Goal: Task Accomplishment & Management: Use online tool/utility

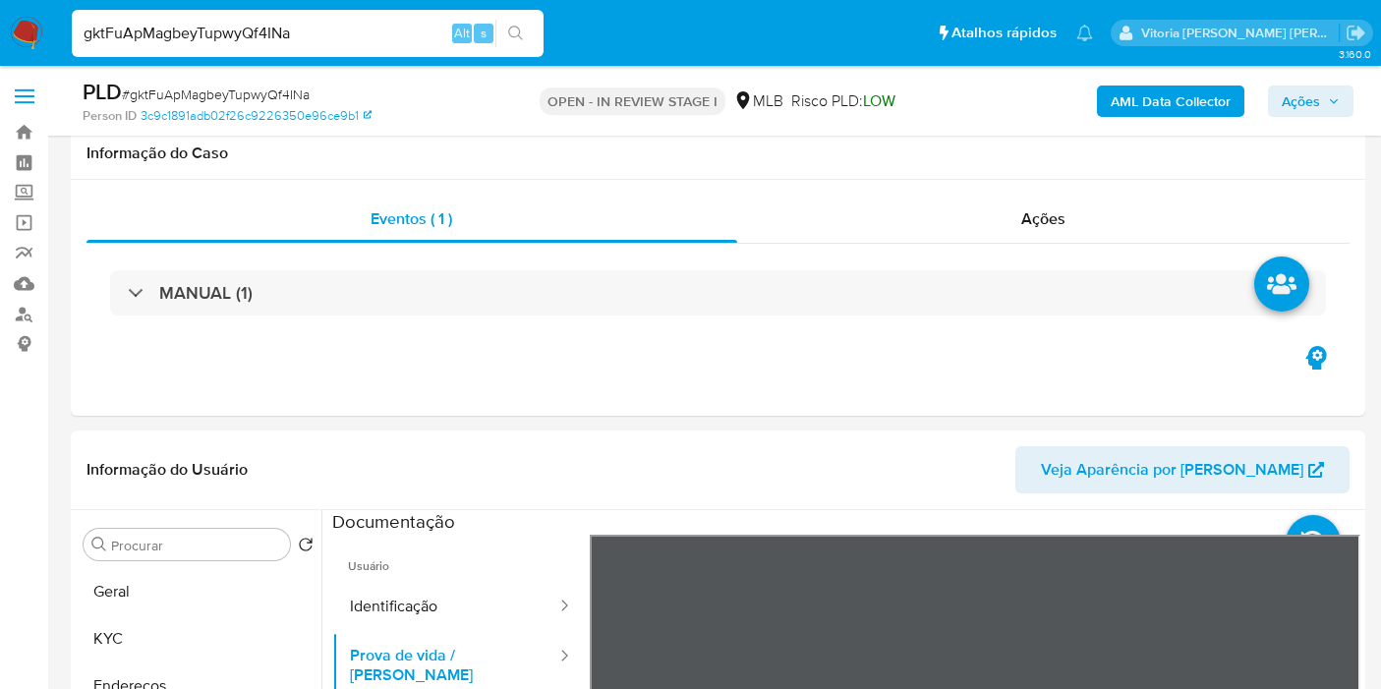
select select "10"
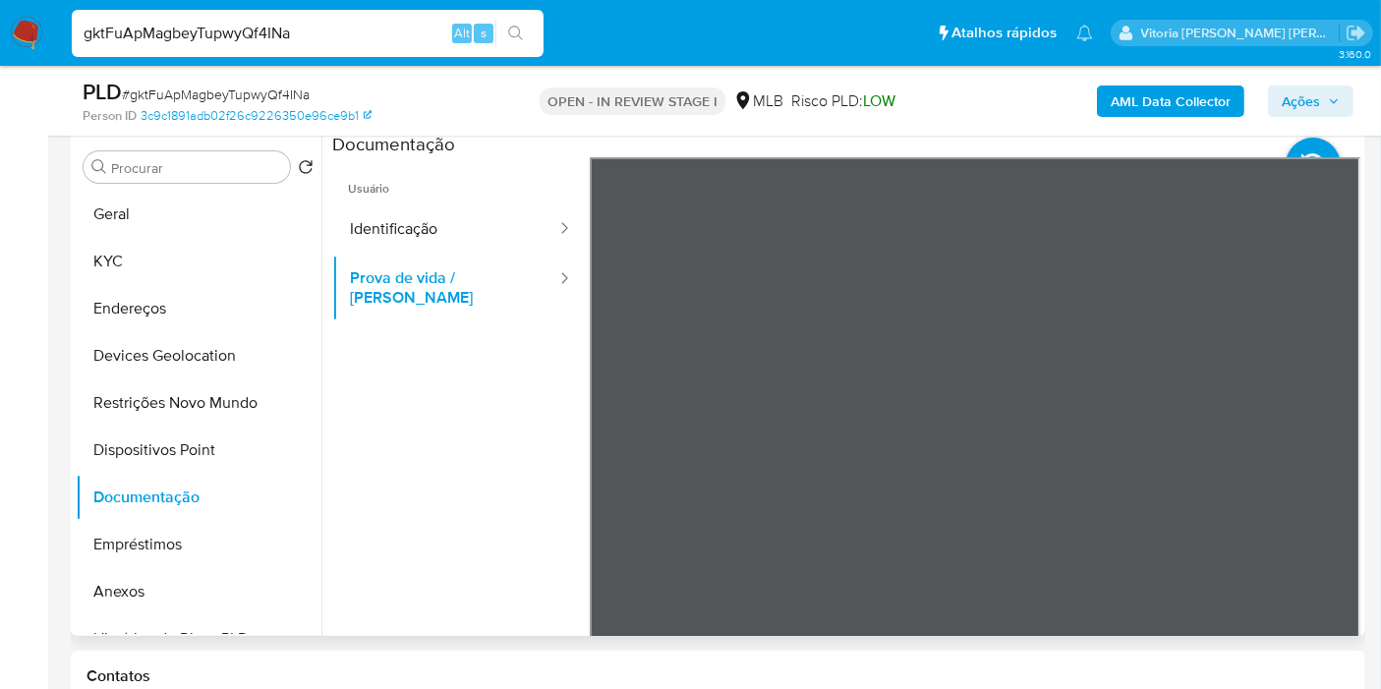
scroll to position [218, 0]
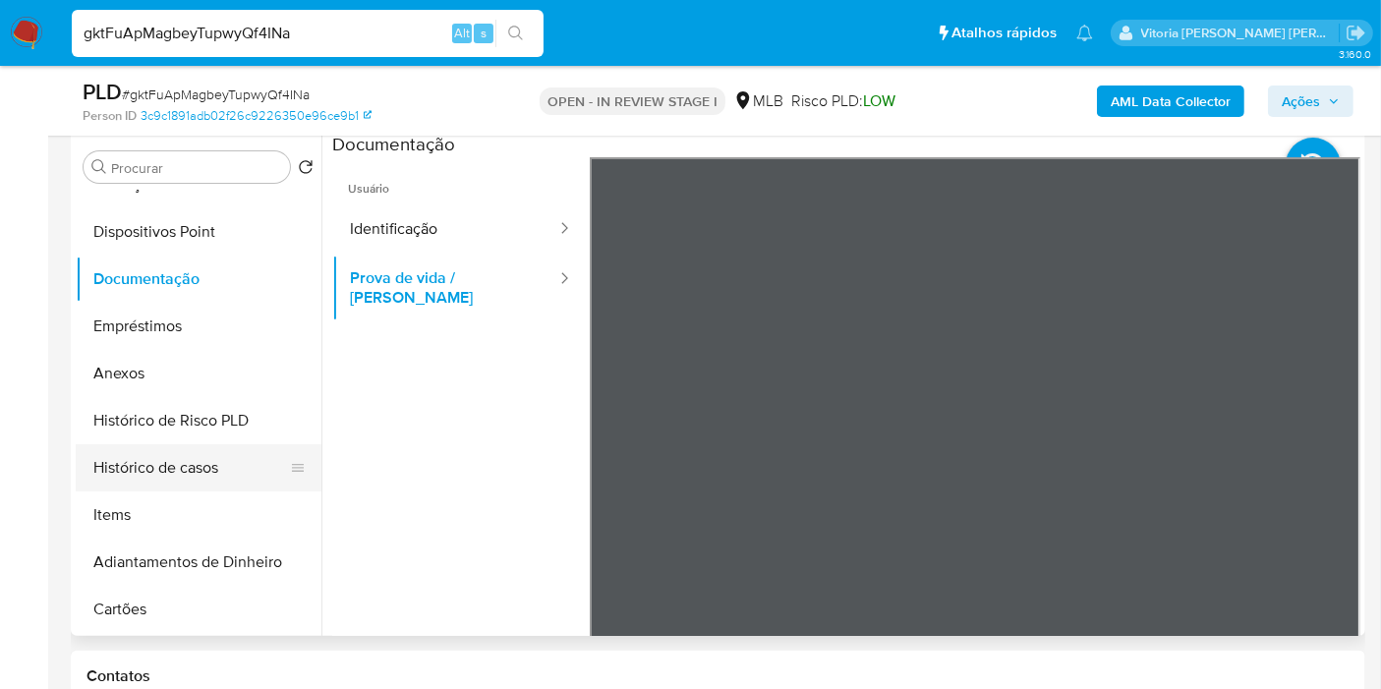
click at [196, 456] on button "Histórico de casos" at bounding box center [191, 467] width 230 height 47
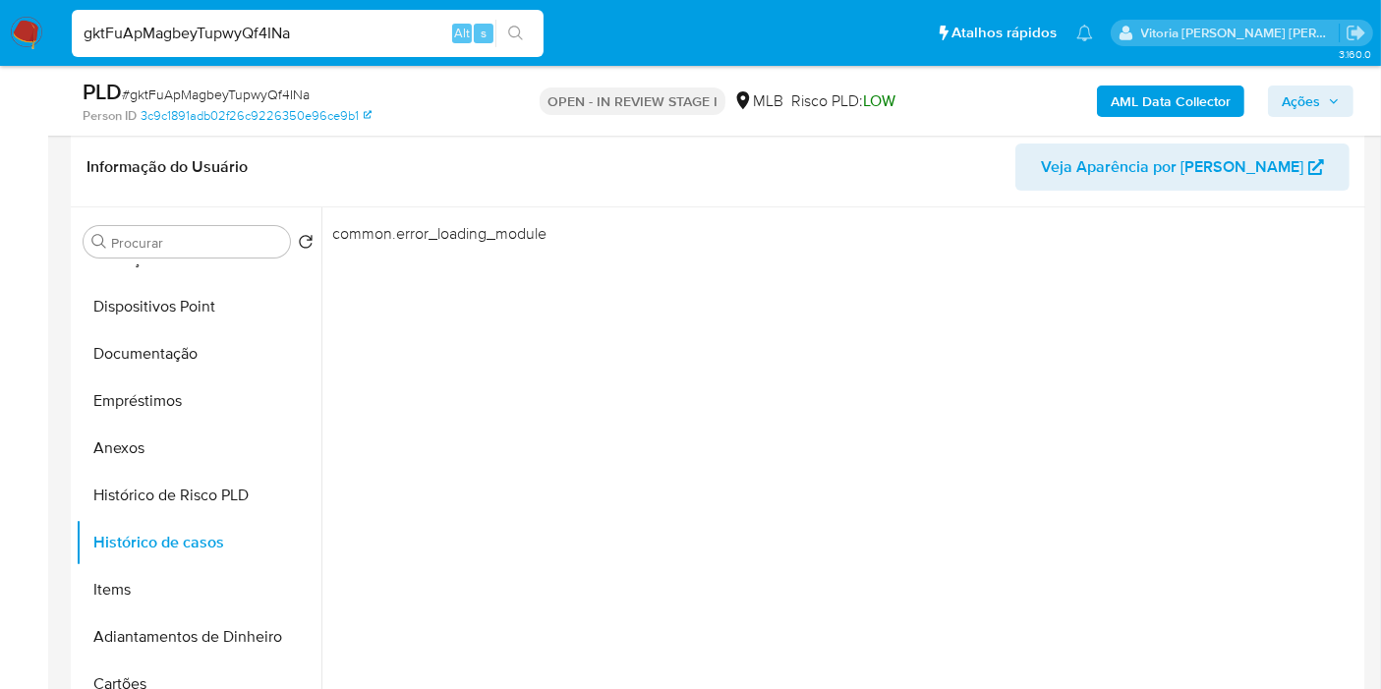
scroll to position [268, 0]
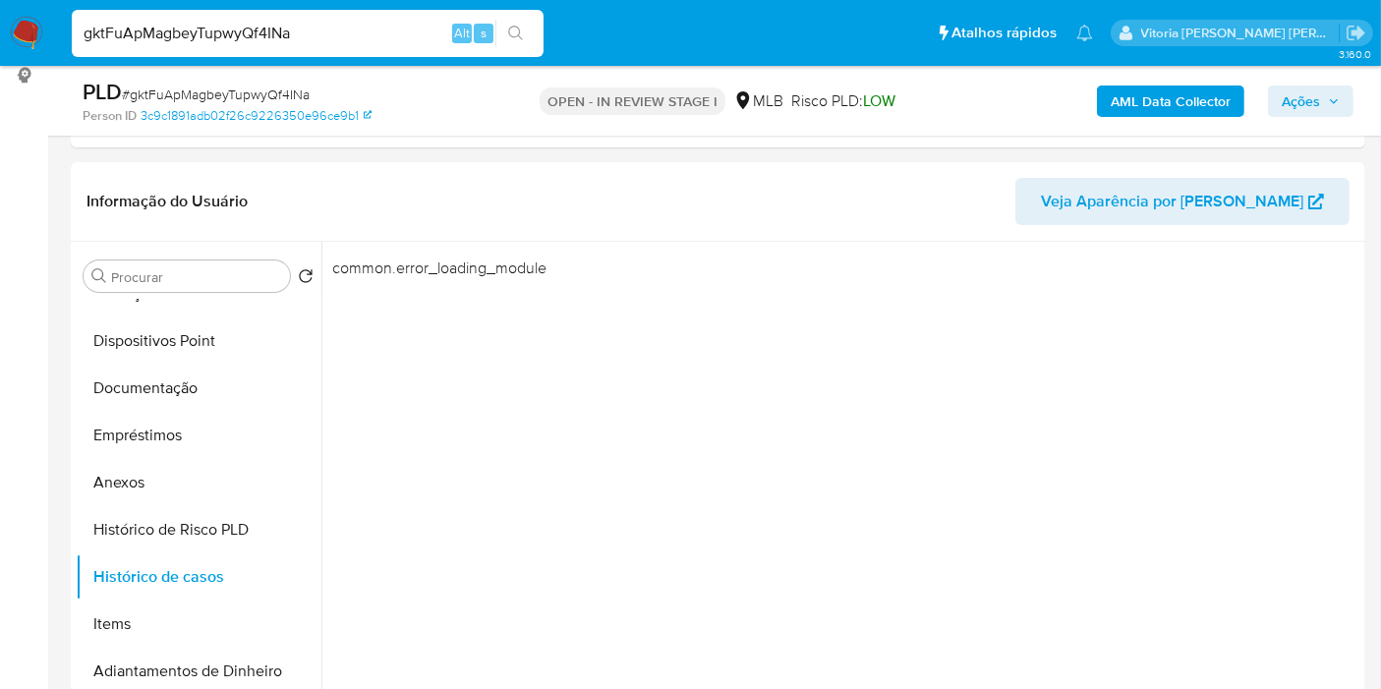
click at [244, 40] on input "gktFuApMagbeyTupwyQf4INa" at bounding box center [308, 34] width 472 height 26
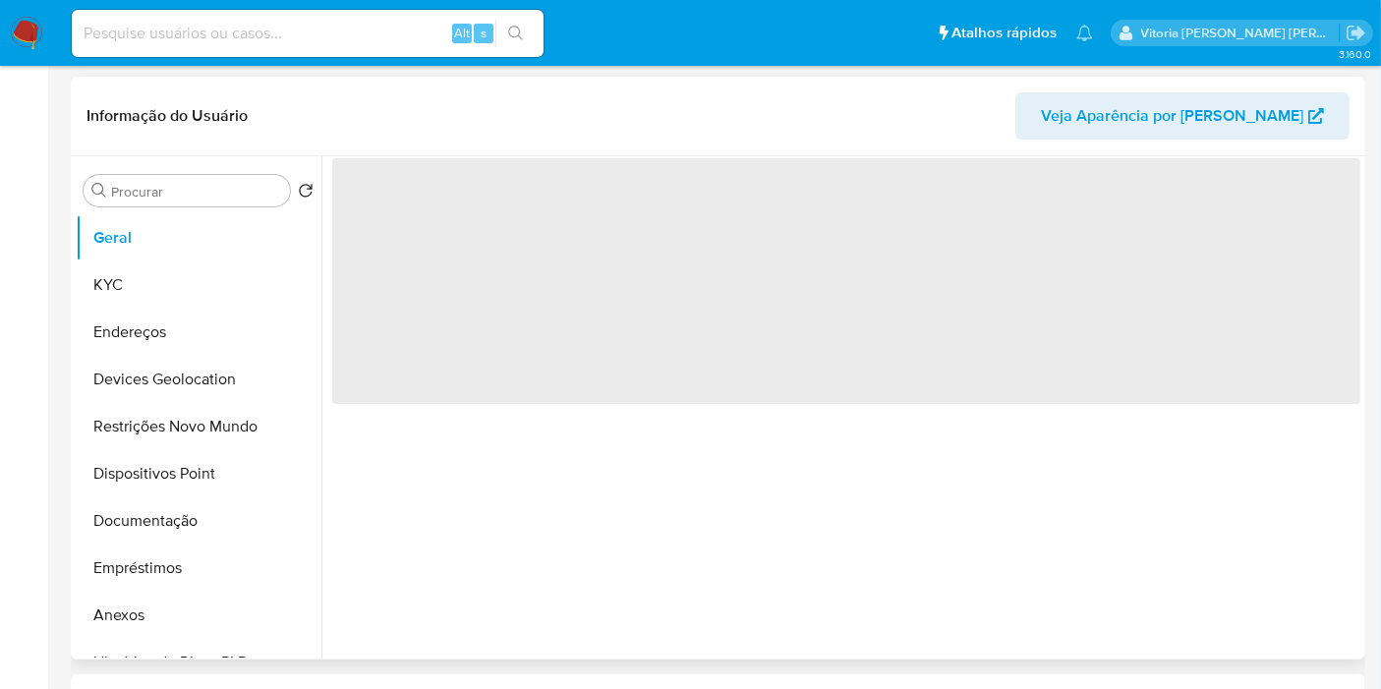
select select "10"
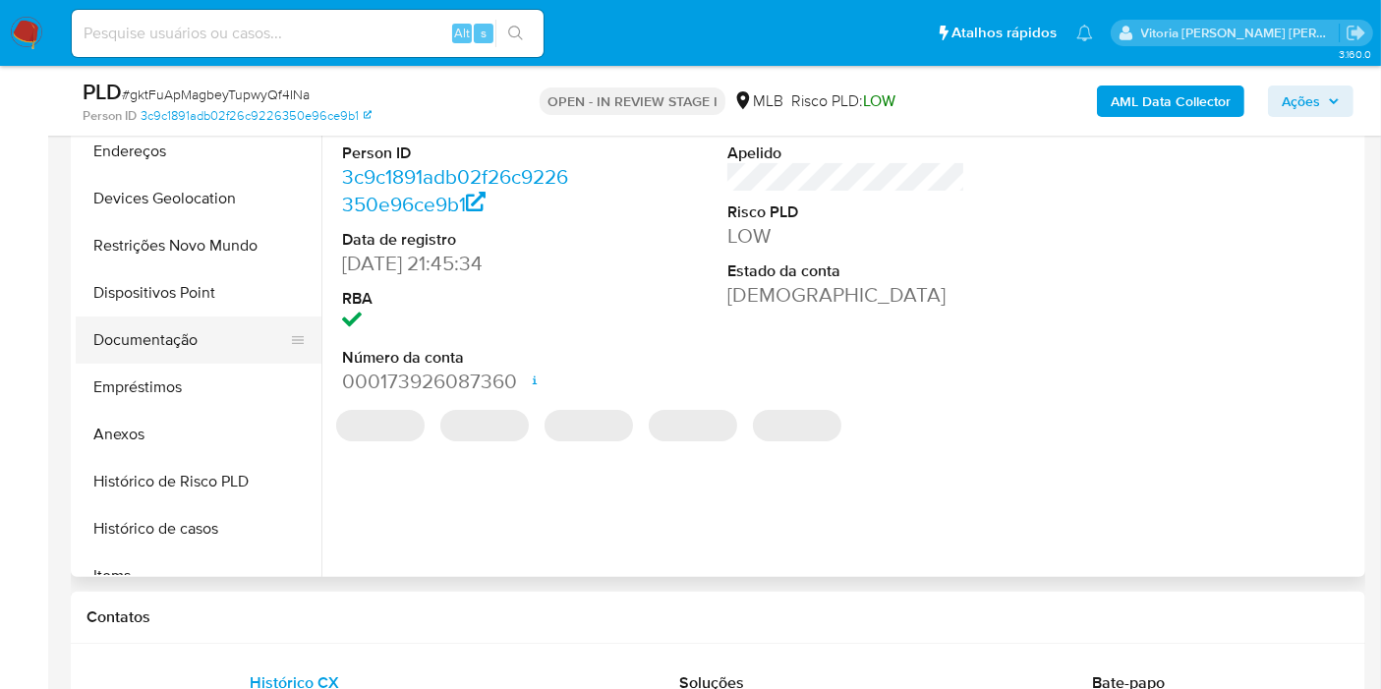
scroll to position [218, 0]
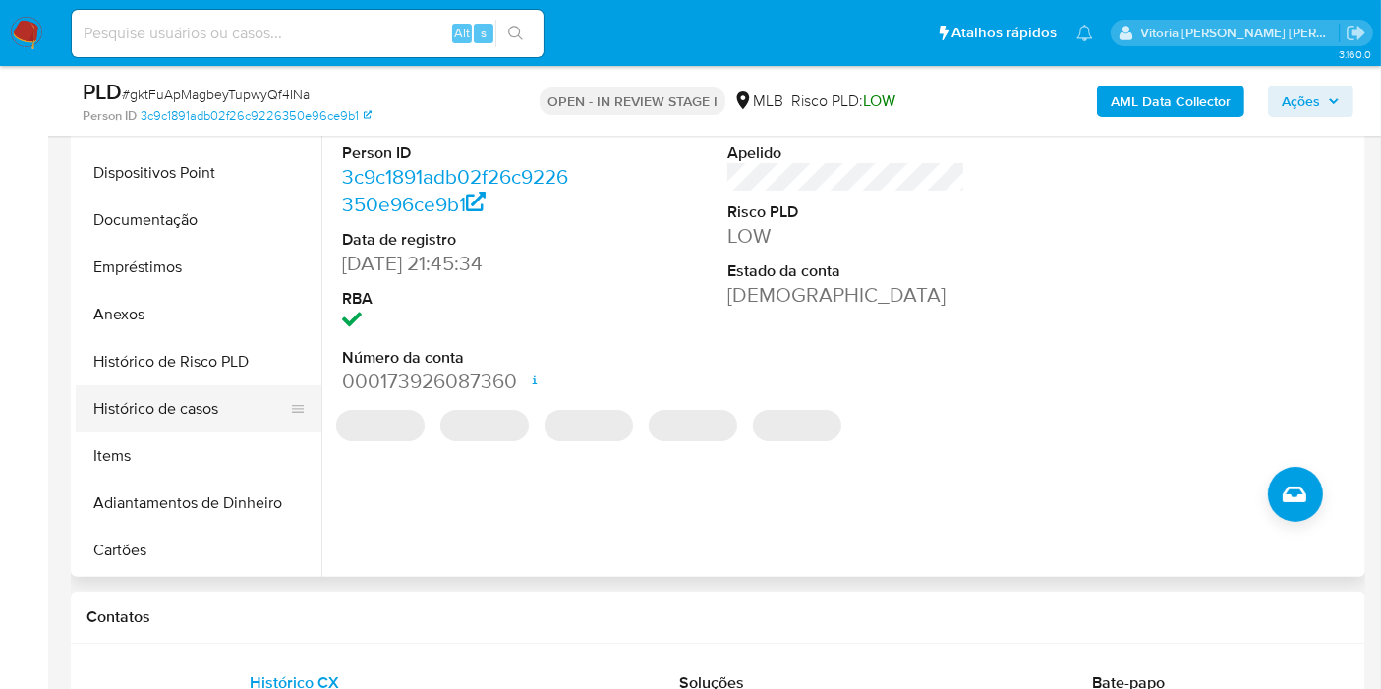
click at [232, 401] on button "Histórico de casos" at bounding box center [191, 408] width 230 height 47
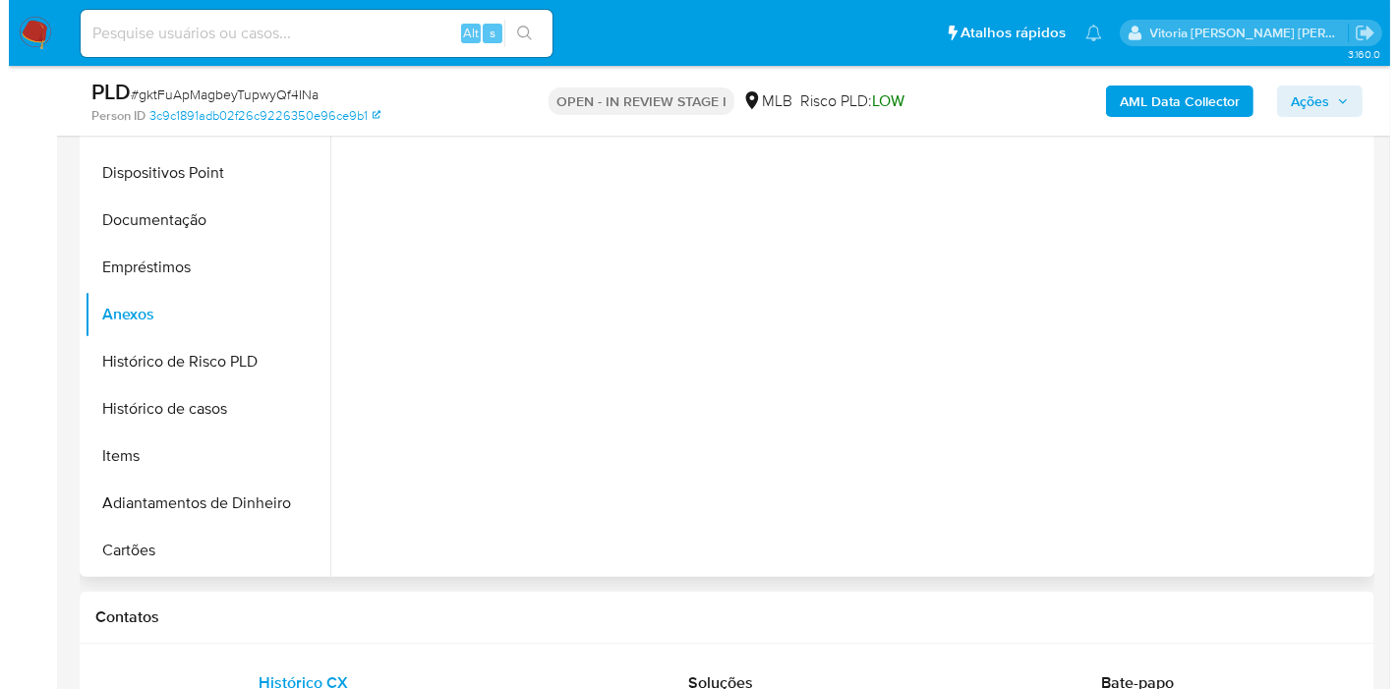
scroll to position [375, 0]
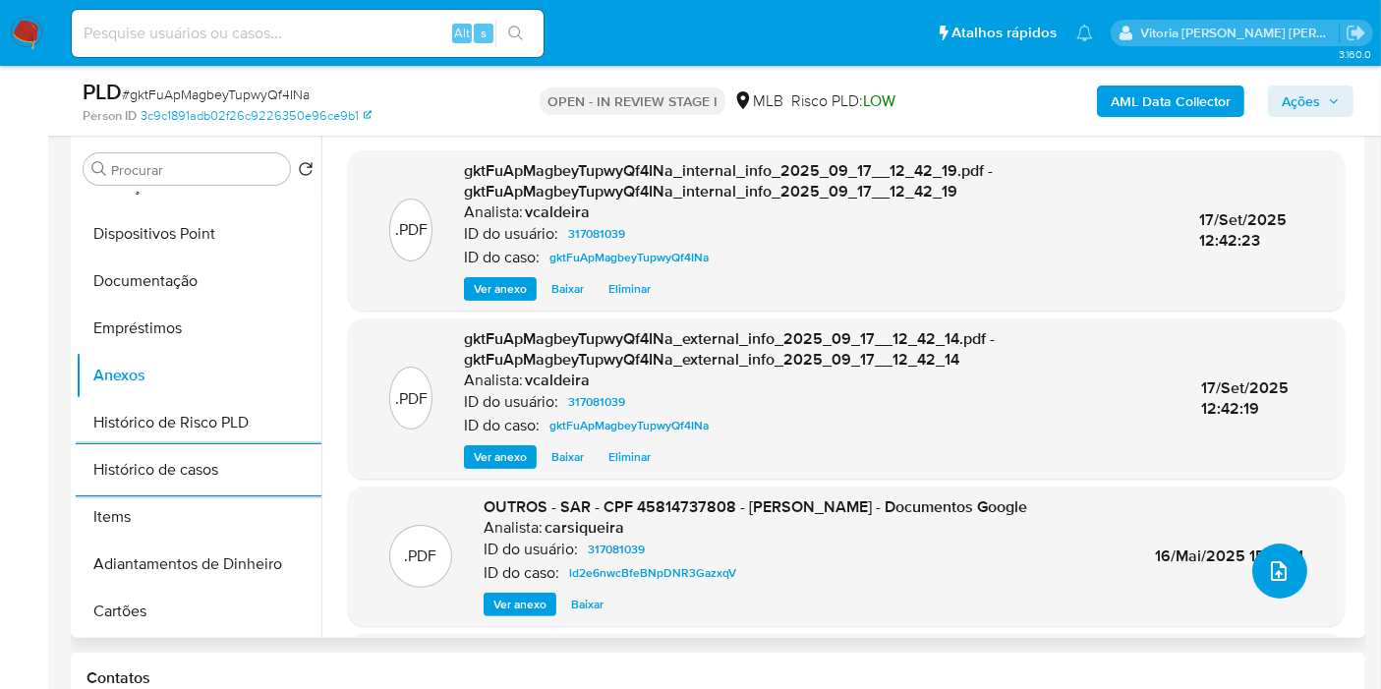
click at [1262, 591] on button "upload-file" at bounding box center [1279, 570] width 55 height 55
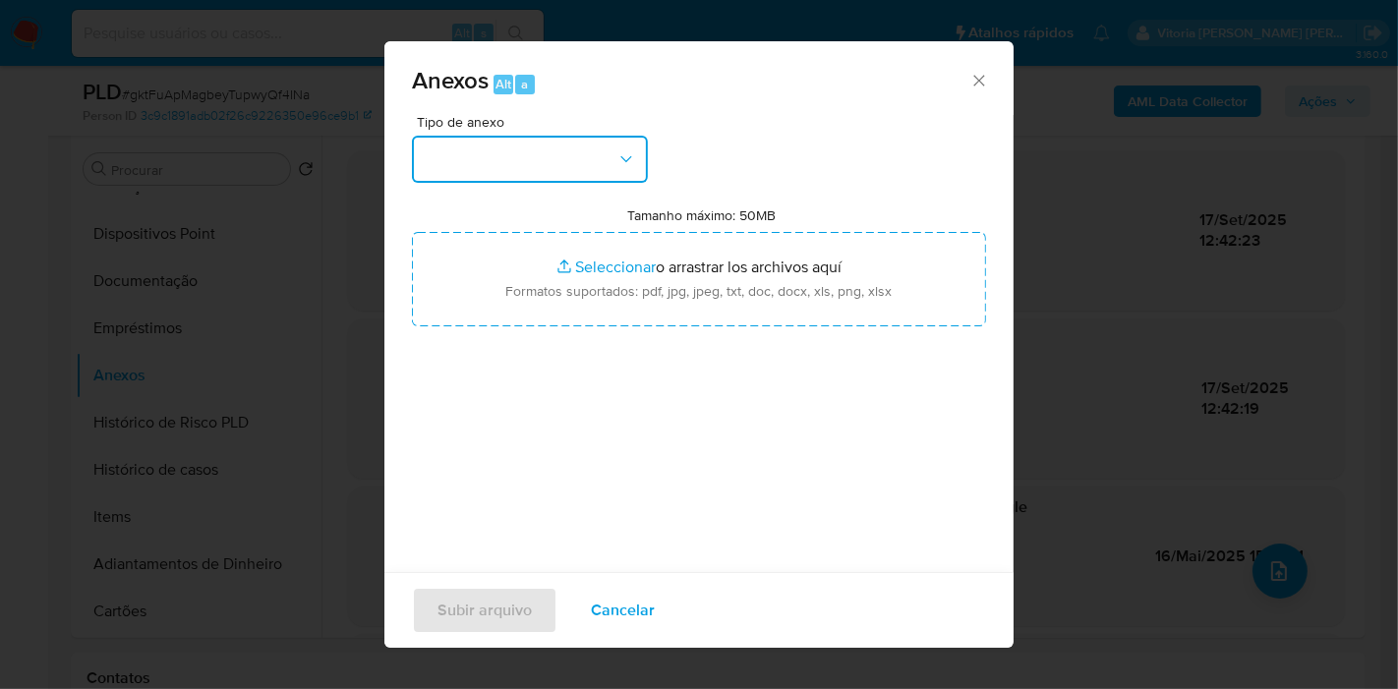
click at [616, 158] on icon "button" at bounding box center [626, 159] width 20 height 20
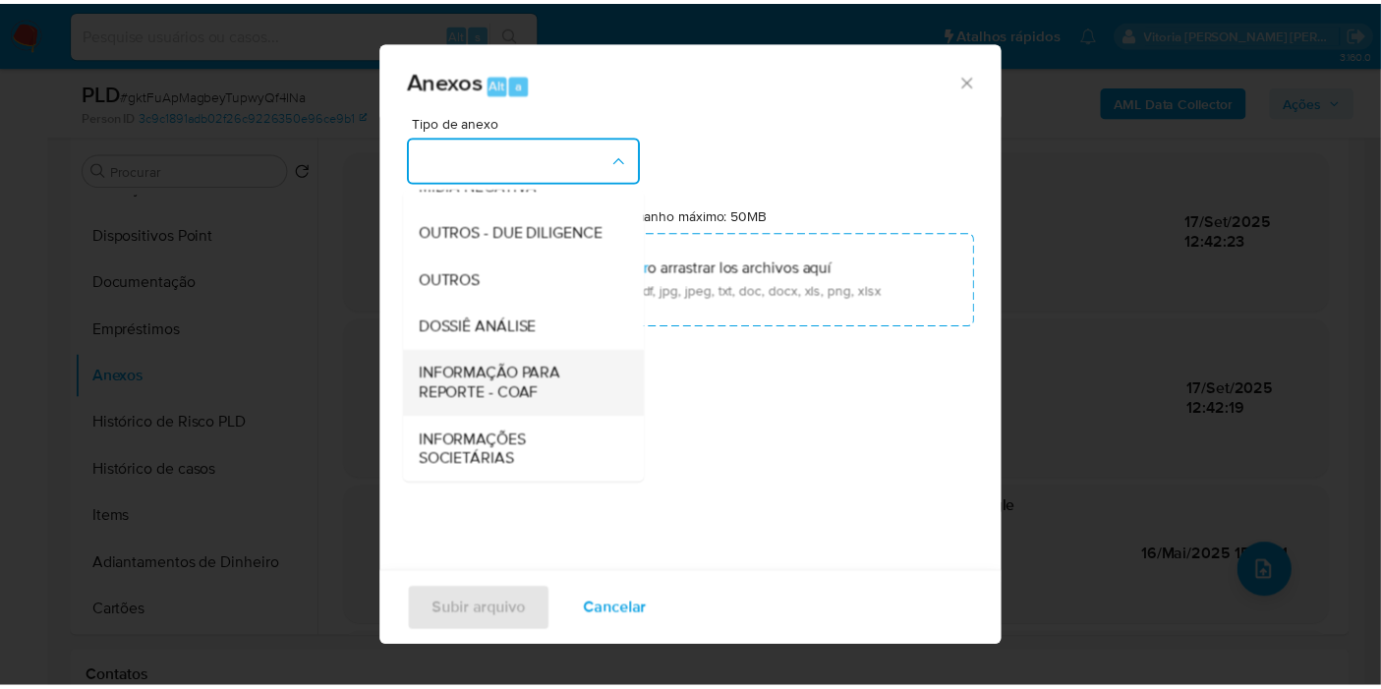
scroll to position [302, 0]
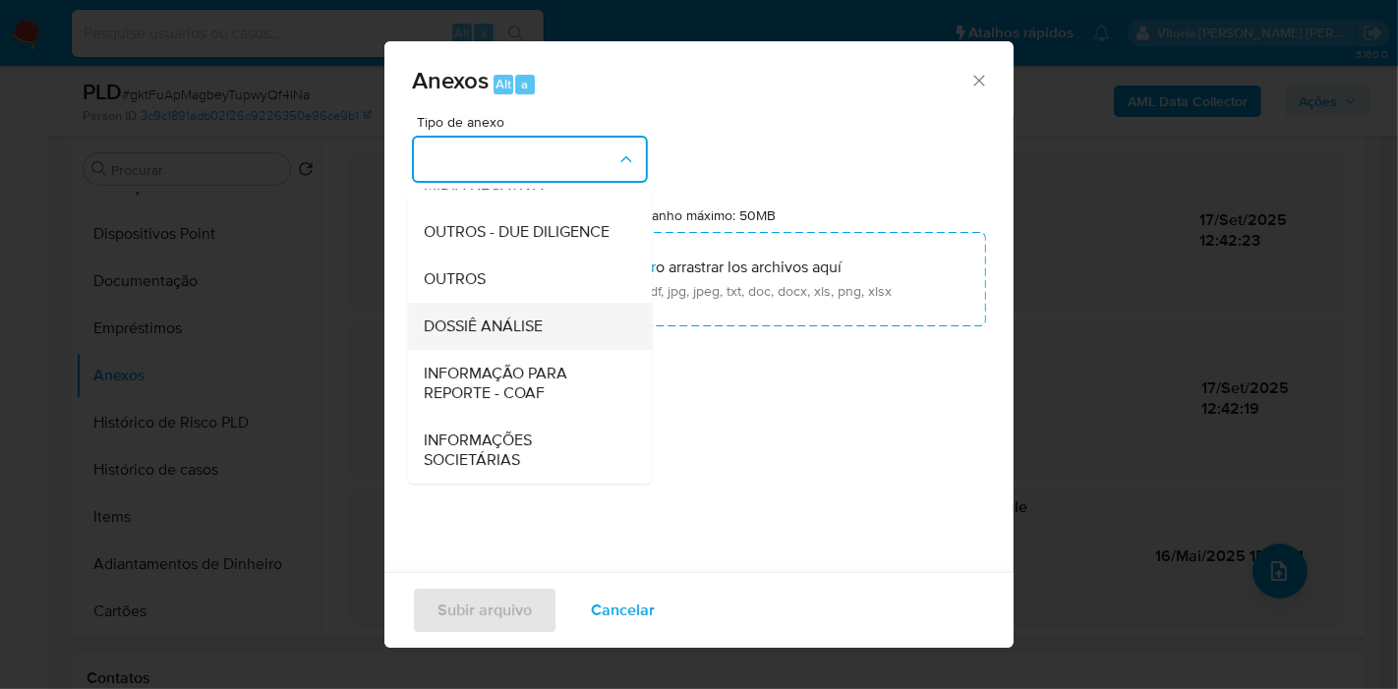
click at [517, 332] on span "DOSSIÊ ANÁLISE" at bounding box center [483, 326] width 119 height 20
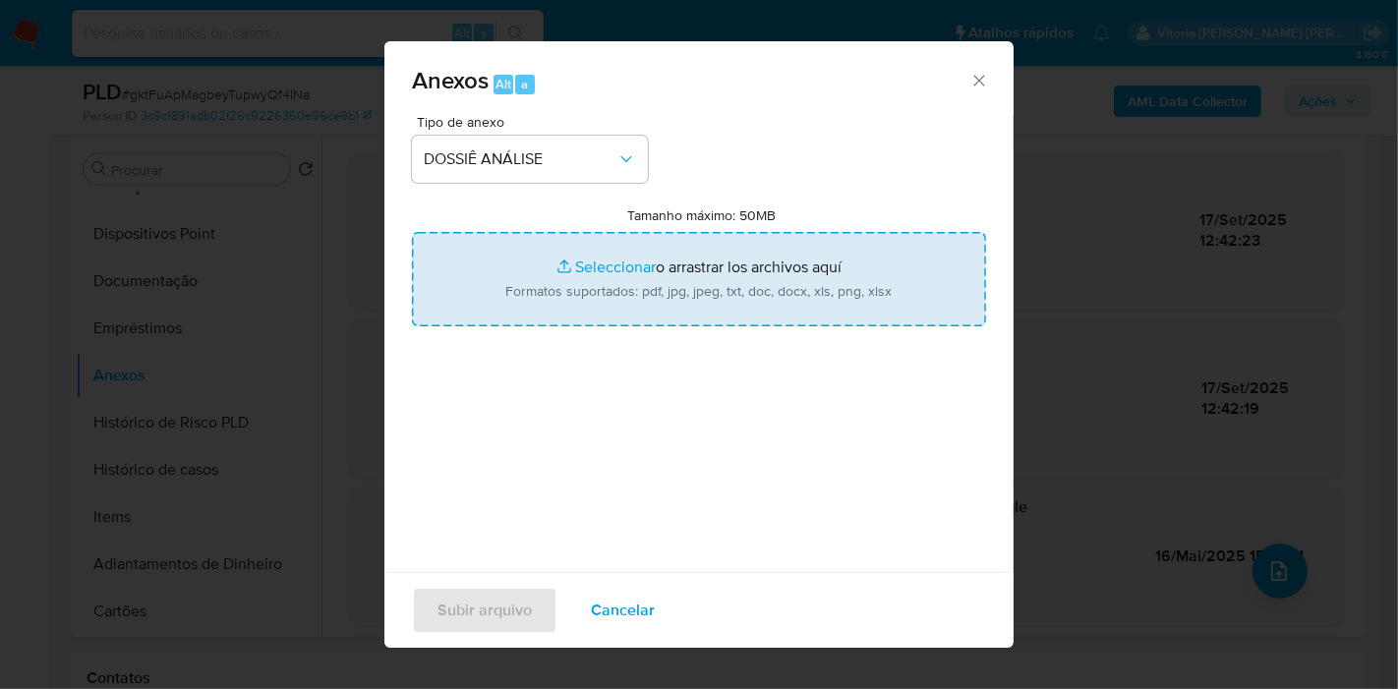
type input "C:\fakepath\SAR XXX_XX - CPF 45814737808 - JOICE GOMES DA SILVA.pdf"
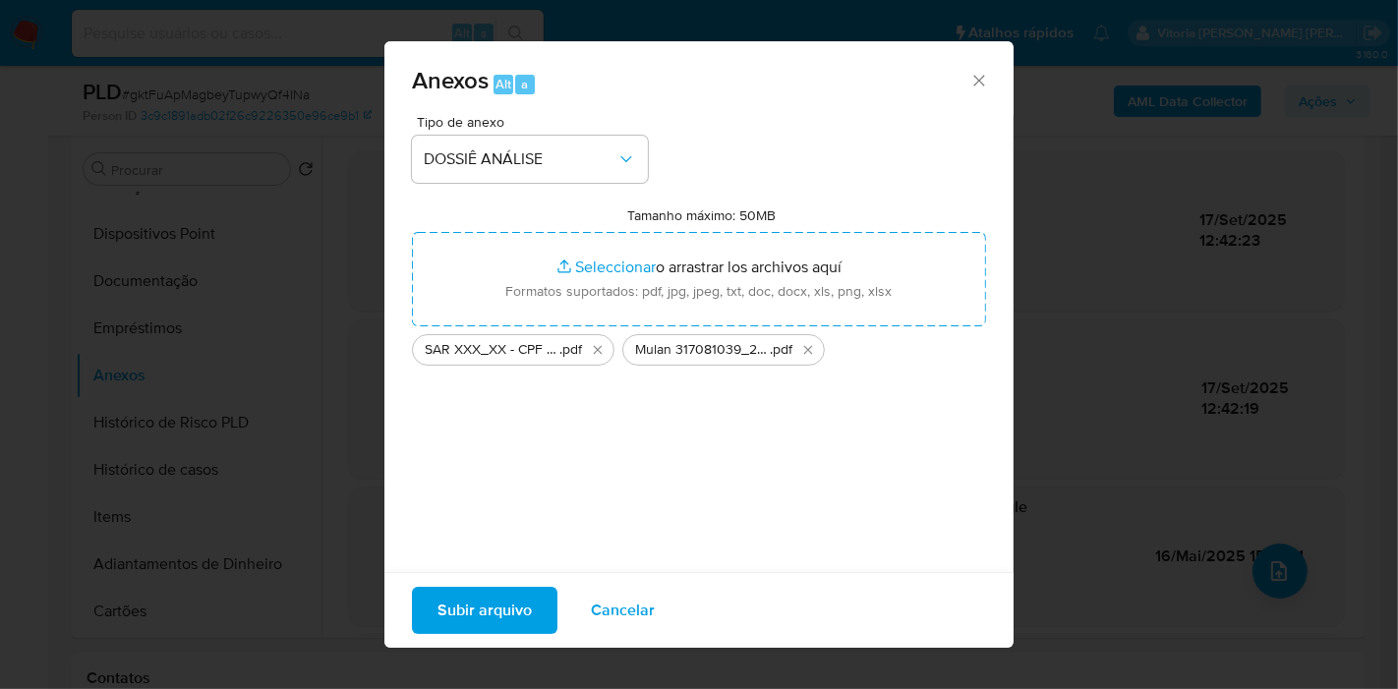
click at [519, 617] on span "Subir arquivo" at bounding box center [484, 610] width 94 height 43
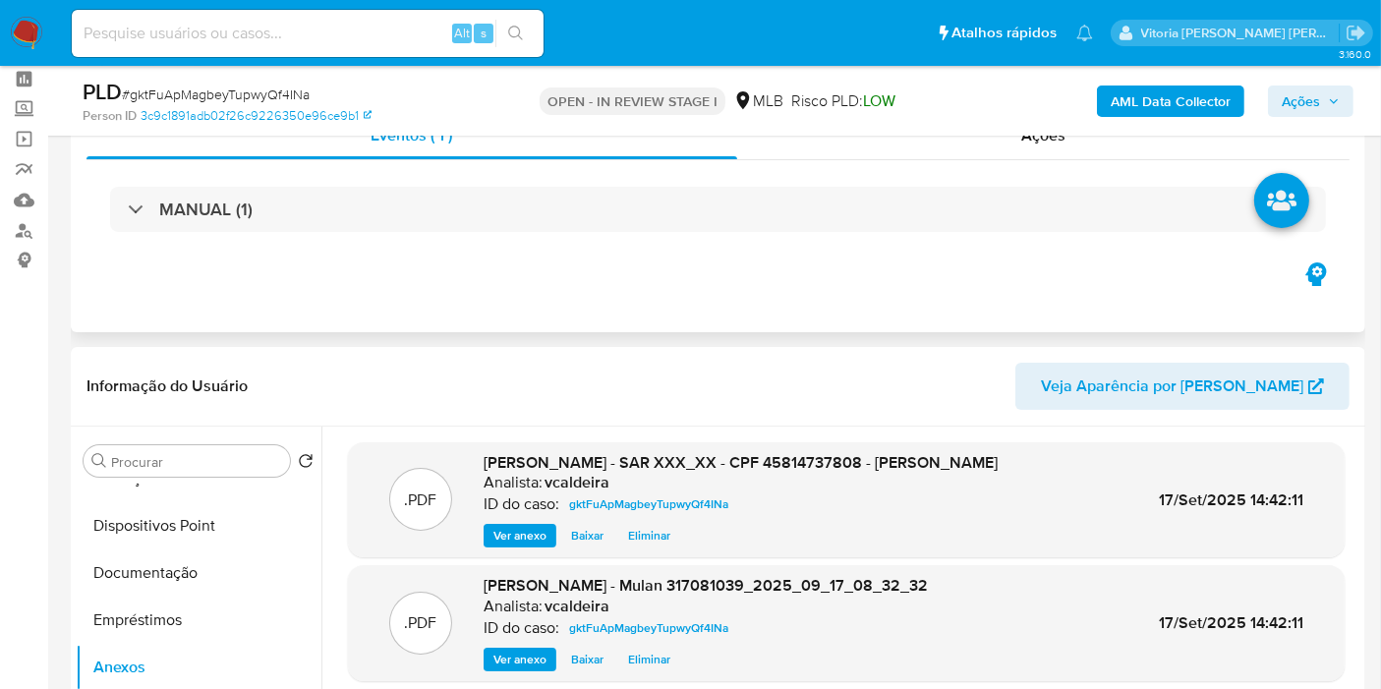
scroll to position [48, 0]
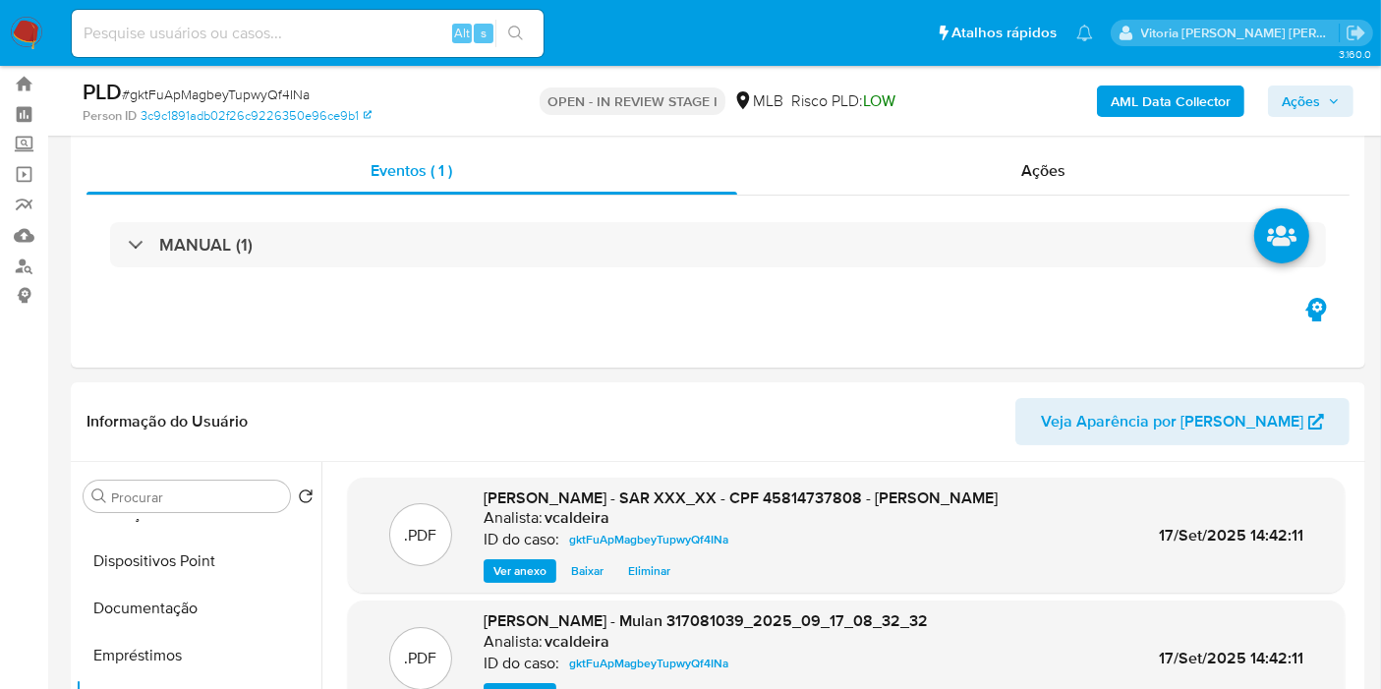
click at [1311, 96] on span "Ações" at bounding box center [1301, 101] width 38 height 31
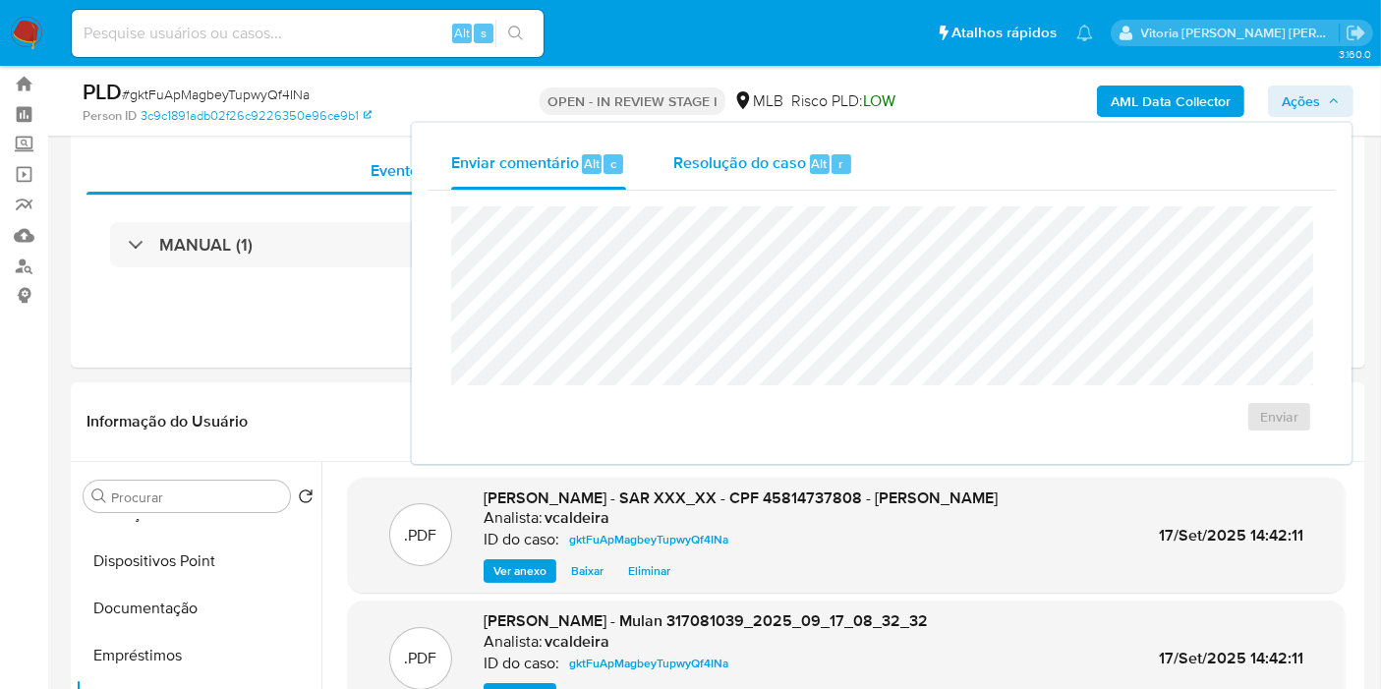
click at [757, 164] on span "Resolução do caso" at bounding box center [739, 162] width 133 height 23
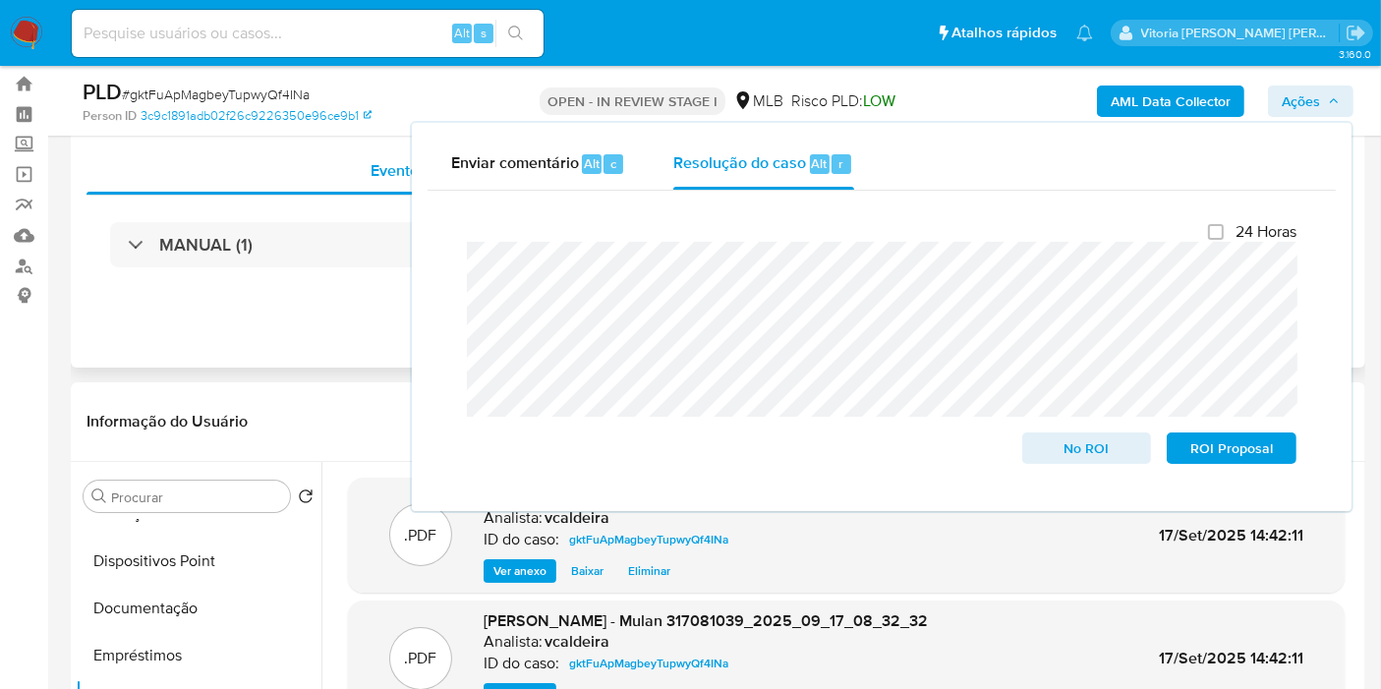
click at [338, 318] on div "Eventos ( 1 ) Ações MANUAL (1)" at bounding box center [718, 250] width 1294 height 236
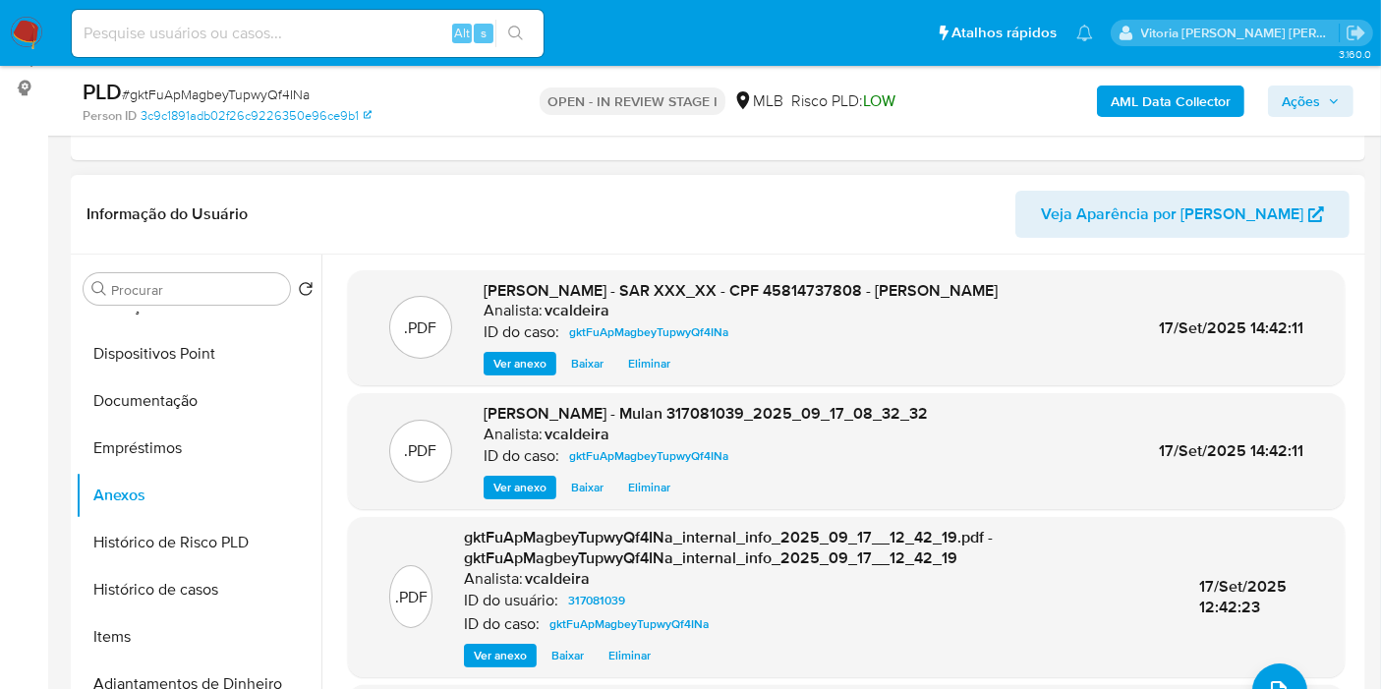
scroll to position [266, 0]
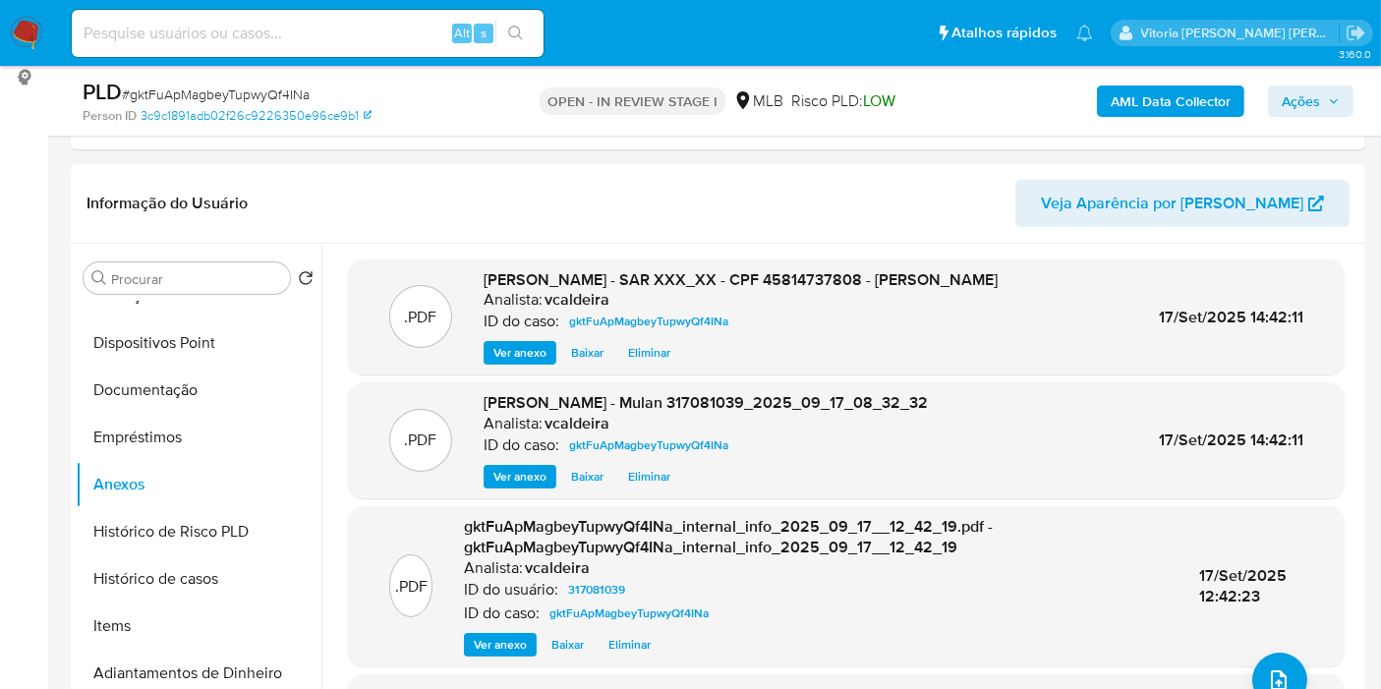
click at [1326, 105] on span "Ações" at bounding box center [1311, 101] width 58 height 28
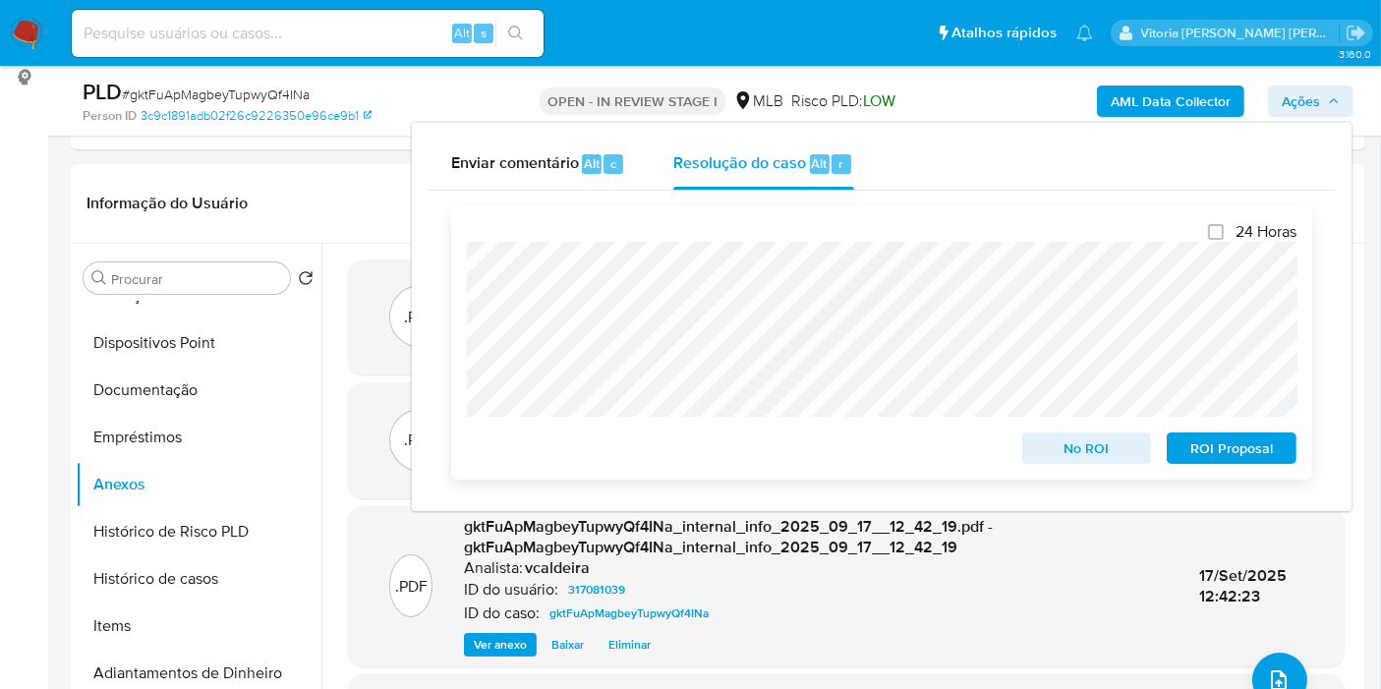
scroll to position [48, 0]
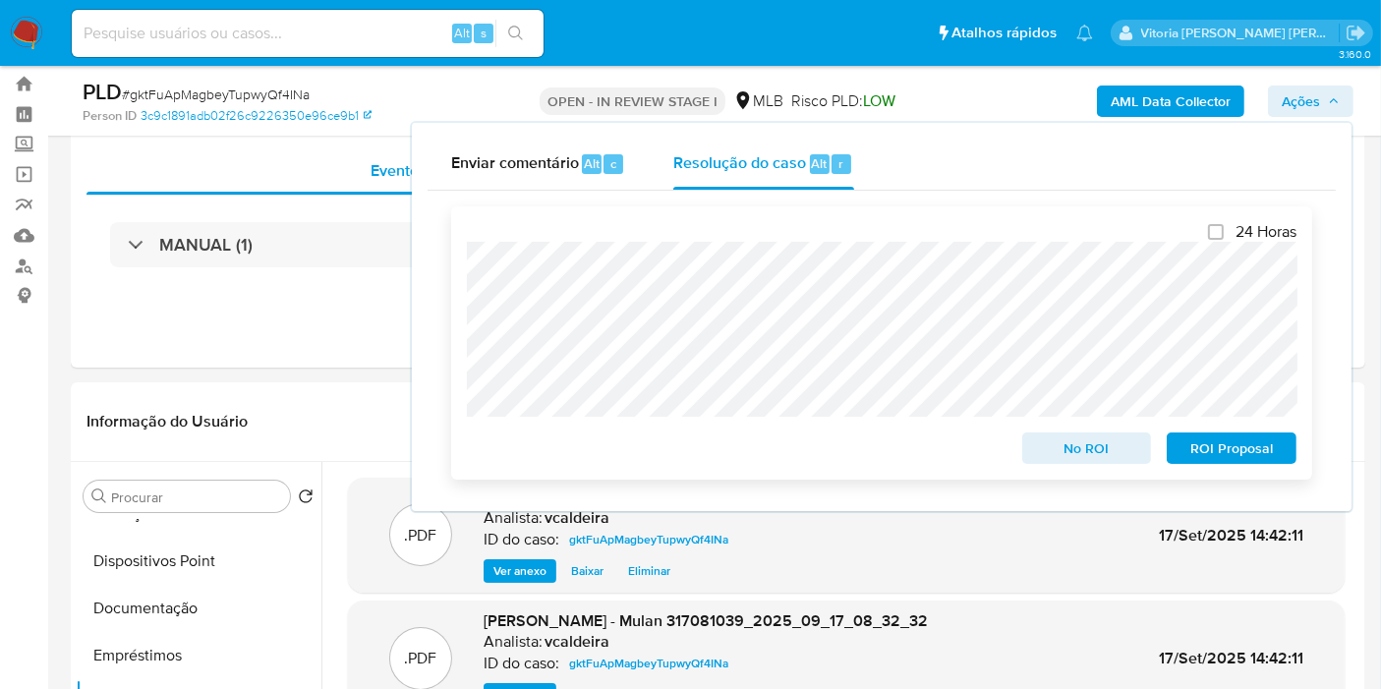
click at [1224, 459] on span "ROI Proposal" at bounding box center [1231, 448] width 102 height 28
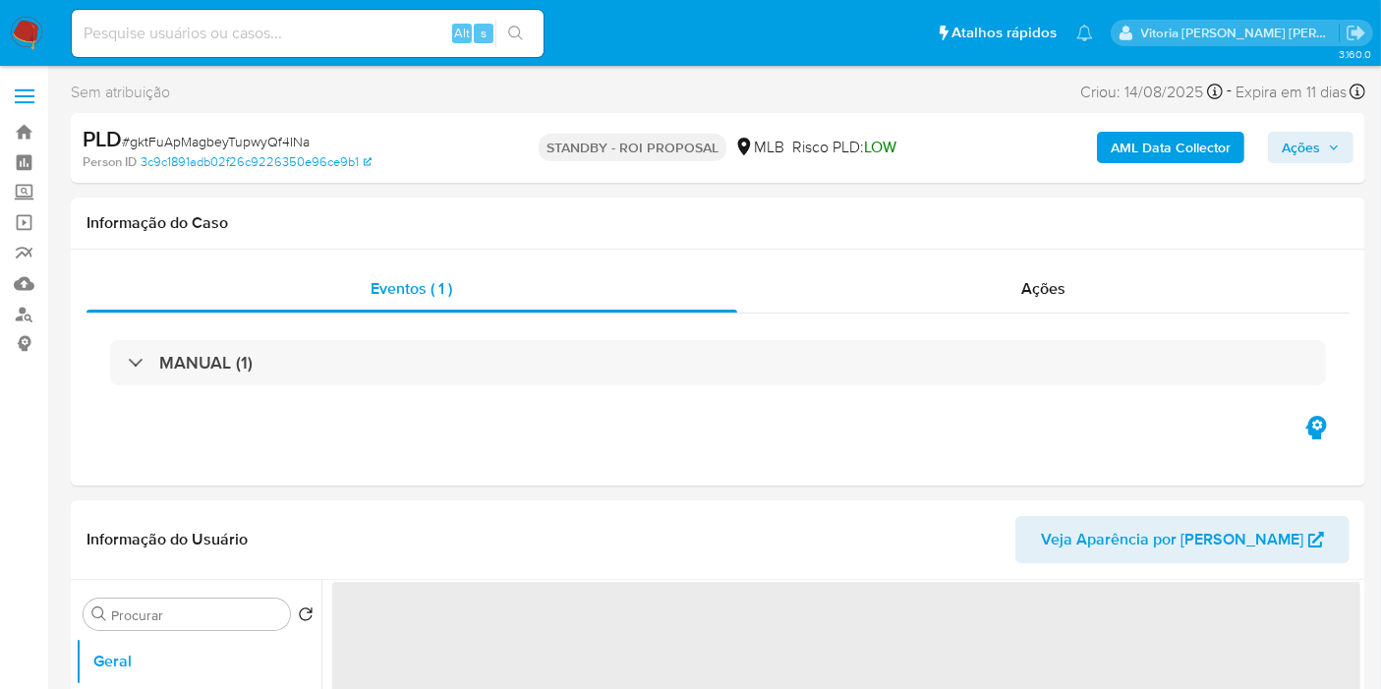
select select "10"
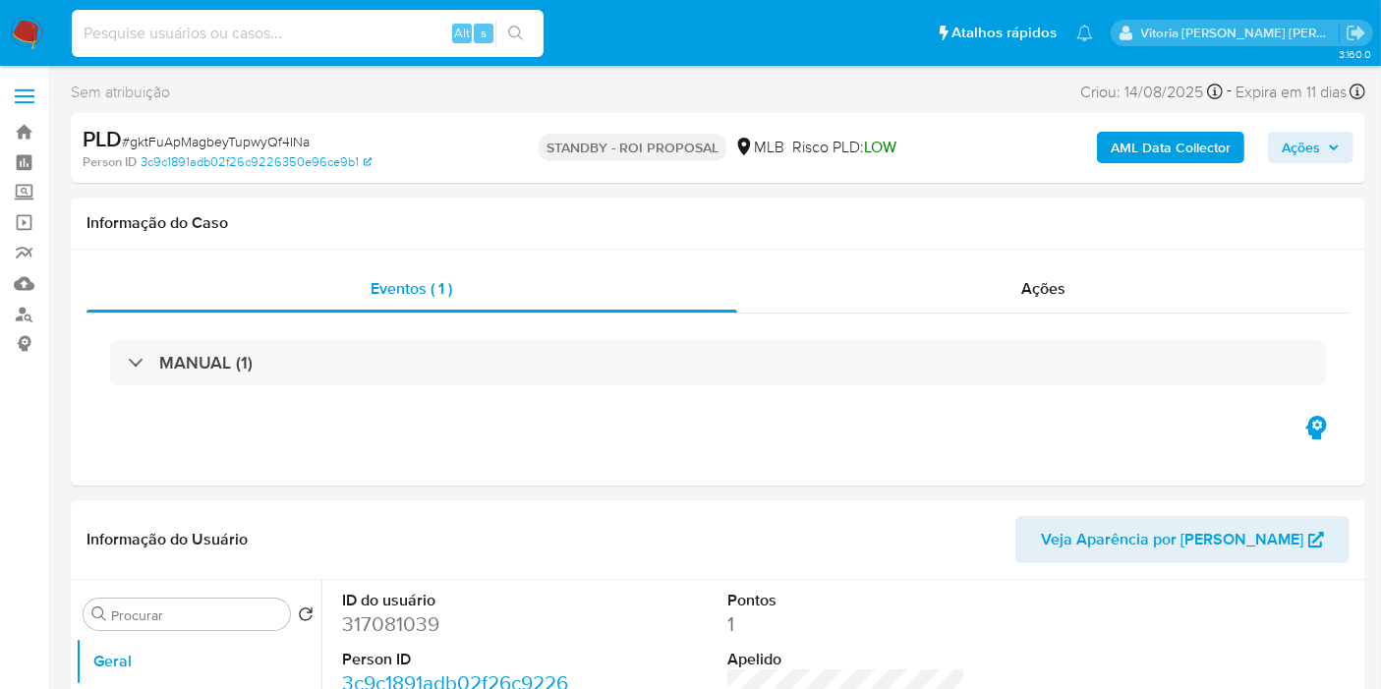
click at [378, 34] on input at bounding box center [308, 34] width 472 height 26
paste input "mK6gtEbpk0Xu1hvlv55skZ8K"
type input "mK6gtEbpk0Xu1hvlv55skZ8K"
select select "10"
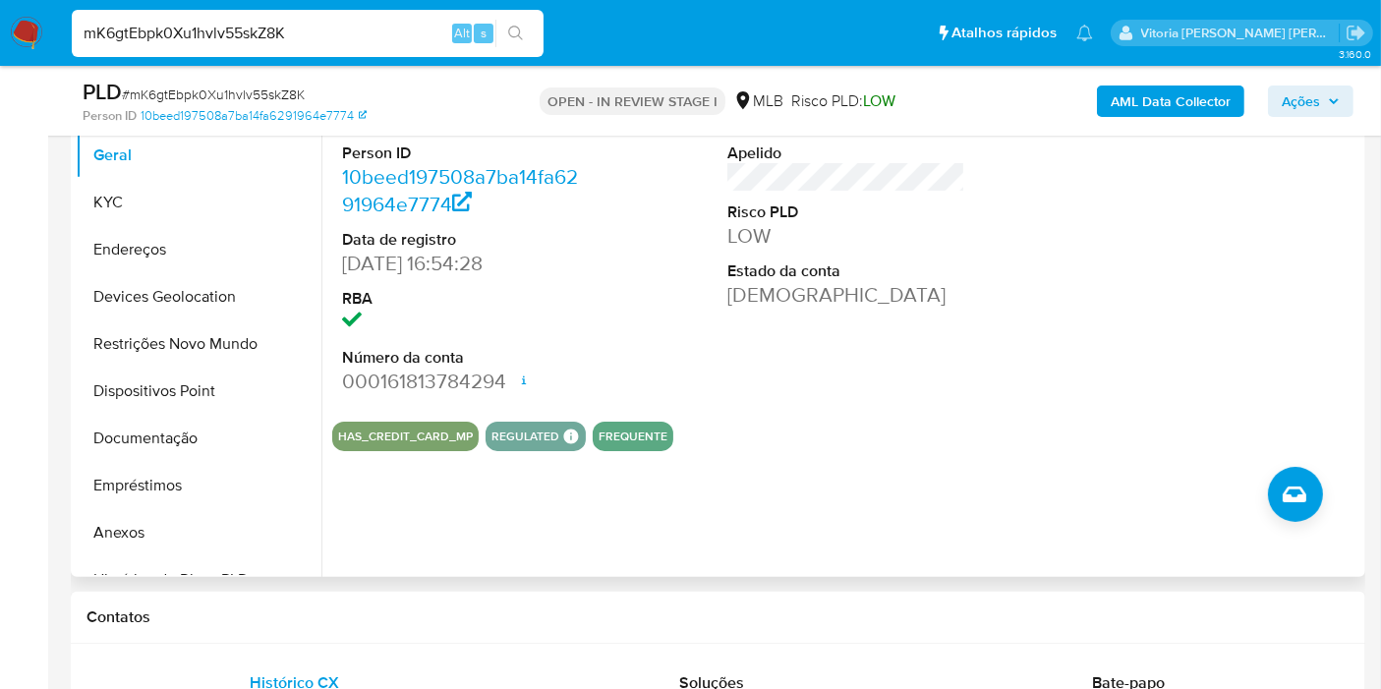
scroll to position [218, 0]
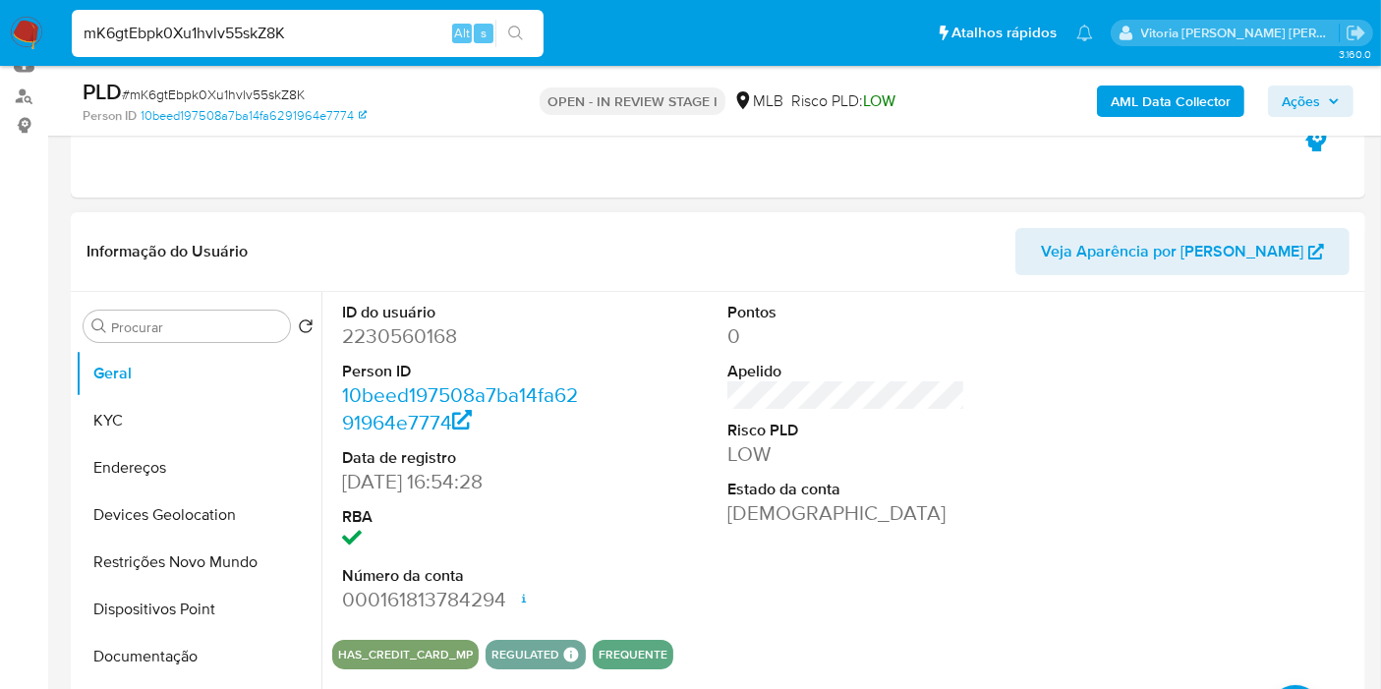
click at [449, 339] on dd "2230560168" at bounding box center [461, 336] width 238 height 28
copy dd "2230560168"
click at [143, 648] on button "Documentação" at bounding box center [191, 656] width 230 height 47
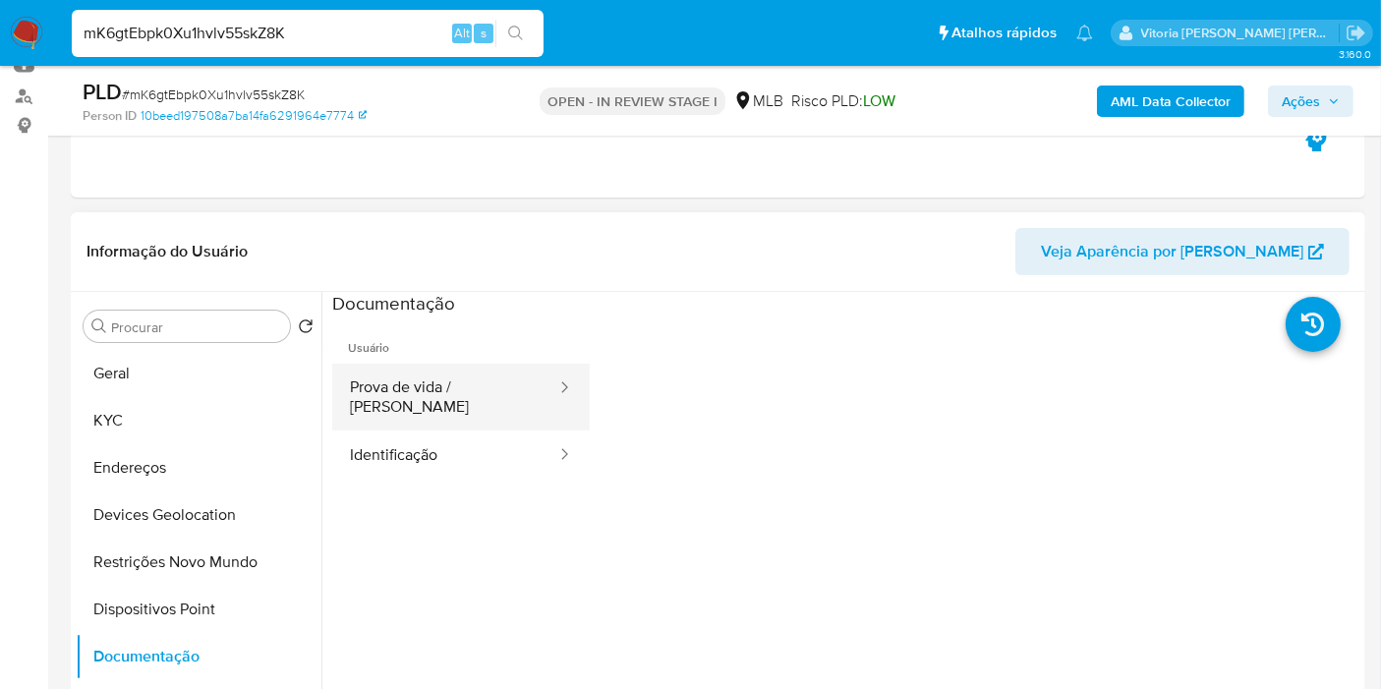
click at [491, 403] on button "Prova de vida / [PERSON_NAME]" at bounding box center [445, 397] width 226 height 67
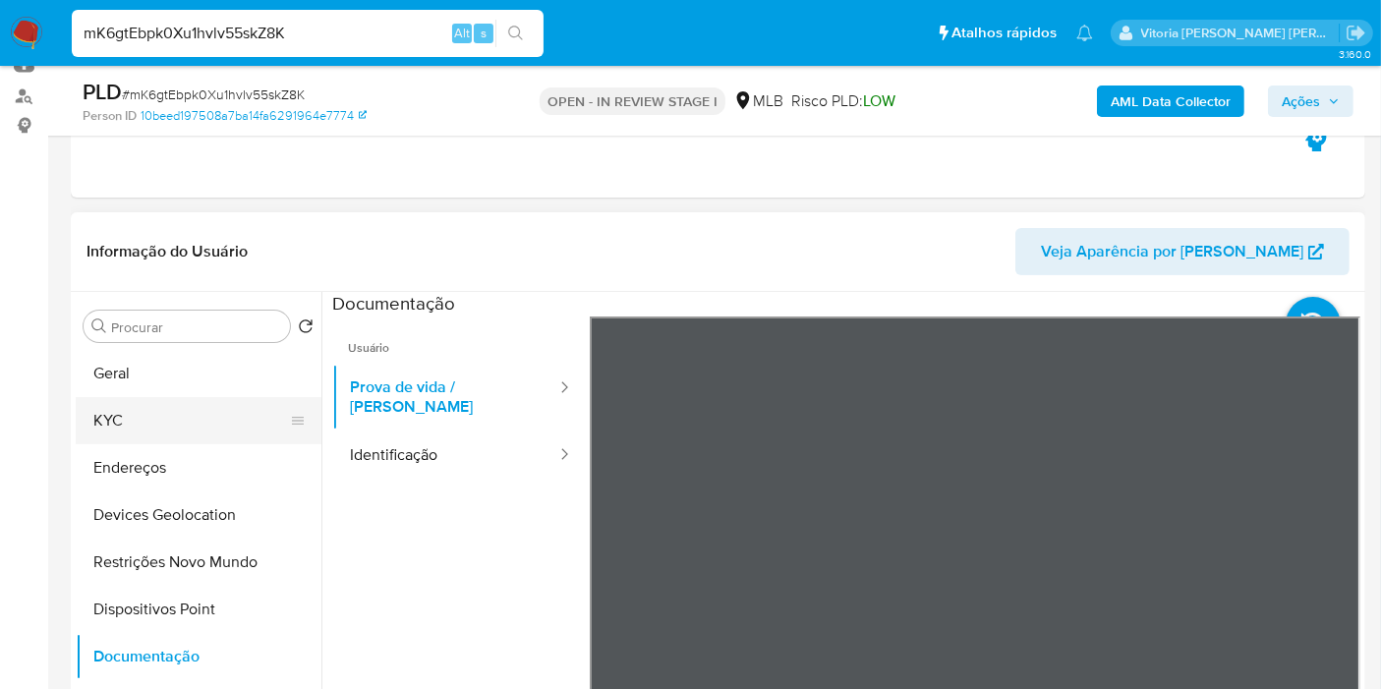
click at [143, 437] on button "KYC" at bounding box center [191, 420] width 230 height 47
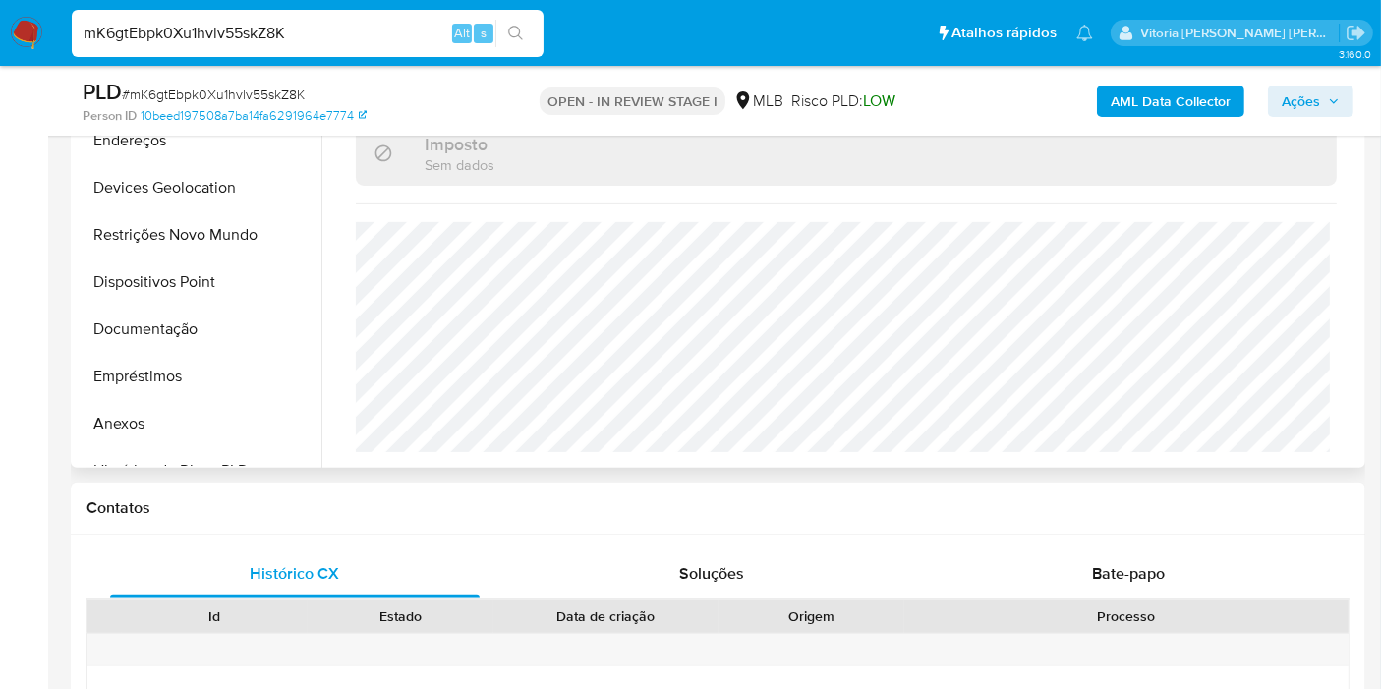
scroll to position [934, 0]
click at [135, 306] on button "Documentação" at bounding box center [191, 329] width 230 height 47
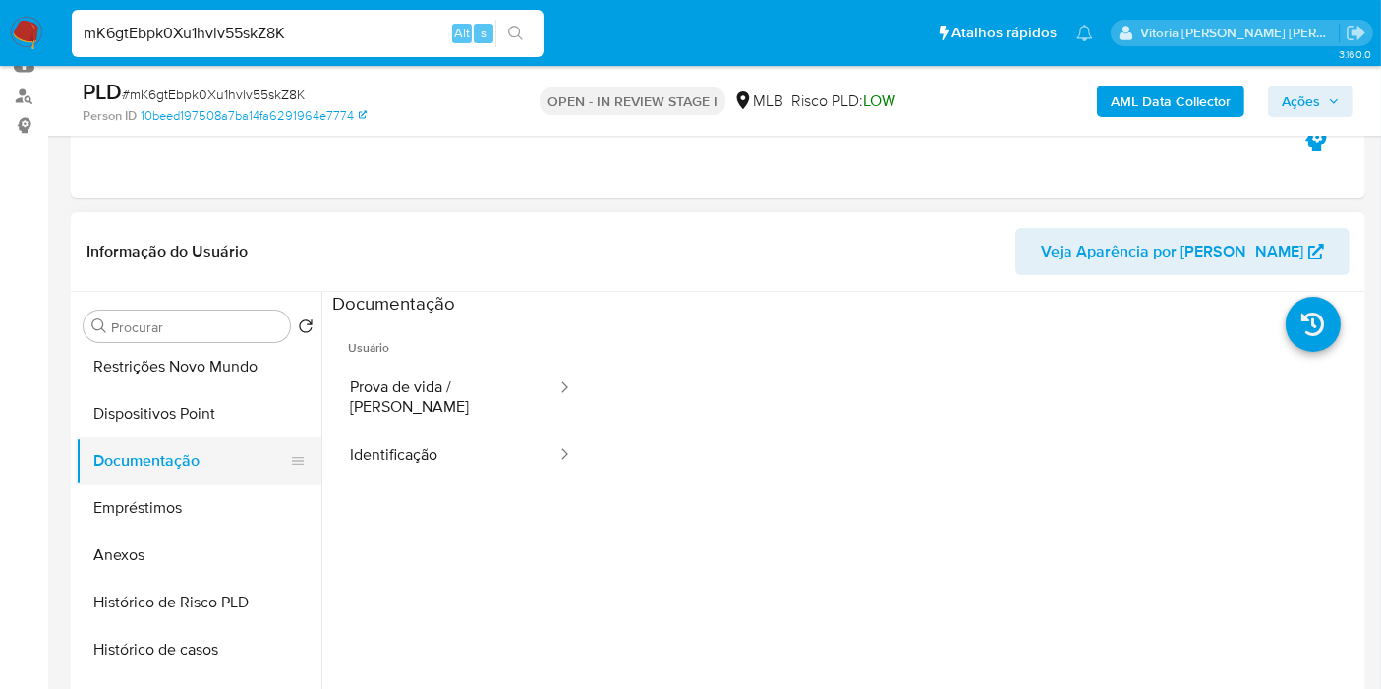
scroll to position [327, 0]
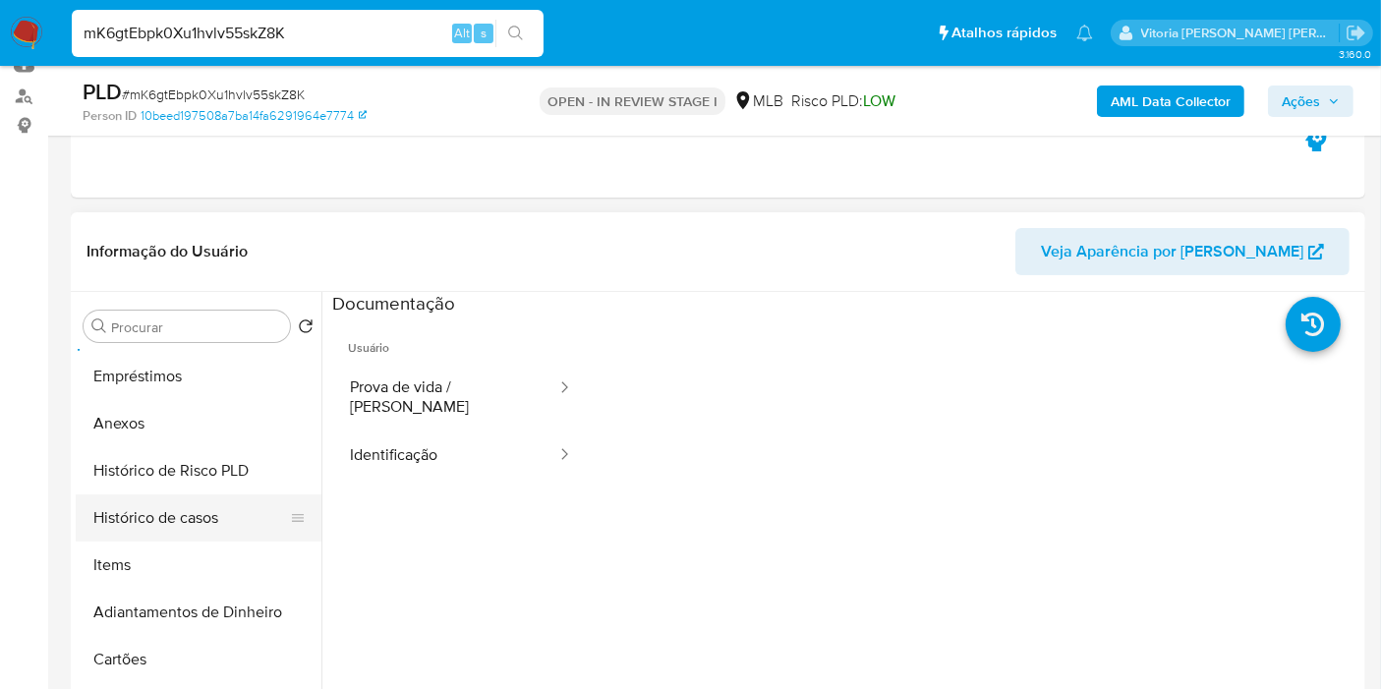
click at [179, 514] on button "Histórico de casos" at bounding box center [191, 517] width 230 height 47
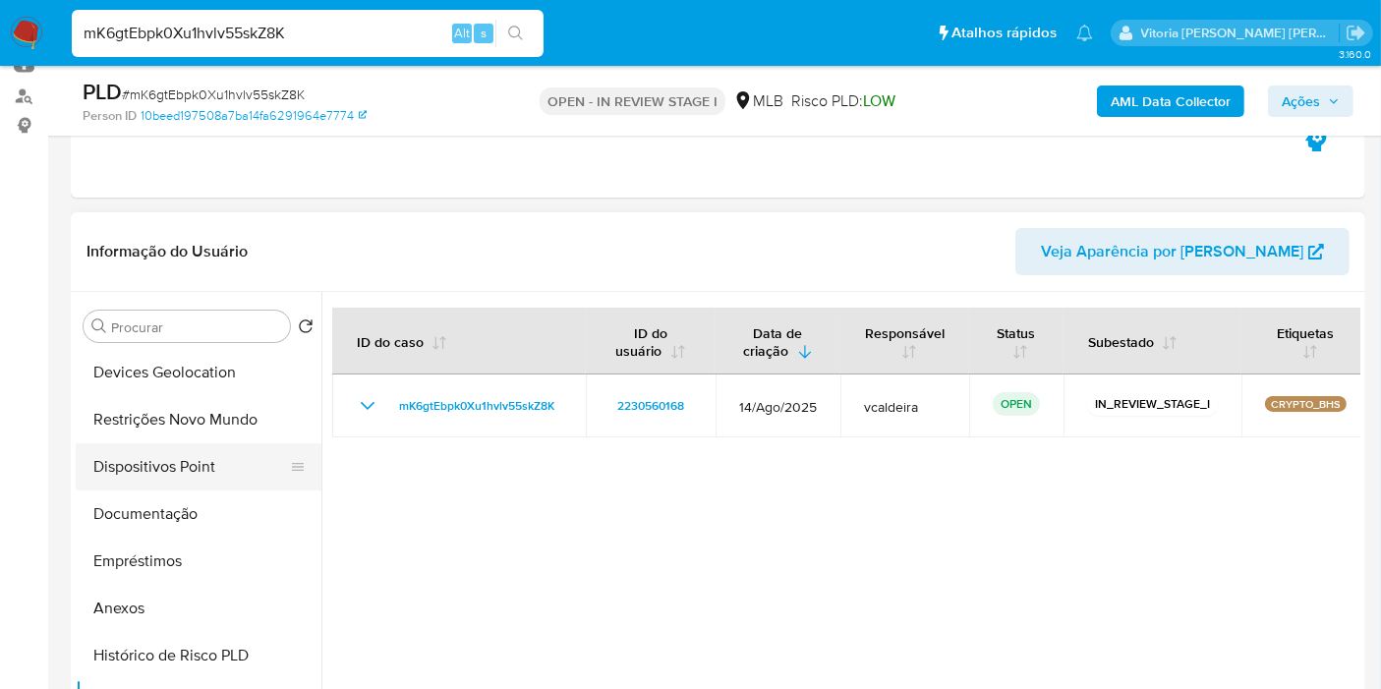
scroll to position [109, 0]
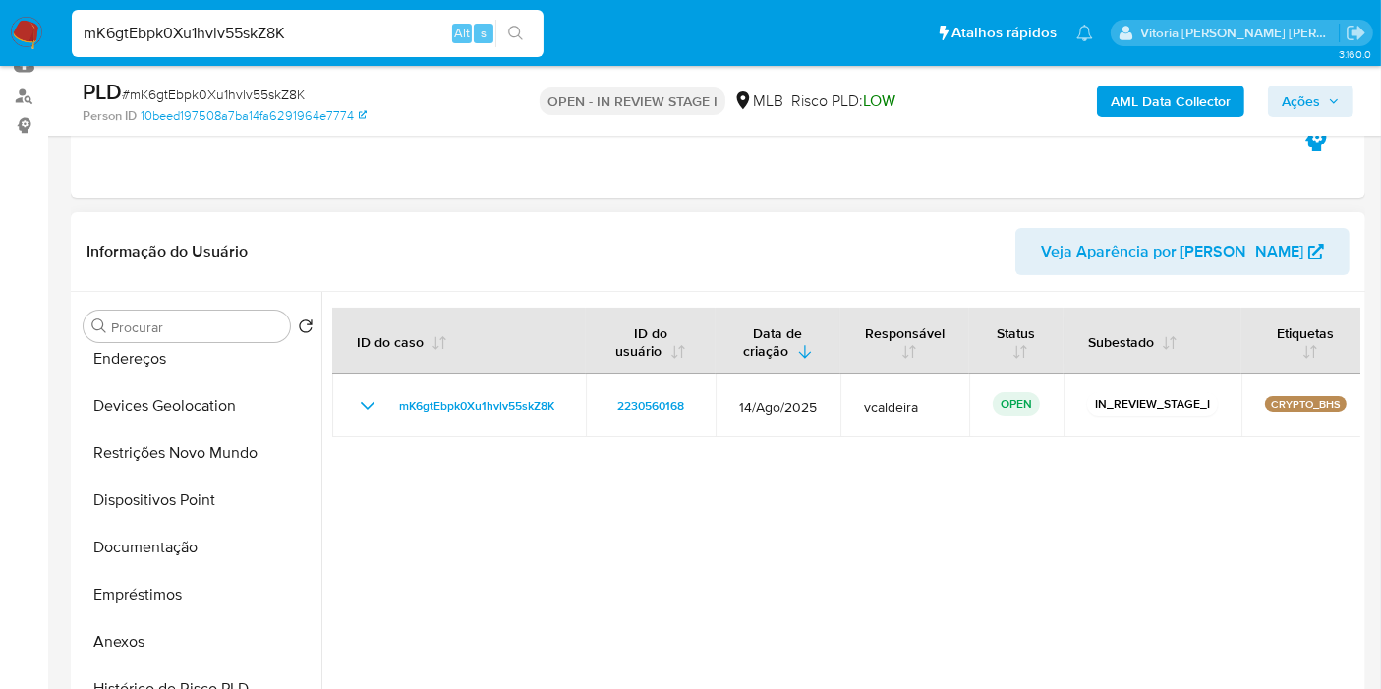
click at [162, 347] on div "Procurar Retornar ao pedido padrão Geral KYC Endereços Devices Geolocation Rest…" at bounding box center [199, 545] width 246 height 500
click at [145, 366] on button "Endereços" at bounding box center [191, 358] width 230 height 47
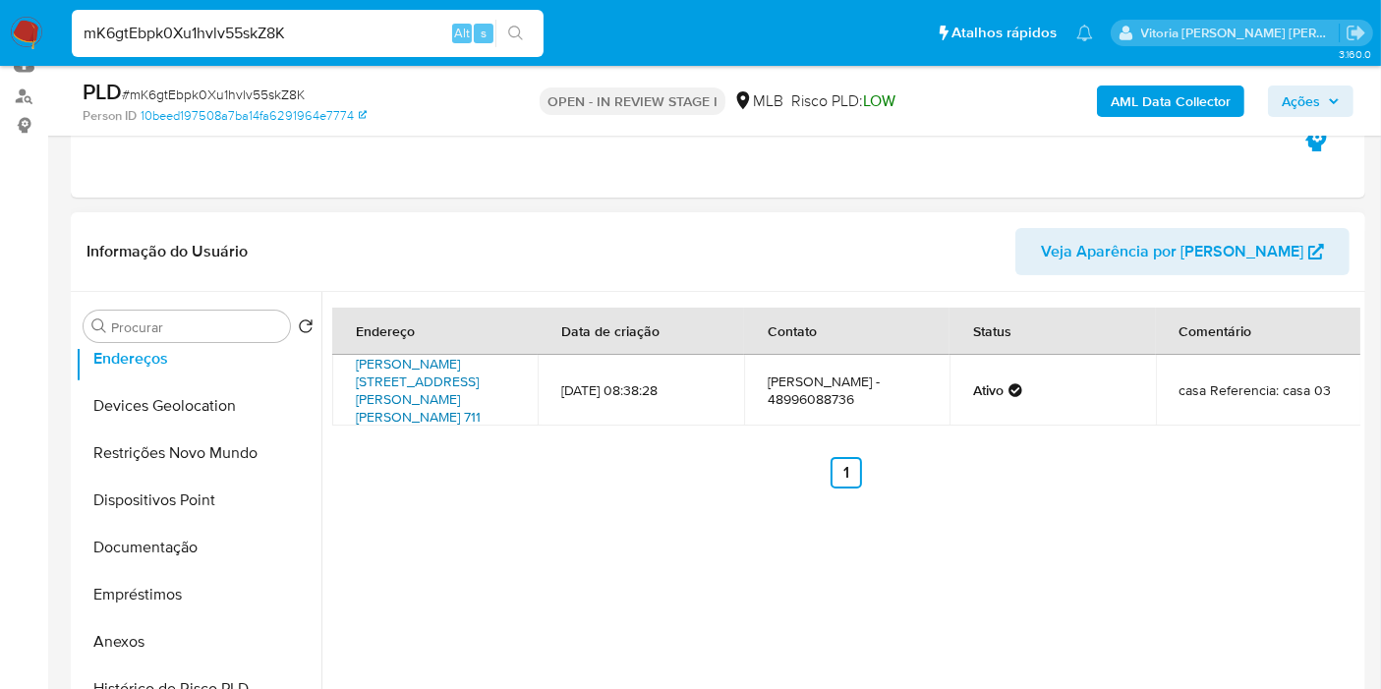
click at [390, 359] on link "[STREET_ADDRESS][PERSON_NAME] 711" at bounding box center [418, 390] width 125 height 73
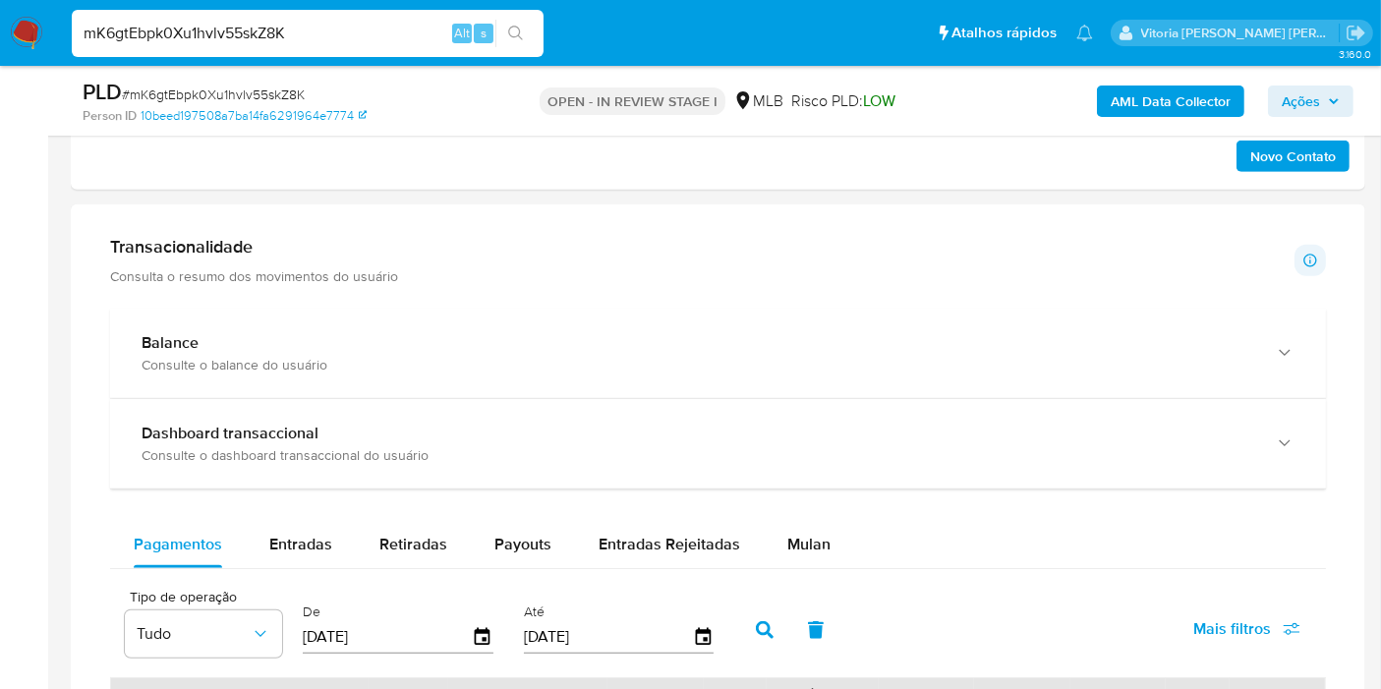
scroll to position [1275, 0]
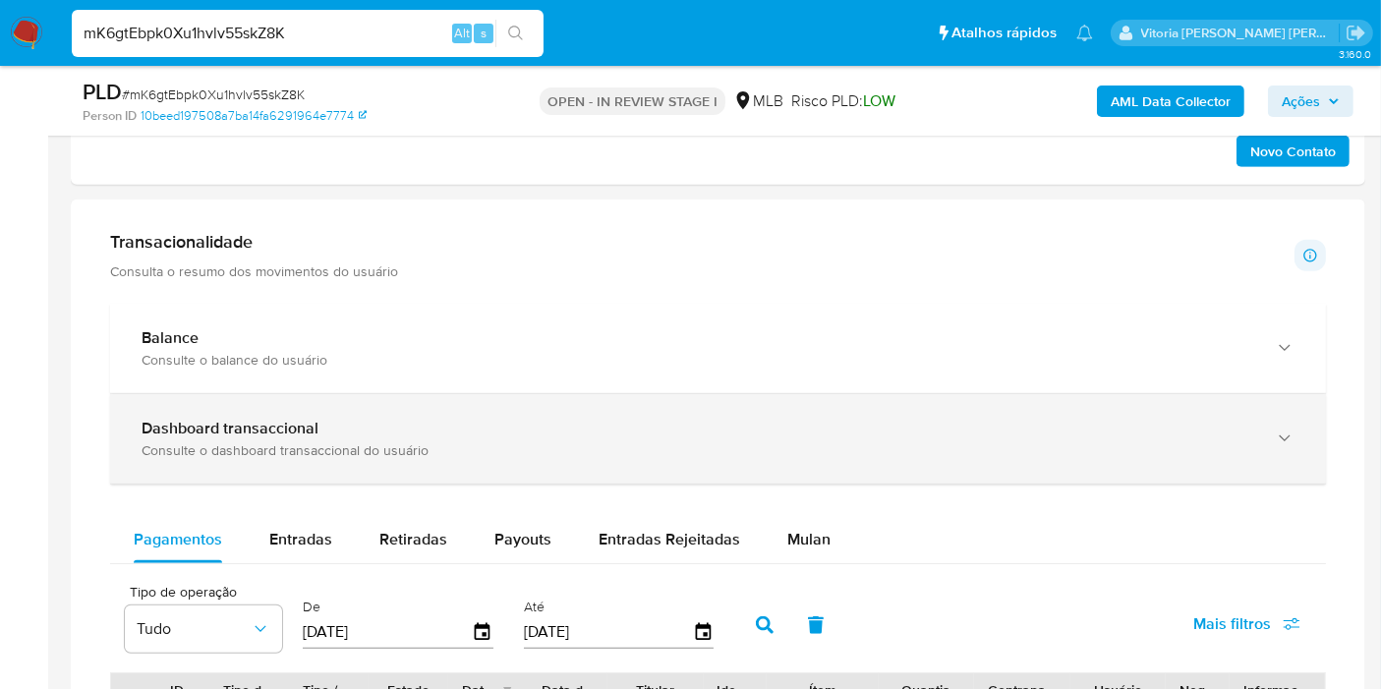
click at [1195, 447] on div "Consulte o dashboard transaccional do usuário" at bounding box center [699, 450] width 1114 height 18
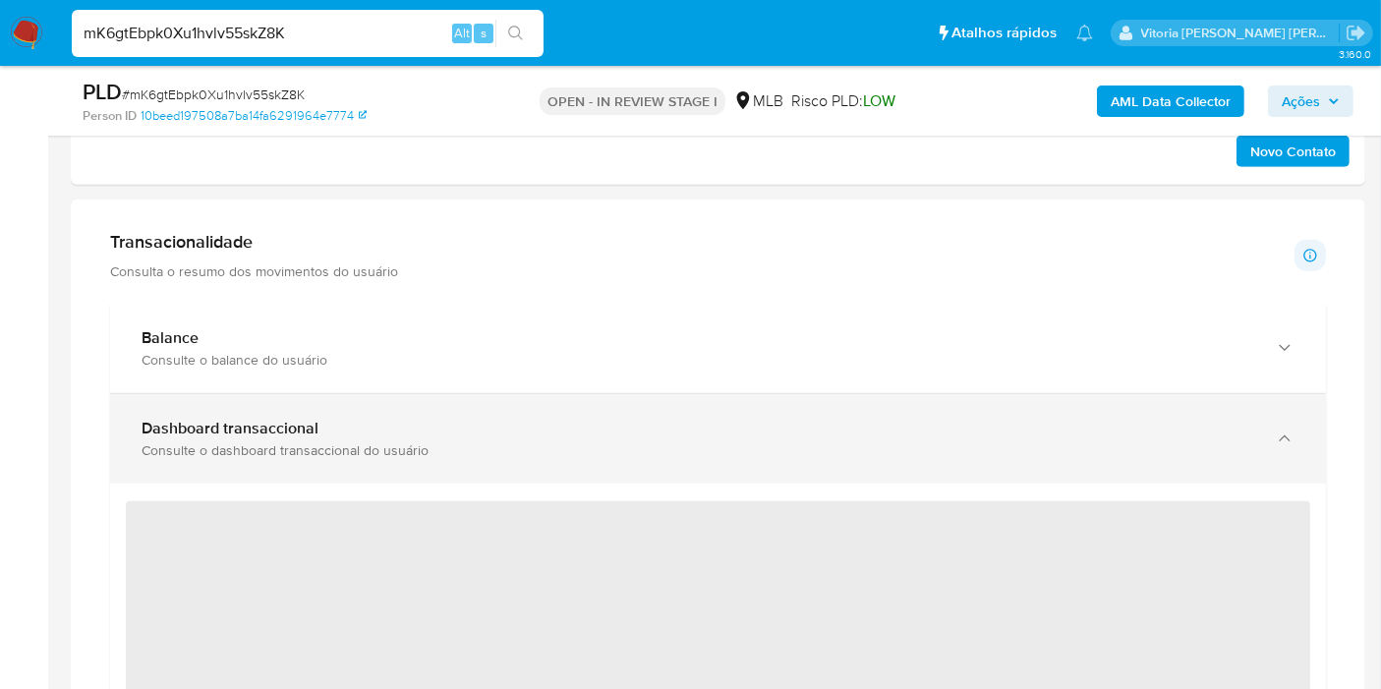
drag, startPoint x: 1199, startPoint y: 444, endPoint x: 1207, endPoint y: 432, distance: 14.2
click at [1207, 432] on div "Dashboard transaccional Consulte o dashboard transaccional do usuário" at bounding box center [699, 439] width 1114 height 40
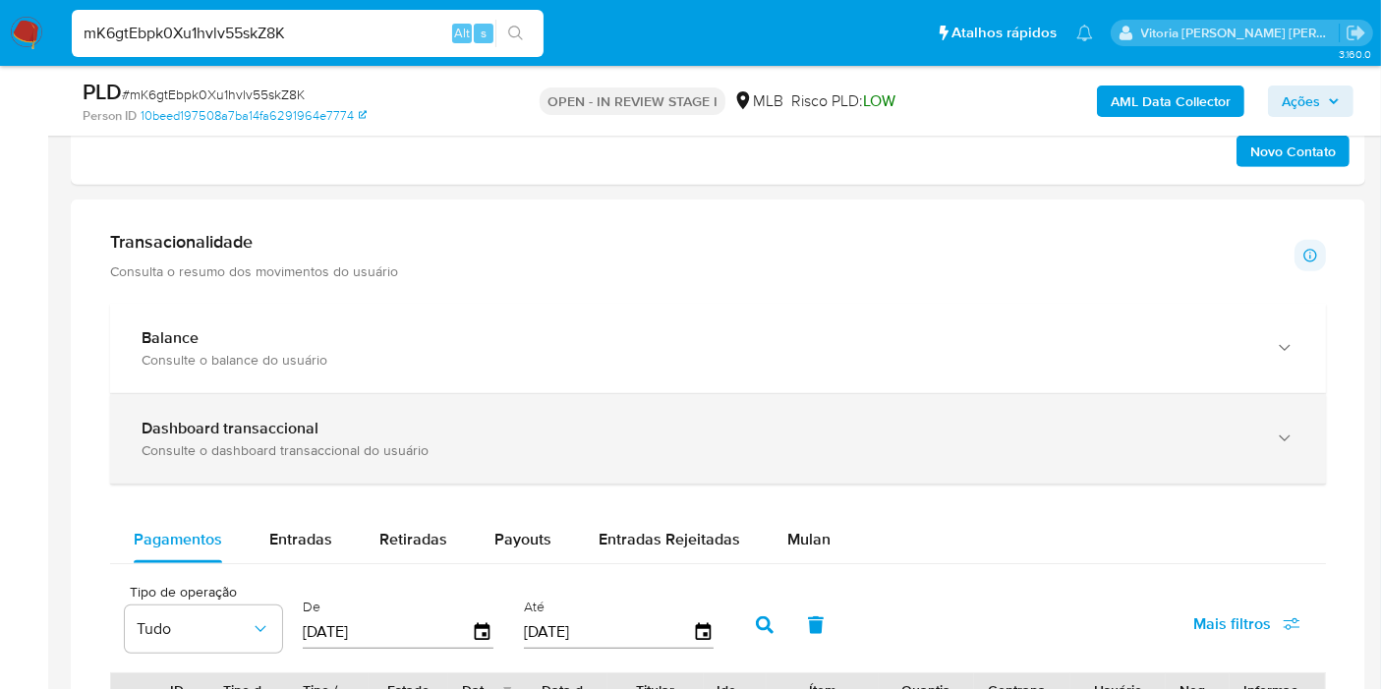
click at [1166, 434] on div "Dashboard transaccional Consulte o dashboard transaccional do usuário" at bounding box center [699, 439] width 1114 height 40
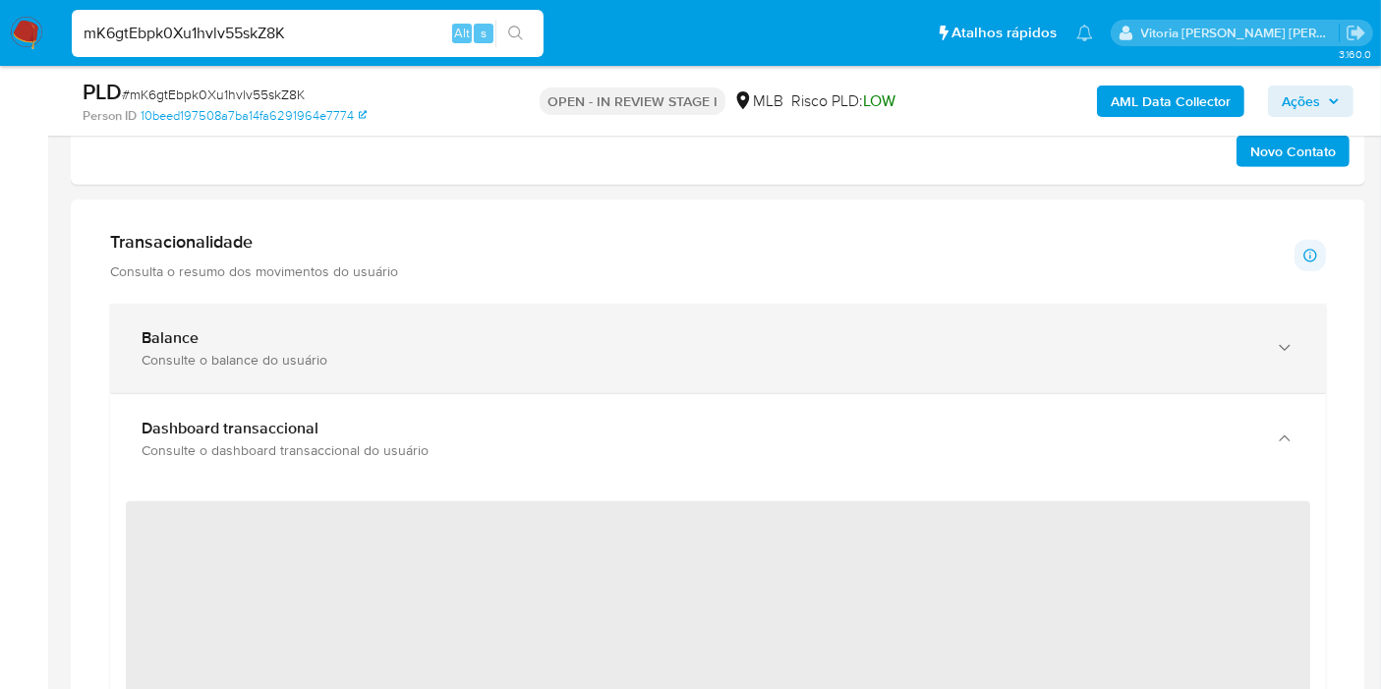
click at [1138, 364] on div "Consulte o balance do usuário" at bounding box center [699, 360] width 1114 height 18
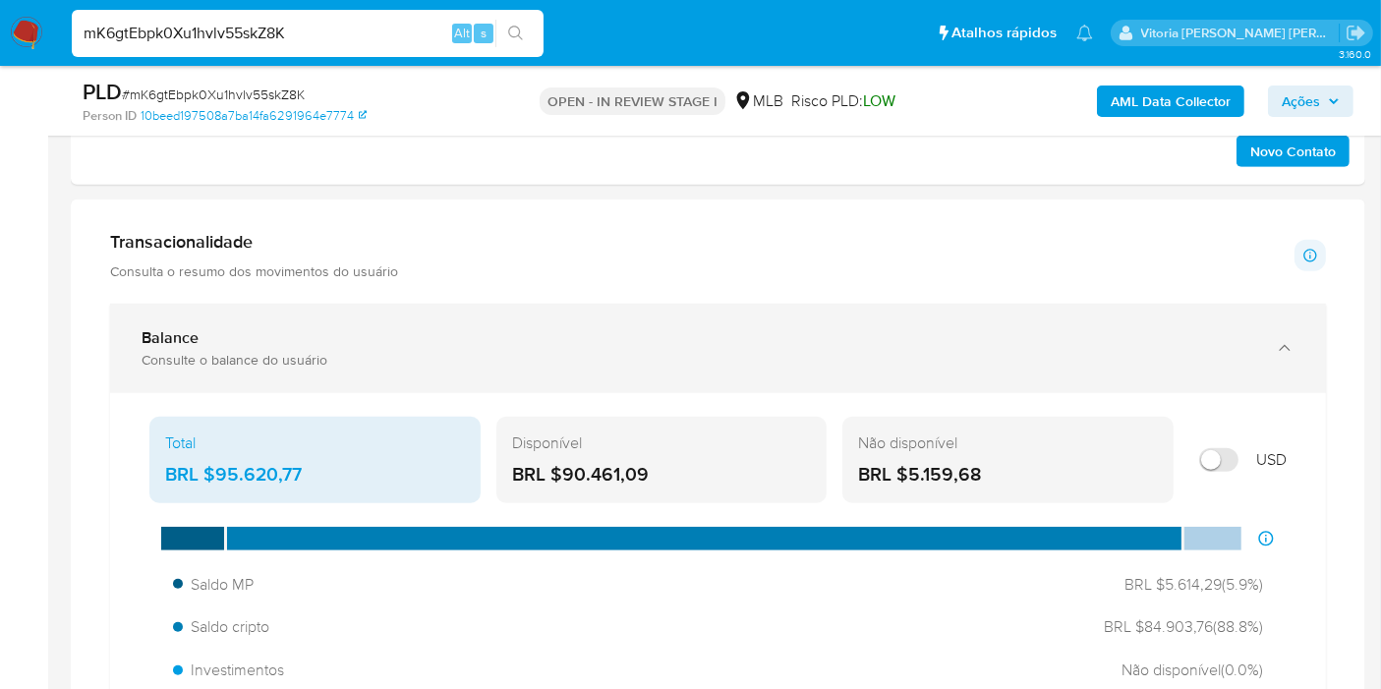
click at [1183, 328] on div "Balance" at bounding box center [699, 338] width 1114 height 20
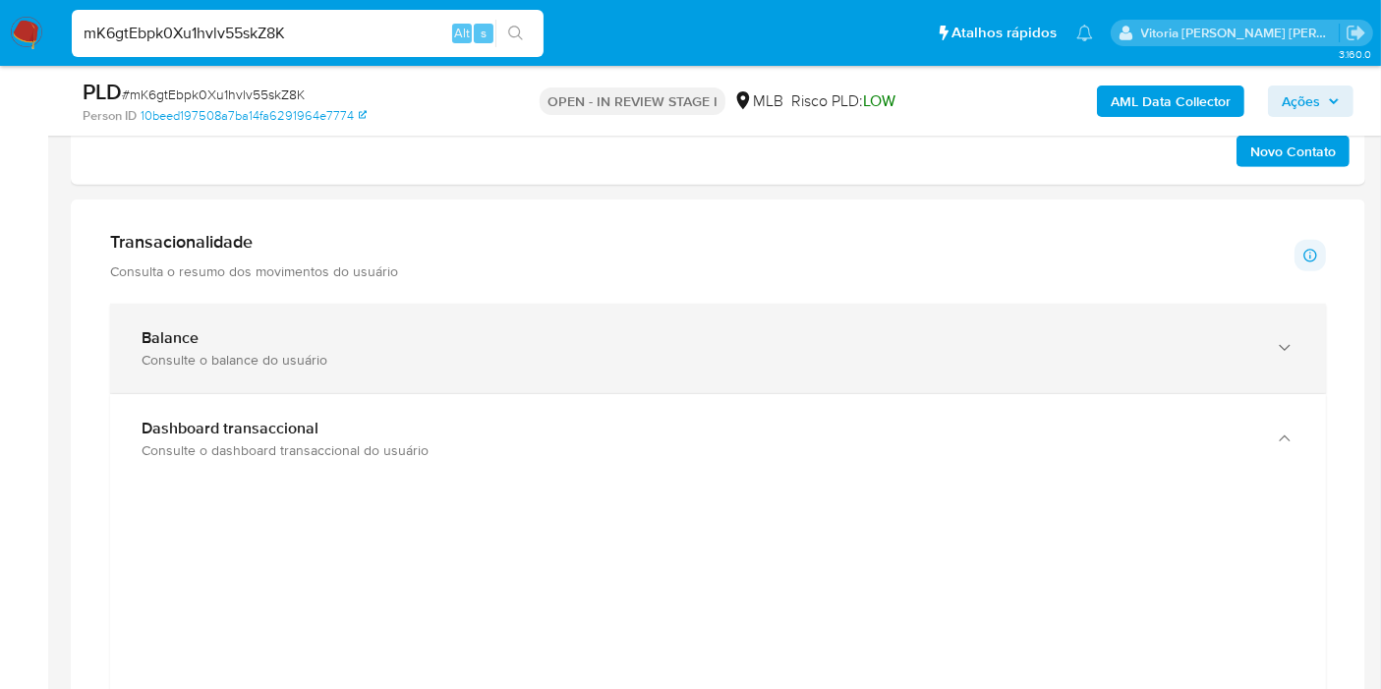
click at [1217, 304] on div "Balance Consulte o balance do usuário" at bounding box center [718, 348] width 1216 height 89
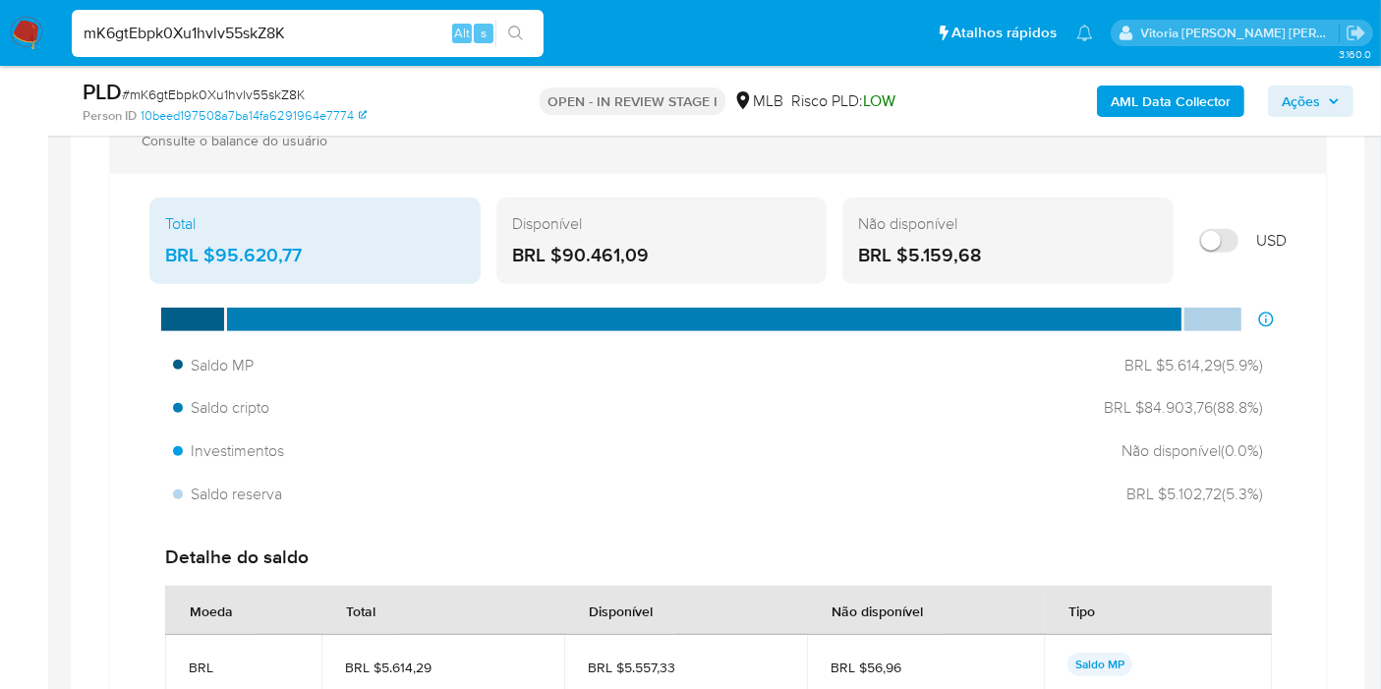
scroll to position [1505, 0]
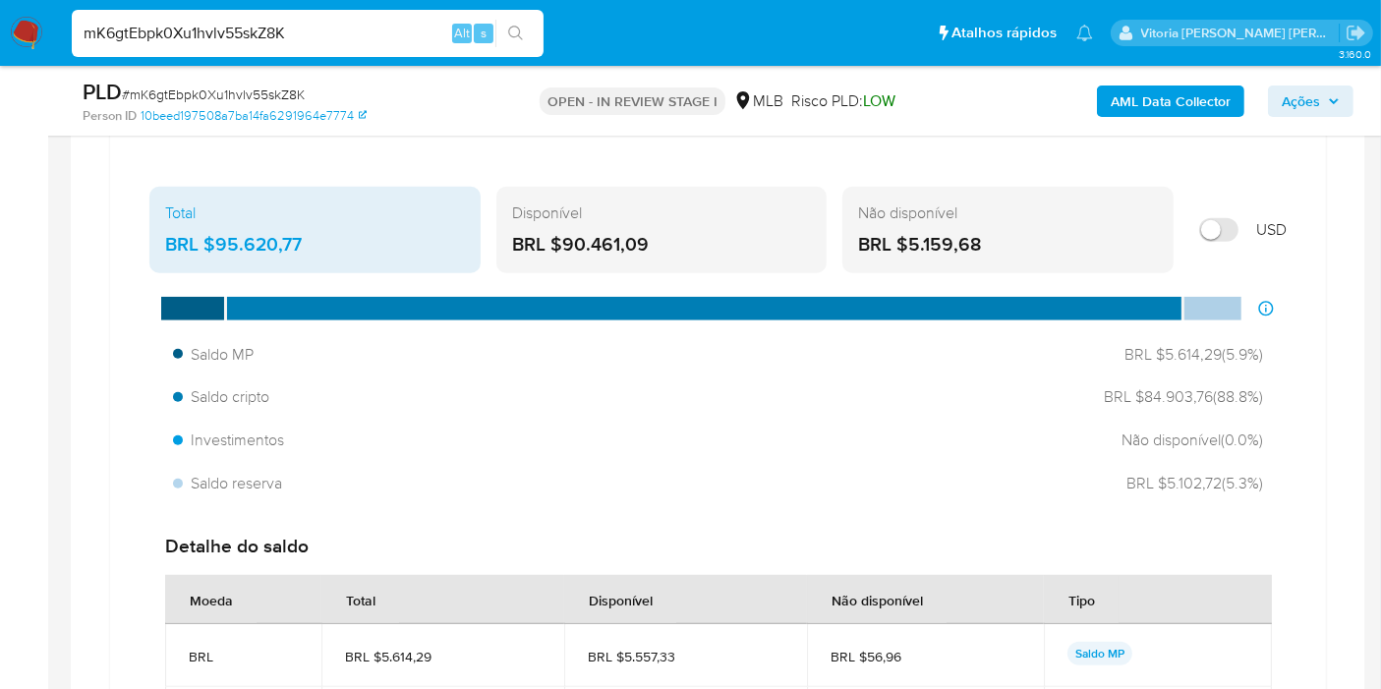
drag, startPoint x: 307, startPoint y: 237, endPoint x: 218, endPoint y: 237, distance: 88.5
click at [218, 237] on div "BRL $95.620,77" at bounding box center [315, 245] width 300 height 26
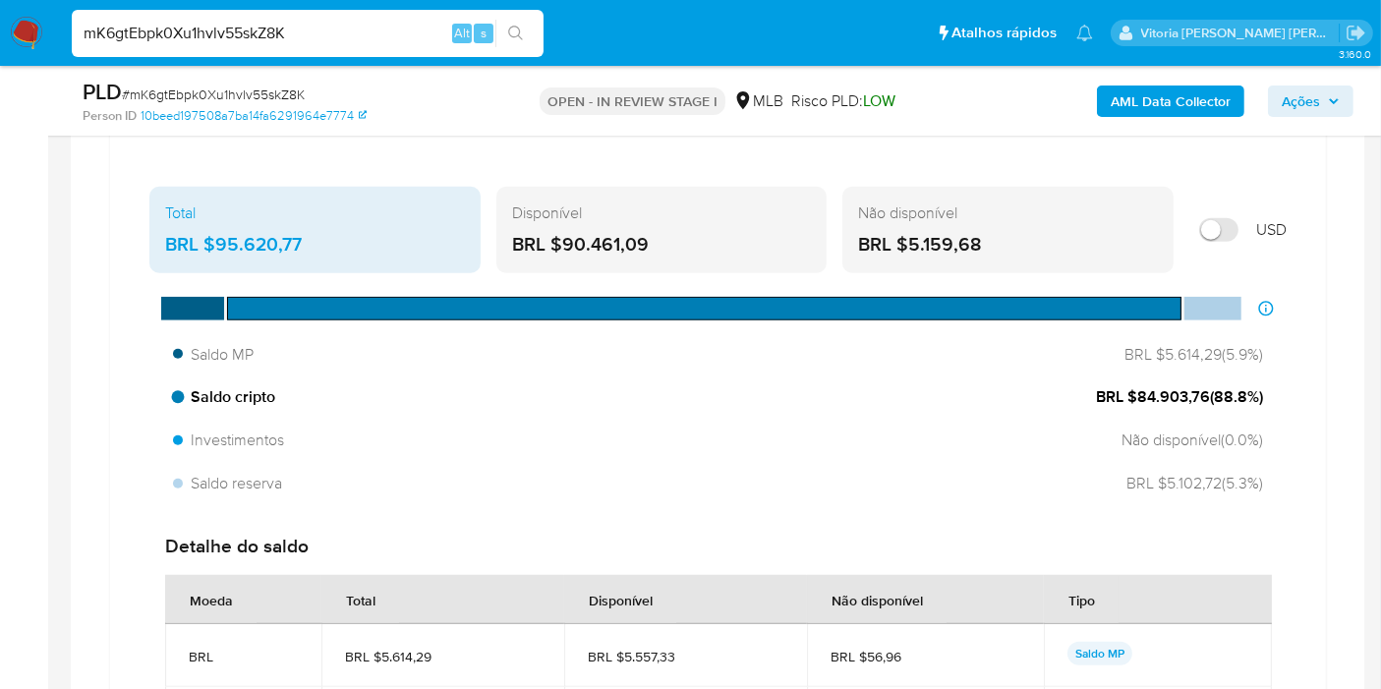
click at [1177, 410] on div "Saldo cripto BRL $84.903,76 ( 88.8 %)" at bounding box center [718, 396] width 1106 height 37
drag, startPoint x: 1206, startPoint y: 392, endPoint x: 1137, endPoint y: 389, distance: 68.9
click at [1137, 389] on span "BRL $84.903,76 ( 88.8 %)" at bounding box center [1179, 397] width 167 height 22
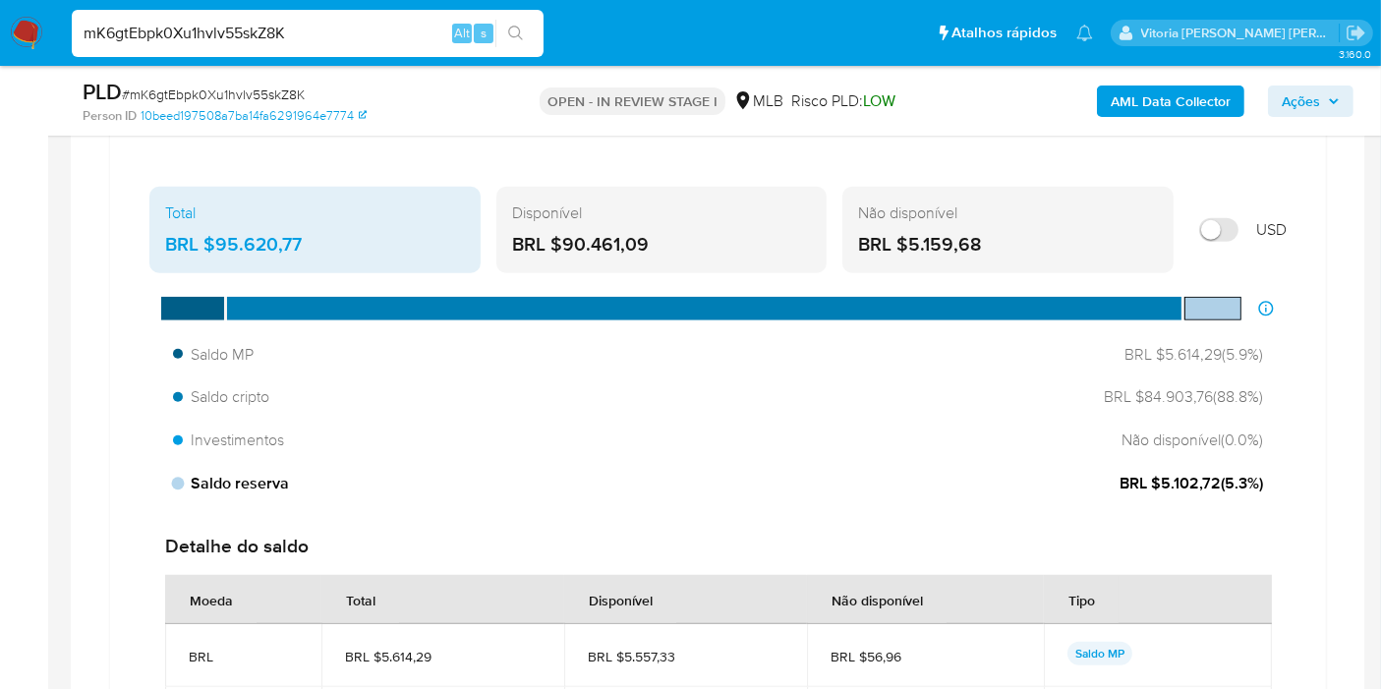
drag, startPoint x: 1219, startPoint y: 476, endPoint x: 1162, endPoint y: 474, distance: 57.0
click at [1162, 474] on span "BRL $5.102,72 ( 5.3 %)" at bounding box center [1190, 484] width 143 height 22
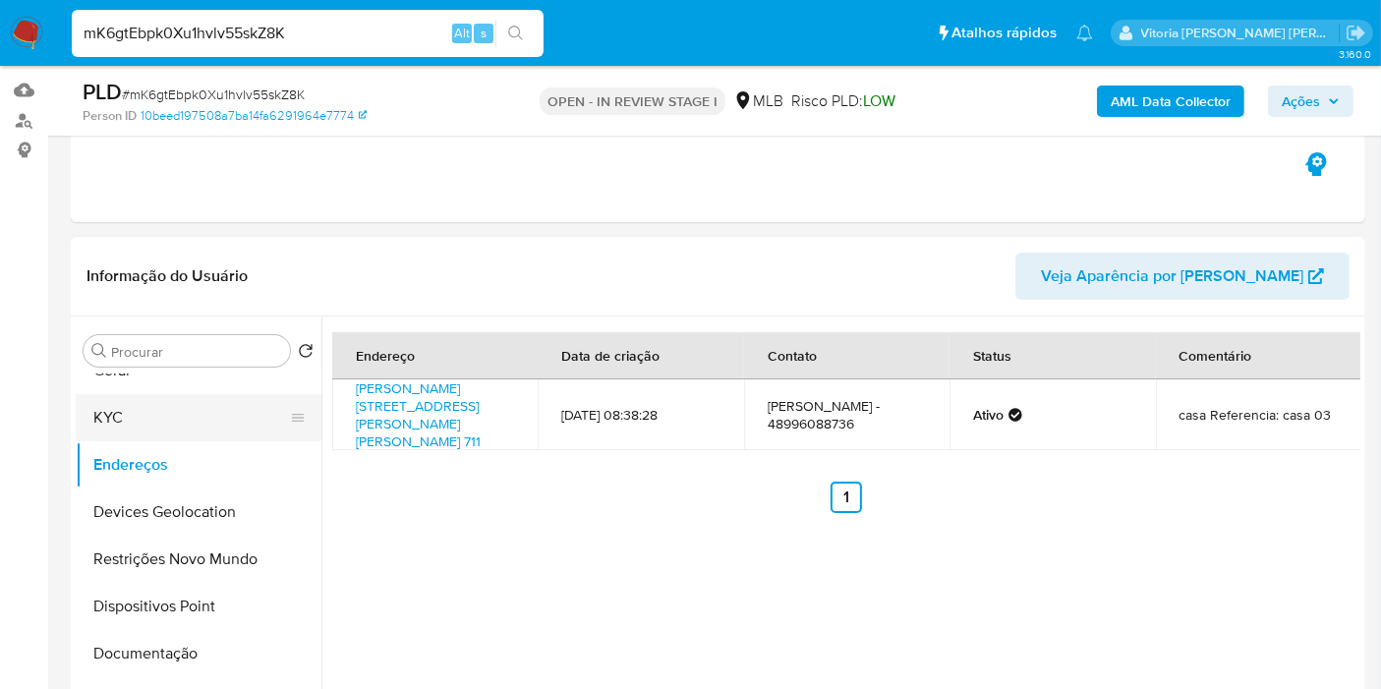
scroll to position [0, 0]
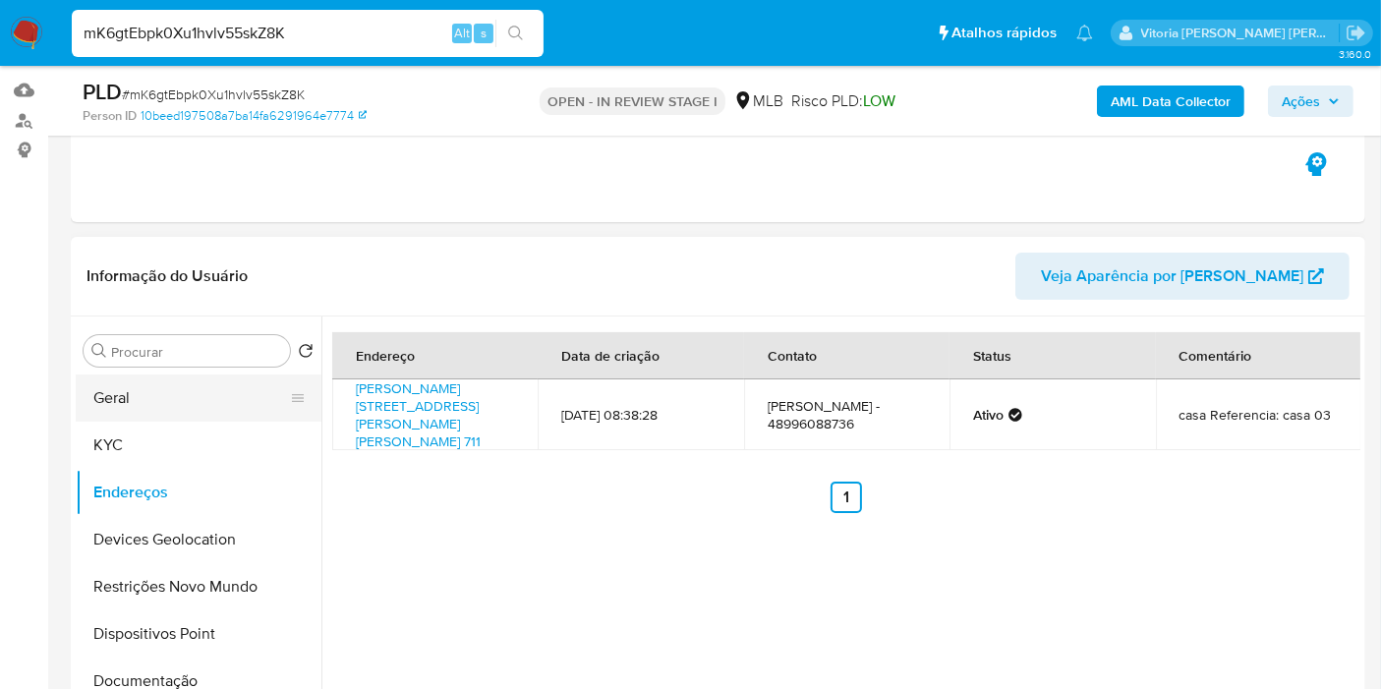
click at [145, 401] on button "Geral" at bounding box center [191, 397] width 230 height 47
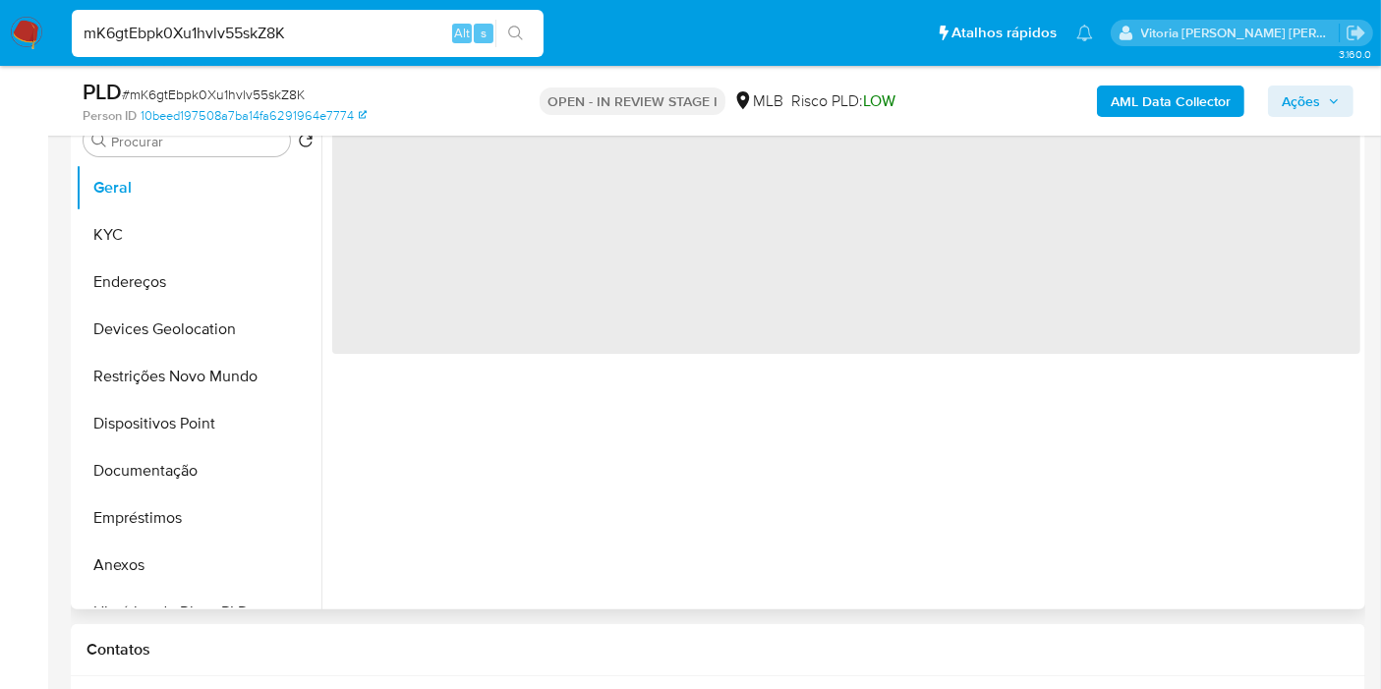
scroll to position [413, 0]
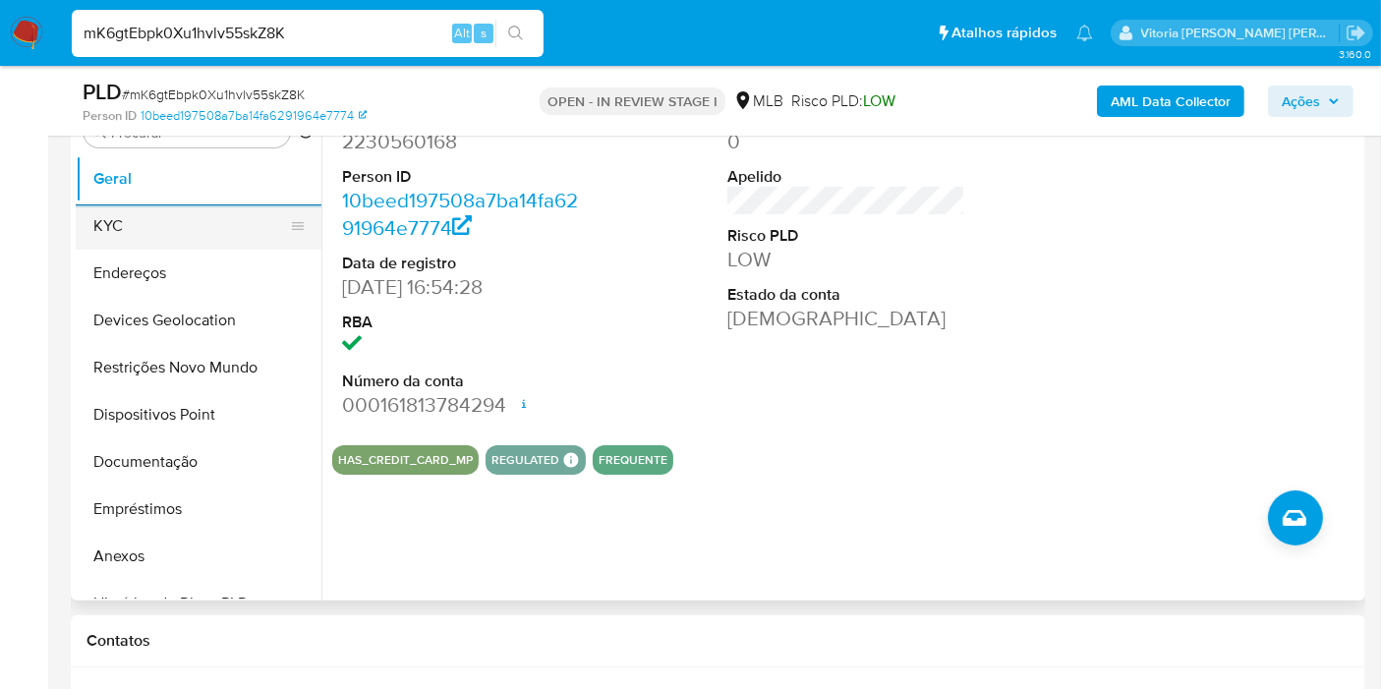
click at [119, 226] on button "KYC" at bounding box center [191, 225] width 230 height 47
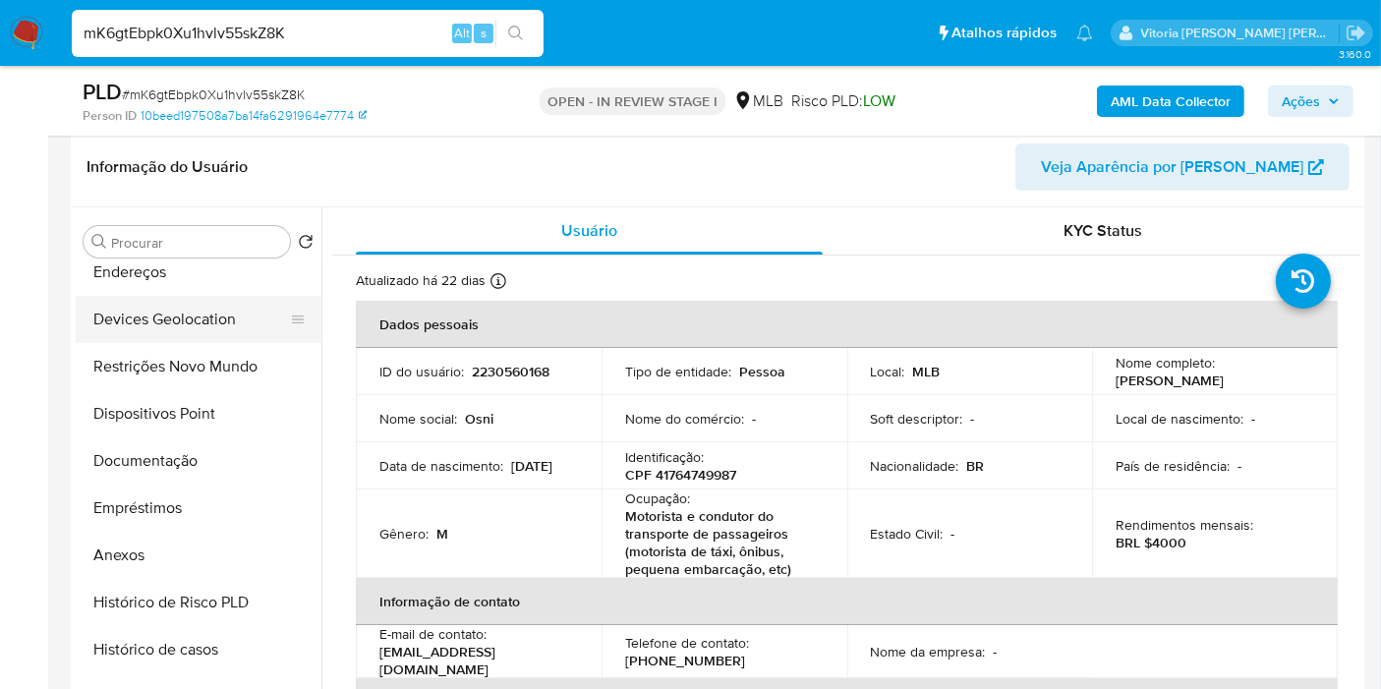
scroll to position [218, 0]
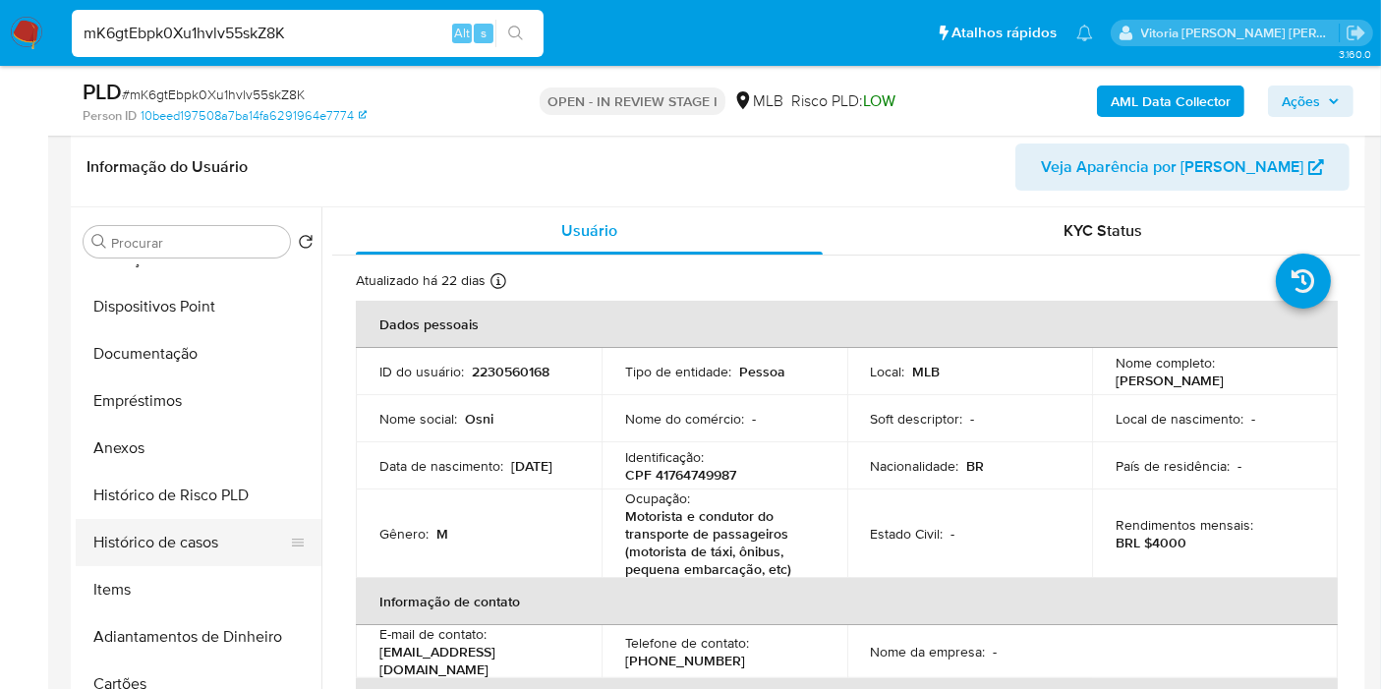
click at [118, 534] on button "Histórico de casos" at bounding box center [191, 542] width 230 height 47
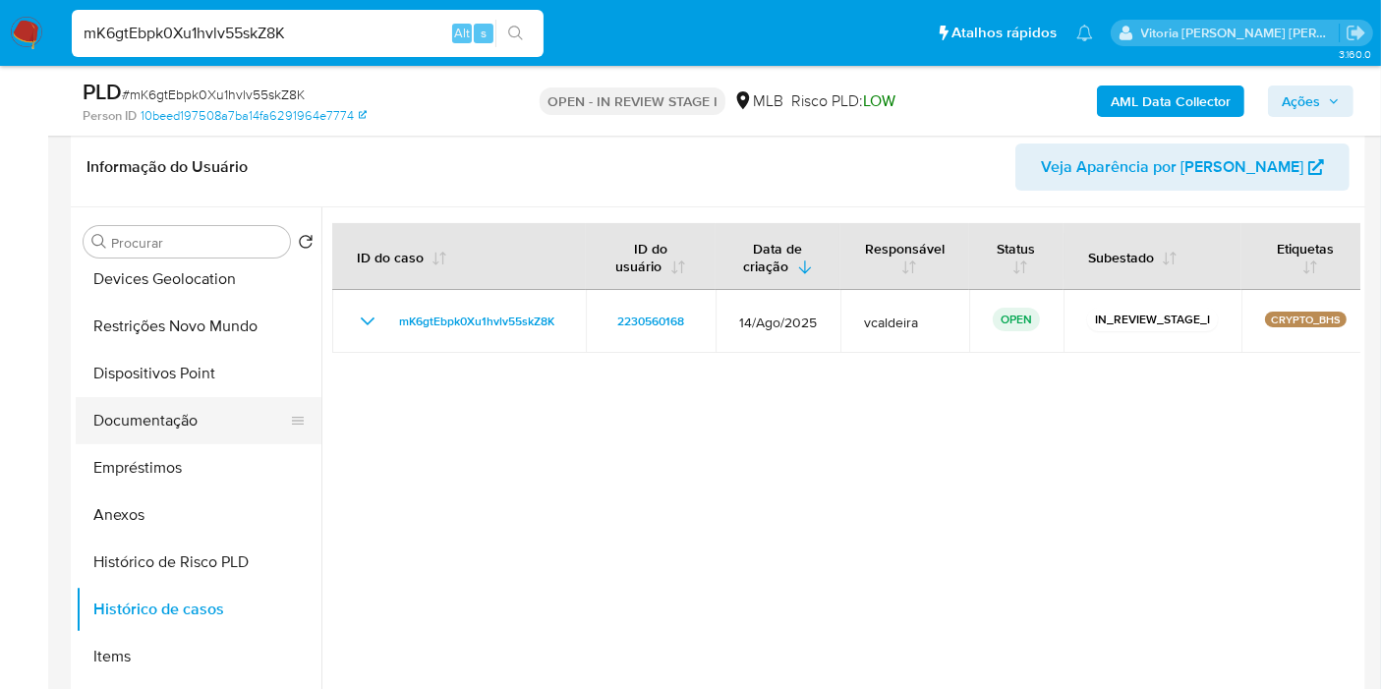
scroll to position [0, 0]
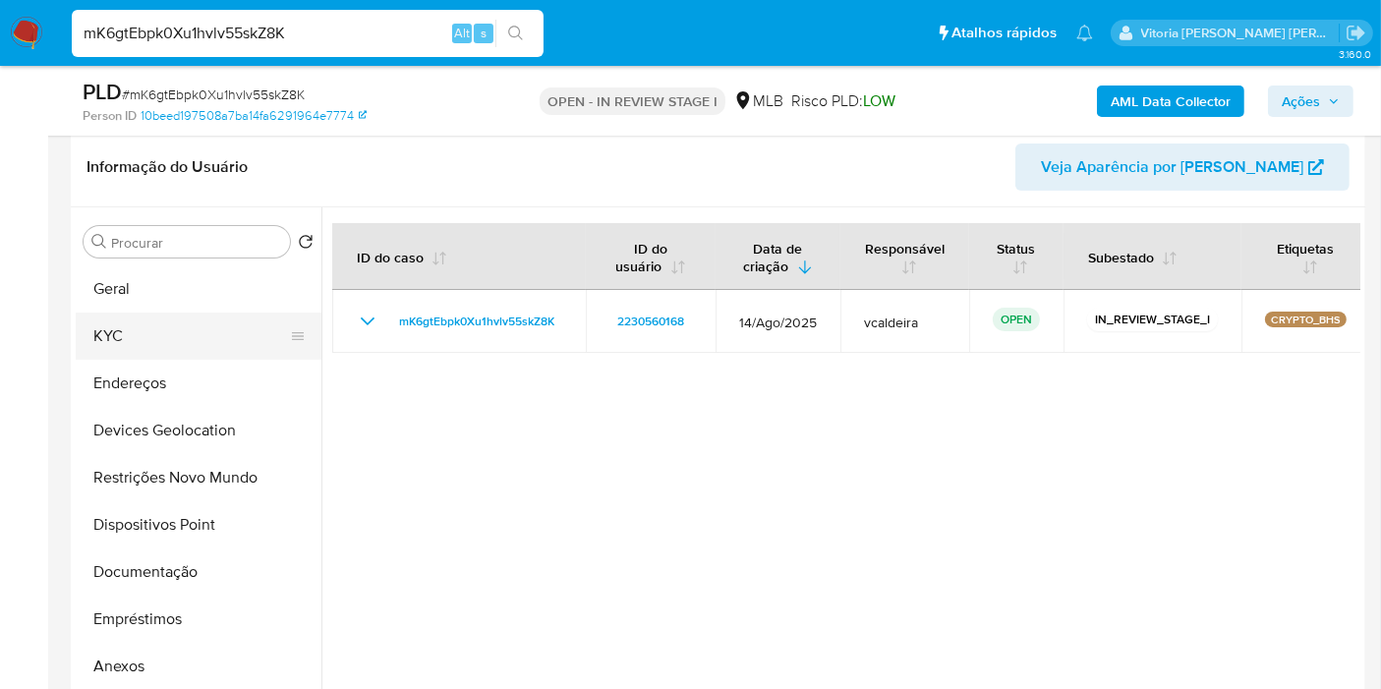
click at [130, 341] on button "KYC" at bounding box center [191, 336] width 230 height 47
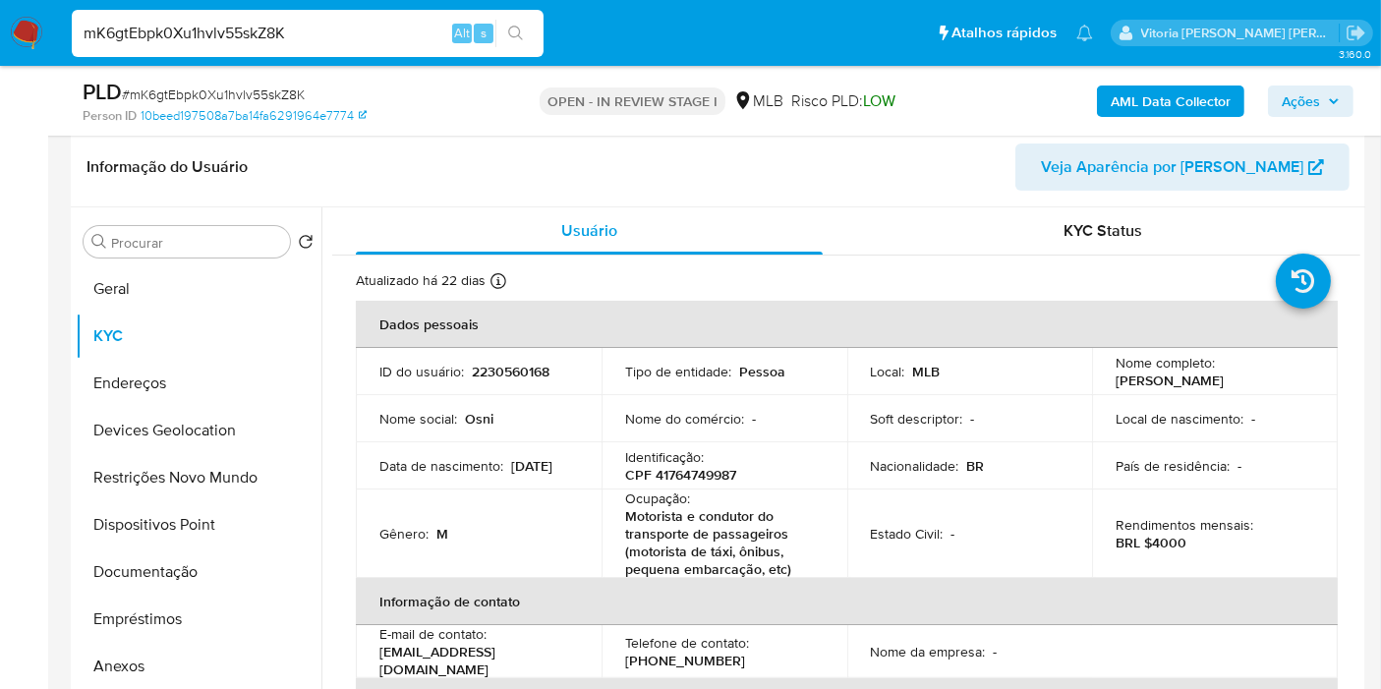
click at [179, 21] on input "mK6gtEbpk0Xu1hvlv55skZ8K" at bounding box center [308, 34] width 472 height 26
paste input "283760609"
type input "283760609"
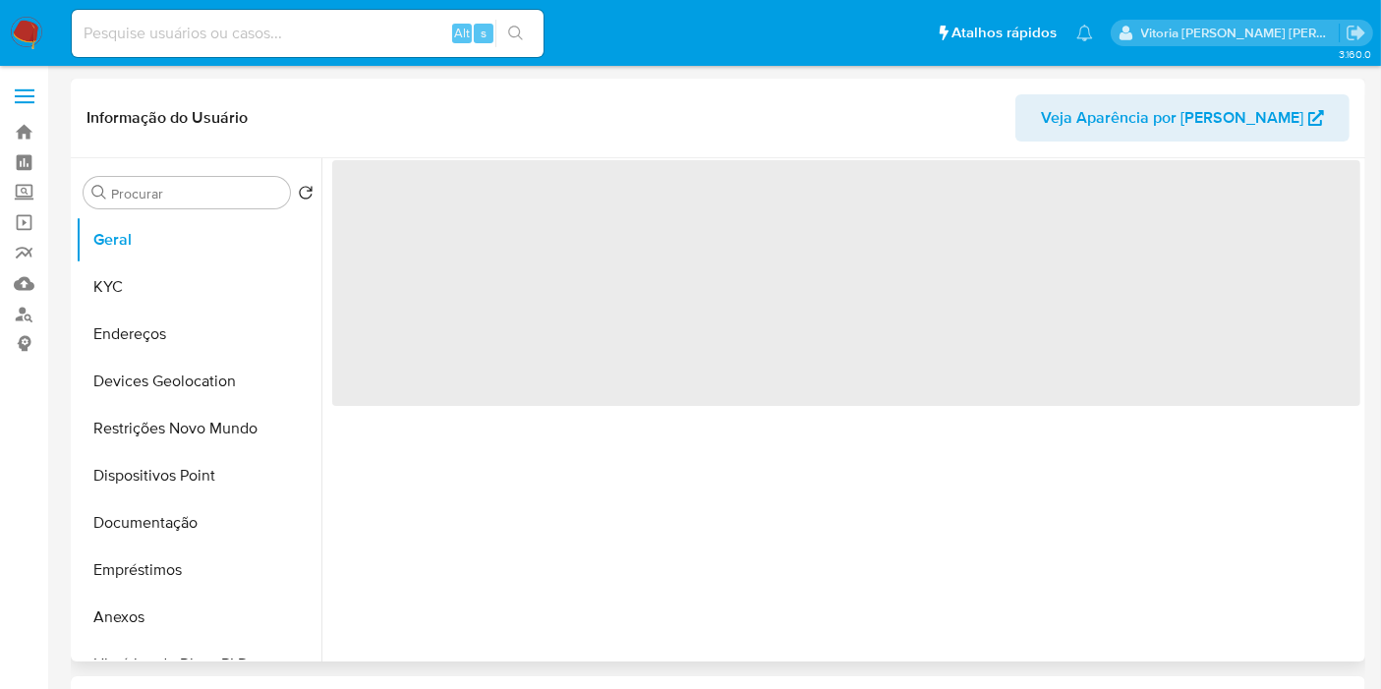
select select "10"
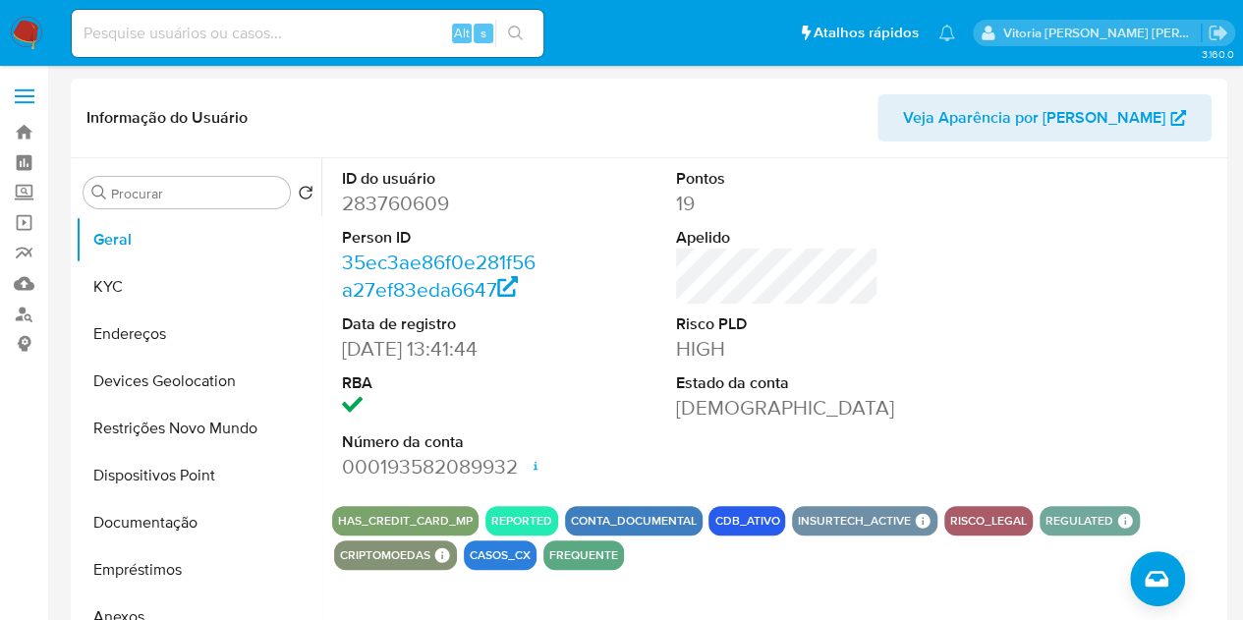
click at [340, 18] on div "Alt s" at bounding box center [308, 33] width 472 height 47
click at [326, 38] on input at bounding box center [308, 34] width 472 height 26
paste input "MQQA8yPXo05aSA0COJLKfFVh"
type input "MQQA8yPXo05aSA0COJLKfFVh"
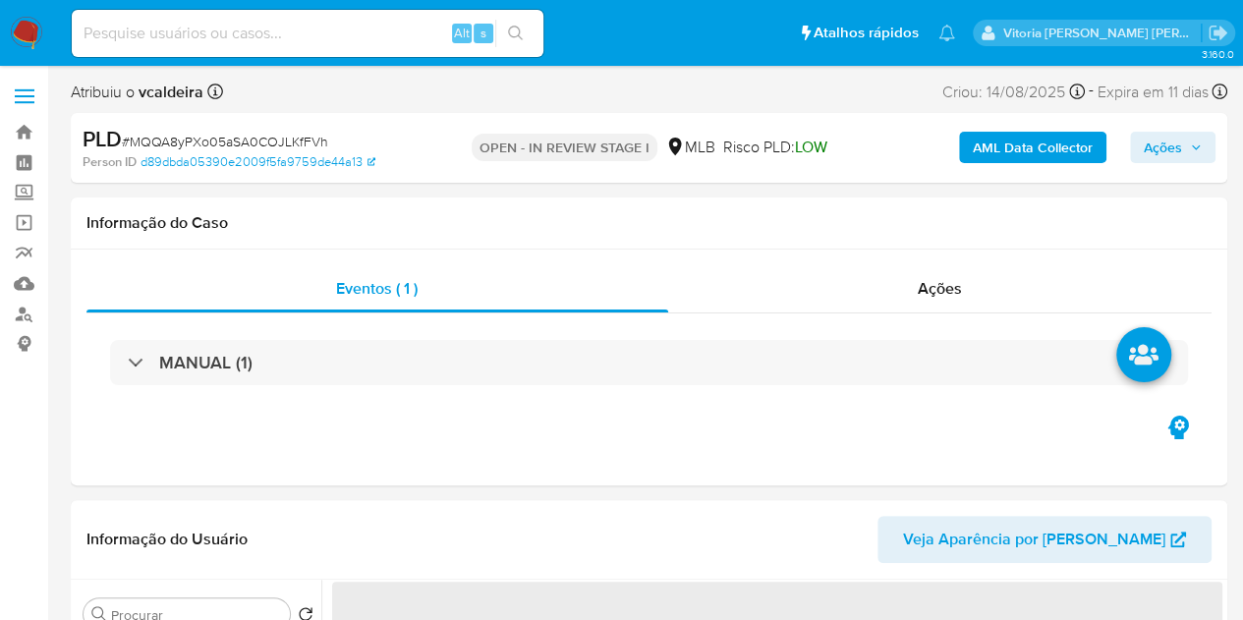
select select "10"
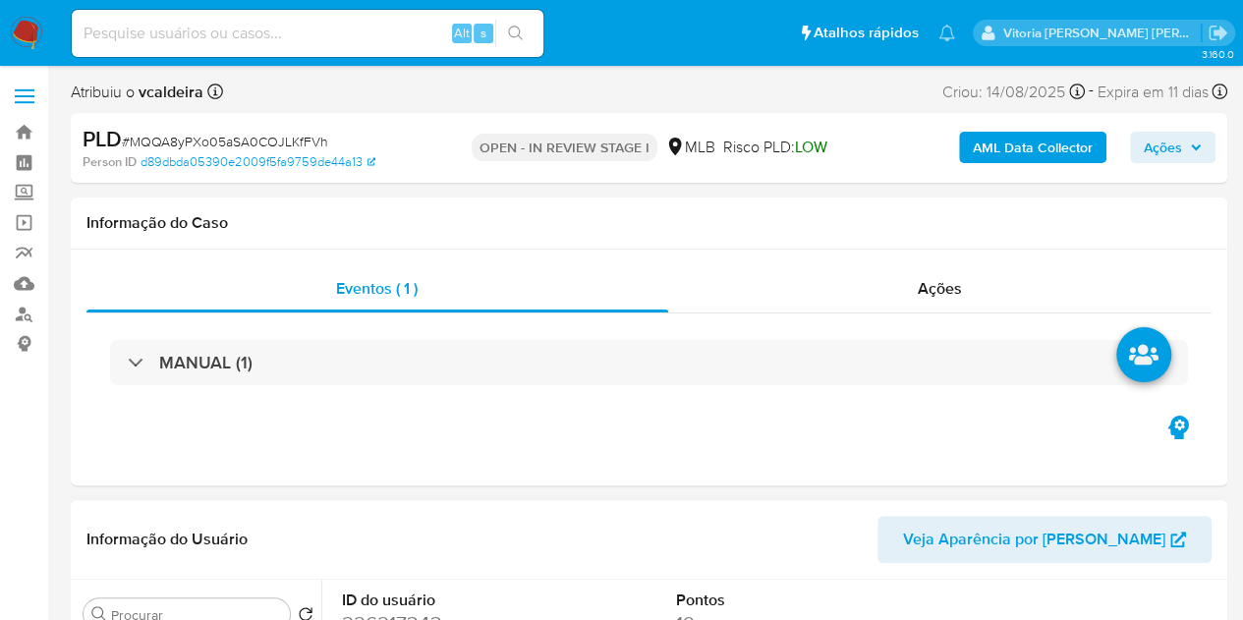
scroll to position [197, 0]
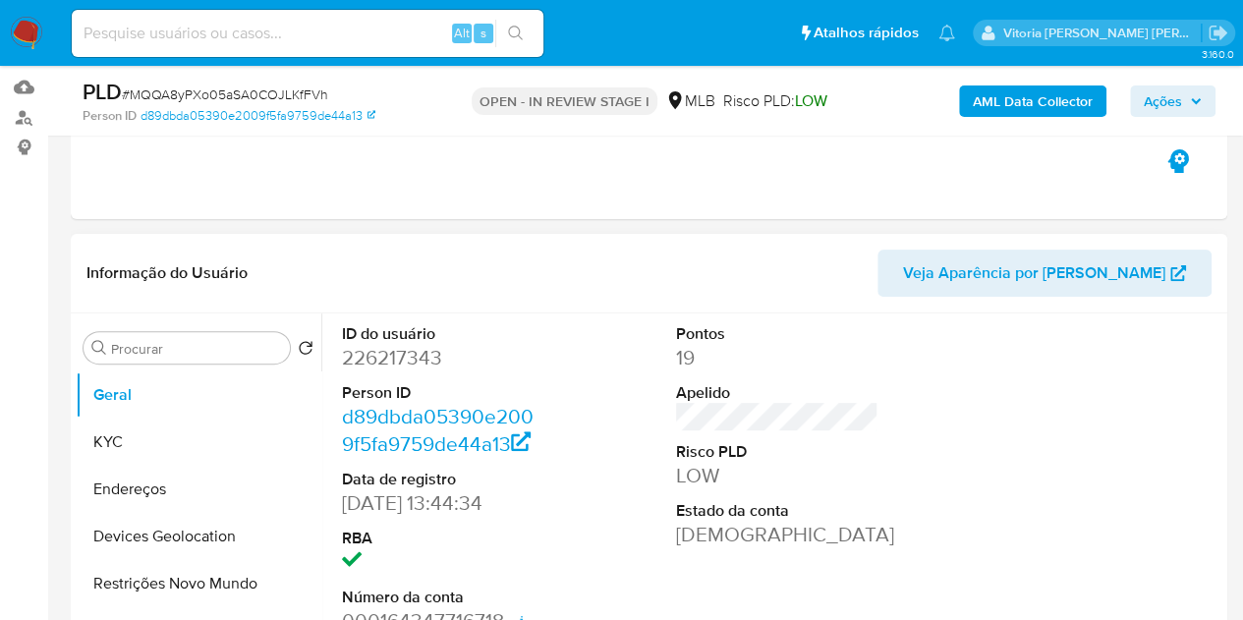
click at [399, 357] on dd "226217343" at bounding box center [443, 358] width 203 height 28
copy dd "226217343"
click at [241, 37] on input at bounding box center [308, 34] width 472 height 26
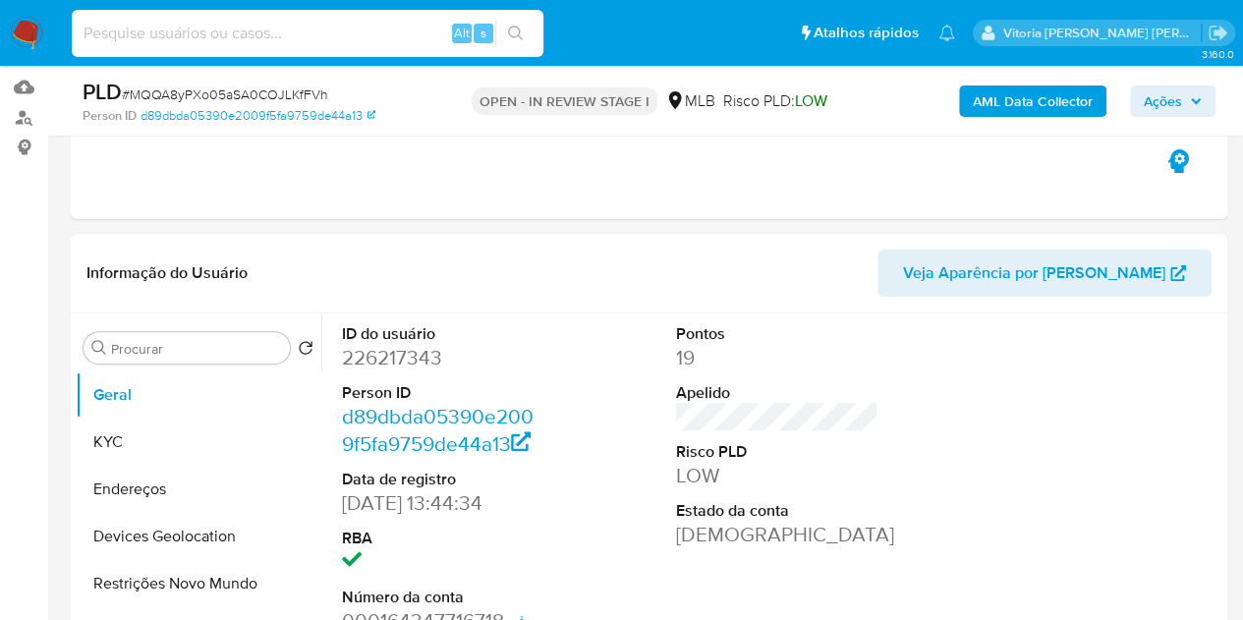
paste input "MQQA8yPXo05aSA0COJLKfFVh"
type input "MQQA8yPXo05aSA0COJLKfFVh"
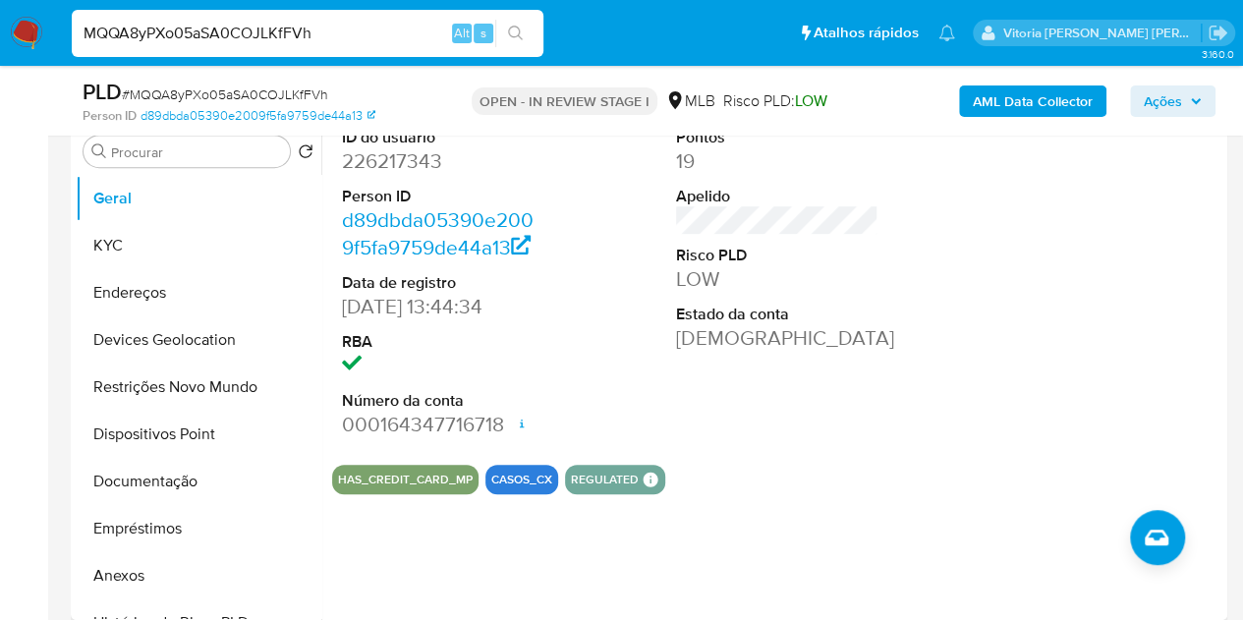
scroll to position [295, 0]
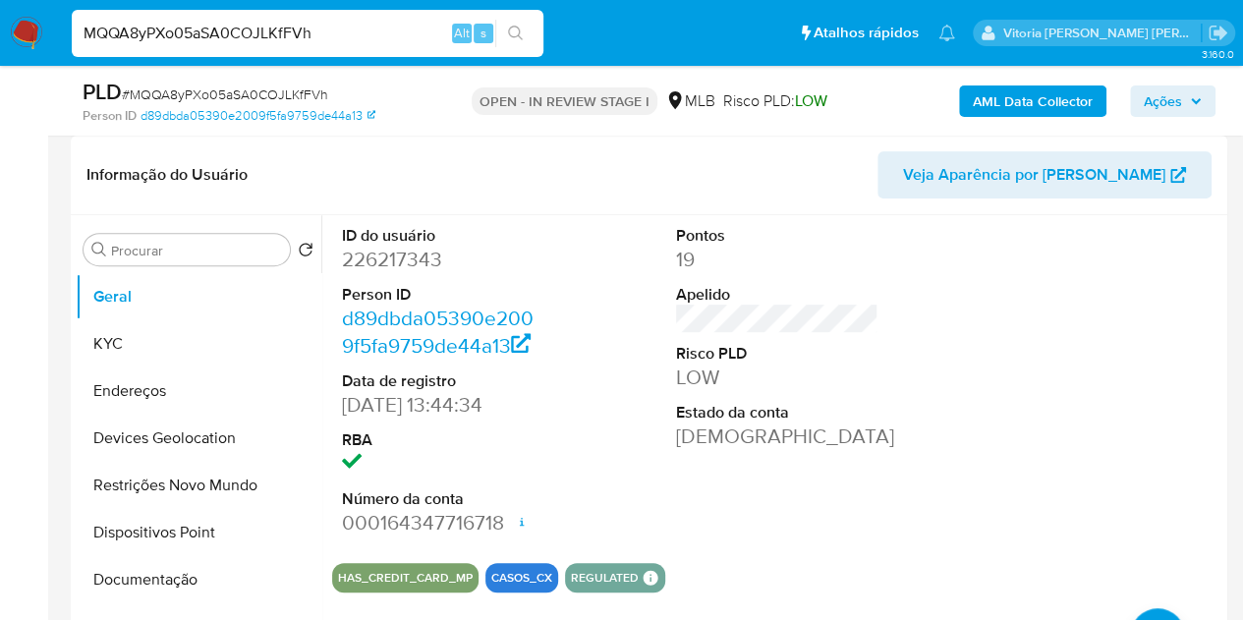
click at [422, 255] on dd "226217343" at bounding box center [443, 260] width 203 height 28
copy dd "226217343"
click at [281, 35] on input "MQQA8yPXo05aSA0COJLKfFVh" at bounding box center [308, 34] width 472 height 26
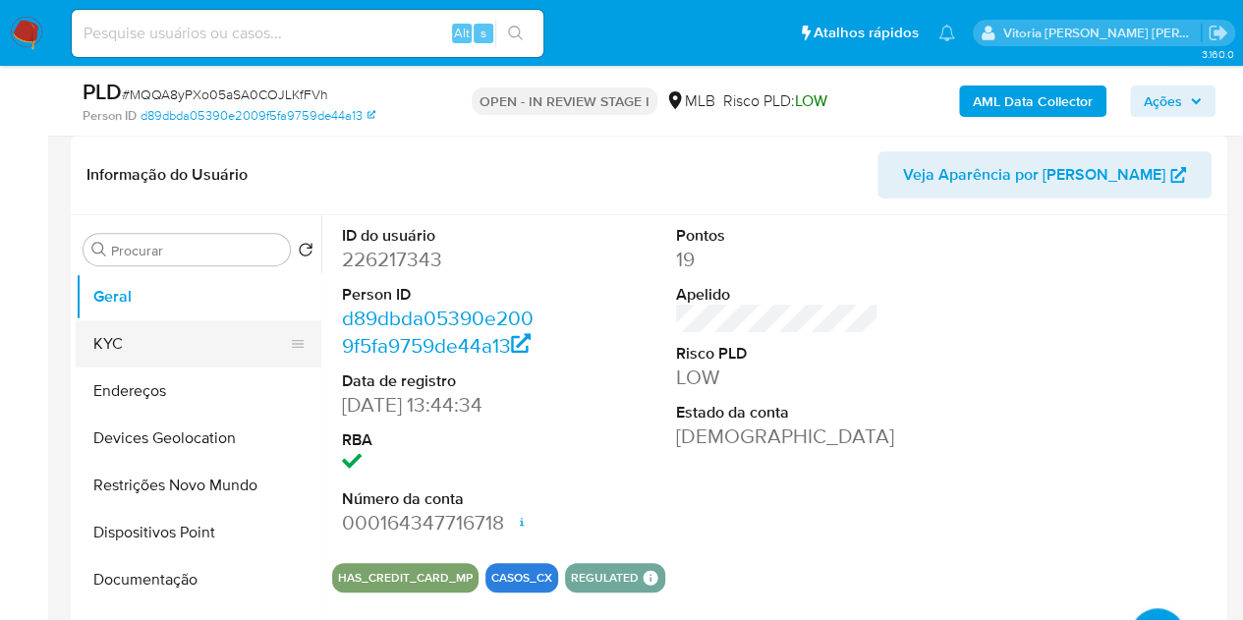
click at [118, 333] on button "KYC" at bounding box center [191, 343] width 230 height 47
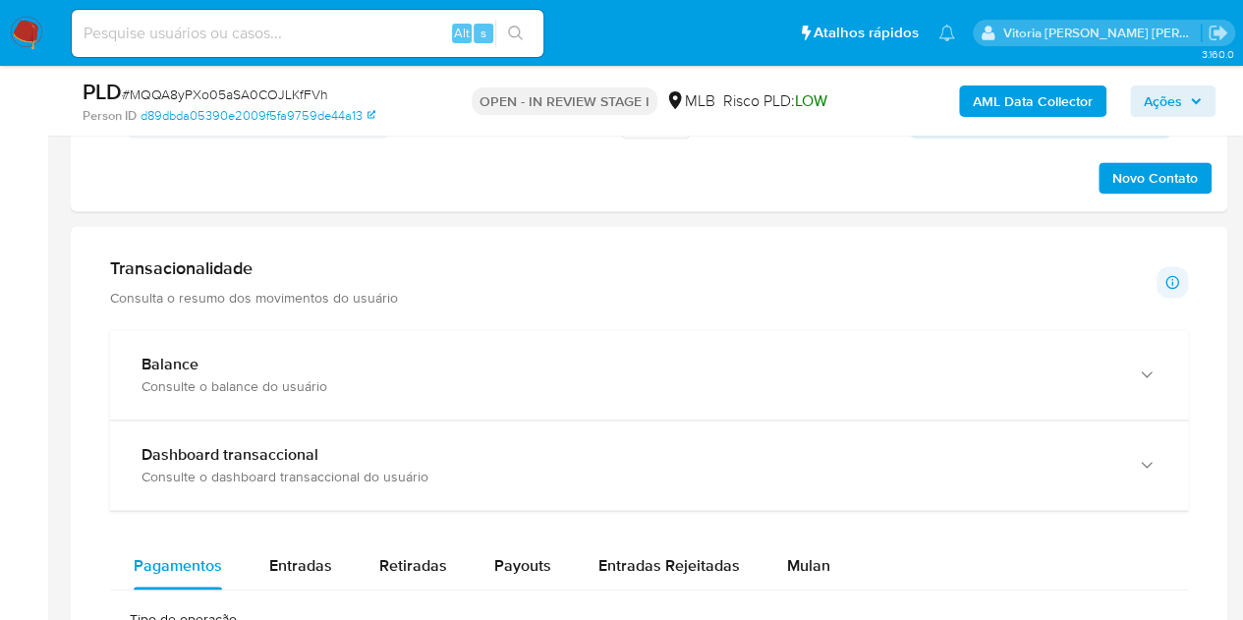
scroll to position [1278, 0]
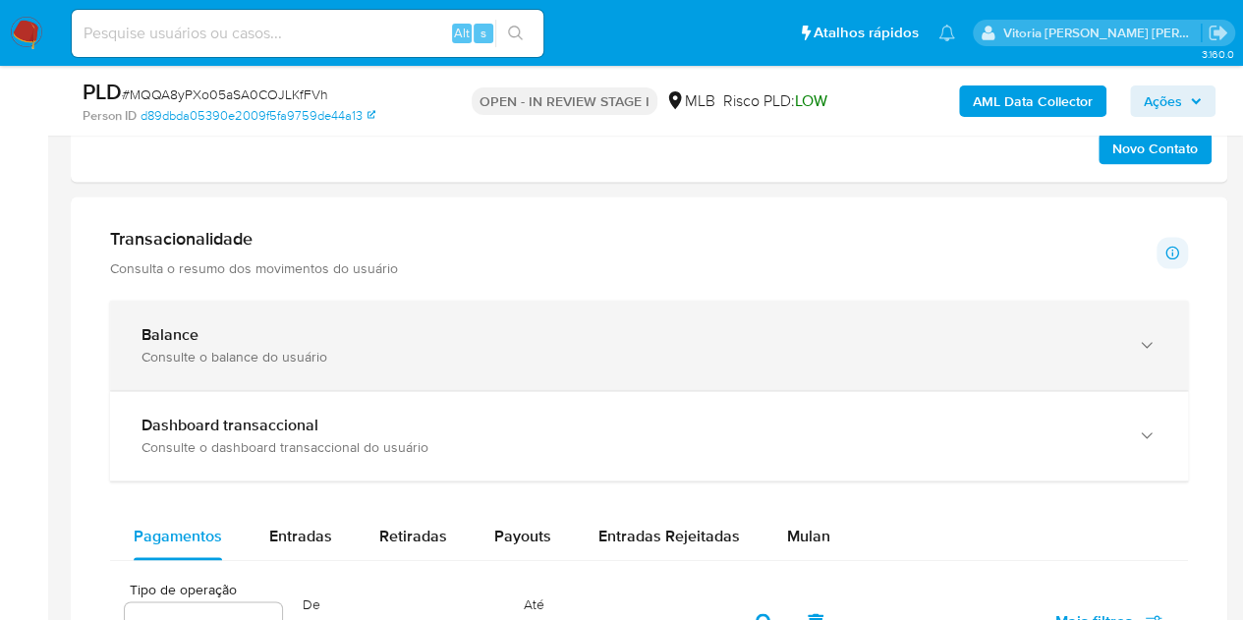
click at [223, 320] on div "Balance Consulte o balance do usuário" at bounding box center [649, 345] width 1078 height 89
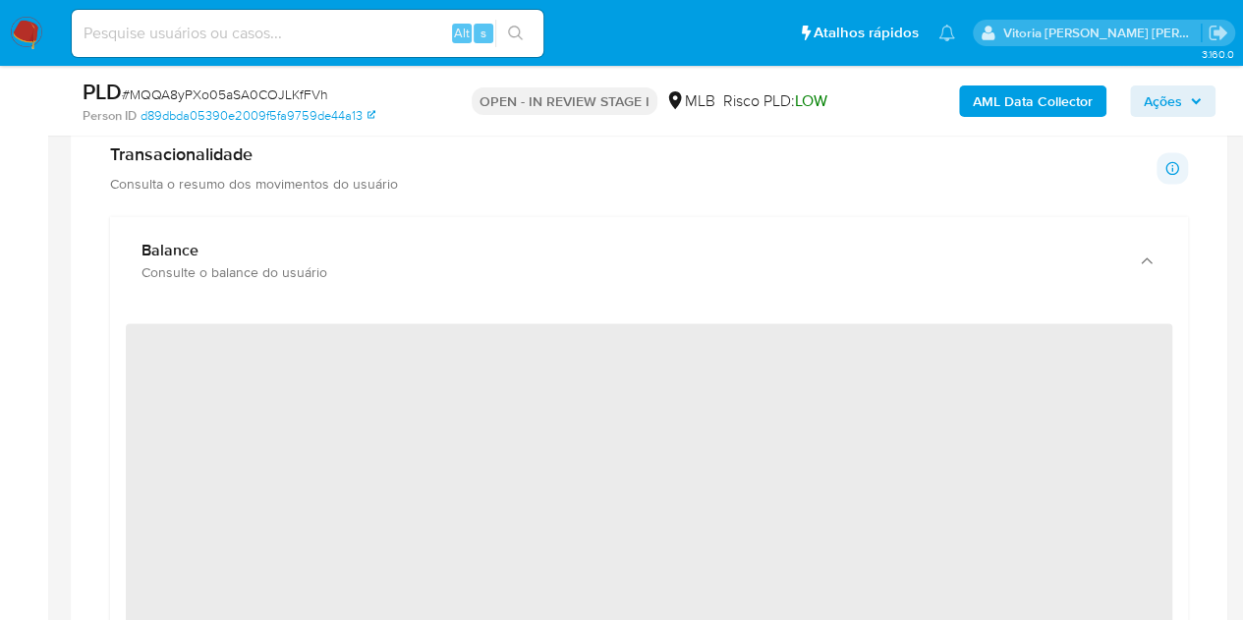
scroll to position [1474, 0]
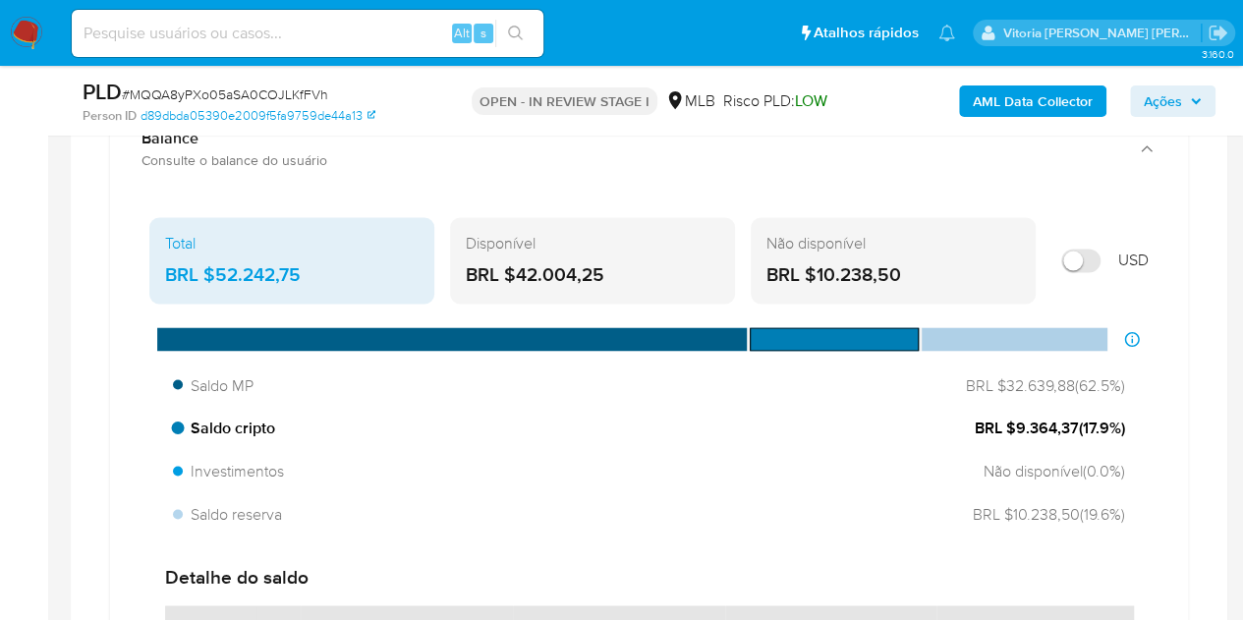
drag, startPoint x: 1071, startPoint y: 422, endPoint x: 1010, endPoint y: 430, distance: 61.6
click at [1010, 430] on span "BRL $9.364,37 ( 17.9 %)" at bounding box center [1050, 428] width 150 height 22
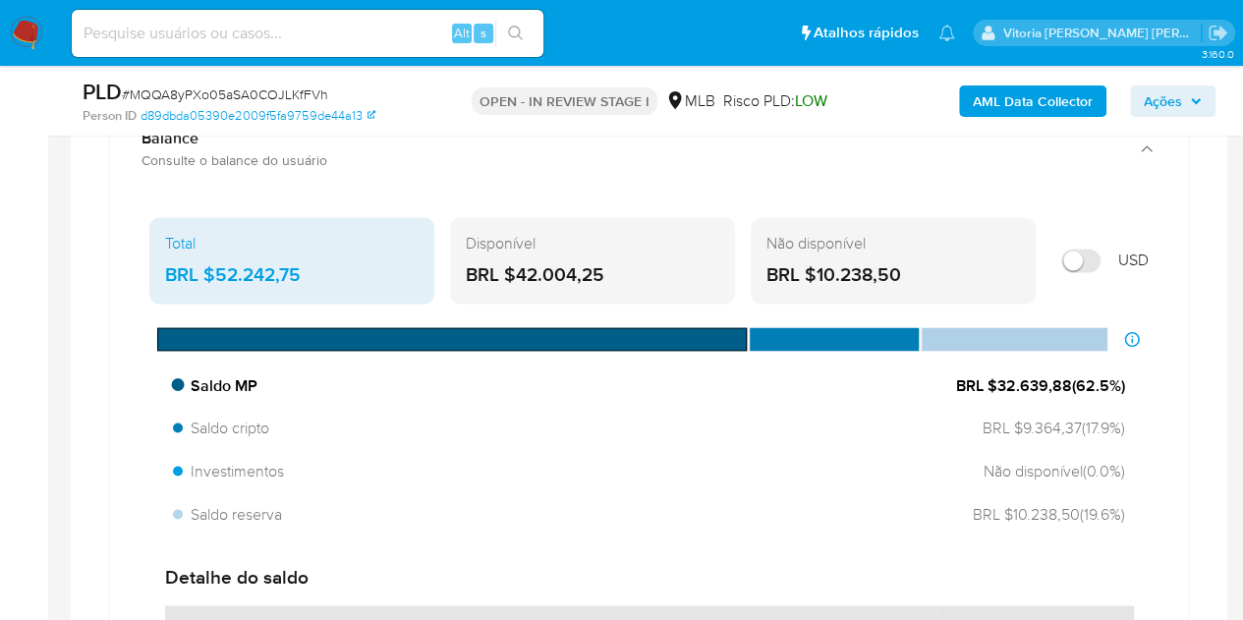
drag, startPoint x: 1066, startPoint y: 378, endPoint x: 997, endPoint y: 392, distance: 71.1
click at [997, 392] on div "Saldo MP BRL $32.639,88 ( 62.5 %)" at bounding box center [649, 385] width 968 height 37
drag, startPoint x: 609, startPoint y: 263, endPoint x: 512, endPoint y: 270, distance: 97.5
click at [512, 270] on div "BRL $42.004,25" at bounding box center [593, 275] width 254 height 26
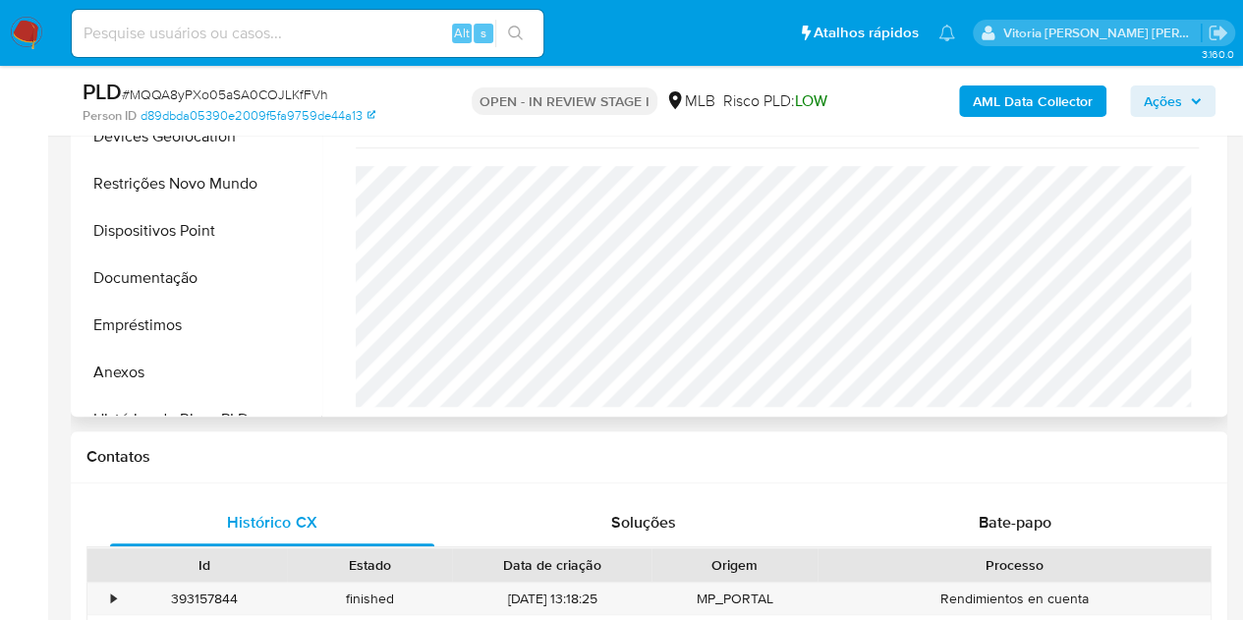
scroll to position [393, 0]
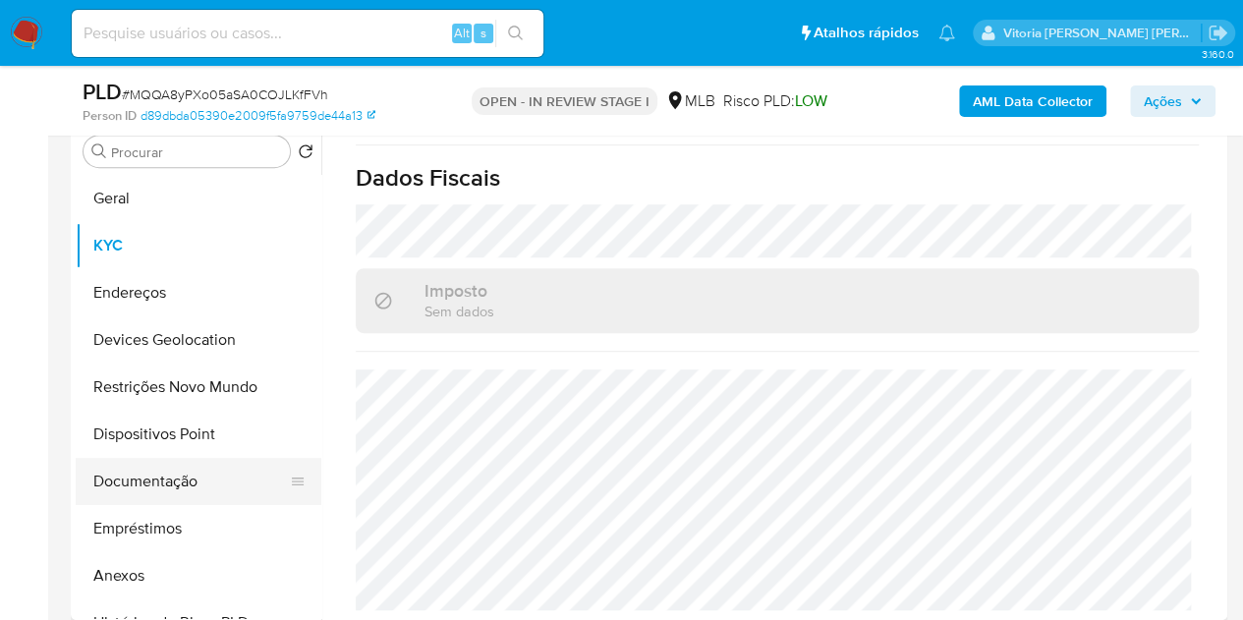
click at [183, 463] on button "Documentação" at bounding box center [191, 481] width 230 height 47
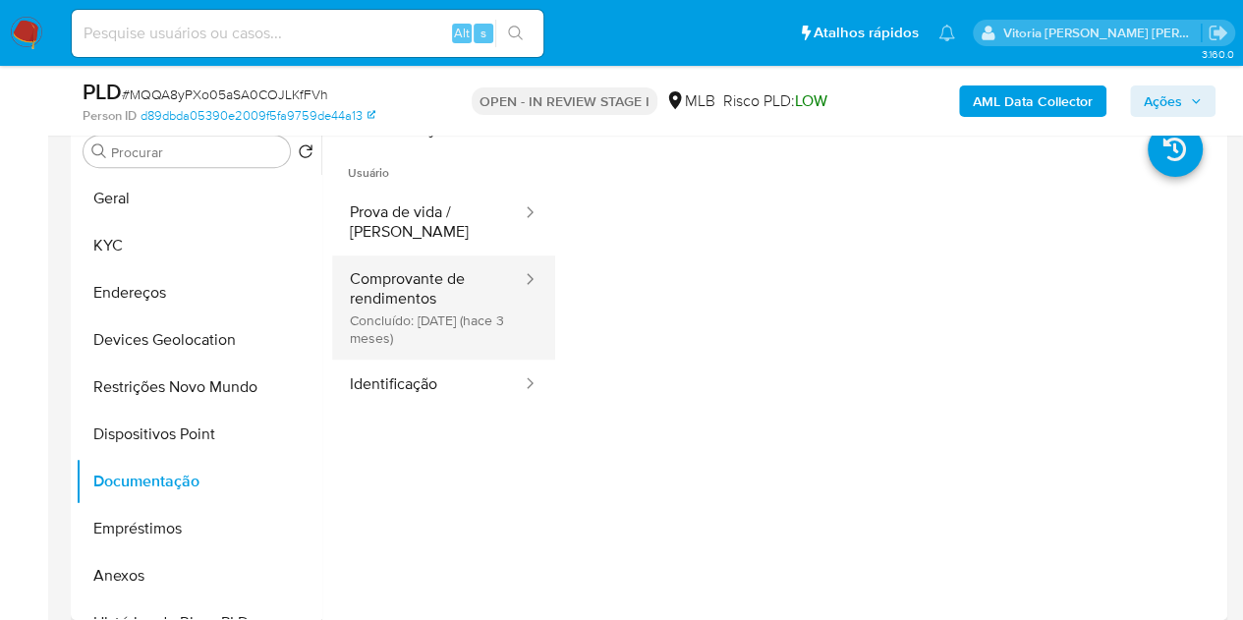
click at [411, 294] on button "Comprovante de rendimentos Concluído: 18/06/2025 (hace 3 meses)" at bounding box center [428, 308] width 192 height 104
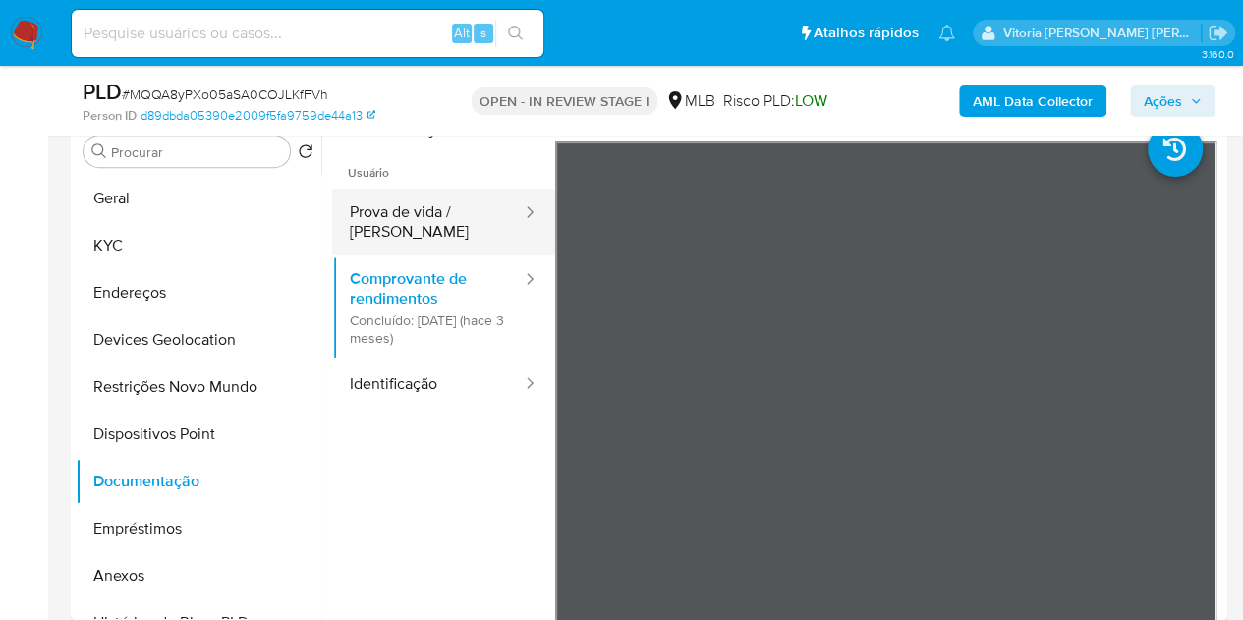
click at [375, 239] on button "Prova de vida / Selfie" at bounding box center [428, 222] width 192 height 67
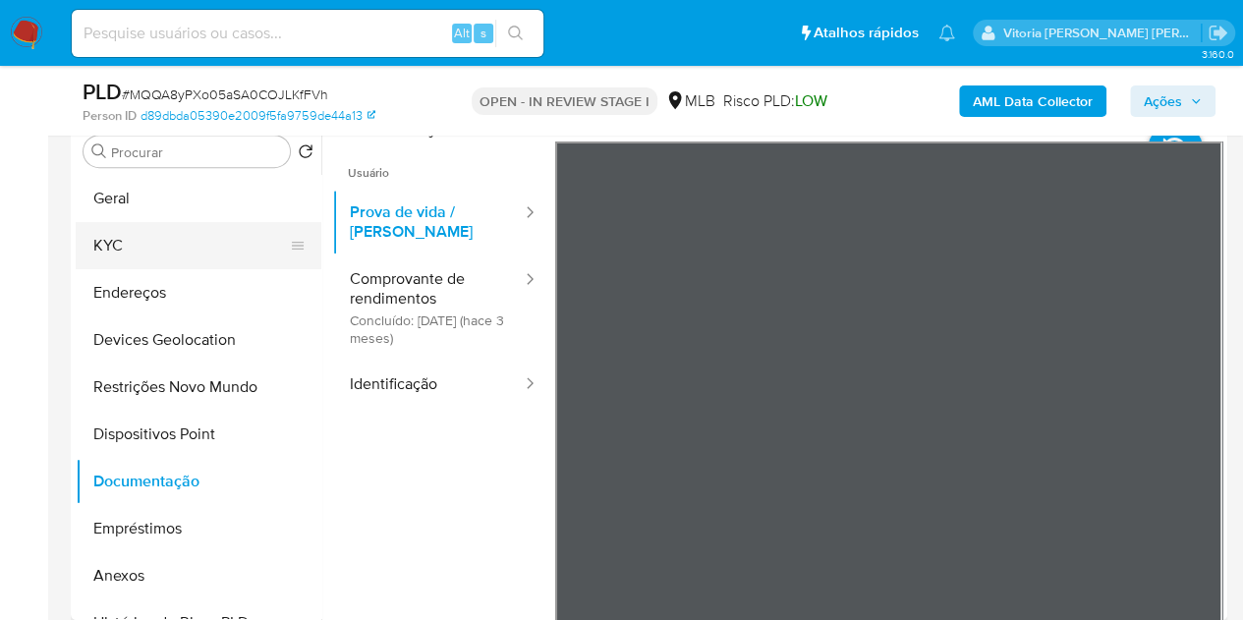
click at [152, 266] on button "KYC" at bounding box center [191, 245] width 230 height 47
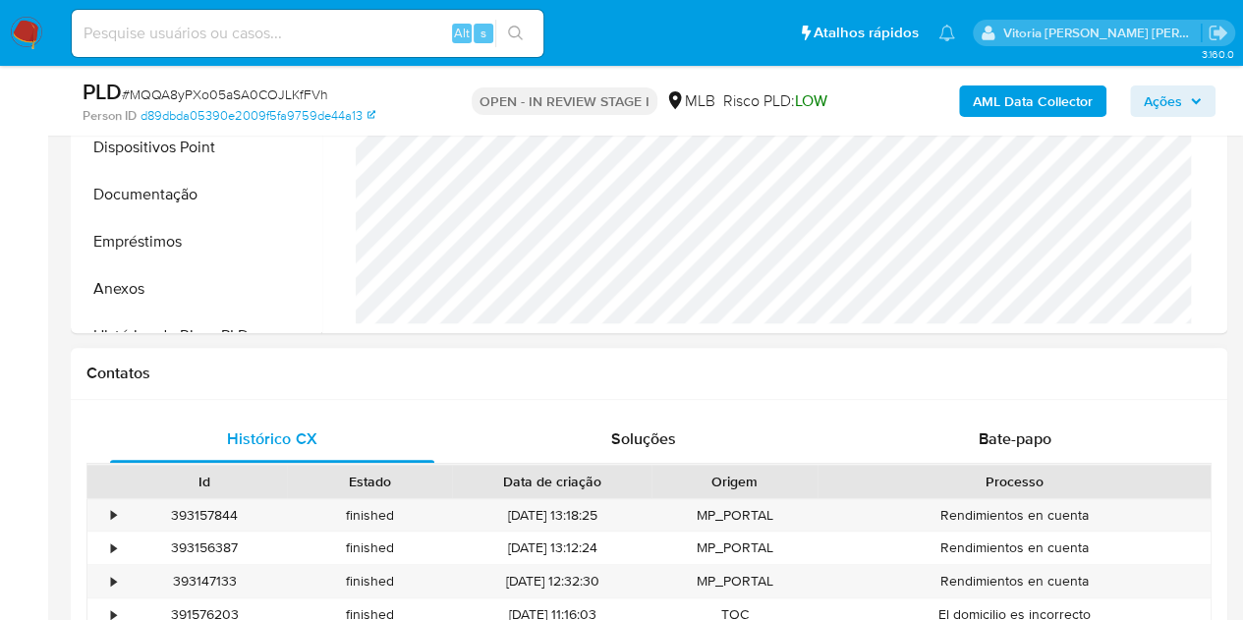
scroll to position [491, 0]
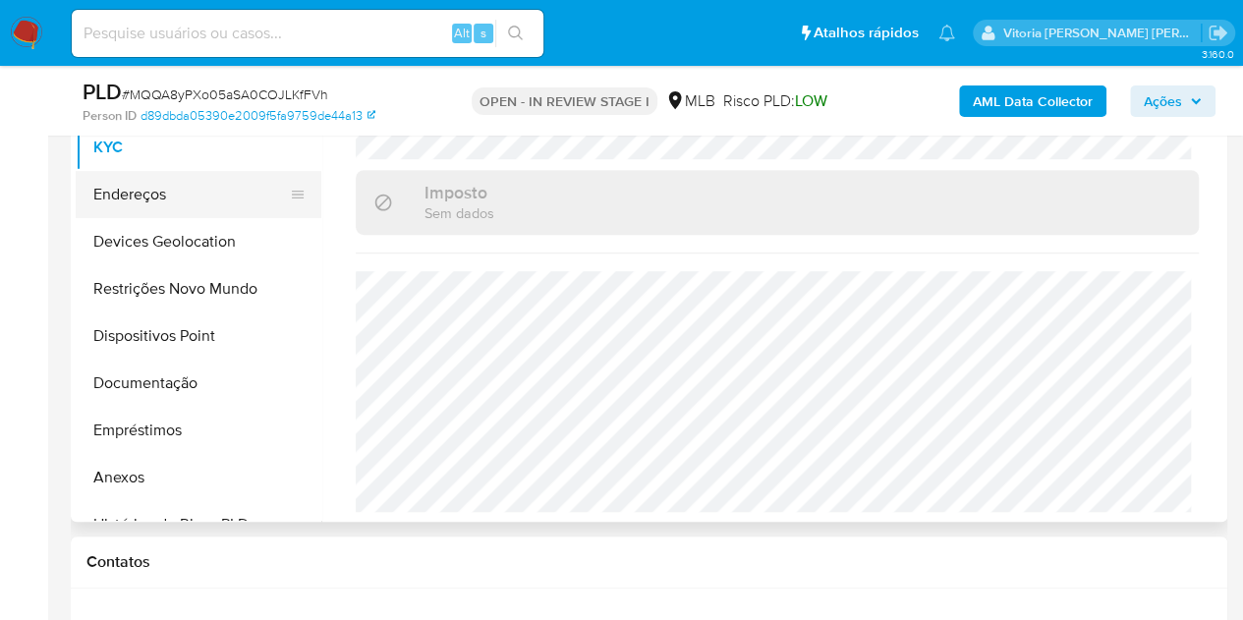
click at [176, 196] on button "Endereços" at bounding box center [191, 194] width 230 height 47
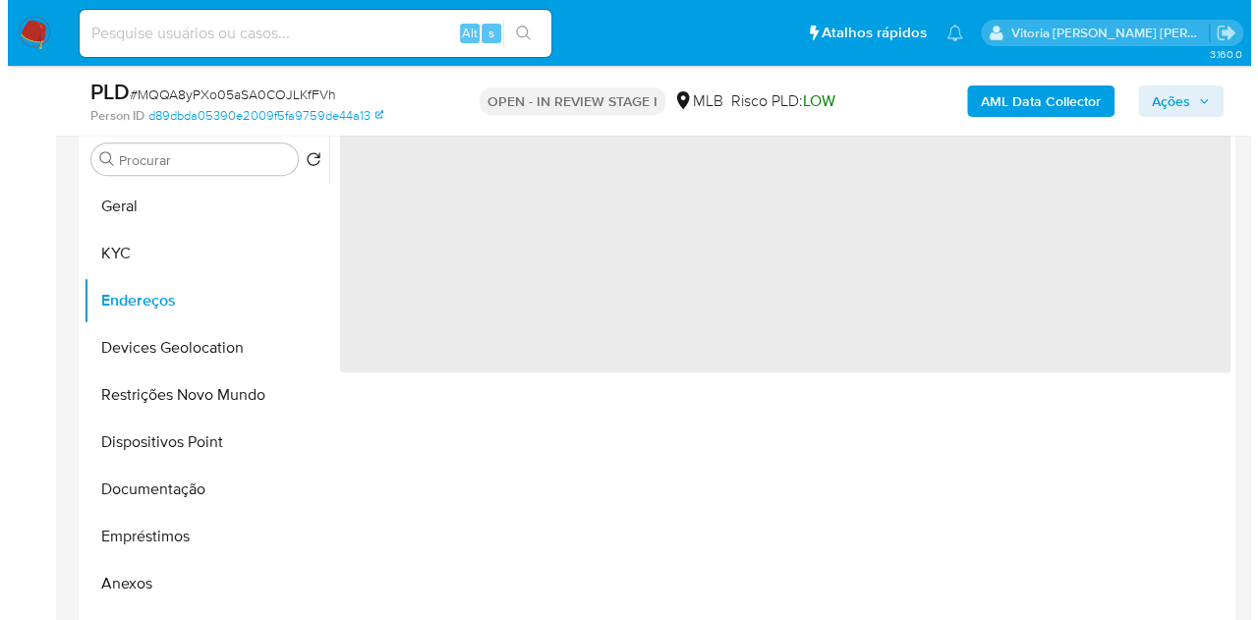
scroll to position [295, 0]
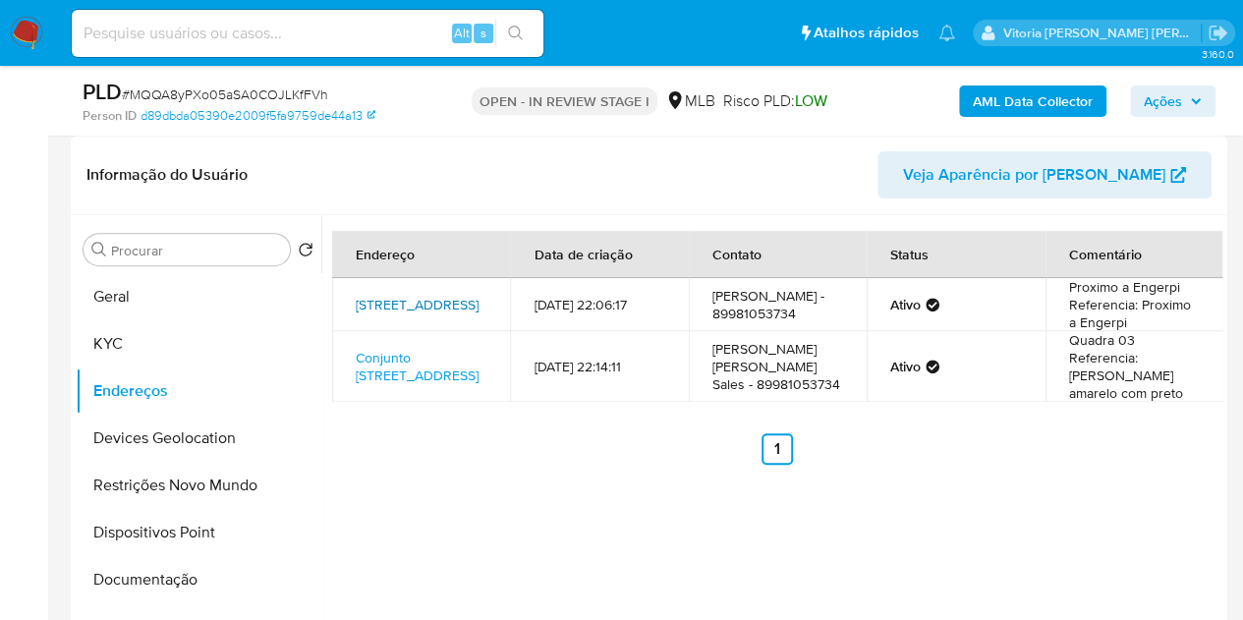
click at [385, 314] on link "Rua Altos 3810, Teresina, Piauí, 64006160, Brasil 3810" at bounding box center [417, 305] width 123 height 20
click at [1016, 100] on b "AML Data Collector" at bounding box center [1033, 101] width 120 height 31
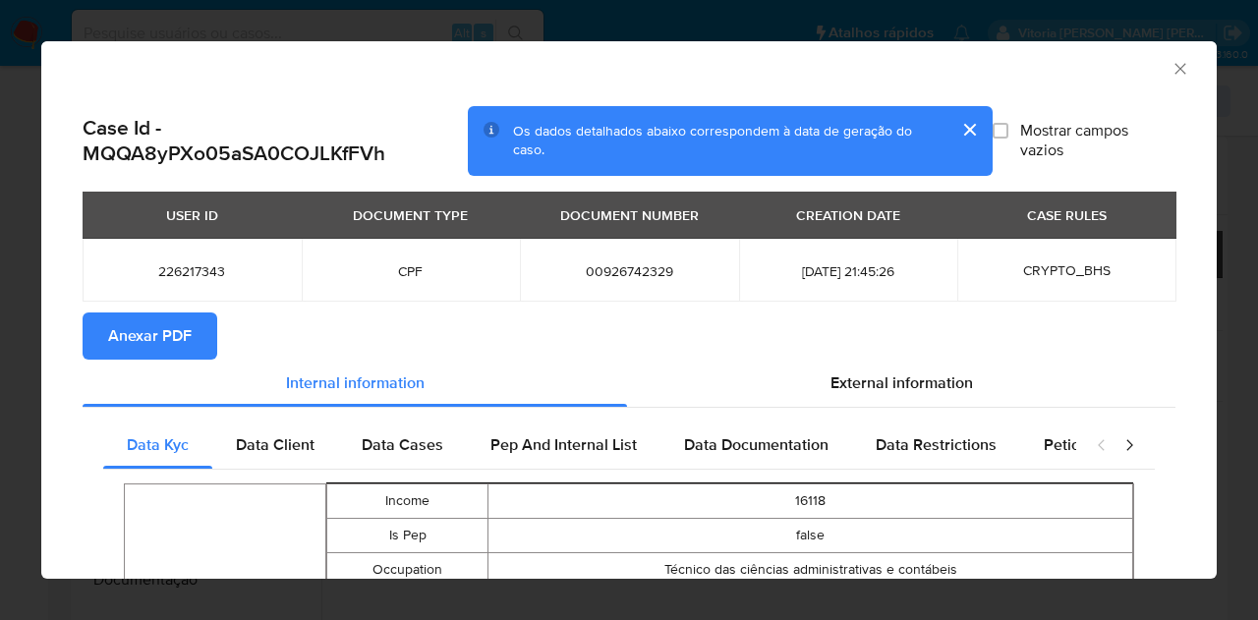
click at [150, 348] on span "Anexar PDF" at bounding box center [150, 335] width 84 height 43
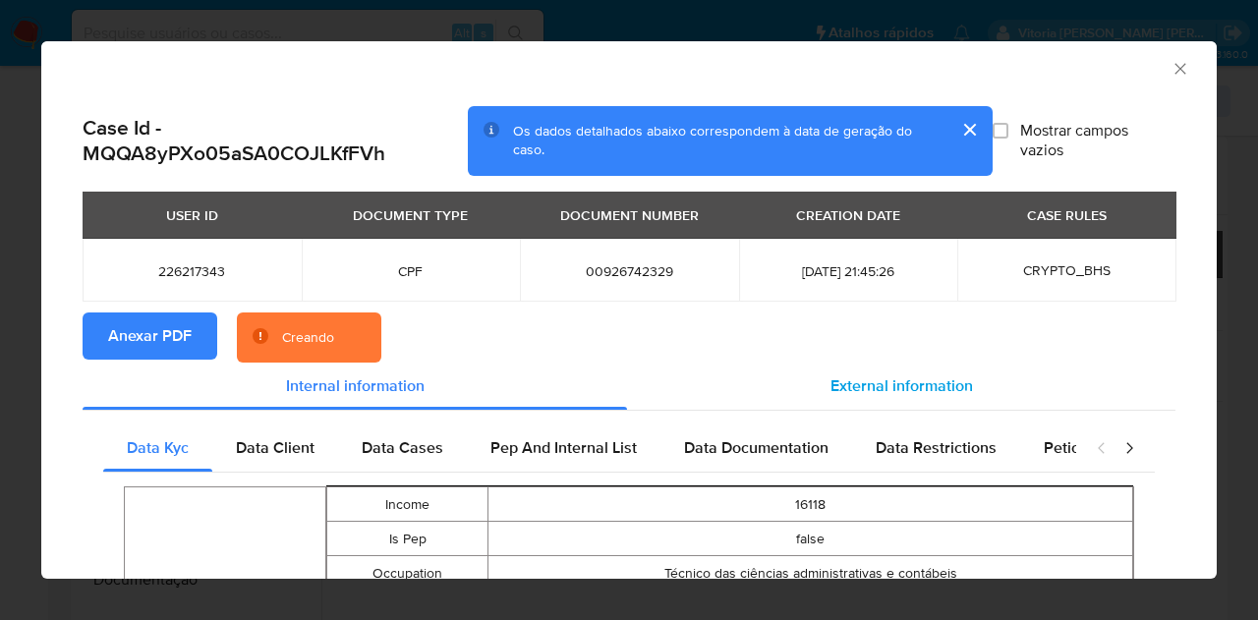
drag, startPoint x: 883, startPoint y: 378, endPoint x: 874, endPoint y: 384, distance: 10.6
click at [881, 378] on span "External information" at bounding box center [901, 385] width 143 height 23
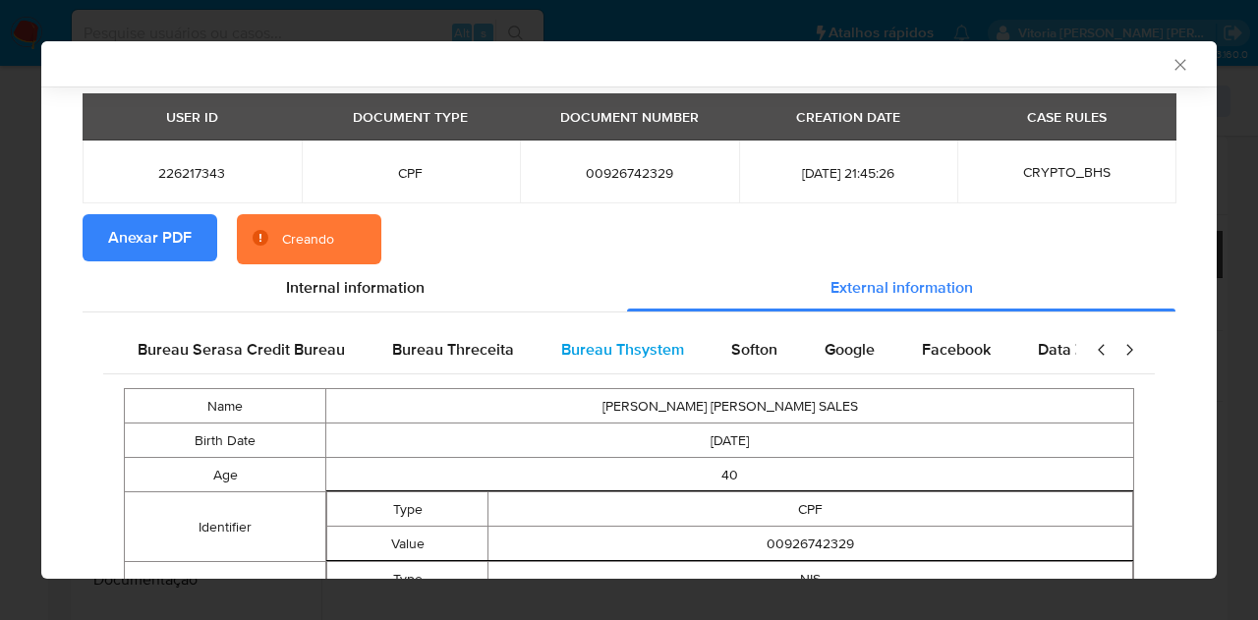
scroll to position [0, 413]
click at [813, 362] on div "Google" at bounding box center [845, 349] width 97 height 47
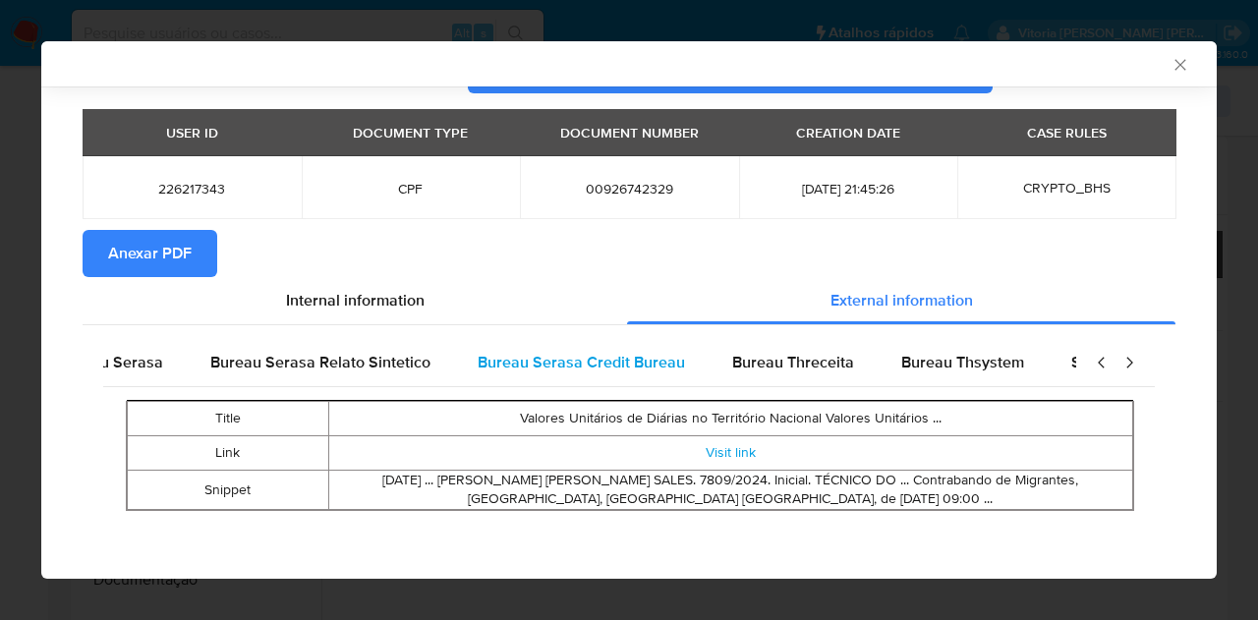
scroll to position [0, 0]
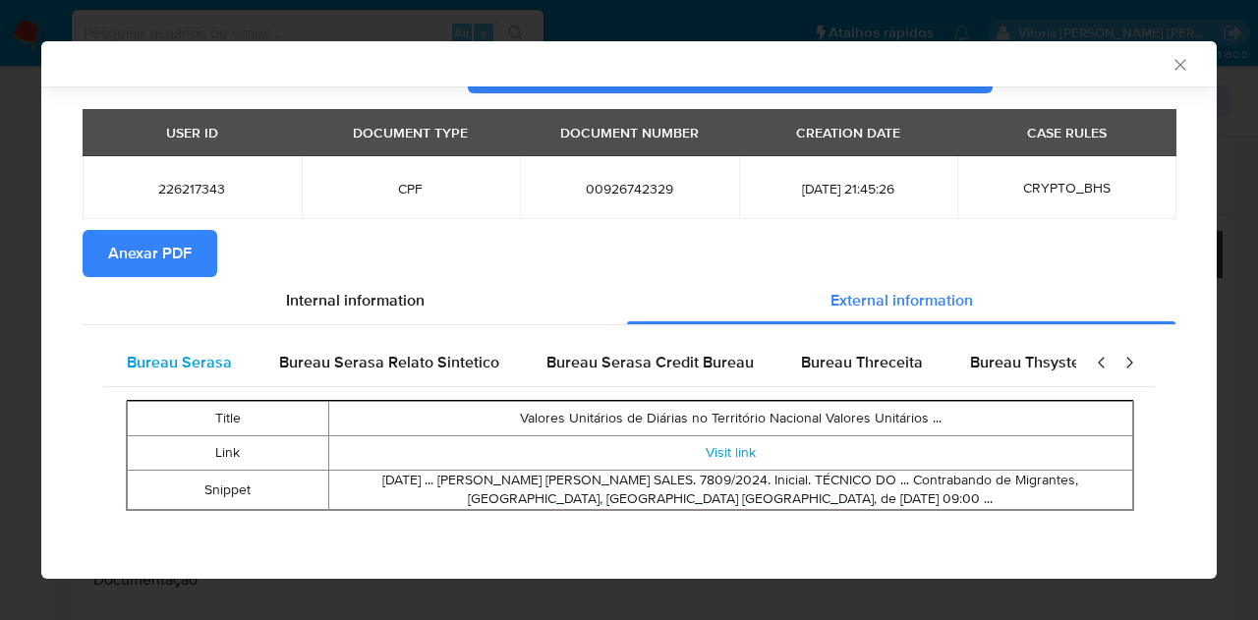
click at [172, 371] on span "Bureau Serasa" at bounding box center [179, 362] width 105 height 23
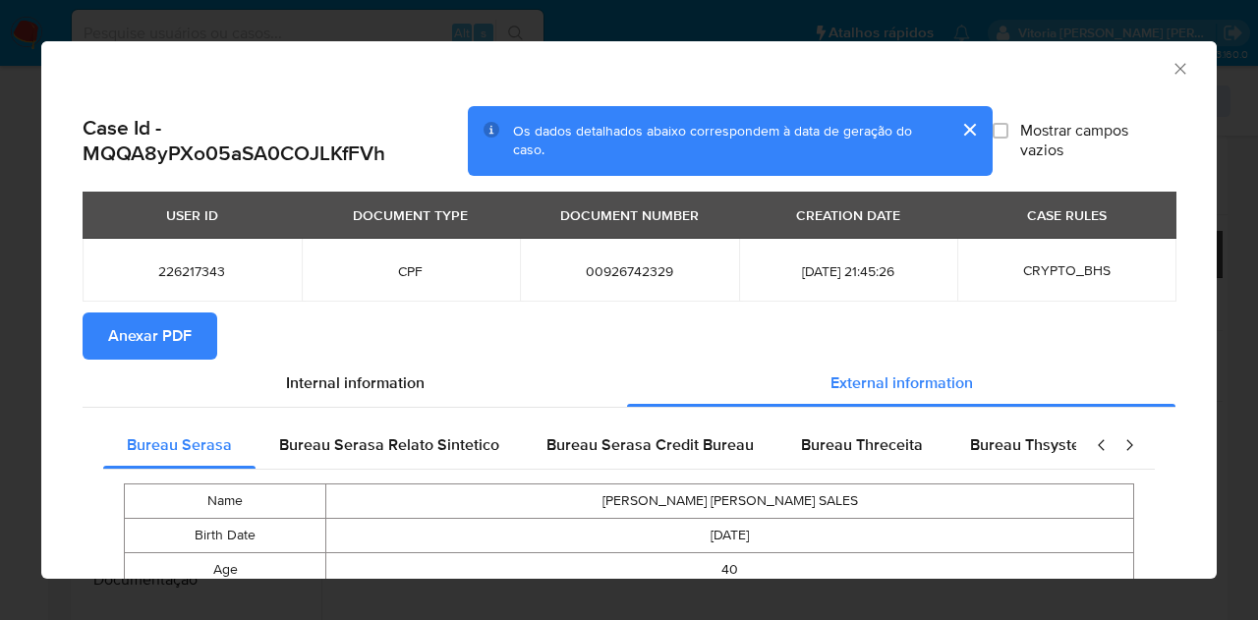
click at [565, 292] on td "00926742329" at bounding box center [629, 270] width 219 height 63
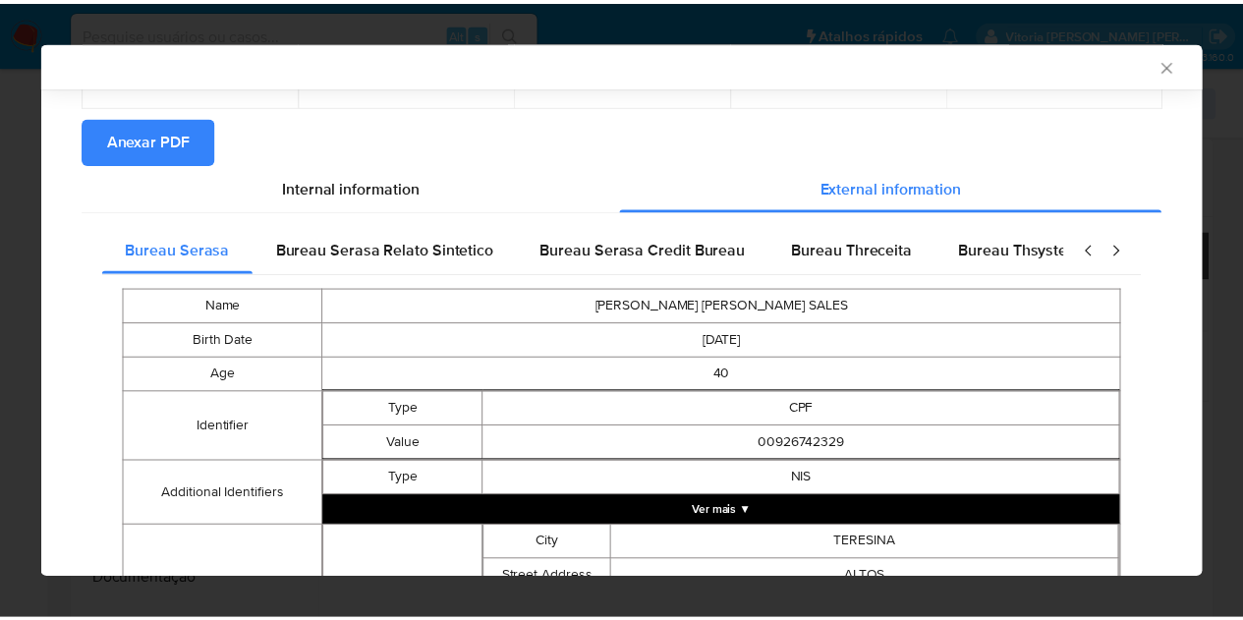
scroll to position [193, 0]
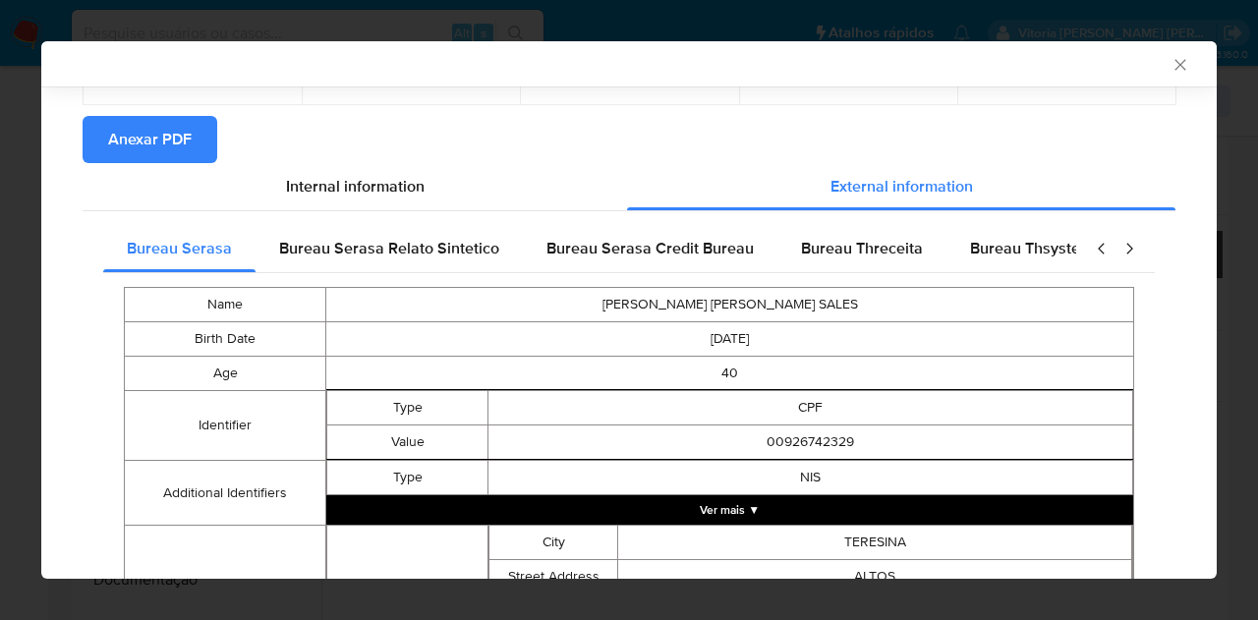
click at [700, 308] on td "LEANDRO CARVALHO MARTINS SALES" at bounding box center [730, 304] width 808 height 34
copy td "LEANDRO CARVALHO MARTINS SALES"
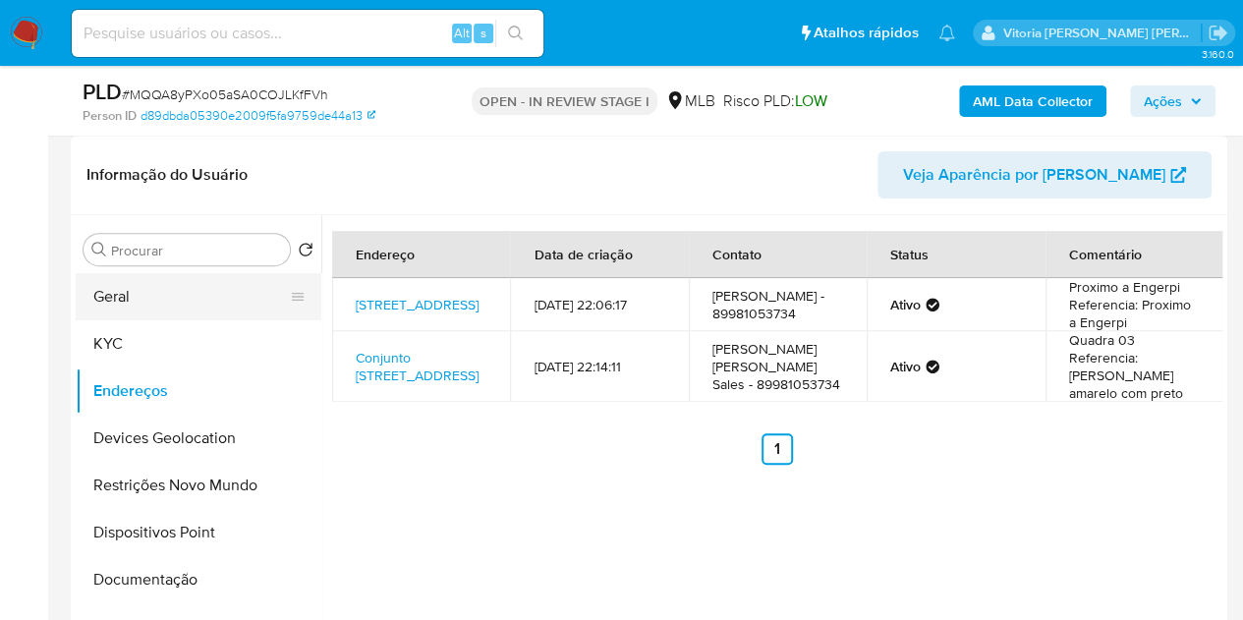
click at [164, 306] on button "Geral" at bounding box center [191, 296] width 230 height 47
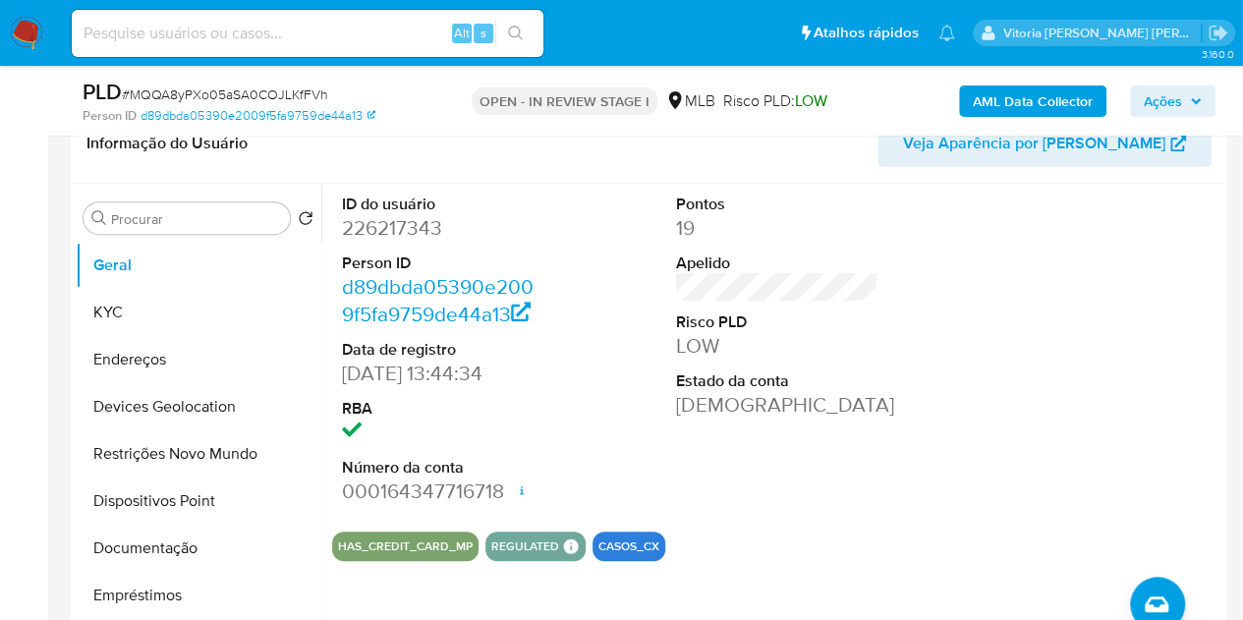
scroll to position [336, 0]
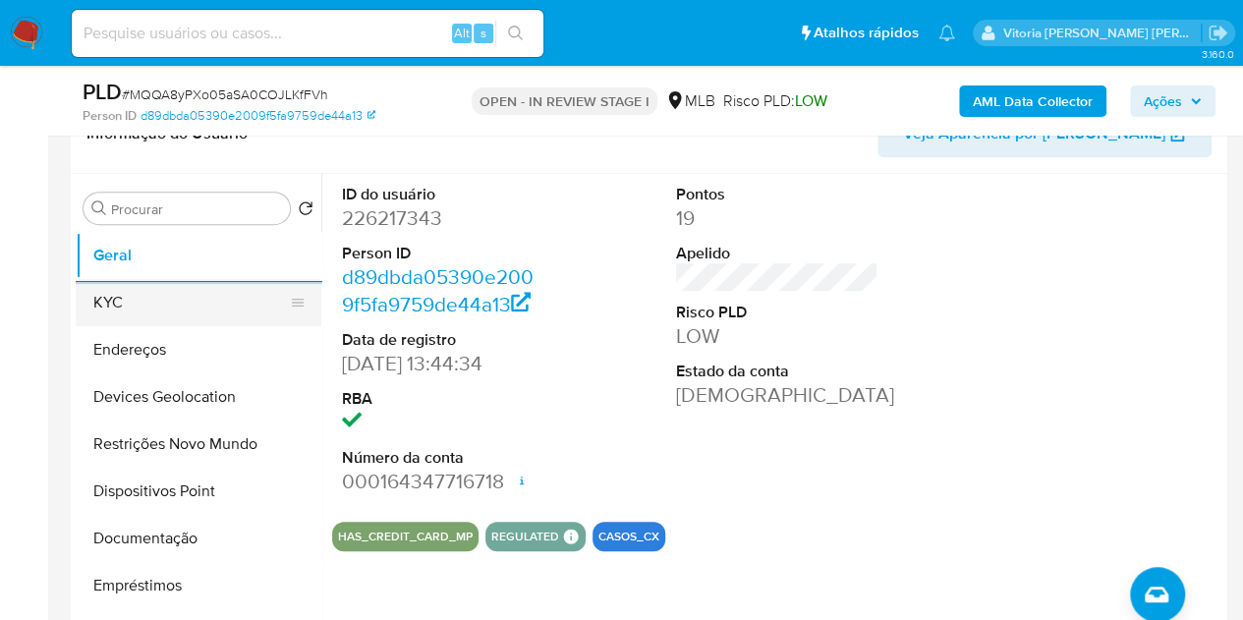
click at [140, 292] on button "KYC" at bounding box center [191, 302] width 230 height 47
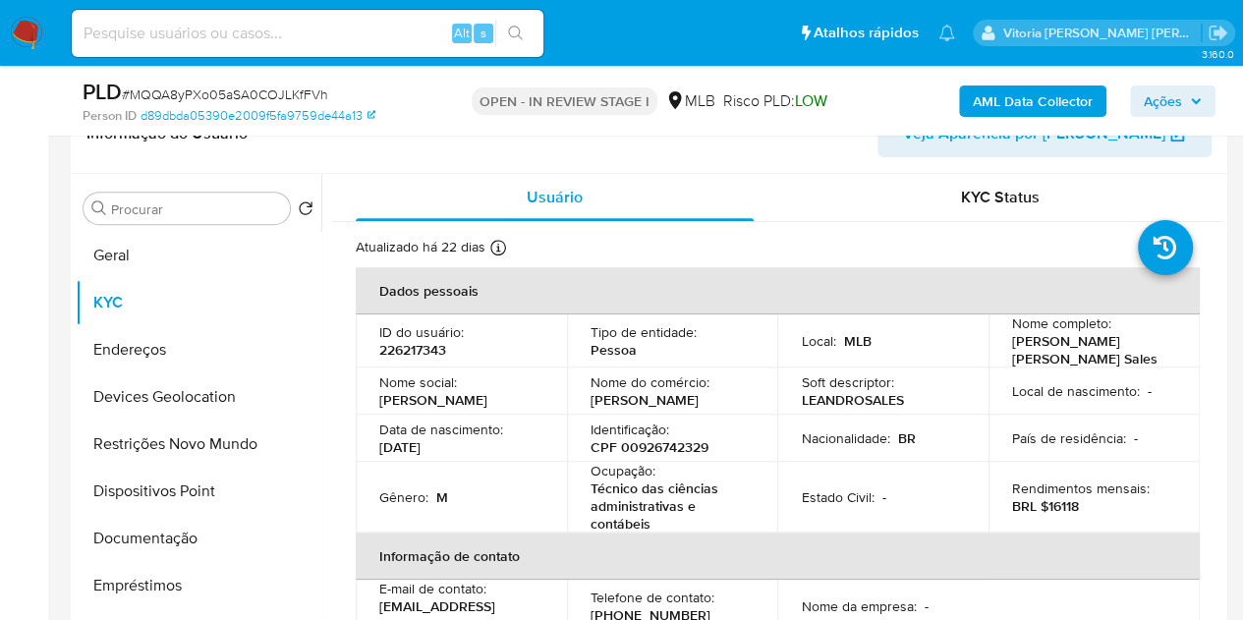
drag, startPoint x: 1222, startPoint y: 241, endPoint x: 1234, endPoint y: 252, distance: 16.7
click at [1216, 280] on div "Usuário KYC Status Atualizado há 22 dias Criado: 16/03/2020 21:48:05 Atualizado…" at bounding box center [771, 425] width 901 height 503
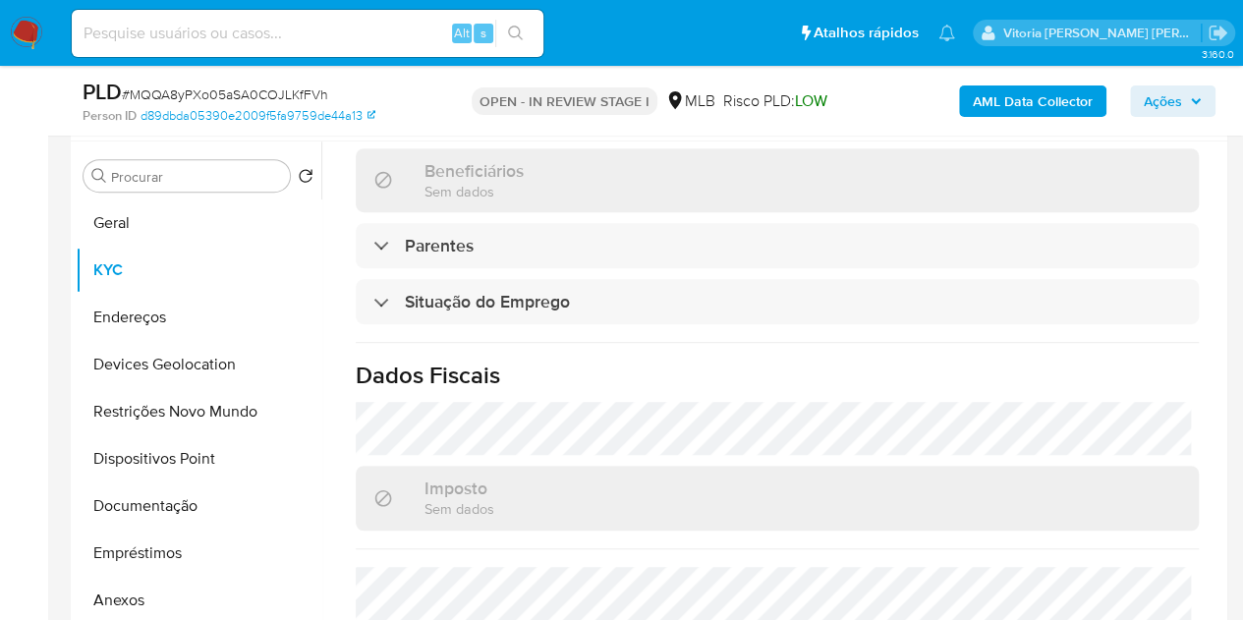
scroll to position [904, 0]
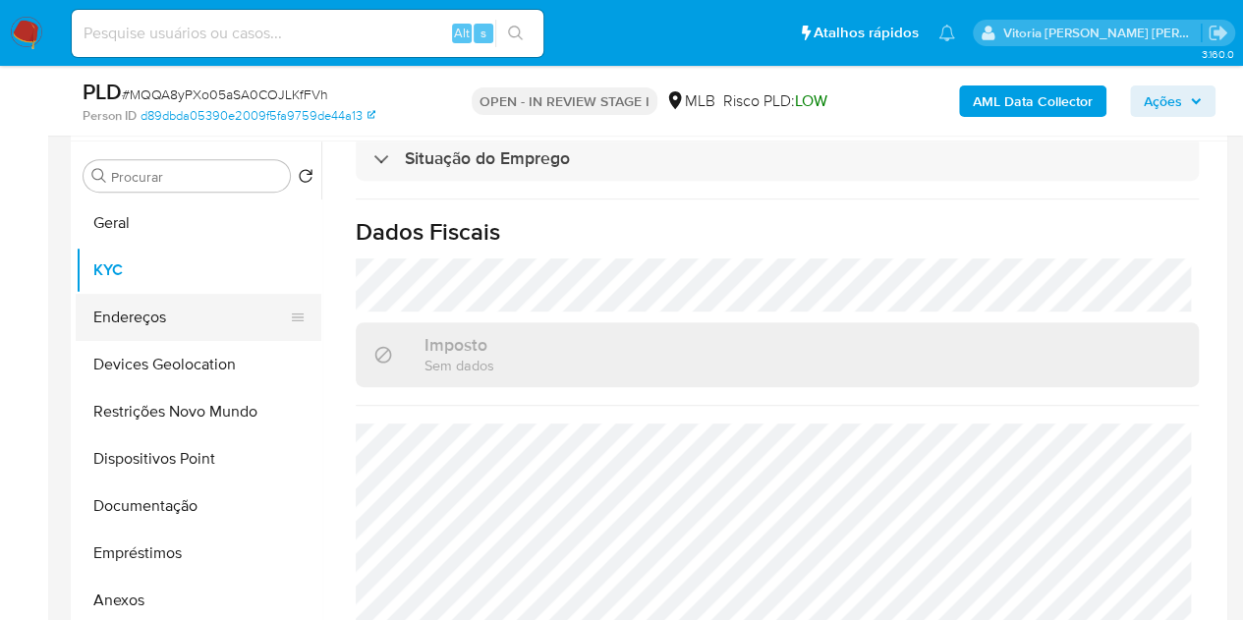
click at [169, 318] on button "Endereços" at bounding box center [191, 317] width 230 height 47
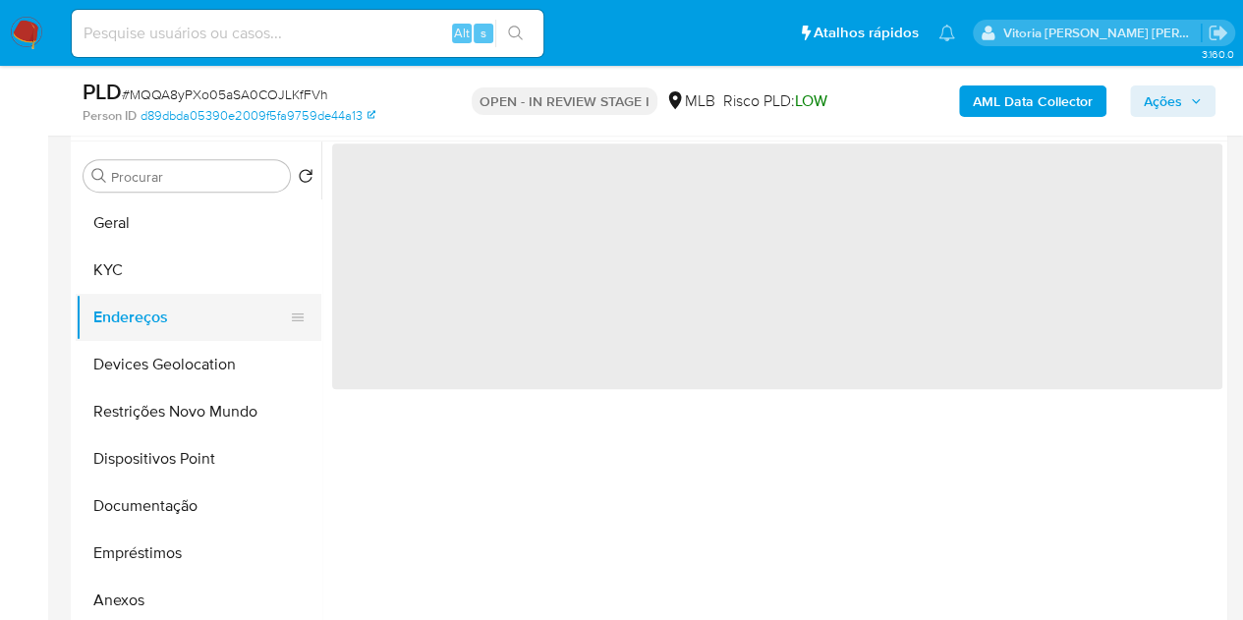
scroll to position [0, 0]
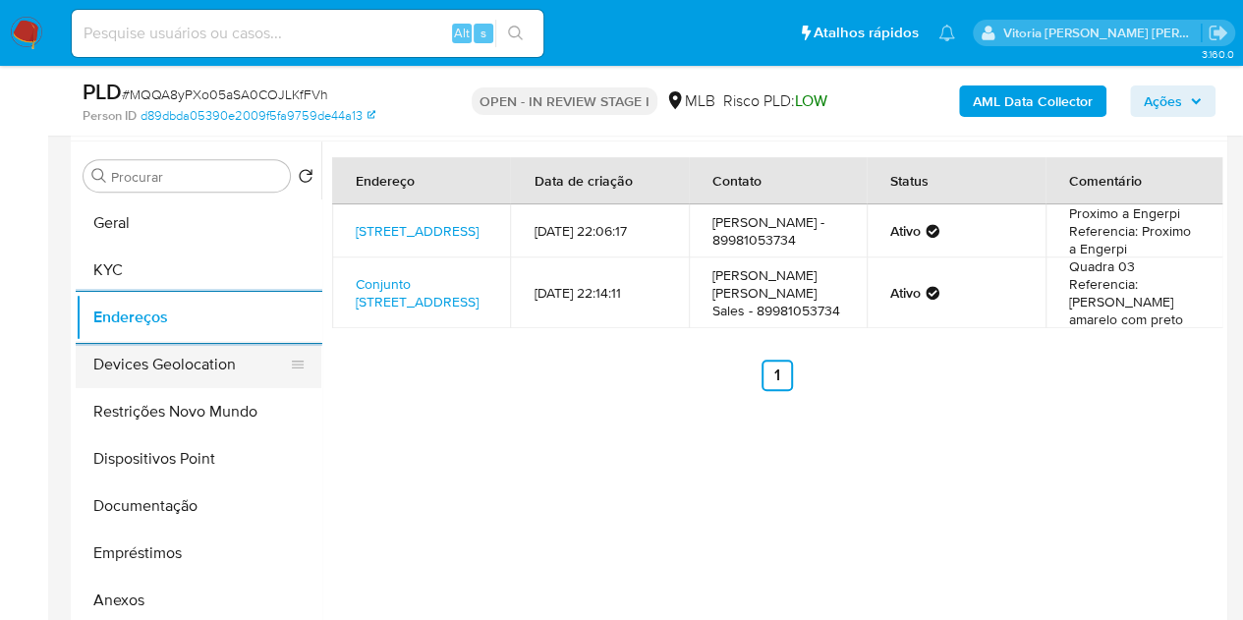
click at [208, 360] on button "Devices Geolocation" at bounding box center [191, 364] width 230 height 47
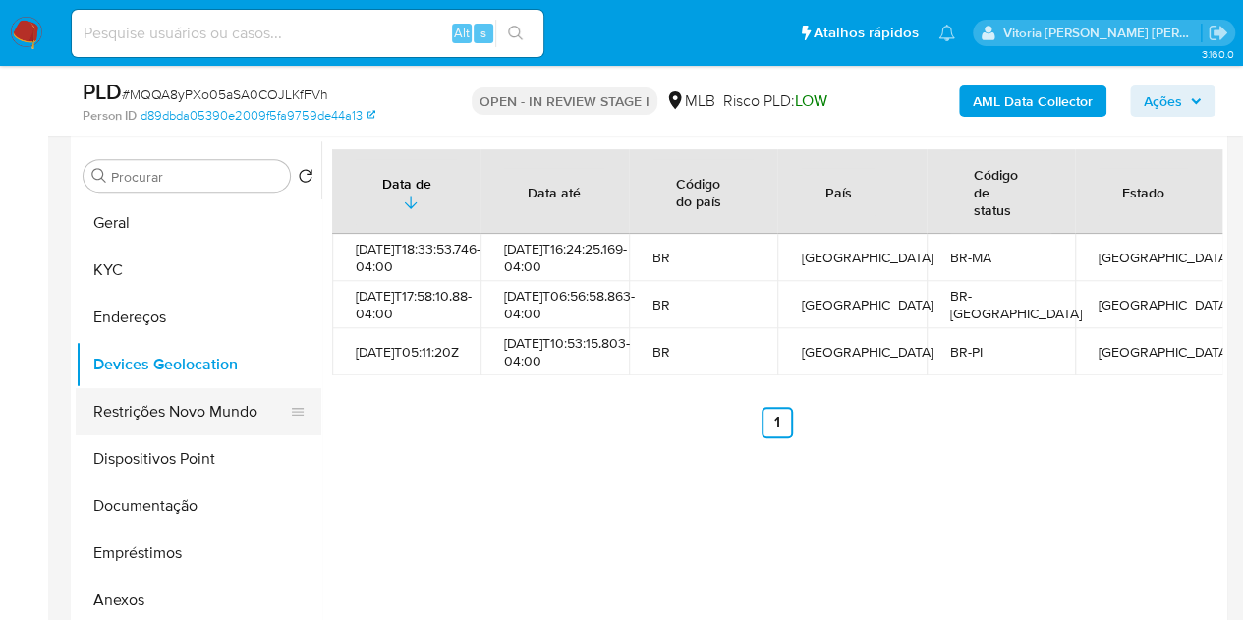
click at [214, 415] on button "Restrições Novo Mundo" at bounding box center [191, 411] width 230 height 47
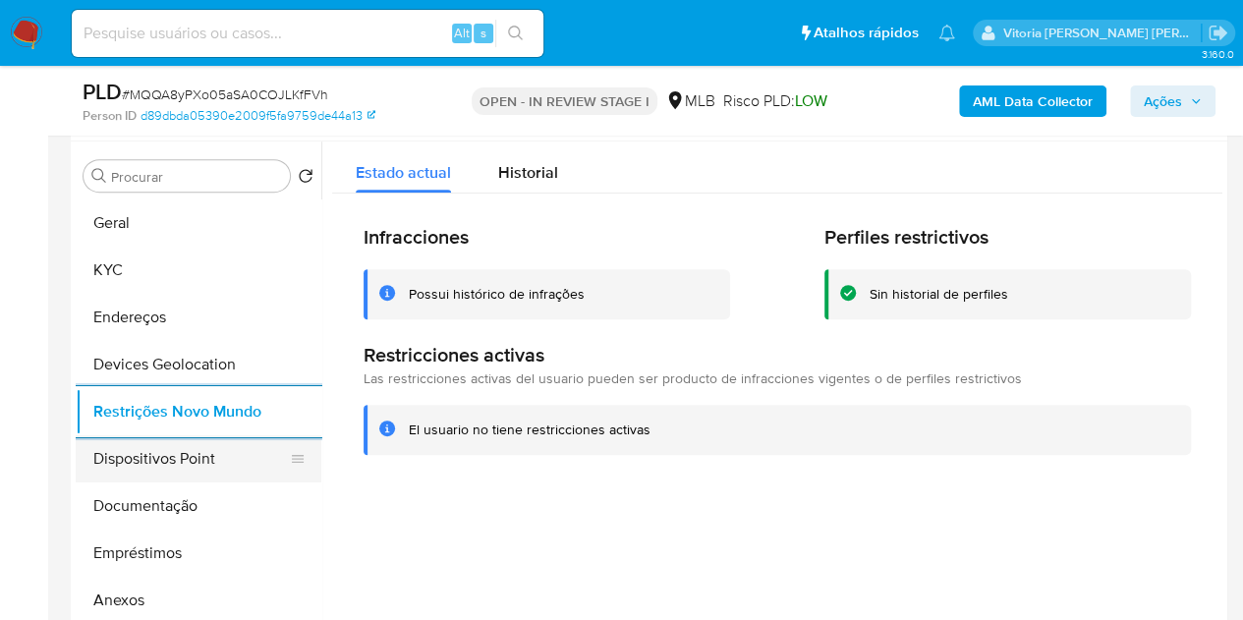
click at [147, 457] on button "Dispositivos Point" at bounding box center [191, 458] width 230 height 47
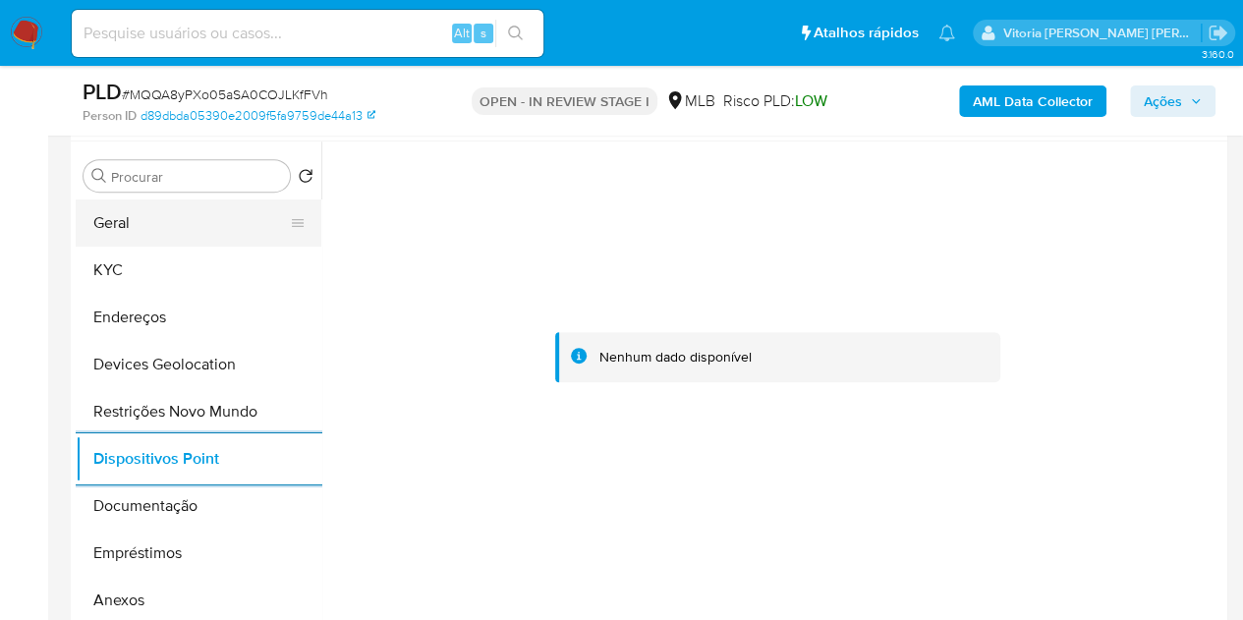
click at [208, 224] on button "Geral" at bounding box center [191, 223] width 230 height 47
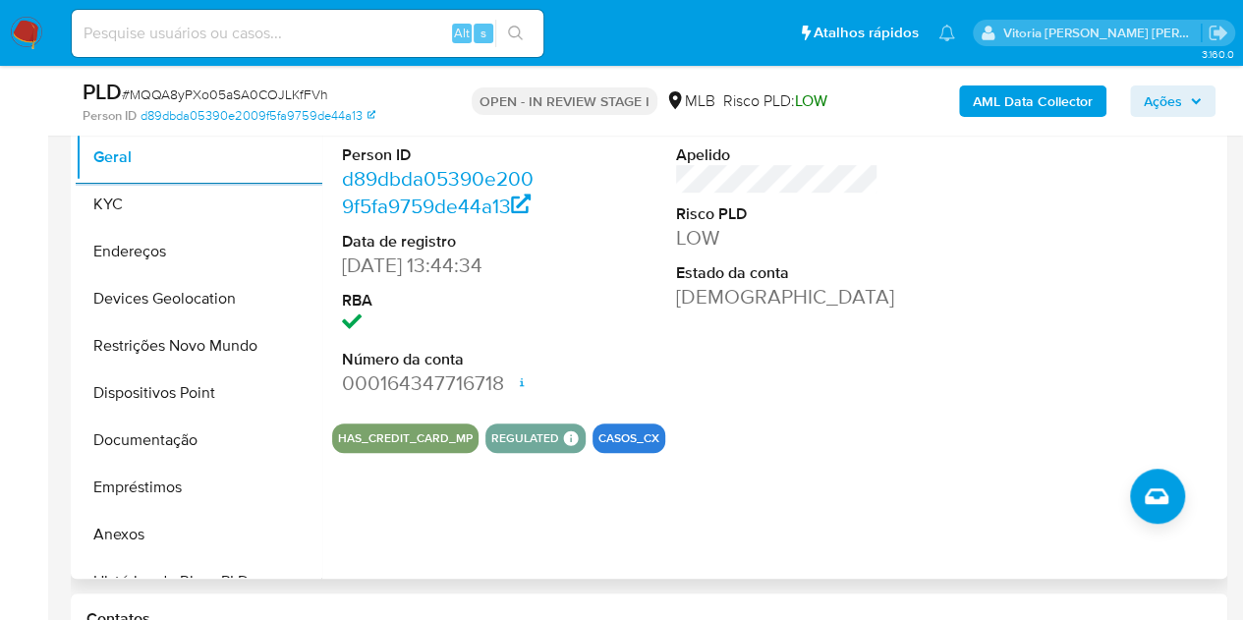
scroll to position [270, 0]
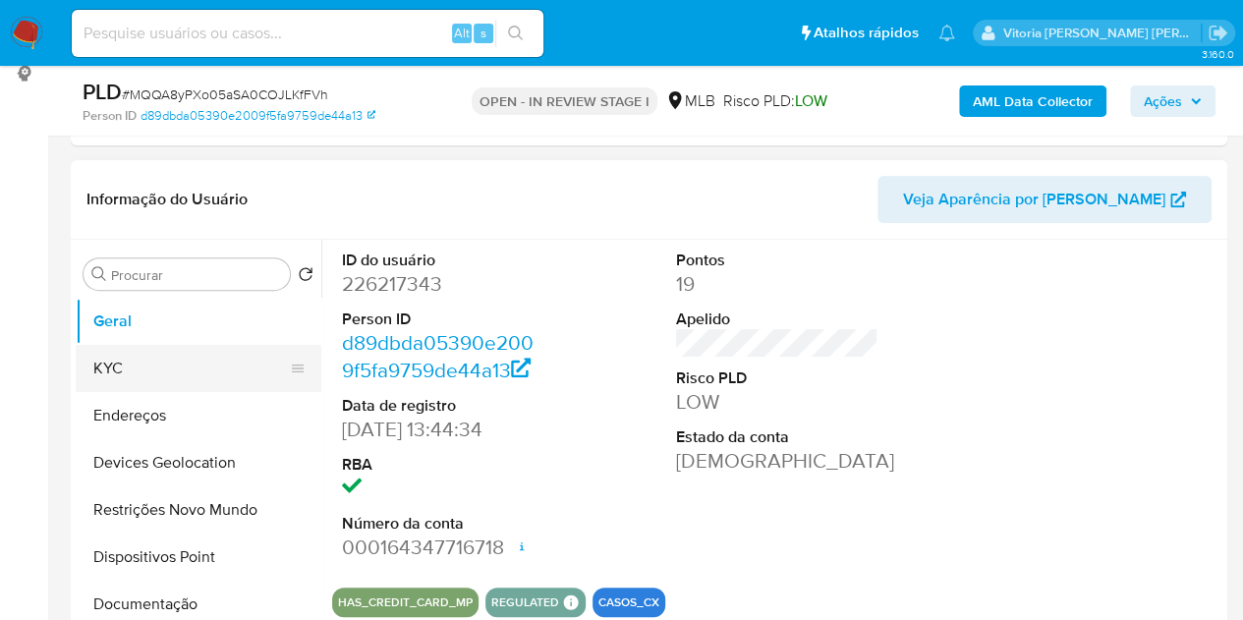
click at [165, 357] on button "KYC" at bounding box center [191, 368] width 230 height 47
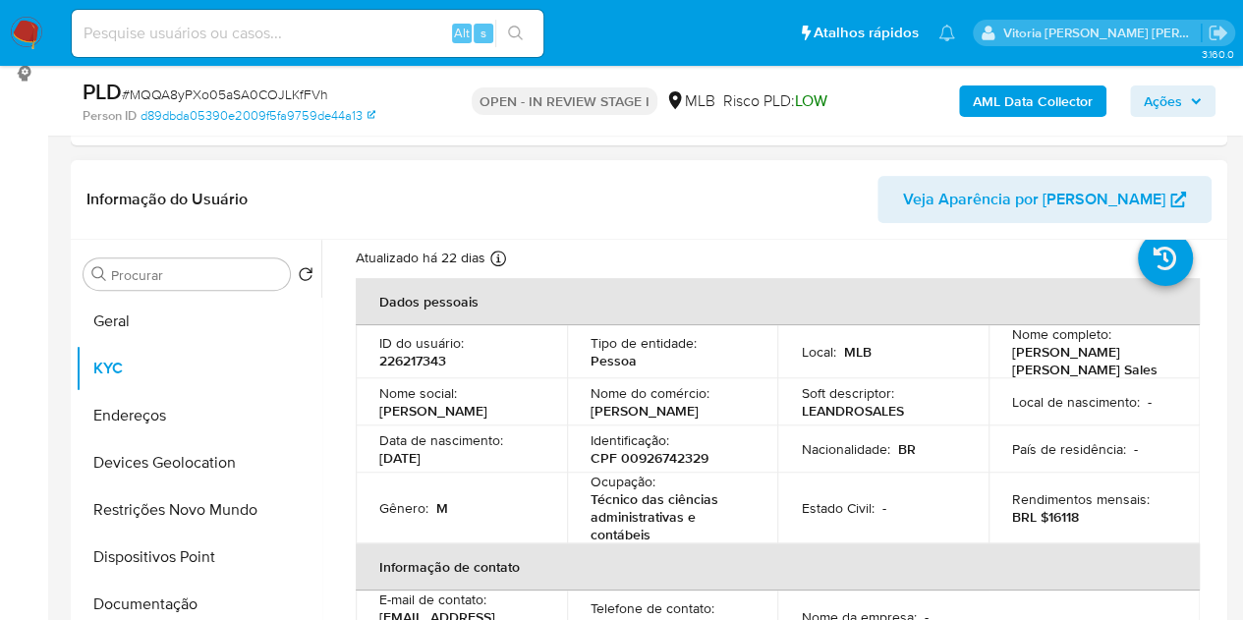
scroll to position [98, 0]
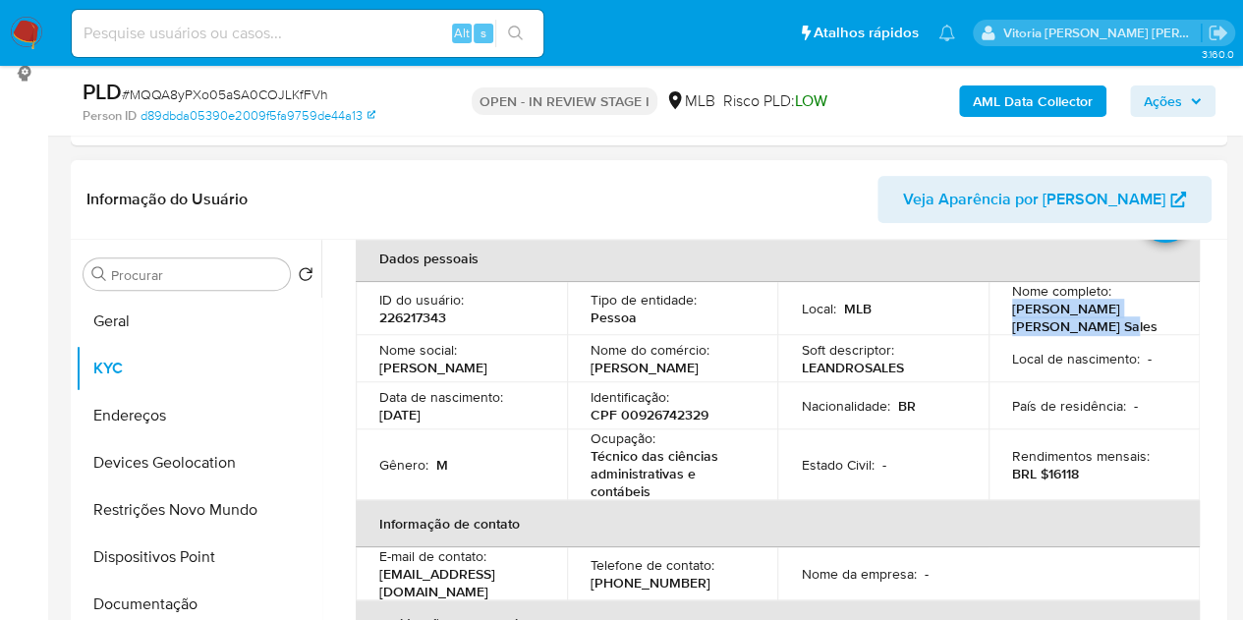
drag, startPoint x: 1108, startPoint y: 329, endPoint x: 1008, endPoint y: 316, distance: 100.1
click at [1012, 316] on p "Leandro Carvalho Martins Sales" at bounding box center [1090, 317] width 156 height 35
copy p "Leandro Carvalho Martins Sales"
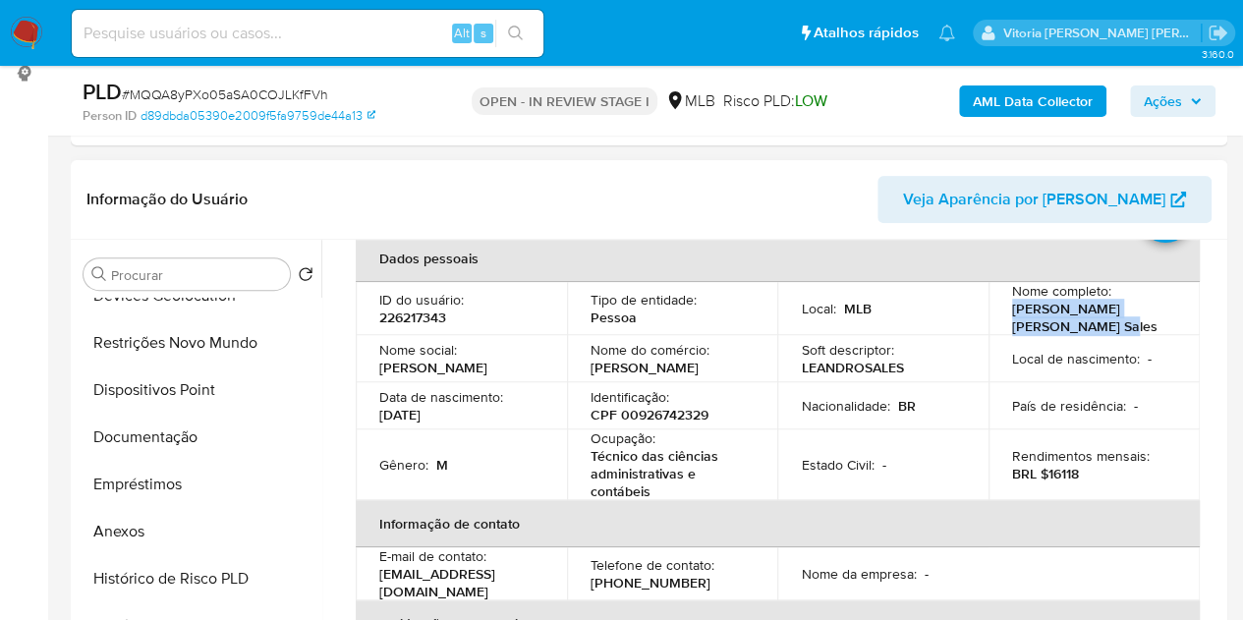
scroll to position [295, 0]
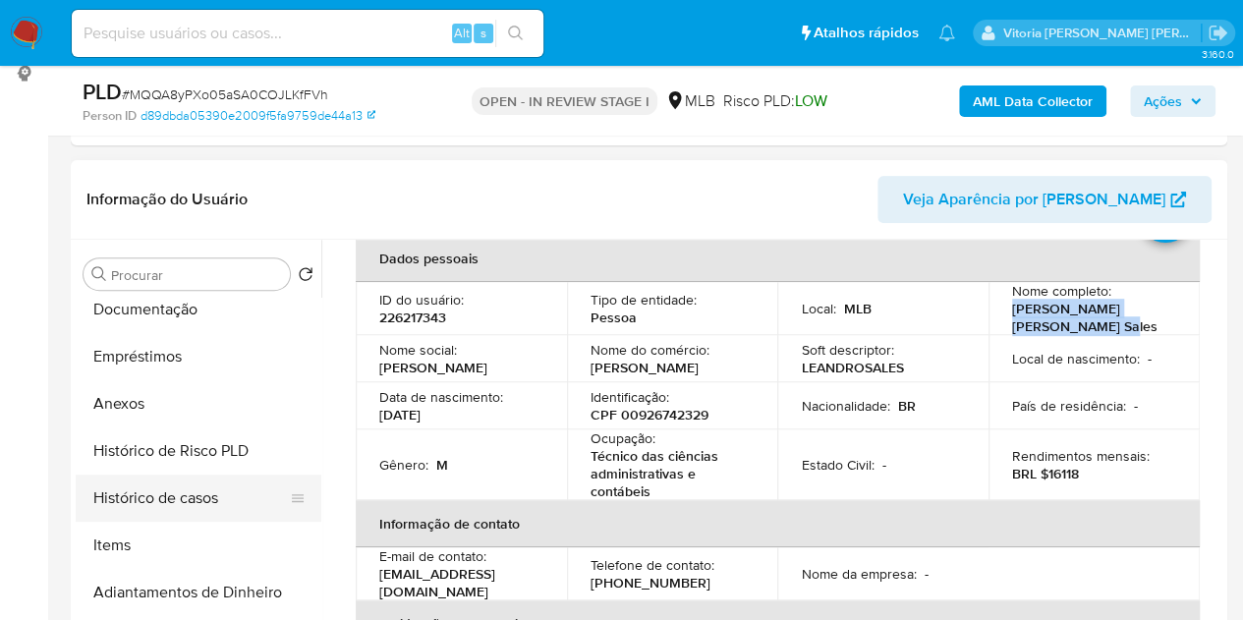
click at [175, 482] on button "Histórico de casos" at bounding box center [191, 498] width 230 height 47
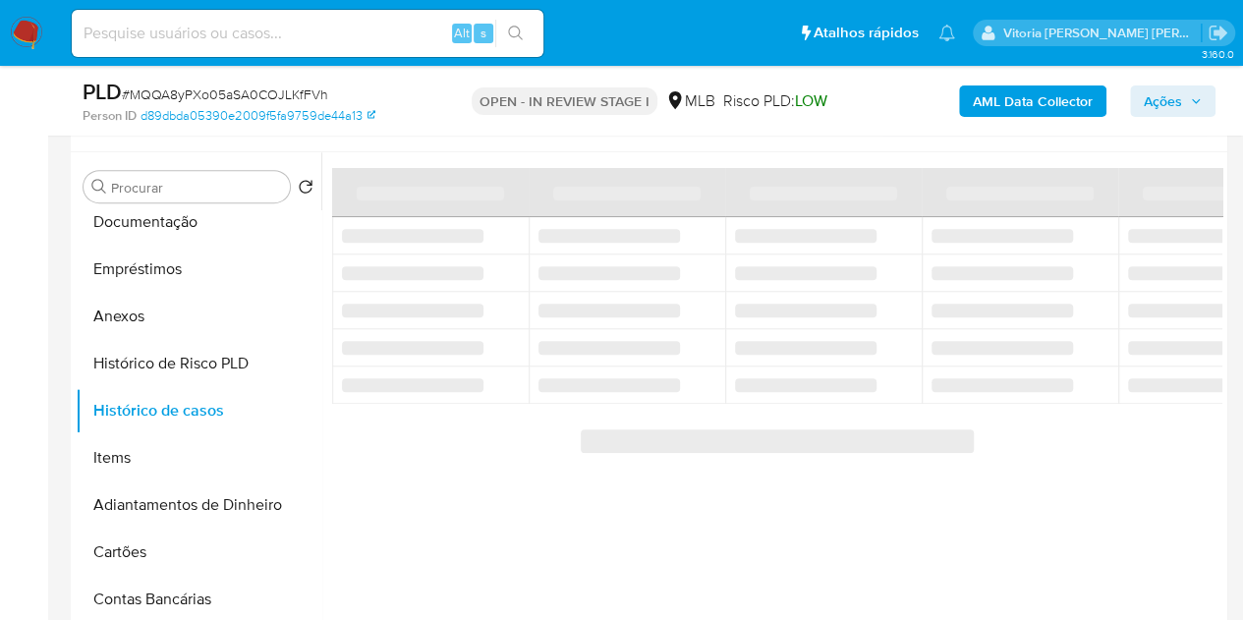
scroll to position [270, 0]
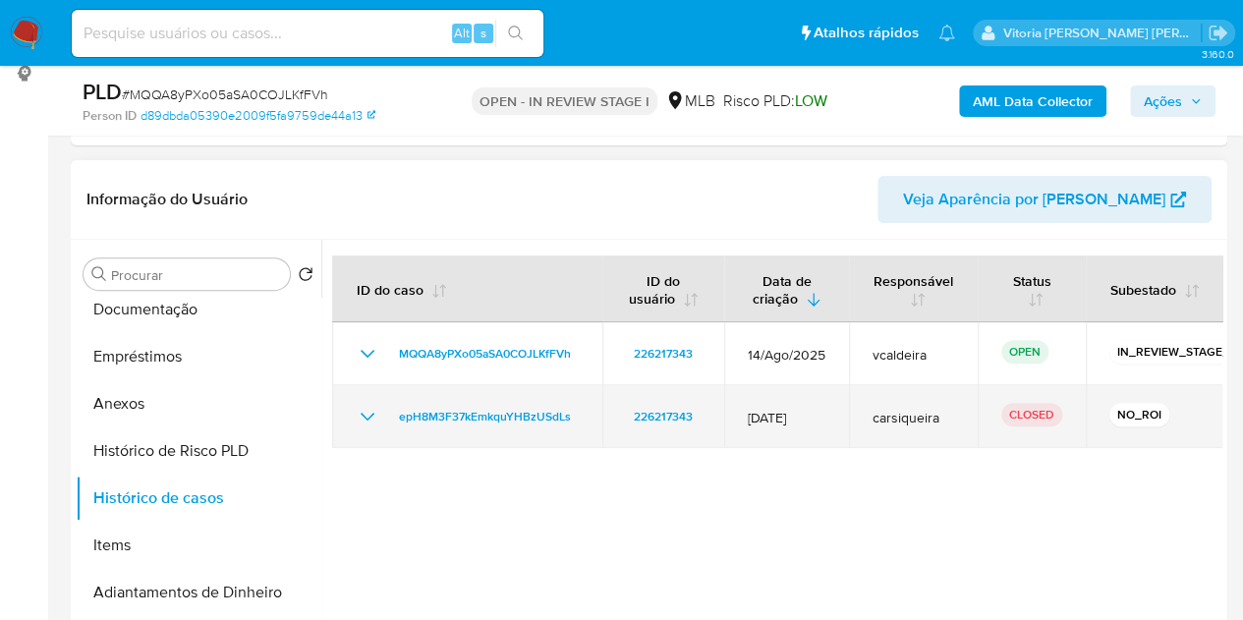
click at [362, 418] on icon "Mostrar/Ocultar" at bounding box center [368, 417] width 24 height 24
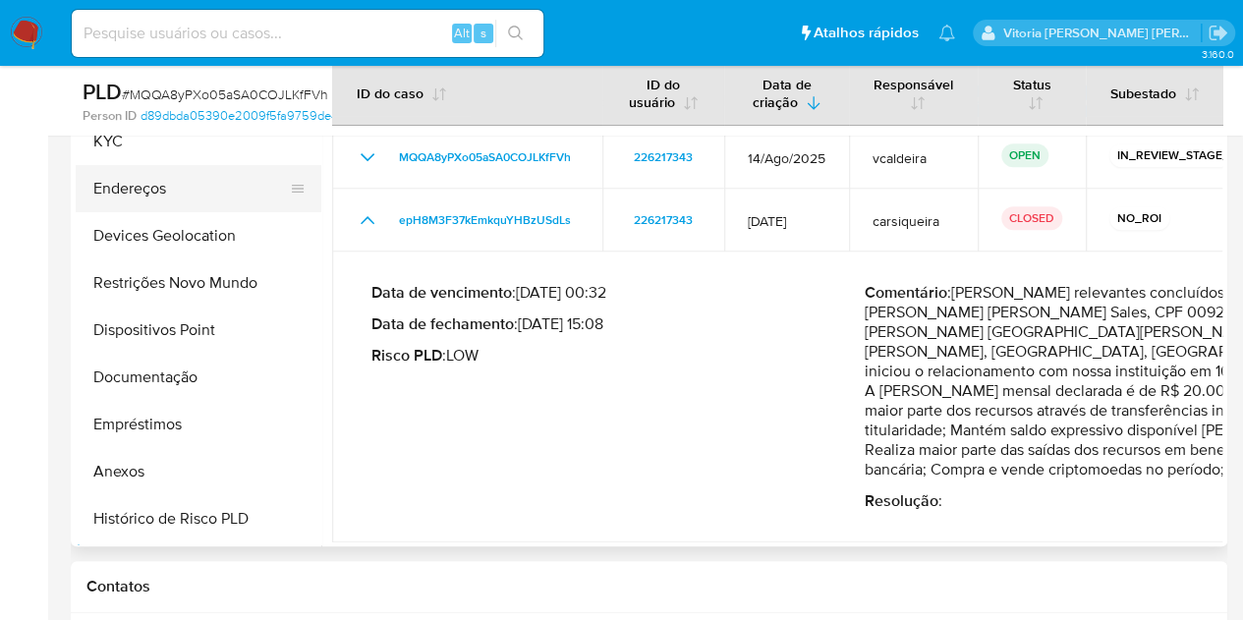
scroll to position [0, 0]
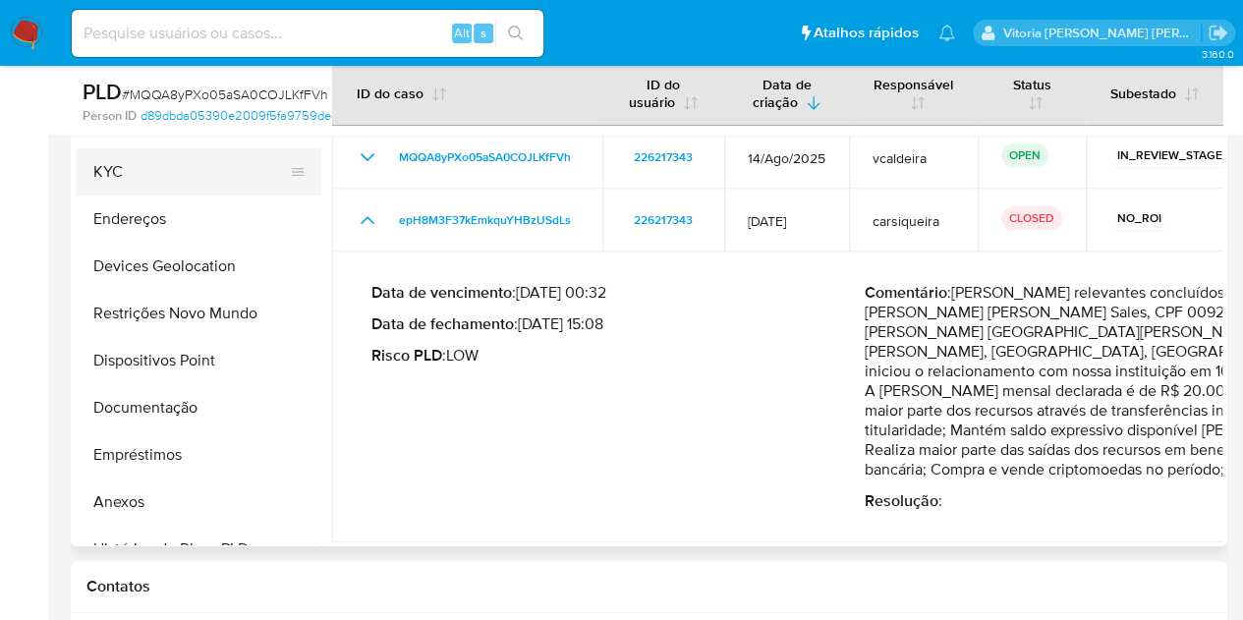
click at [169, 177] on button "KYC" at bounding box center [191, 171] width 230 height 47
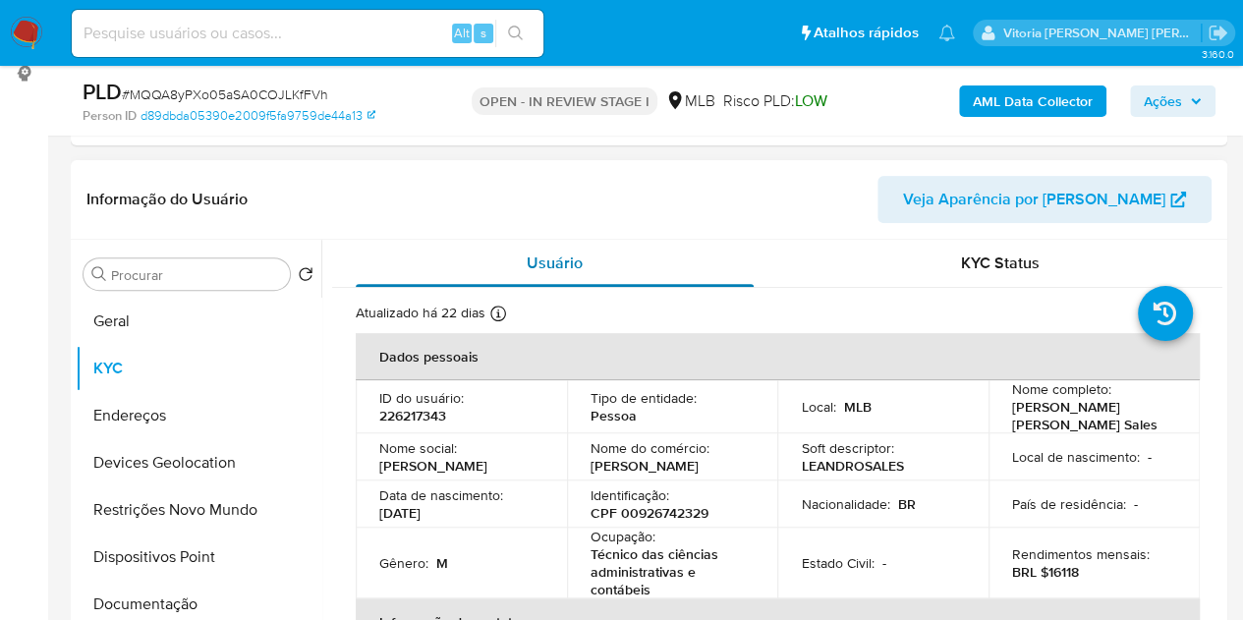
scroll to position [98, 0]
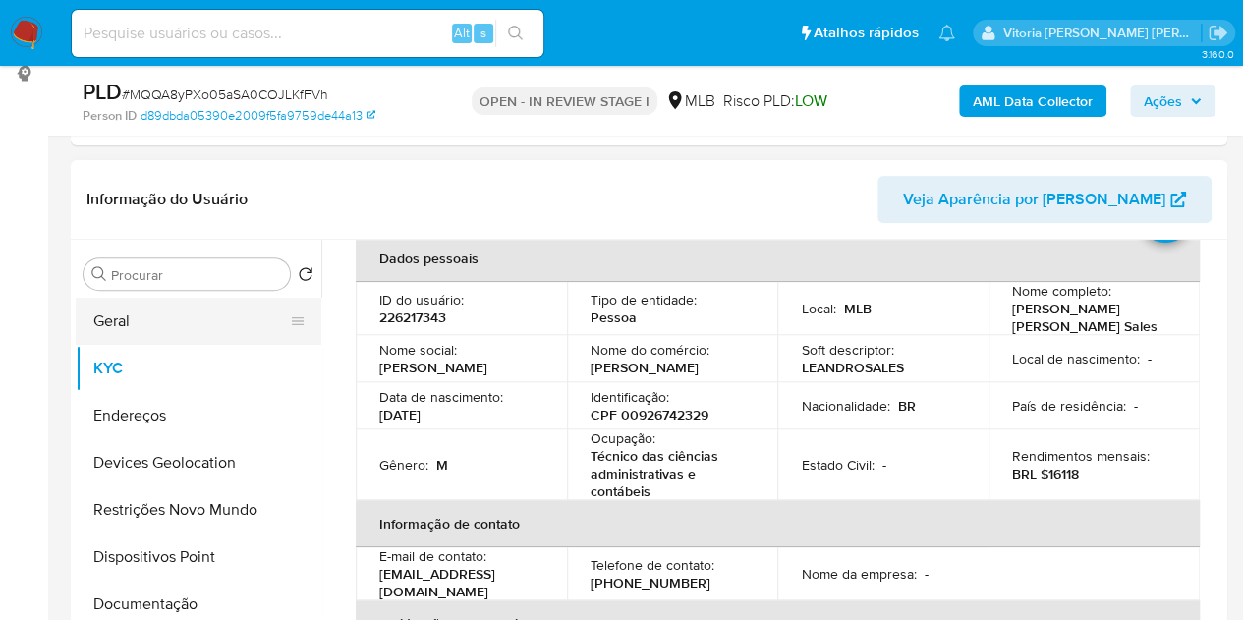
click at [200, 324] on button "Geral" at bounding box center [191, 321] width 230 height 47
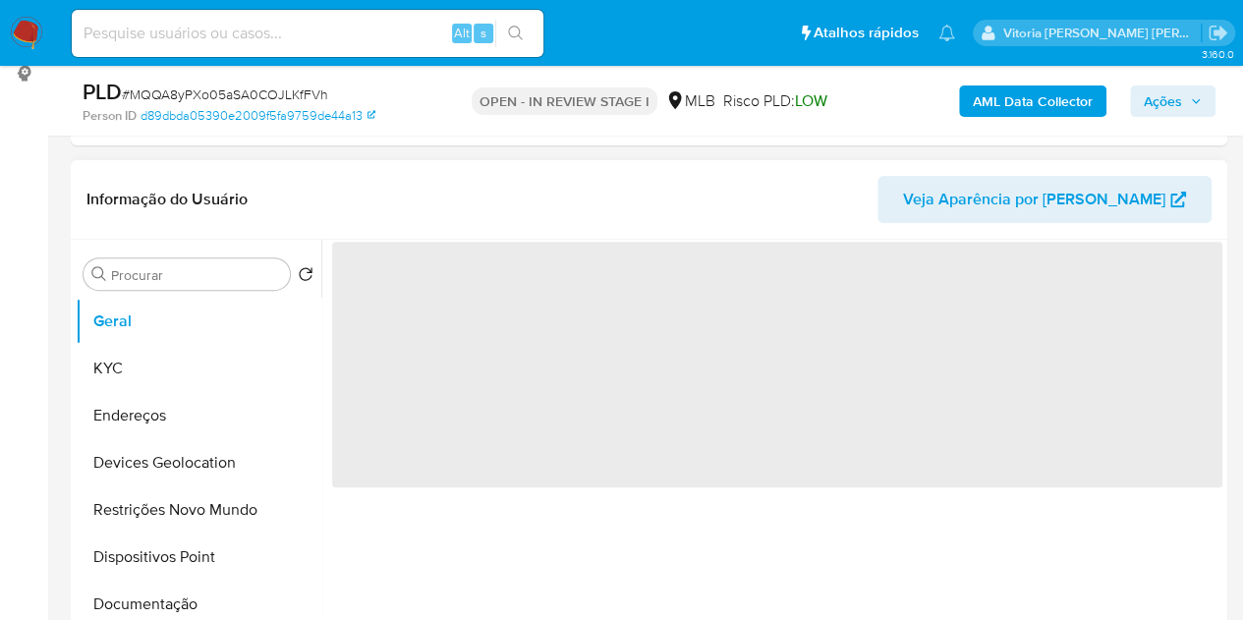
scroll to position [0, 0]
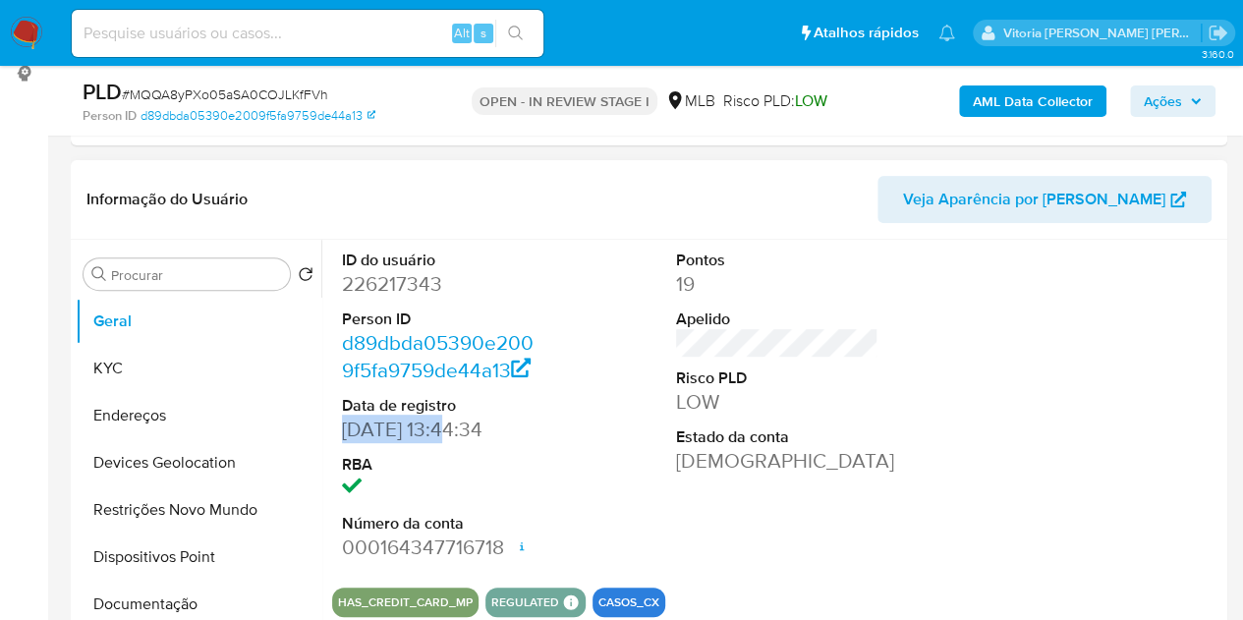
drag, startPoint x: 446, startPoint y: 428, endPoint x: 343, endPoint y: 441, distance: 104.1
click at [343, 441] on dd "10/06/2017 13:44:34" at bounding box center [443, 430] width 203 height 28
copy dd "10/06/2017"
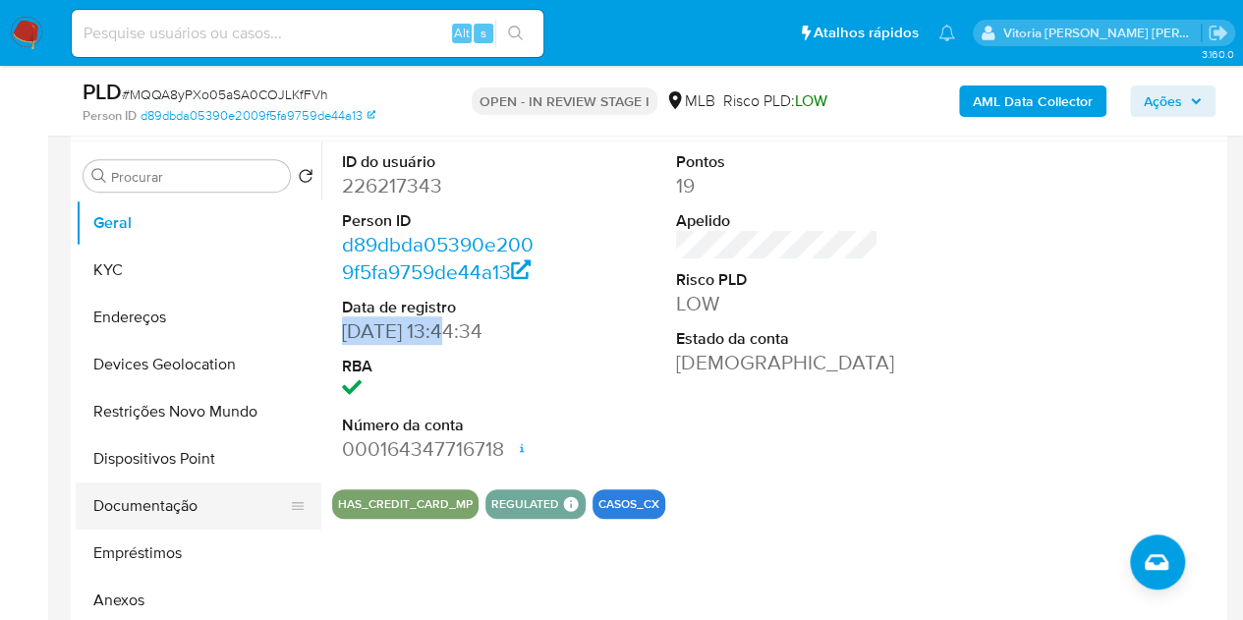
scroll to position [295, 0]
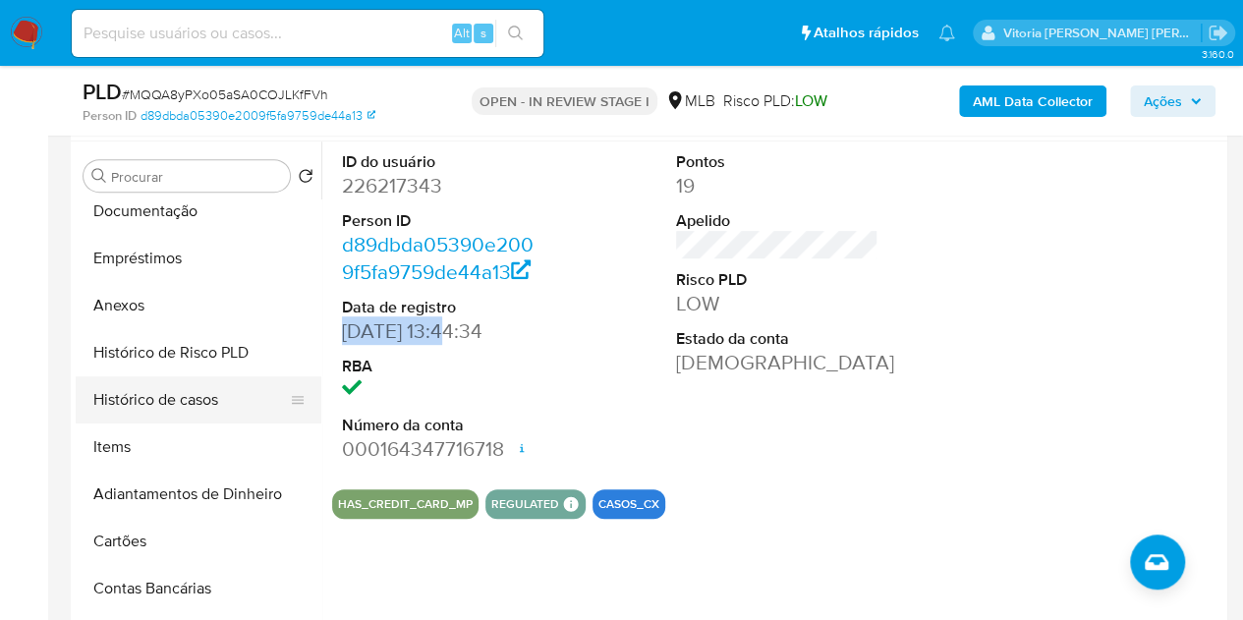
click at [191, 406] on button "Histórico de casos" at bounding box center [191, 399] width 230 height 47
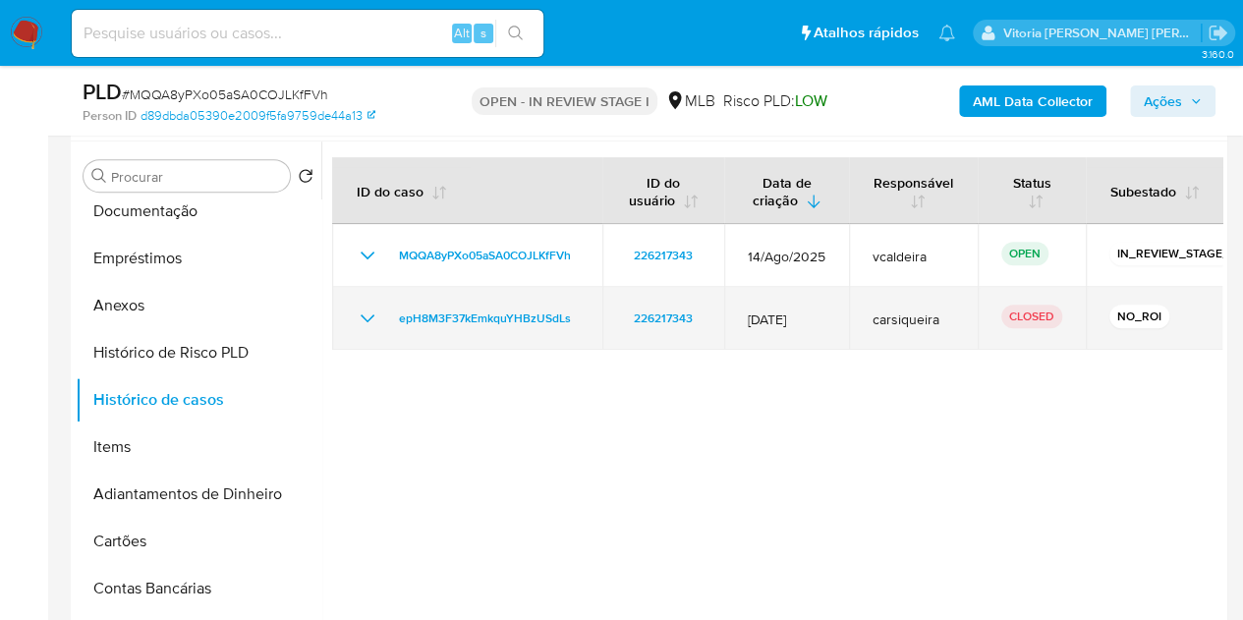
click at [373, 317] on icon "Mostrar/Ocultar" at bounding box center [368, 319] width 24 height 24
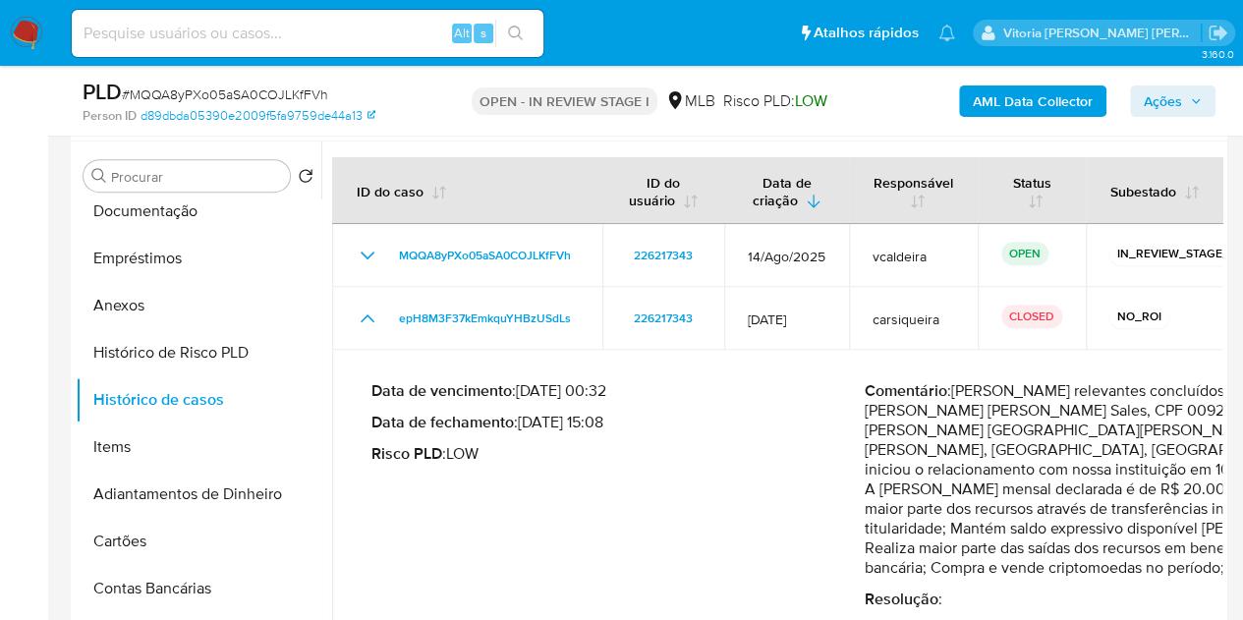
click at [1144, 87] on span "Ações" at bounding box center [1163, 101] width 38 height 31
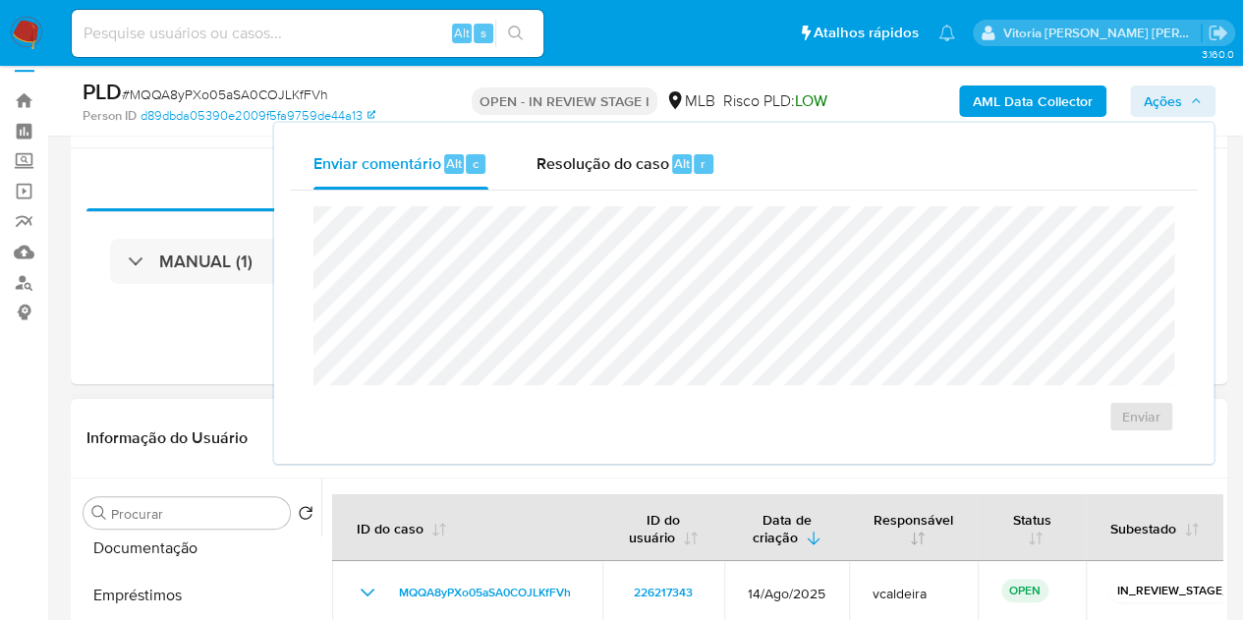
scroll to position [0, 0]
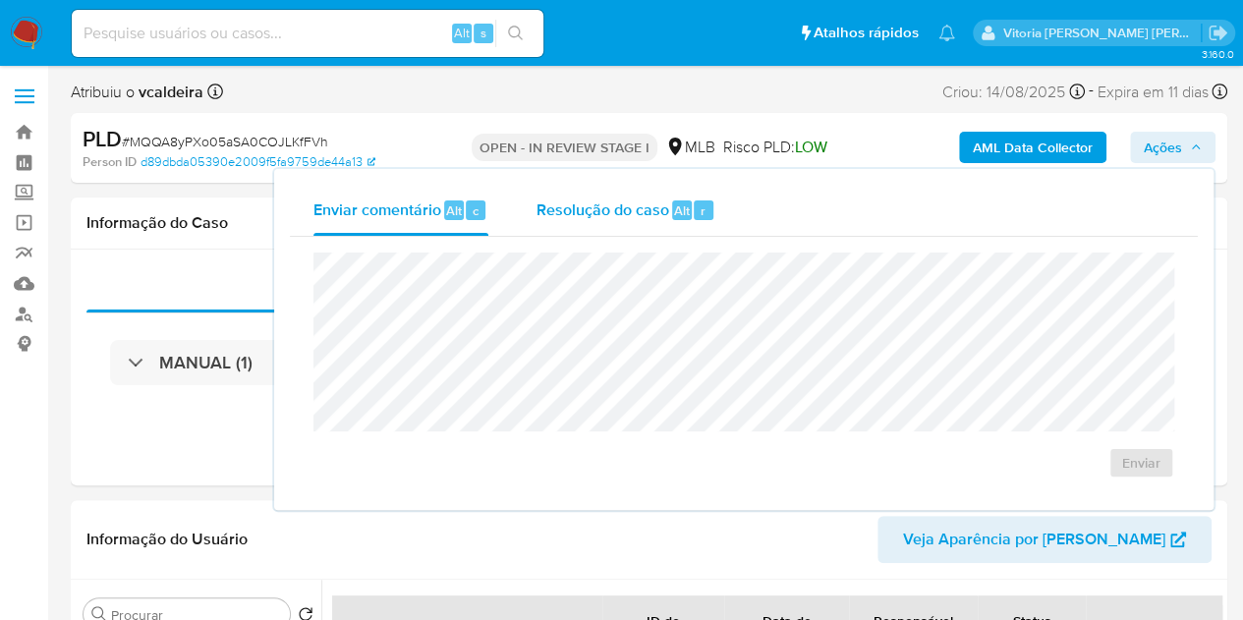
click at [596, 208] on span "Resolução do caso" at bounding box center [602, 210] width 133 height 23
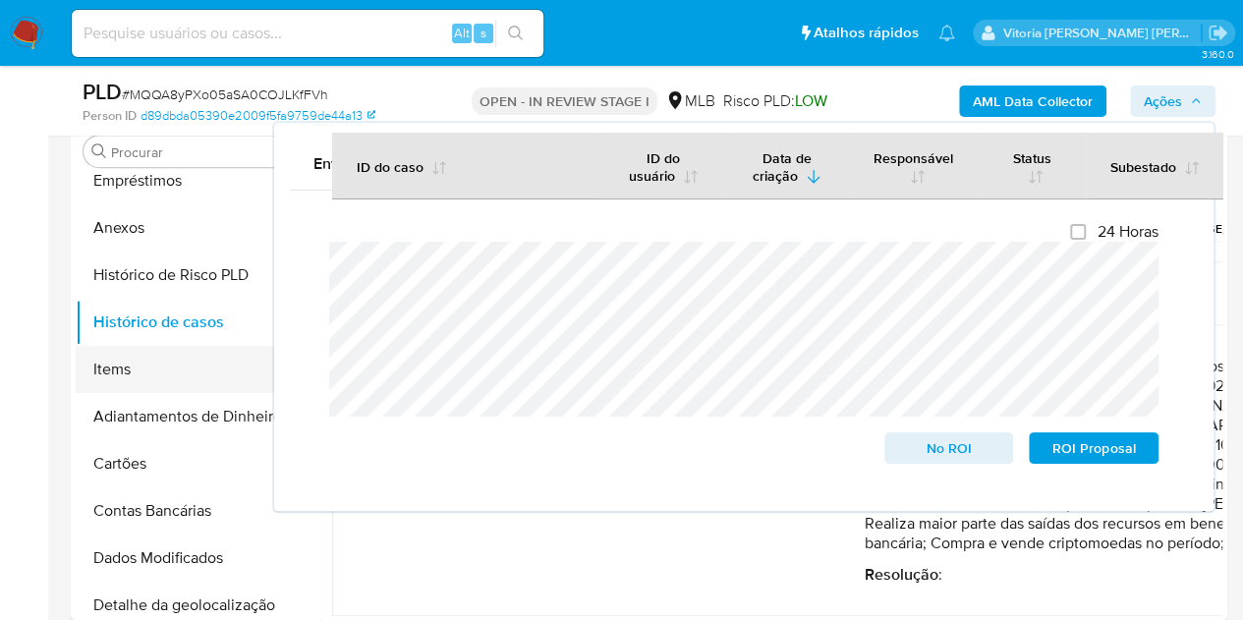
scroll to position [393, 0]
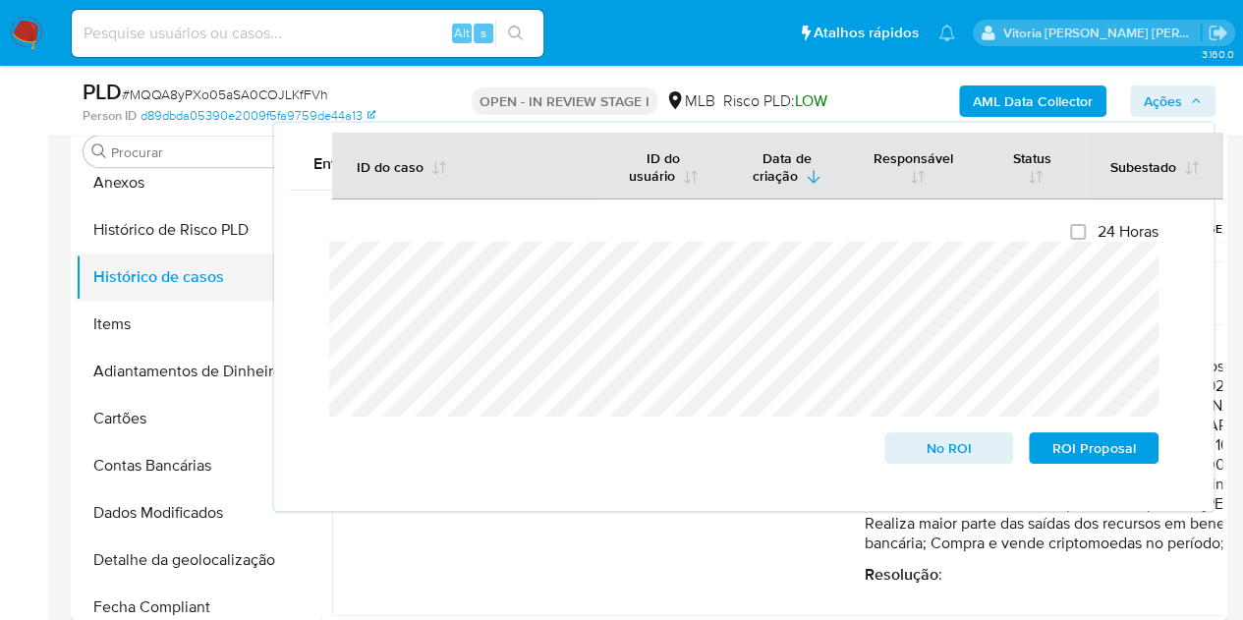
click at [165, 281] on button "Histórico de casos" at bounding box center [191, 277] width 230 height 47
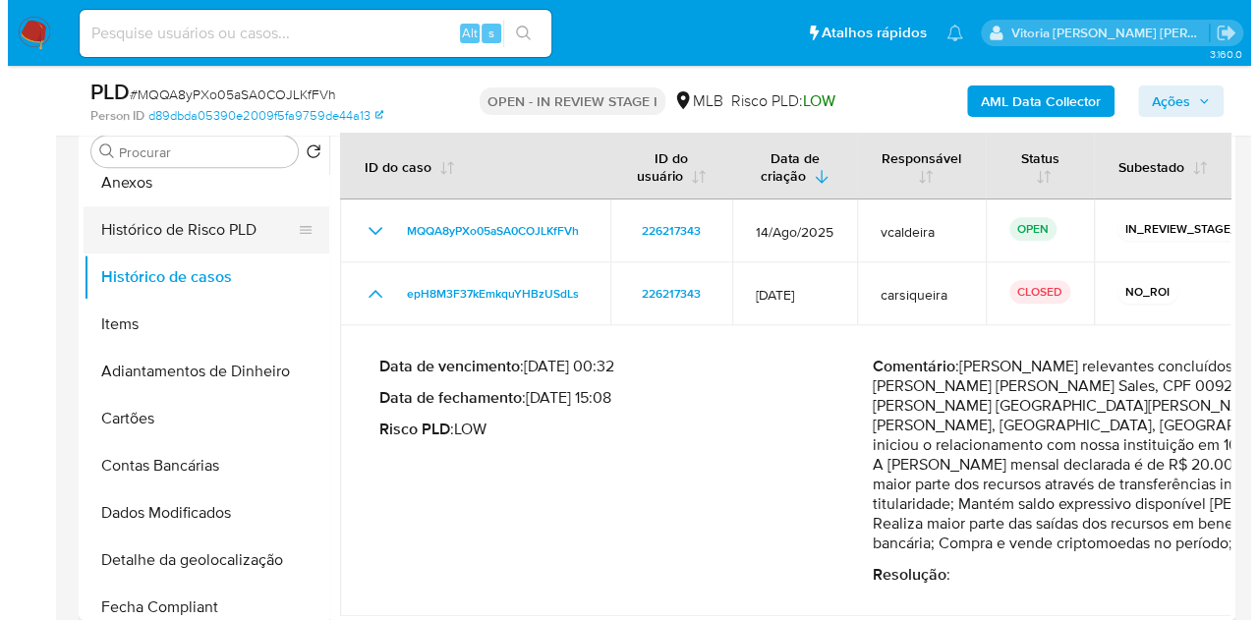
scroll to position [295, 0]
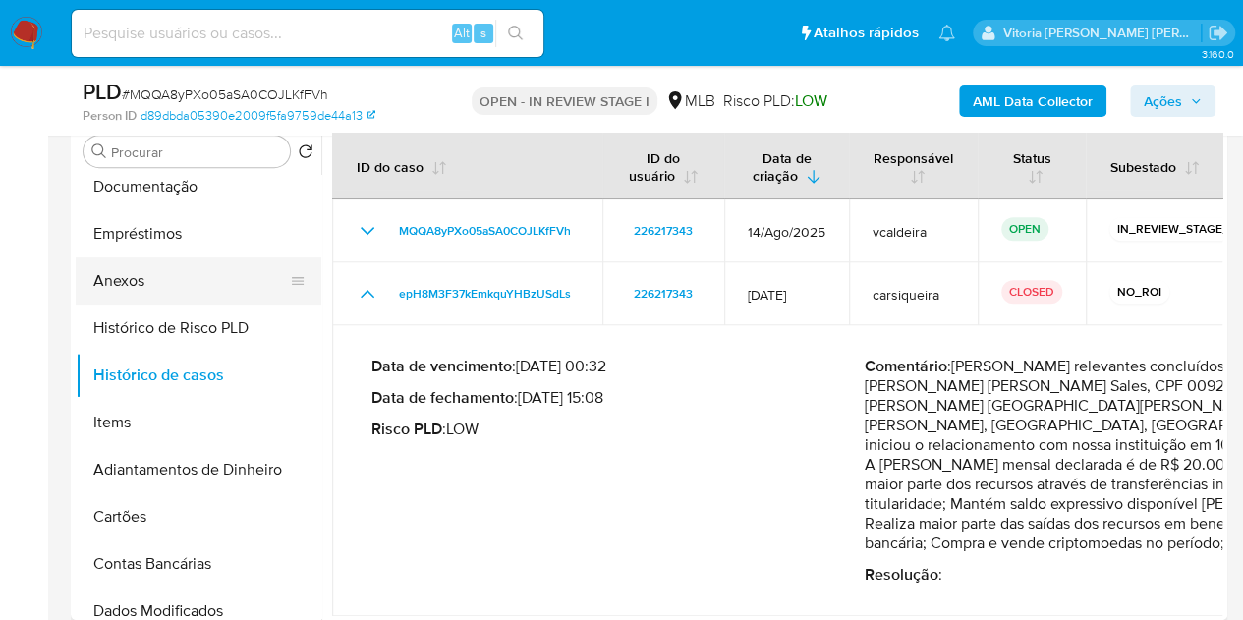
click at [183, 284] on button "Anexos" at bounding box center [191, 280] width 230 height 47
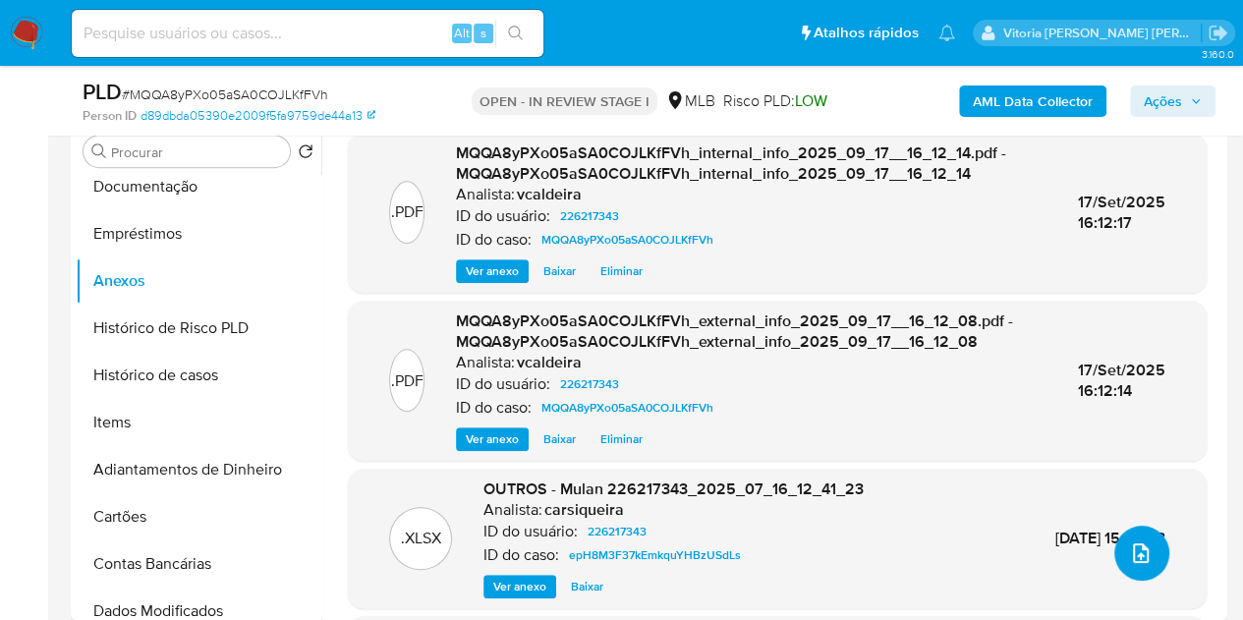
click at [1133, 552] on icon "upload-file" at bounding box center [1141, 553] width 16 height 20
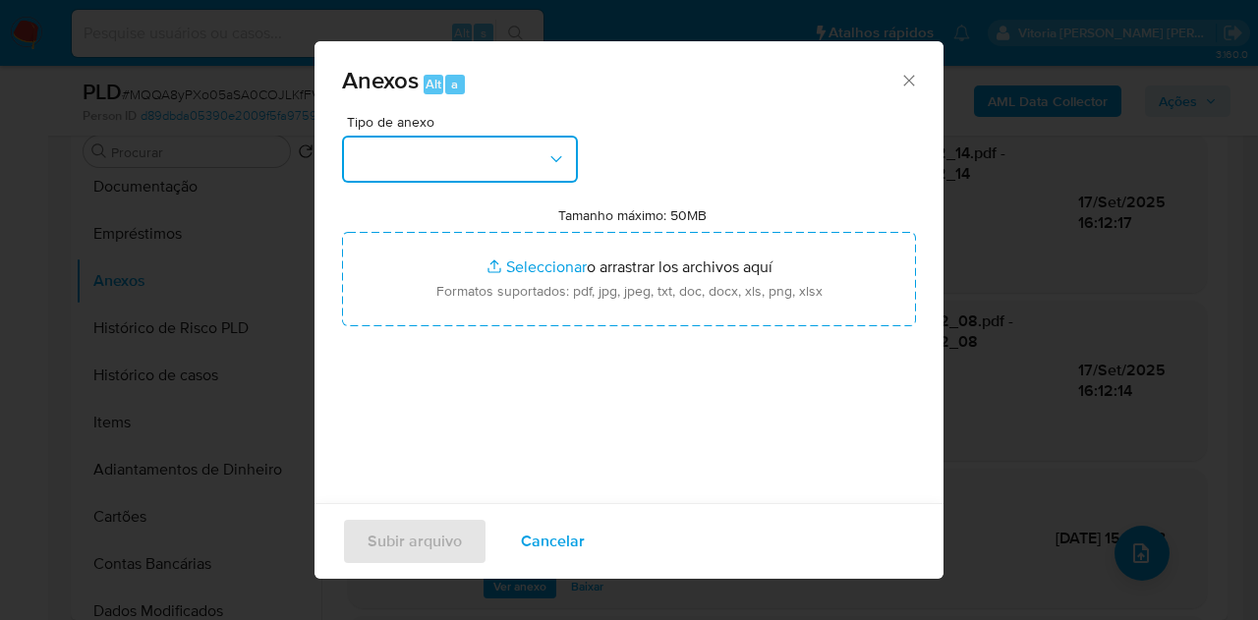
click at [474, 145] on button "button" at bounding box center [460, 159] width 236 height 47
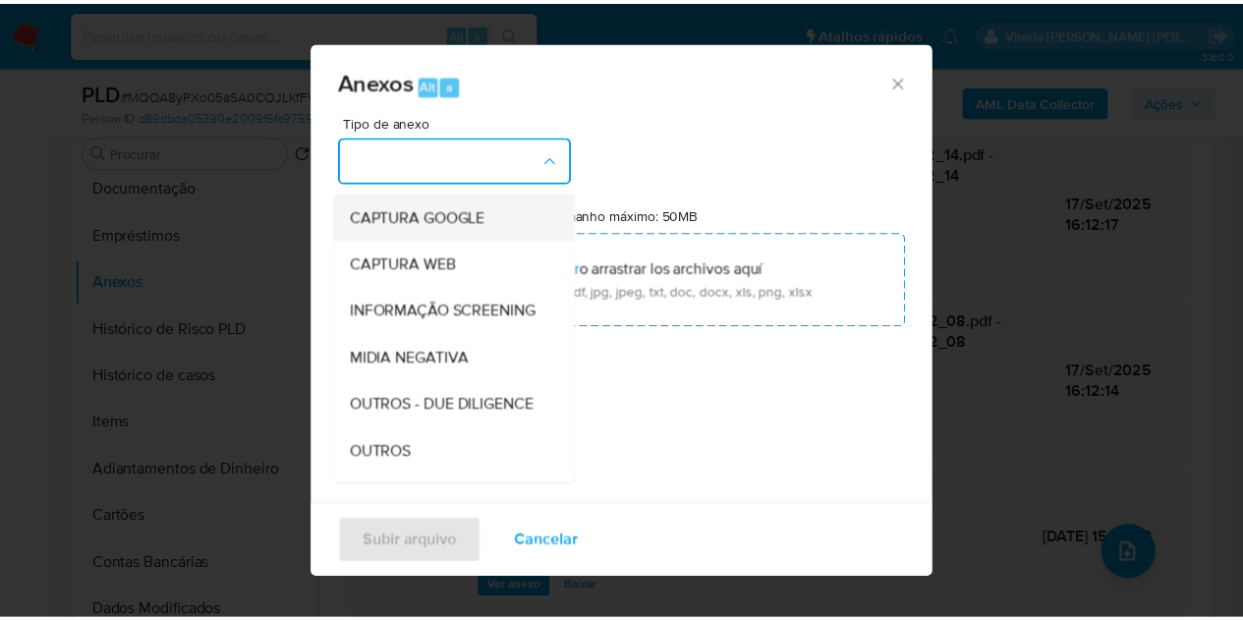
scroll to position [197, 0]
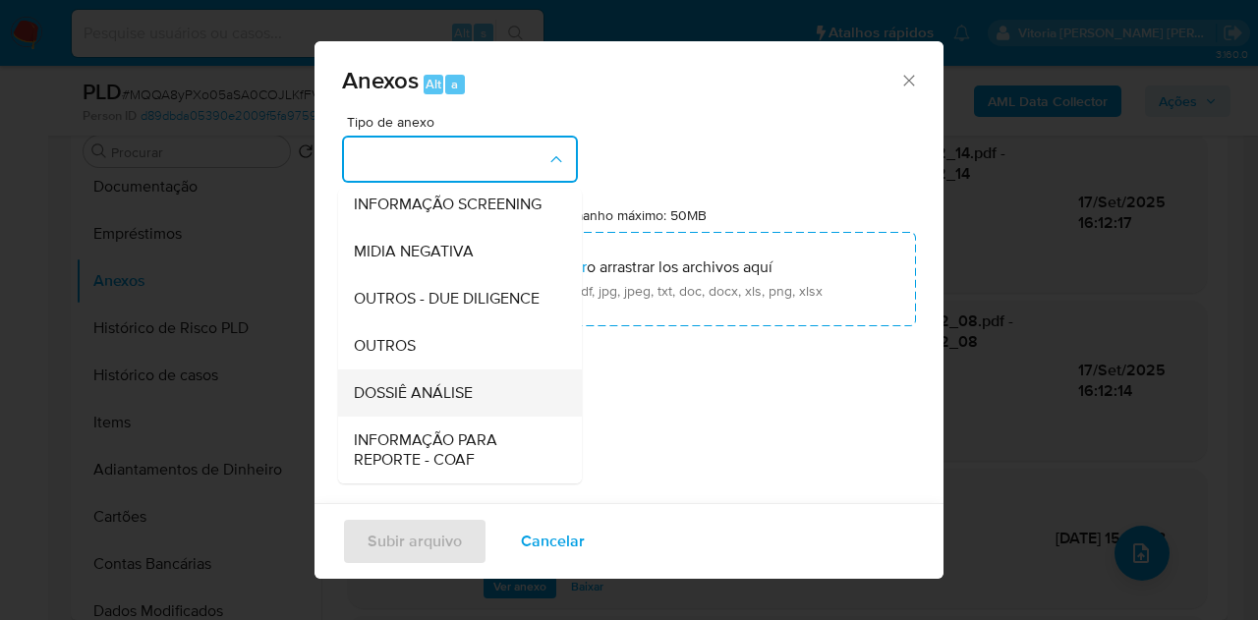
click at [428, 403] on span "DOSSIÊ ANÁLISE" at bounding box center [413, 393] width 119 height 20
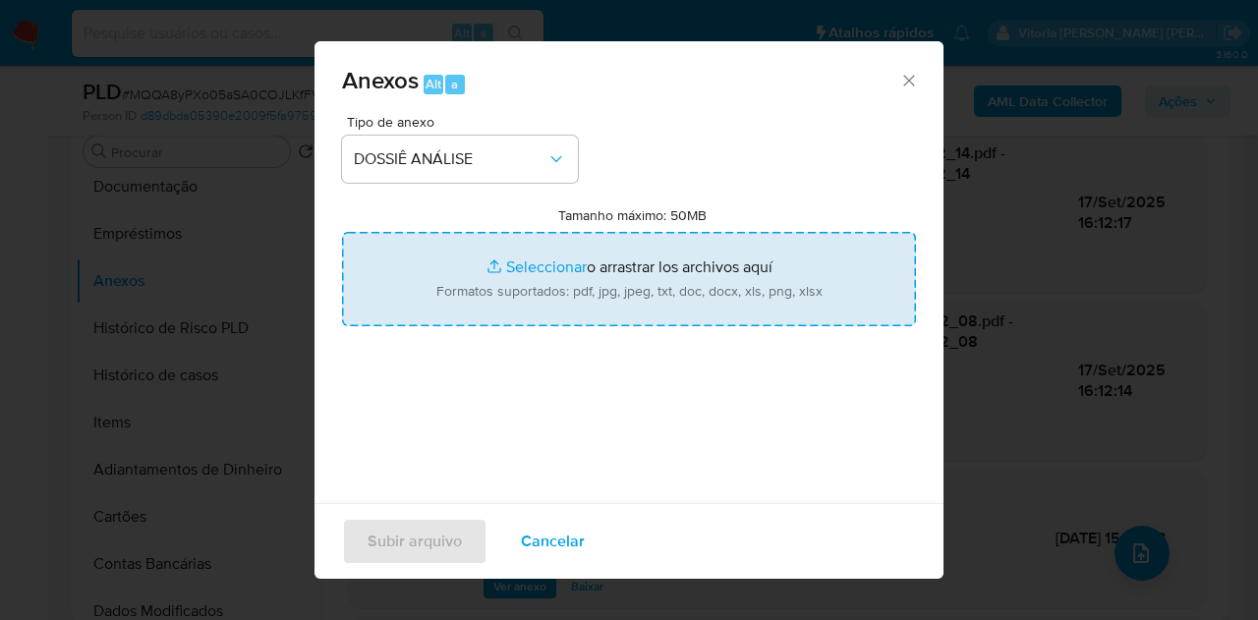
type input "C:\fakepath\Mulan 226217343_2025_09_17_08_33_36.pdf"
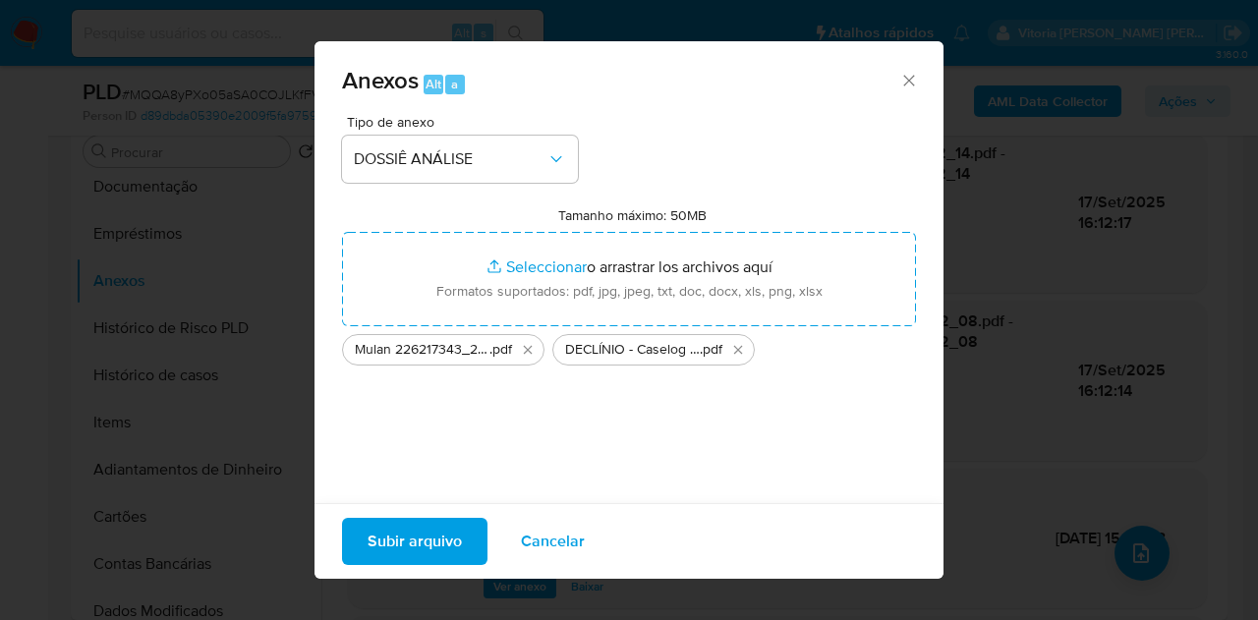
click at [403, 546] on span "Subir arquivo" at bounding box center [415, 541] width 94 height 43
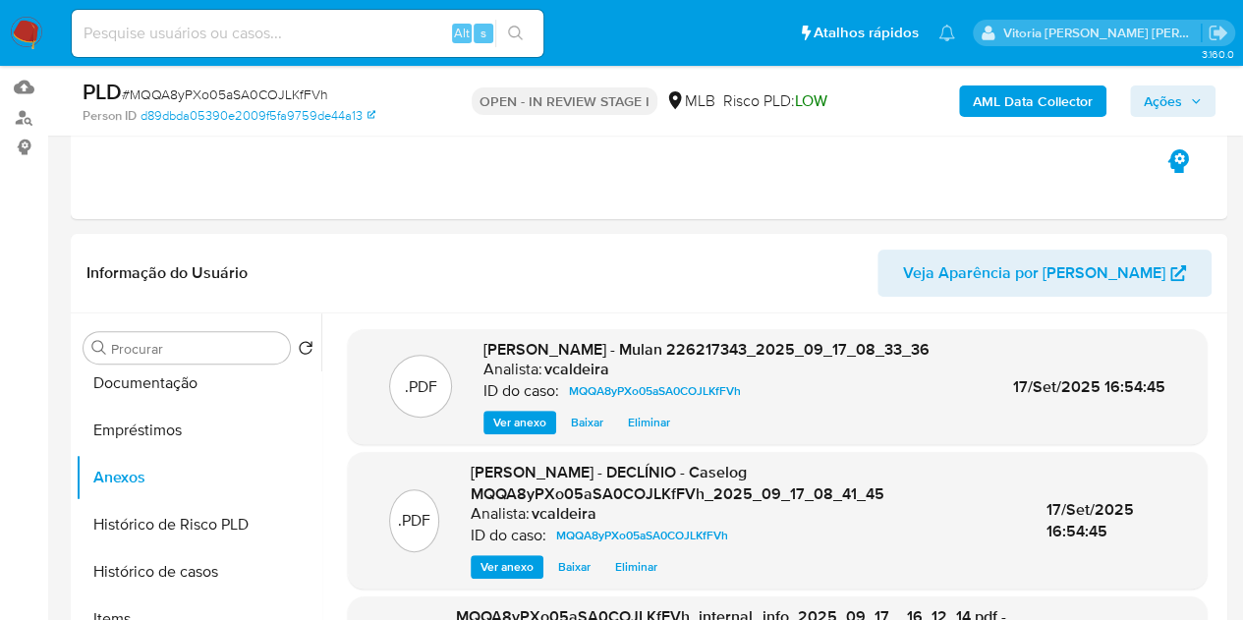
click at [1152, 86] on span "Ações" at bounding box center [1163, 101] width 38 height 31
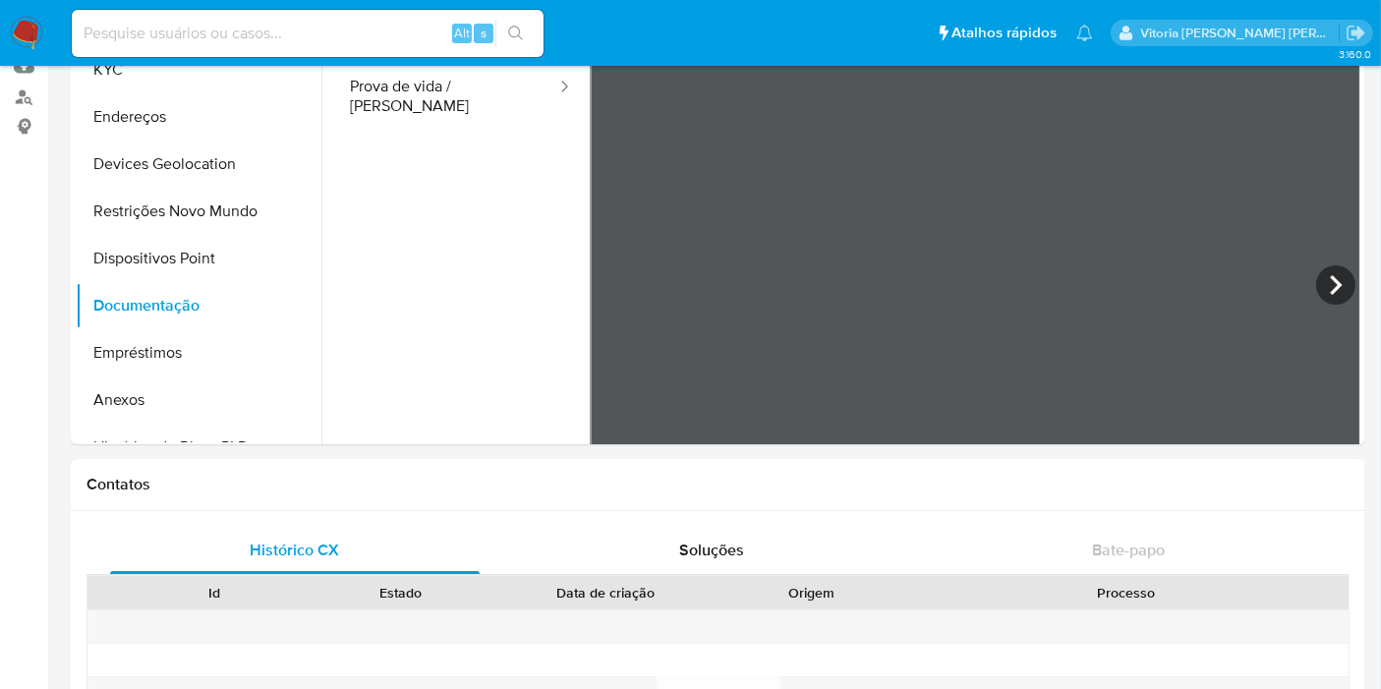
scroll to position [165, 0]
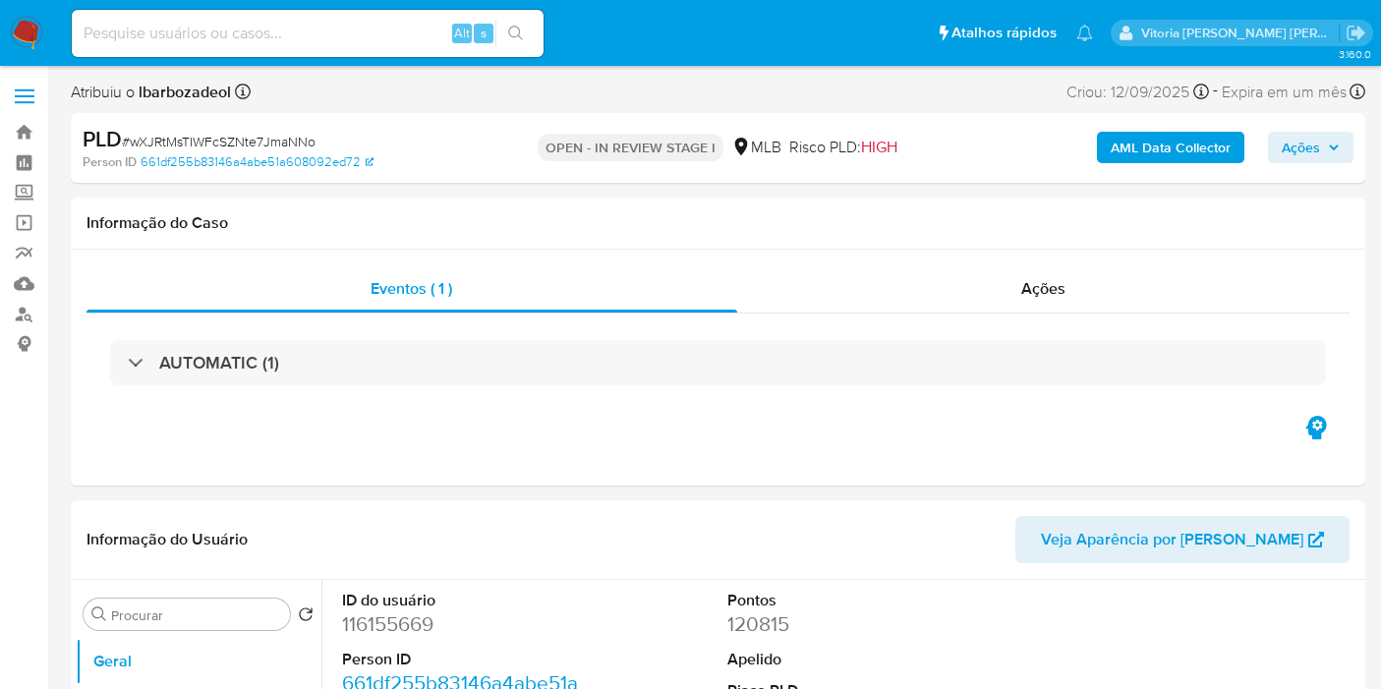
select select "10"
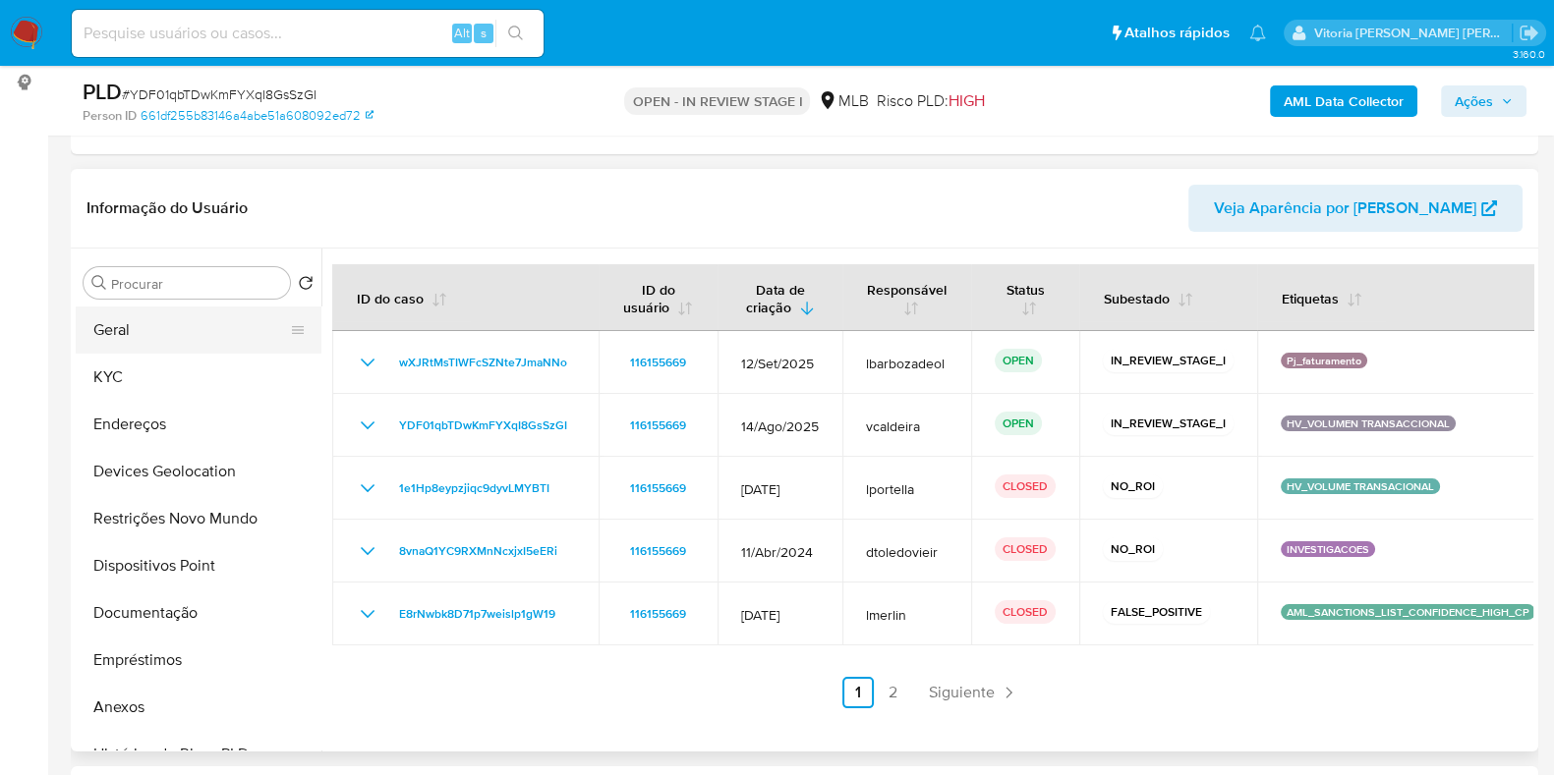
drag, startPoint x: 138, startPoint y: 339, endPoint x: 201, endPoint y: 313, distance: 69.2
click at [138, 339] on button "Geral" at bounding box center [191, 330] width 230 height 47
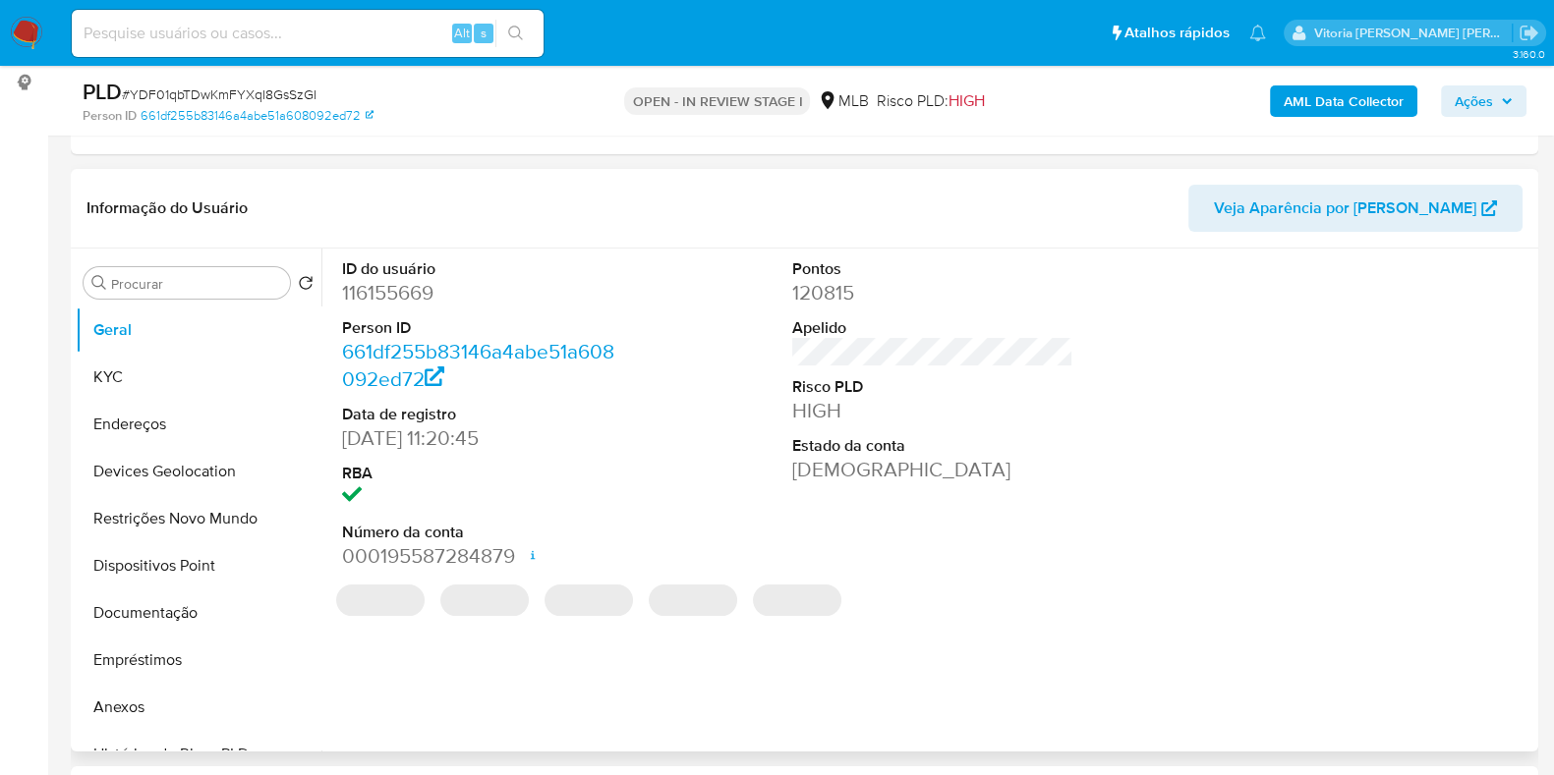
click at [350, 295] on dd "116155669" at bounding box center [482, 293] width 281 height 28
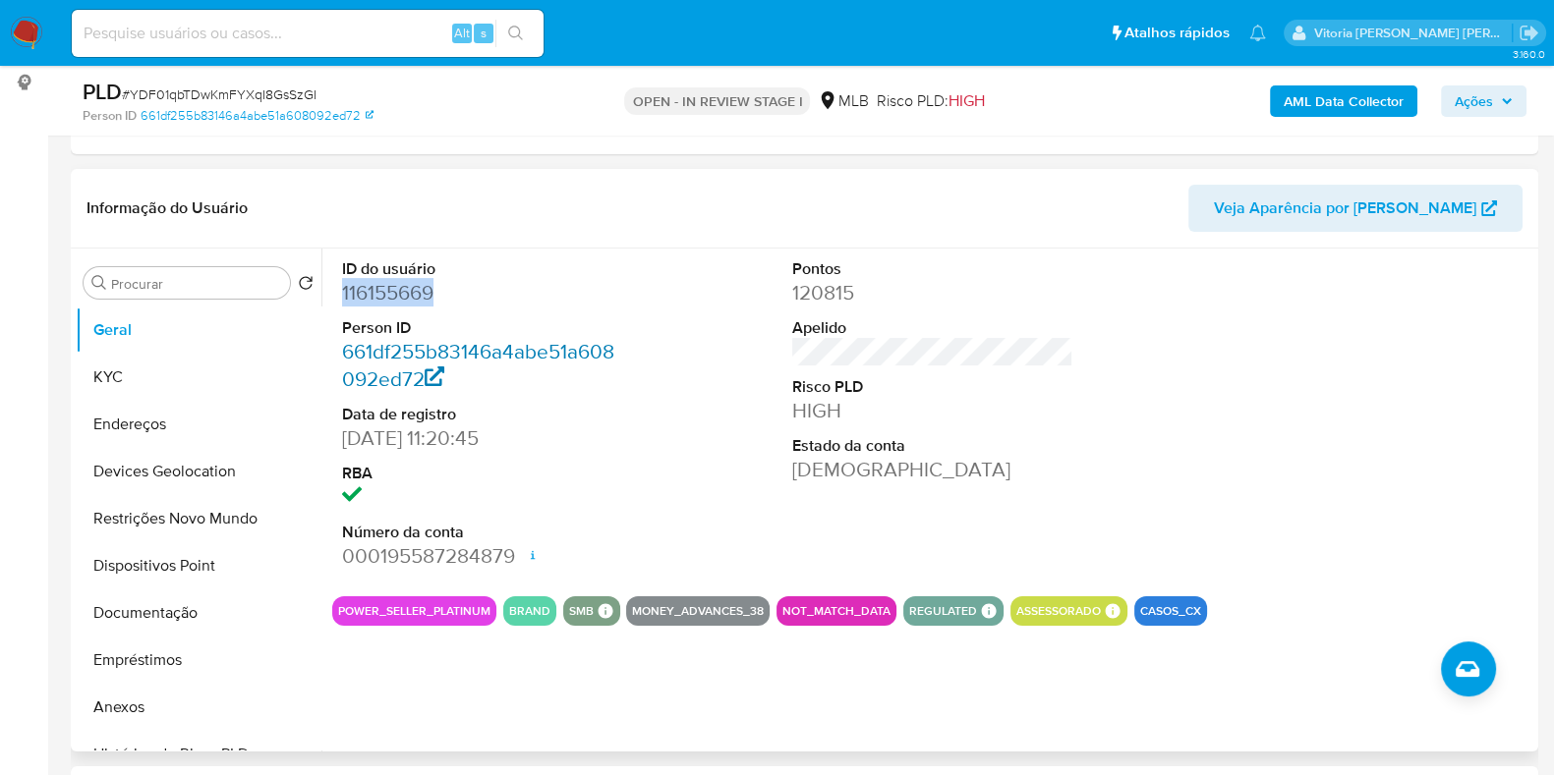
copy dd "116155669"
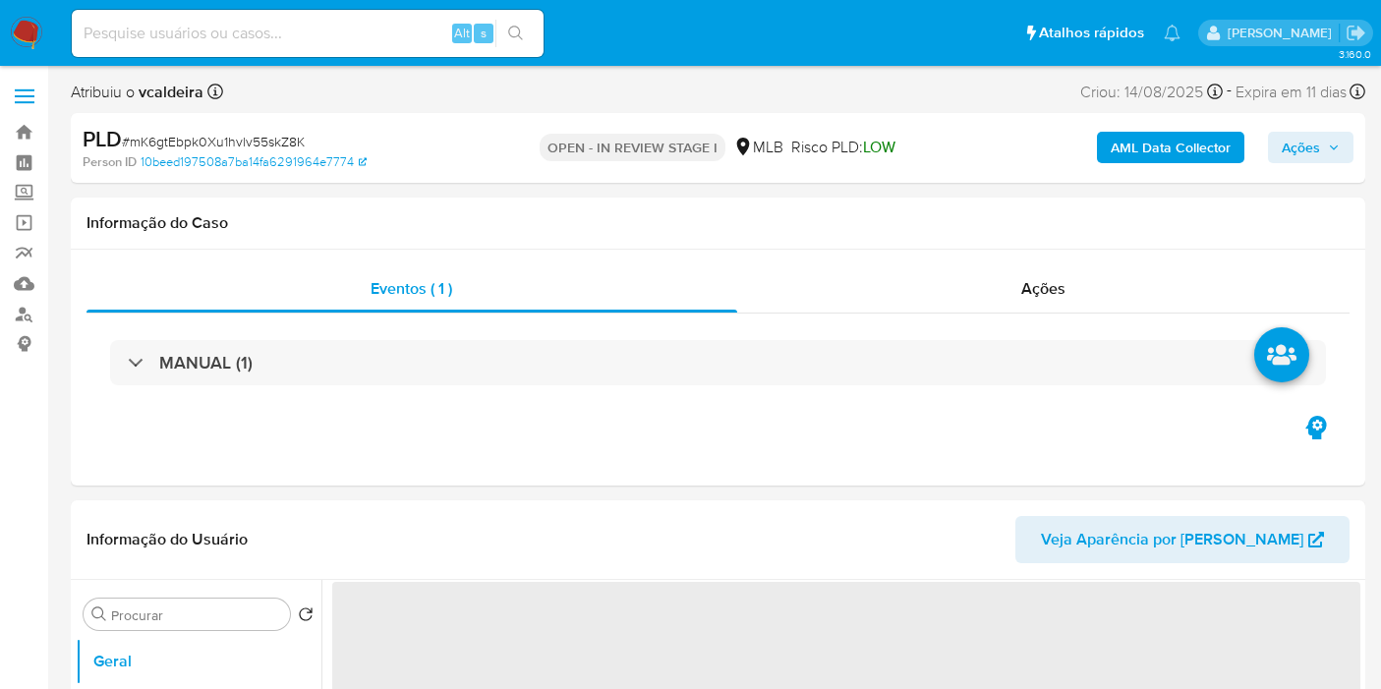
select select "10"
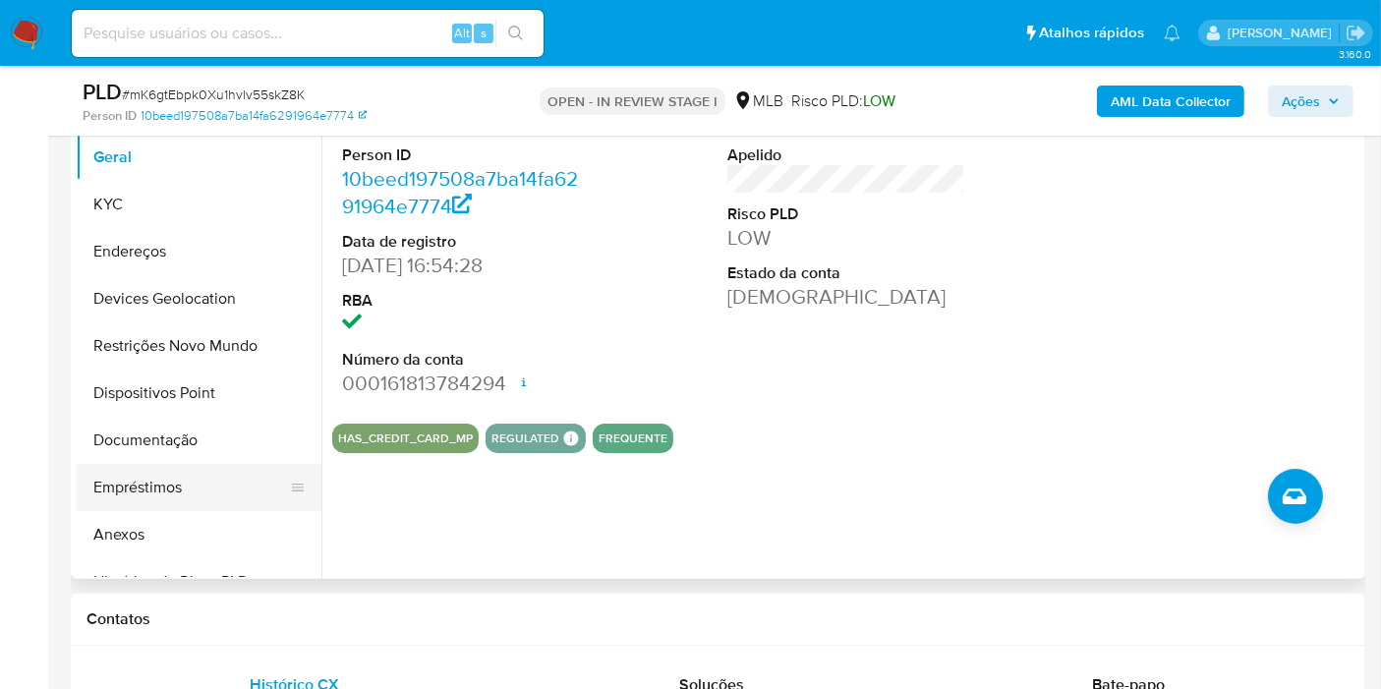
scroll to position [436, 0]
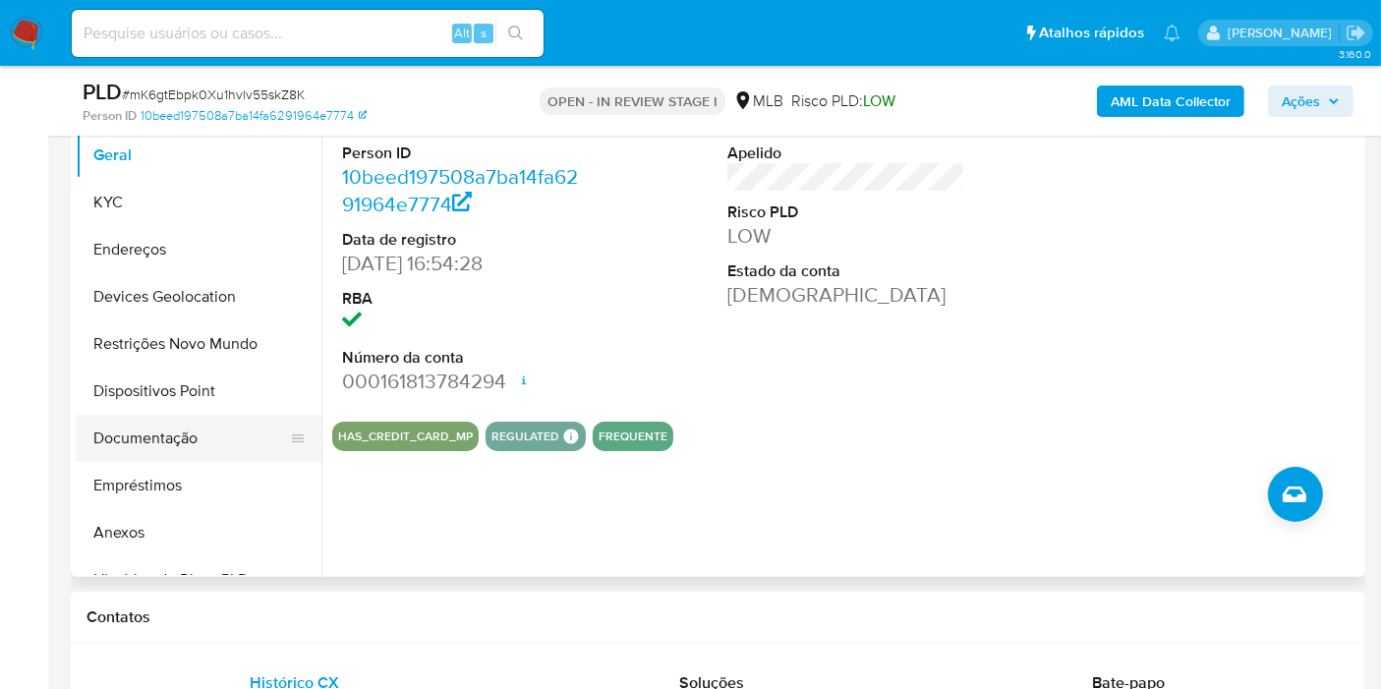
drag, startPoint x: 186, startPoint y: 442, endPoint x: 194, endPoint y: 431, distance: 13.4
click at [186, 442] on button "Documentação" at bounding box center [191, 438] width 230 height 47
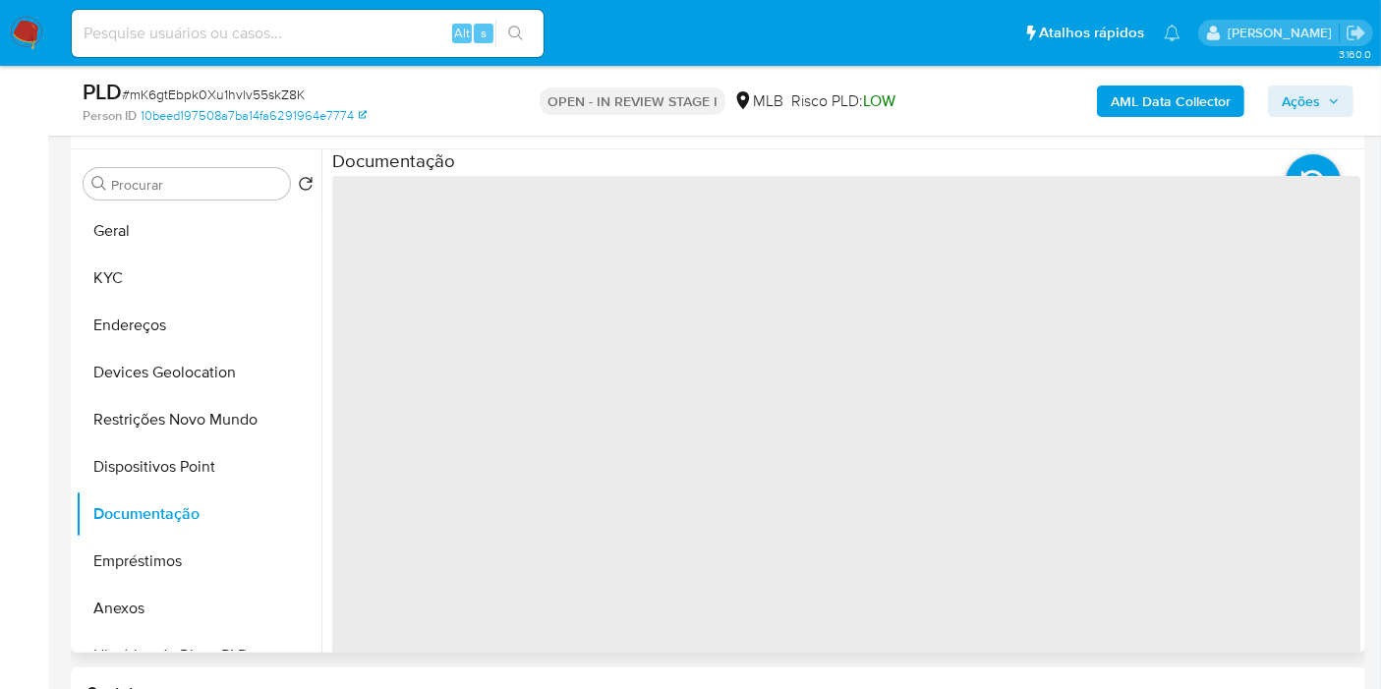
scroll to position [327, 0]
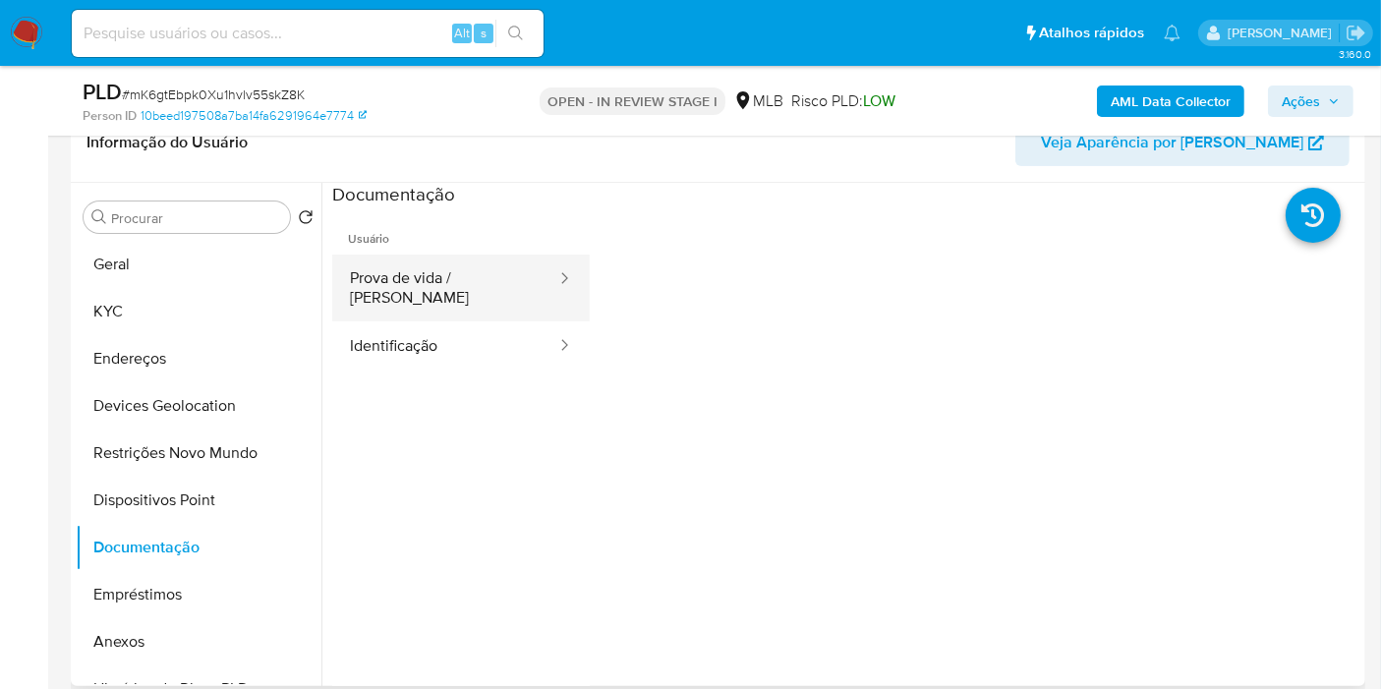
click at [438, 287] on button "Prova de vida / [PERSON_NAME]" at bounding box center [445, 288] width 226 height 67
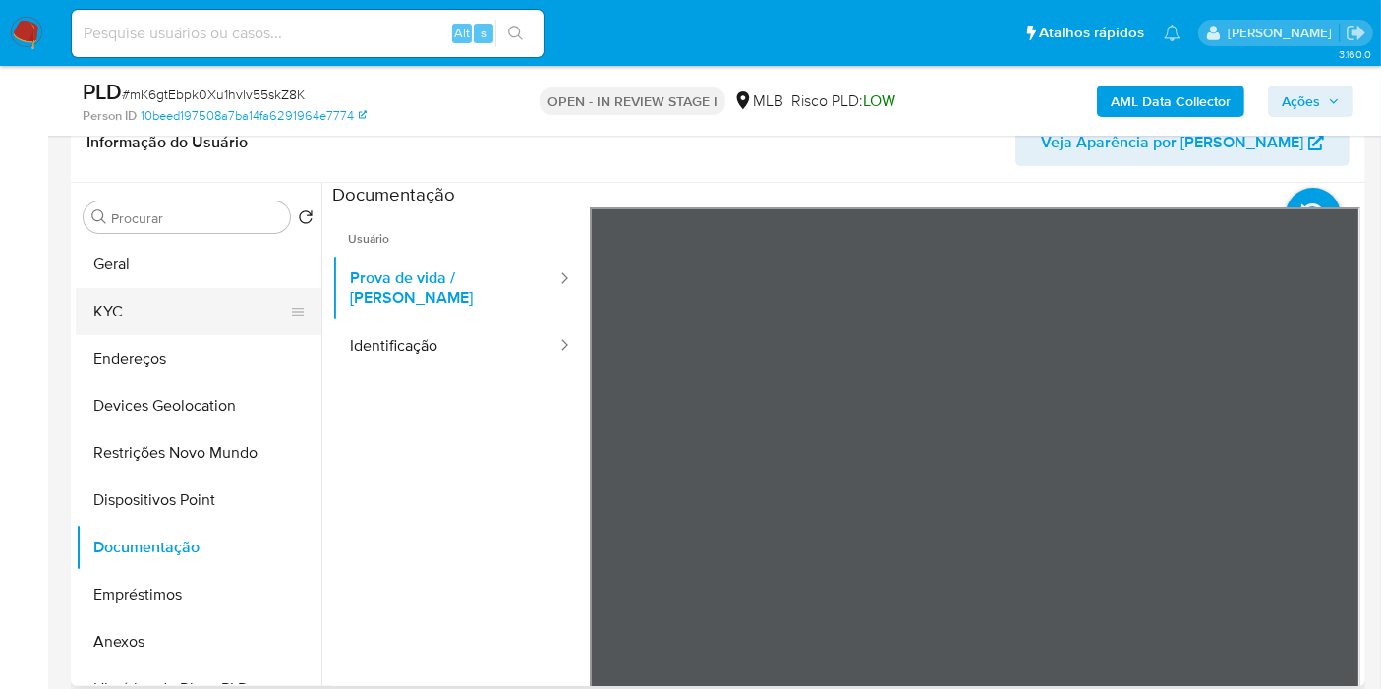
click at [82, 300] on button "KYC" at bounding box center [191, 311] width 230 height 47
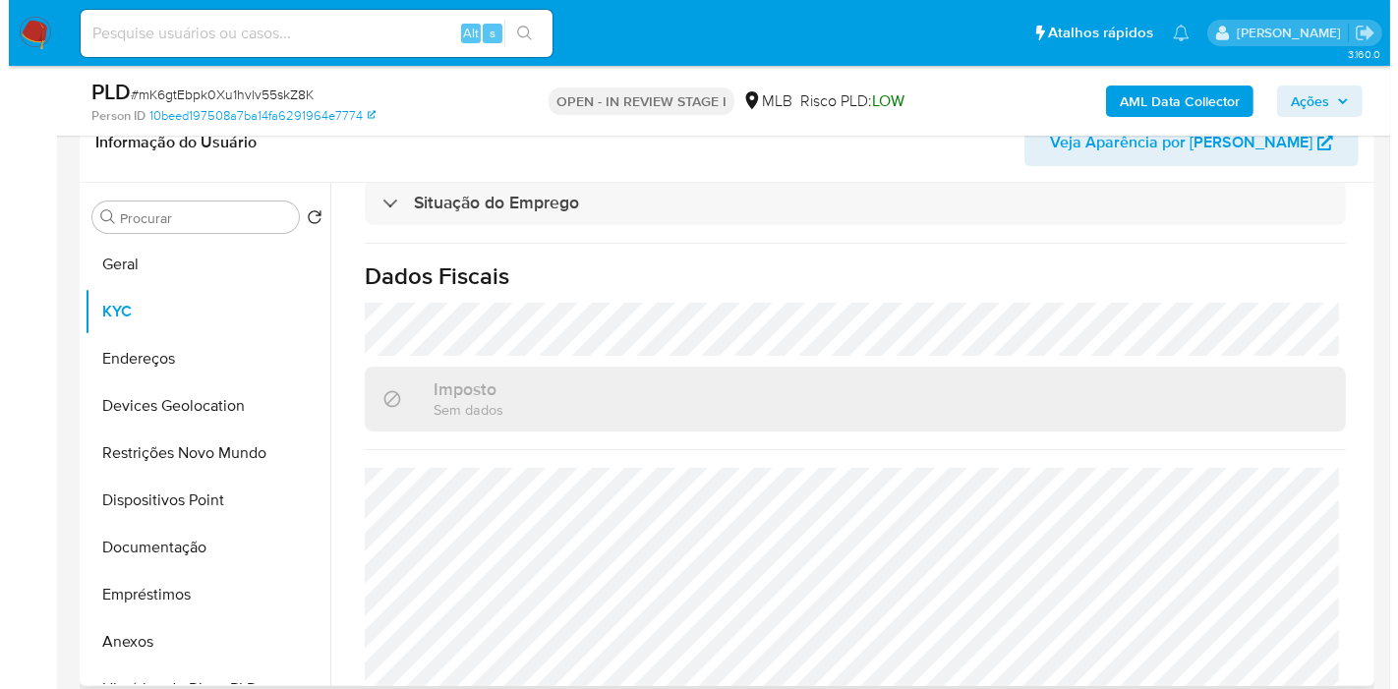
scroll to position [934, 0]
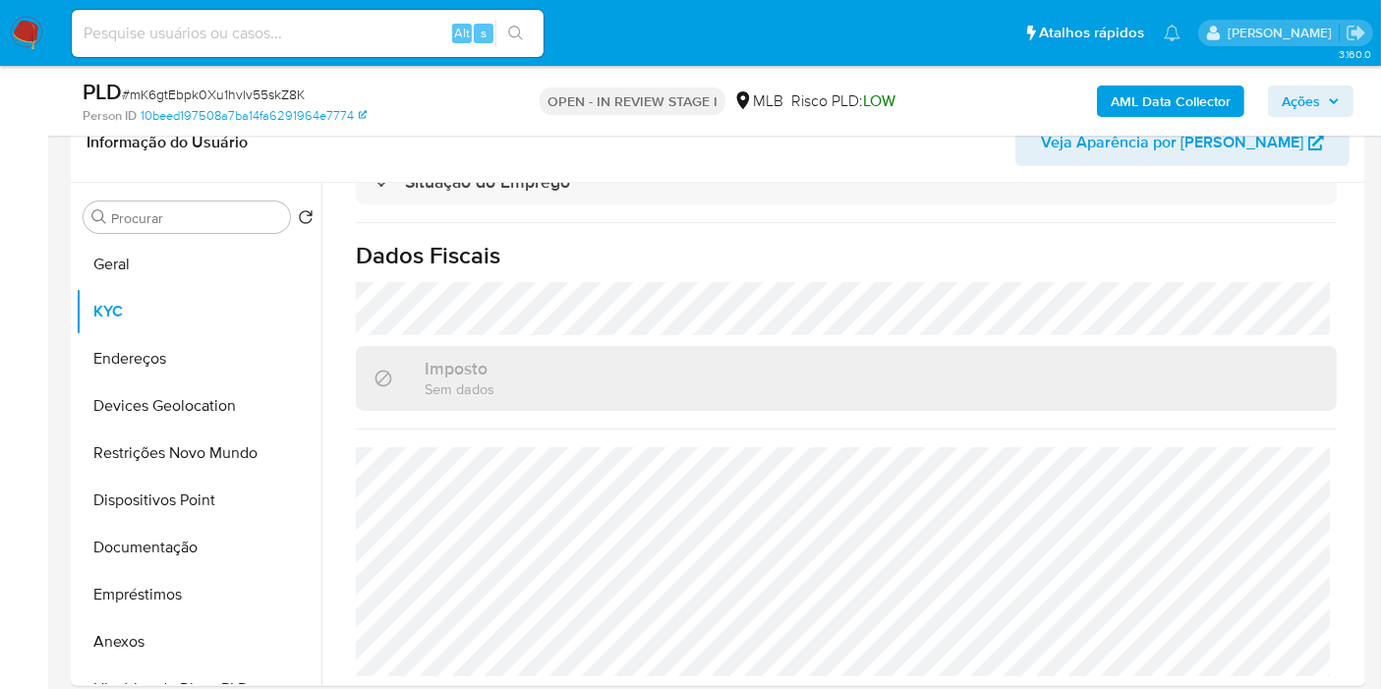
click at [1112, 95] on button "AML Data Collector" at bounding box center [1170, 101] width 147 height 31
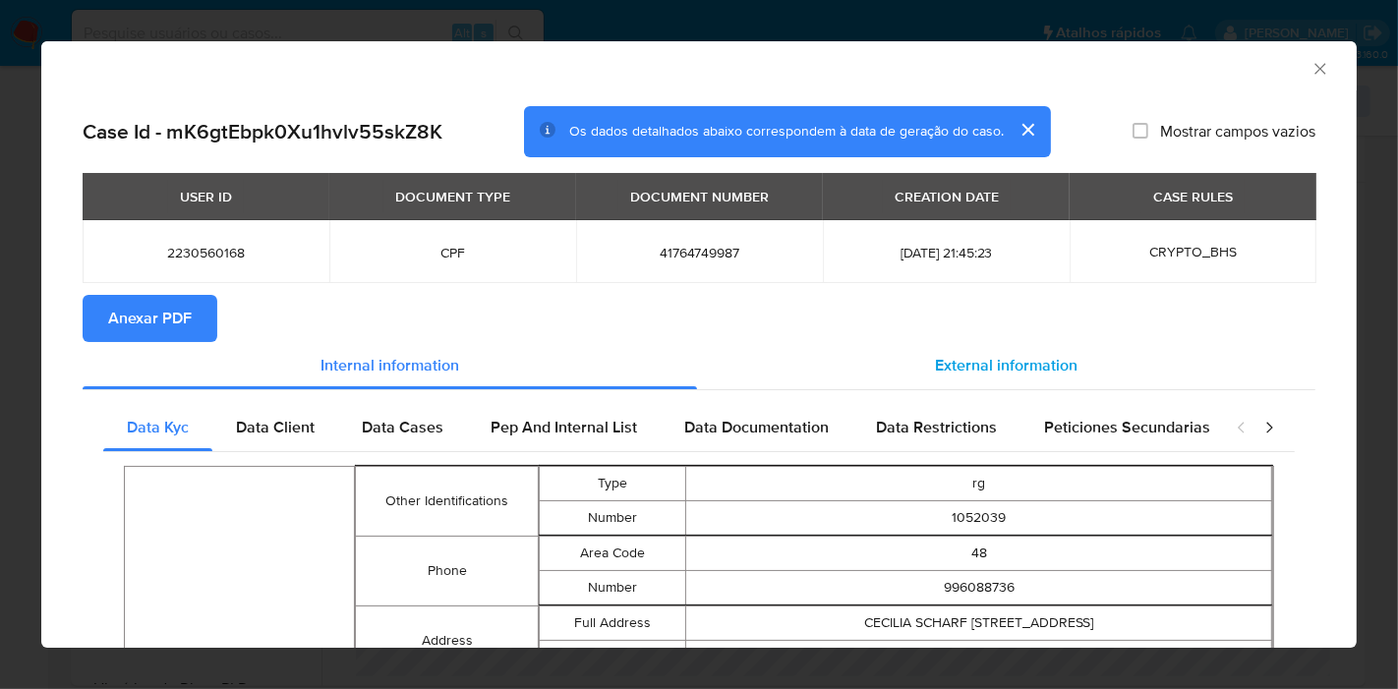
click at [889, 371] on div "External information" at bounding box center [1006, 365] width 618 height 47
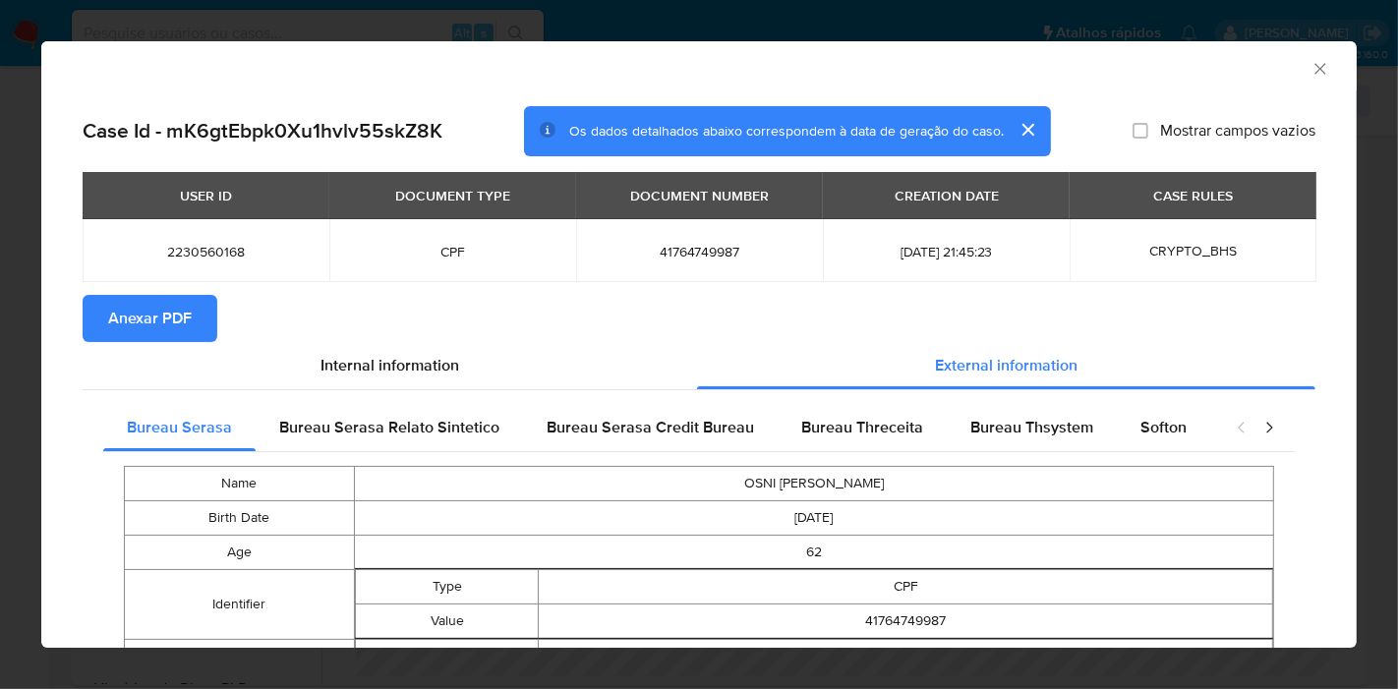
click at [117, 315] on span "Anexar PDF" at bounding box center [150, 318] width 84 height 43
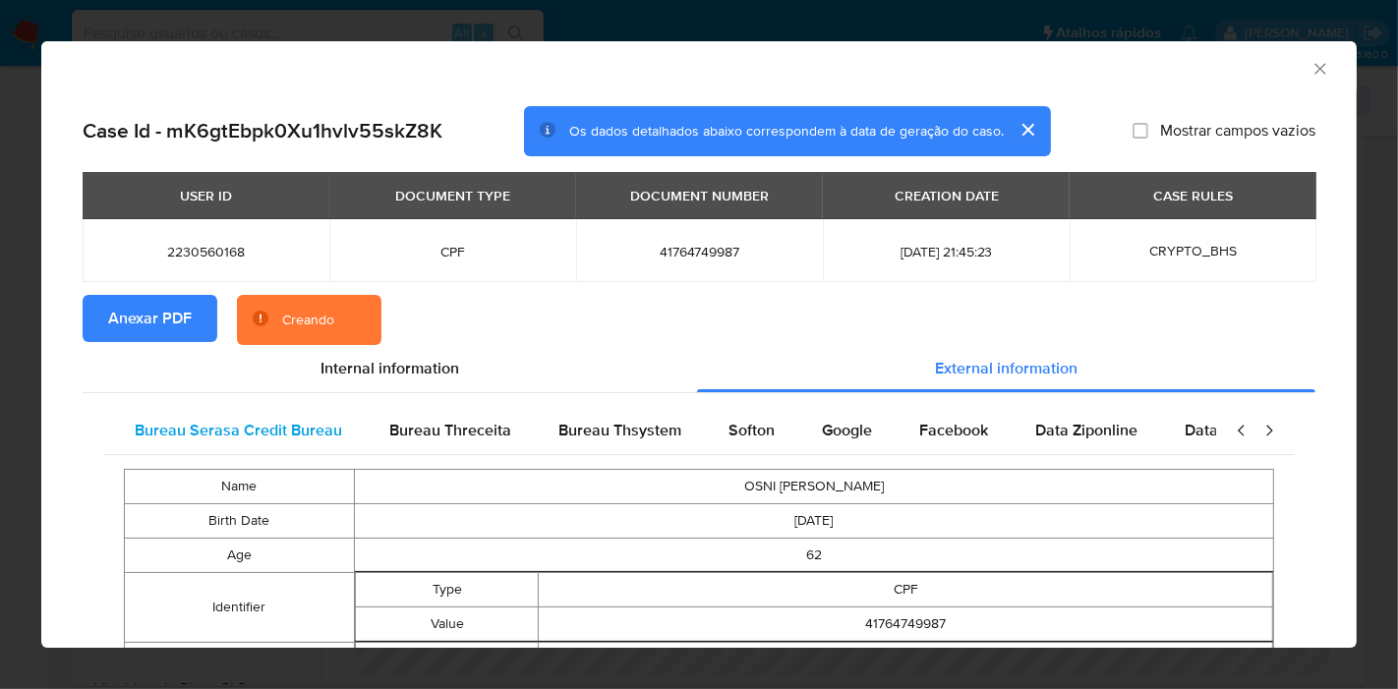
scroll to position [0, 413]
click at [821, 433] on span "Google" at bounding box center [846, 430] width 50 height 23
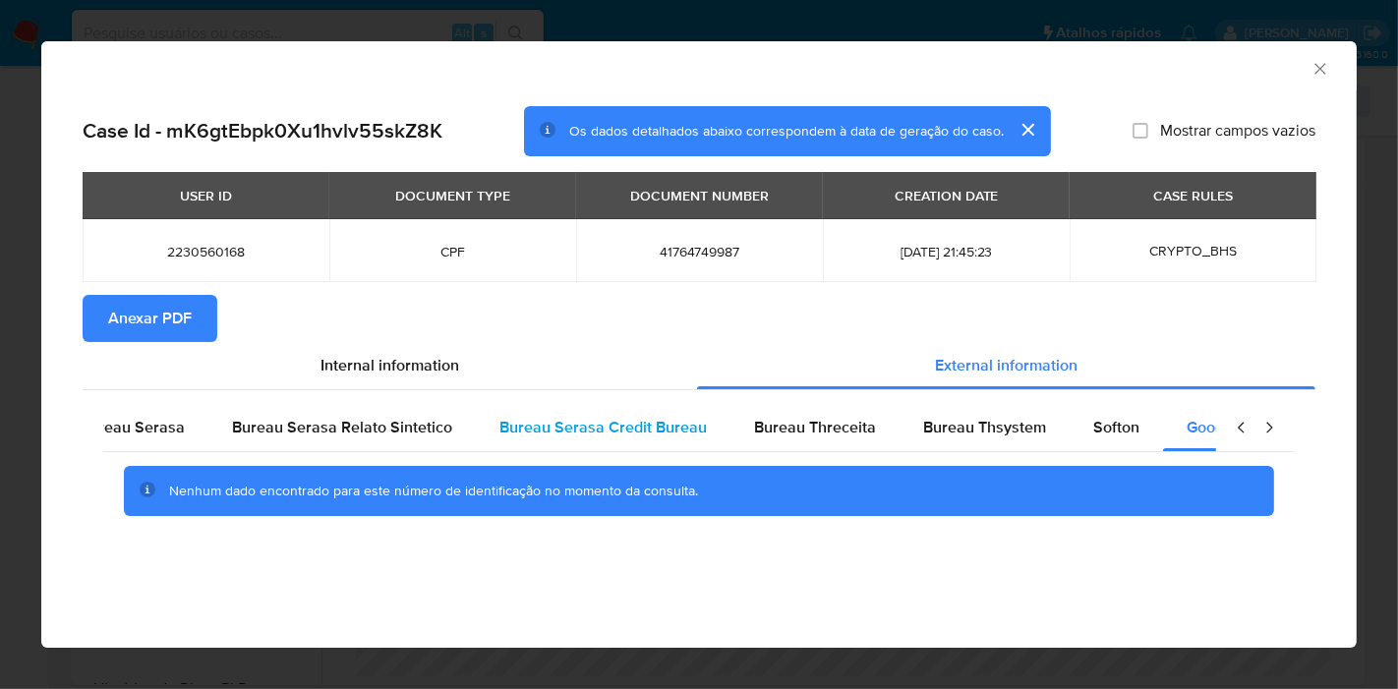
scroll to position [0, 0]
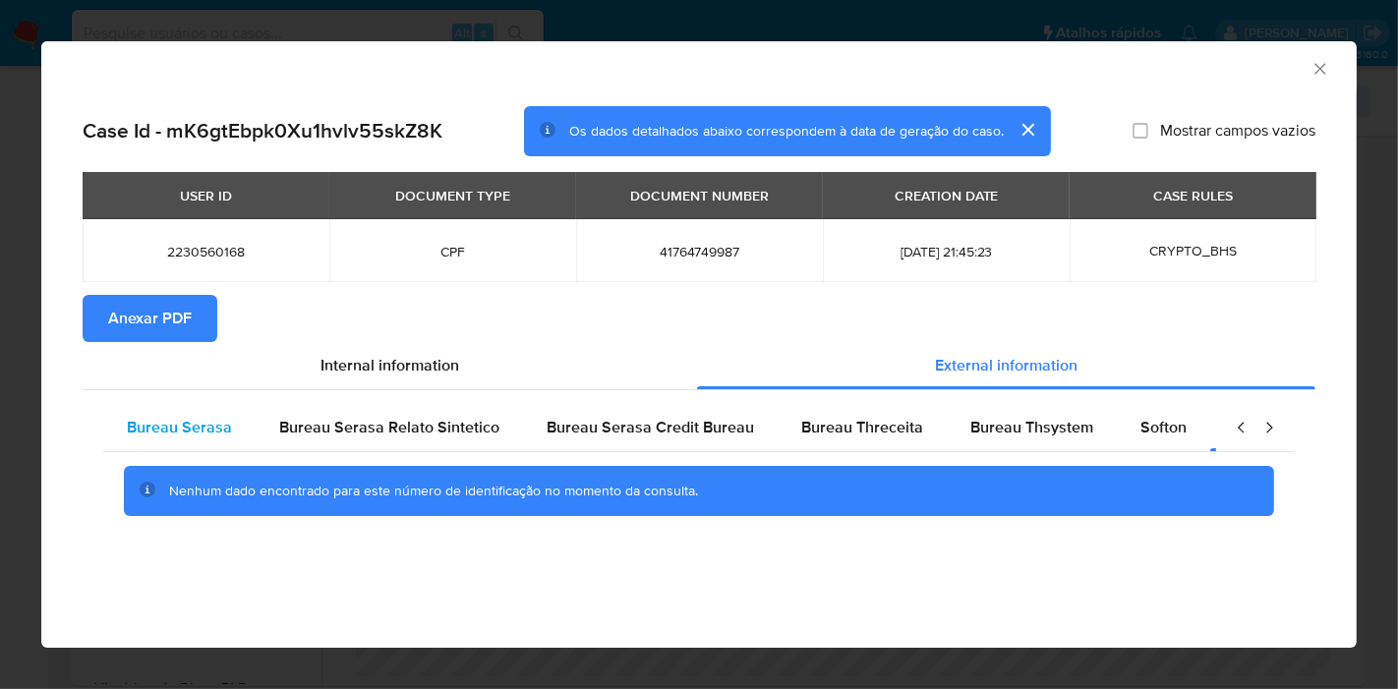
click at [170, 440] on div "Bureau Serasa" at bounding box center [179, 427] width 152 height 47
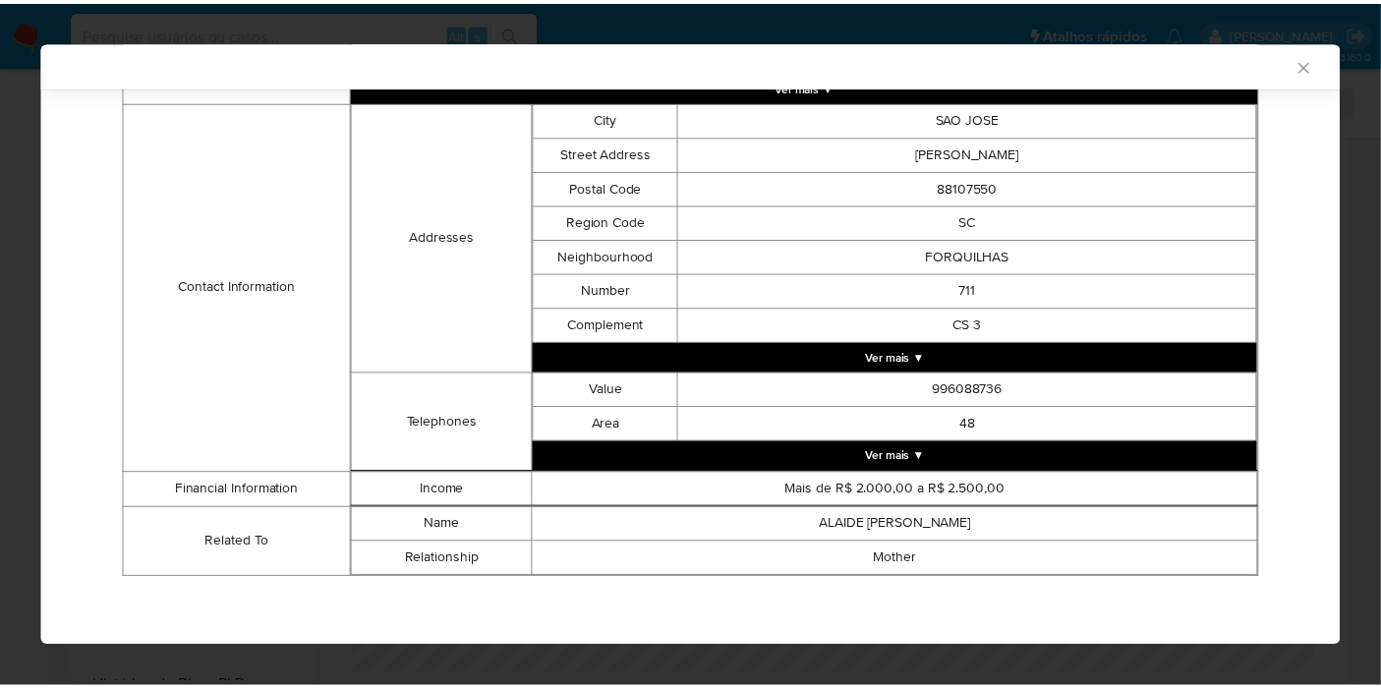
scroll to position [490, 0]
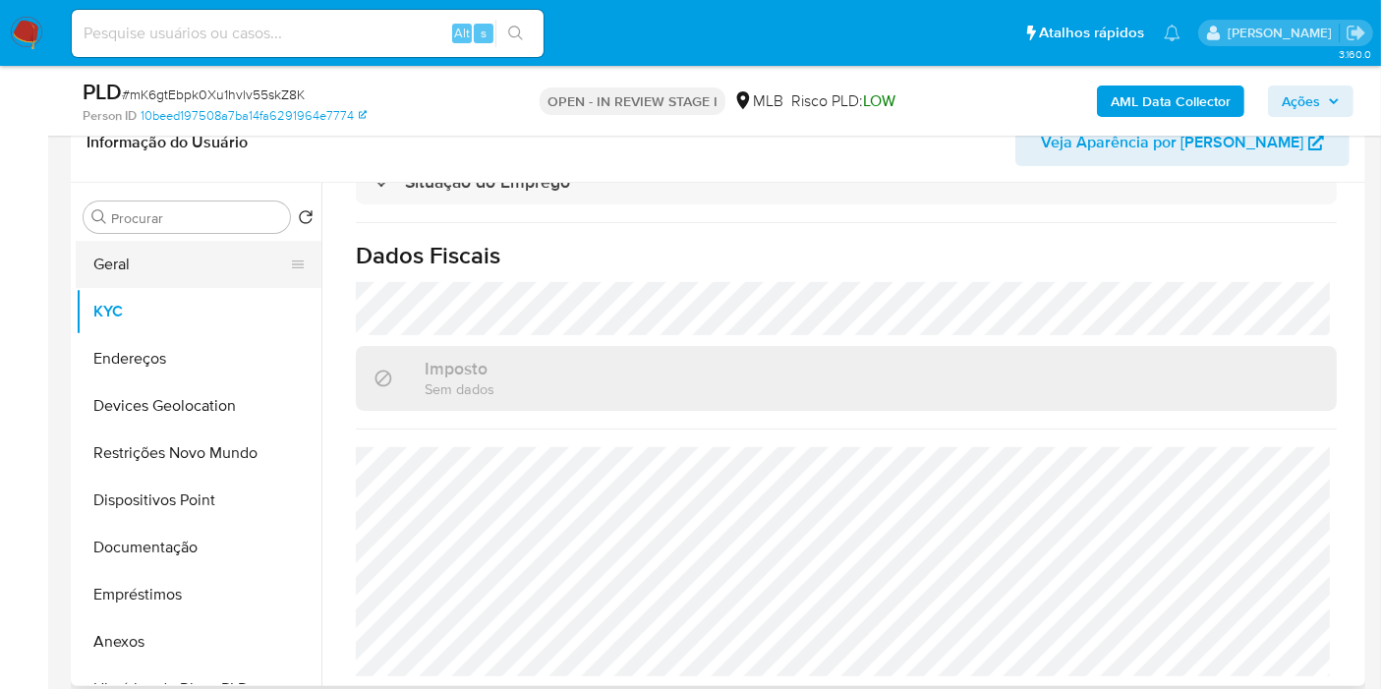
click at [175, 276] on button "Geral" at bounding box center [191, 264] width 230 height 47
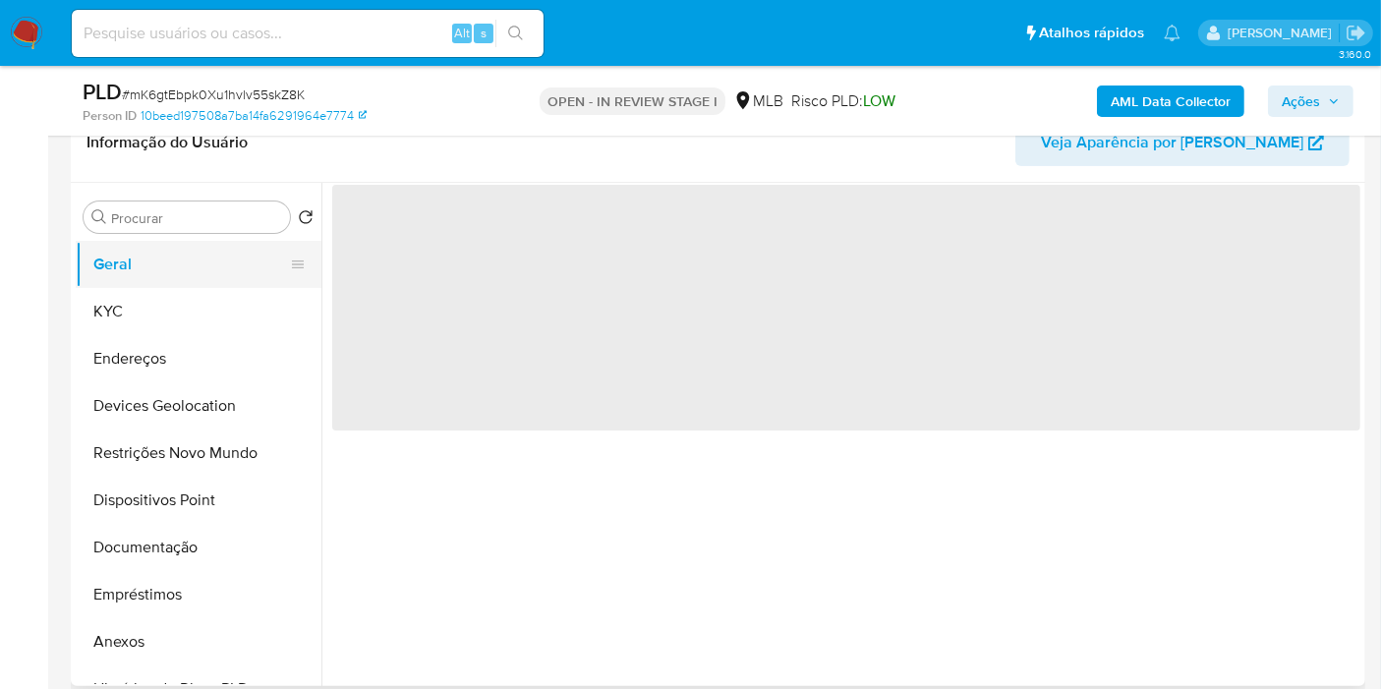
scroll to position [0, 0]
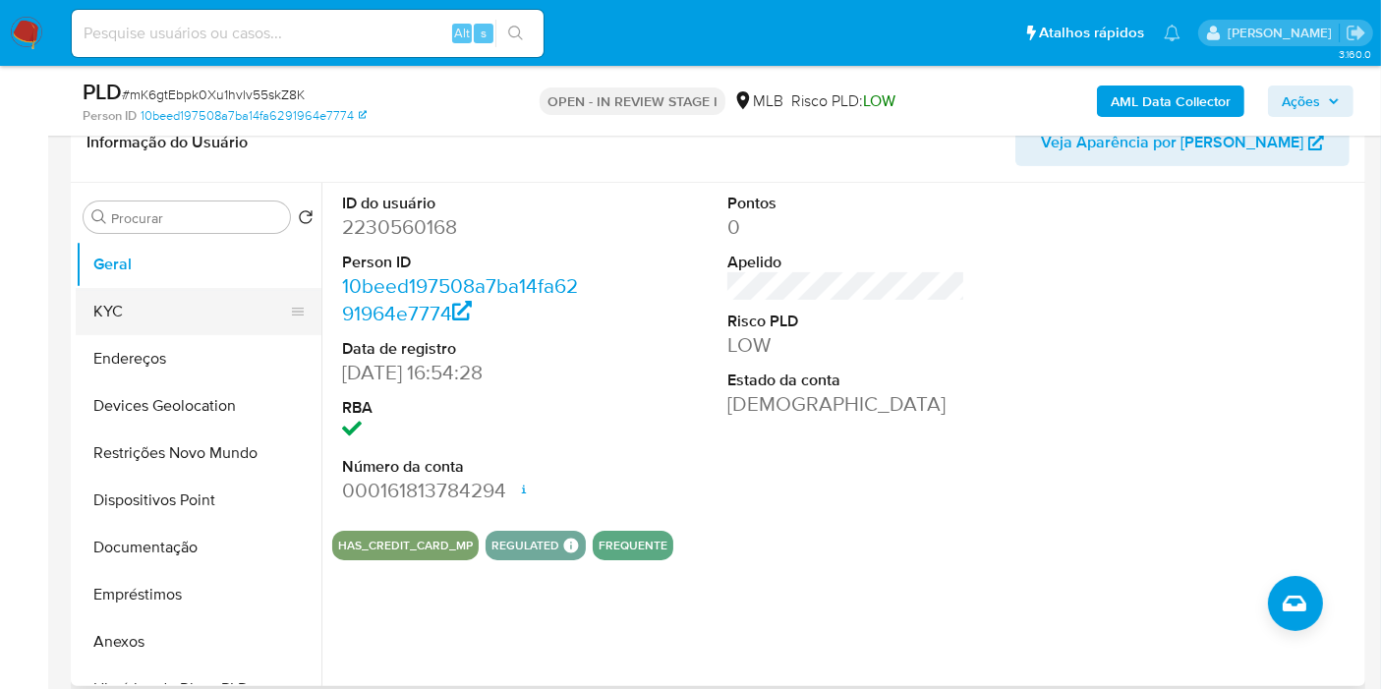
click at [151, 310] on button "KYC" at bounding box center [191, 311] width 230 height 47
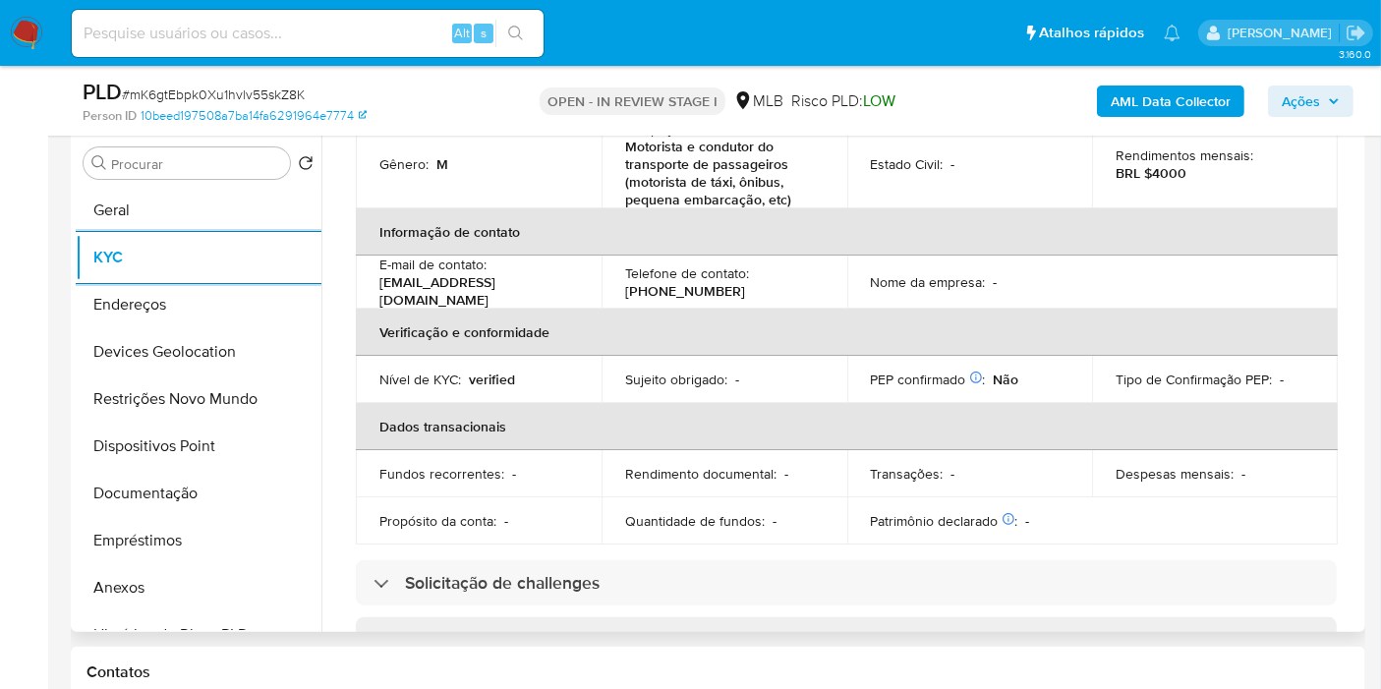
scroll to position [346, 0]
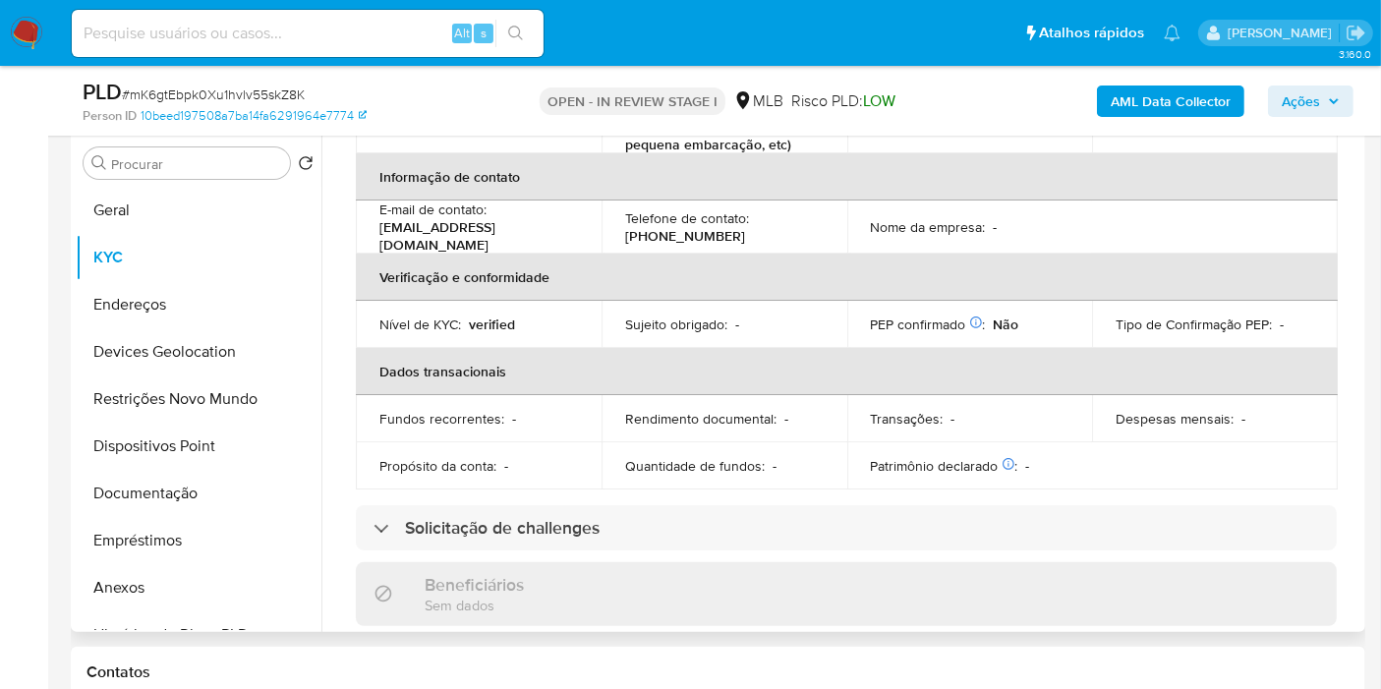
click at [977, 171] on th "Informação de contato" at bounding box center [847, 176] width 982 height 47
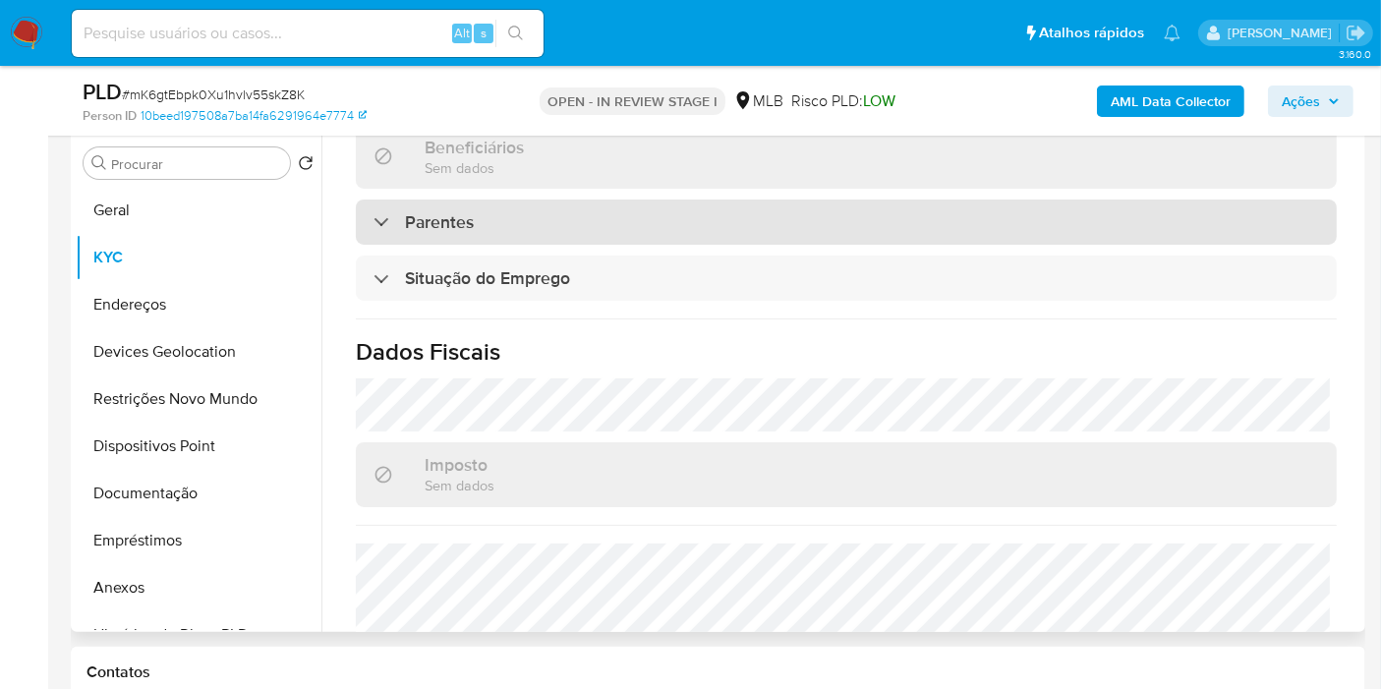
click at [528, 218] on div "Parentes" at bounding box center [846, 222] width 981 height 45
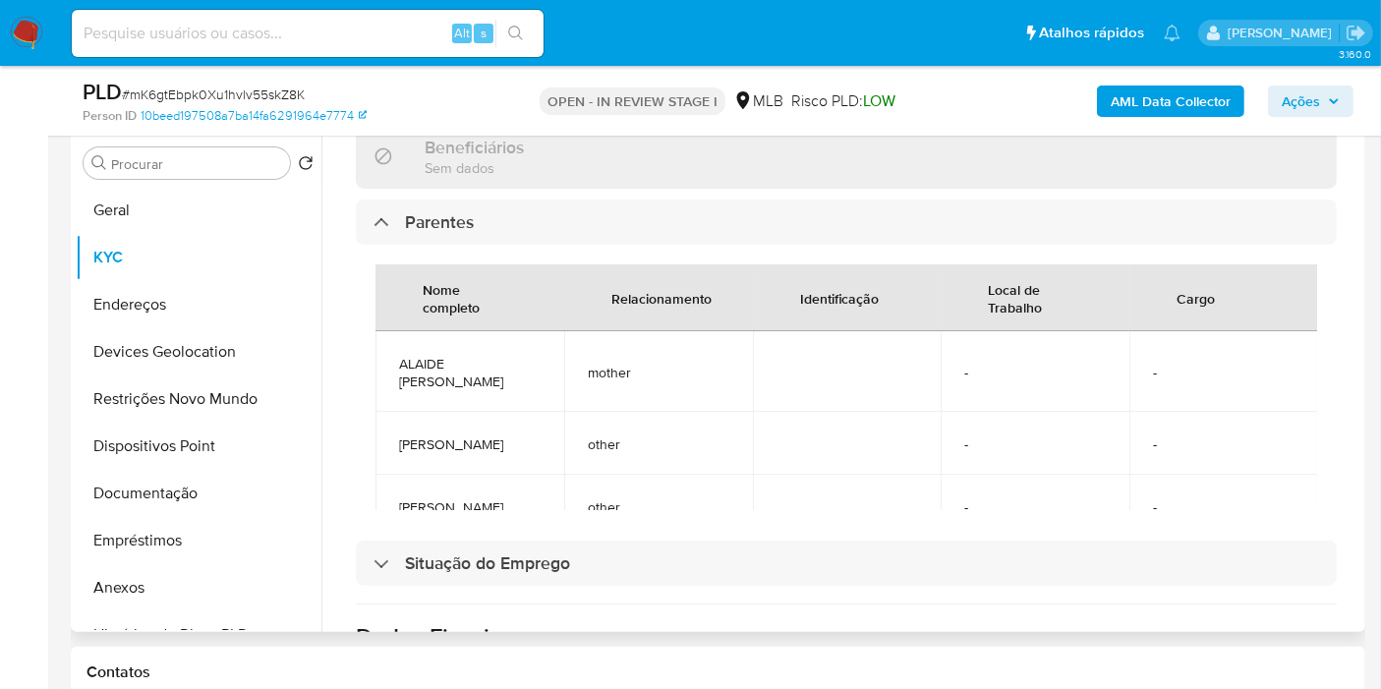
scroll to position [892, 0]
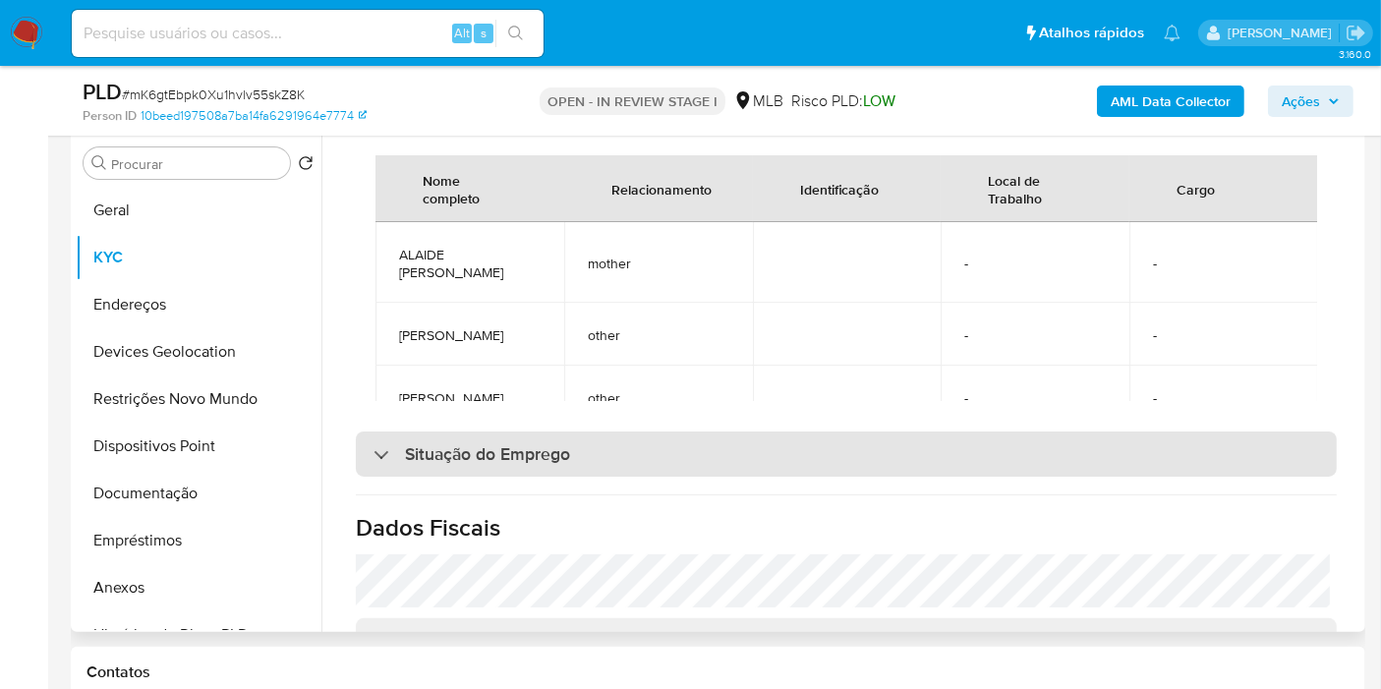
click at [580, 437] on div "Situação do Emprego" at bounding box center [846, 453] width 981 height 45
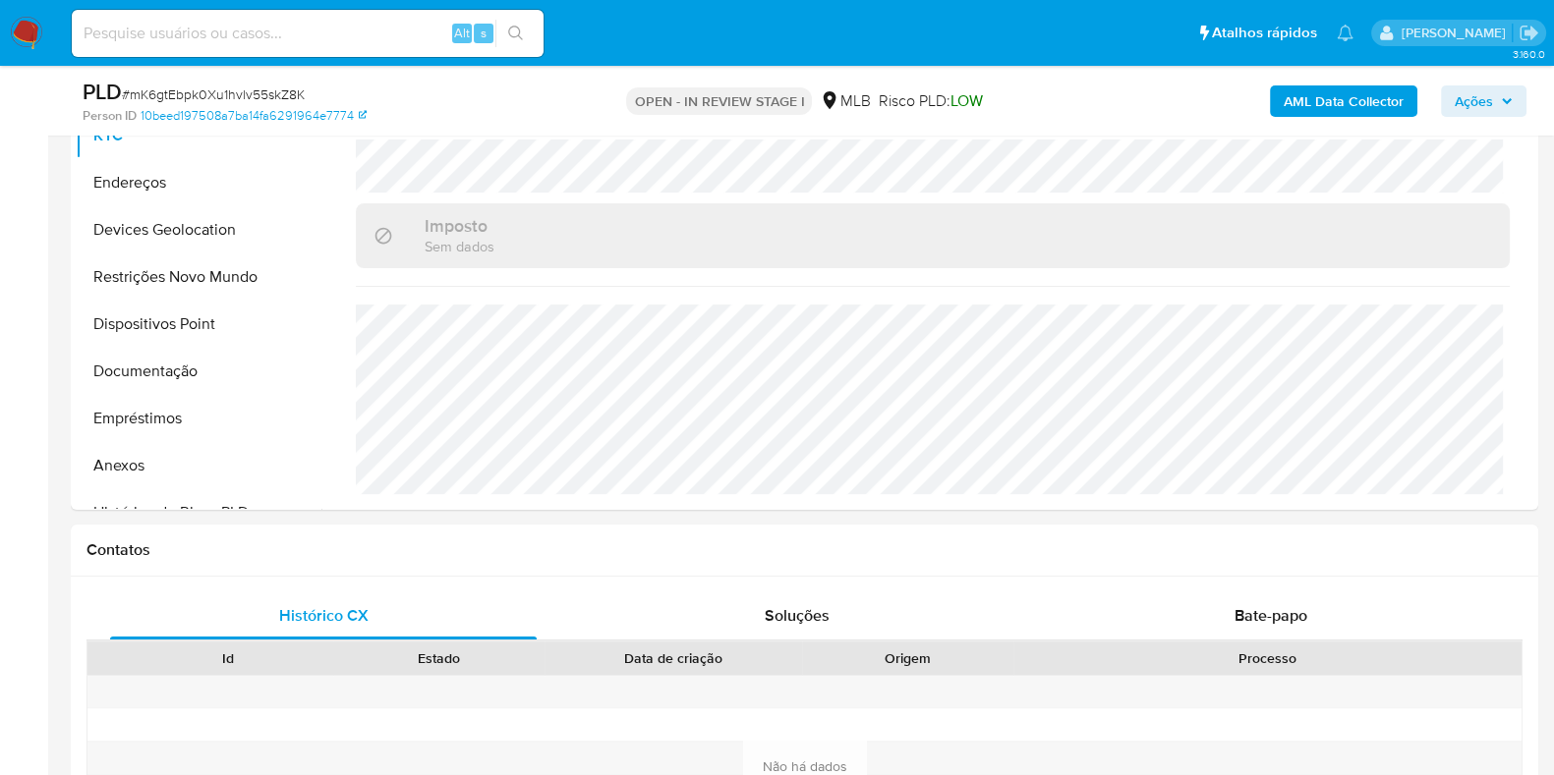
scroll to position [442, 0]
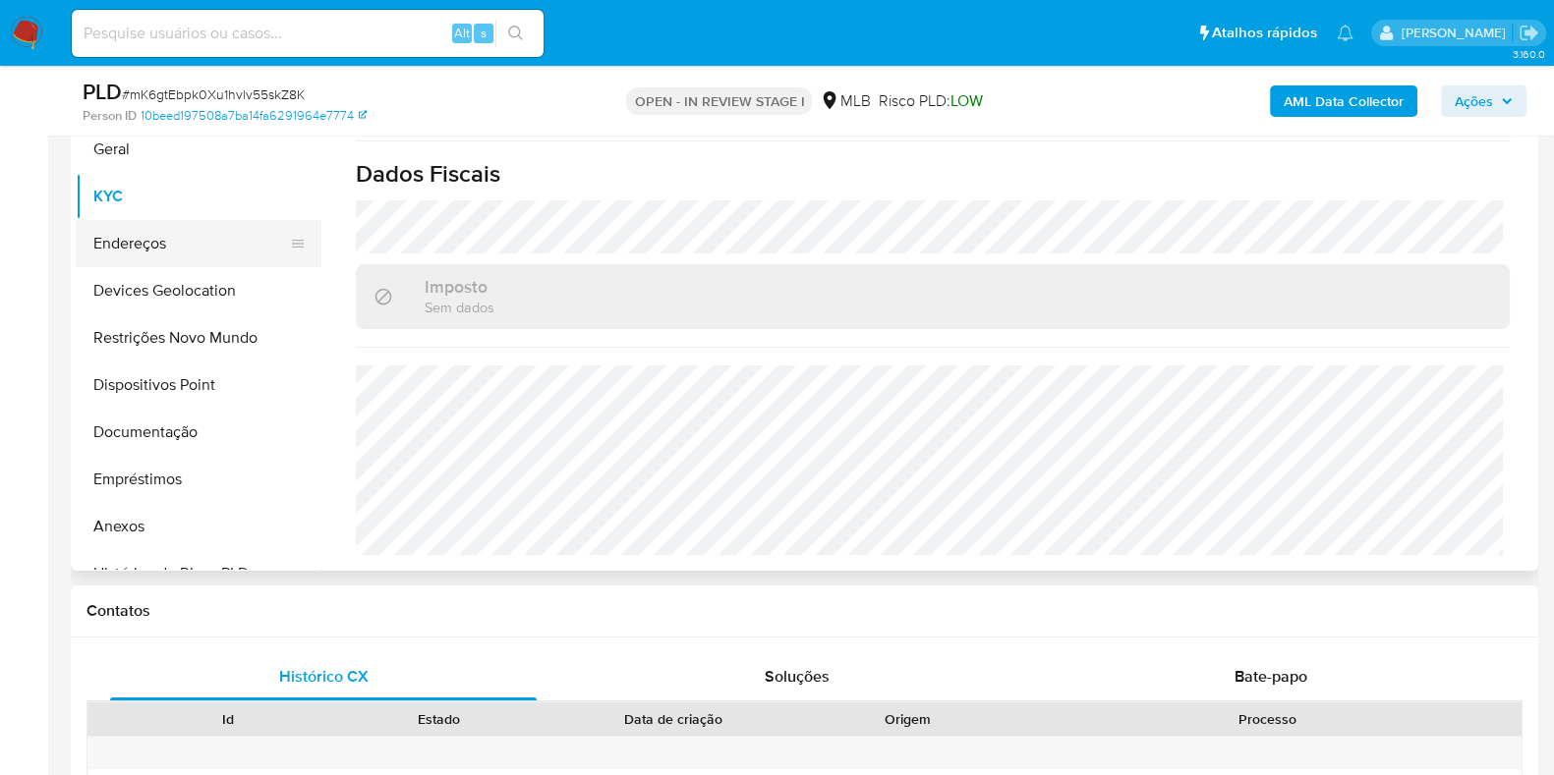
click at [168, 243] on button "Endereços" at bounding box center [191, 243] width 230 height 47
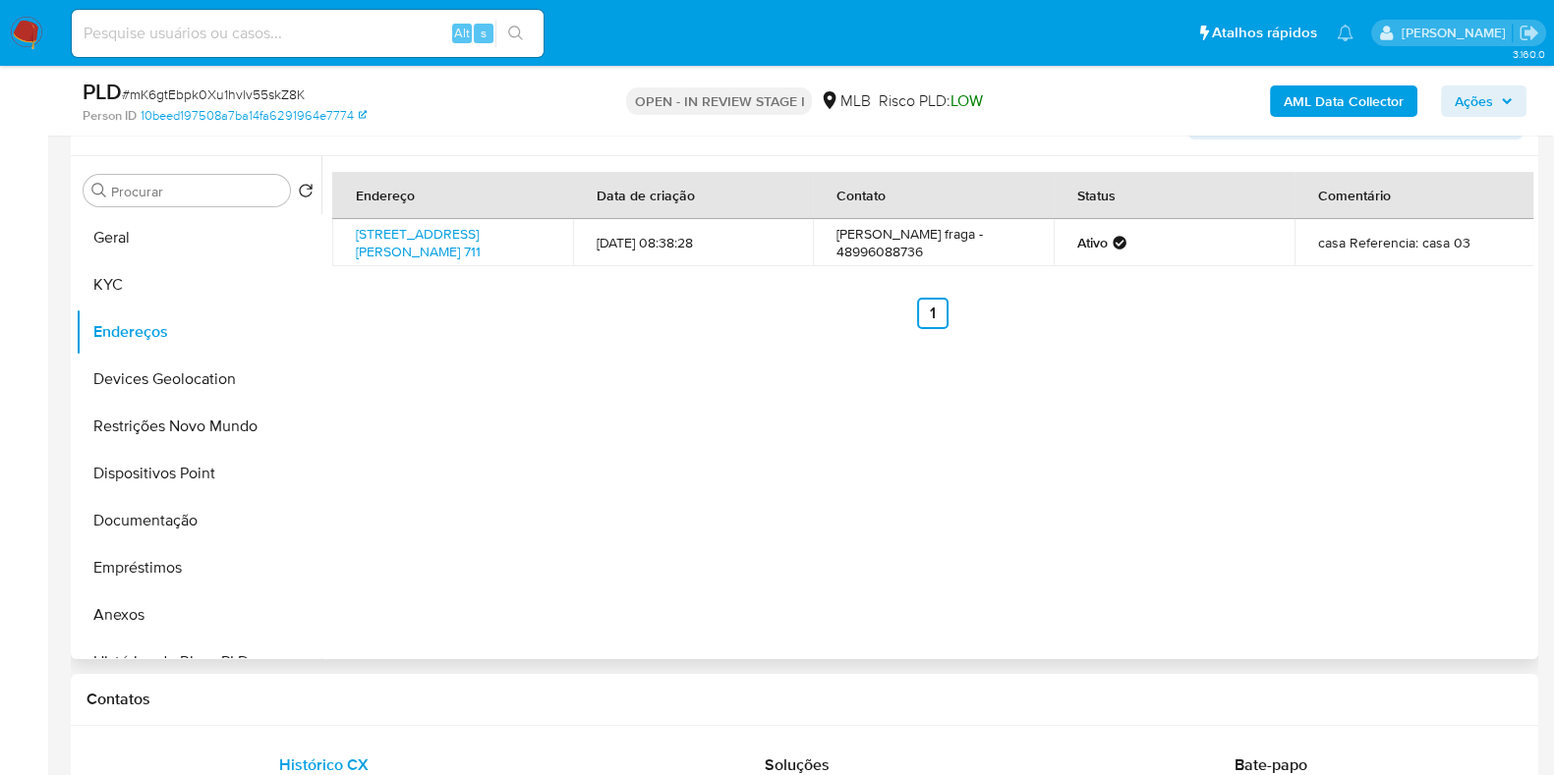
scroll to position [319, 0]
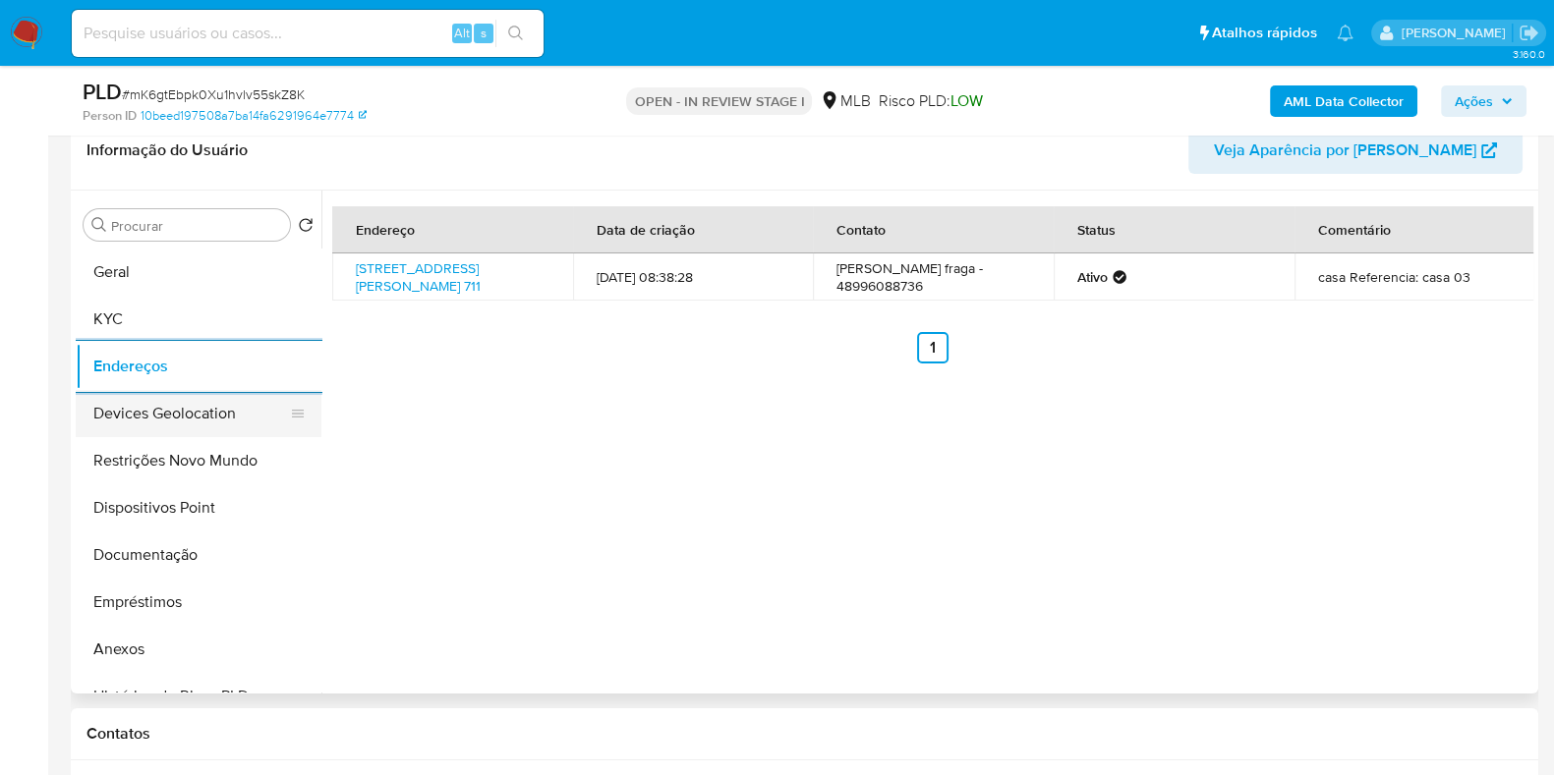
click at [124, 416] on button "Devices Geolocation" at bounding box center [191, 413] width 230 height 47
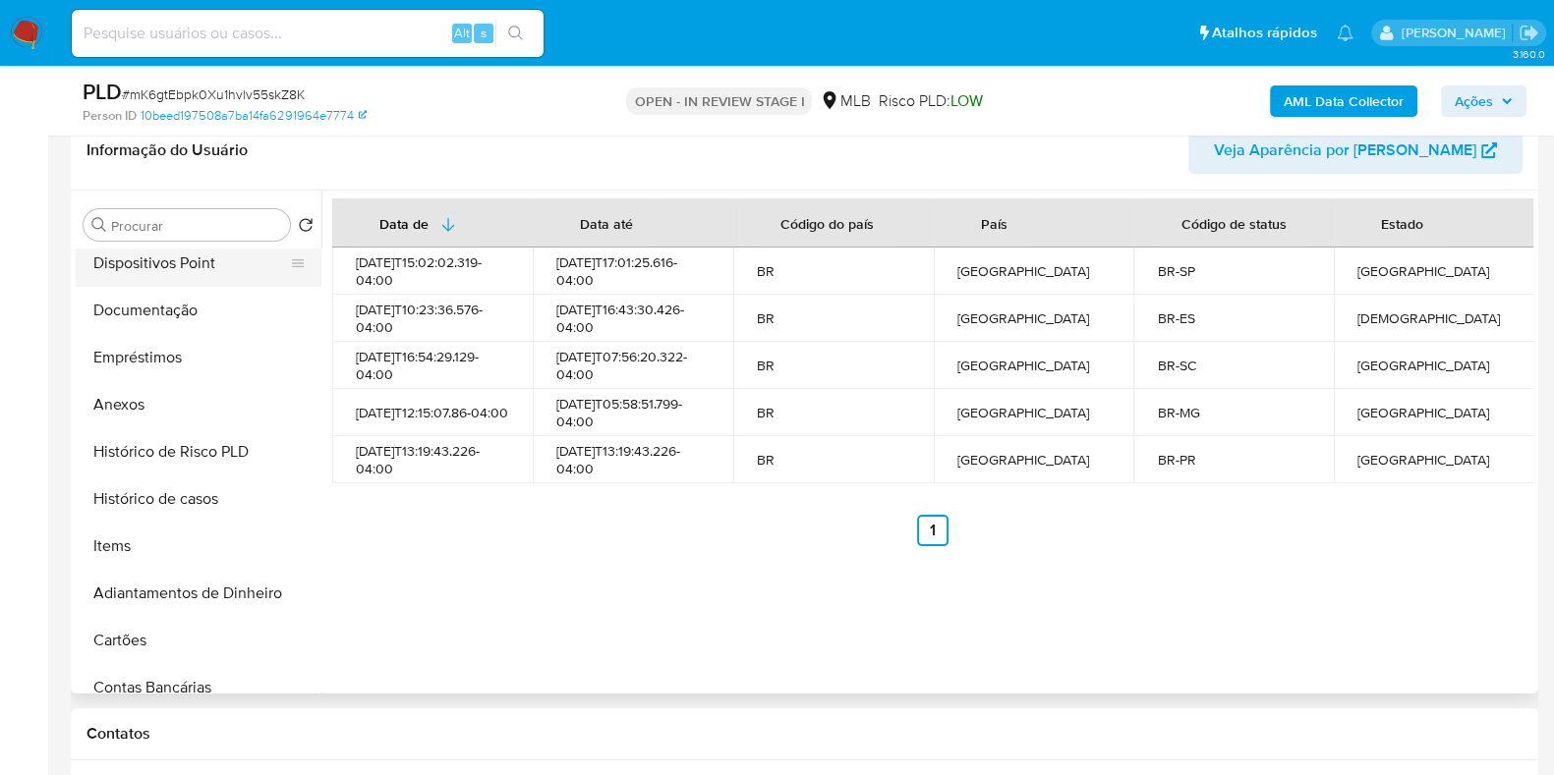
scroll to position [122, 0]
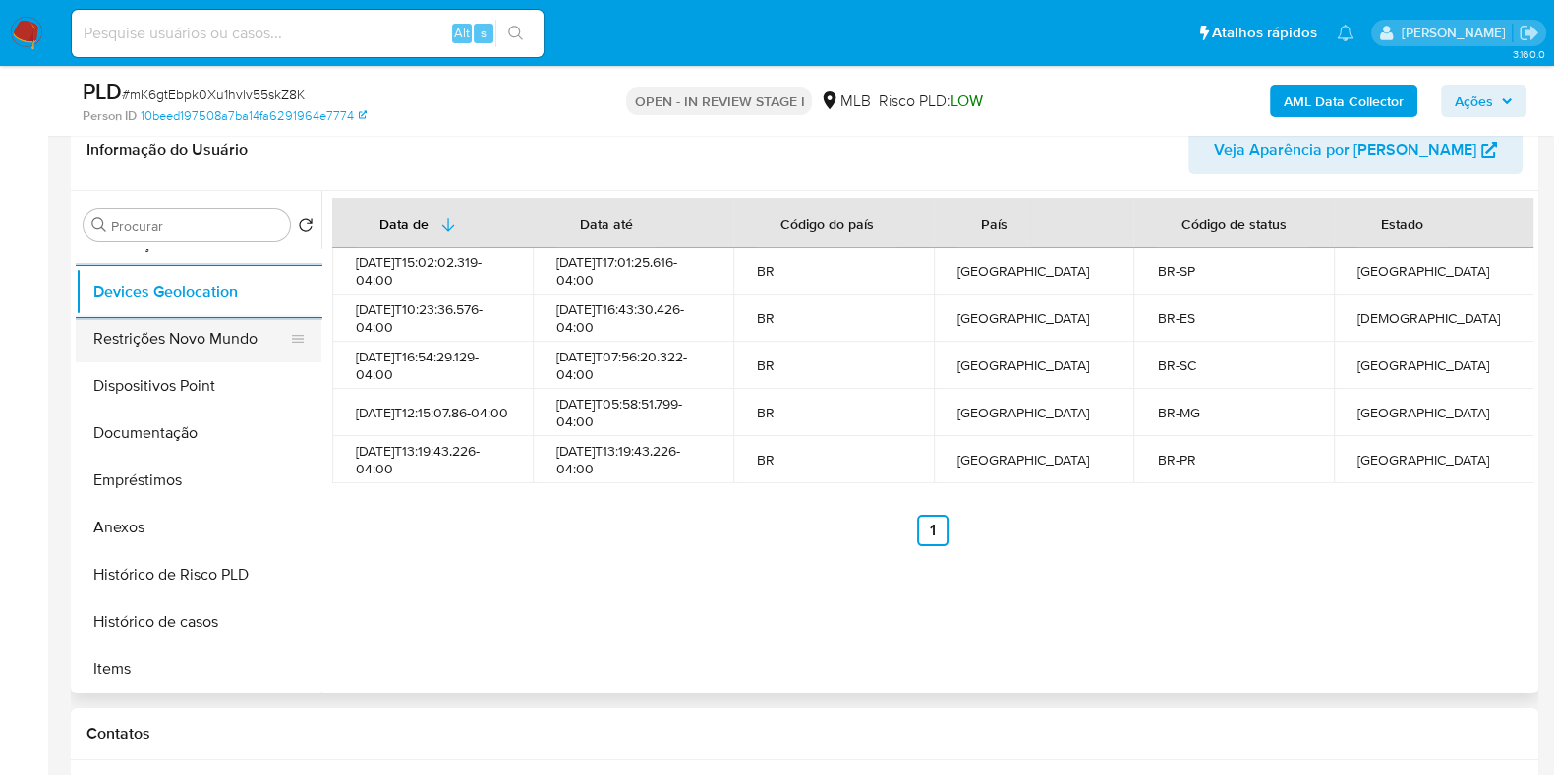
click at [189, 331] on button "Restrições Novo Mundo" at bounding box center [191, 338] width 230 height 47
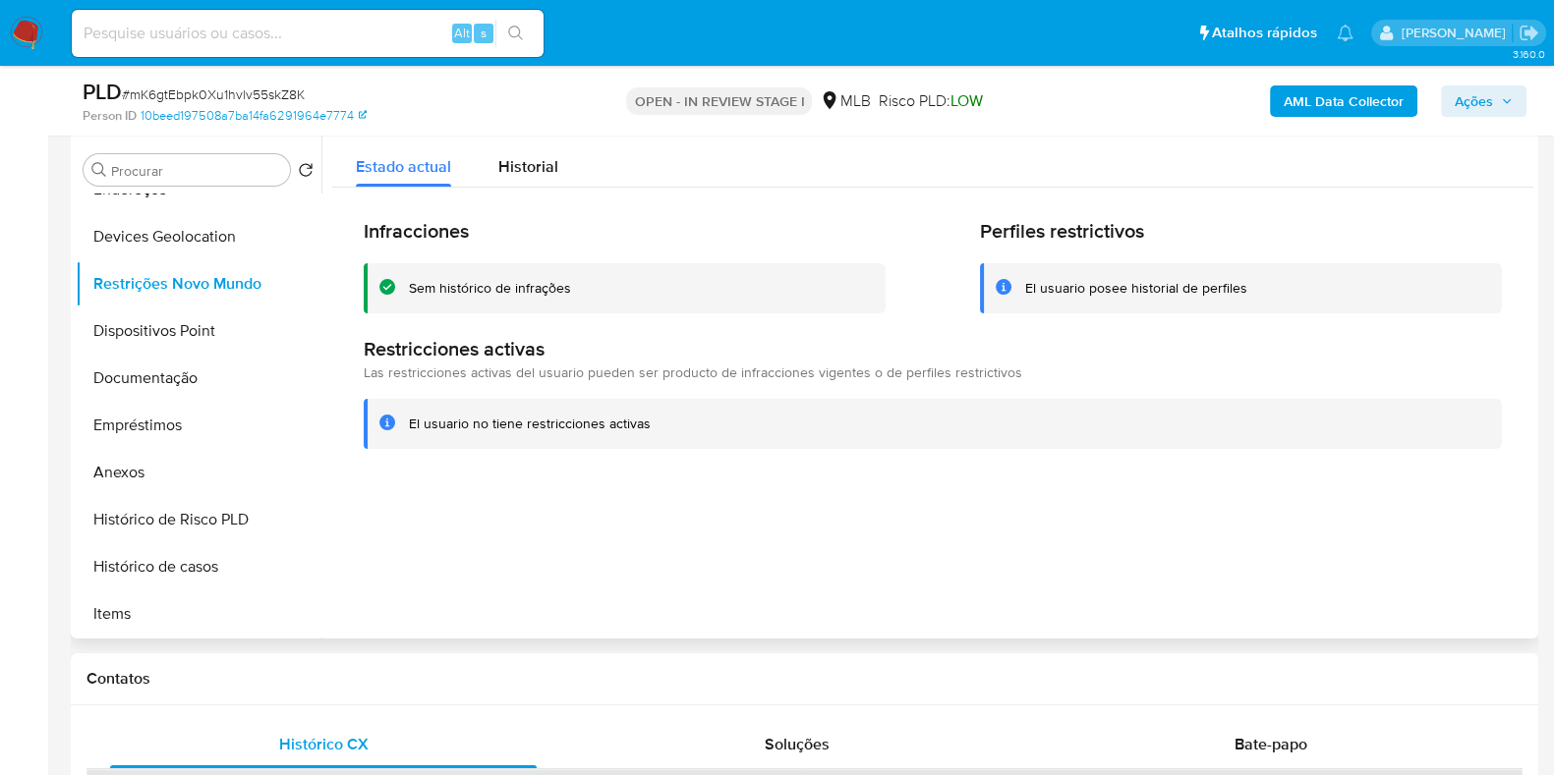
scroll to position [319, 0]
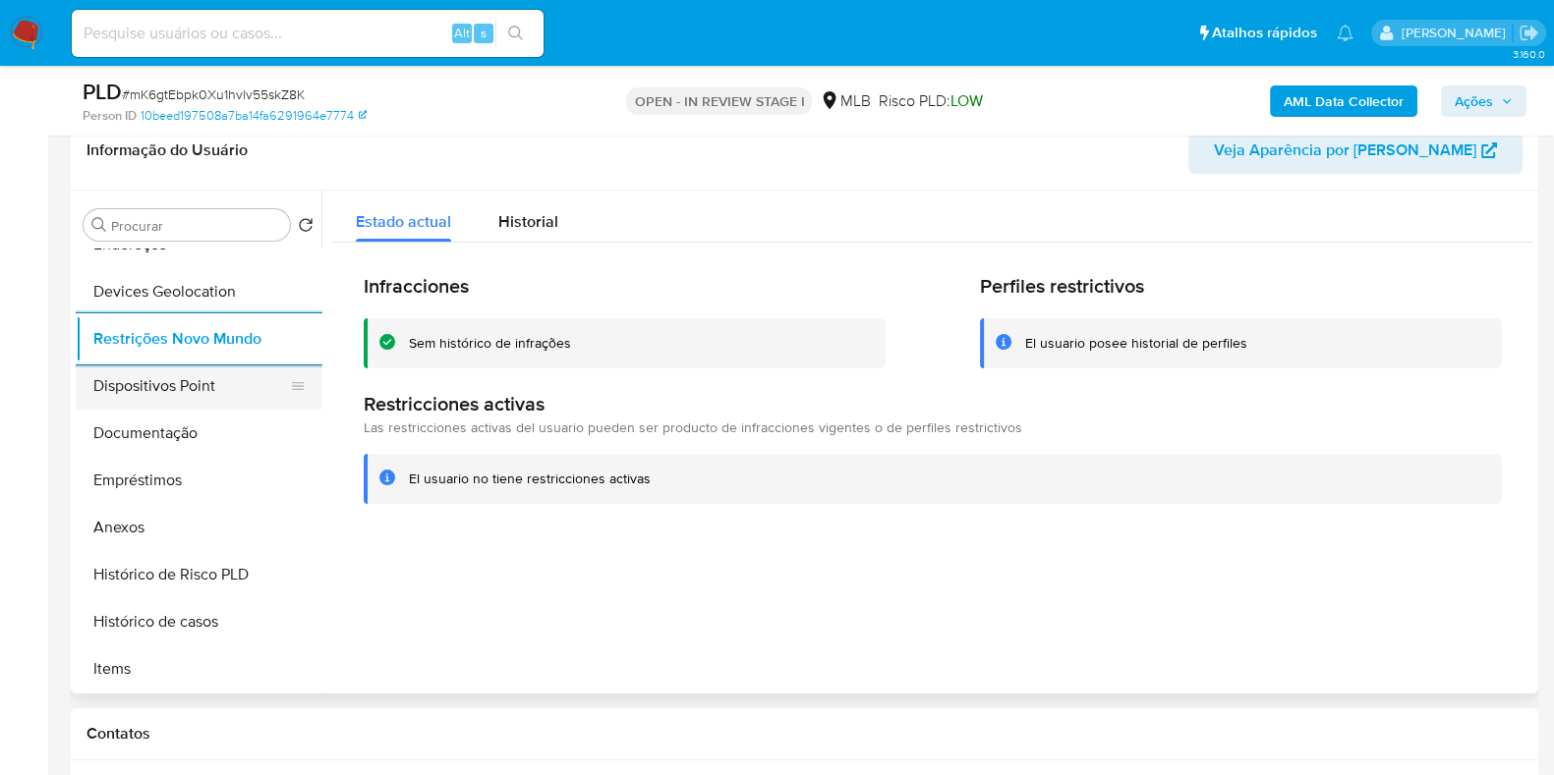
click at [191, 380] on button "Dispositivos Point" at bounding box center [191, 386] width 230 height 47
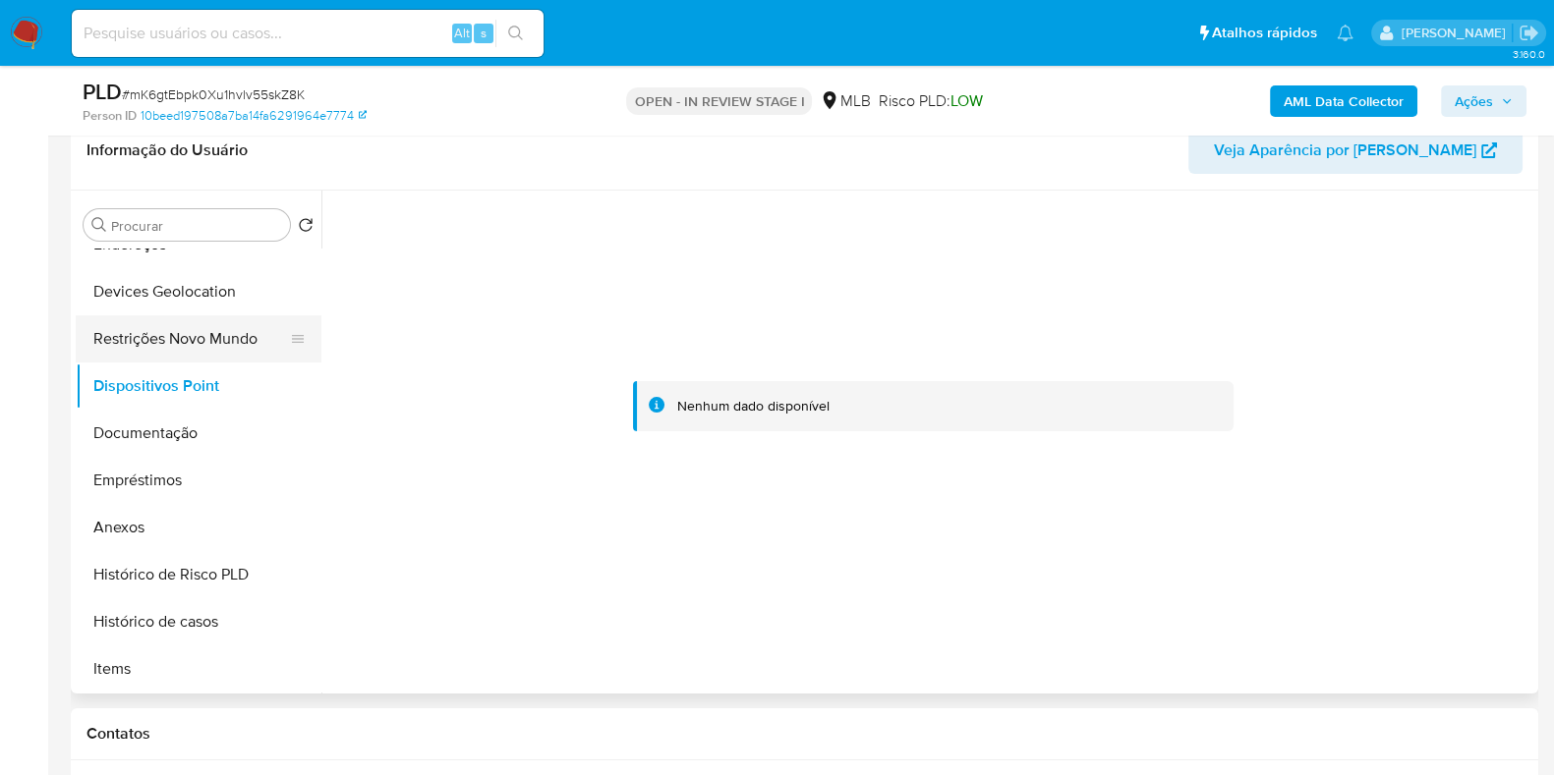
click at [211, 335] on button "Restrições Novo Mundo" at bounding box center [191, 338] width 230 height 47
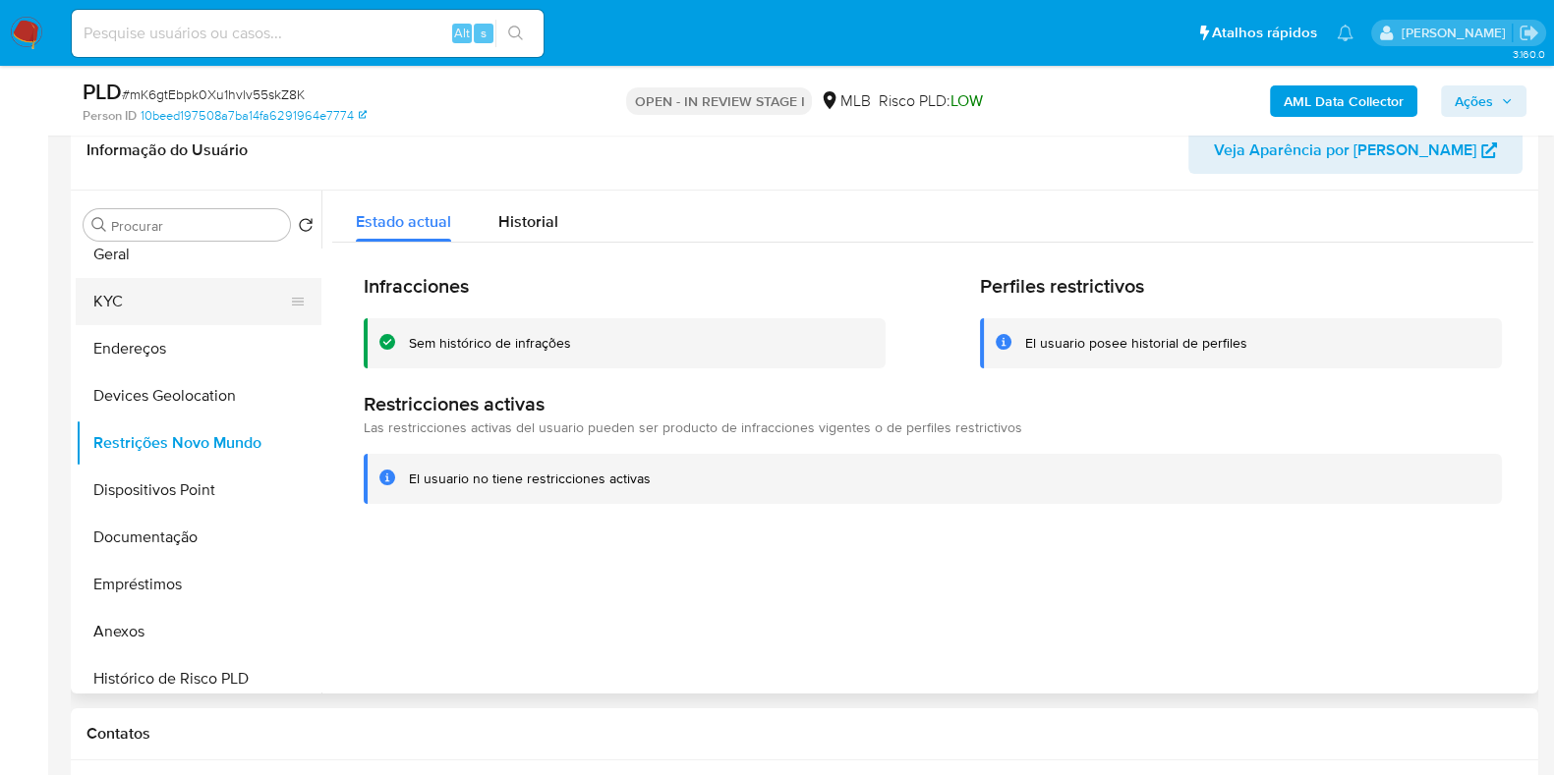
scroll to position [0, 0]
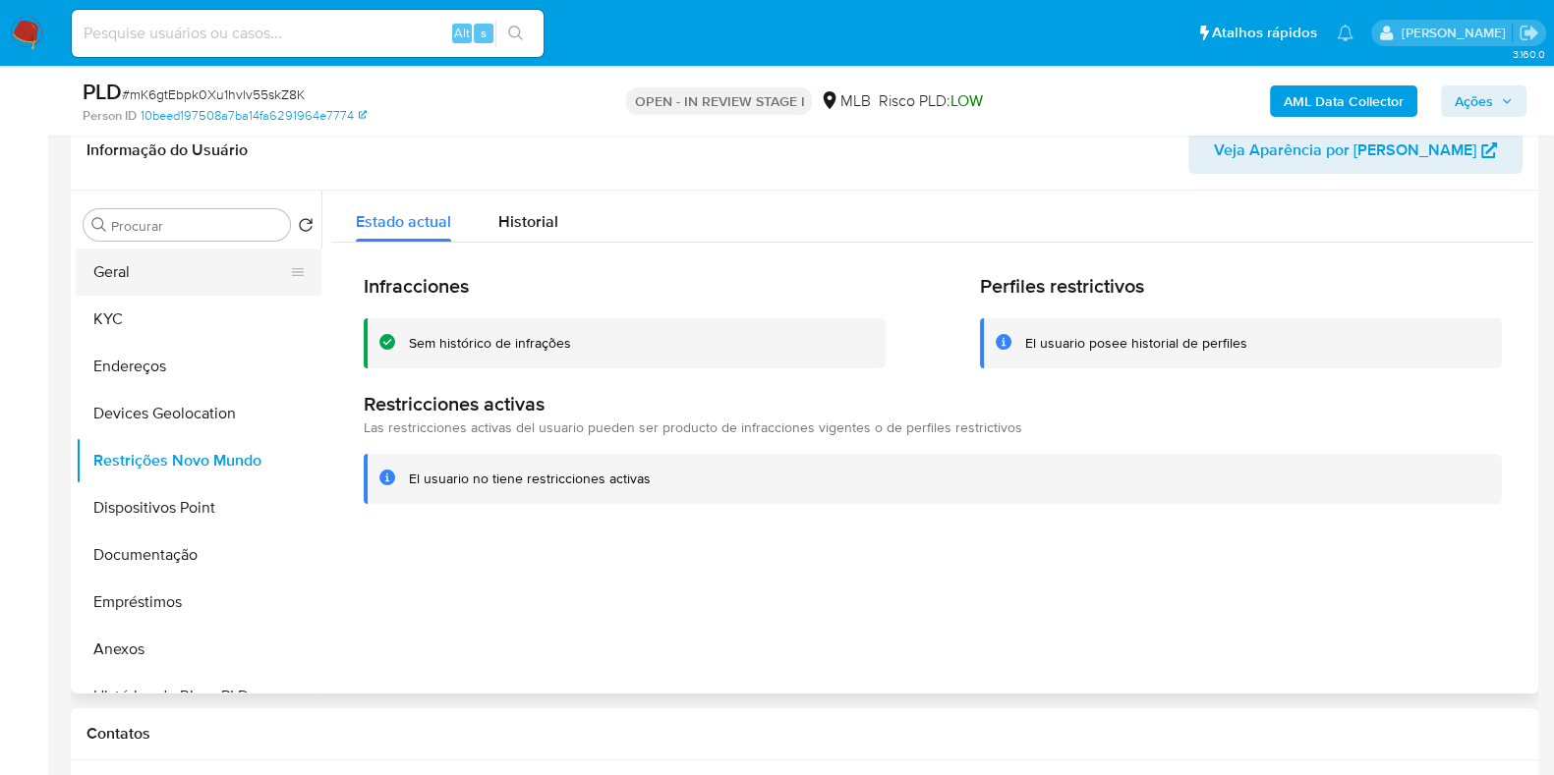
click at [154, 278] on button "Geral" at bounding box center [191, 272] width 230 height 47
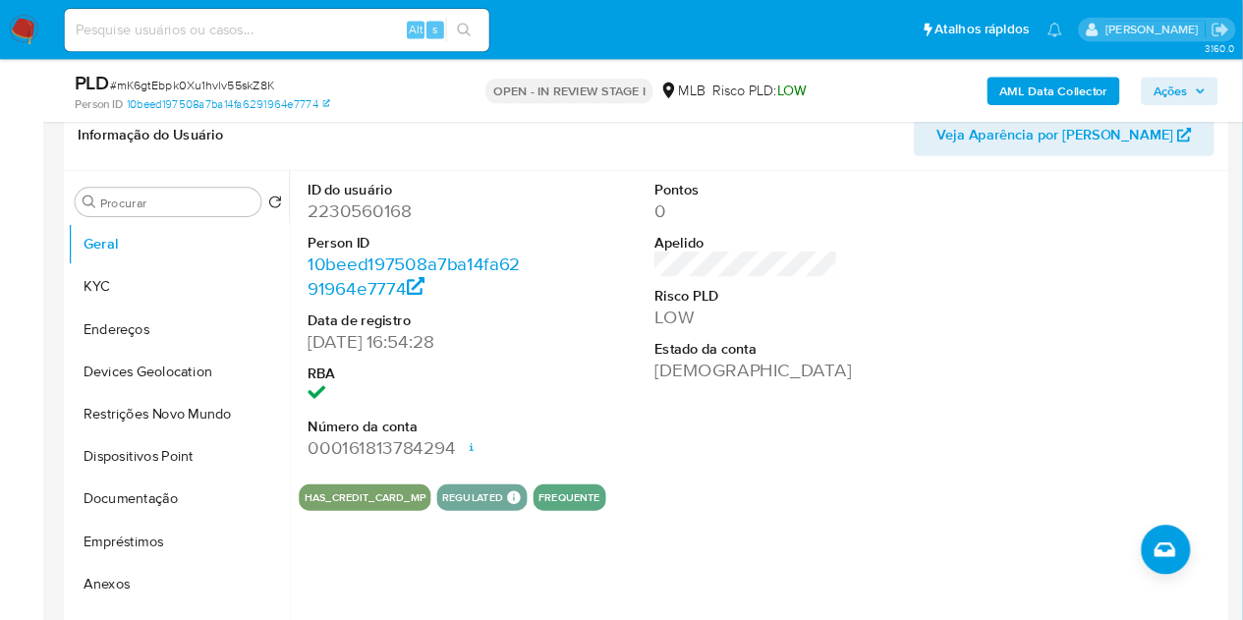
scroll to position [320, 0]
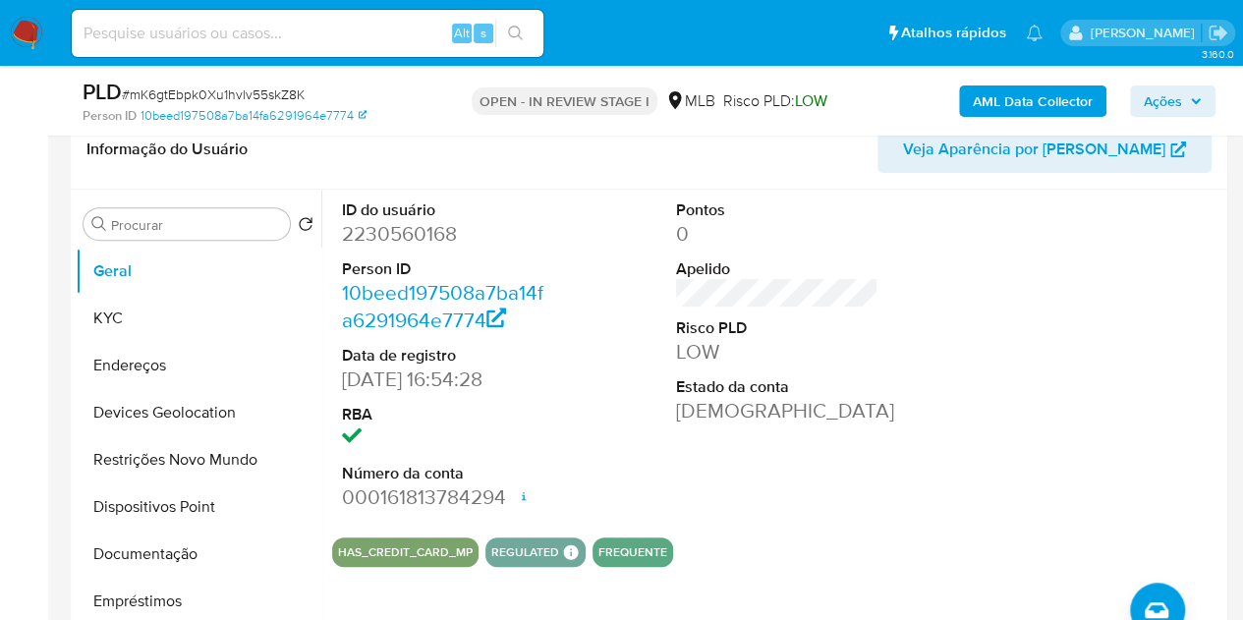
click at [1139, 103] on button "Ações" at bounding box center [1173, 101] width 86 height 31
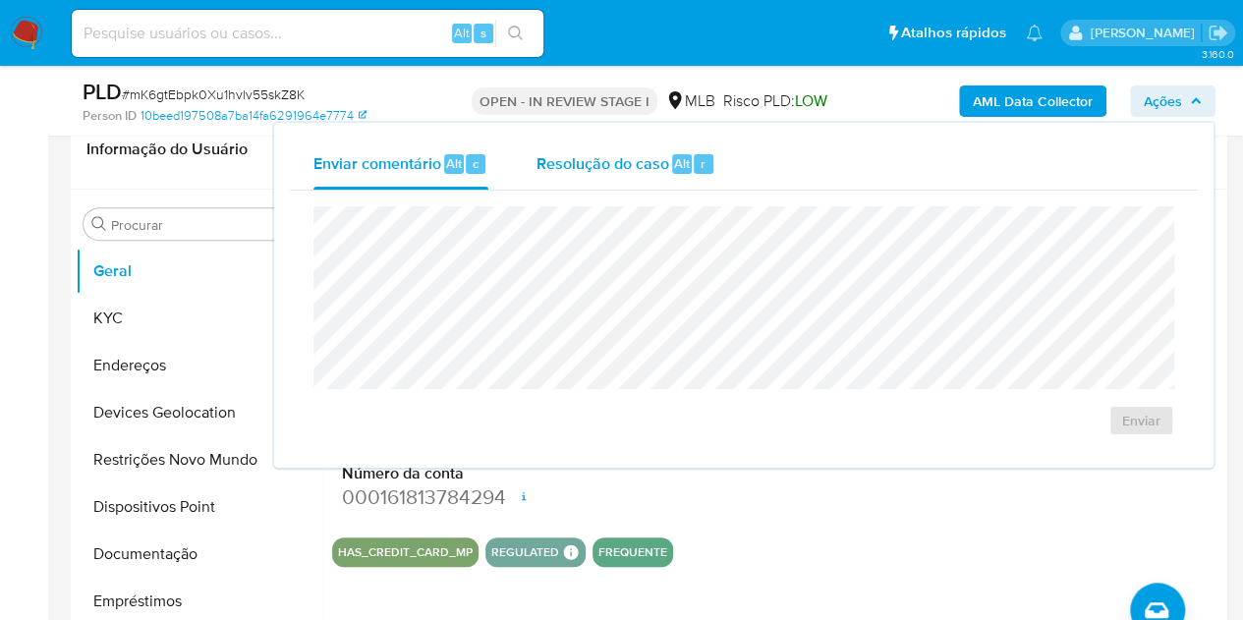
click at [597, 184] on div "Resolução do caso Alt r" at bounding box center [626, 164] width 180 height 51
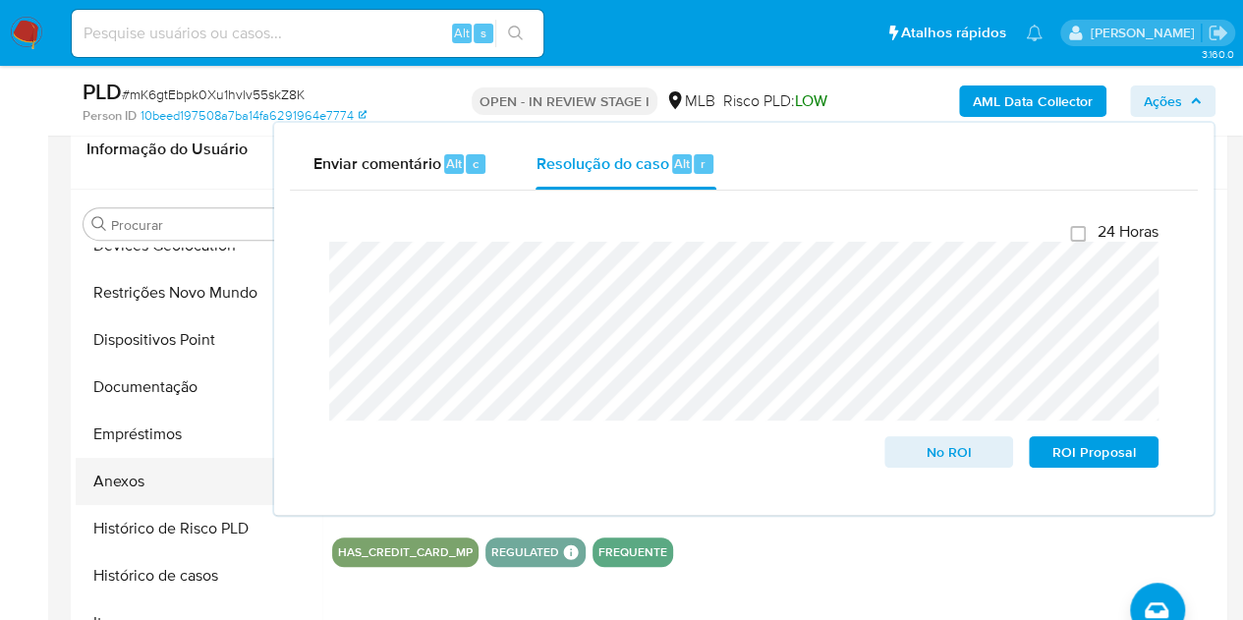
scroll to position [197, 0]
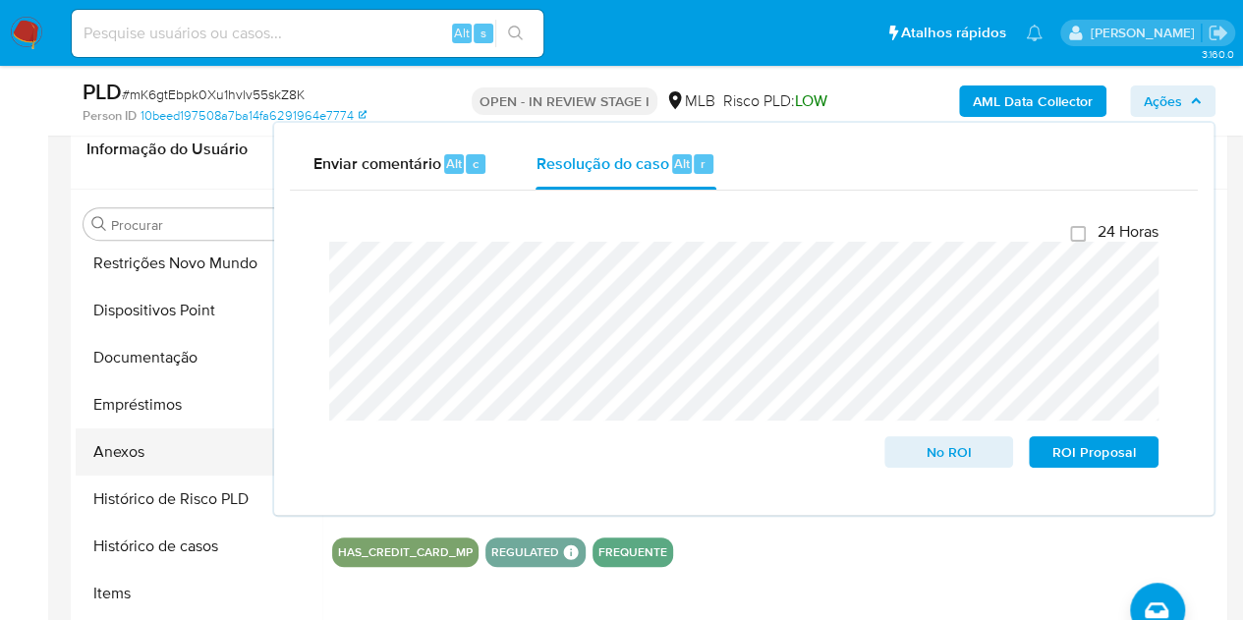
click at [132, 457] on button "Anexos" at bounding box center [191, 451] width 230 height 47
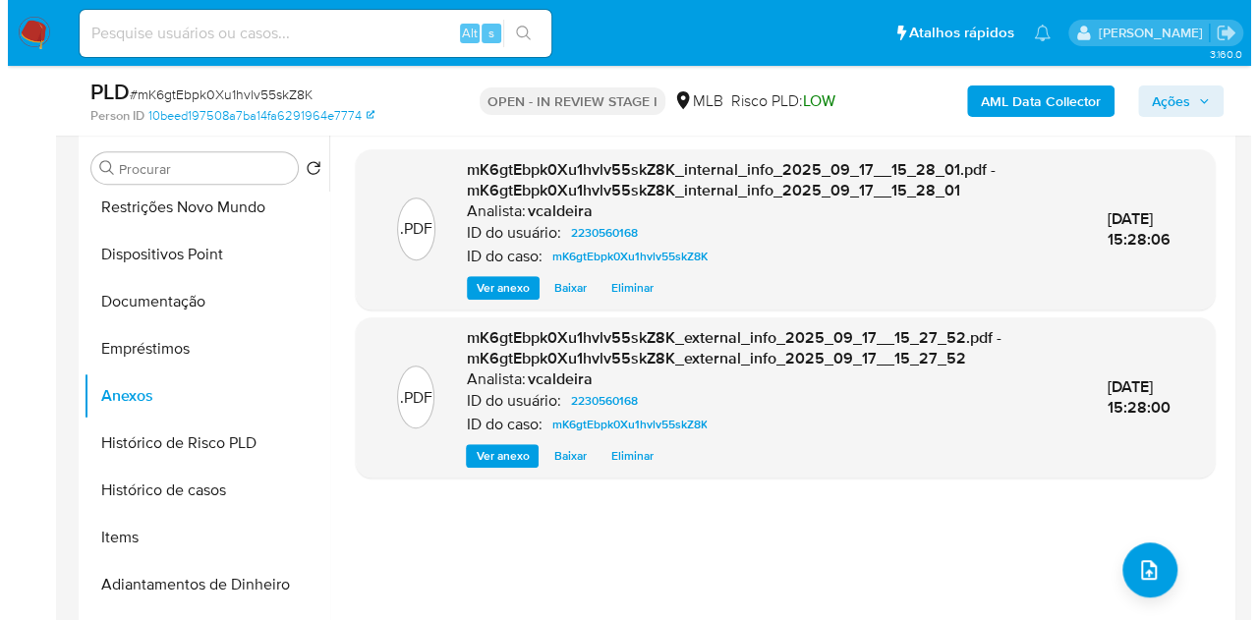
scroll to position [419, 0]
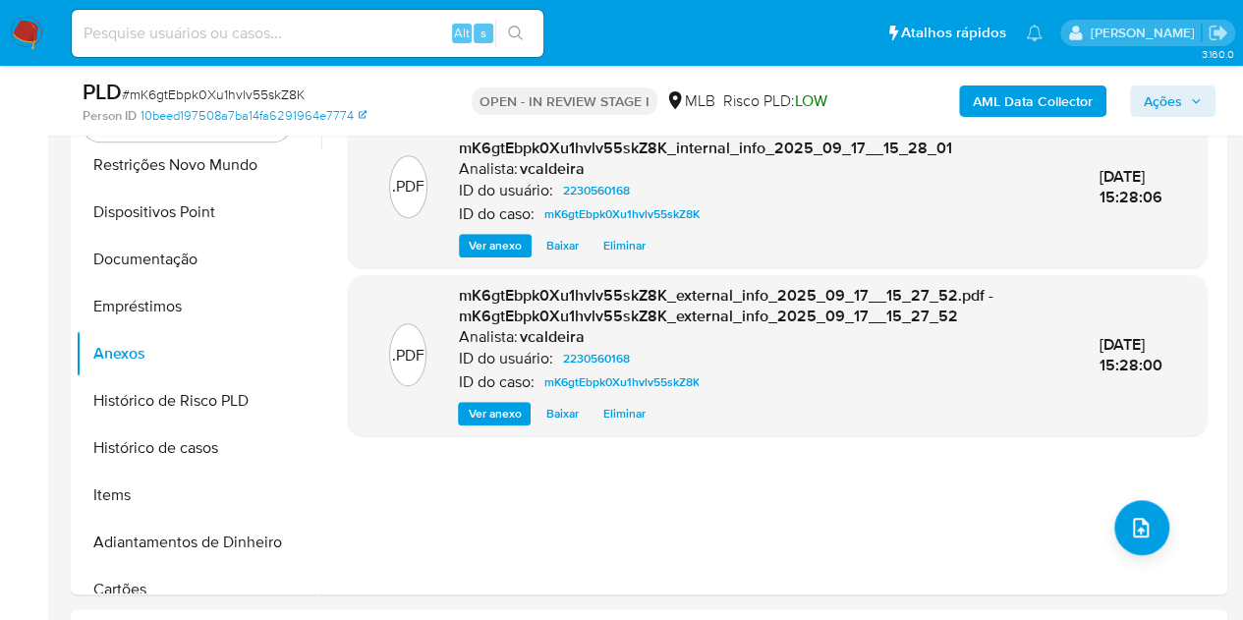
click at [1208, 110] on button "Ações" at bounding box center [1173, 101] width 86 height 31
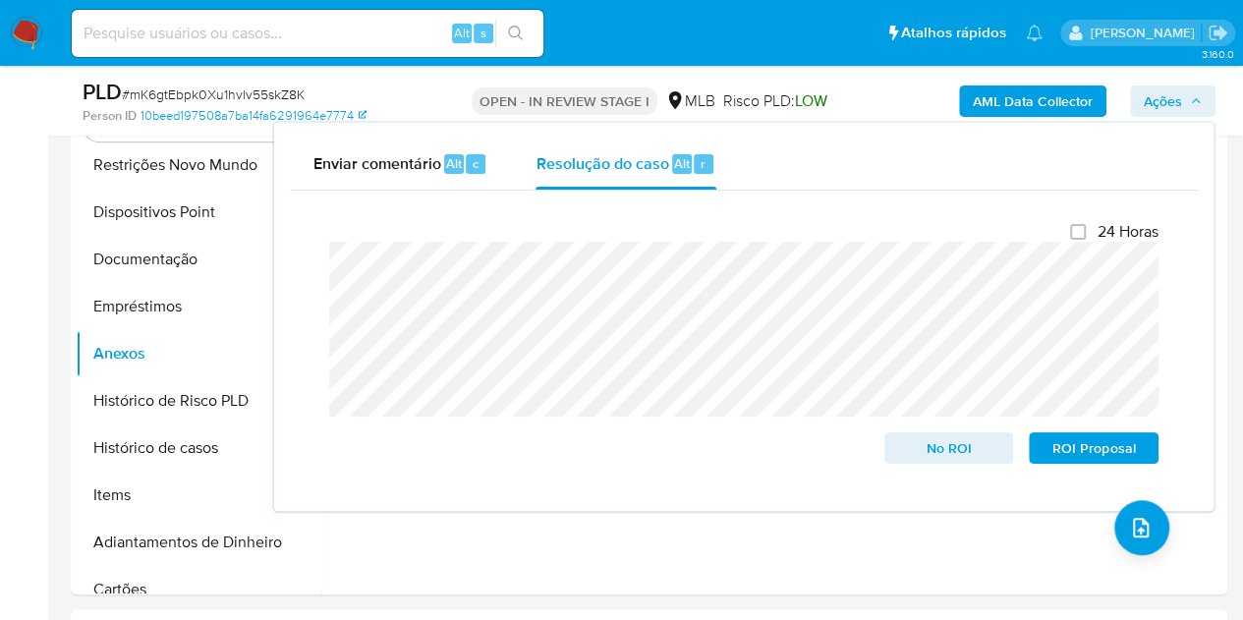
click at [1162, 100] on span "Ações" at bounding box center [1163, 101] width 38 height 31
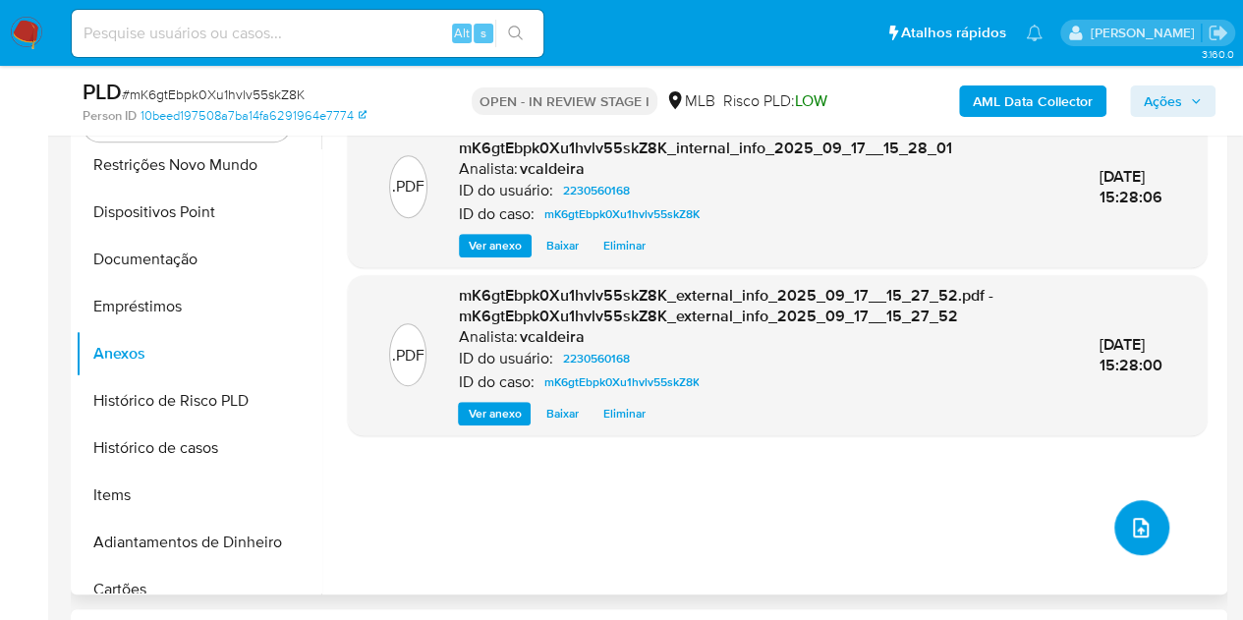
click at [1147, 516] on button "upload-file" at bounding box center [1141, 527] width 55 height 55
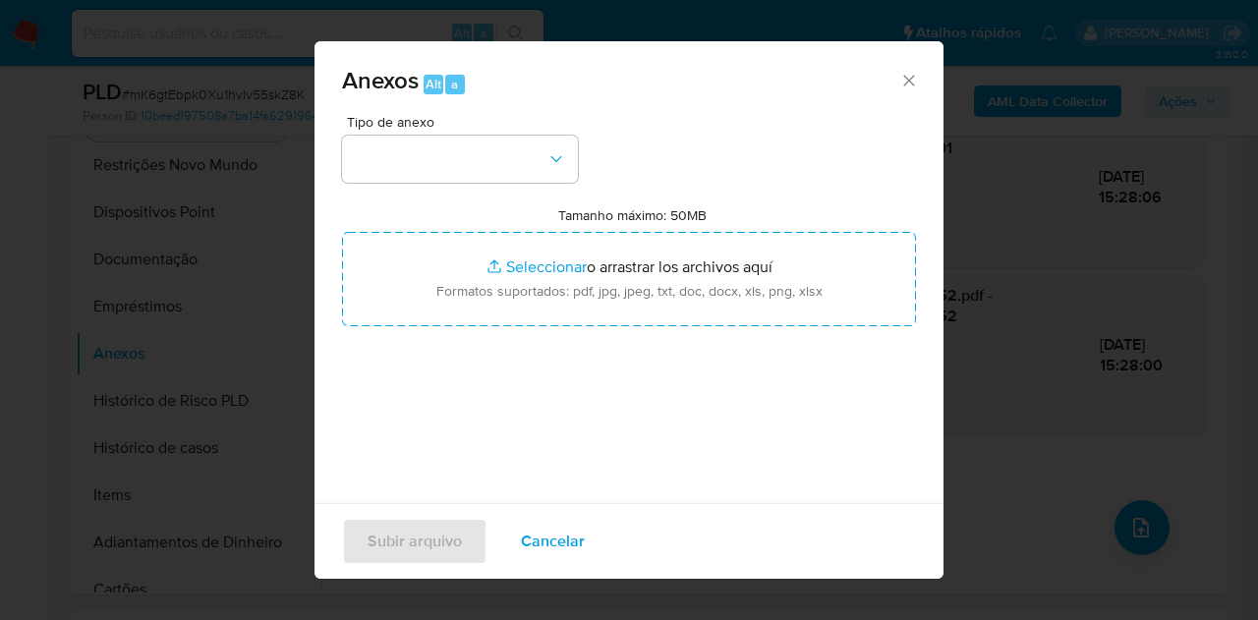
click at [558, 183] on div "Tipo de anexo Tamanho máximo: 50MB Seleccionar archivos Seleccionar o arrastrar…" at bounding box center [629, 347] width 574 height 464
click at [543, 174] on button "button" at bounding box center [460, 159] width 236 height 47
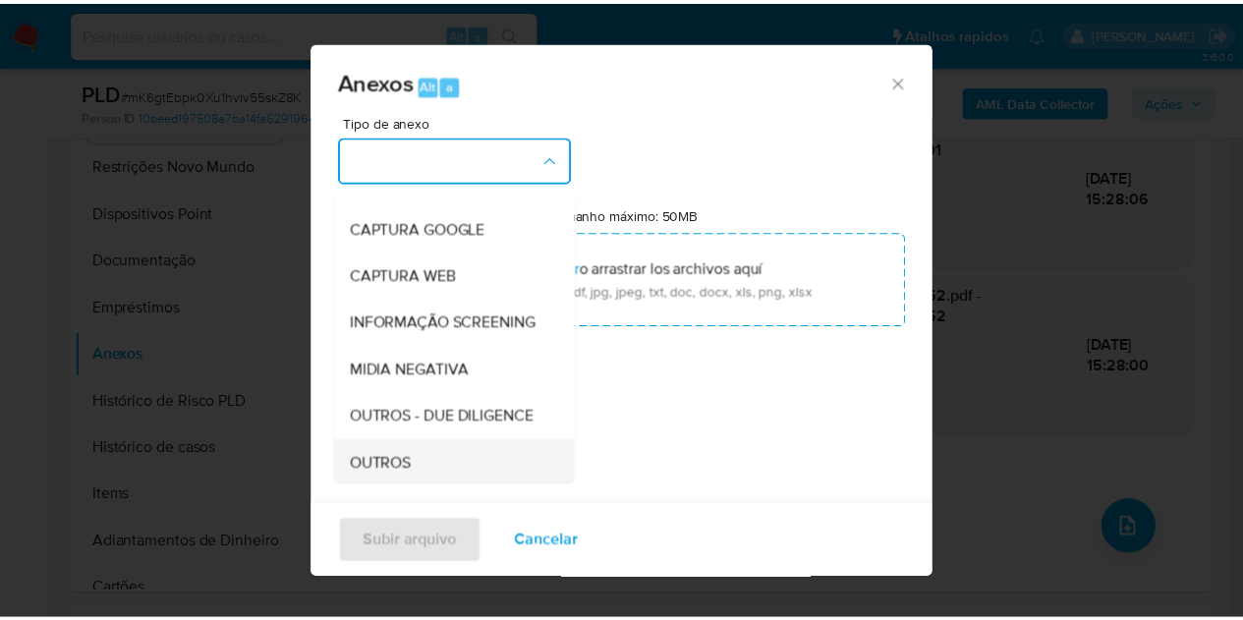
scroll to position [197, 0]
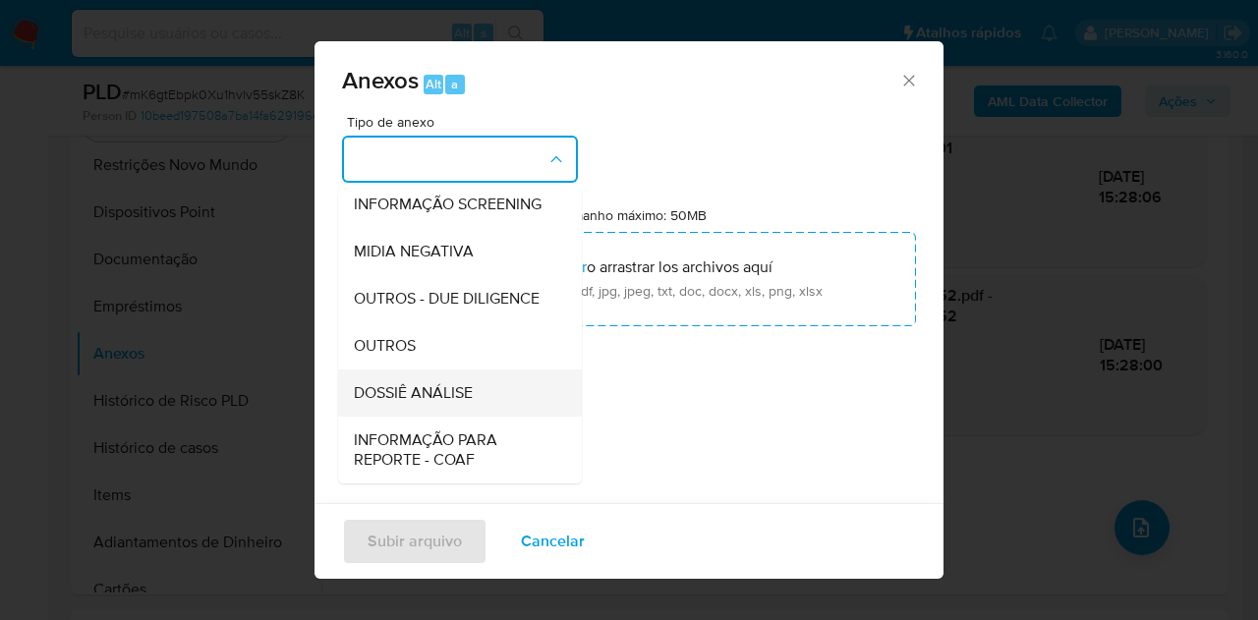
click at [401, 403] on span "DOSSIÊ ANÁLISE" at bounding box center [413, 393] width 119 height 20
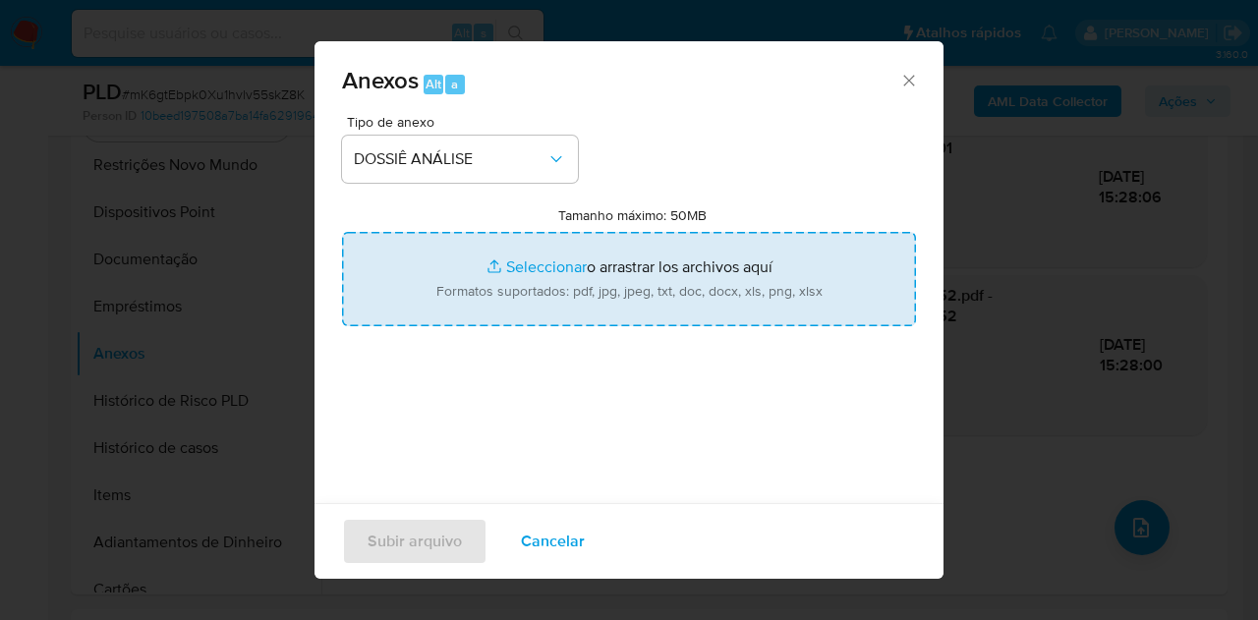
type input "C:\fakepath\Mulan 2230560168_2025_09_17_08_32_24.pdf"
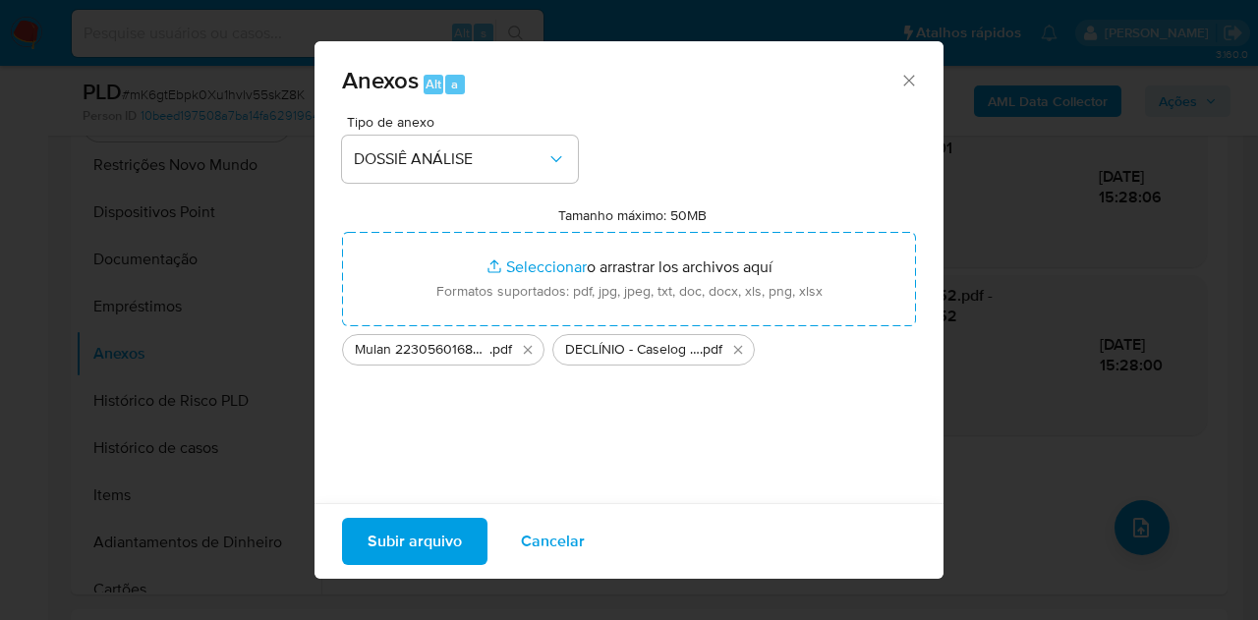
click at [447, 549] on span "Subir arquivo" at bounding box center [415, 541] width 94 height 43
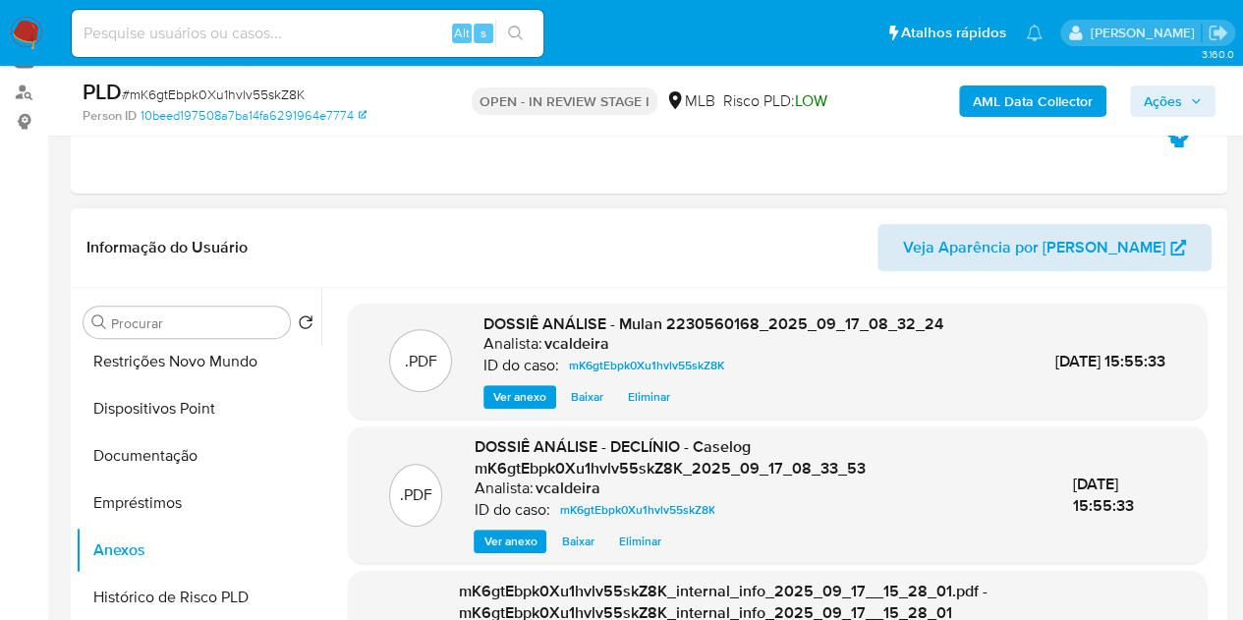
scroll to position [222, 0]
click at [1166, 113] on span "Ações" at bounding box center [1163, 101] width 38 height 31
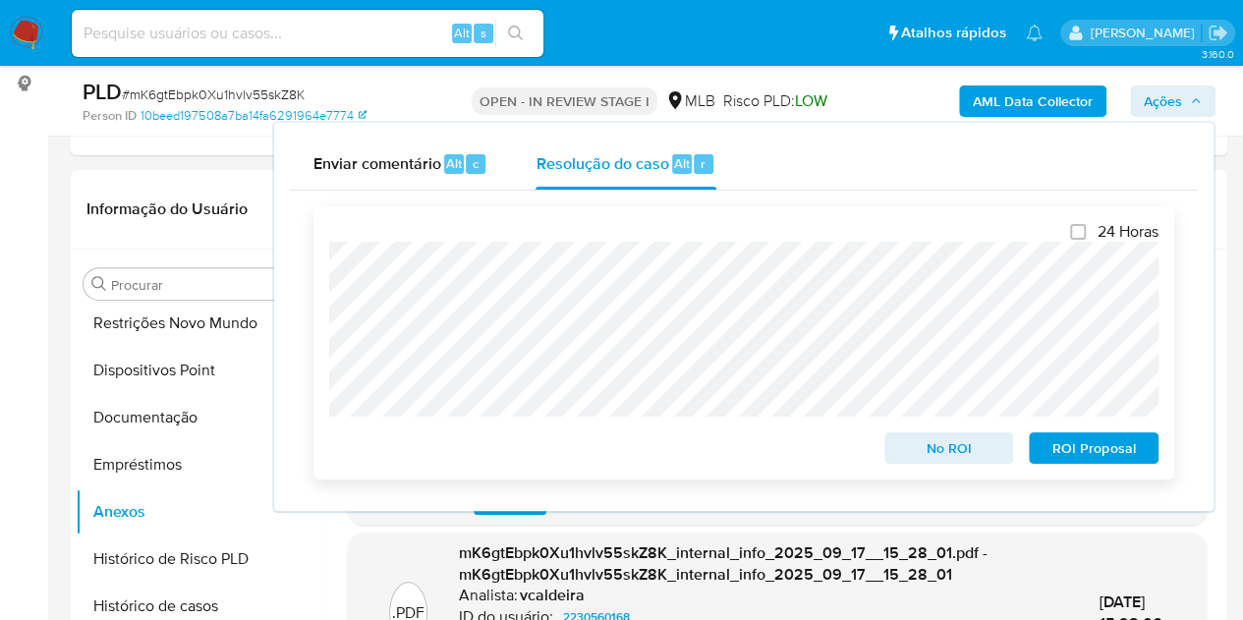
scroll to position [517, 0]
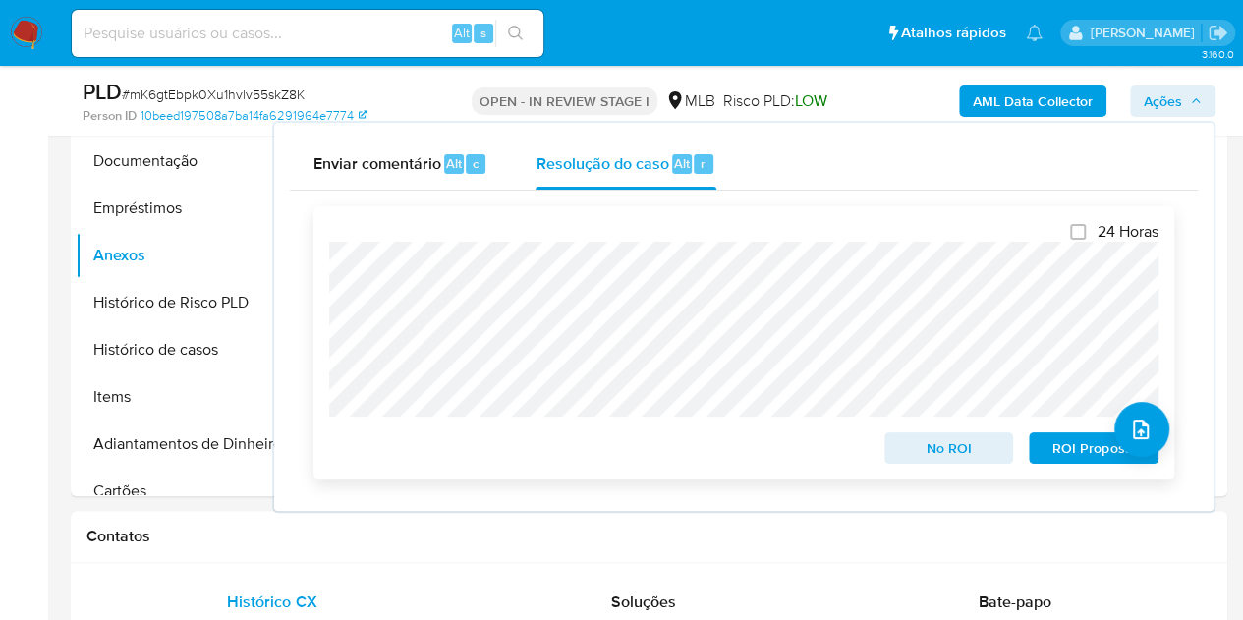
click at [955, 451] on span "No ROI" at bounding box center [949, 448] width 102 height 28
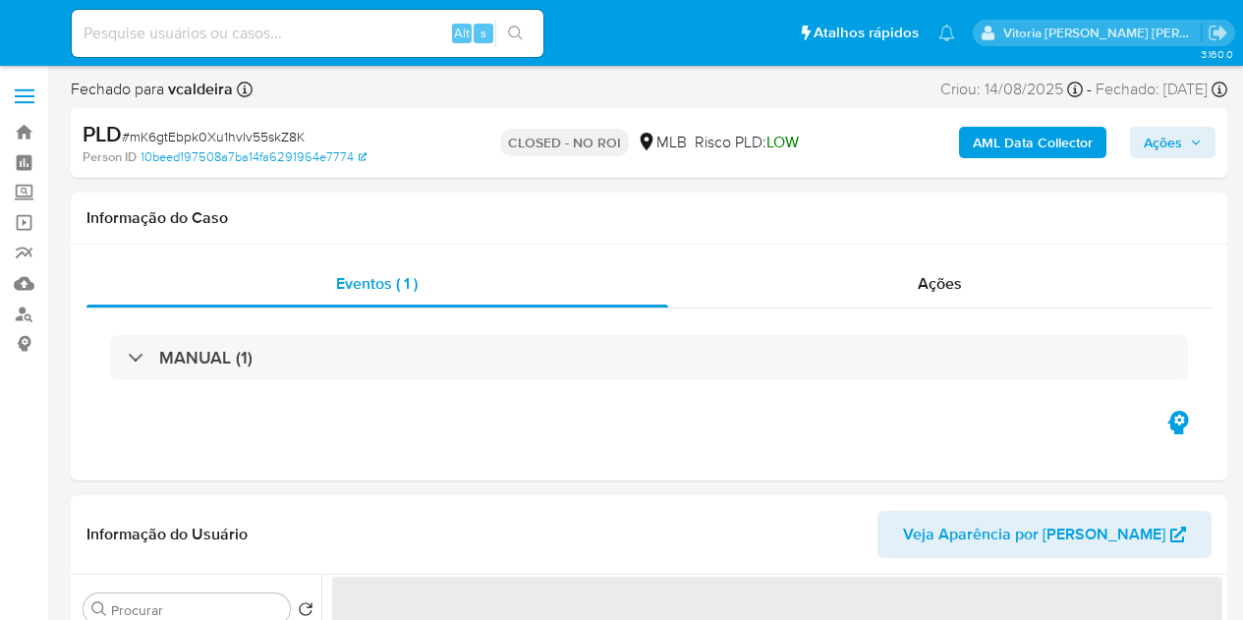
select select "10"
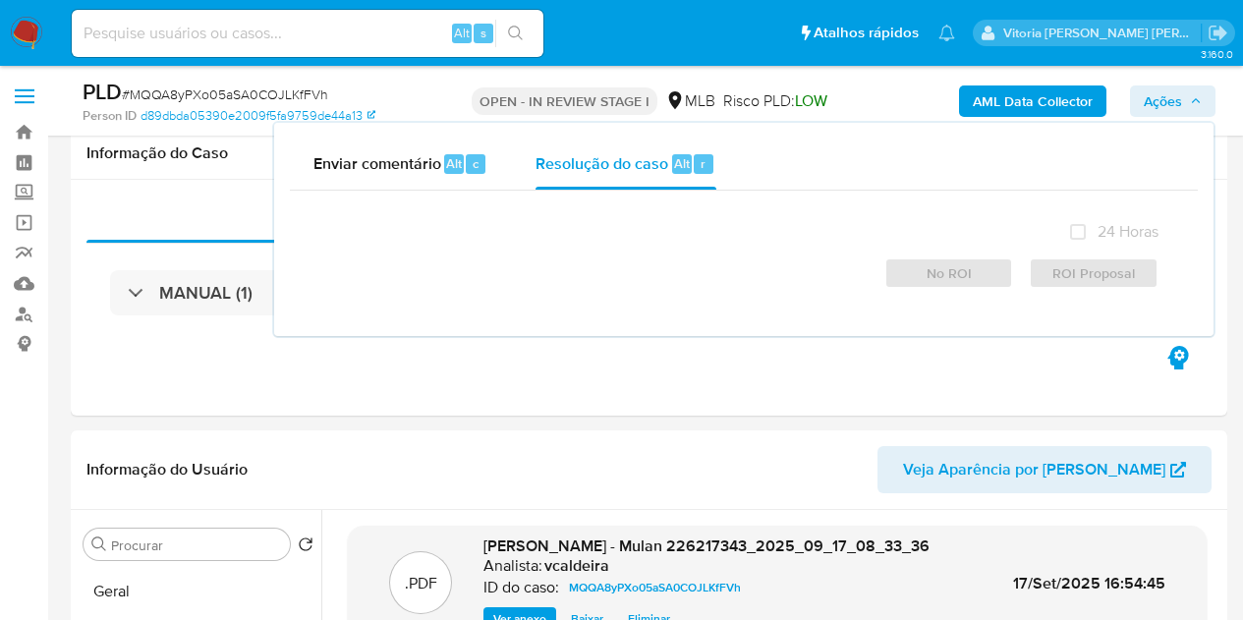
select select "10"
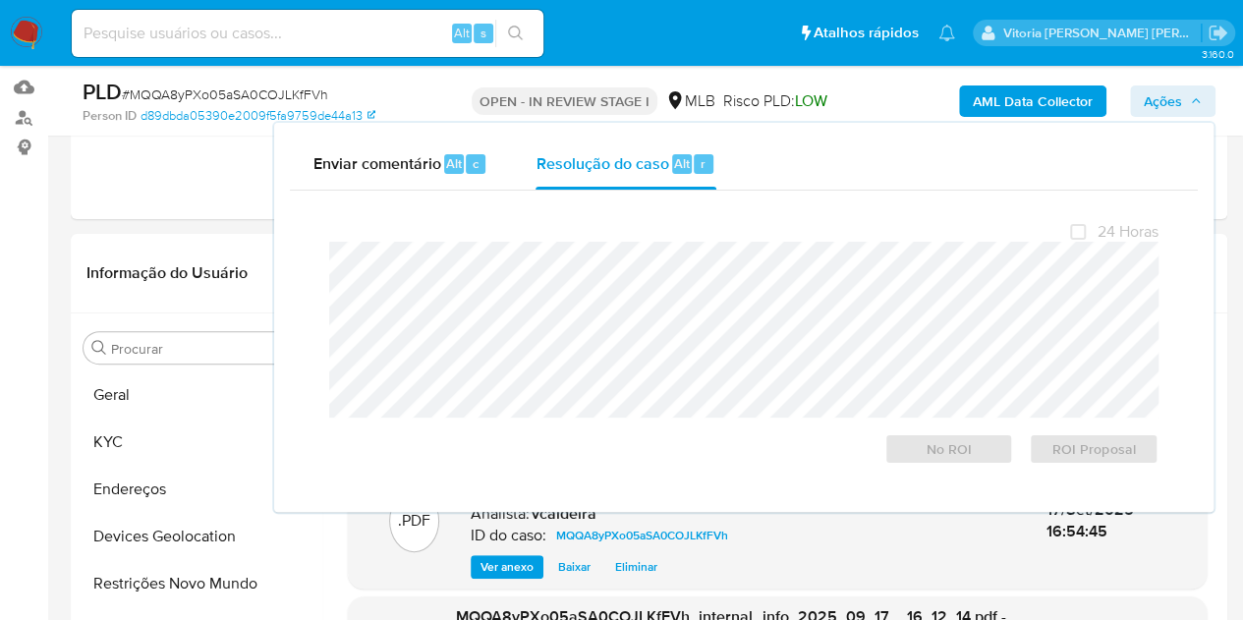
scroll to position [295, 0]
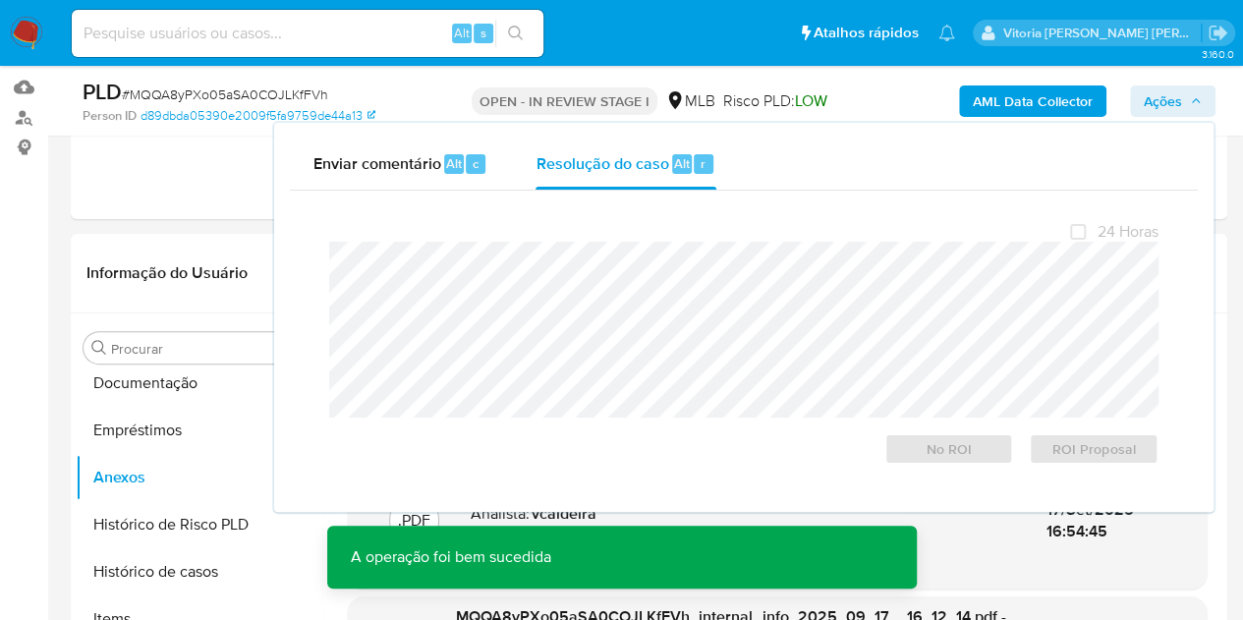
click at [257, 44] on input at bounding box center [308, 34] width 472 height 26
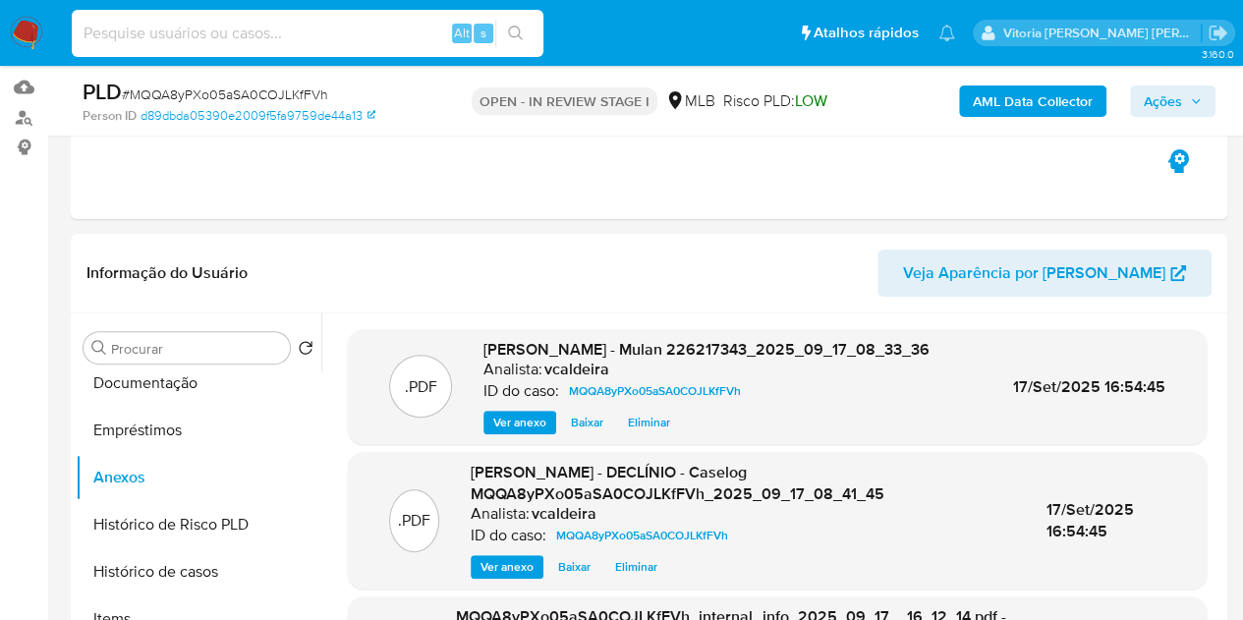
paste input "P3Pt0VeiFvygKTTXhWCCDOPV"
type input "P3Pt0VeiFvygKTTXhWCCDOPV"
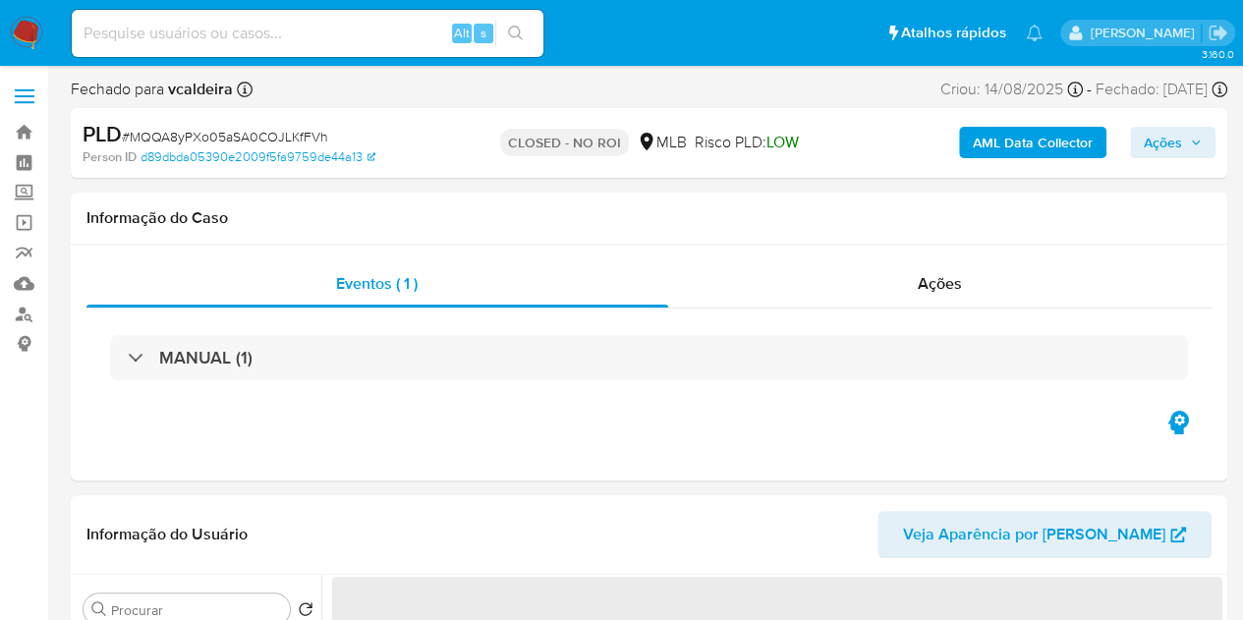
select select "10"
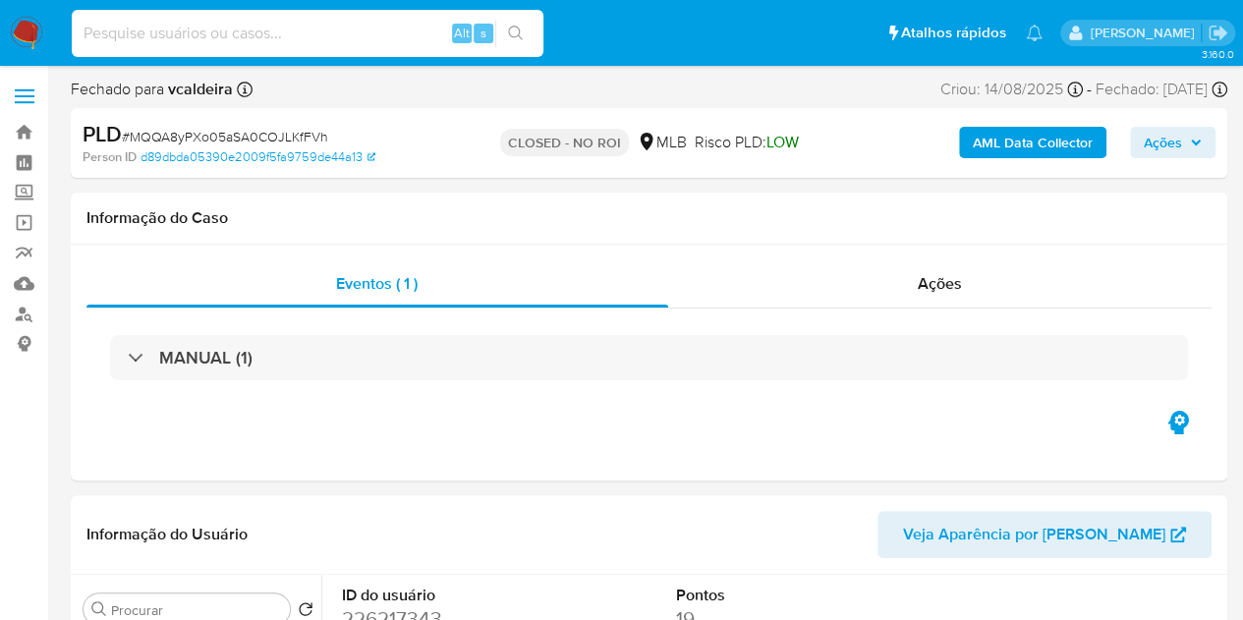
click at [256, 38] on input at bounding box center [308, 34] width 472 height 26
paste input "P3Pt0VeiFvygKTTXhWCCDOPV"
type input "P3Pt0VeiFvygKTTXhWCCDOPV"
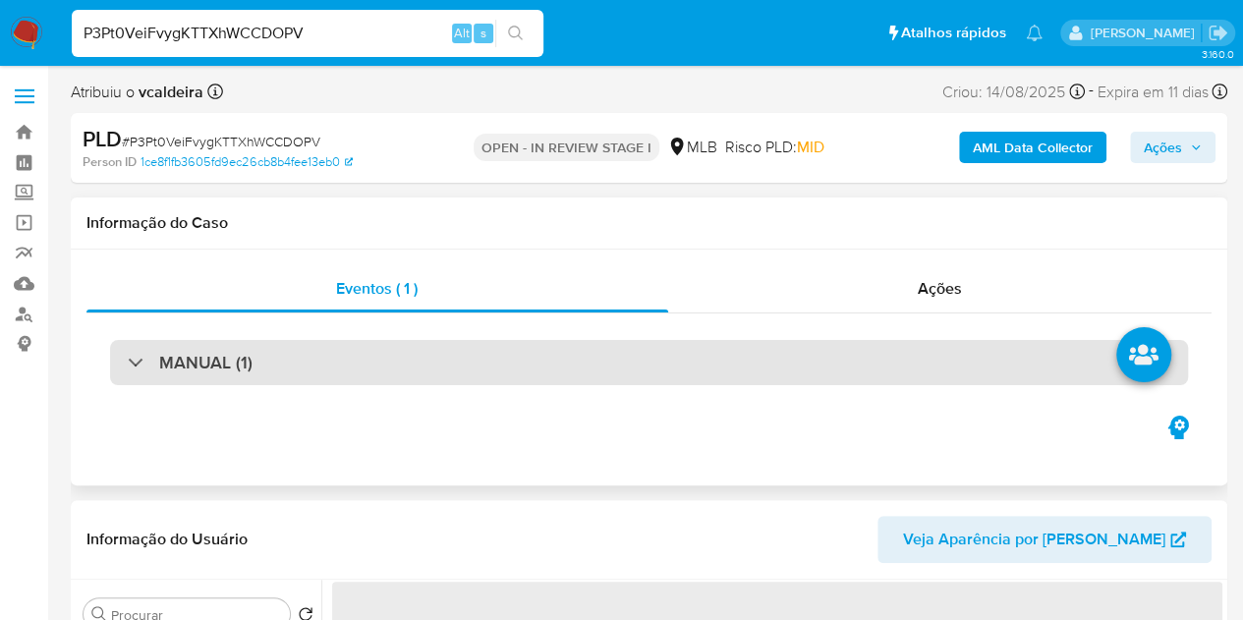
select select "10"
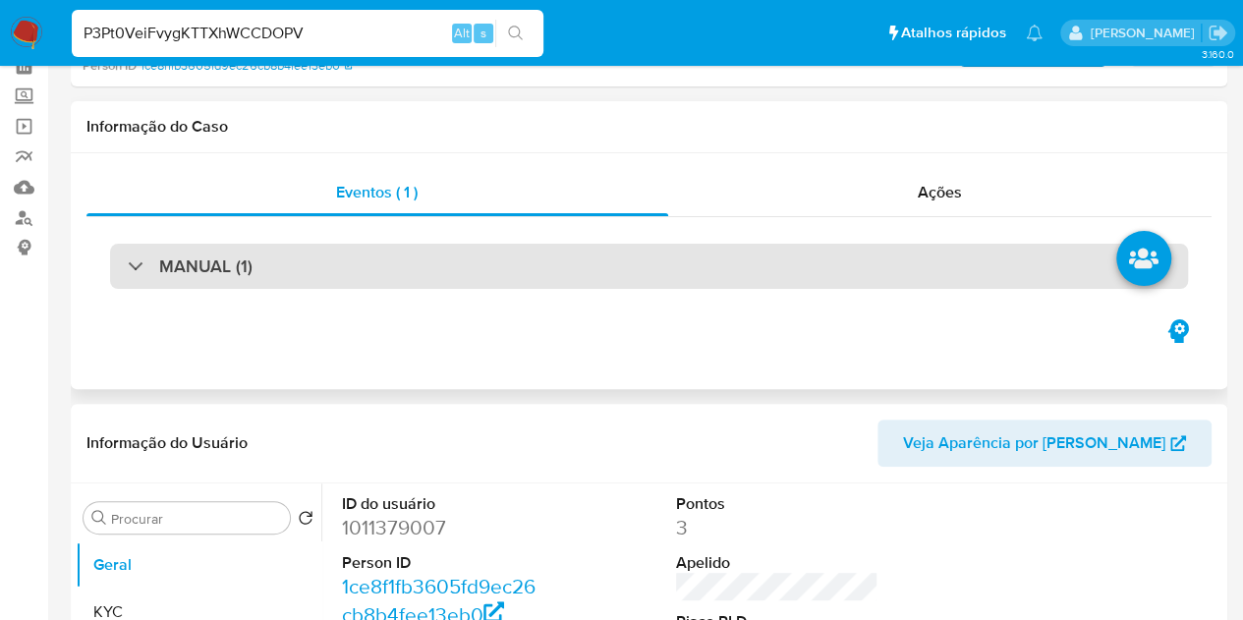
scroll to position [197, 0]
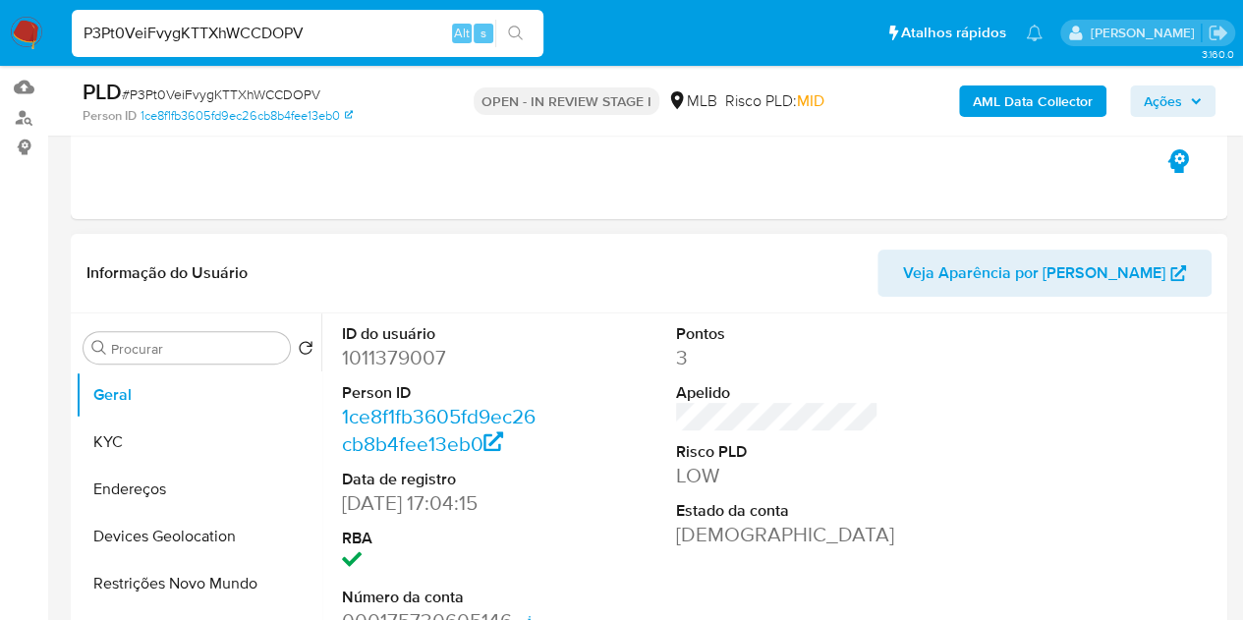
click at [384, 371] on dd "1011379007" at bounding box center [443, 358] width 203 height 28
copy dd "1011379007"
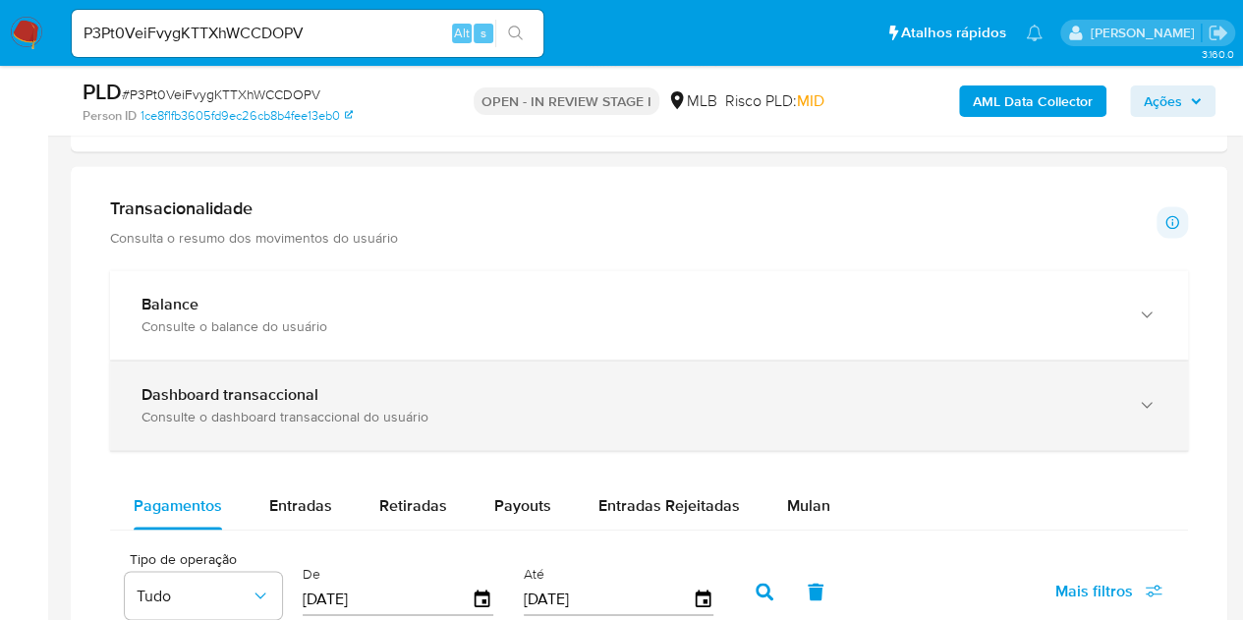
scroll to position [1278, 0]
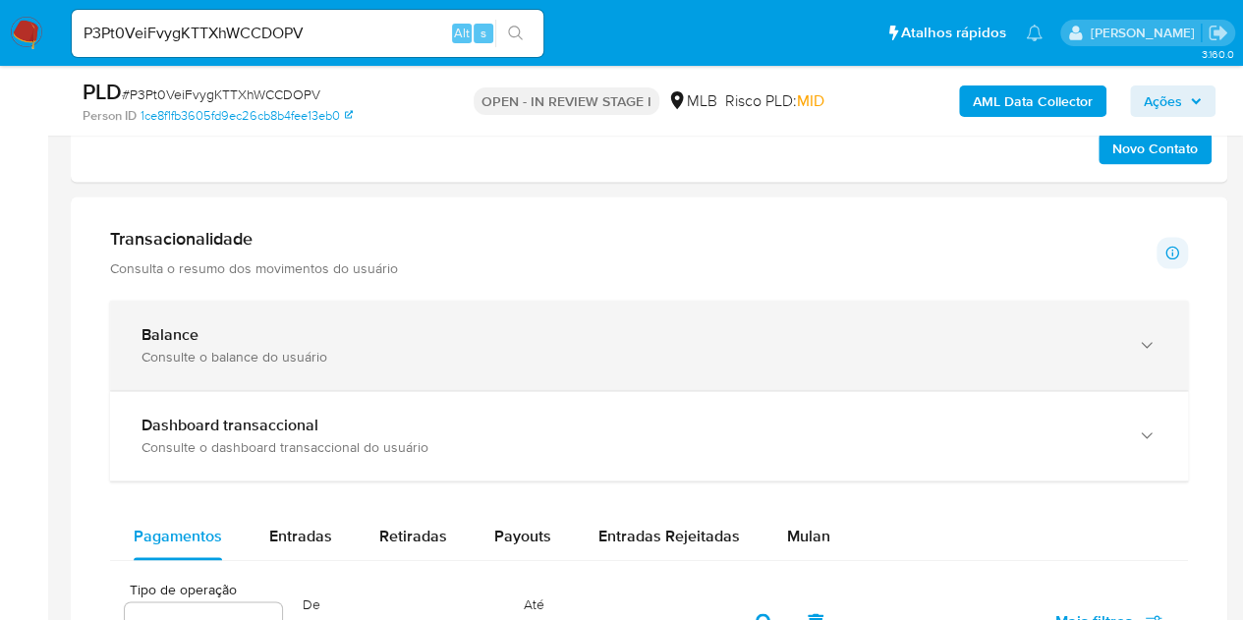
click at [1154, 352] on div "button" at bounding box center [1145, 345] width 24 height 40
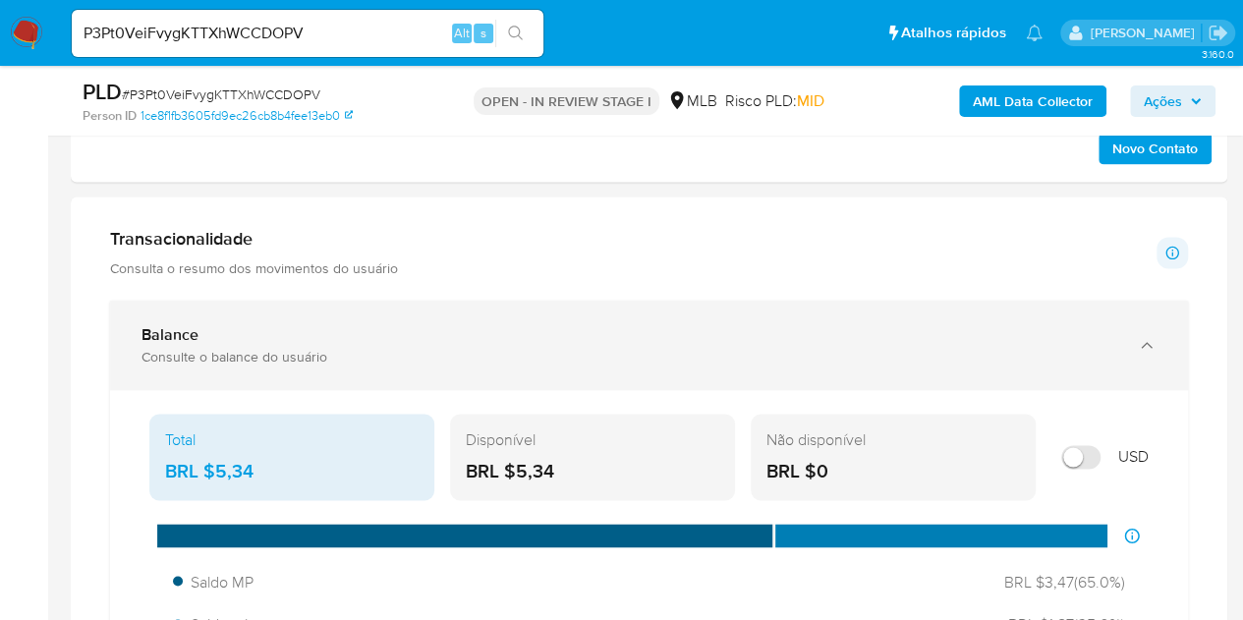
click at [1140, 347] on icon "button" at bounding box center [1147, 345] width 20 height 20
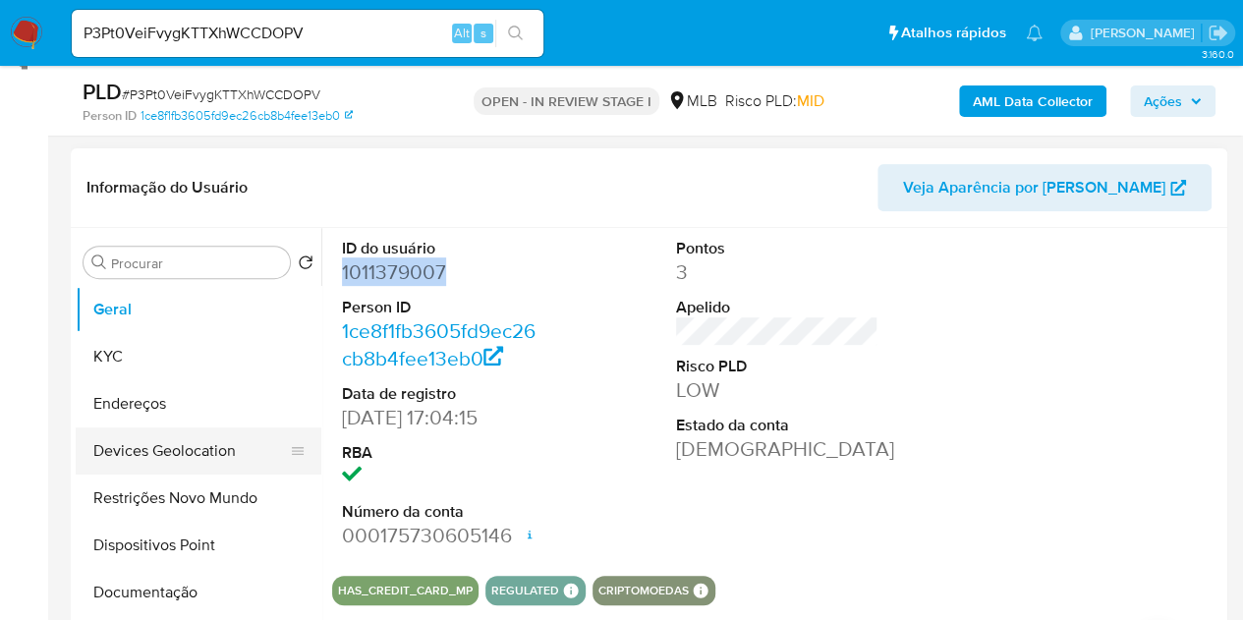
scroll to position [393, 0]
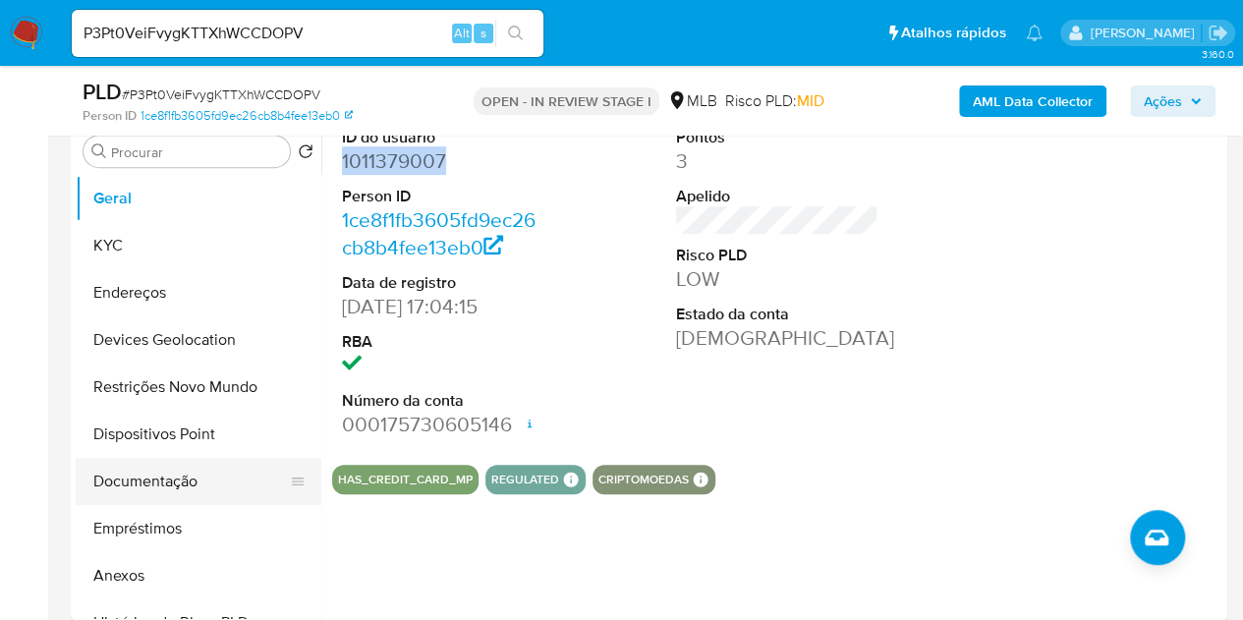
click at [128, 479] on button "Documentação" at bounding box center [191, 481] width 230 height 47
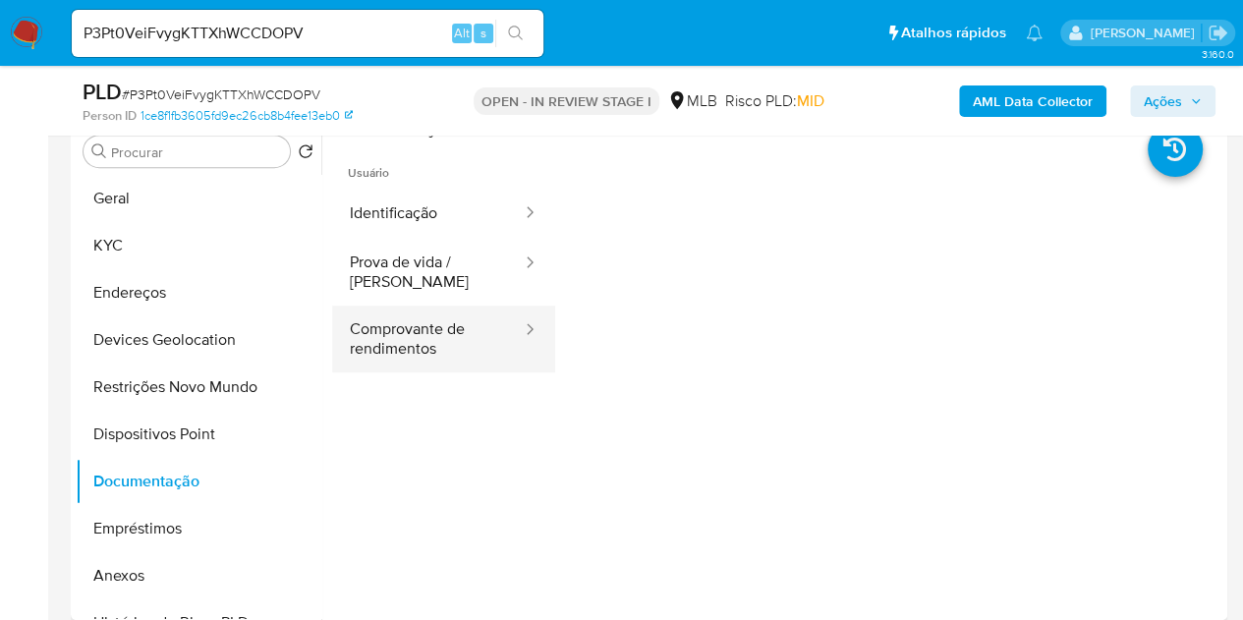
click at [421, 334] on button "Comprovante de rendimentos" at bounding box center [428, 339] width 192 height 67
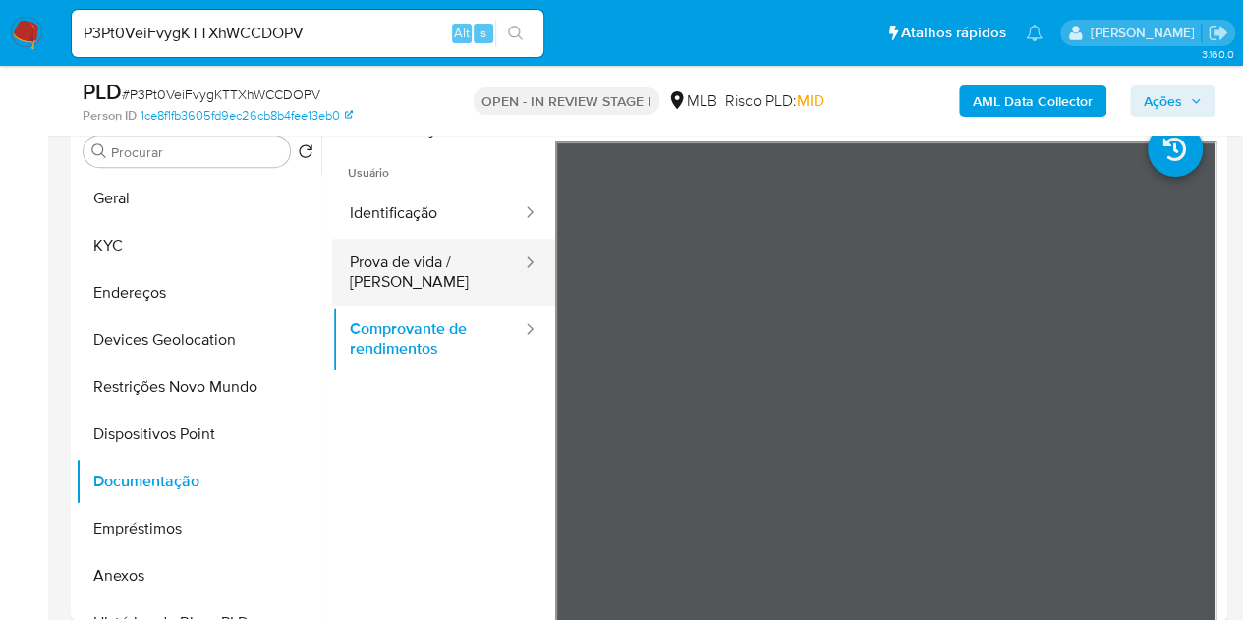
click at [389, 255] on button "Prova de vida / [PERSON_NAME]" at bounding box center [428, 272] width 192 height 67
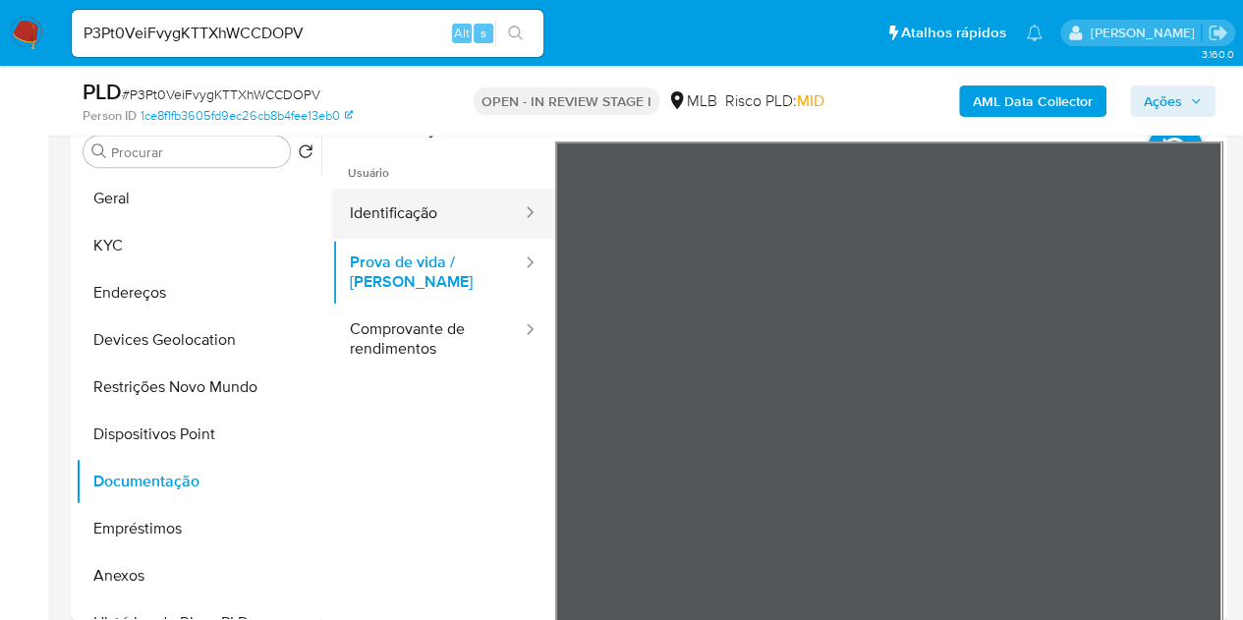
click at [415, 215] on button "Identificação" at bounding box center [428, 214] width 192 height 50
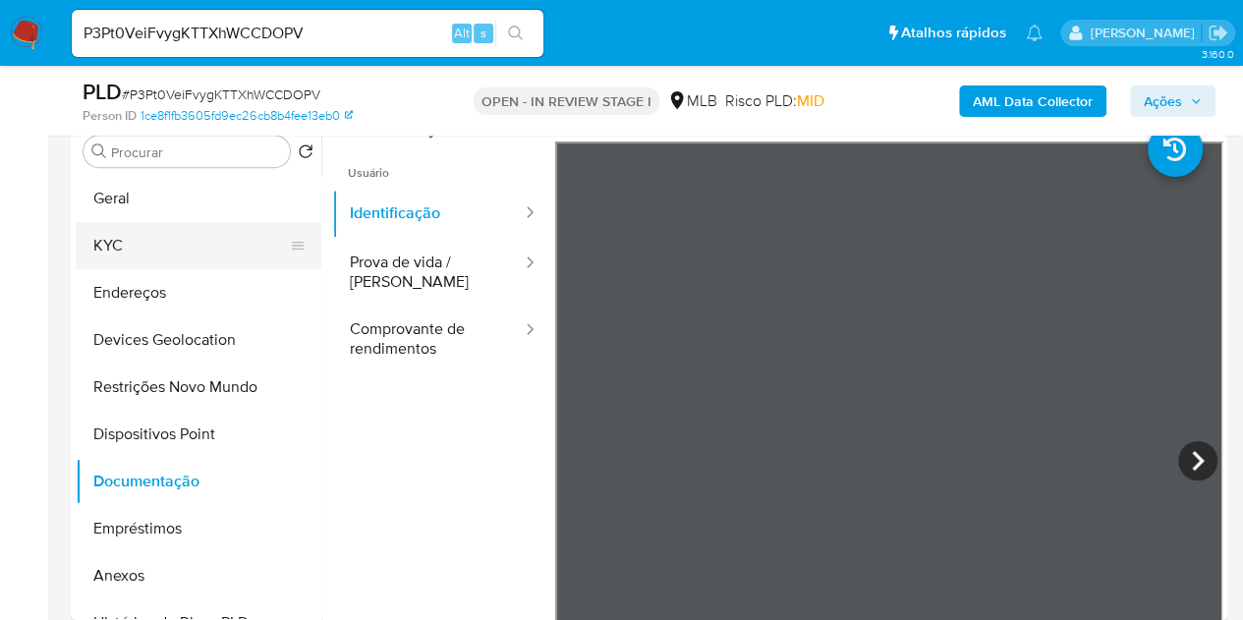
click at [143, 243] on button "KYC" at bounding box center [191, 245] width 230 height 47
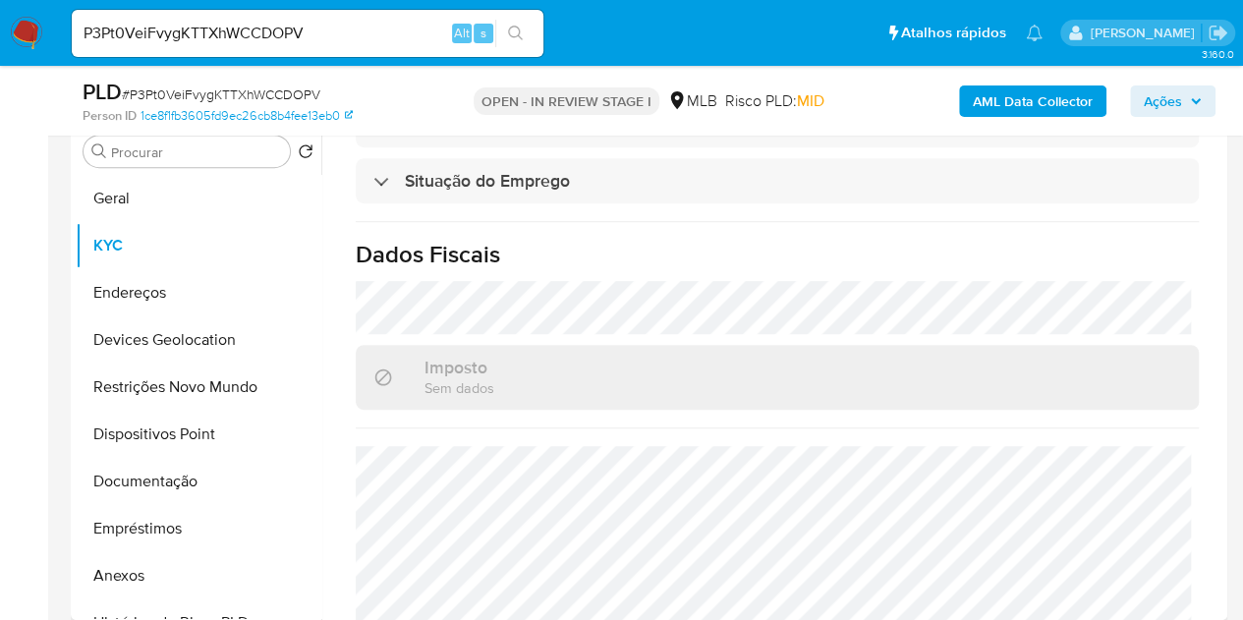
scroll to position [910, 0]
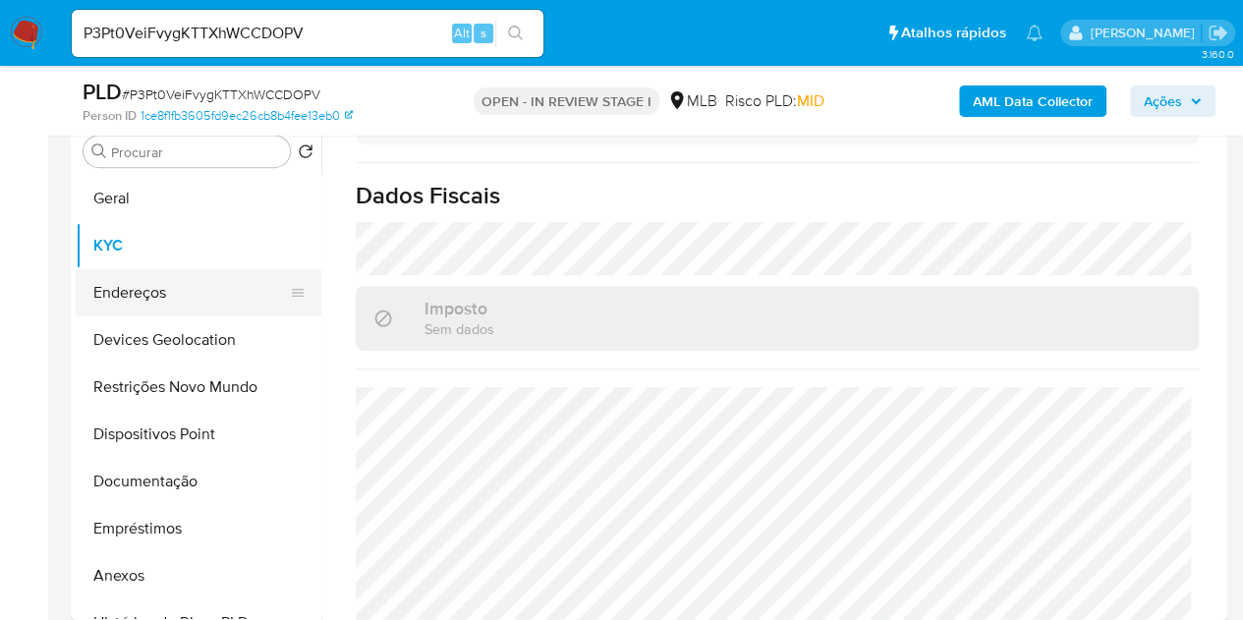
click at [149, 296] on button "Endereços" at bounding box center [191, 292] width 230 height 47
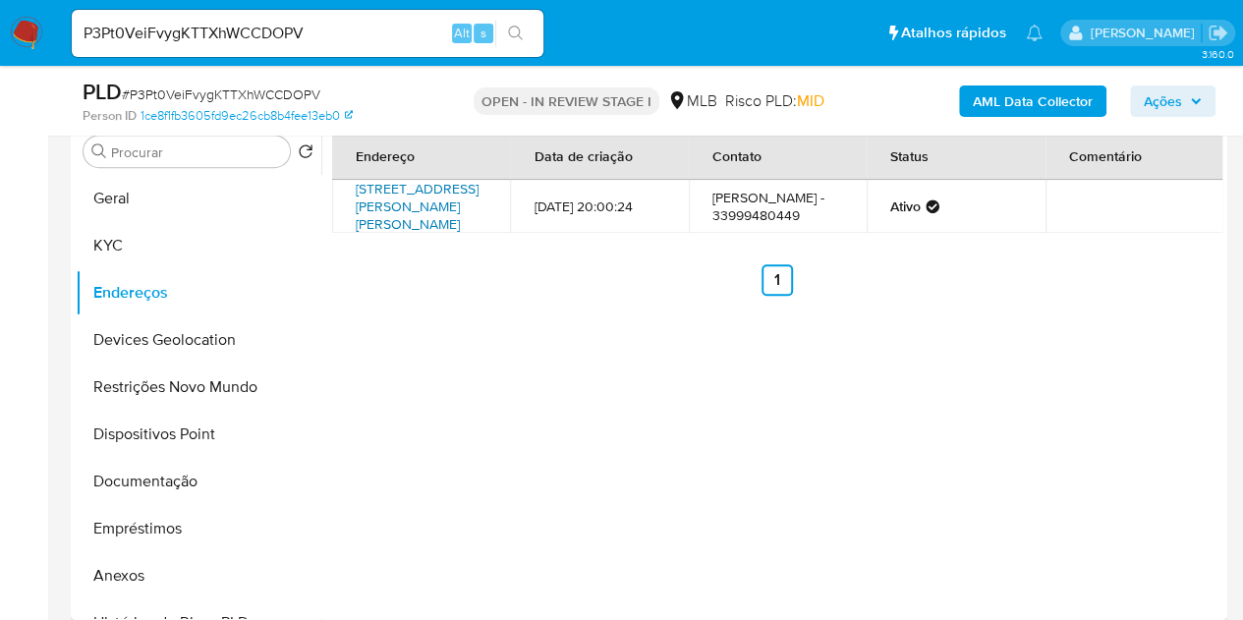
click at [414, 196] on link "[STREET_ADDRESS][PERSON_NAME][PERSON_NAME]" at bounding box center [417, 206] width 123 height 55
click at [161, 250] on button "KYC" at bounding box center [191, 245] width 230 height 47
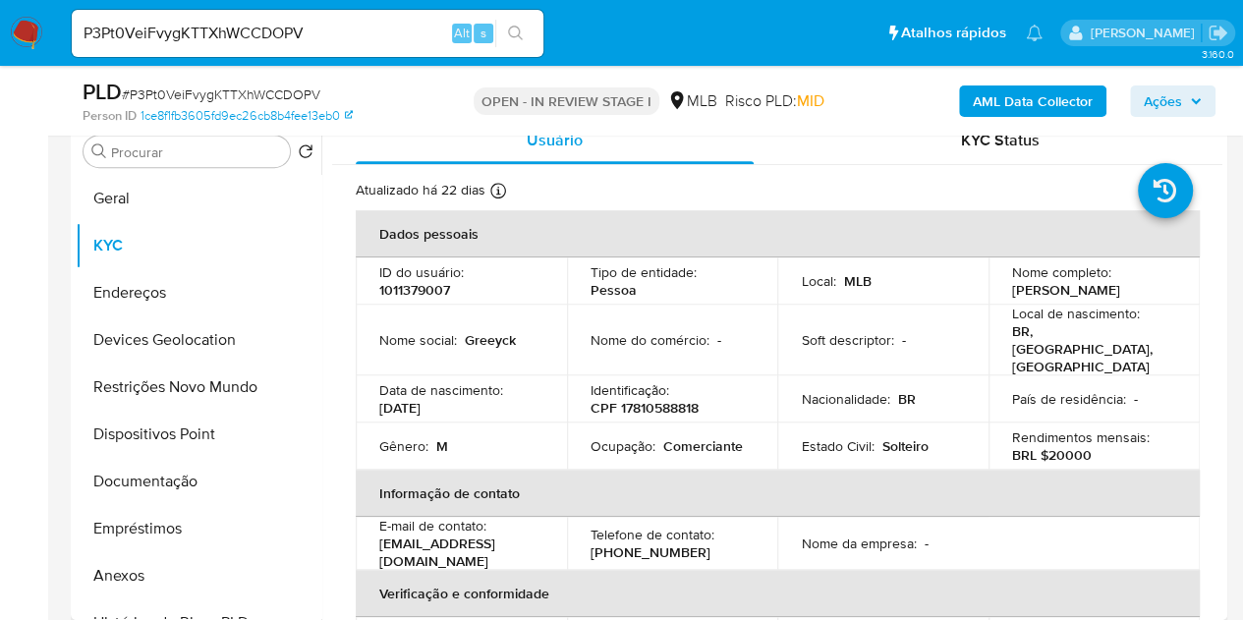
click at [690, 399] on p "CPF 17810588818" at bounding box center [645, 408] width 108 height 18
copy p "17810588818"
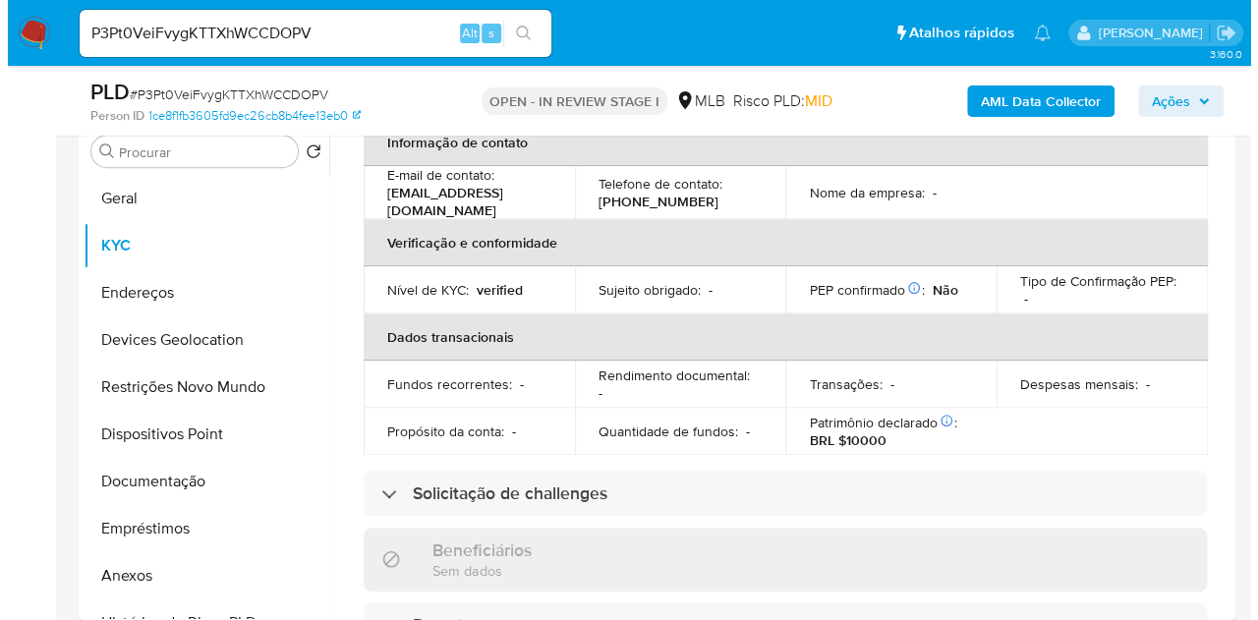
scroll to position [26, 0]
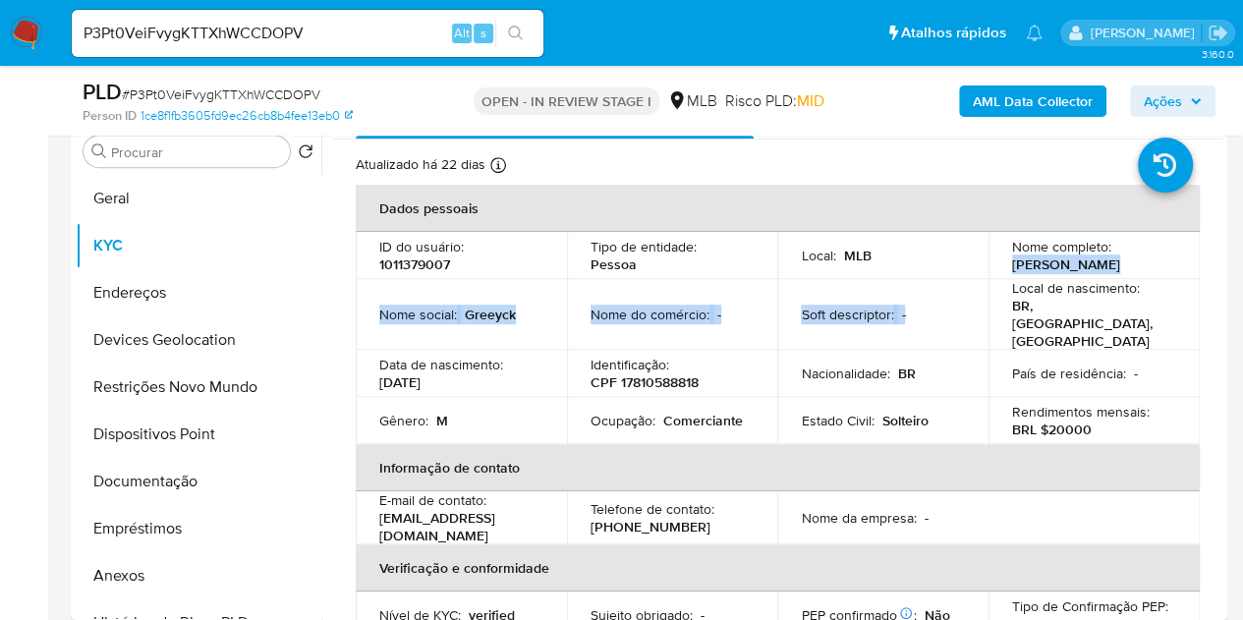
drag, startPoint x: 1040, startPoint y: 285, endPoint x: 1011, endPoint y: 266, distance: 34.1
click at [1011, 266] on tbody "ID do usuário : 1011379007 Tipo de entidade : Pessoa Local : MLB Nome completo …" at bounding box center [778, 338] width 844 height 212
click at [998, 264] on td "Nome completo : [PERSON_NAME]" at bounding box center [1094, 255] width 211 height 47
click at [1012, 263] on p "[PERSON_NAME]" at bounding box center [1066, 265] width 108 height 18
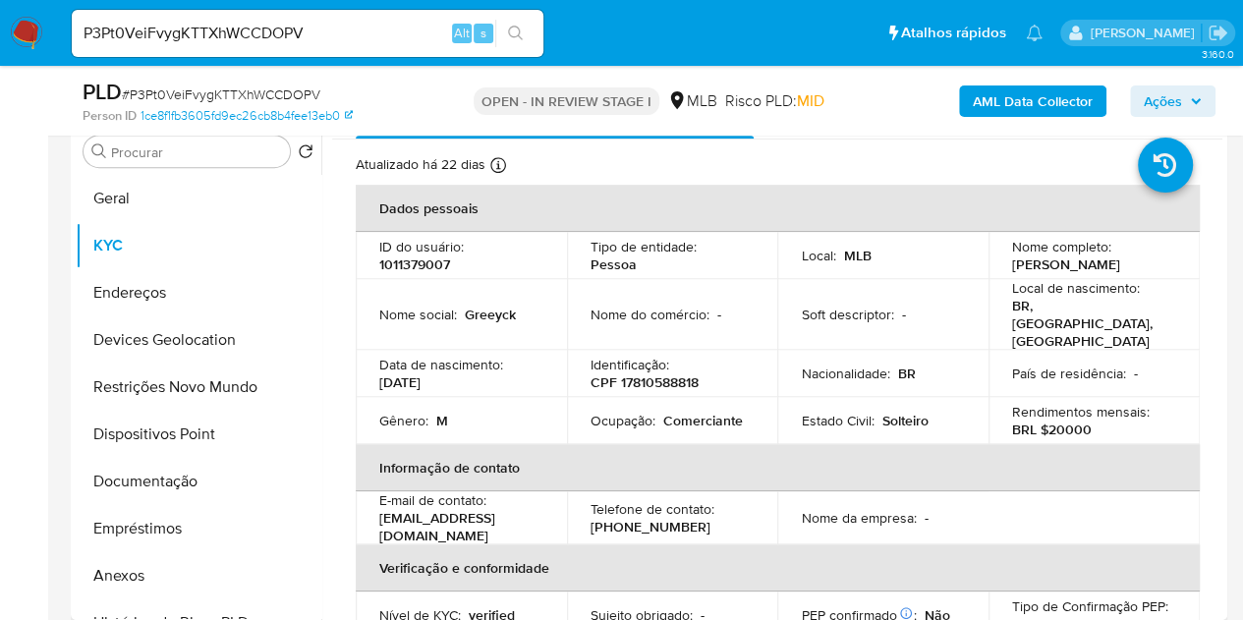
drag, startPoint x: 1002, startPoint y: 260, endPoint x: 1042, endPoint y: 280, distance: 44.0
click at [1042, 279] on td "Nome completo : [PERSON_NAME]" at bounding box center [1094, 255] width 211 height 47
copy p "[PERSON_NAME]"
click at [995, 94] on b "AML Data Collector" at bounding box center [1033, 101] width 120 height 31
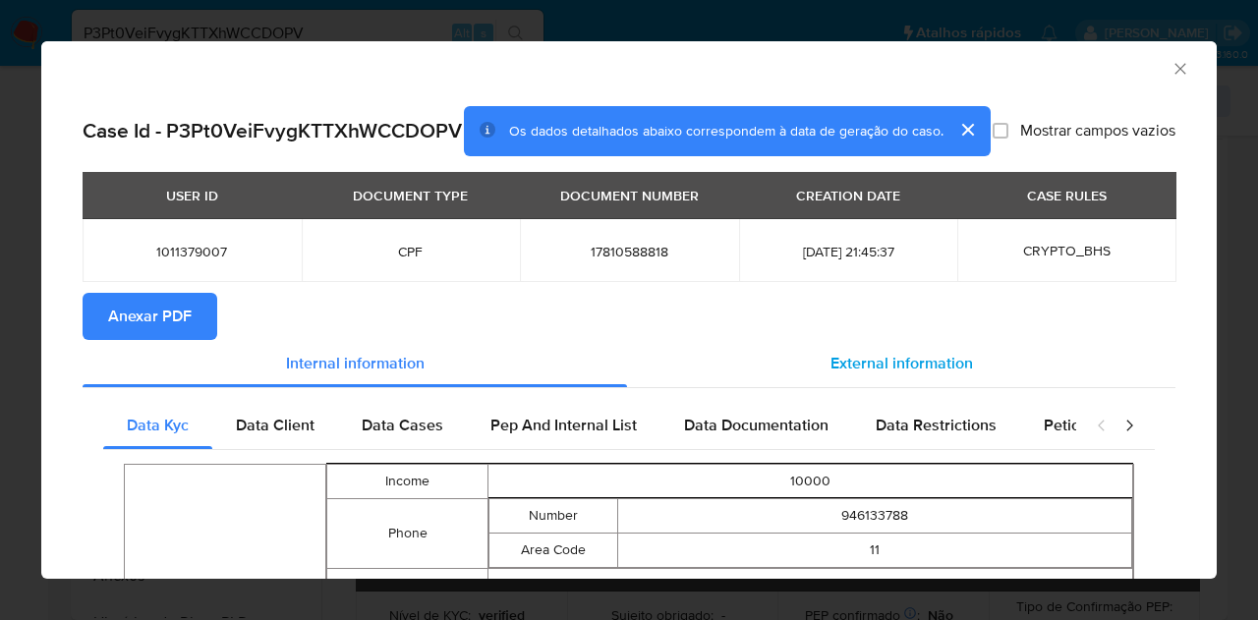
click at [830, 374] on span "External information" at bounding box center [901, 363] width 143 height 23
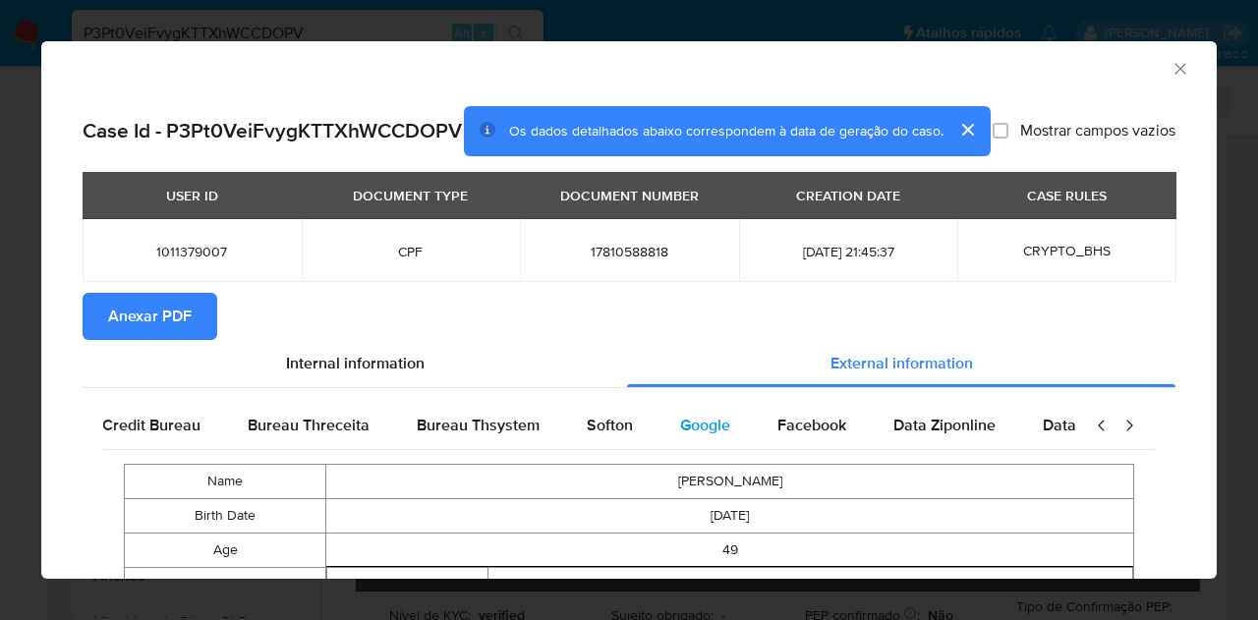
scroll to position [0, 664]
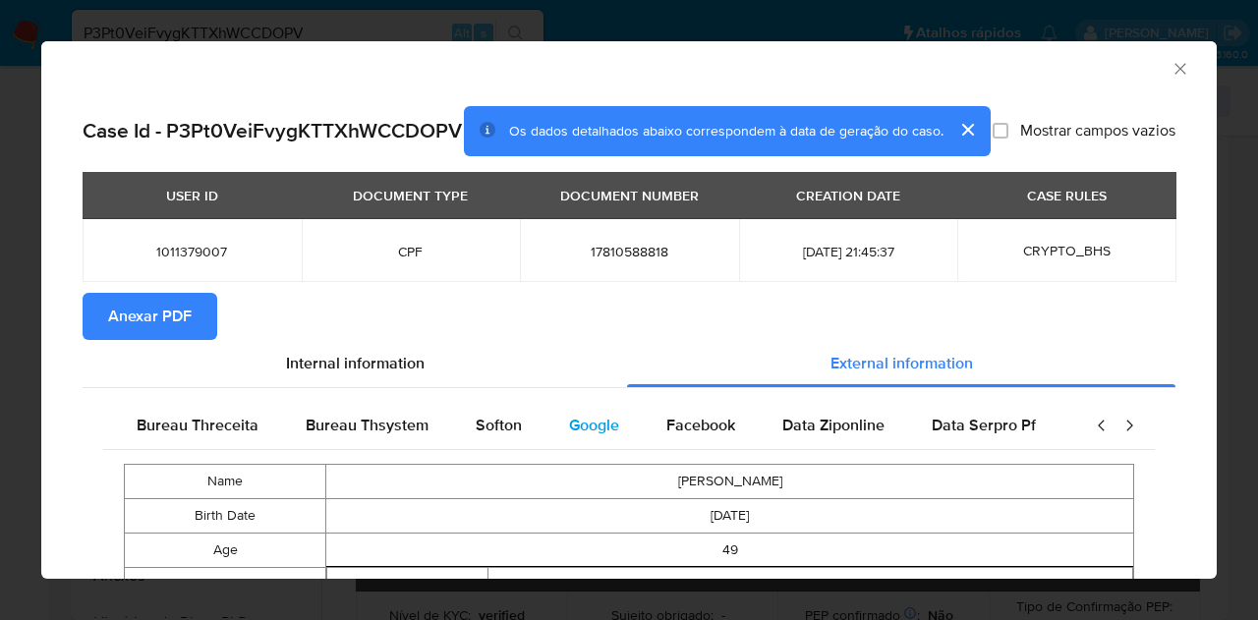
click at [612, 436] on div "Google" at bounding box center [593, 425] width 97 height 47
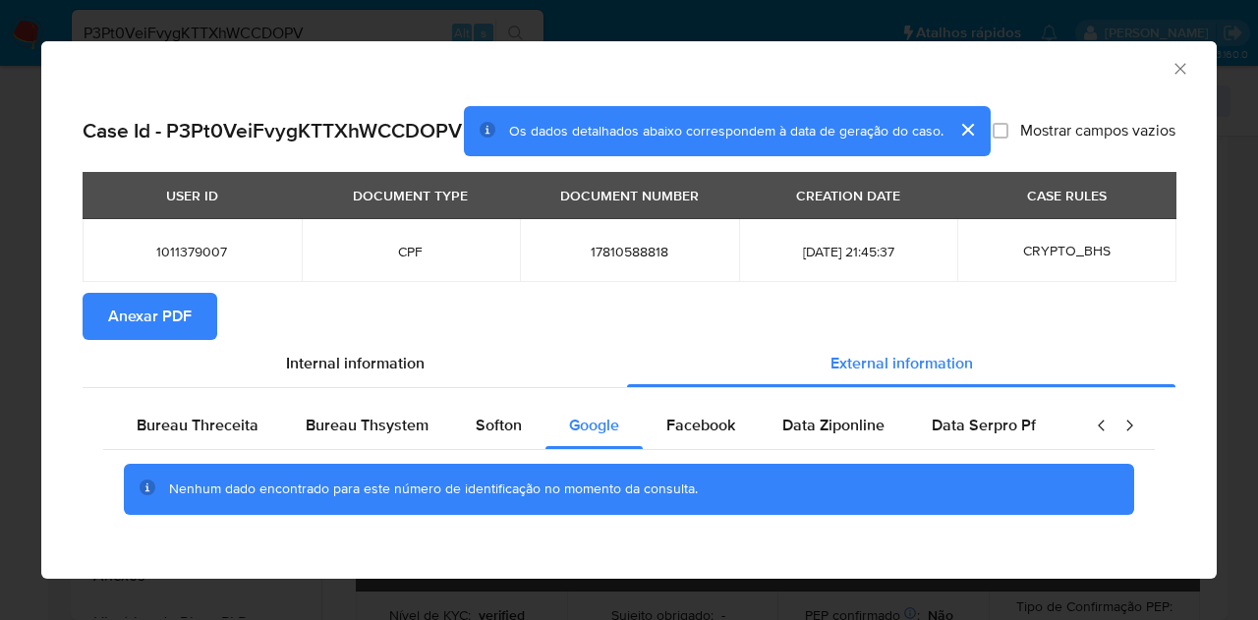
click at [187, 320] on span "Anexar PDF" at bounding box center [150, 316] width 84 height 43
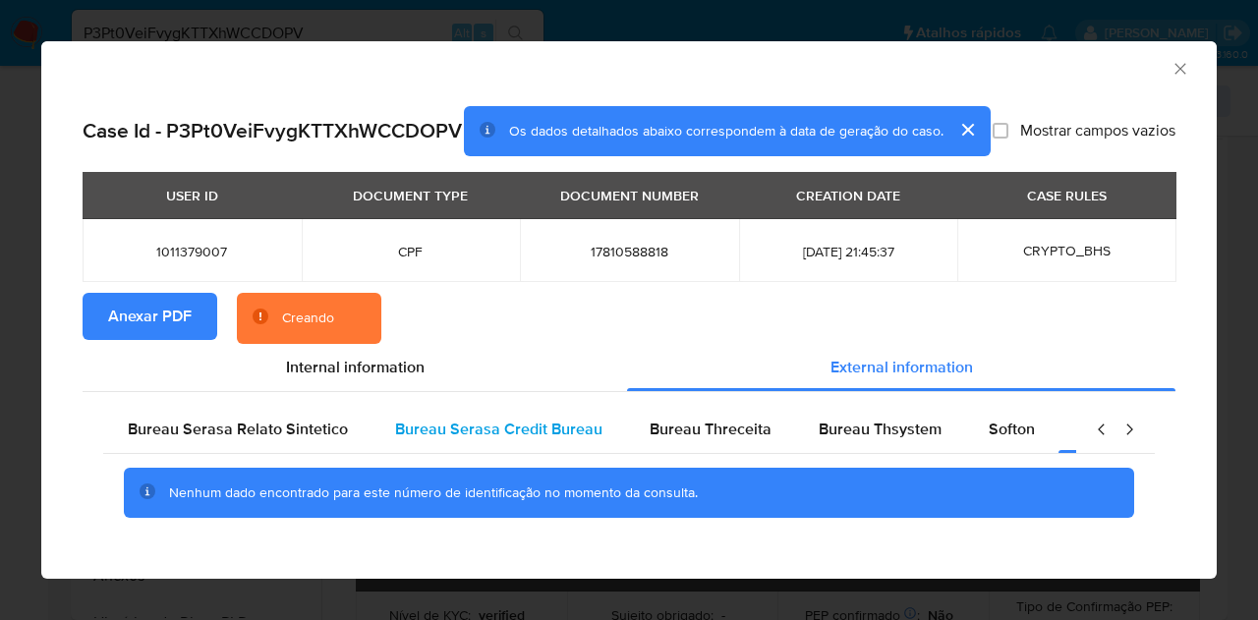
scroll to position [0, 149]
click at [244, 440] on span "Bureau Serasa Relato Sintetico" at bounding box center [240, 429] width 220 height 23
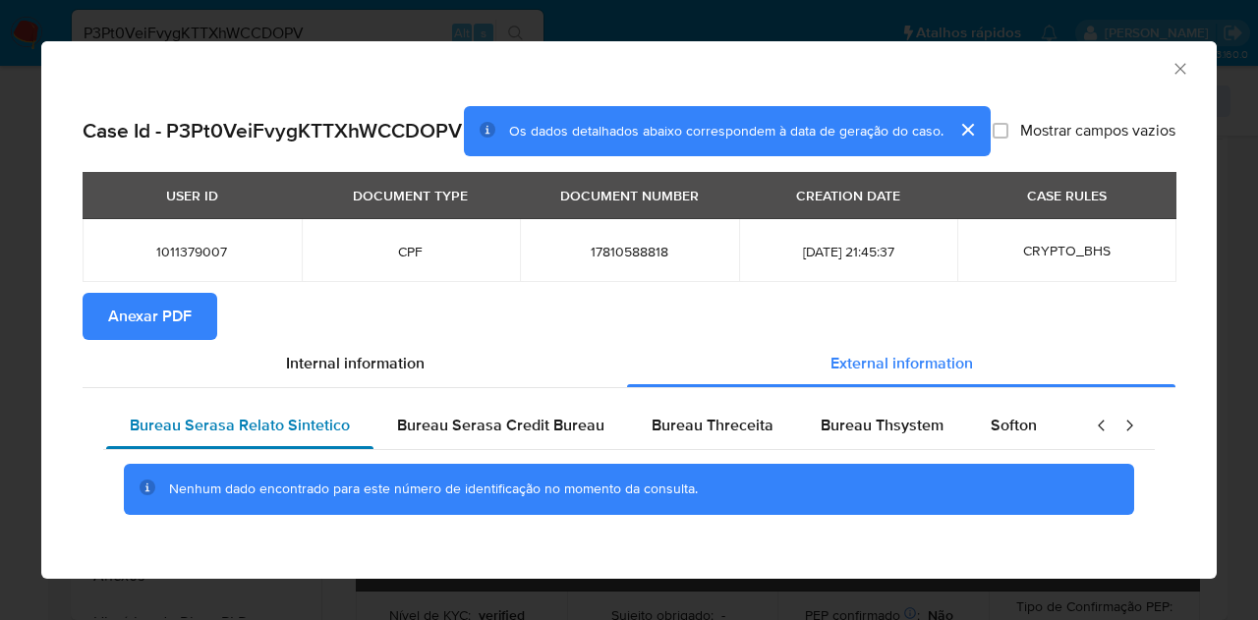
scroll to position [0, 0]
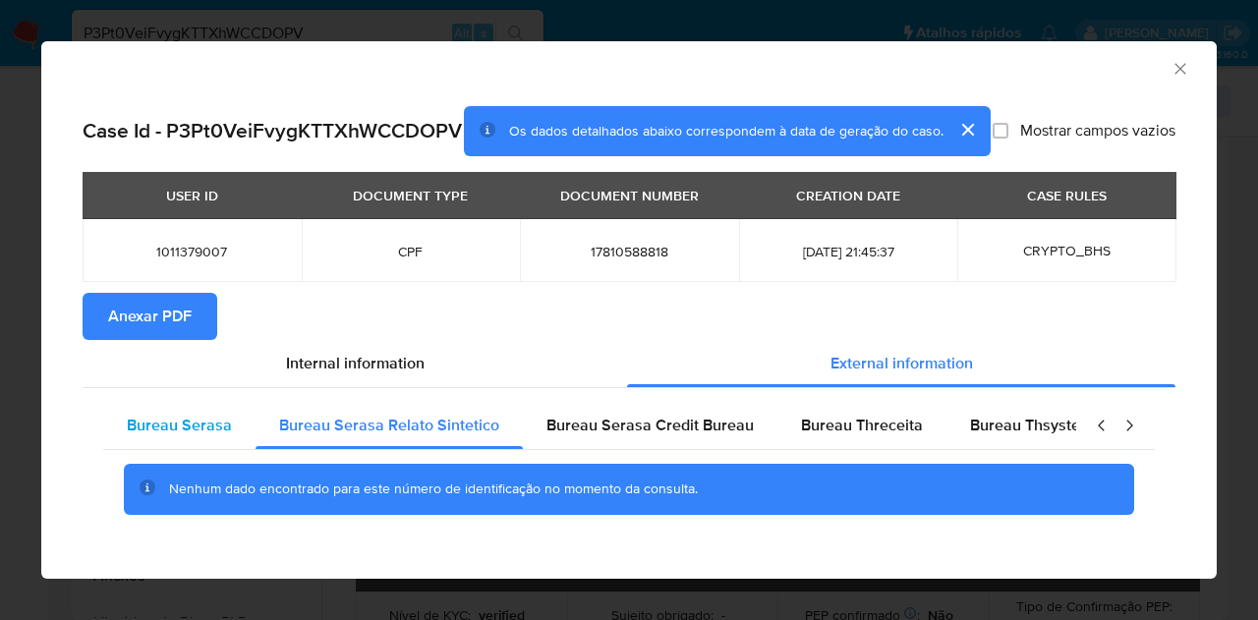
click at [141, 436] on span "Bureau Serasa" at bounding box center [179, 425] width 105 height 23
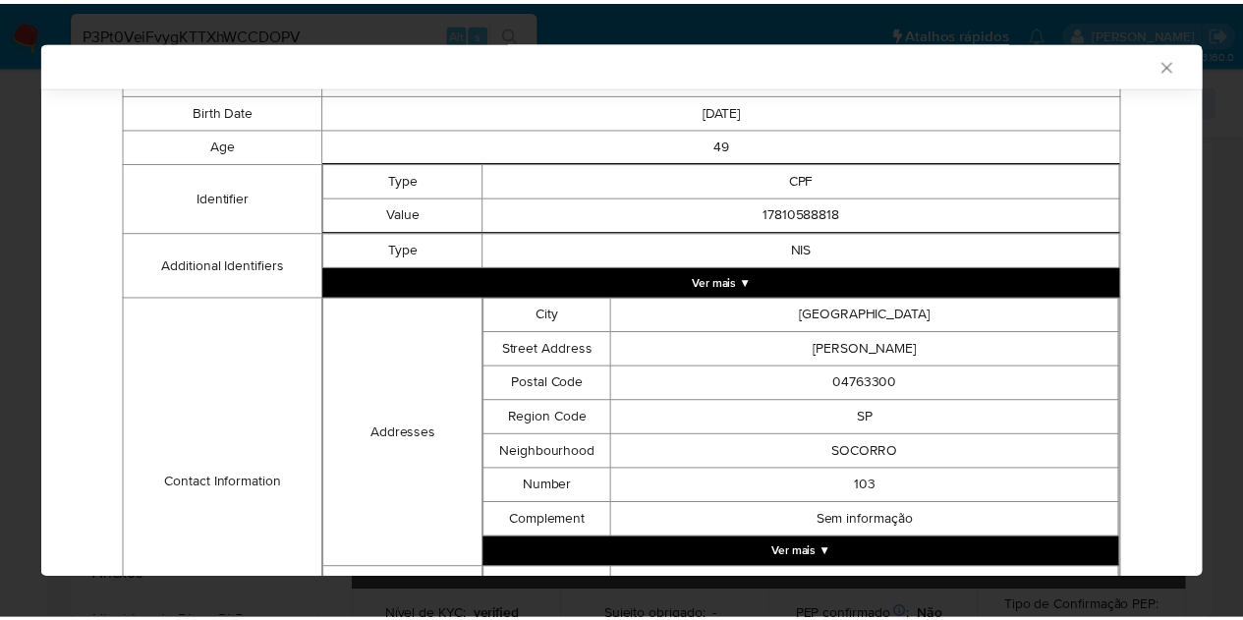
scroll to position [32, 0]
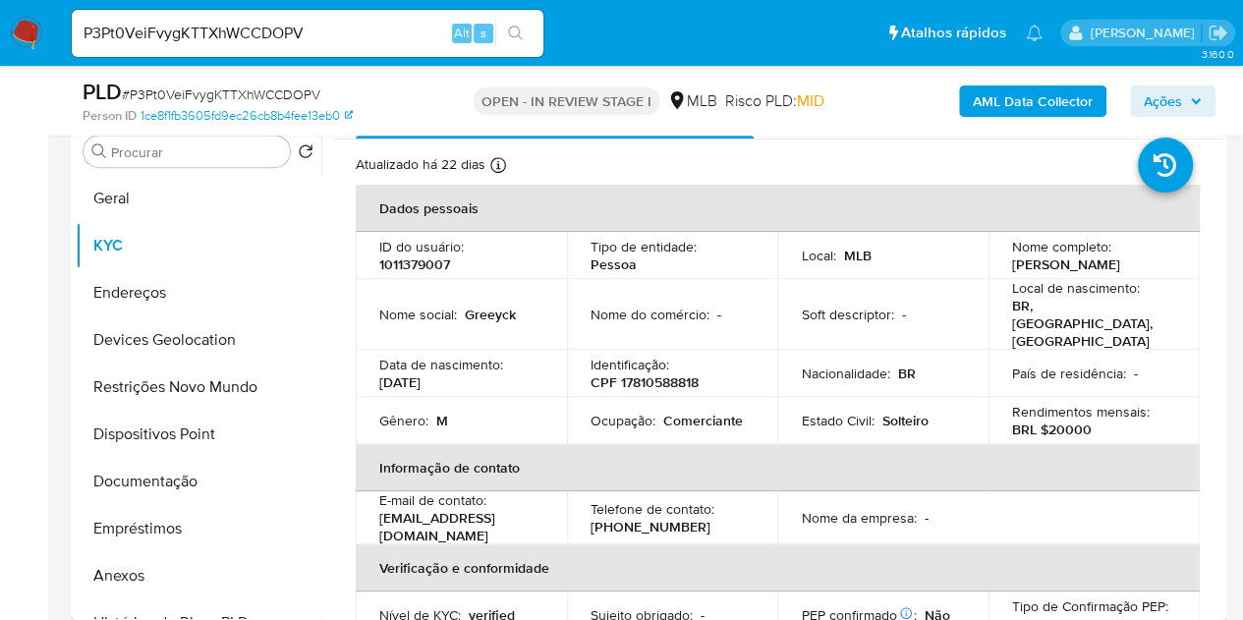
copy p "[PERSON_NAME]"
click at [170, 467] on button "Documentação" at bounding box center [191, 481] width 230 height 47
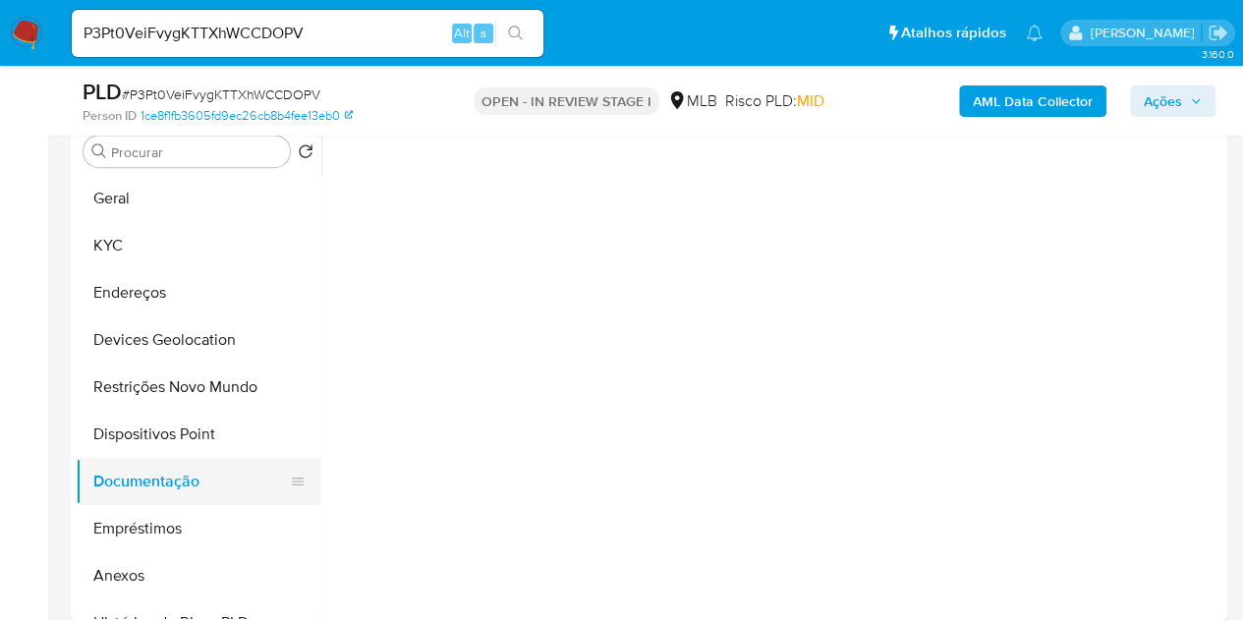
scroll to position [0, 0]
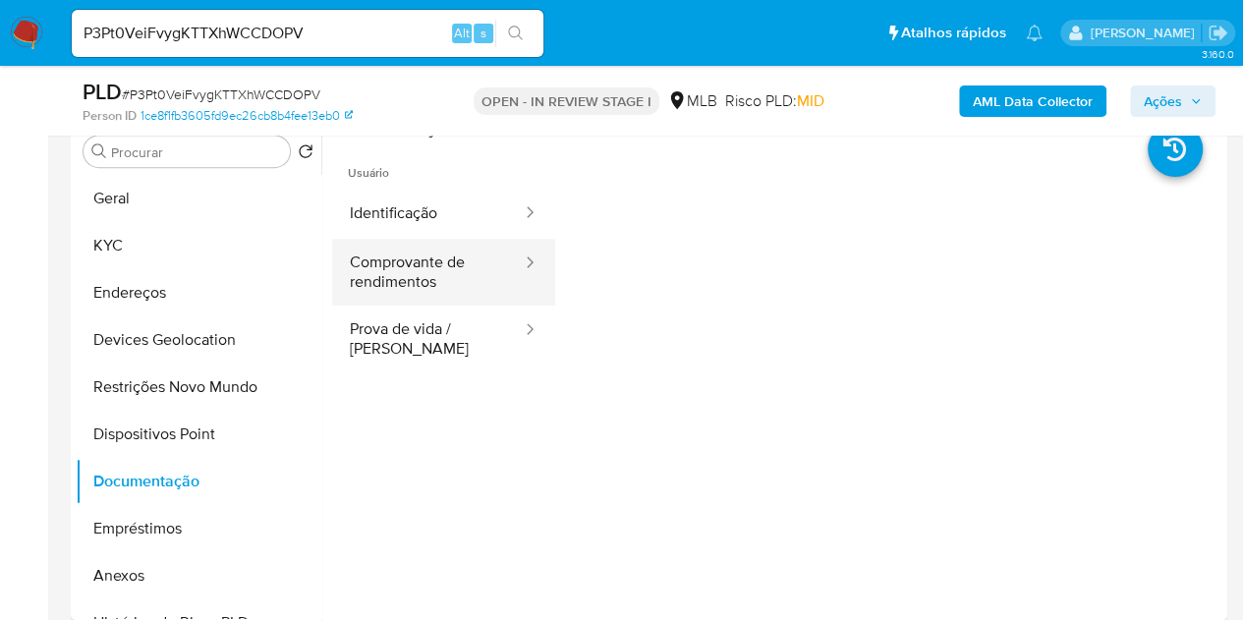
click at [372, 257] on button "Comprovante de rendimentos" at bounding box center [428, 272] width 192 height 67
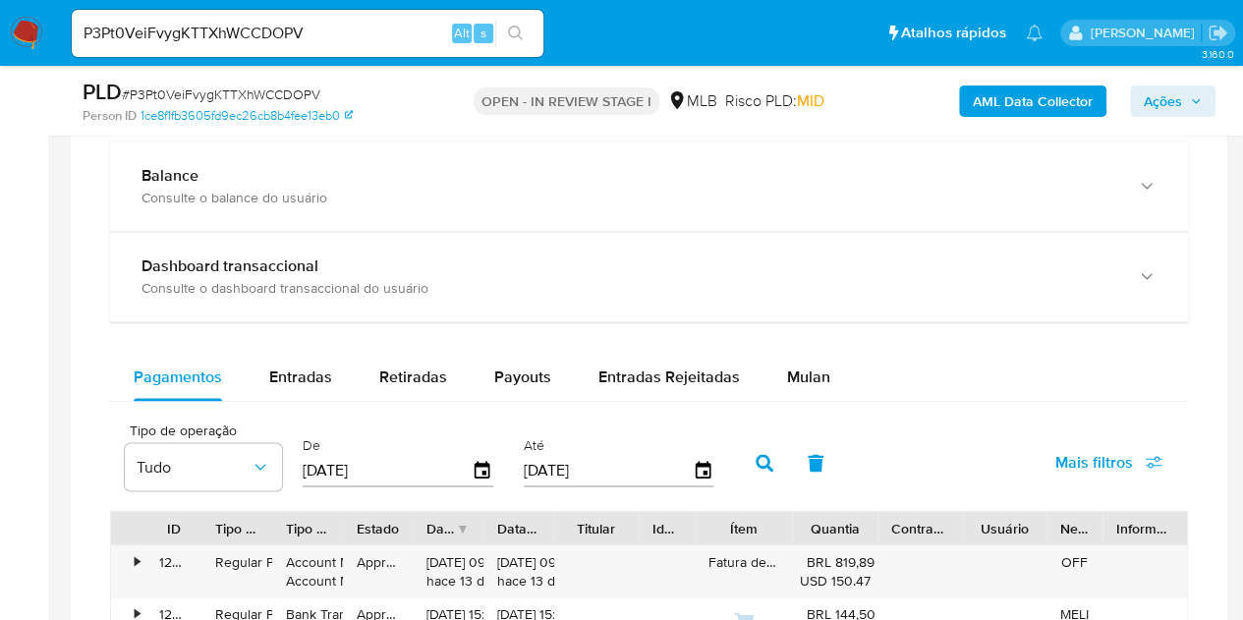
scroll to position [1671, 0]
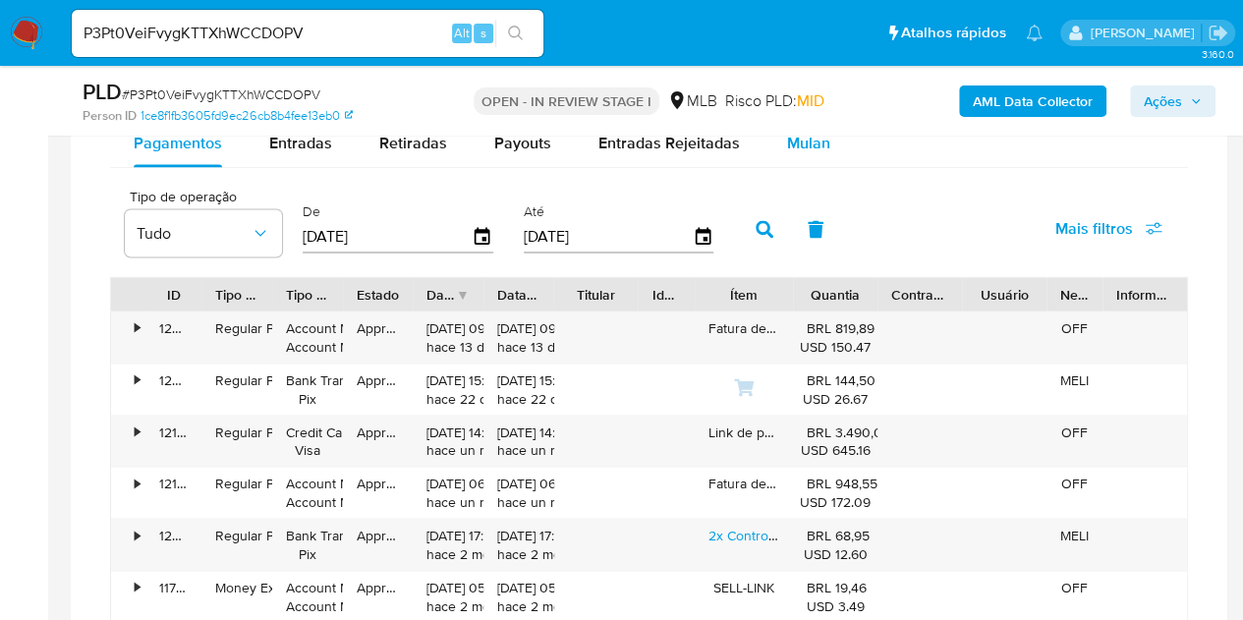
click at [804, 152] on div "Mulan" at bounding box center [808, 143] width 43 height 47
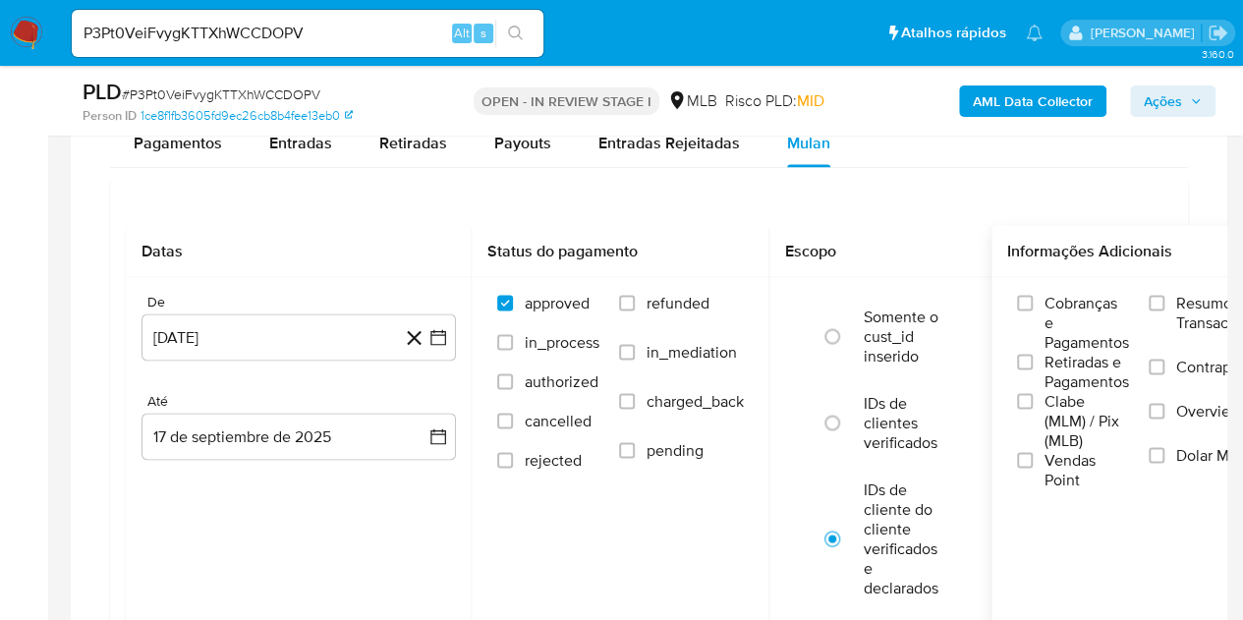
click at [1195, 308] on span "Resumo Transacionalidade" at bounding box center [1238, 312] width 124 height 39
click at [1165, 308] on input "Resumo Transacionalidade" at bounding box center [1157, 303] width 16 height 16
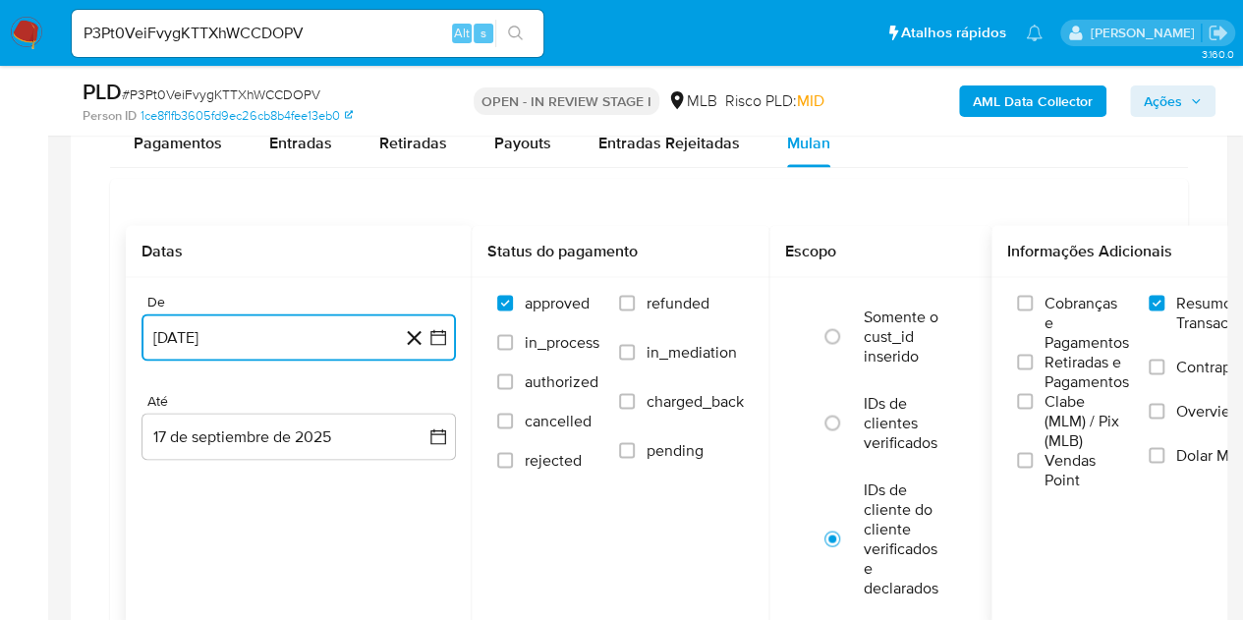
click at [219, 341] on button "[DATE]" at bounding box center [299, 337] width 314 height 47
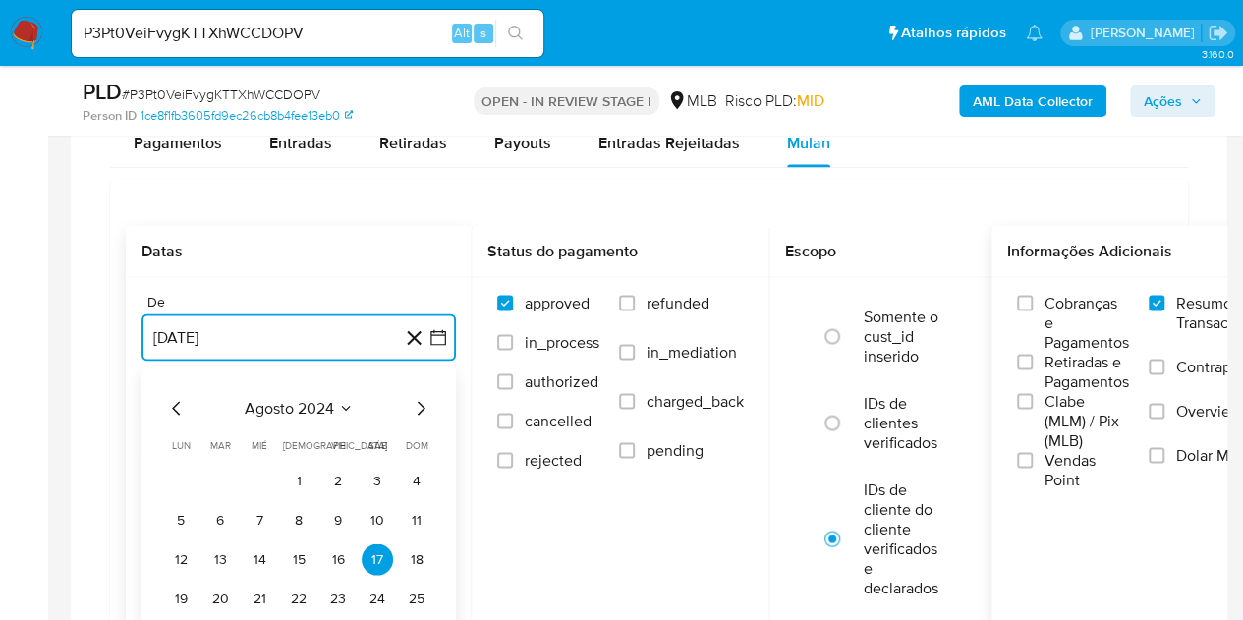
click at [279, 398] on span "agosto 2024" at bounding box center [289, 408] width 89 height 20
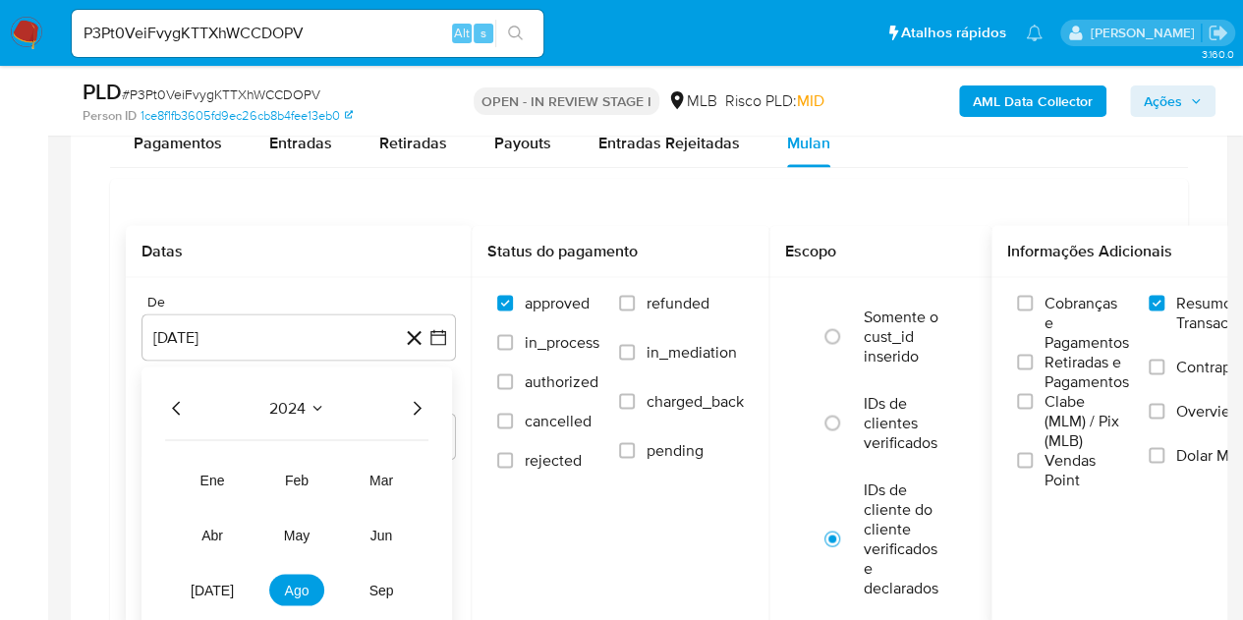
click at [407, 403] on icon "Año siguiente" at bounding box center [417, 408] width 24 height 24
click at [228, 468] on button "ene" at bounding box center [212, 479] width 55 height 31
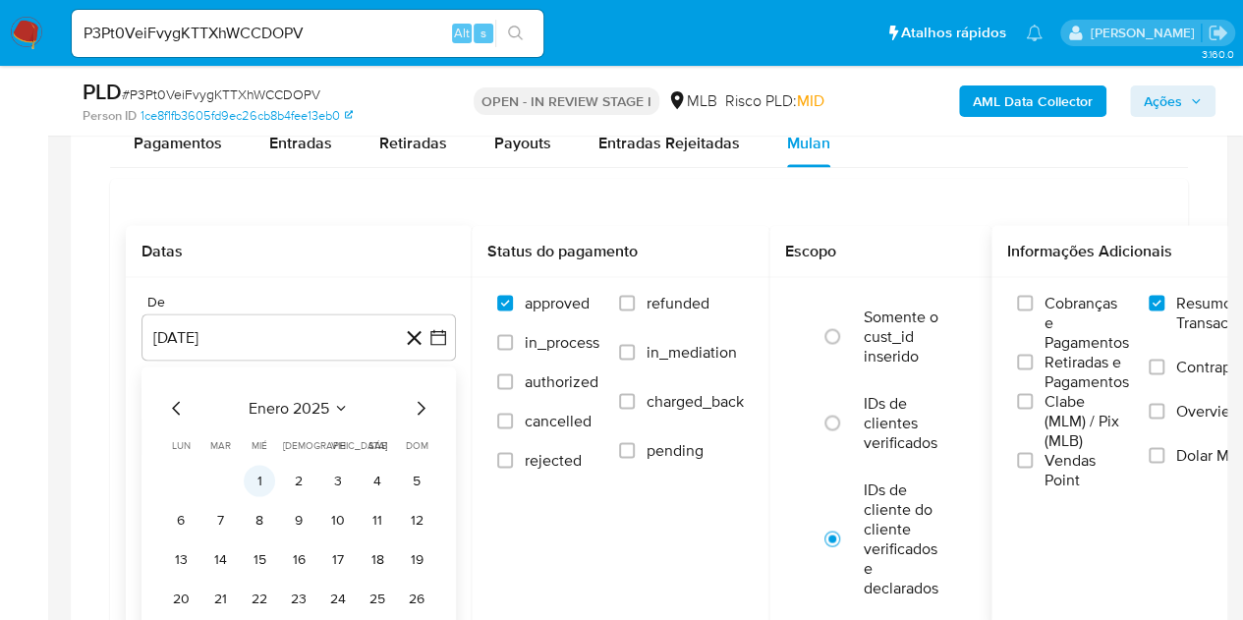
click at [249, 475] on button "1" at bounding box center [259, 480] width 31 height 31
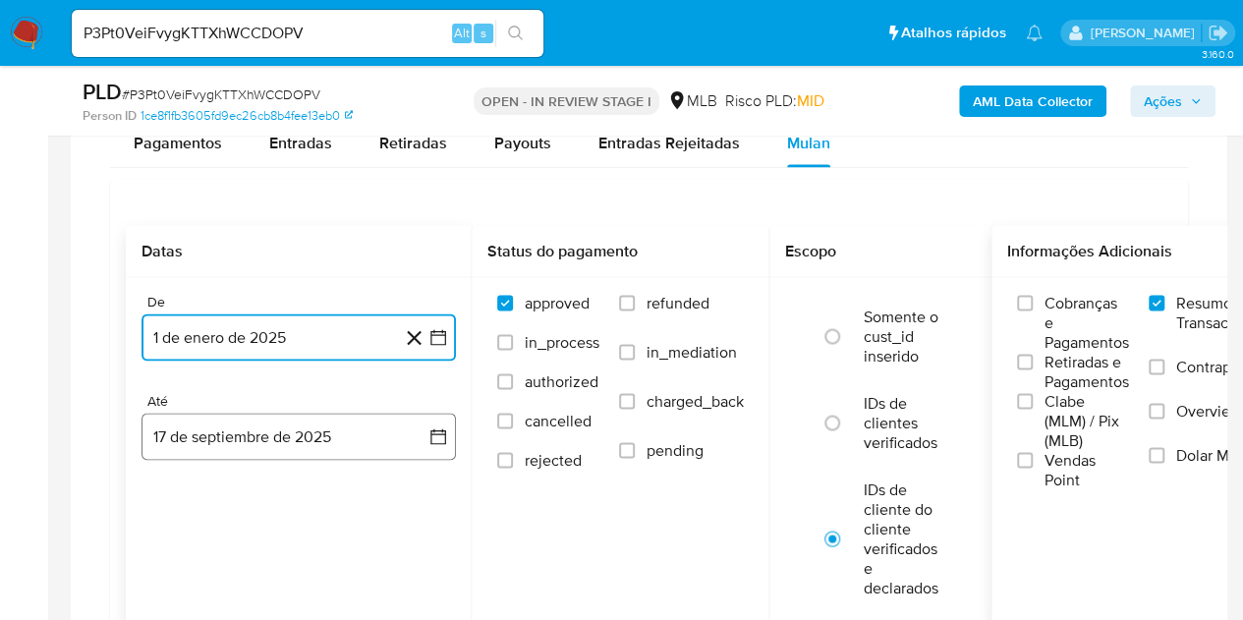
click at [242, 446] on button "17 de septiembre de 2025" at bounding box center [299, 436] width 314 height 47
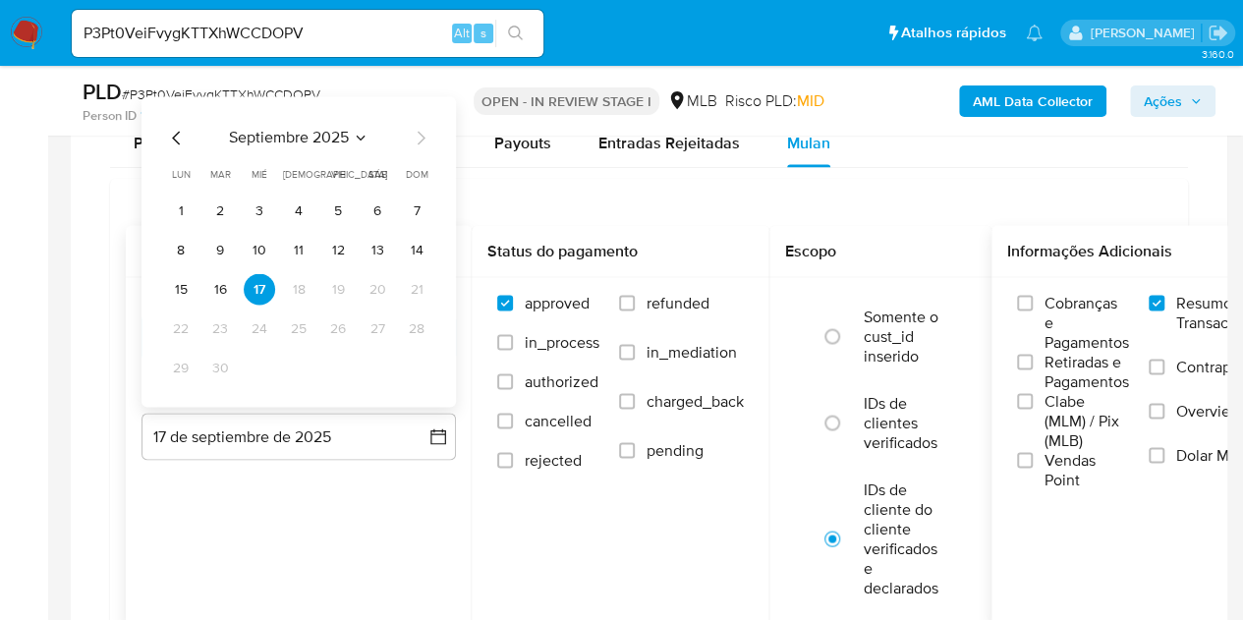
click at [309, 137] on span "septiembre 2025" at bounding box center [289, 138] width 120 height 20
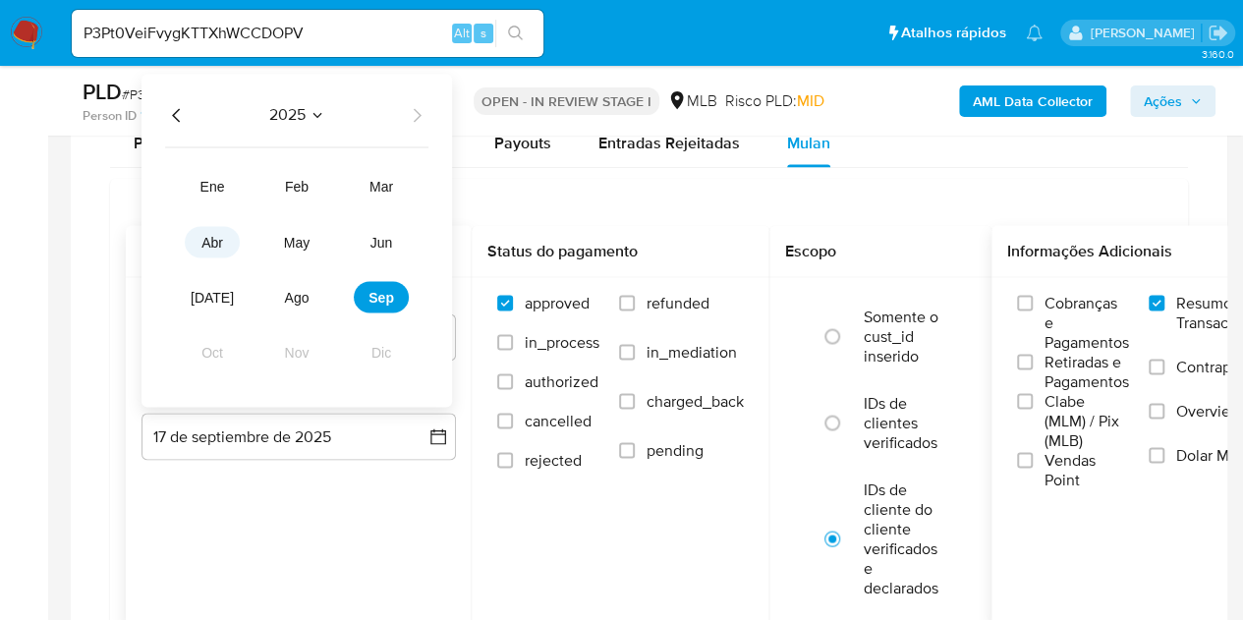
click at [220, 238] on span "abr" at bounding box center [212, 242] width 22 height 16
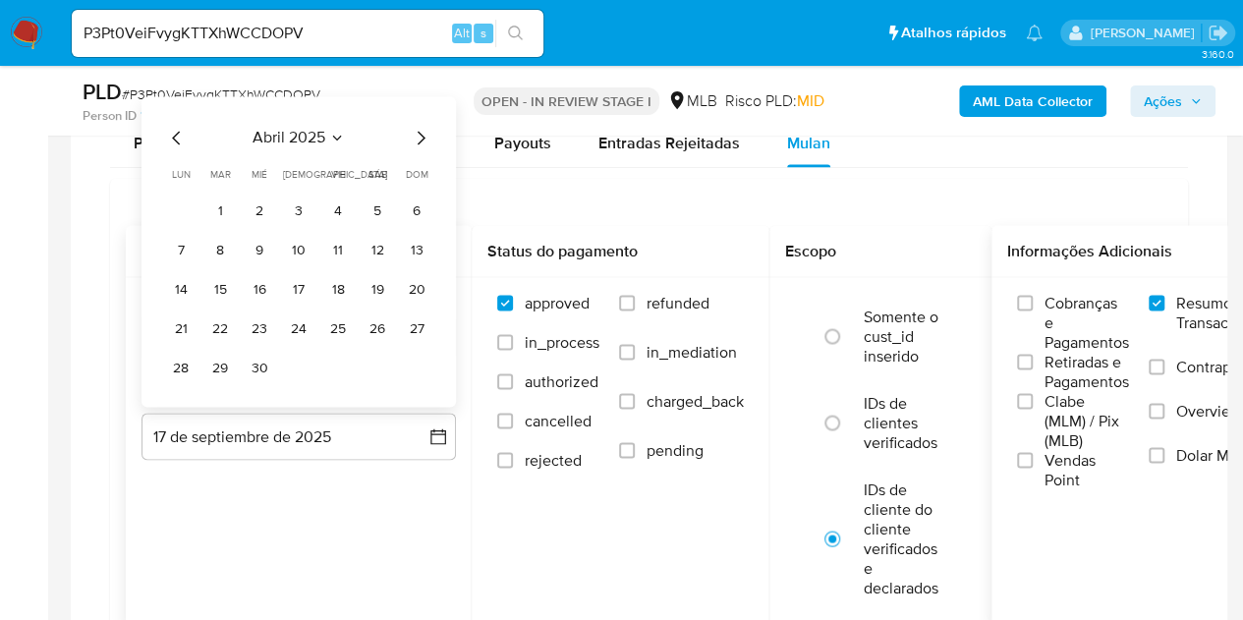
click at [261, 359] on button "30" at bounding box center [259, 367] width 31 height 31
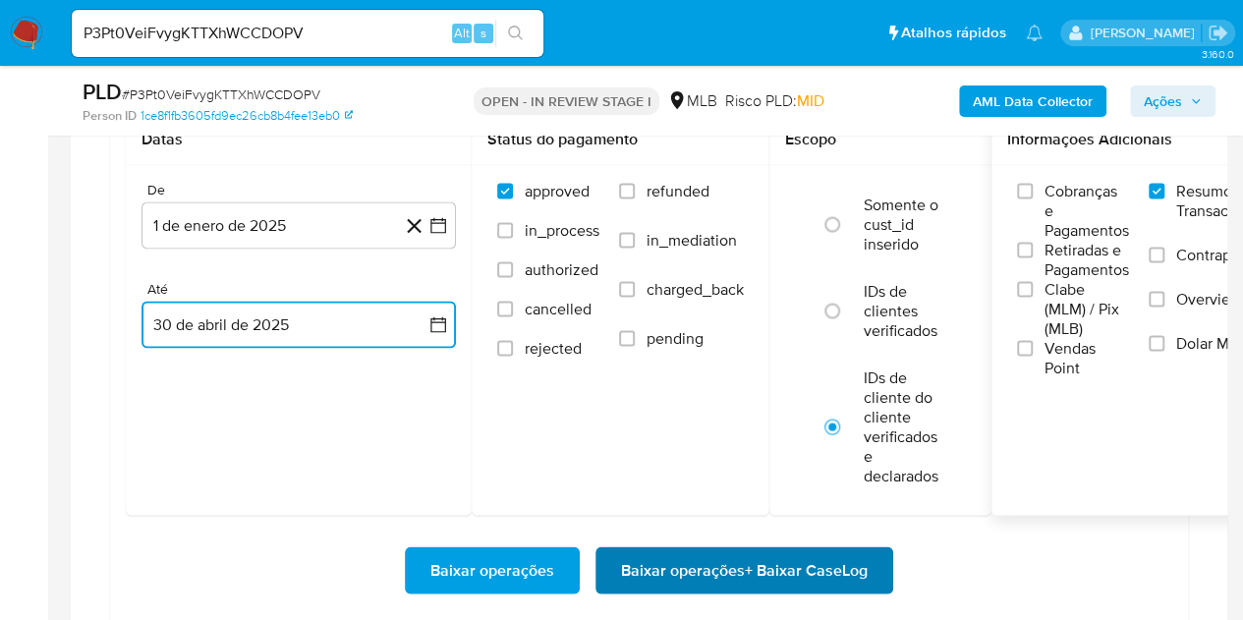
scroll to position [1966, 0]
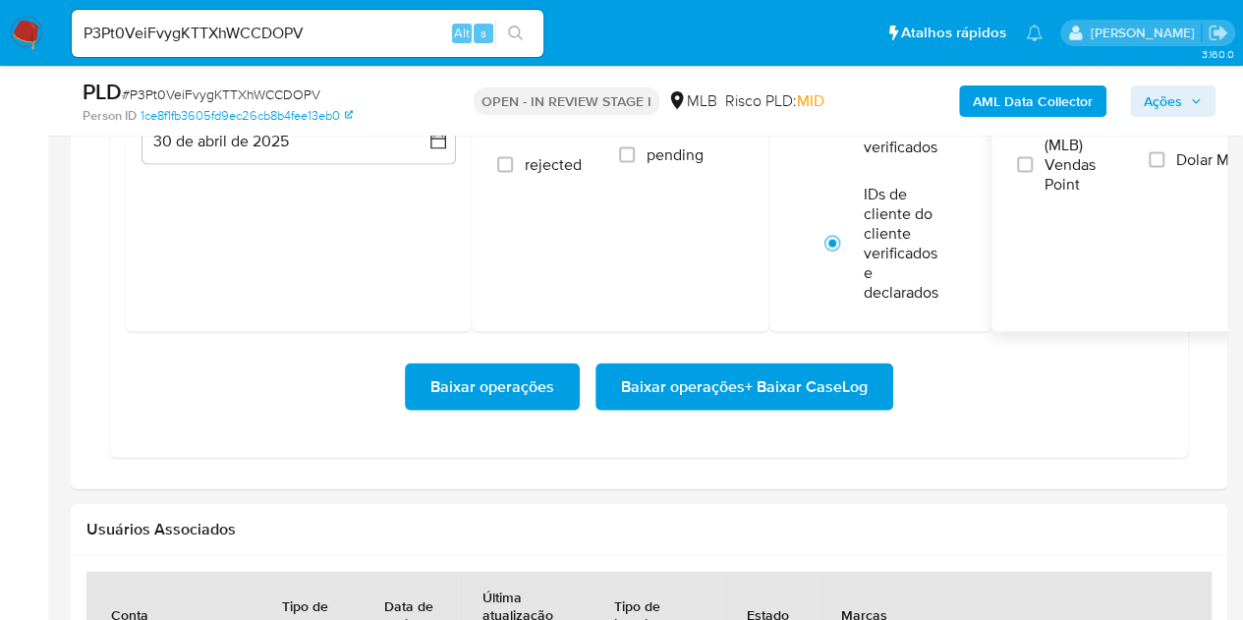
click at [497, 409] on div "Baixar operações Baixar operações + Baixar CaseLog" at bounding box center [649, 387] width 1047 height 110
click at [489, 385] on span "Baixar operações" at bounding box center [492, 387] width 124 height 43
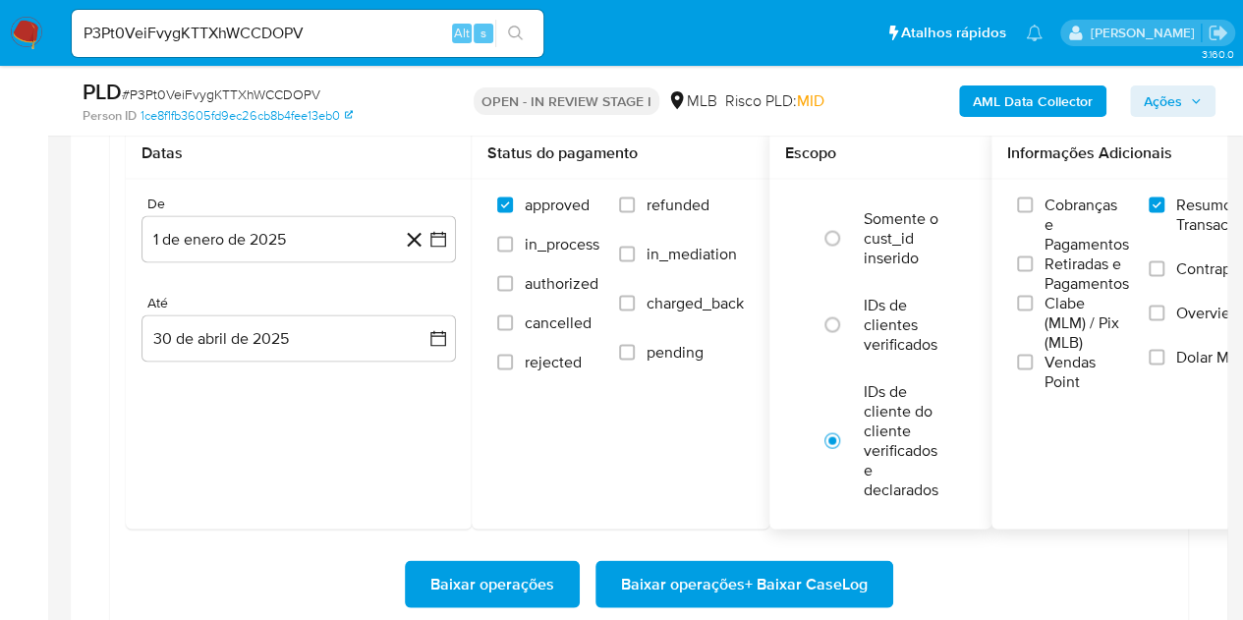
scroll to position [1278, 0]
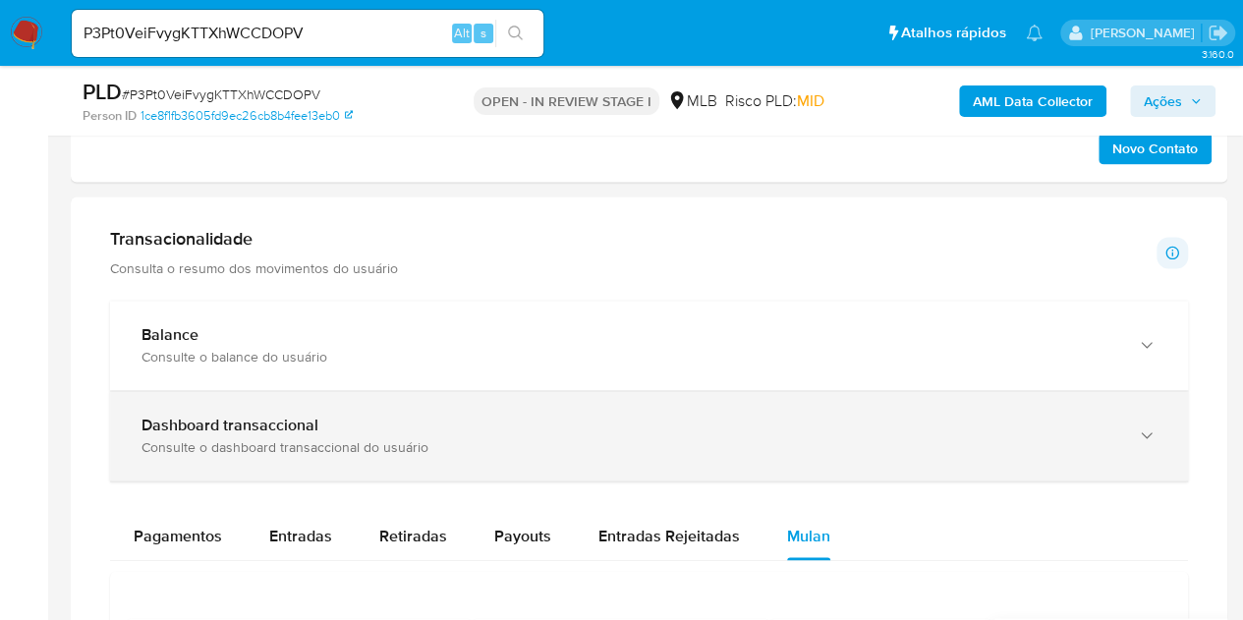
click at [945, 448] on div "Consulte o dashboard transaccional do usuário" at bounding box center [630, 447] width 976 height 18
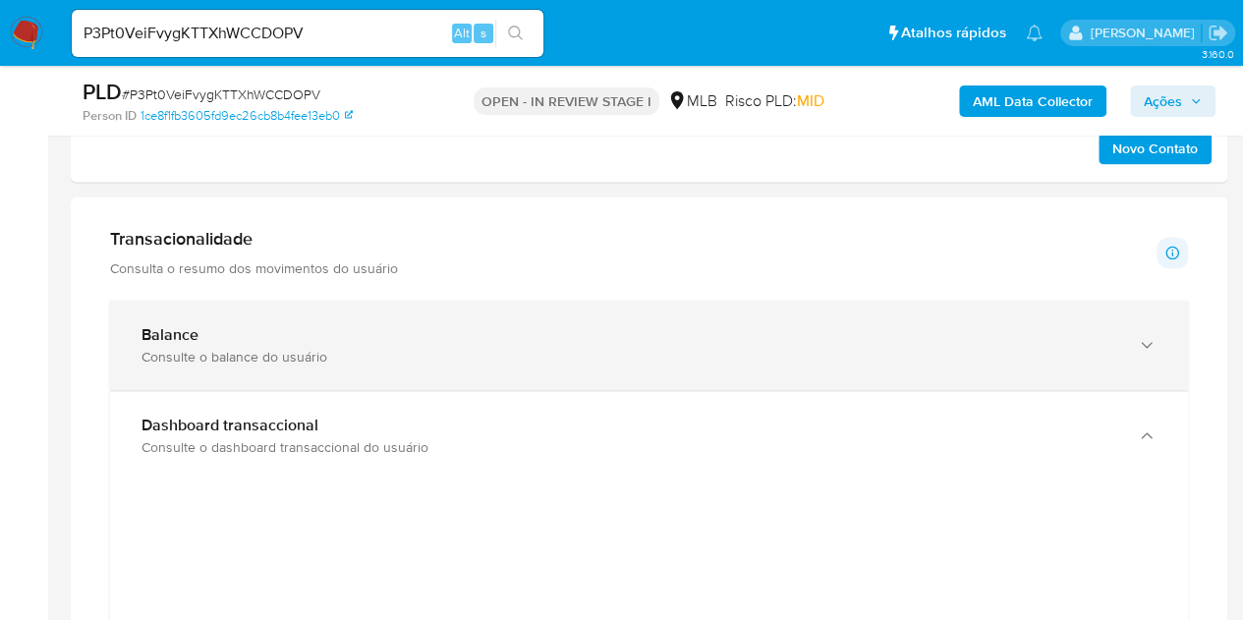
click at [462, 367] on div "Balance Consulte o balance do usuário" at bounding box center [649, 345] width 1078 height 89
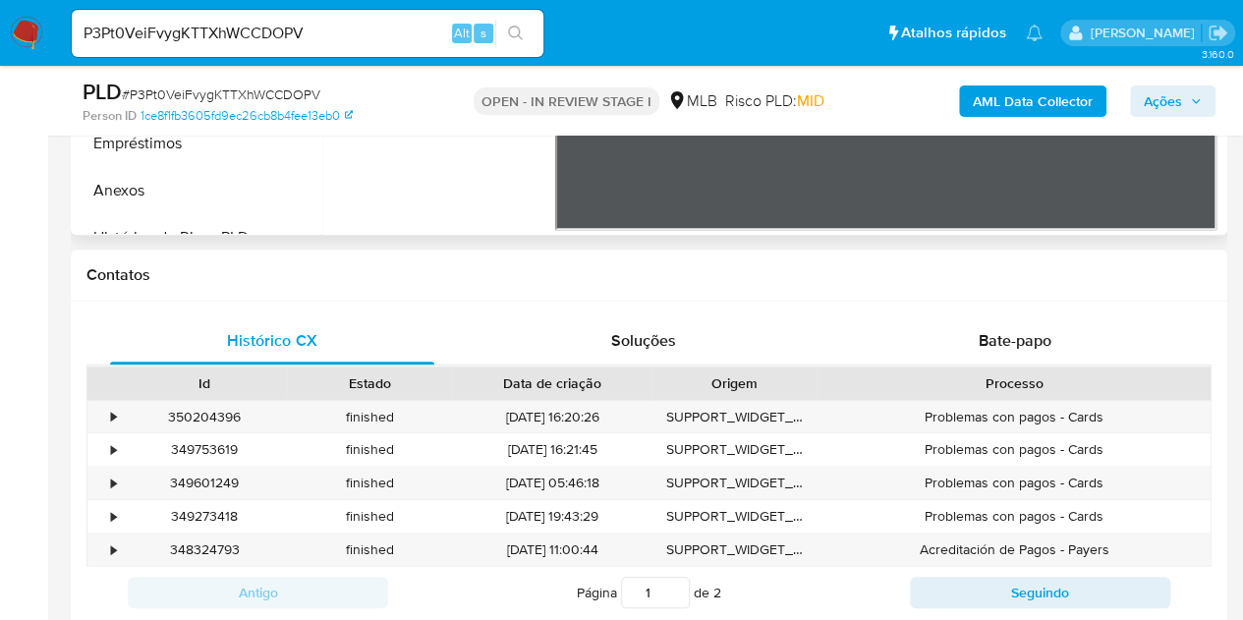
scroll to position [590, 0]
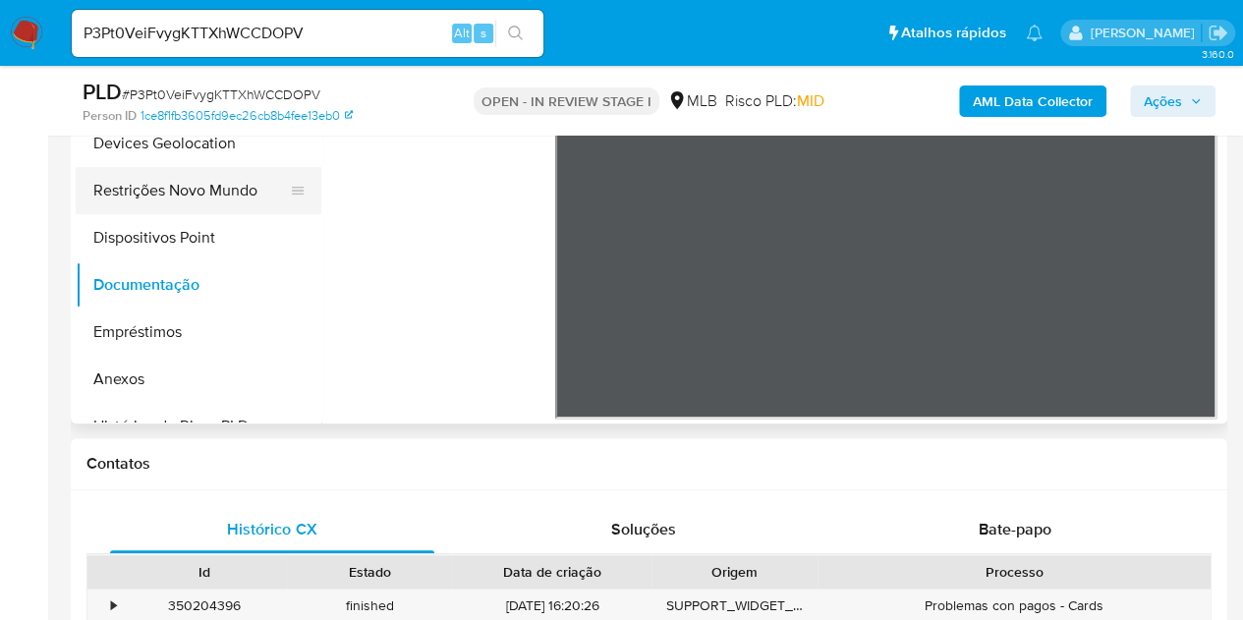
click at [149, 207] on button "Restrições Novo Mundo" at bounding box center [191, 190] width 230 height 47
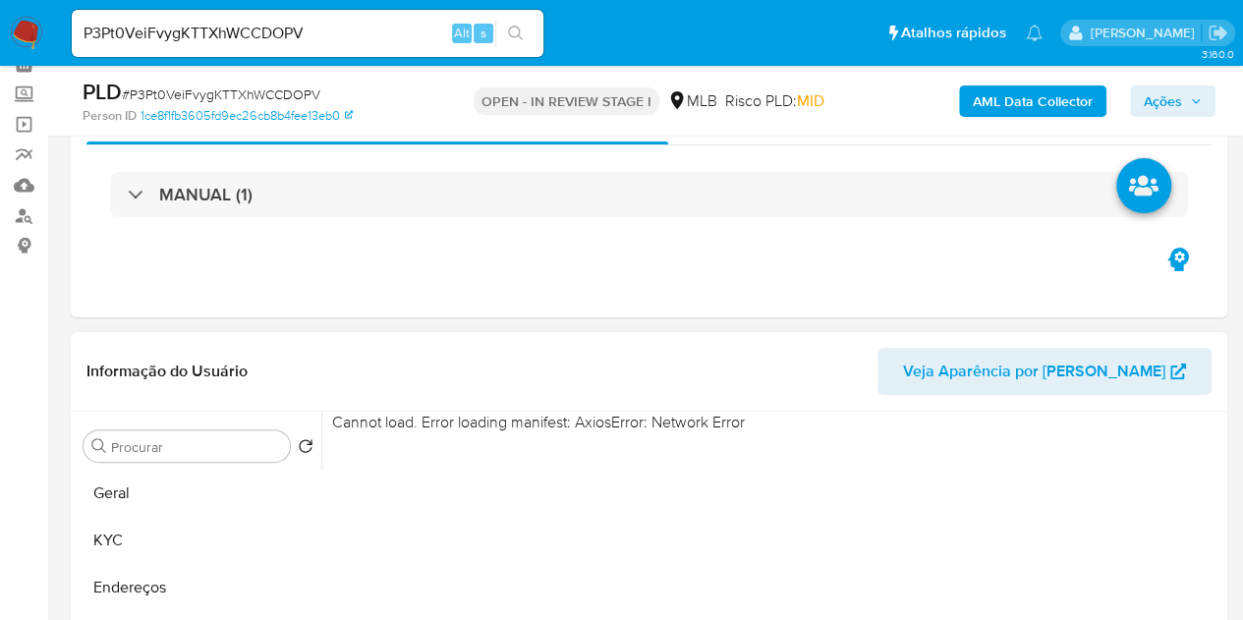
scroll to position [295, 0]
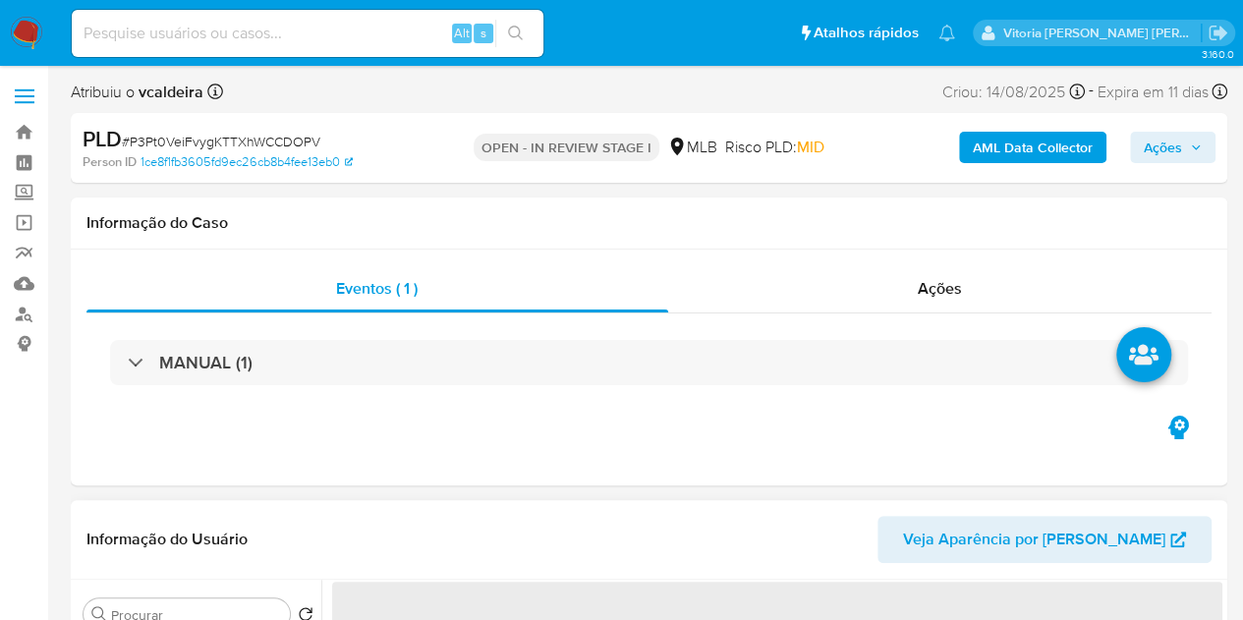
select select "10"
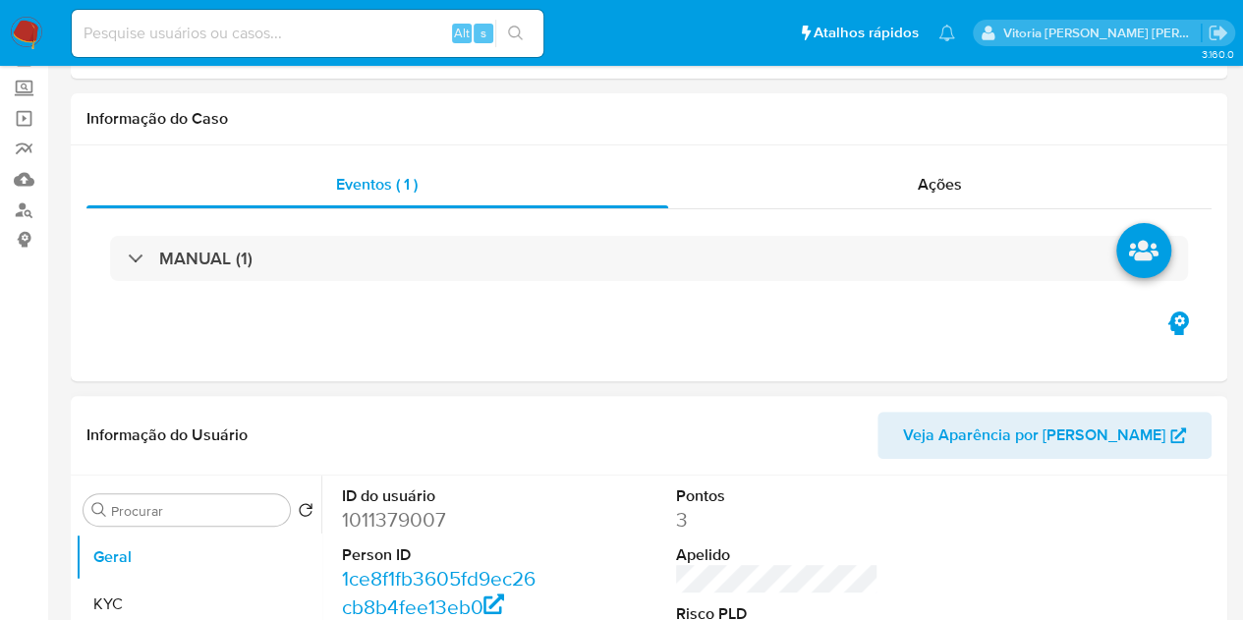
scroll to position [295, 0]
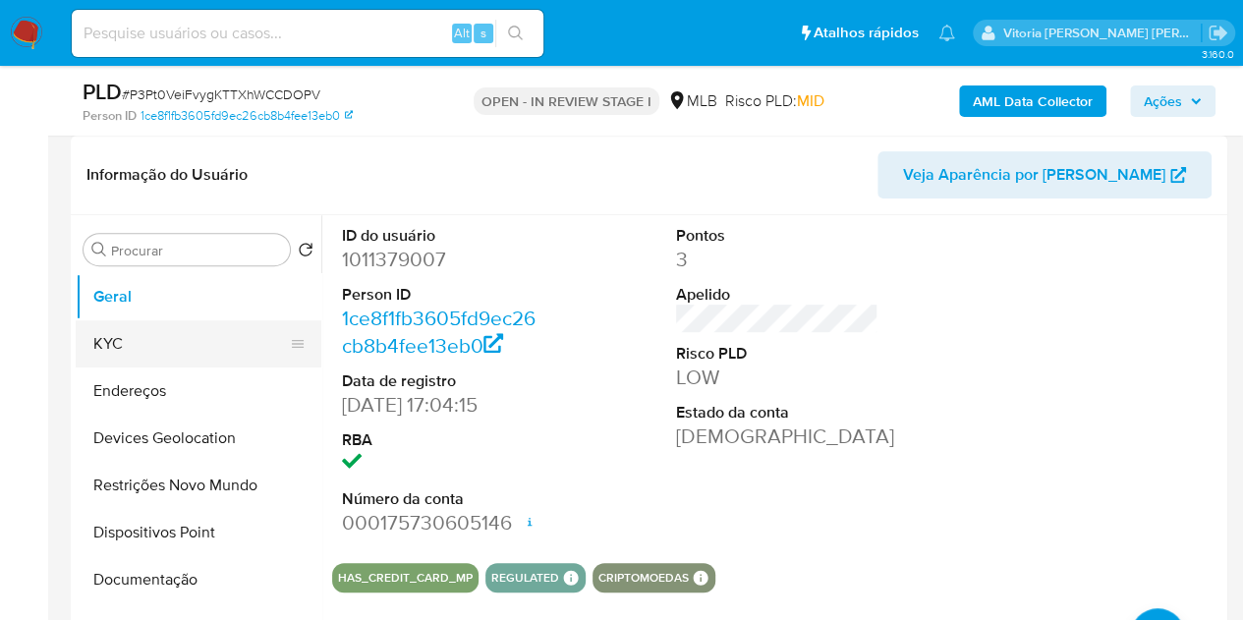
drag, startPoint x: 124, startPoint y: 343, endPoint x: 230, endPoint y: 335, distance: 106.4
click at [124, 343] on button "KYC" at bounding box center [191, 343] width 230 height 47
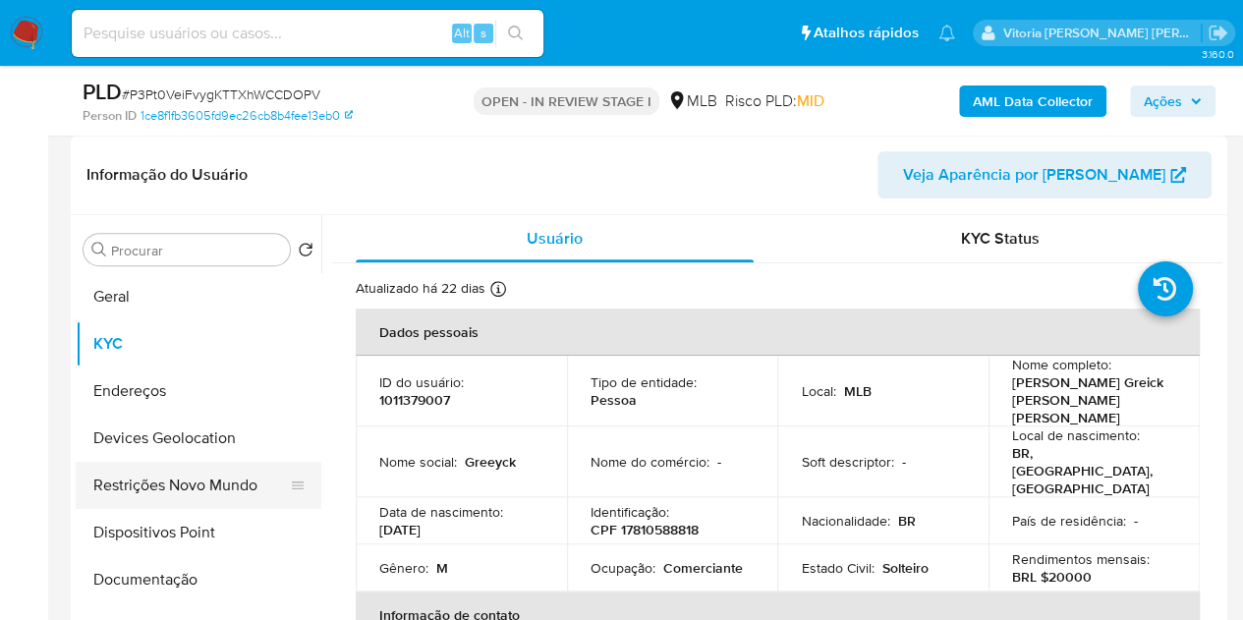
click at [161, 502] on button "Restrições Novo Mundo" at bounding box center [191, 485] width 230 height 47
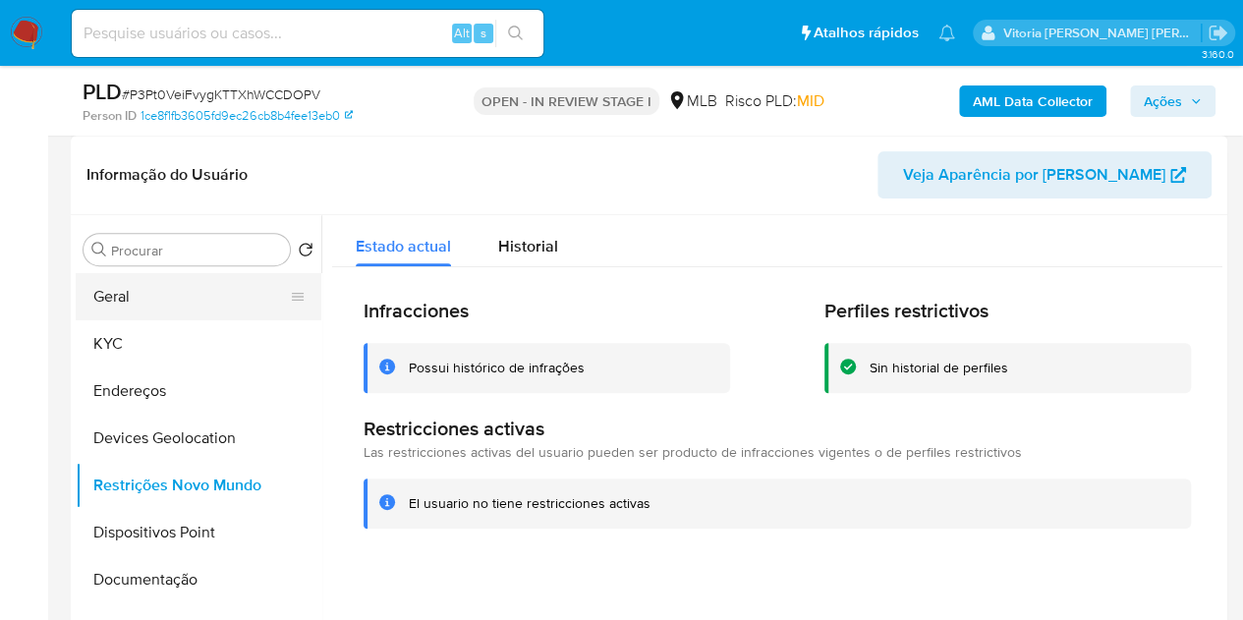
click at [173, 273] on button "Geral" at bounding box center [191, 296] width 230 height 47
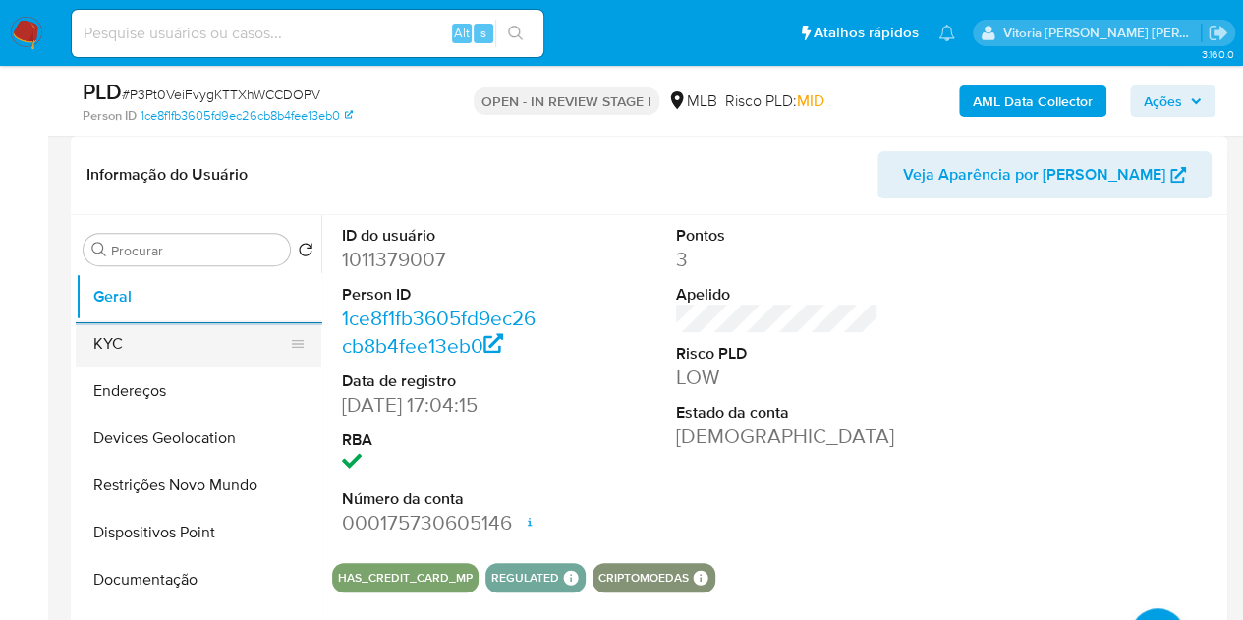
click at [143, 330] on button "KYC" at bounding box center [191, 343] width 230 height 47
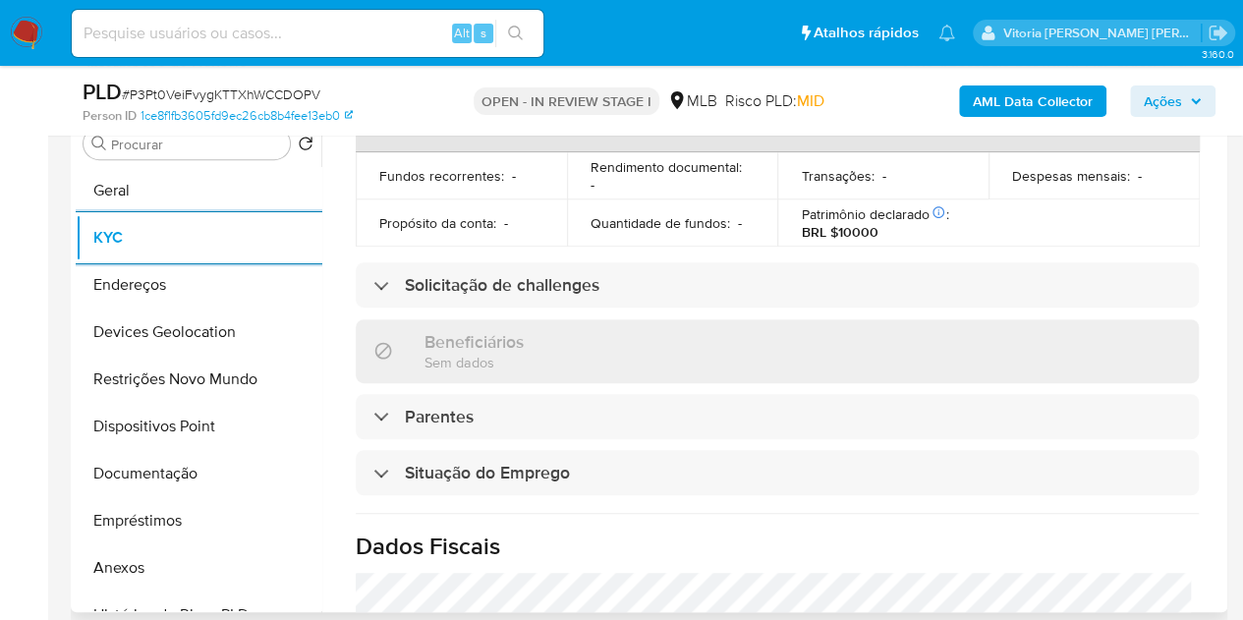
scroll to position [910, 0]
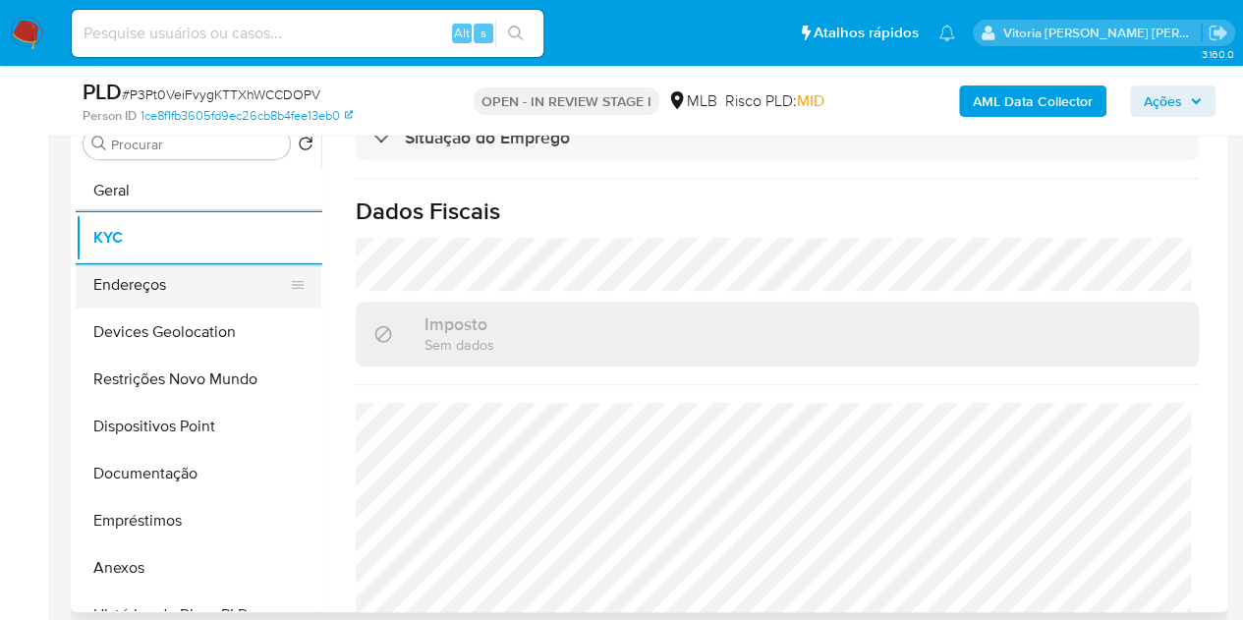
click at [146, 296] on button "Endereços" at bounding box center [191, 284] width 230 height 47
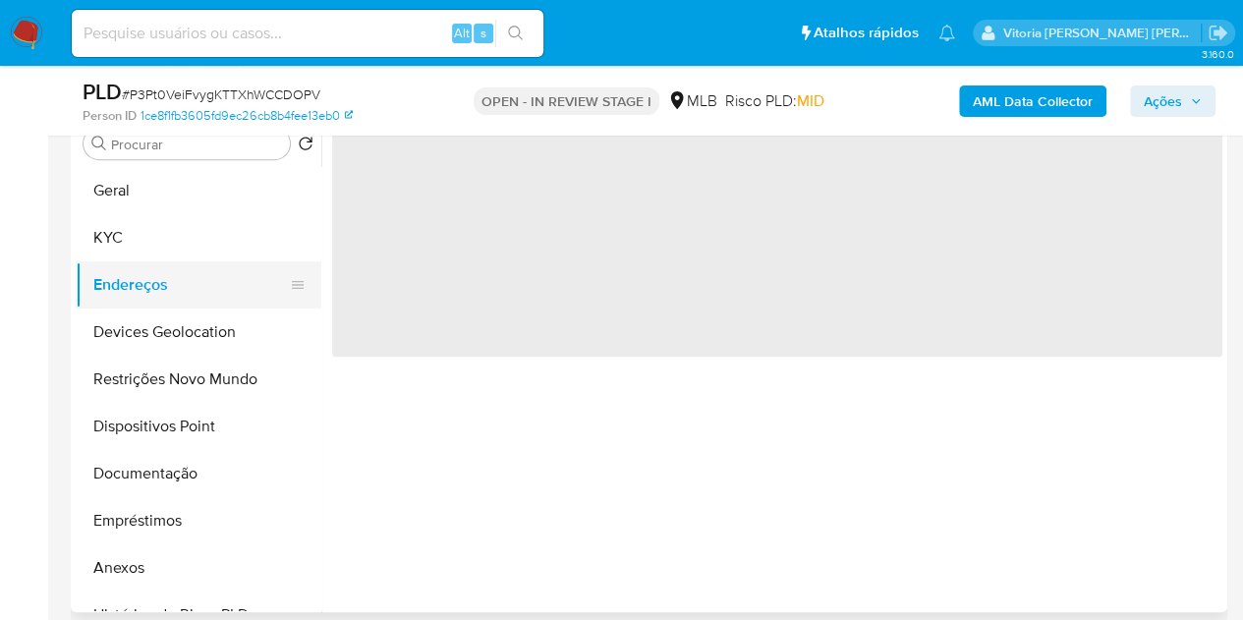
scroll to position [0, 0]
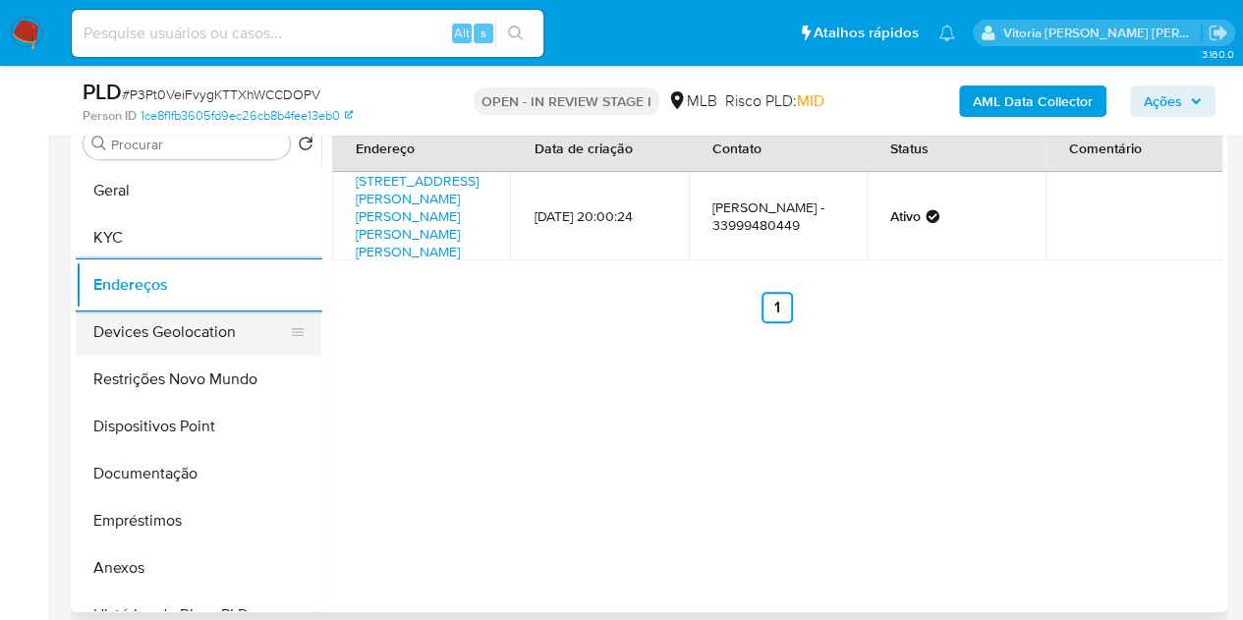
click at [162, 339] on button "Devices Geolocation" at bounding box center [191, 332] width 230 height 47
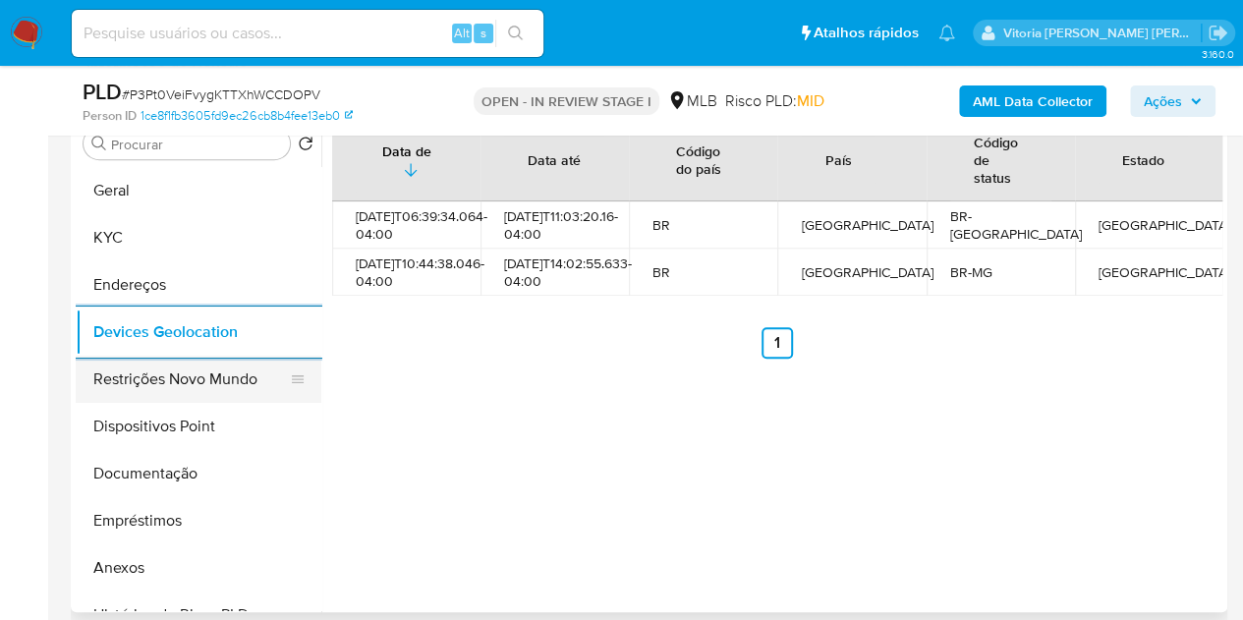
click at [187, 378] on button "Restrições Novo Mundo" at bounding box center [191, 379] width 230 height 47
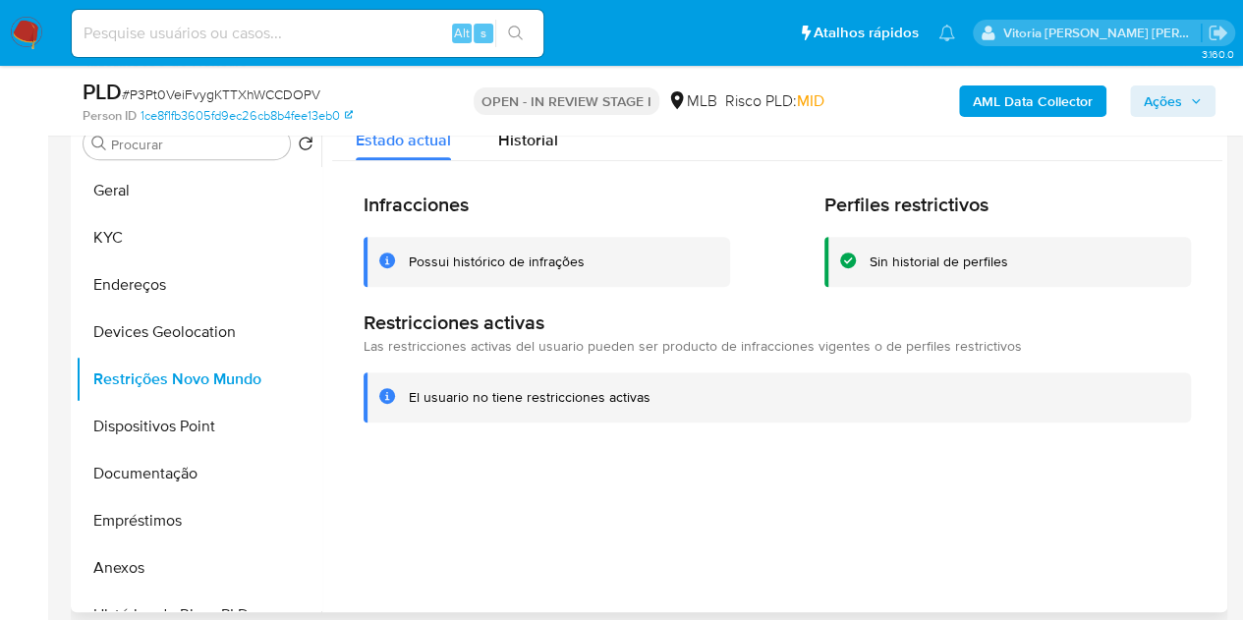
scroll to position [303, 0]
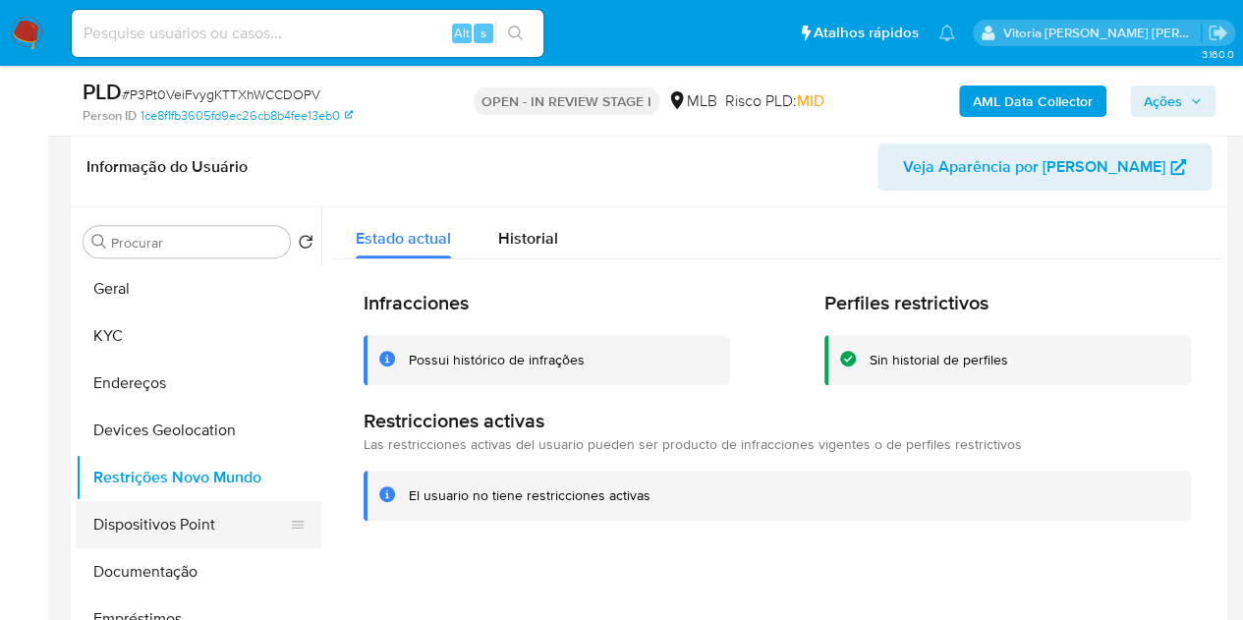
click at [196, 538] on button "Dispositivos Point" at bounding box center [191, 524] width 230 height 47
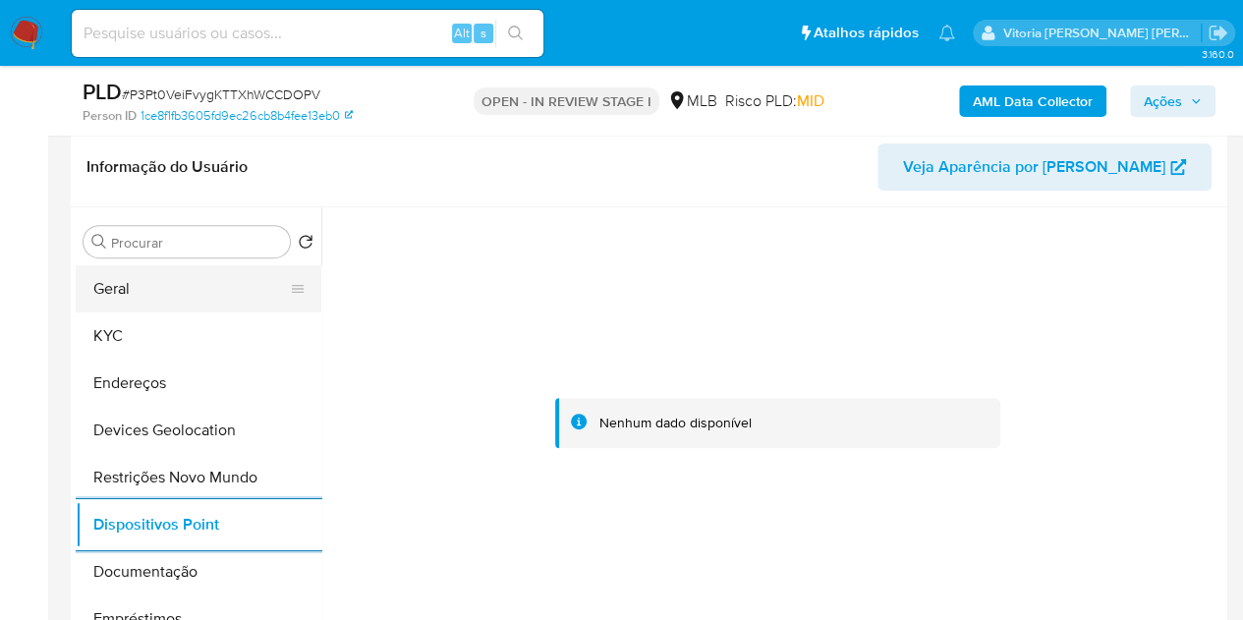
click at [181, 274] on button "Geral" at bounding box center [191, 288] width 230 height 47
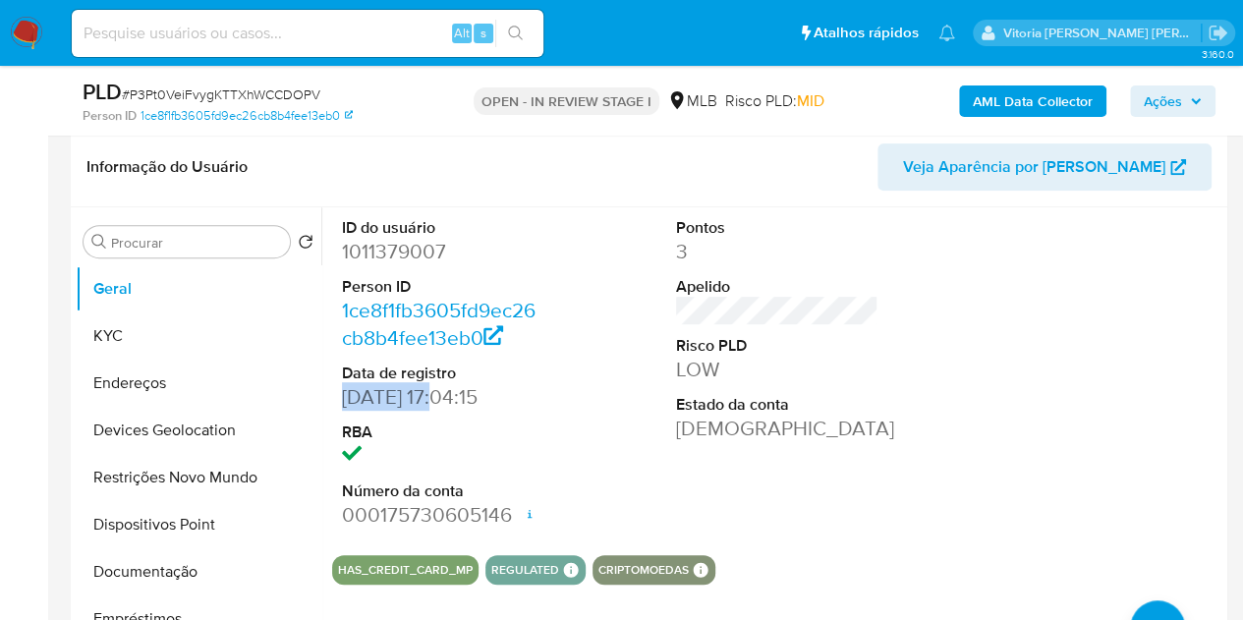
drag, startPoint x: 433, startPoint y: 395, endPoint x: 346, endPoint y: 390, distance: 87.6
click at [346, 390] on dd "[DATE] 17:04:15" at bounding box center [443, 397] width 203 height 28
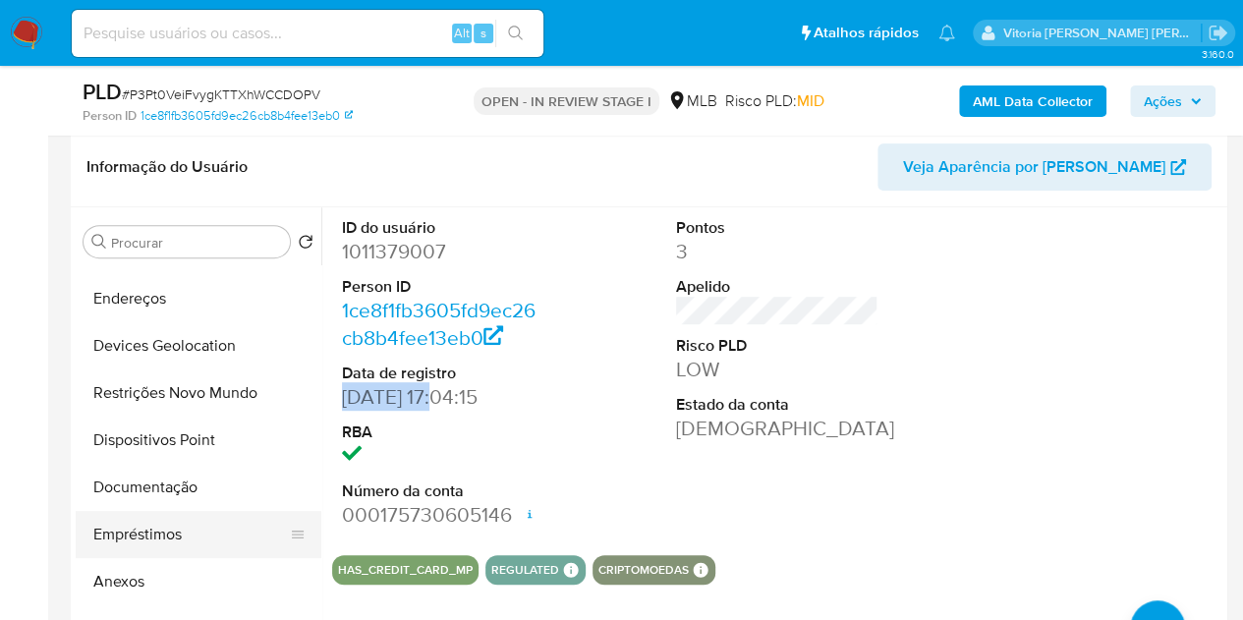
scroll to position [197, 0]
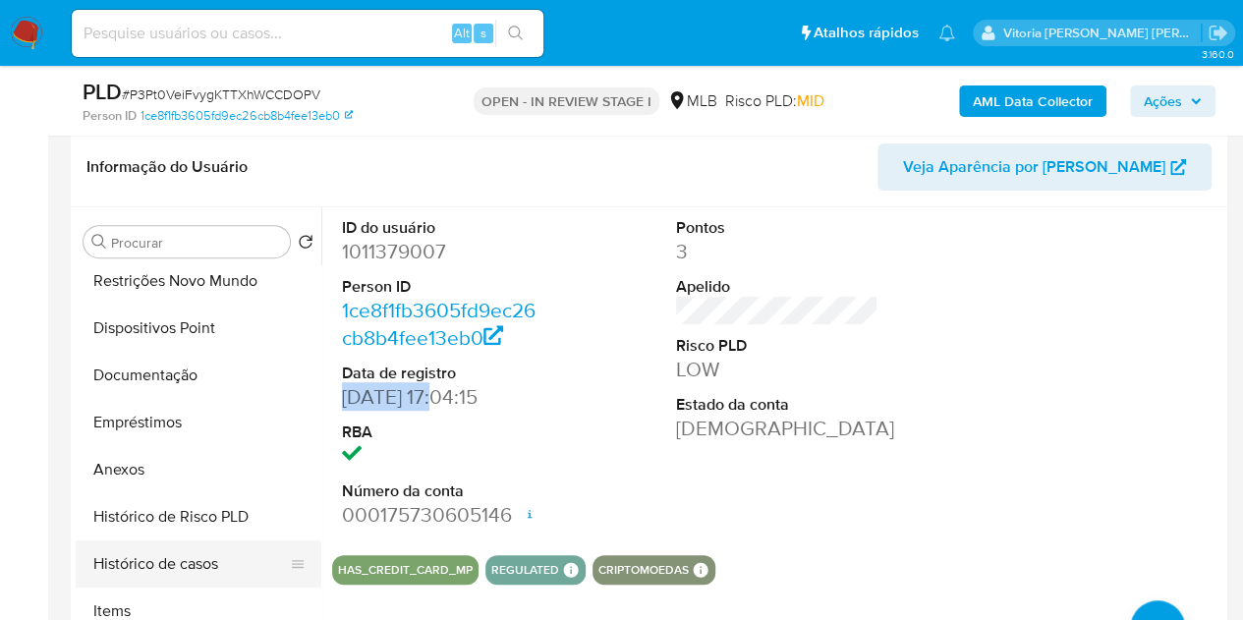
click at [160, 564] on button "Histórico de casos" at bounding box center [191, 564] width 230 height 47
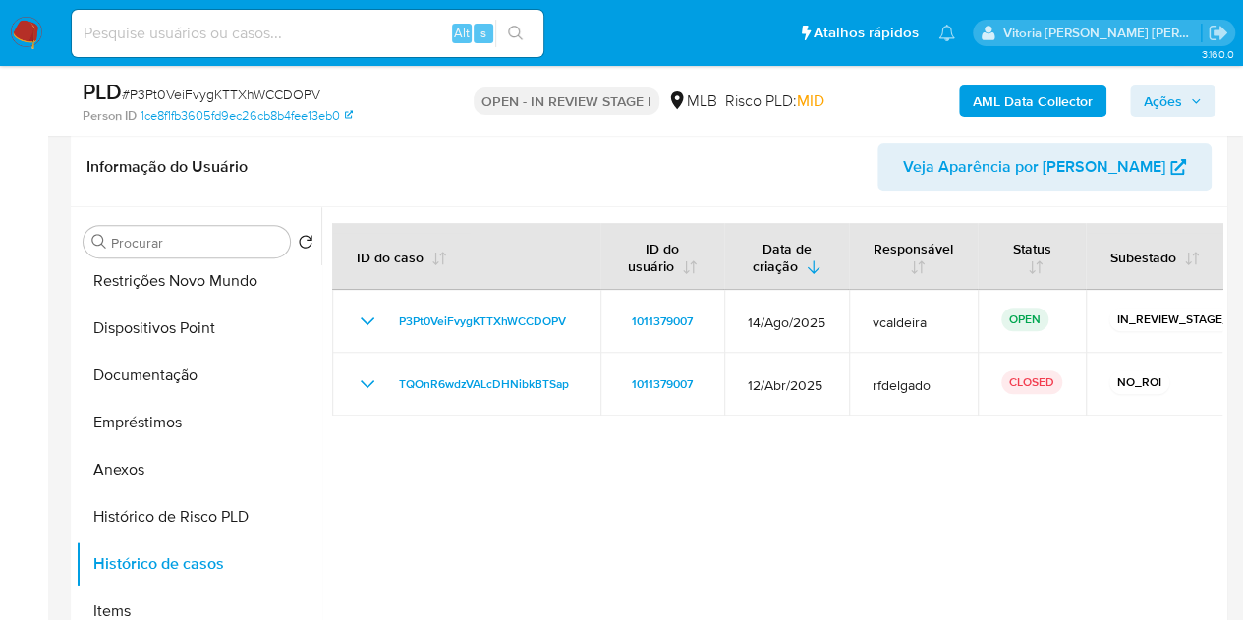
drag, startPoint x: 1175, startPoint y: 99, endPoint x: 1049, endPoint y: 117, distance: 128.0
click at [1174, 98] on span "Ações" at bounding box center [1163, 101] width 38 height 31
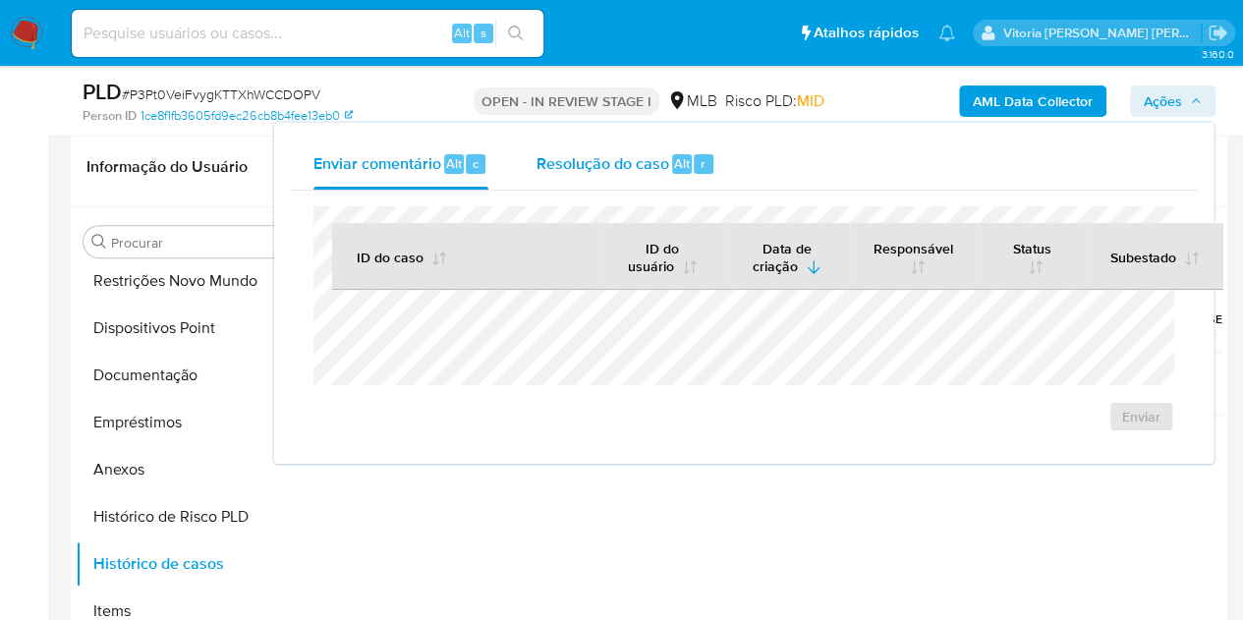
click at [574, 172] on span "Resolução do caso" at bounding box center [602, 162] width 133 height 23
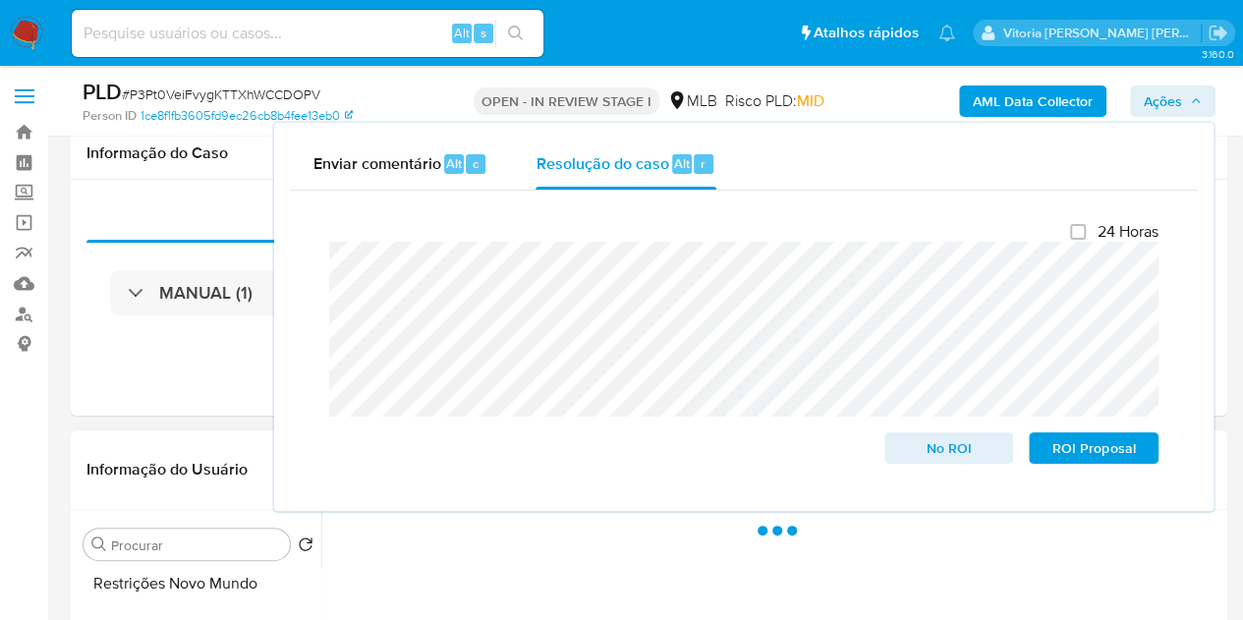
scroll to position [481, 0]
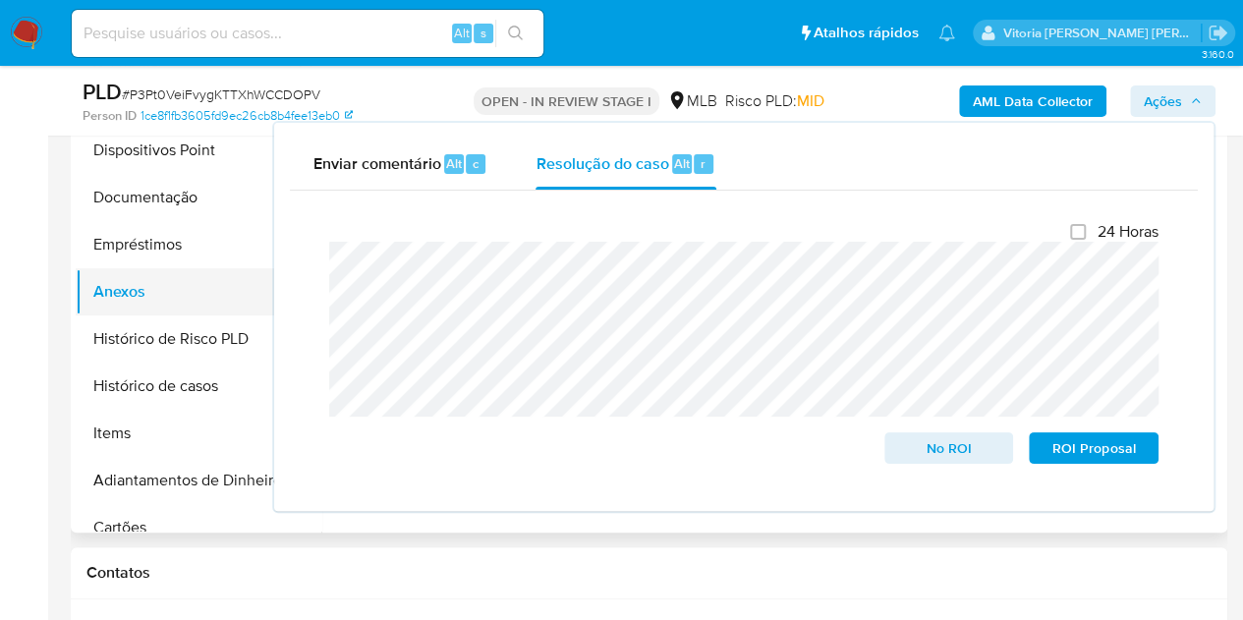
drag, startPoint x: 169, startPoint y: 285, endPoint x: 297, endPoint y: 280, distance: 127.9
click at [169, 284] on button "Anexos" at bounding box center [191, 291] width 230 height 47
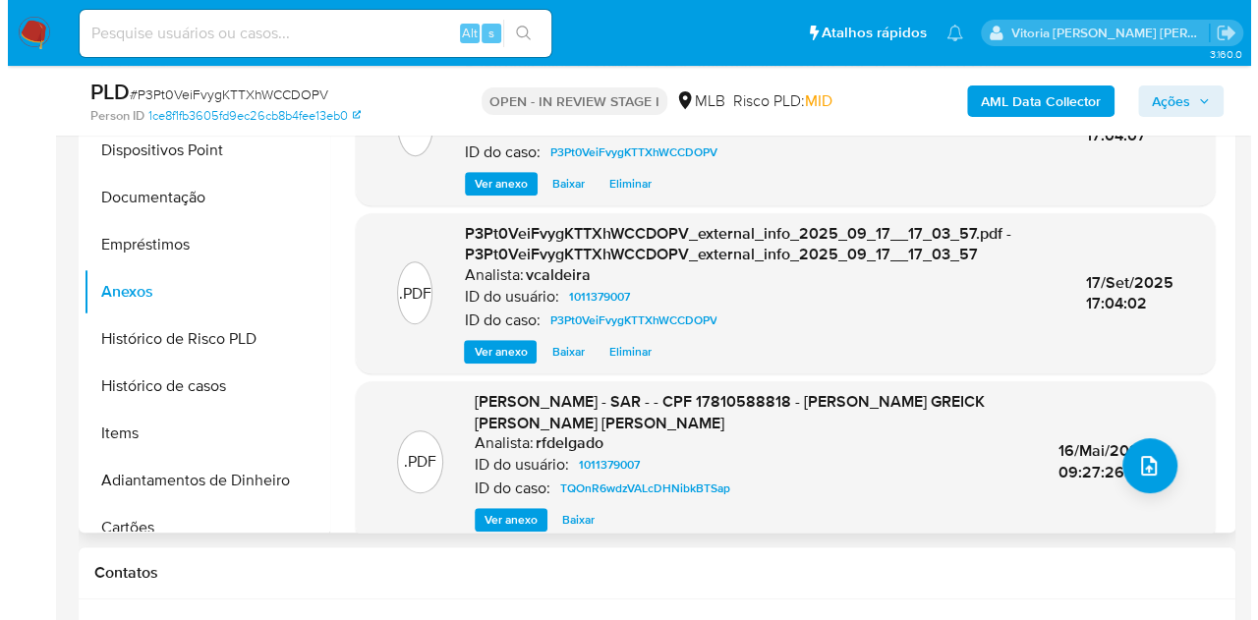
scroll to position [411, 0]
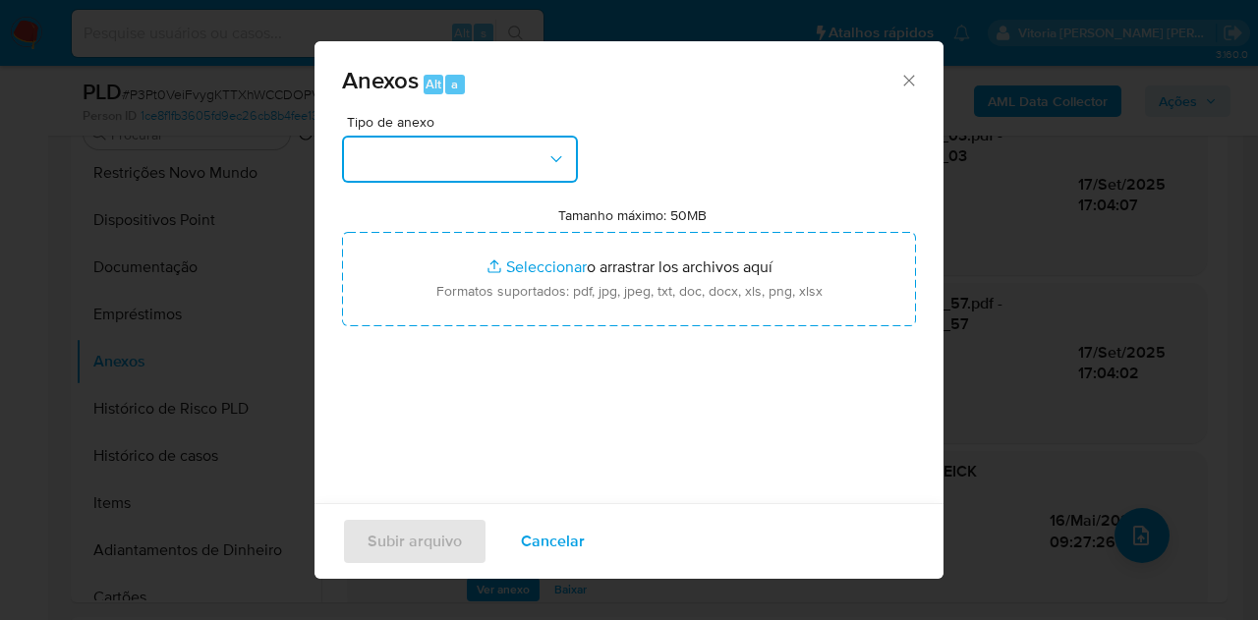
click at [551, 169] on button "button" at bounding box center [460, 159] width 236 height 47
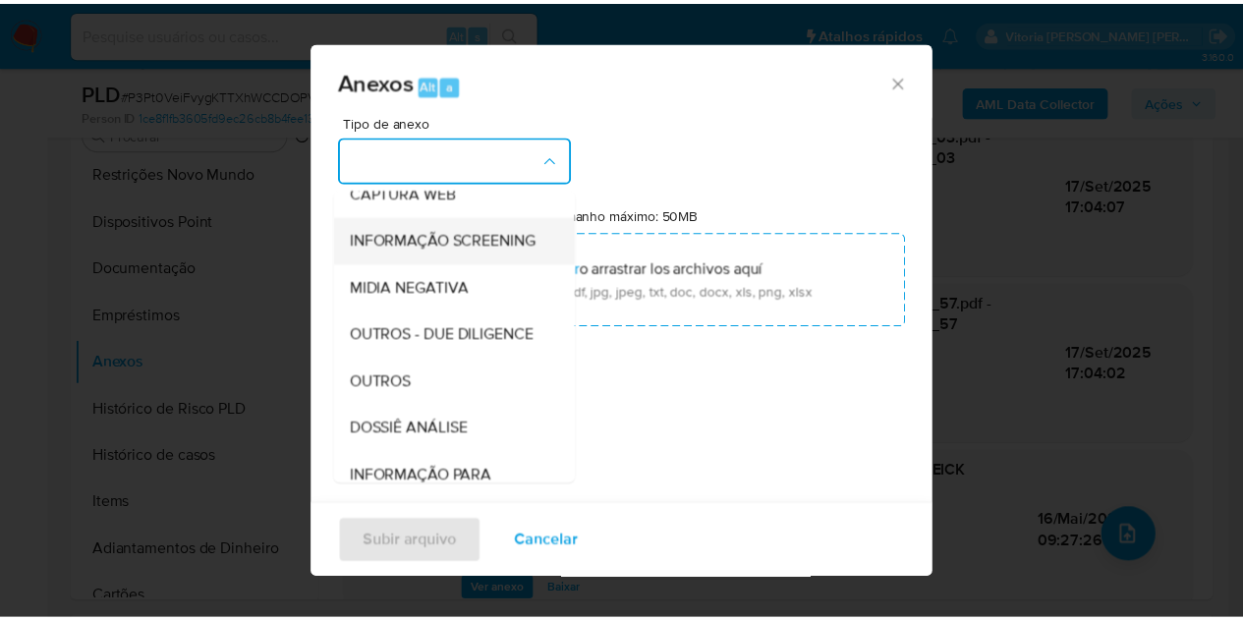
scroll to position [295, 0]
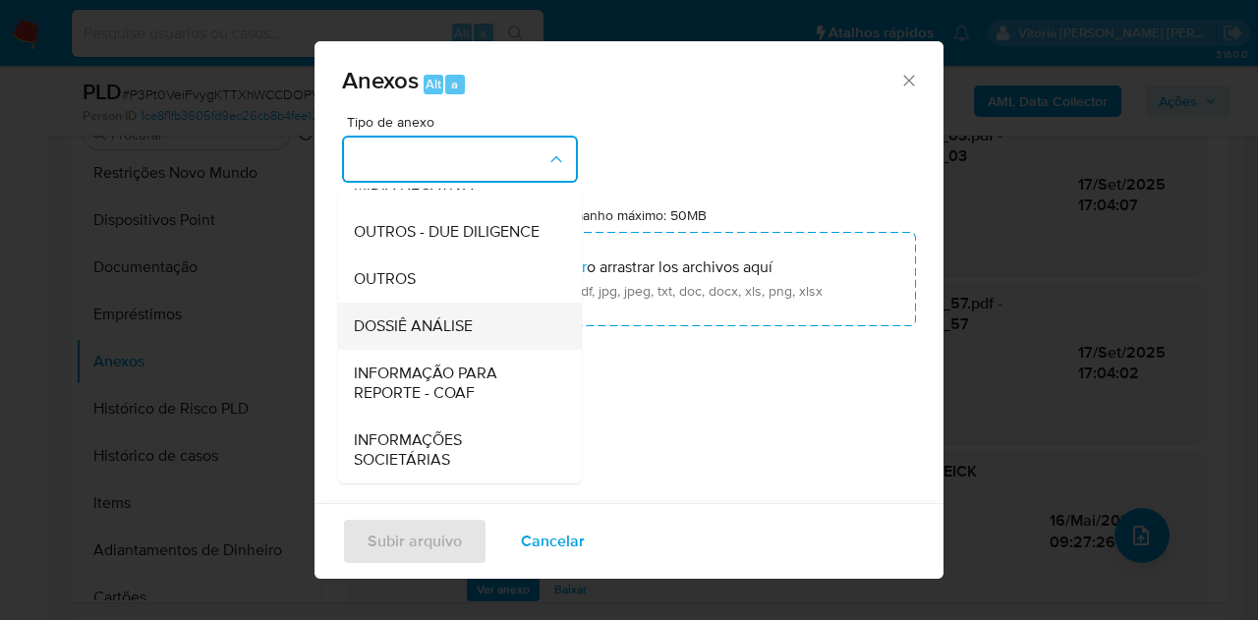
click at [417, 336] on span "DOSSIÊ ANÁLISE" at bounding box center [413, 326] width 119 height 20
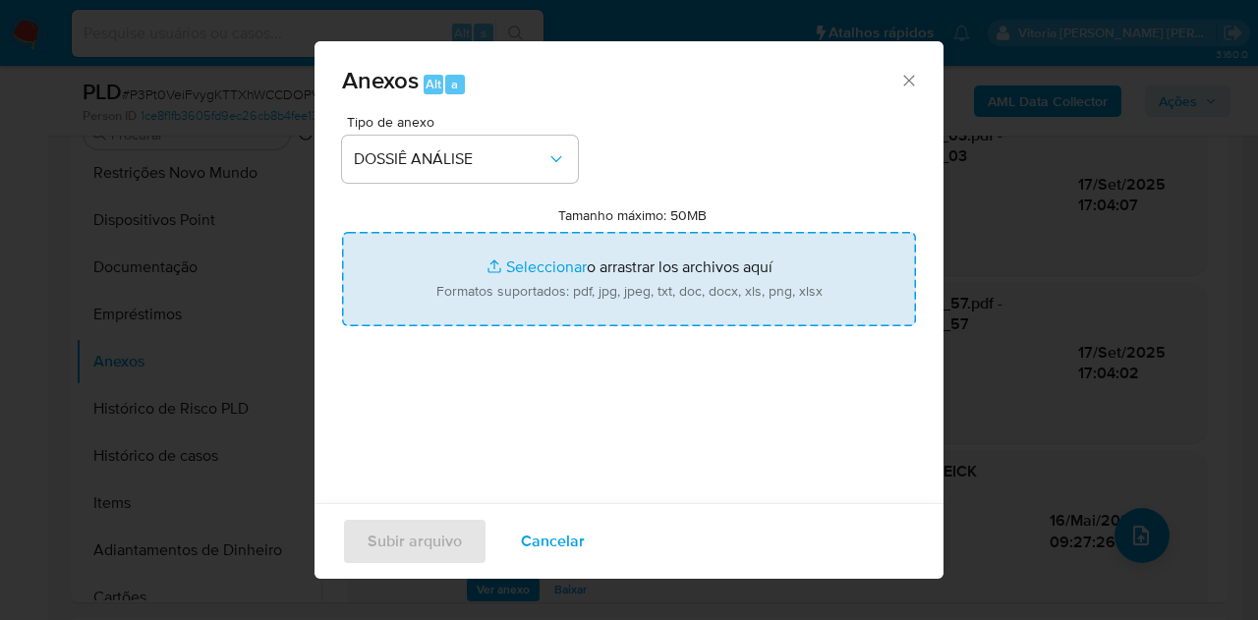
type input "C:\fakepath\Mulan 1011379007_2025_09_17_08_33_53.pdf"
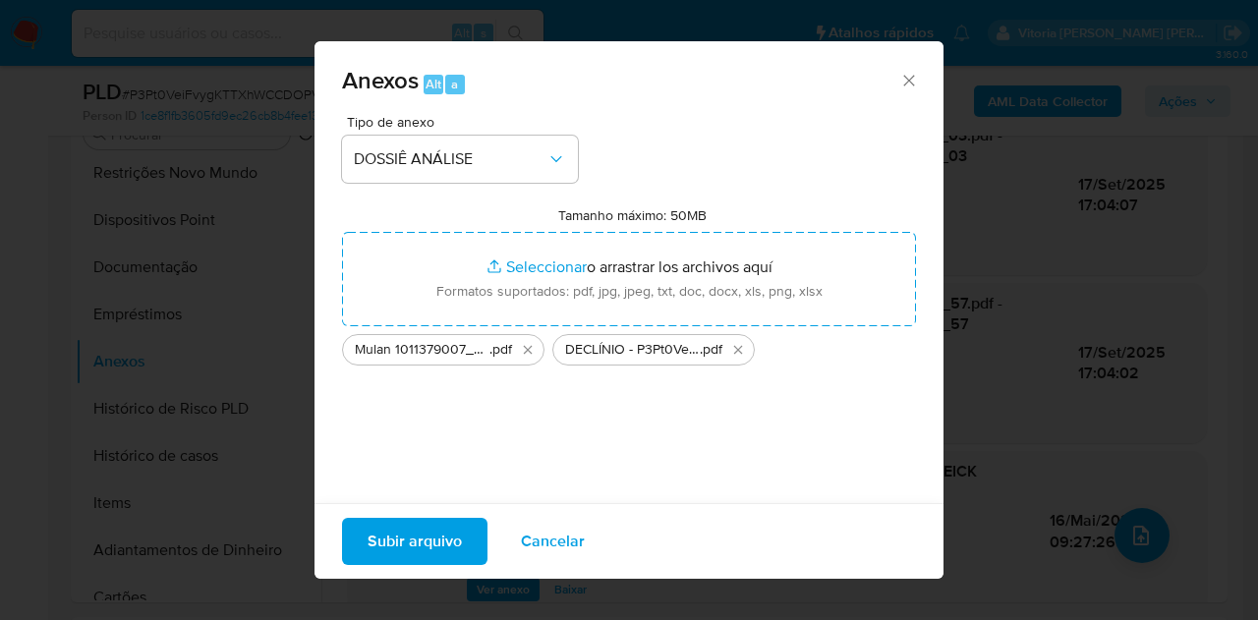
click at [453, 544] on span "Subir arquivo" at bounding box center [415, 541] width 94 height 43
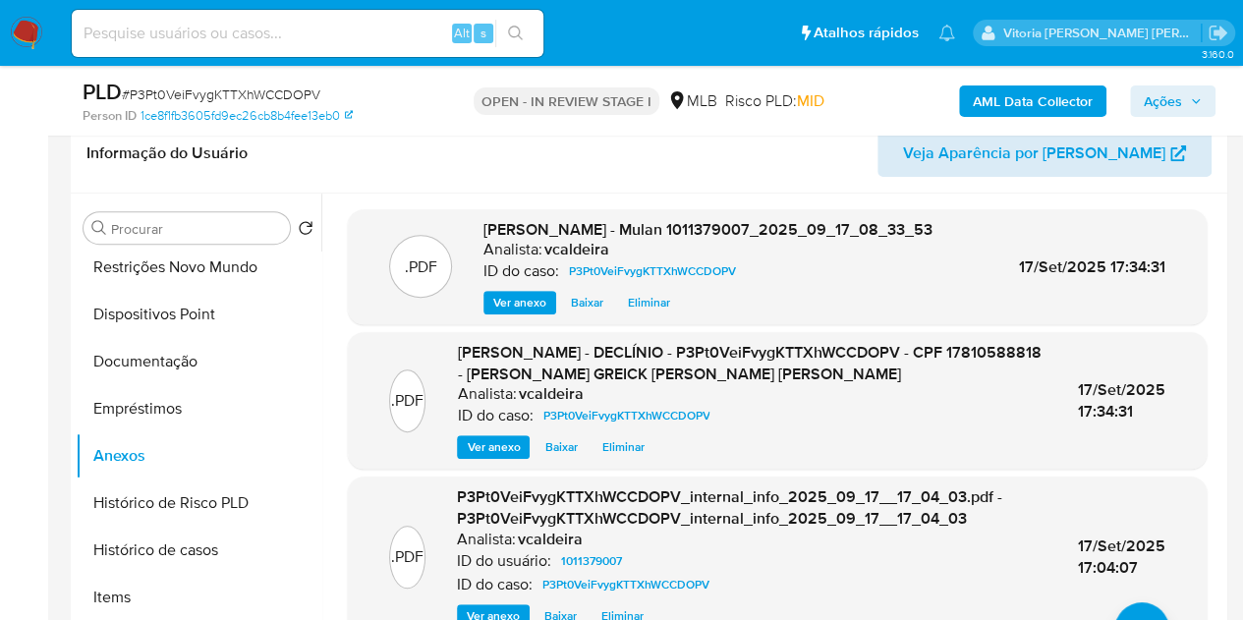
scroll to position [214, 0]
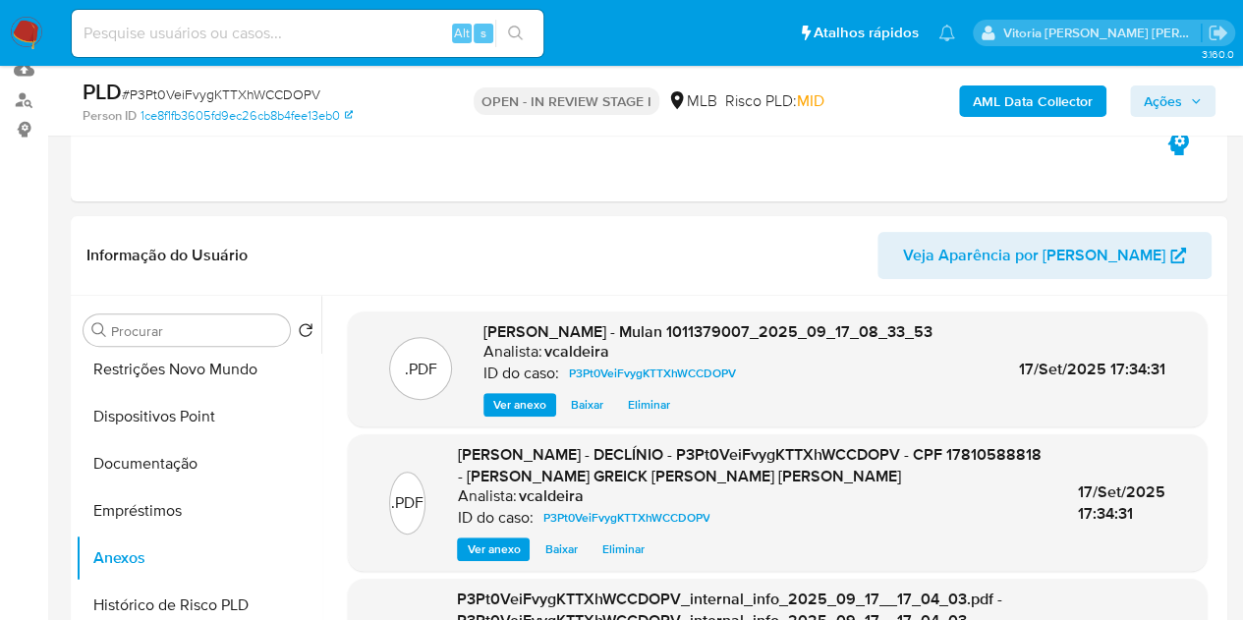
click at [1165, 100] on span "Ações" at bounding box center [1163, 101] width 38 height 31
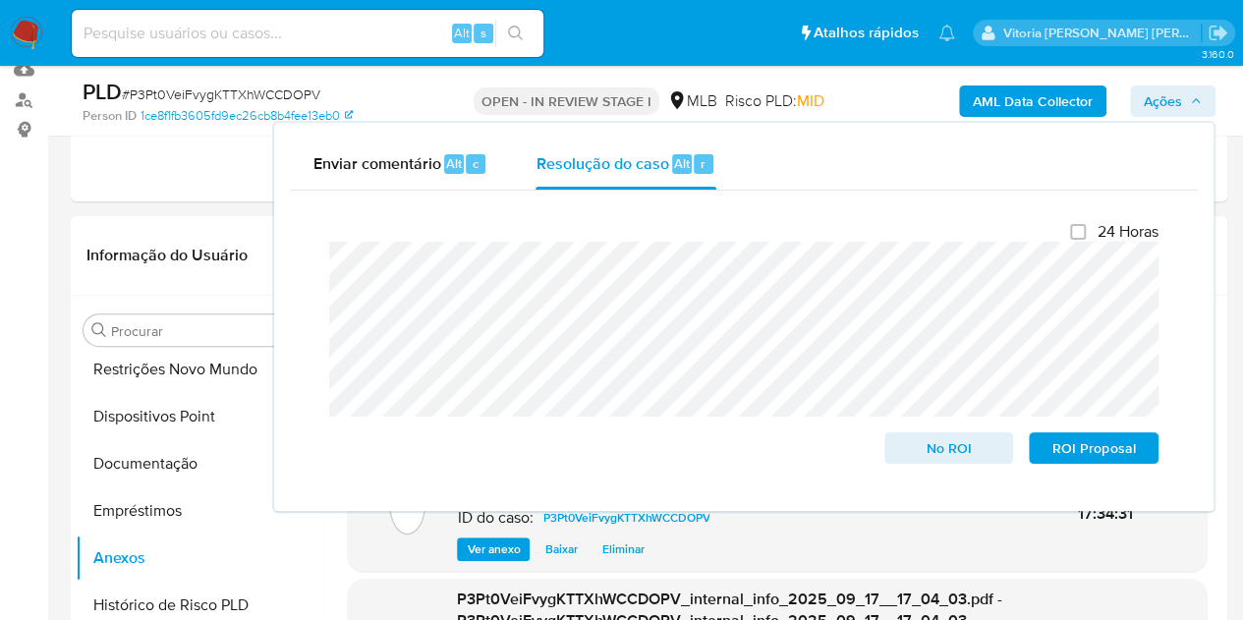
drag, startPoint x: 951, startPoint y: 460, endPoint x: 928, endPoint y: 486, distance: 34.8
click at [951, 461] on span "No ROI" at bounding box center [949, 448] width 102 height 28
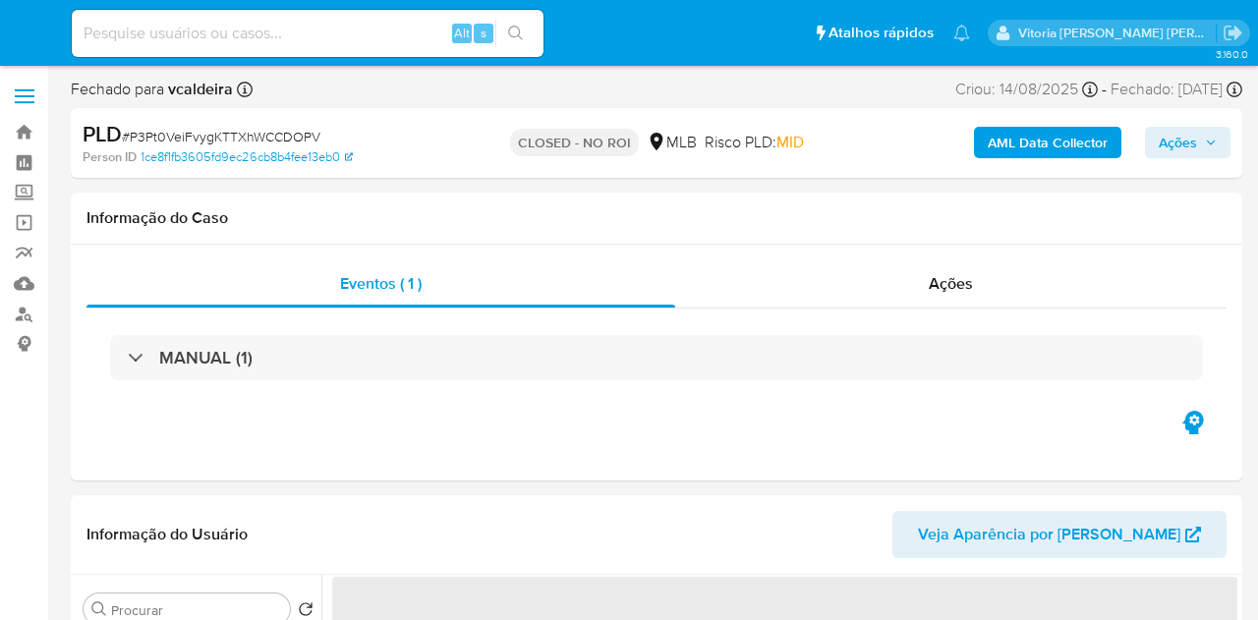
select select "10"
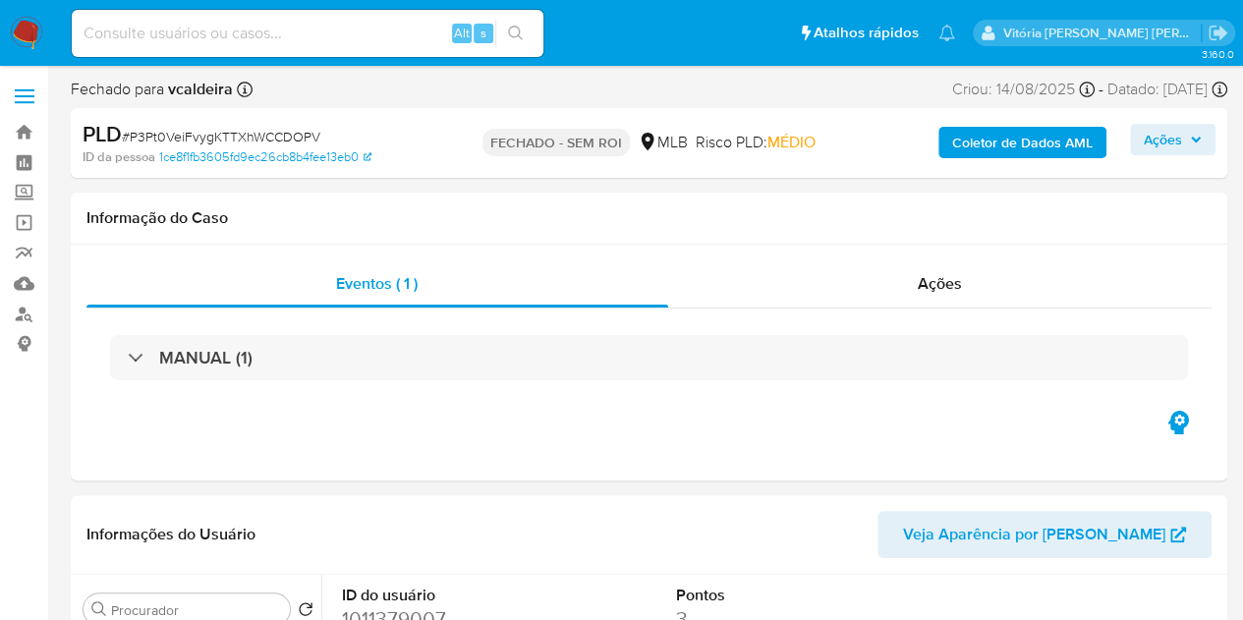
click at [208, 40] on input at bounding box center [308, 34] width 472 height 26
paste input "an5ZYVjySpxI1TQ5pQT1fAFR"
type input "an5ZYVjySpxI1TQ5pQT1fAFR"
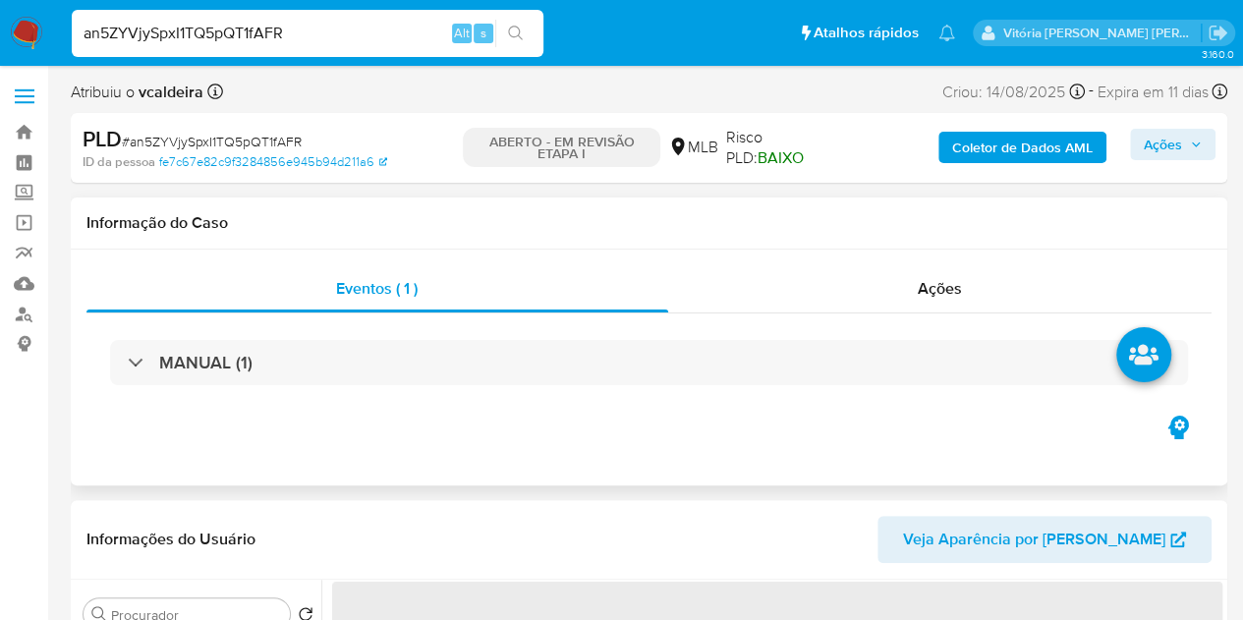
select select "10"
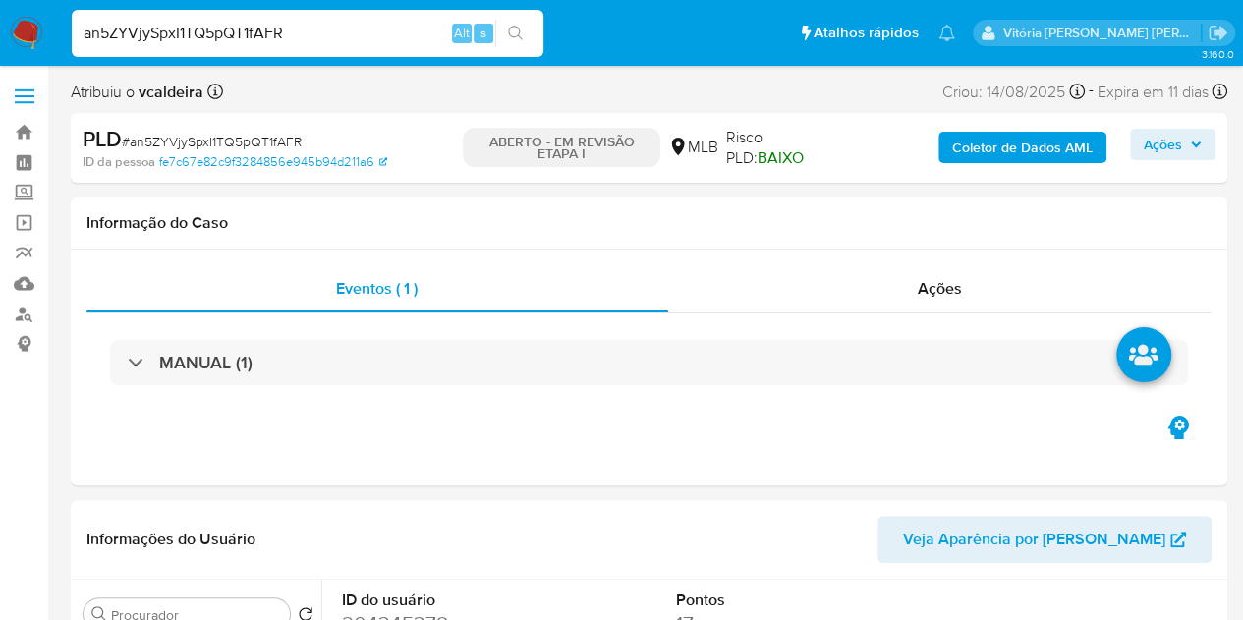
click at [212, 35] on input "an5ZYVjySpxI1TQ5pQT1fAFR" at bounding box center [308, 34] width 472 height 26
click at [322, 32] on input at bounding box center [308, 34] width 472 height 26
paste input "an5ZYVjySpxI1TQ5pQT1fAFR"
type input "an5ZYVjySpxI1TQ5pQT1fAFR"
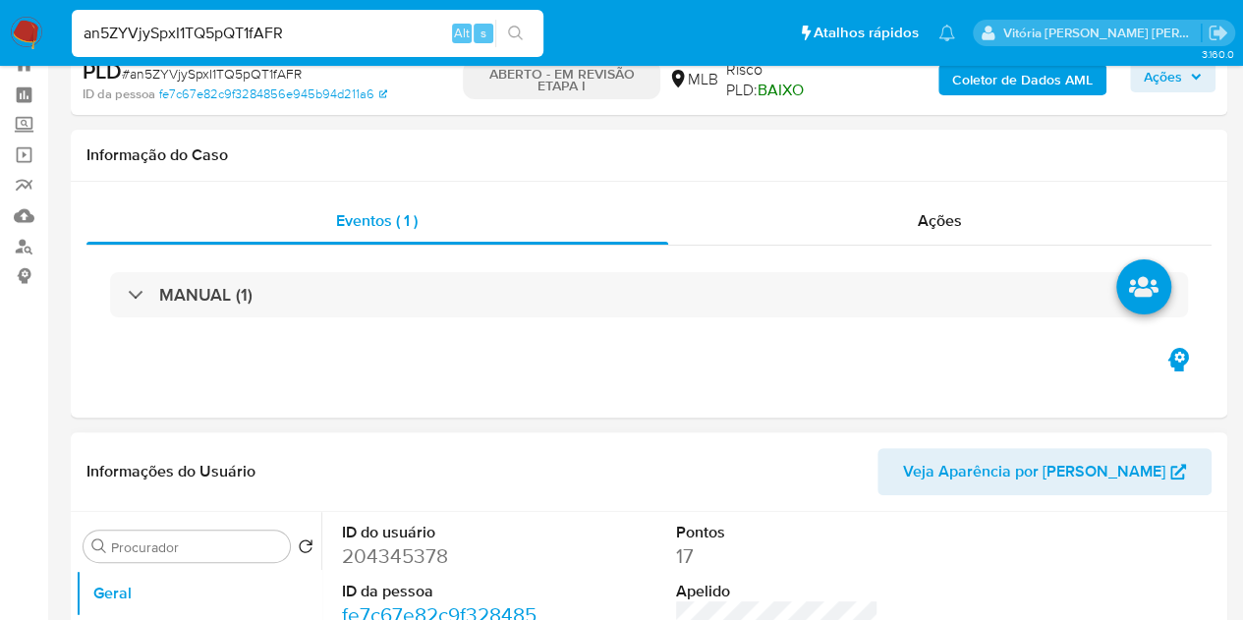
scroll to position [98, 0]
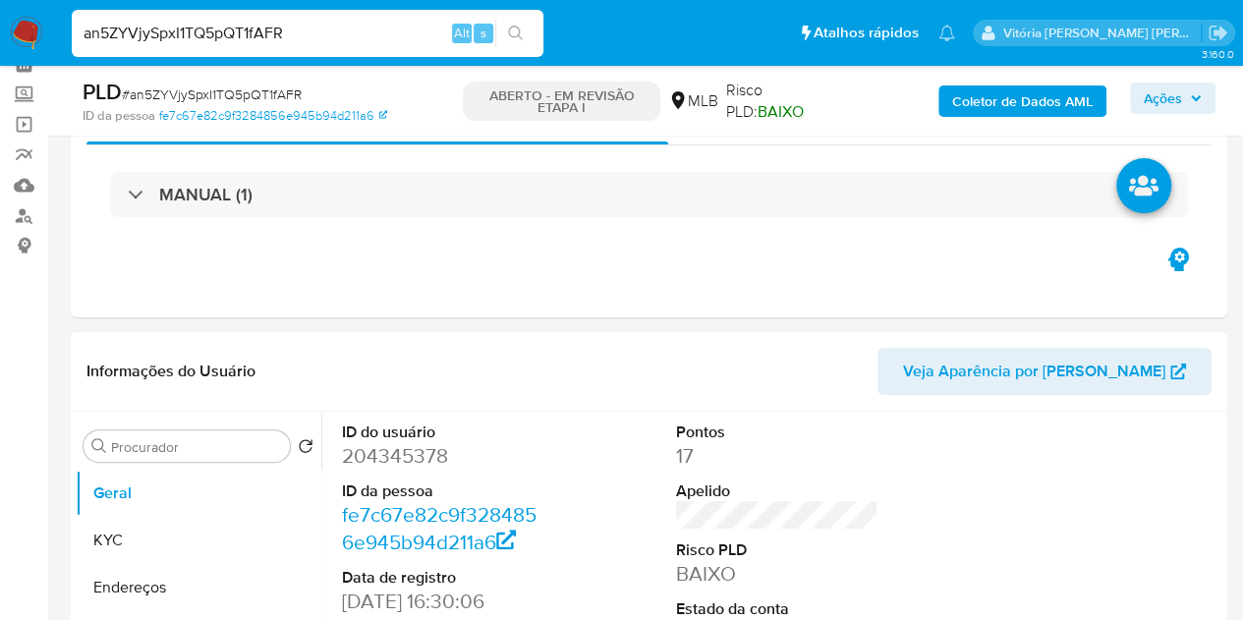
click at [382, 475] on dl "ID do usuário 204345378 ID da pessoa fe7c67e82c9f3284856e945b94d211a6 Data de r…" at bounding box center [443, 578] width 203 height 313
click at [382, 466] on font "204345378" at bounding box center [395, 455] width 106 height 29
copy font "204345378"
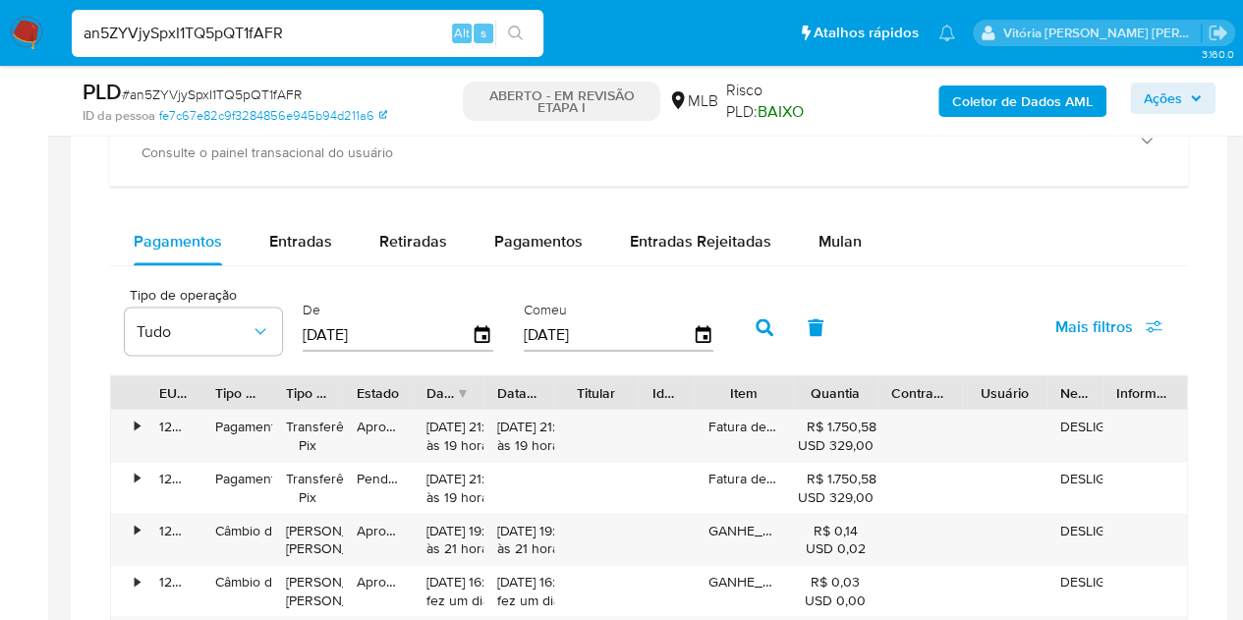
scroll to position [1376, 0]
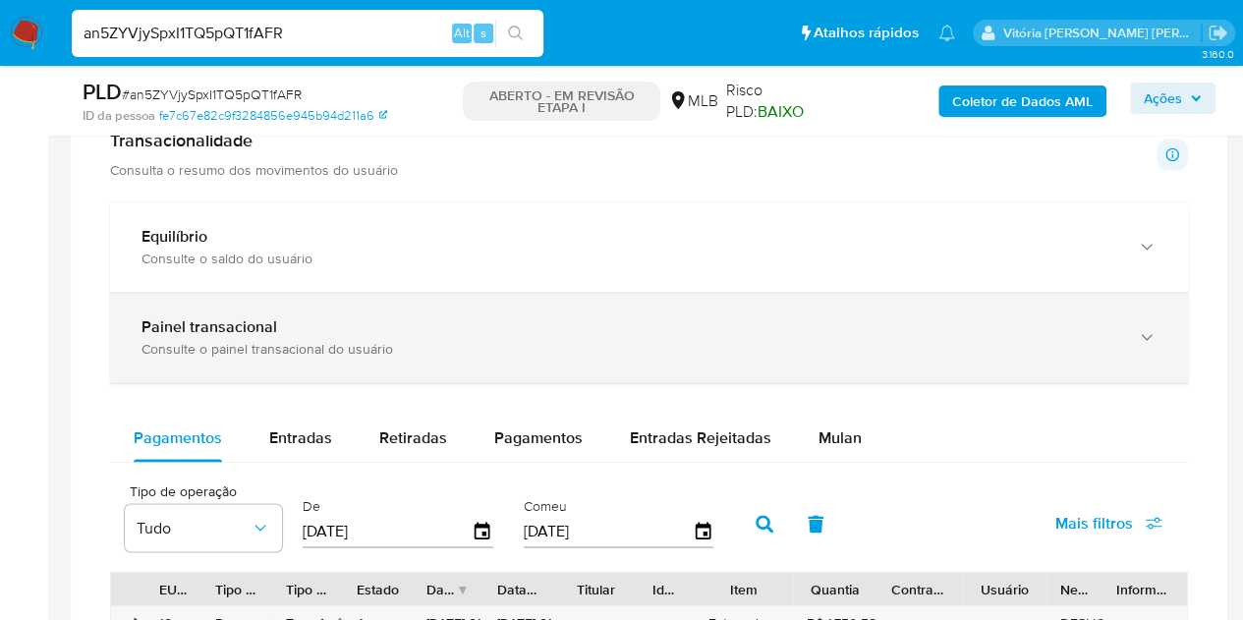
click at [606, 344] on div "Consulte o painel transacional do usuário" at bounding box center [630, 349] width 976 height 18
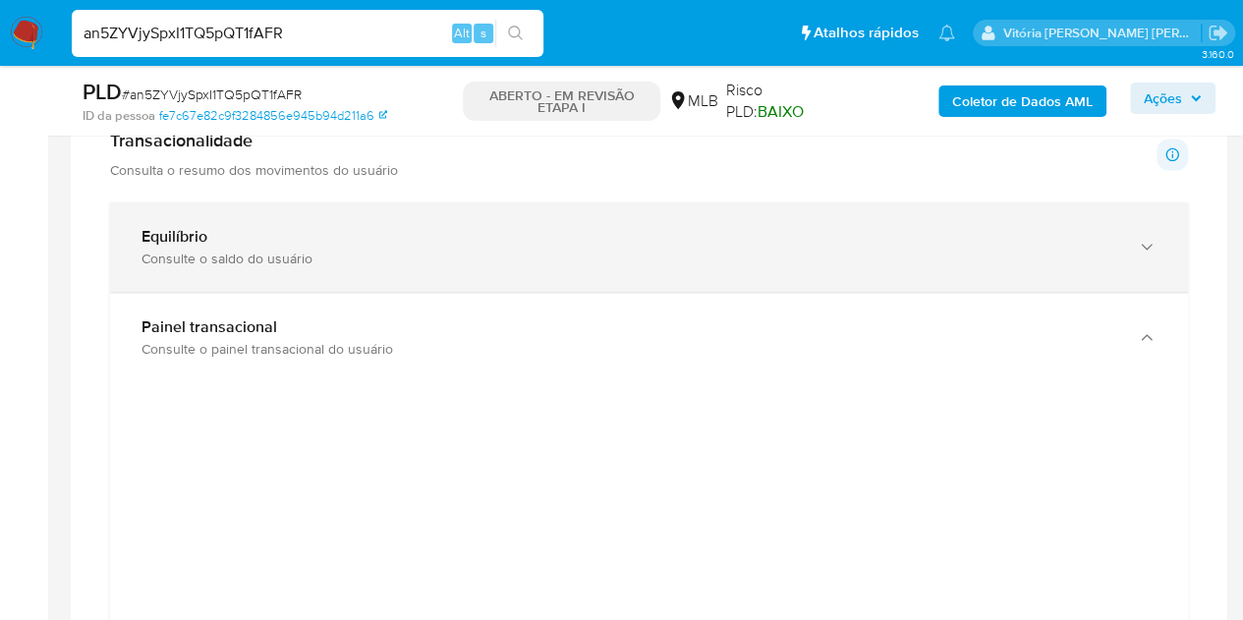
click at [394, 208] on div "Equilíbrio Consulte o saldo do usuário" at bounding box center [649, 246] width 1078 height 89
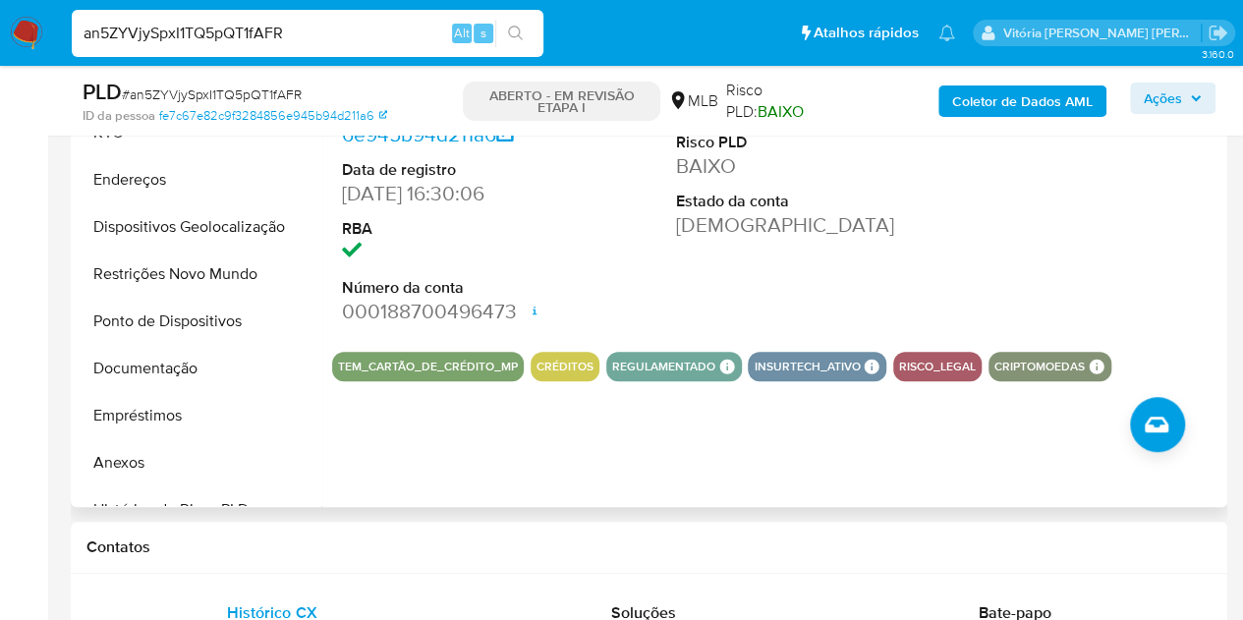
scroll to position [393, 0]
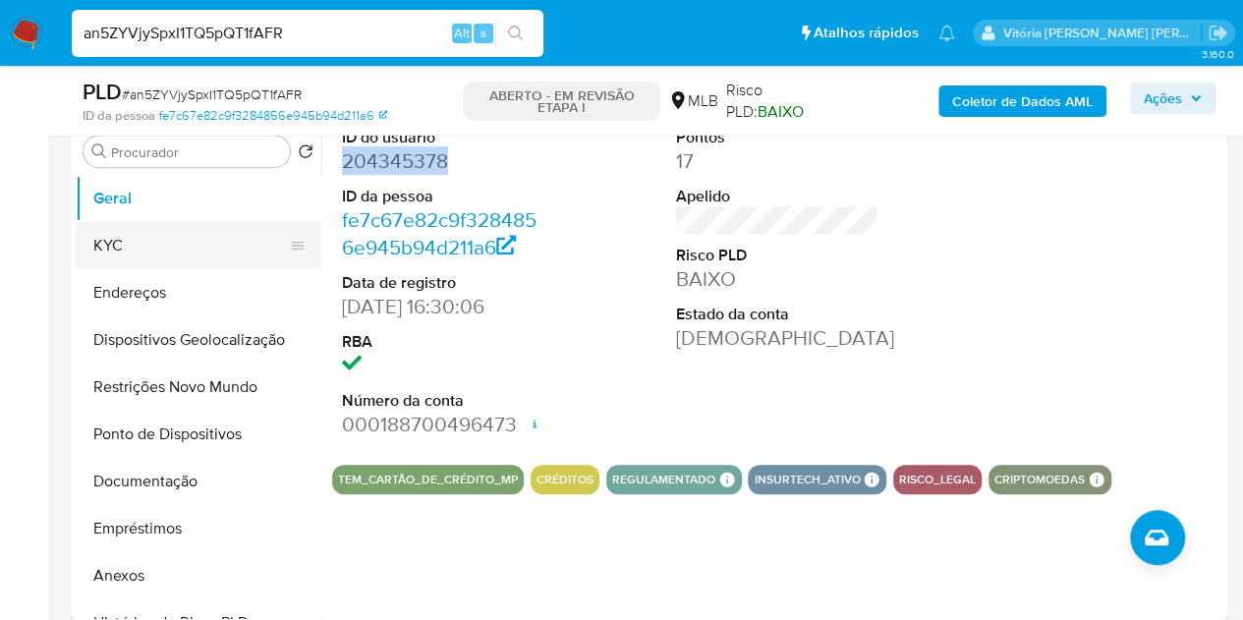
click at [126, 228] on button "KYC" at bounding box center [191, 245] width 230 height 47
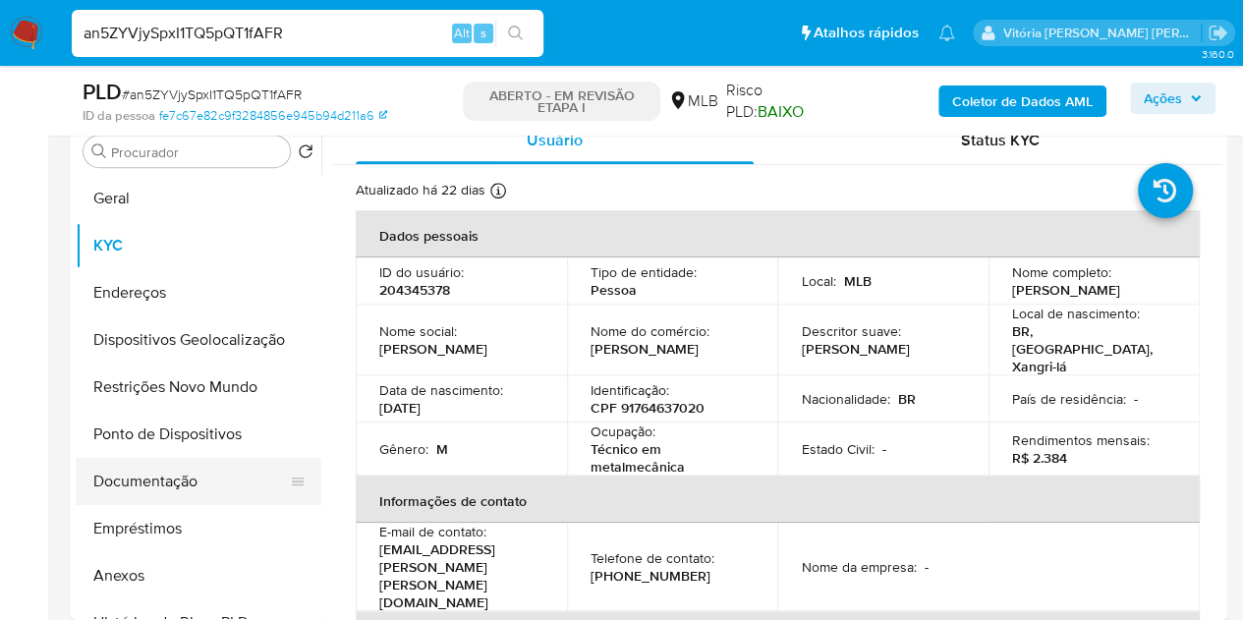
click at [197, 469] on button "Documentação" at bounding box center [191, 481] width 230 height 47
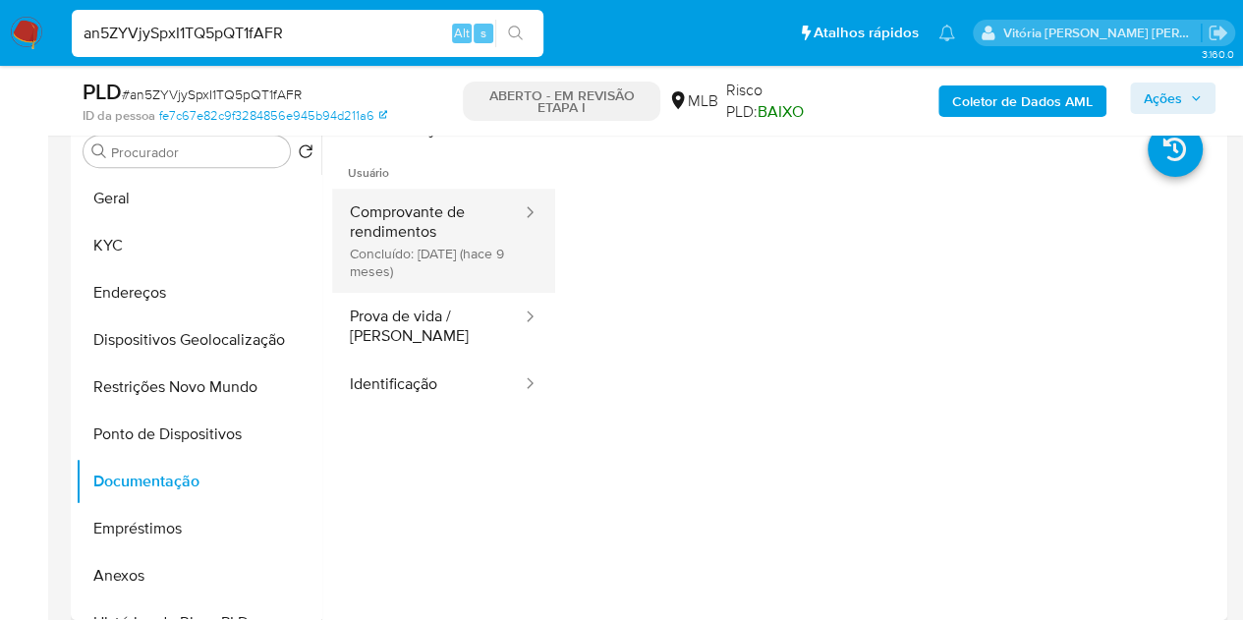
click at [429, 242] on button "Comprovante de rendimentos Concluído: 17/12/2024 (hace 9 meses)" at bounding box center [428, 241] width 192 height 104
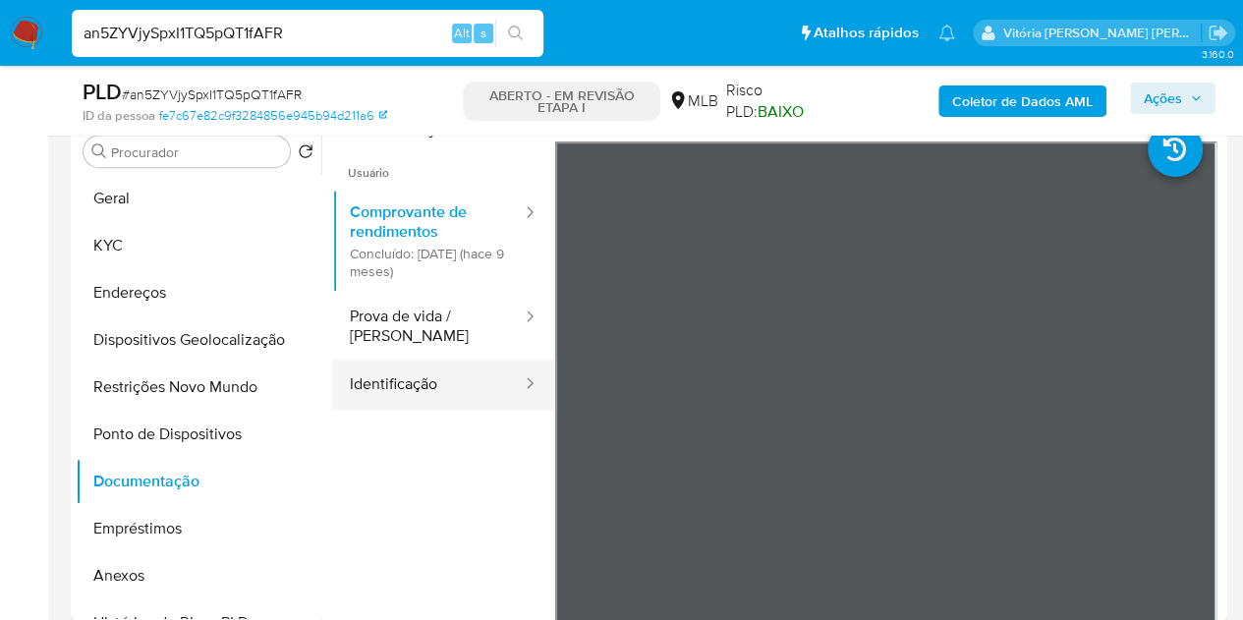
drag, startPoint x: 410, startPoint y: 321, endPoint x: 460, endPoint y: 361, distance: 63.7
click at [410, 321] on button "Prova de vida / Selfie" at bounding box center [428, 326] width 192 height 67
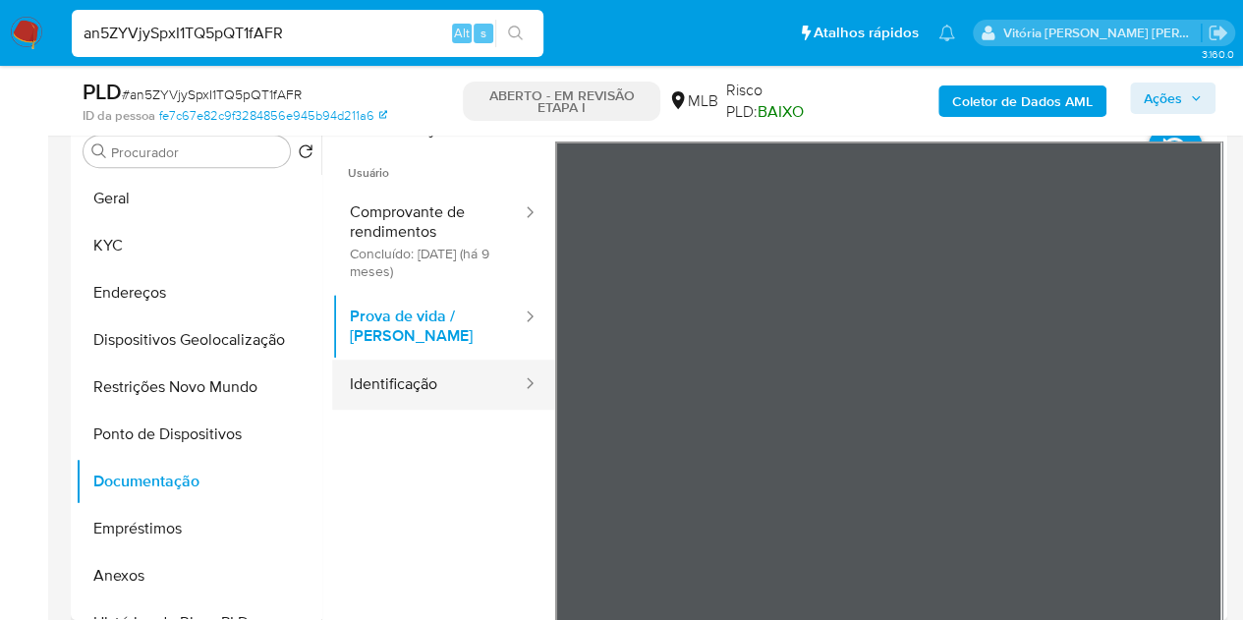
click at [389, 383] on button "Identificação" at bounding box center [428, 385] width 192 height 50
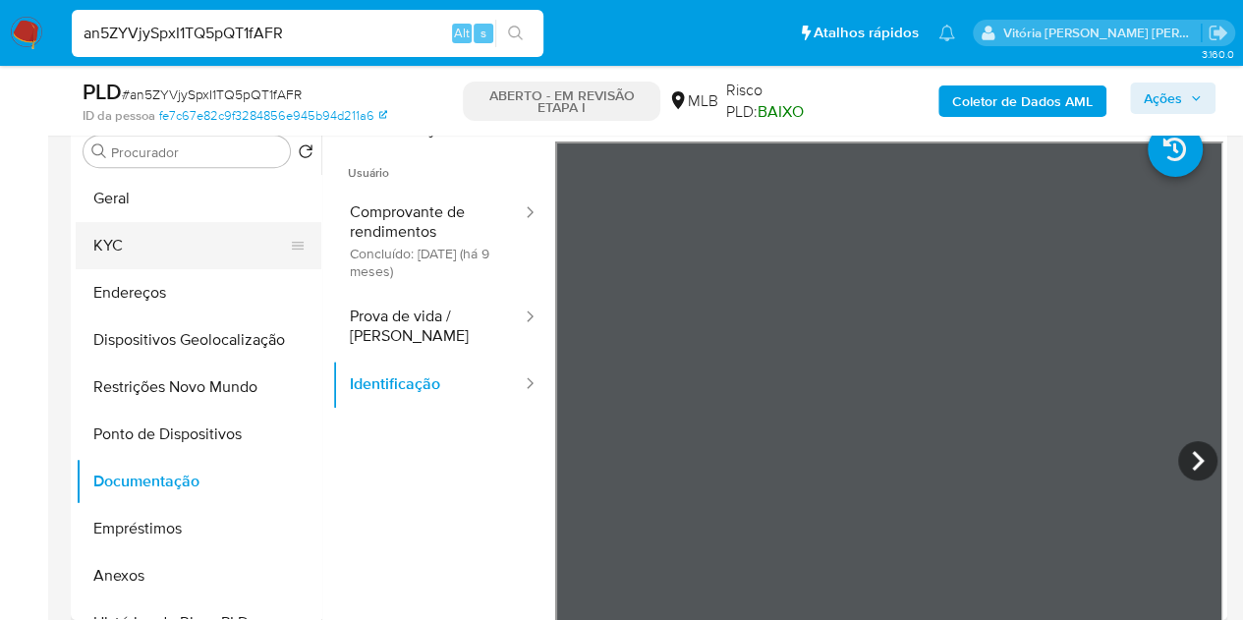
drag, startPoint x: 183, startPoint y: 255, endPoint x: 330, endPoint y: 378, distance: 192.5
click at [182, 255] on button "KYC" at bounding box center [199, 245] width 246 height 47
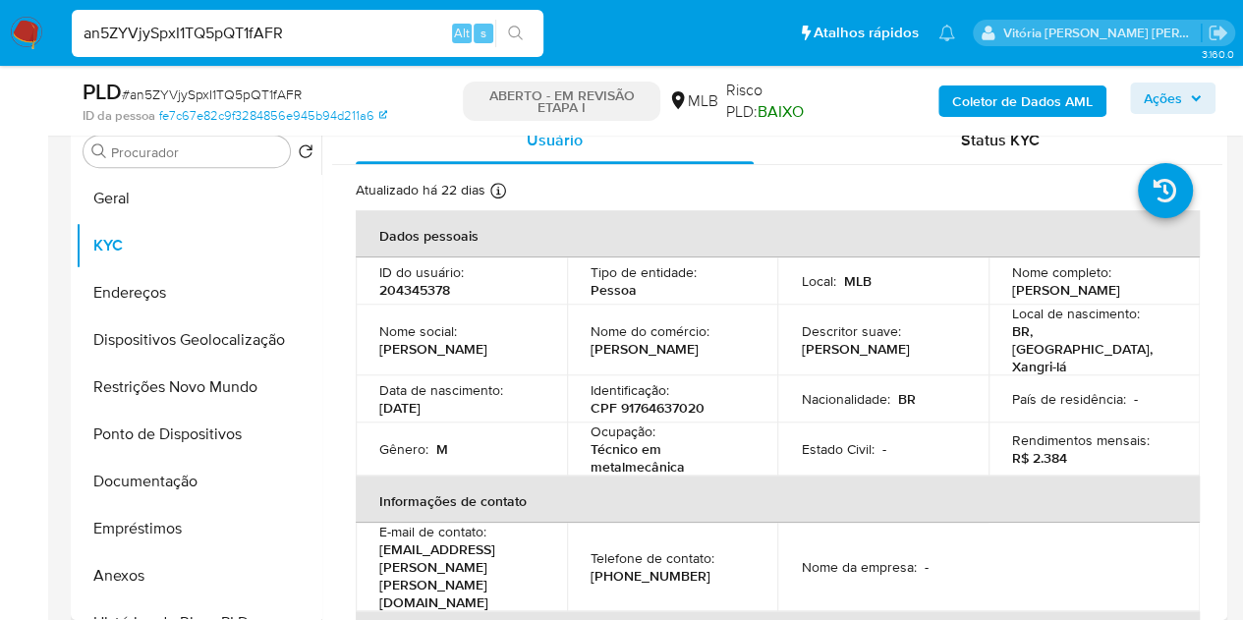
drag, startPoint x: 458, startPoint y: 392, endPoint x: 374, endPoint y: 392, distance: 83.5
click at [374, 392] on td "Data de nascimento : 01/03/1980" at bounding box center [461, 398] width 211 height 47
copy font "01/03/1980"
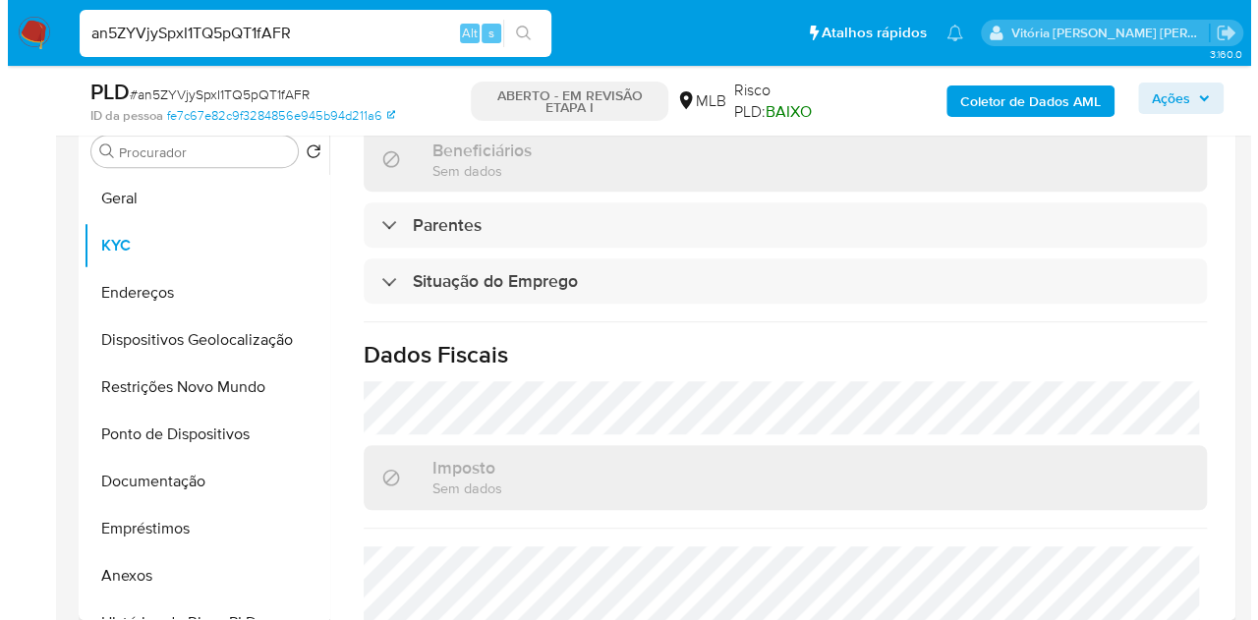
scroll to position [910, 0]
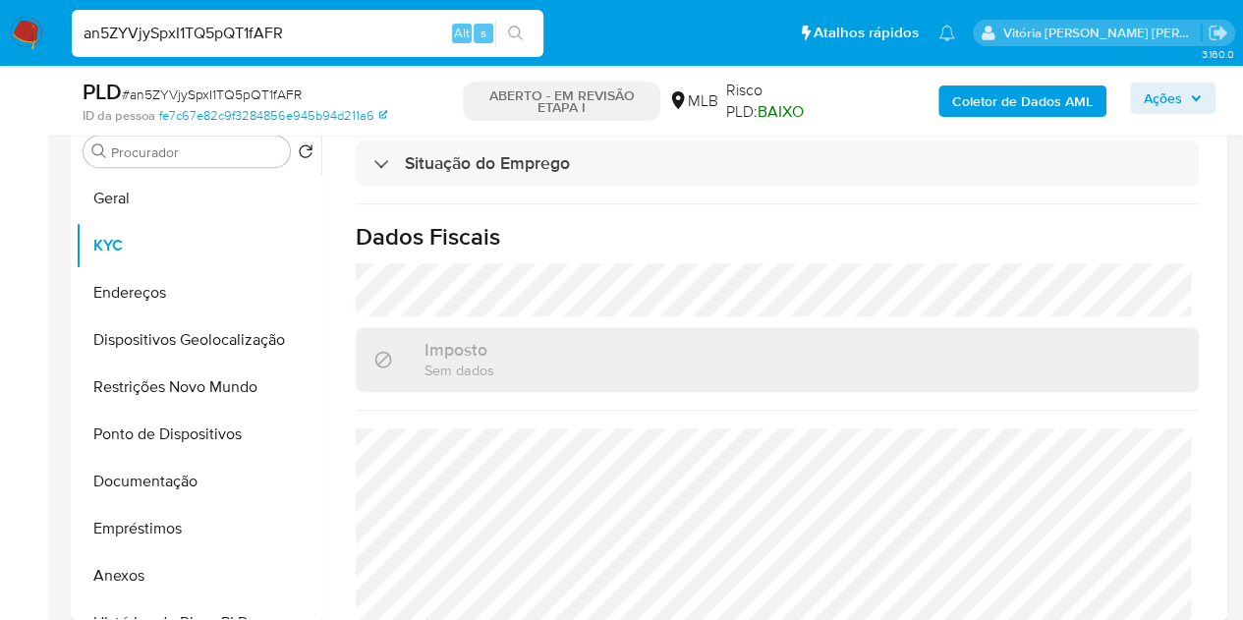
click at [1073, 95] on font "Coletor de Dados AML" at bounding box center [1022, 101] width 141 height 31
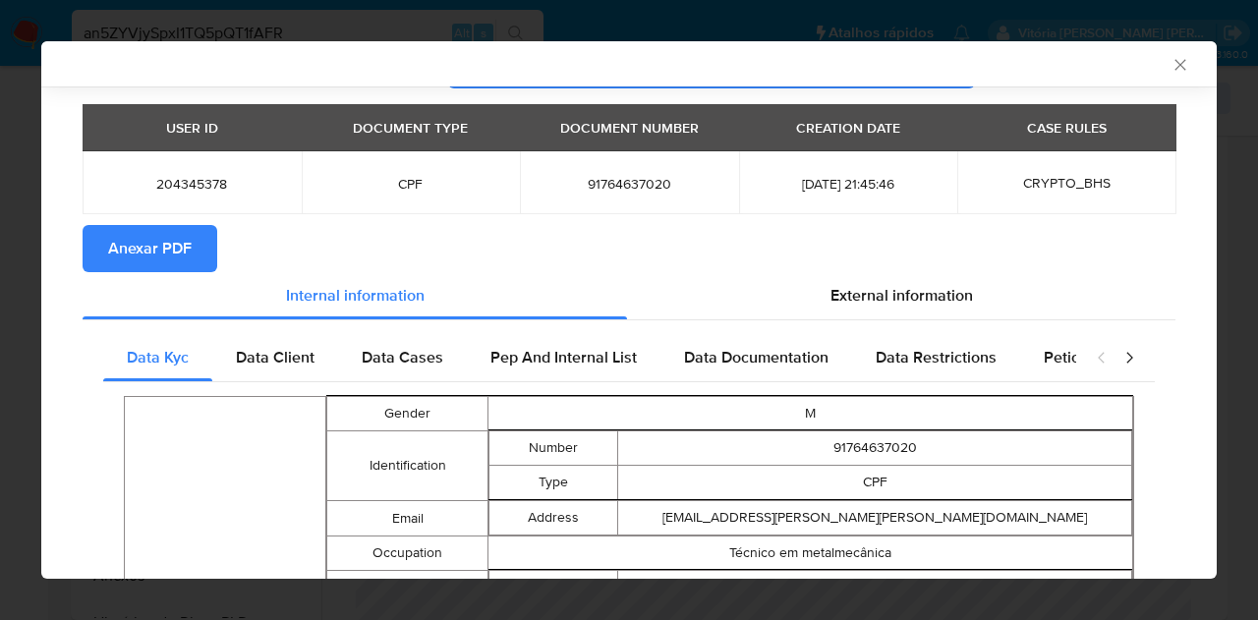
scroll to position [94, 0]
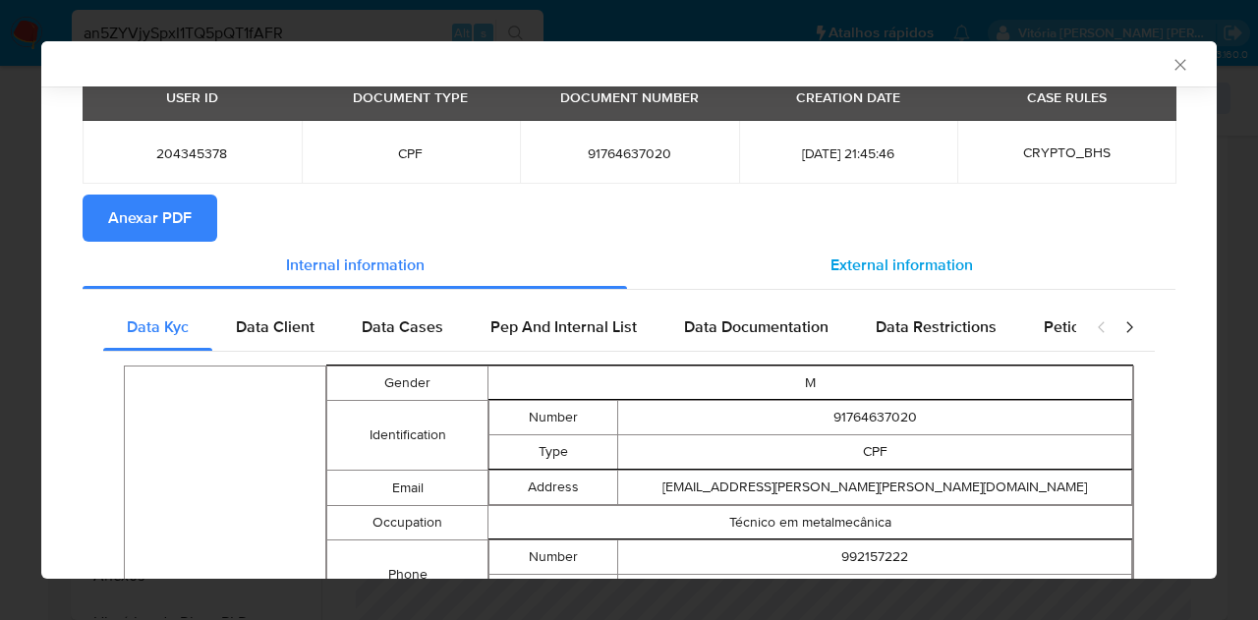
drag, startPoint x: 864, startPoint y: 266, endPoint x: 834, endPoint y: 270, distance: 29.7
click at [864, 264] on span "External information" at bounding box center [901, 265] width 143 height 23
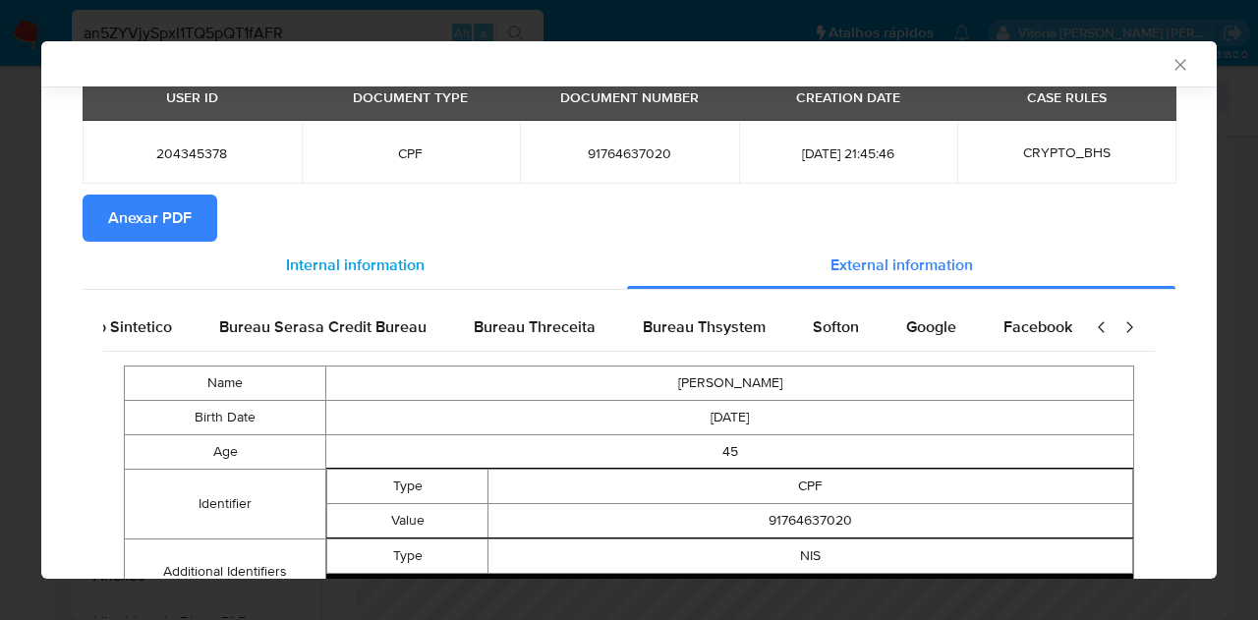
scroll to position [0, 413]
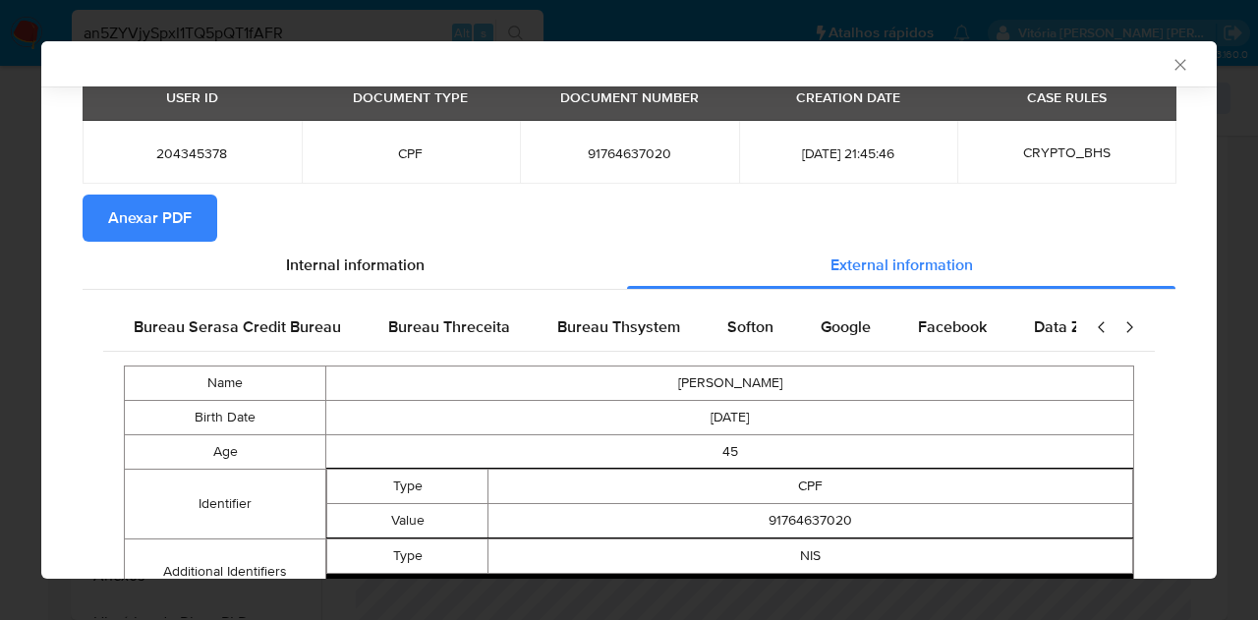
click at [169, 227] on span "Anexar PDF" at bounding box center [150, 218] width 84 height 43
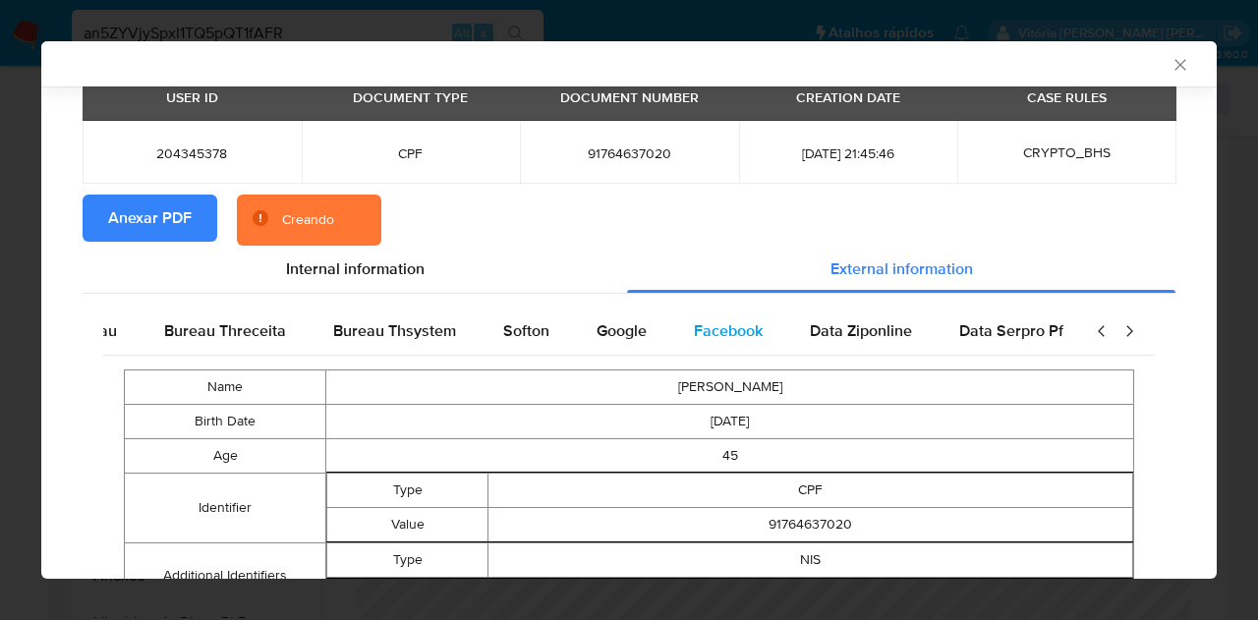
scroll to position [0, 664]
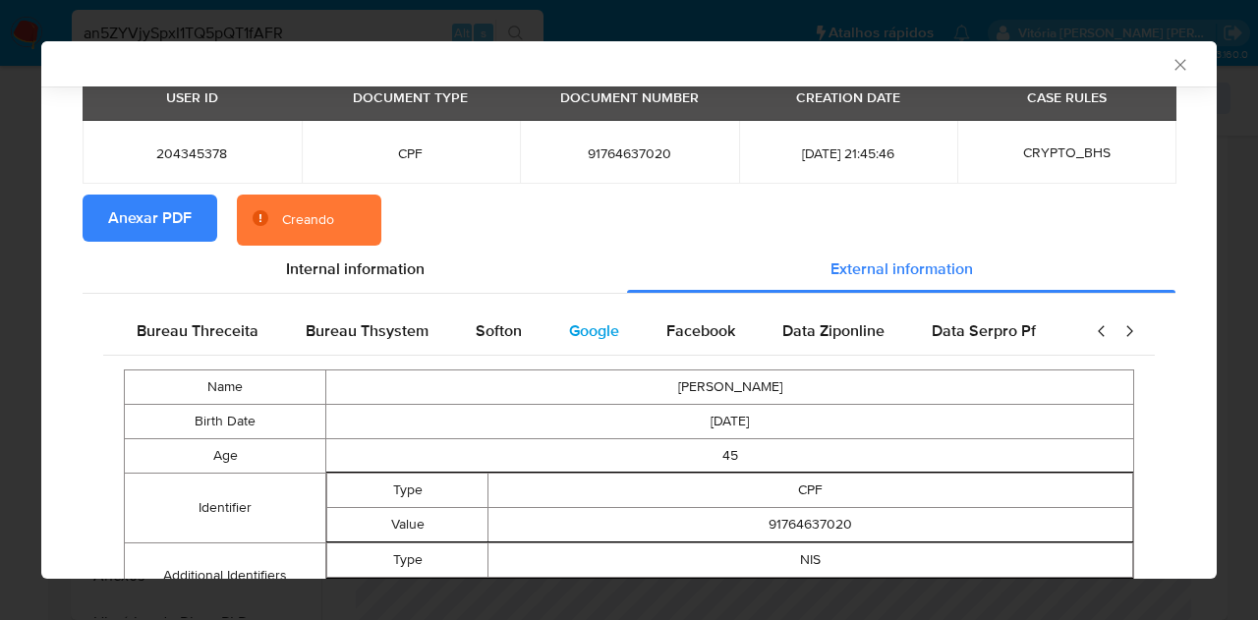
click at [597, 328] on span "Google" at bounding box center [594, 330] width 50 height 23
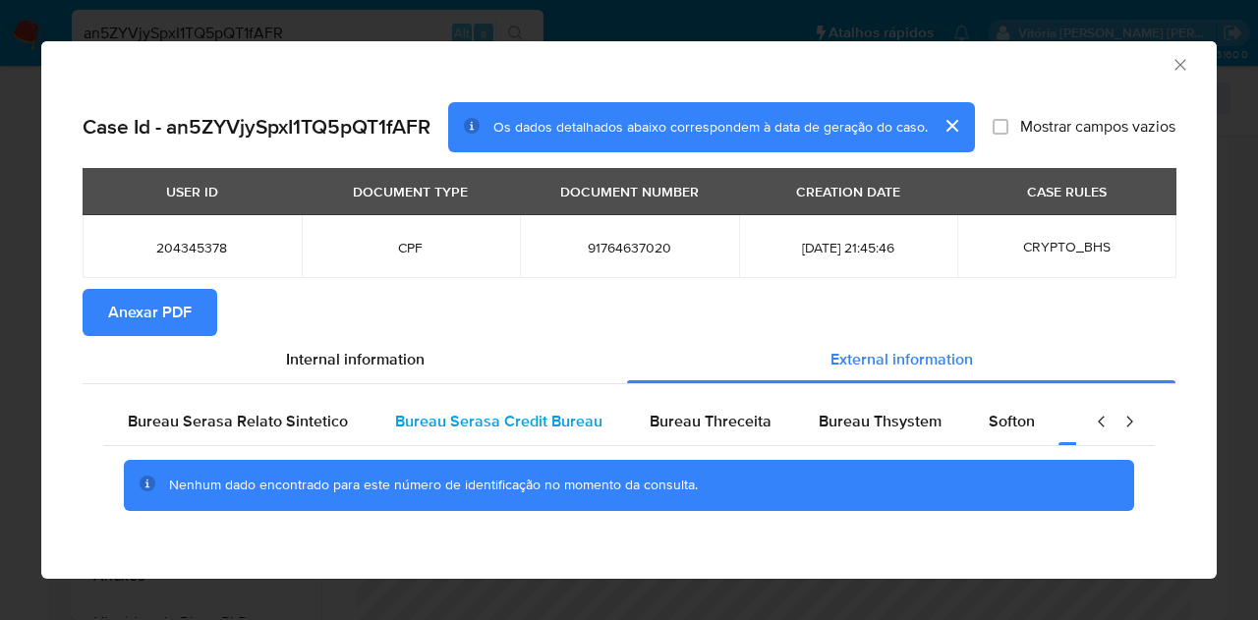
scroll to position [0, 0]
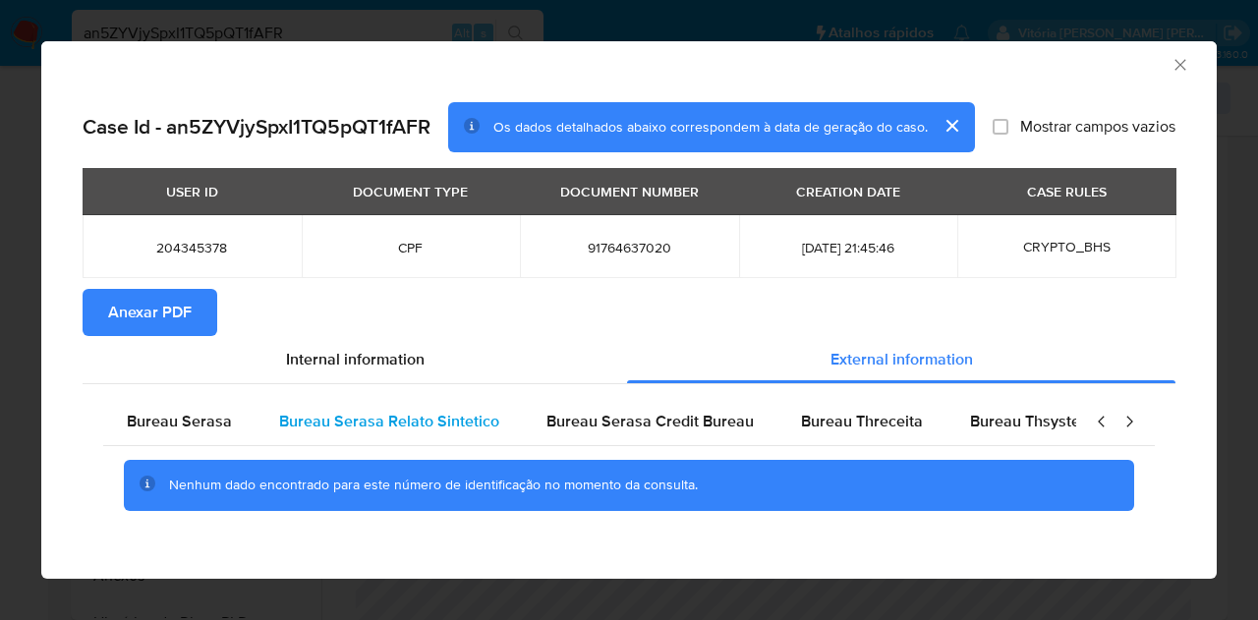
click at [256, 431] on div "Bureau Serasa Relato Sintetico" at bounding box center [389, 421] width 267 height 47
click at [212, 426] on span "Bureau Serasa" at bounding box center [179, 421] width 105 height 23
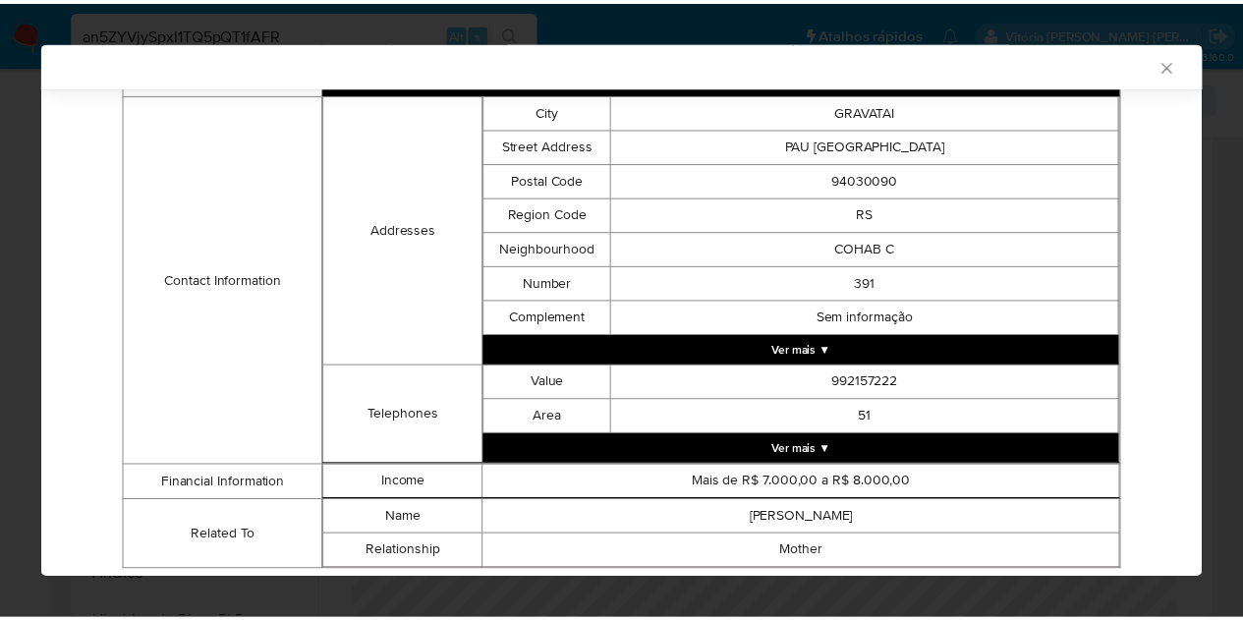
scroll to position [601, 0]
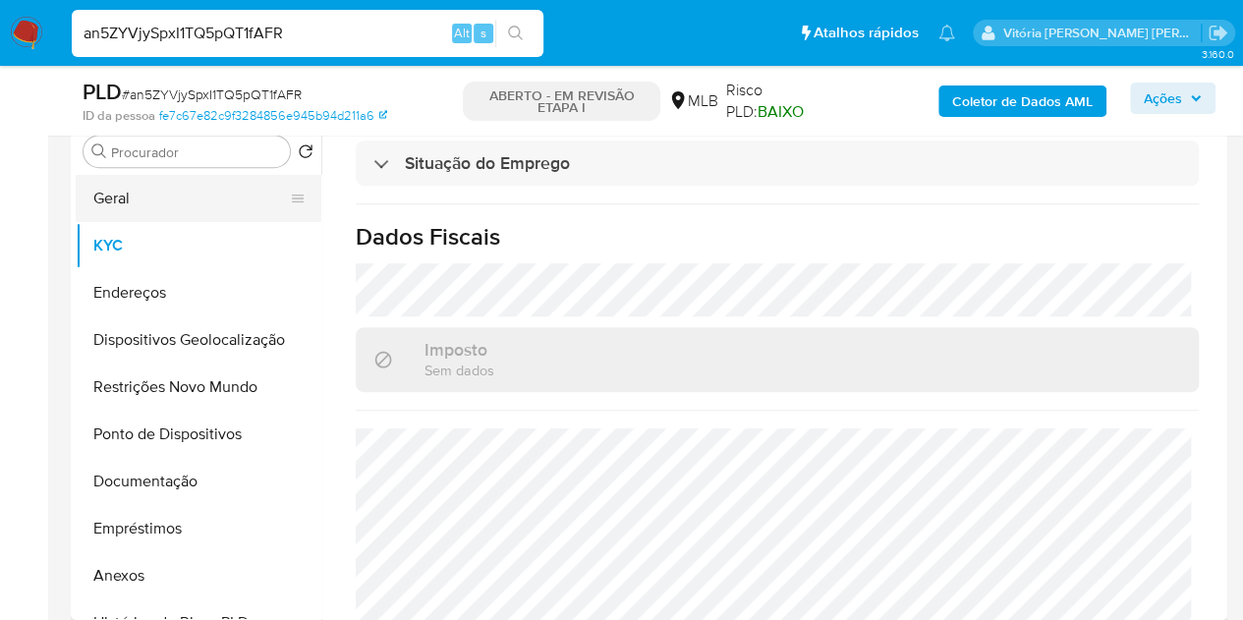
click at [108, 195] on button "Geral" at bounding box center [191, 198] width 230 height 47
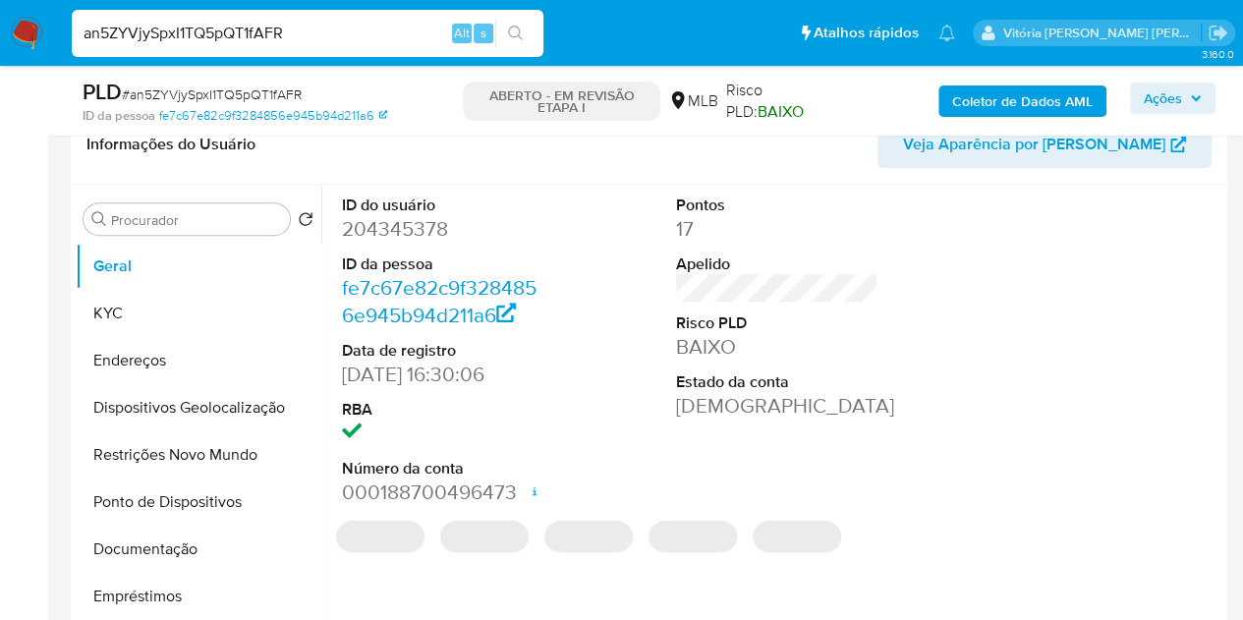
scroll to position [295, 0]
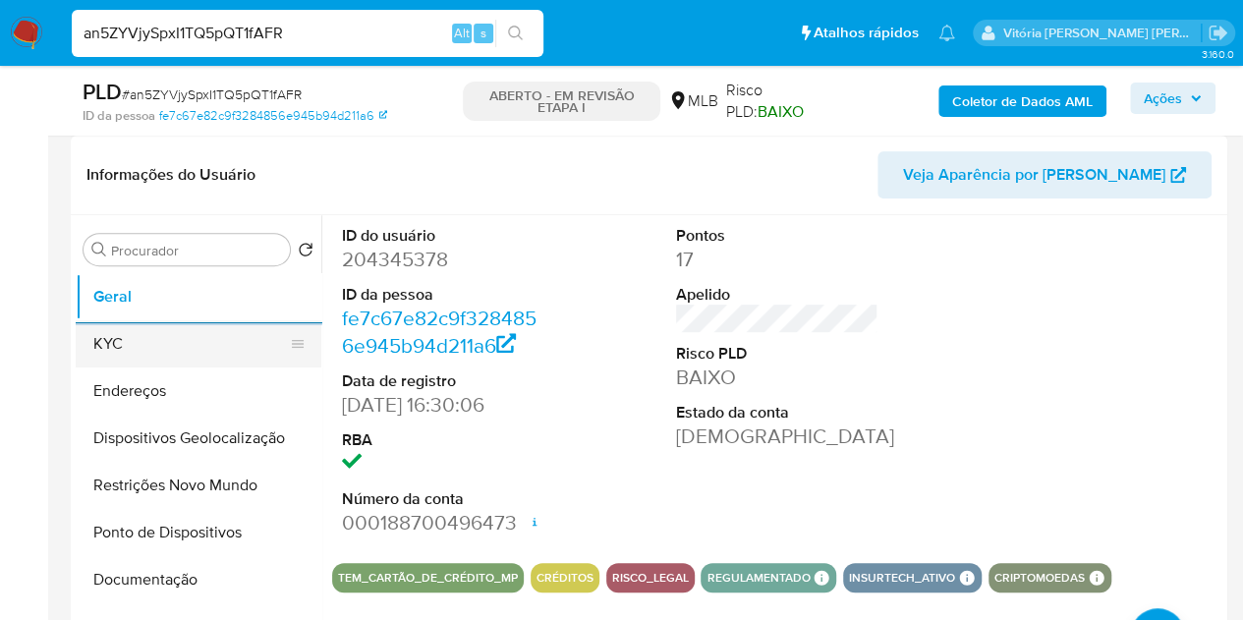
click at [153, 337] on button "KYC" at bounding box center [191, 343] width 230 height 47
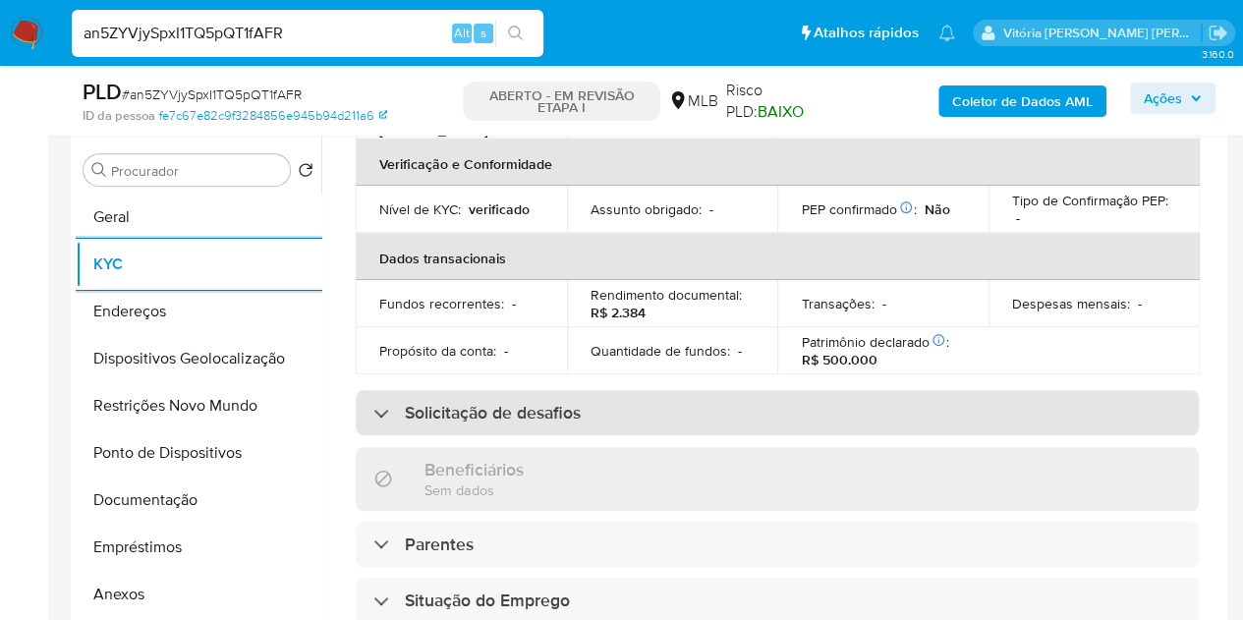
scroll to position [910, 0]
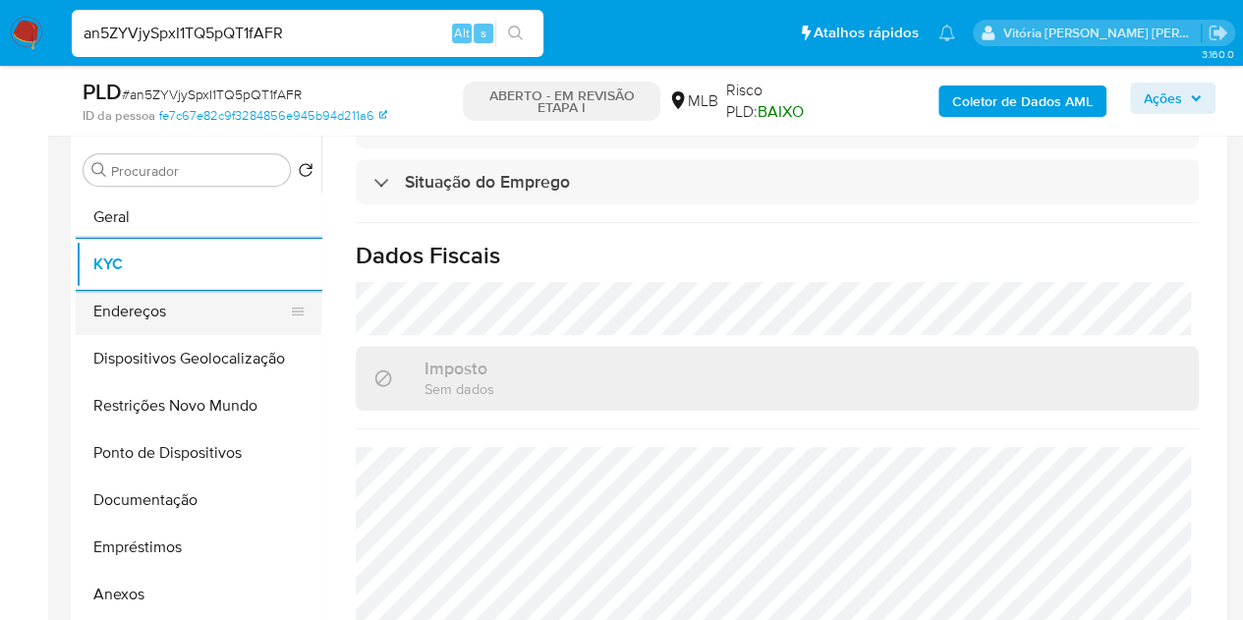
click at [112, 304] on button "Endereços" at bounding box center [191, 311] width 230 height 47
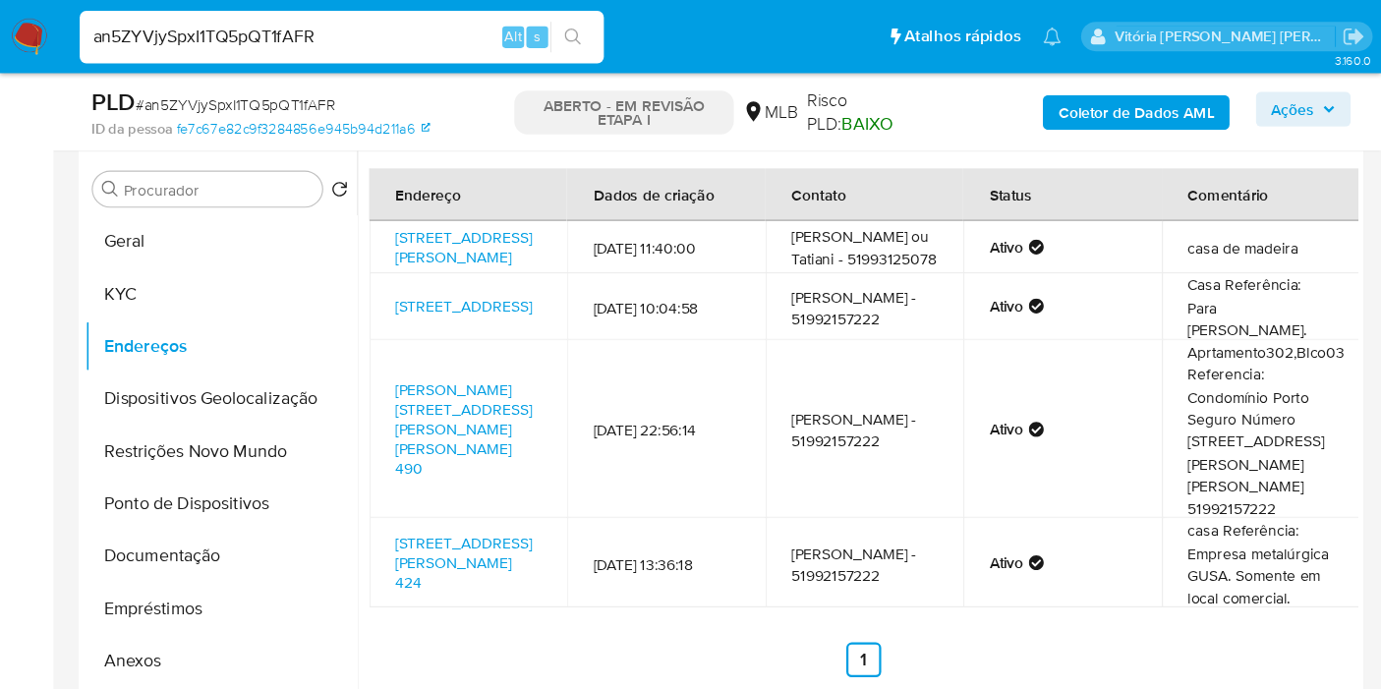
scroll to position [374, 0]
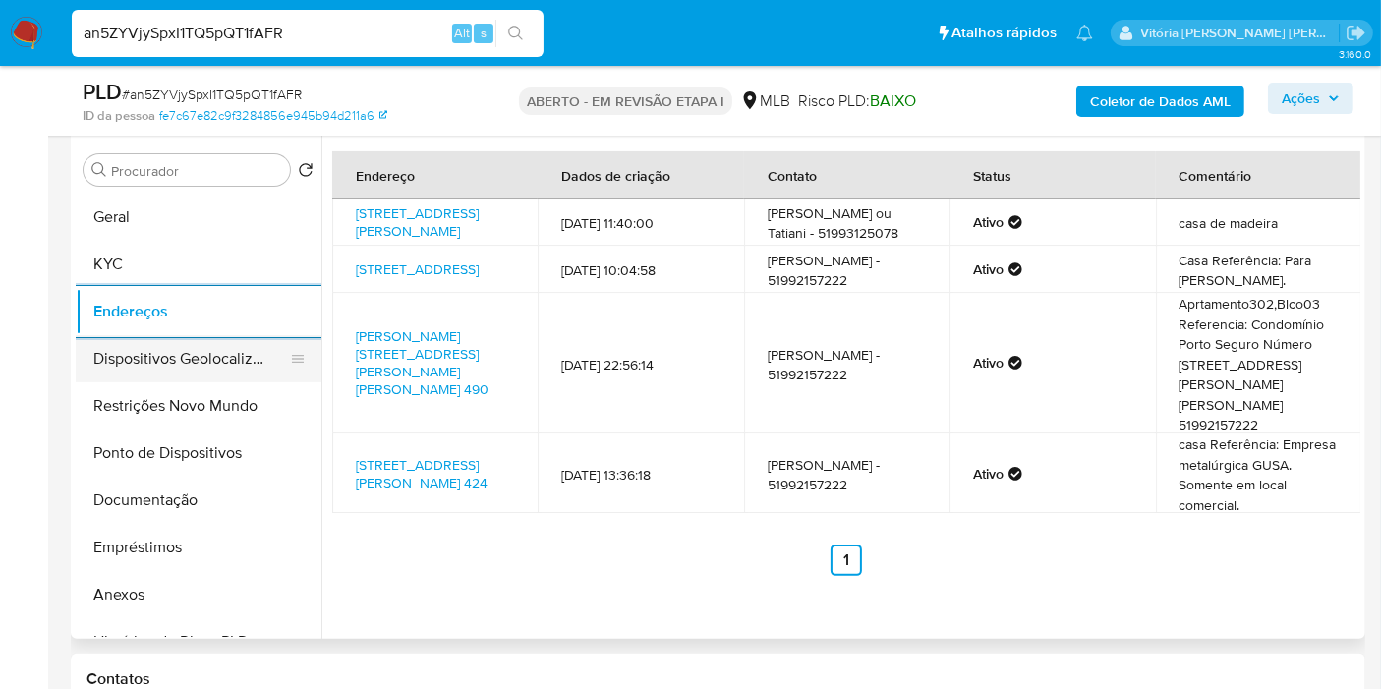
drag, startPoint x: 213, startPoint y: 358, endPoint x: 212, endPoint y: 346, distance: 11.8
click at [213, 358] on button "Dispositivos Geolocalização" at bounding box center [191, 358] width 230 height 47
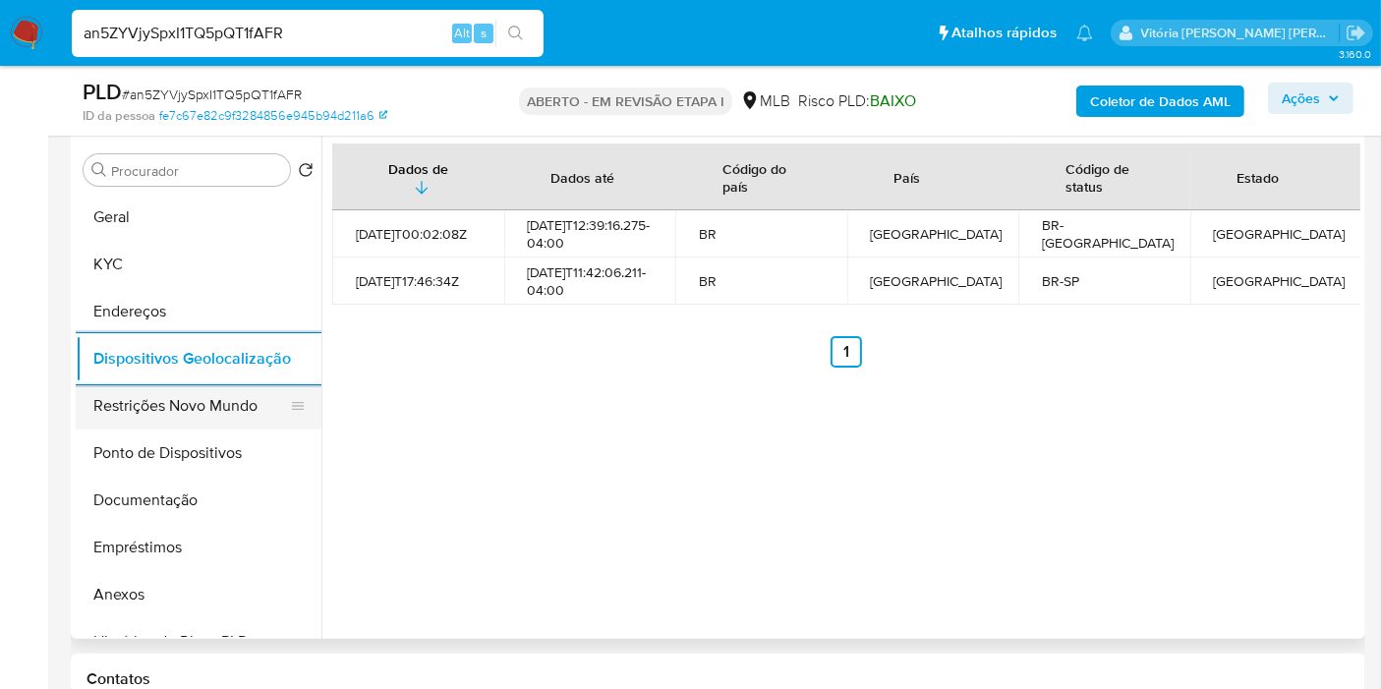
click at [121, 405] on button "Restrições Novo Mundo" at bounding box center [191, 405] width 230 height 47
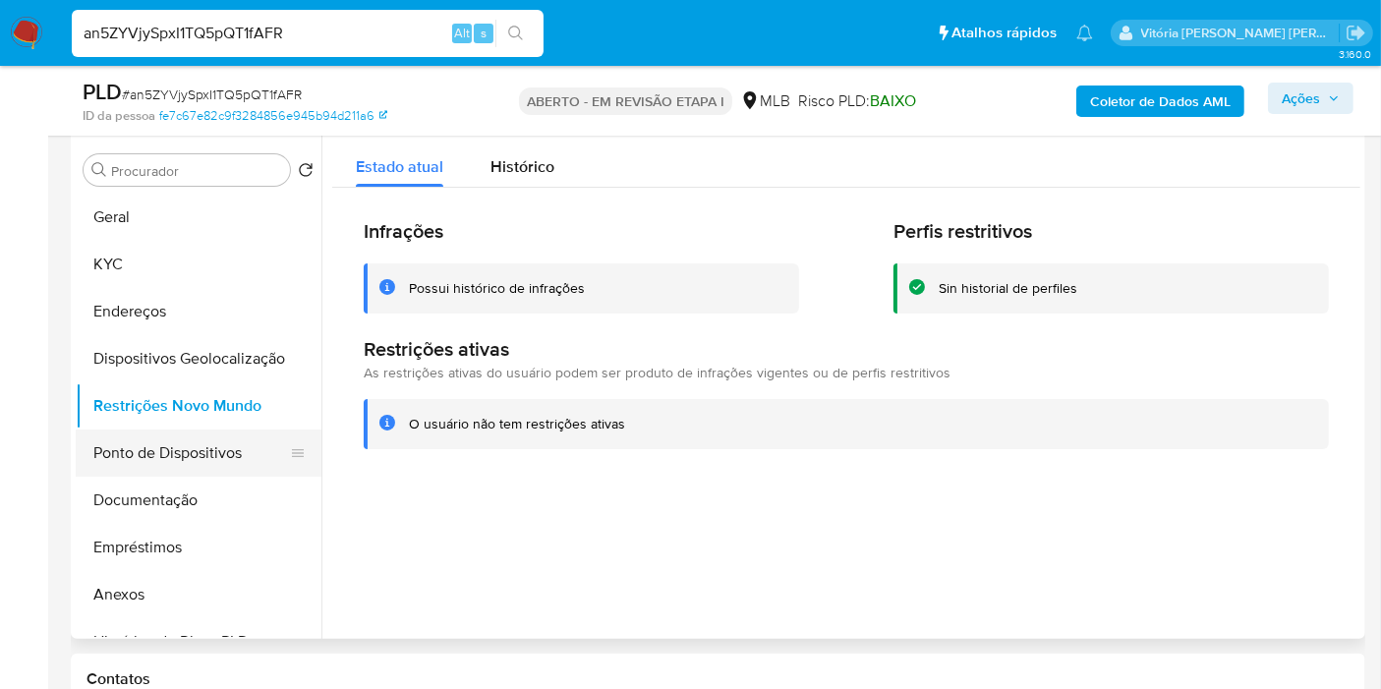
click at [177, 447] on button "Ponto de Dispositivos" at bounding box center [191, 452] width 230 height 47
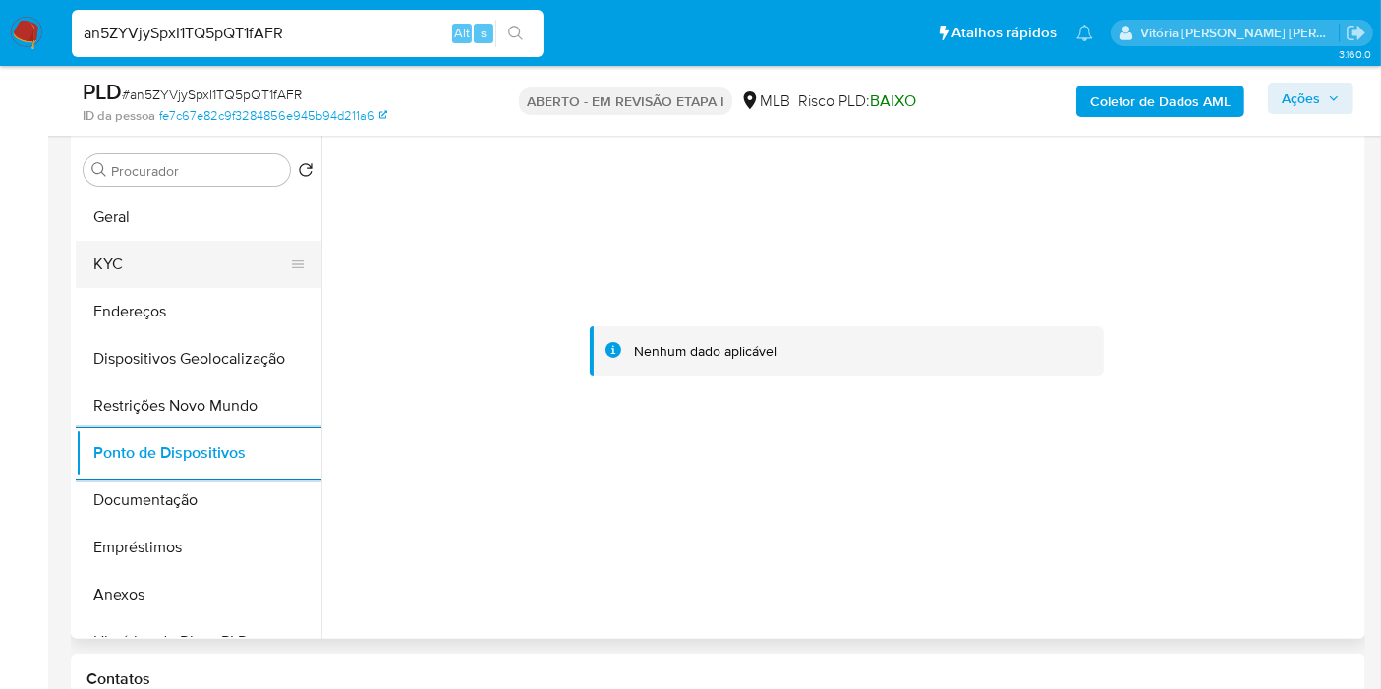
click at [169, 257] on button "KYC" at bounding box center [191, 264] width 230 height 47
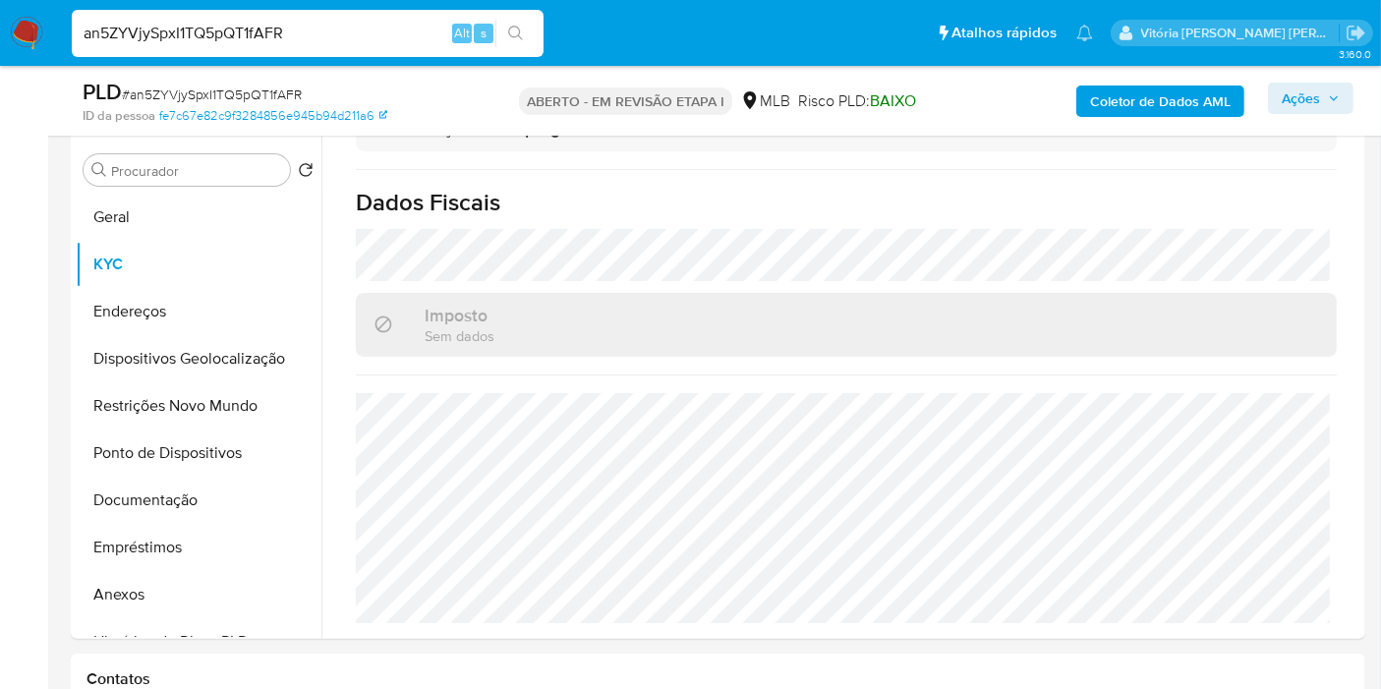
scroll to position [892, 0]
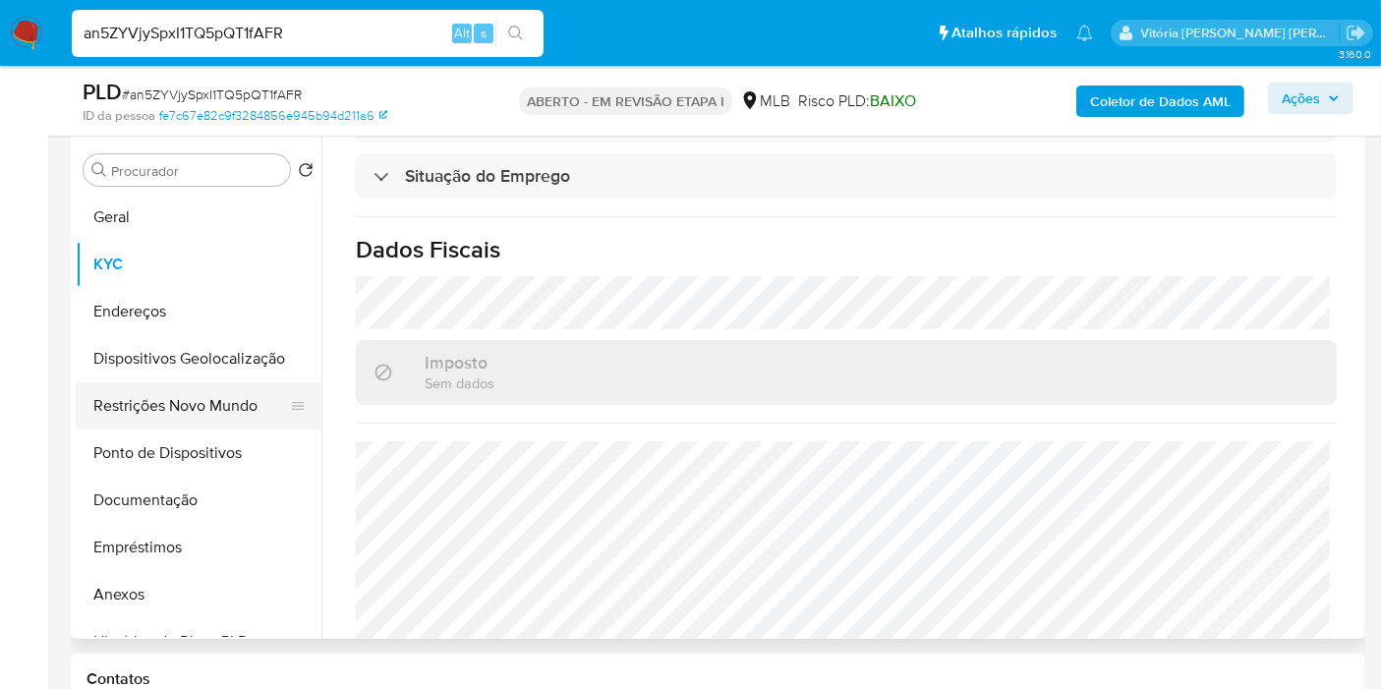
click at [124, 501] on button "Documentação" at bounding box center [199, 500] width 246 height 47
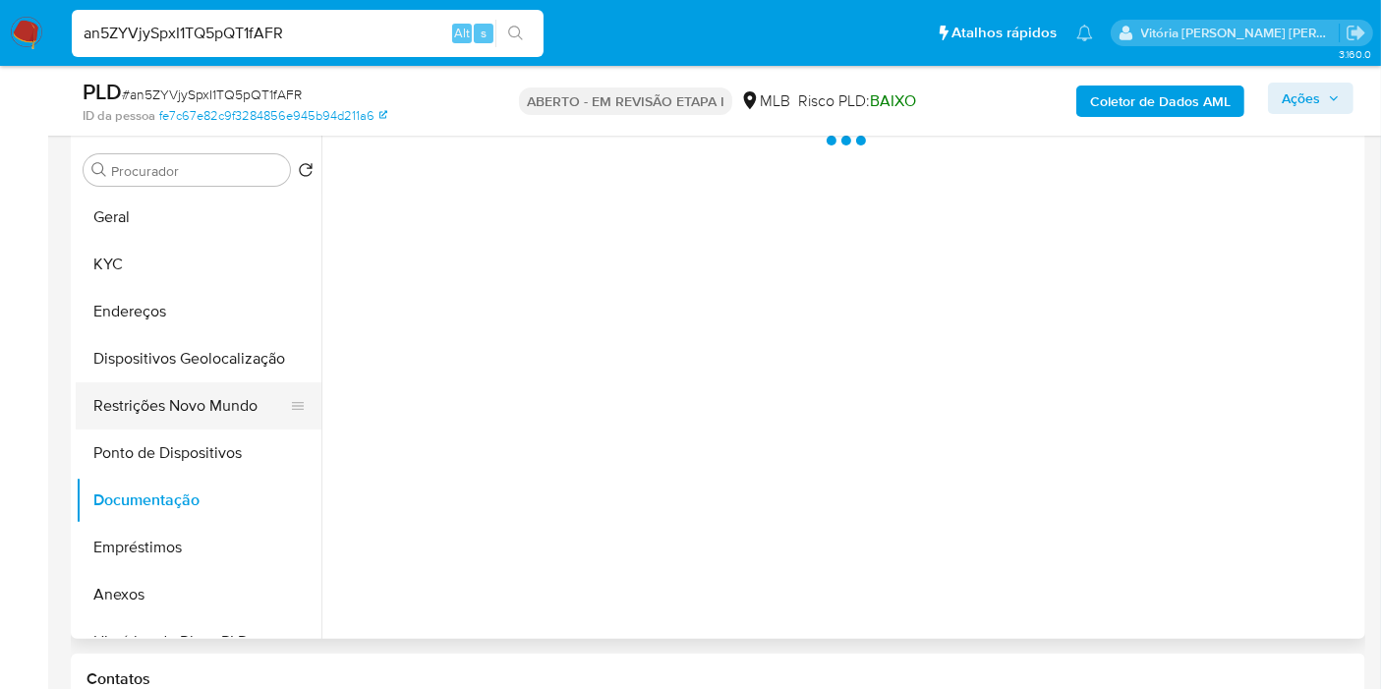
scroll to position [0, 0]
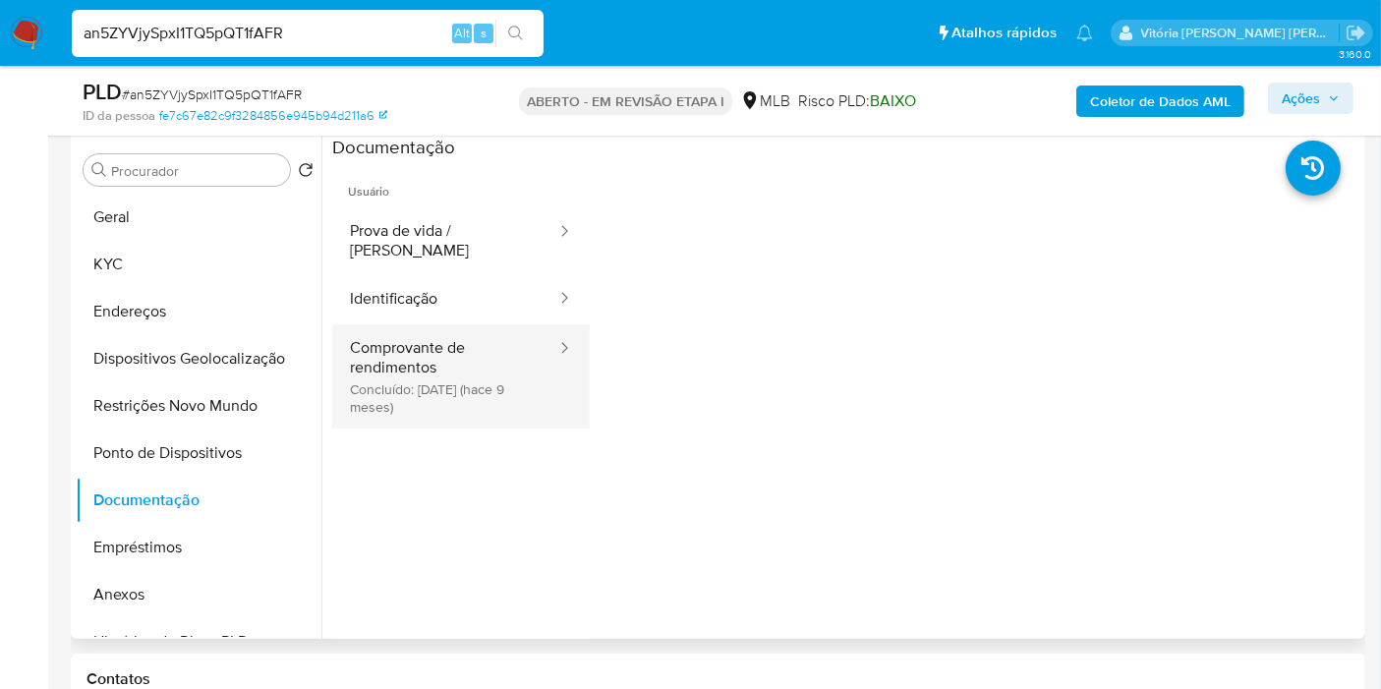
click at [502, 338] on button "Comprovante de rendimentos Concluído: 17/12/2024 (hace 9 meses)" at bounding box center [445, 376] width 226 height 104
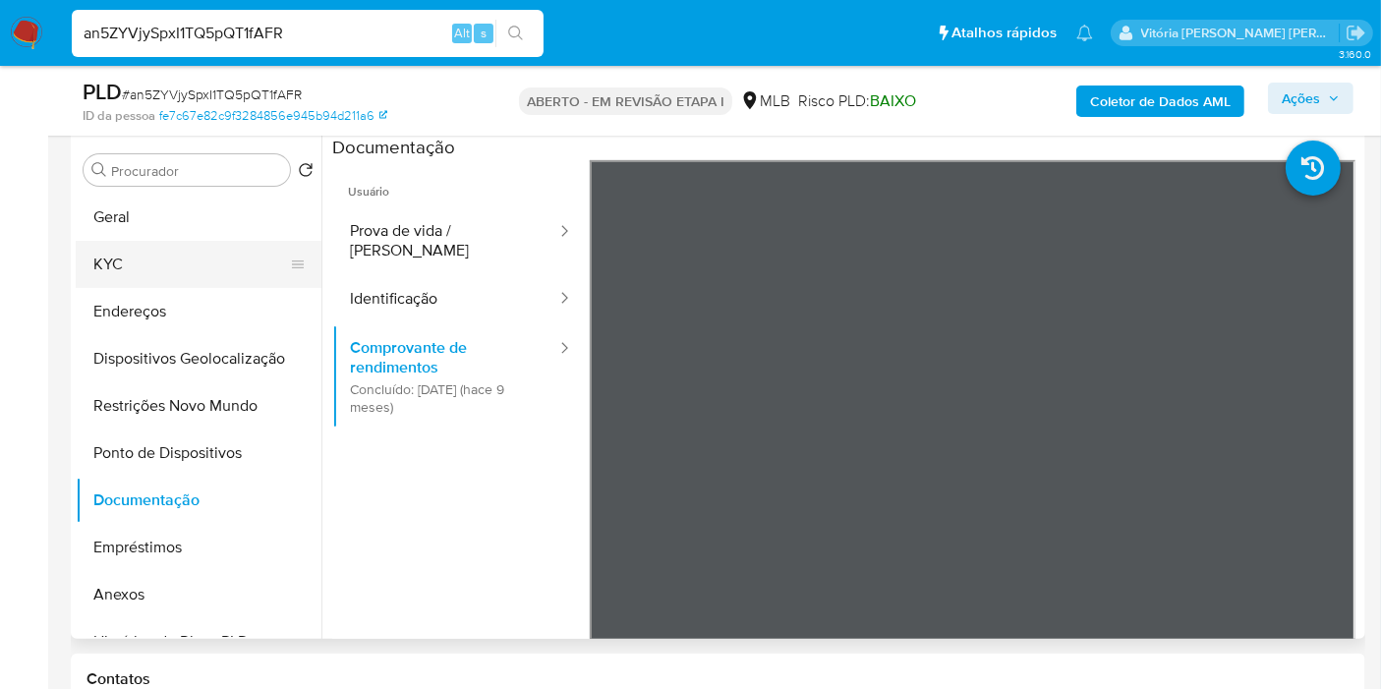
click at [160, 273] on button "KYC" at bounding box center [191, 264] width 230 height 47
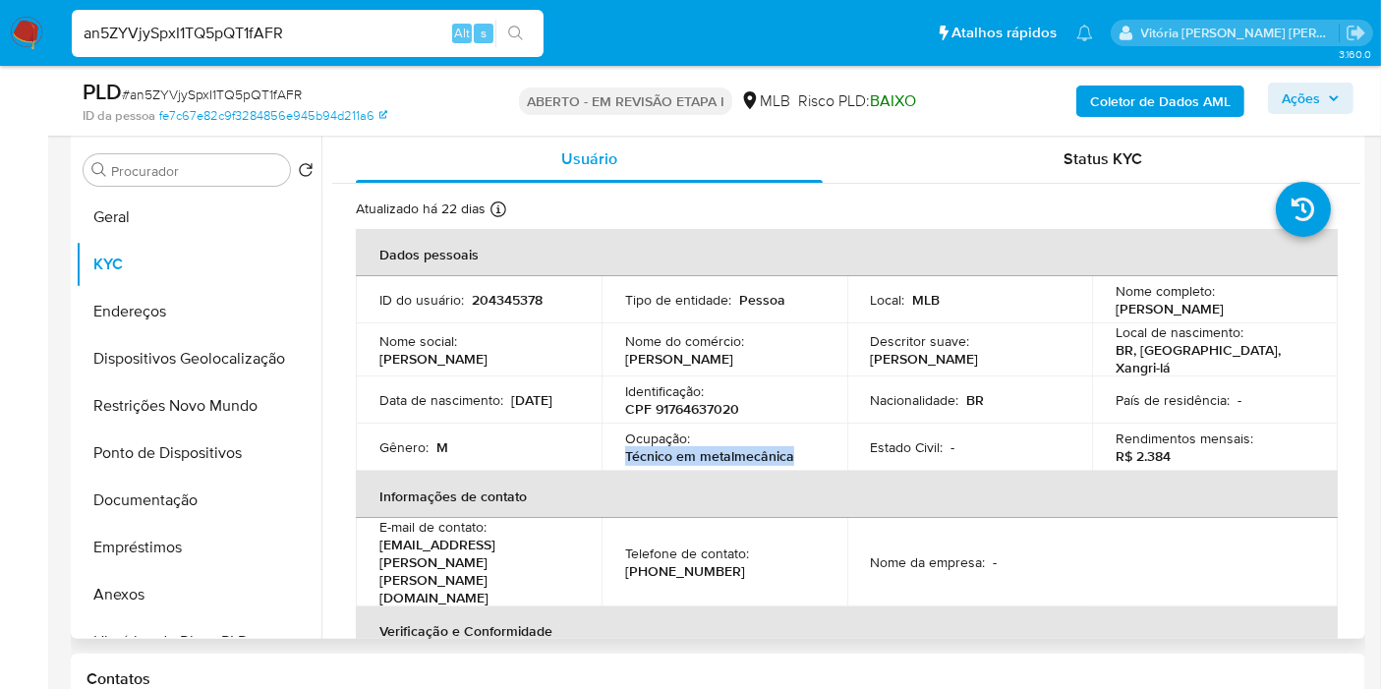
drag, startPoint x: 796, startPoint y: 447, endPoint x: 623, endPoint y: 455, distance: 173.2
click at [625, 455] on div "Ocupação : Técnico em metalmecânica" at bounding box center [724, 446] width 199 height 35
copy font "Técnico em metalmecânica"
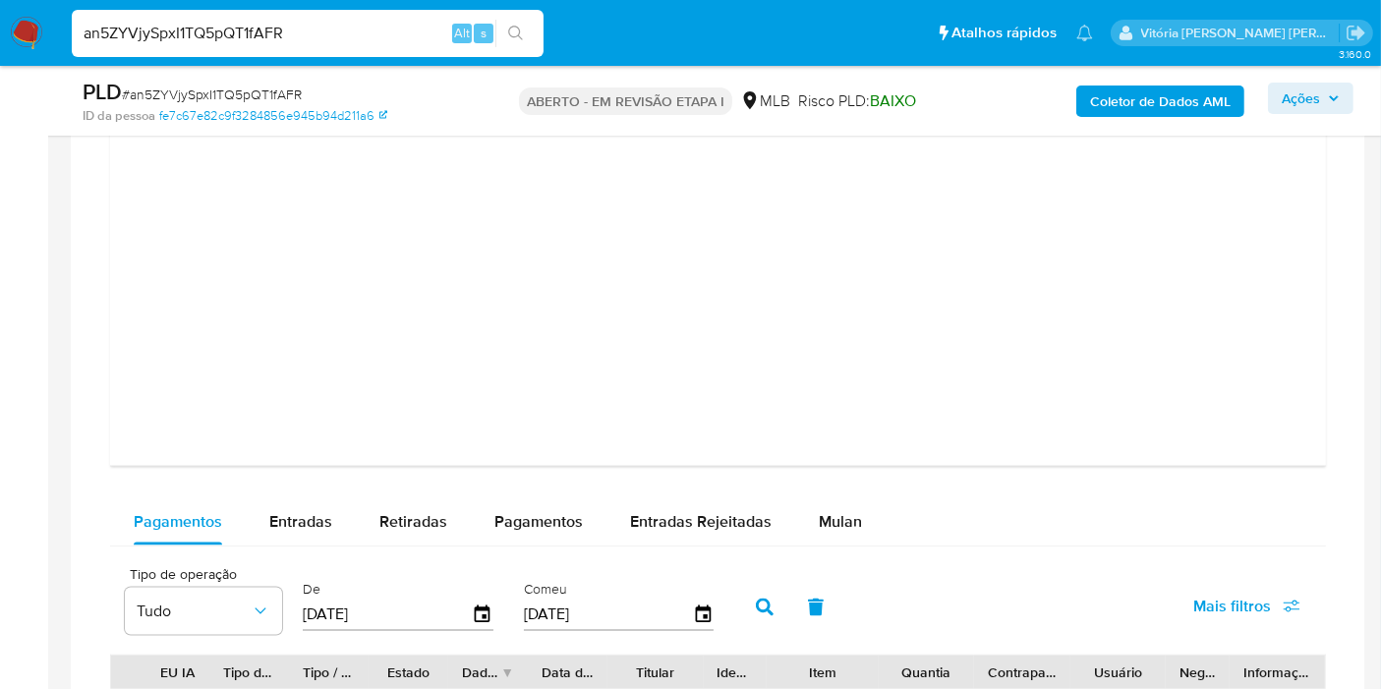
scroll to position [2996, 0]
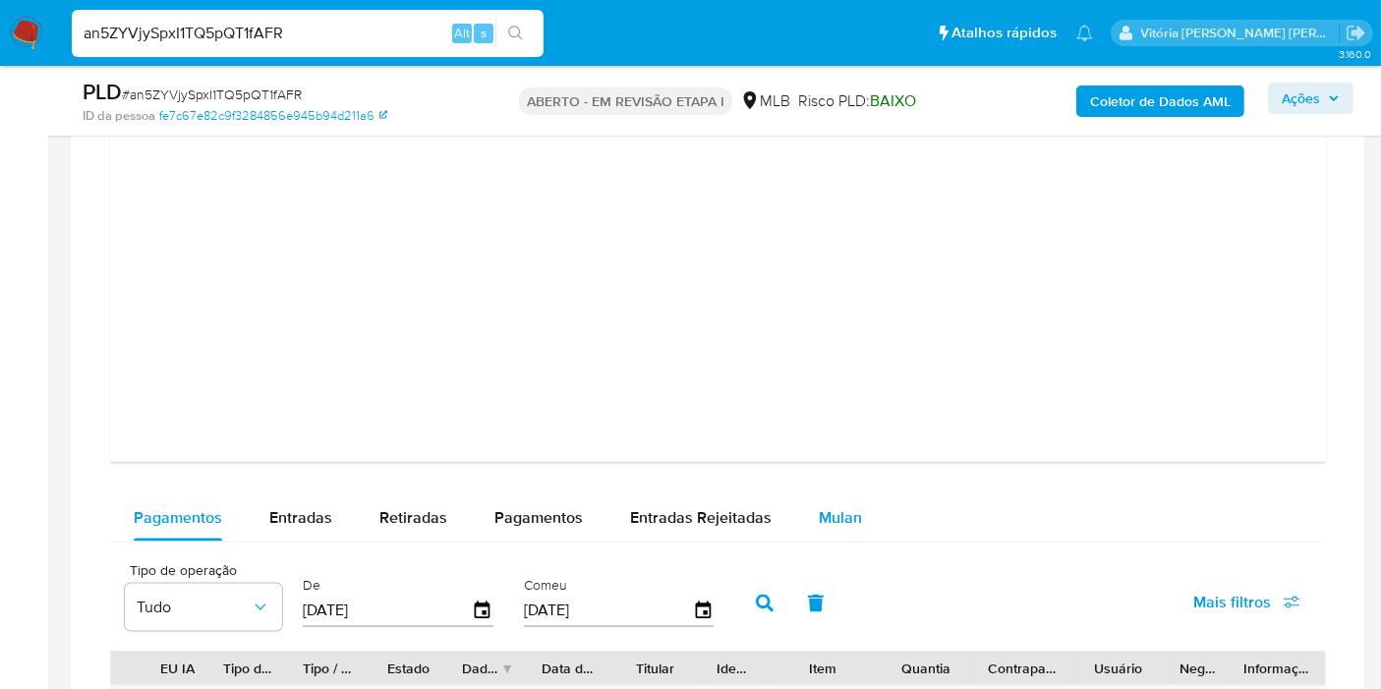
click at [823, 506] on font "Mulan" at bounding box center [840, 517] width 43 height 23
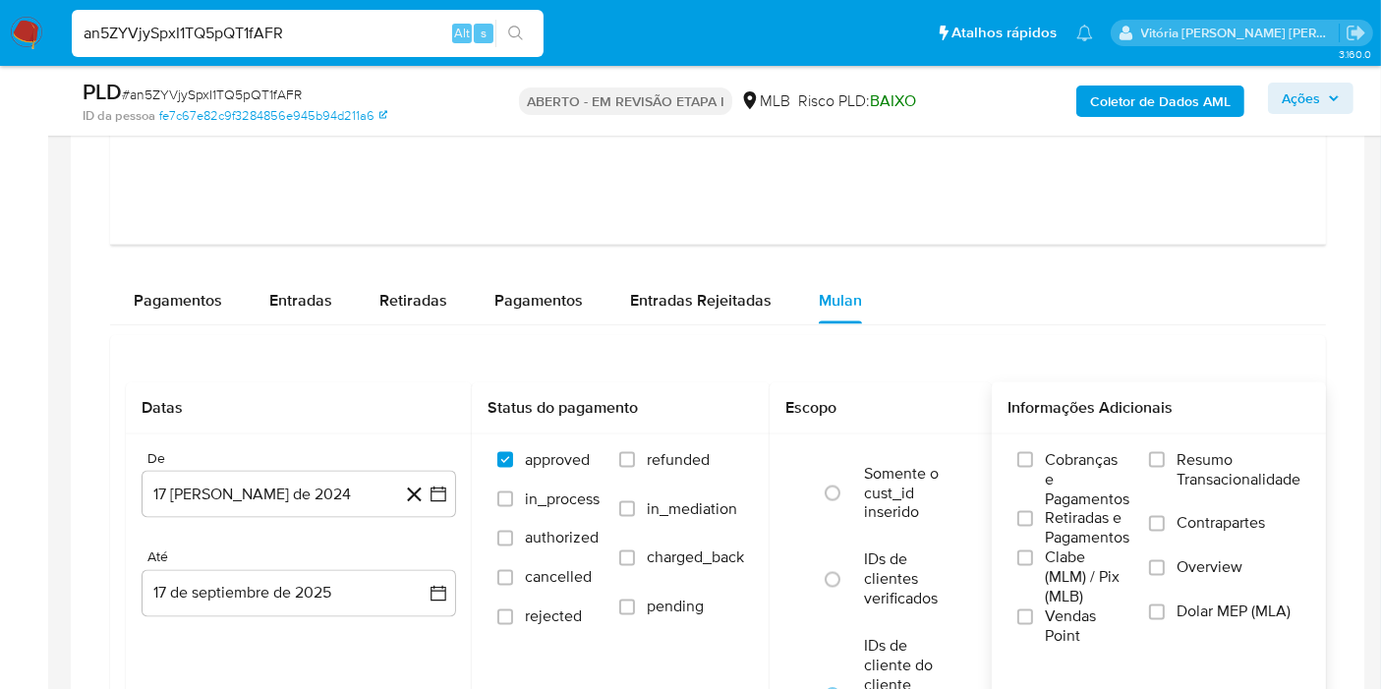
scroll to position [3214, 0]
click at [1228, 459] on span "Resumo Transacionalidade" at bounding box center [1238, 468] width 124 height 39
click at [1165, 459] on input "Resumo Transacionalidade" at bounding box center [1157, 459] width 16 height 16
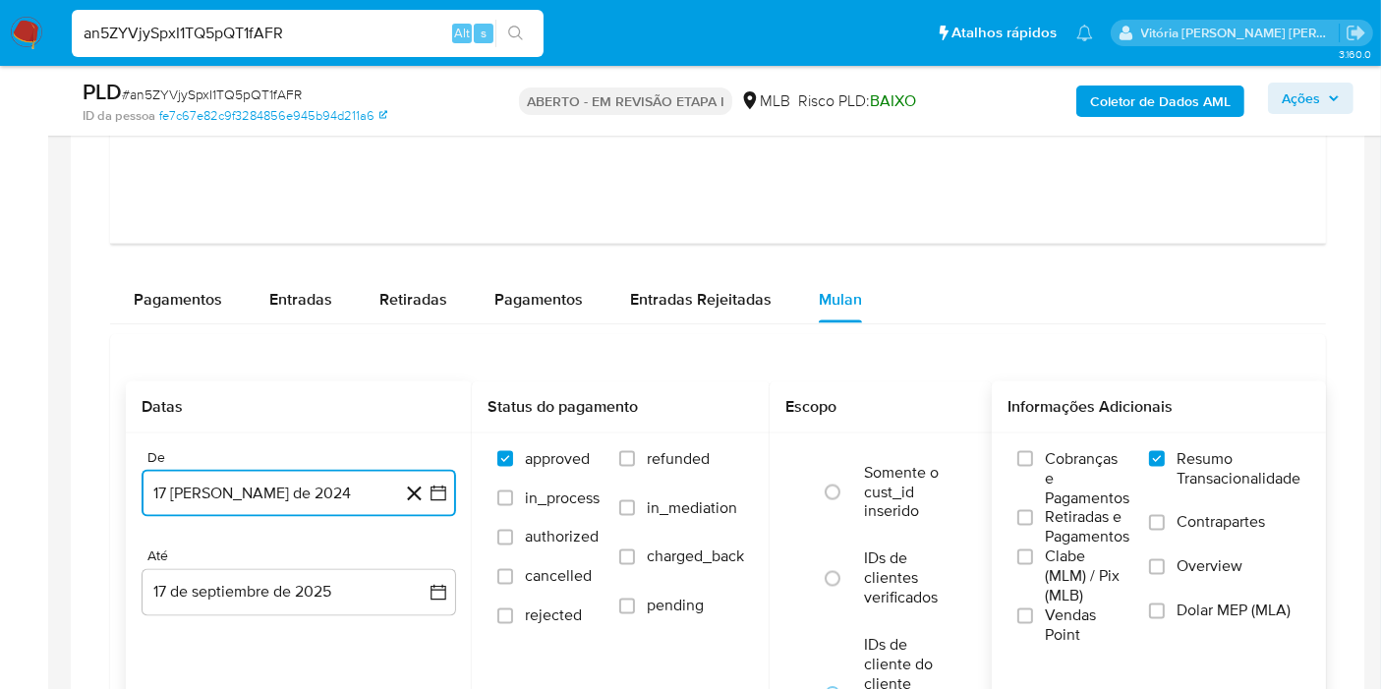
click at [278, 489] on button "17 de agosto de 2024" at bounding box center [299, 493] width 314 height 47
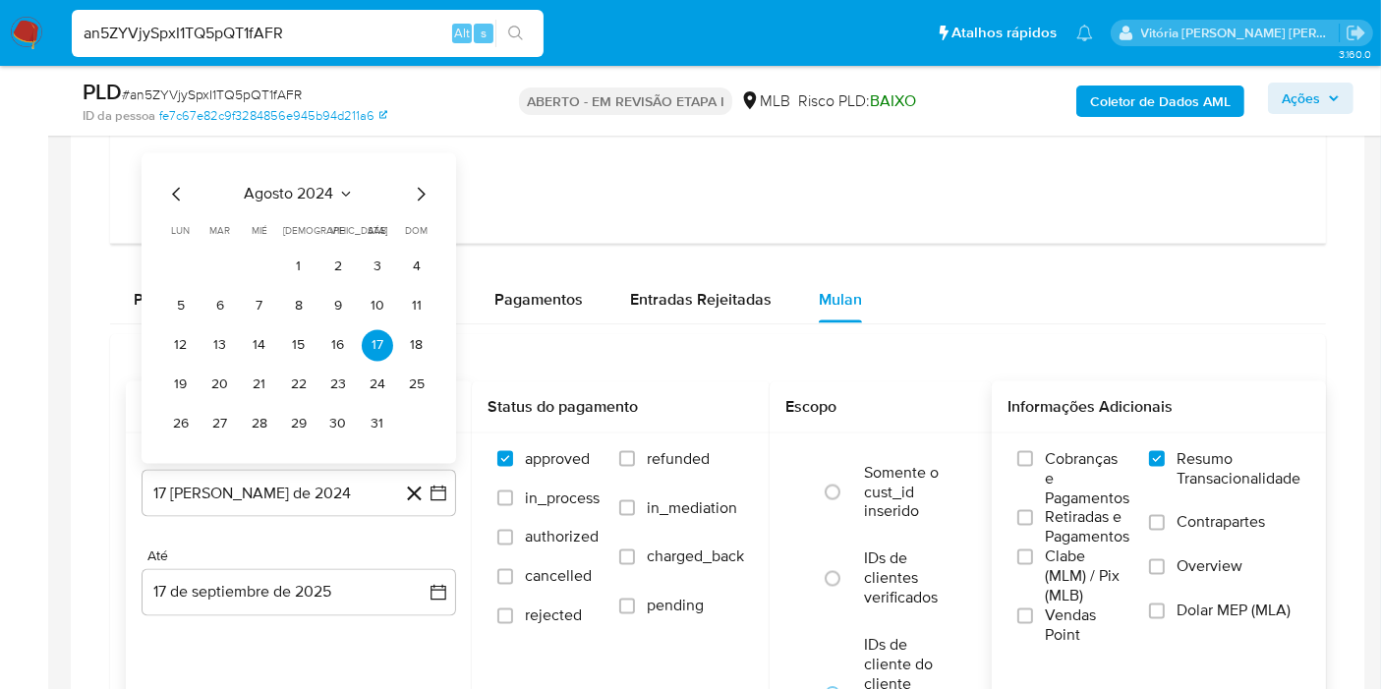
click at [342, 200] on div "agosto 2024" at bounding box center [298, 195] width 267 height 24
click at [342, 187] on icon "Seleccionar mes y año" at bounding box center [346, 195] width 16 height 16
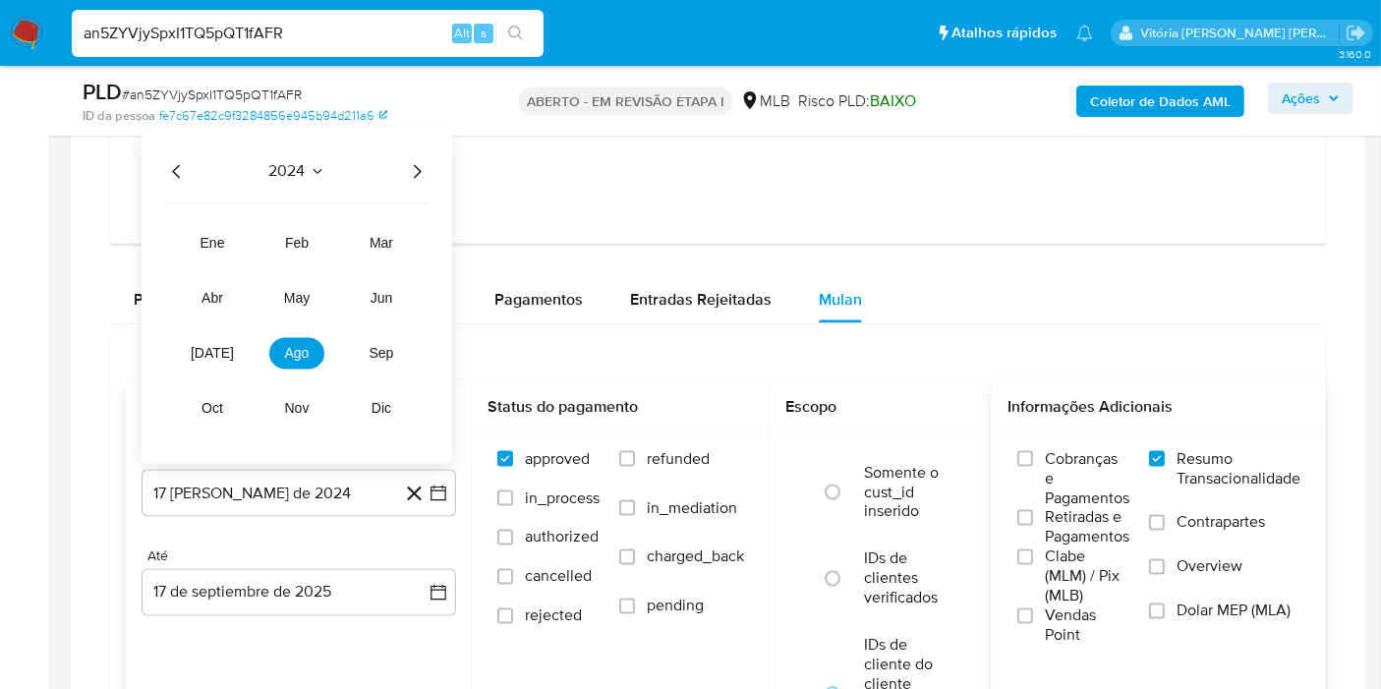
click at [410, 173] on icon "Año siguiente" at bounding box center [417, 172] width 24 height 24
click at [220, 240] on span "ene" at bounding box center [212, 244] width 25 height 16
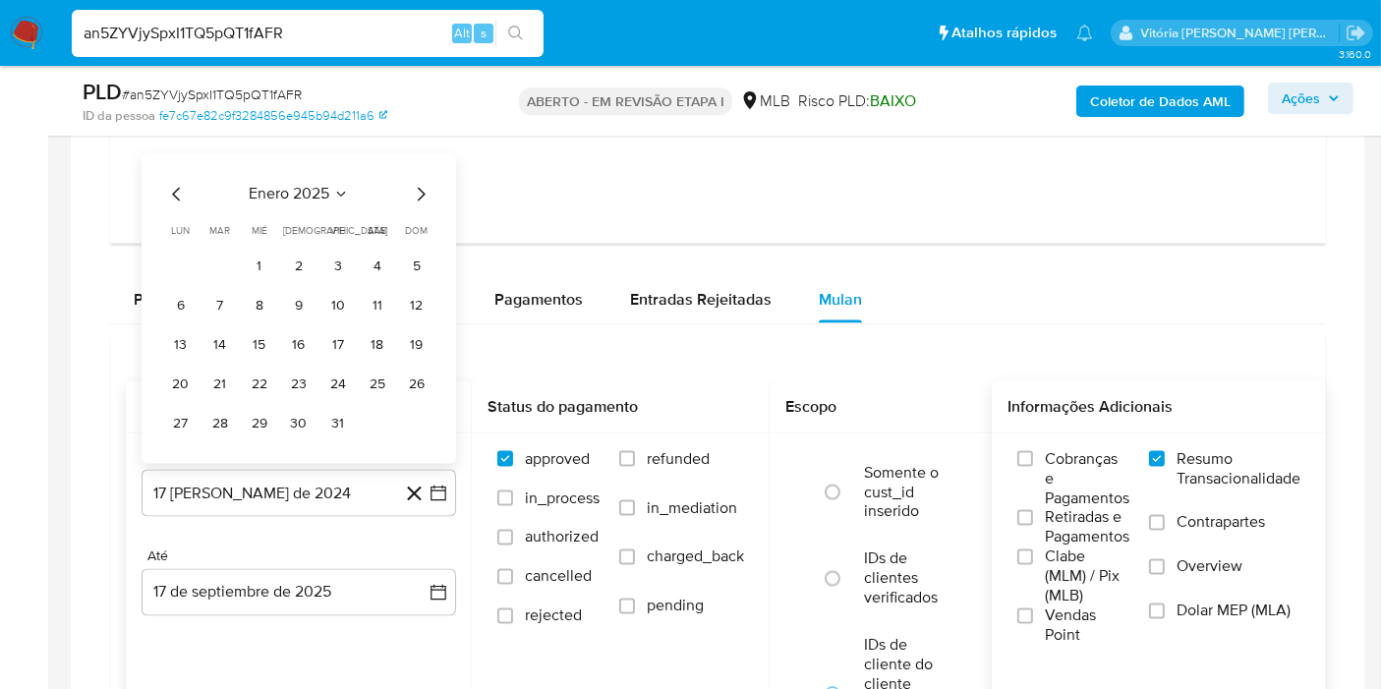
click at [256, 257] on button "1" at bounding box center [259, 267] width 31 height 31
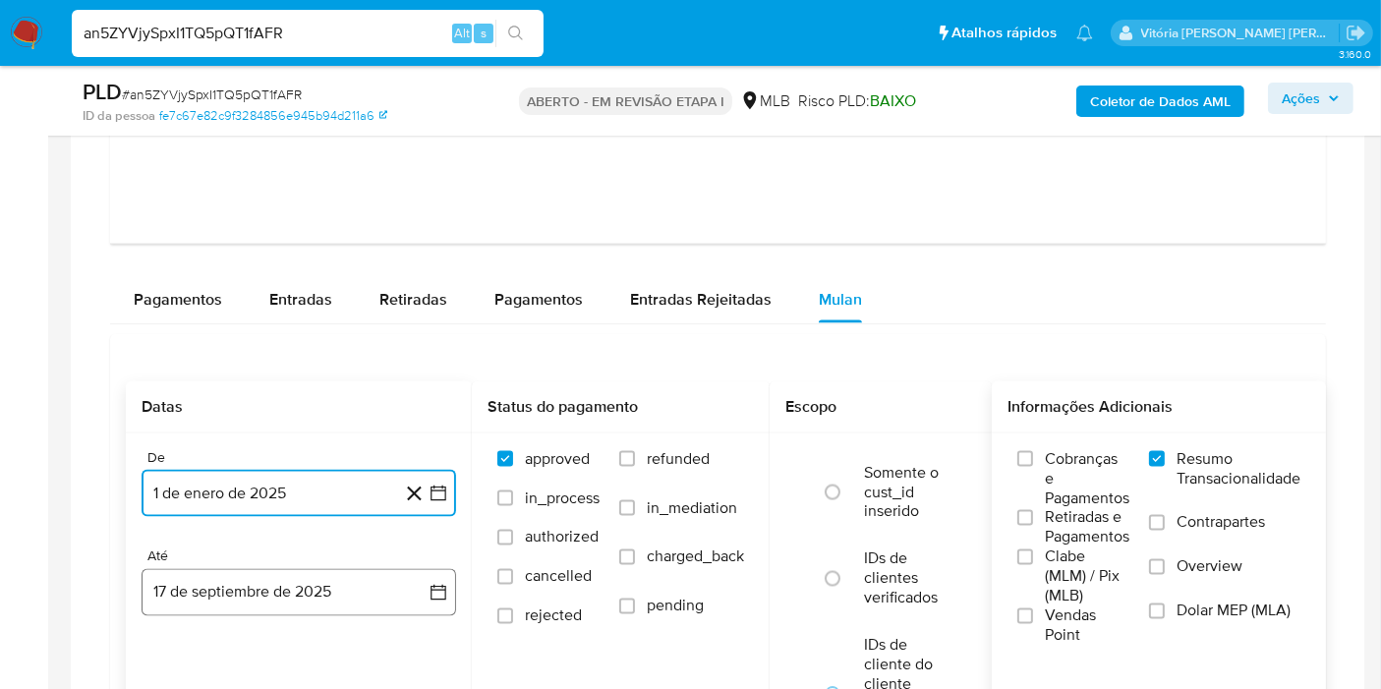
click at [218, 574] on button "17 de septiembre de 2025" at bounding box center [299, 592] width 314 height 47
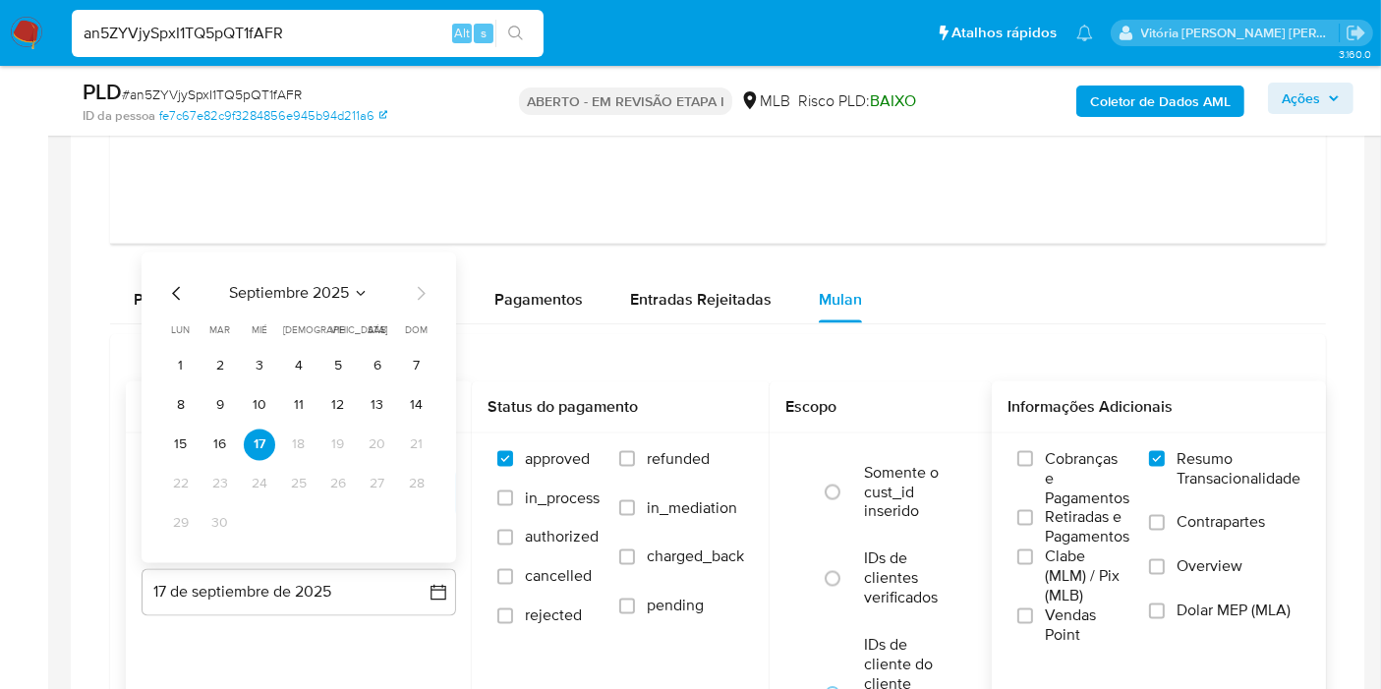
click at [358, 293] on icon "Seleccionar mes y año" at bounding box center [361, 294] width 16 height 16
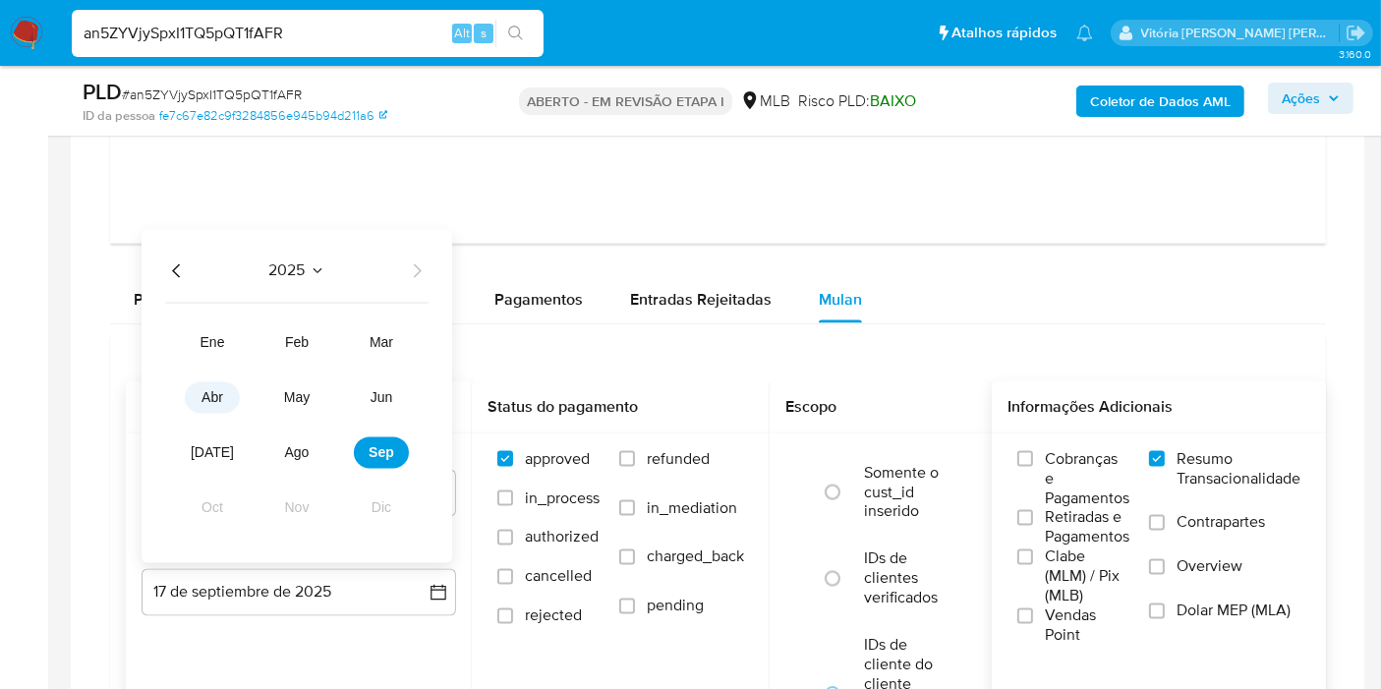
click at [216, 390] on span "abr" at bounding box center [212, 398] width 22 height 16
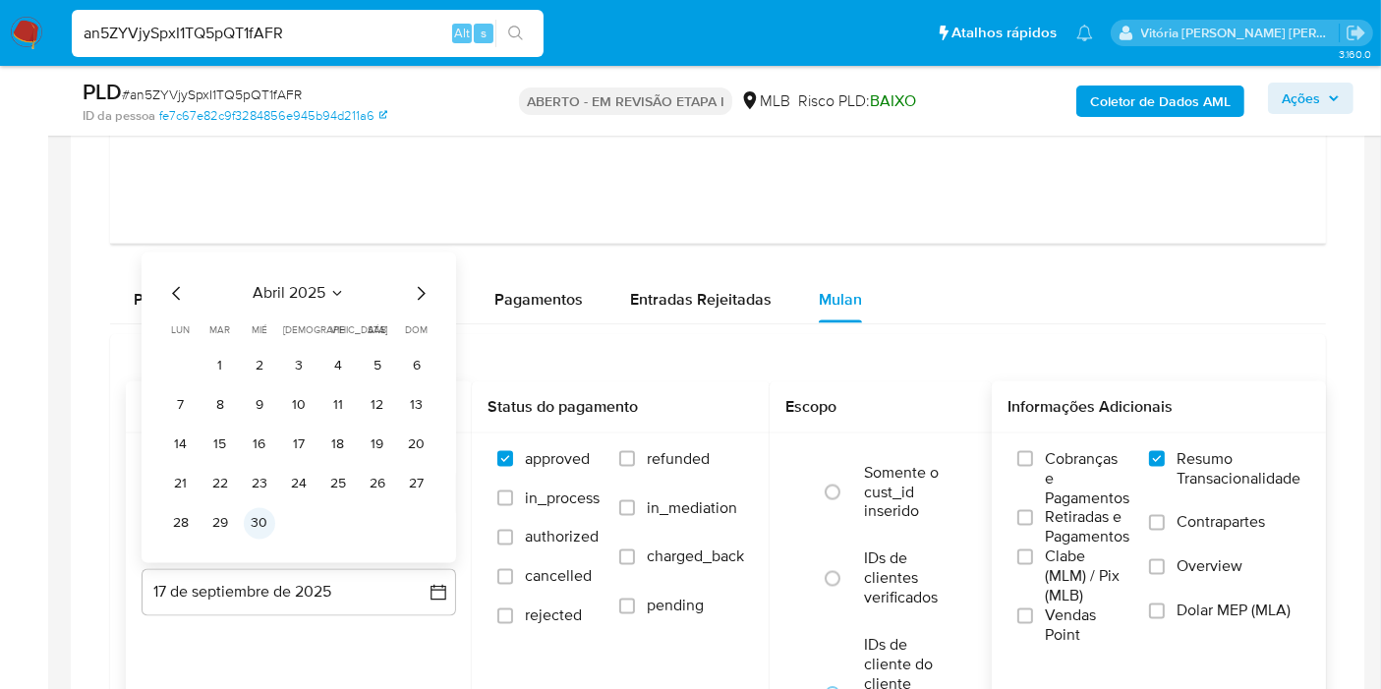
click at [256, 523] on button "30" at bounding box center [259, 523] width 31 height 31
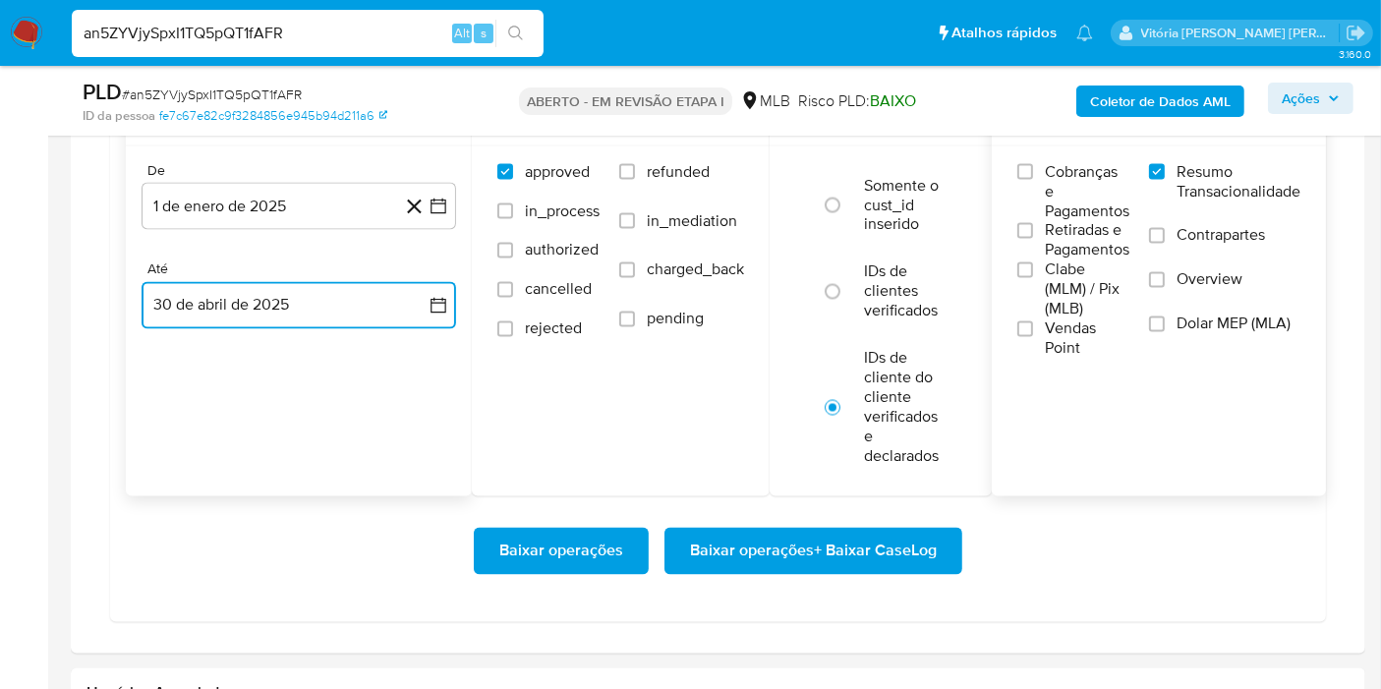
scroll to position [3541, 0]
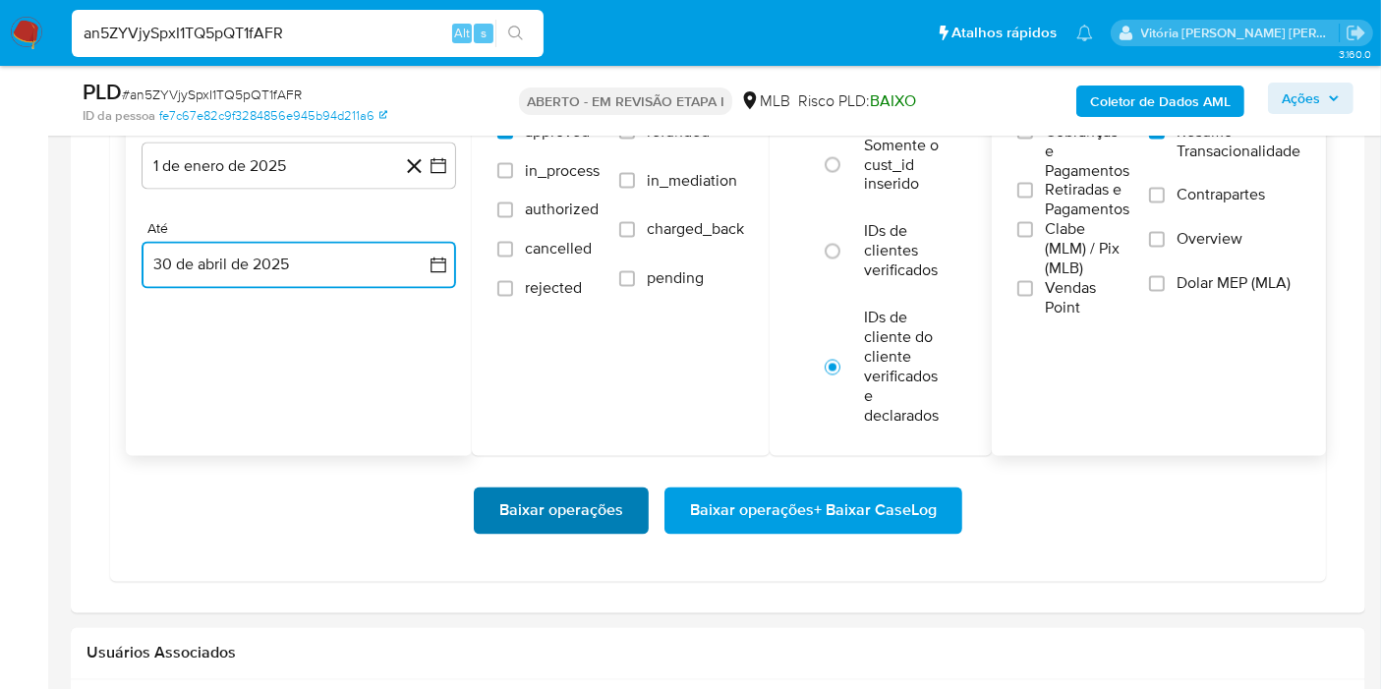
click at [570, 500] on span "Baixar operações" at bounding box center [561, 510] width 124 height 43
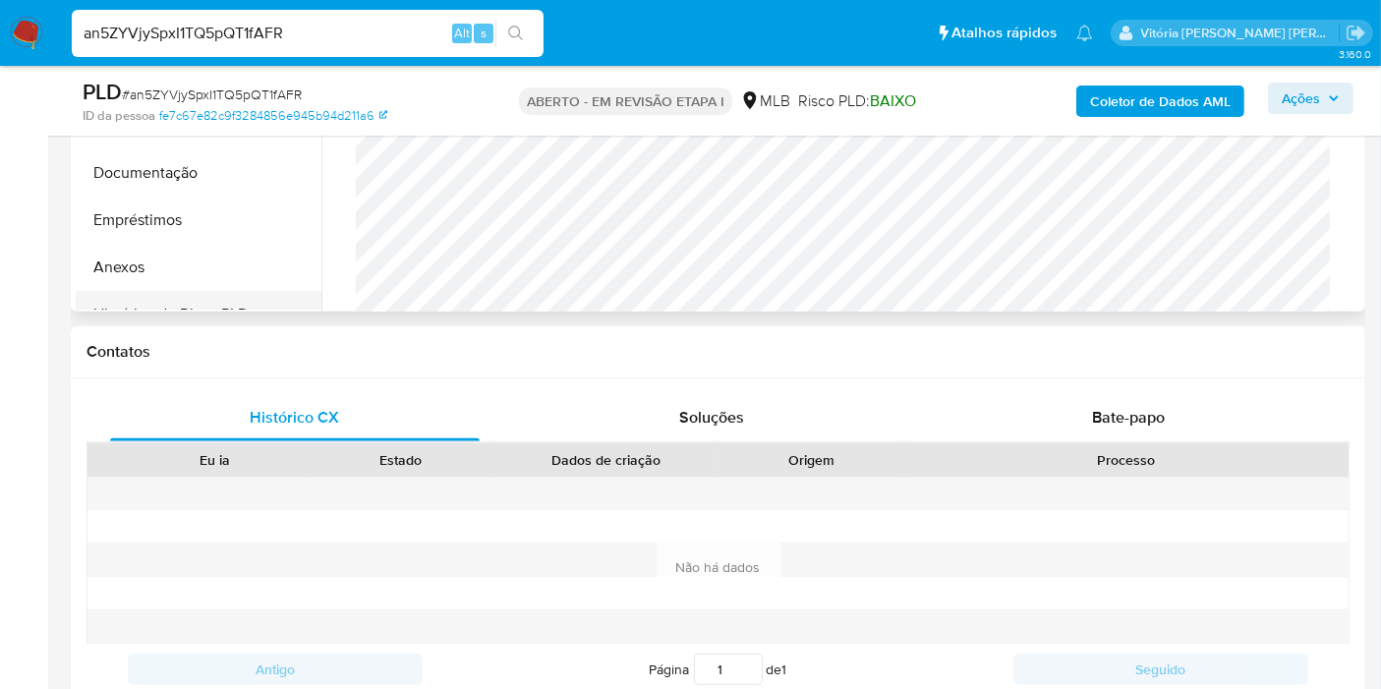
scroll to position [374, 0]
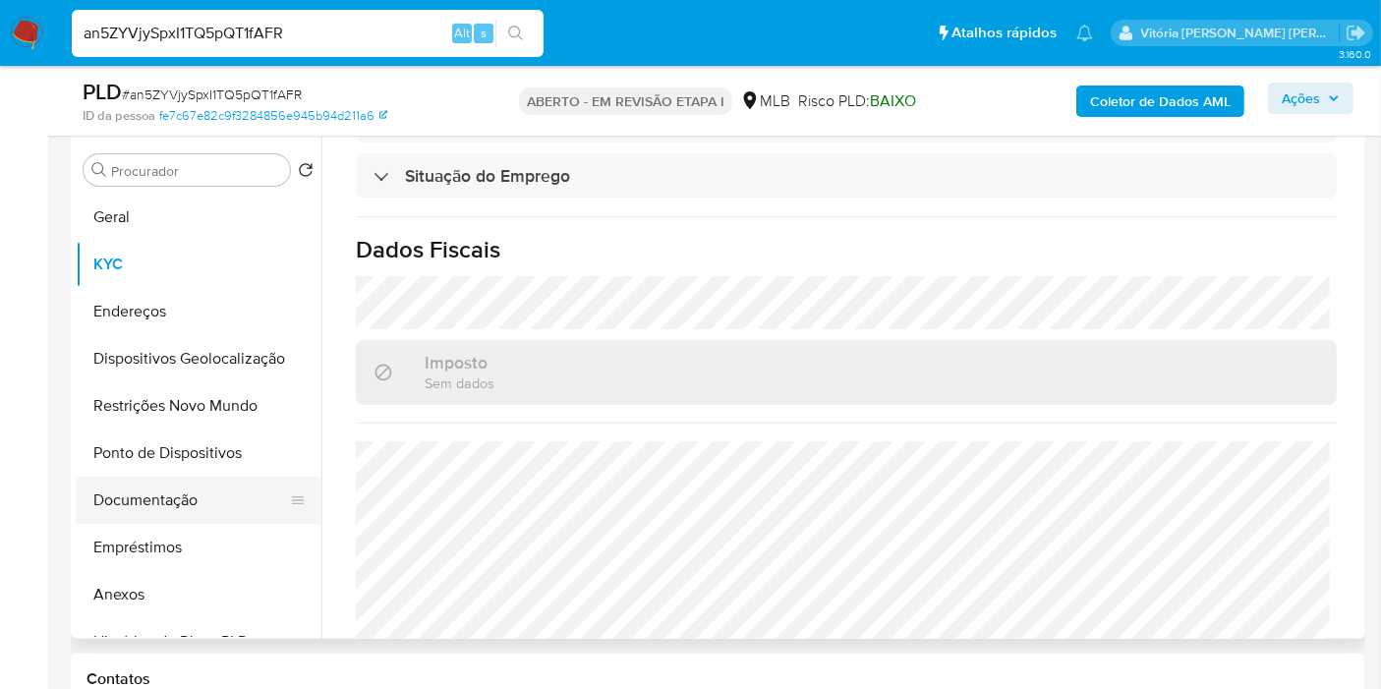
drag, startPoint x: 113, startPoint y: 540, endPoint x: 142, endPoint y: 506, distance: 43.9
click at [113, 540] on button "Empréstimos" at bounding box center [199, 547] width 246 height 47
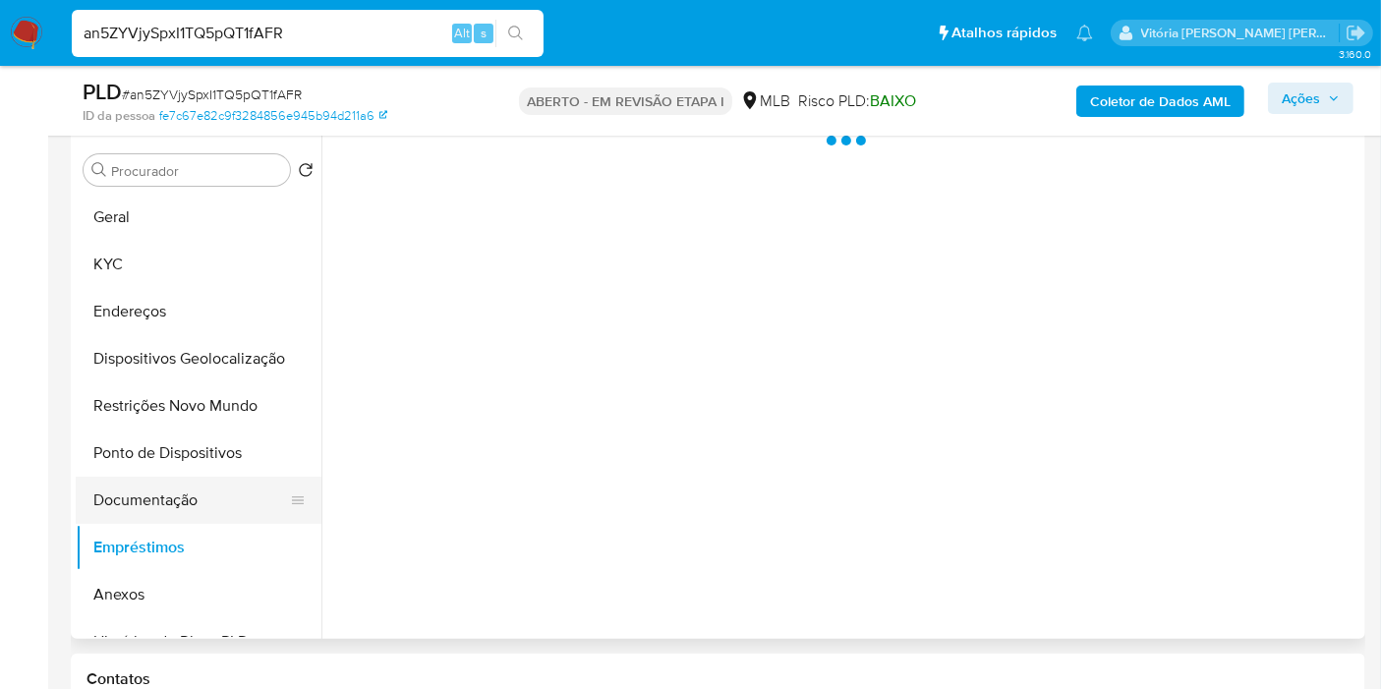
scroll to position [0, 0]
click at [153, 488] on button "Documentação" at bounding box center [191, 500] width 230 height 47
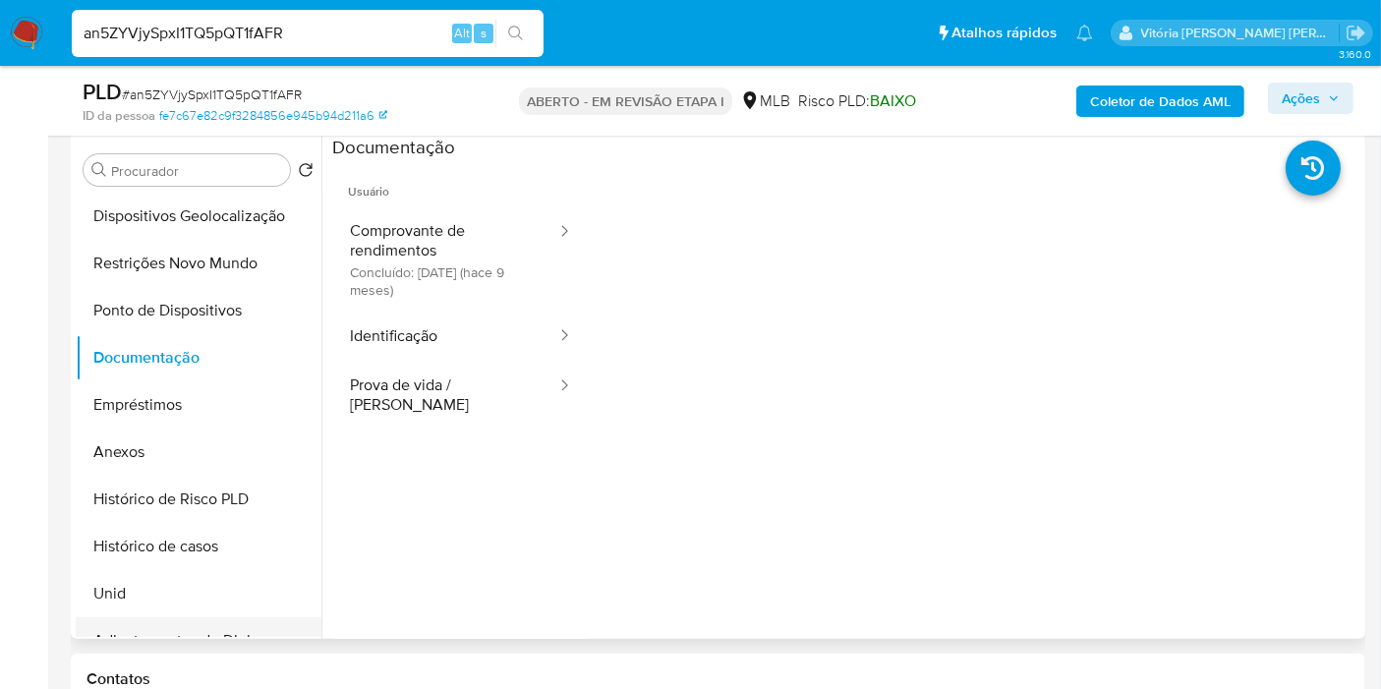
scroll to position [326, 0]
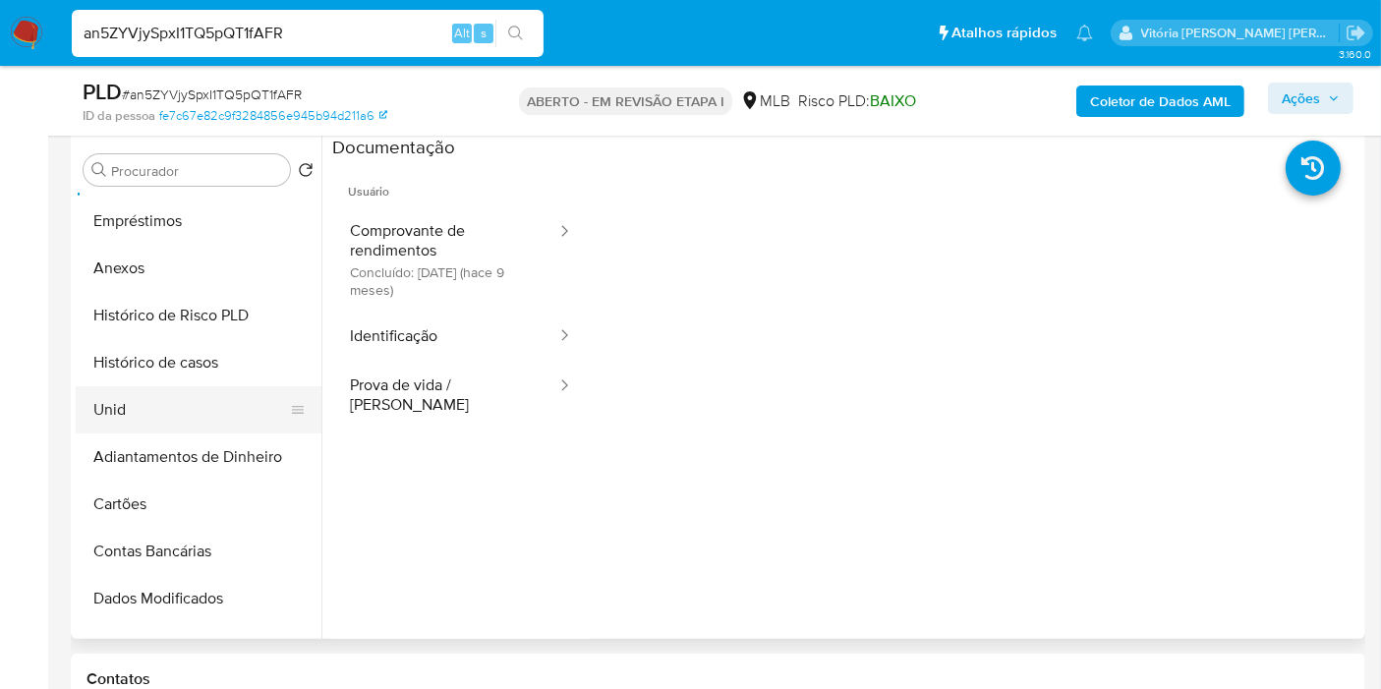
click at [233, 386] on button "Unid" at bounding box center [191, 409] width 230 height 47
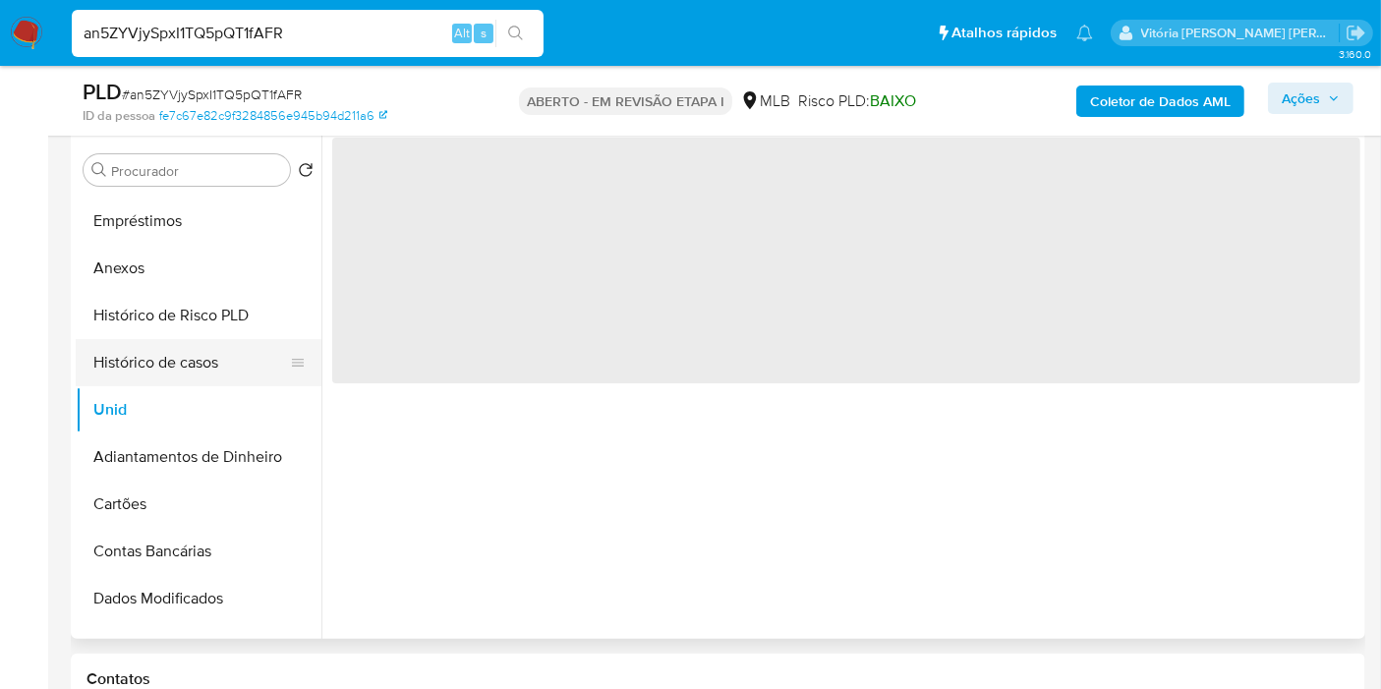
click at [233, 367] on button "Histórico de casos" at bounding box center [191, 362] width 230 height 47
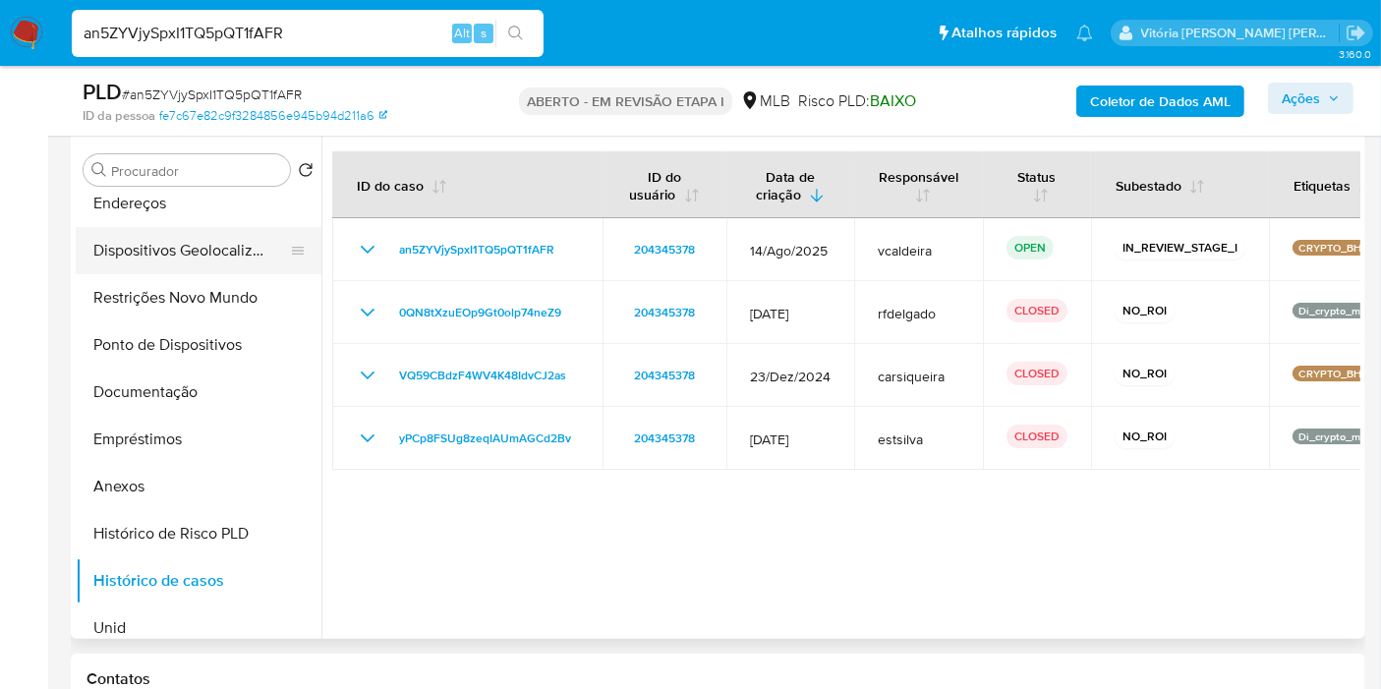
scroll to position [0, 0]
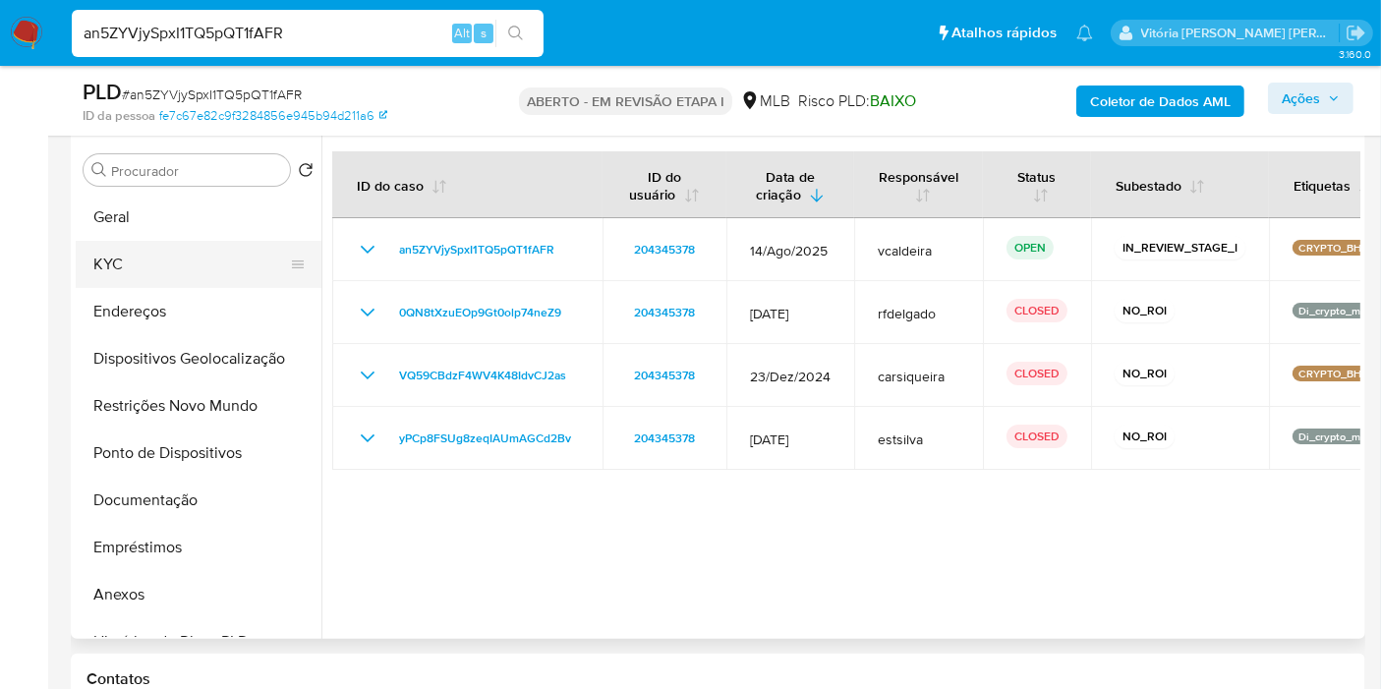
click at [165, 262] on button "KYC" at bounding box center [191, 264] width 230 height 47
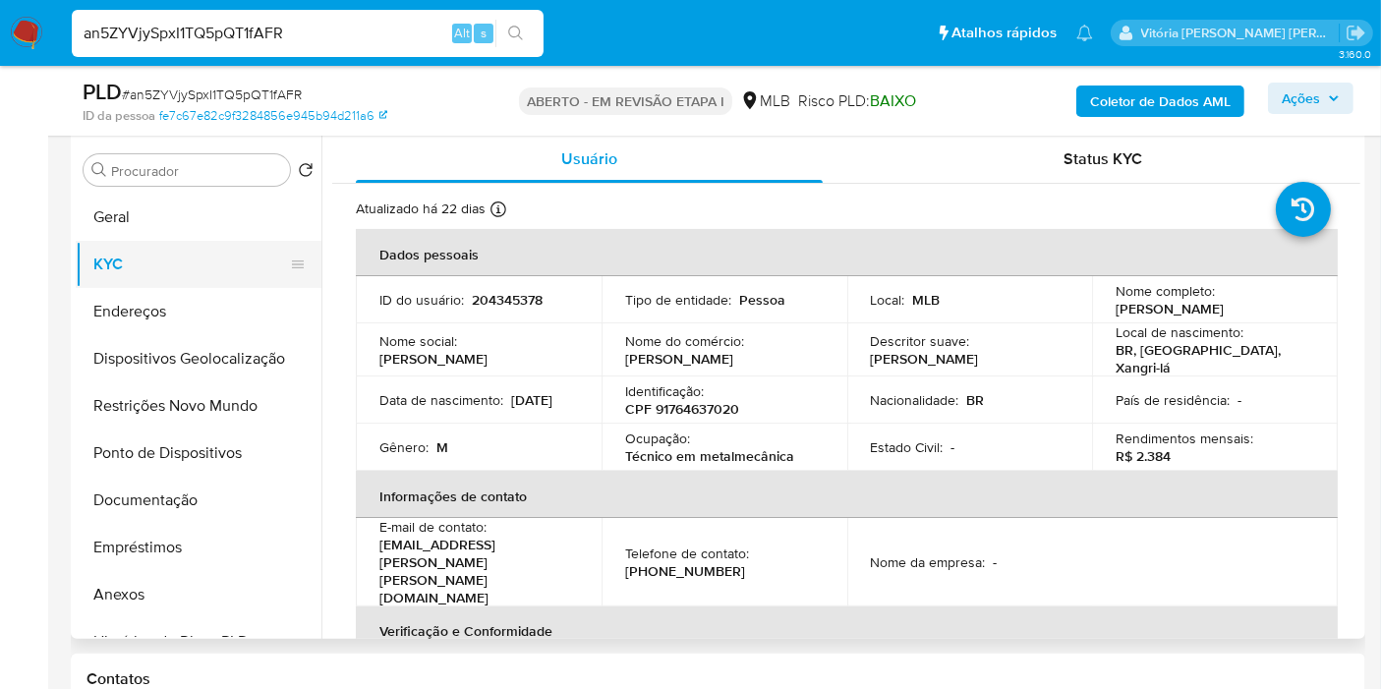
click at [148, 248] on button "KYC" at bounding box center [191, 264] width 230 height 47
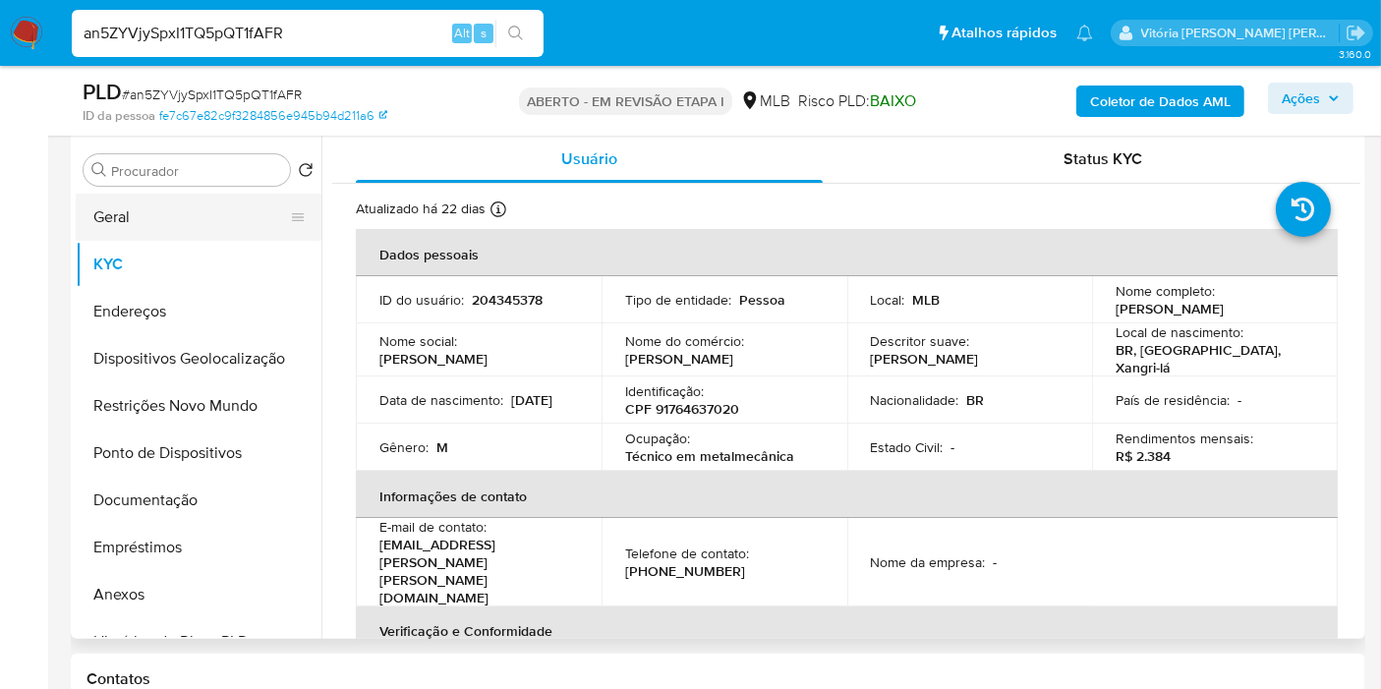
click at [151, 211] on button "Geral" at bounding box center [191, 217] width 230 height 47
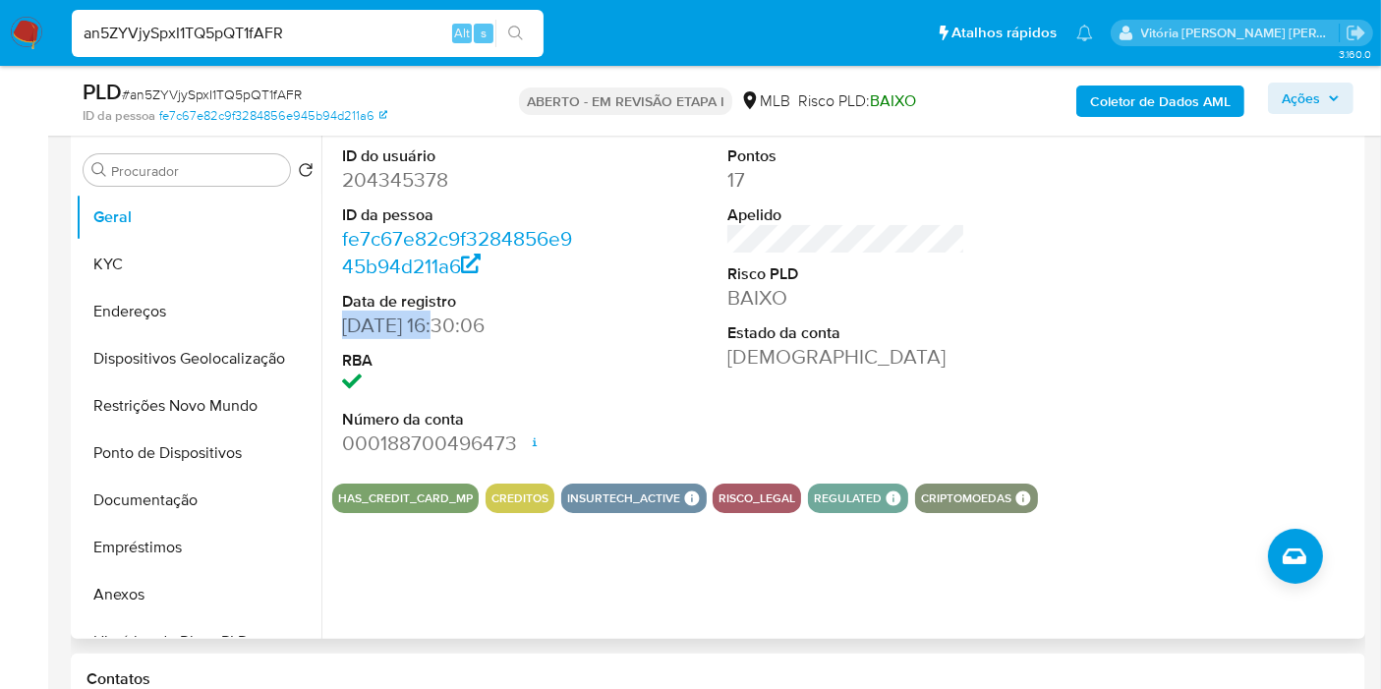
drag, startPoint x: 443, startPoint y: 320, endPoint x: 344, endPoint y: 321, distance: 99.3
click at [344, 321] on font "26/01/2016 16:30:06" at bounding box center [413, 325] width 143 height 29
copy font "26/01/2016"
click at [1257, 95] on icon "button" at bounding box center [1334, 98] width 12 height 12
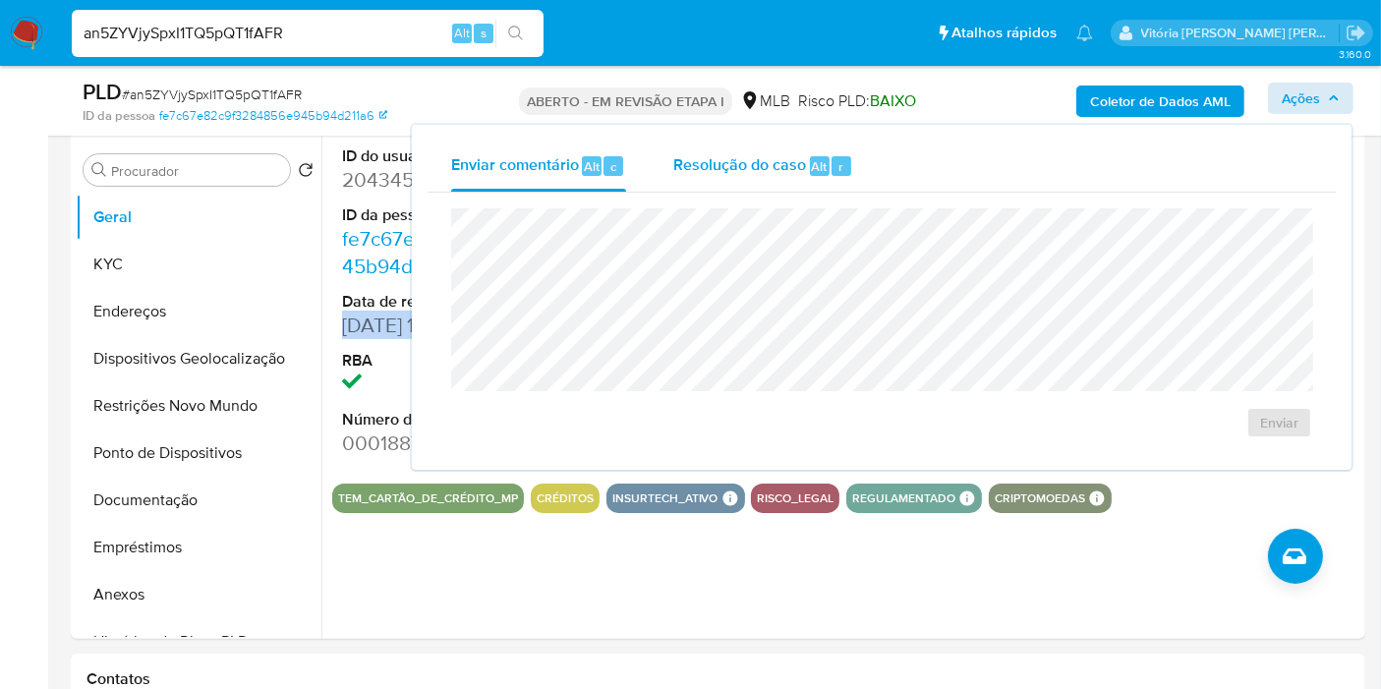
click at [695, 155] on font "Resolução do caso" at bounding box center [739, 165] width 133 height 23
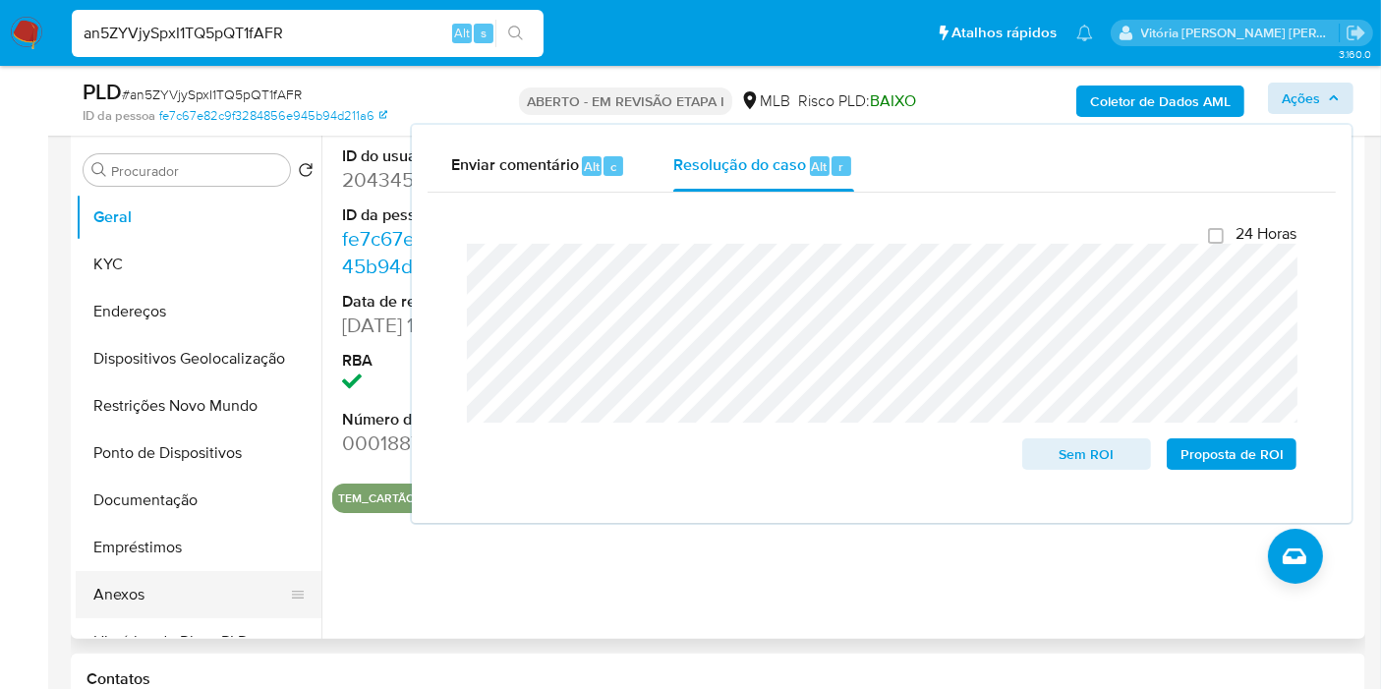
click at [120, 604] on button "Anexos" at bounding box center [191, 594] width 230 height 47
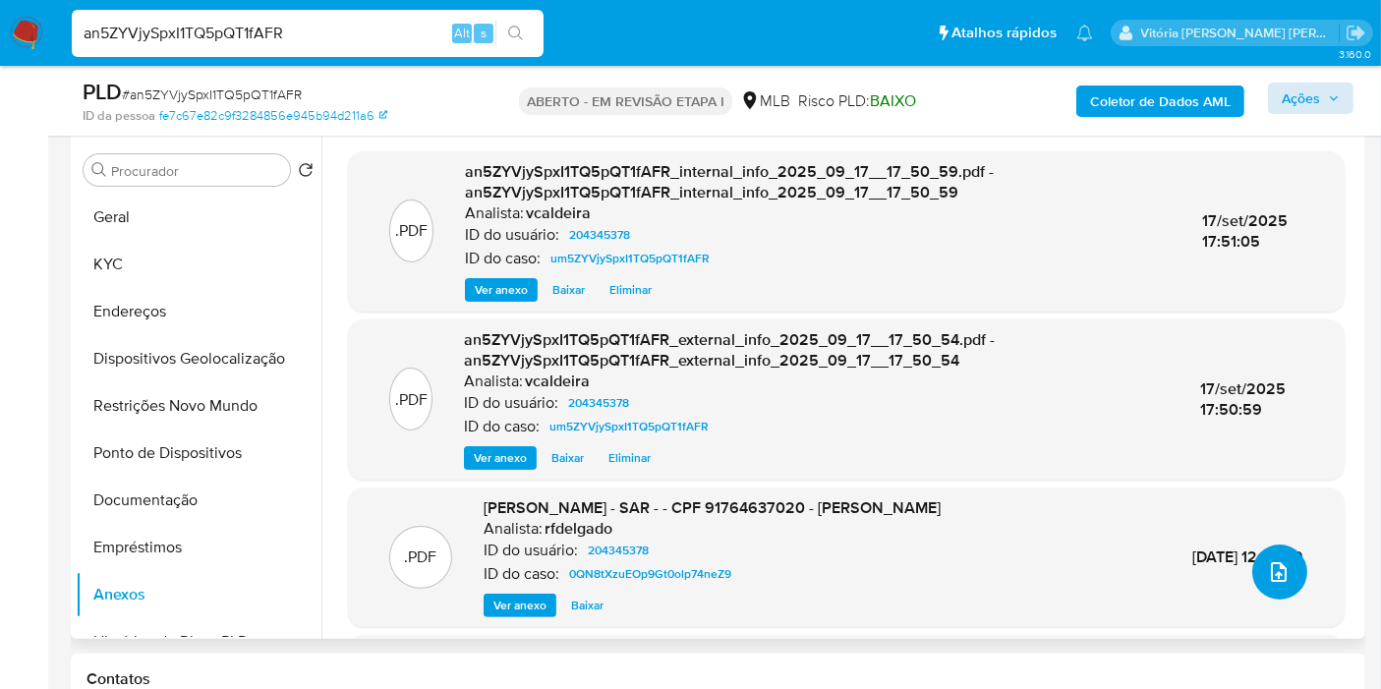
click at [1257, 573] on button "upload de arquivo" at bounding box center [1279, 571] width 55 height 55
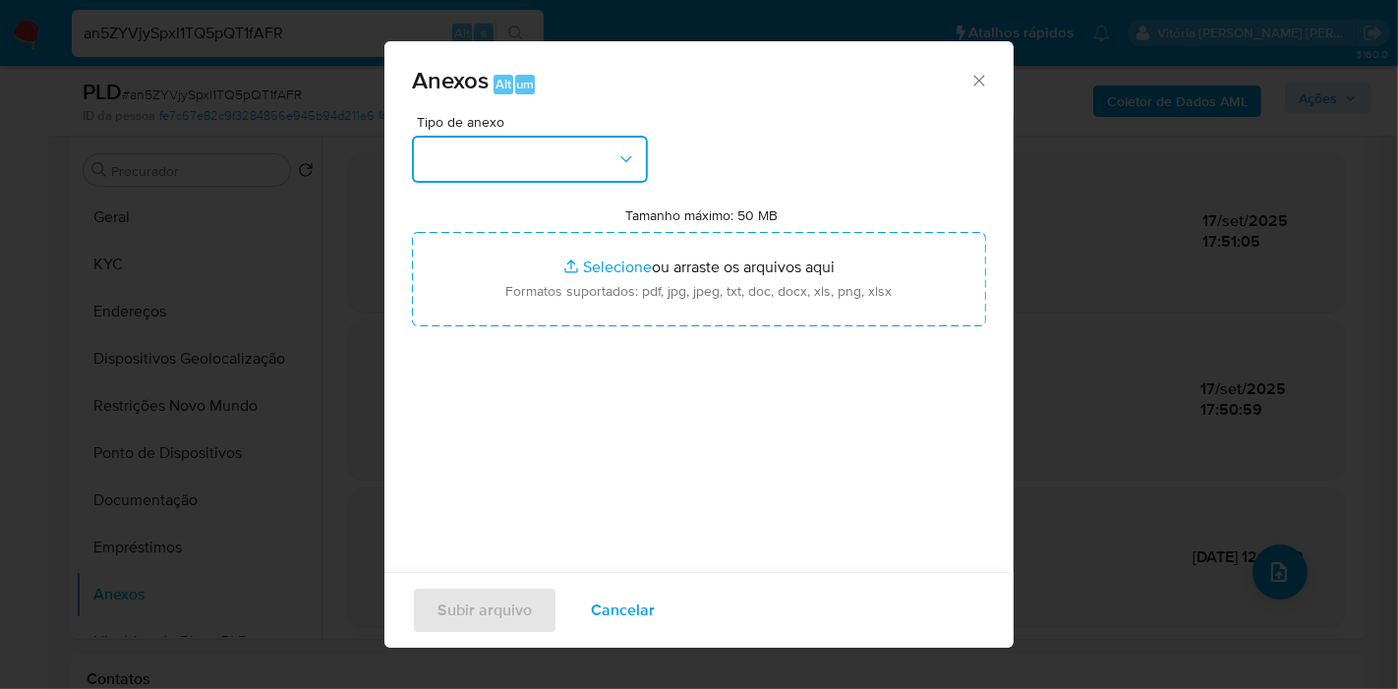
click at [624, 163] on icon "button" at bounding box center [626, 159] width 20 height 20
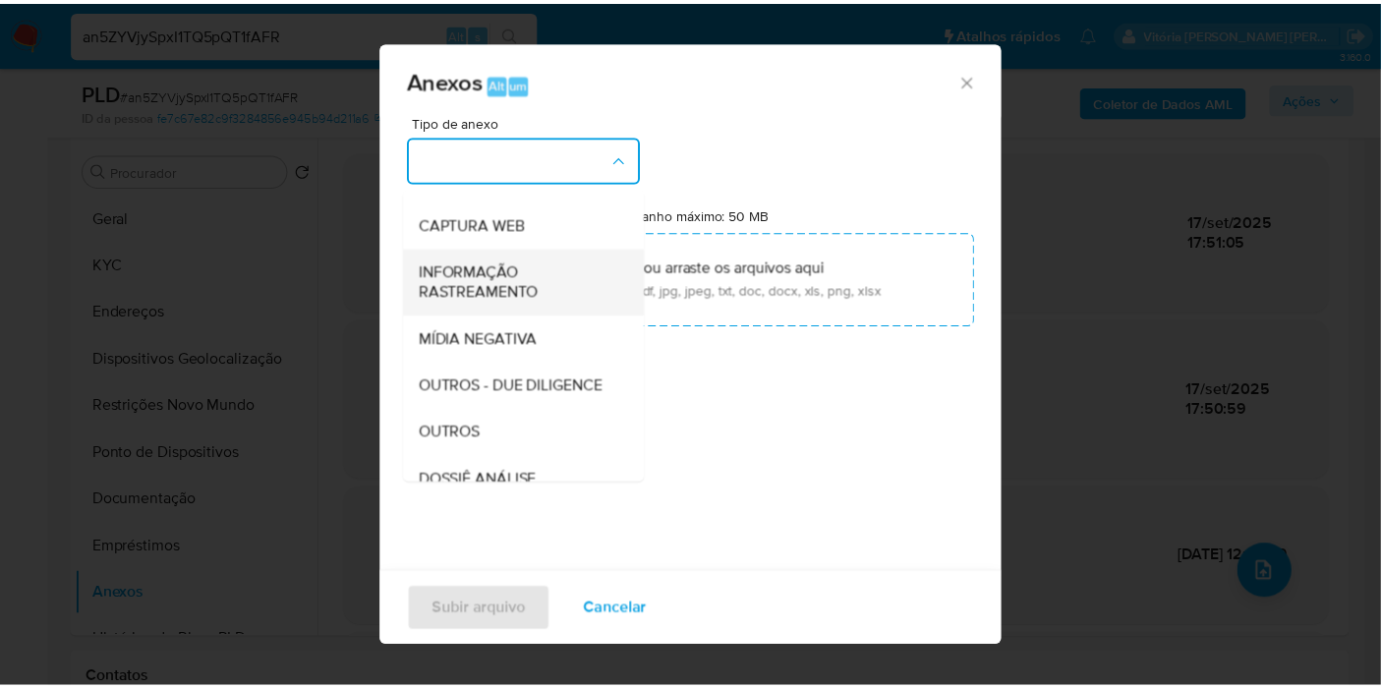
scroll to position [218, 0]
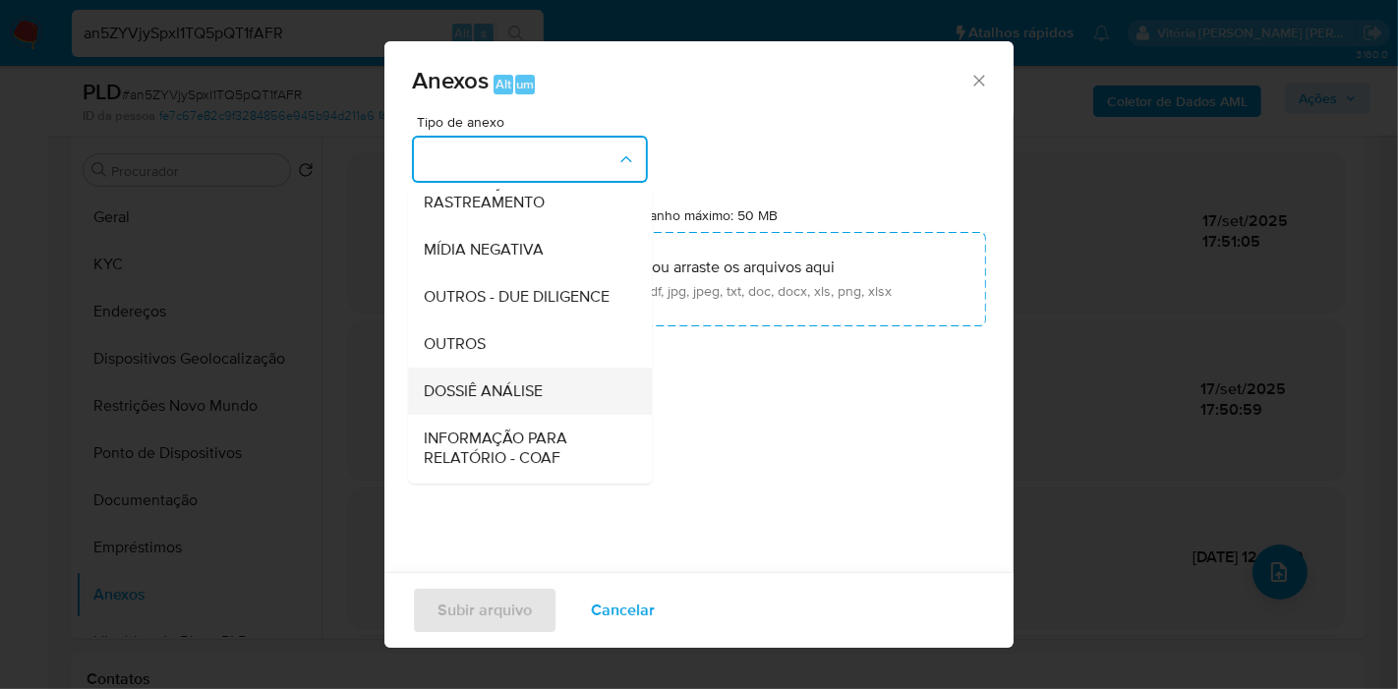
click at [513, 396] on div "DOSSIÊ ANÁLISE" at bounding box center [524, 391] width 200 height 47
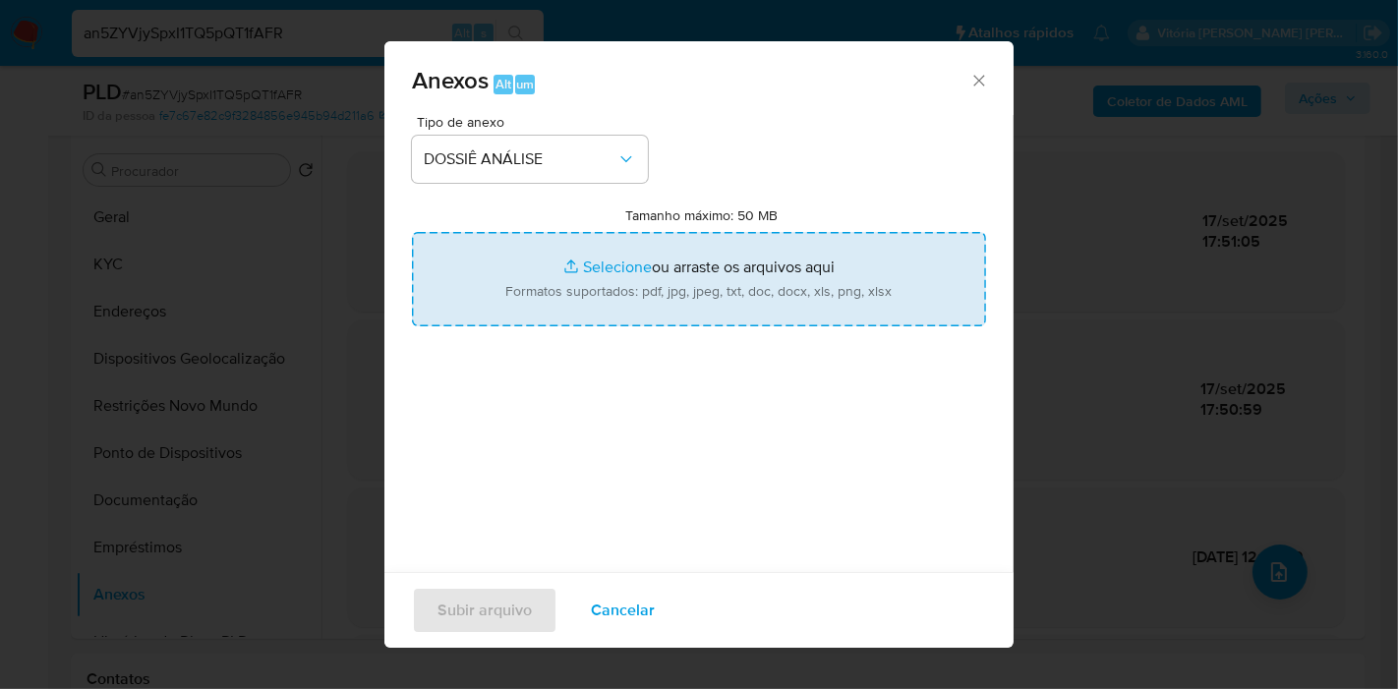
type input "C:\fakepath\Mulan 204345378_2025_09_17_08_34_21.pdf"
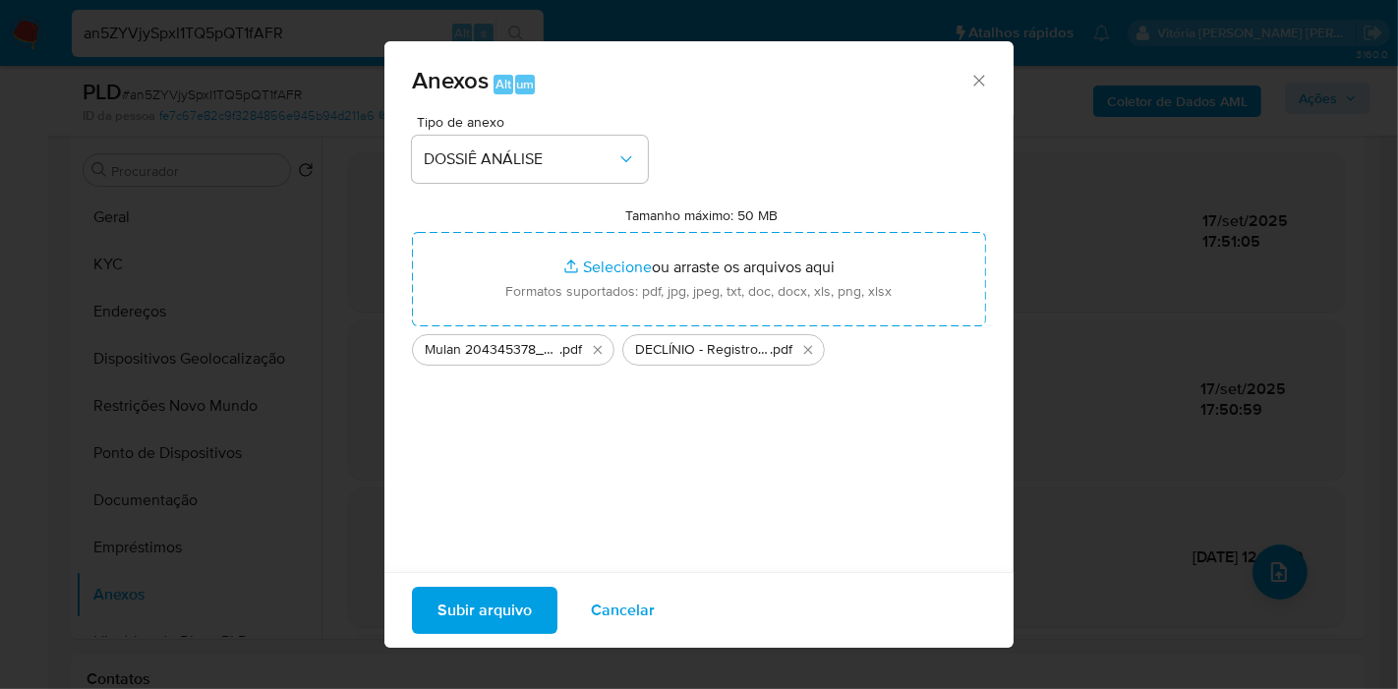
click at [443, 605] on font "Subir arquivo" at bounding box center [484, 610] width 94 height 47
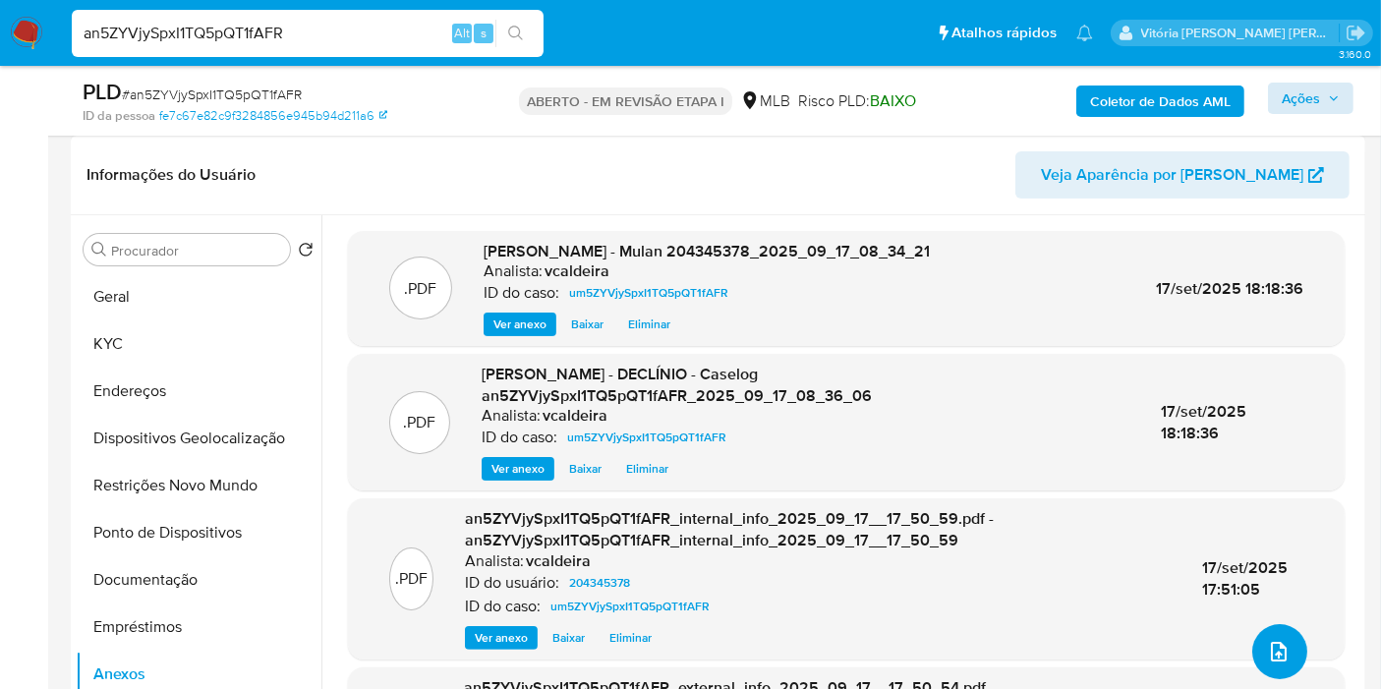
scroll to position [265, 0]
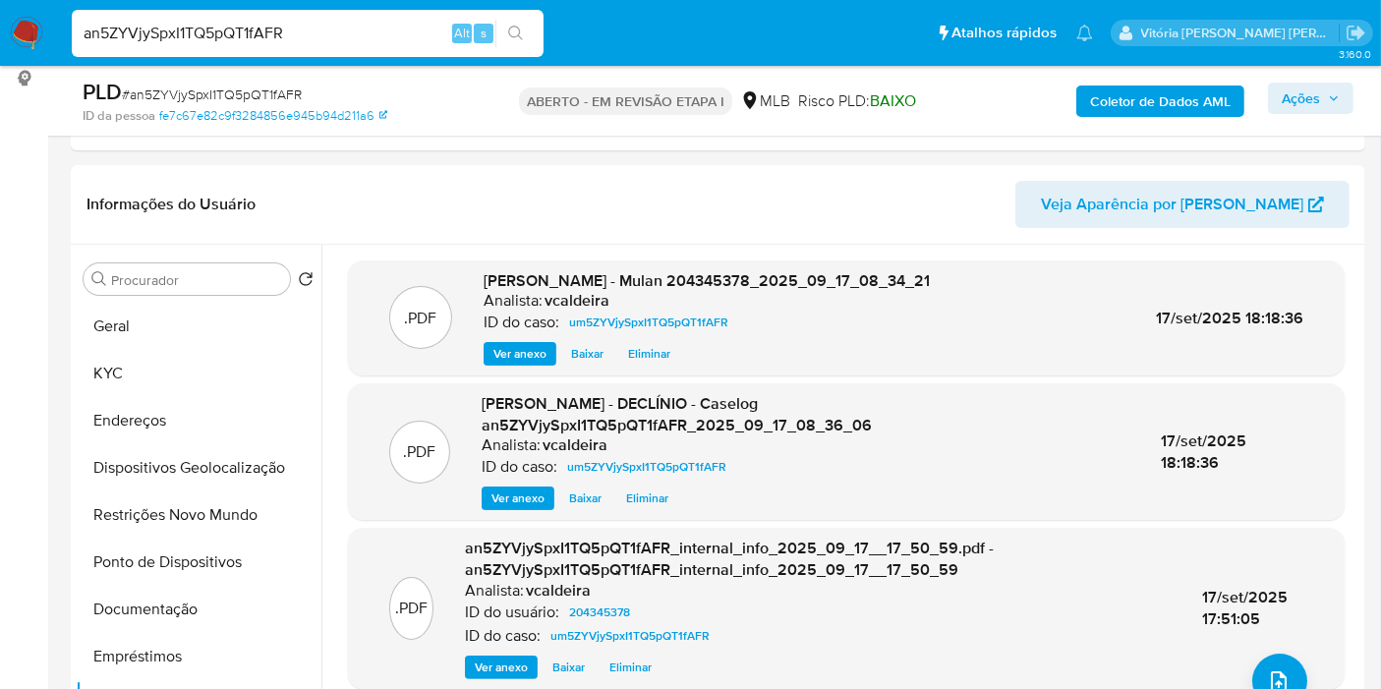
click at [1257, 99] on icon "button" at bounding box center [1334, 98] width 12 height 12
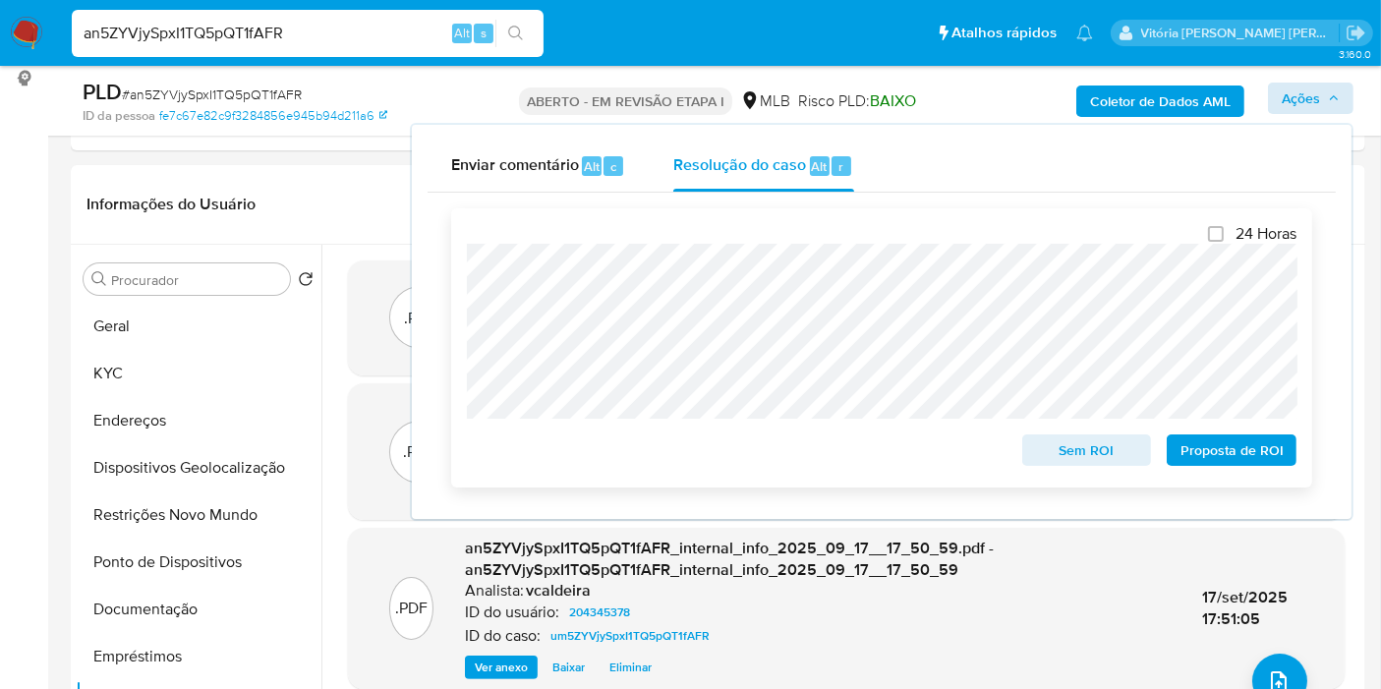
click at [1097, 456] on font "Sem ROI" at bounding box center [1086, 449] width 55 height 31
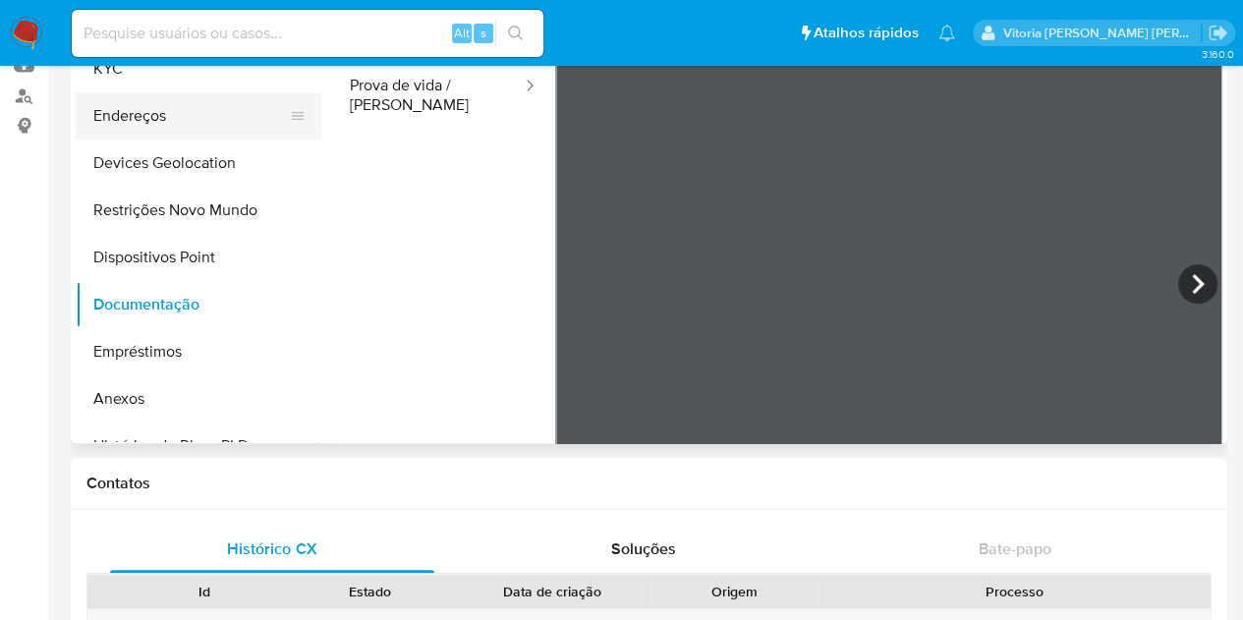
scroll to position [166, 0]
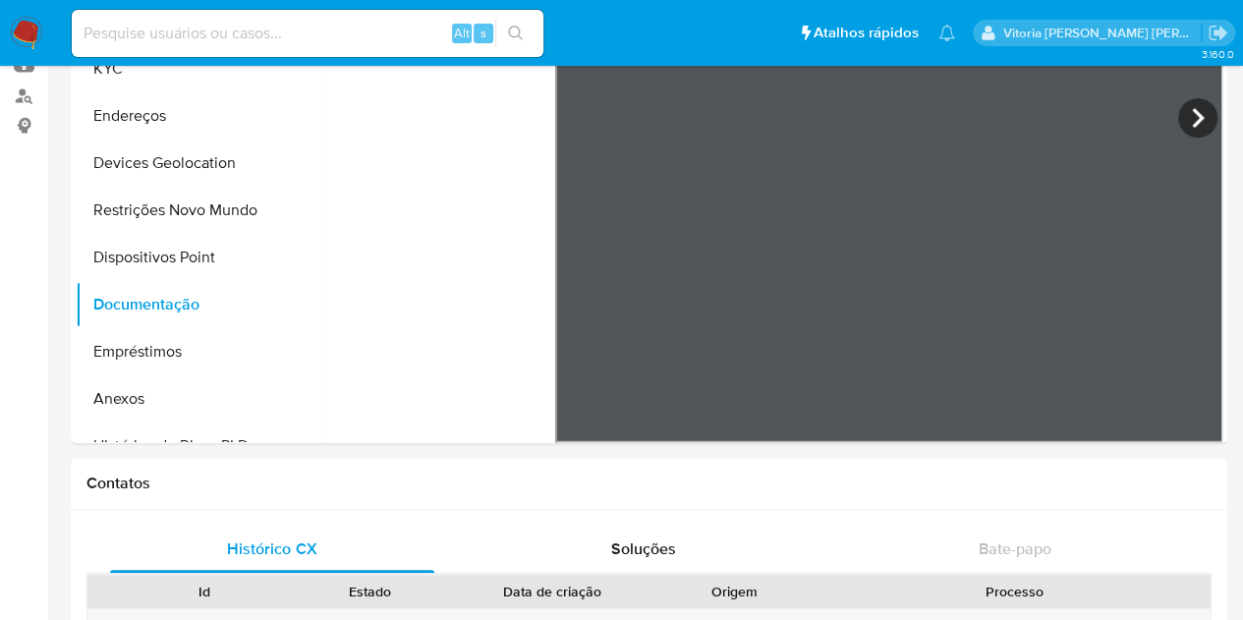
drag, startPoint x: 31, startPoint y: 45, endPoint x: 60, endPoint y: 28, distance: 33.5
click at [31, 45] on img at bounding box center [26, 33] width 33 height 33
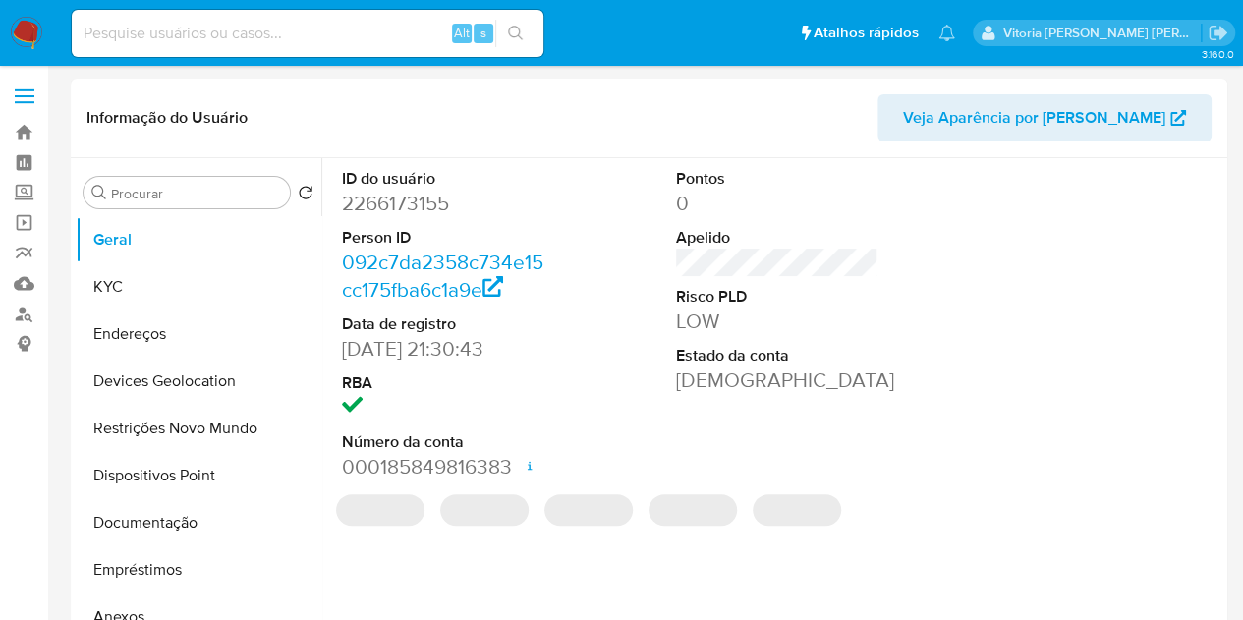
select select "10"
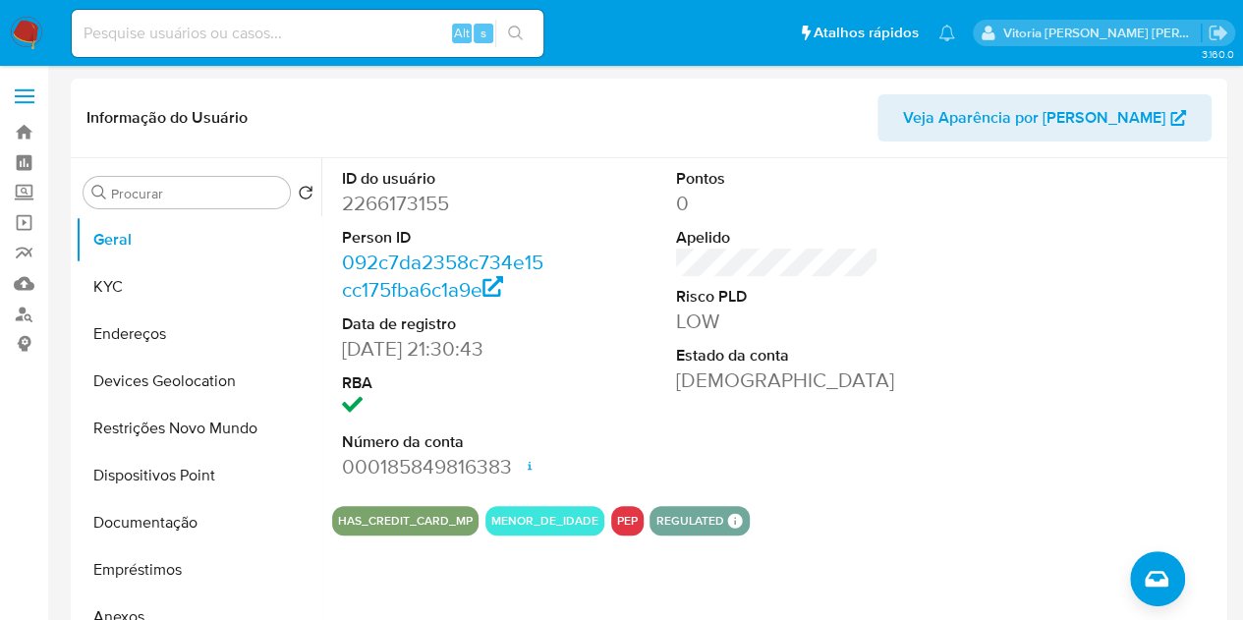
drag, startPoint x: 24, startPoint y: 23, endPoint x: 314, endPoint y: 21, distance: 290.9
click at [24, 23] on img at bounding box center [26, 33] width 33 height 33
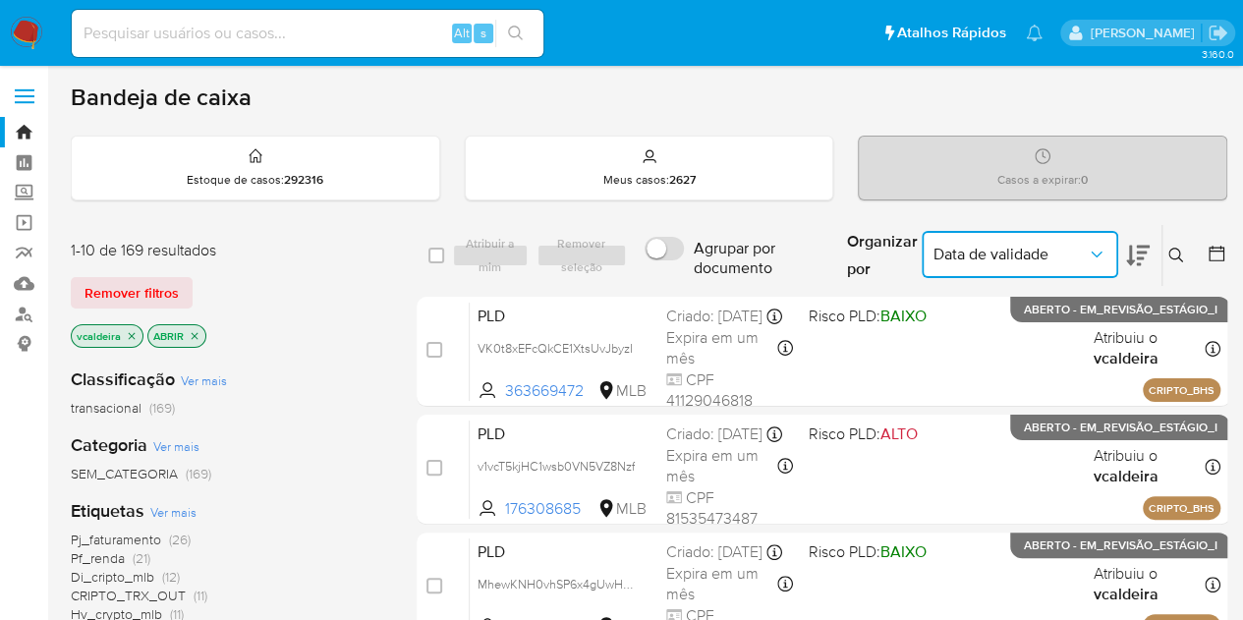
click at [1092, 249] on icon "Organizar por" at bounding box center [1097, 255] width 20 height 20
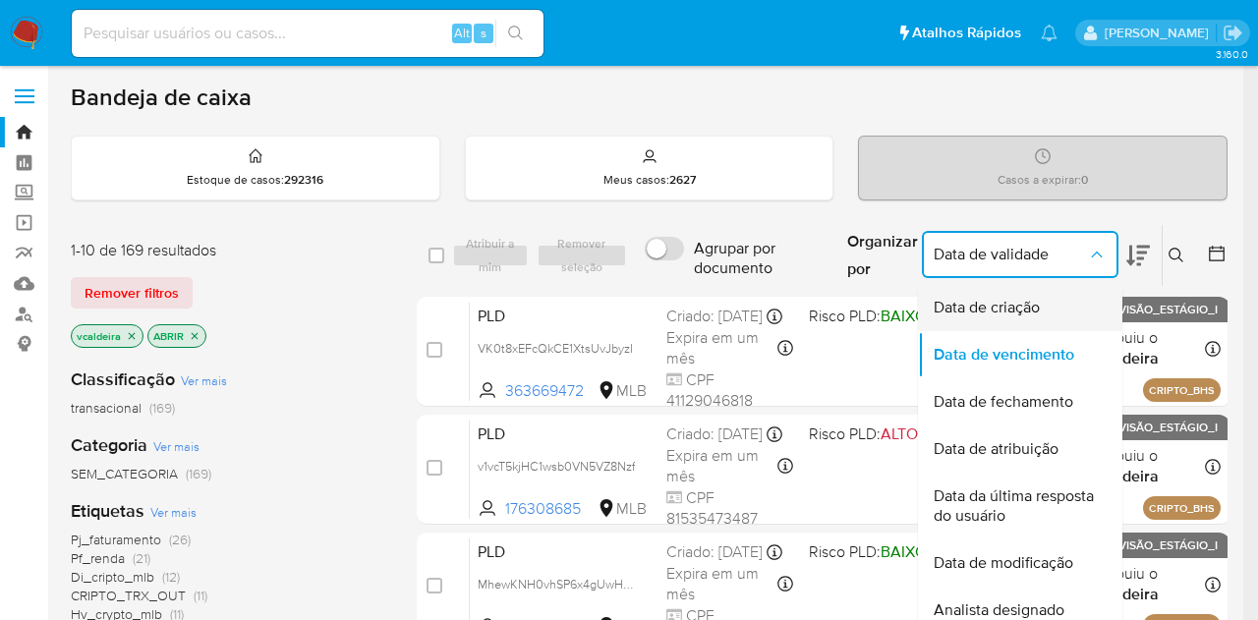
click at [1010, 301] on span "Data de criação" at bounding box center [987, 308] width 106 height 20
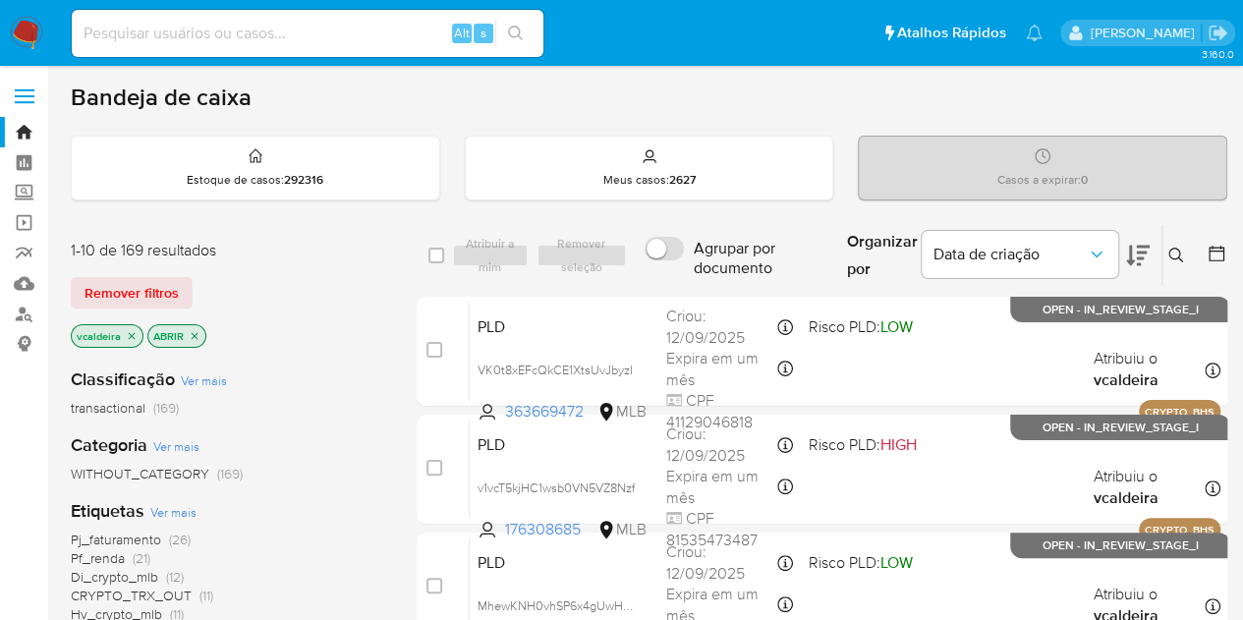
click at [1210, 250] on icon at bounding box center [1217, 254] width 16 height 16
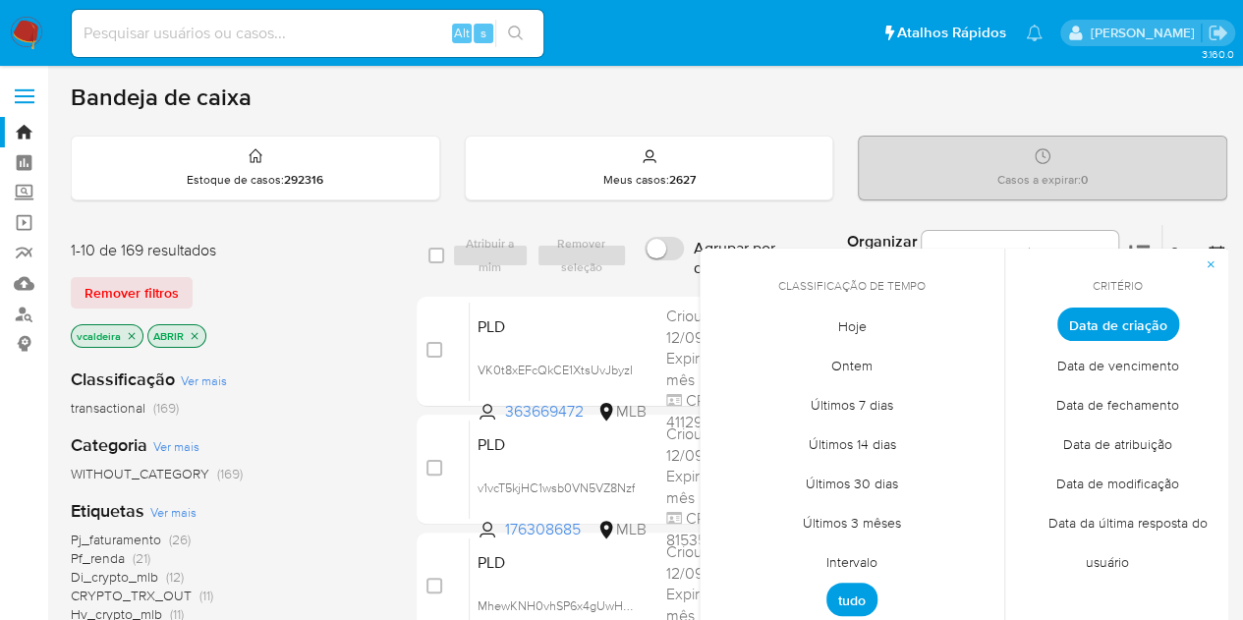
click at [847, 597] on span "tudo" at bounding box center [852, 599] width 51 height 33
click at [857, 556] on span "Intervalo" at bounding box center [852, 562] width 92 height 40
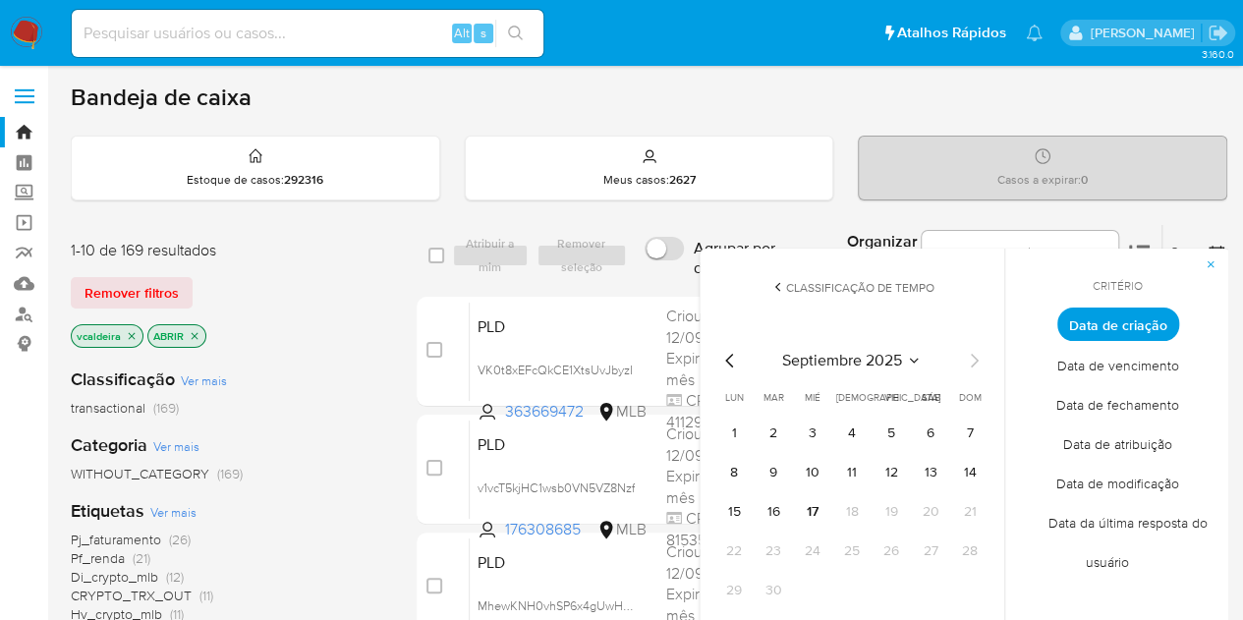
click at [924, 351] on div "septiembre 2025" at bounding box center [851, 361] width 267 height 24
click at [910, 359] on icon "Seleccionar mes y año" at bounding box center [914, 360] width 9 height 5
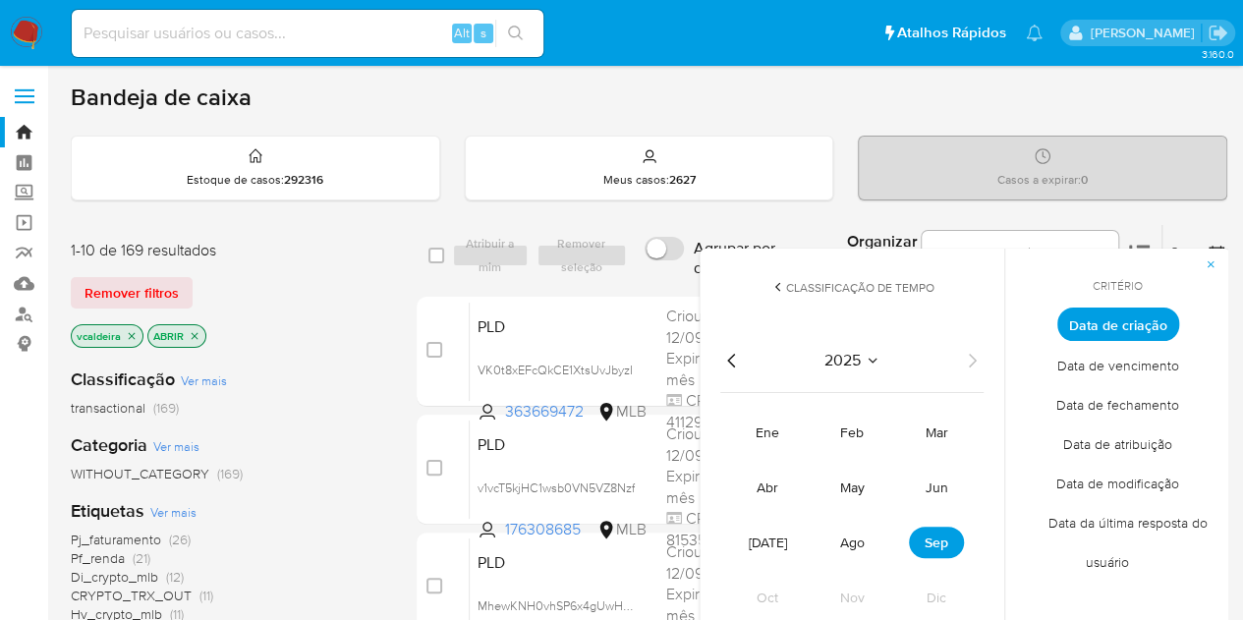
click at [843, 572] on tr "ene feb mar abr may jun [DATE] ago sep oct nov dic" at bounding box center [852, 515] width 224 height 197
click at [852, 546] on span "ago" at bounding box center [852, 543] width 25 height 20
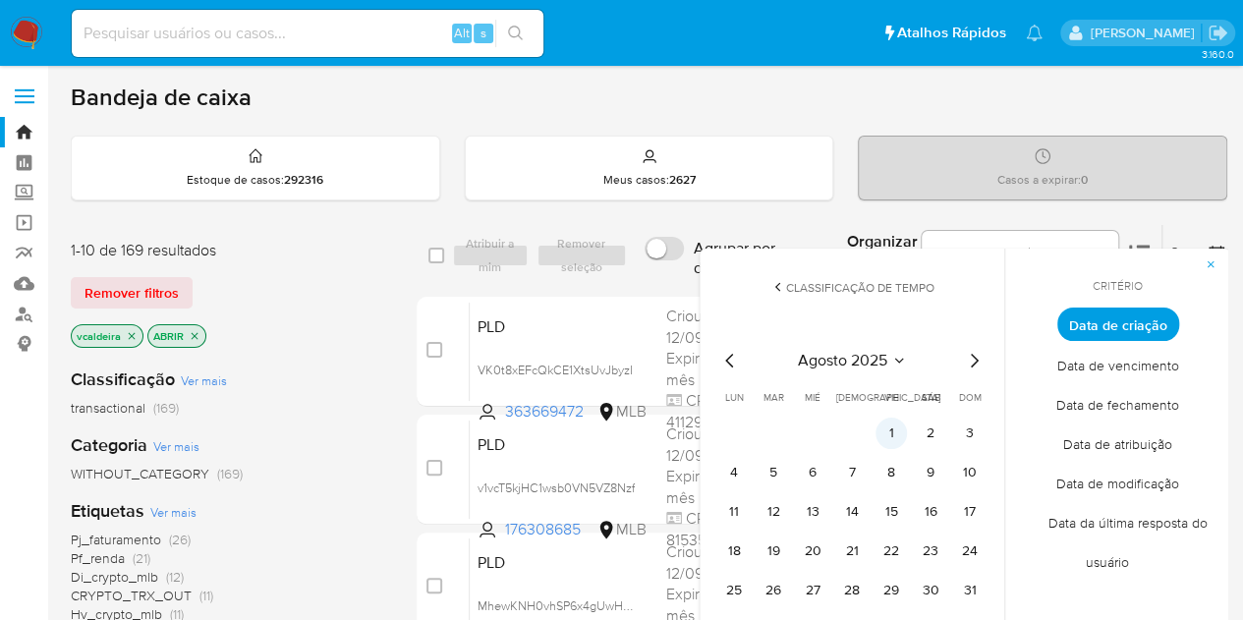
click at [894, 422] on button "1" at bounding box center [891, 433] width 31 height 31
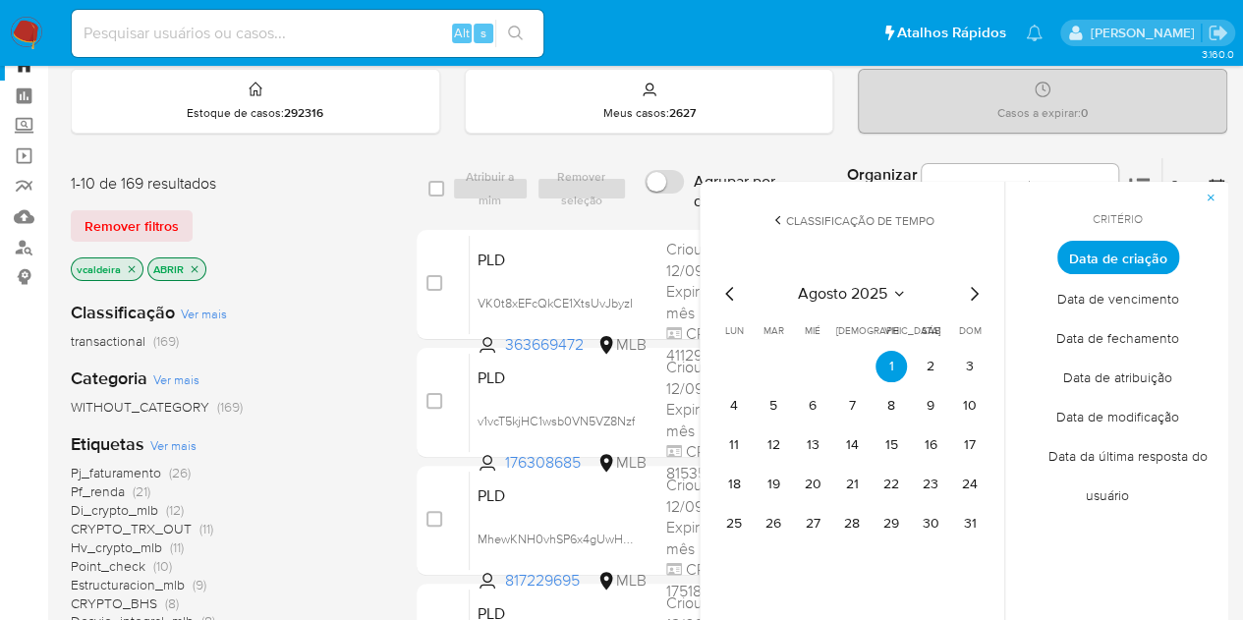
scroll to position [98, 0]
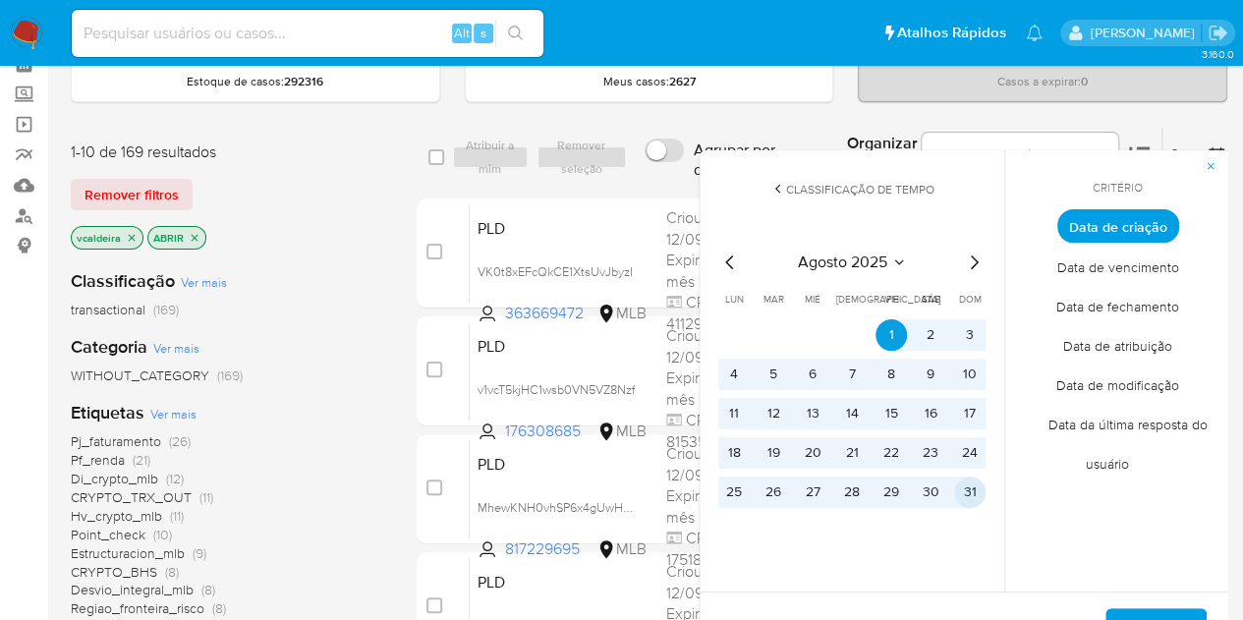
click at [961, 485] on button "31" at bounding box center [969, 492] width 31 height 31
click at [1146, 599] on div "De 1 de agosto de 2025 a 31 de agosto de 2025 Aplicar" at bounding box center [965, 632] width 531 height 80
click at [1140, 605] on div "De 1 de agosto de 2025 a 31 de agosto de 2025 Aplicar" at bounding box center [965, 632] width 531 height 80
click at [1139, 610] on span "Aplicar" at bounding box center [1156, 631] width 50 height 43
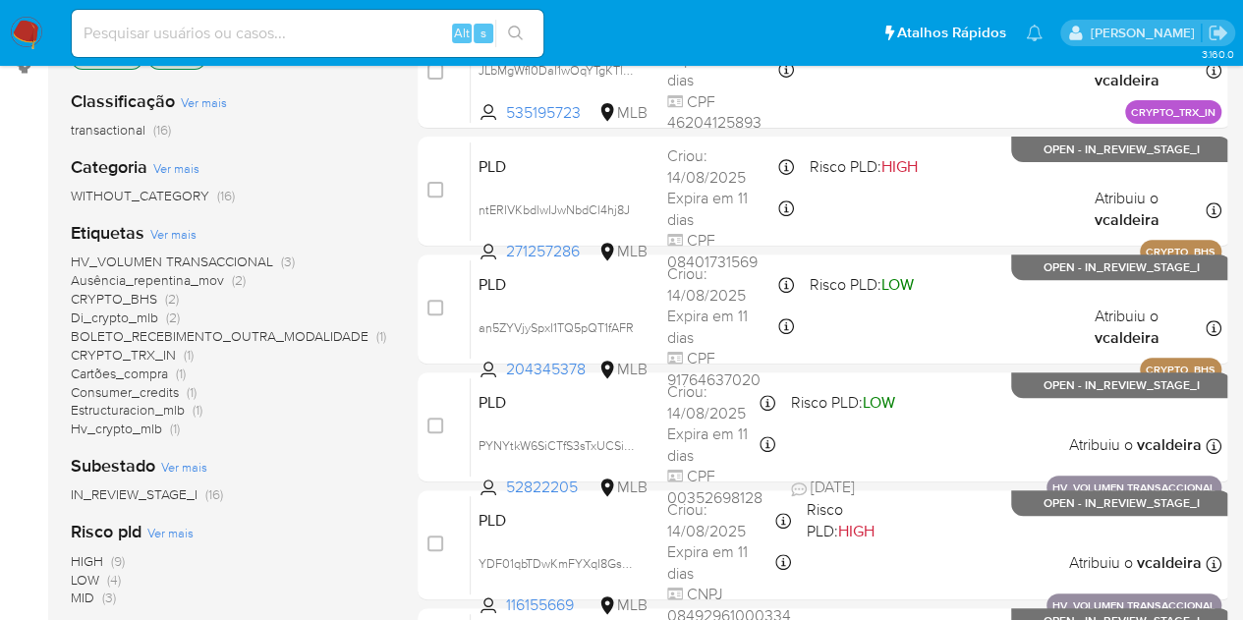
scroll to position [295, 0]
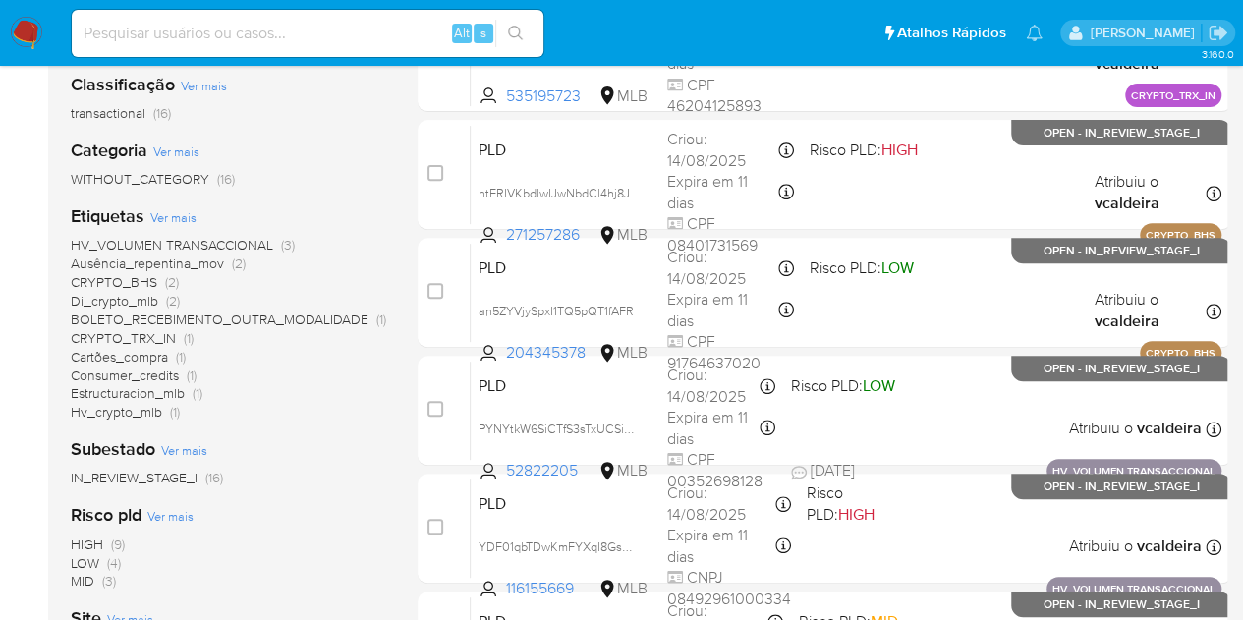
click at [240, 245] on span "HV_VOLUMEN TRANSACCIONAL" at bounding box center [172, 245] width 202 height 20
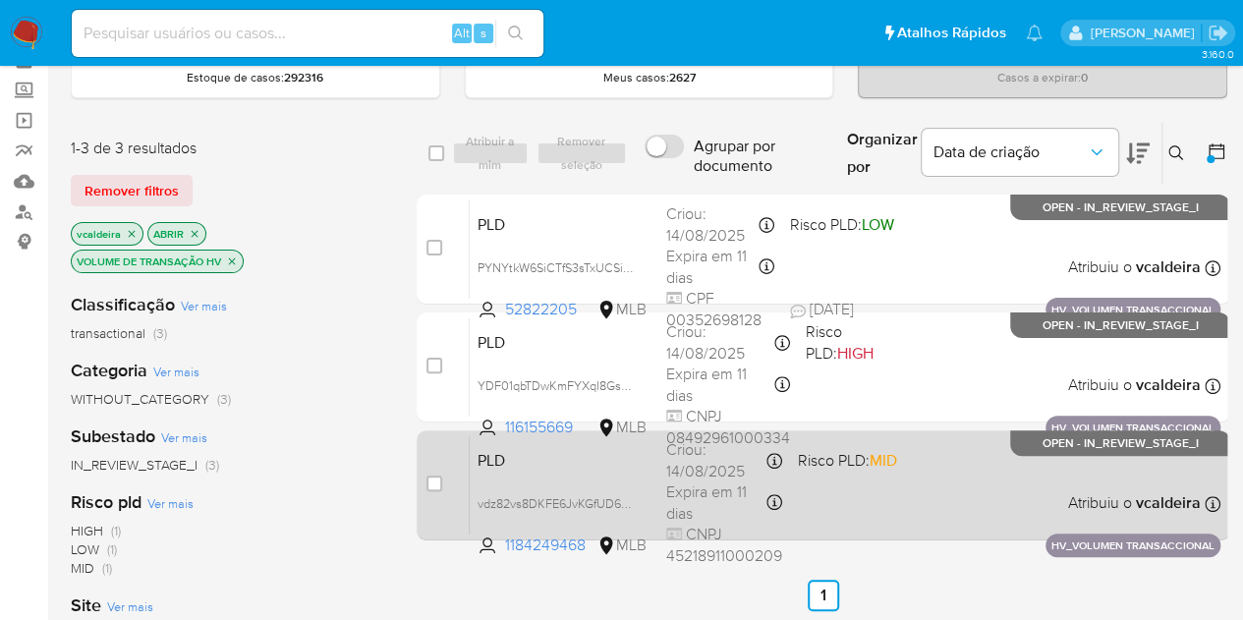
scroll to position [98, 0]
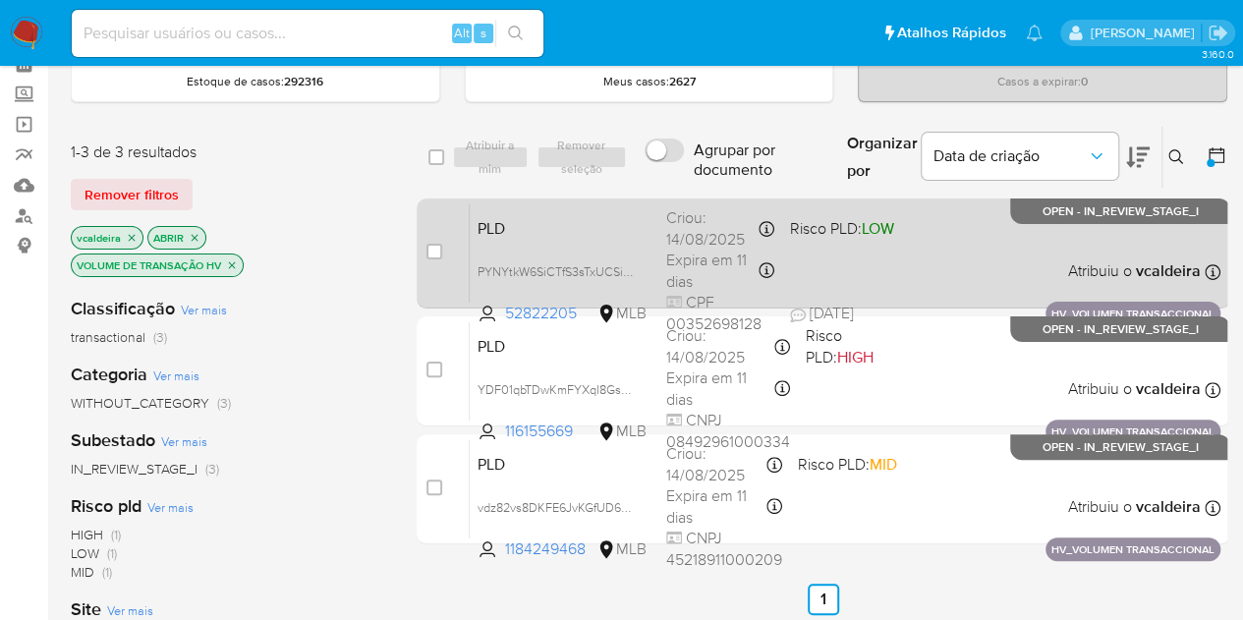
click at [1085, 206] on span "OPEN - IN_REVIEW_STAGE_I" at bounding box center [1121, 211] width 156 height 11
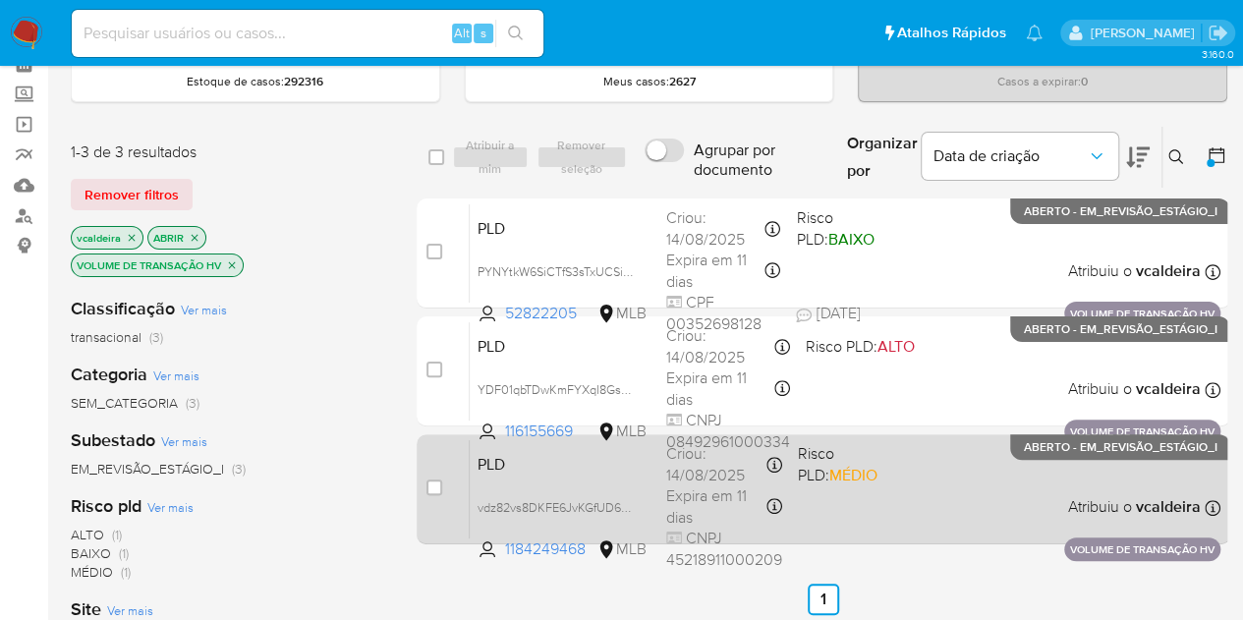
click at [649, 486] on div "PLD vdz82vs8DKFE6JvKGfUD6nyo 1184249468 MLB Risco PLD: MÉDIO Criou: 14/08/2025 …" at bounding box center [845, 488] width 751 height 99
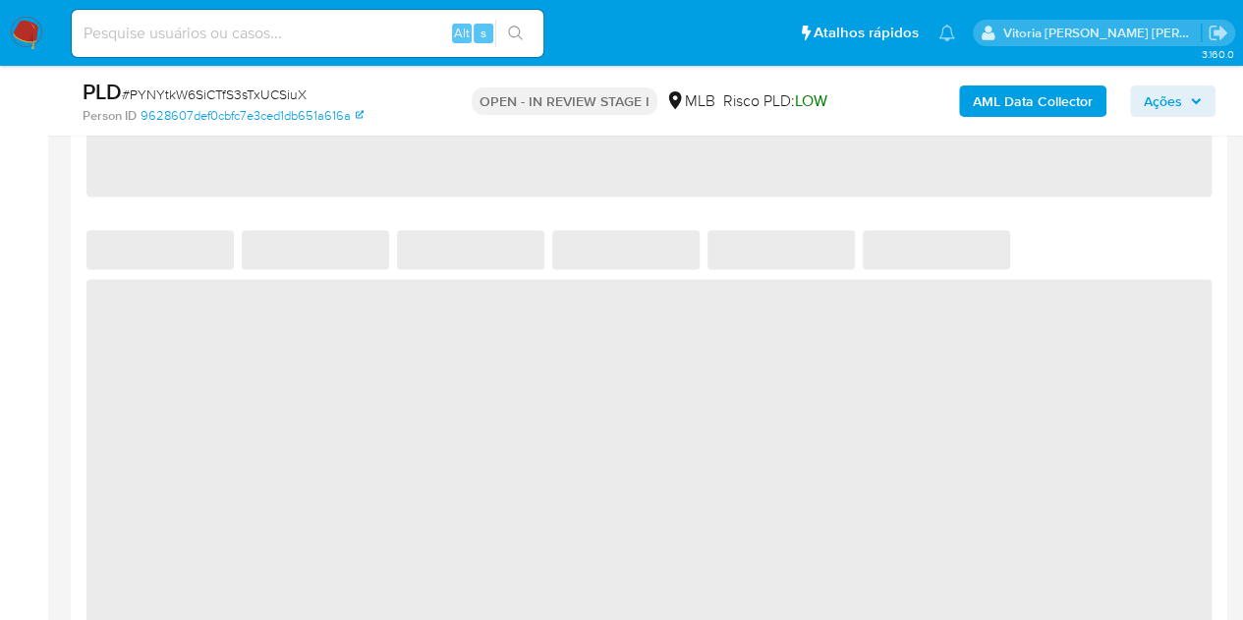
select select "10"
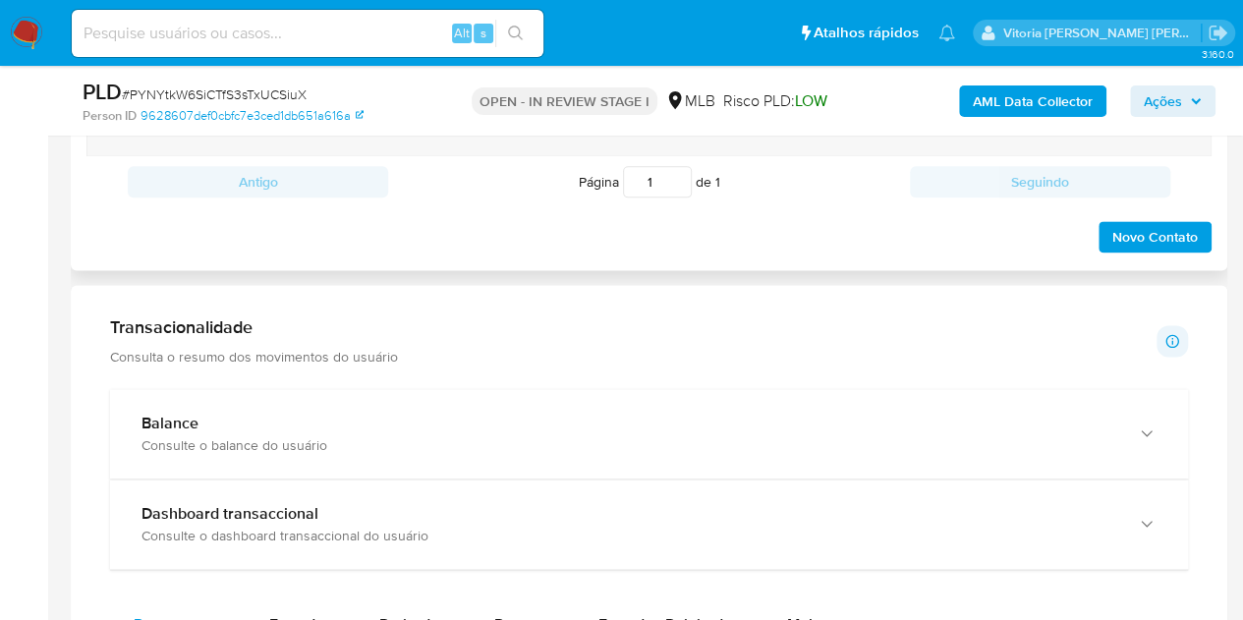
scroll to position [1474, 0]
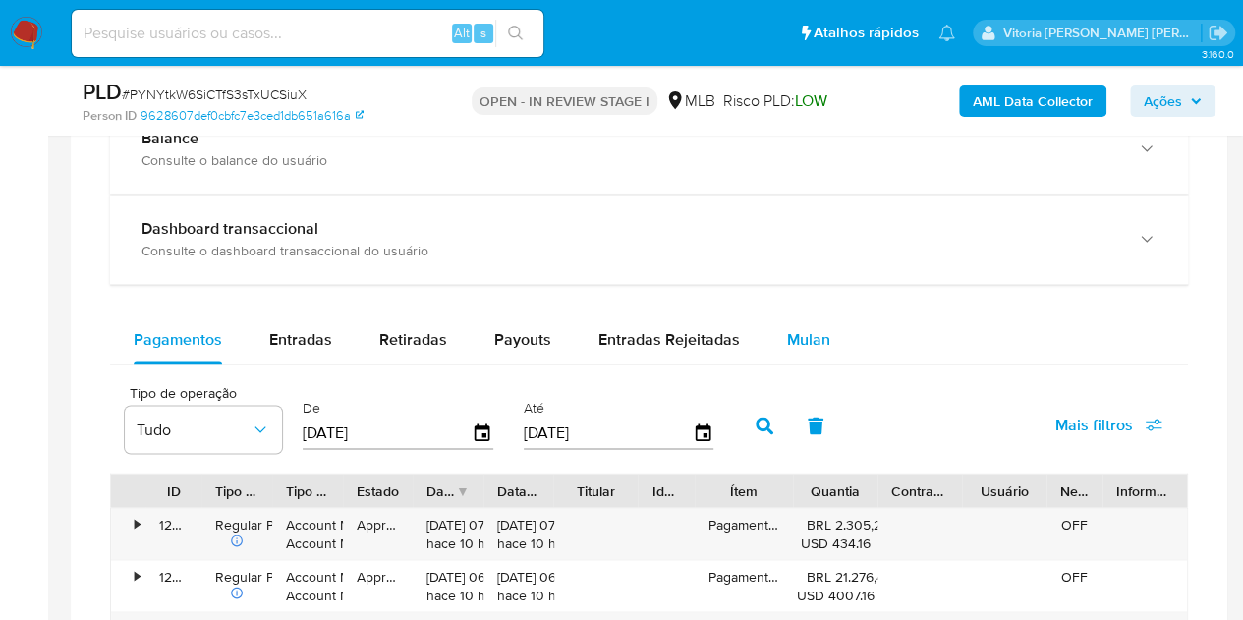
click at [827, 337] on button "Mulan" at bounding box center [809, 339] width 90 height 47
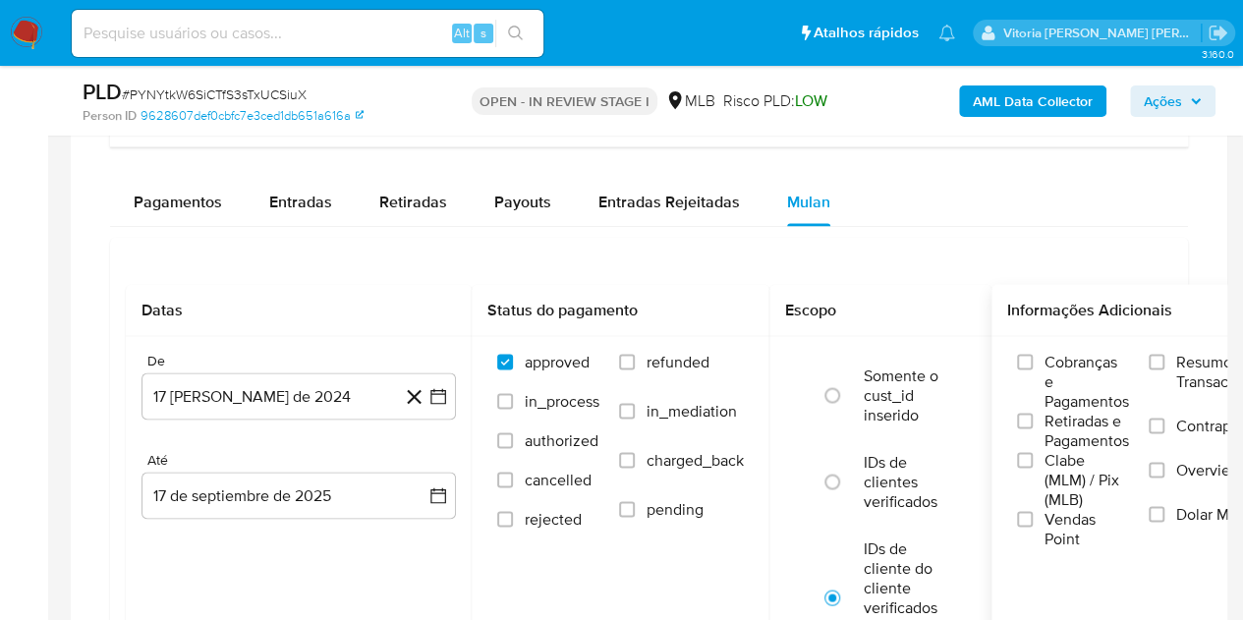
scroll to position [1671, 0]
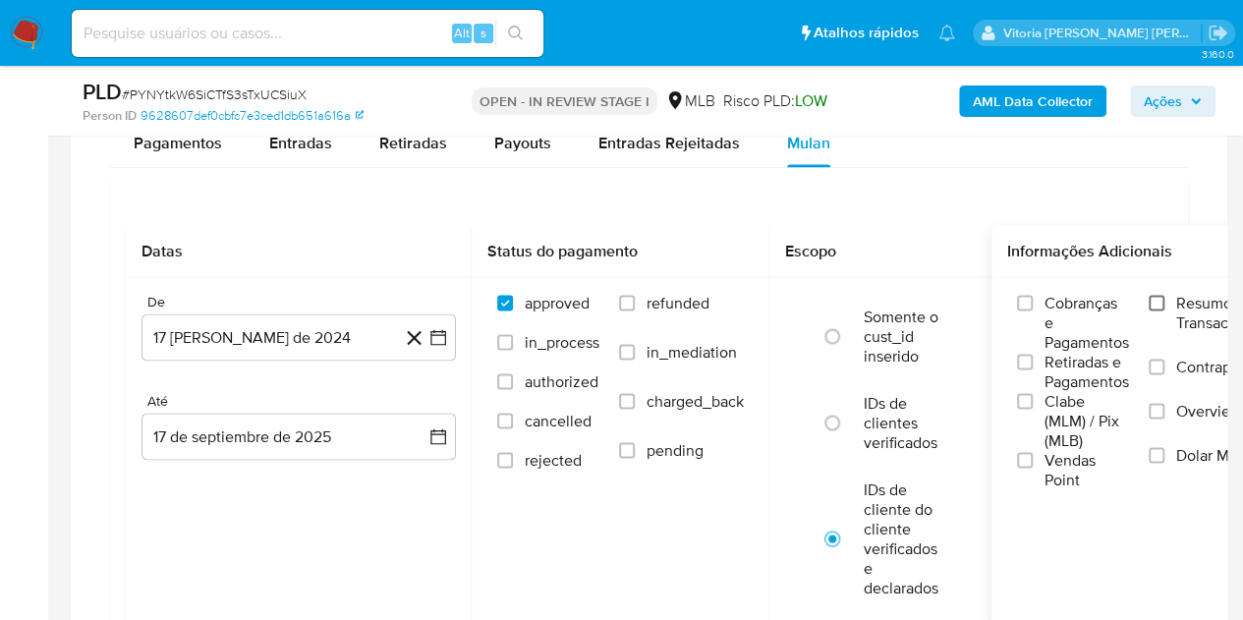
click at [1165, 295] on input "Resumo Transacionalidade" at bounding box center [1157, 303] width 16 height 16
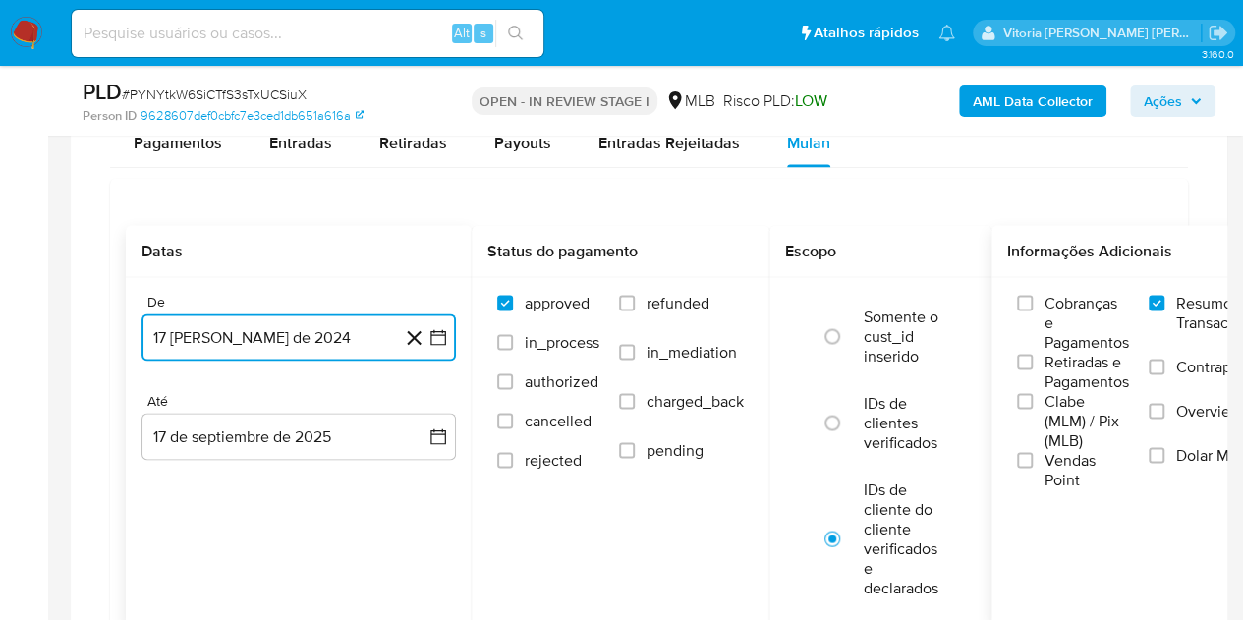
click at [295, 323] on button "17 [PERSON_NAME] de 2024" at bounding box center [299, 337] width 314 height 47
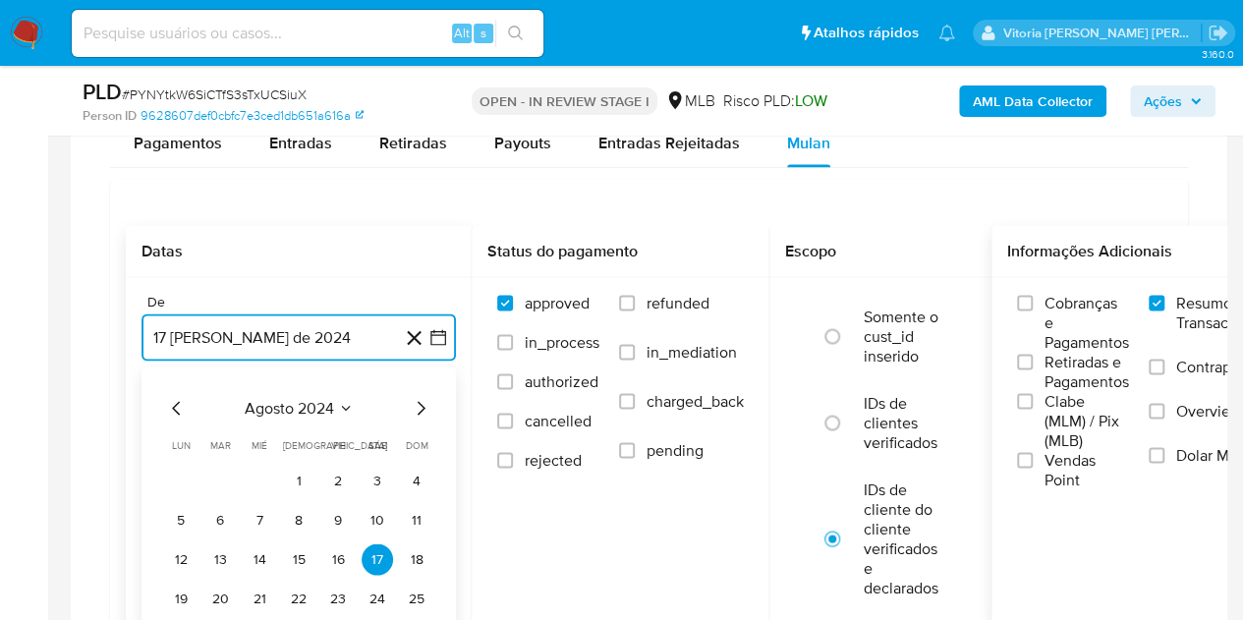
click at [308, 398] on span "agosto 2024" at bounding box center [289, 408] width 89 height 20
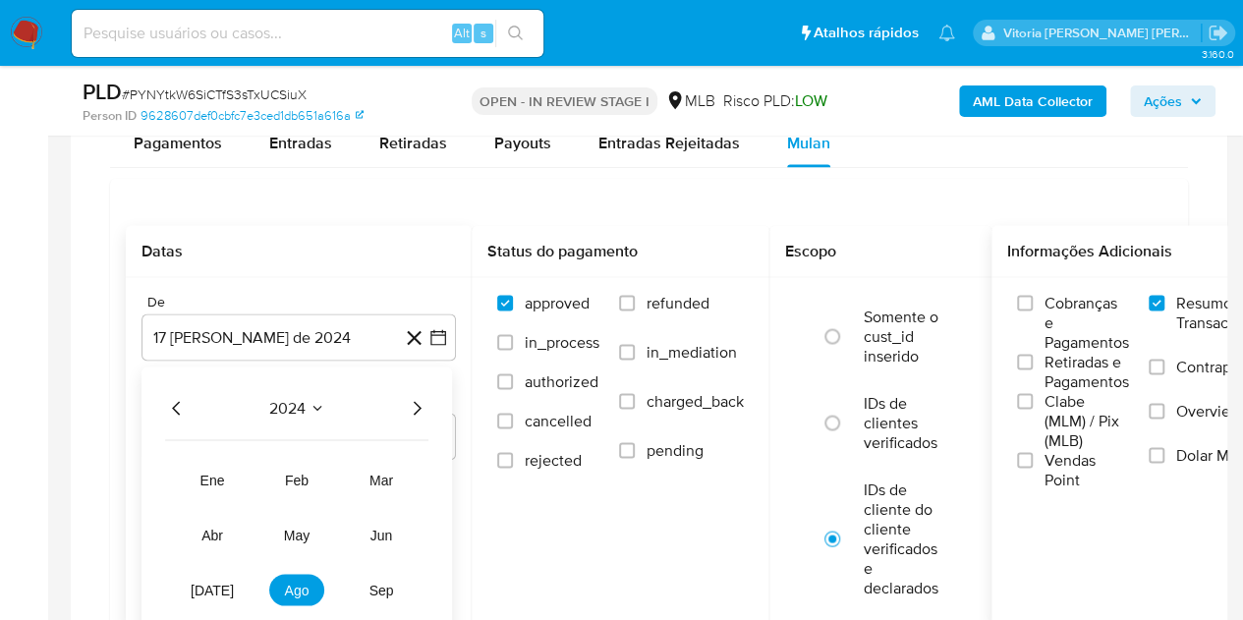
click at [420, 396] on icon "Año siguiente" at bounding box center [417, 408] width 24 height 24
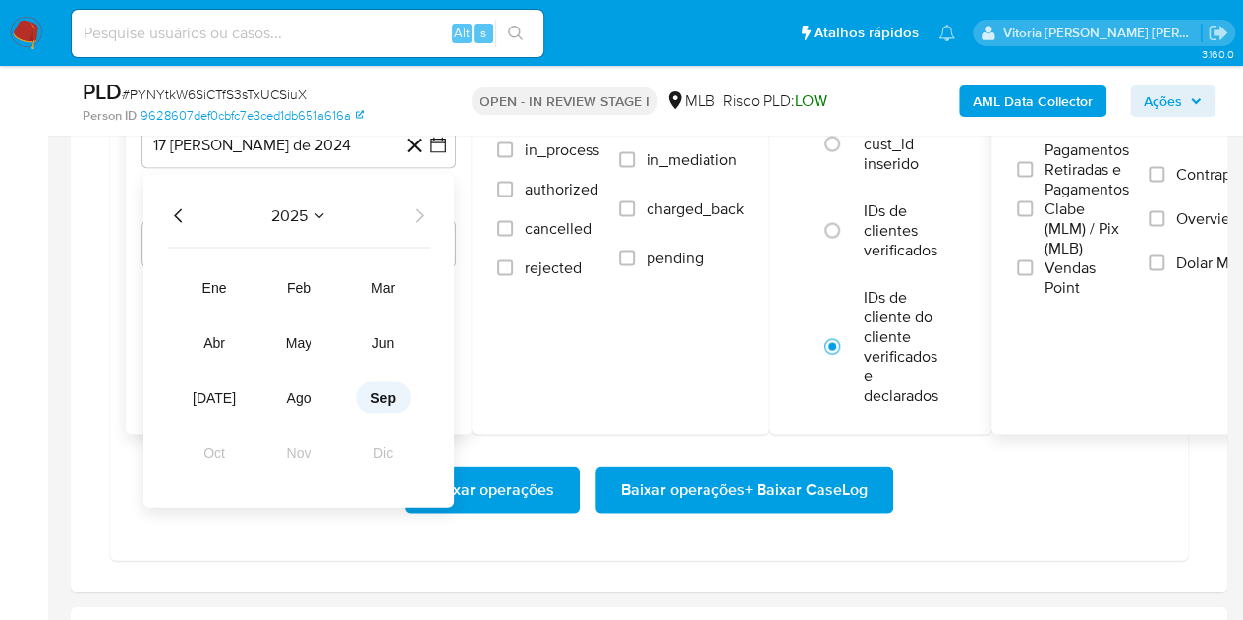
scroll to position [1867, 0]
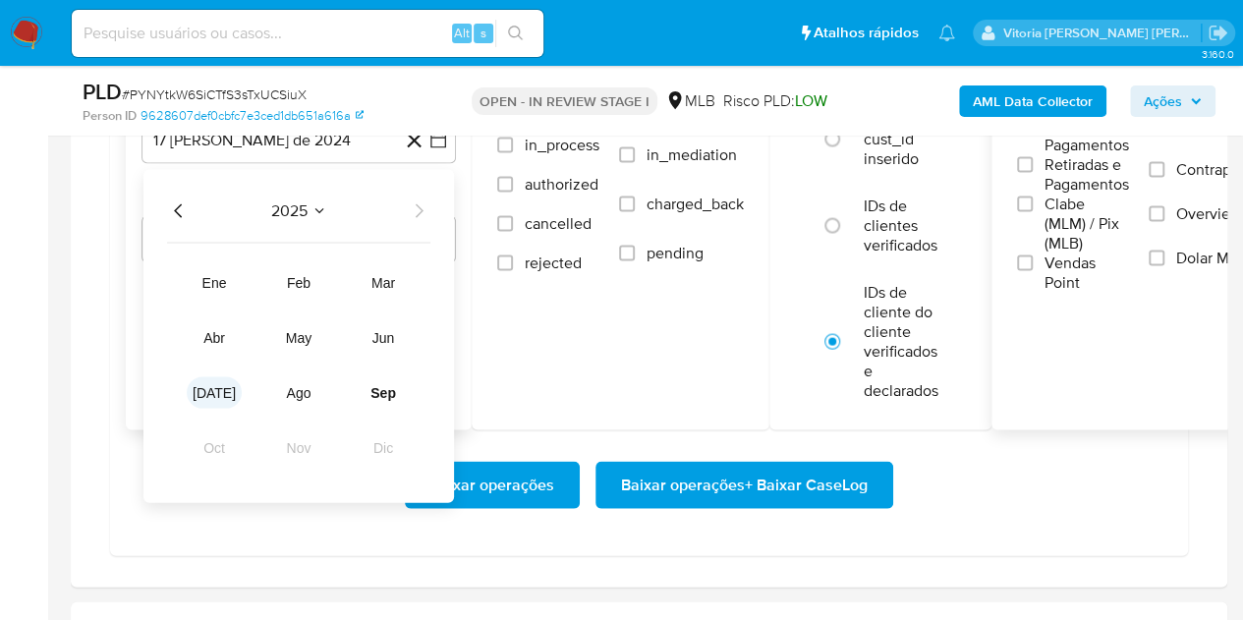
click at [217, 393] on span "jul" at bounding box center [214, 393] width 43 height 16
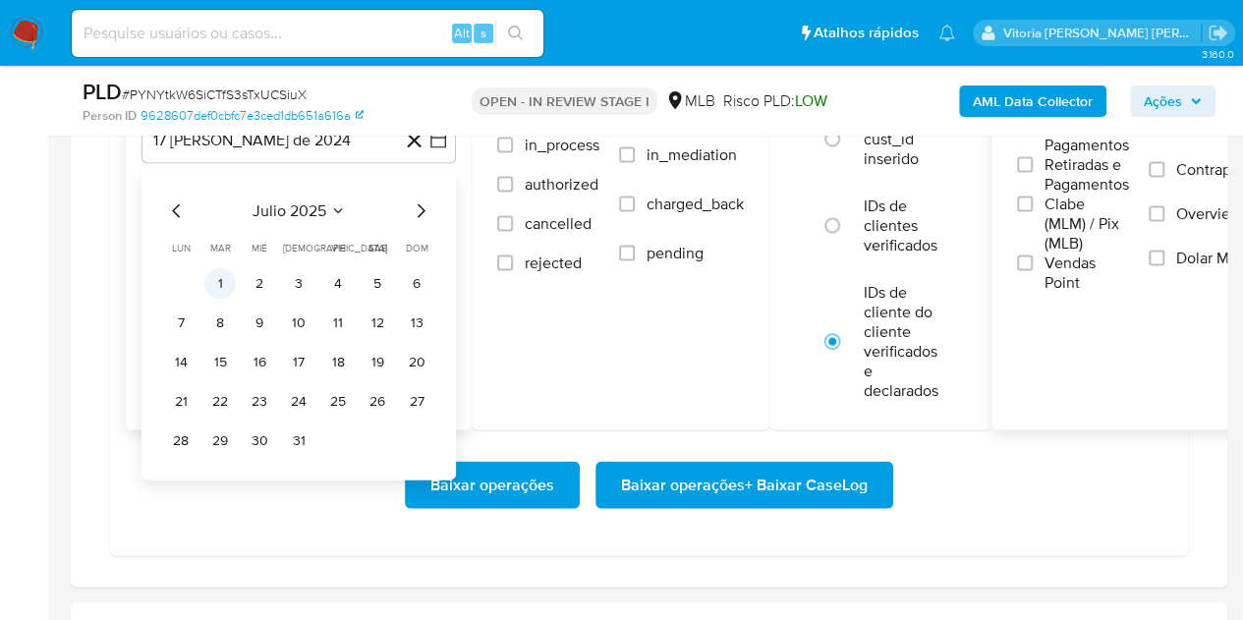
click at [226, 269] on button "1" at bounding box center [219, 283] width 31 height 31
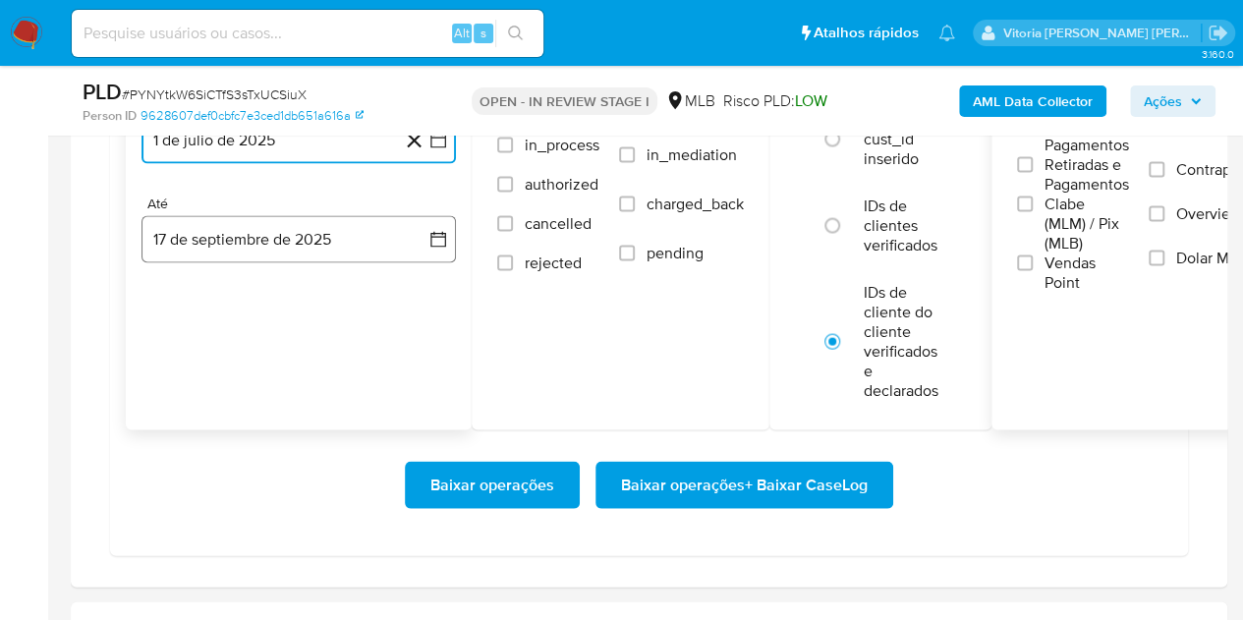
click at [240, 243] on button "17 de septiembre de 2025" at bounding box center [299, 239] width 314 height 47
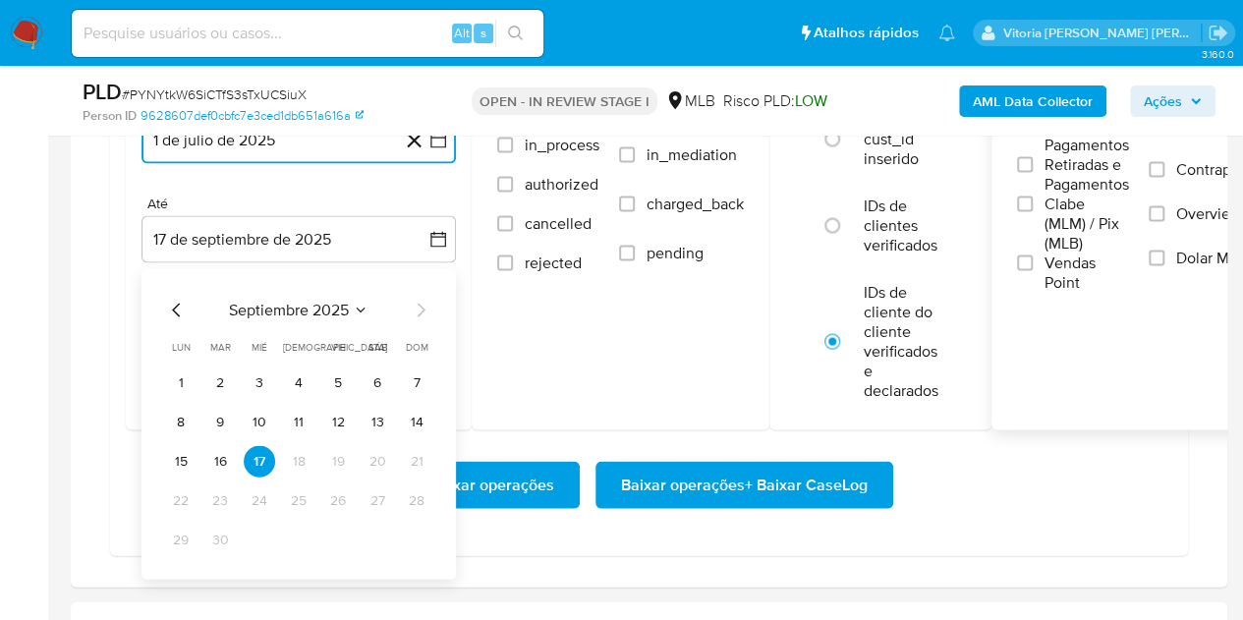
click at [175, 462] on button "15" at bounding box center [180, 461] width 31 height 31
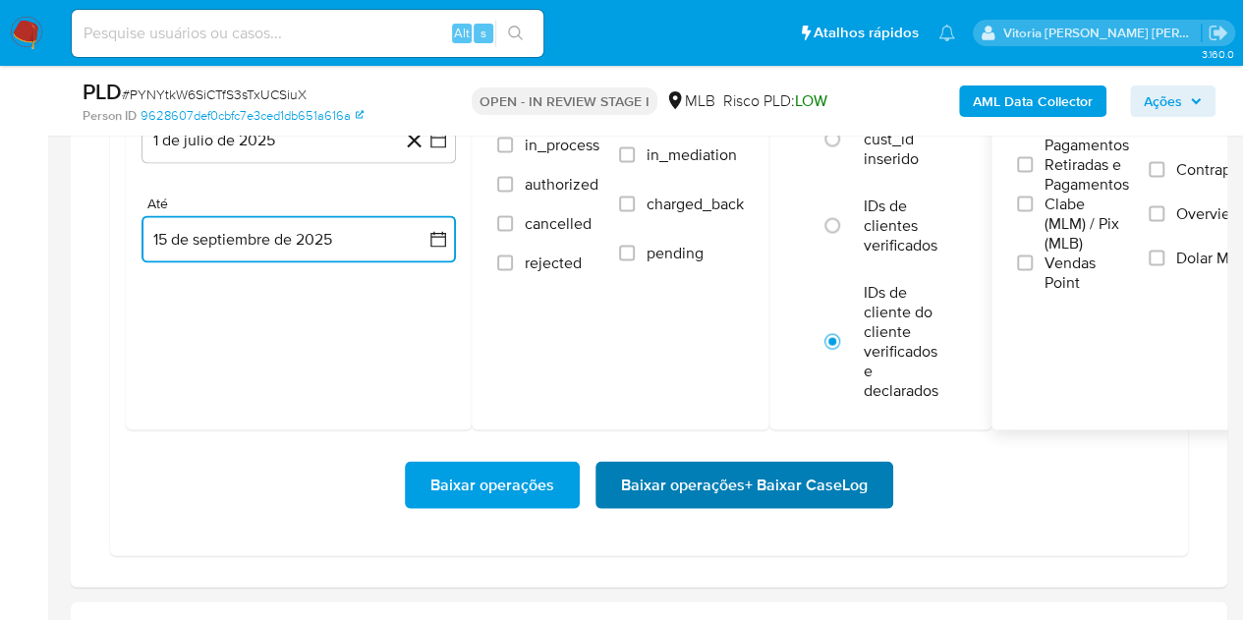
click at [767, 479] on span "Baixar operações + Baixar CaseLog" at bounding box center [744, 485] width 247 height 43
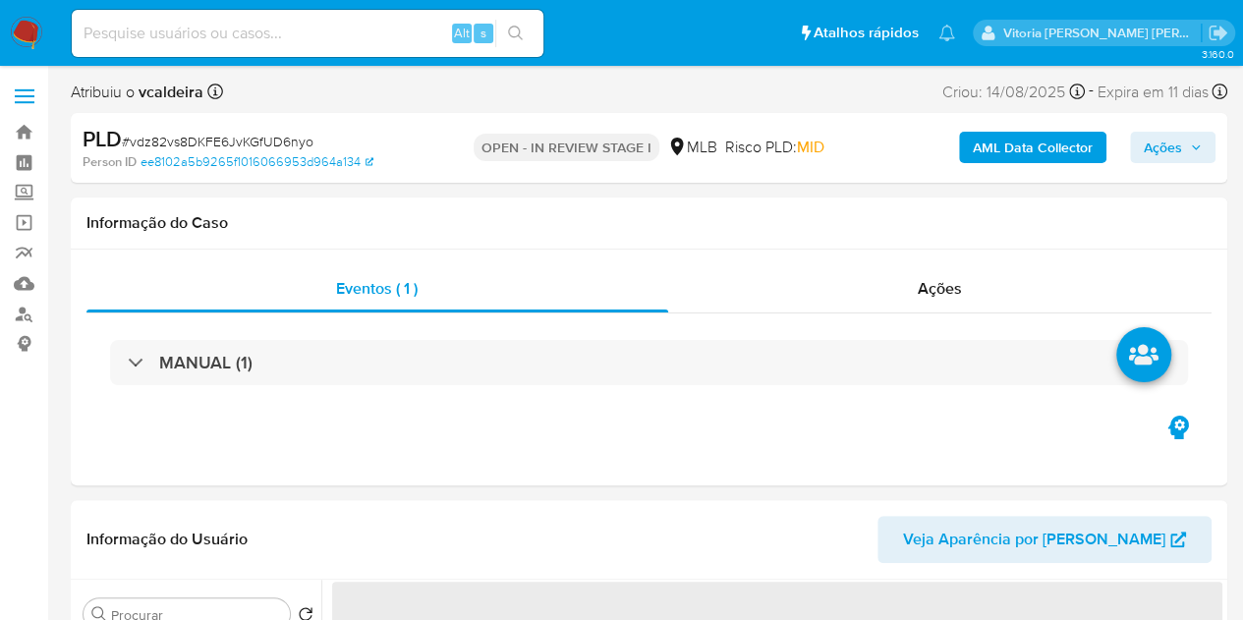
select select "10"
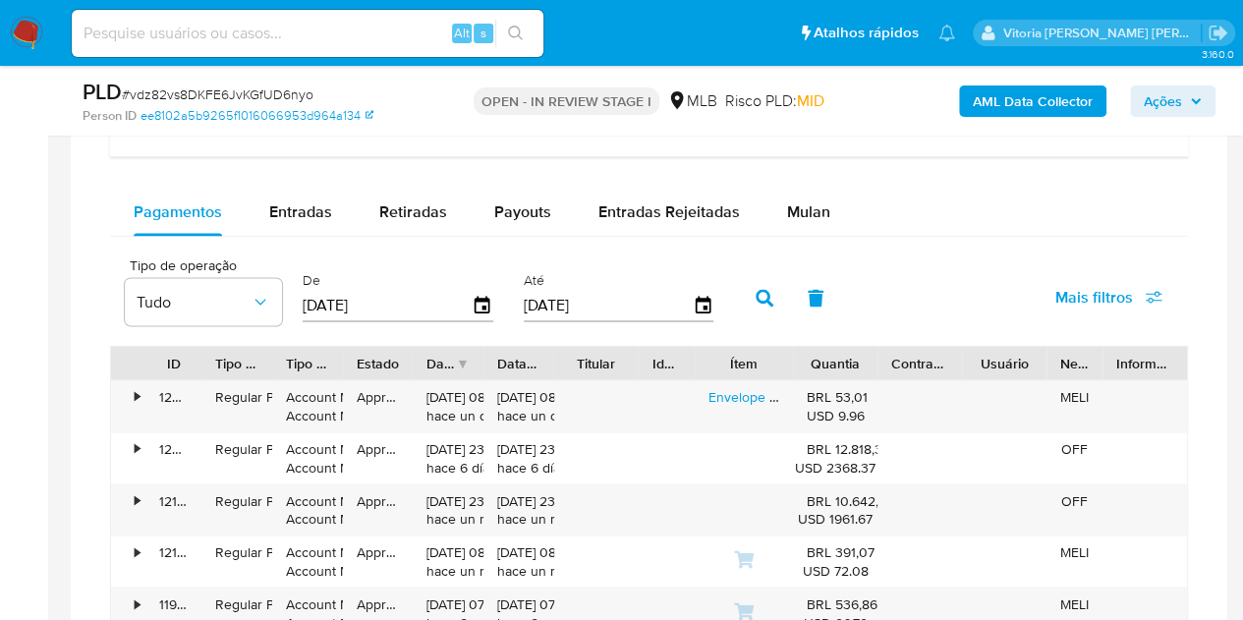
scroll to position [1572, 0]
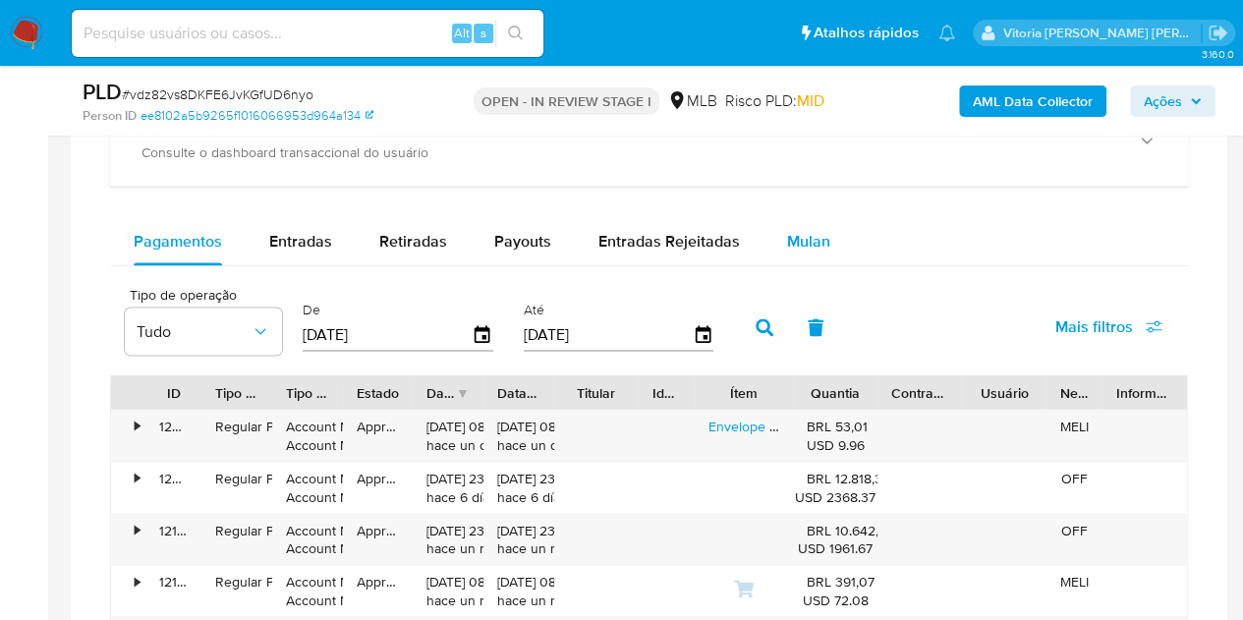
drag, startPoint x: 821, startPoint y: 242, endPoint x: 827, endPoint y: 232, distance: 11.5
click at [821, 242] on span "Mulan" at bounding box center [808, 241] width 43 height 23
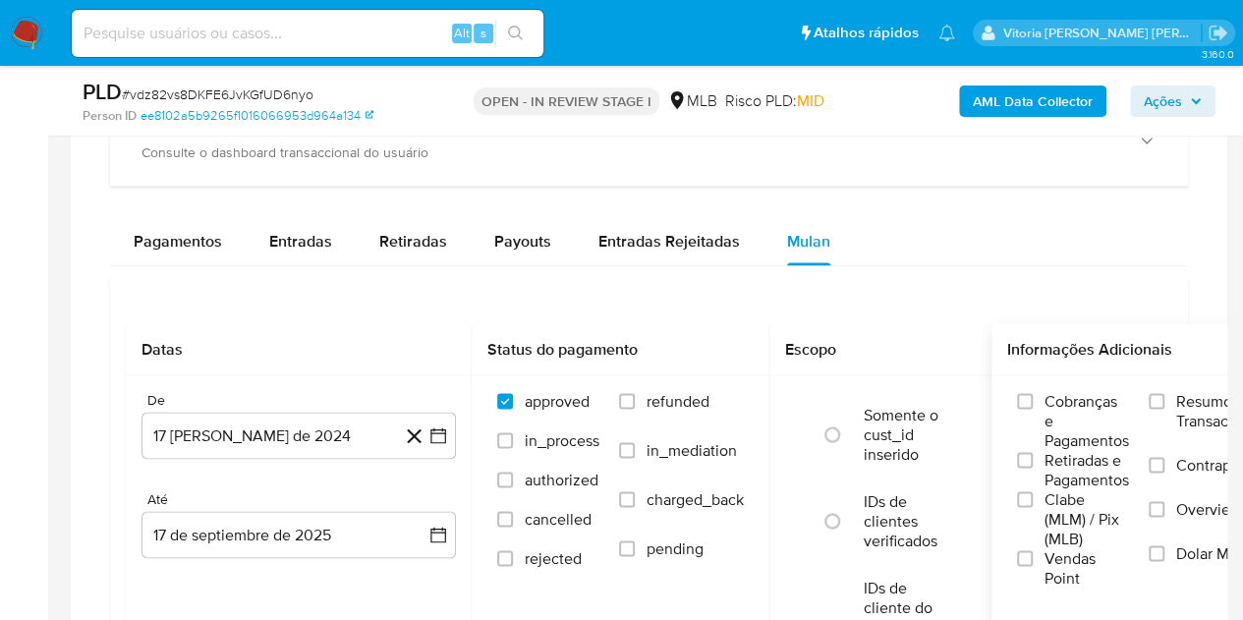
click at [1170, 396] on label "Resumo Transacionalidade" at bounding box center [1224, 423] width 151 height 64
click at [1165, 396] on input "Resumo Transacionalidade" at bounding box center [1157, 401] width 16 height 16
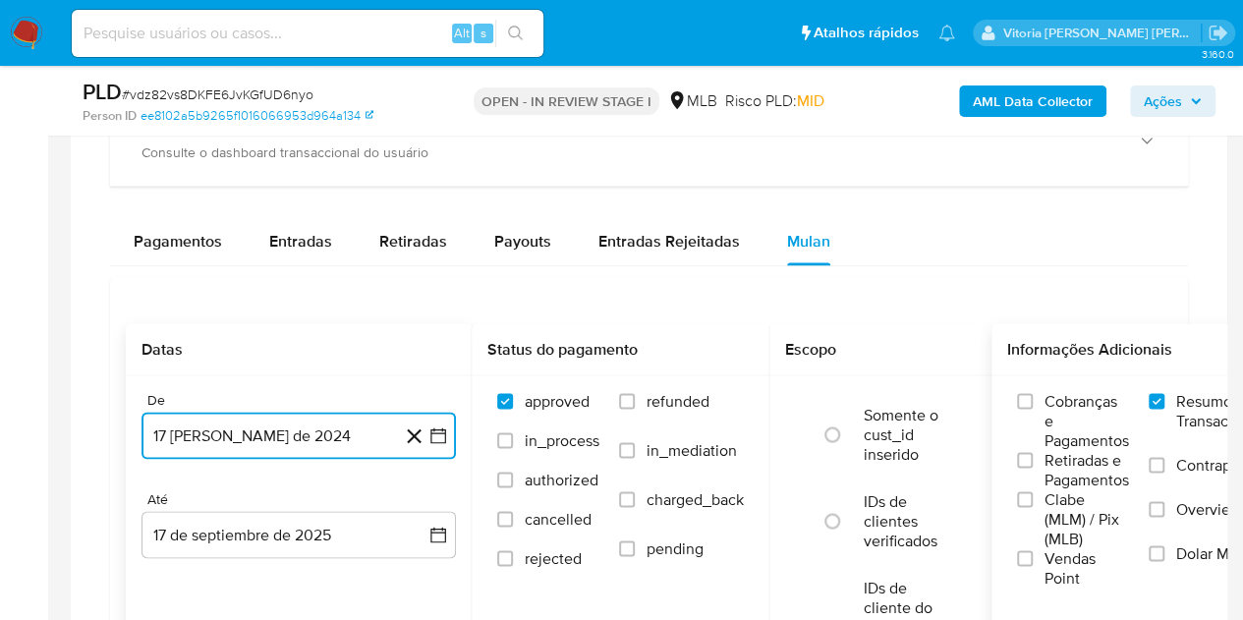
click at [271, 437] on button "17 [PERSON_NAME] de 2024" at bounding box center [299, 435] width 314 height 47
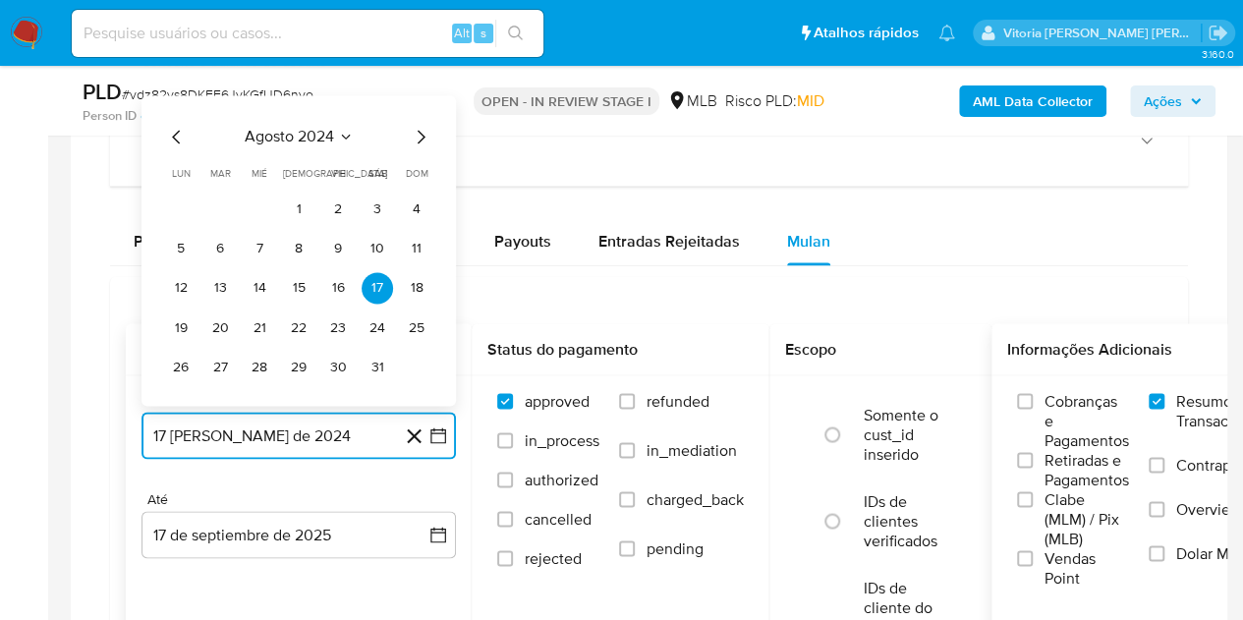
click at [320, 137] on span "agosto 2024" at bounding box center [289, 137] width 89 height 20
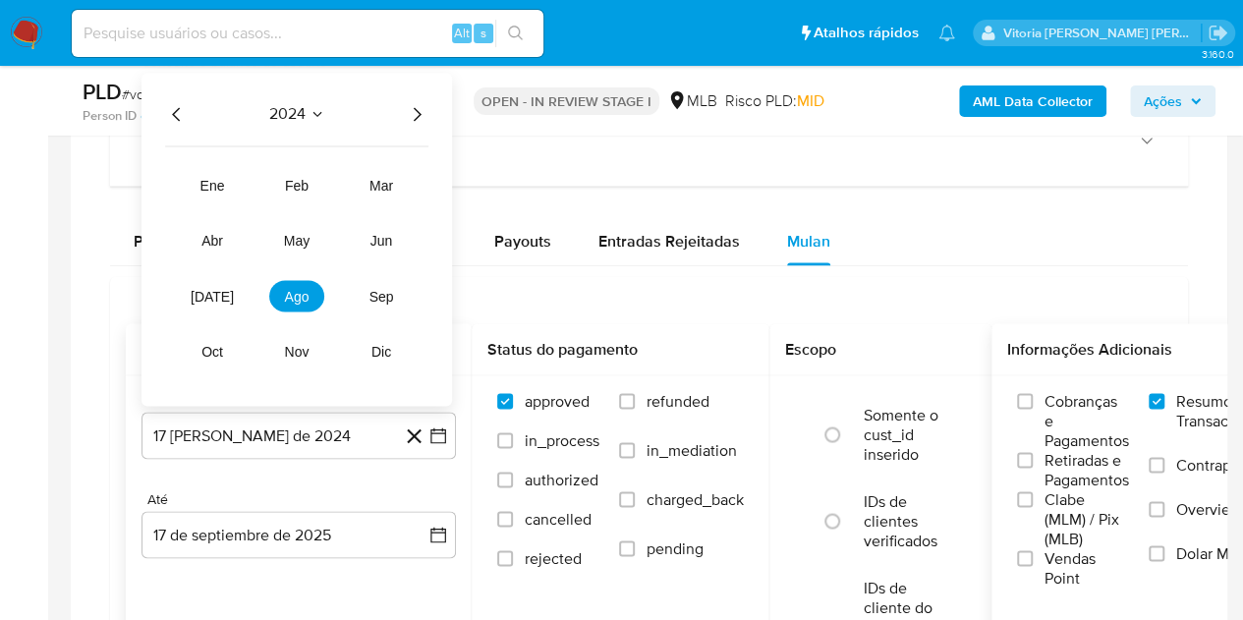
click at [412, 117] on icon "Año siguiente" at bounding box center [417, 114] width 24 height 24
click at [234, 300] on button "[DATE]" at bounding box center [212, 295] width 55 height 31
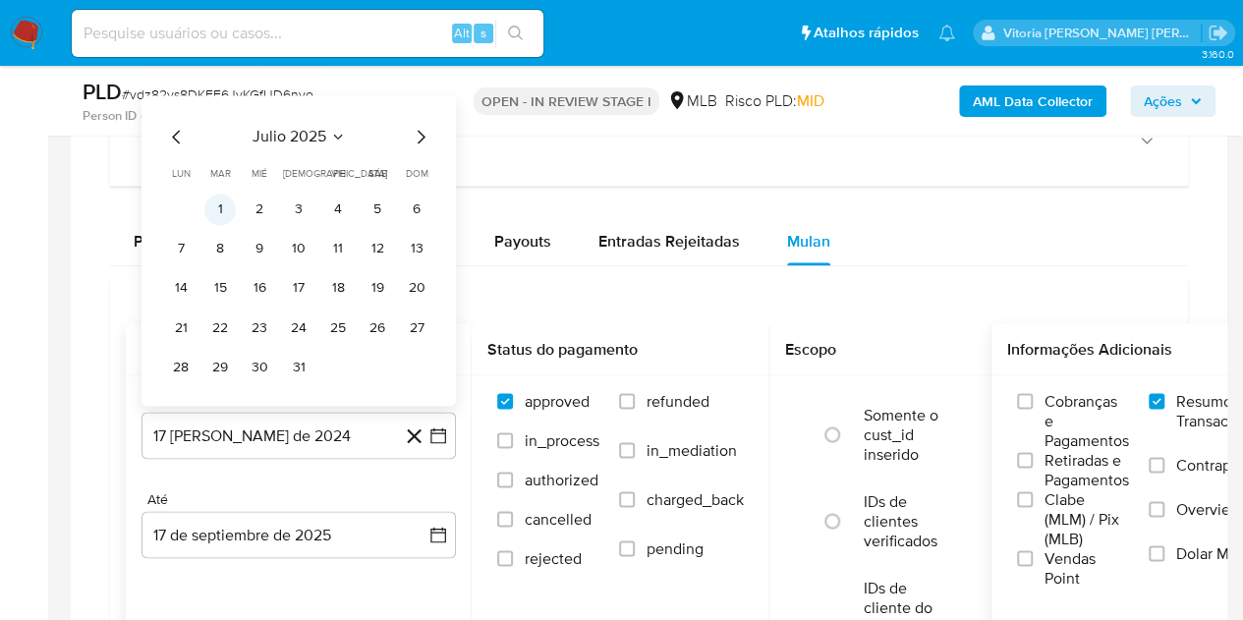
click at [221, 219] on button "1" at bounding box center [219, 209] width 31 height 31
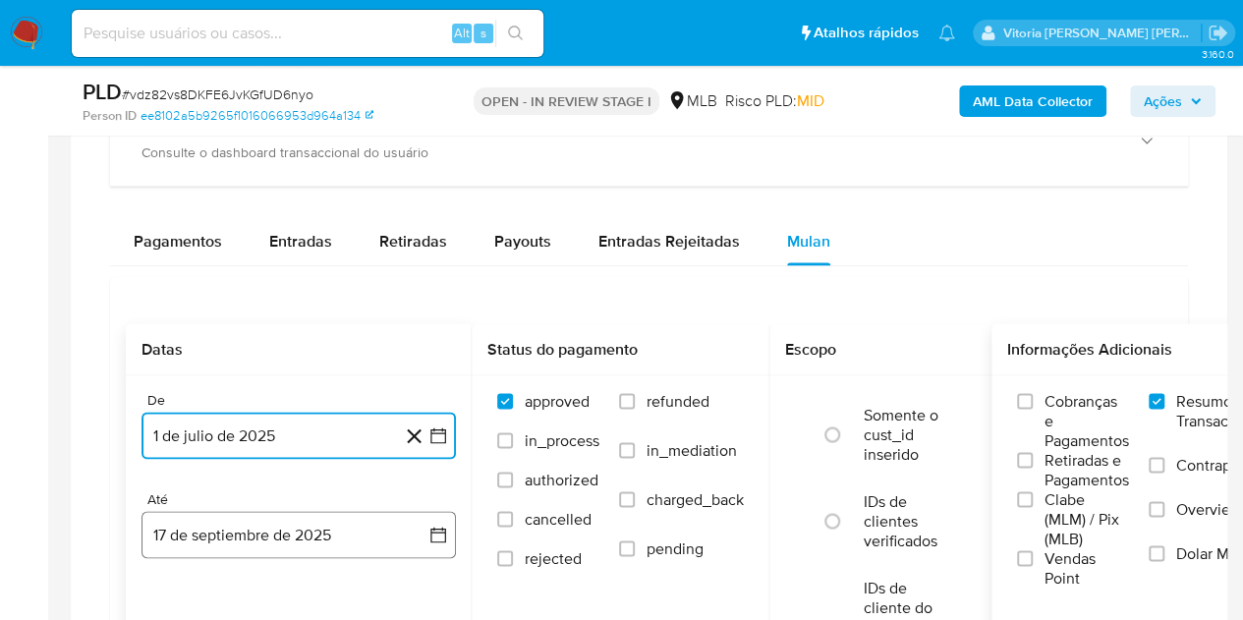
click at [220, 511] on button "17 de septiembre de 2025" at bounding box center [299, 534] width 314 height 47
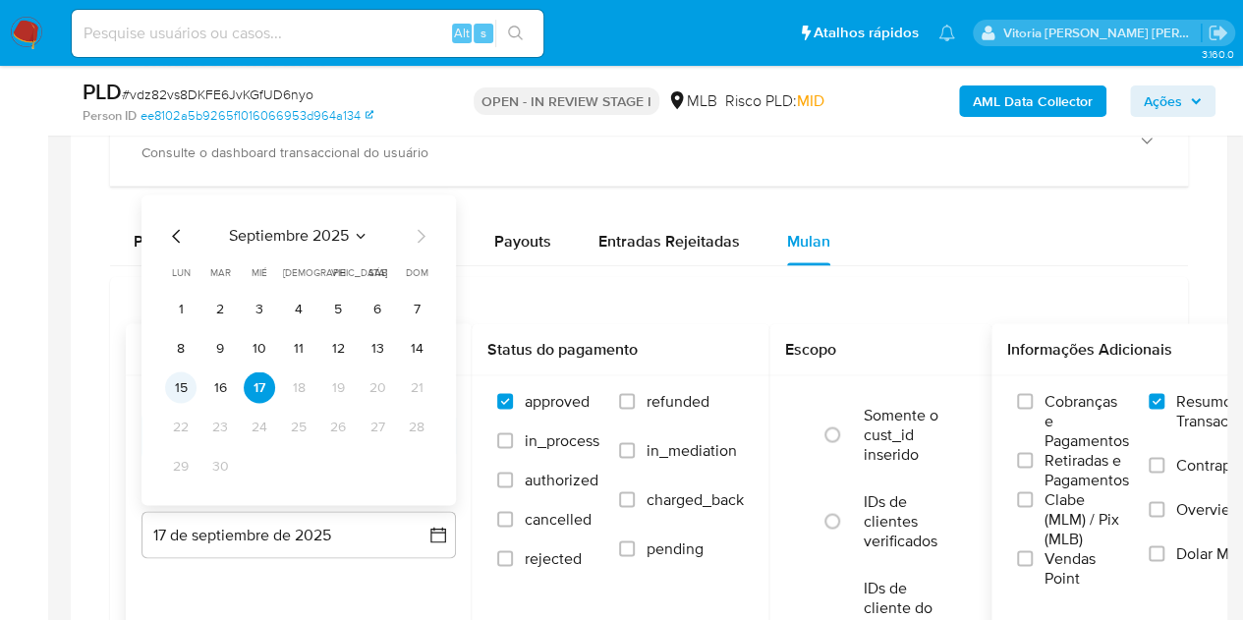
click at [183, 382] on button "15" at bounding box center [180, 386] width 31 height 31
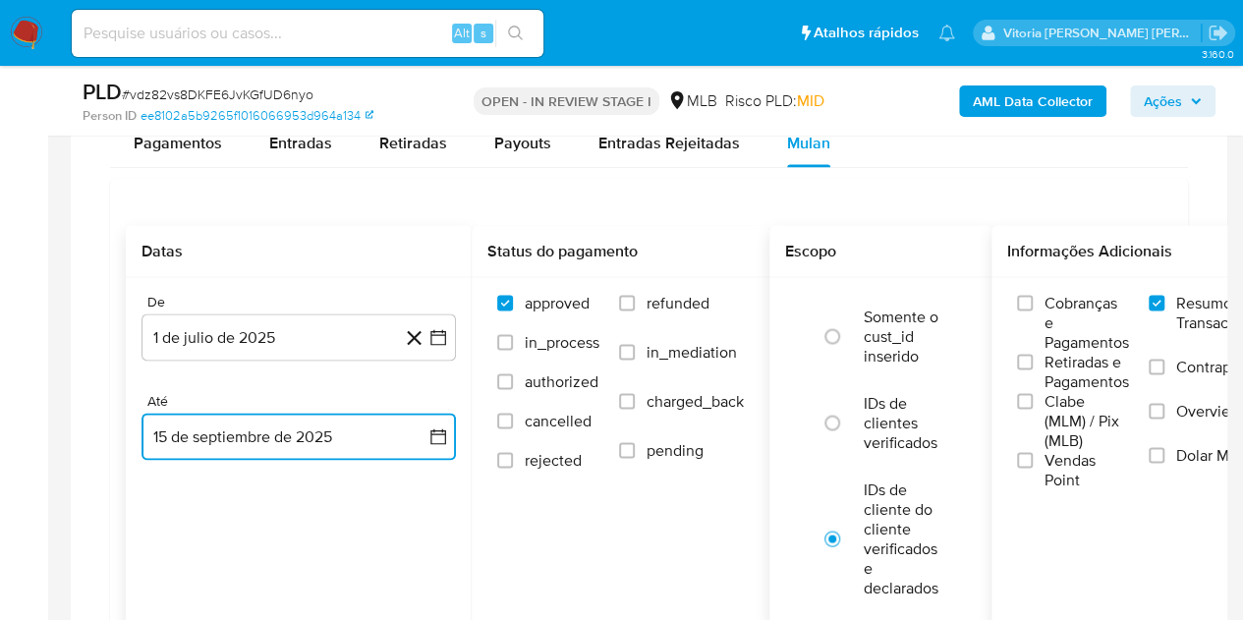
scroll to position [1966, 0]
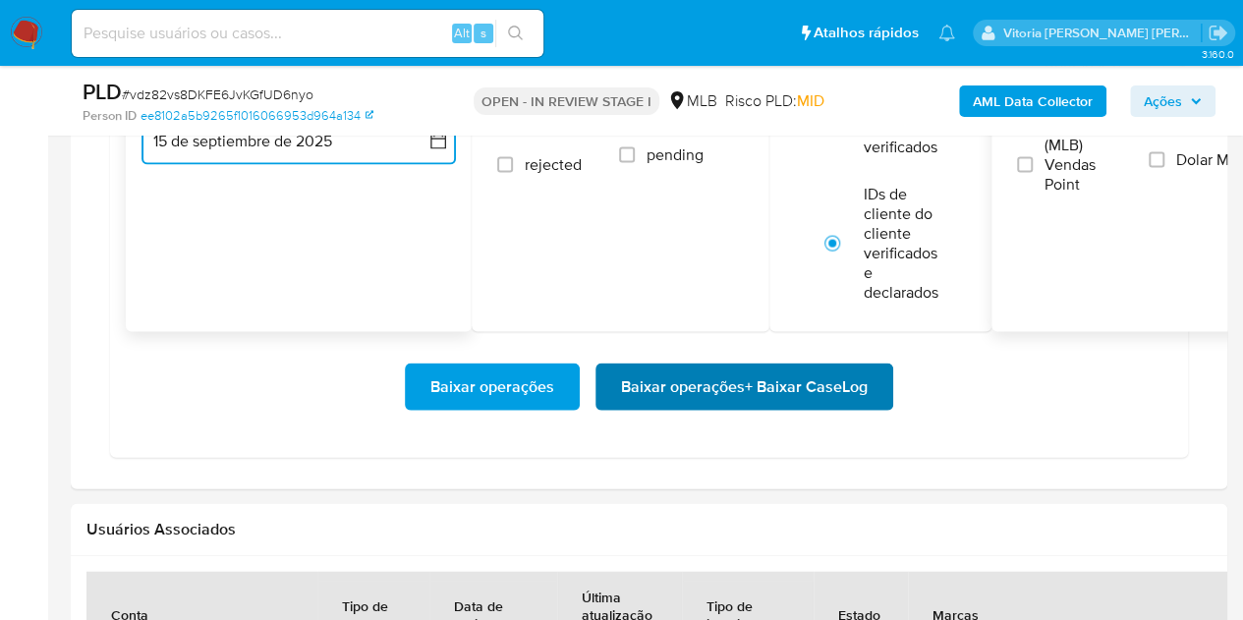
click at [806, 391] on span "Baixar operações + Baixar CaseLog" at bounding box center [744, 387] width 247 height 43
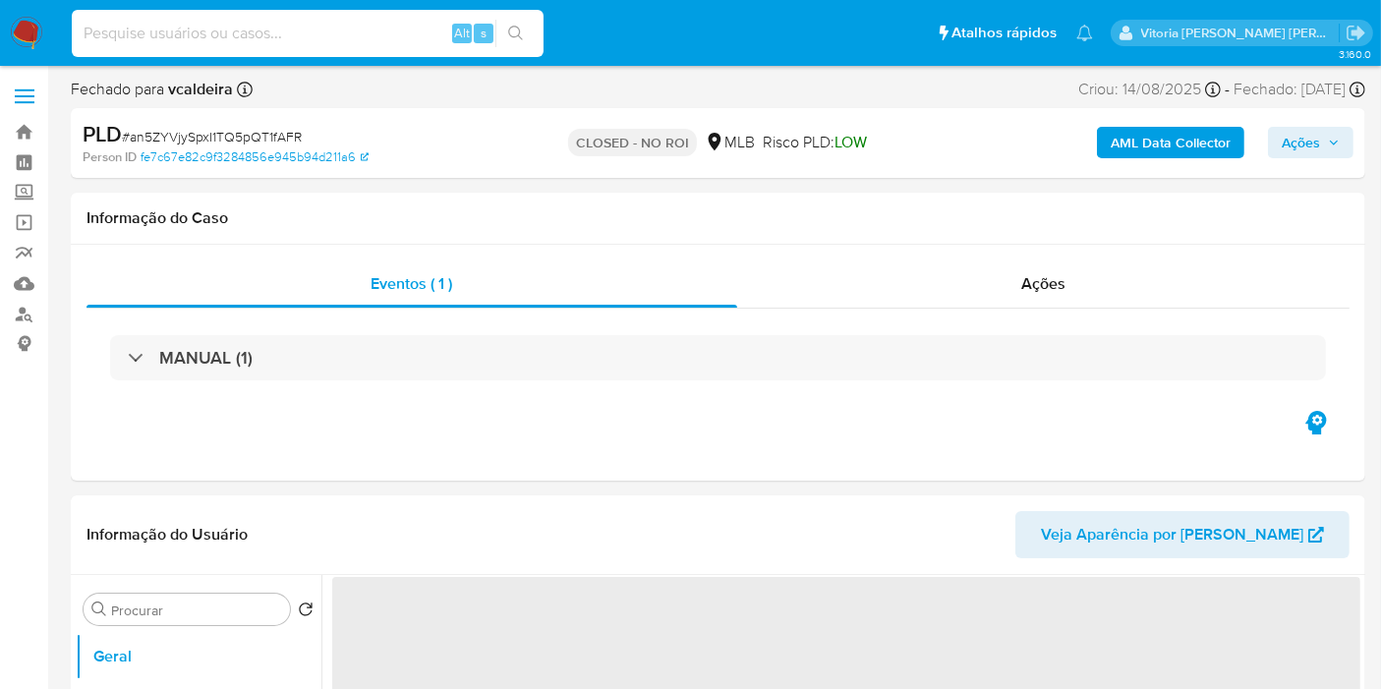
click at [236, 26] on input at bounding box center [308, 34] width 472 height 26
select select "10"
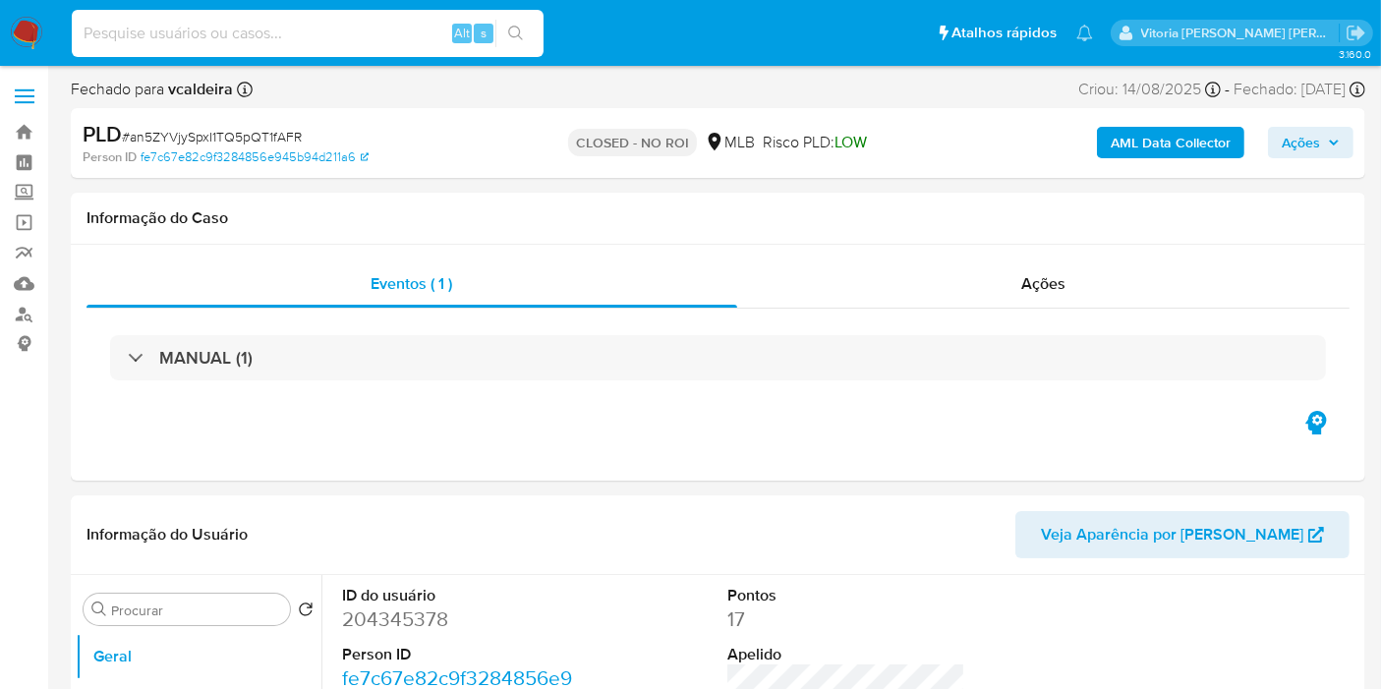
paste input "ntERIVKbdlwIJwNbdCl4hj8J"
type input "ntERIVKbdlwIJwNbdCl4hj8J"
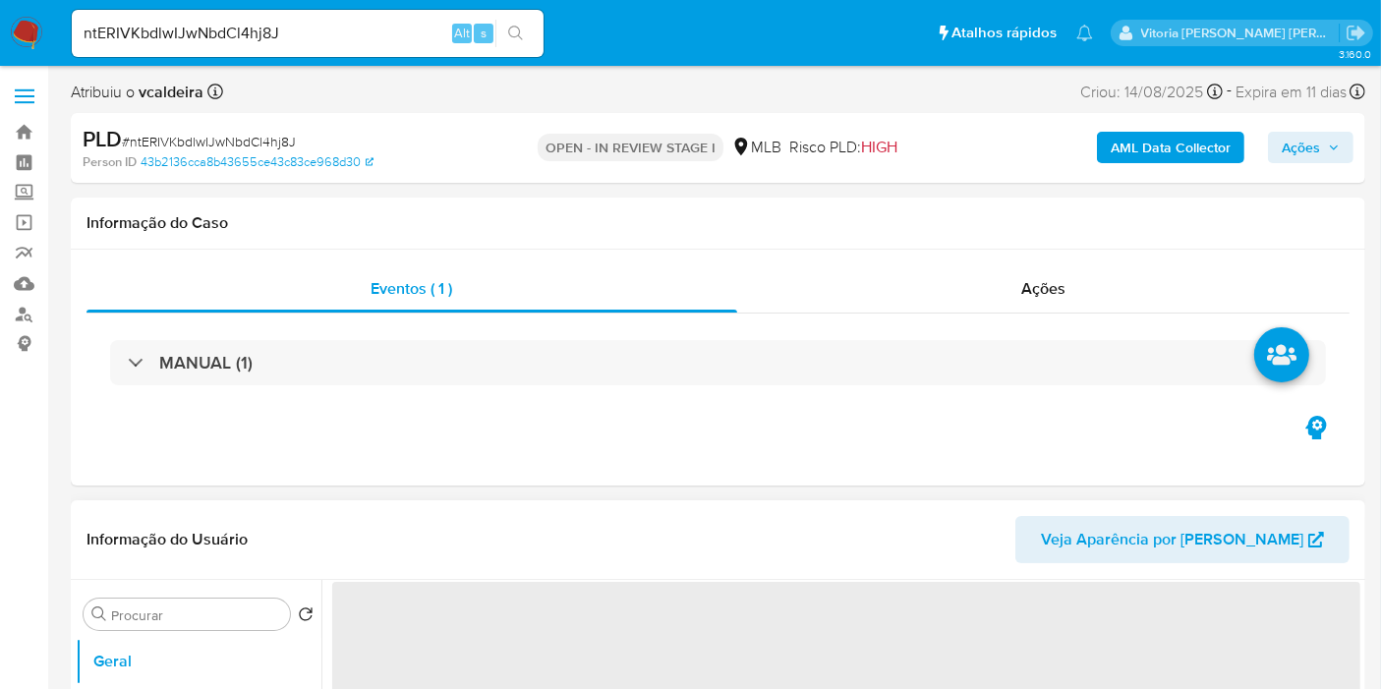
select select "10"
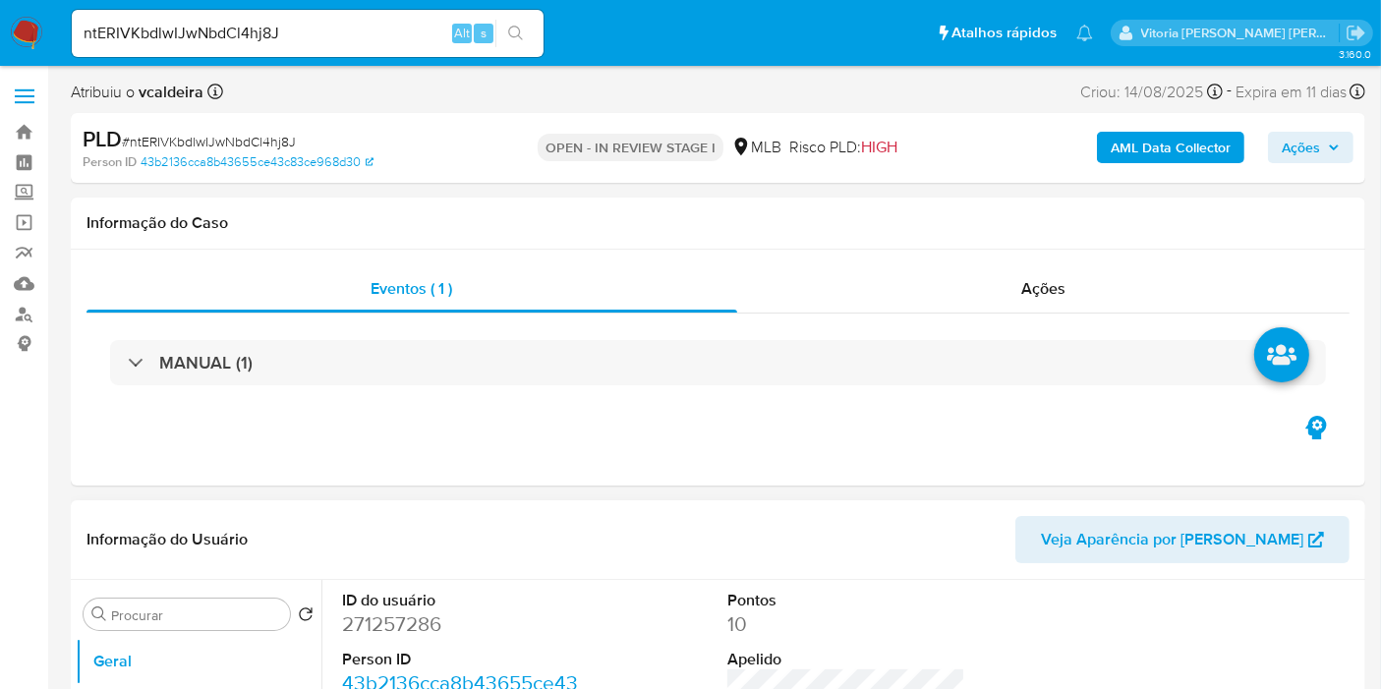
click at [355, 618] on dd "271257286" at bounding box center [461, 624] width 238 height 28
copy dd "271257286"
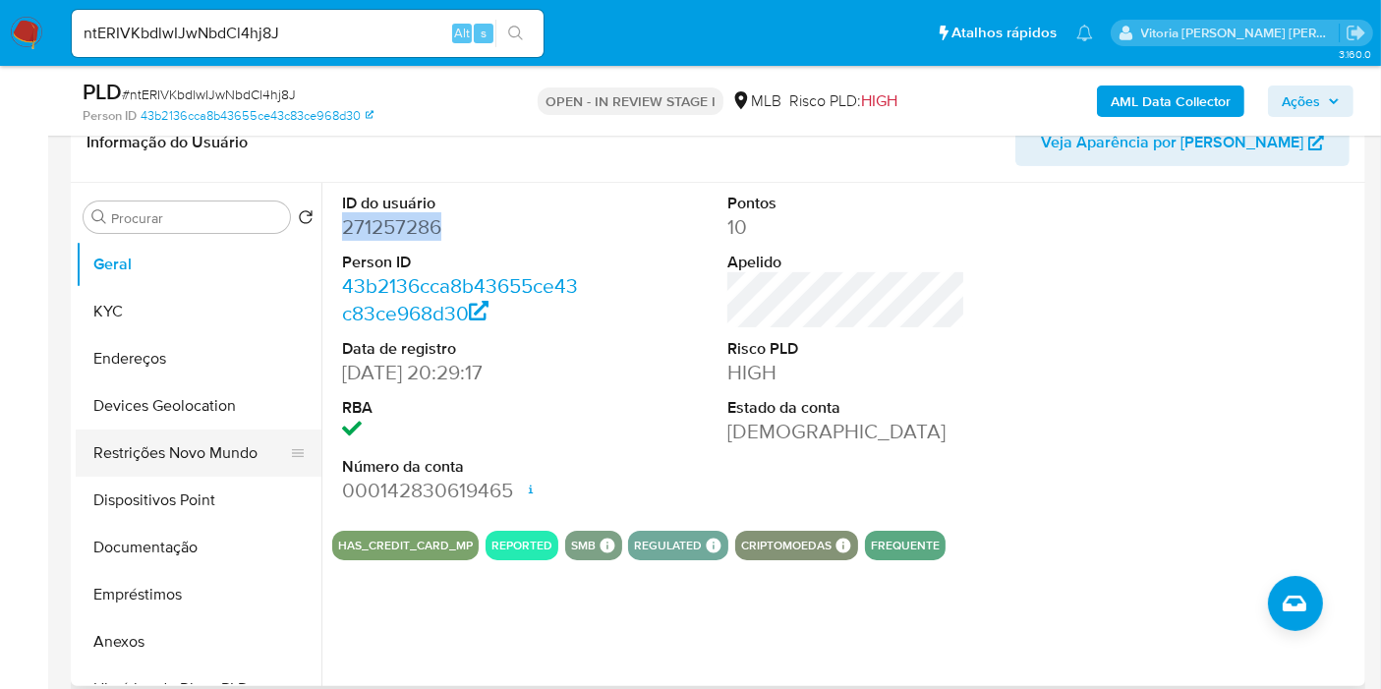
scroll to position [218, 0]
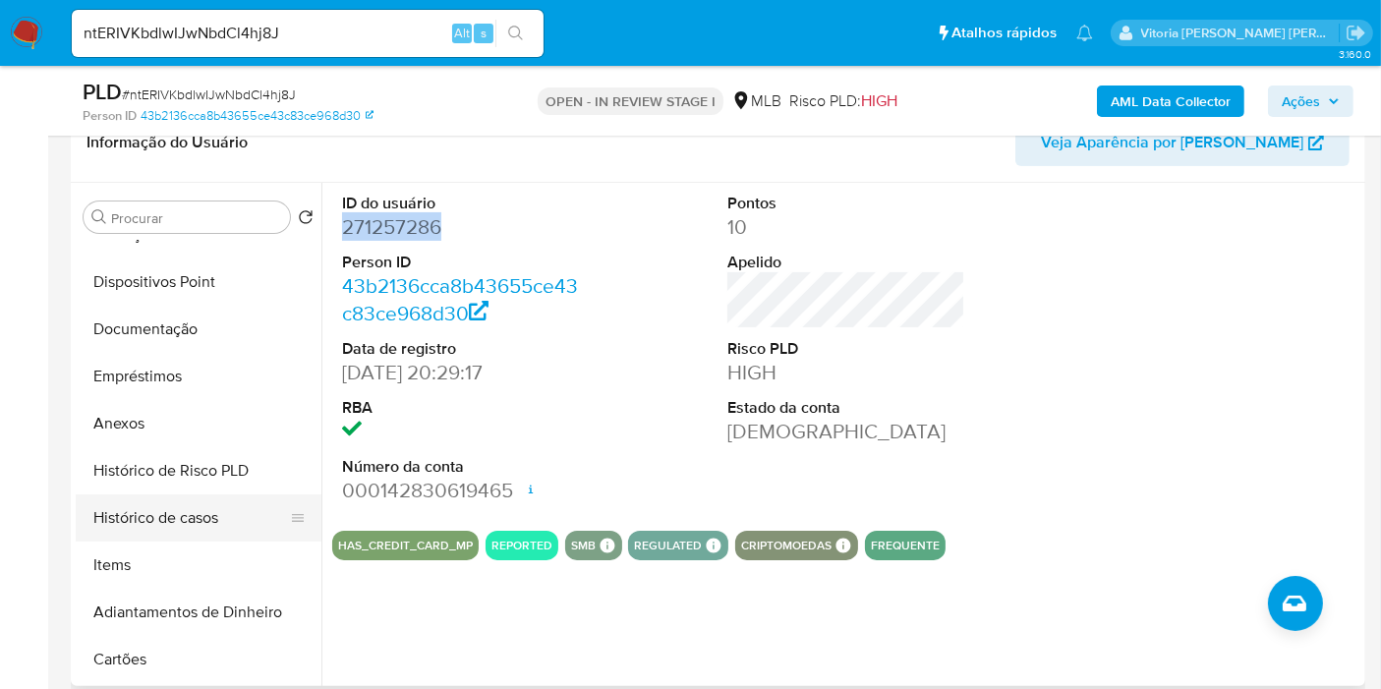
click at [185, 506] on button "Histórico de casos" at bounding box center [191, 517] width 230 height 47
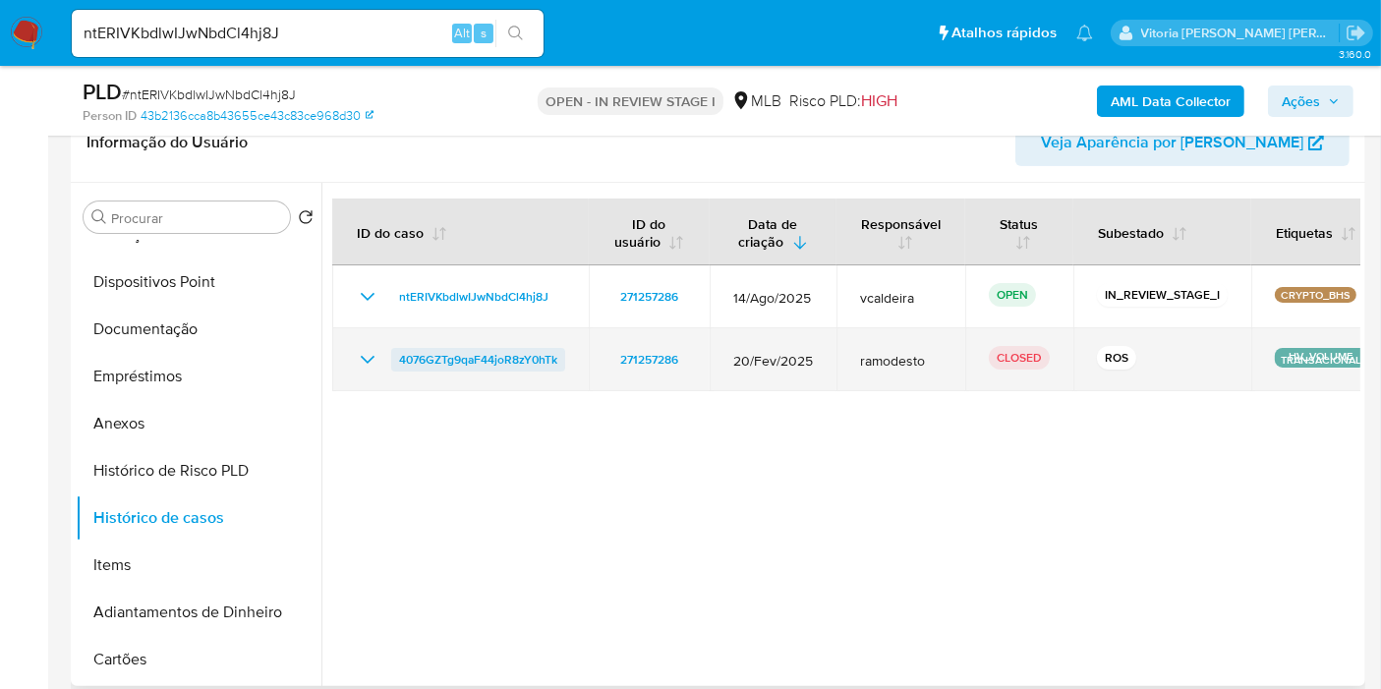
click at [509, 363] on span "4076GZTg9qaF44joR8zY0hTk" at bounding box center [478, 360] width 158 height 24
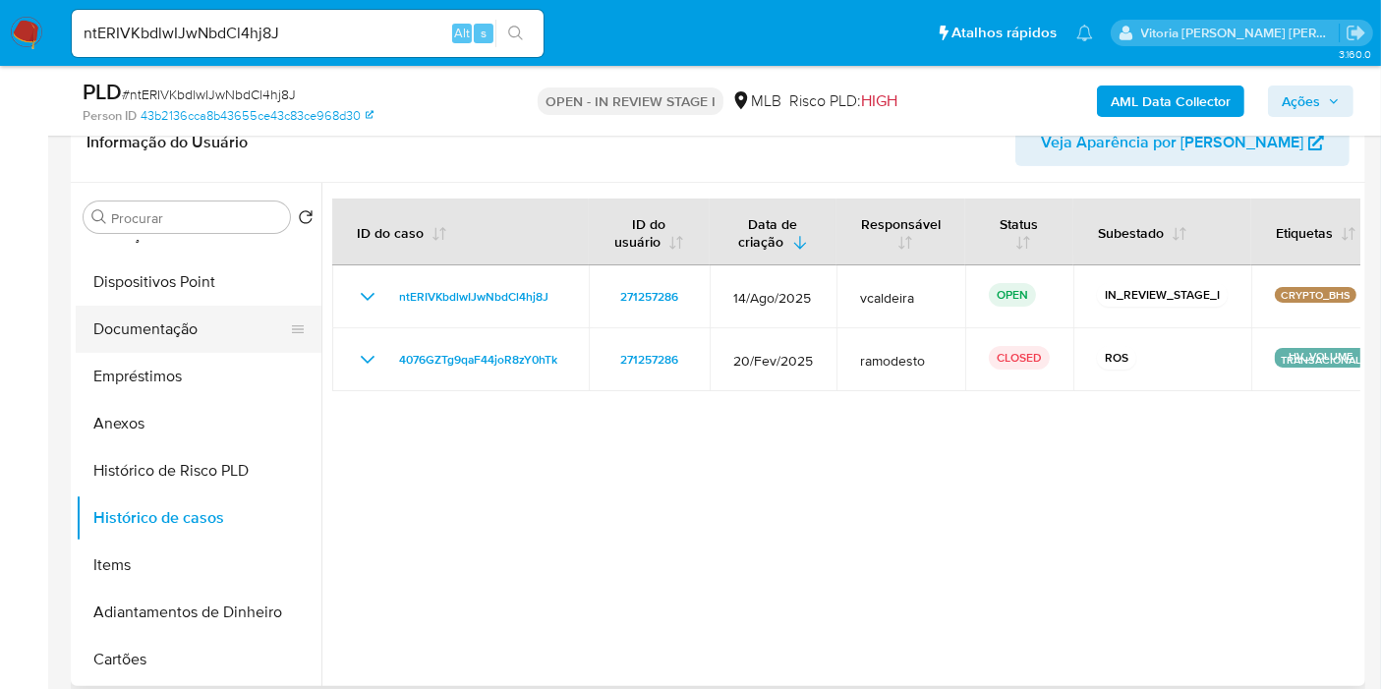
click at [168, 339] on button "Documentação" at bounding box center [191, 329] width 230 height 47
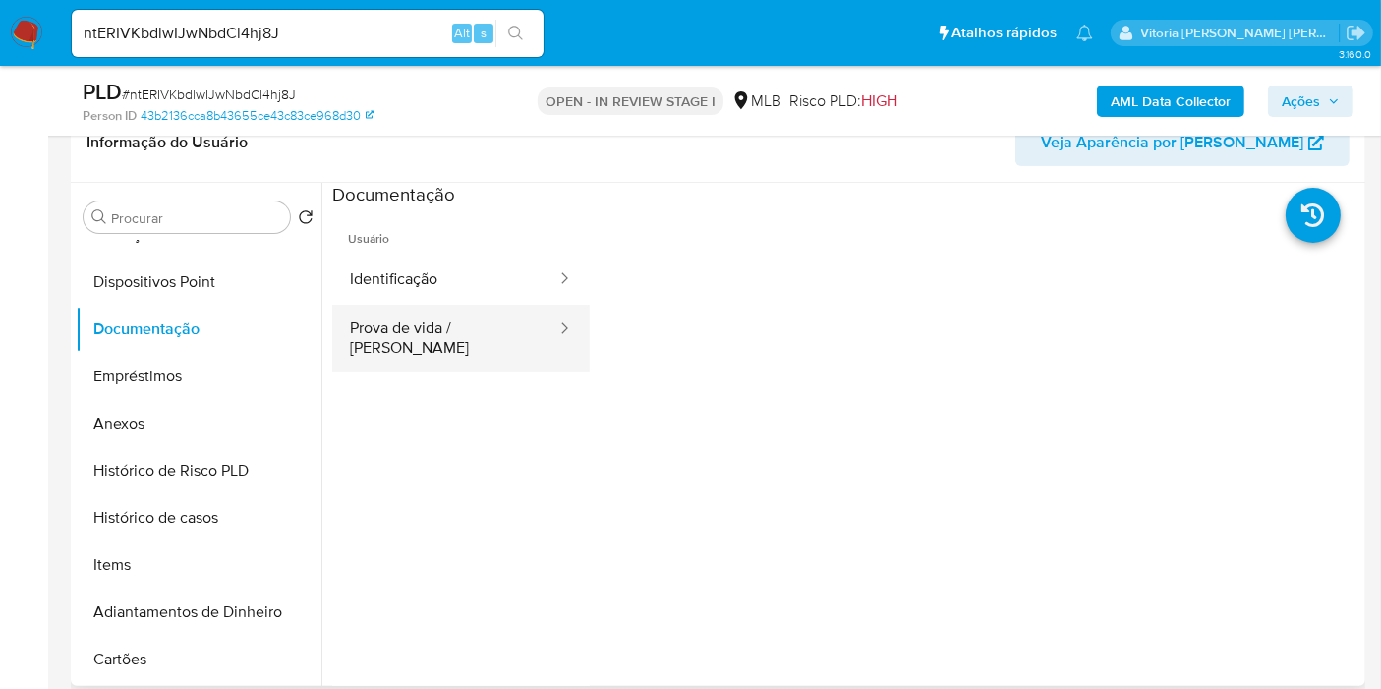
click at [474, 323] on button "Prova de vida / [PERSON_NAME]" at bounding box center [445, 338] width 226 height 67
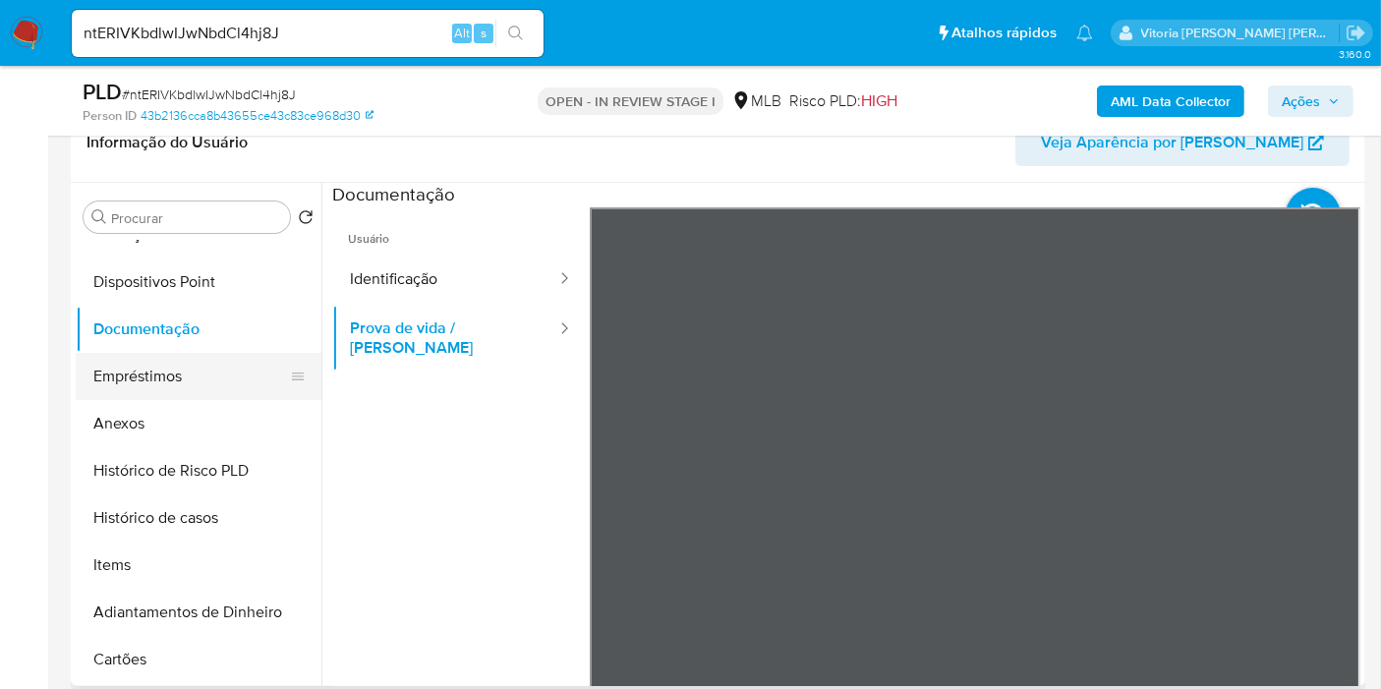
scroll to position [0, 0]
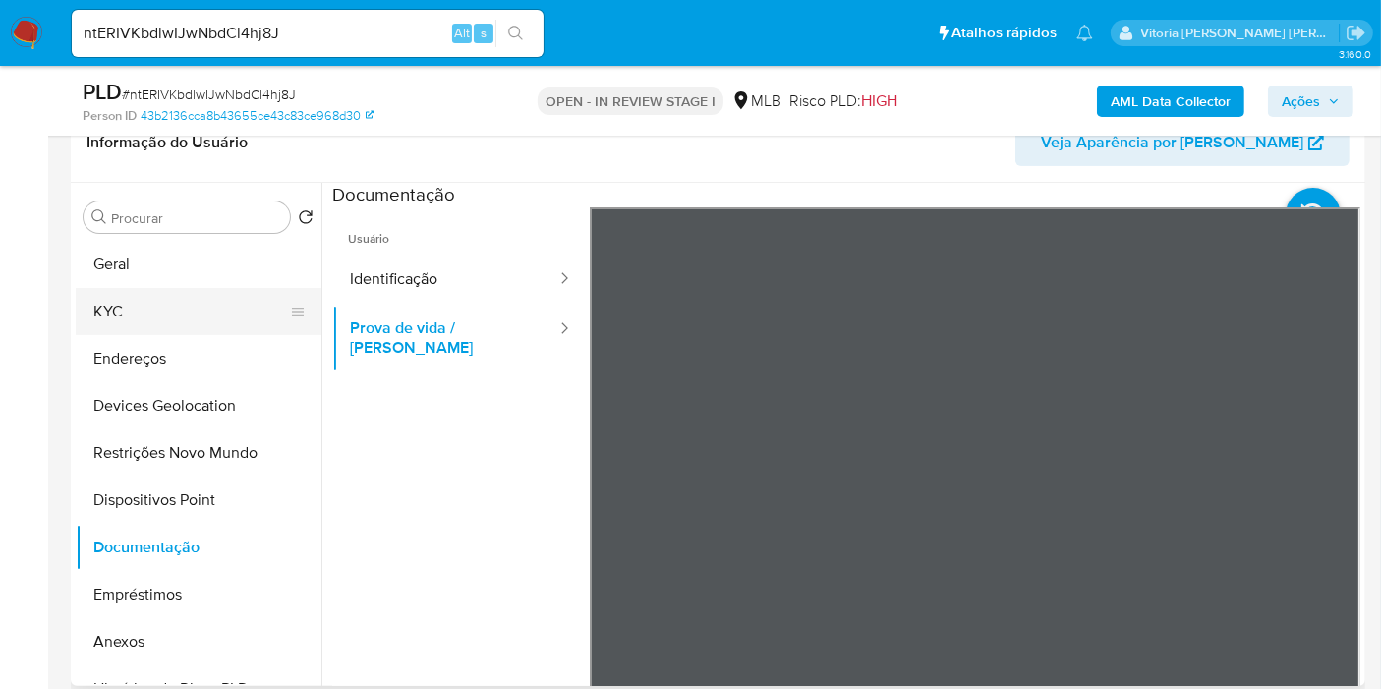
click at [180, 295] on button "KYC" at bounding box center [191, 311] width 230 height 47
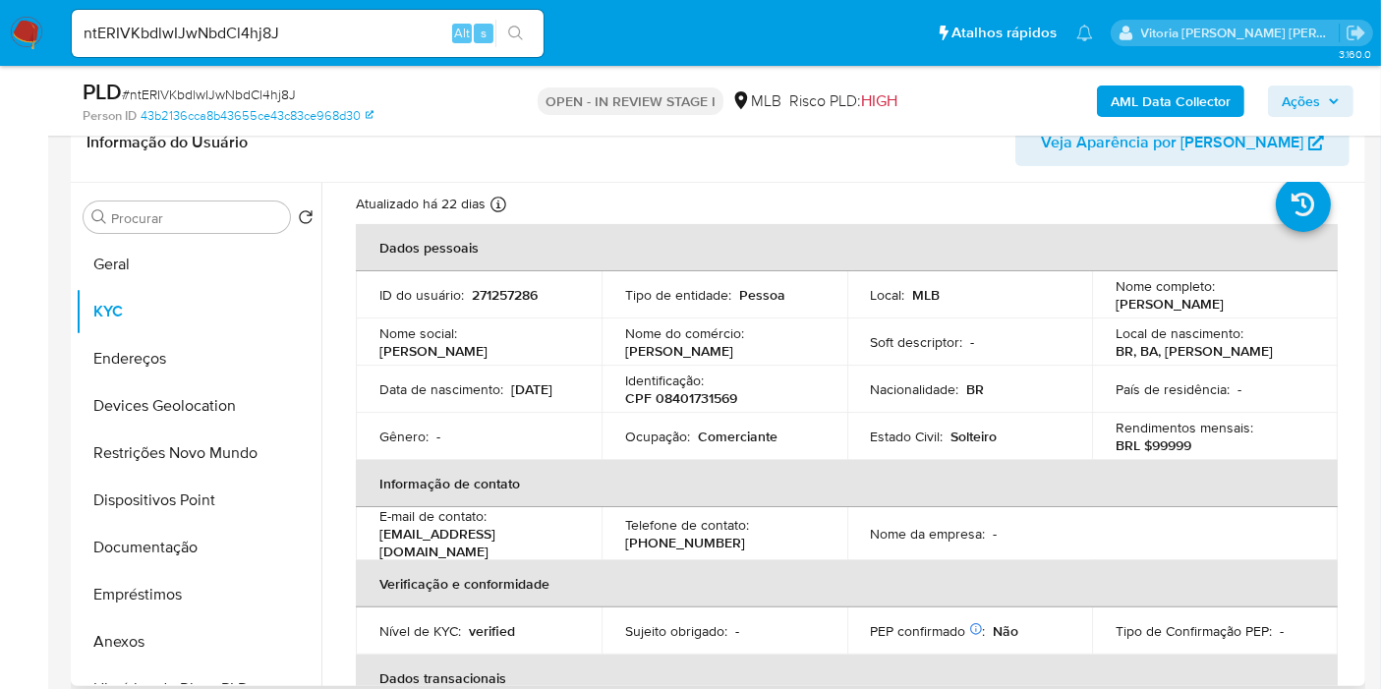
scroll to position [19, 0]
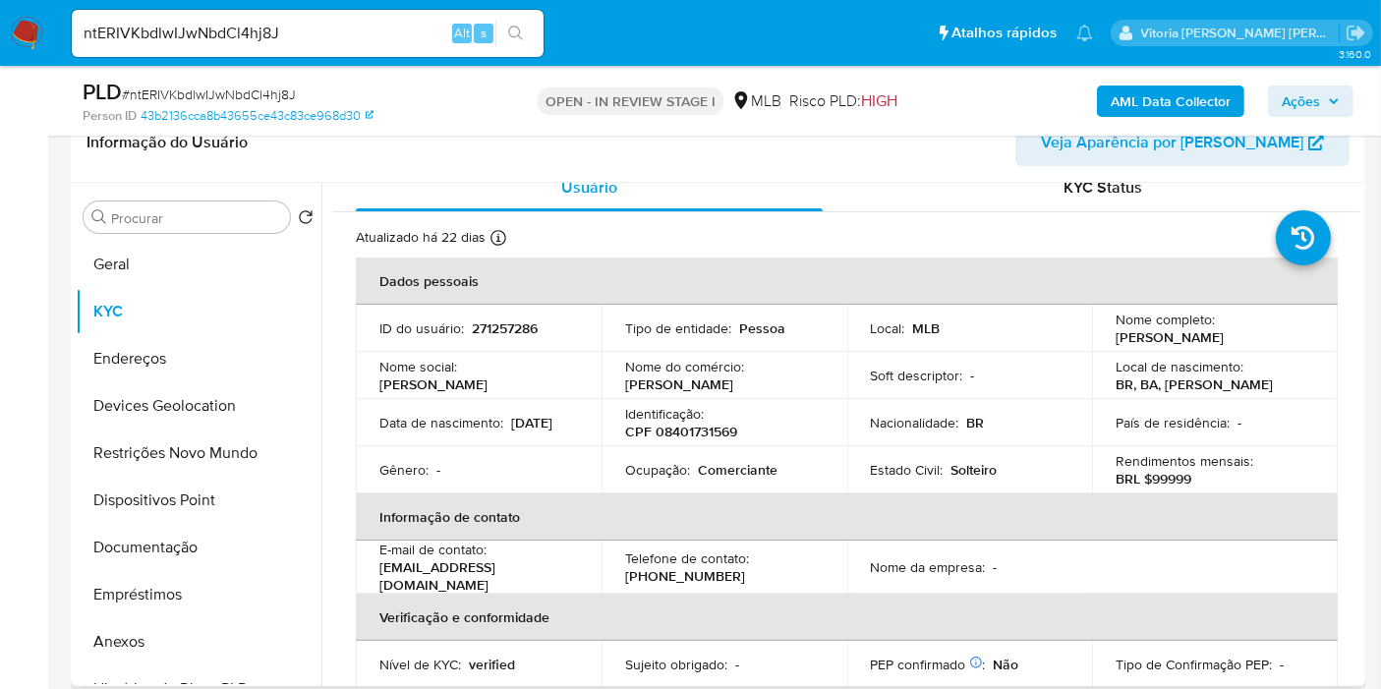
drag, startPoint x: 1245, startPoint y: 342, endPoint x: 1110, endPoint y: 345, distance: 135.7
click at [1115, 345] on div "Nome completo : Andre Correia de Souza" at bounding box center [1214, 328] width 199 height 35
copy p "Andre Correia de Souza"
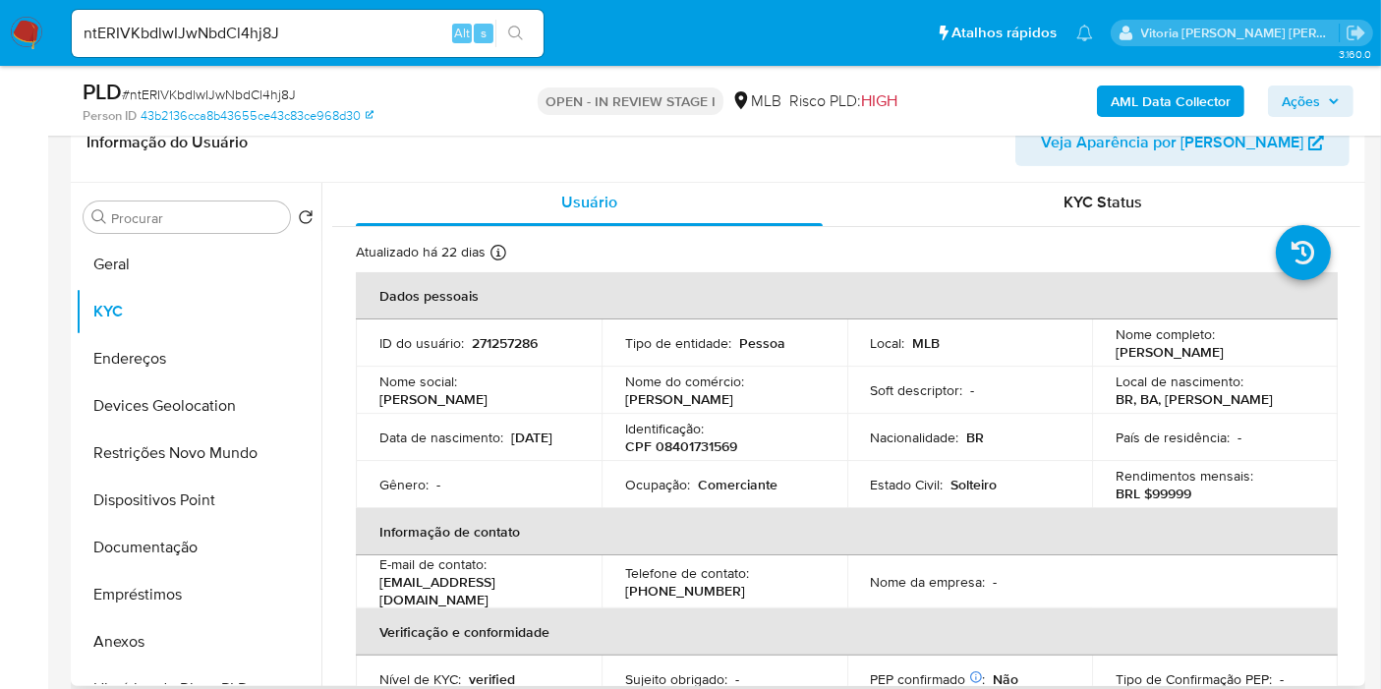
scroll to position [0, 0]
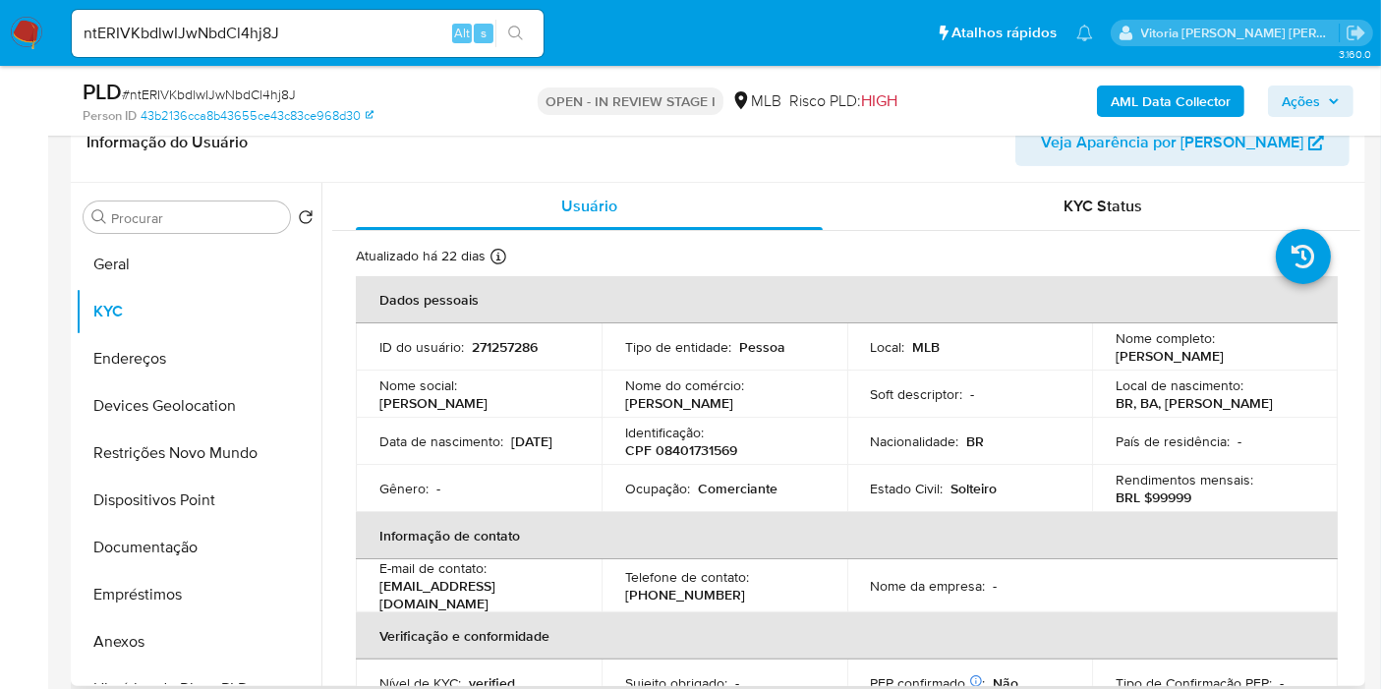
drag, startPoint x: 453, startPoint y: 454, endPoint x: 369, endPoint y: 441, distance: 85.5
click at [369, 441] on td "Data de nascimento : 16/03/1996" at bounding box center [479, 441] width 246 height 47
copy p "16/03/1996"
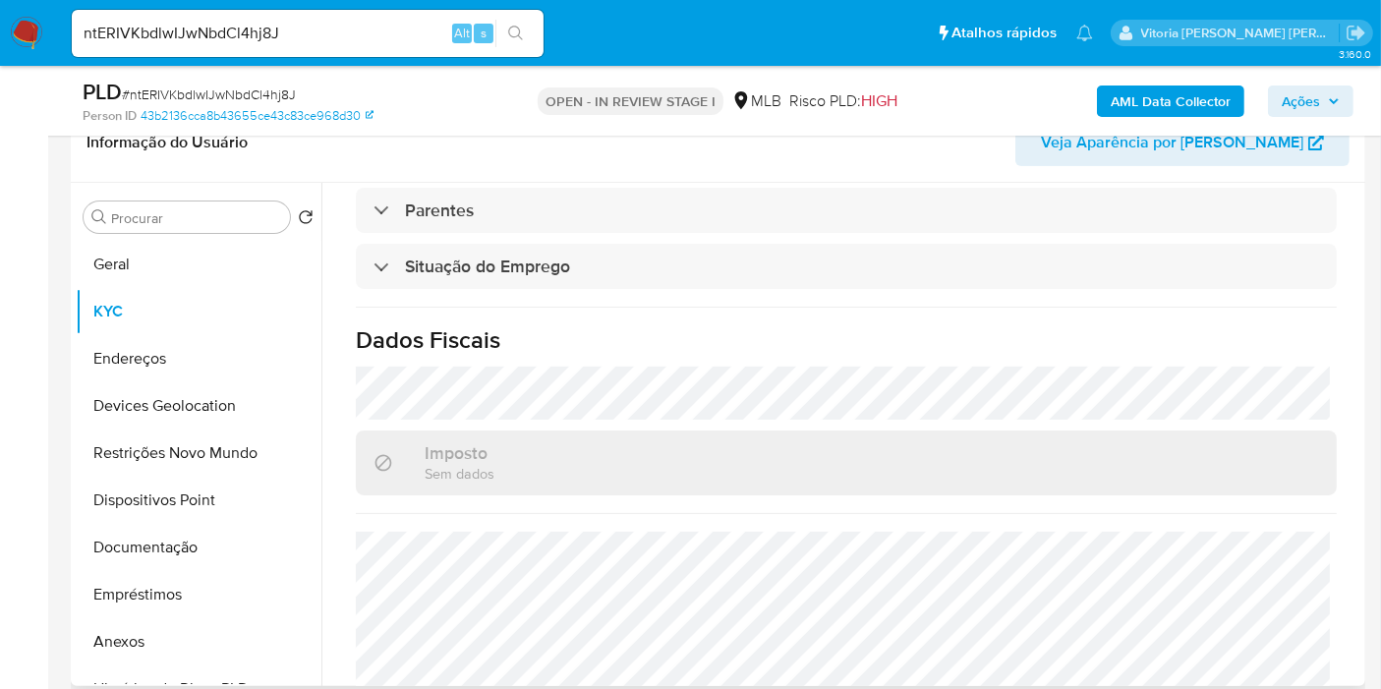
scroll to position [892, 0]
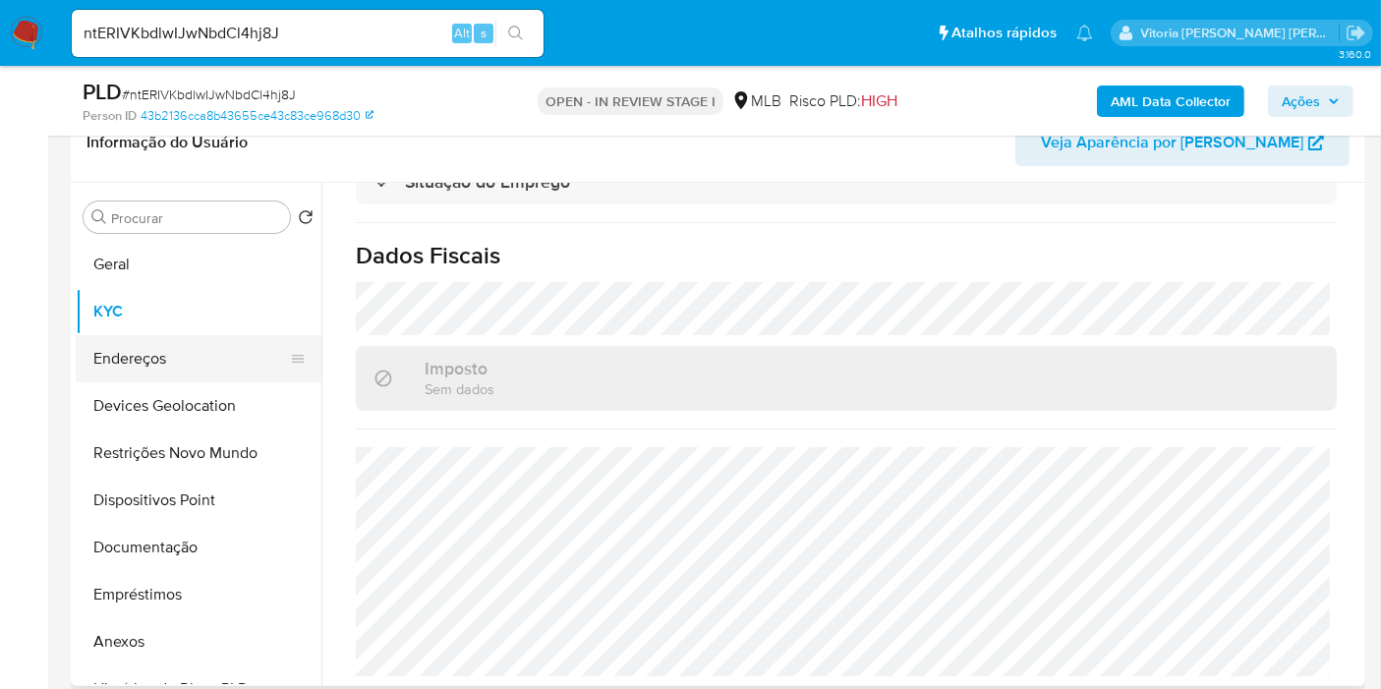
click at [179, 349] on button "Endereços" at bounding box center [191, 358] width 230 height 47
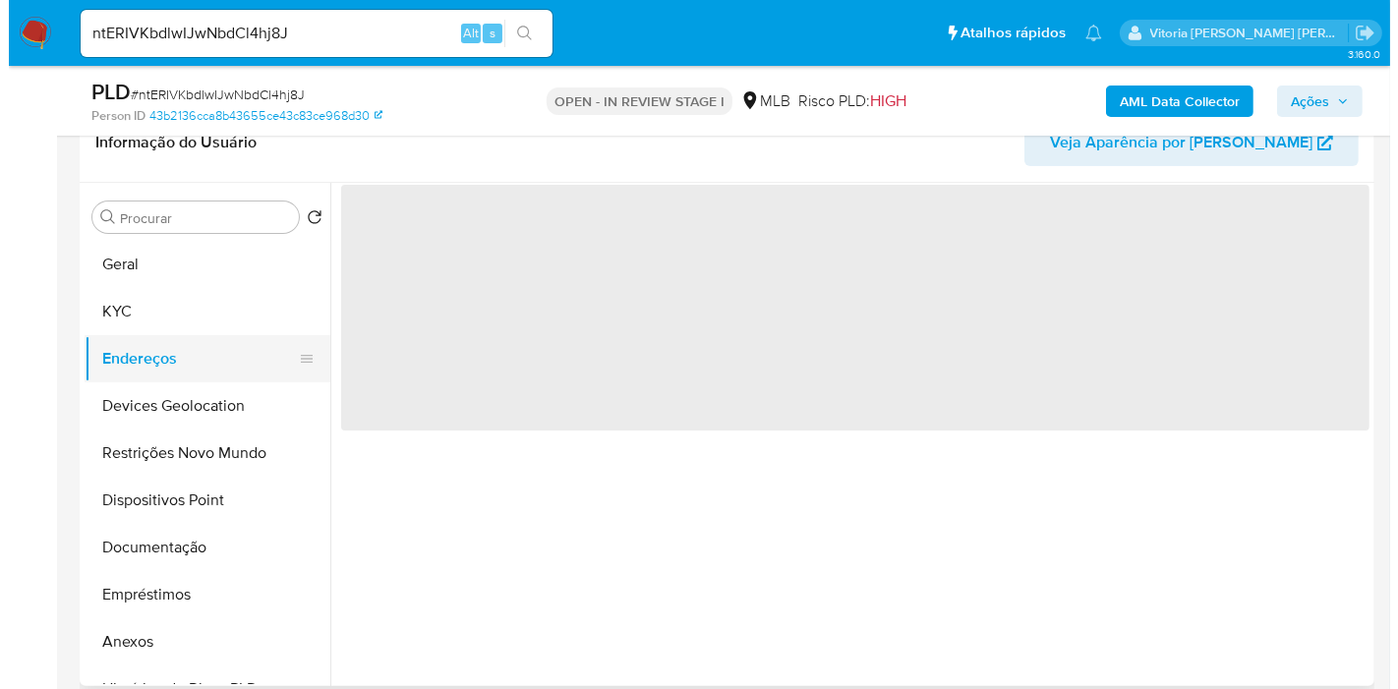
scroll to position [0, 0]
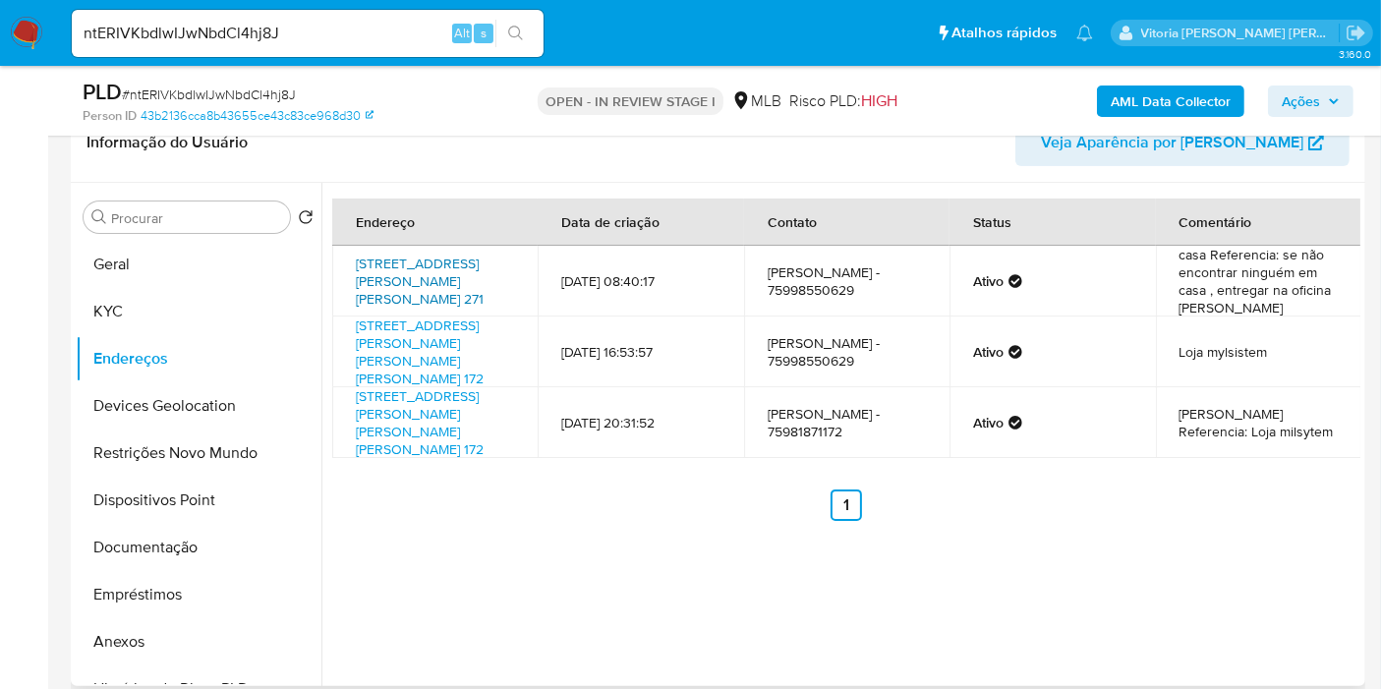
click at [411, 260] on link "Avenida Juqueira Freire 271, Sátiro Dias, Bahia, 48485000, Brasil 271" at bounding box center [420, 281] width 128 height 55
click at [454, 358] on link "Avenida Jose Roberto Reis Cardoso 172, Sátiro Dias, Bahia, 48485000, Brasil 172" at bounding box center [420, 351] width 128 height 73
click at [1200, 93] on b "AML Data Collector" at bounding box center [1171, 101] width 120 height 31
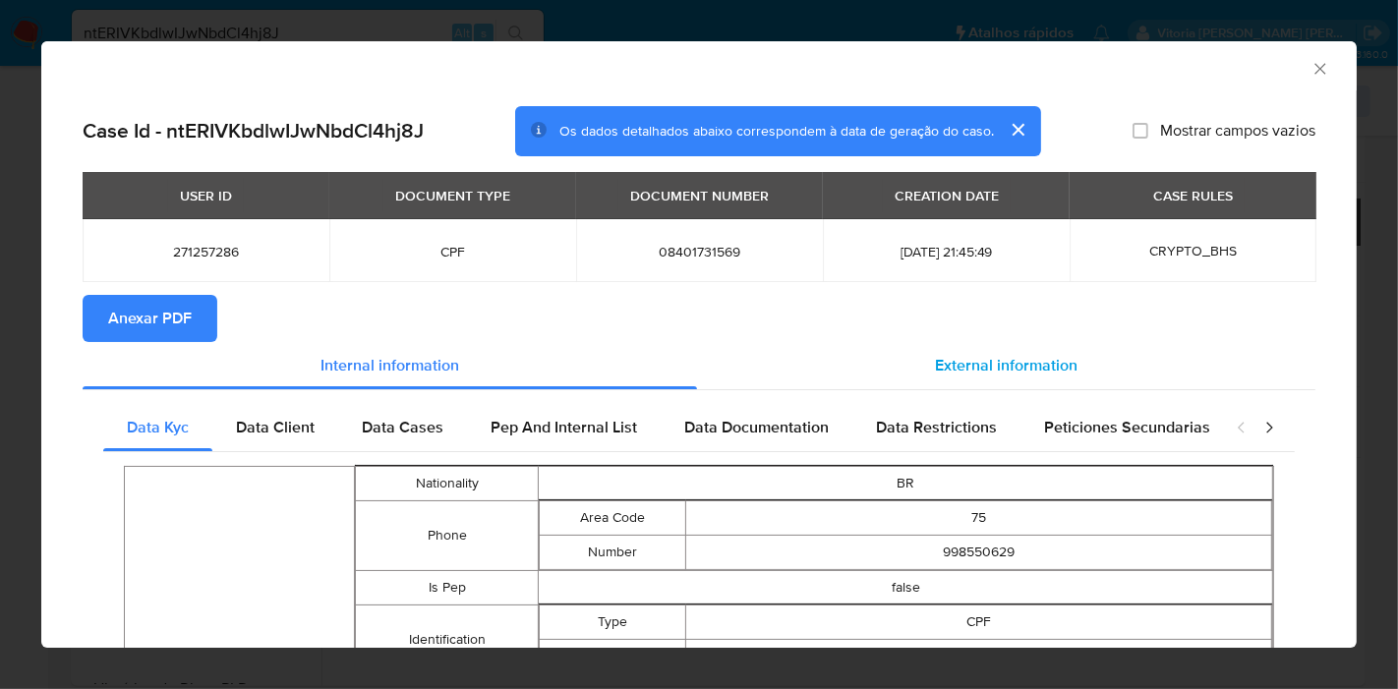
click at [949, 346] on div "External information" at bounding box center [1006, 365] width 618 height 47
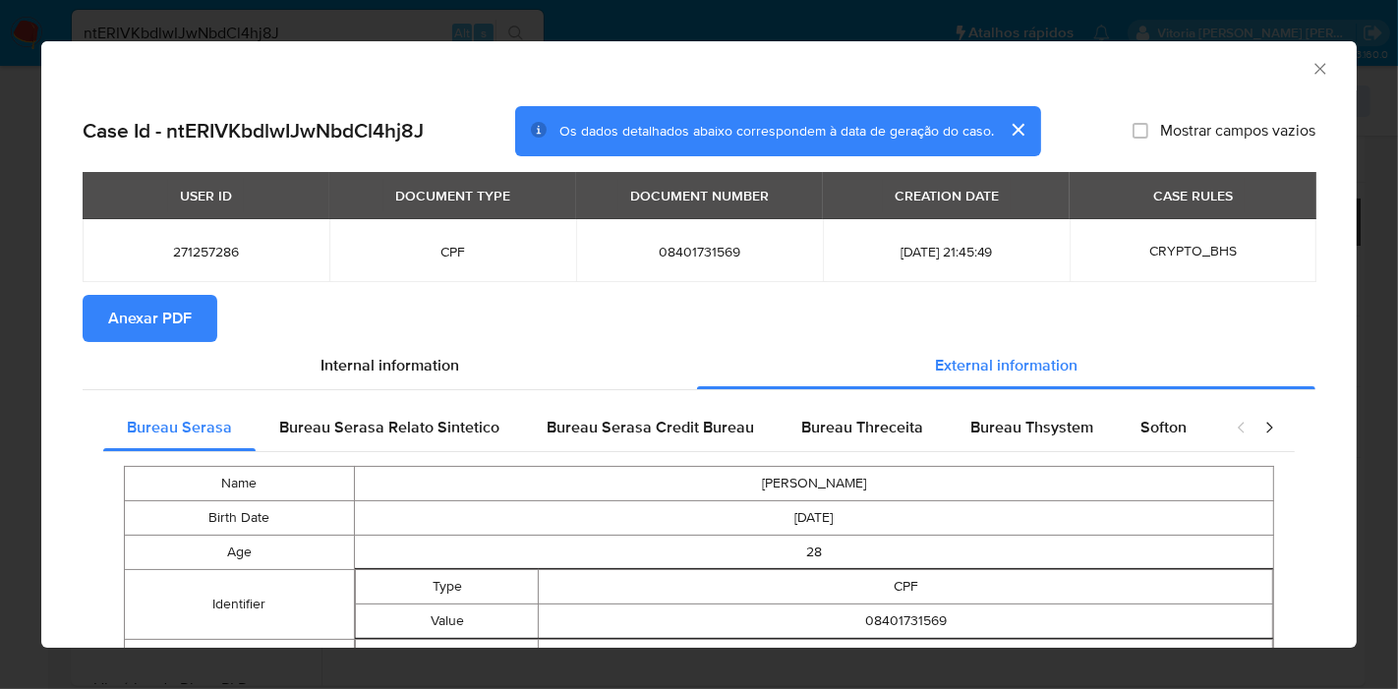
click at [152, 299] on span "Anexar PDF" at bounding box center [150, 318] width 84 height 43
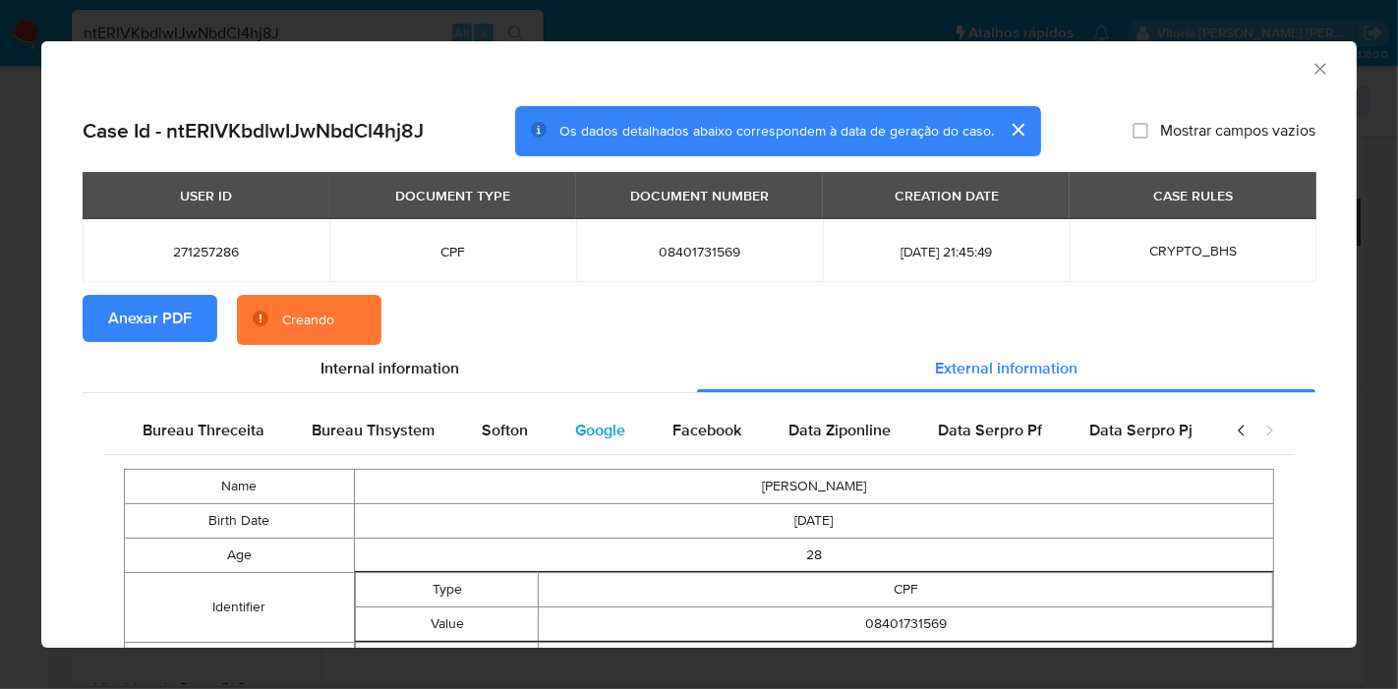
click at [600, 430] on span "Google" at bounding box center [600, 430] width 50 height 23
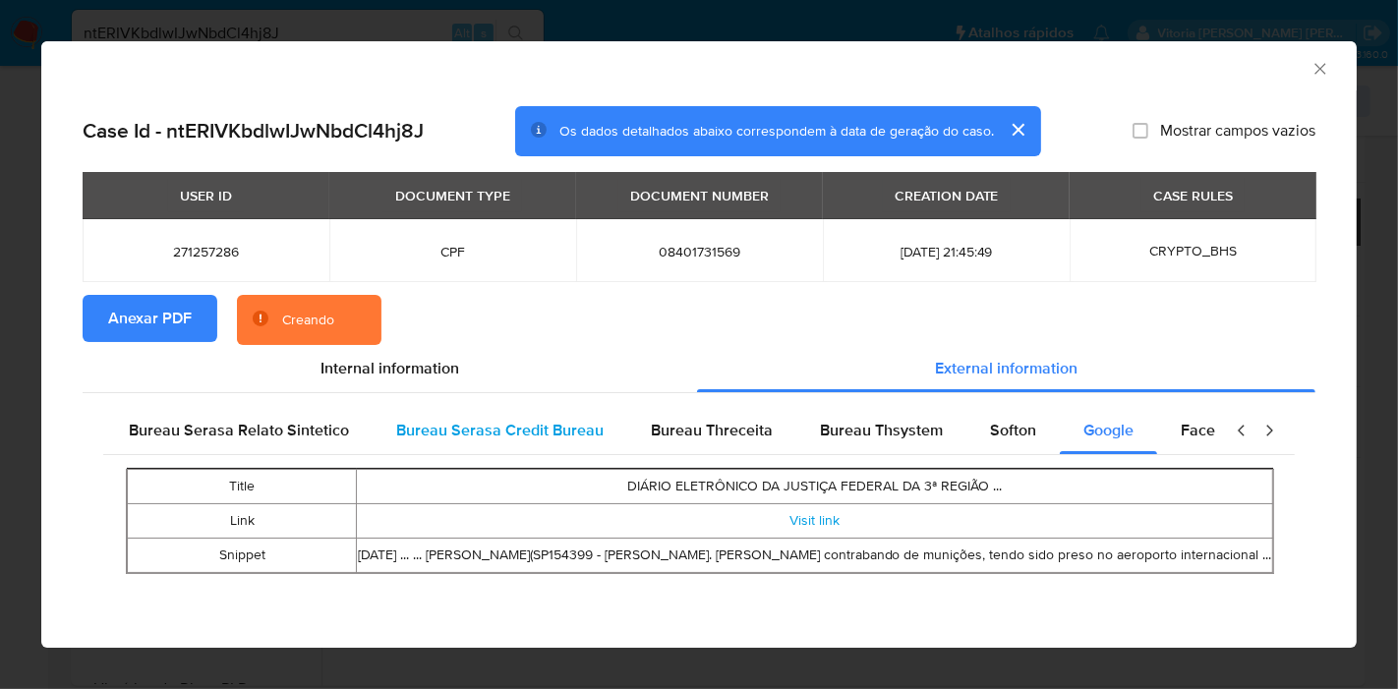
scroll to position [0, 149]
click at [313, 420] on span "Bureau Serasa Relato Sintetico" at bounding box center [240, 430] width 220 height 23
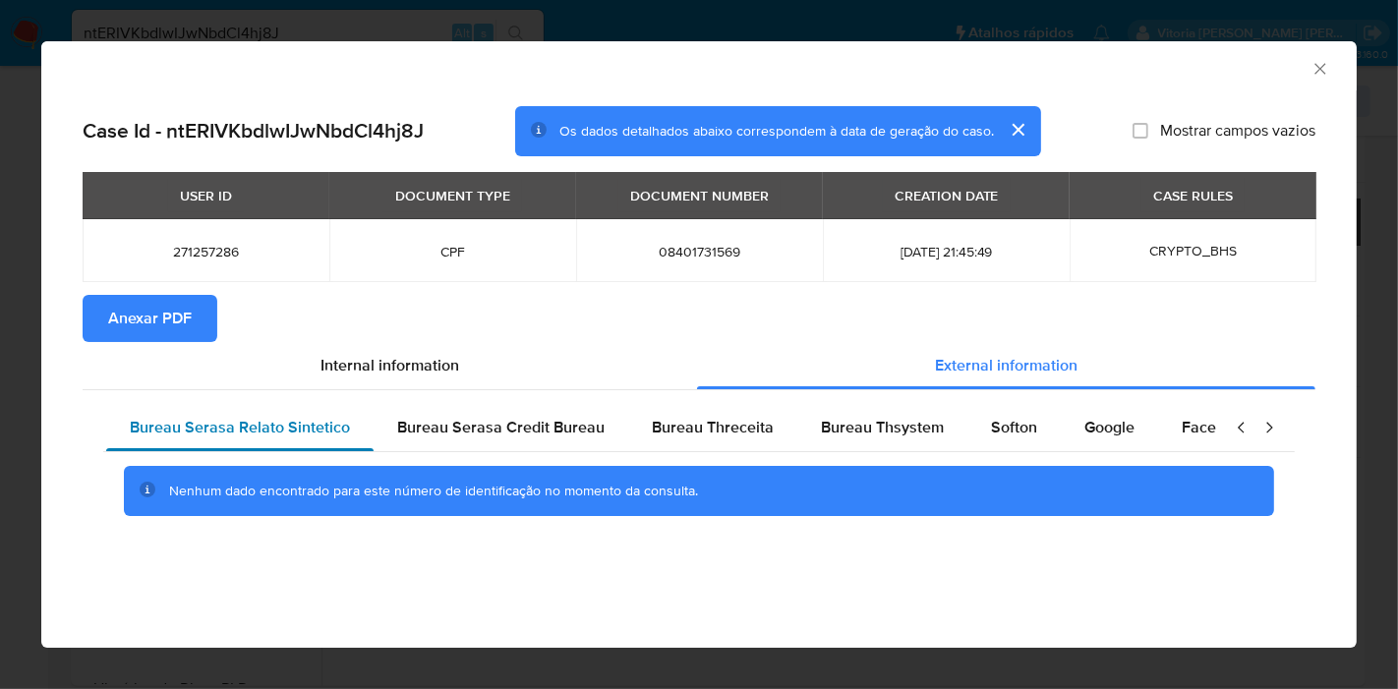
scroll to position [0, 0]
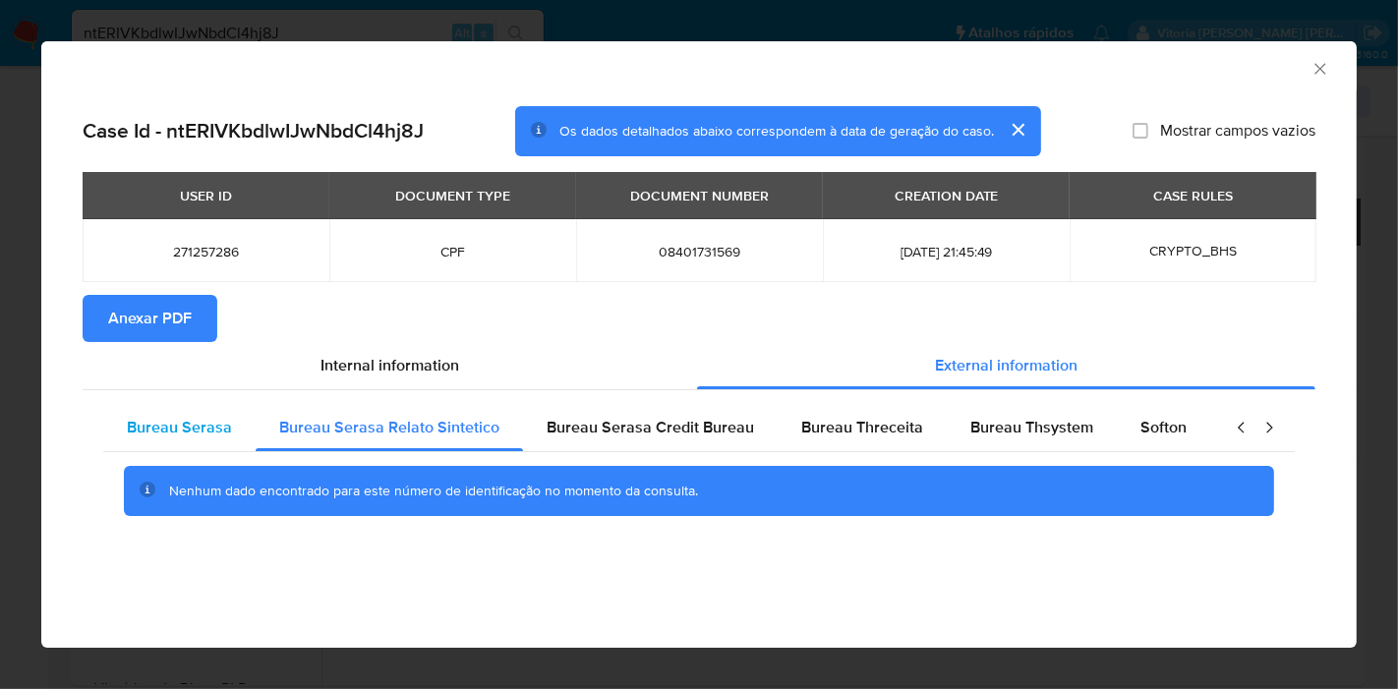
drag, startPoint x: 162, startPoint y: 436, endPoint x: 179, endPoint y: 427, distance: 19.4
click at [162, 434] on span "Bureau Serasa" at bounding box center [179, 427] width 105 height 23
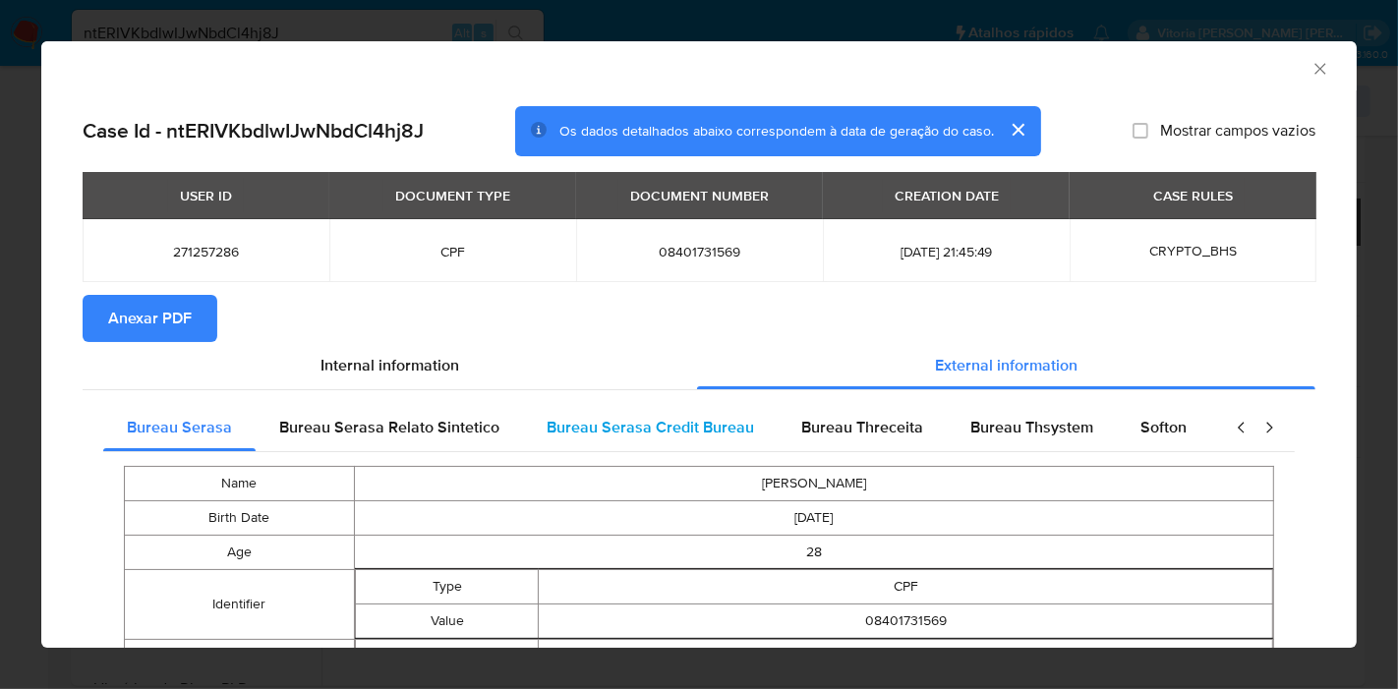
click at [602, 442] on div "Bureau Serasa Credit Bureau" at bounding box center [650, 427] width 255 height 47
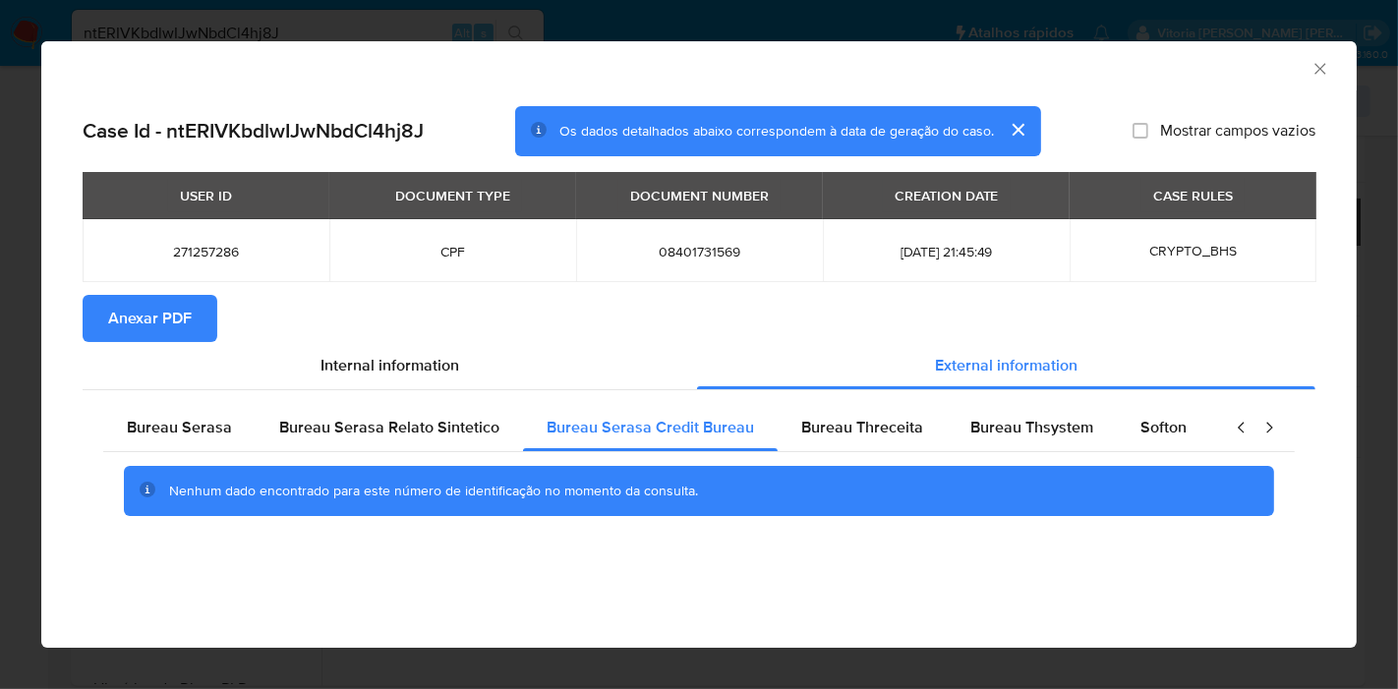
click at [1322, 71] on icon "Fechar a janela" at bounding box center [1320, 69] width 20 height 20
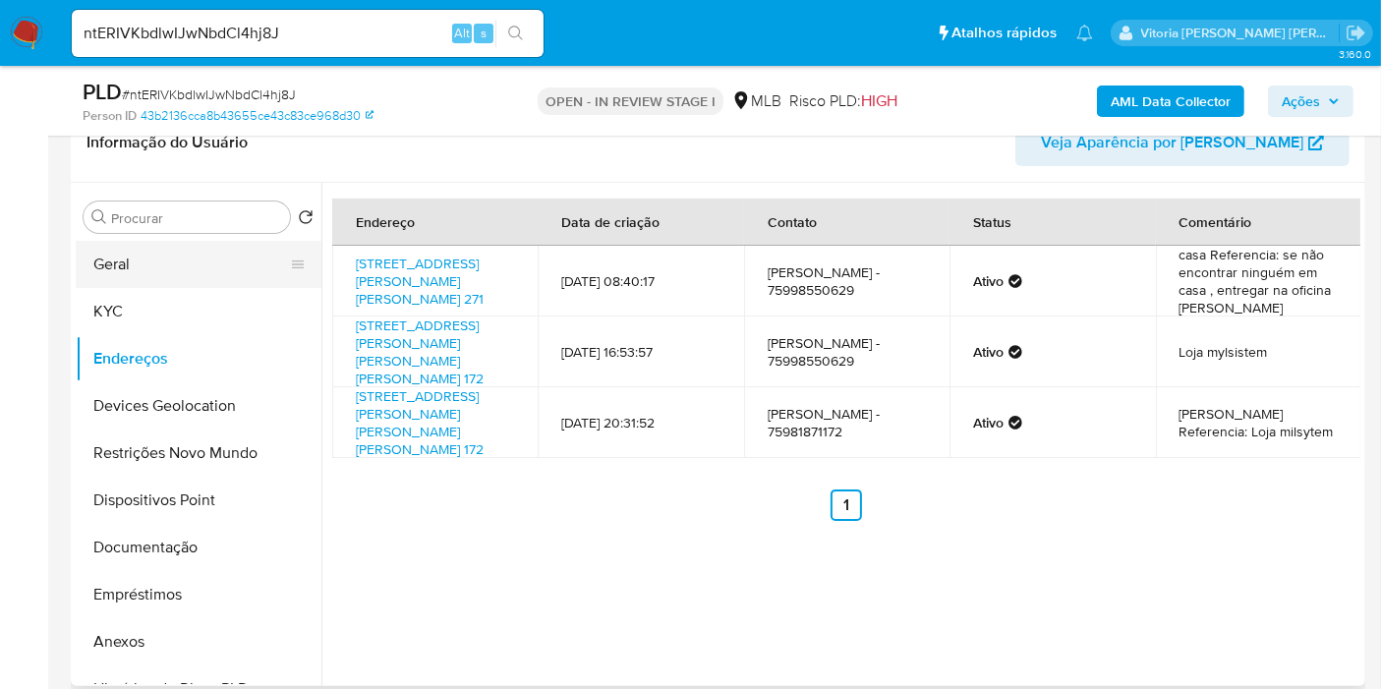
click at [158, 273] on button "Geral" at bounding box center [191, 264] width 230 height 47
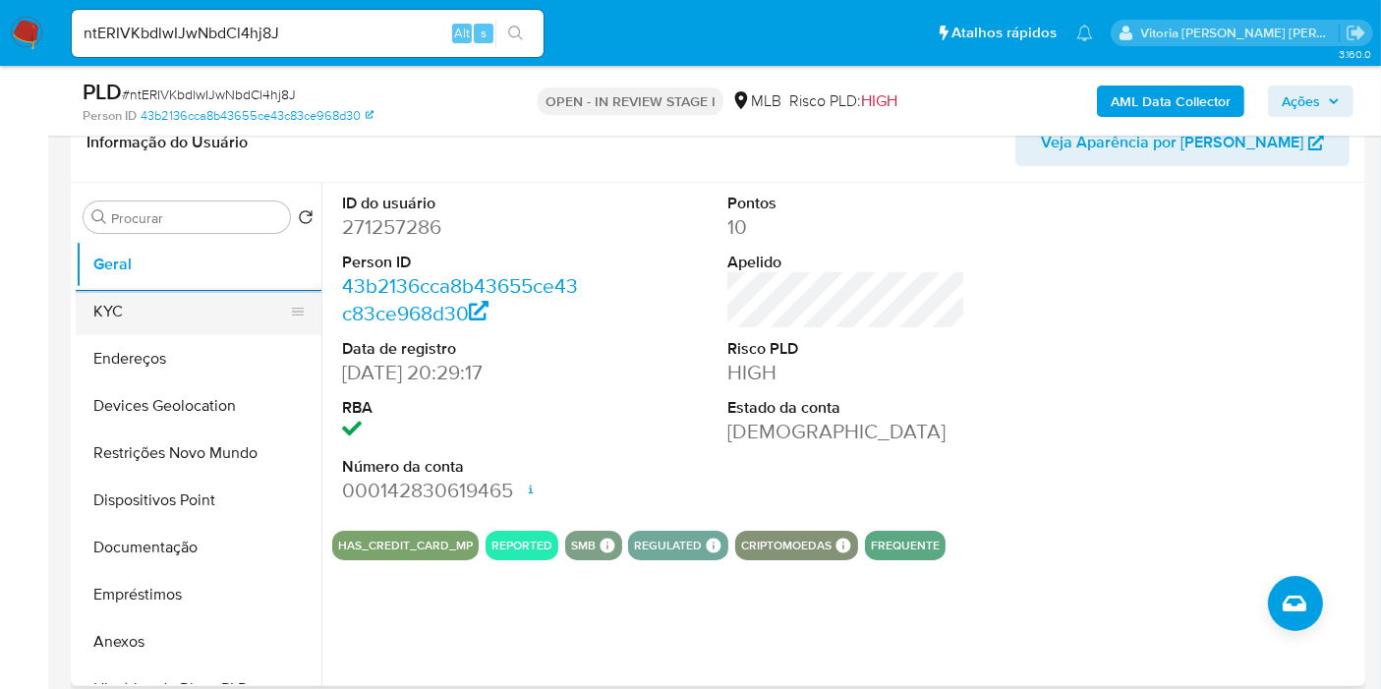
click at [158, 307] on button "KYC" at bounding box center [191, 311] width 230 height 47
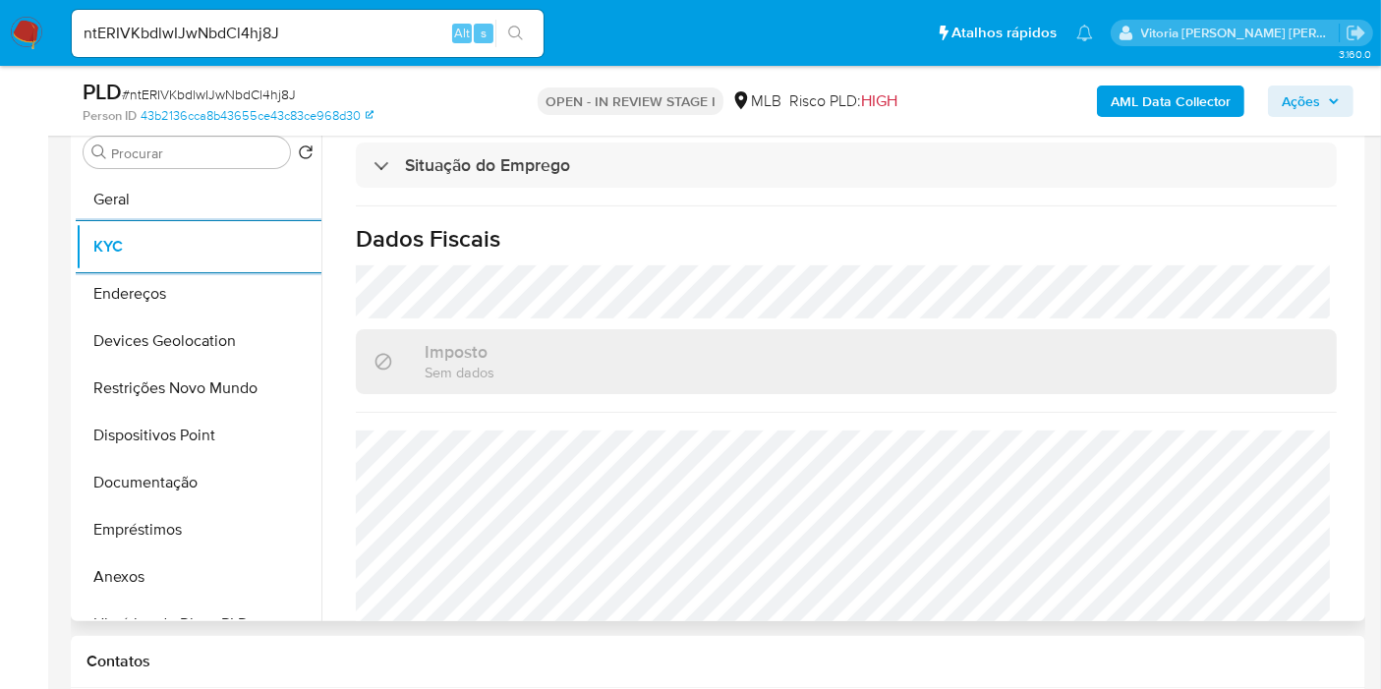
scroll to position [892, 0]
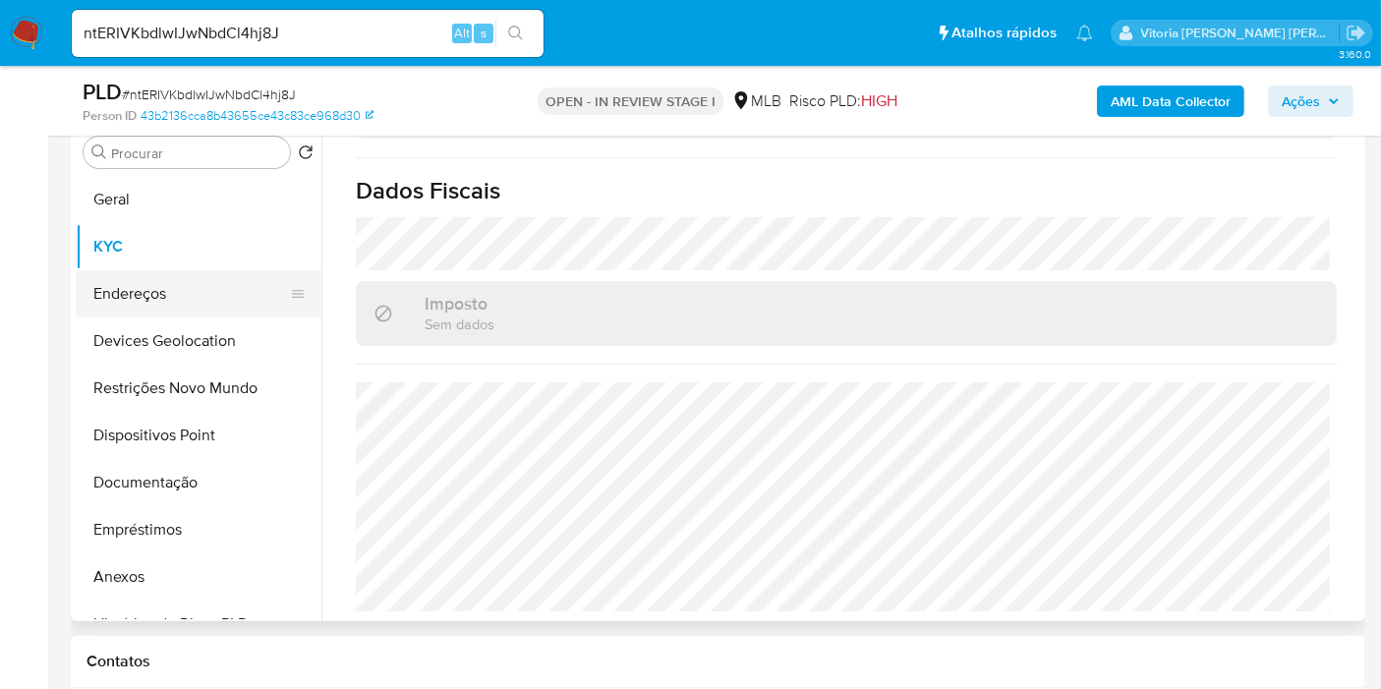
click at [117, 277] on button "Endereços" at bounding box center [191, 293] width 230 height 47
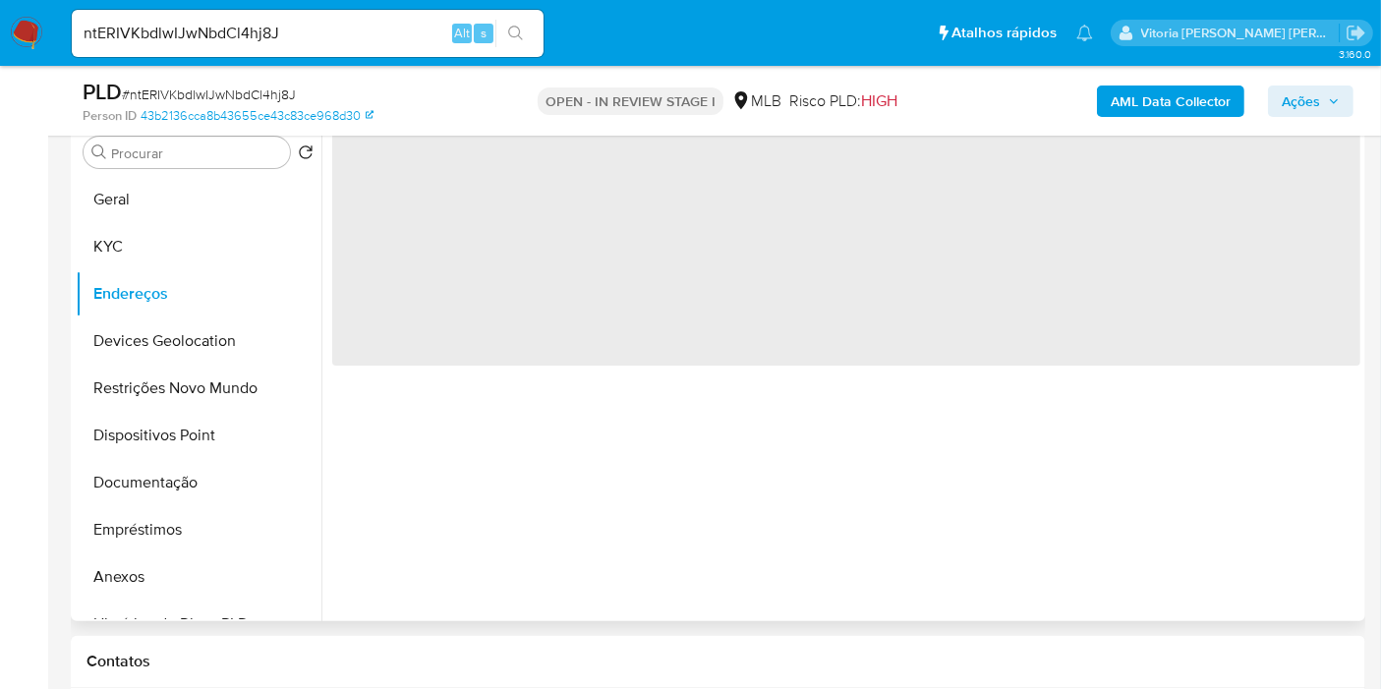
scroll to position [0, 0]
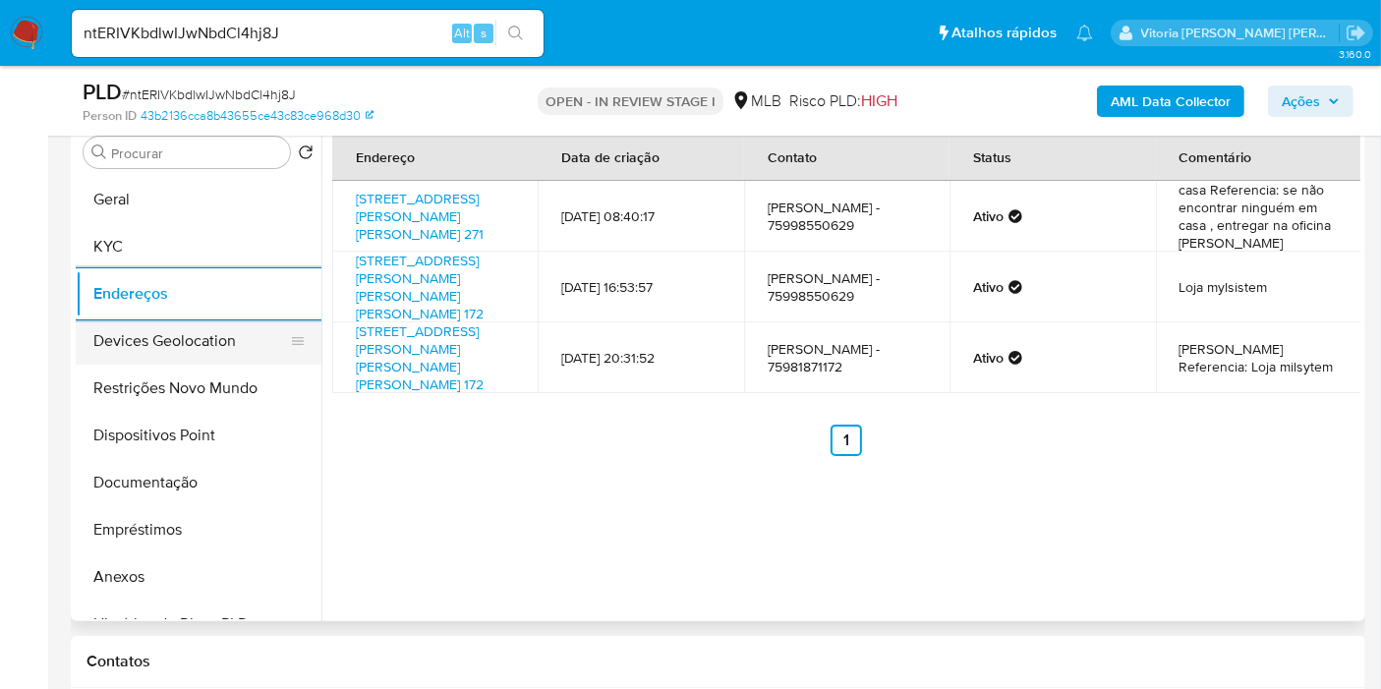
click at [128, 343] on button "Devices Geolocation" at bounding box center [191, 340] width 230 height 47
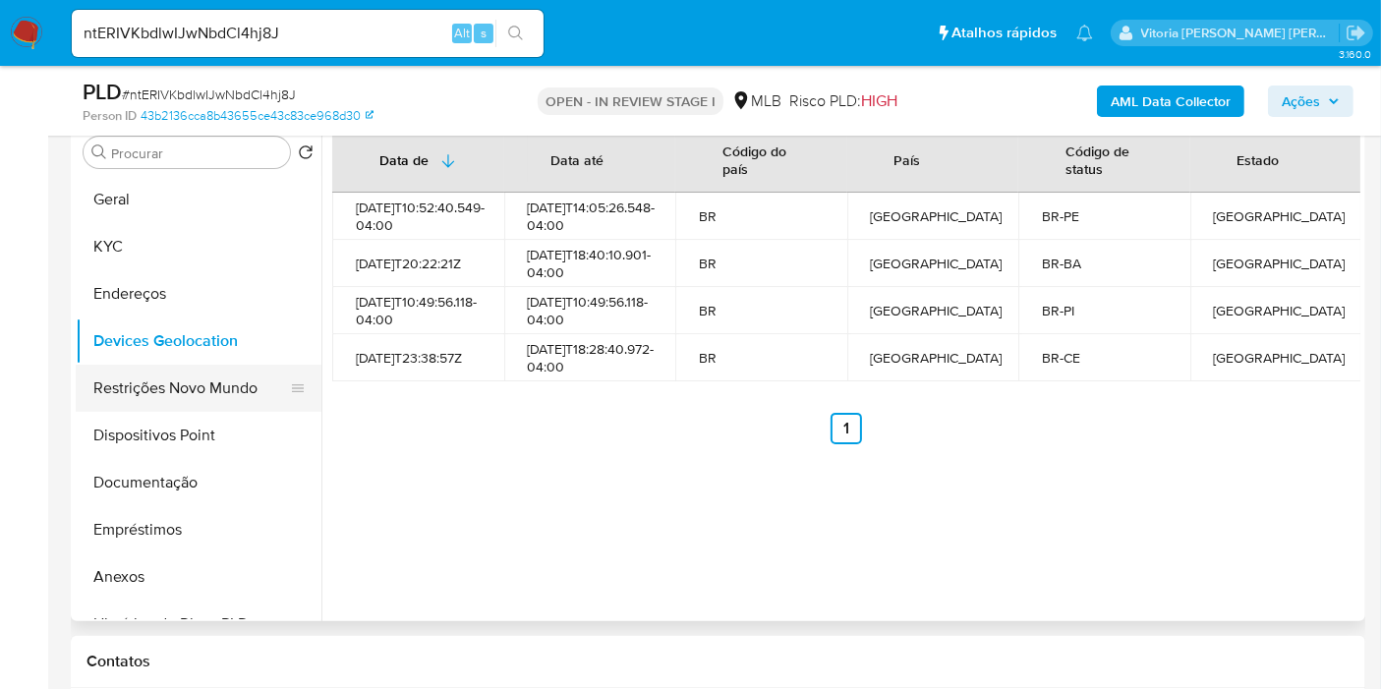
click at [134, 391] on button "Restrições Novo Mundo" at bounding box center [191, 388] width 230 height 47
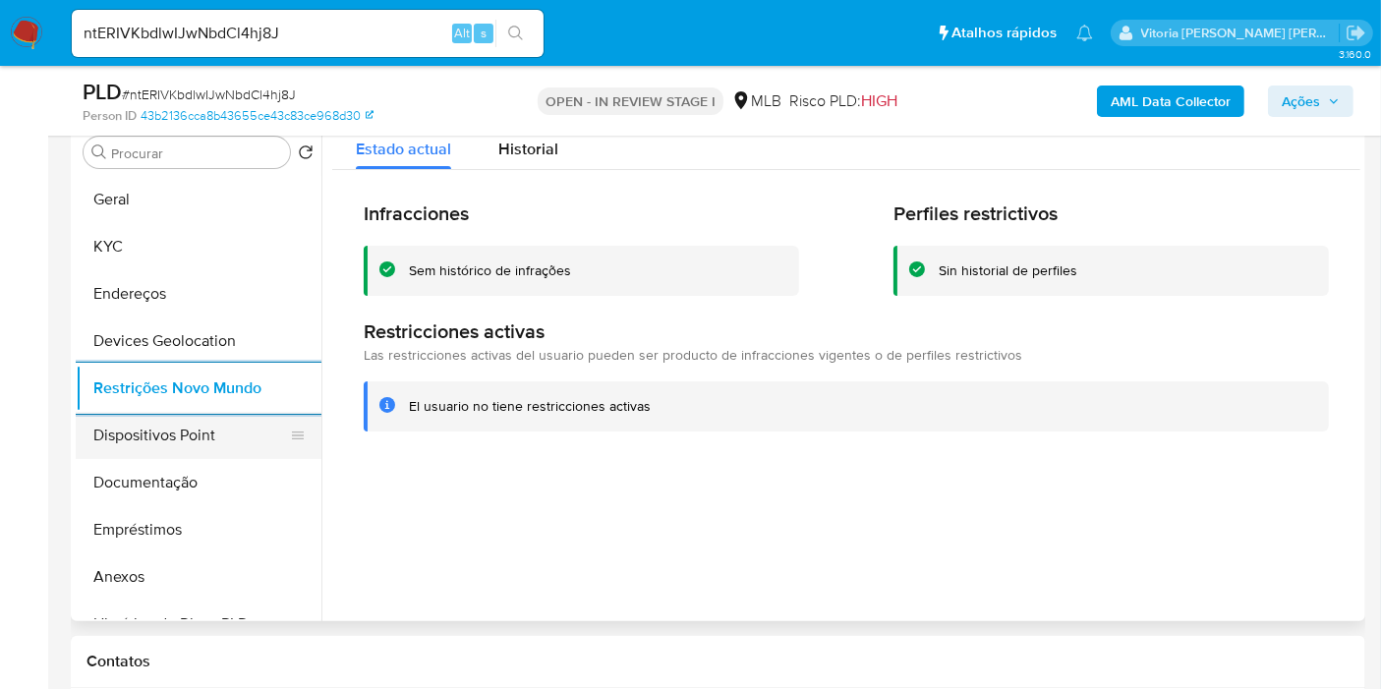
click at [155, 429] on button "Dispositivos Point" at bounding box center [191, 435] width 230 height 47
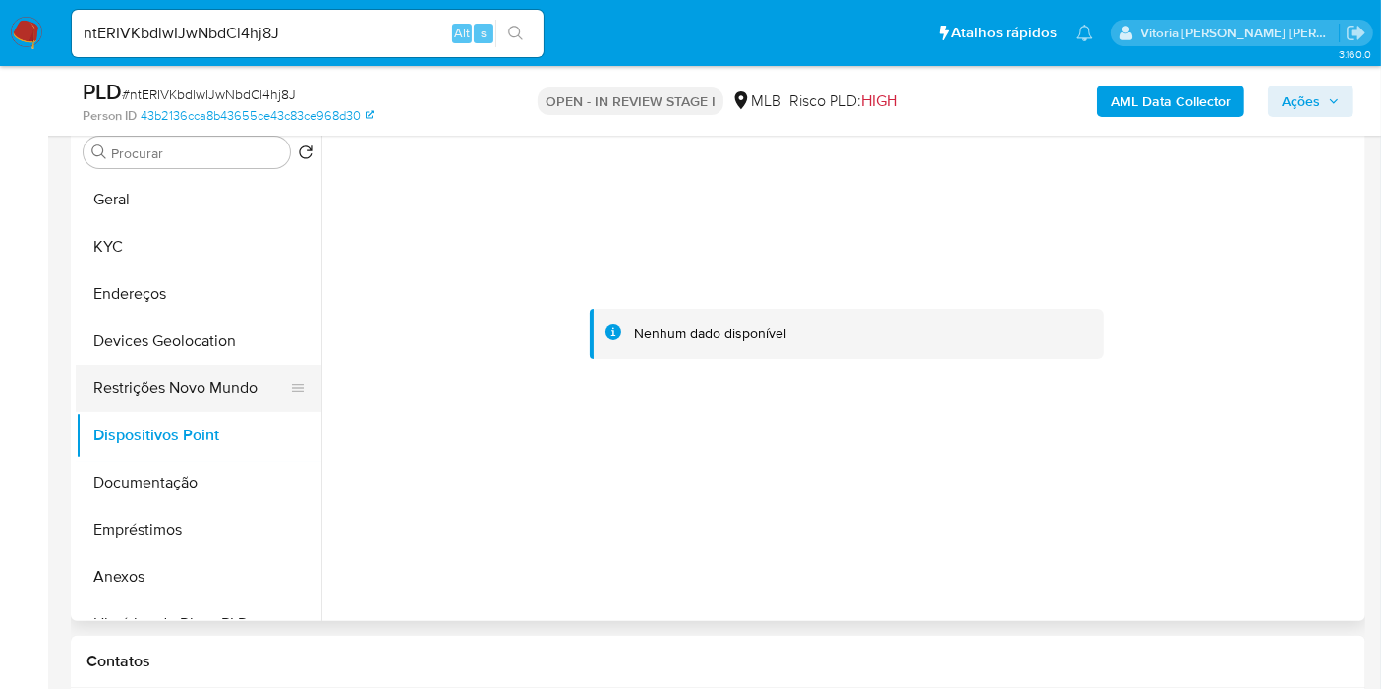
click at [139, 365] on button "Restrições Novo Mundo" at bounding box center [191, 388] width 230 height 47
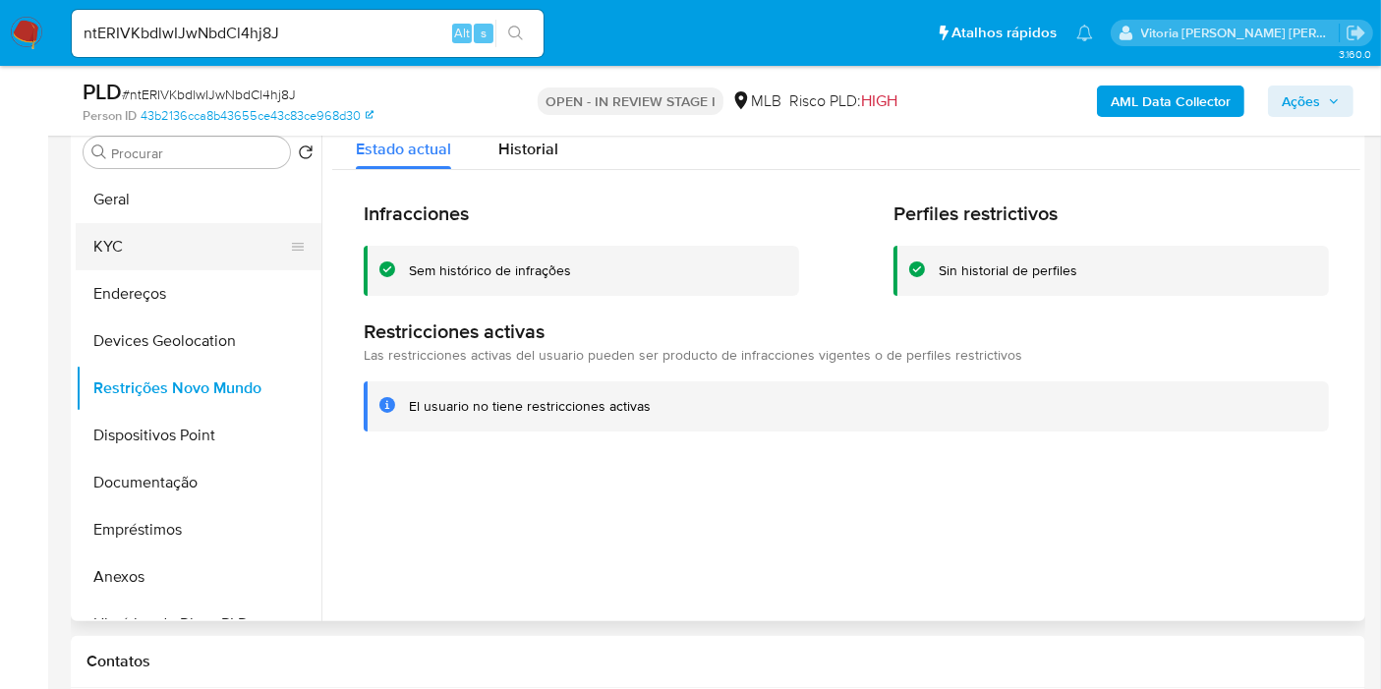
drag, startPoint x: 101, startPoint y: 196, endPoint x: 122, endPoint y: 222, distance: 33.6
click at [112, 203] on button "Geral" at bounding box center [199, 199] width 246 height 47
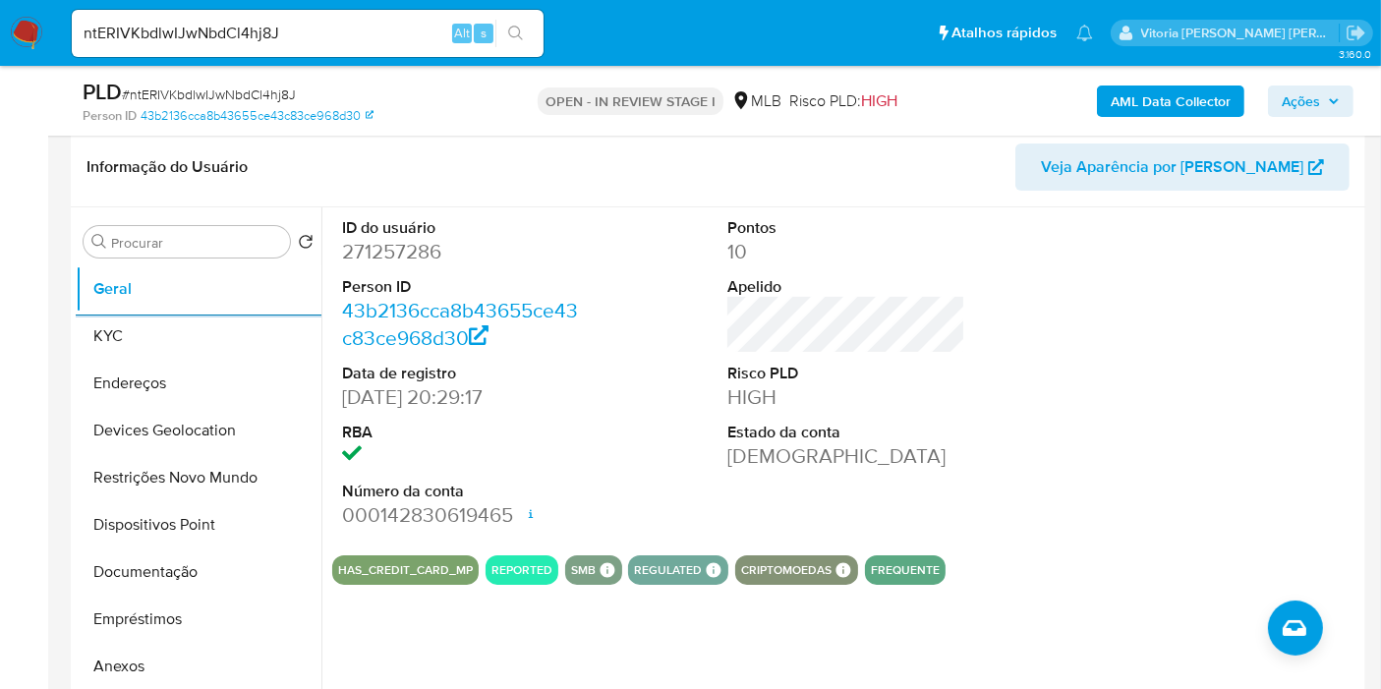
scroll to position [283, 0]
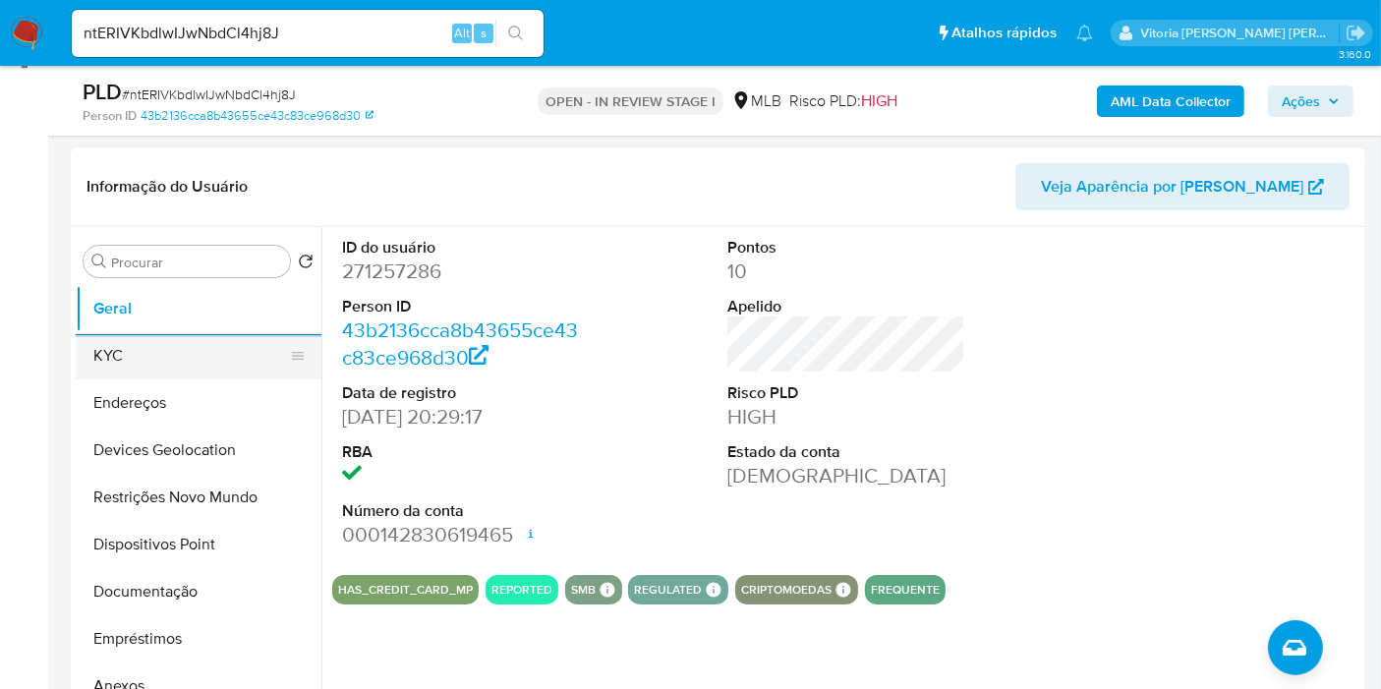
click at [132, 335] on button "KYC" at bounding box center [191, 355] width 230 height 47
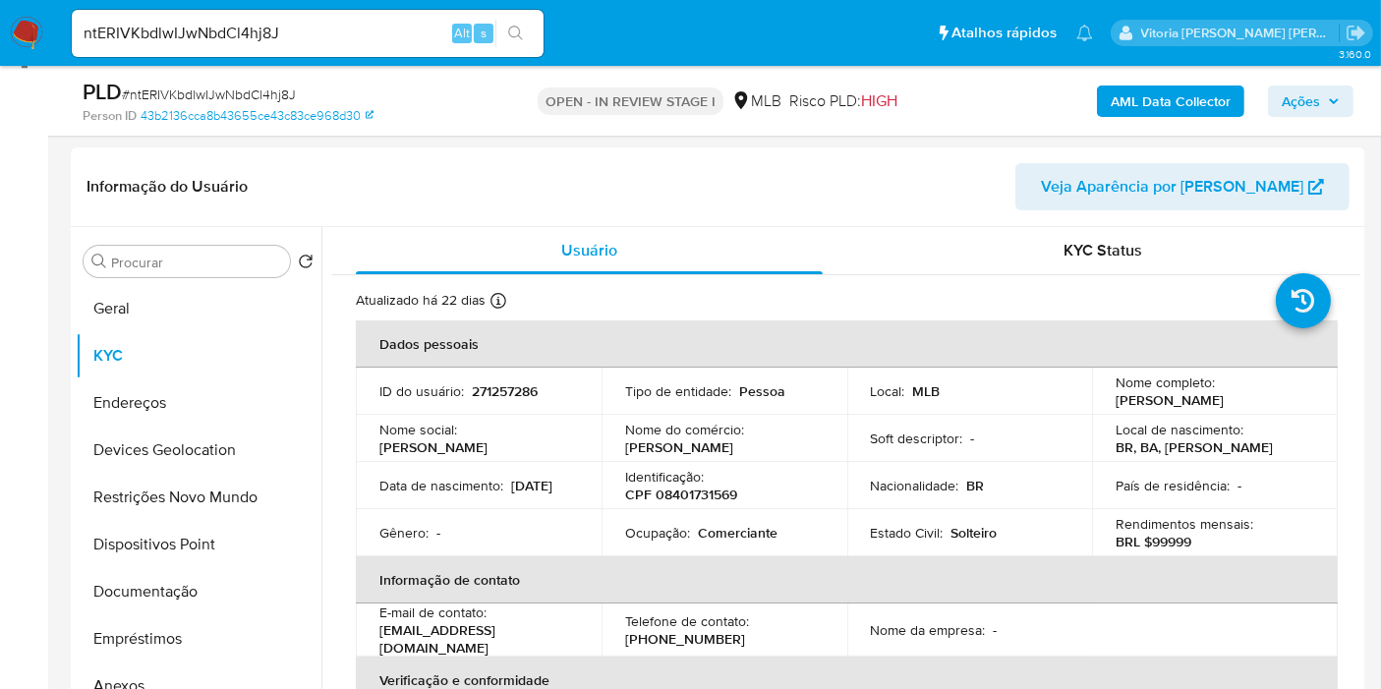
click at [1308, 102] on span "Ações" at bounding box center [1301, 101] width 38 height 31
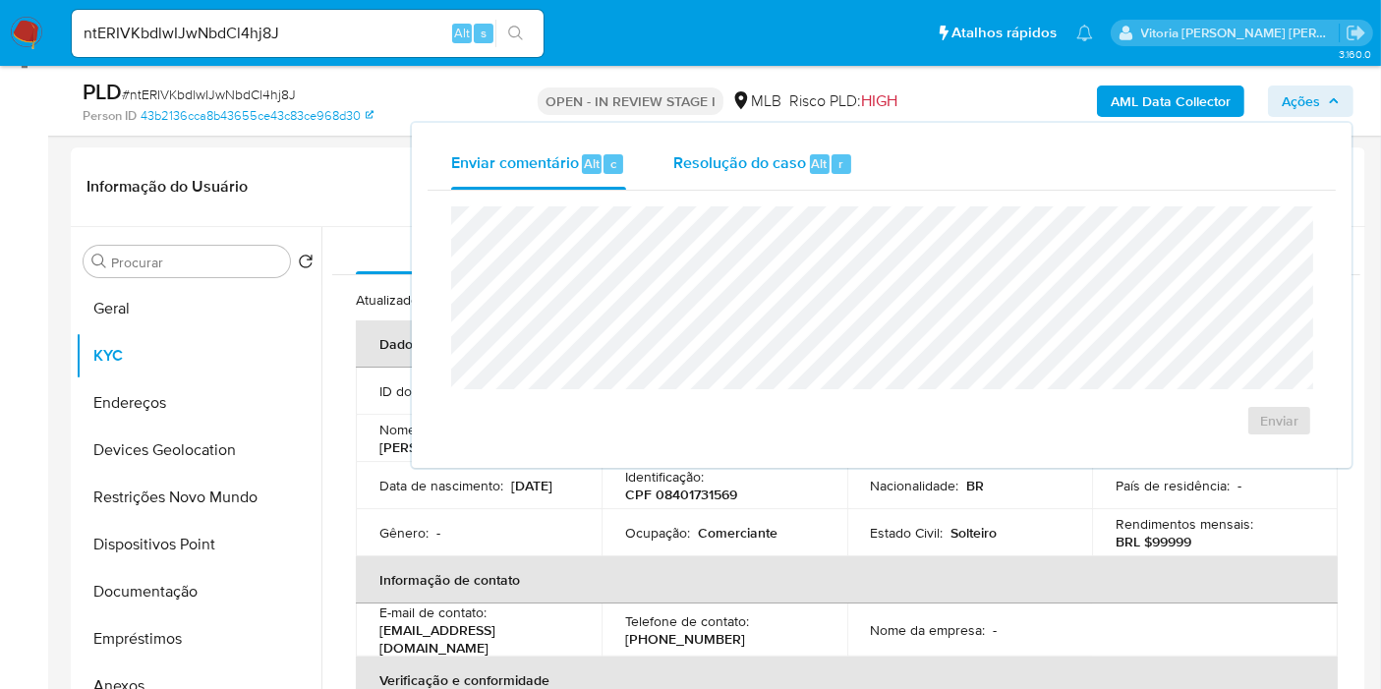
click at [792, 175] on div "Resolução do caso Alt r" at bounding box center [763, 164] width 180 height 51
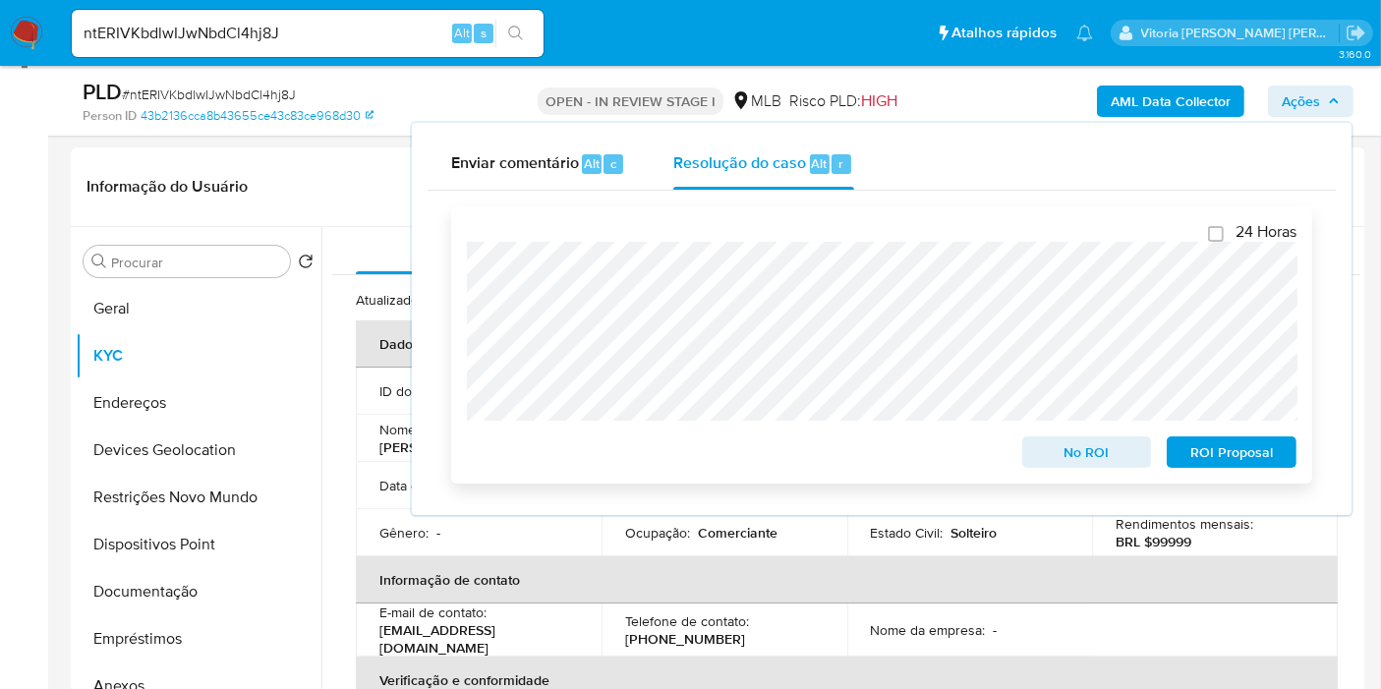
click at [451, 264] on div "24 Horas No ROI ROI Proposal" at bounding box center [881, 344] width 861 height 277
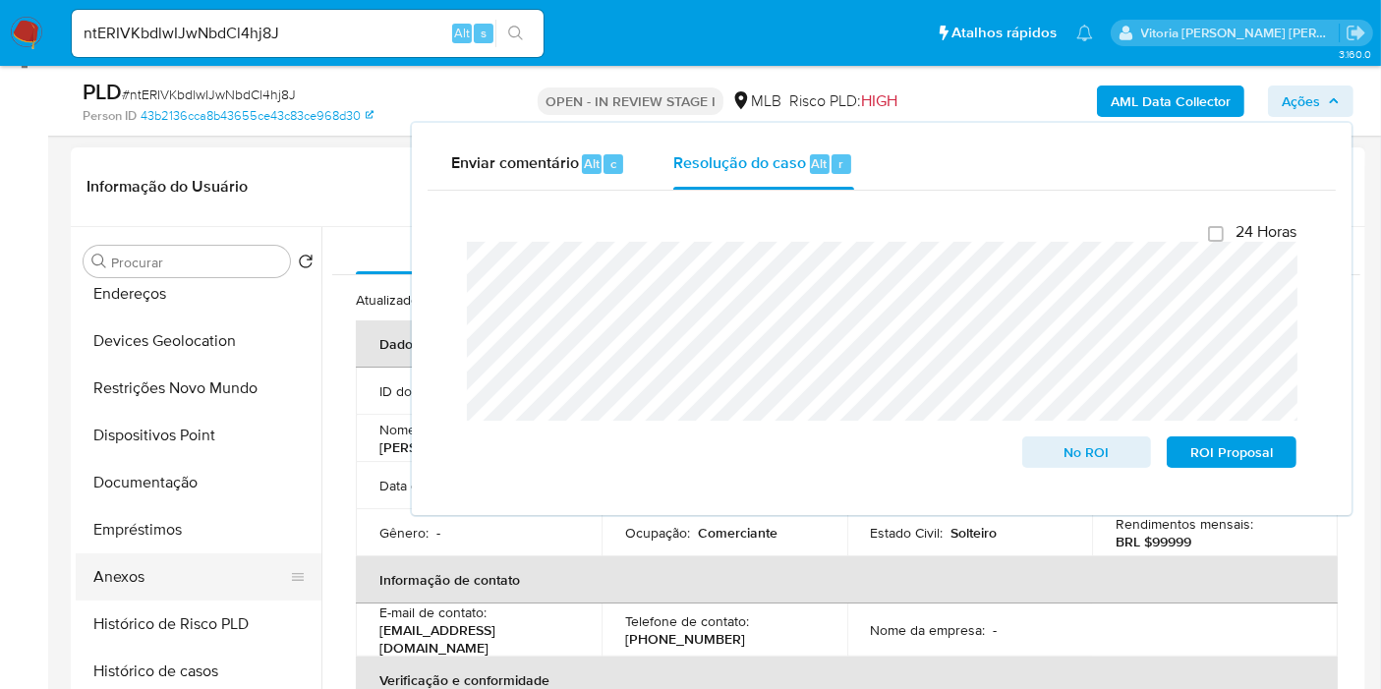
scroll to position [218, 0]
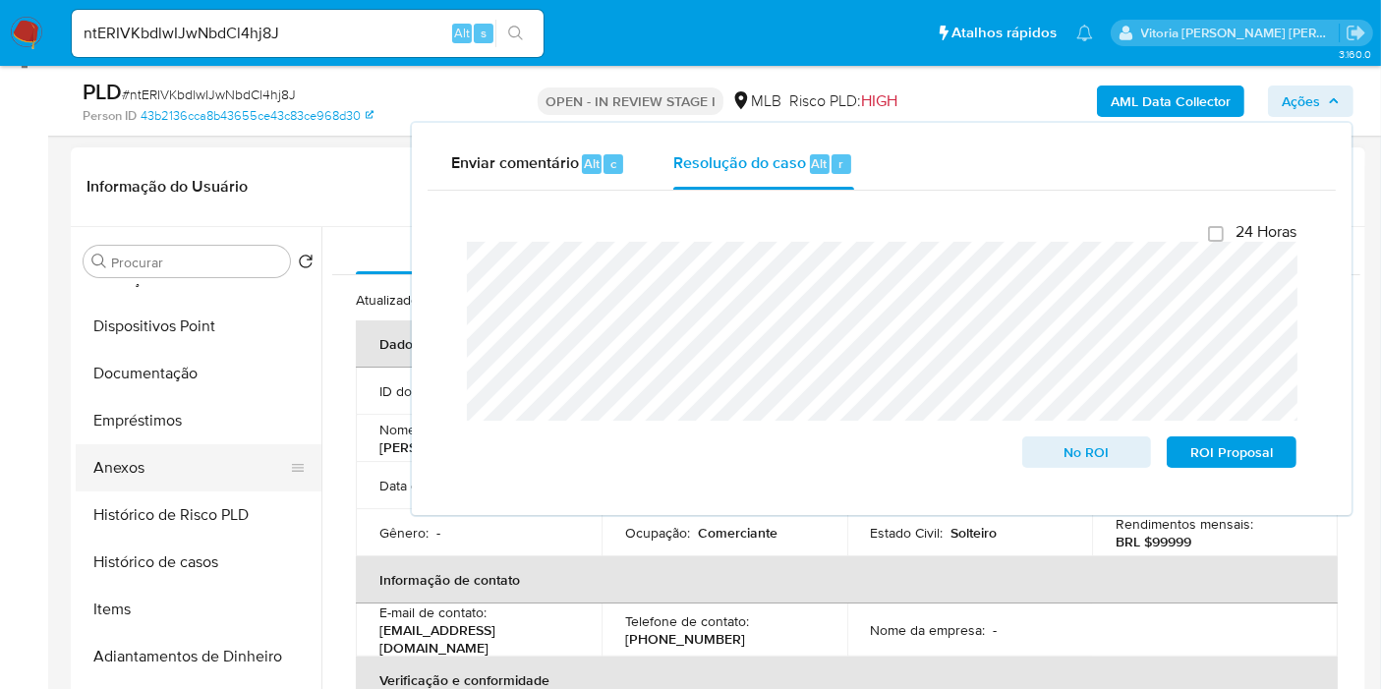
click at [157, 469] on button "Anexos" at bounding box center [191, 467] width 230 height 47
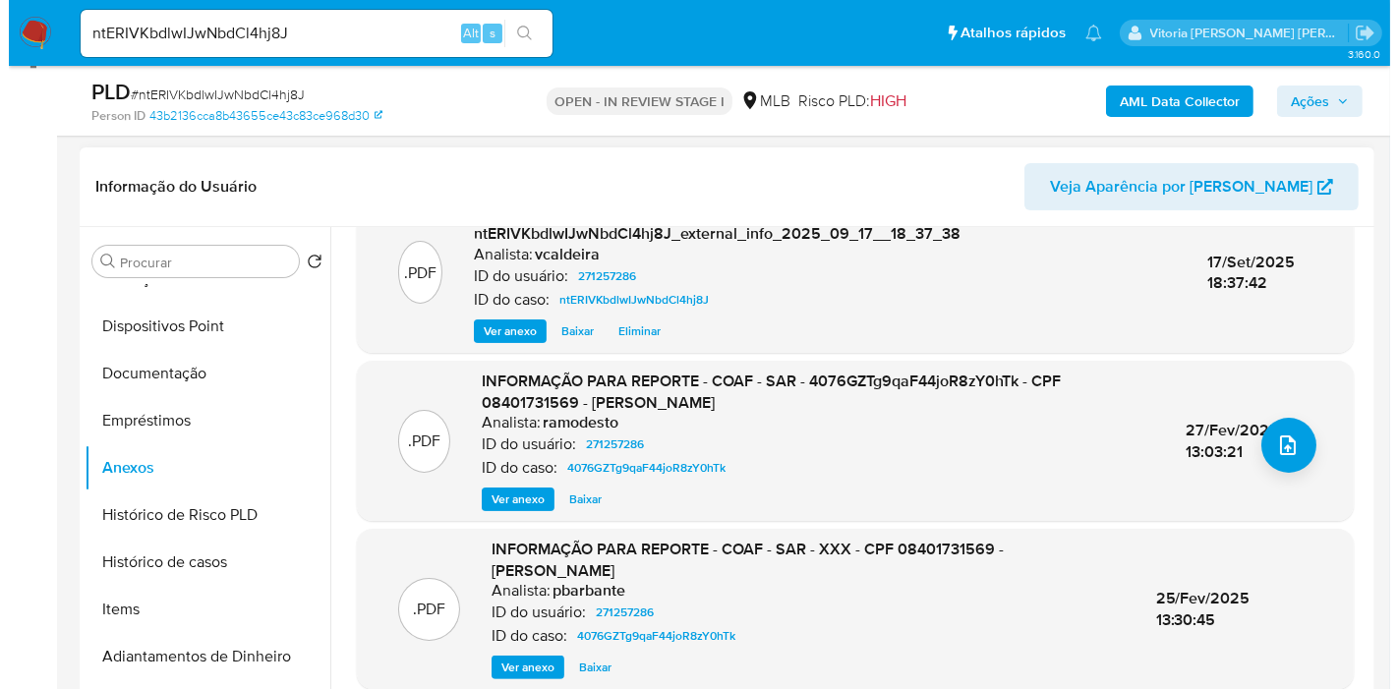
scroll to position [0, 0]
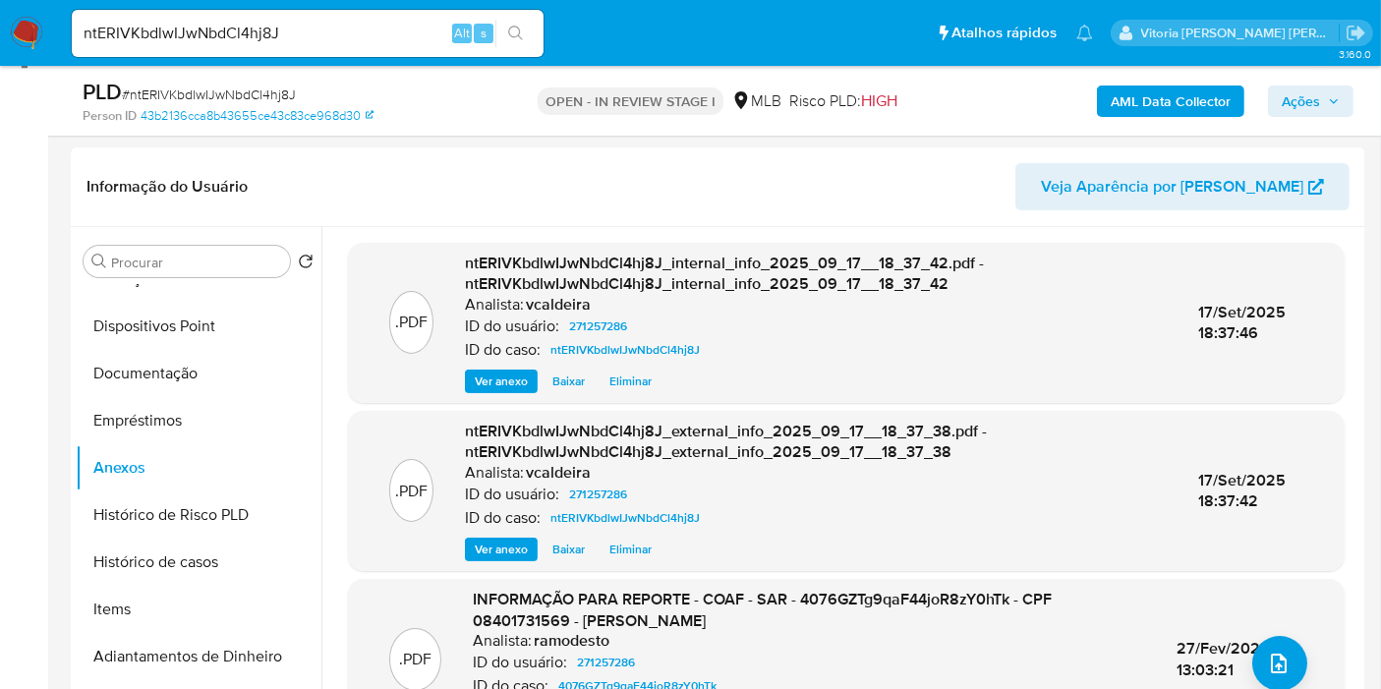
click at [1308, 94] on span "Ações" at bounding box center [1301, 101] width 38 height 31
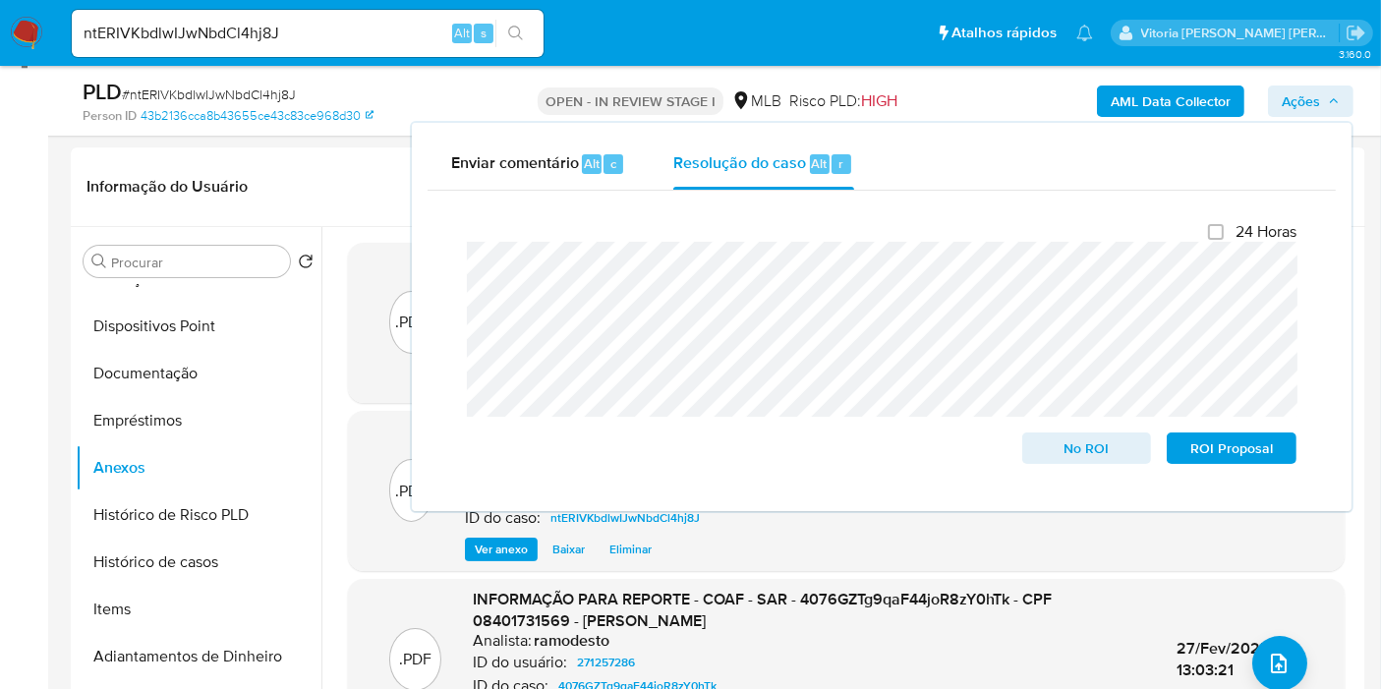
click at [1305, 99] on span "Ações" at bounding box center [1301, 101] width 38 height 31
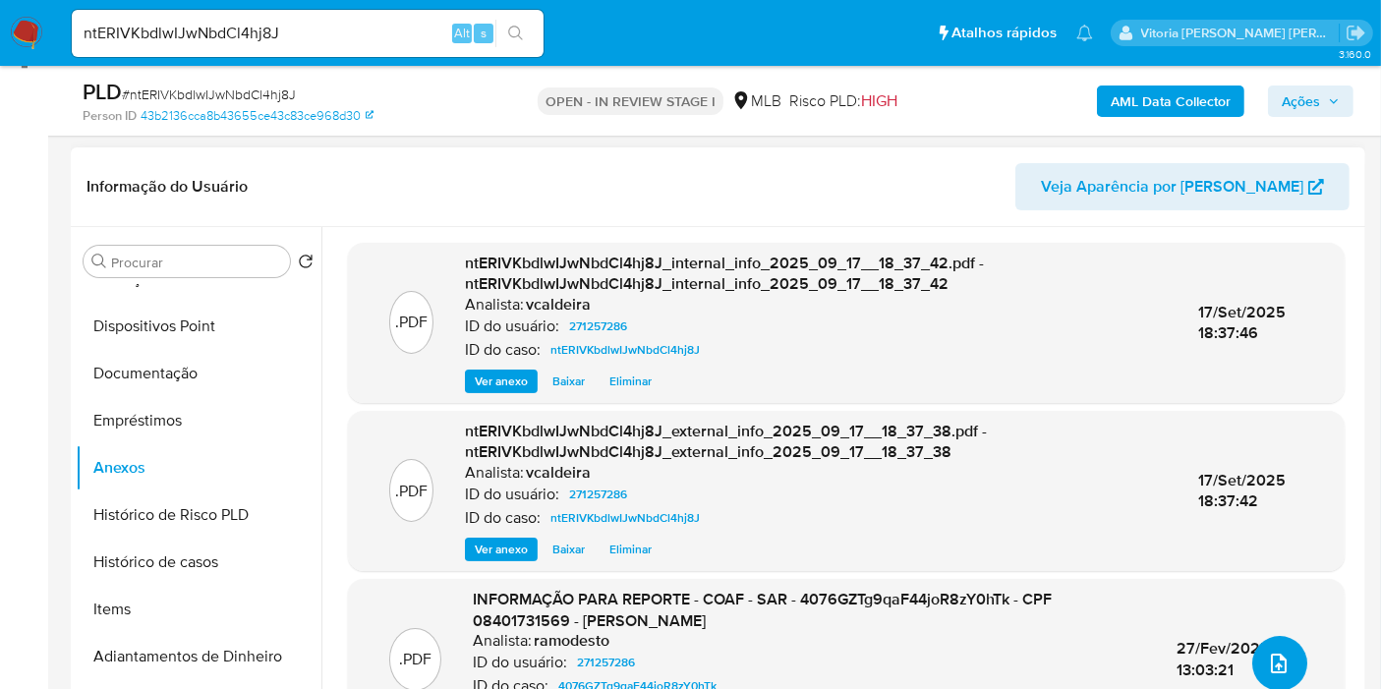
click at [1267, 675] on icon "upload-file" at bounding box center [1279, 664] width 24 height 24
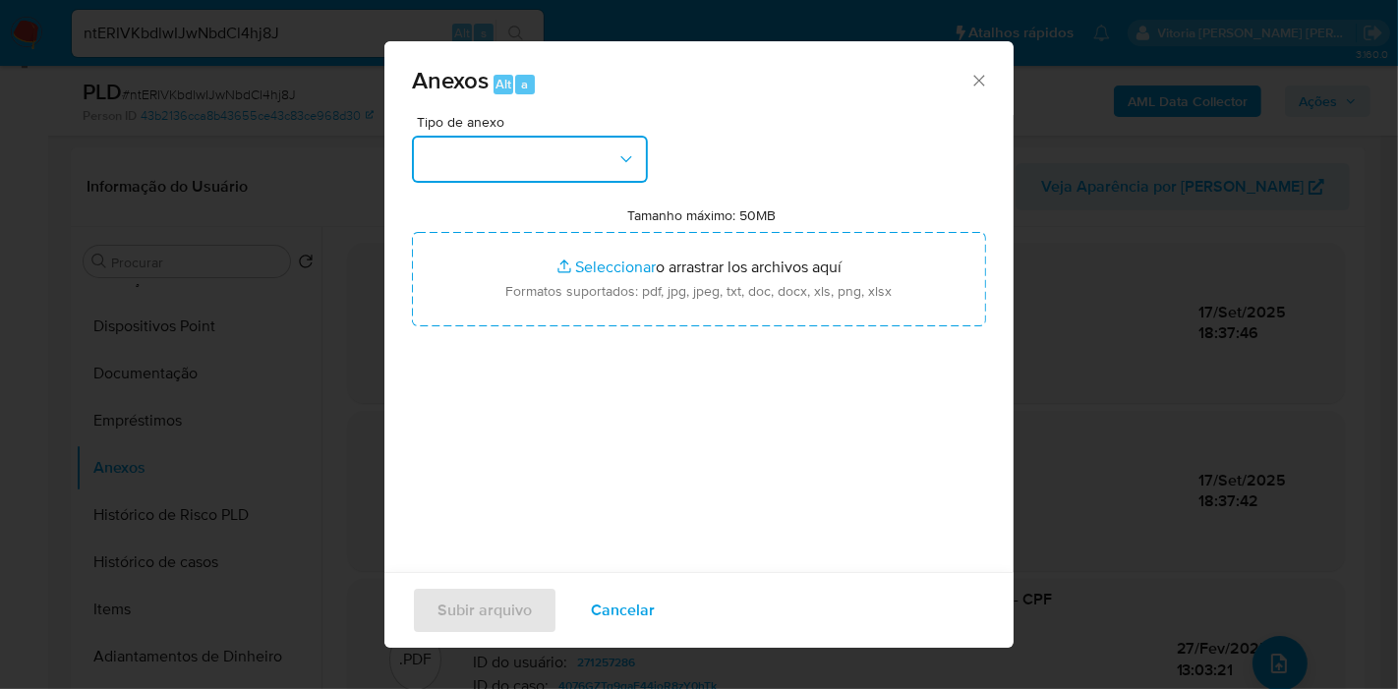
click at [566, 161] on button "button" at bounding box center [530, 159] width 236 height 47
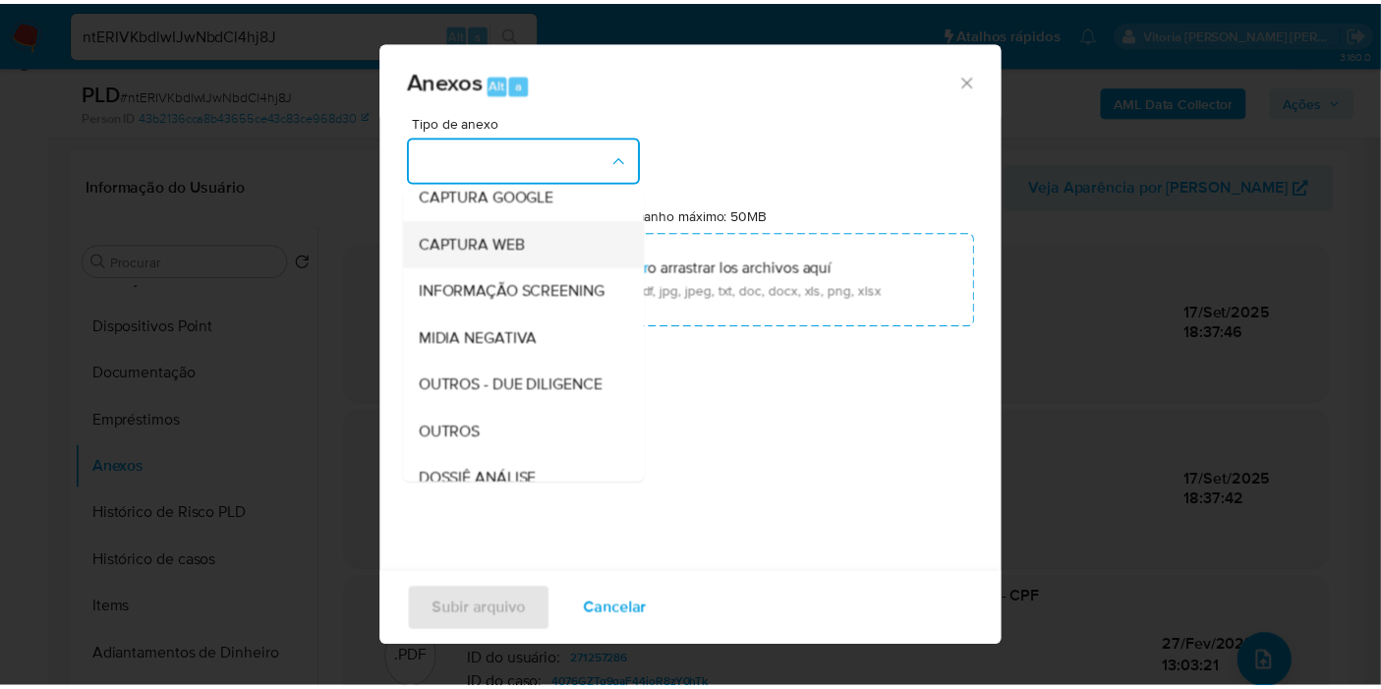
scroll to position [218, 0]
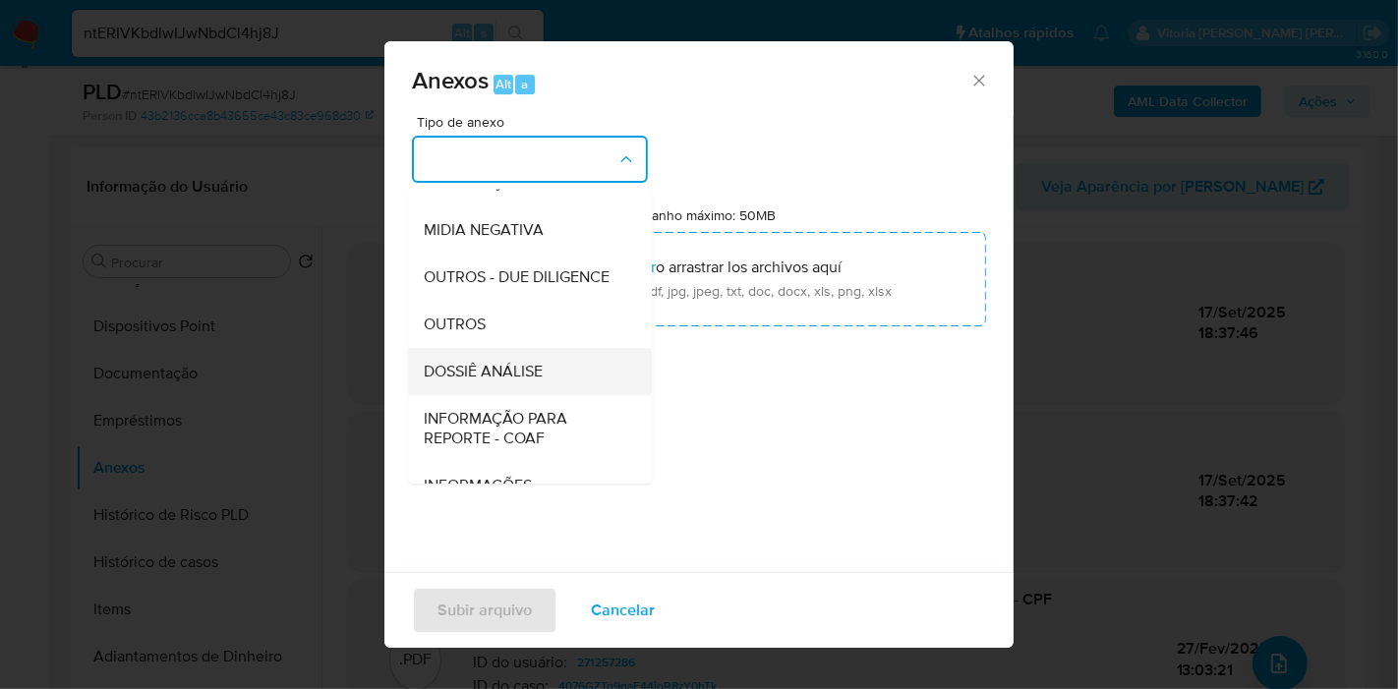
click at [555, 395] on div "DOSSIÊ ANÁLISE" at bounding box center [524, 371] width 200 height 47
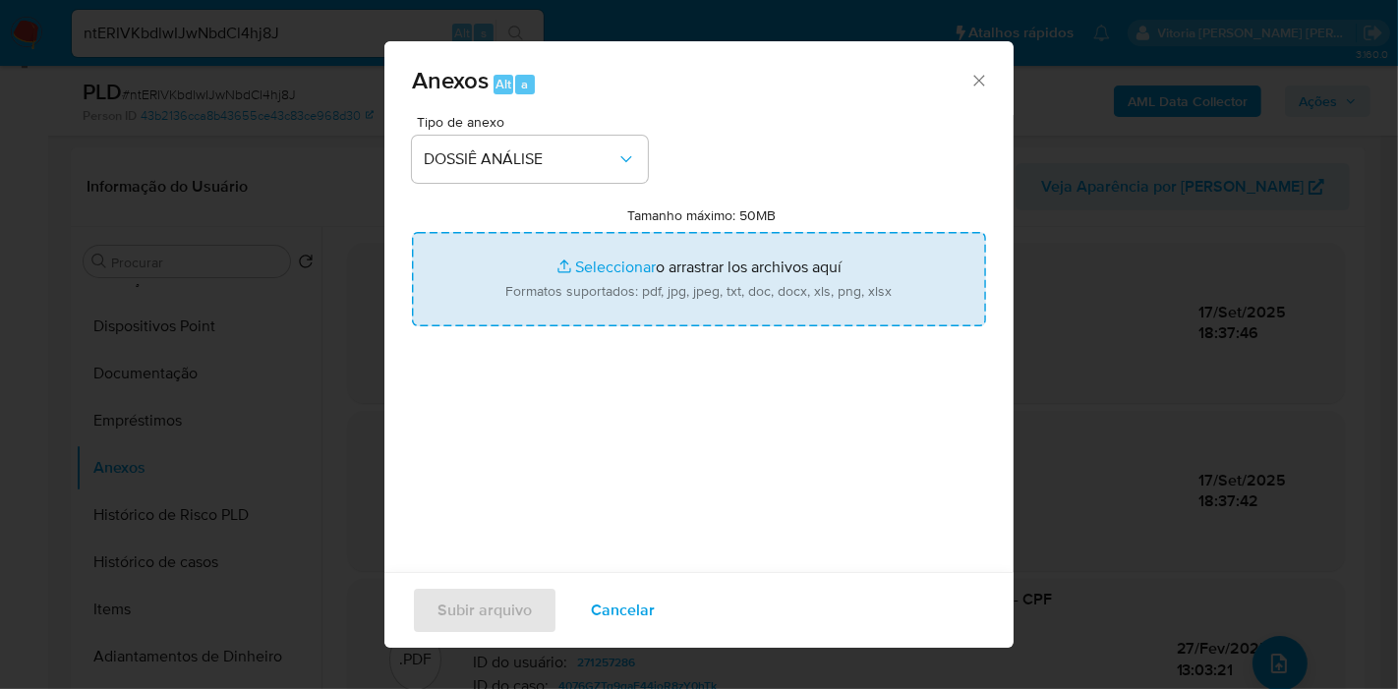
type input "C:\fakepath\Mulan 271257286_2025_09_17_08_37_30.pdf"
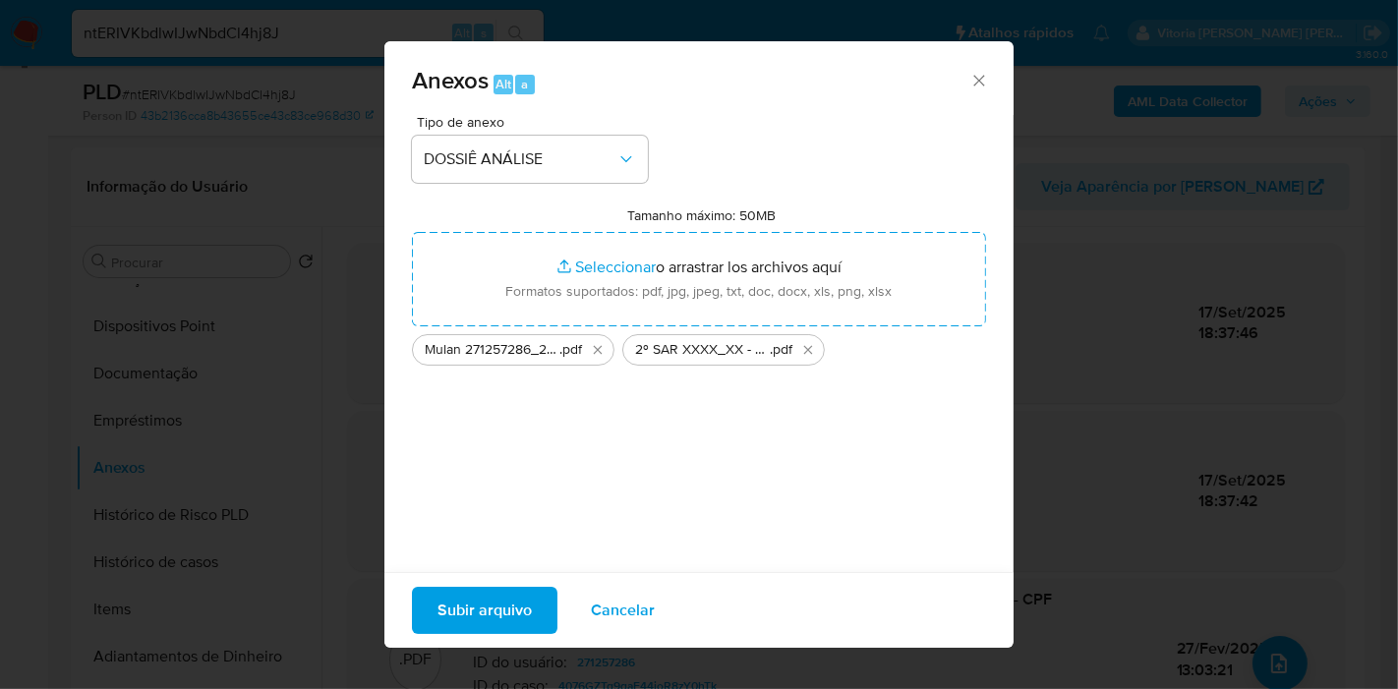
click at [513, 599] on span "Subir arquivo" at bounding box center [484, 610] width 94 height 43
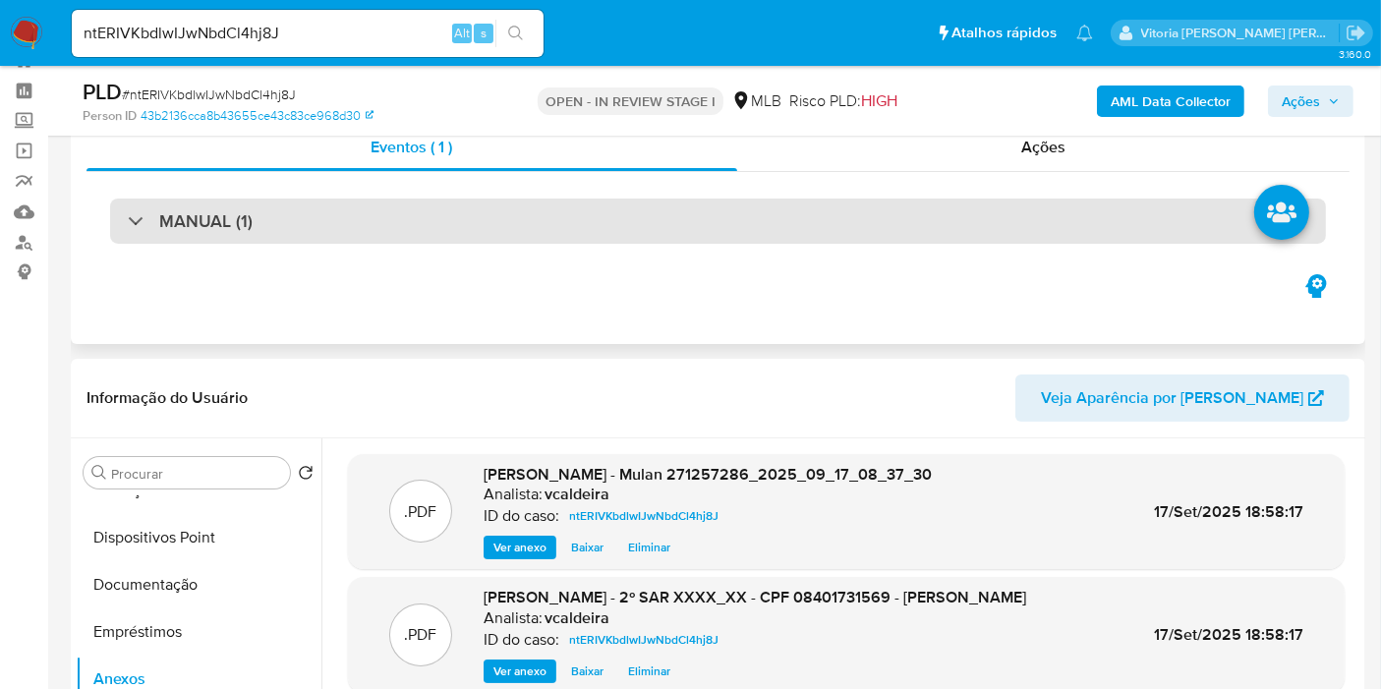
scroll to position [64, 0]
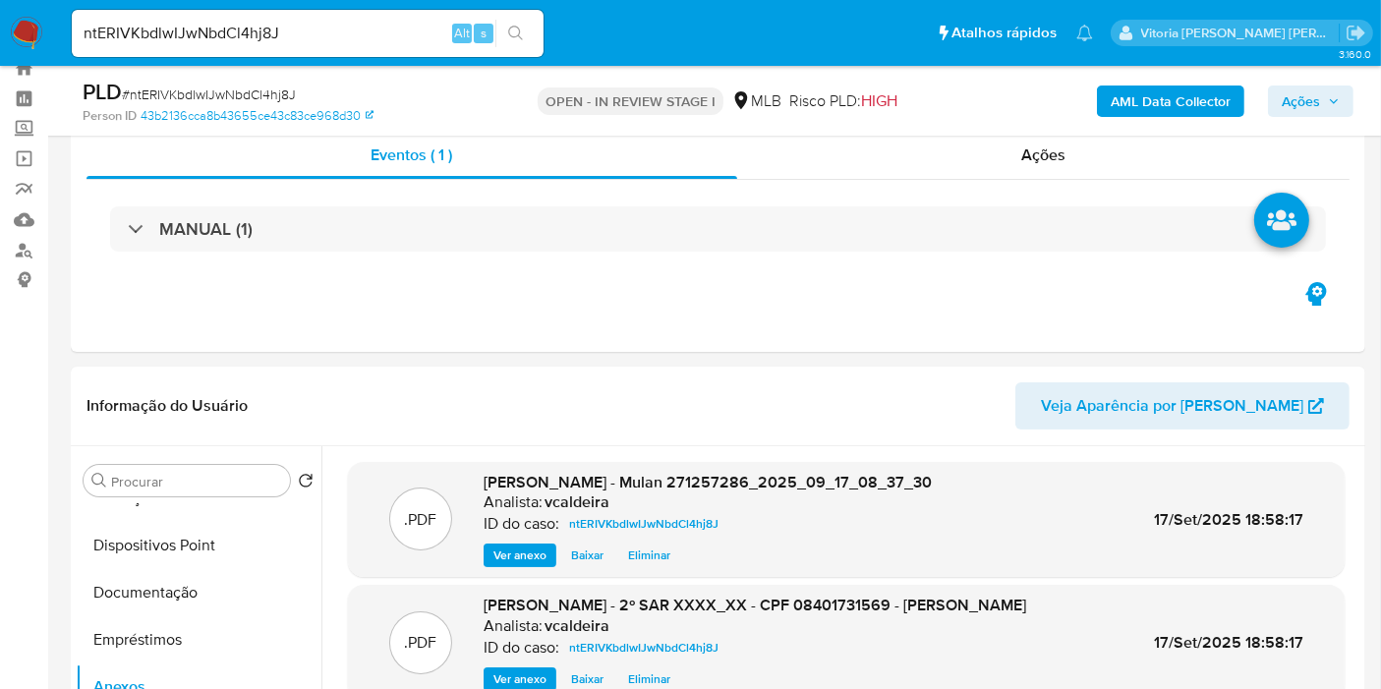
click at [1306, 98] on span "Ações" at bounding box center [1301, 101] width 38 height 31
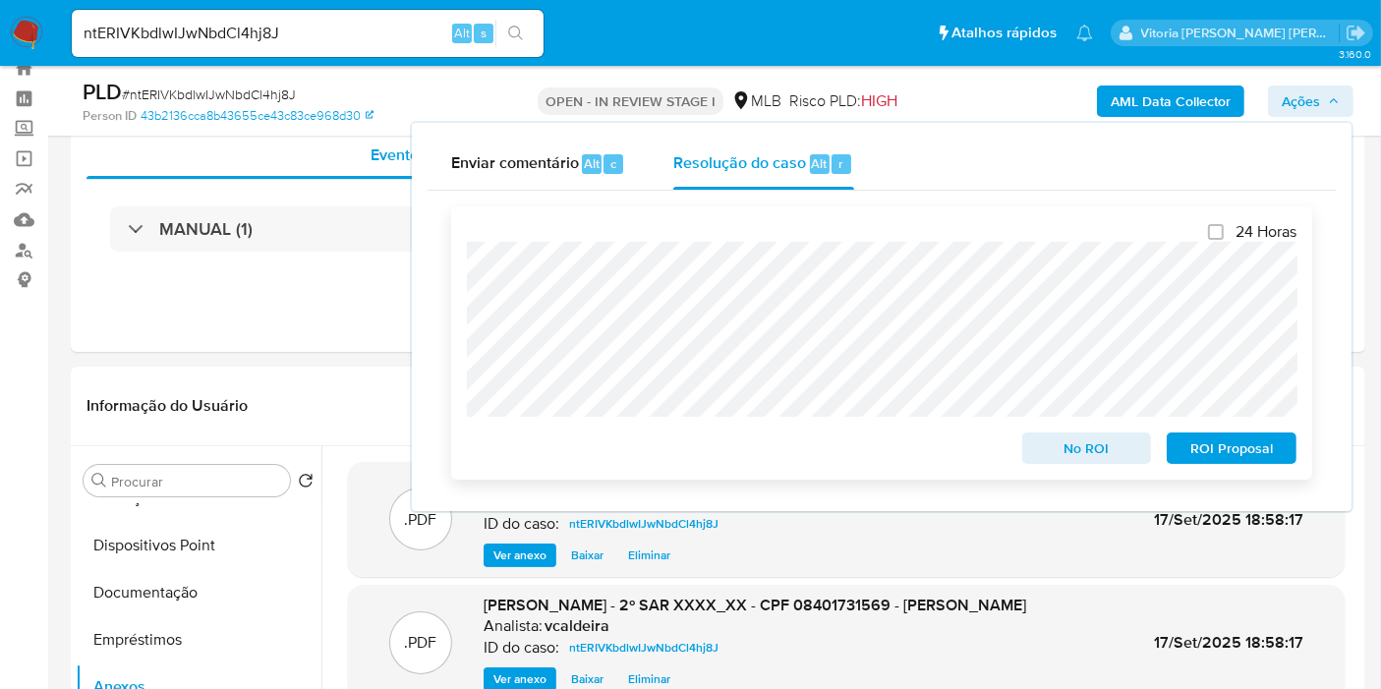
click at [1237, 450] on span "ROI Proposal" at bounding box center [1231, 448] width 102 height 28
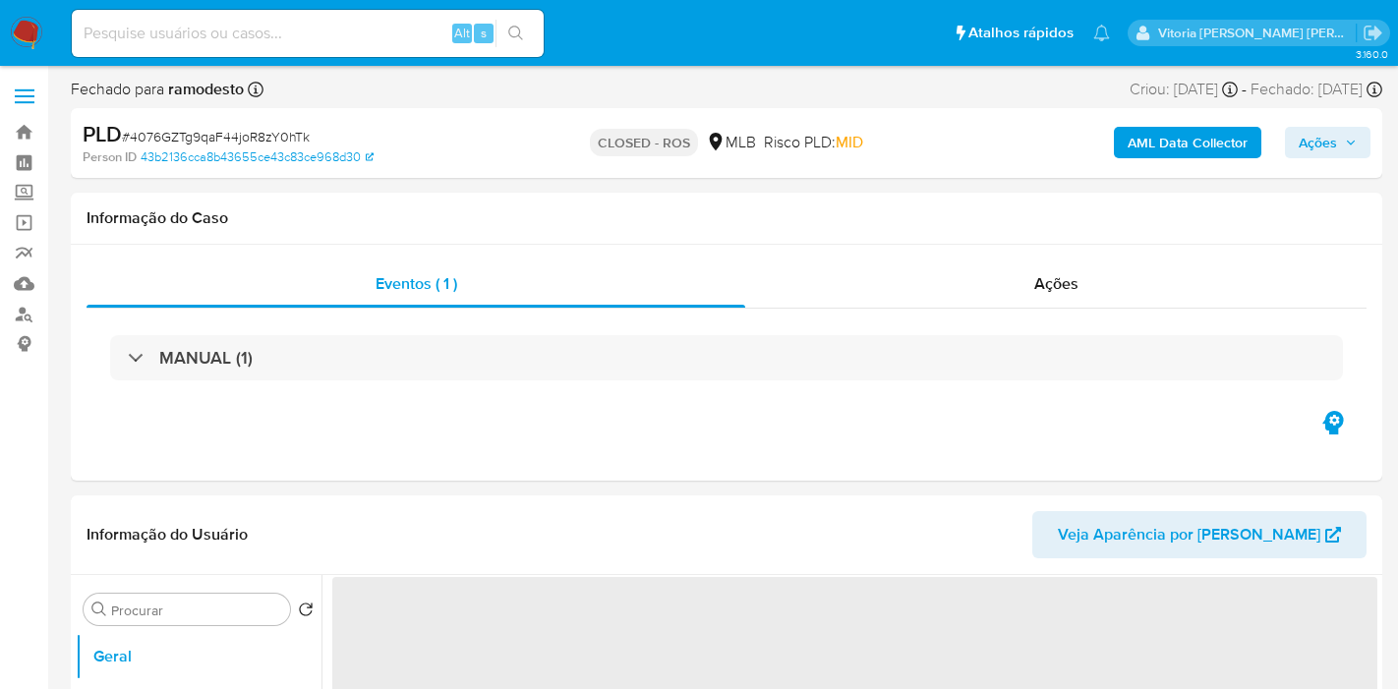
select select "10"
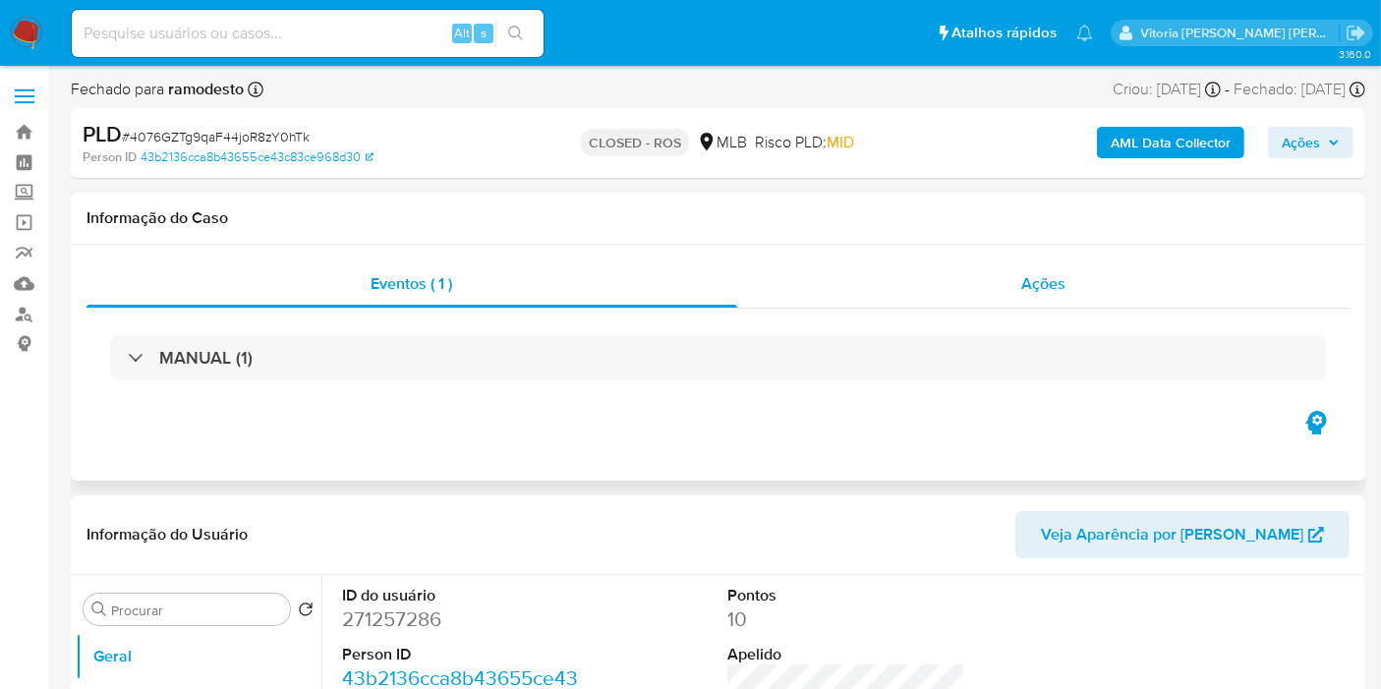
click at [1075, 288] on div "Ações" at bounding box center [1043, 283] width 613 height 47
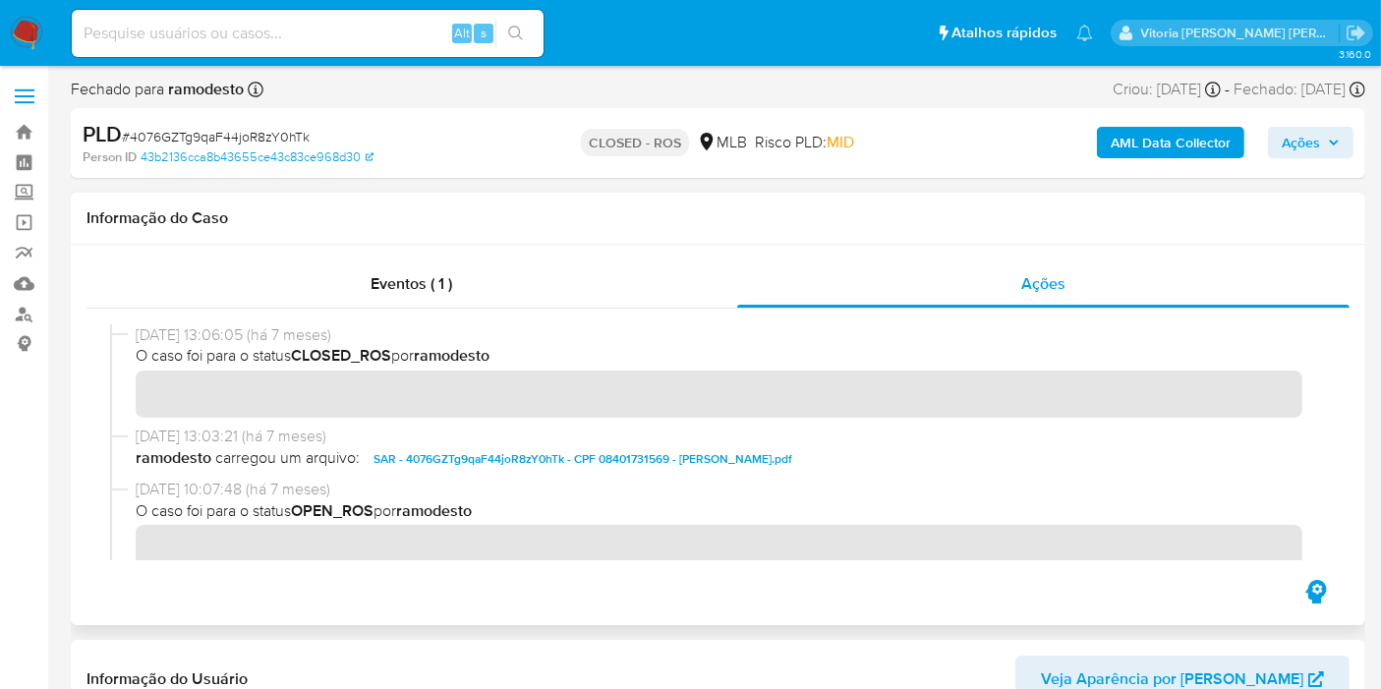
drag, startPoint x: 226, startPoint y: 344, endPoint x: 170, endPoint y: 350, distance: 56.3
click at [170, 350] on span "O caso foi para o status CLOSED_ROS por ramodesto" at bounding box center [727, 356] width 1182 height 22
drag, startPoint x: 152, startPoint y: 334, endPoint x: 220, endPoint y: 329, distance: 68.0
click at [220, 329] on span "[DATE] 13:06:05 (há 7 meses)" at bounding box center [727, 335] width 1182 height 22
click at [271, 30] on input at bounding box center [308, 34] width 472 height 26
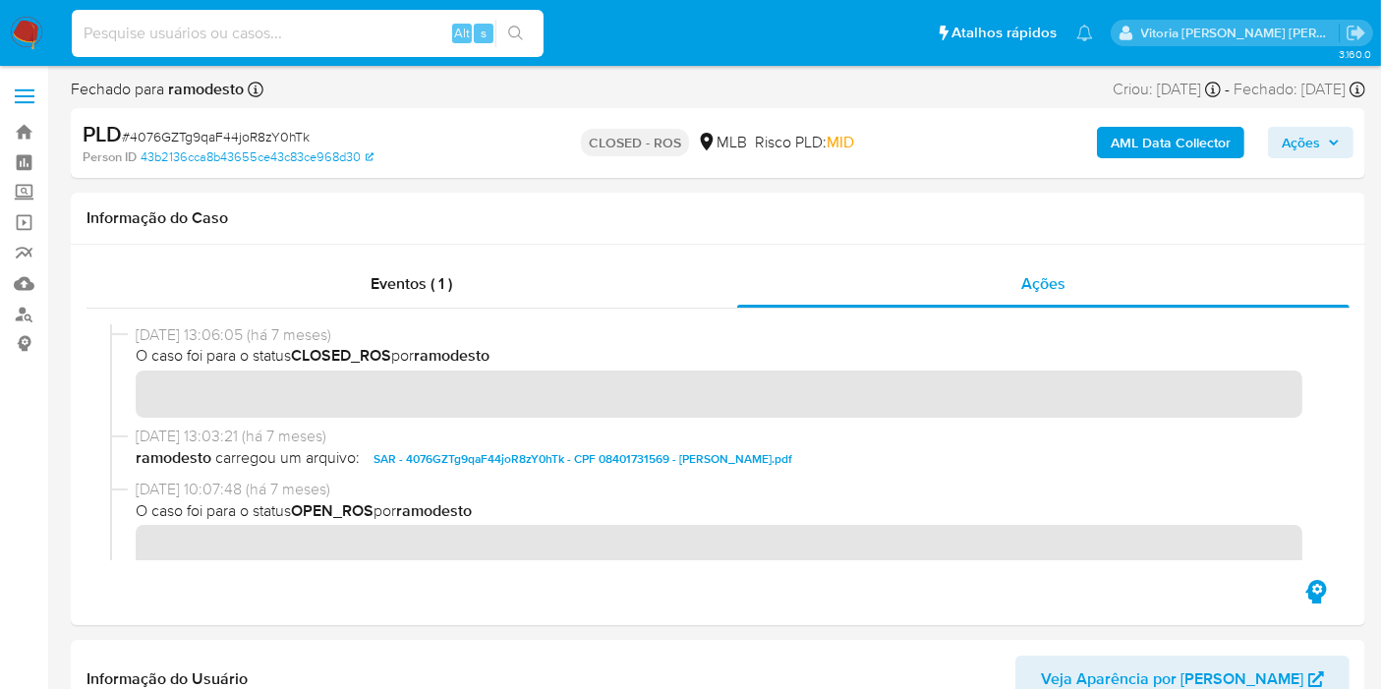
paste input "651718446"
type input "651718446"
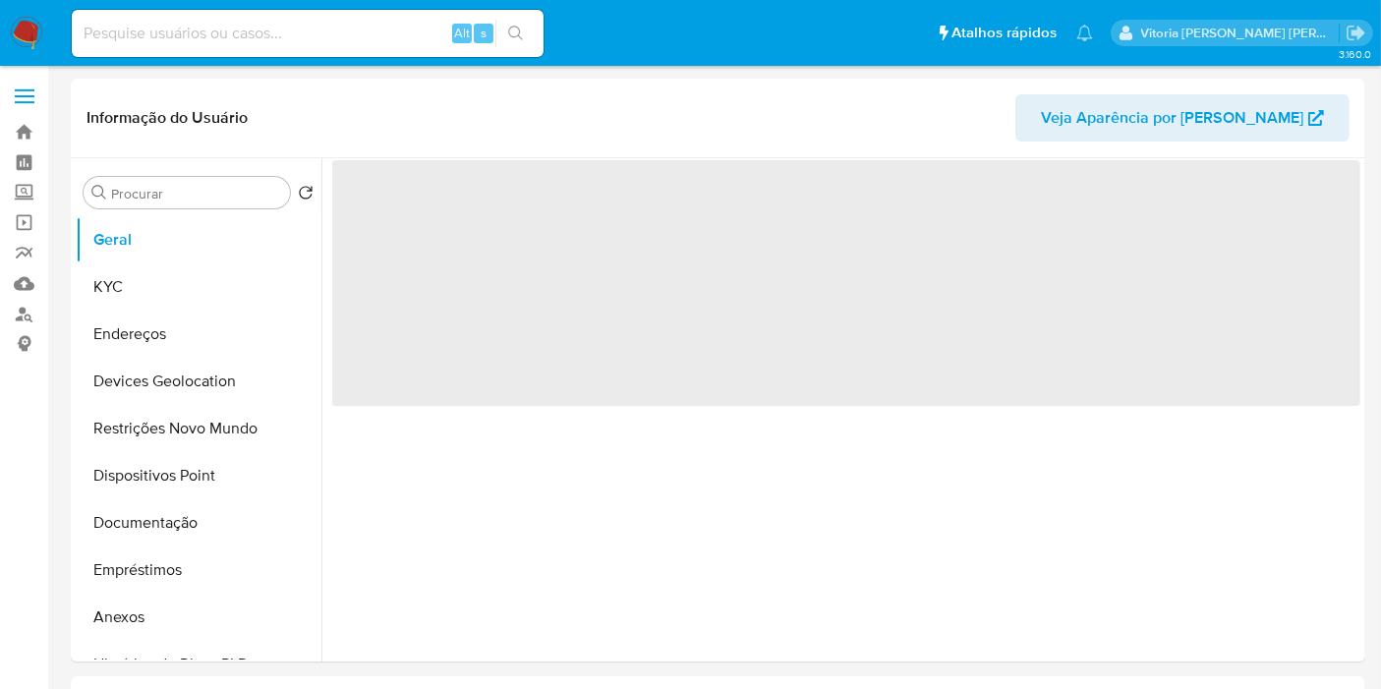
select select "10"
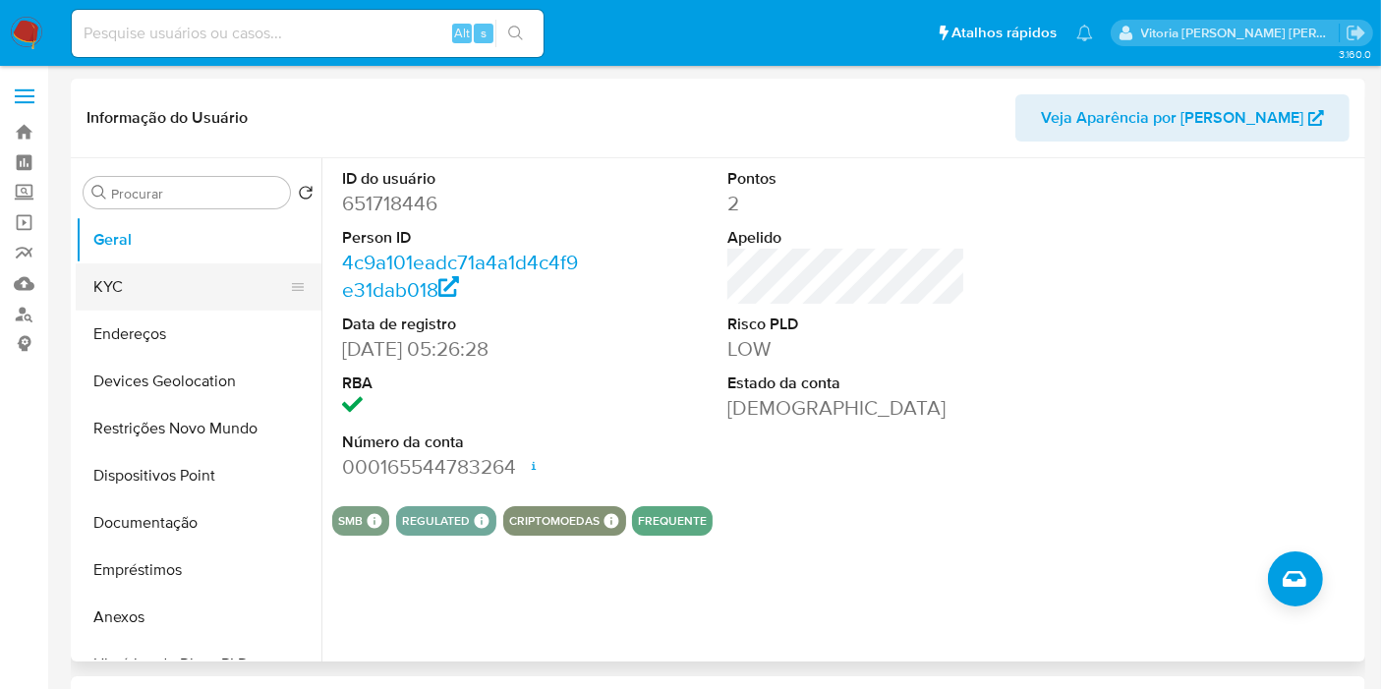
click at [158, 296] on button "KYC" at bounding box center [191, 286] width 230 height 47
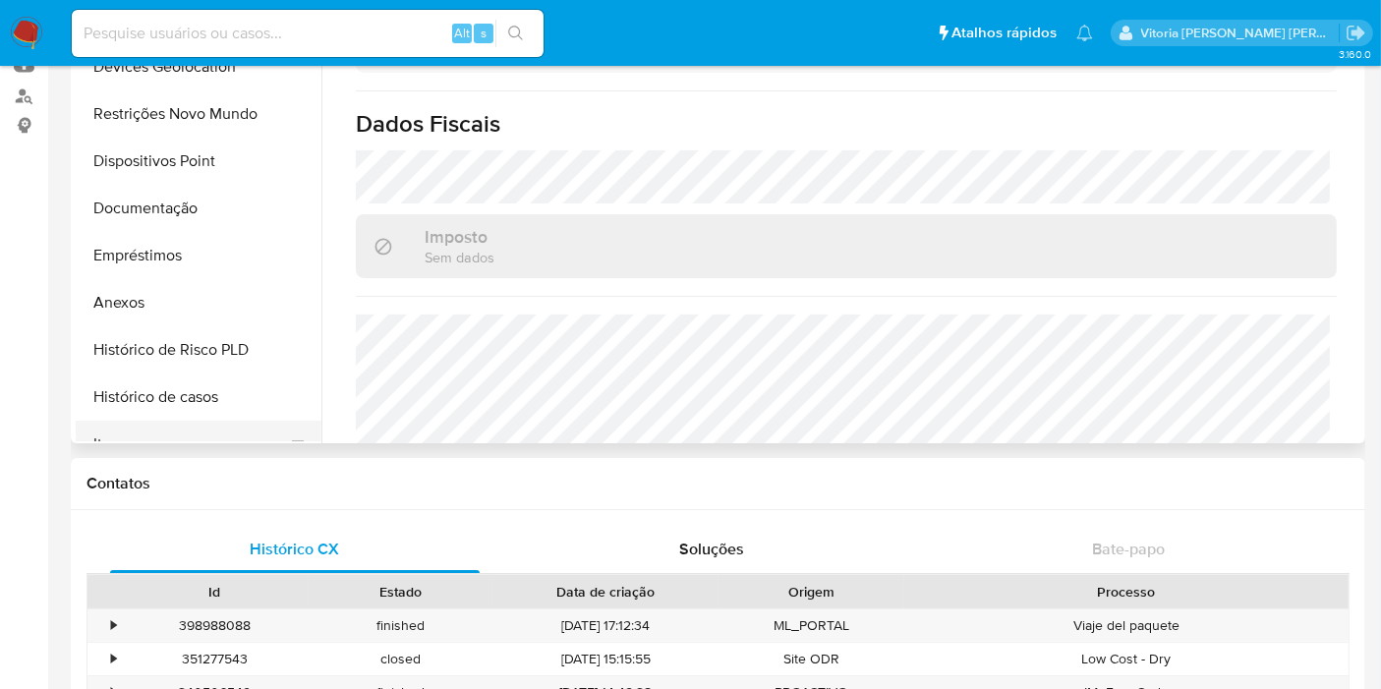
scroll to position [218, 0]
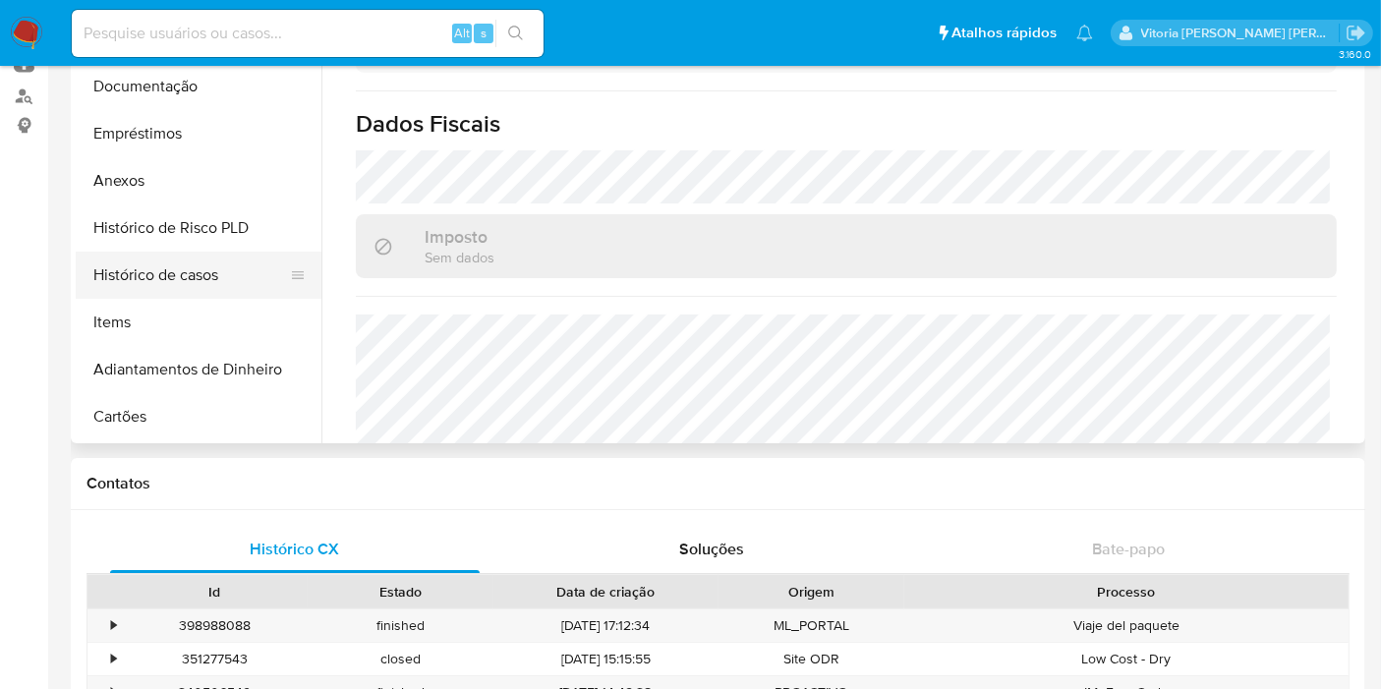
drag, startPoint x: 201, startPoint y: 283, endPoint x: 289, endPoint y: 283, distance: 87.5
click at [201, 283] on button "Histórico de casos" at bounding box center [191, 275] width 230 height 47
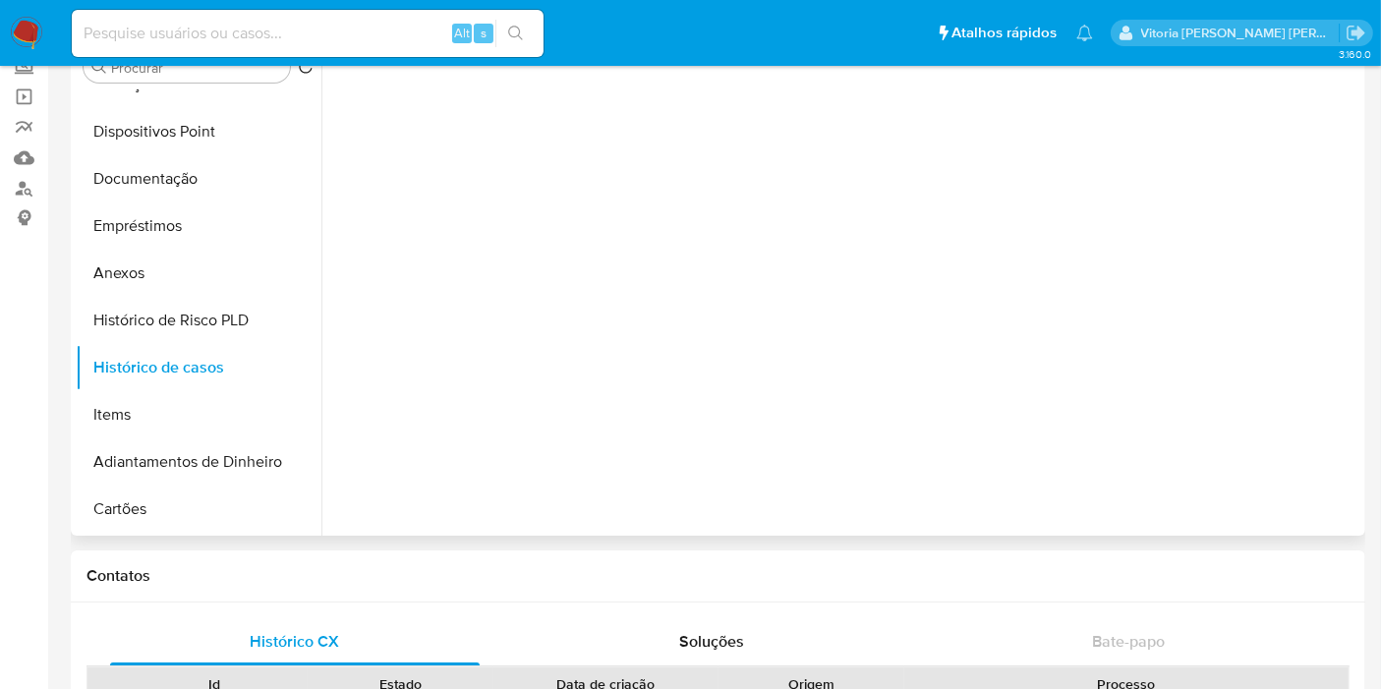
scroll to position [0, 0]
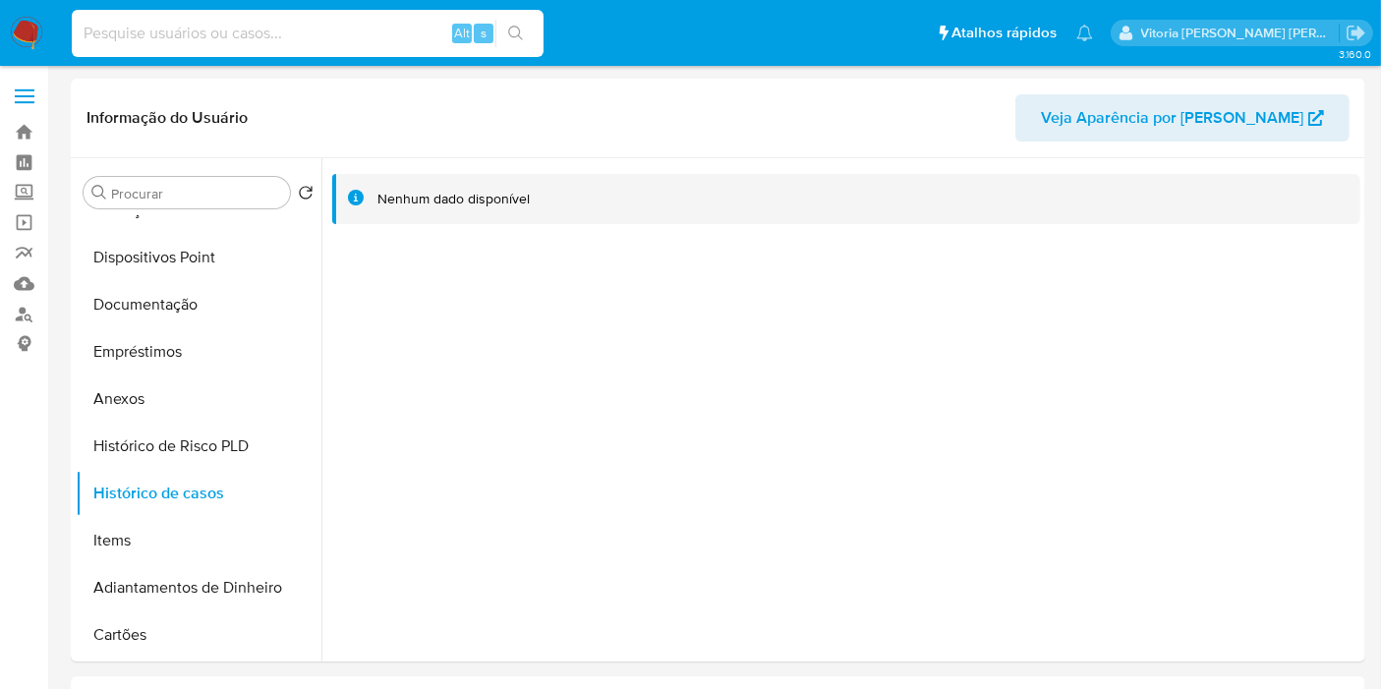
click at [314, 28] on input at bounding box center [308, 34] width 472 height 26
paste input "1318665261"
type input "1318665261"
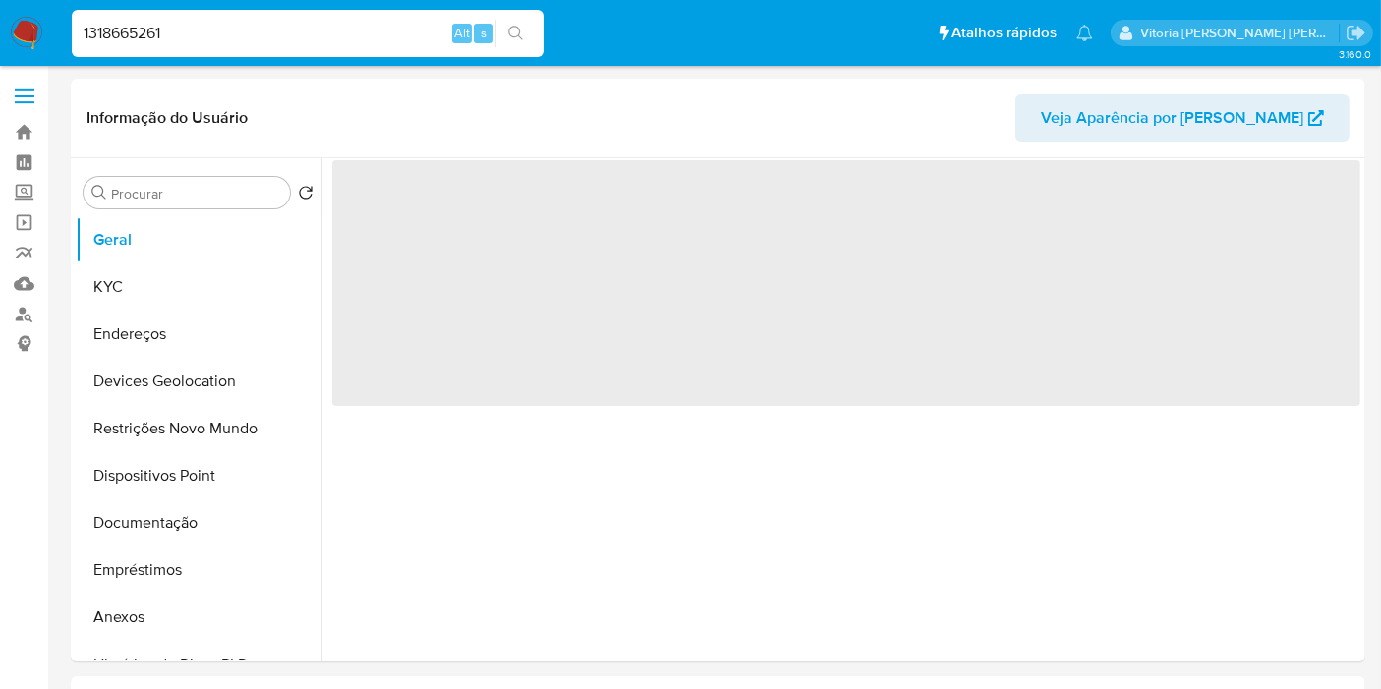
select select "10"
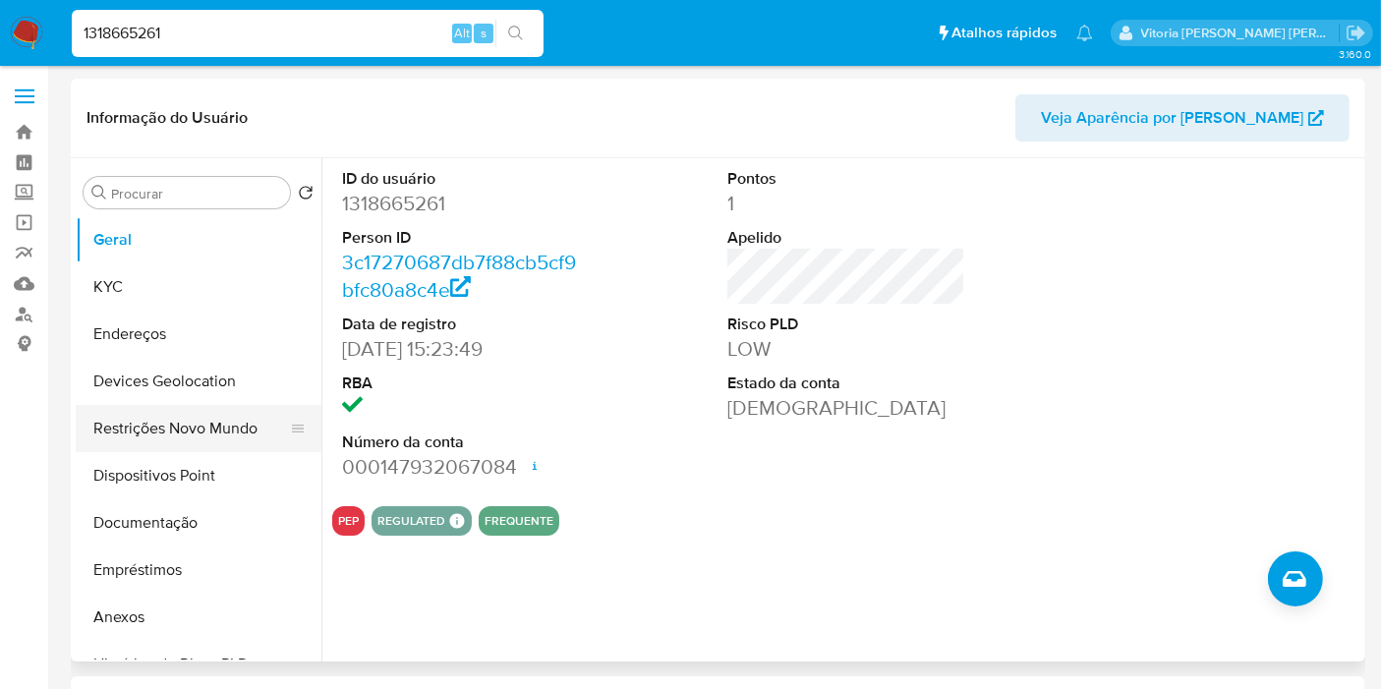
scroll to position [218, 0]
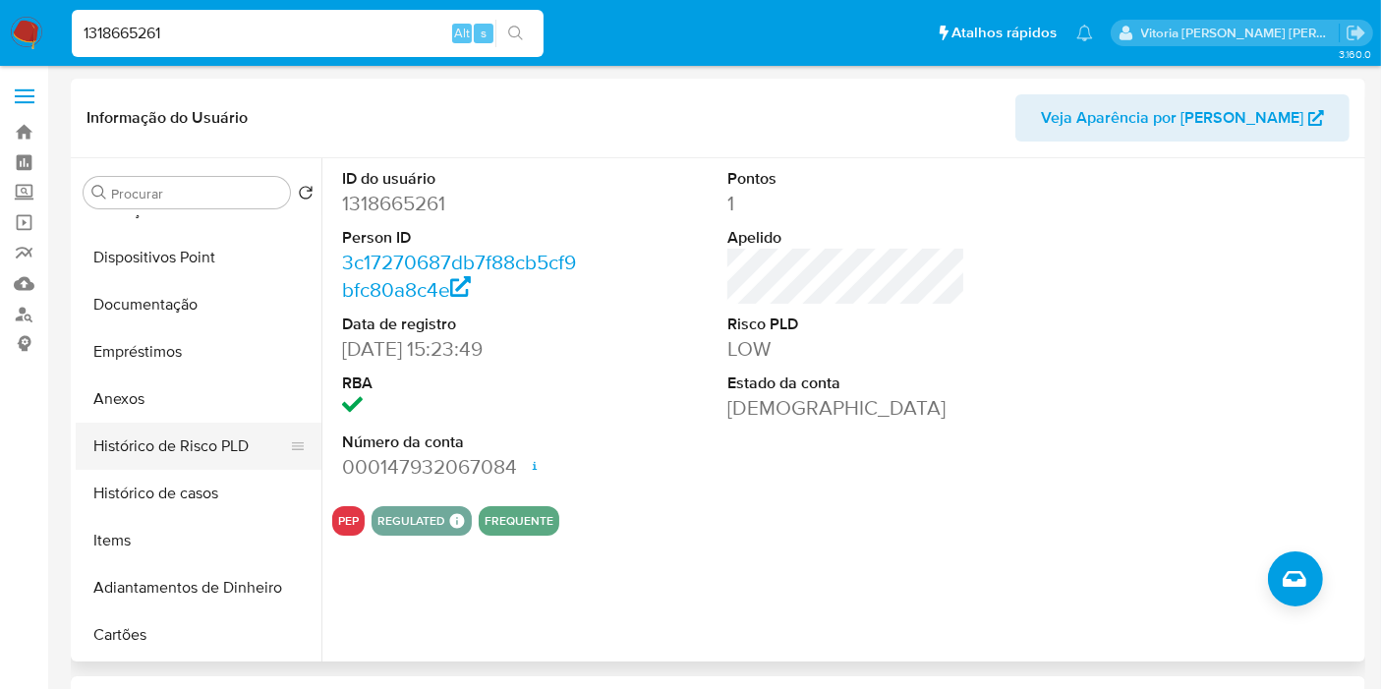
drag, startPoint x: 143, startPoint y: 485, endPoint x: 148, endPoint y: 433, distance: 51.3
click at [143, 486] on button "Histórico de casos" at bounding box center [199, 493] width 246 height 47
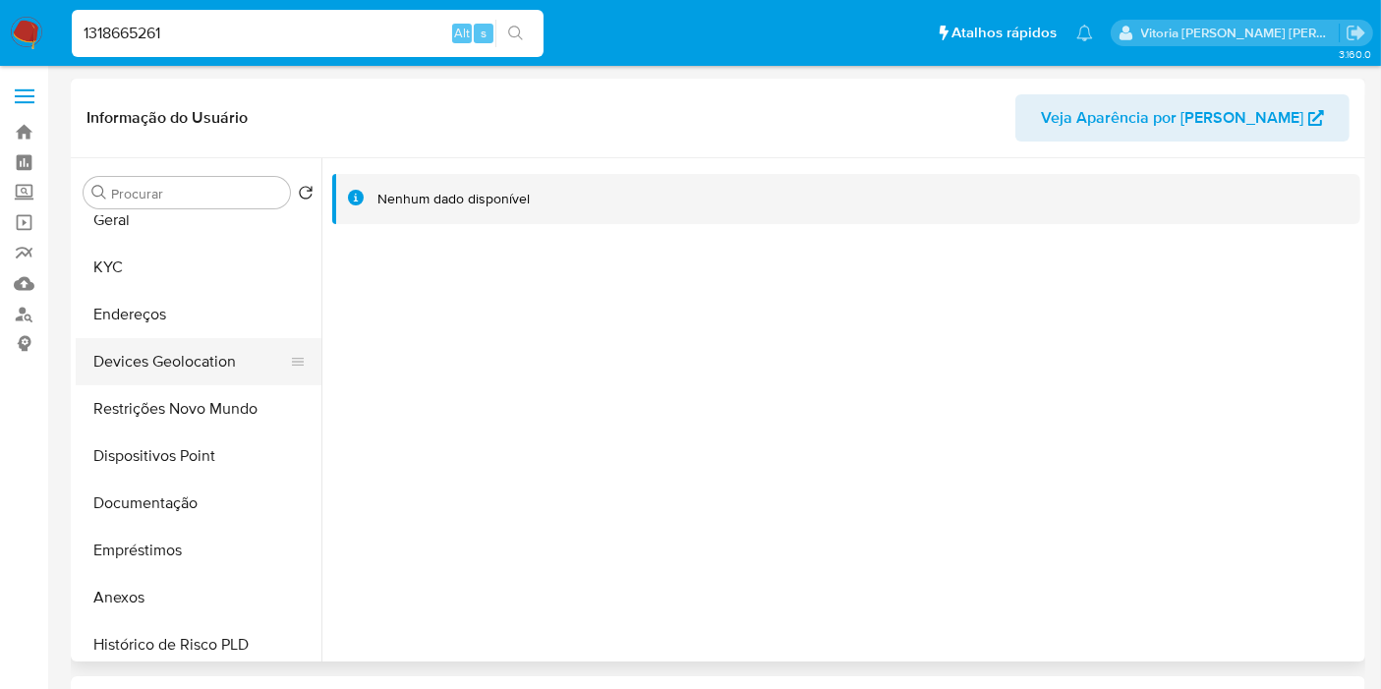
scroll to position [0, 0]
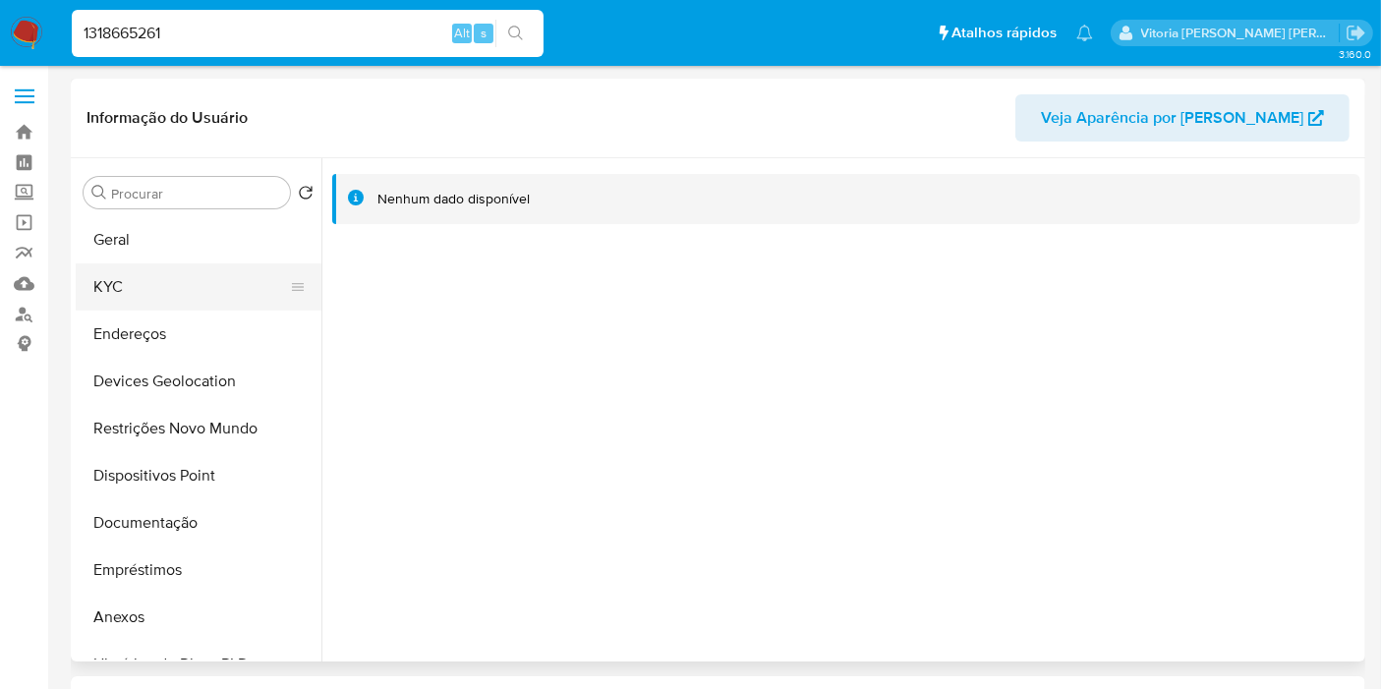
click at [121, 282] on button "KYC" at bounding box center [191, 286] width 230 height 47
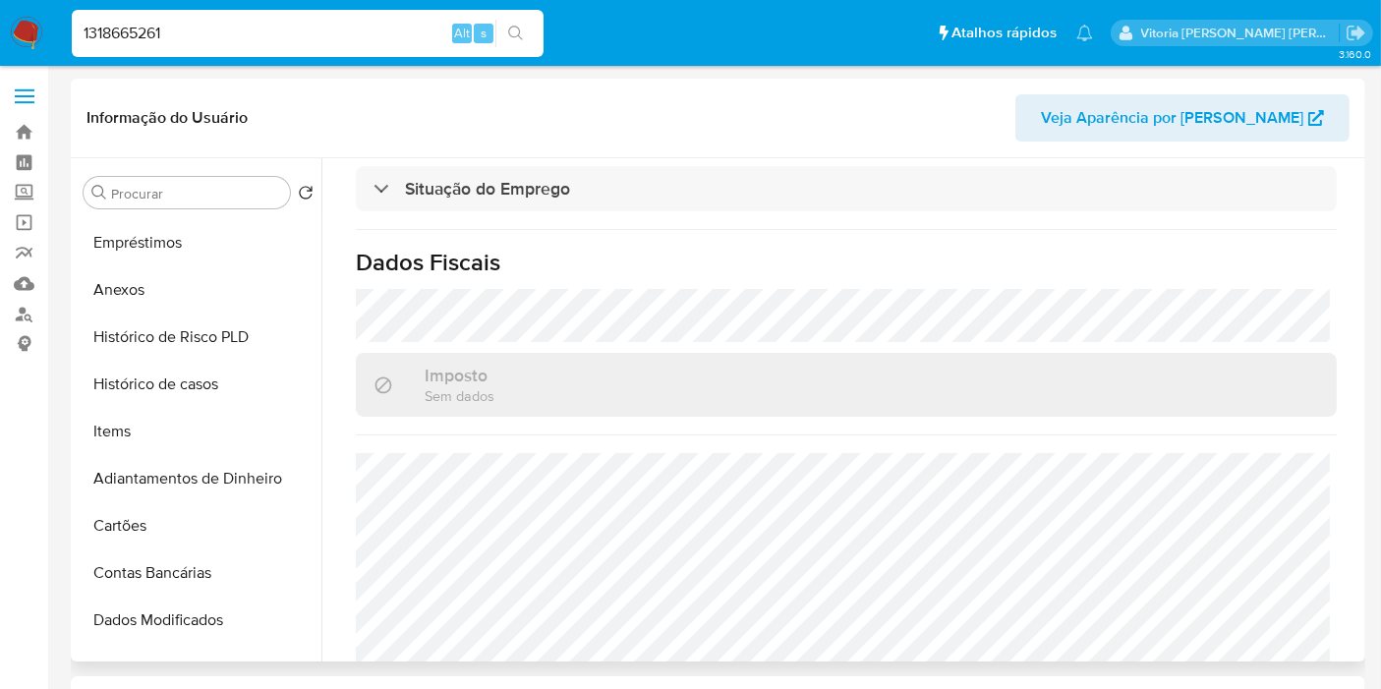
scroll to position [934, 0]
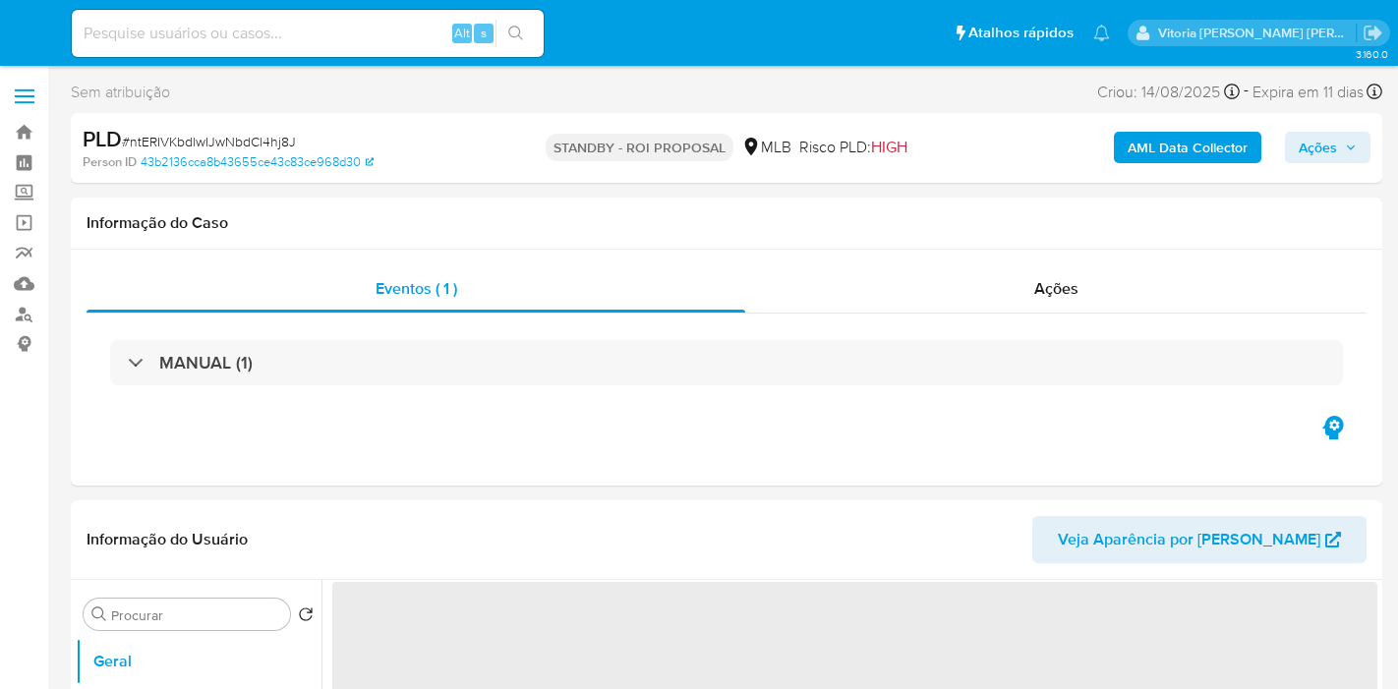
select select "10"
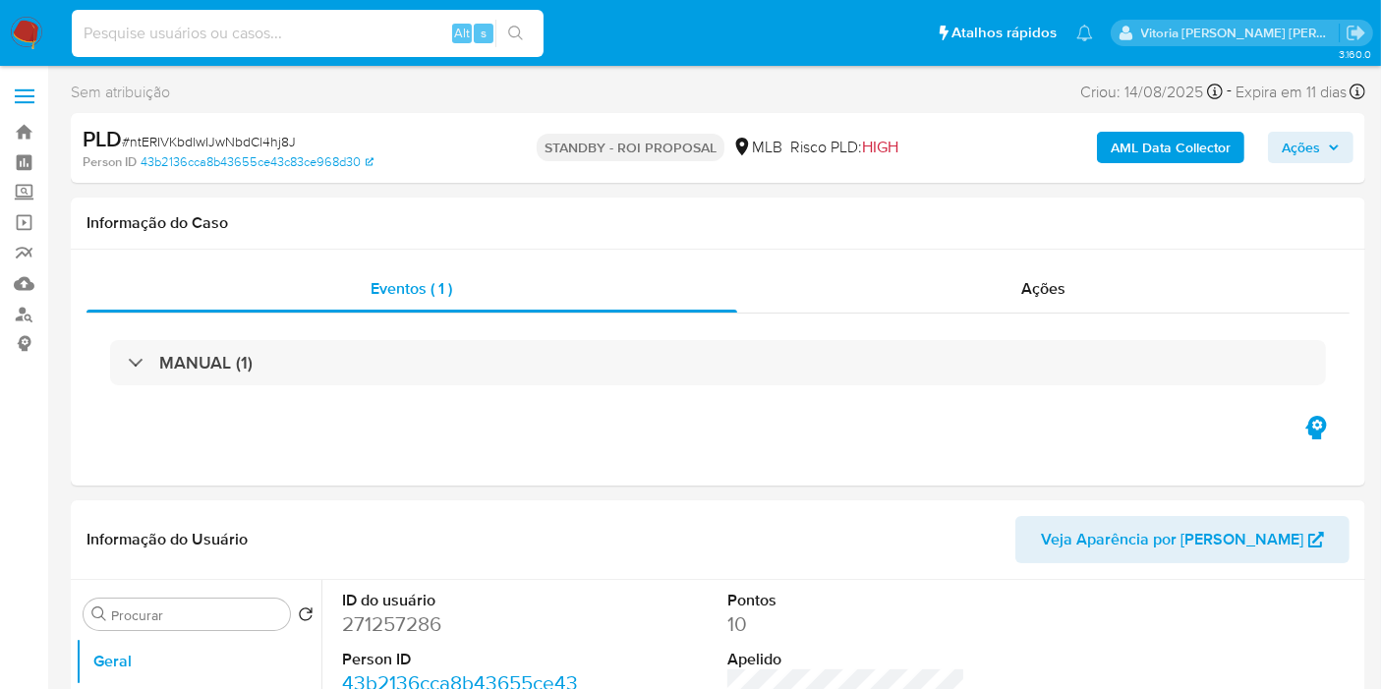
click at [252, 28] on input at bounding box center [308, 34] width 472 height 26
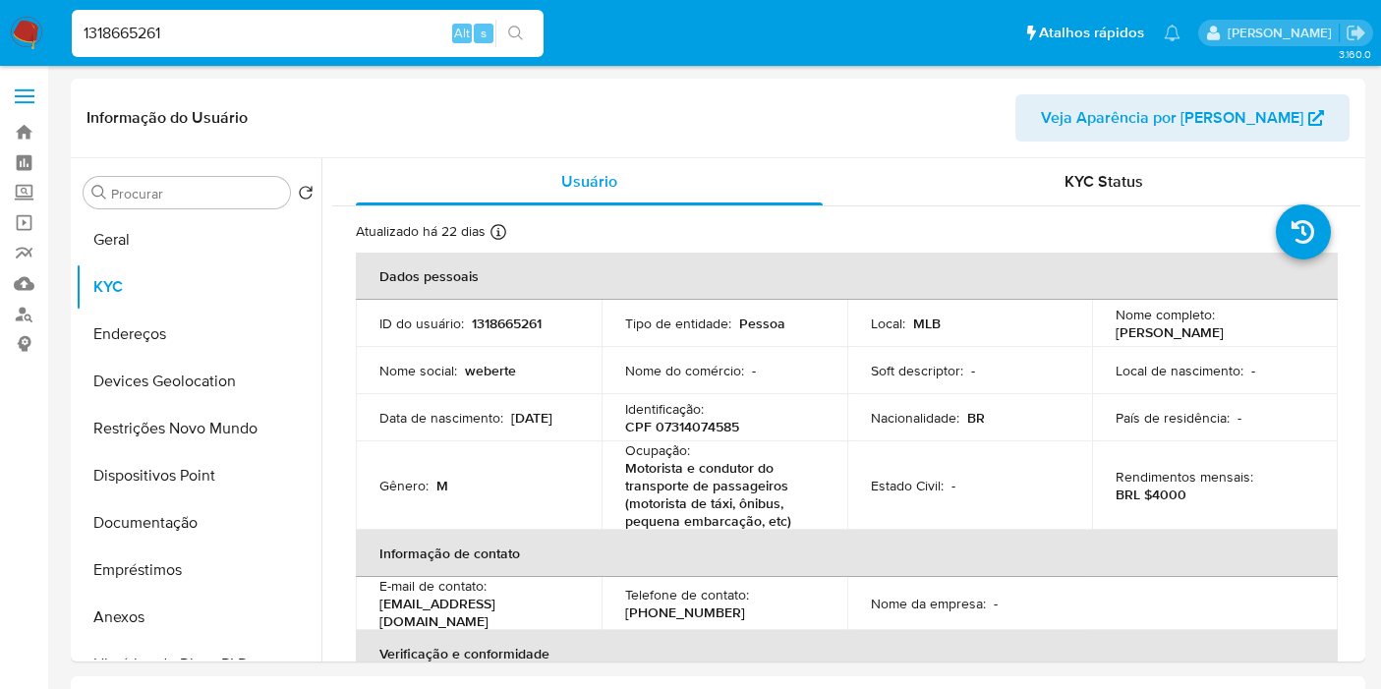
select select "10"
click at [272, 21] on input "1318665261" at bounding box center [308, 34] width 472 height 26
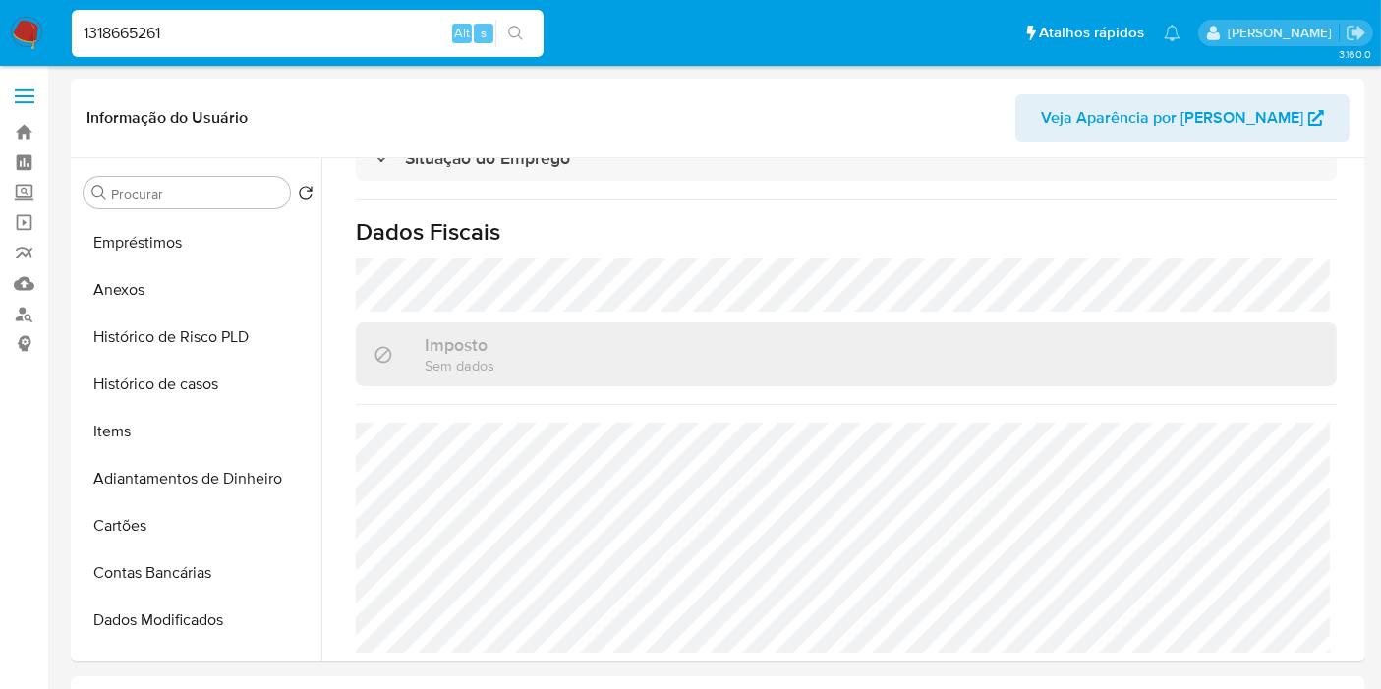
click at [248, 46] on div "1318665261 Alt s" at bounding box center [308, 33] width 472 height 47
click at [227, 25] on input "1318665261" at bounding box center [308, 34] width 472 height 26
click at [223, 24] on input "1318665261" at bounding box center [308, 34] width 472 height 26
click at [152, 33] on input "1318665261" at bounding box center [308, 34] width 472 height 26
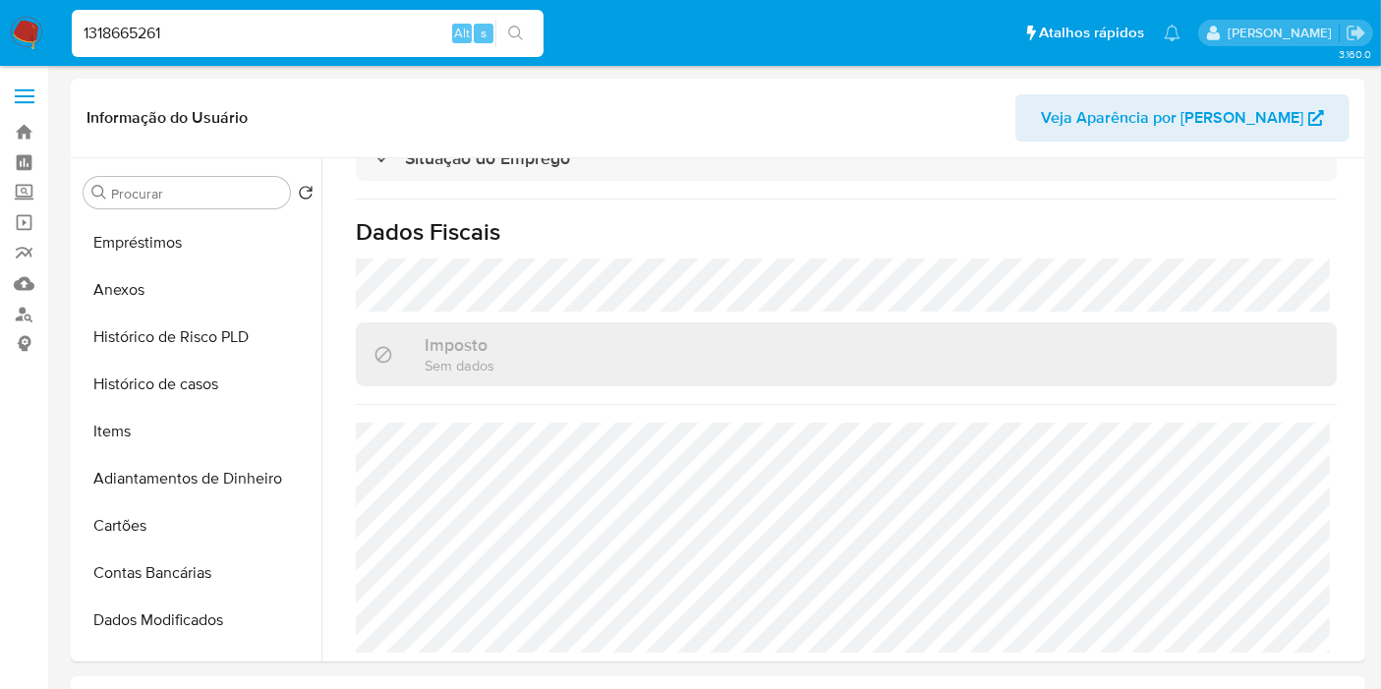
click at [152, 33] on input "1318665261" at bounding box center [308, 34] width 472 height 26
paste input "PYNYtkW6SiCTfS3sTxUCSiuX"
type input "PYNYtkW6SiCTfS3sTxUCSiuX"
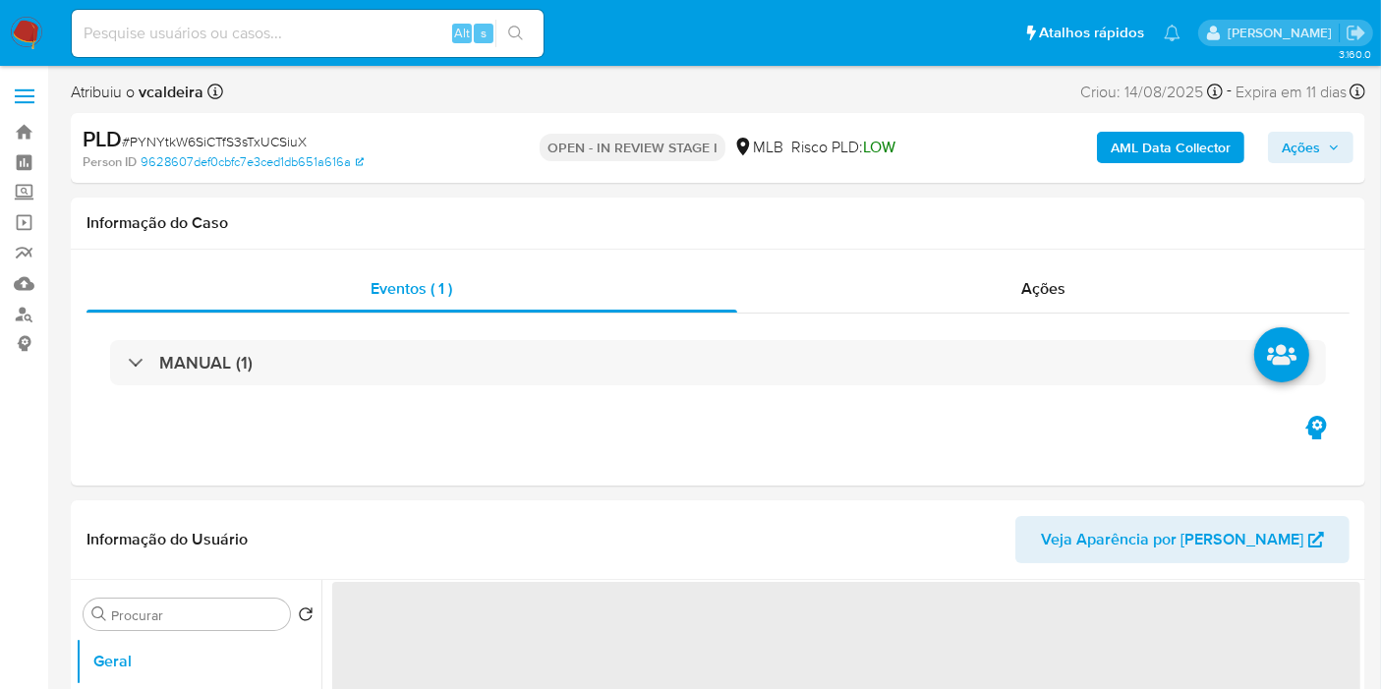
select select "10"
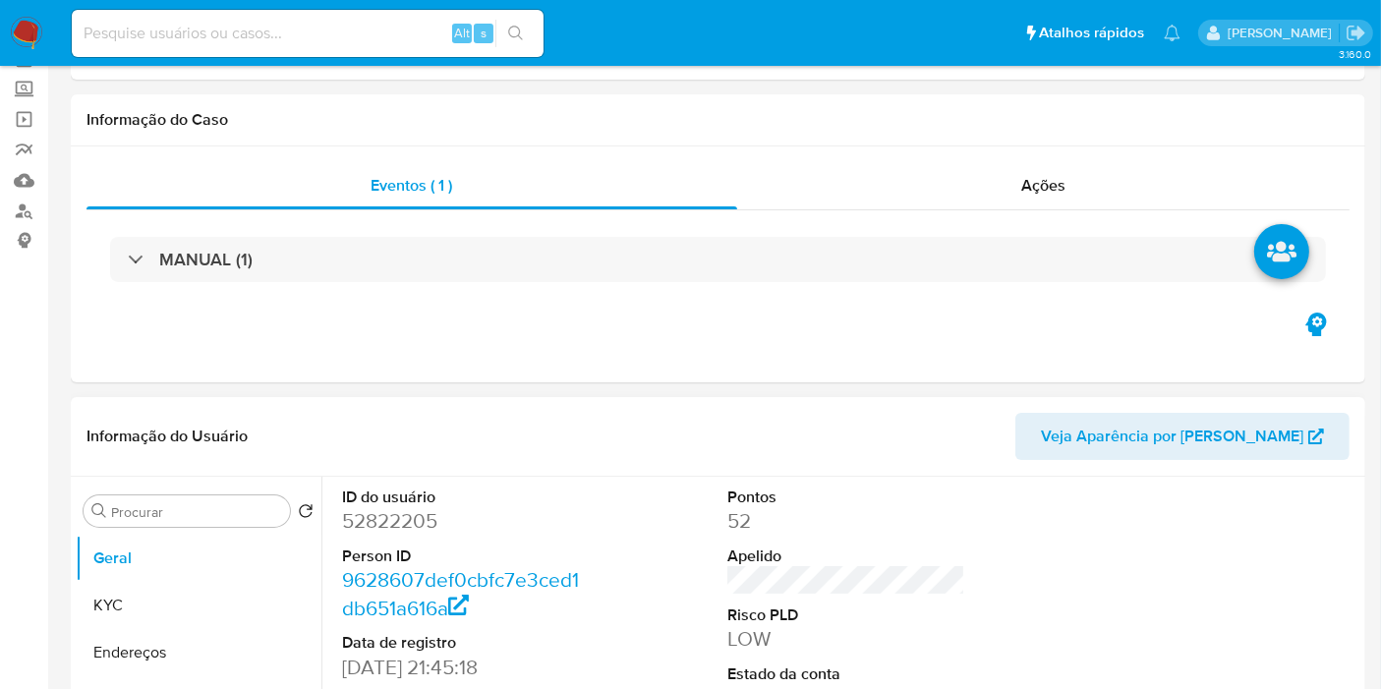
scroll to position [327, 0]
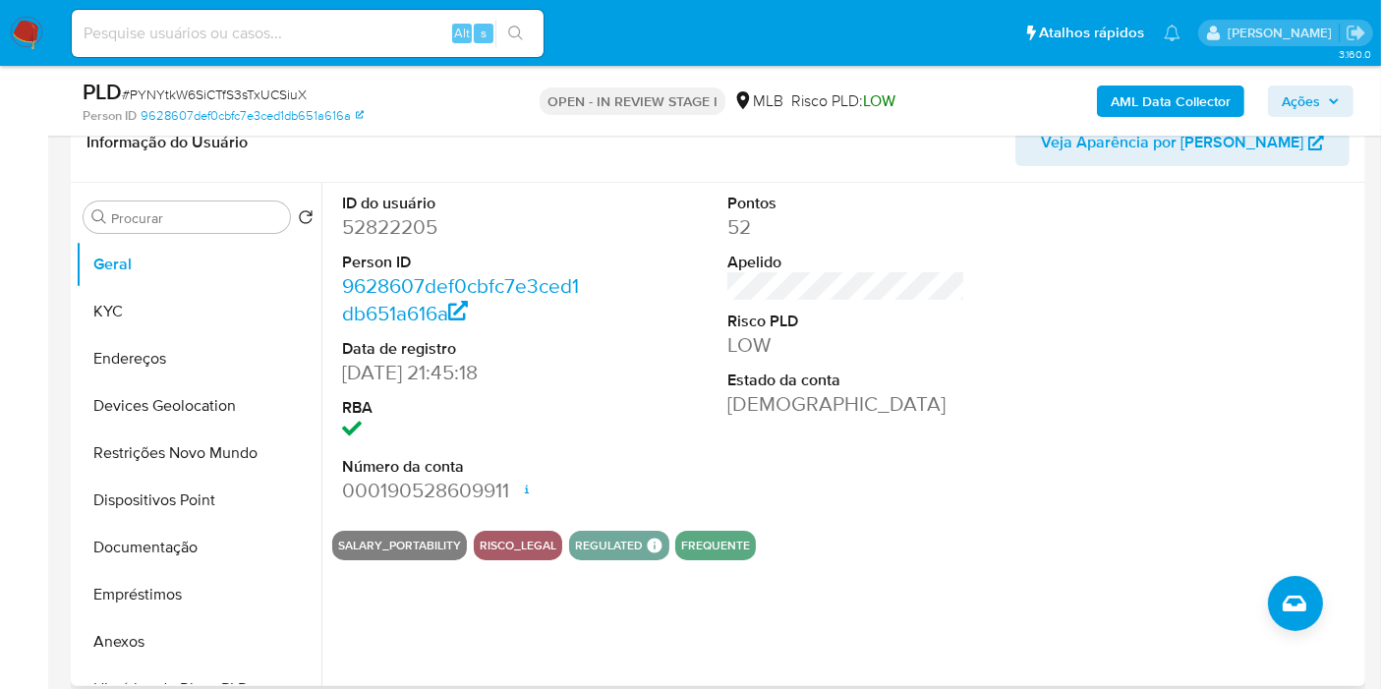
click at [403, 213] on dd "52822205" at bounding box center [461, 227] width 238 height 28
click at [391, 231] on dd "52822205" at bounding box center [461, 227] width 238 height 28
copy dd "52822205"
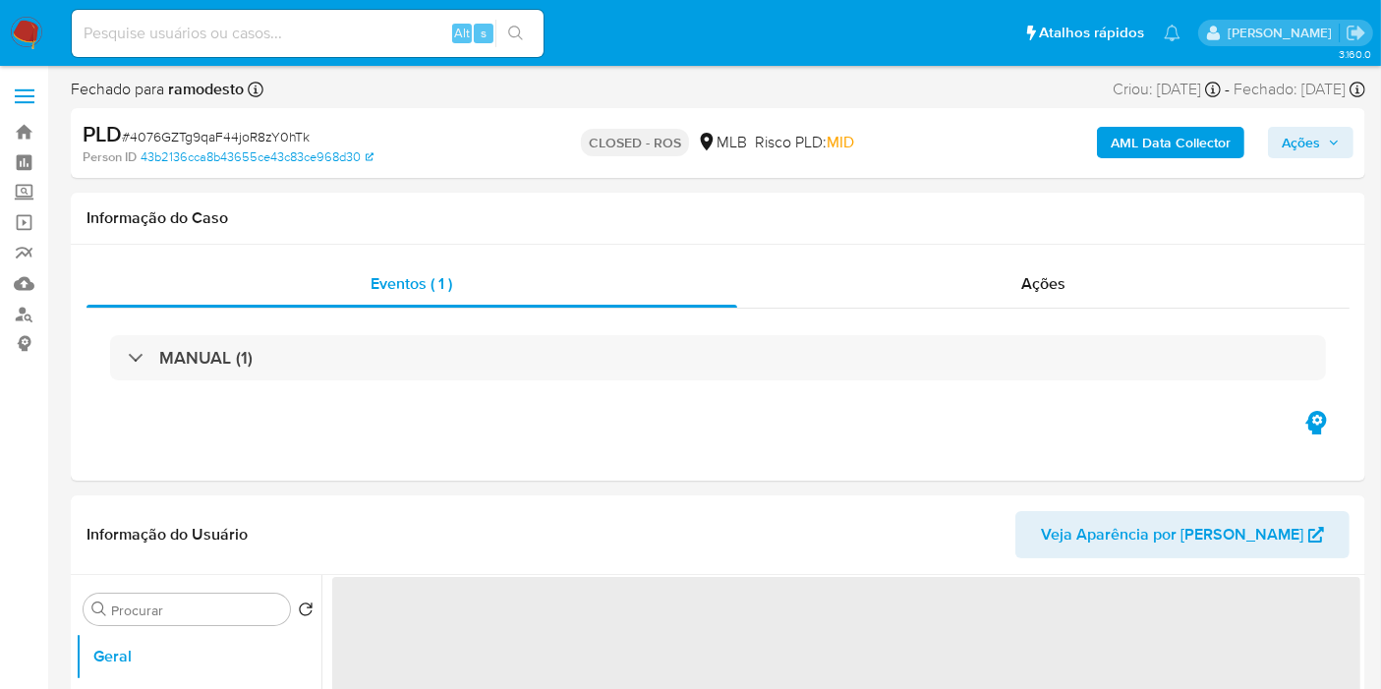
select select "10"
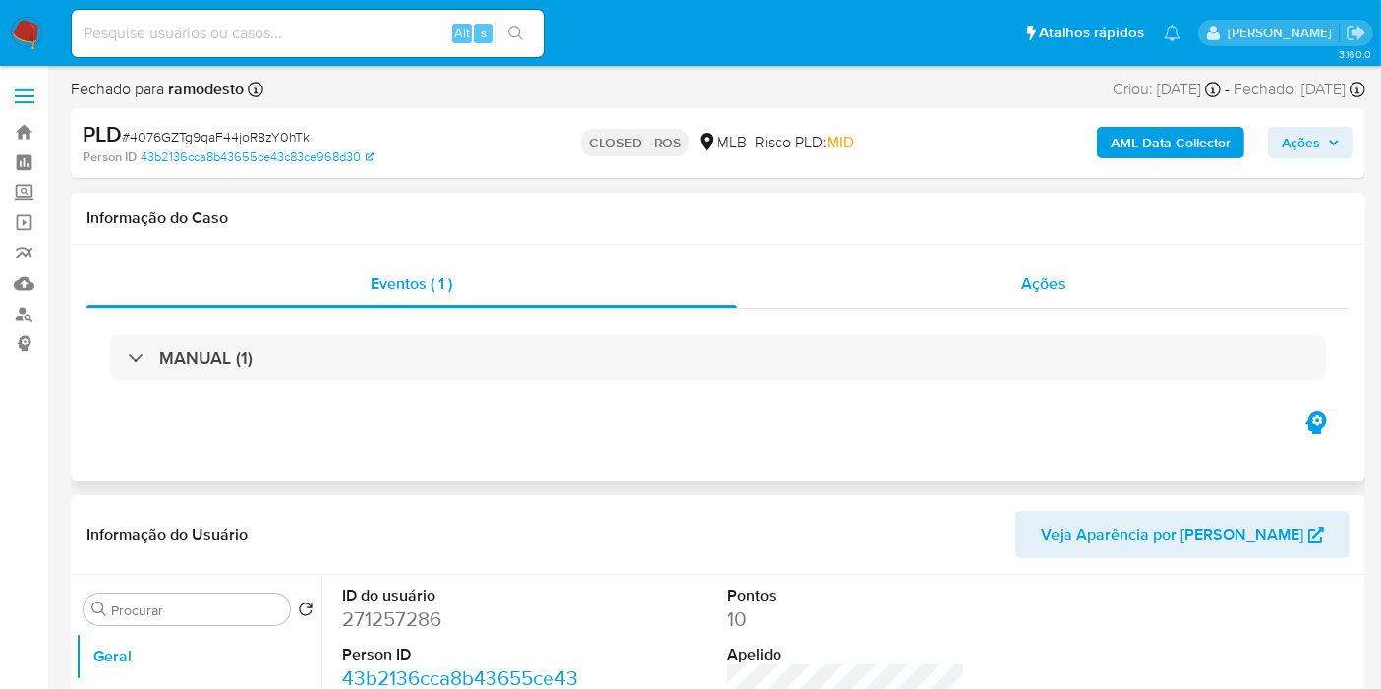
click at [1035, 274] on span "Ações" at bounding box center [1043, 283] width 44 height 23
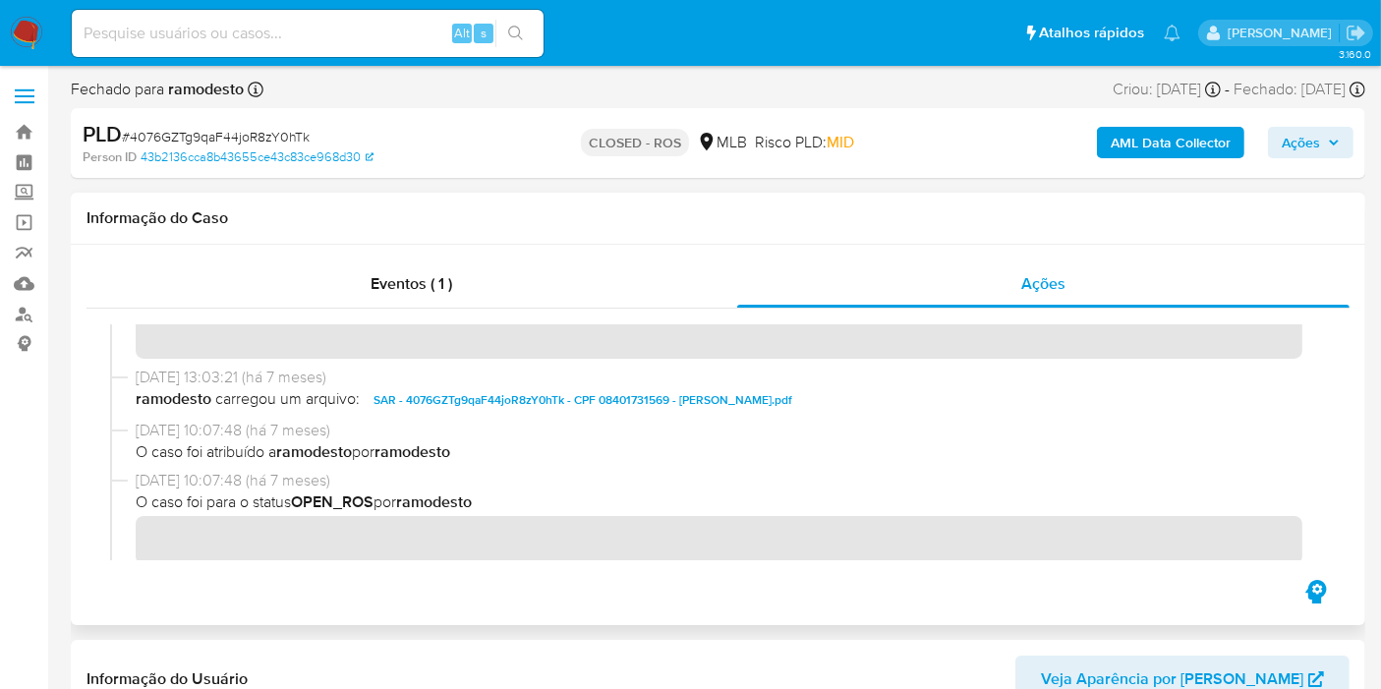
scroll to position [109, 0]
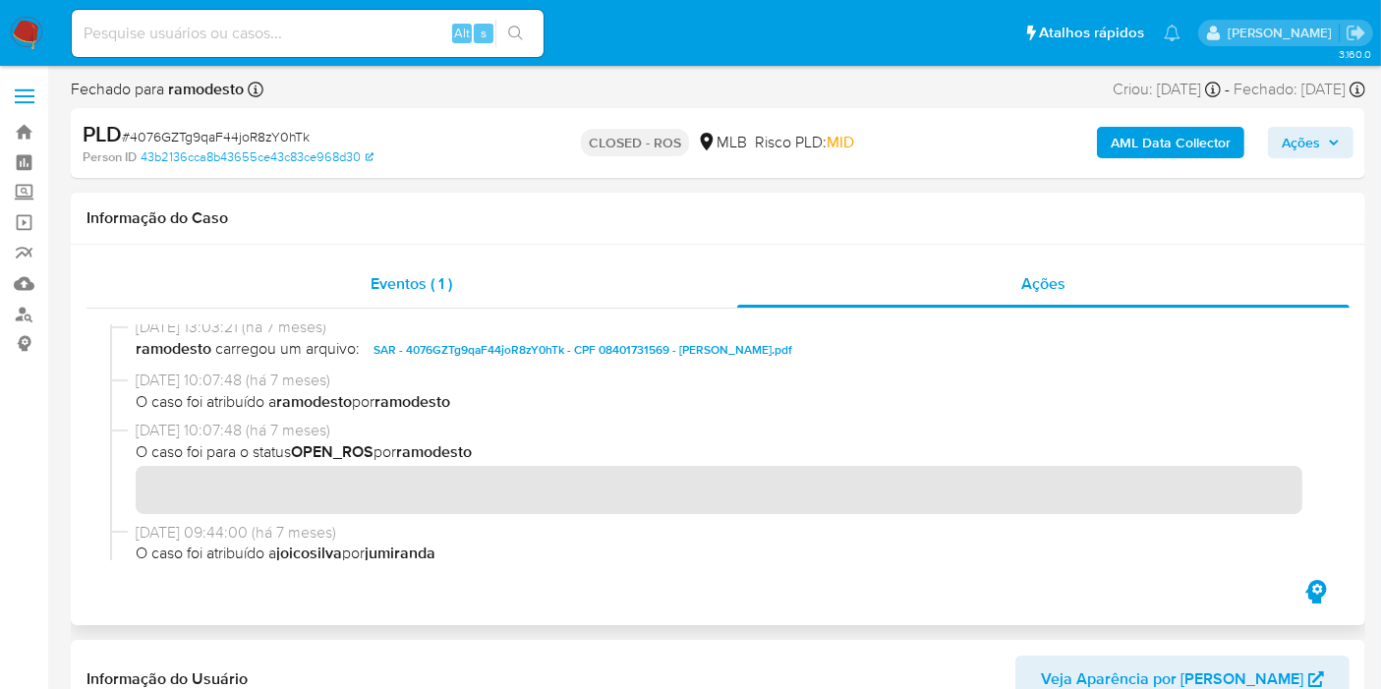
click at [418, 278] on span "Eventos ( 1 )" at bounding box center [412, 283] width 82 height 23
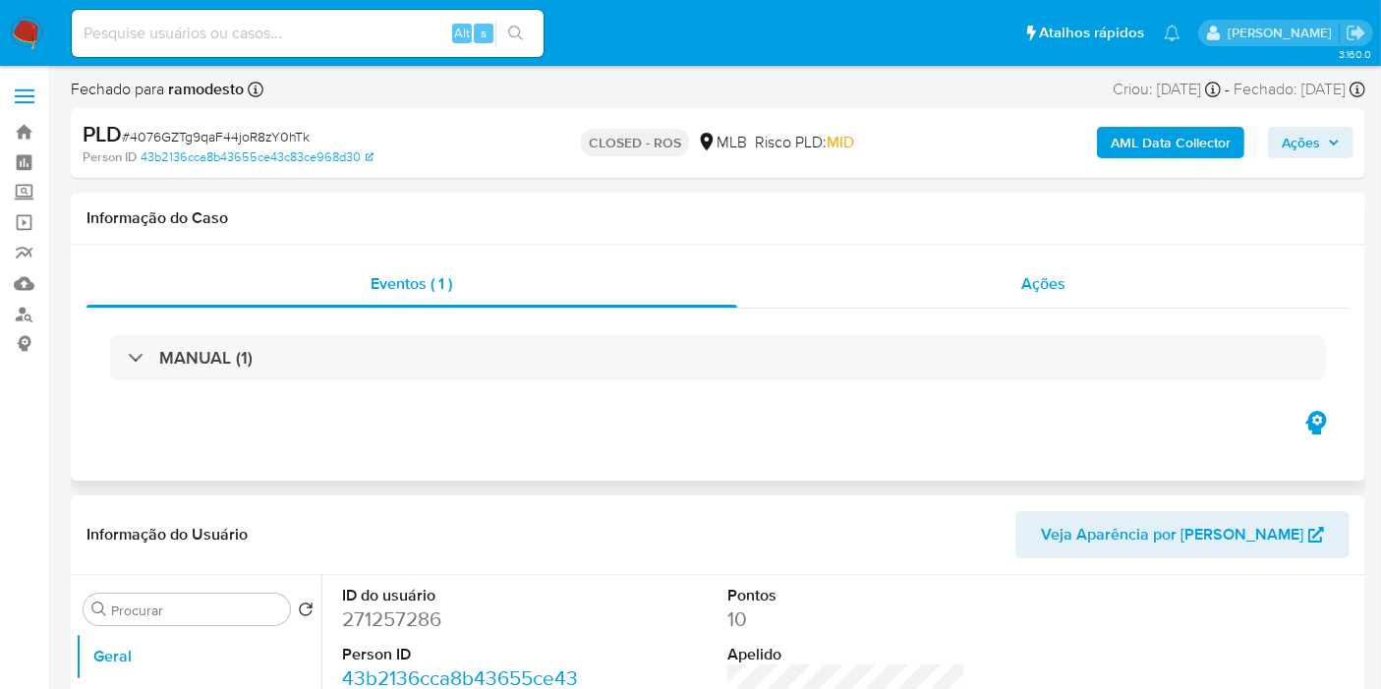
click at [1057, 296] on div "Ações" at bounding box center [1043, 283] width 613 height 47
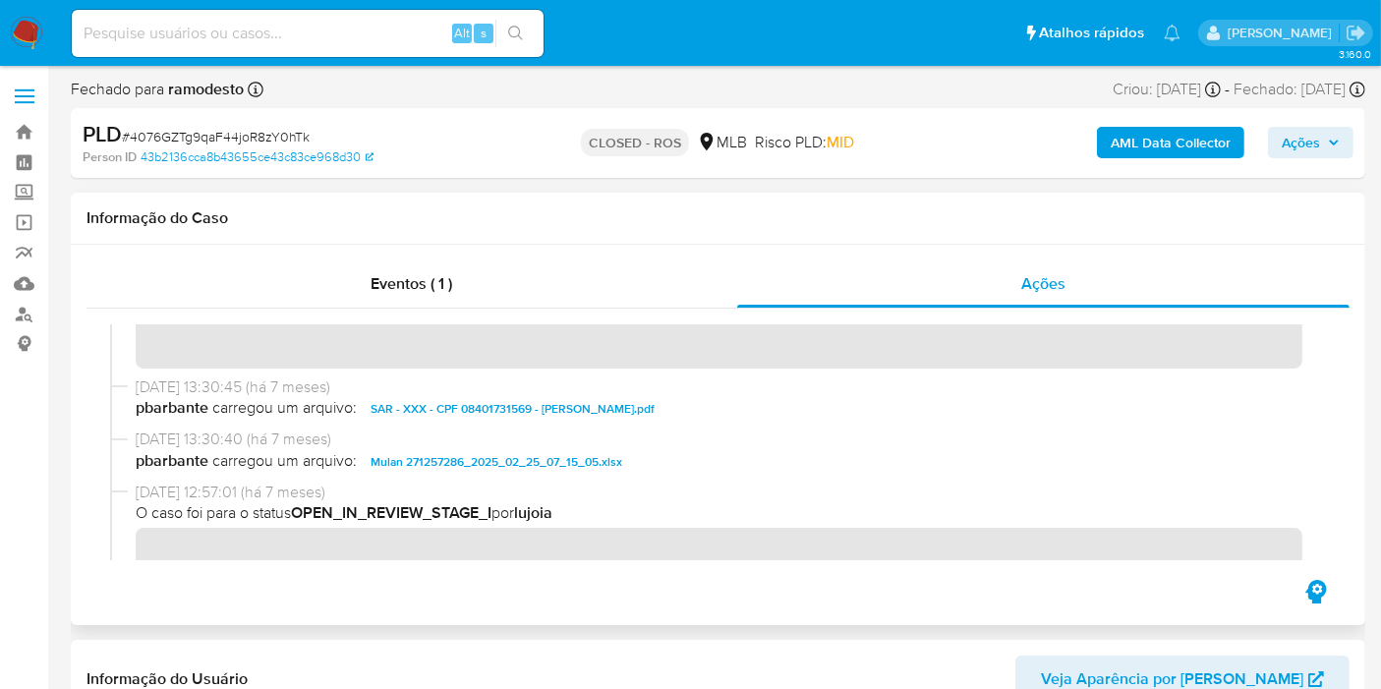
scroll to position [1746, 0]
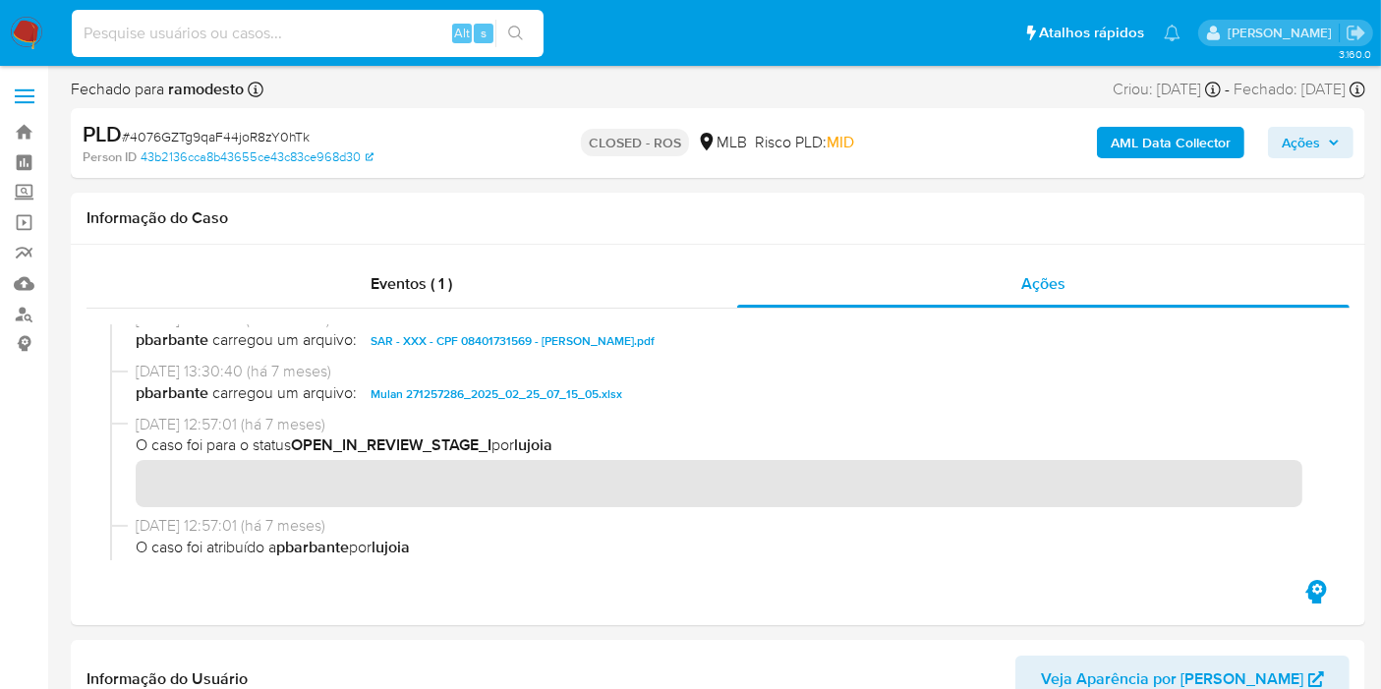
click at [311, 34] on input at bounding box center [308, 34] width 472 height 26
paste input "ntERIVKbdlwIJwNbdCl4hj8J"
type input "ntERIVKbdlwIJwNbdCl4hj8J"
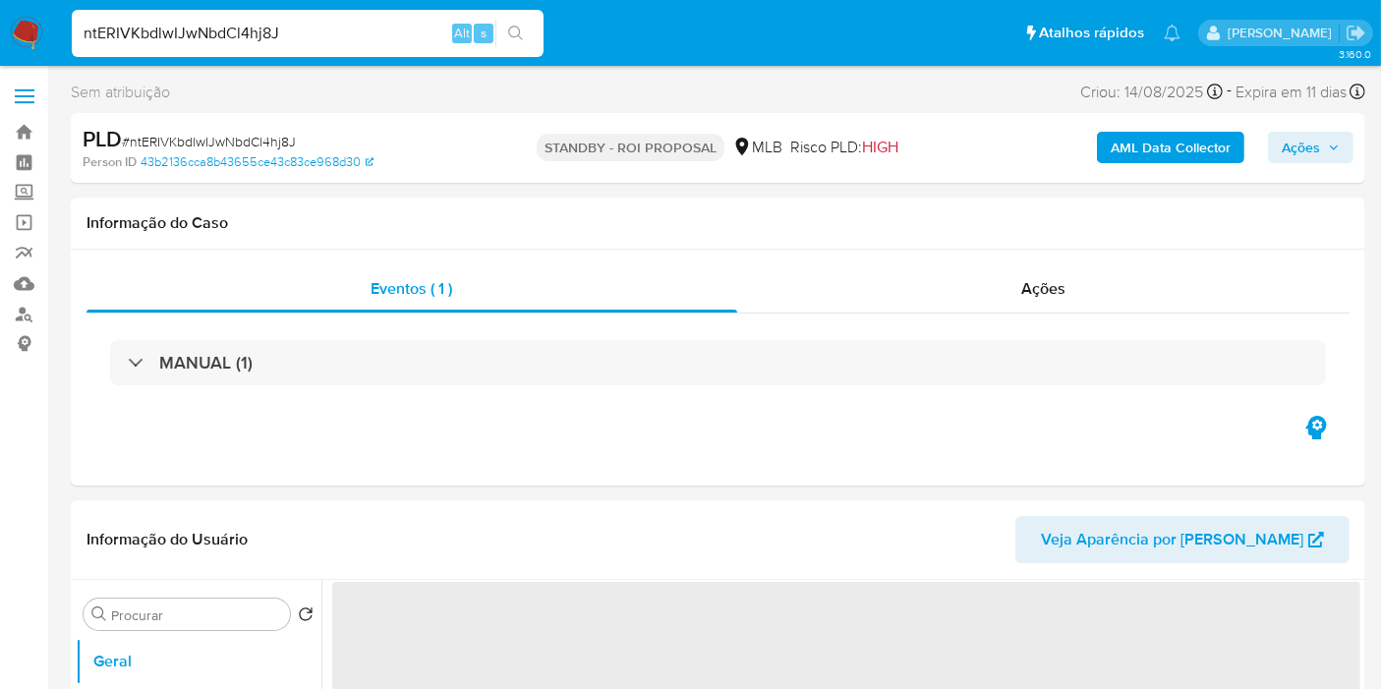
select select "10"
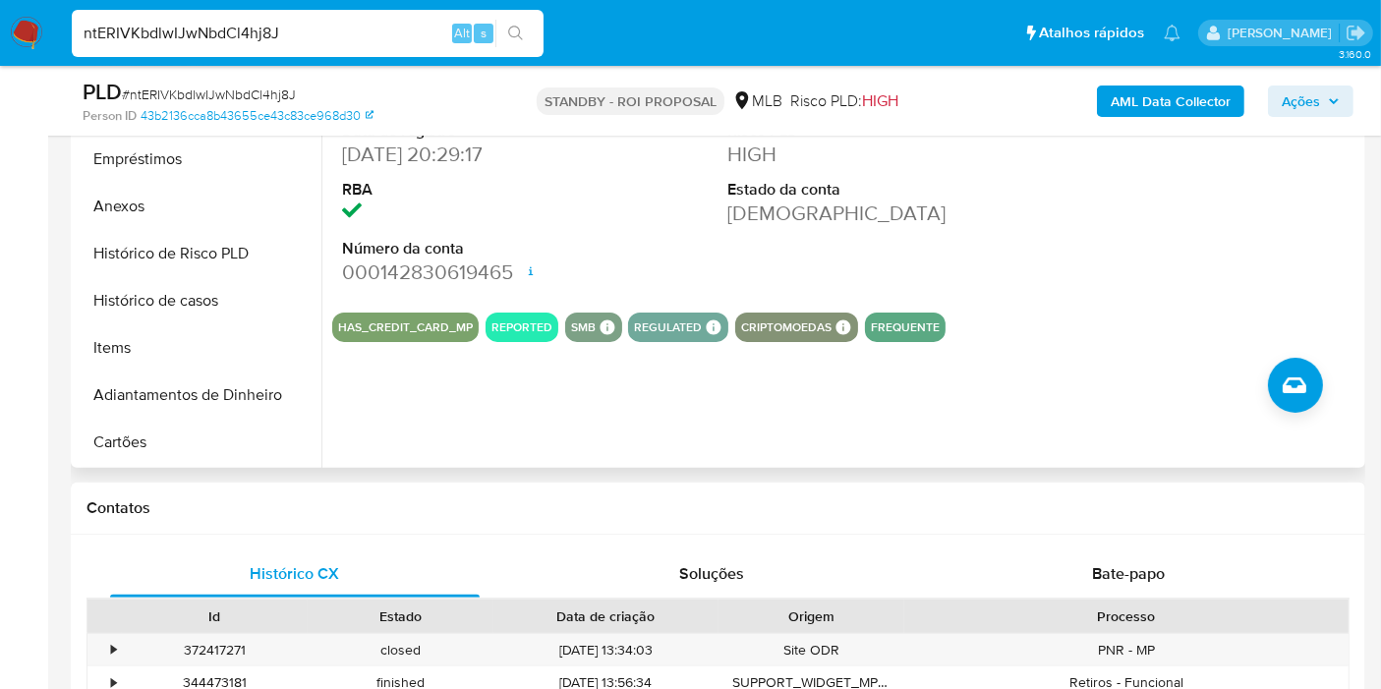
scroll to position [218, 0]
click at [210, 307] on button "Histórico de casos" at bounding box center [191, 299] width 230 height 47
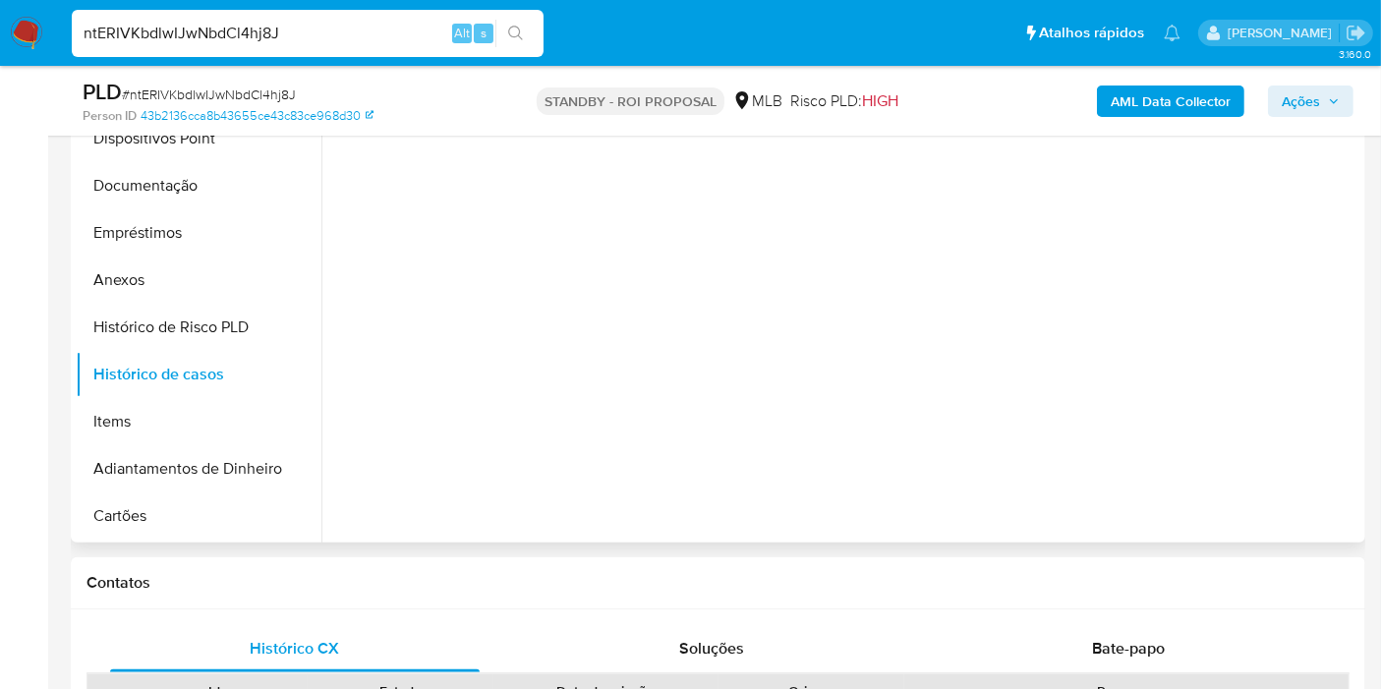
scroll to position [327, 0]
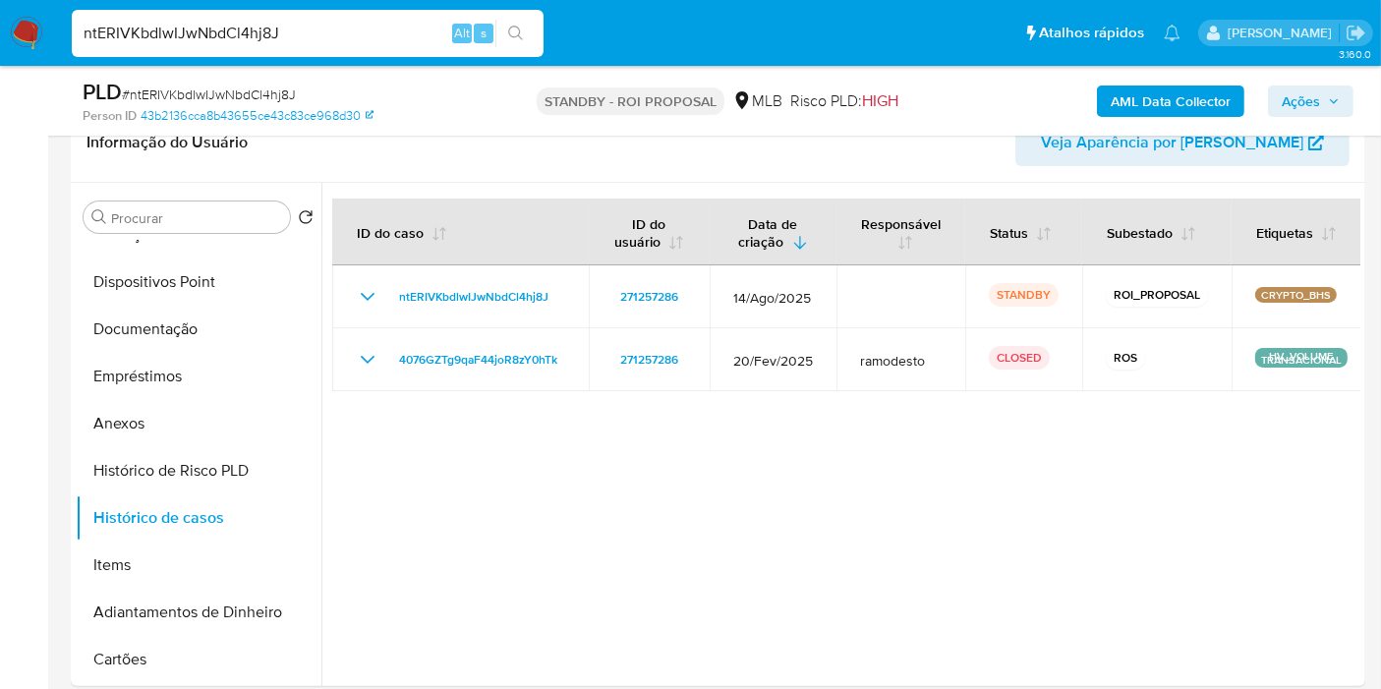
click at [266, 8] on div "ntERIVKbdlwIJwNbdCl4hj8J Alt s" at bounding box center [308, 33] width 472 height 55
click at [251, 31] on input "ntERIVKbdlwIJwNbdCl4hj8J" at bounding box center [308, 34] width 472 height 26
paste input "PYNYtkW6SiCTfS3sTxUCSiuX"
type input "PYNYtkW6SiCTfS3sTxUCSiuX"
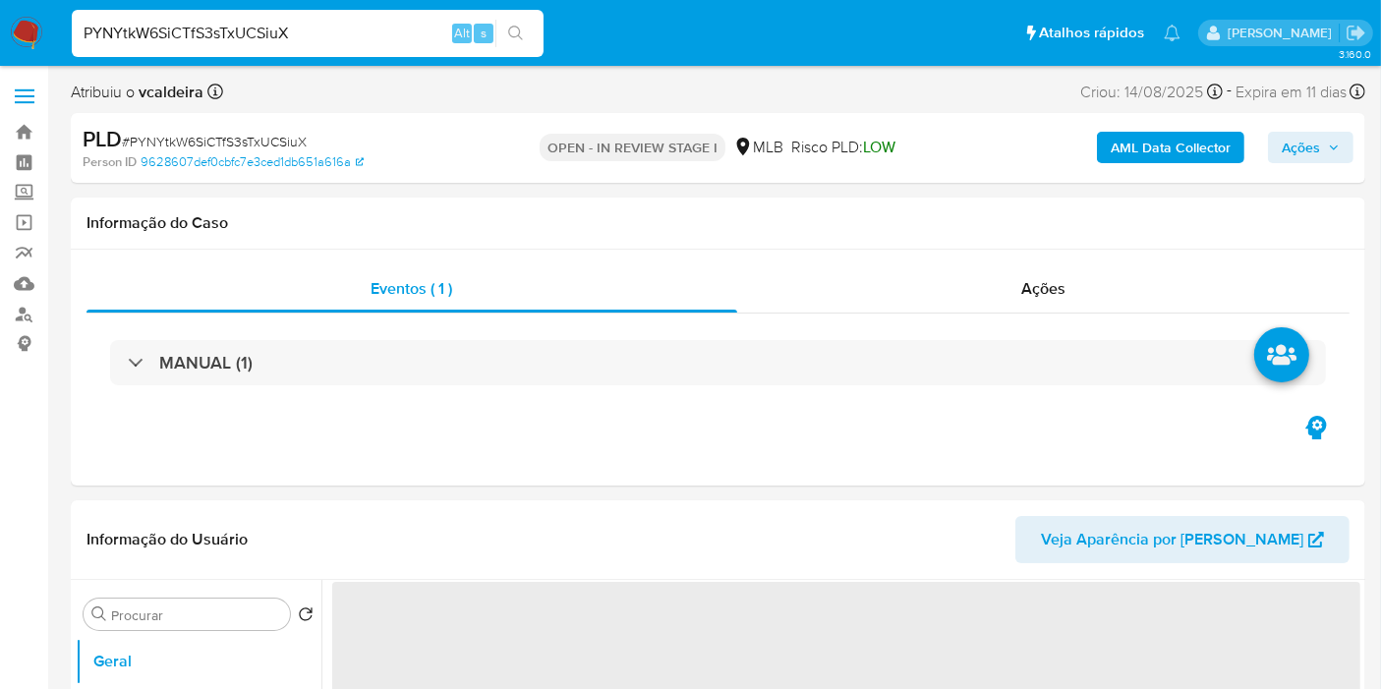
select select "10"
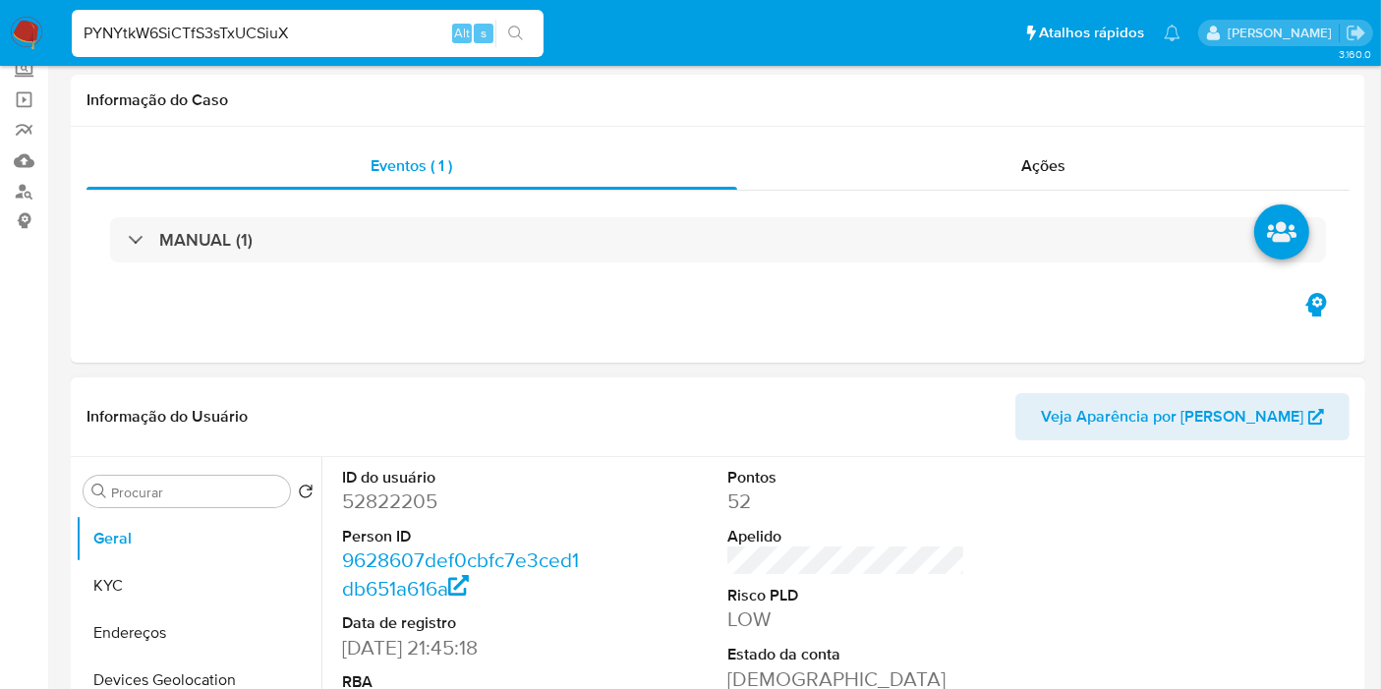
scroll to position [327, 0]
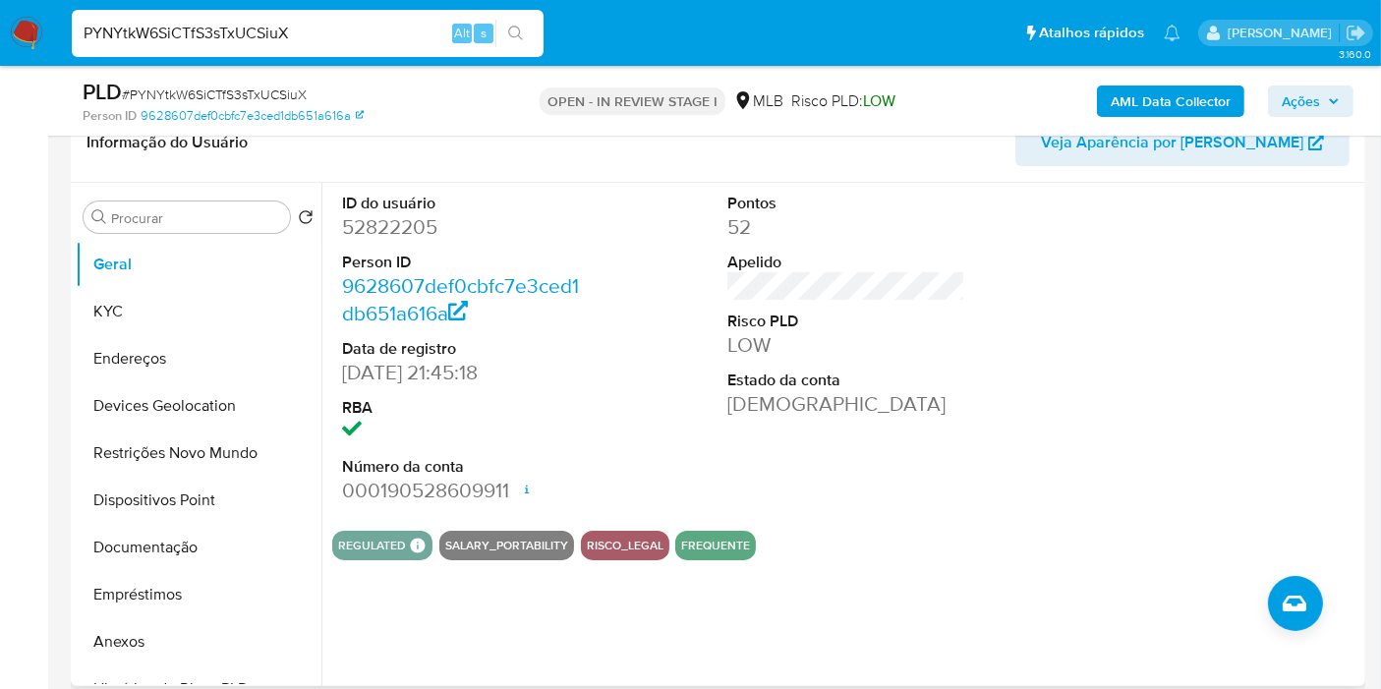
click at [381, 208] on dt "ID do usuário" at bounding box center [461, 204] width 238 height 22
click at [358, 228] on dd "52822205" at bounding box center [461, 227] width 238 height 28
click at [355, 228] on dd "52822205" at bounding box center [461, 227] width 238 height 28
click at [365, 225] on dd "52822205" at bounding box center [461, 227] width 238 height 28
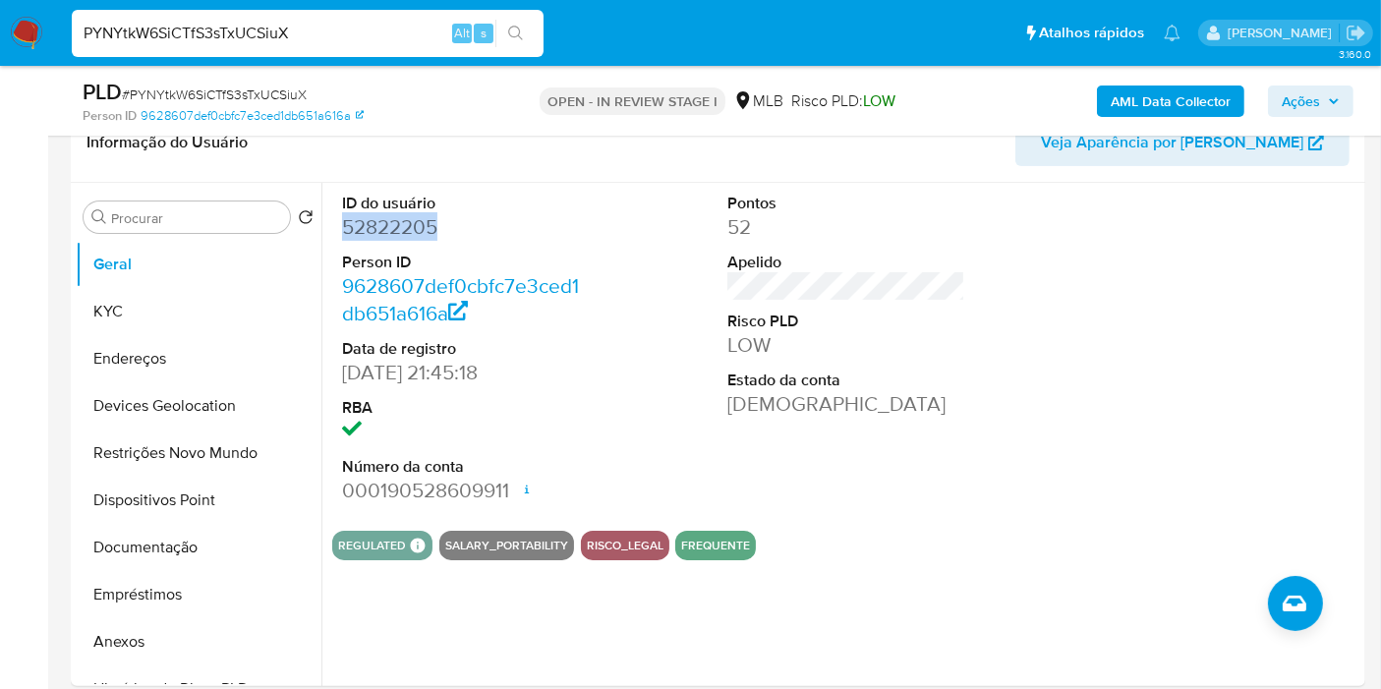
copy dd "52822205"
click at [218, 51] on div "PYNYtkW6SiCTfS3sTxUCSiuX Alt s" at bounding box center [308, 33] width 472 height 47
click at [214, 38] on input "PYNYtkW6SiCTfS3sTxUCSiuX" at bounding box center [308, 34] width 472 height 26
paste input "vdz82vs8DKFE6JvKGfUD6nyo"
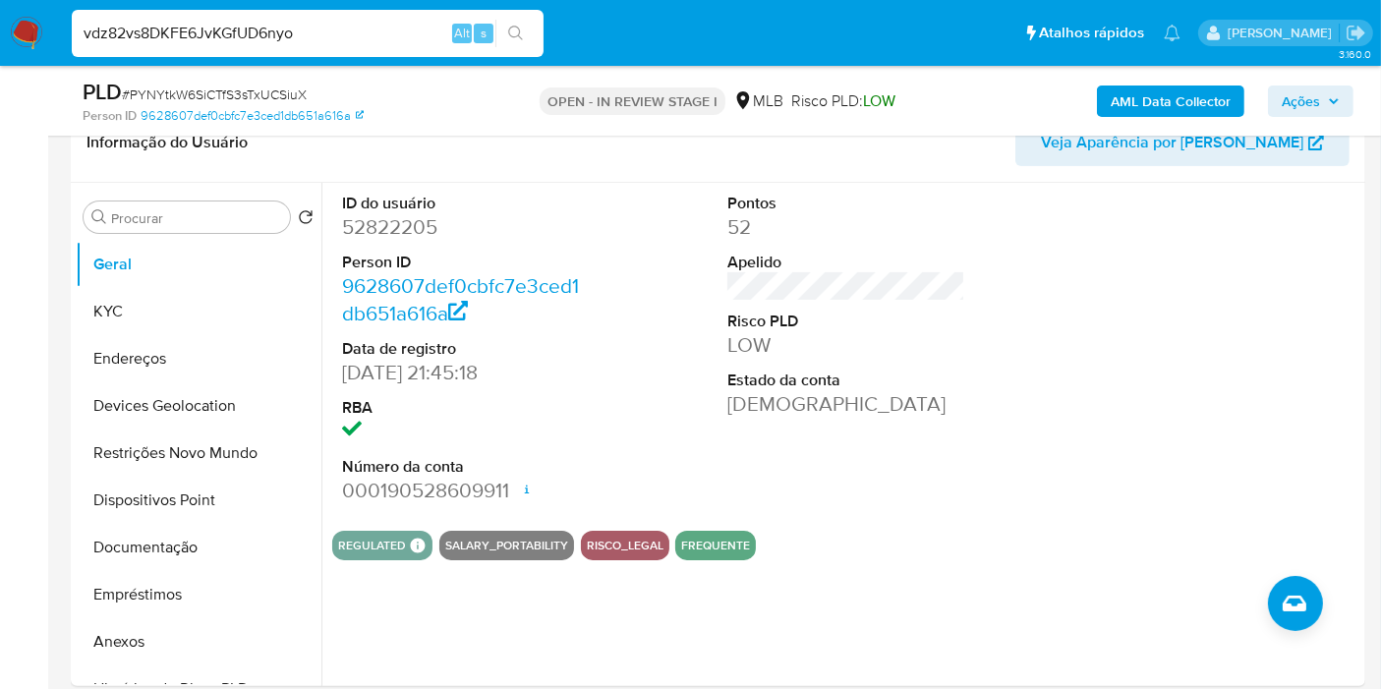
type input "vdz82vs8DKFE6JvKGfUD6nyo"
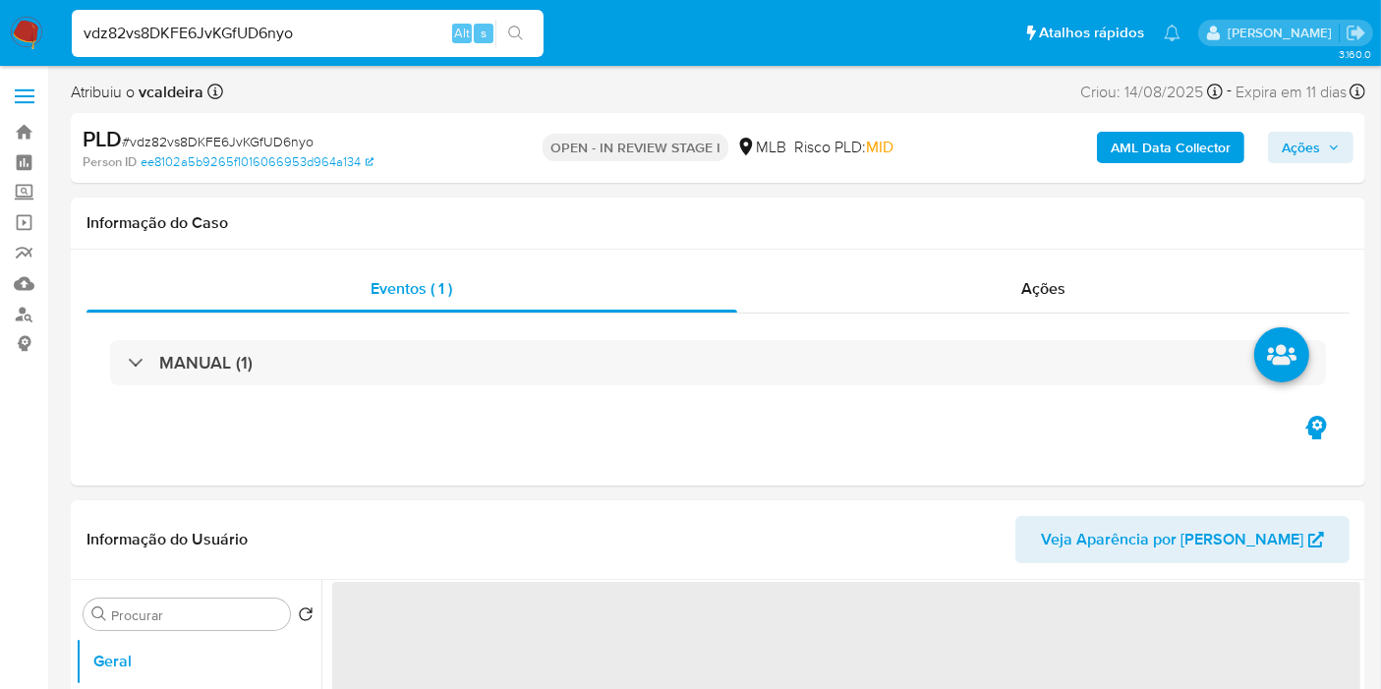
select select "10"
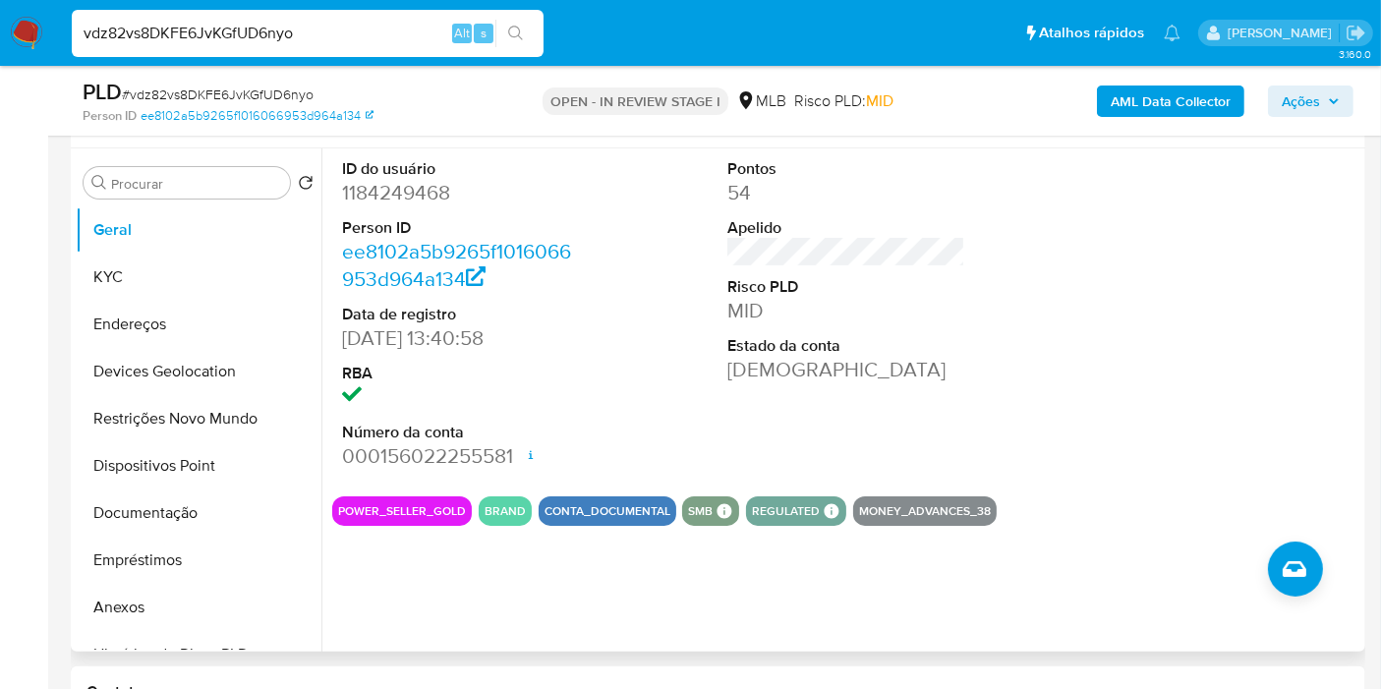
scroll to position [327, 0]
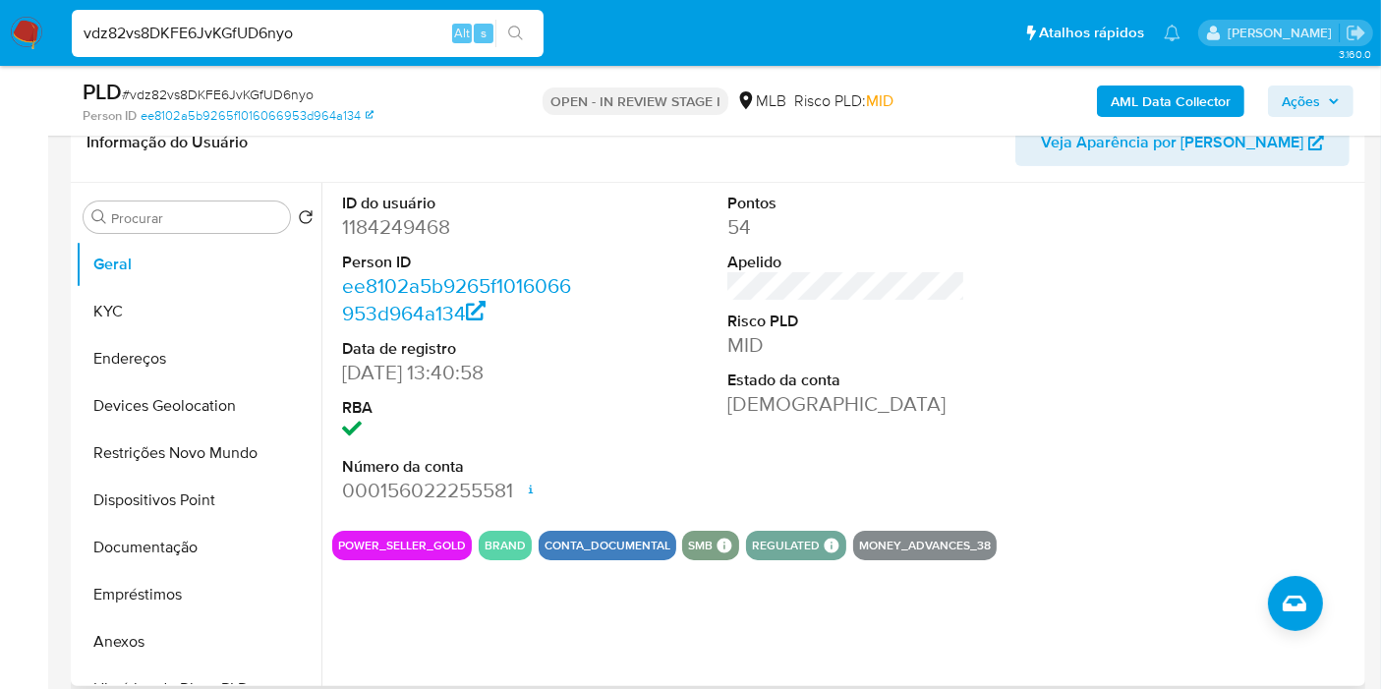
click at [433, 236] on dd "1184249468" at bounding box center [461, 227] width 238 height 28
copy dd "1184249468"
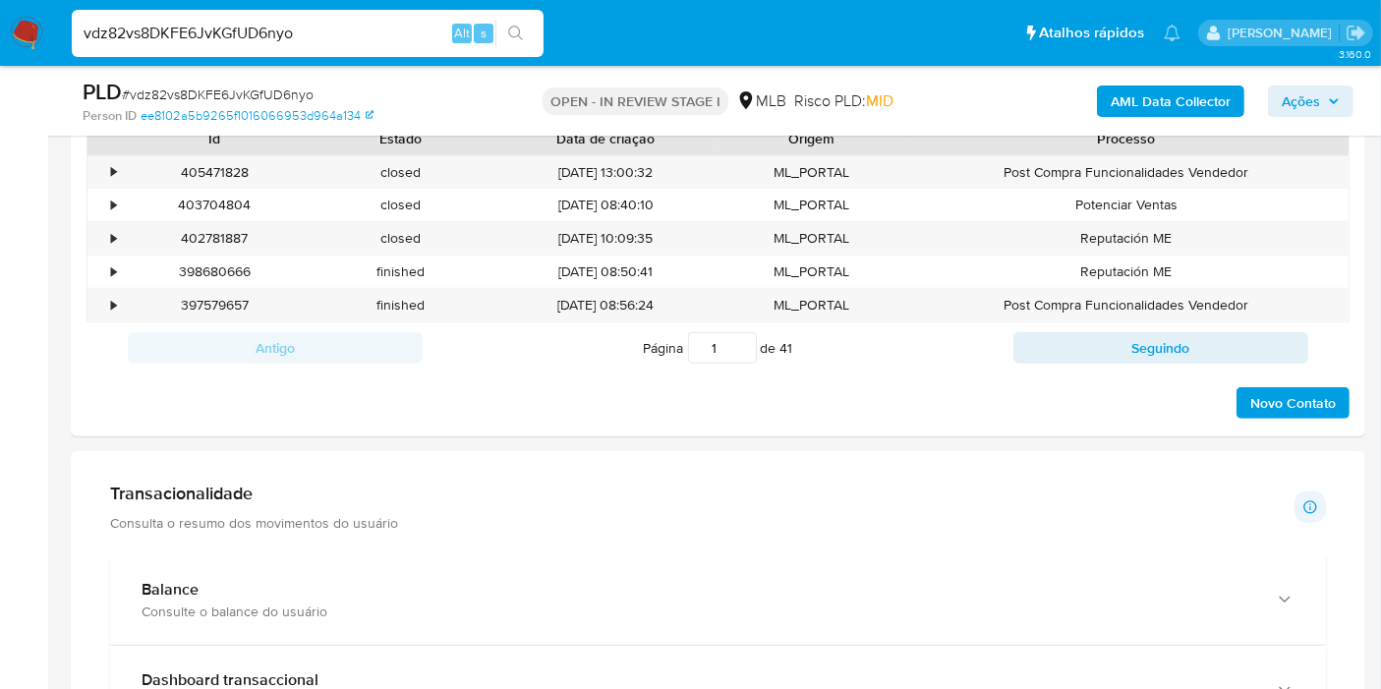
scroll to position [1310, 0]
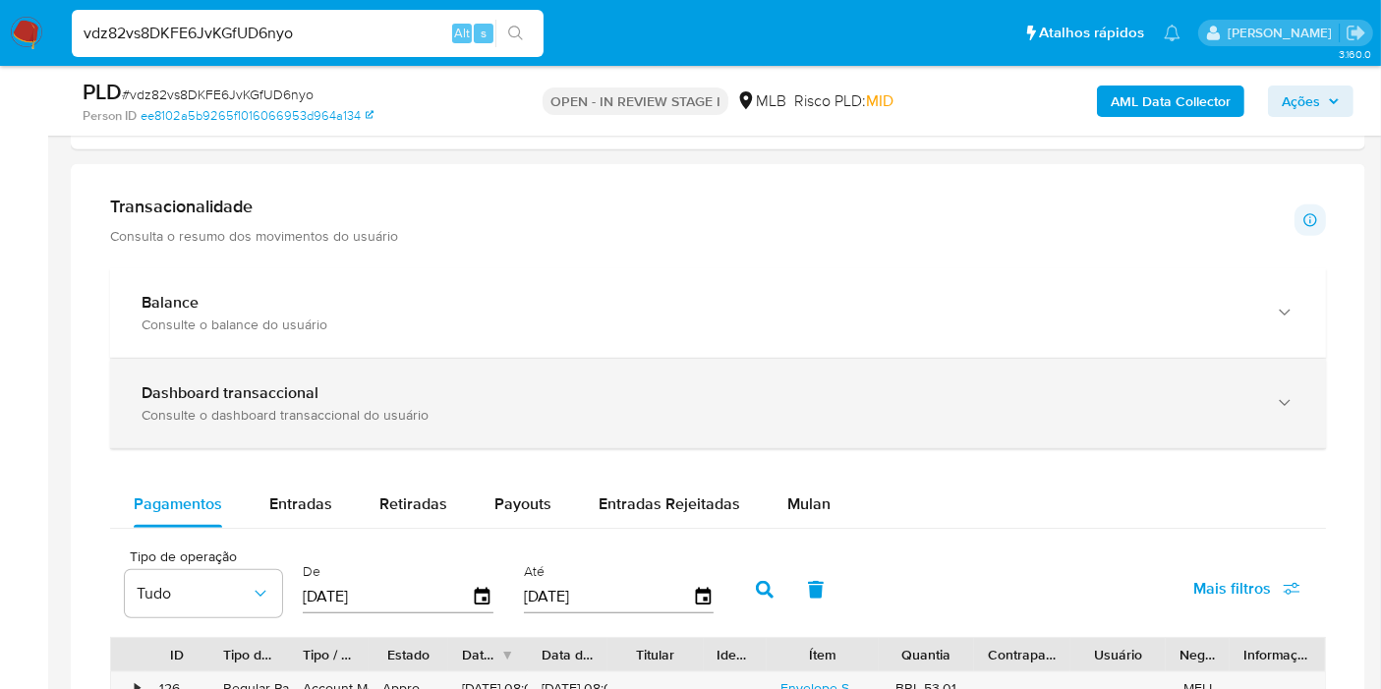
click at [1061, 443] on div "Dashboard transaccional Consulte o dashboard transaccional do usuário" at bounding box center [718, 403] width 1216 height 89
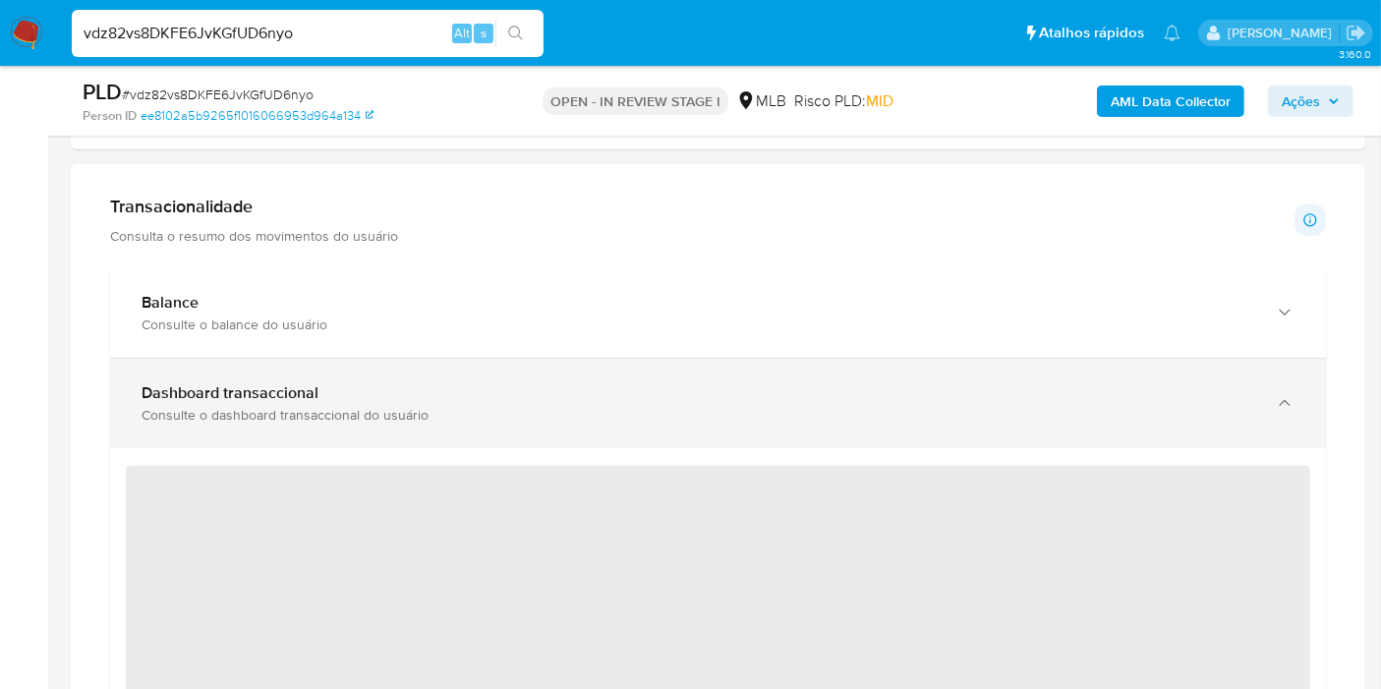
click at [1059, 436] on div "Dashboard transaccional Consulte o dashboard transaccional do usuário" at bounding box center [718, 403] width 1216 height 89
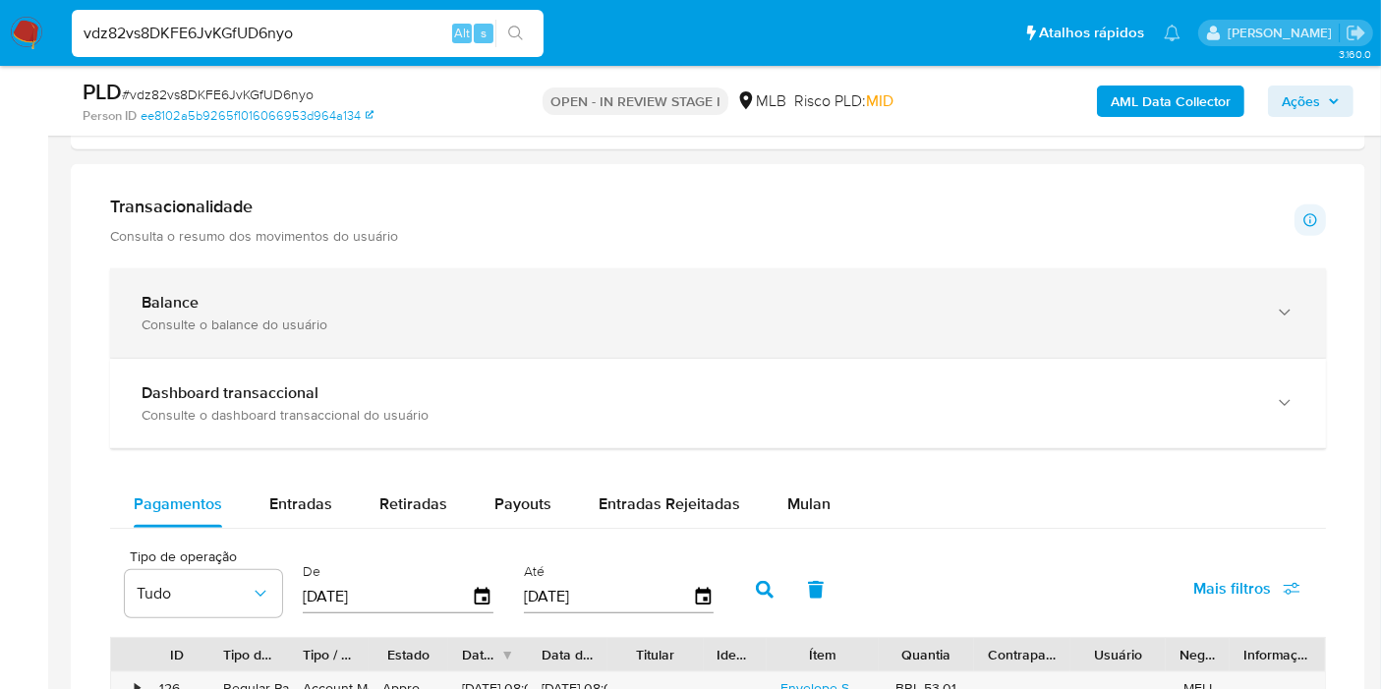
click at [1291, 322] on div "button" at bounding box center [1283, 313] width 24 height 40
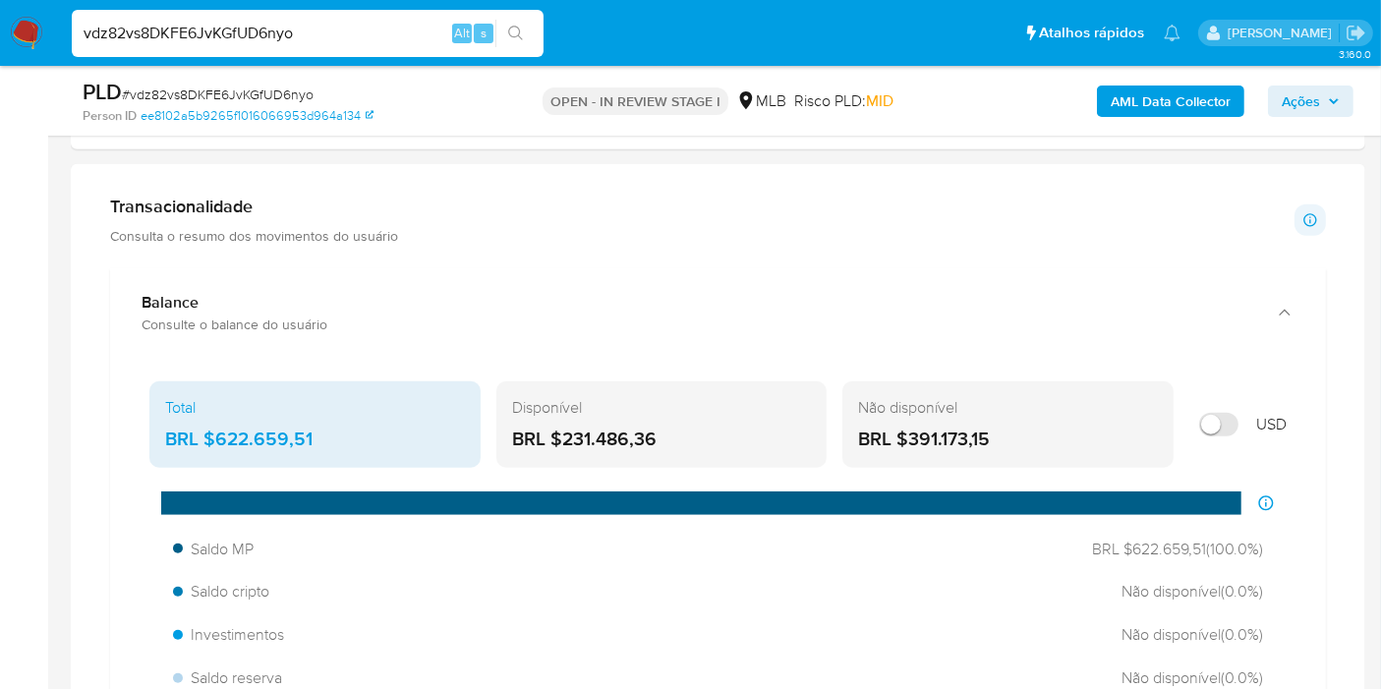
drag, startPoint x: 666, startPoint y: 431, endPoint x: 559, endPoint y: 428, distance: 107.2
click at [559, 428] on div "BRL $231.486,36" at bounding box center [662, 440] width 300 height 26
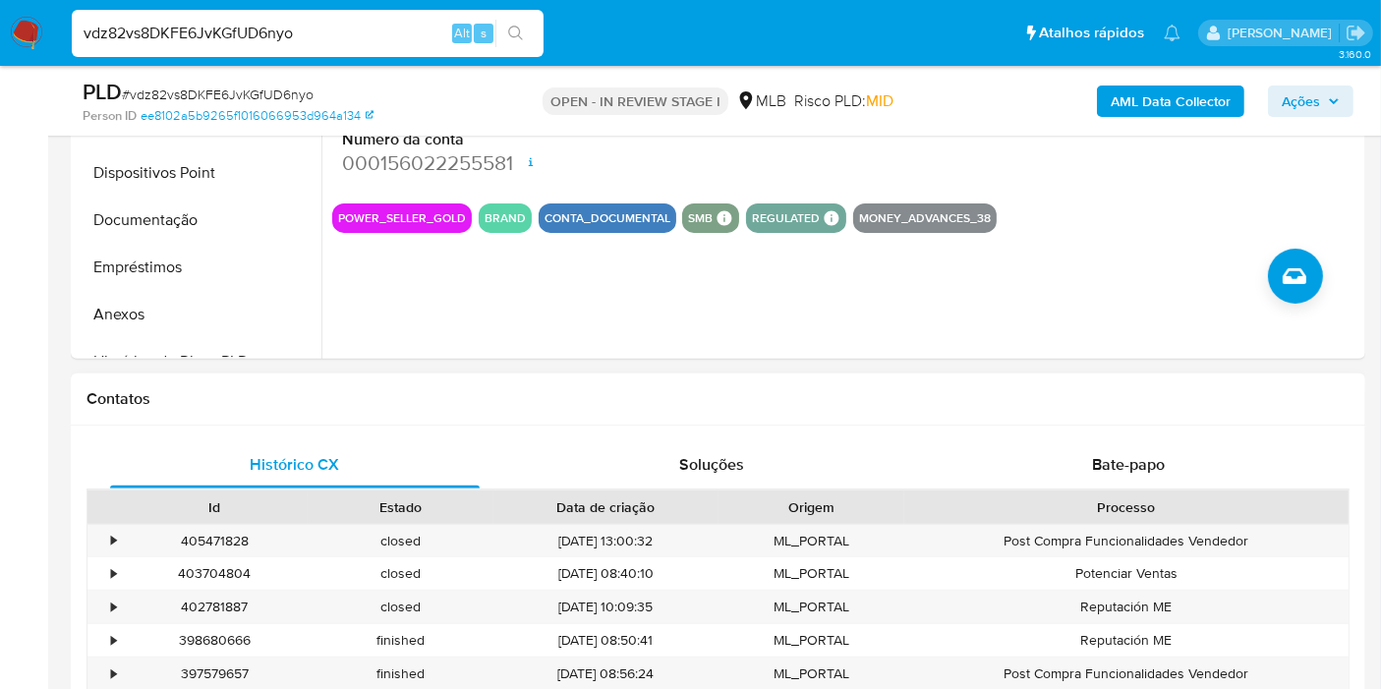
scroll to position [218, 0]
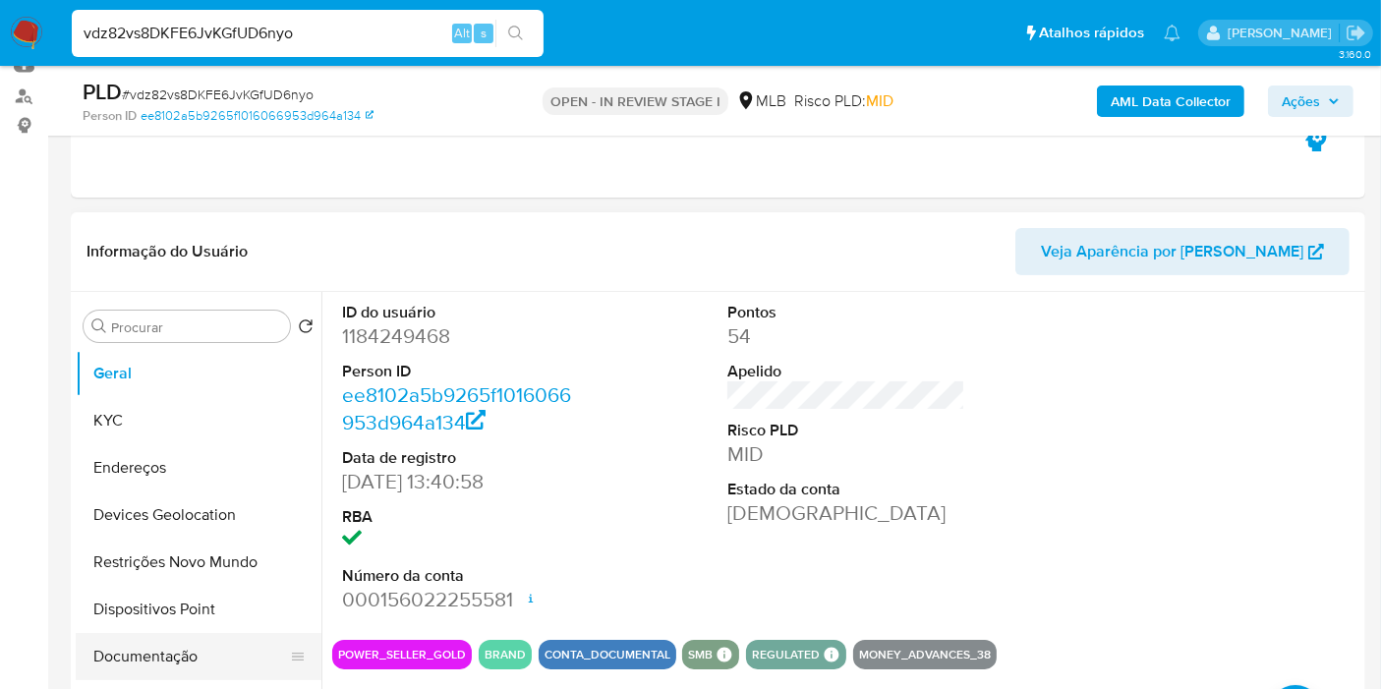
drag, startPoint x: 160, startPoint y: 652, endPoint x: 172, endPoint y: 639, distance: 17.4
click at [160, 652] on button "Documentação" at bounding box center [191, 656] width 230 height 47
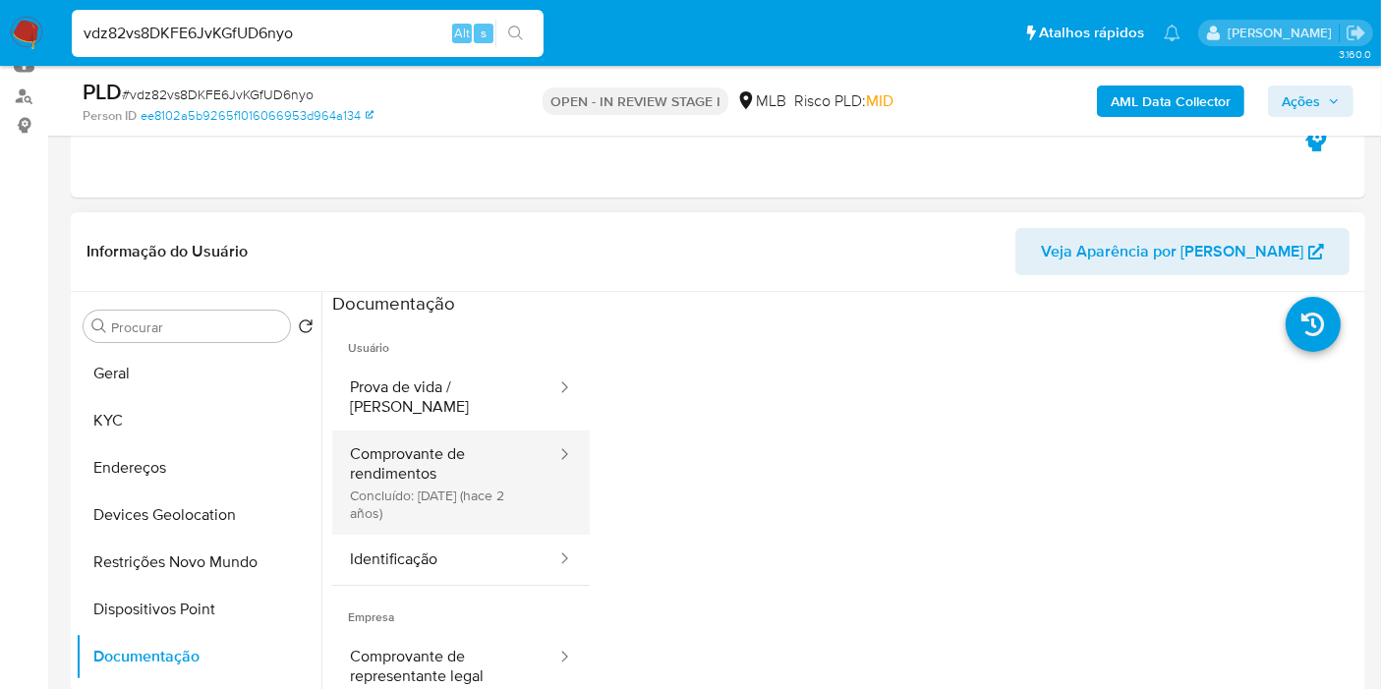
click at [452, 465] on button "Comprovante de rendimentos Concluído: [DATE] (hace 2 años)" at bounding box center [445, 482] width 226 height 104
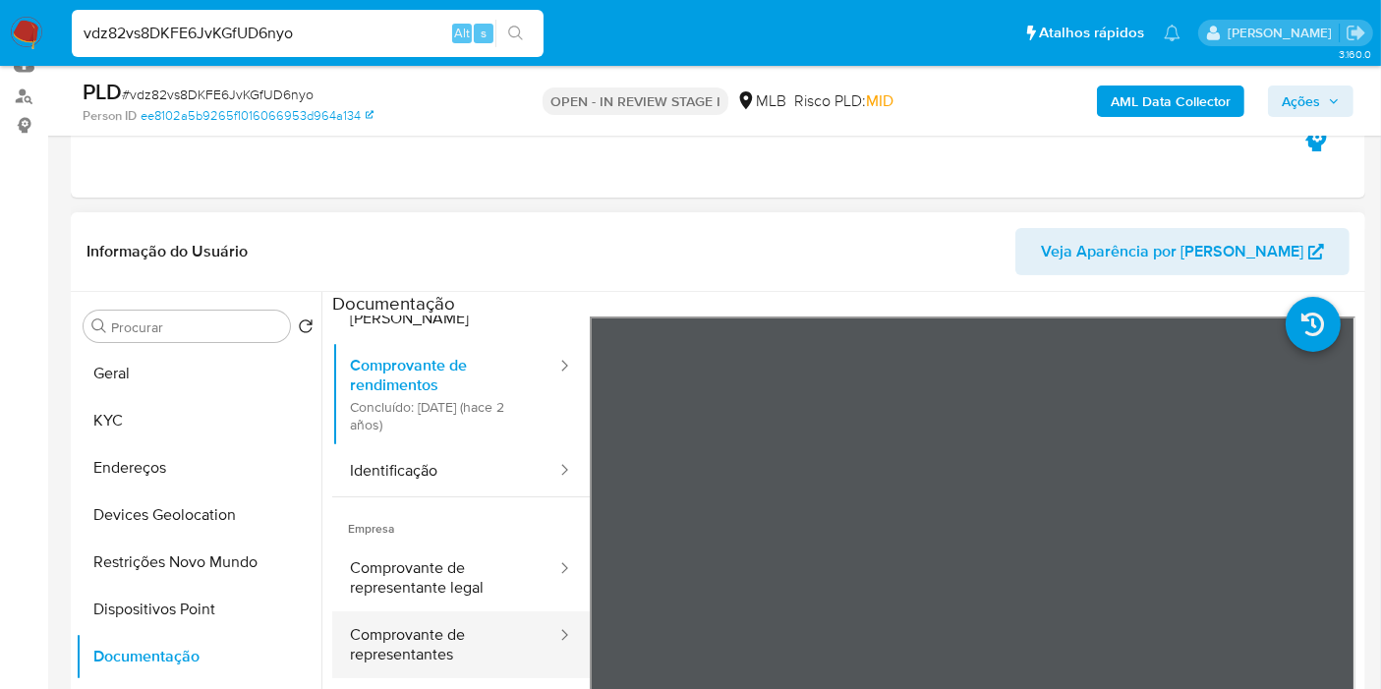
scroll to position [171, 0]
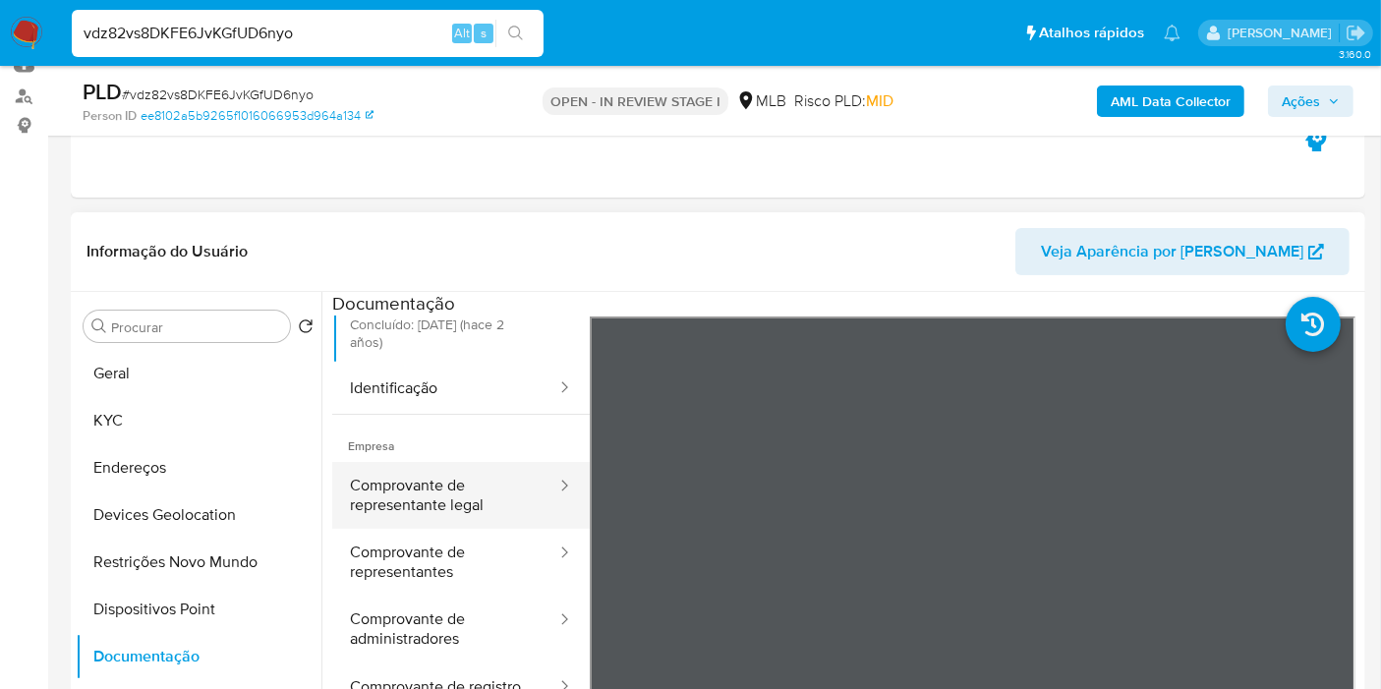
click at [446, 489] on button "Comprovante de representante legal" at bounding box center [445, 495] width 226 height 67
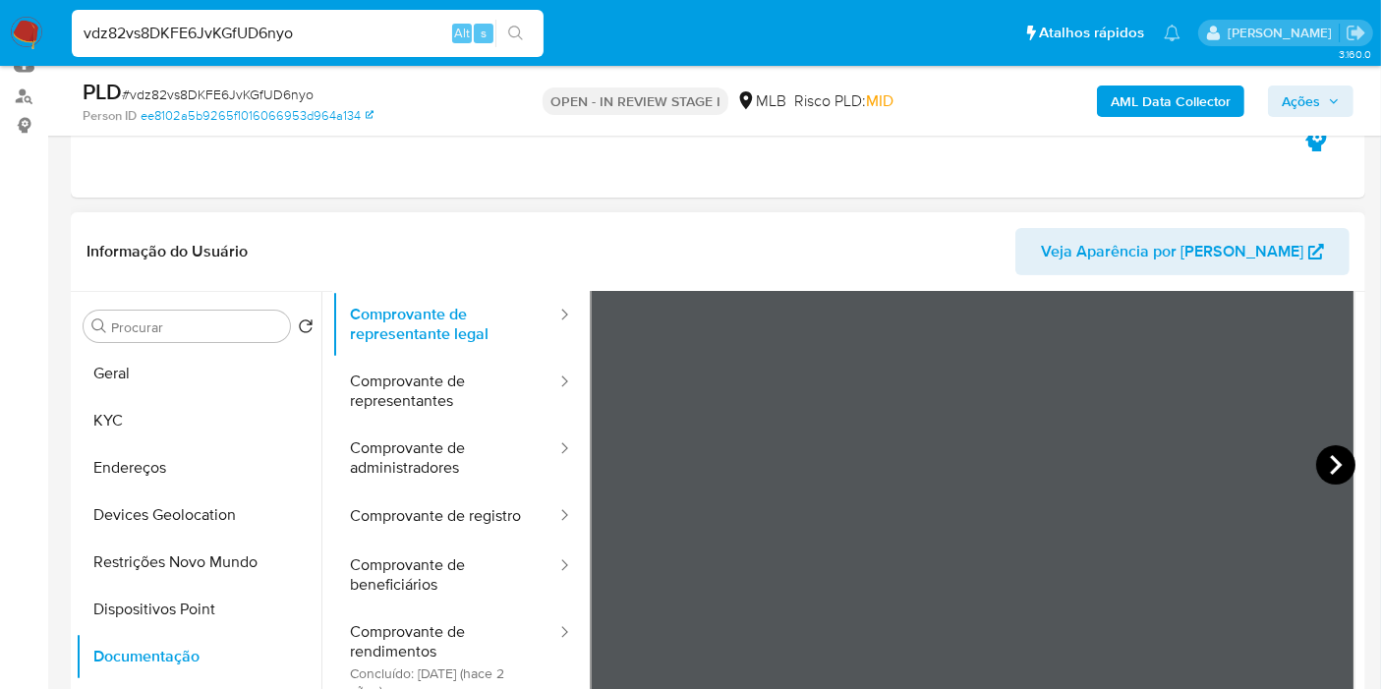
click at [1337, 466] on icon at bounding box center [1335, 464] width 39 height 39
click at [1336, 467] on icon at bounding box center [1335, 464] width 39 height 39
click at [1330, 470] on icon at bounding box center [1335, 464] width 39 height 39
click at [143, 379] on button "Geral" at bounding box center [191, 373] width 230 height 47
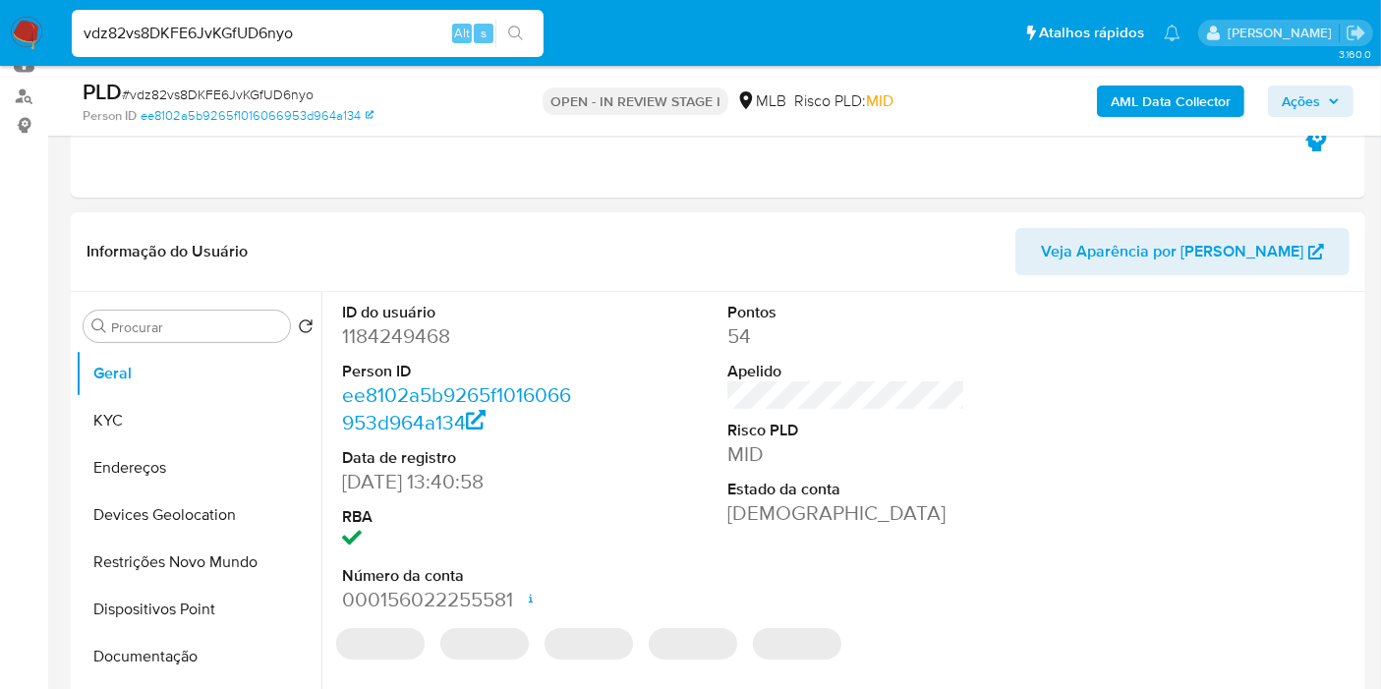
scroll to position [436, 0]
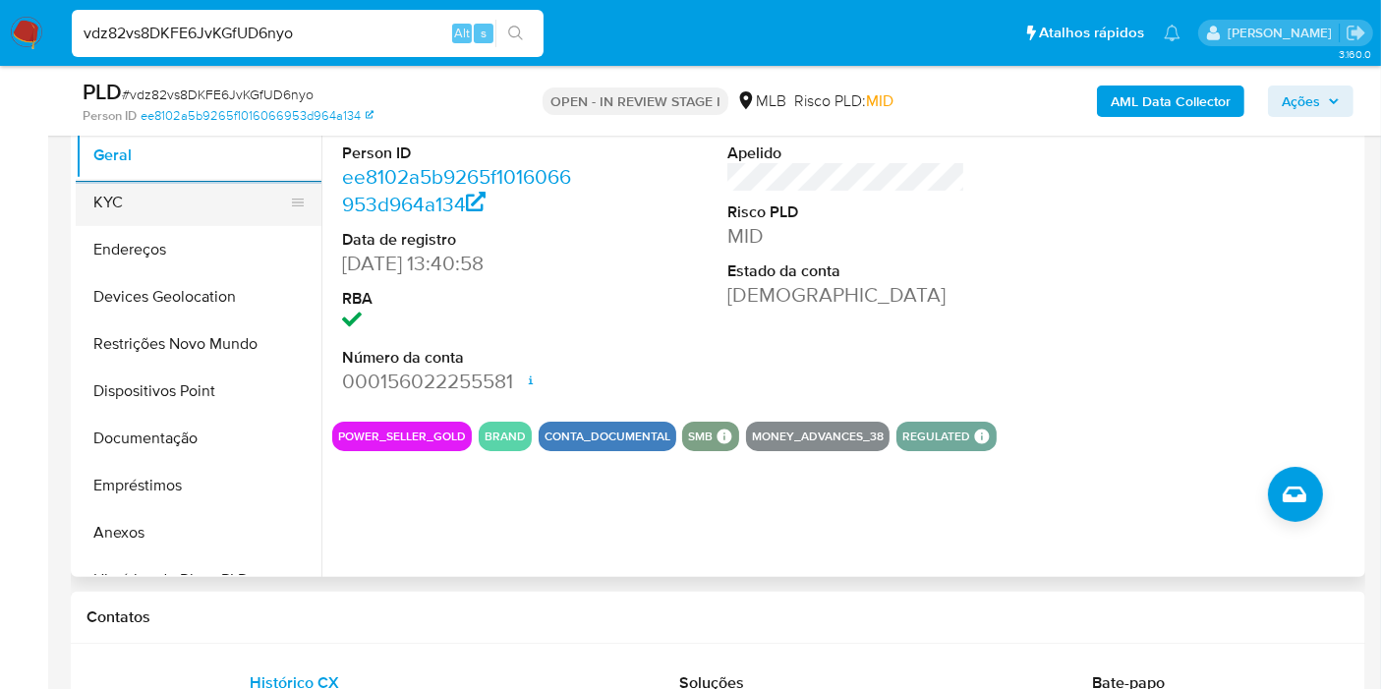
click at [134, 213] on button "KYC" at bounding box center [191, 202] width 230 height 47
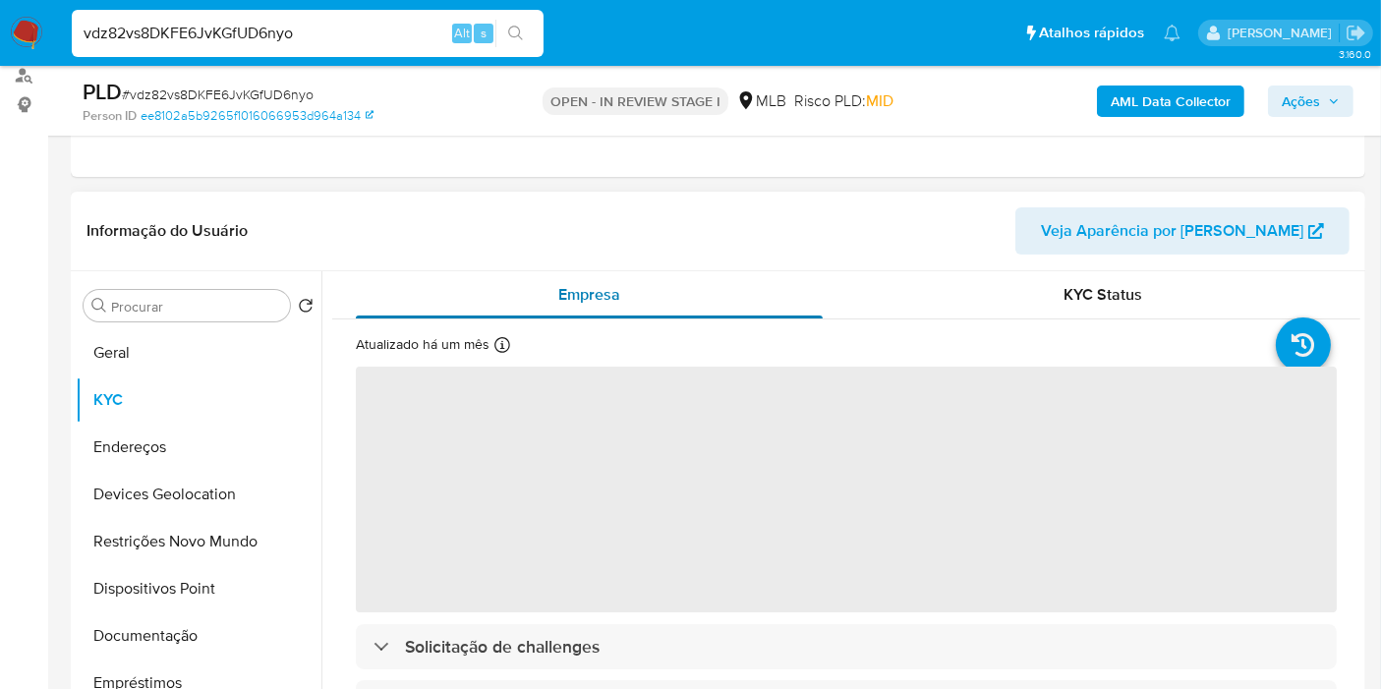
scroll to position [218, 0]
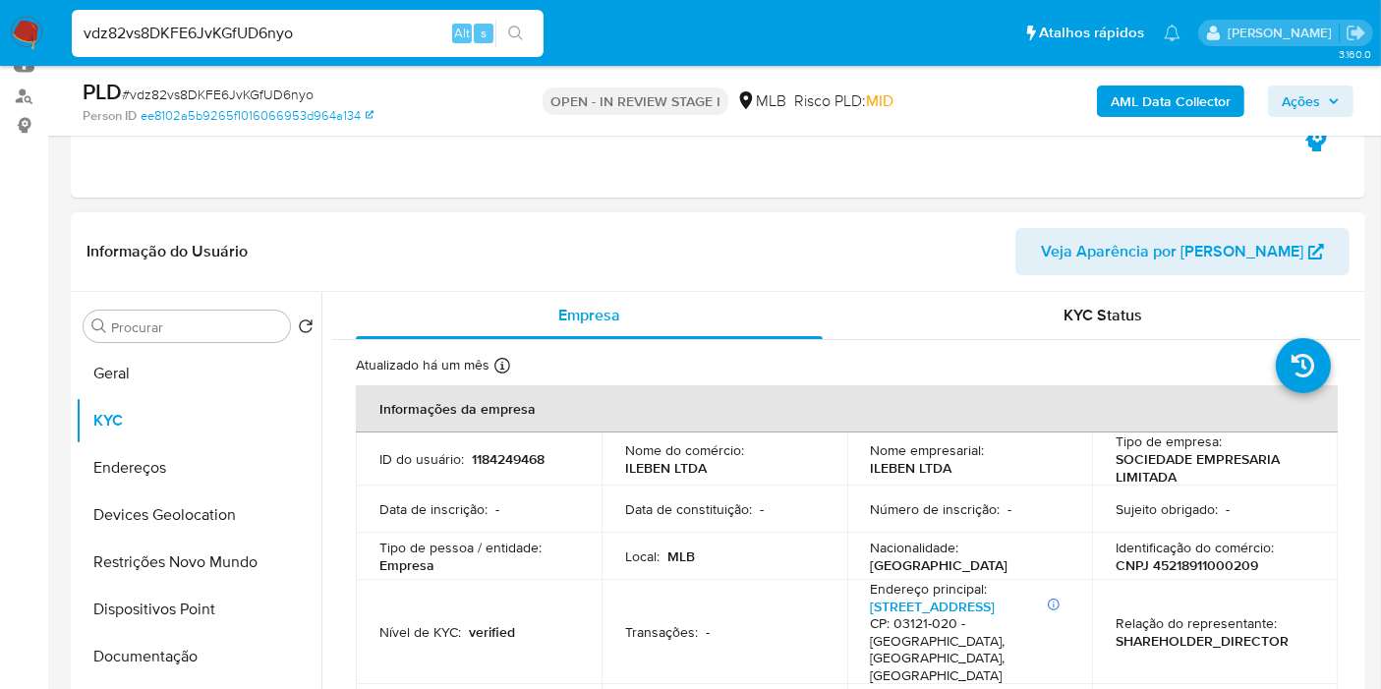
click at [489, 442] on td "ID do usuário : 1184249468" at bounding box center [479, 458] width 246 height 53
click at [489, 456] on p "1184249468" at bounding box center [508, 459] width 73 height 18
copy p "1184249468"
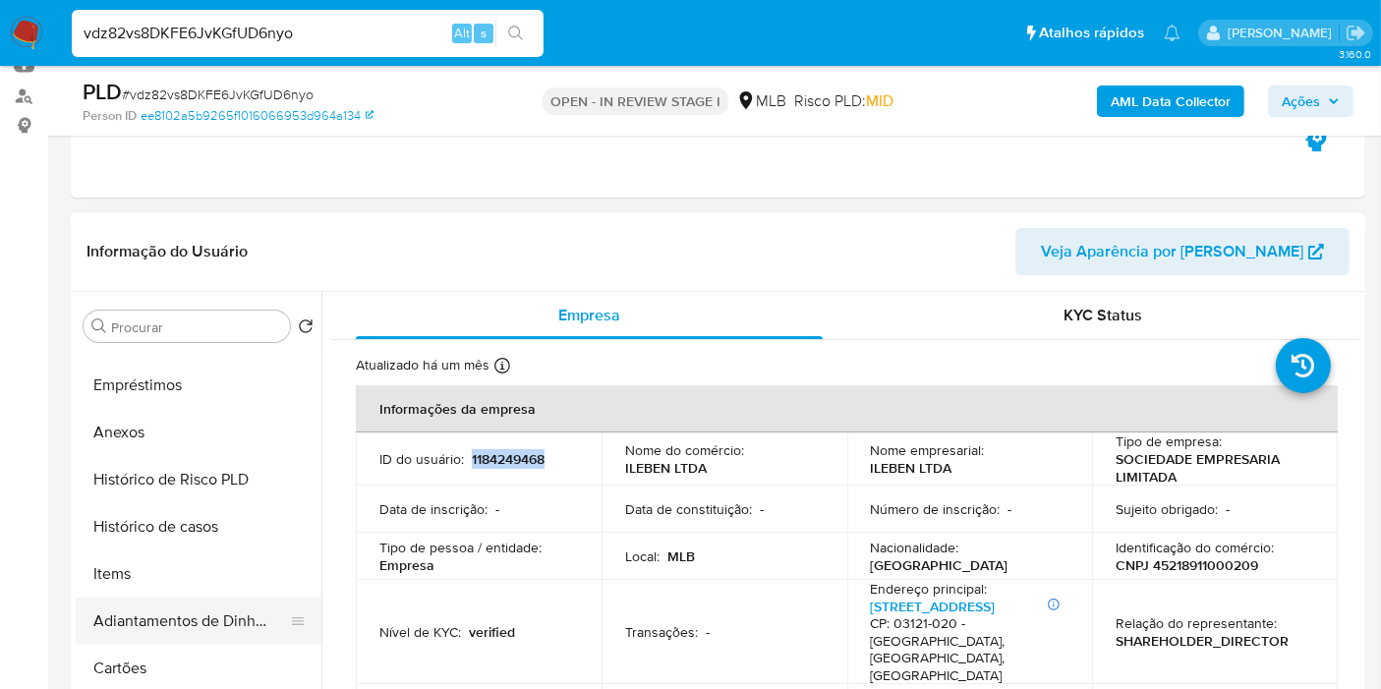
scroll to position [327, 0]
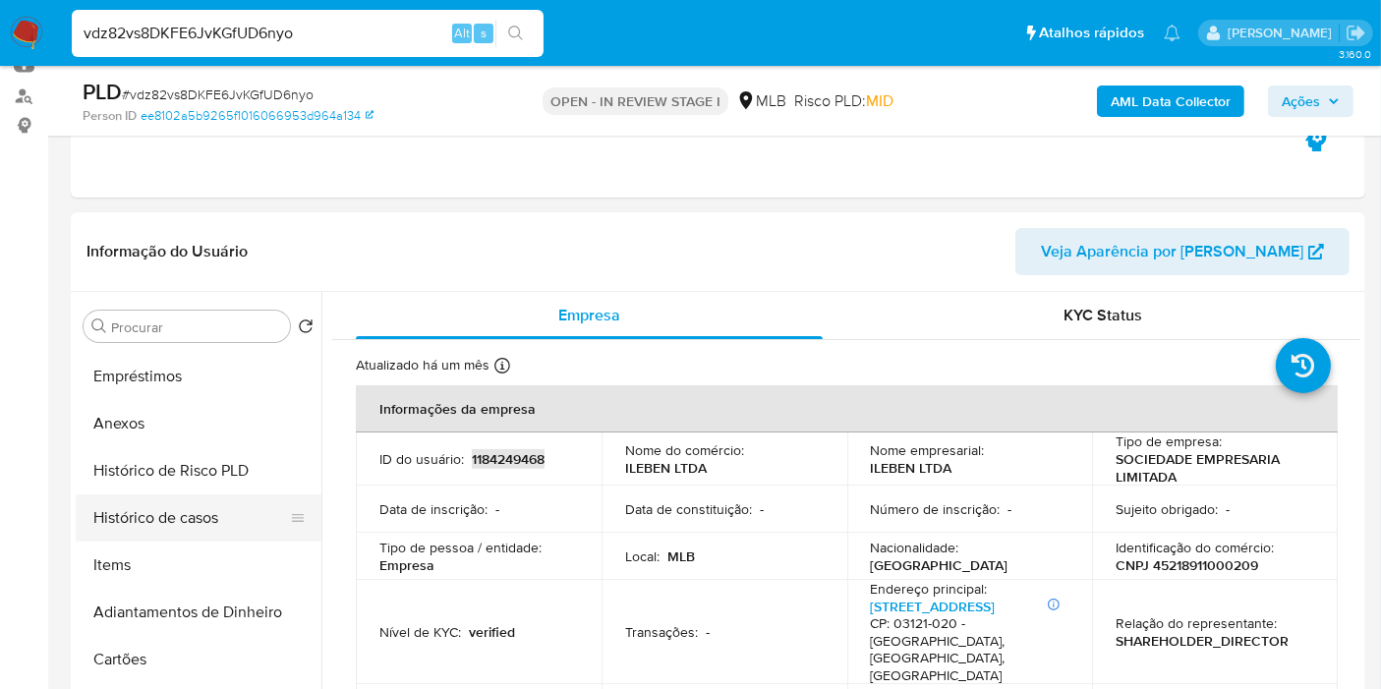
click at [157, 531] on button "Histórico de casos" at bounding box center [191, 517] width 230 height 47
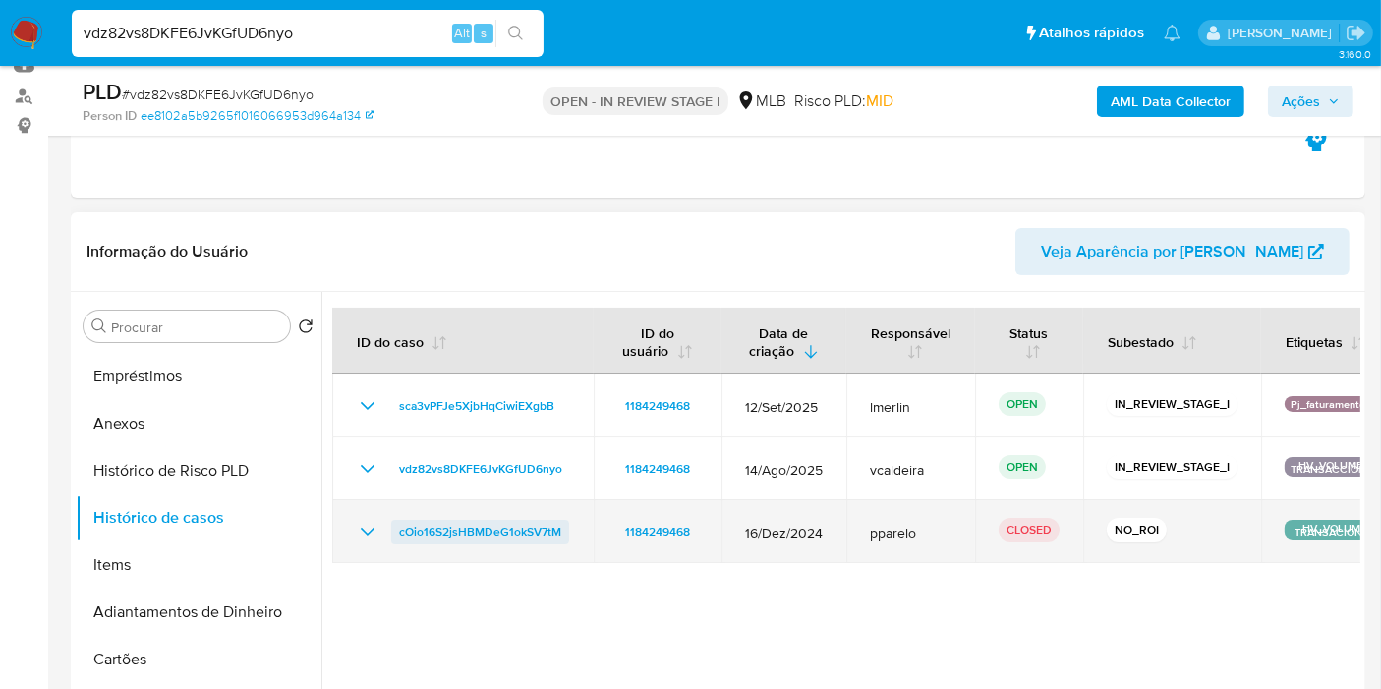
click at [483, 531] on span "cOio16S2jsHBMDeG1okSV7tM" at bounding box center [480, 532] width 162 height 24
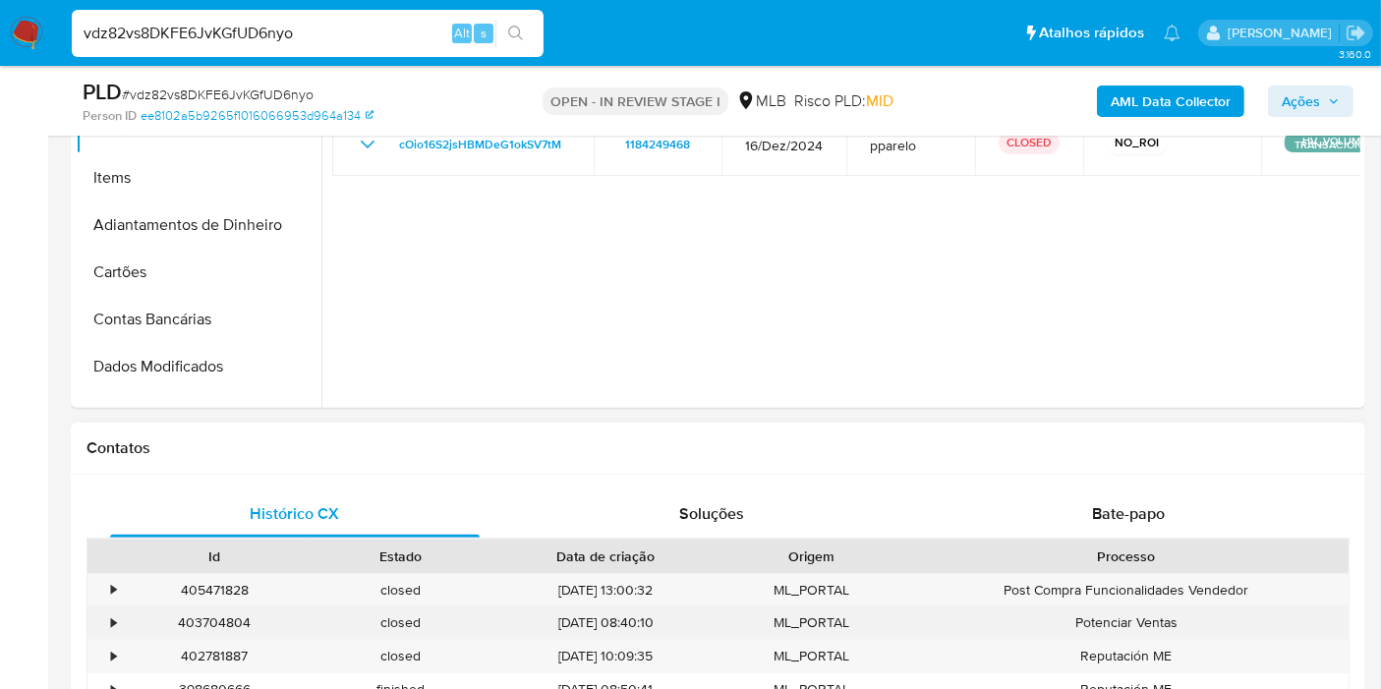
scroll to position [873, 0]
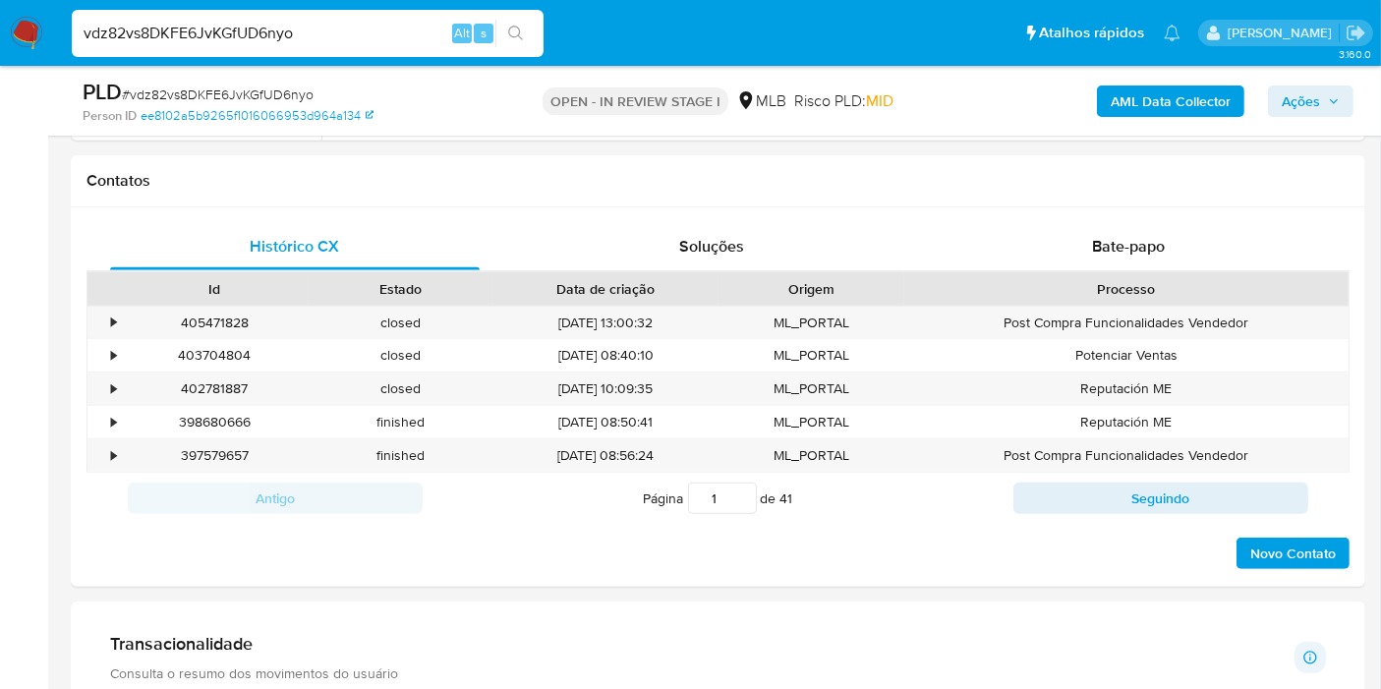
click at [218, 24] on input "vdz82vs8DKFE6JvKGfUD6nyo" at bounding box center [308, 34] width 472 height 26
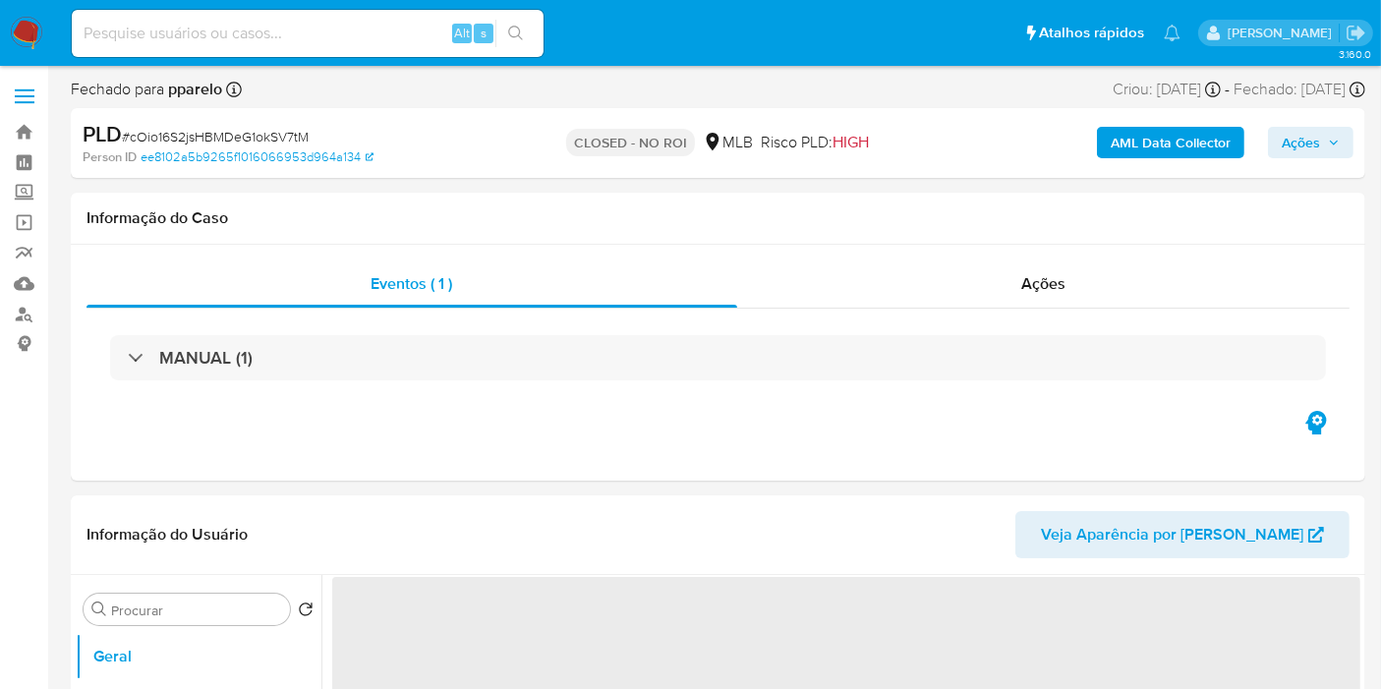
select select "10"
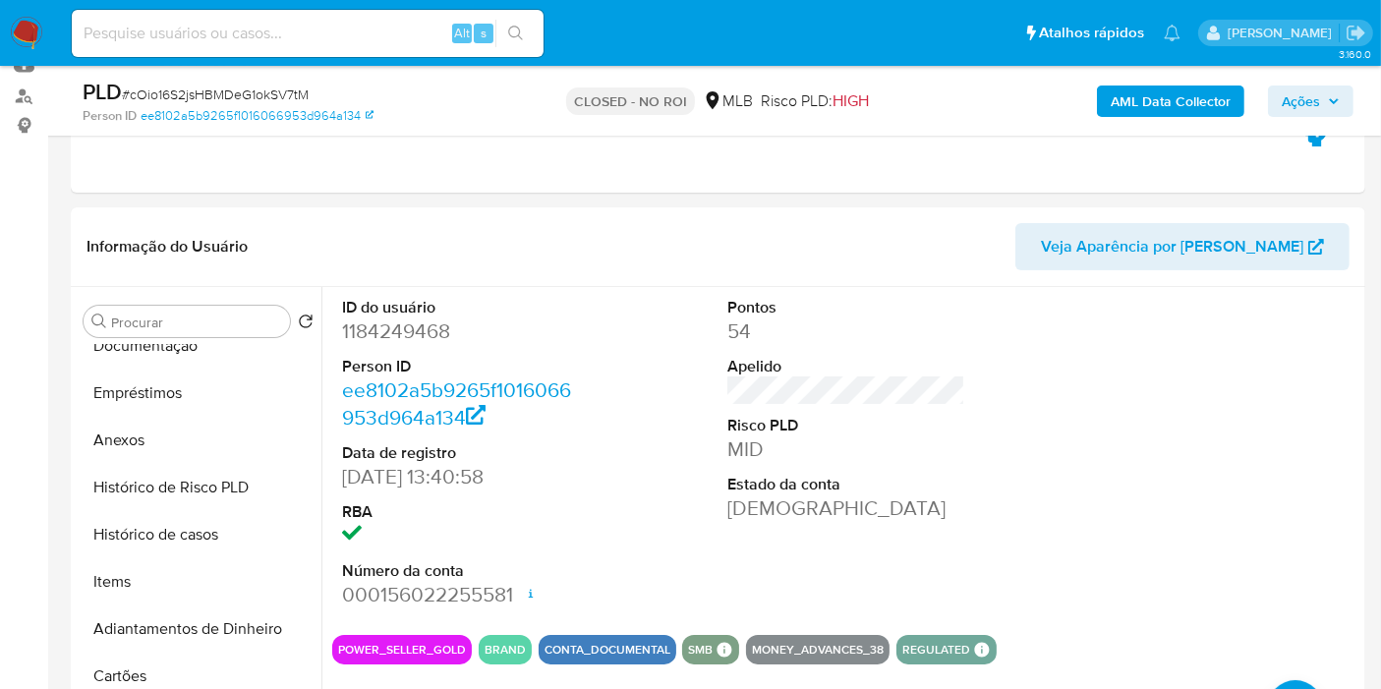
scroll to position [327, 0]
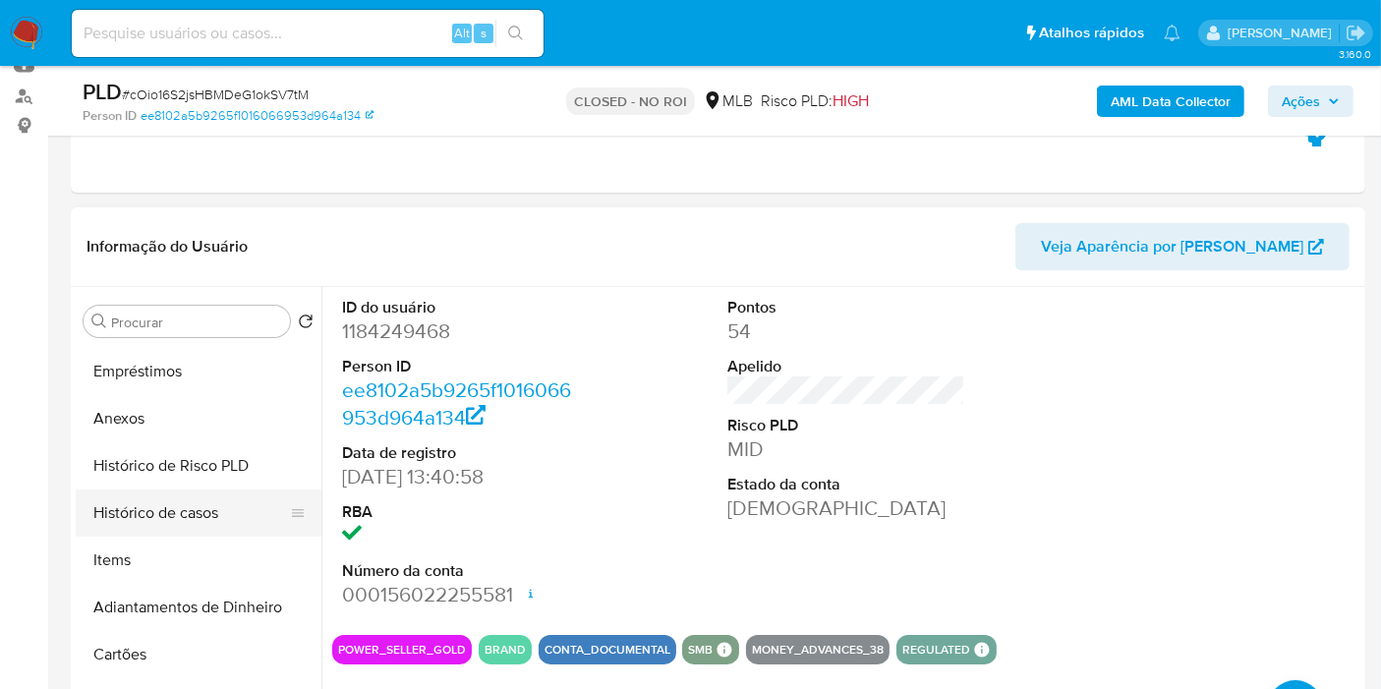
click at [191, 515] on button "Histórico de casos" at bounding box center [191, 512] width 230 height 47
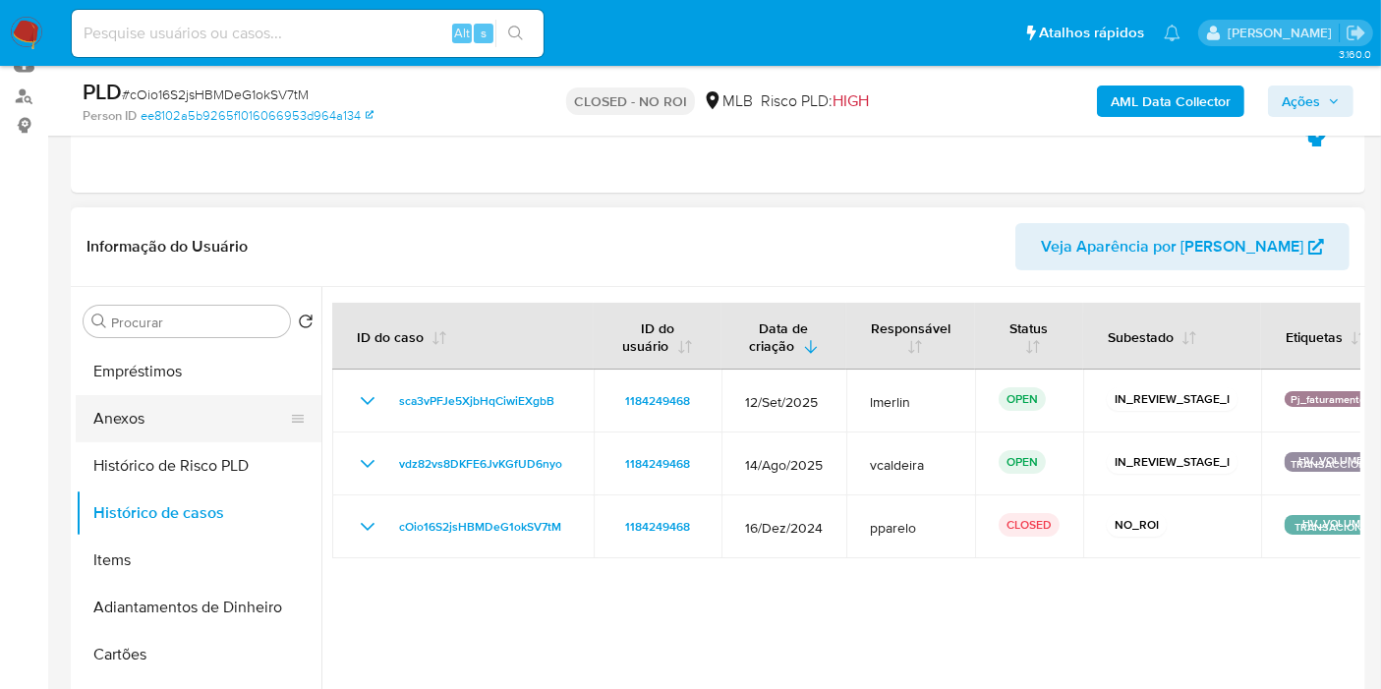
click at [118, 414] on button "Anexos" at bounding box center [191, 418] width 230 height 47
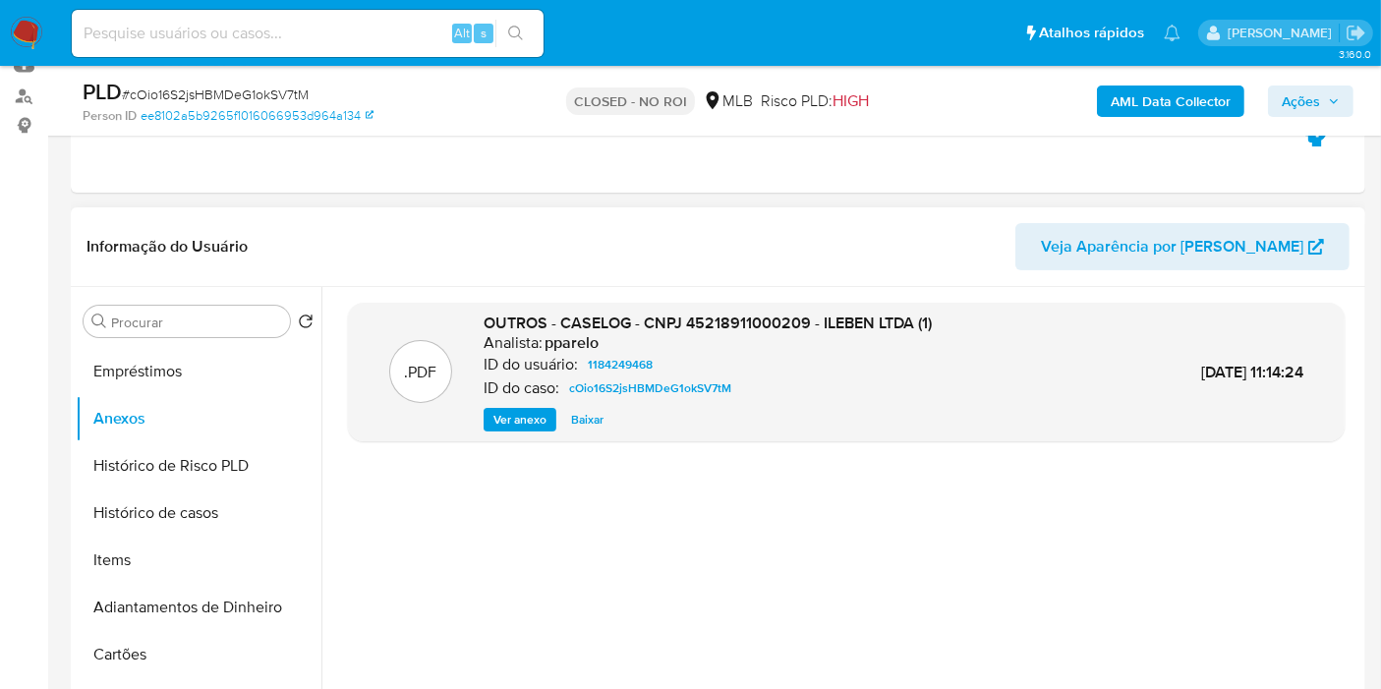
click at [531, 414] on span "Ver anexo" at bounding box center [519, 420] width 53 height 20
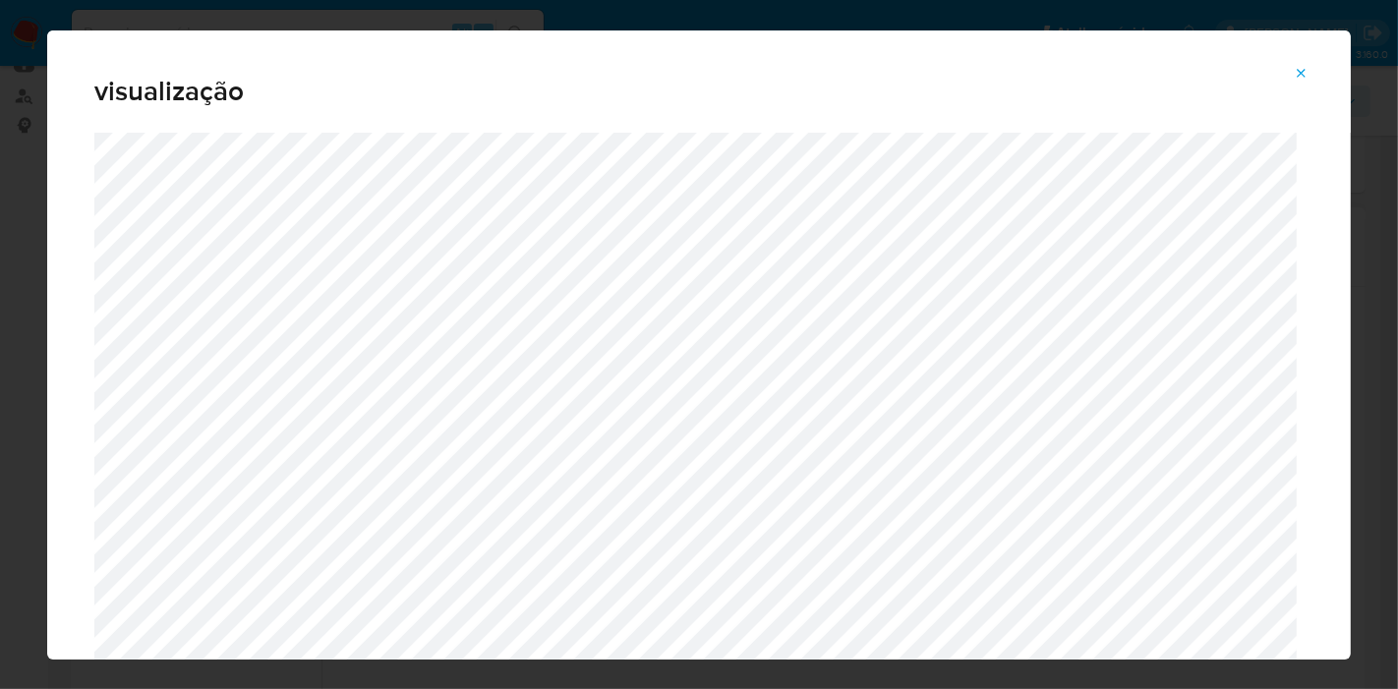
click at [1298, 78] on icon "Attachment preview" at bounding box center [1301, 74] width 16 height 16
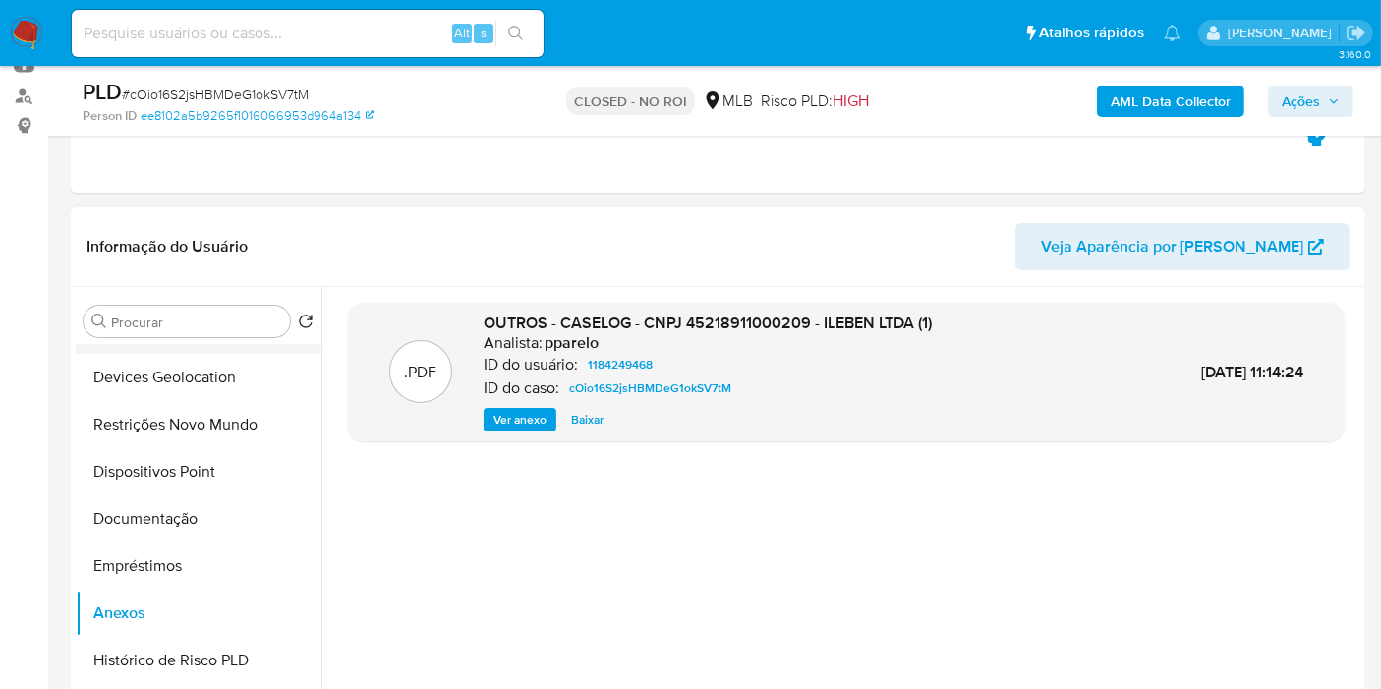
scroll to position [0, 0]
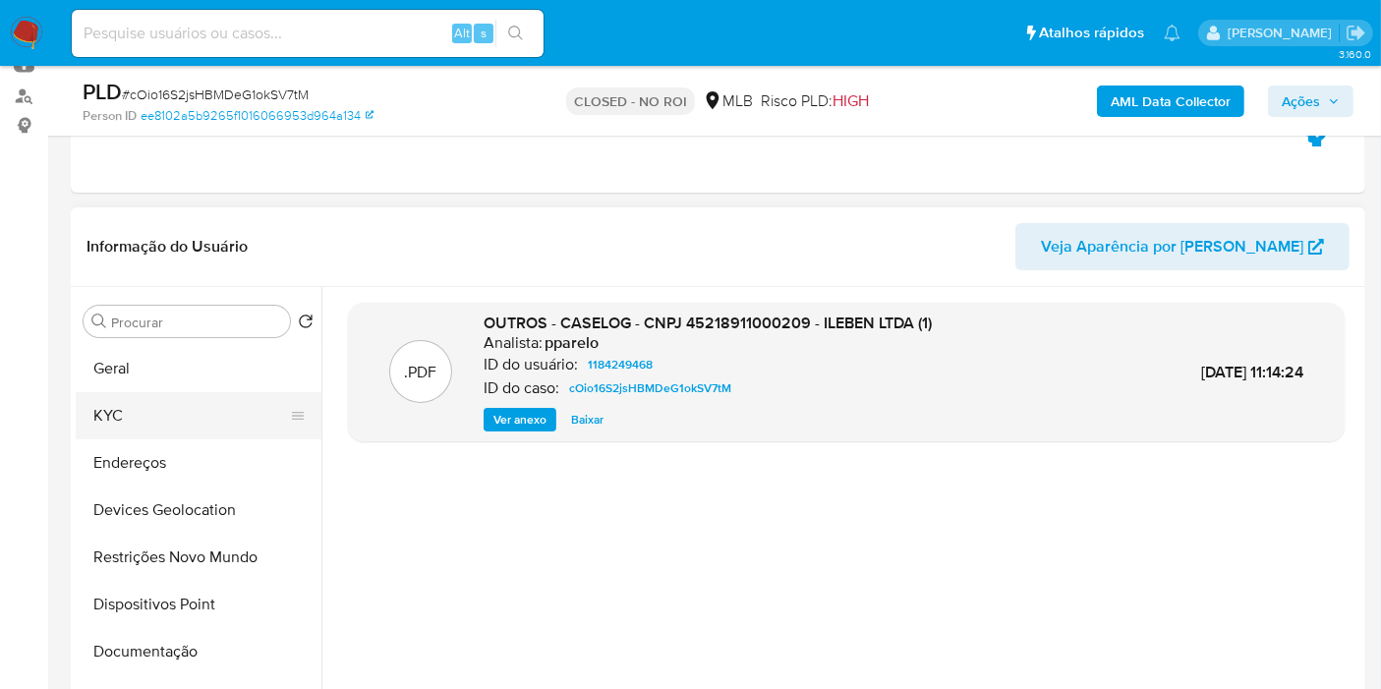
click at [151, 424] on button "KYC" at bounding box center [191, 415] width 230 height 47
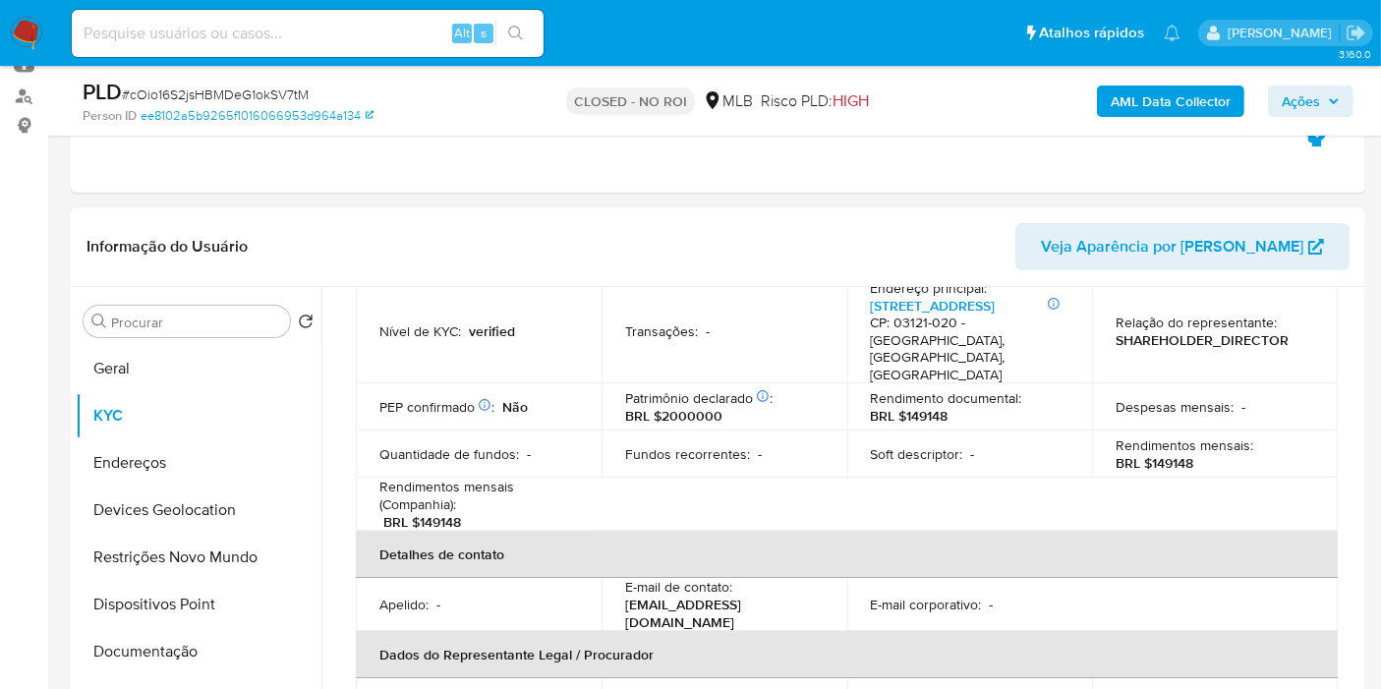
scroll to position [655, 0]
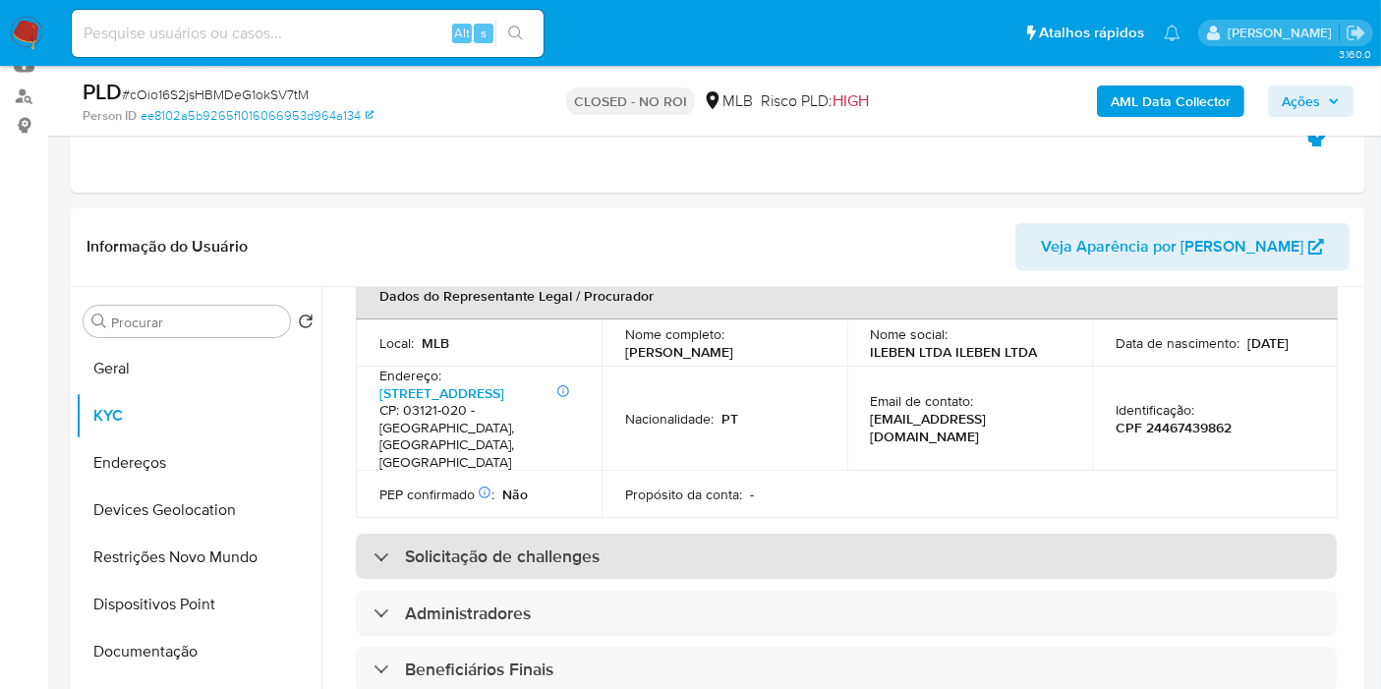
click at [514, 545] on h3 "Solicitação de challenges" at bounding box center [502, 556] width 195 height 22
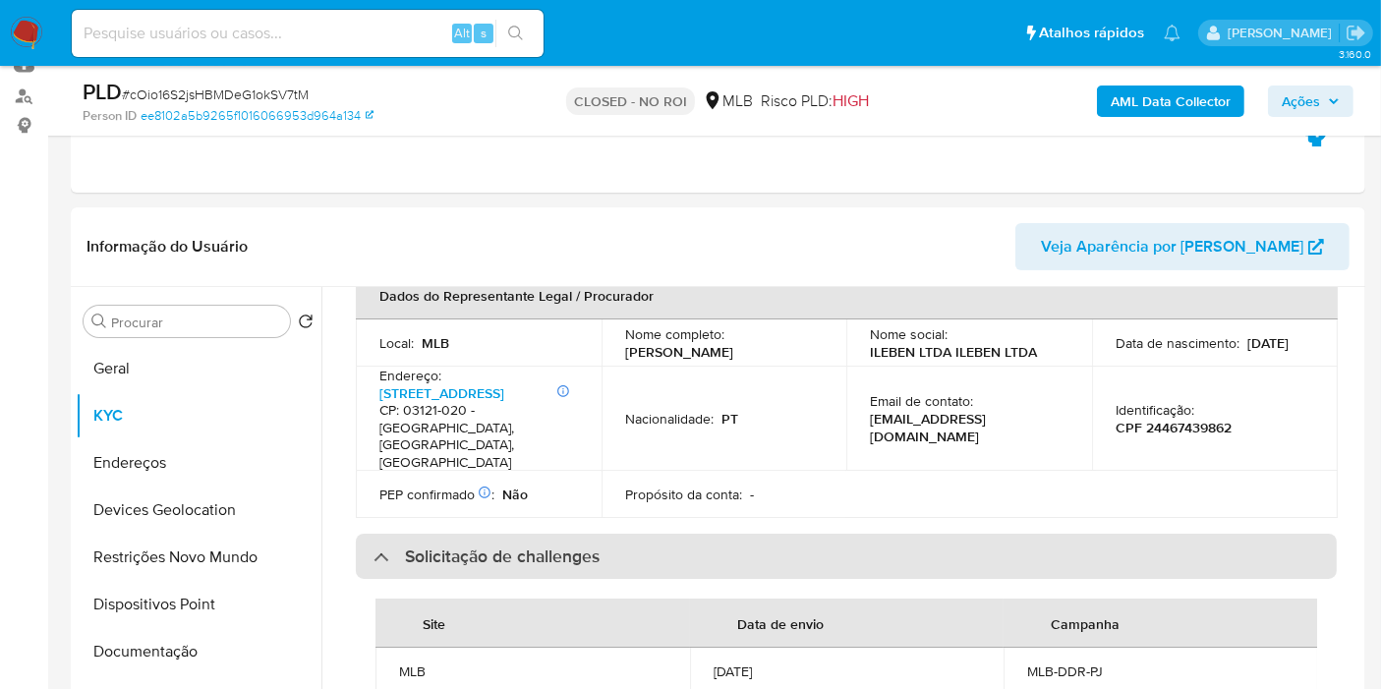
scroll to position [873, 0]
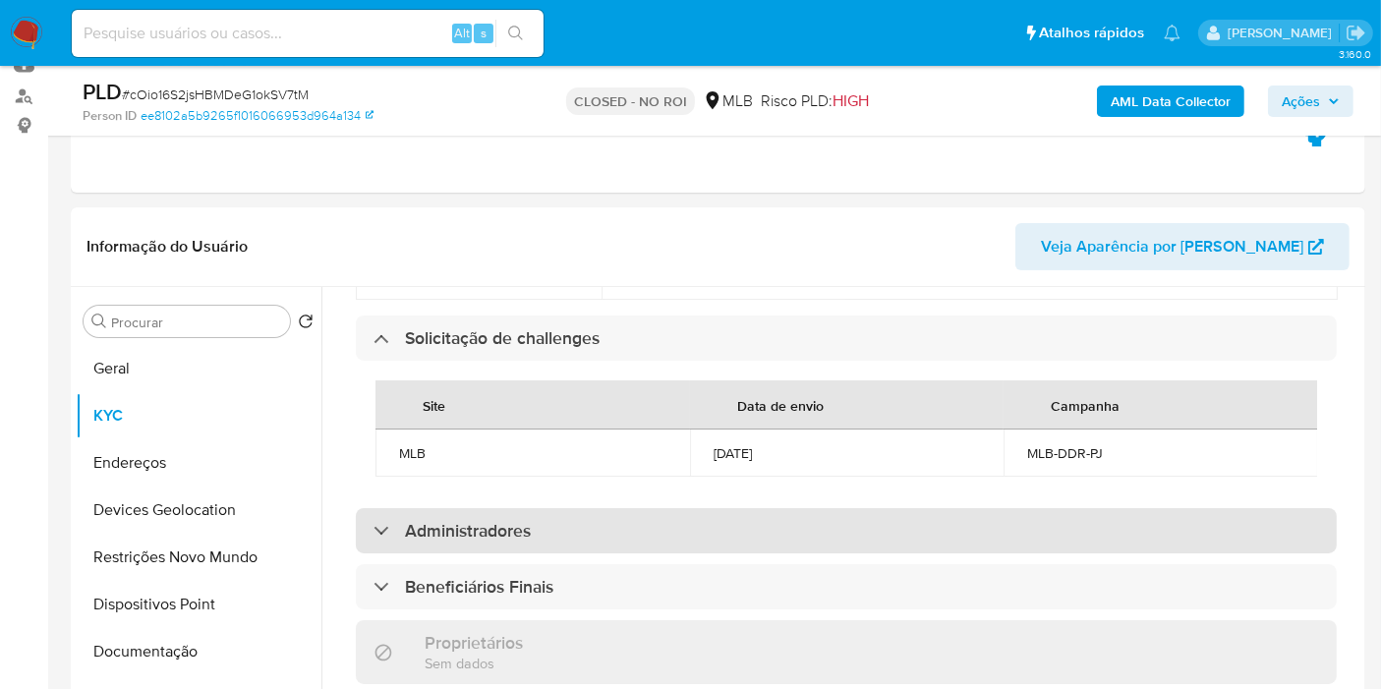
click at [430, 520] on h3 "Administradores" at bounding box center [468, 531] width 126 height 22
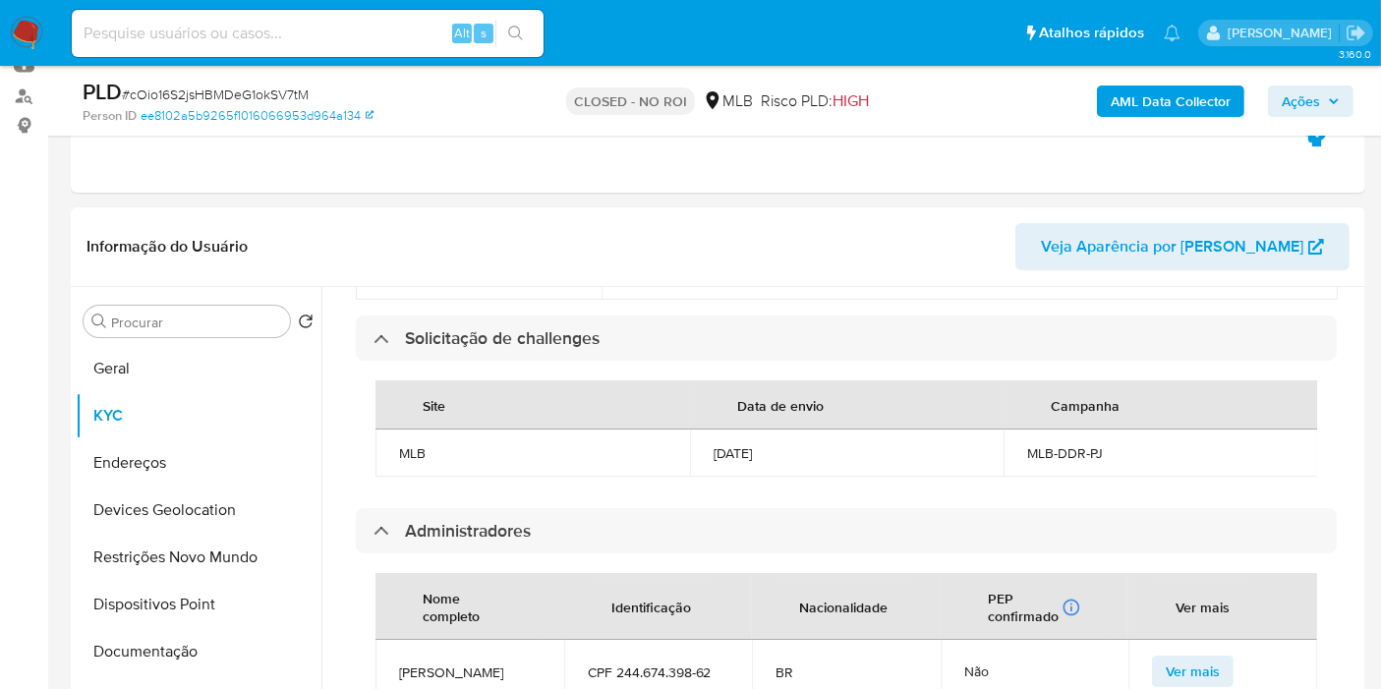
scroll to position [1092, 0]
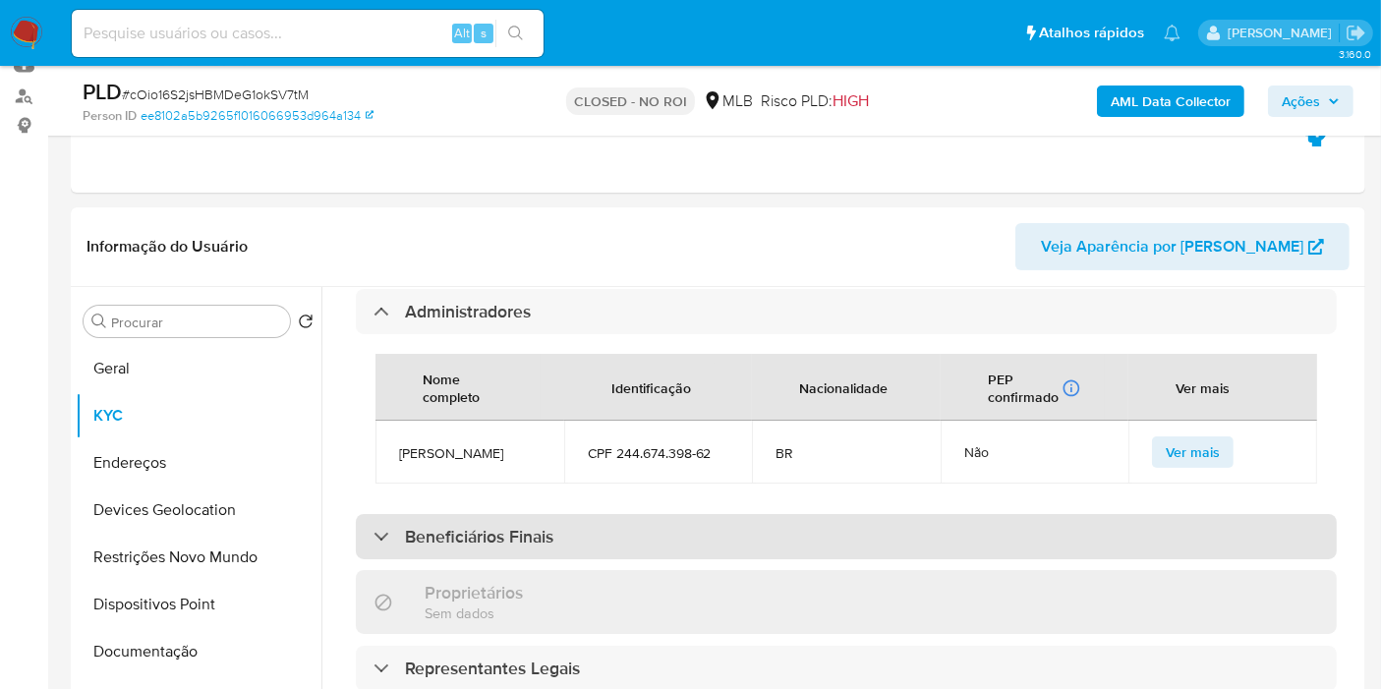
click at [501, 526] on h3 "Beneficiários Finais" at bounding box center [479, 537] width 148 height 22
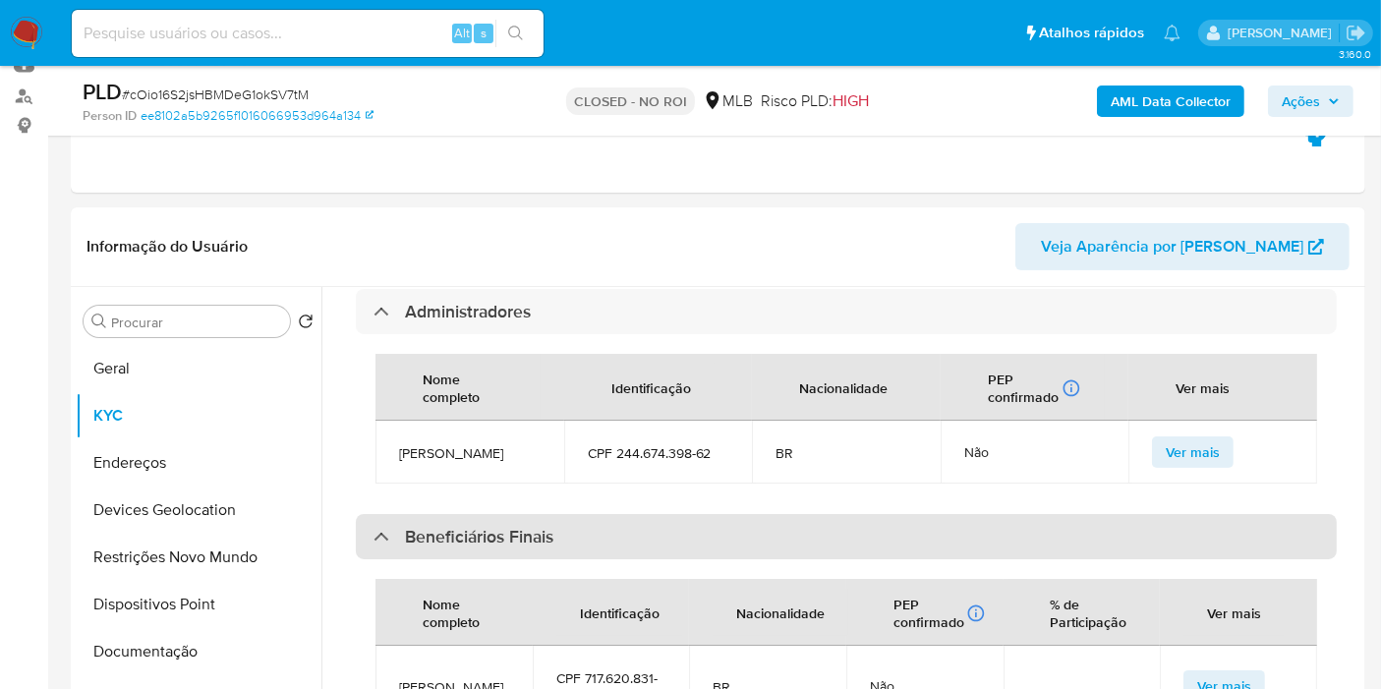
scroll to position [1419, 0]
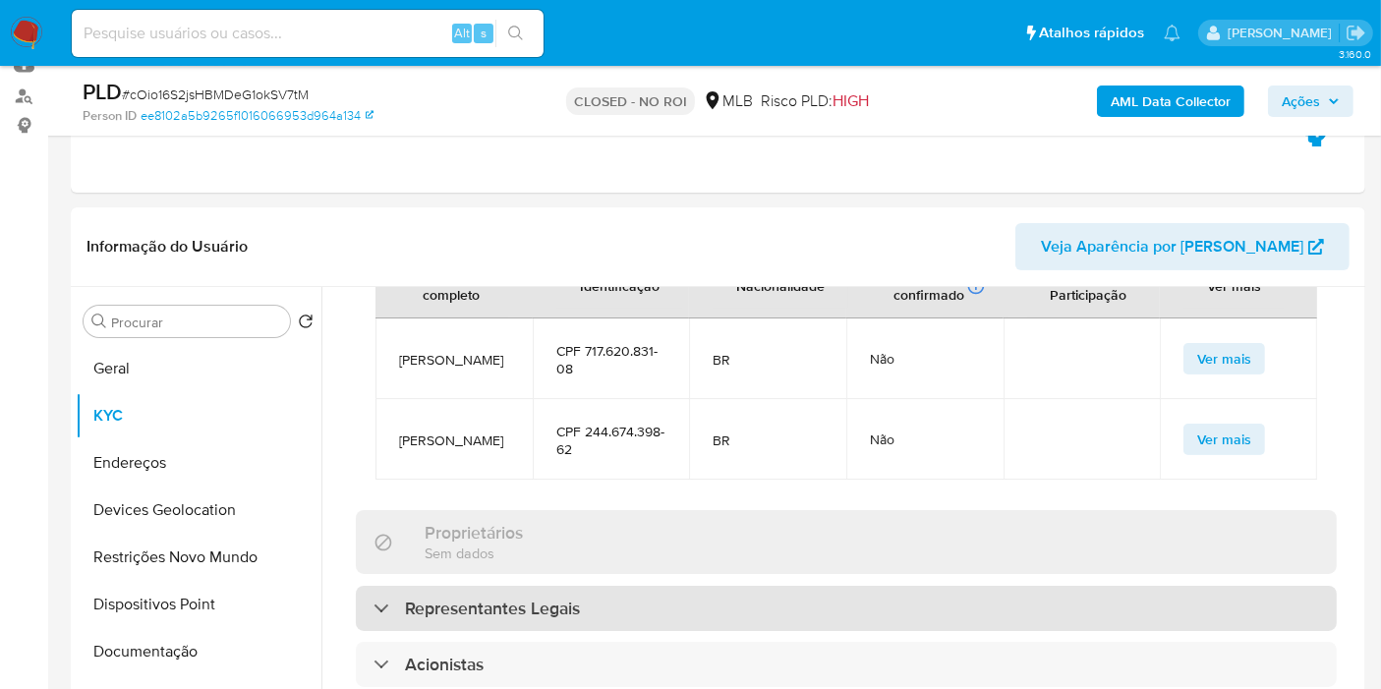
click at [479, 598] on h3 "Representantes Legais" at bounding box center [492, 609] width 175 height 22
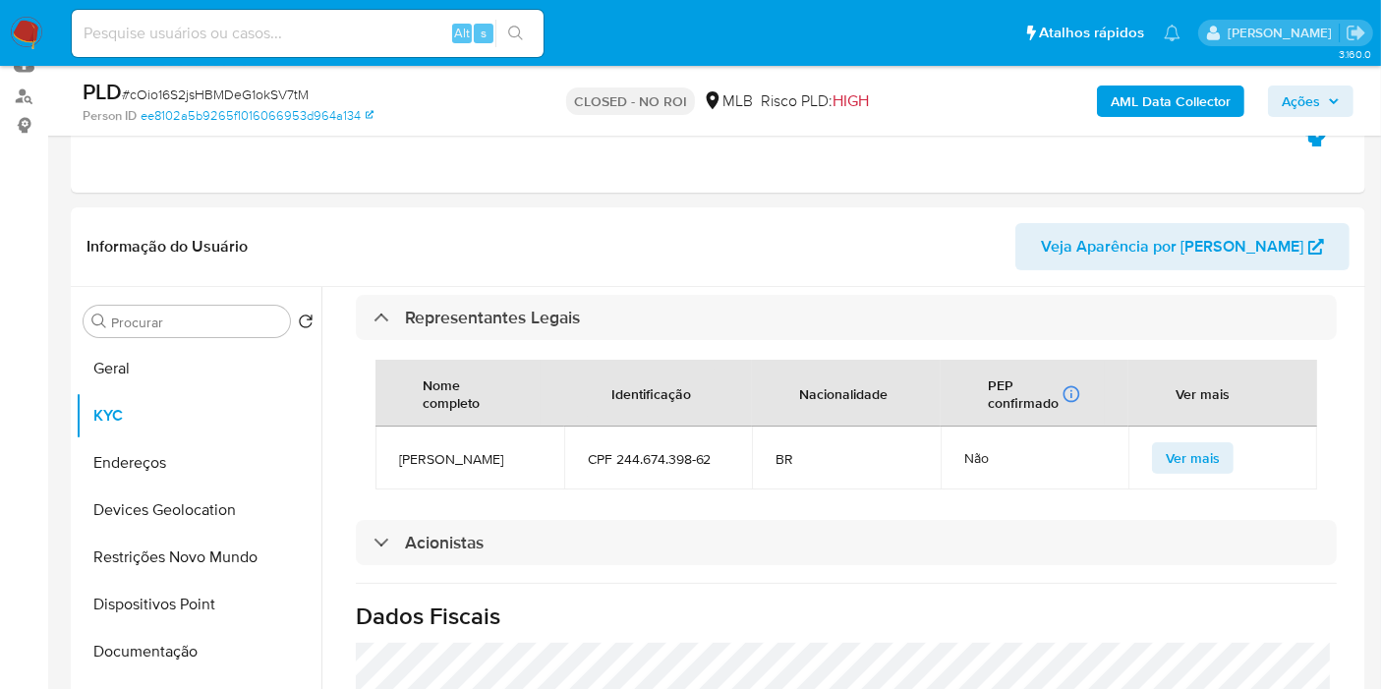
scroll to position [1746, 0]
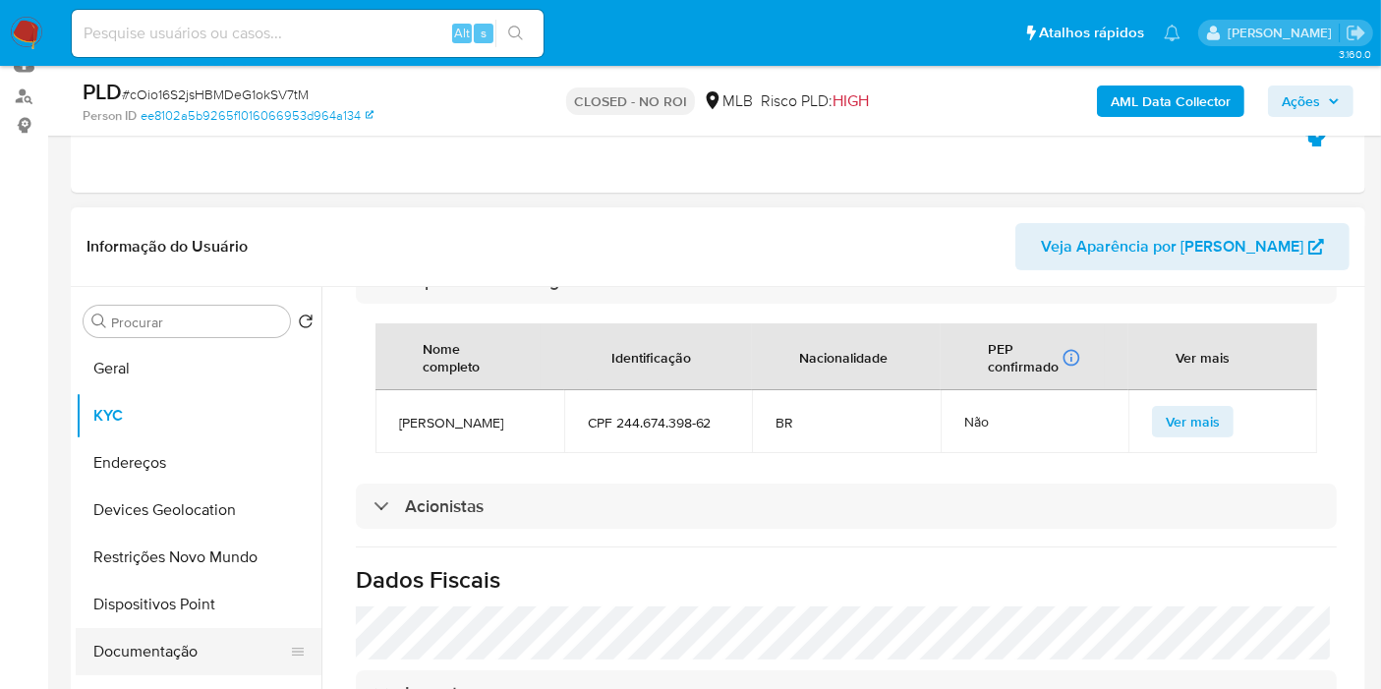
click at [106, 642] on button "Documentação" at bounding box center [191, 651] width 230 height 47
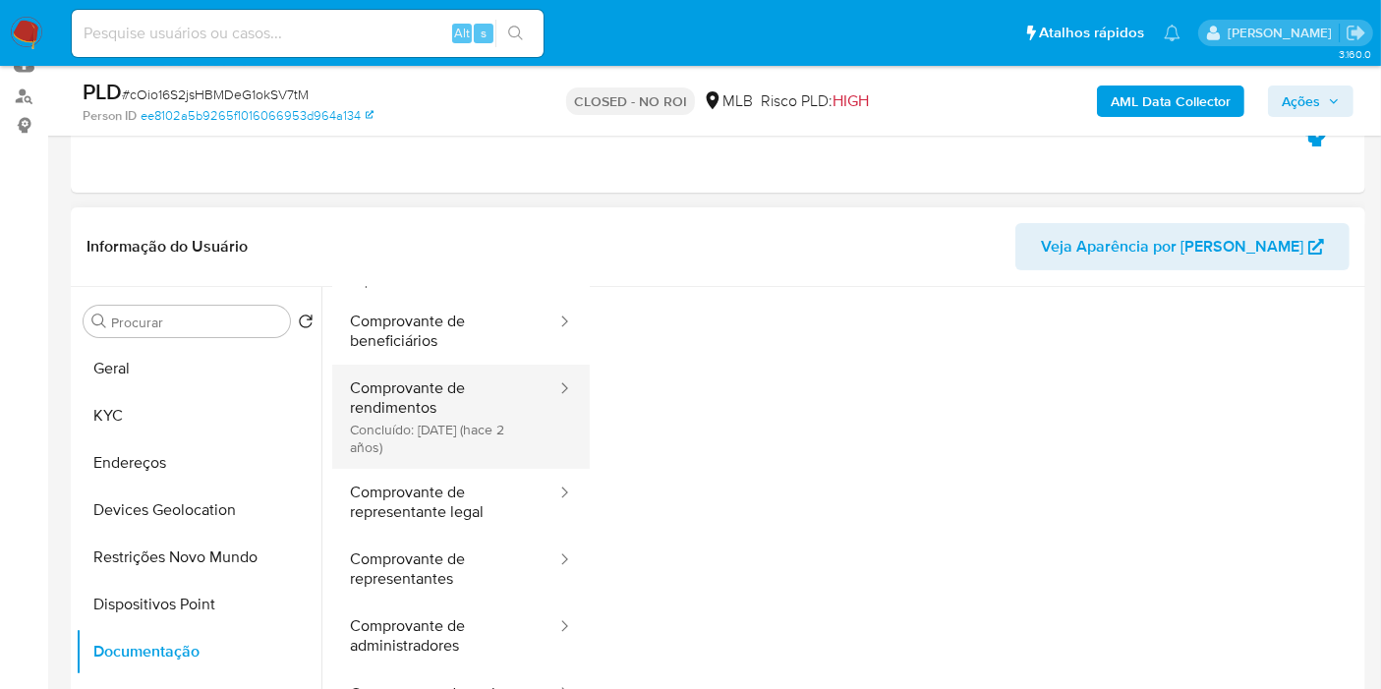
scroll to position [159, 0]
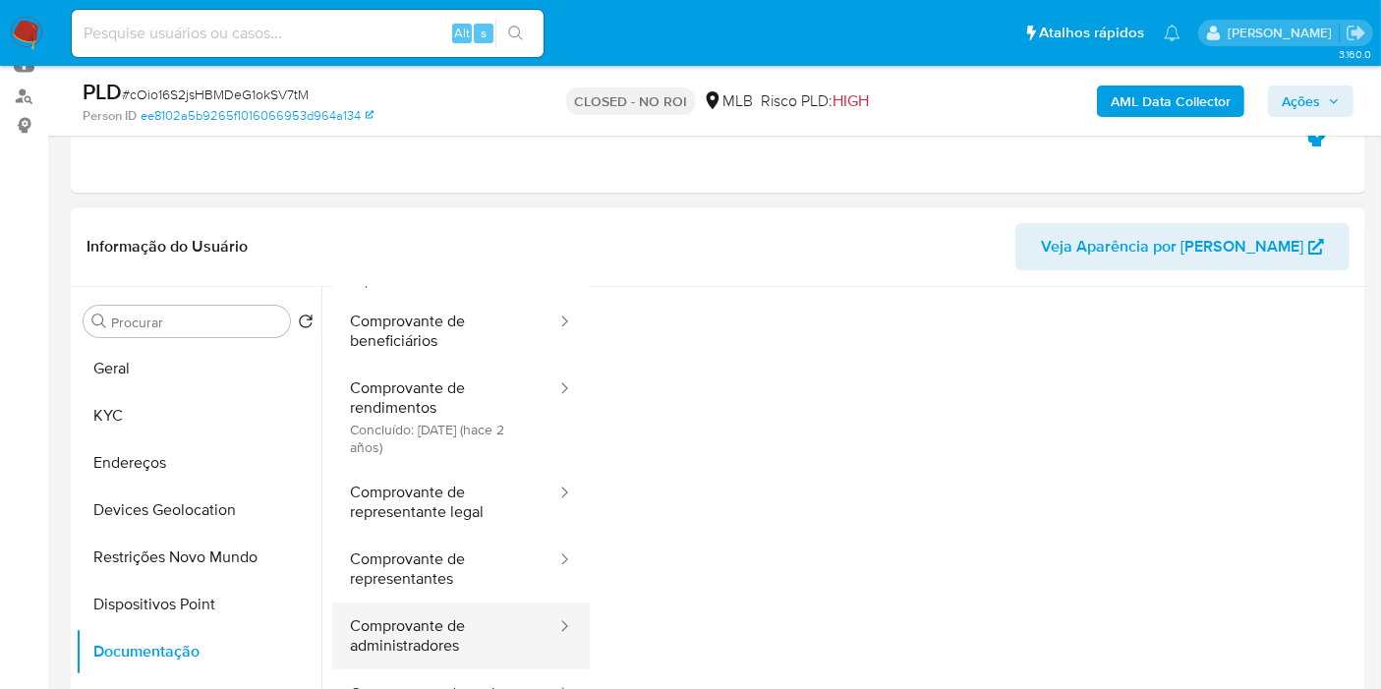
click at [462, 602] on button "Comprovante de administradores" at bounding box center [445, 635] width 226 height 67
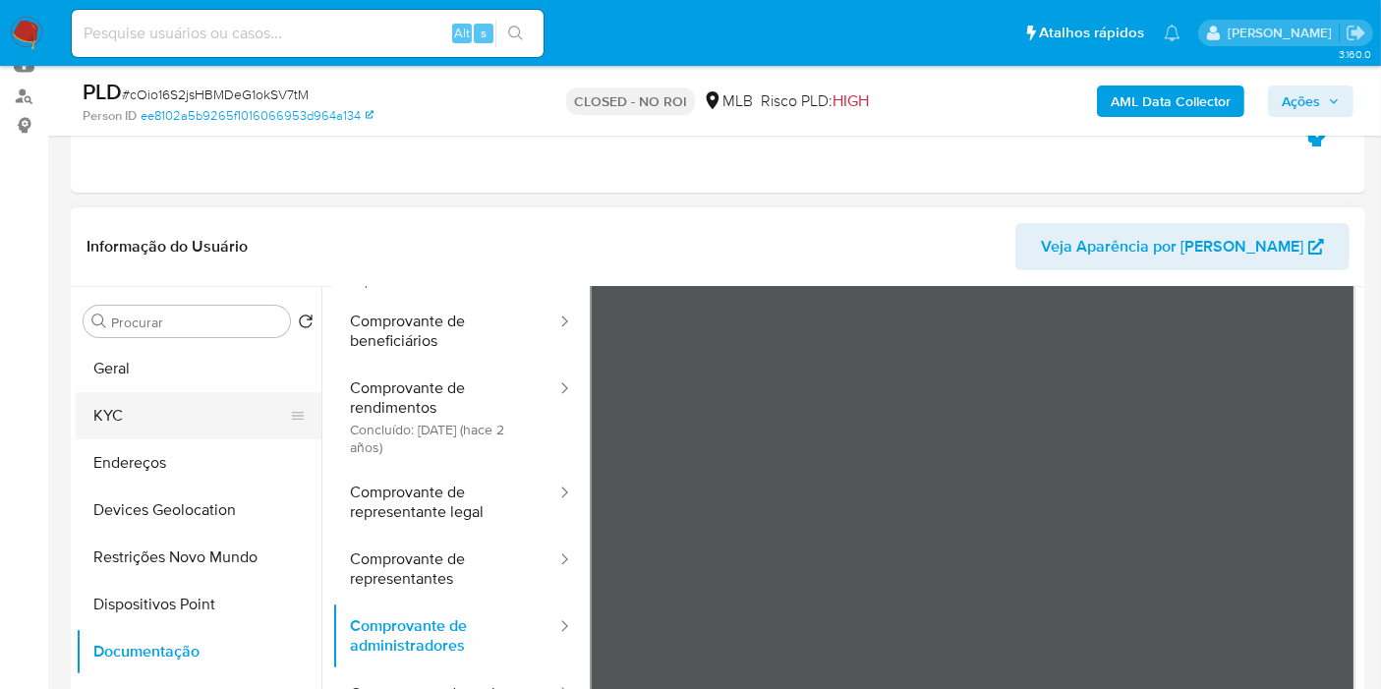
click at [158, 414] on button "KYC" at bounding box center [191, 415] width 230 height 47
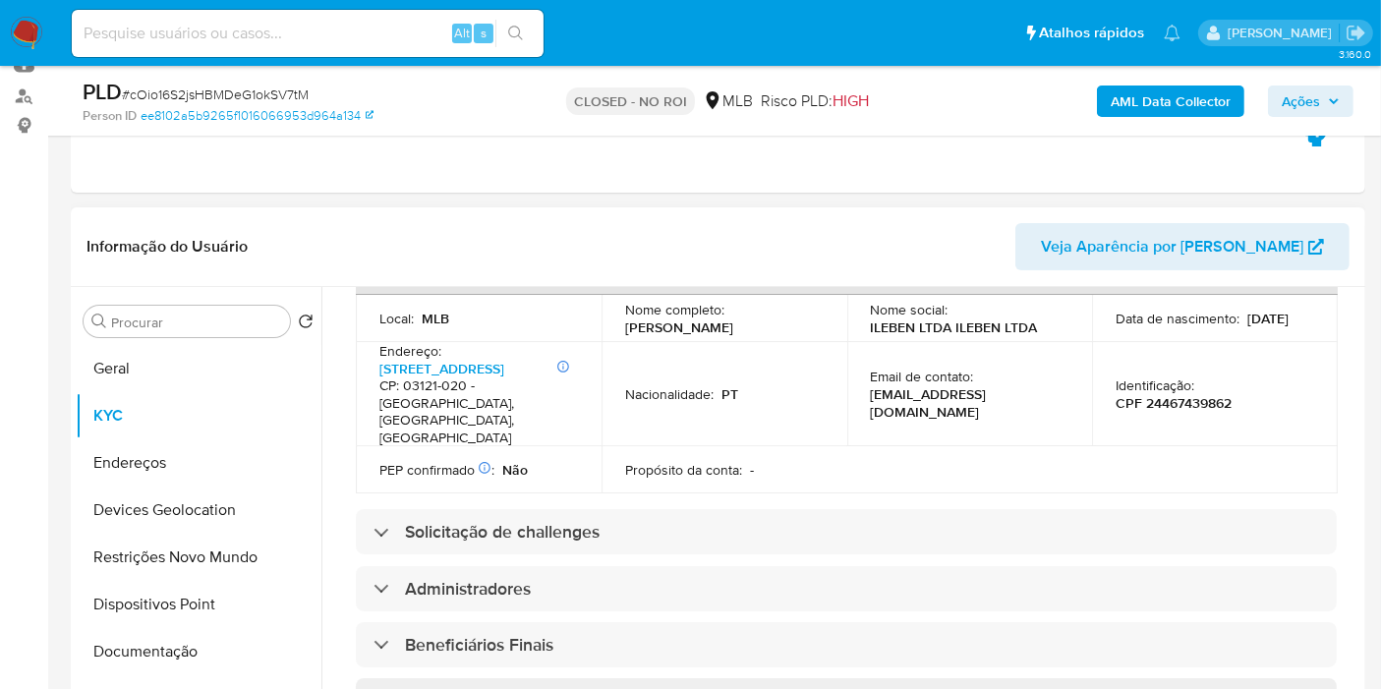
scroll to position [682, 0]
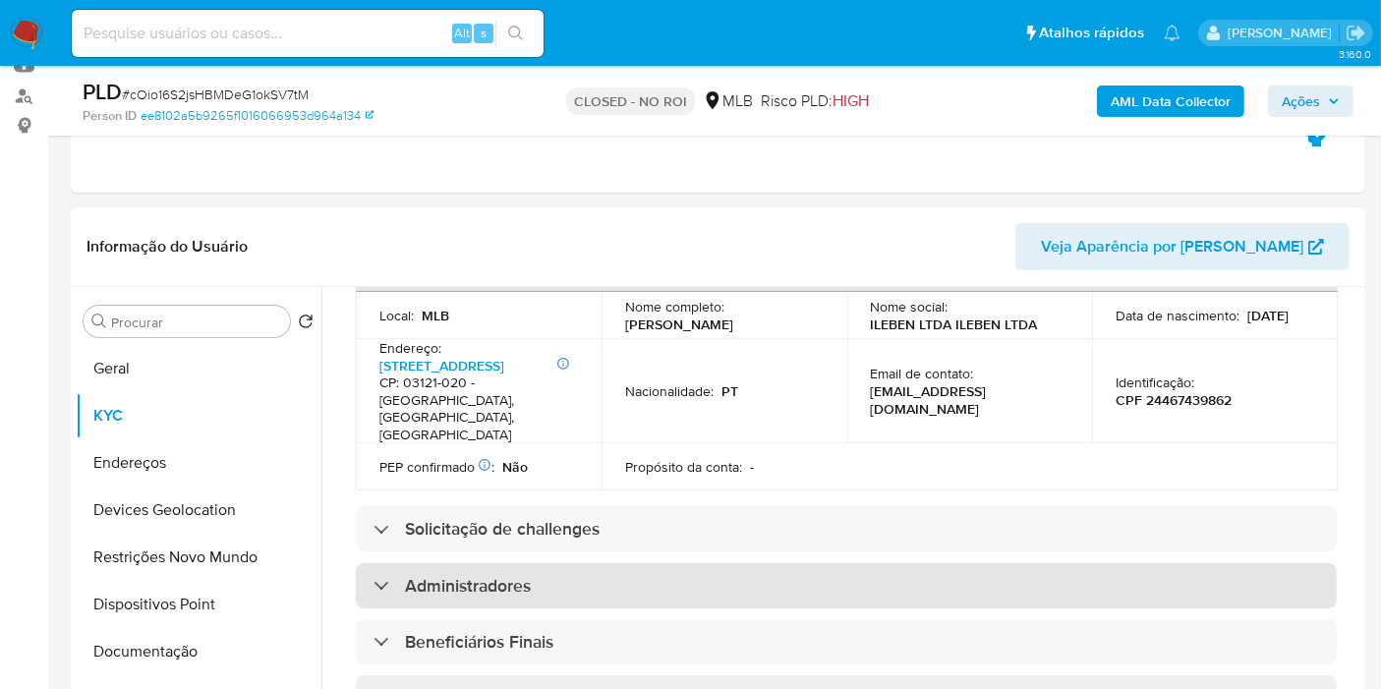
click at [533, 563] on div "Administradores" at bounding box center [846, 585] width 981 height 45
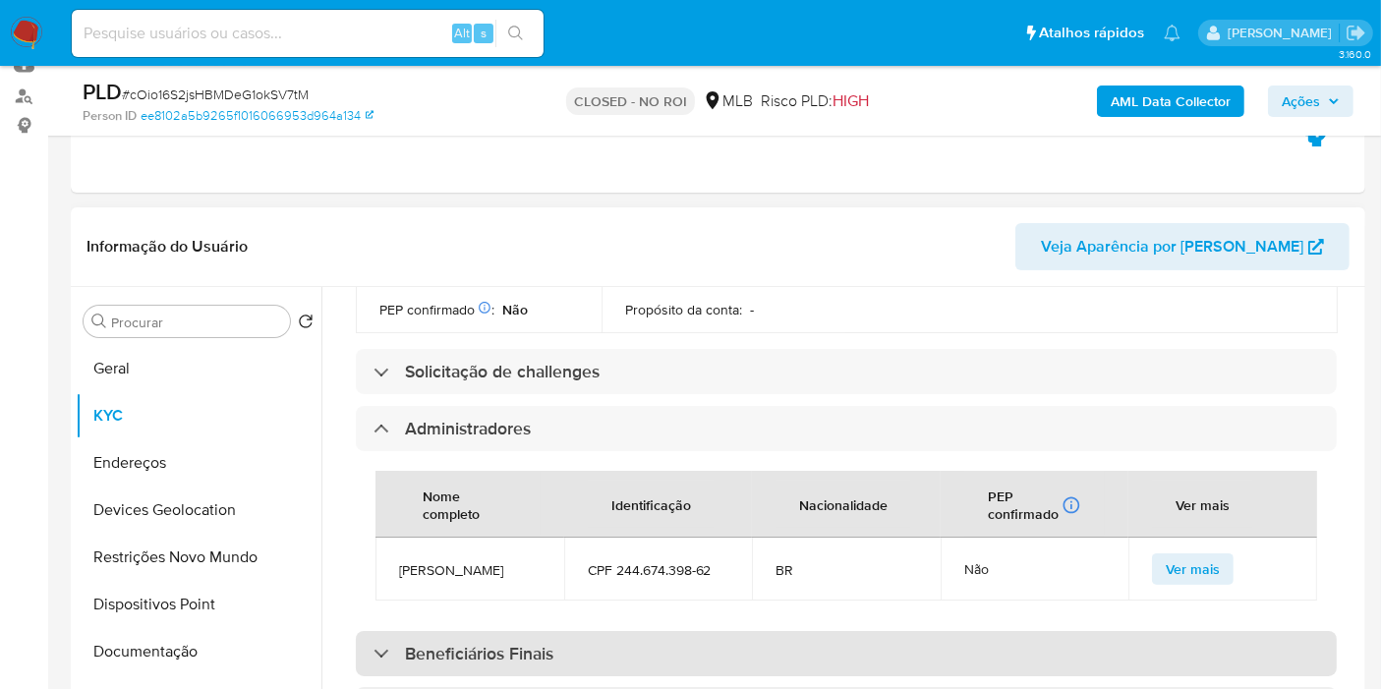
click at [536, 643] on h3 "Beneficiários Finais" at bounding box center [479, 654] width 148 height 22
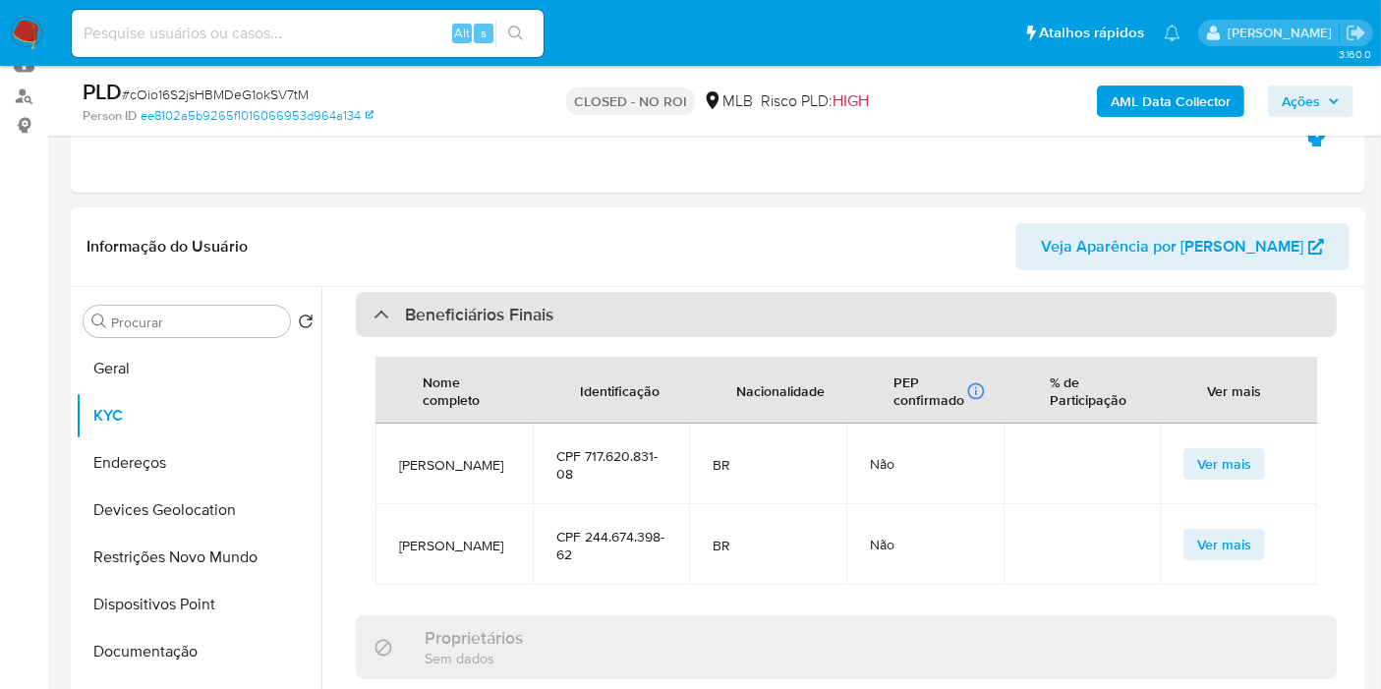
scroll to position [1191, 0]
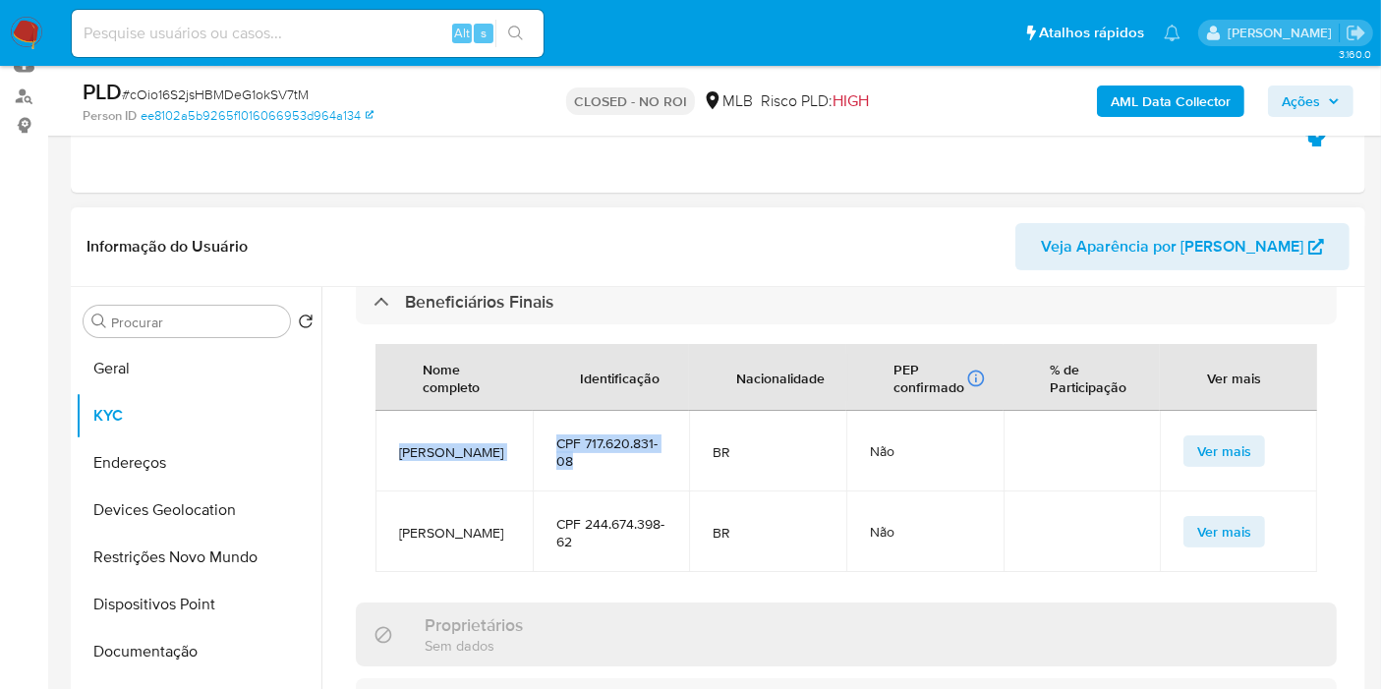
drag, startPoint x: 558, startPoint y: 408, endPoint x: 389, endPoint y: 398, distance: 169.3
click at [389, 411] on tr "Li Kunyong CPF 717.620.831-08 BR Não Ver mais" at bounding box center [846, 451] width 942 height 81
copy tr "Li Kunyong CPF 717.620.831-08"
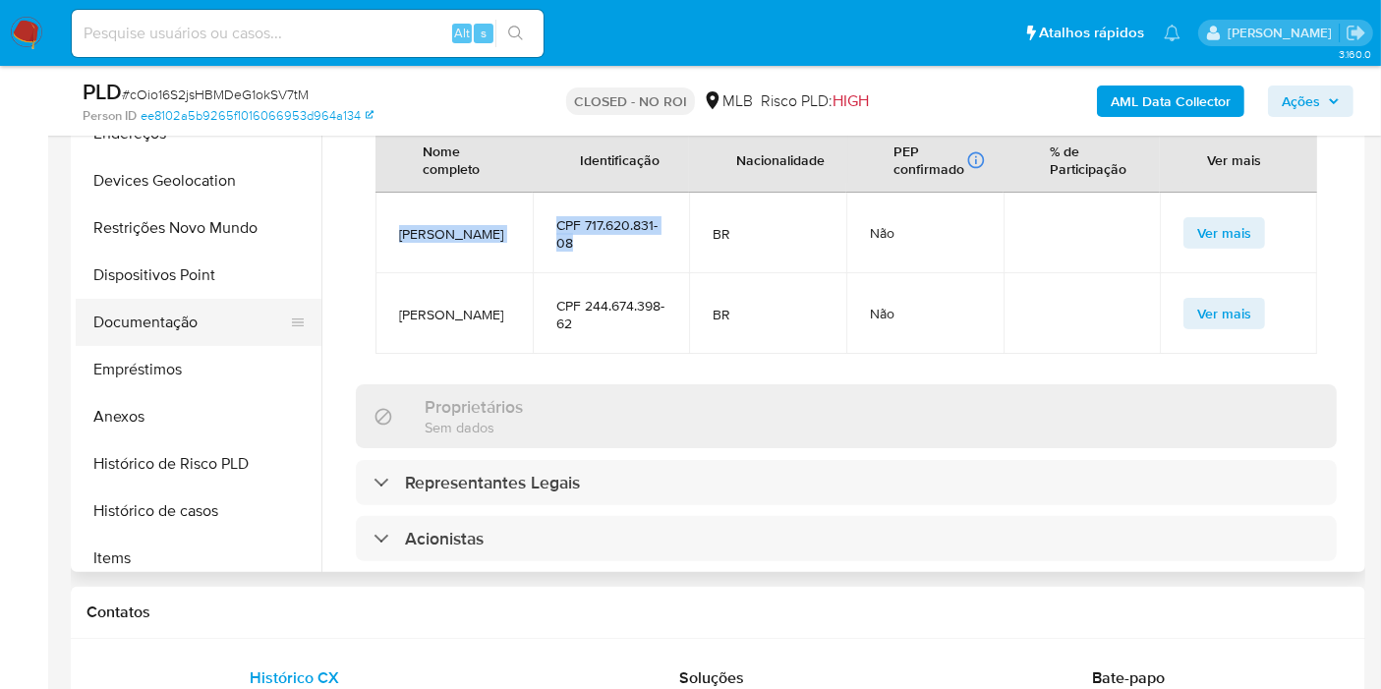
scroll to position [218, 0]
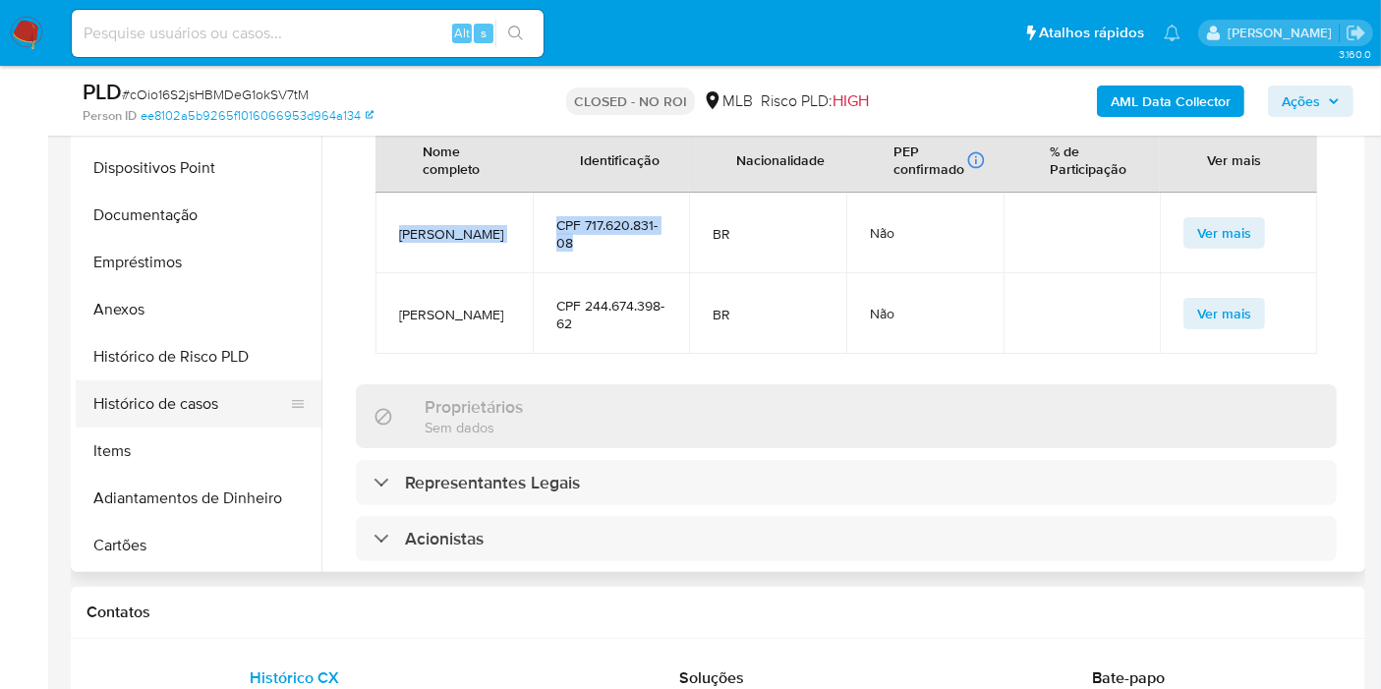
click at [227, 403] on button "Histórico de casos" at bounding box center [191, 403] width 230 height 47
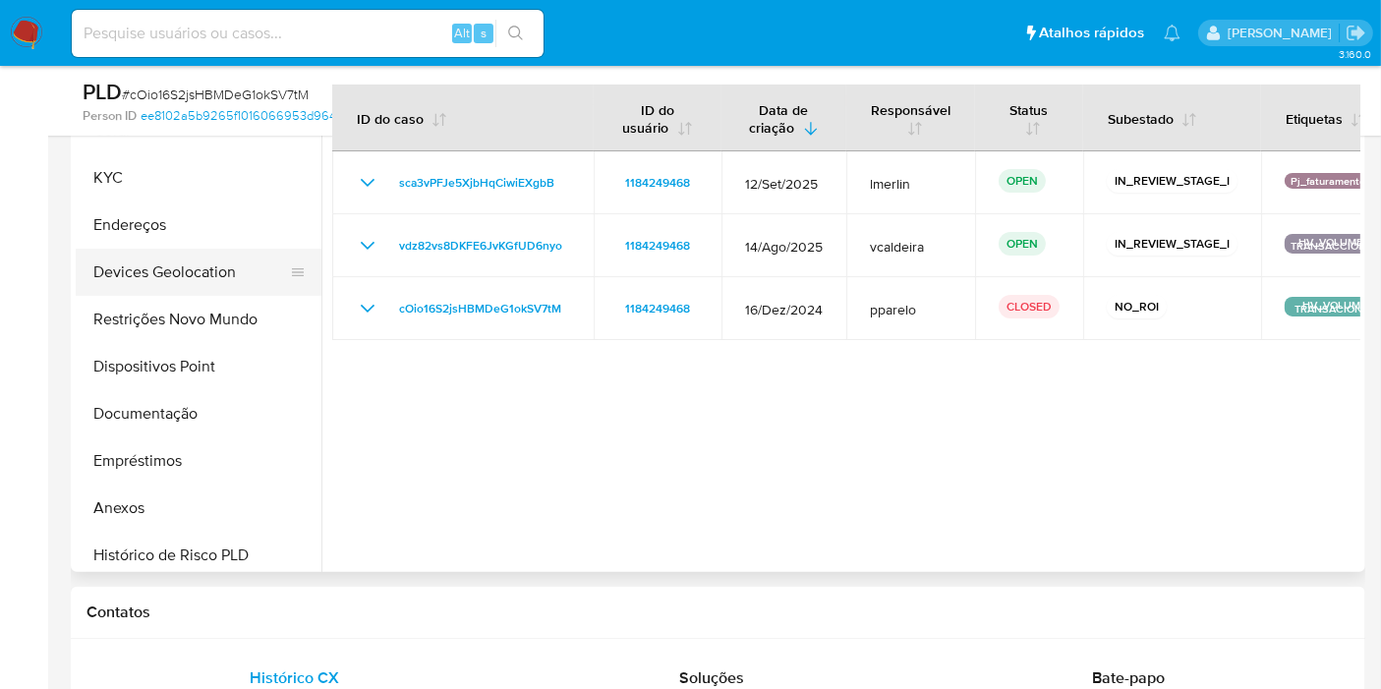
scroll to position [0, 0]
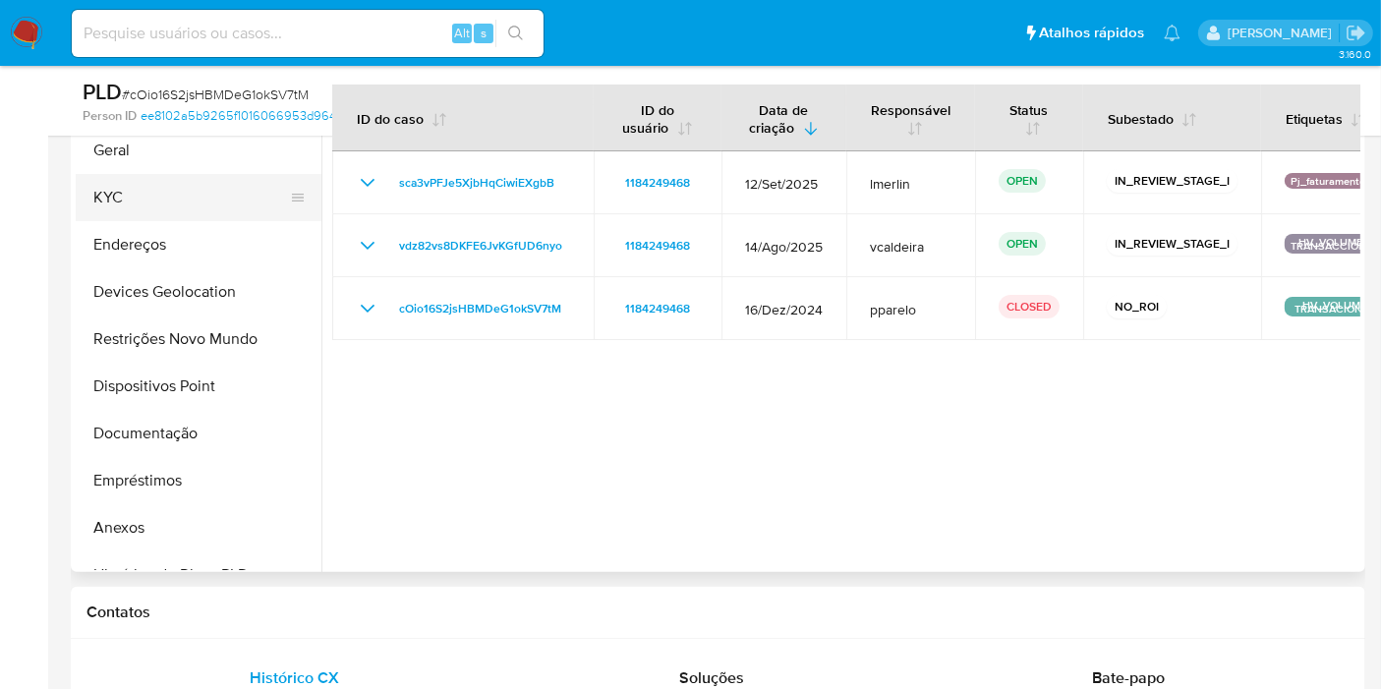
click at [150, 198] on button "KYC" at bounding box center [191, 197] width 230 height 47
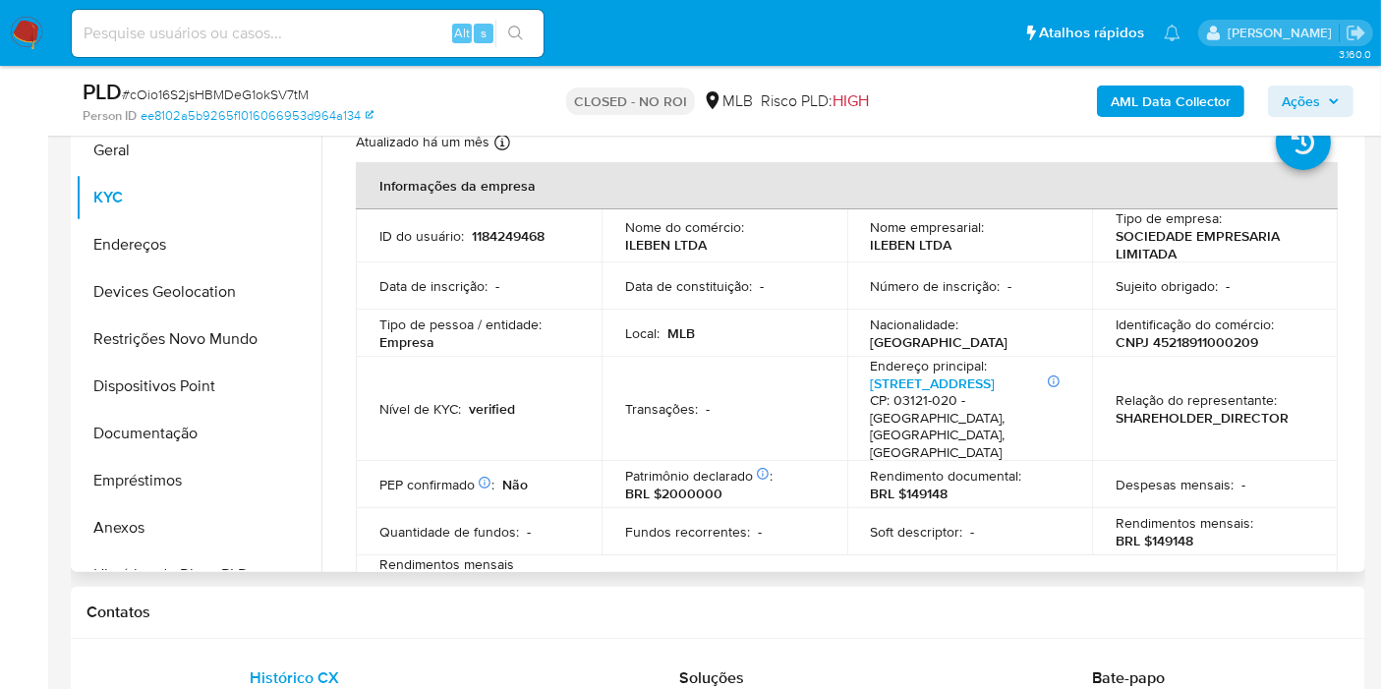
click at [1236, 340] on p "CNPJ 45218911000209" at bounding box center [1186, 342] width 143 height 18
copy p "45218911000209"
click at [1142, 88] on b "AML Data Collector" at bounding box center [1171, 101] width 120 height 31
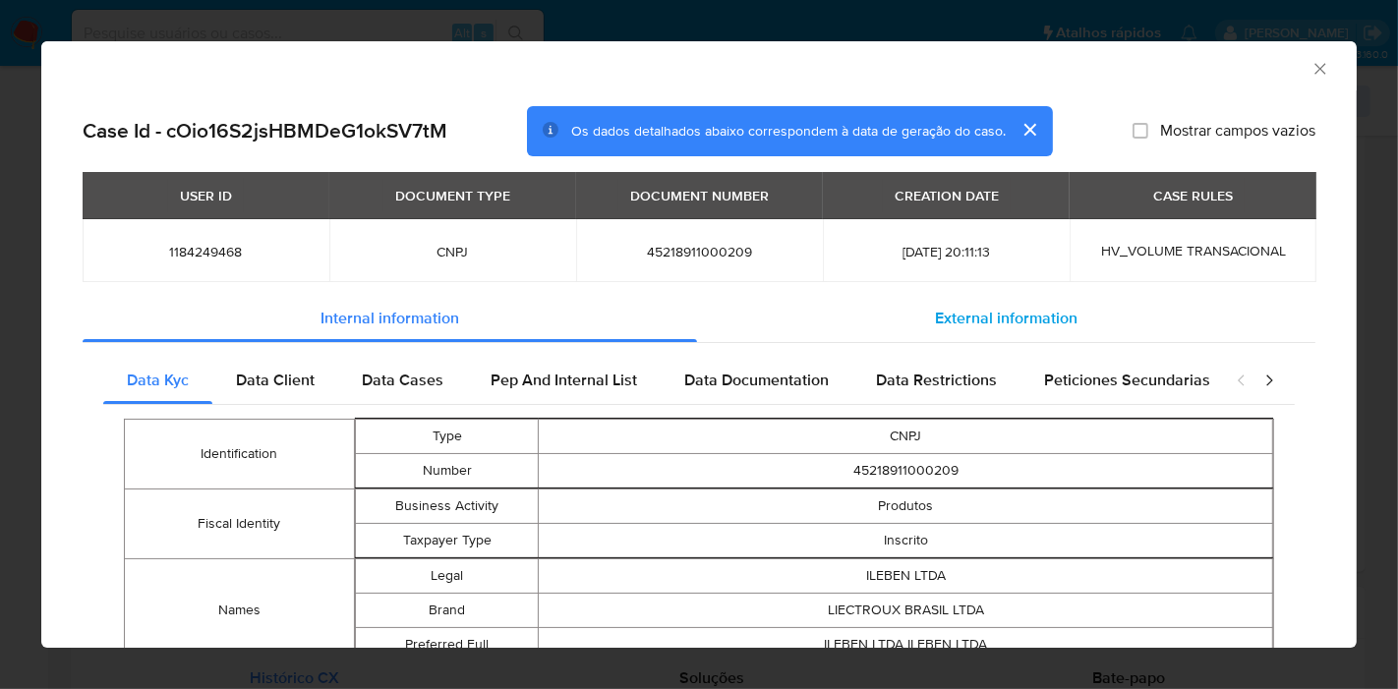
drag, startPoint x: 1016, startPoint y: 308, endPoint x: 374, endPoint y: 378, distance: 645.7
click at [1013, 308] on span "External information" at bounding box center [1006, 318] width 143 height 23
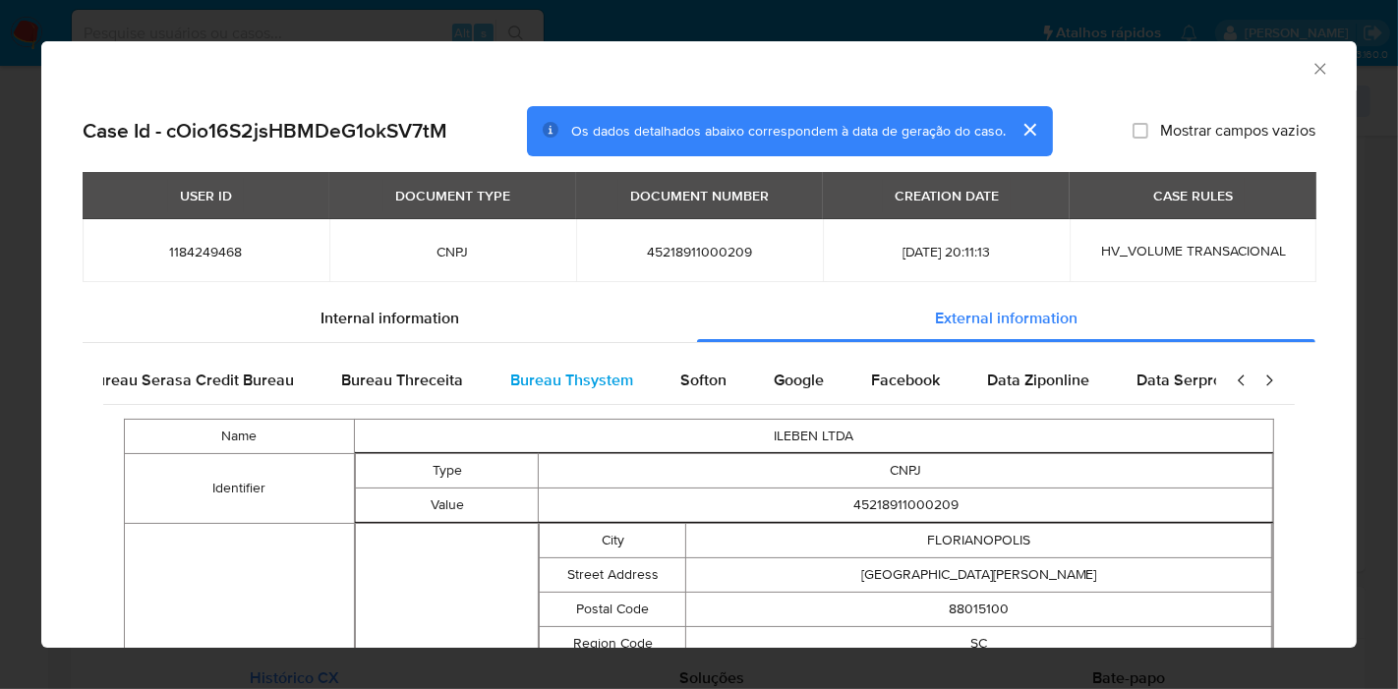
scroll to position [0, 660]
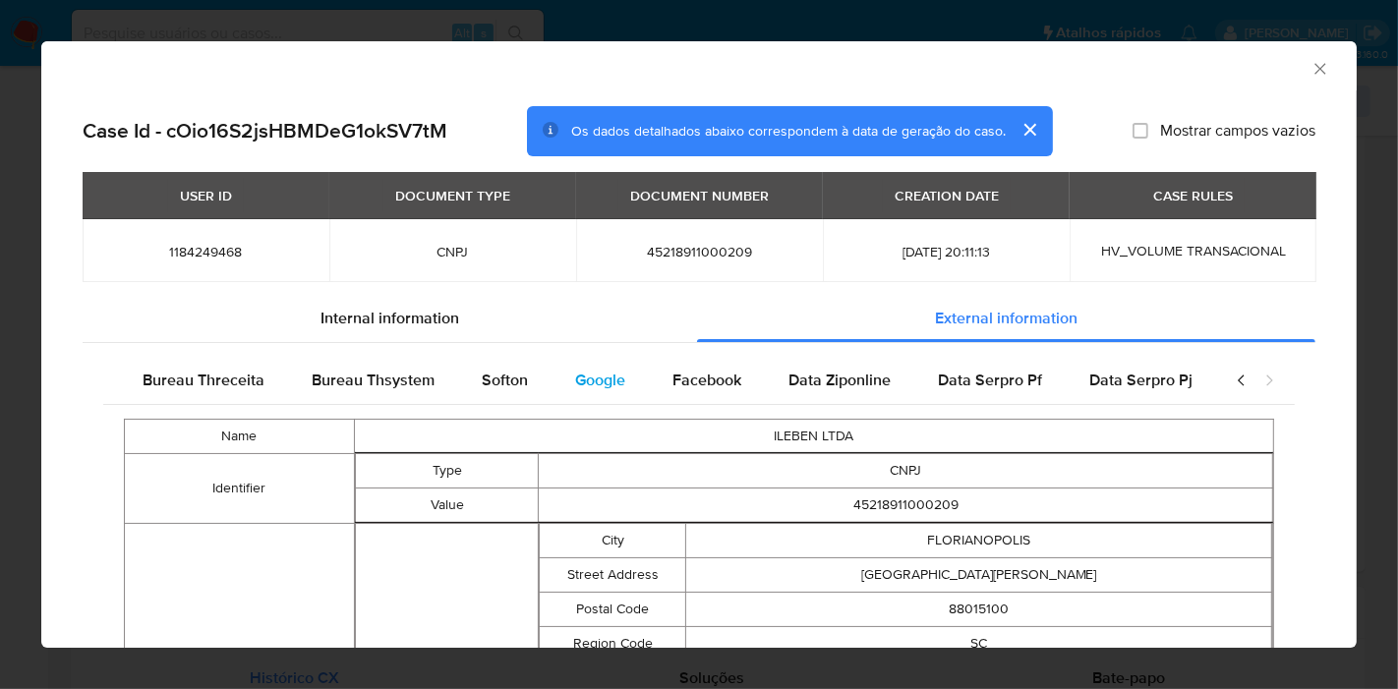
click at [612, 382] on div "Google" at bounding box center [599, 380] width 97 height 47
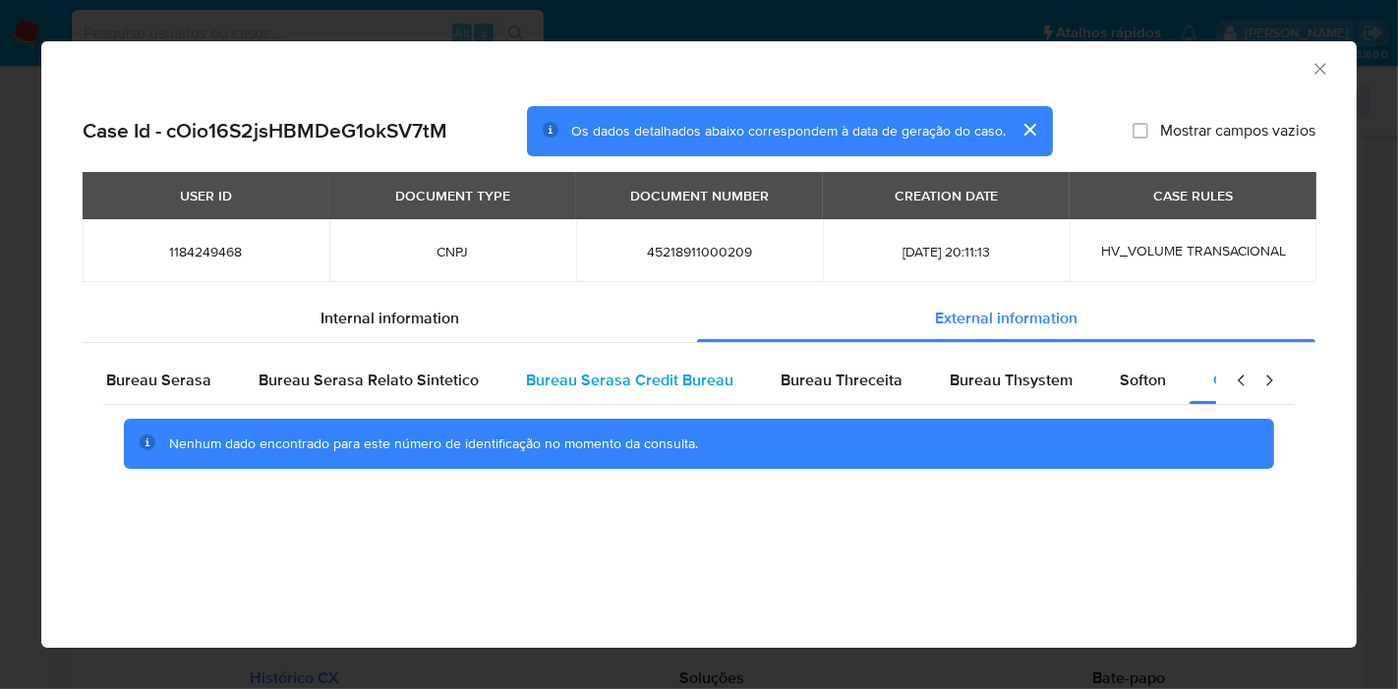
scroll to position [0, 0]
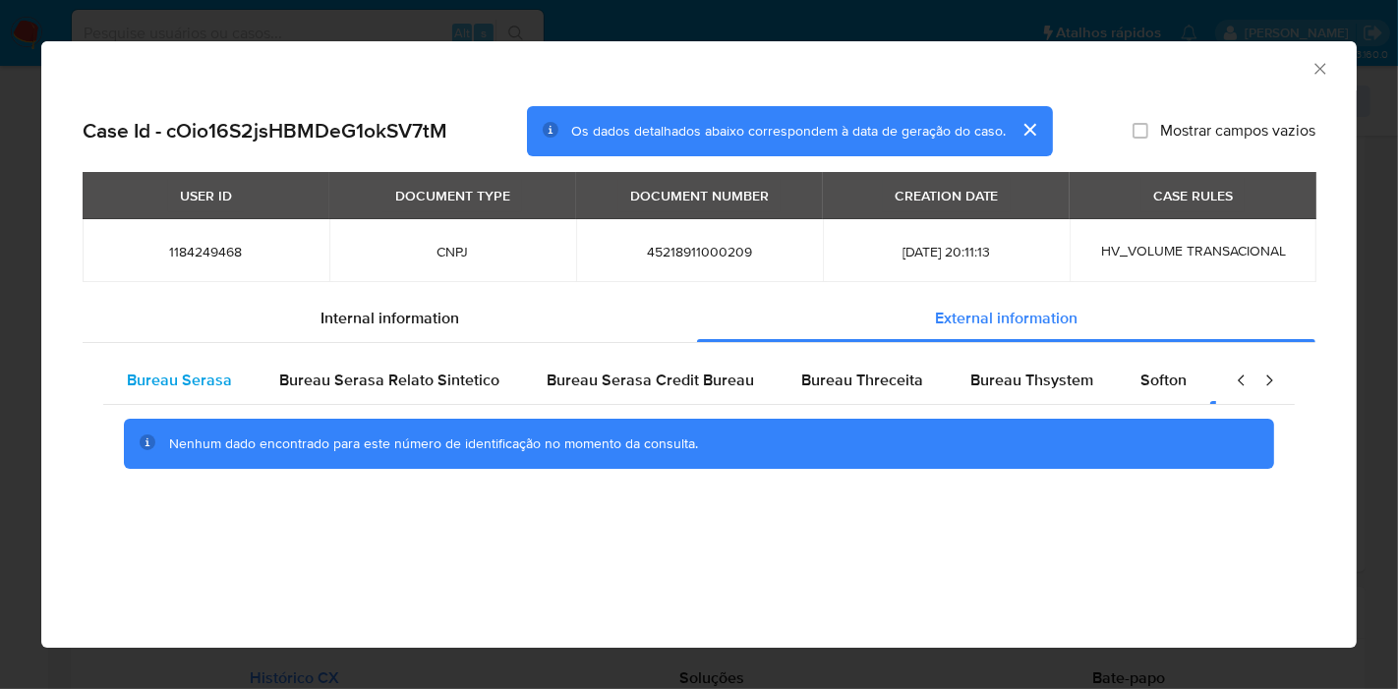
click at [207, 378] on span "Bureau Serasa" at bounding box center [179, 380] width 105 height 23
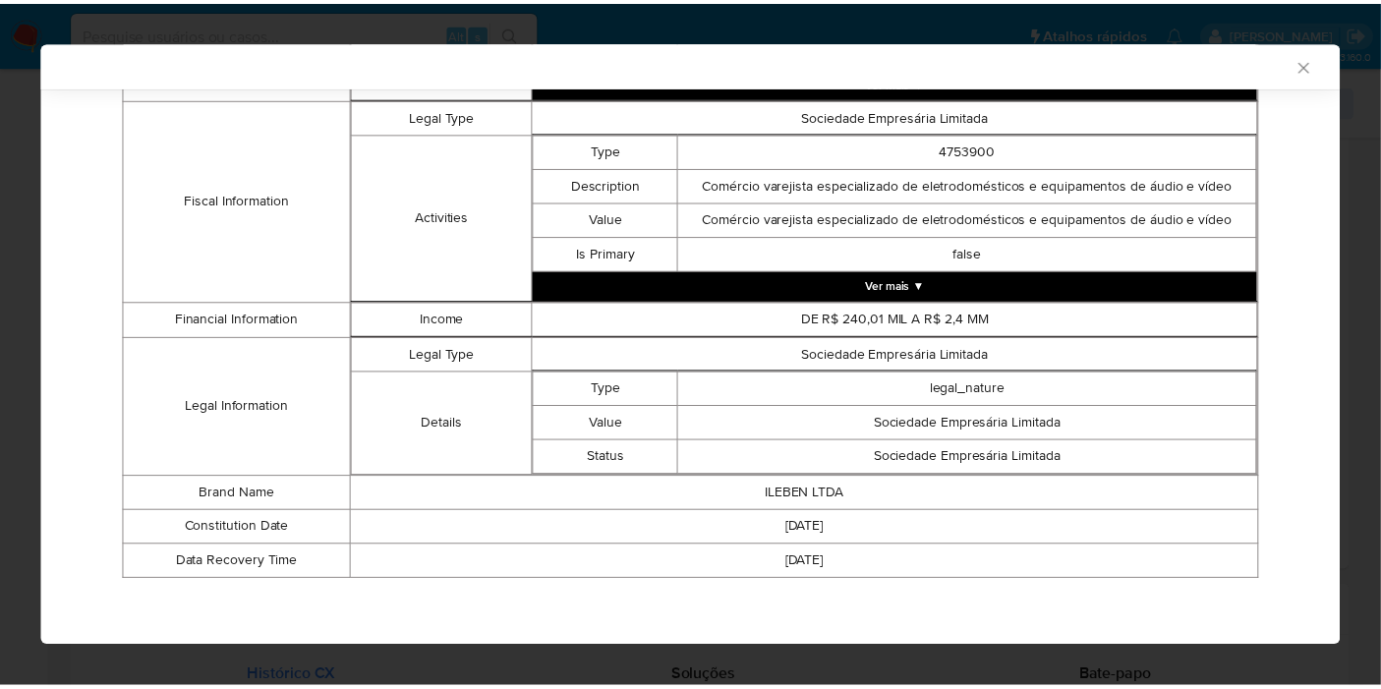
scroll to position [696, 0]
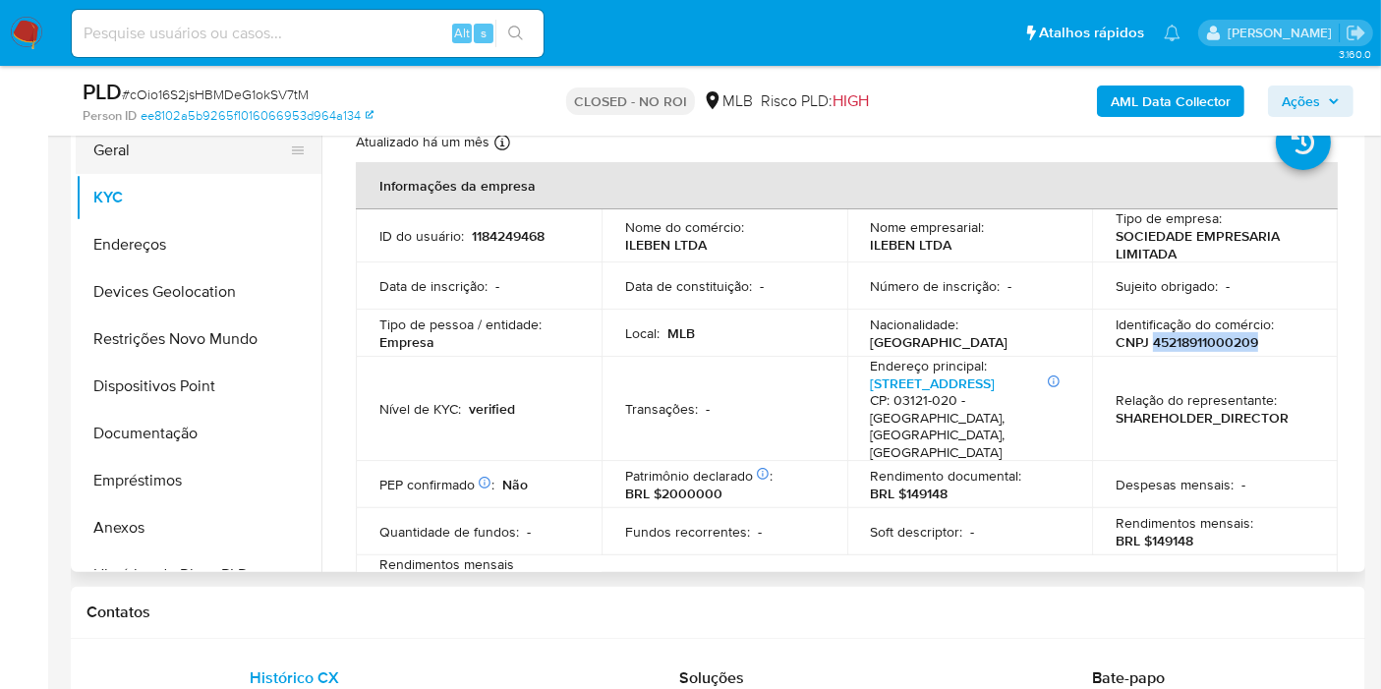
click at [123, 165] on button "Geral" at bounding box center [191, 150] width 230 height 47
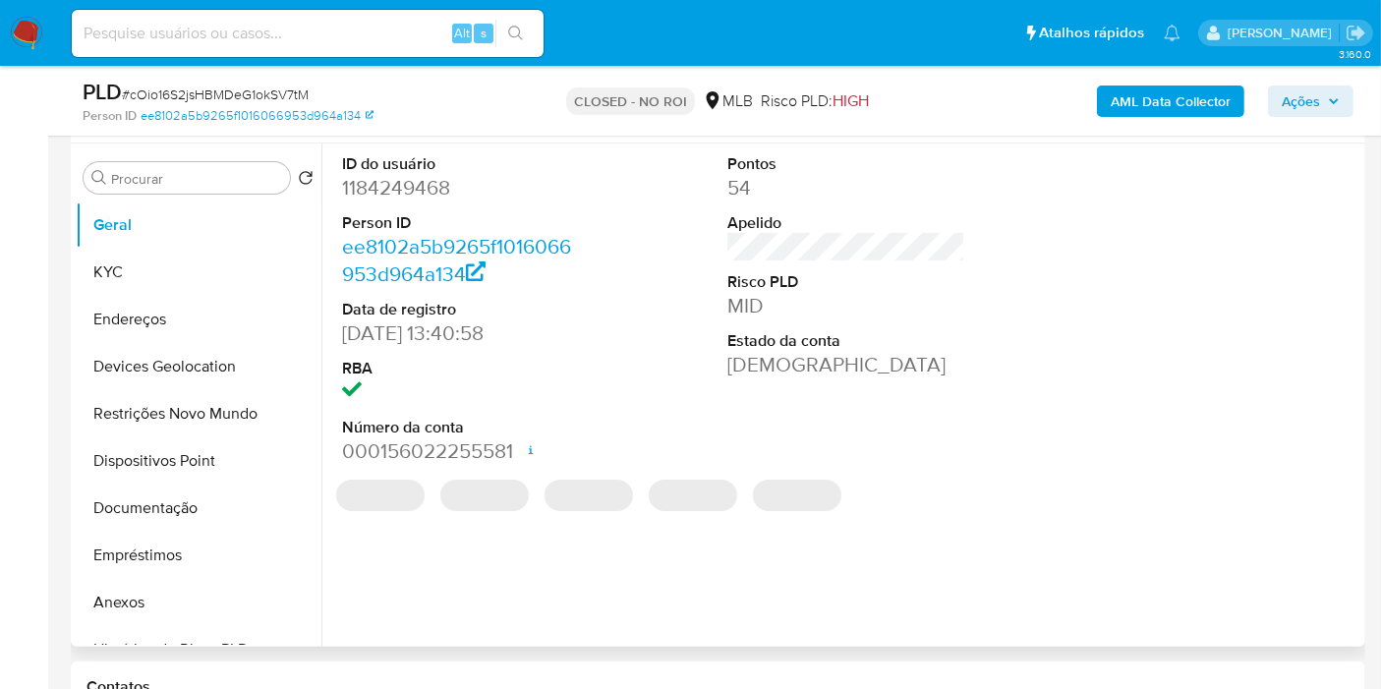
scroll to position [327, 0]
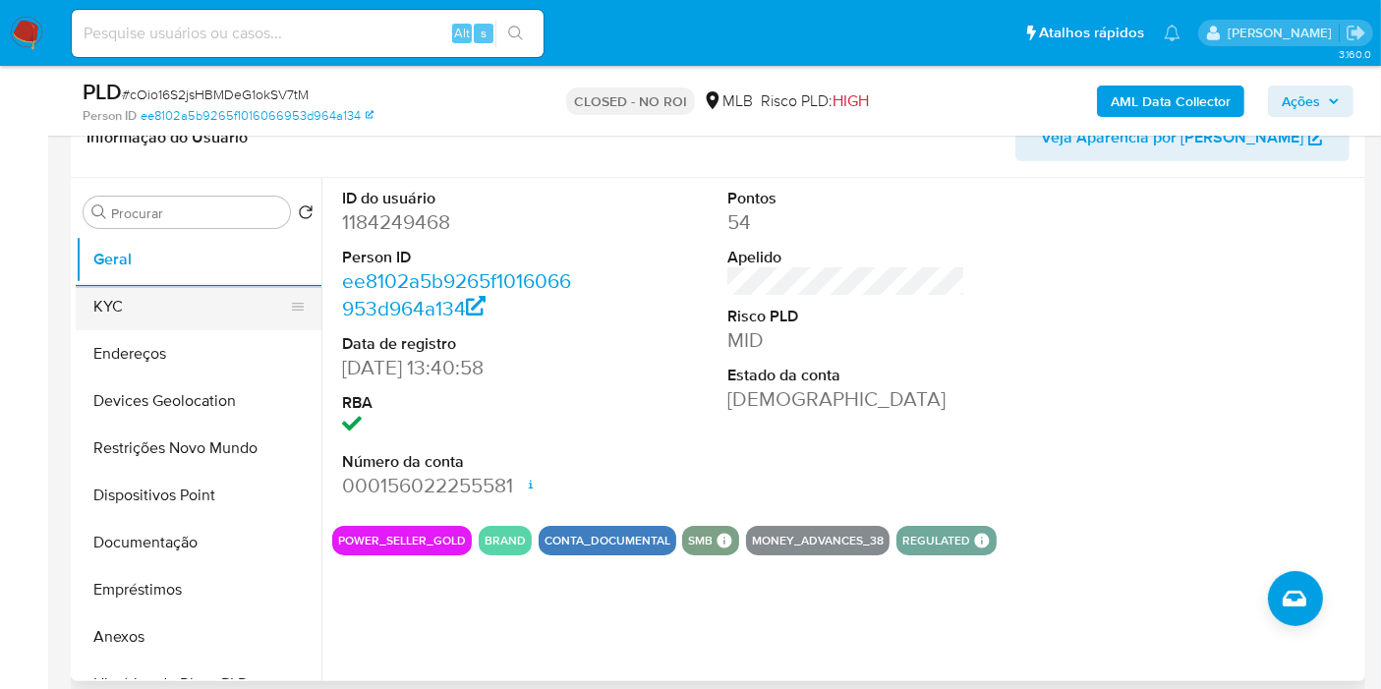
click at [193, 311] on button "KYC" at bounding box center [191, 306] width 230 height 47
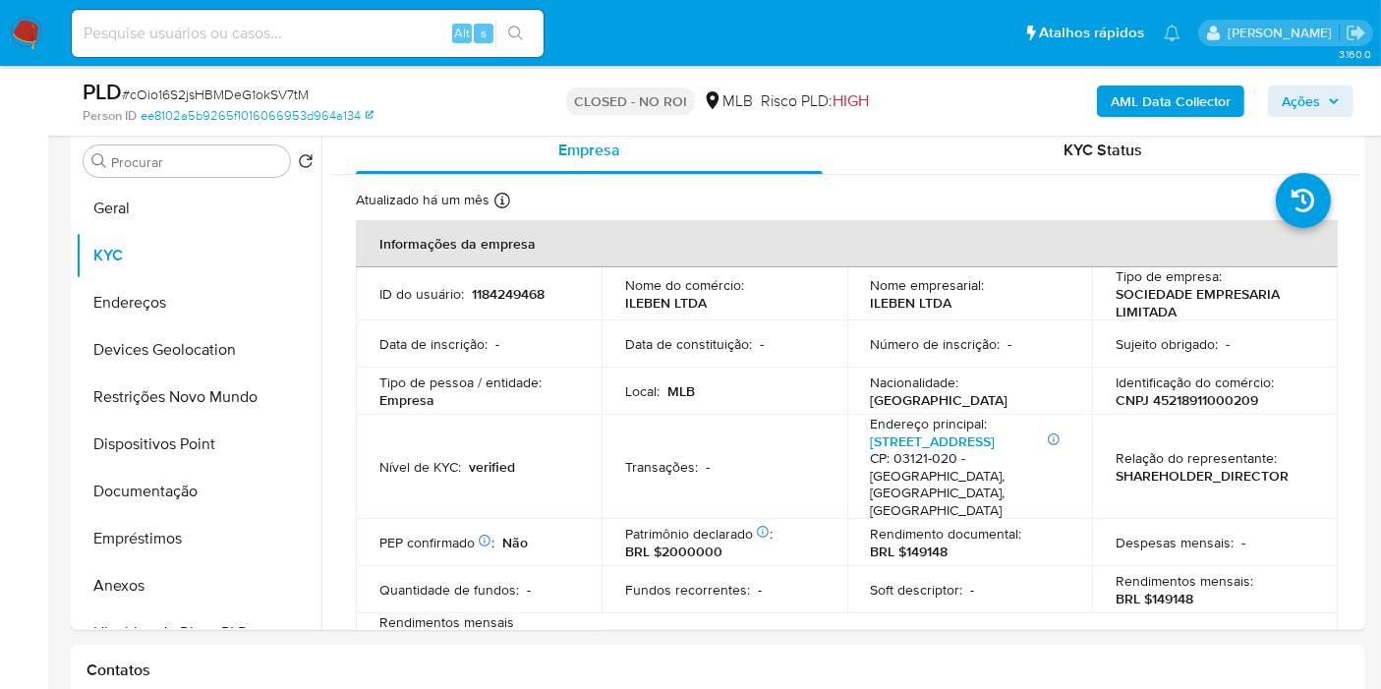
scroll to position [391, 0]
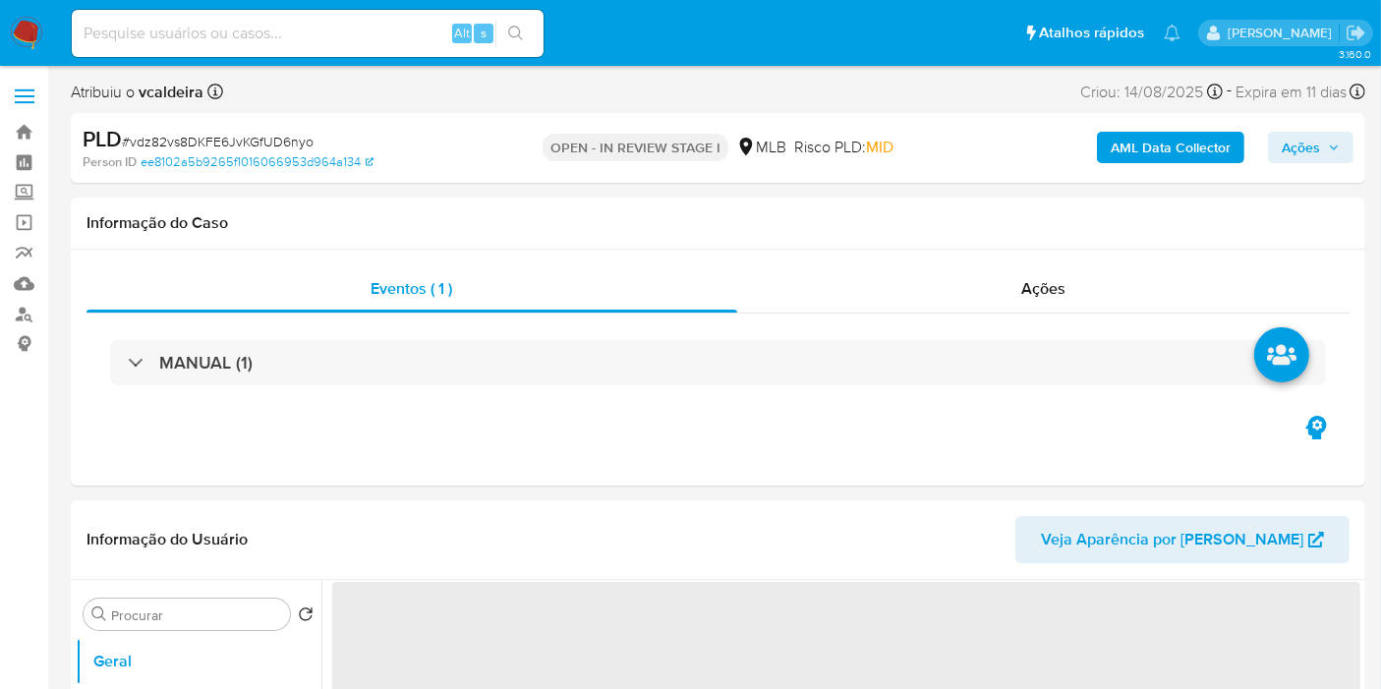
select select "10"
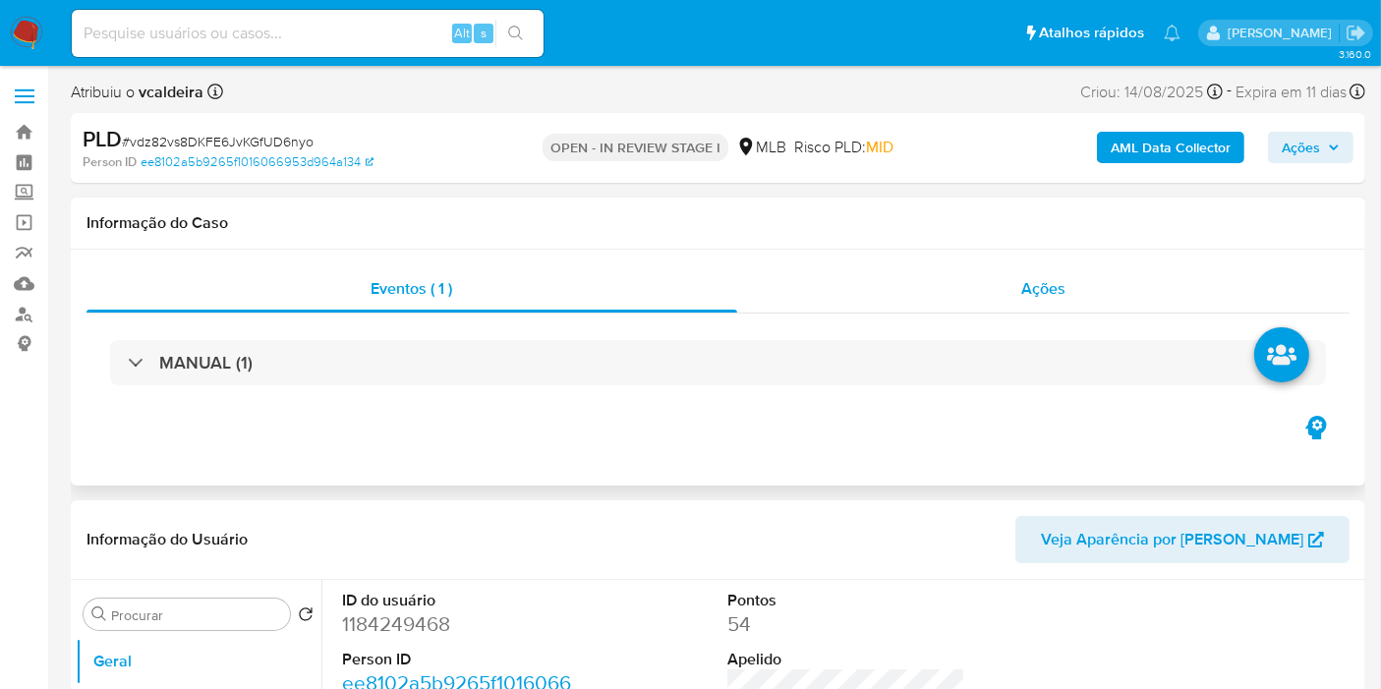
click at [1027, 290] on span "Ações" at bounding box center [1043, 288] width 44 height 23
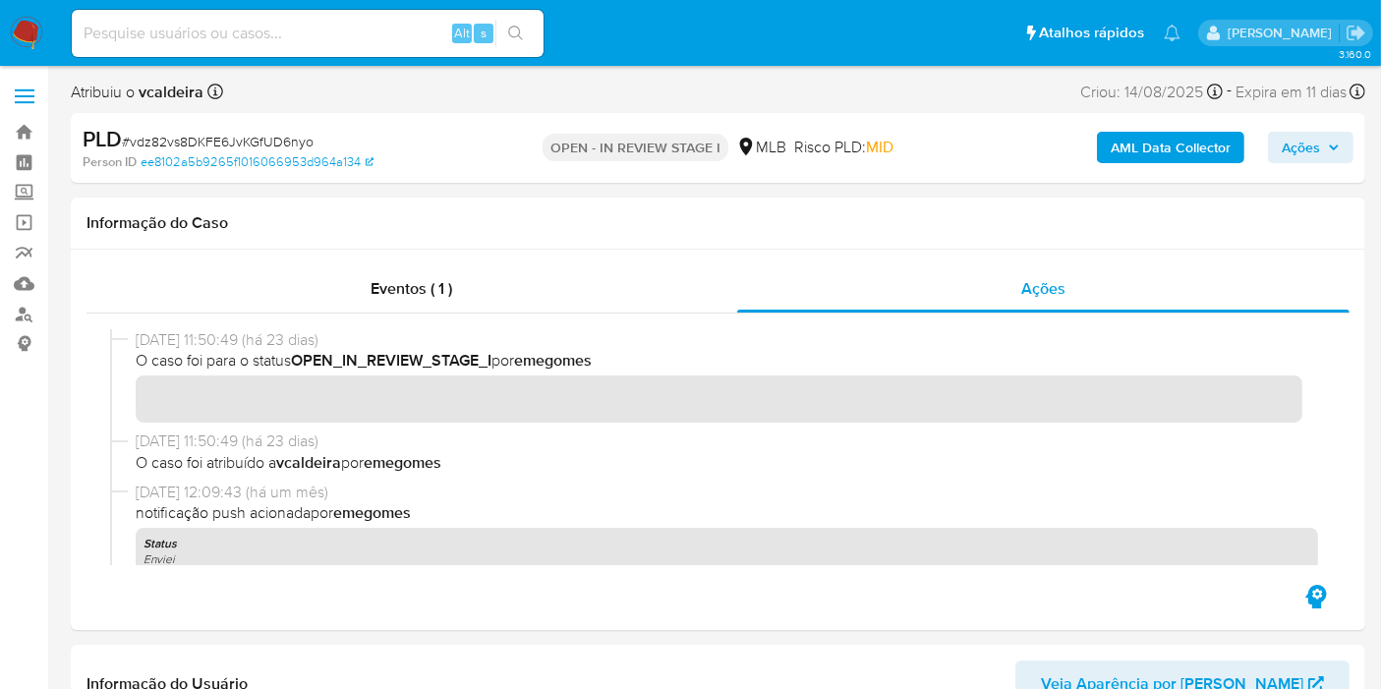
click at [1211, 154] on b "AML Data Collector" at bounding box center [1171, 147] width 120 height 31
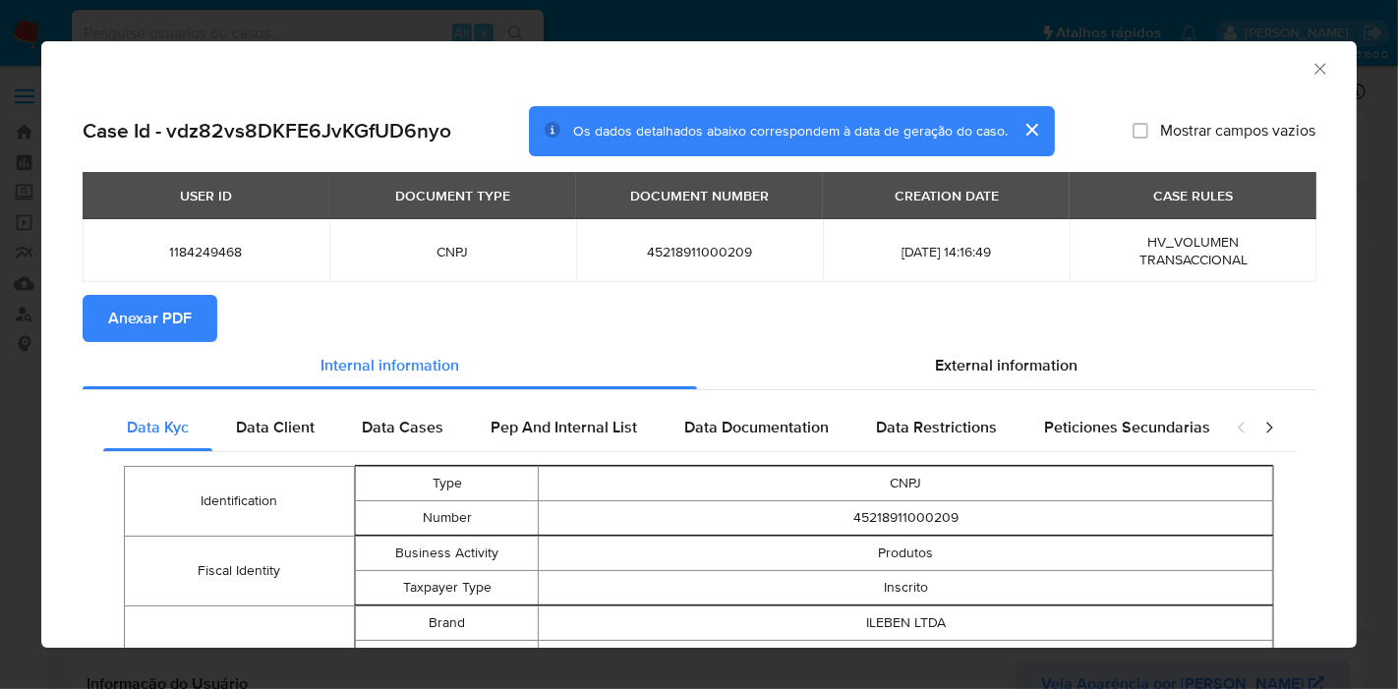
click at [152, 286] on div "USER ID DOCUMENT TYPE DOCUMENT NUMBER CREATION DATE CASE RULES 1184249468 CNPJ …" at bounding box center [699, 233] width 1232 height 123
click at [148, 316] on span "Anexar PDF" at bounding box center [150, 318] width 84 height 43
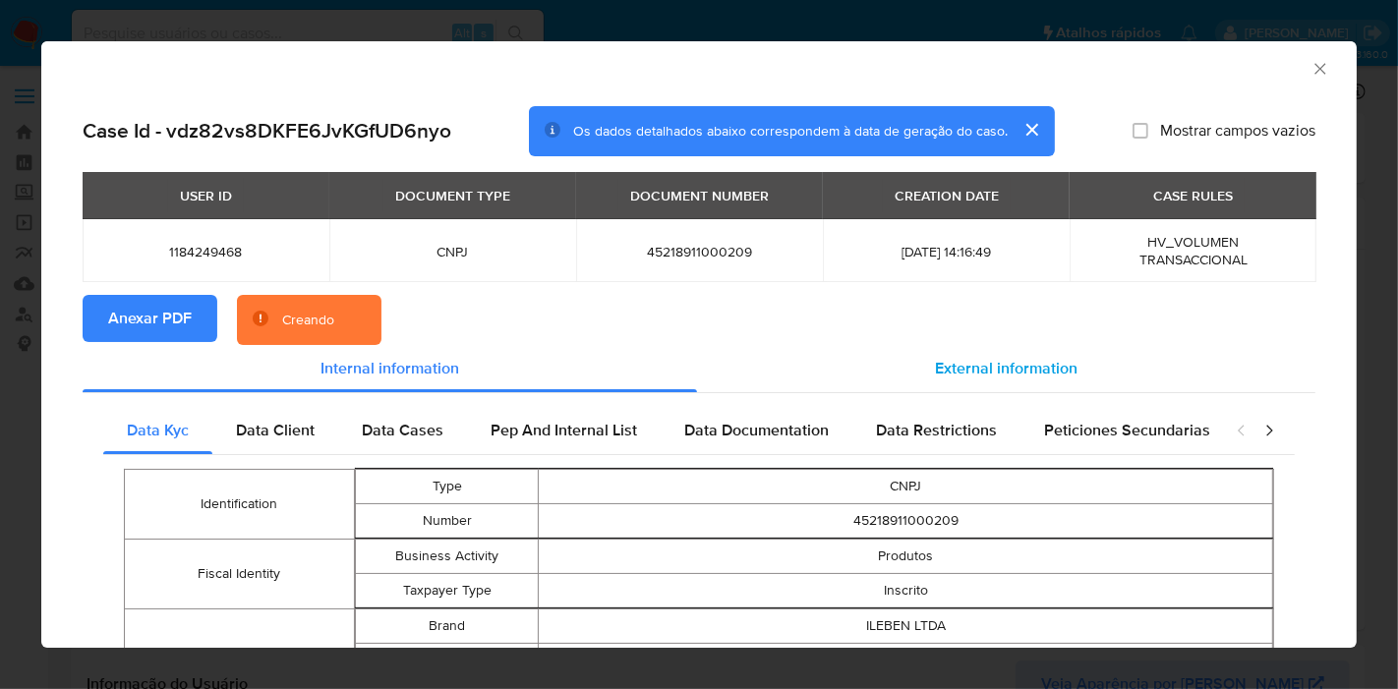
click at [980, 371] on span "External information" at bounding box center [1006, 368] width 143 height 23
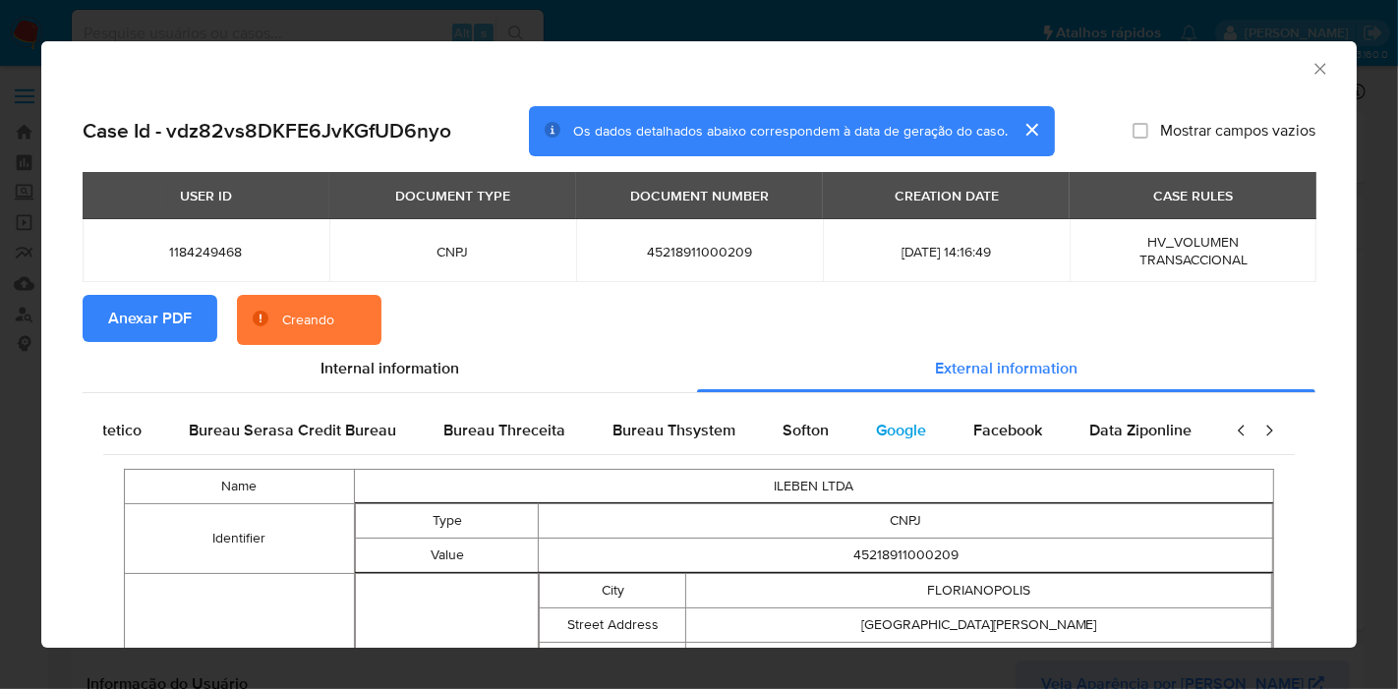
scroll to position [0, 413]
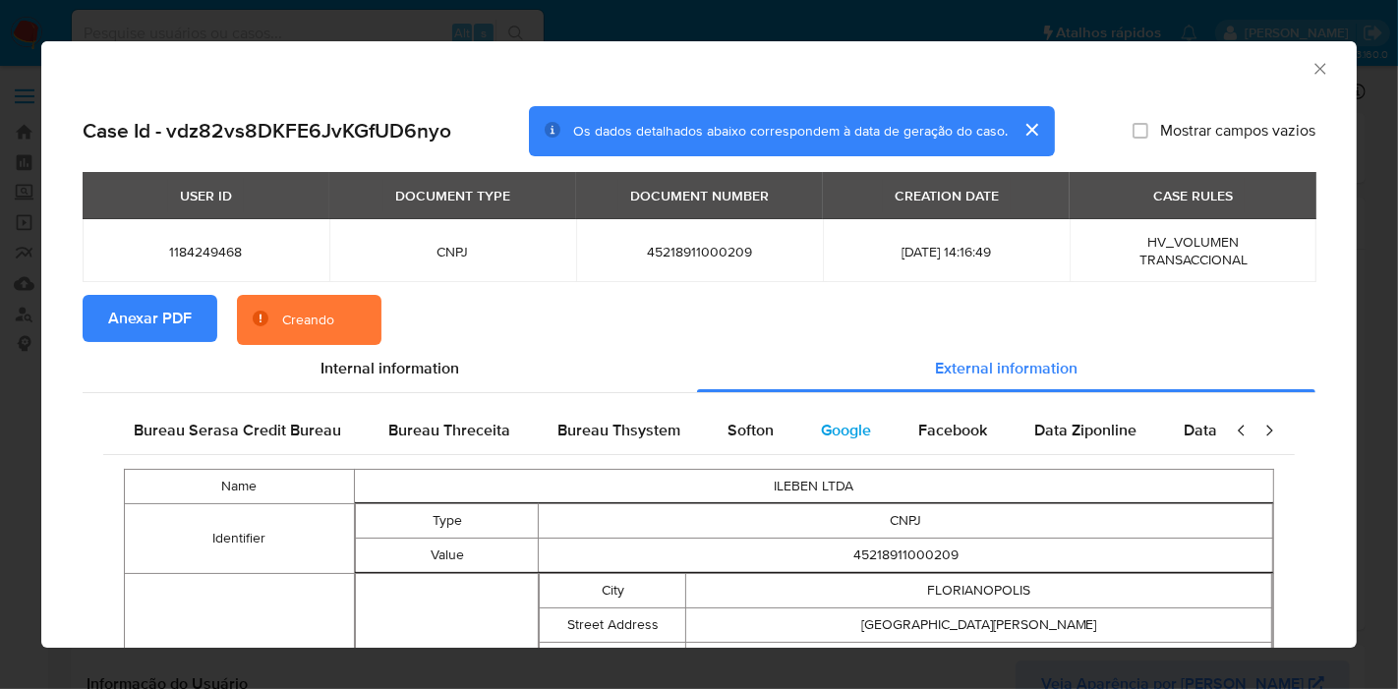
click at [845, 434] on span "Google" at bounding box center [846, 430] width 50 height 23
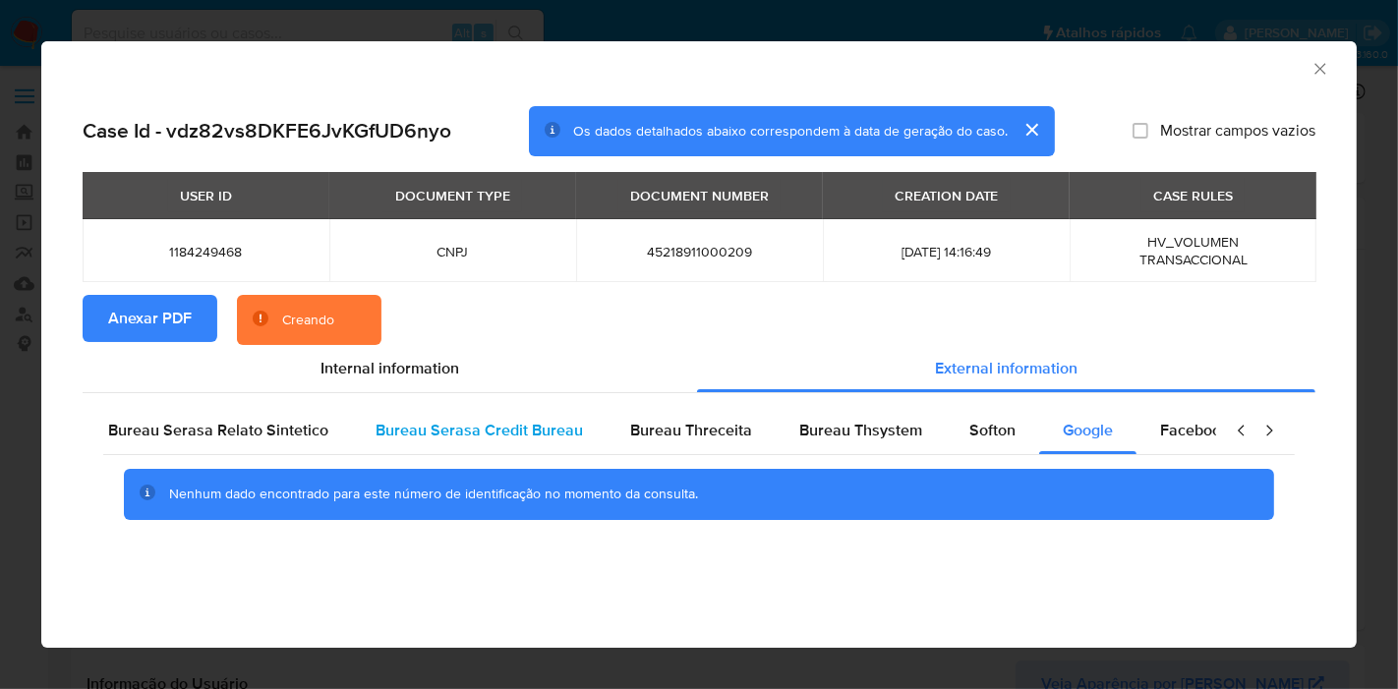
scroll to position [0, 0]
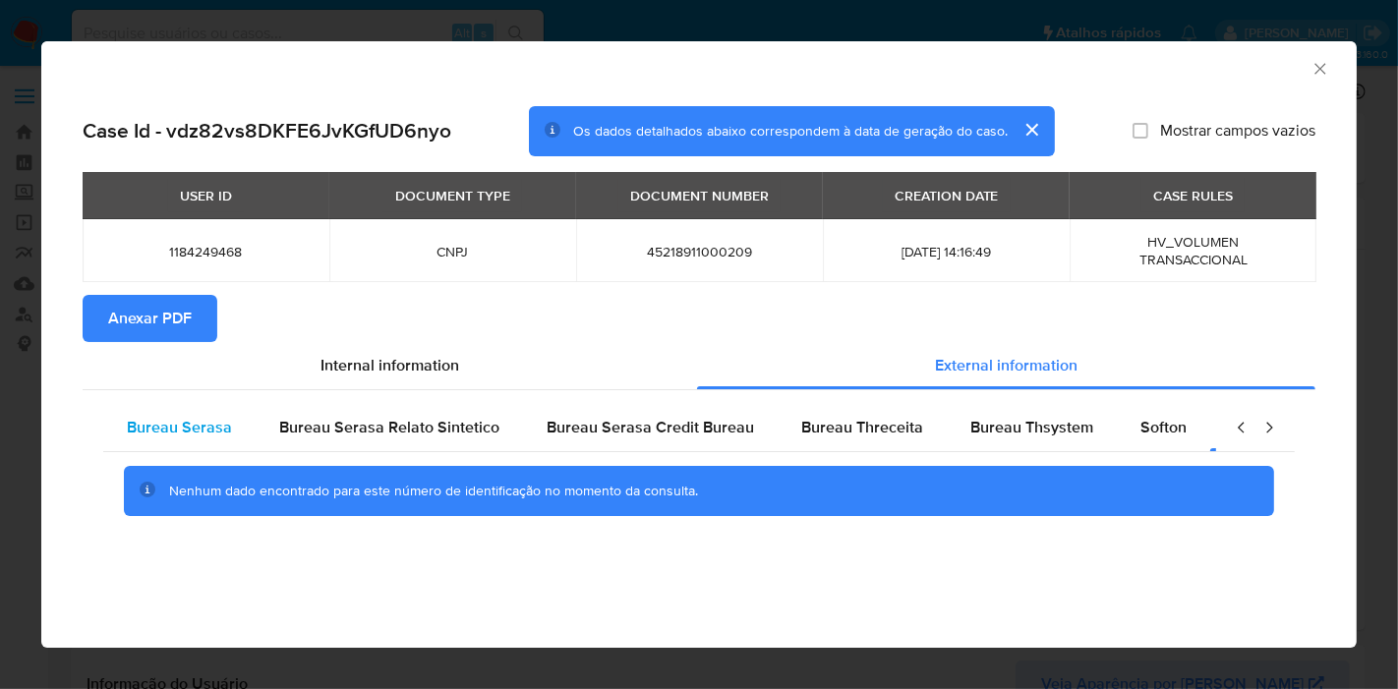
click at [213, 427] on span "Bureau Serasa" at bounding box center [179, 427] width 105 height 23
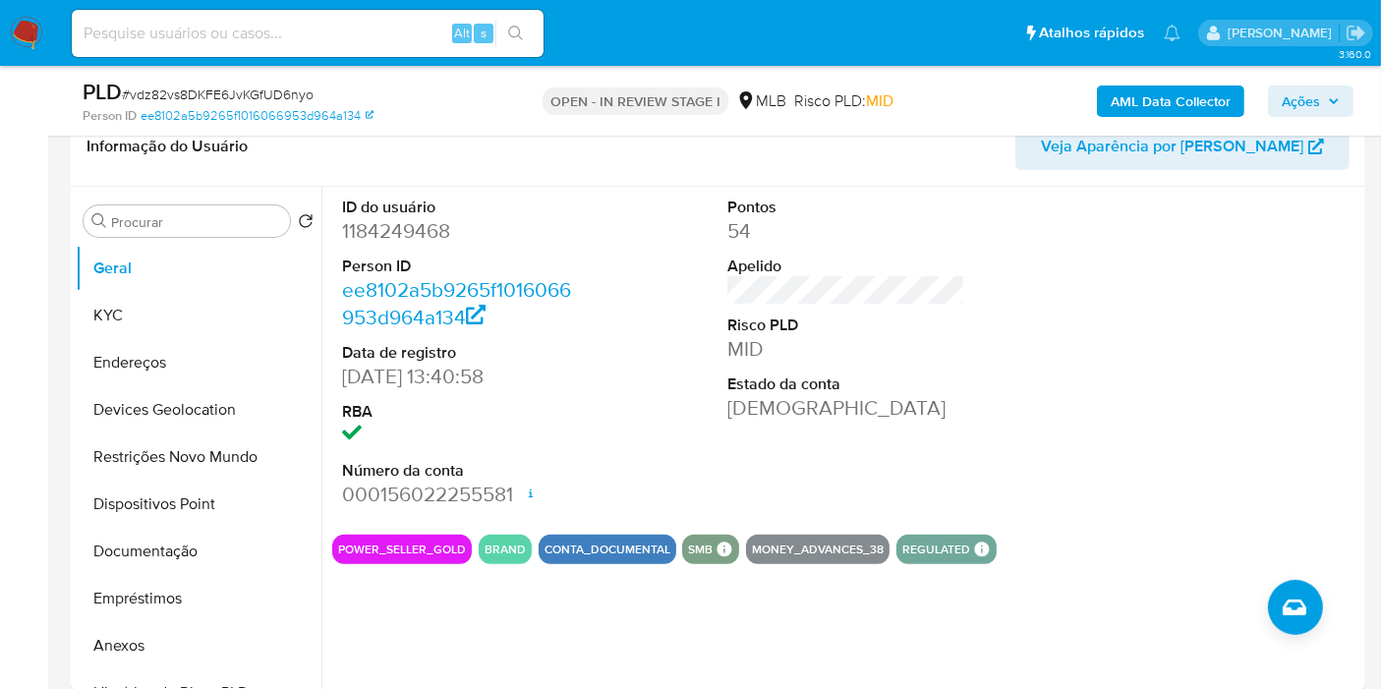
scroll to position [436, 0]
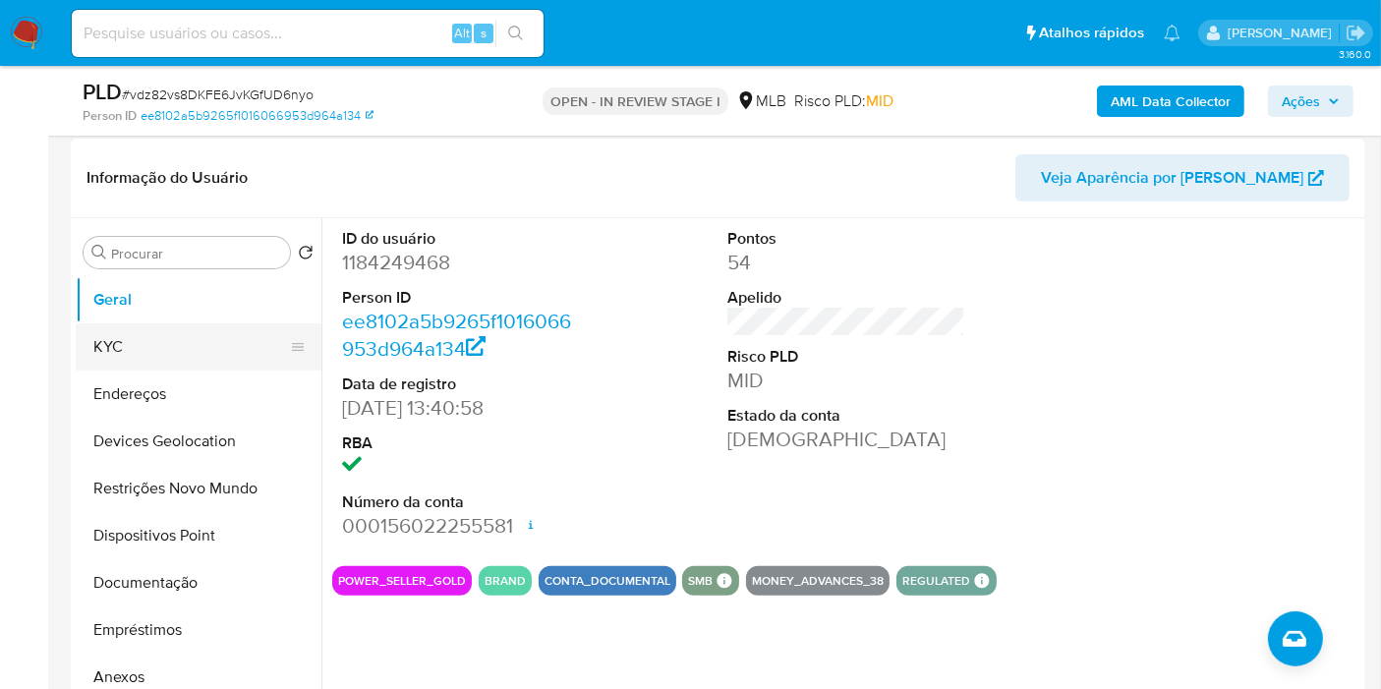
click at [230, 358] on button "KYC" at bounding box center [191, 346] width 230 height 47
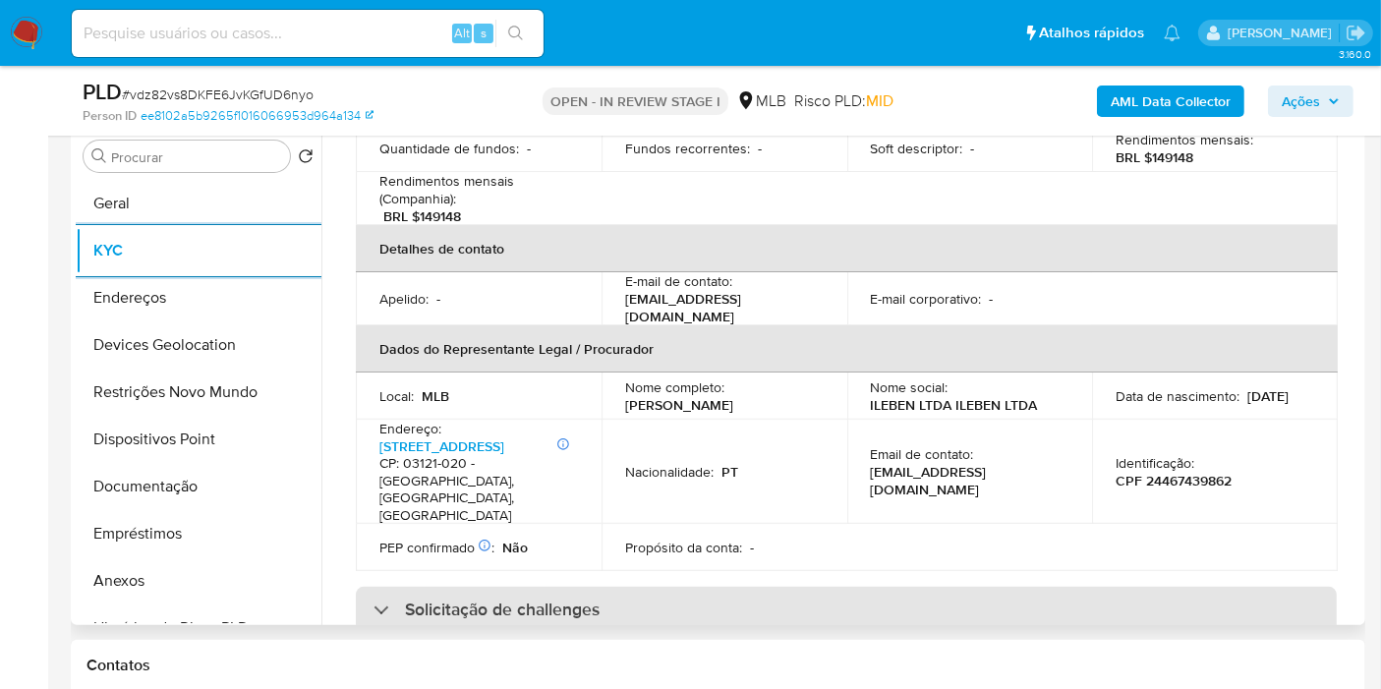
click at [557, 599] on h3 "Solicitação de challenges" at bounding box center [502, 610] width 195 height 22
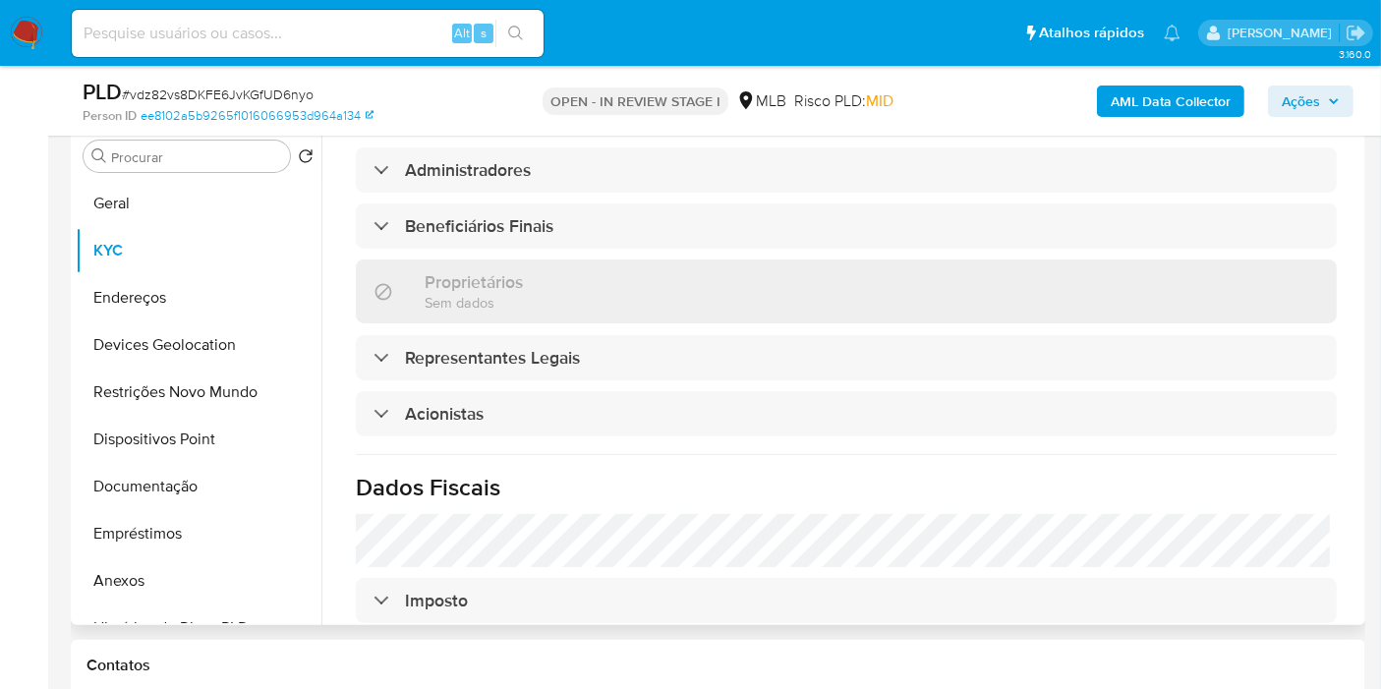
scroll to position [1092, 0]
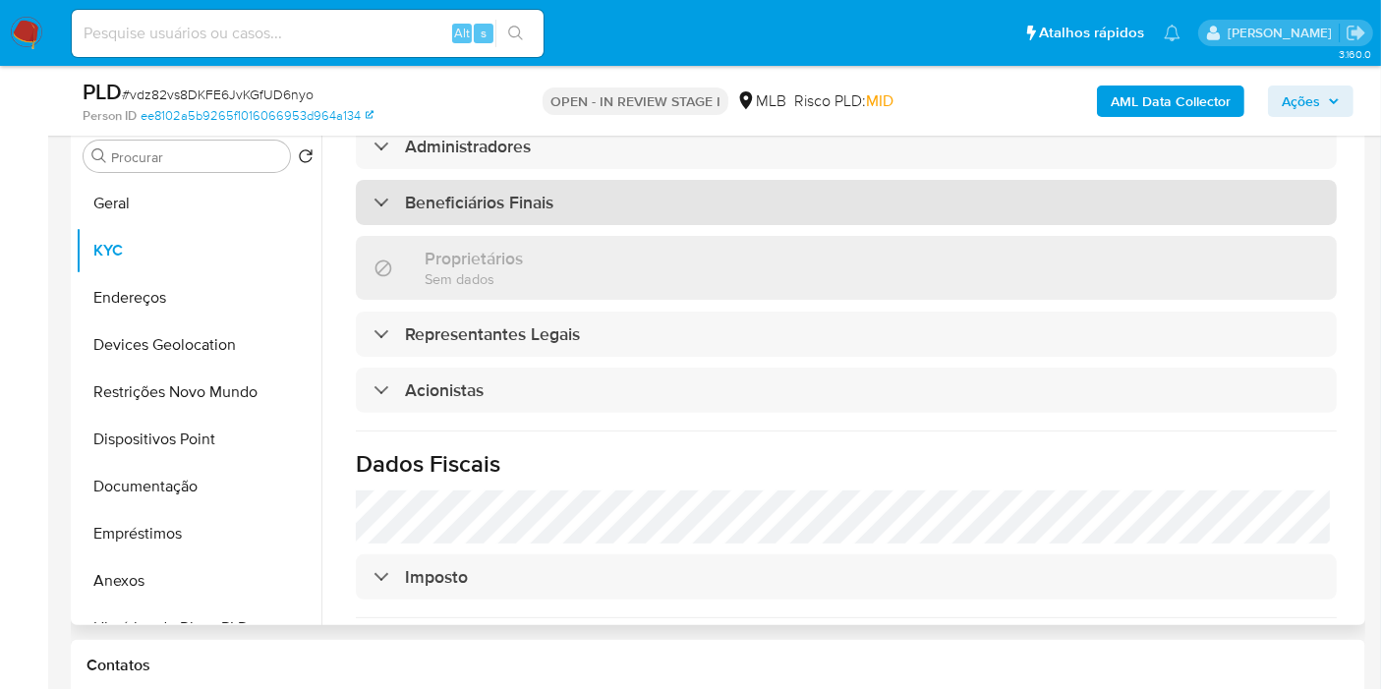
click at [496, 180] on div "Beneficiários Finais" at bounding box center [846, 202] width 981 height 45
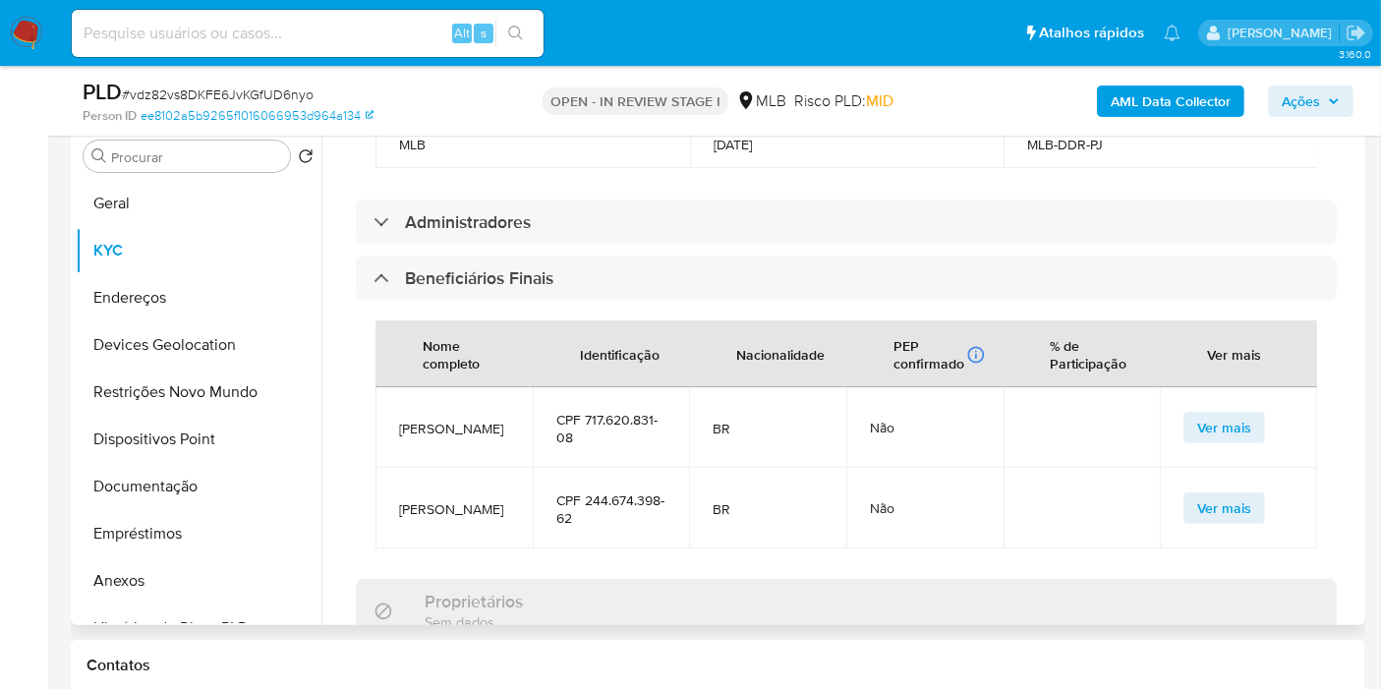
scroll to position [983, 0]
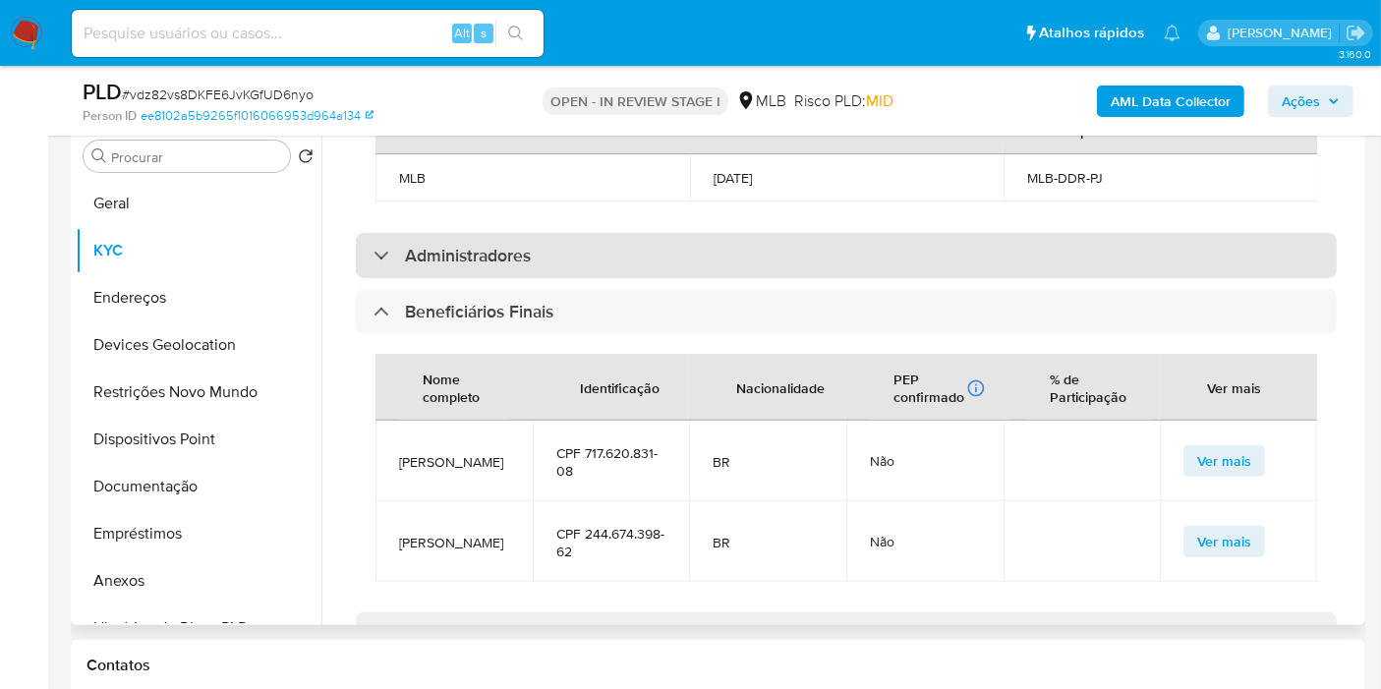
click at [543, 233] on div "Administradores" at bounding box center [846, 255] width 981 height 45
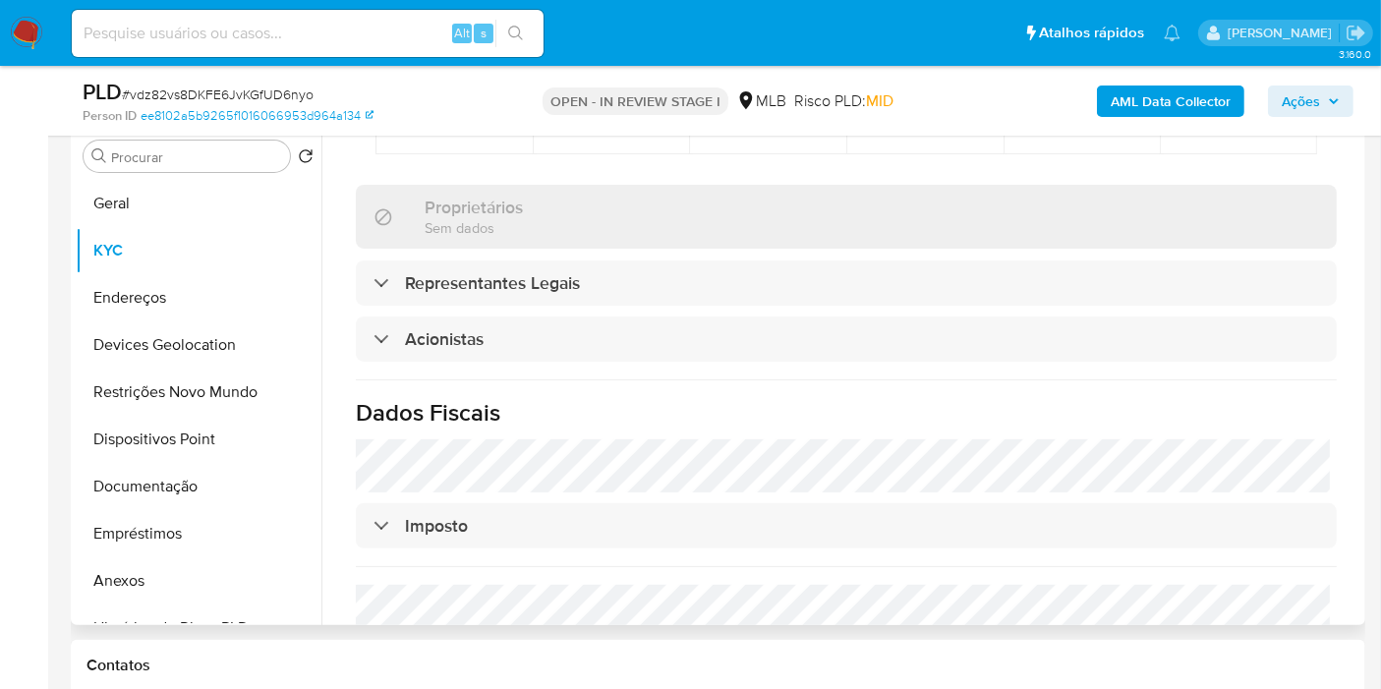
scroll to position [1637, 0]
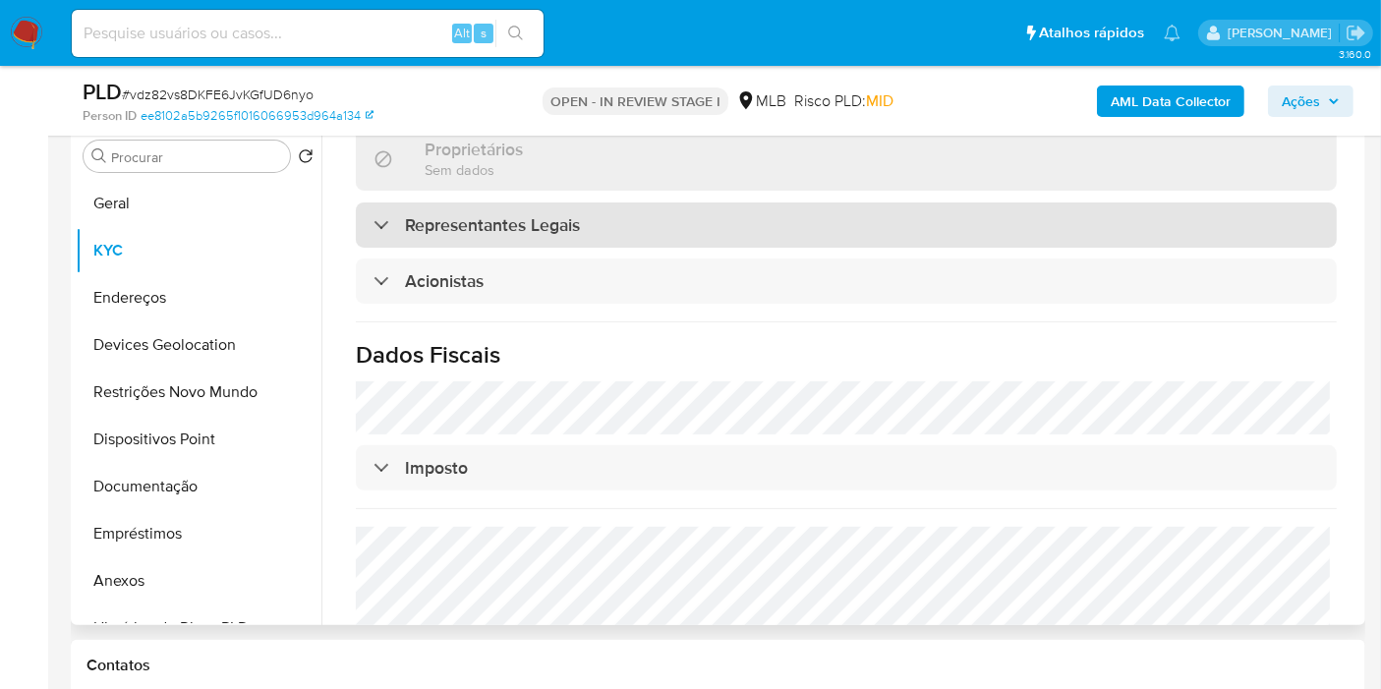
click at [511, 214] on h3 "Representantes Legais" at bounding box center [492, 225] width 175 height 22
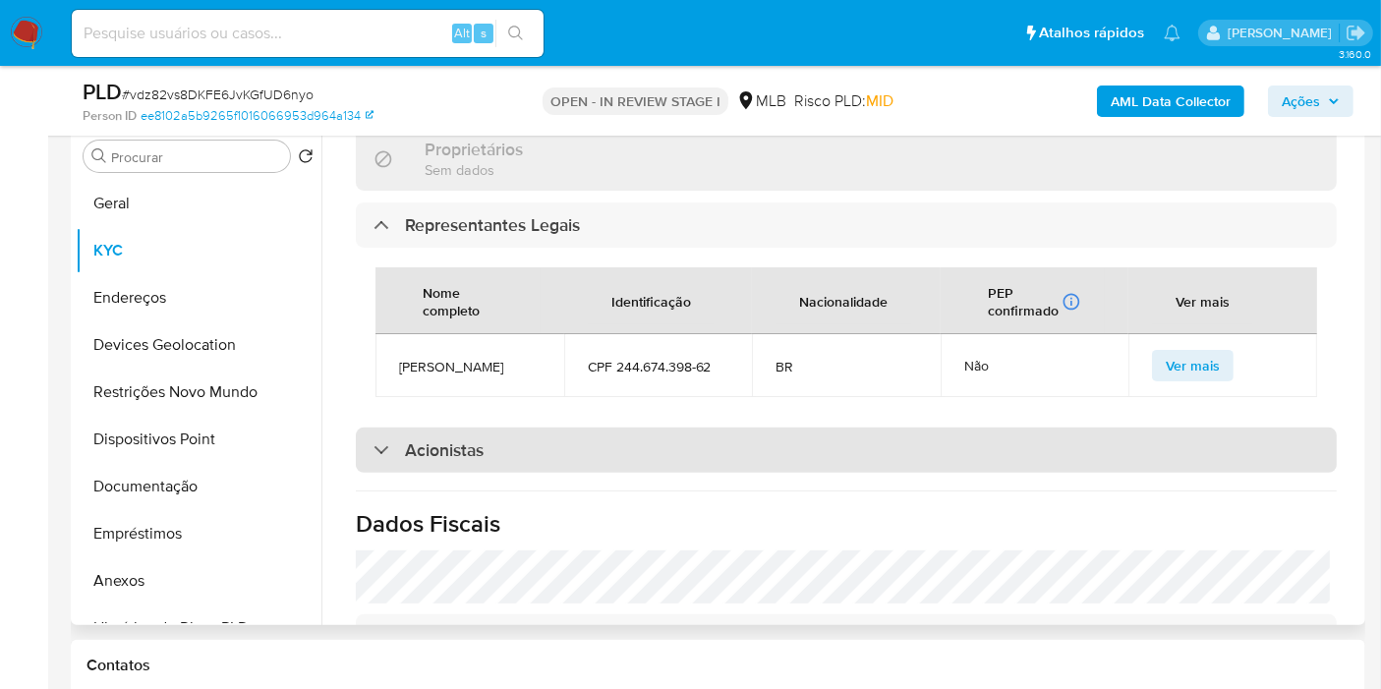
click at [454, 439] on h3 "Acionistas" at bounding box center [444, 450] width 79 height 22
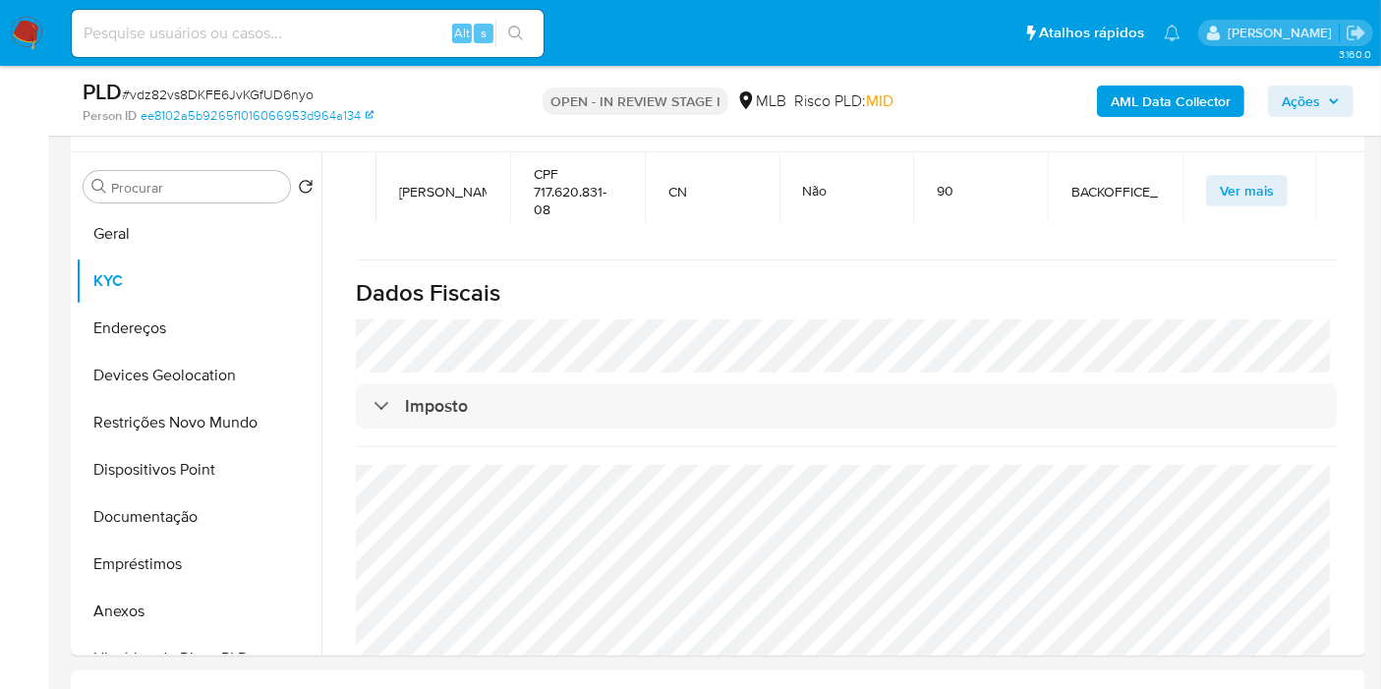
scroll to position [511, 0]
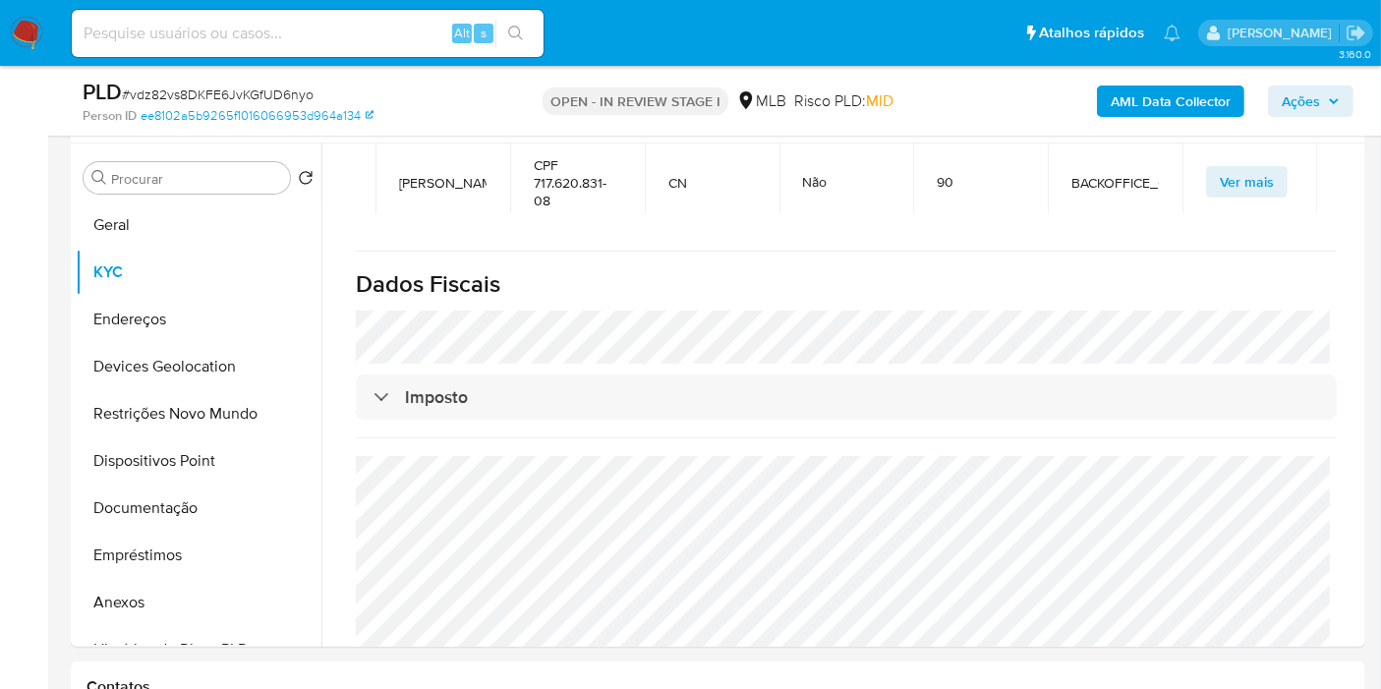
drag, startPoint x: 1352, startPoint y: 571, endPoint x: 1367, endPoint y: 535, distance: 39.2
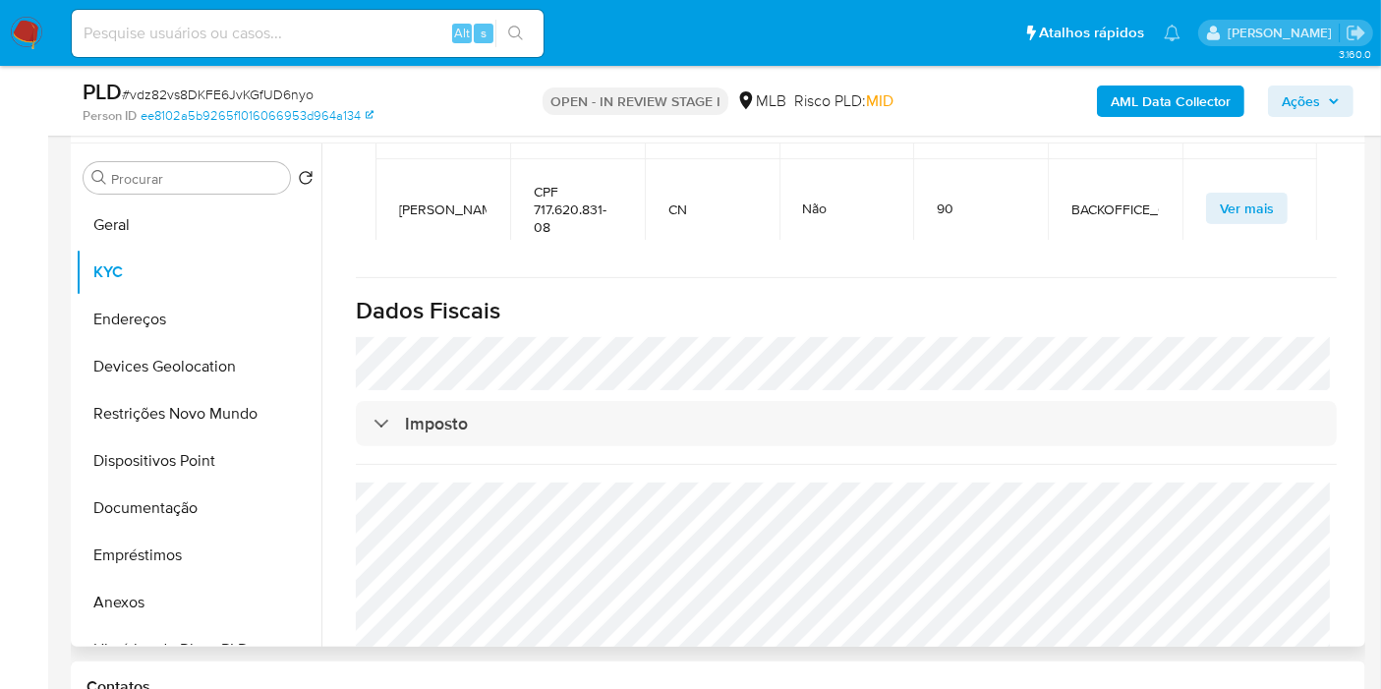
scroll to position [2164, 0]
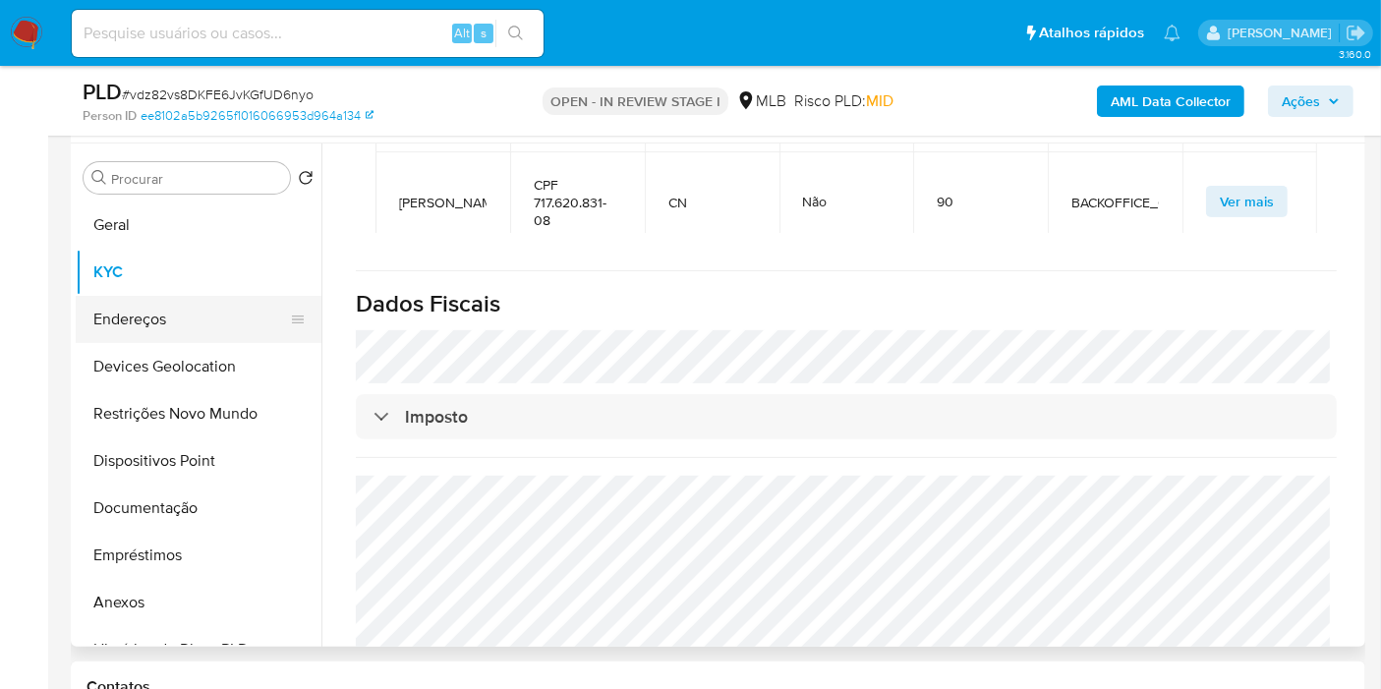
click at [165, 318] on button "Endereços" at bounding box center [191, 319] width 230 height 47
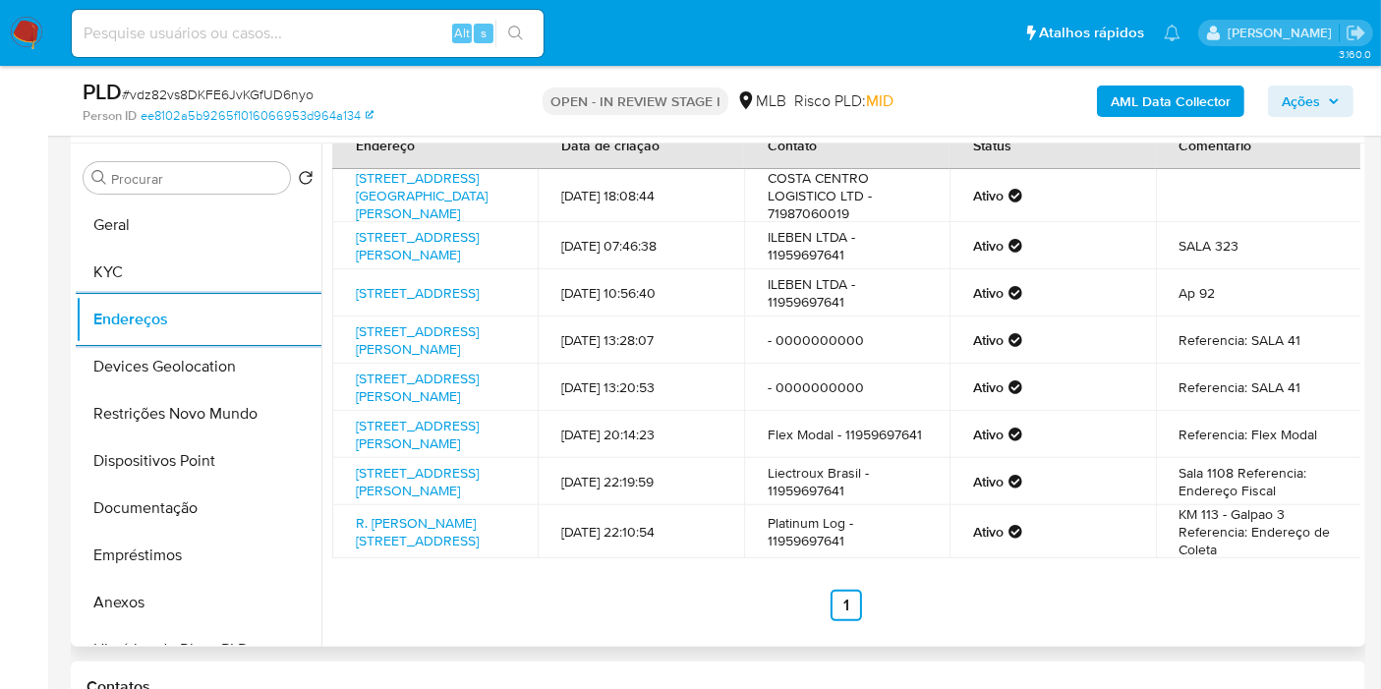
scroll to position [126, 0]
click at [148, 369] on button "Devices Geolocation" at bounding box center [191, 366] width 230 height 47
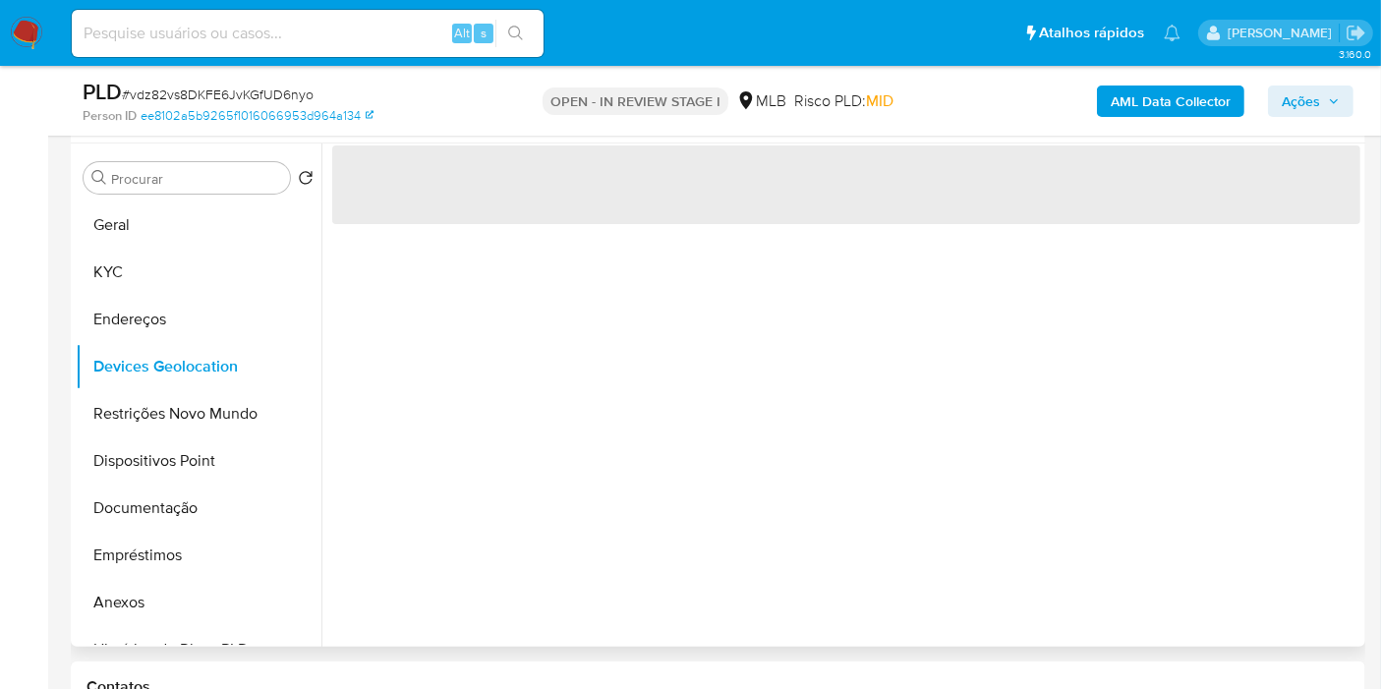
scroll to position [0, 0]
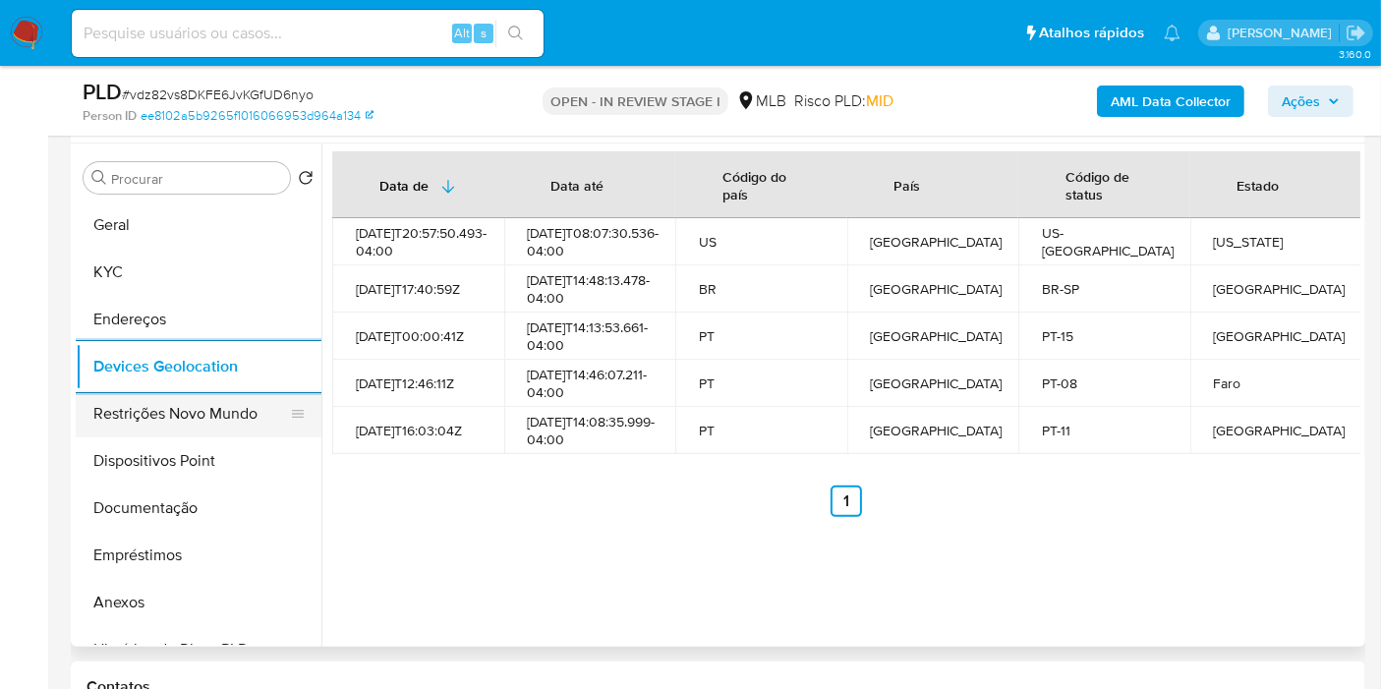
click at [216, 423] on button "Restrições Novo Mundo" at bounding box center [191, 413] width 230 height 47
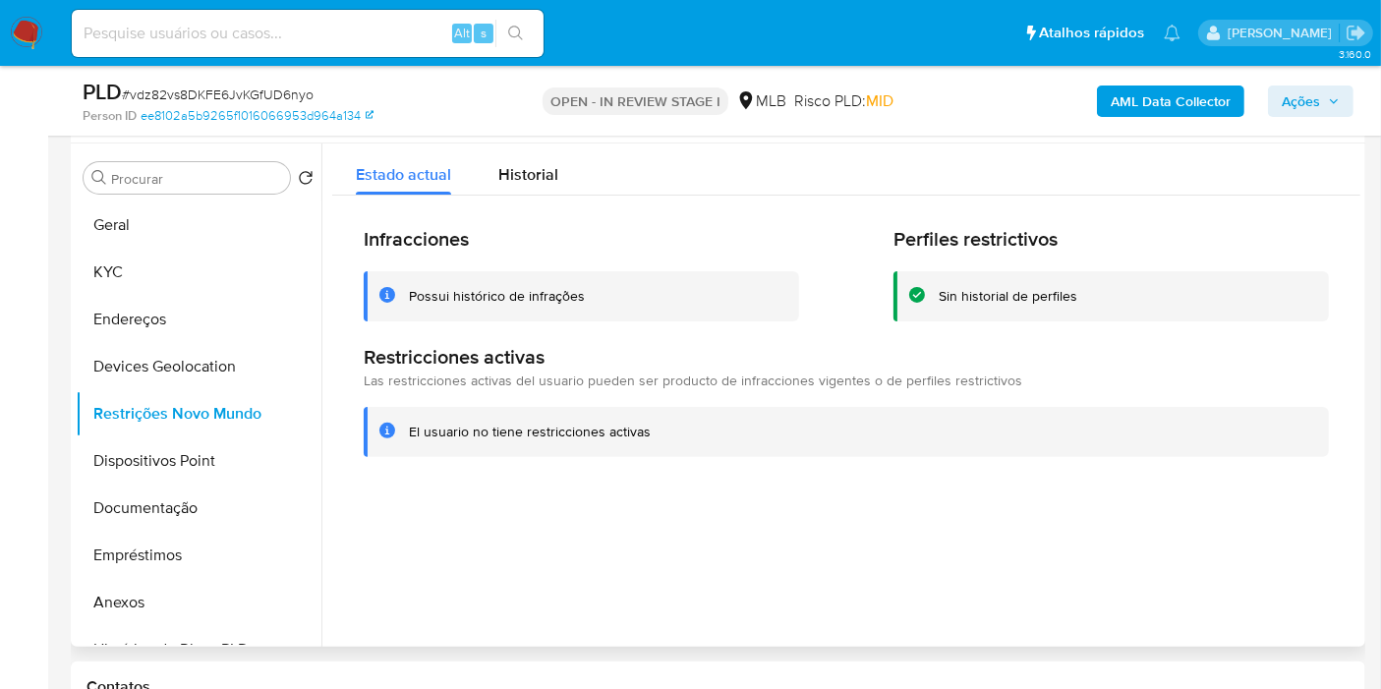
click at [625, 248] on h2 "Infracciones" at bounding box center [581, 239] width 435 height 25
click at [155, 465] on button "Dispositivos Point" at bounding box center [191, 460] width 230 height 47
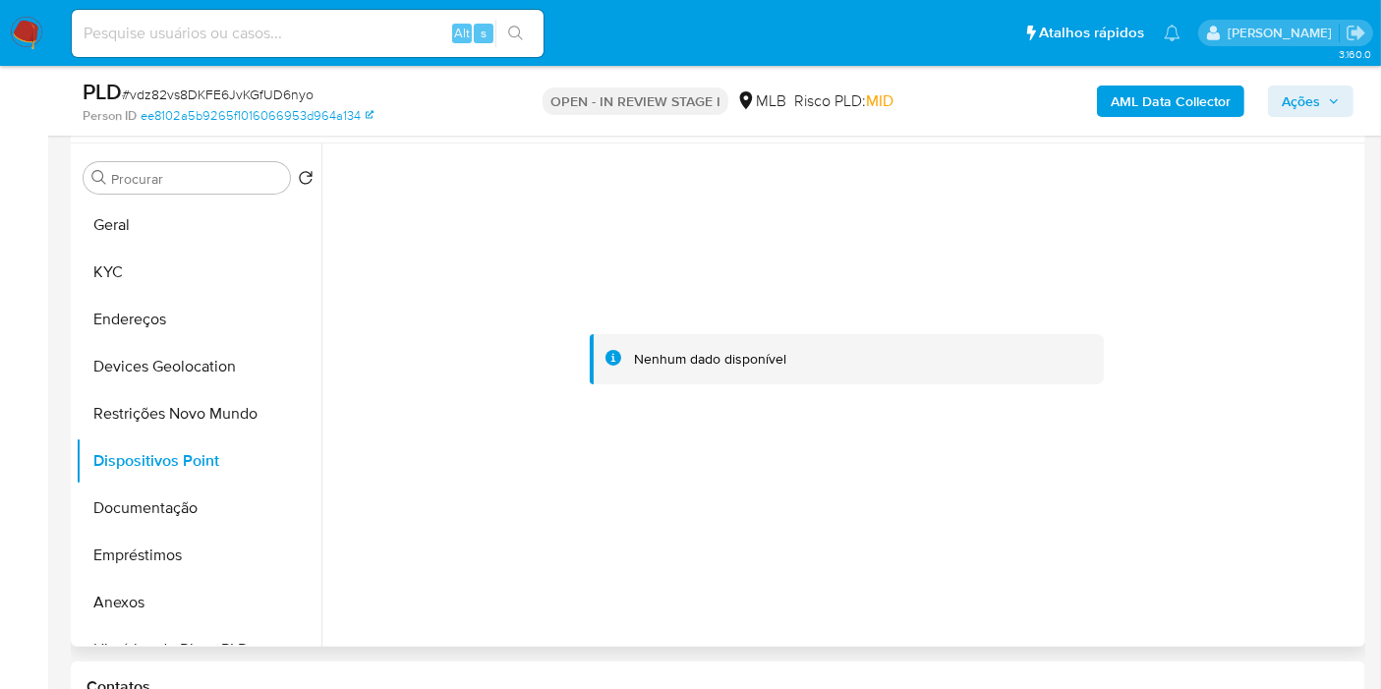
click at [903, 507] on div at bounding box center [846, 359] width 1028 height 432
click at [168, 265] on button "KYC" at bounding box center [191, 272] width 230 height 47
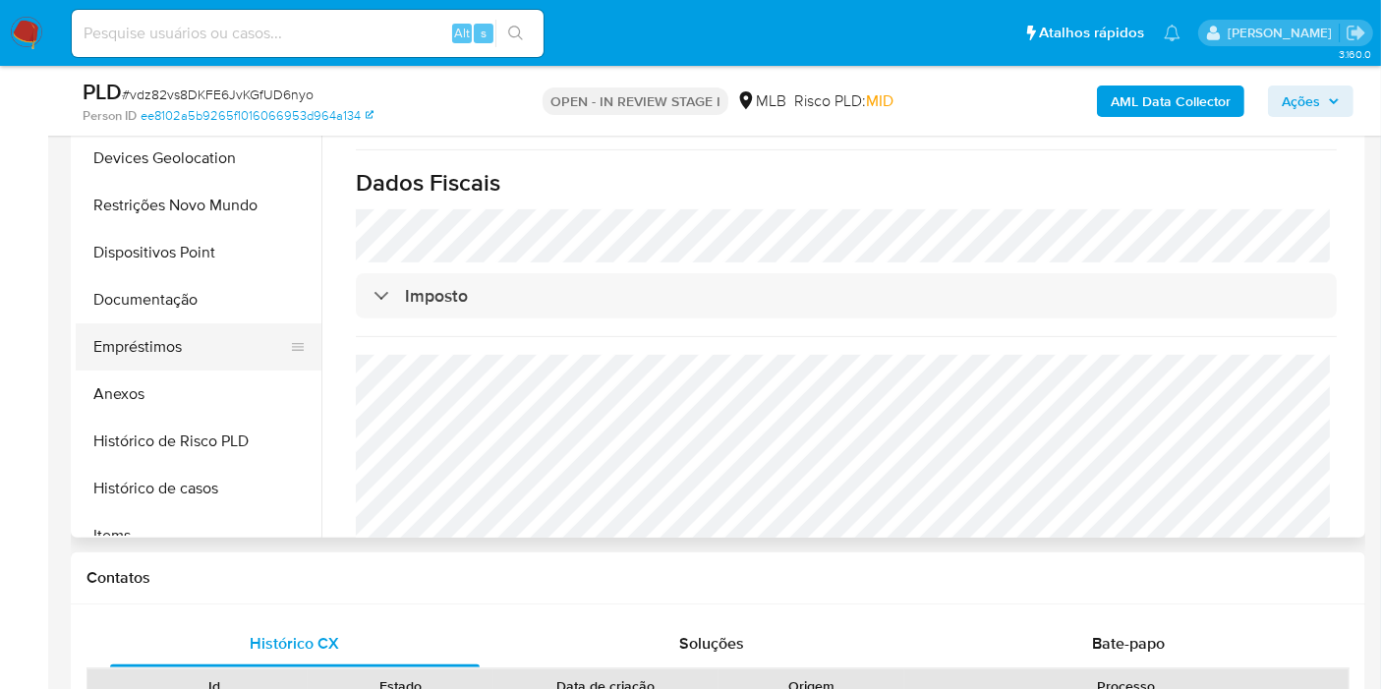
scroll to position [218, 0]
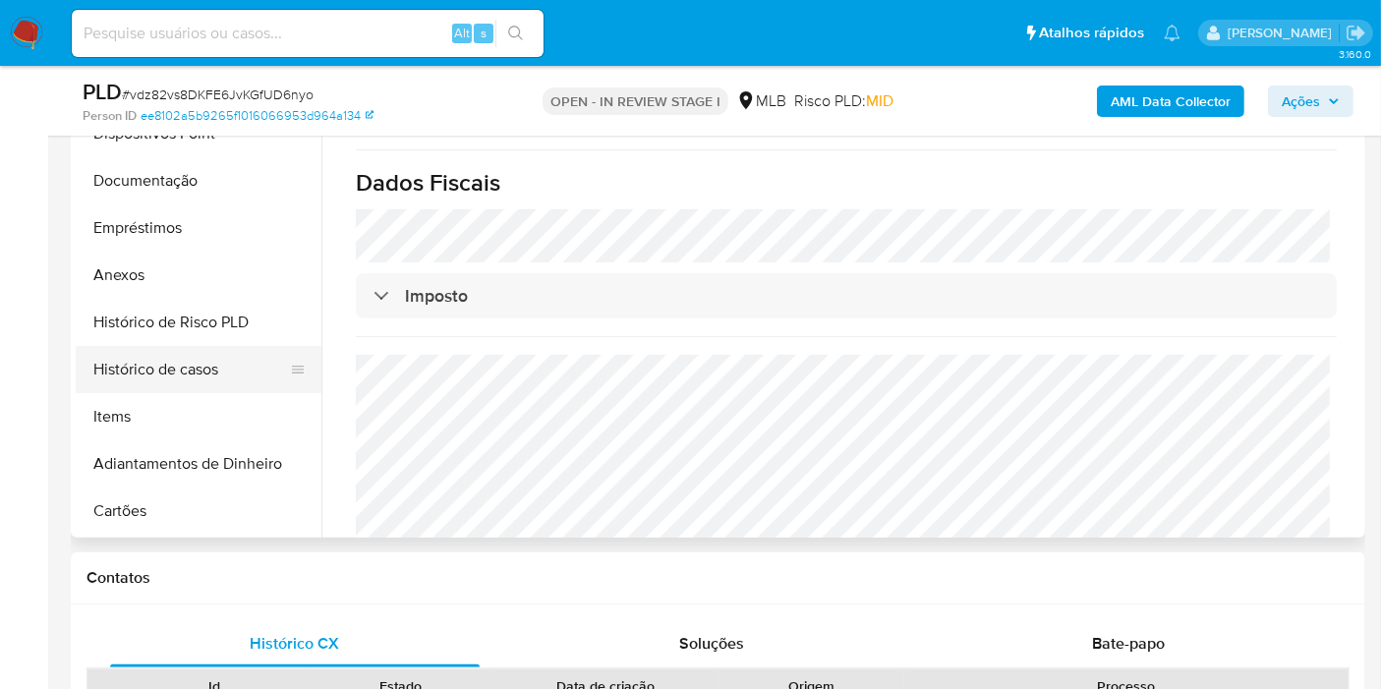
click at [141, 369] on button "Histórico de casos" at bounding box center [191, 369] width 230 height 47
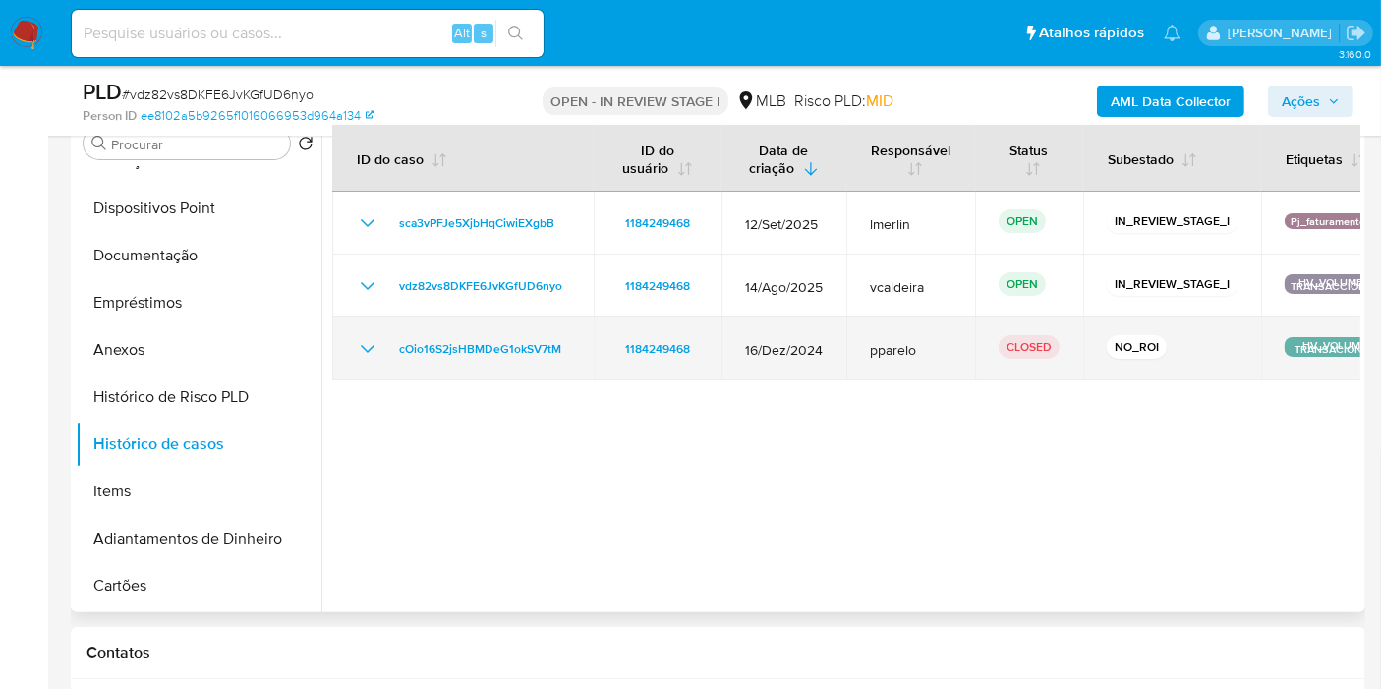
scroll to position [511, 0]
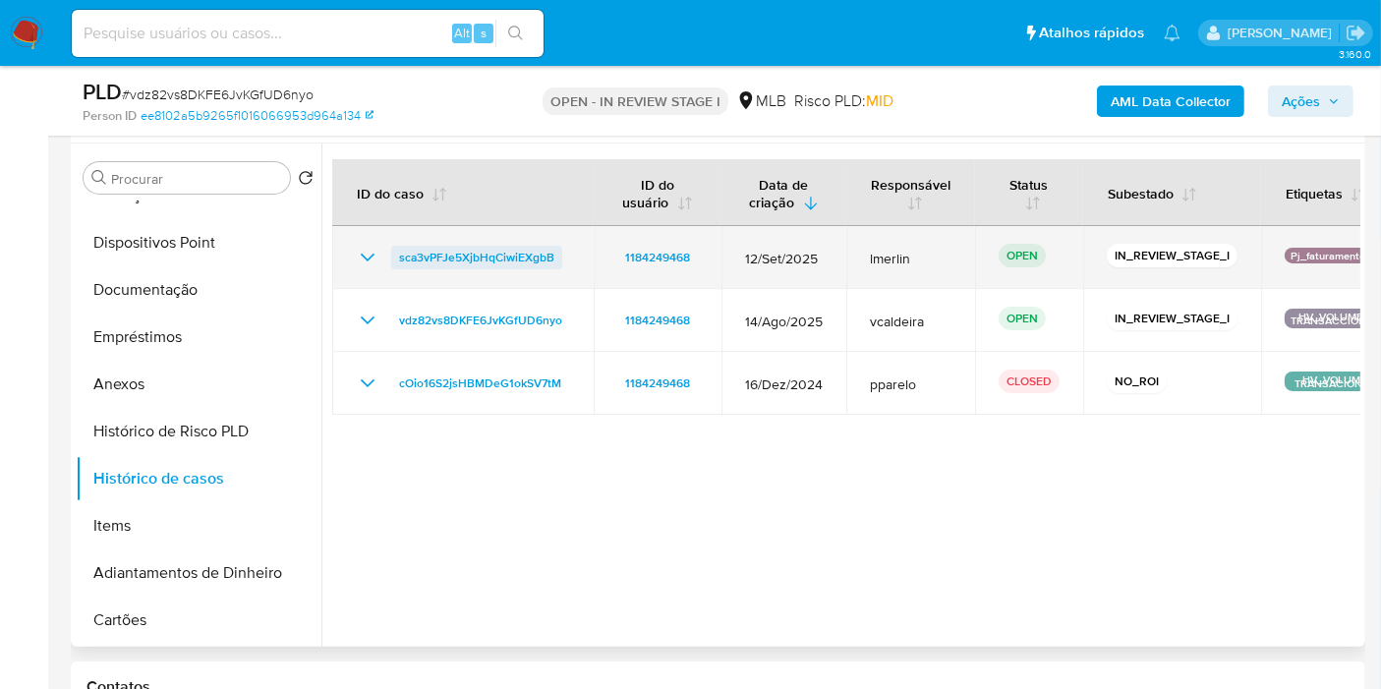
click at [490, 254] on span "sca3vPFJe5XjbHqCiwiEXgbB" at bounding box center [476, 258] width 155 height 24
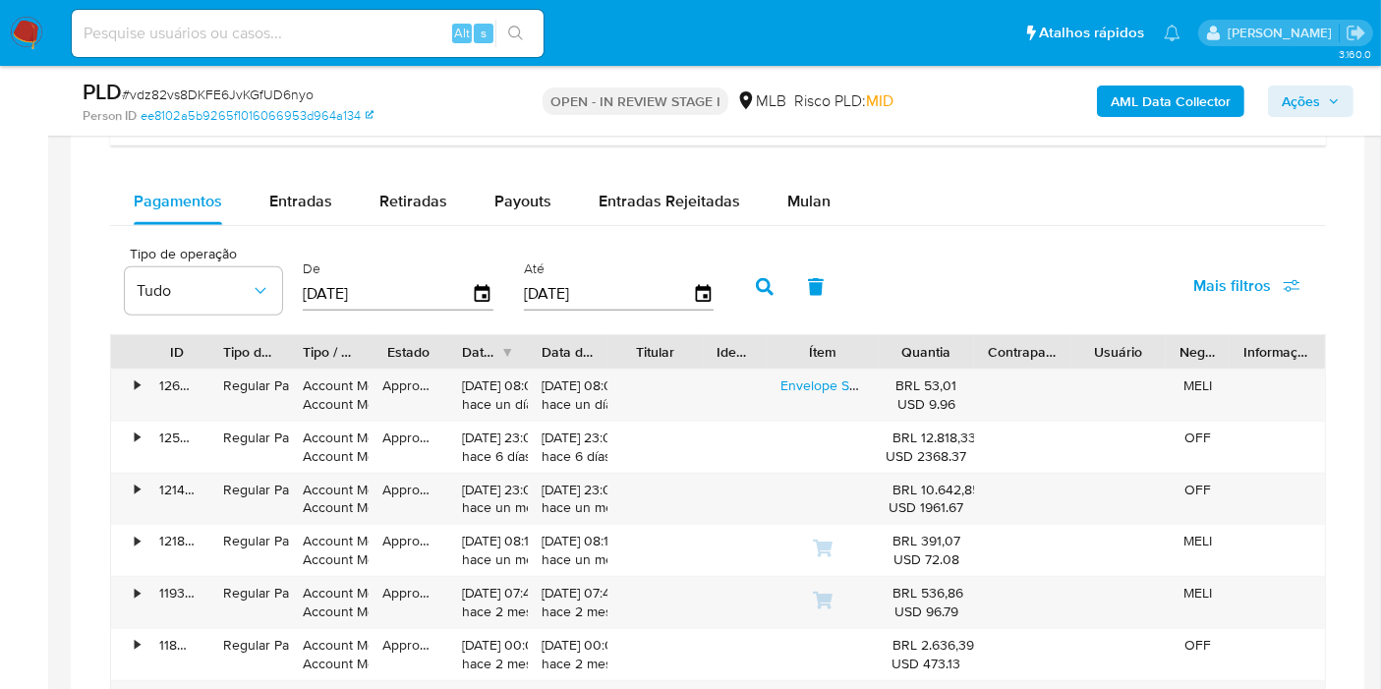
scroll to position [1603, 0]
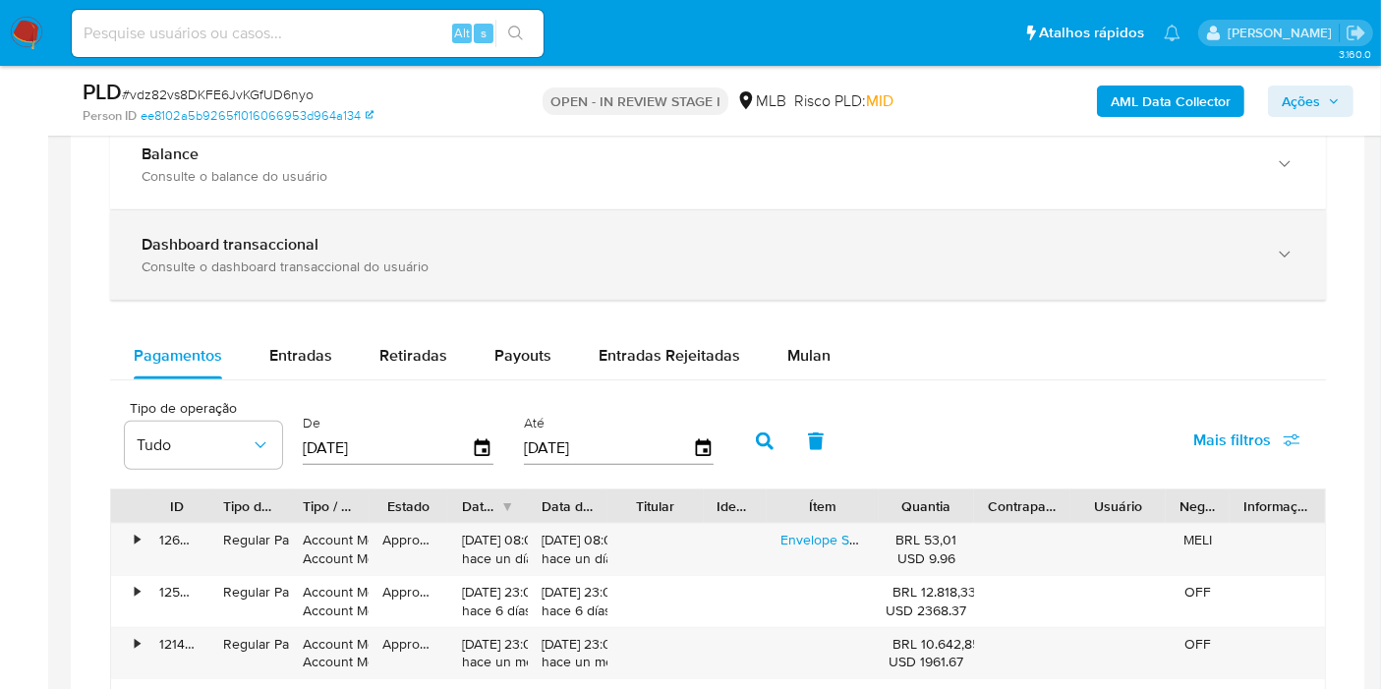
click at [303, 243] on b "Dashboard transaccional" at bounding box center [230, 244] width 177 height 23
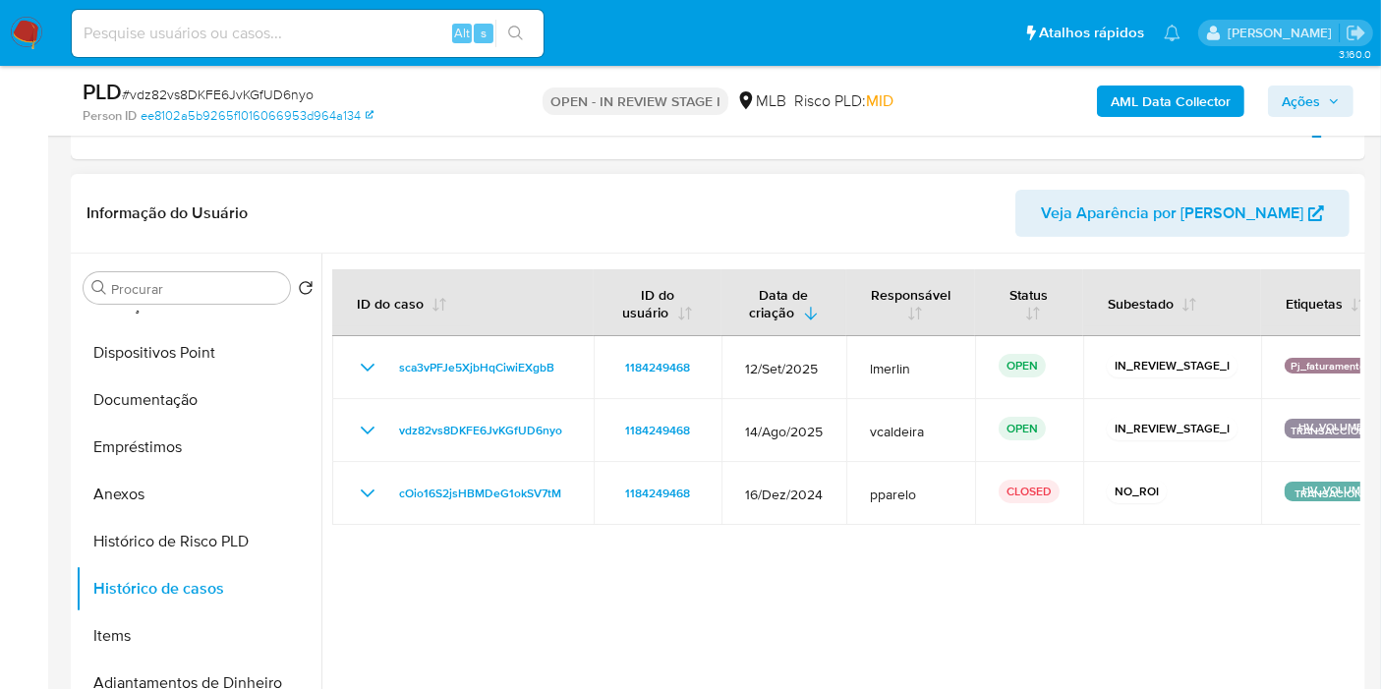
scroll to position [0, 0]
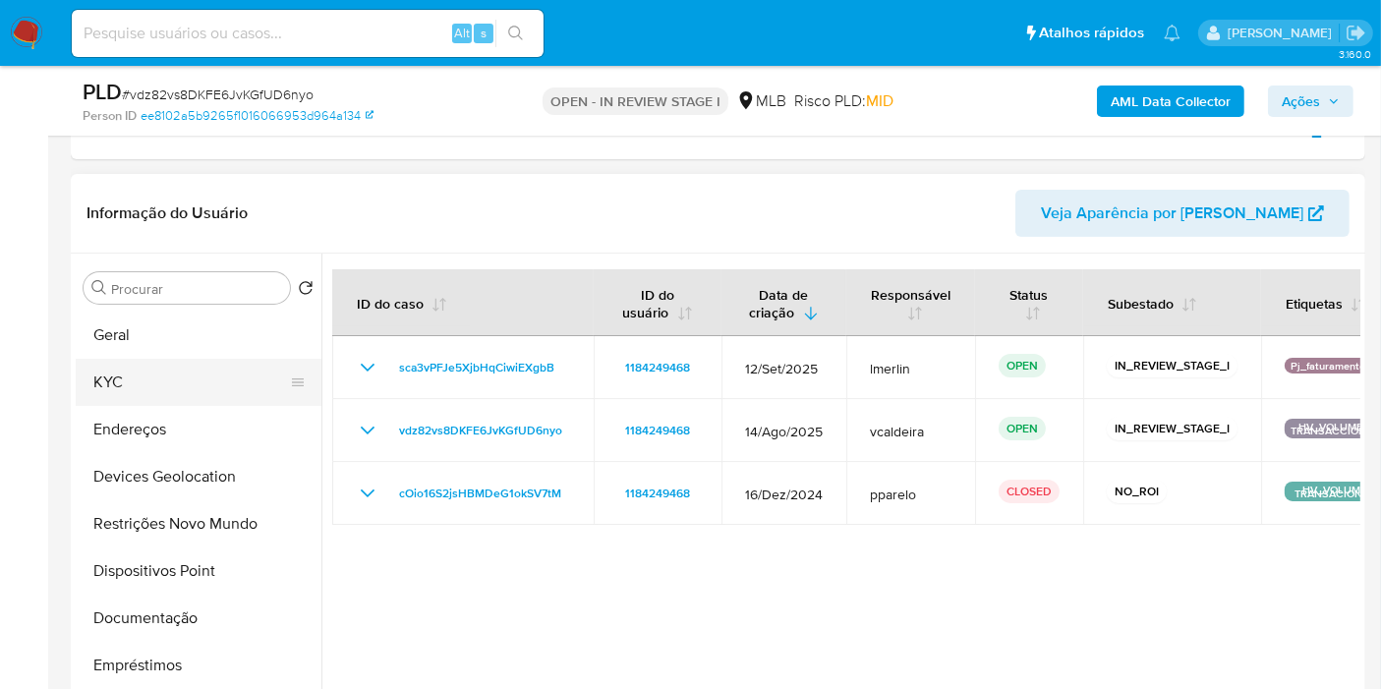
click at [140, 380] on button "KYC" at bounding box center [191, 382] width 230 height 47
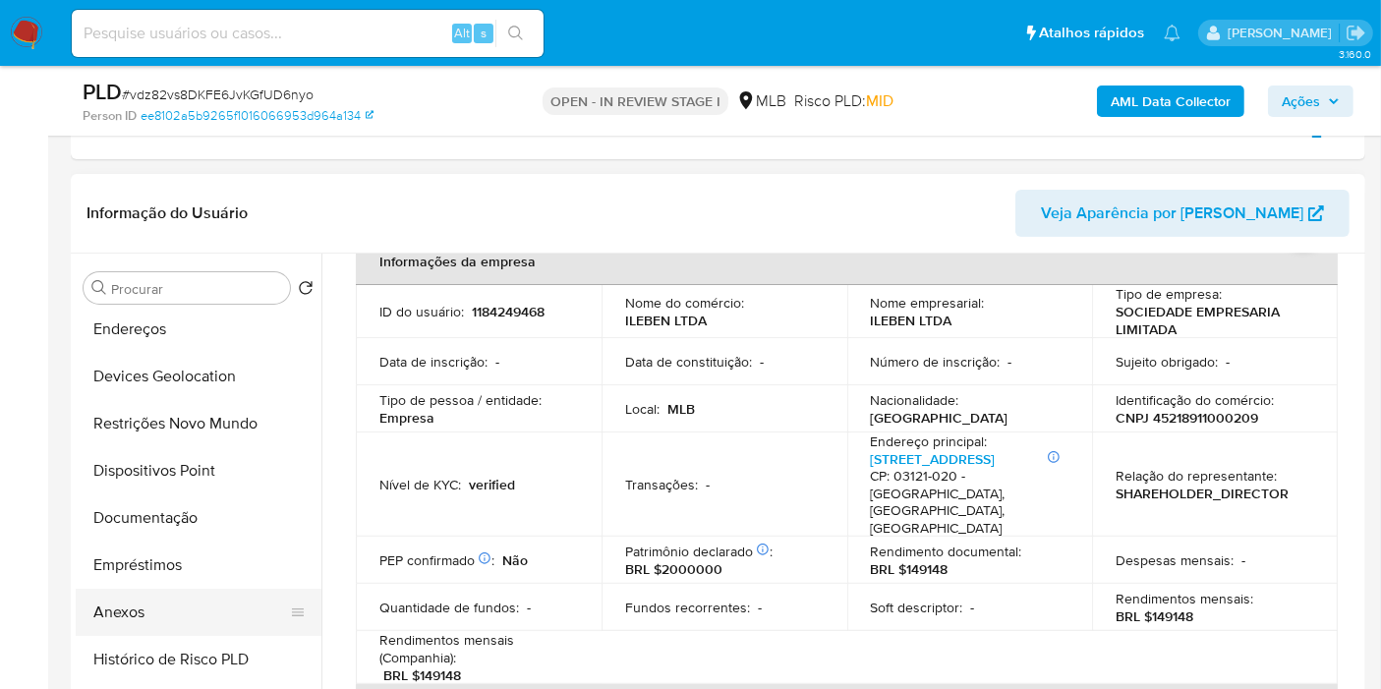
scroll to position [218, 0]
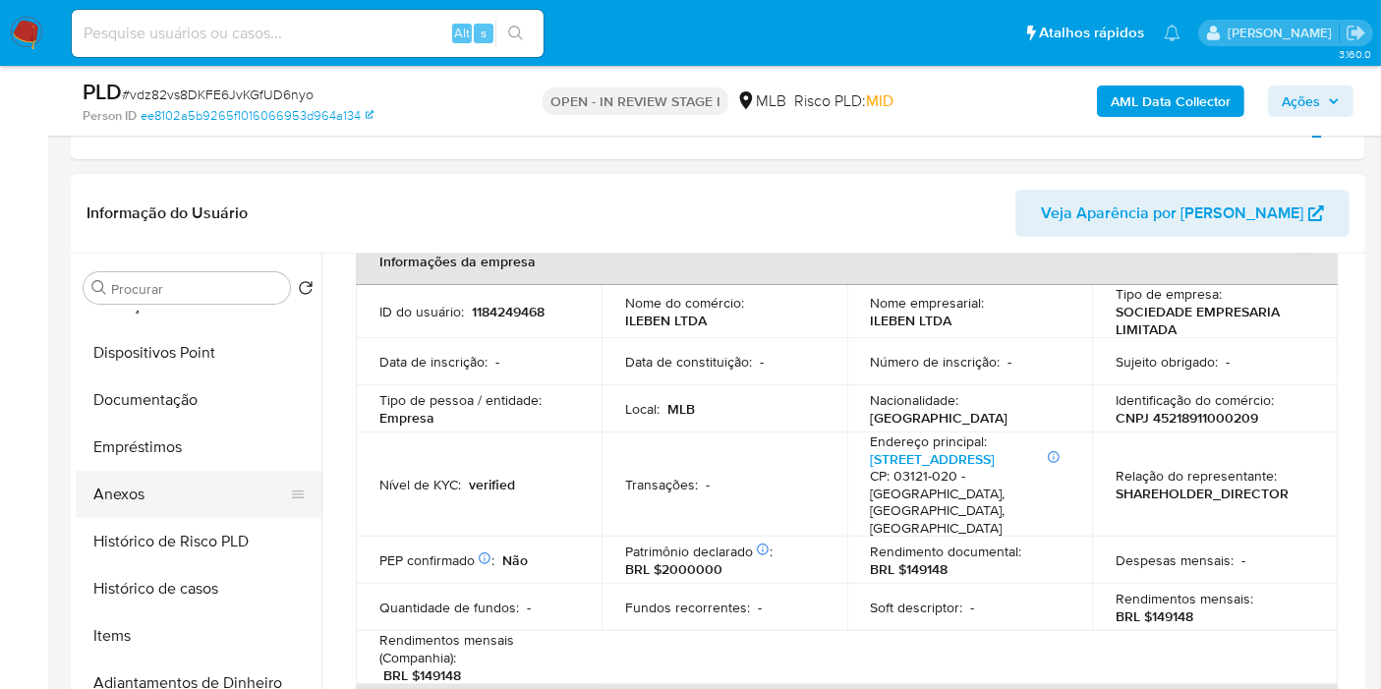
click at [130, 510] on button "Anexos" at bounding box center [191, 494] width 230 height 47
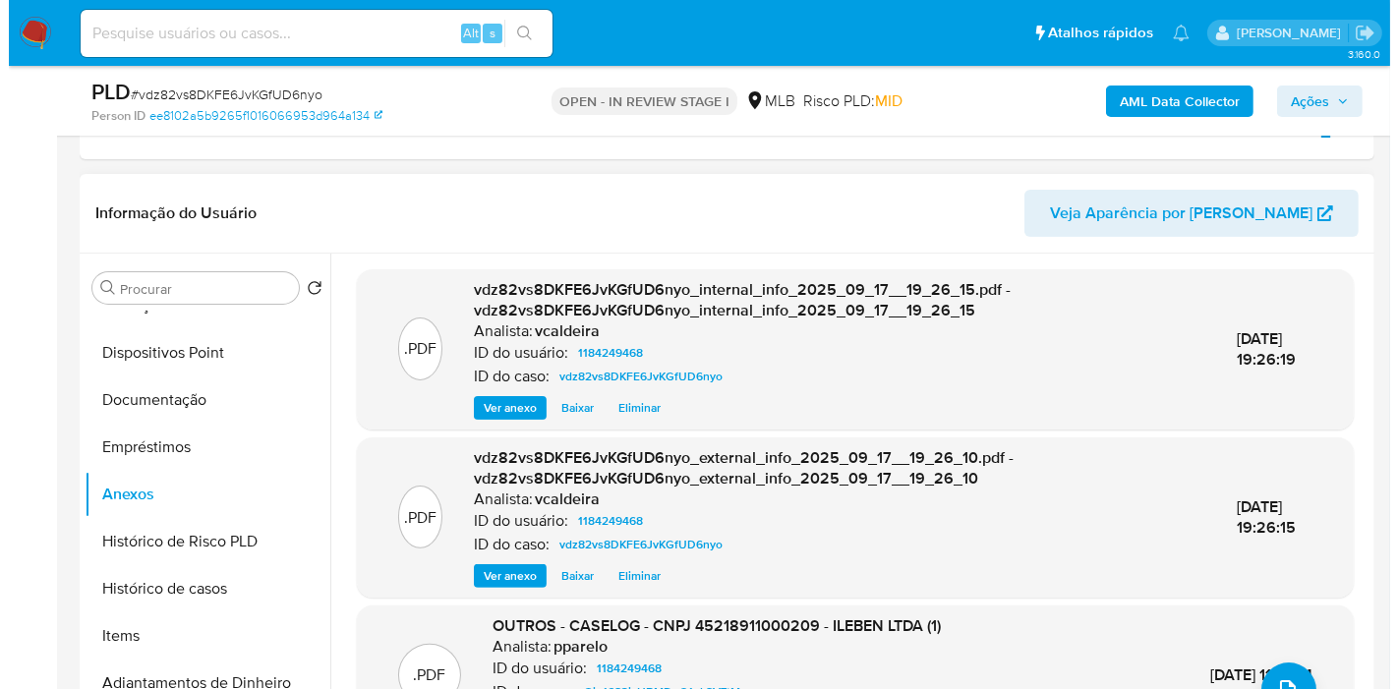
scroll to position [5, 0]
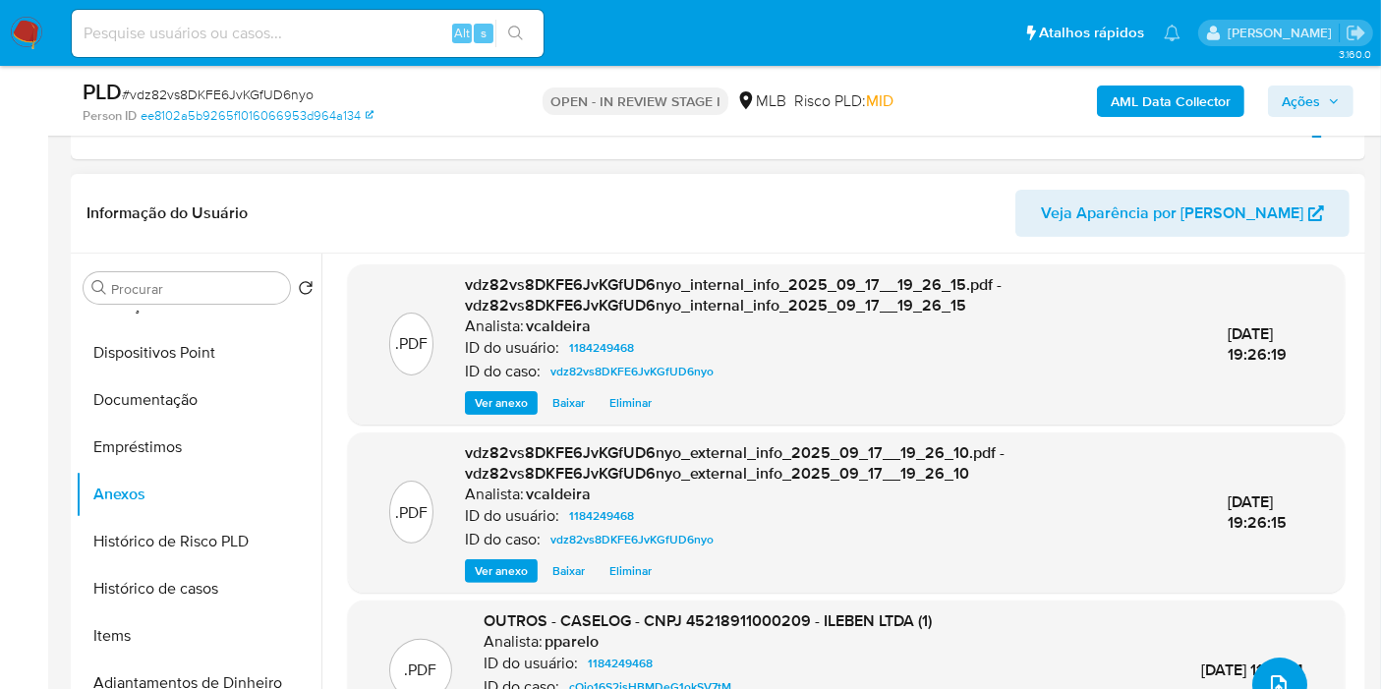
click at [1267, 687] on icon "upload-file" at bounding box center [1279, 685] width 24 height 24
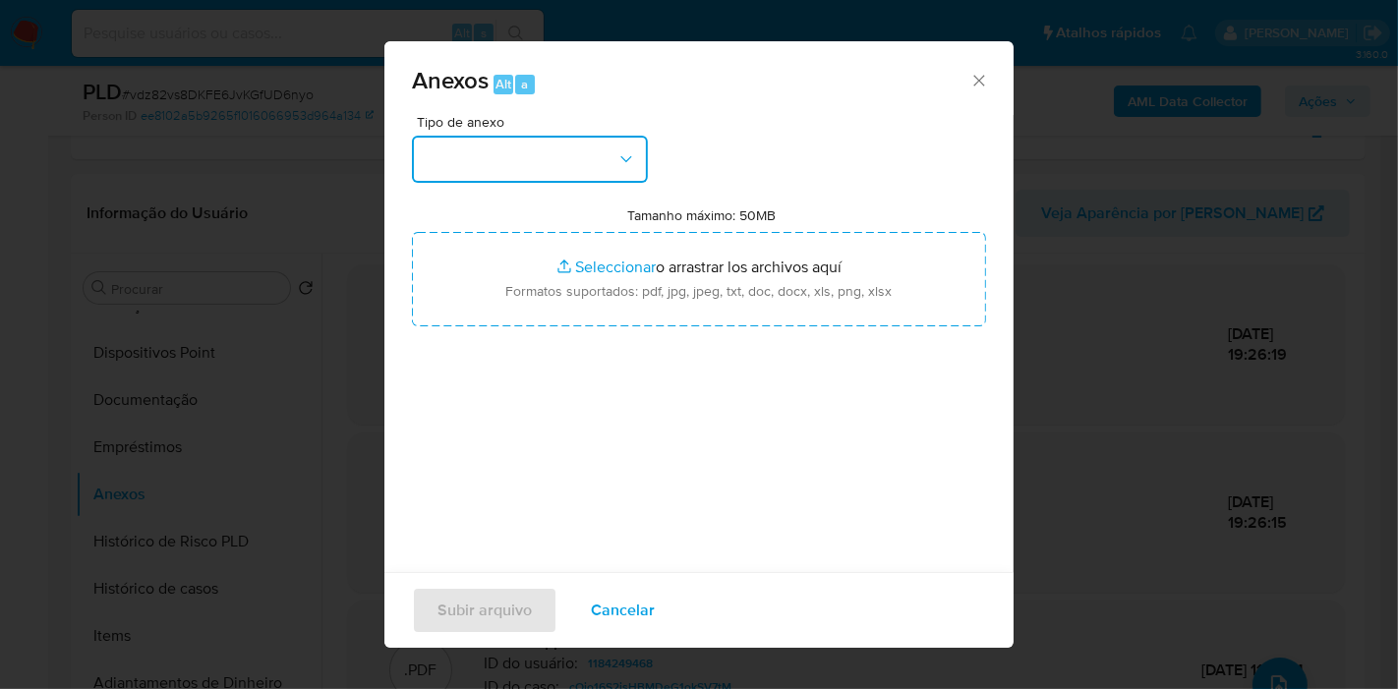
click at [598, 152] on button "button" at bounding box center [530, 159] width 236 height 47
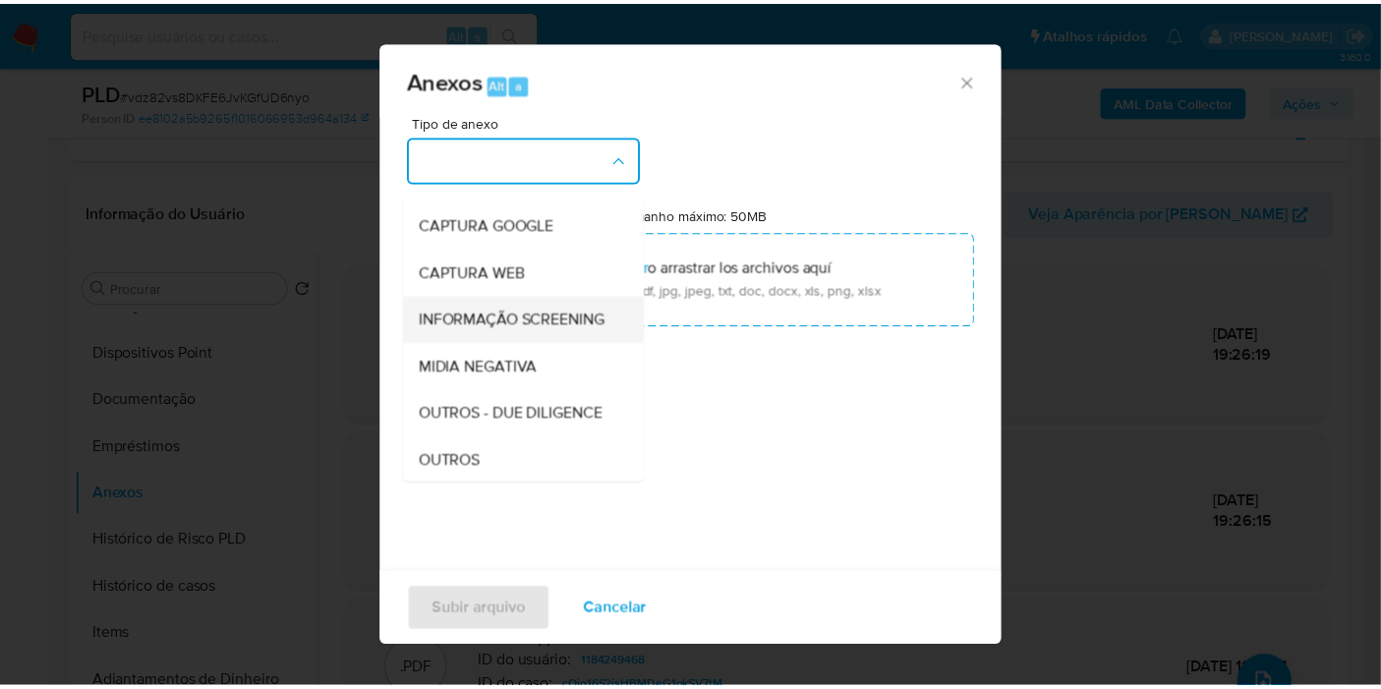
scroll to position [218, 0]
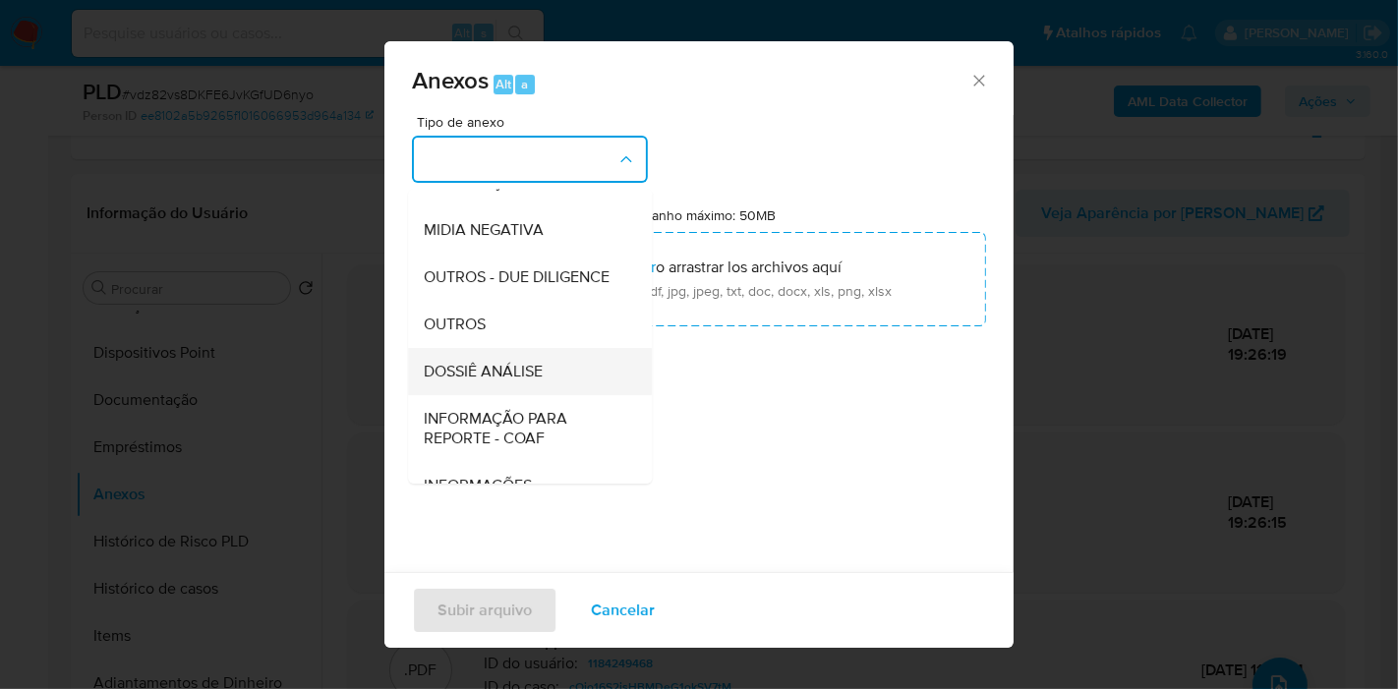
click at [499, 381] on span "DOSSIÊ ANÁLISE" at bounding box center [483, 372] width 119 height 20
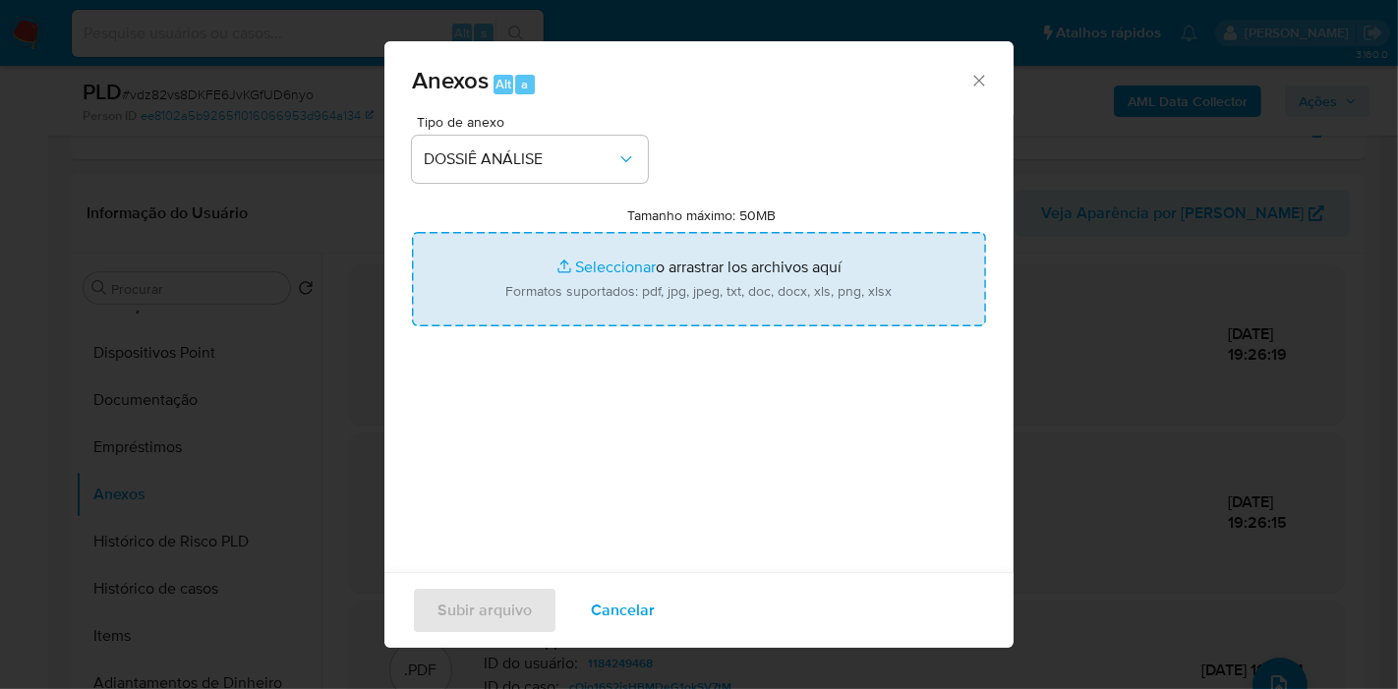
type input "C:\fakepath\Mulan 1184249468_2025_09_17_16_52_34.pdf"
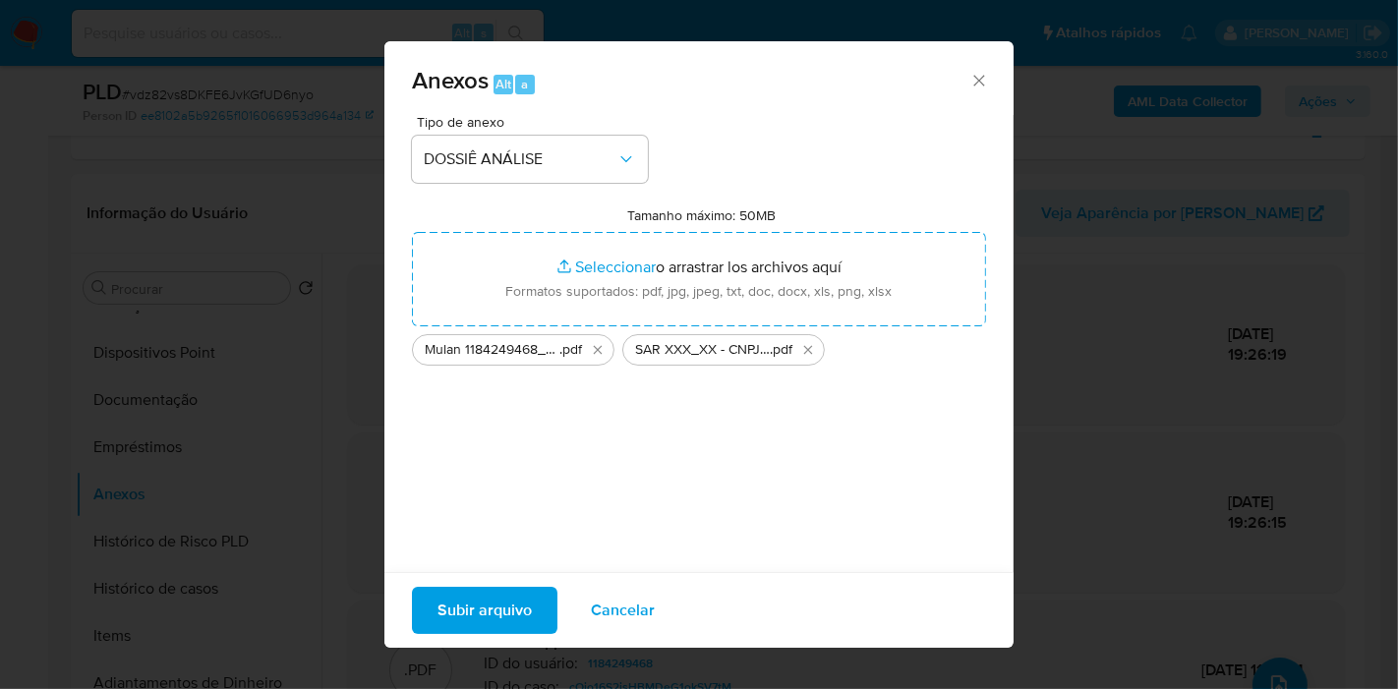
click at [509, 630] on span "Subir arquivo" at bounding box center [484, 610] width 94 height 43
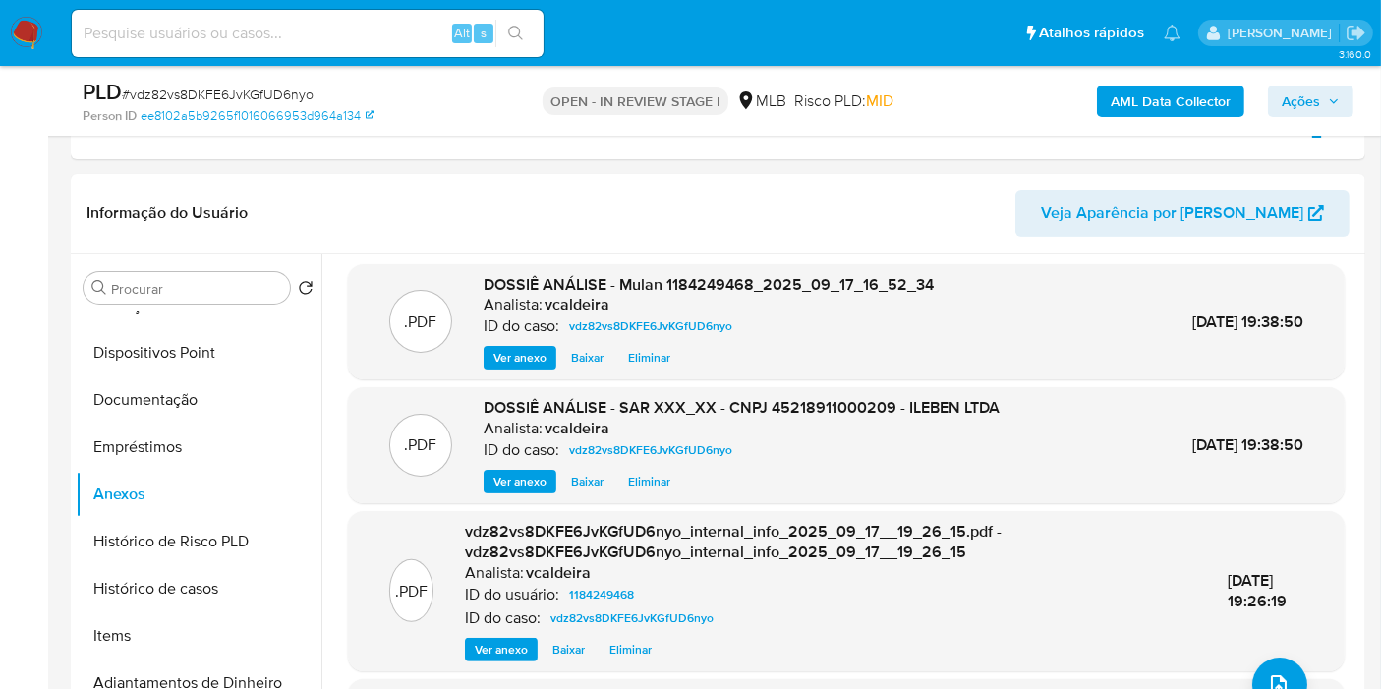
click at [1316, 97] on span "Ações" at bounding box center [1301, 101] width 38 height 31
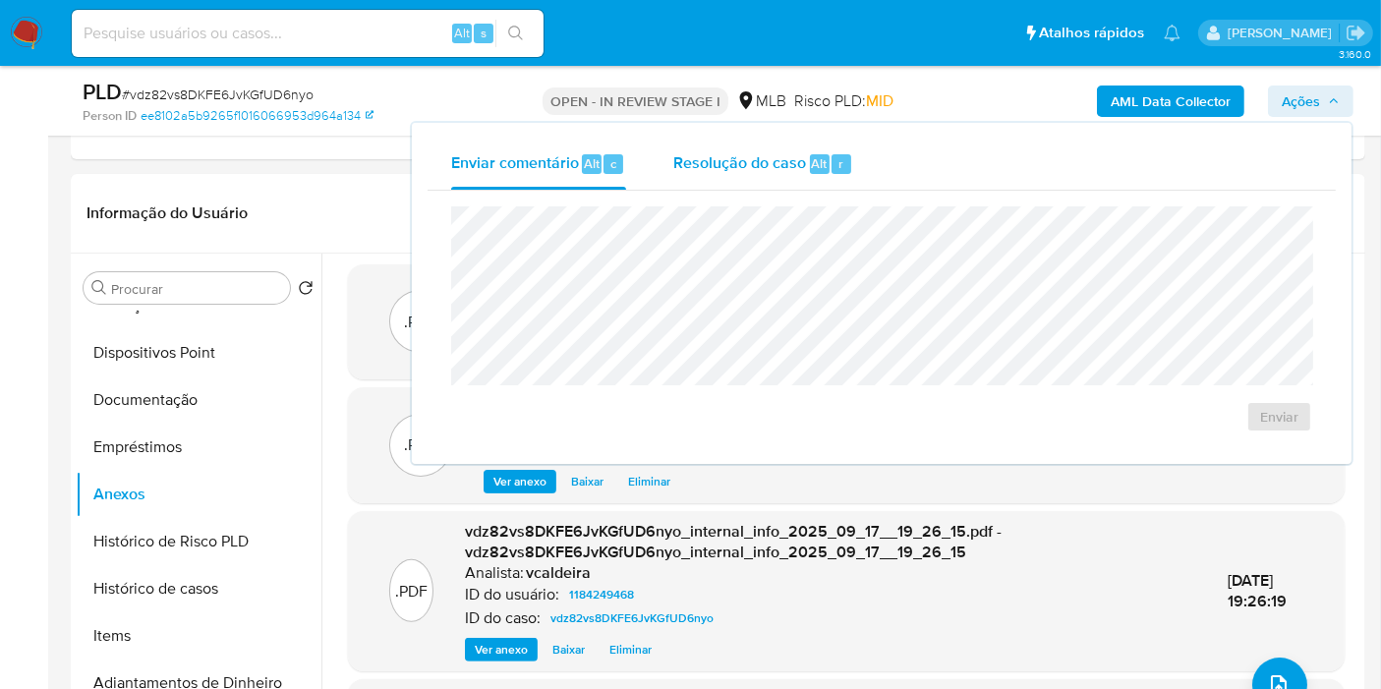
click at [727, 162] on span "Resolução do caso" at bounding box center [739, 162] width 133 height 23
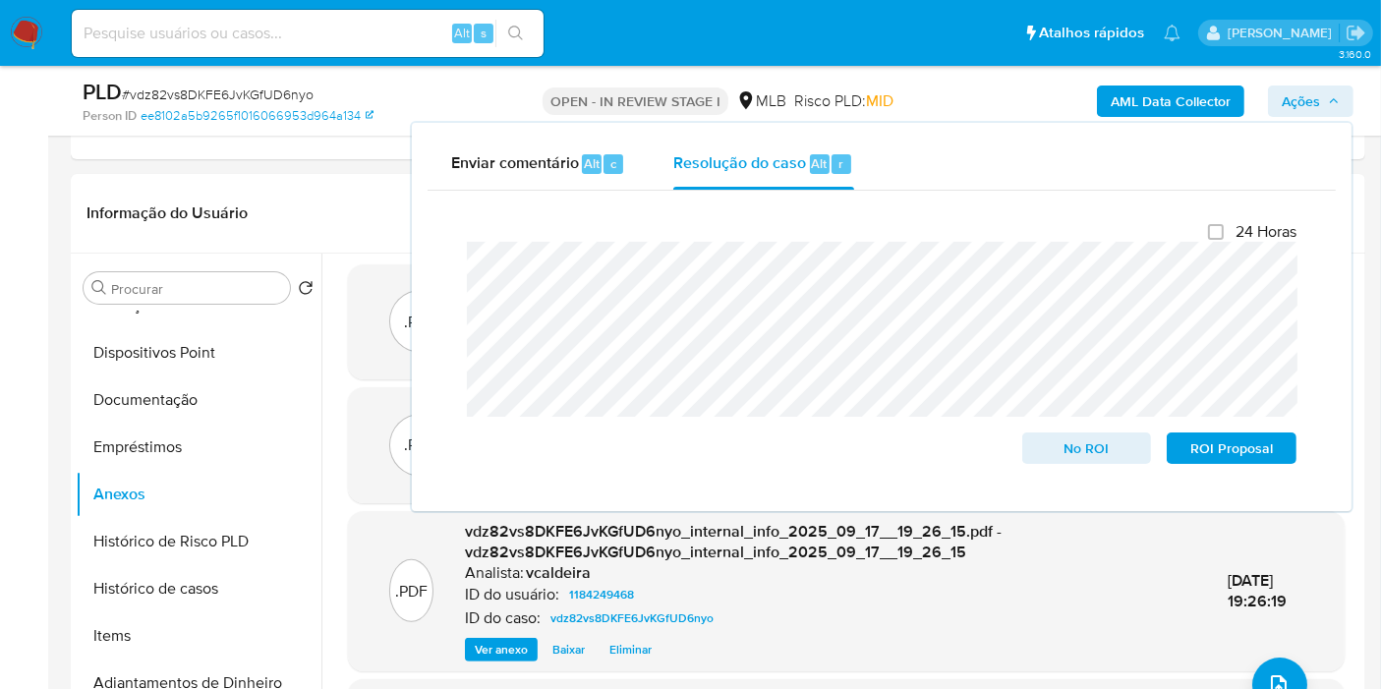
click at [1303, 99] on span "Ações" at bounding box center [1301, 101] width 38 height 31
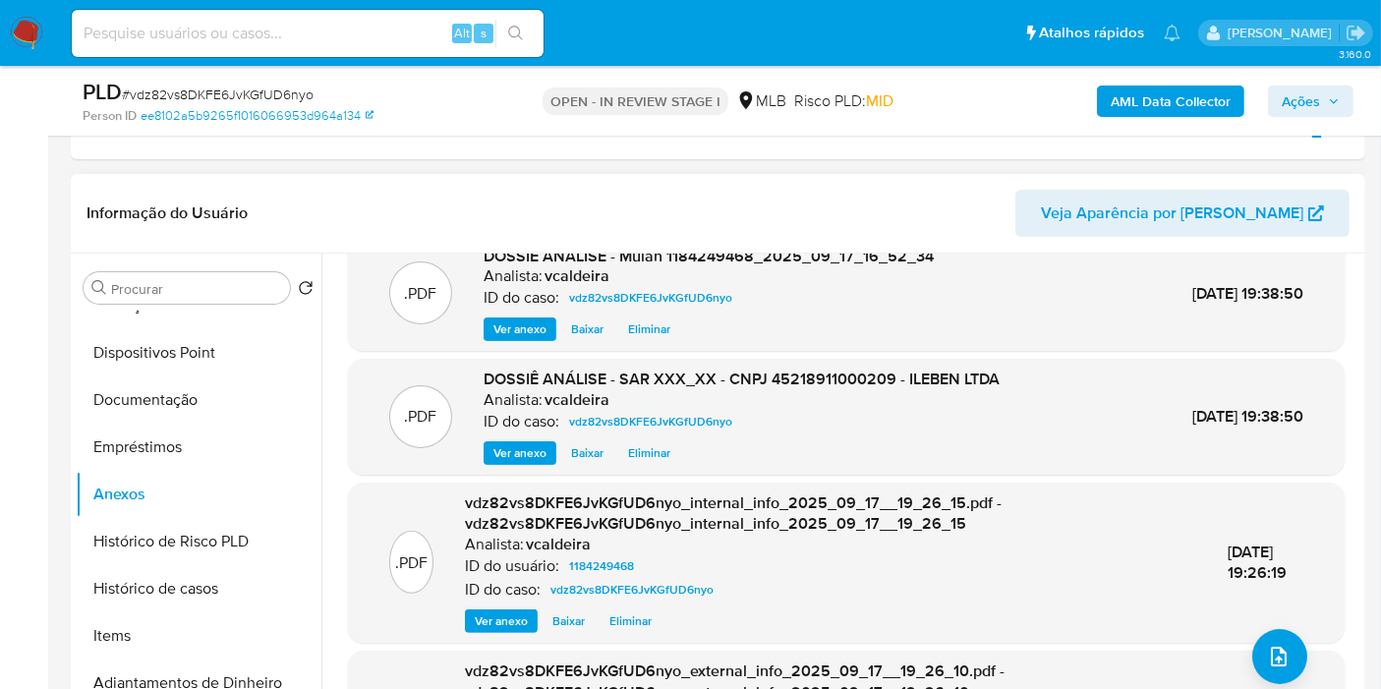
scroll to position [0, 0]
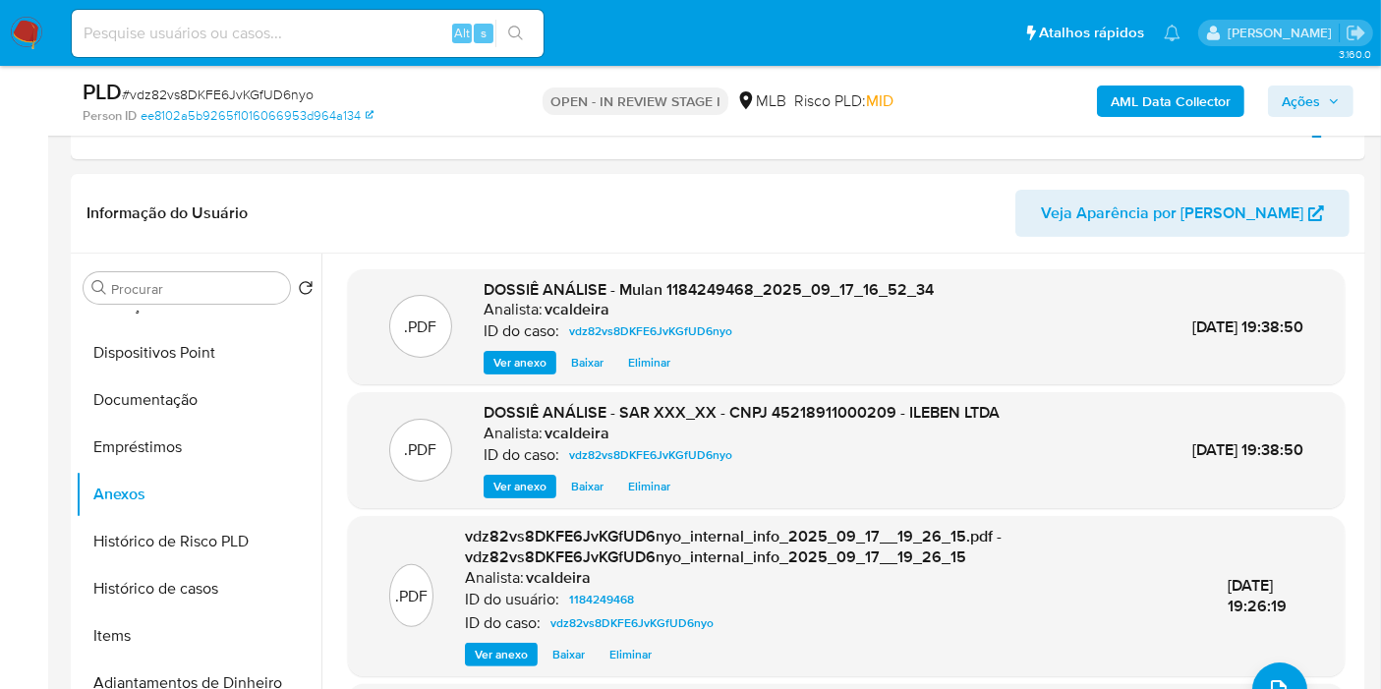
click at [1295, 102] on span "Ações" at bounding box center [1301, 101] width 38 height 31
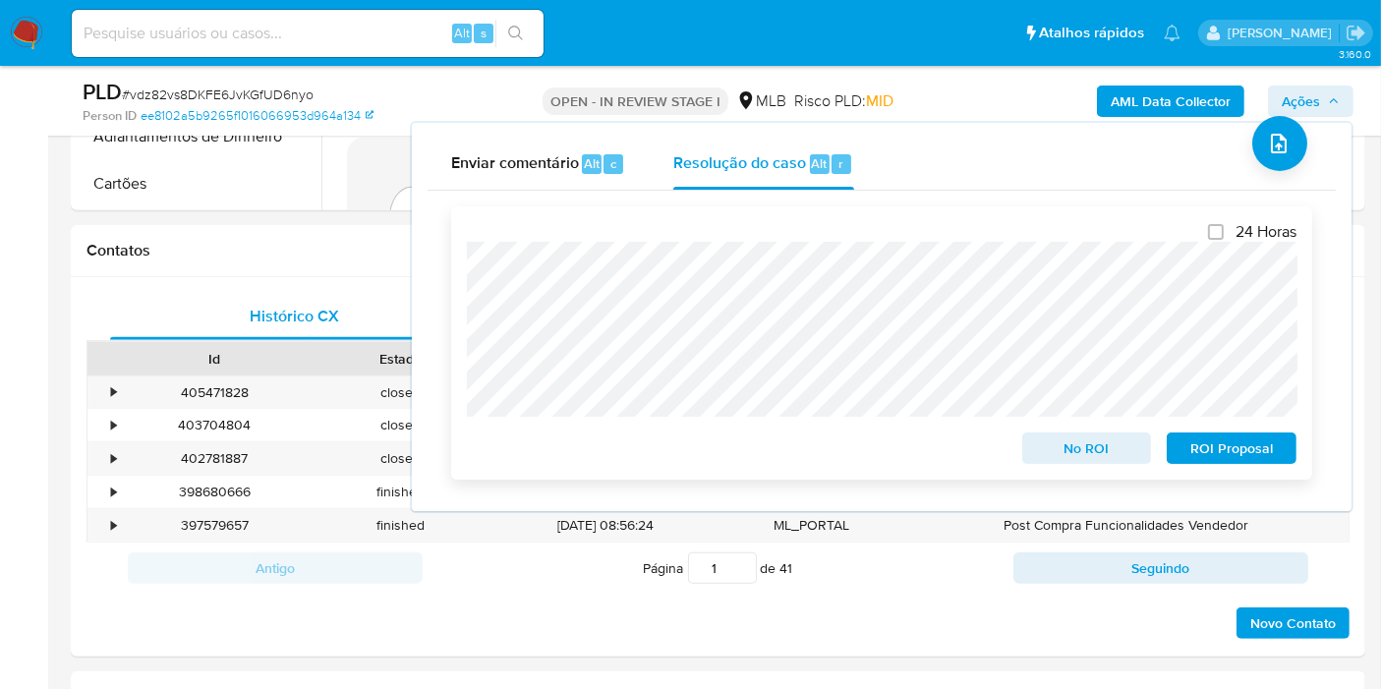
scroll to position [1166, 0]
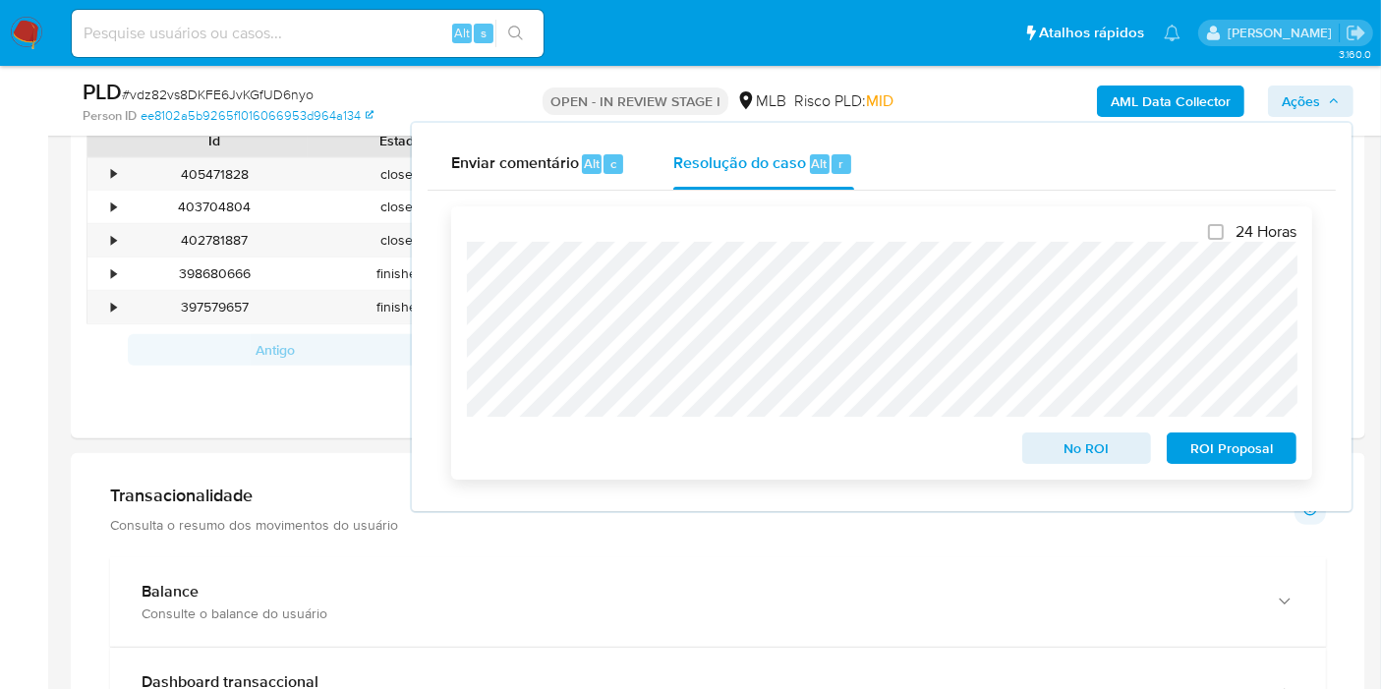
click at [1252, 451] on span "ROI Proposal" at bounding box center [1231, 448] width 102 height 28
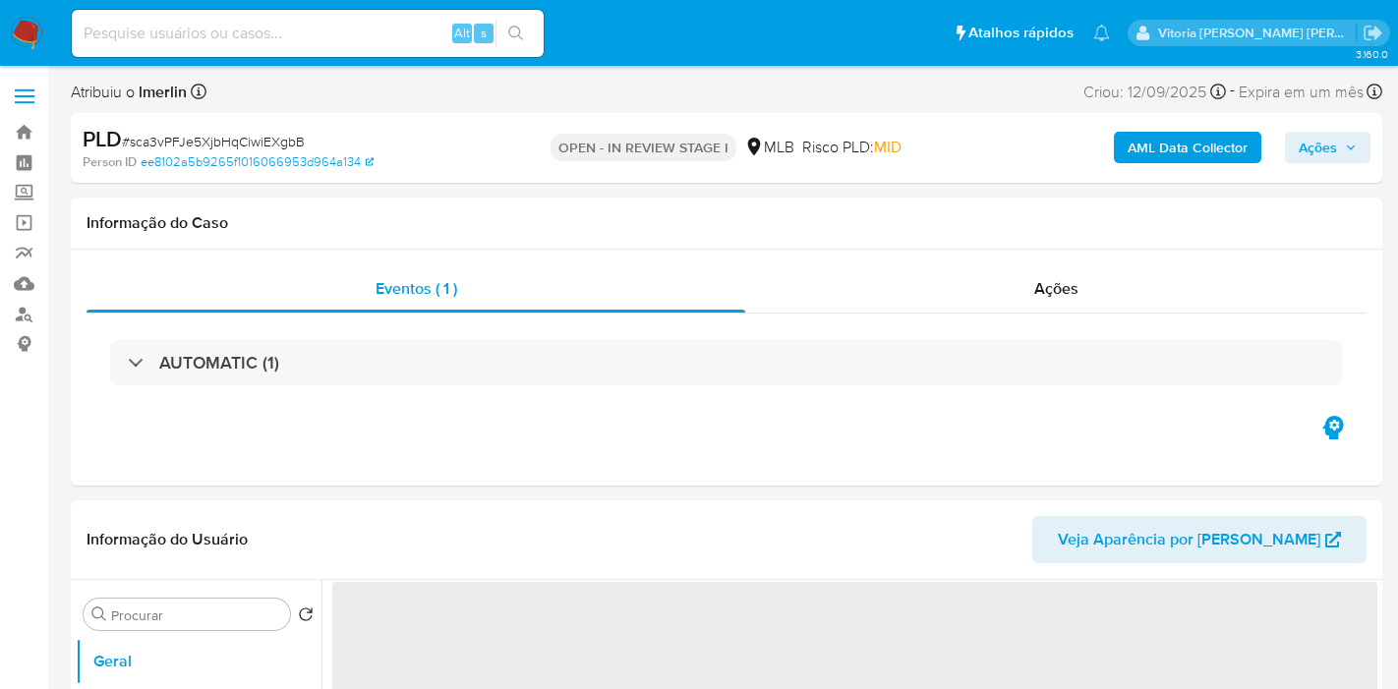
select select "10"
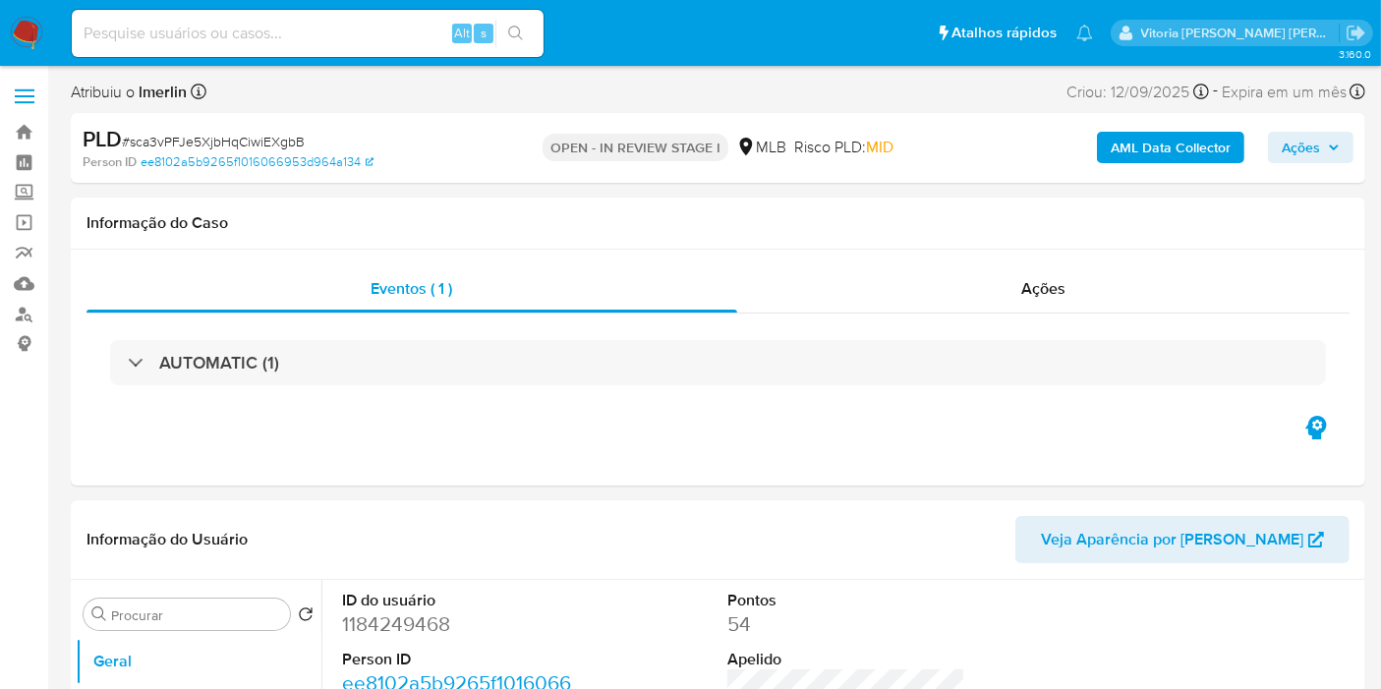
click at [25, 37] on img at bounding box center [26, 33] width 33 height 33
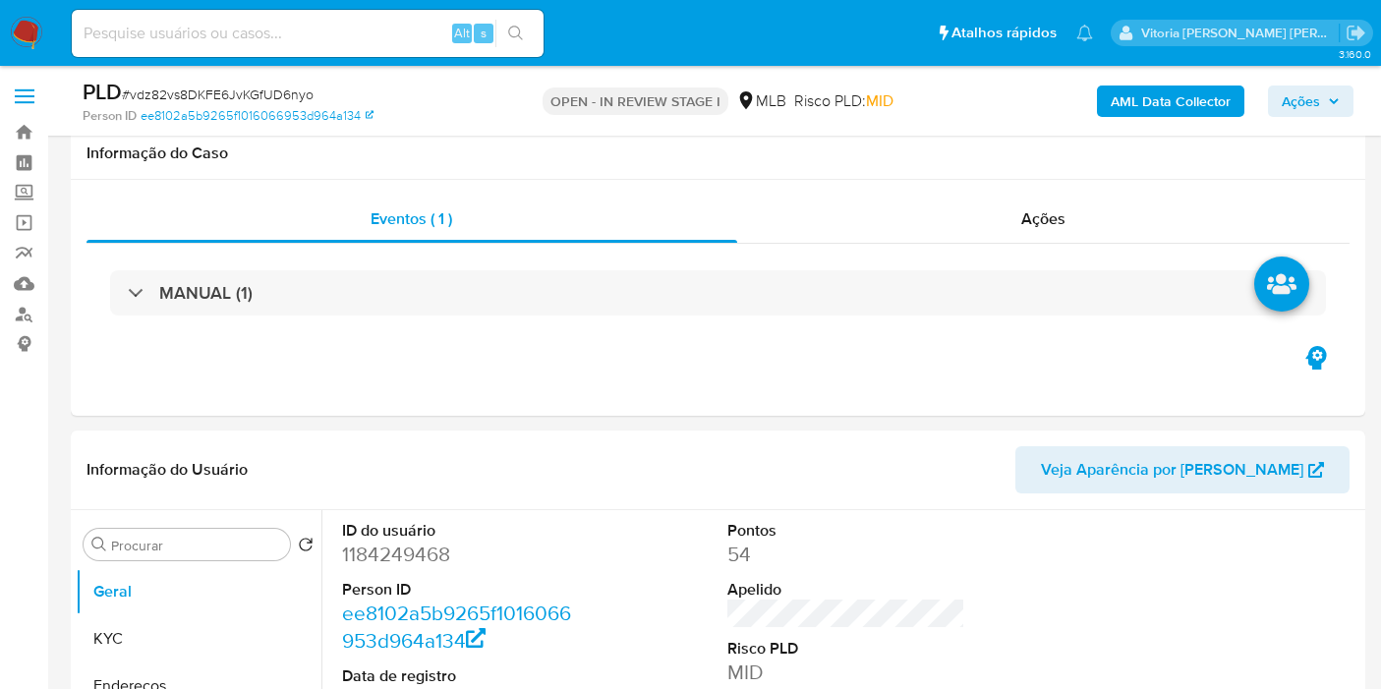
scroll to position [1966, 0]
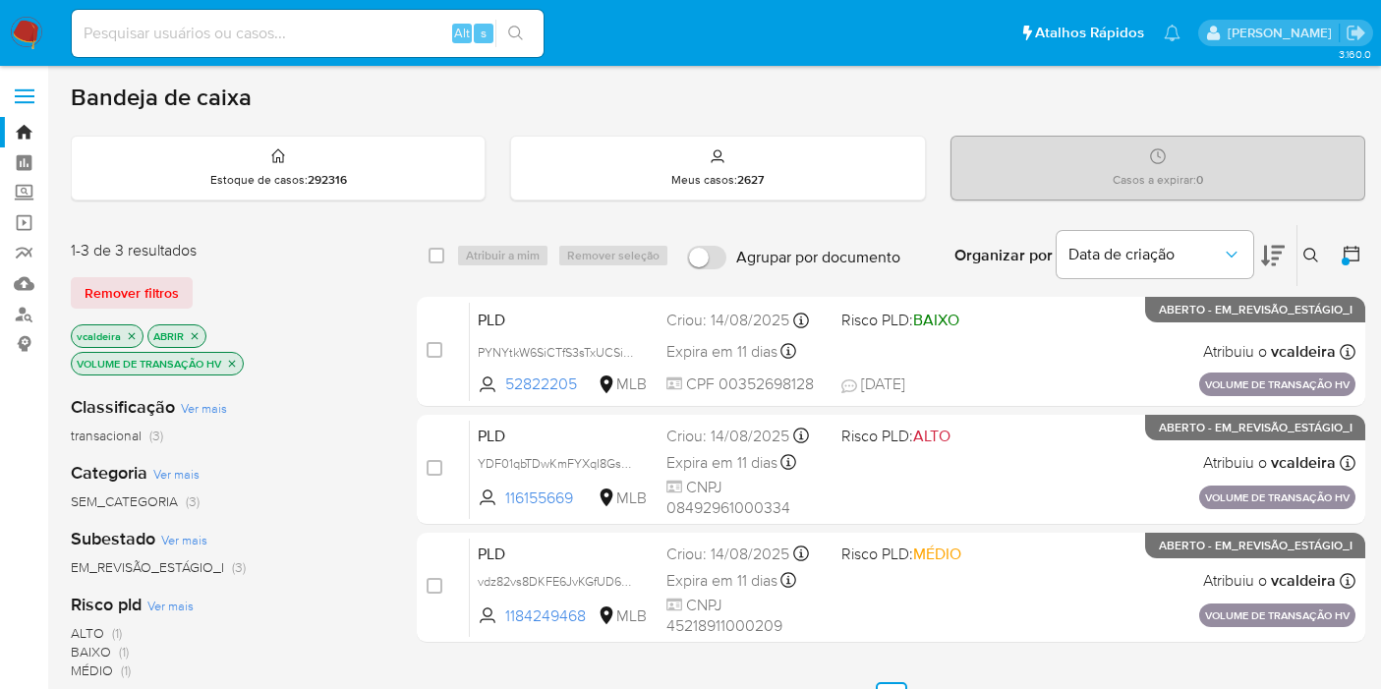
scroll to position [98, 0]
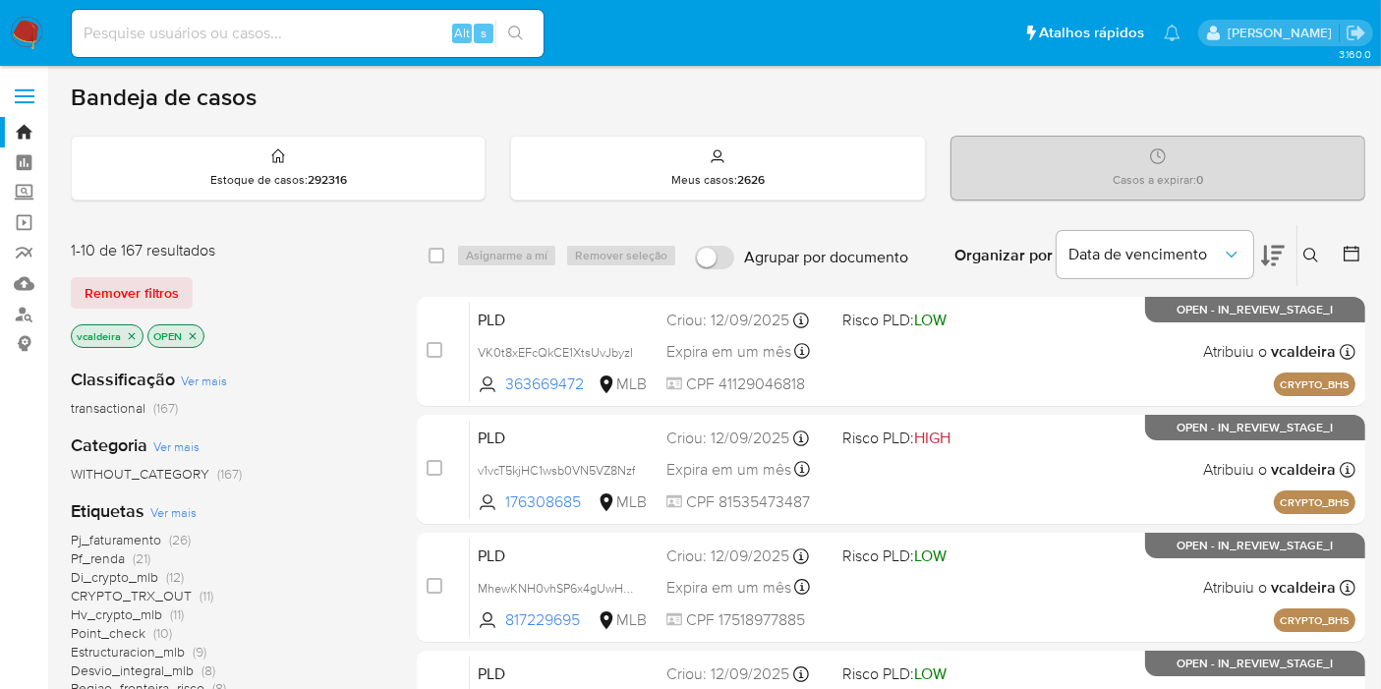
click at [1311, 252] on icon at bounding box center [1311, 256] width 16 height 16
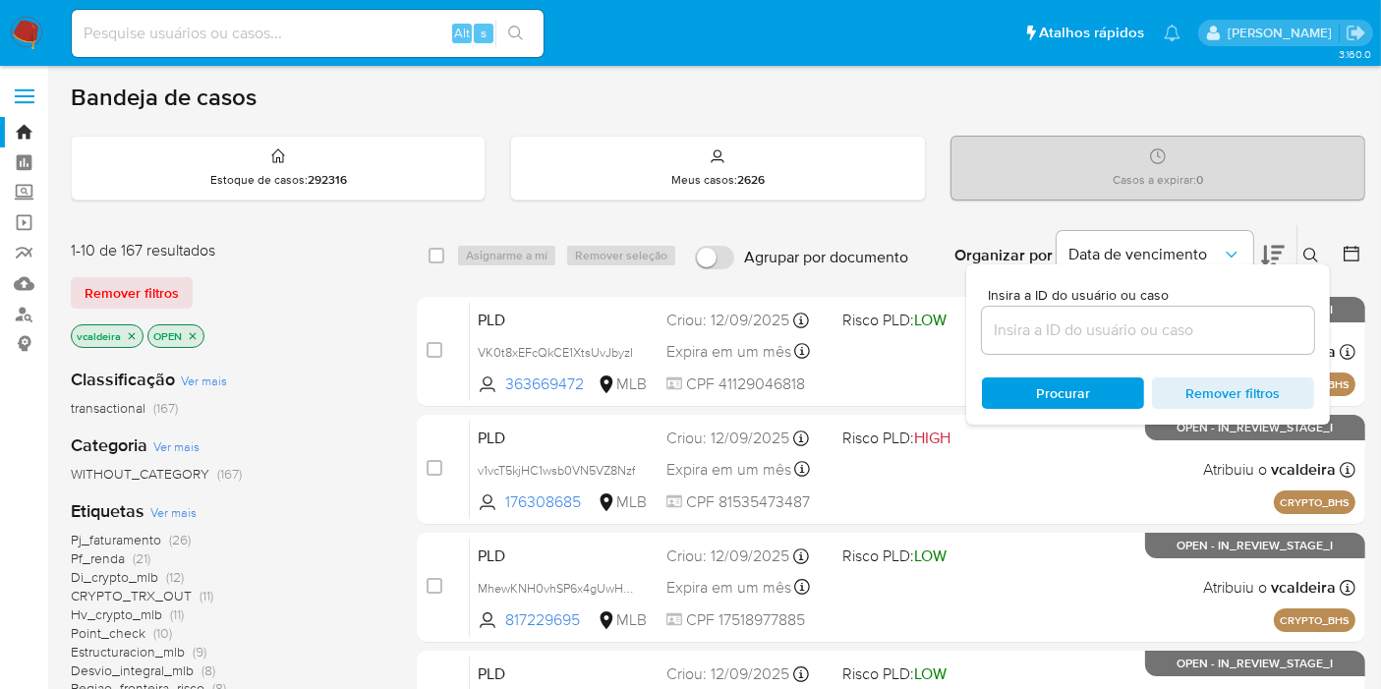
click at [1016, 338] on input at bounding box center [1148, 330] width 332 height 26
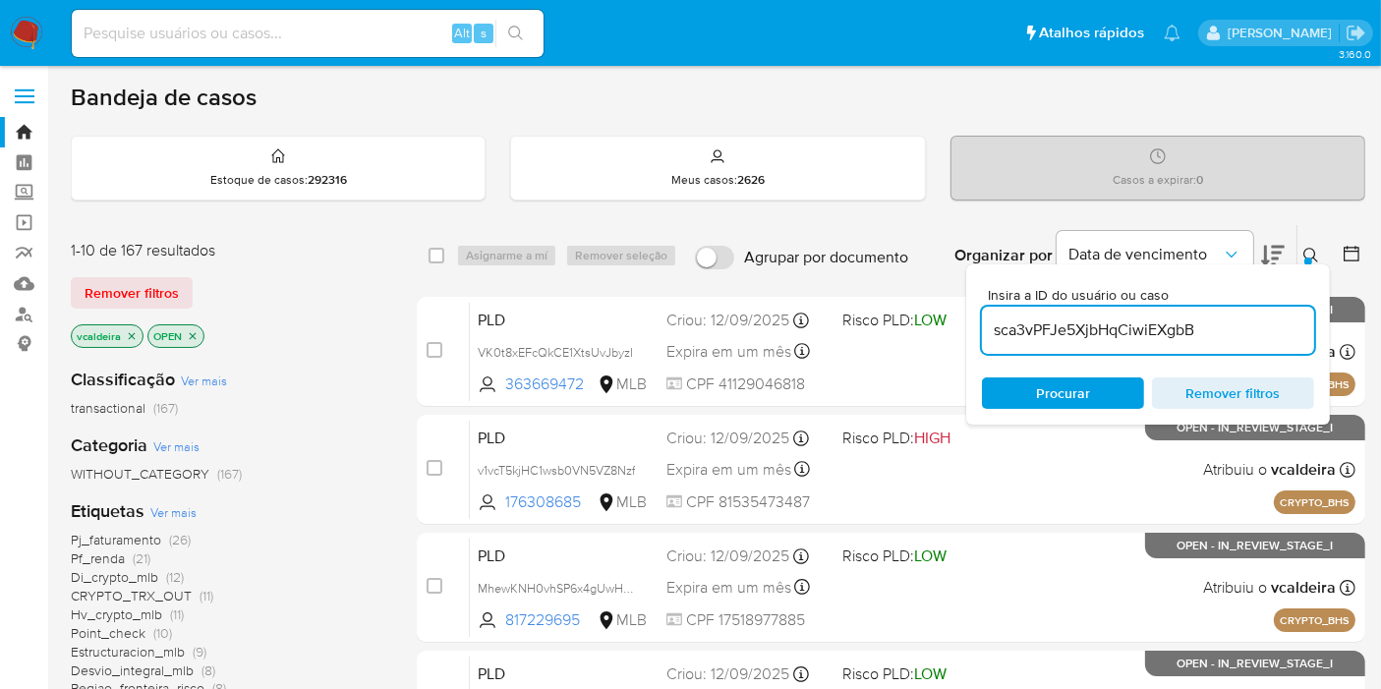
type input "sca3vPFJe5XjbHqCiwiEXgbB"
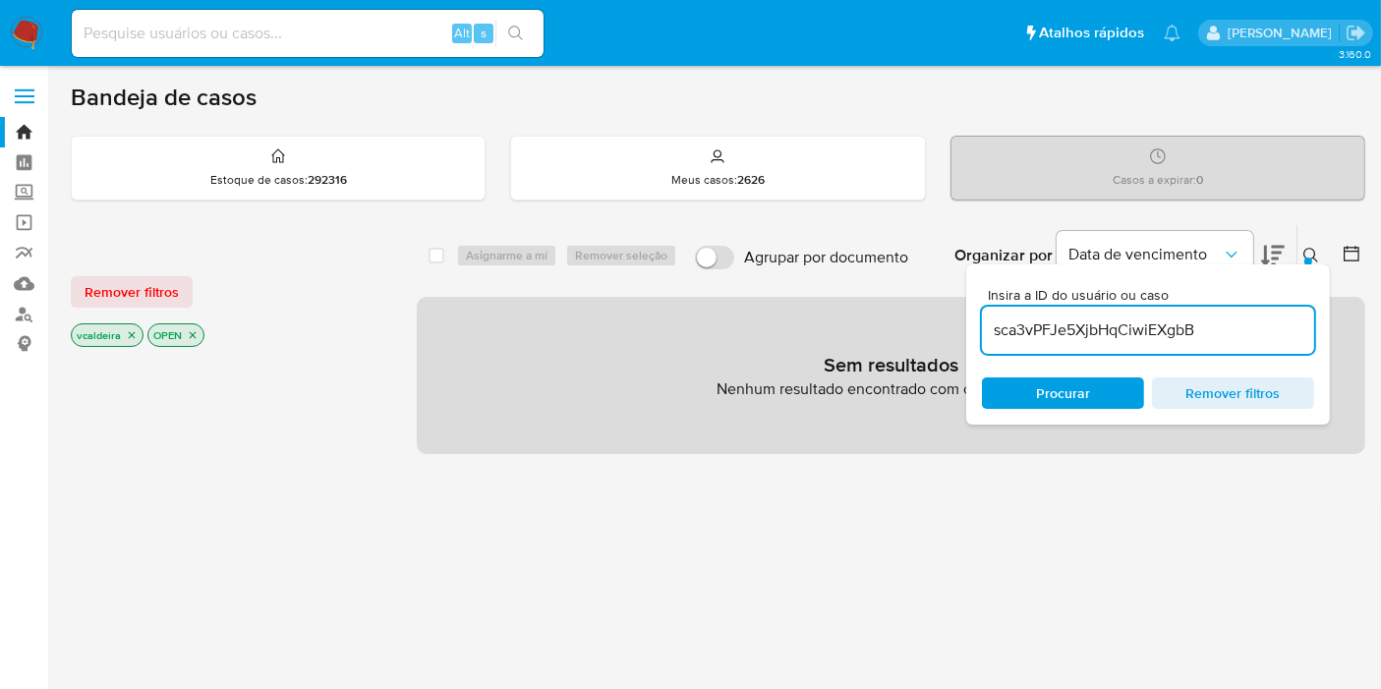
click at [129, 332] on icon "close-filter" at bounding box center [132, 335] width 7 height 7
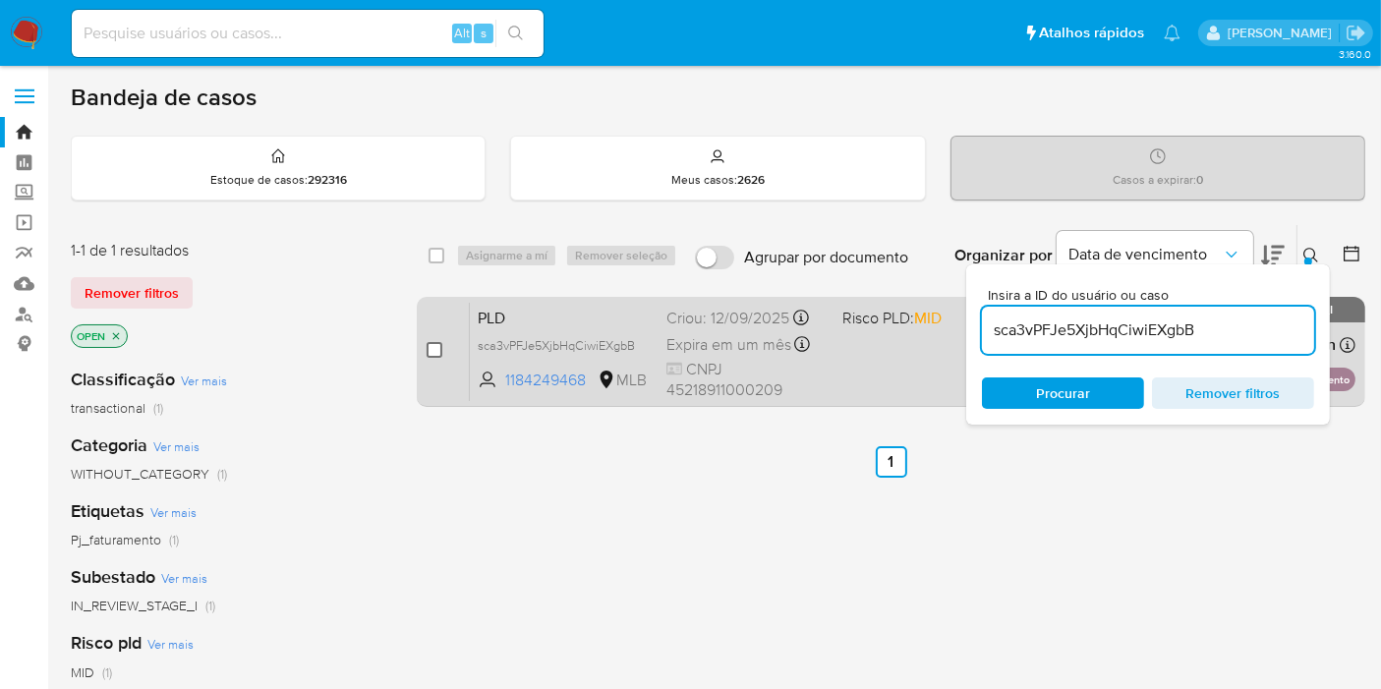
click at [432, 347] on input "checkbox" at bounding box center [435, 350] width 16 height 16
checkbox input "true"
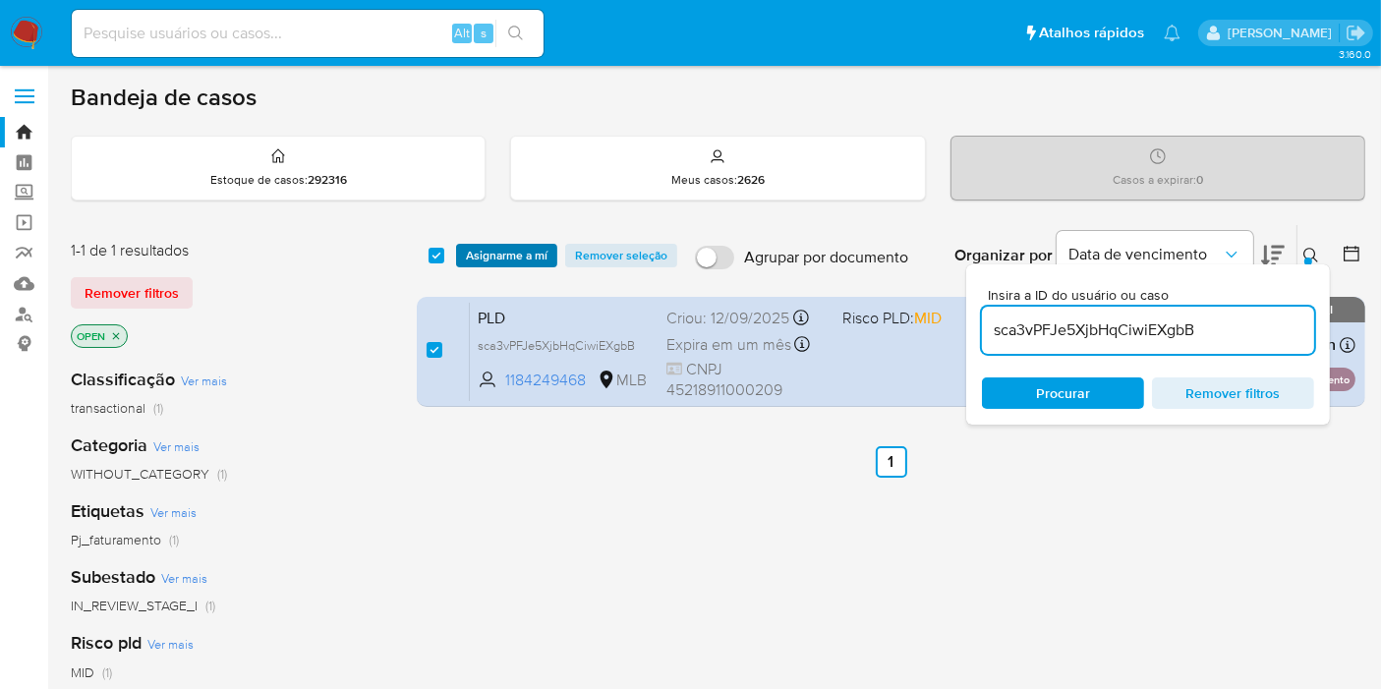
click at [499, 258] on span "Asignarme a mí" at bounding box center [507, 256] width 82 height 20
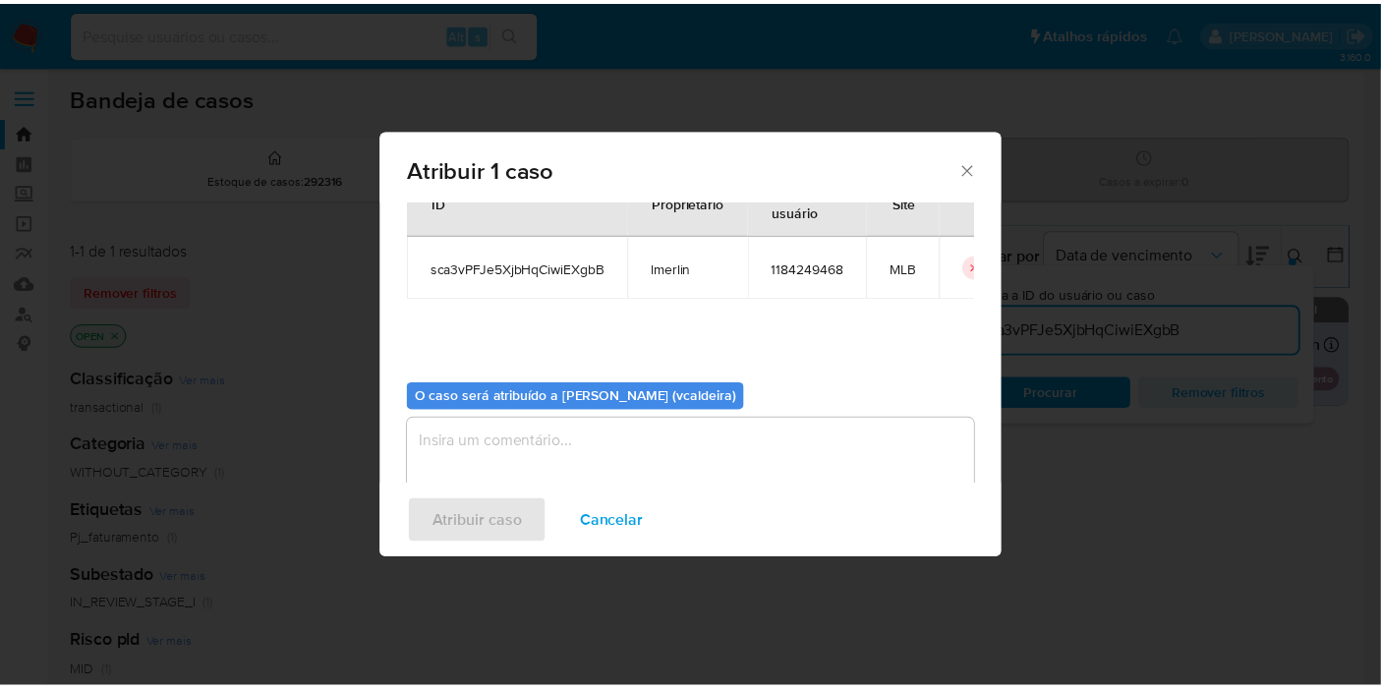
scroll to position [100, 0]
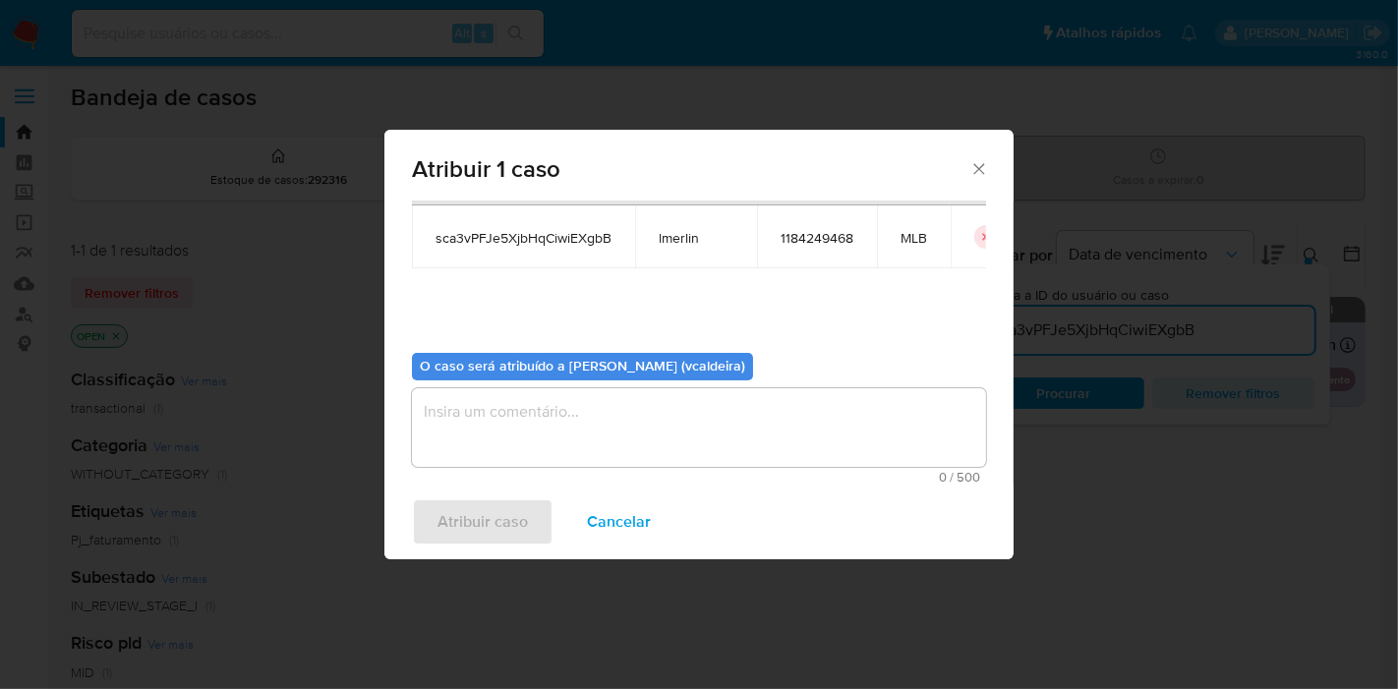
click at [514, 462] on textarea "assign-modal" at bounding box center [699, 427] width 574 height 79
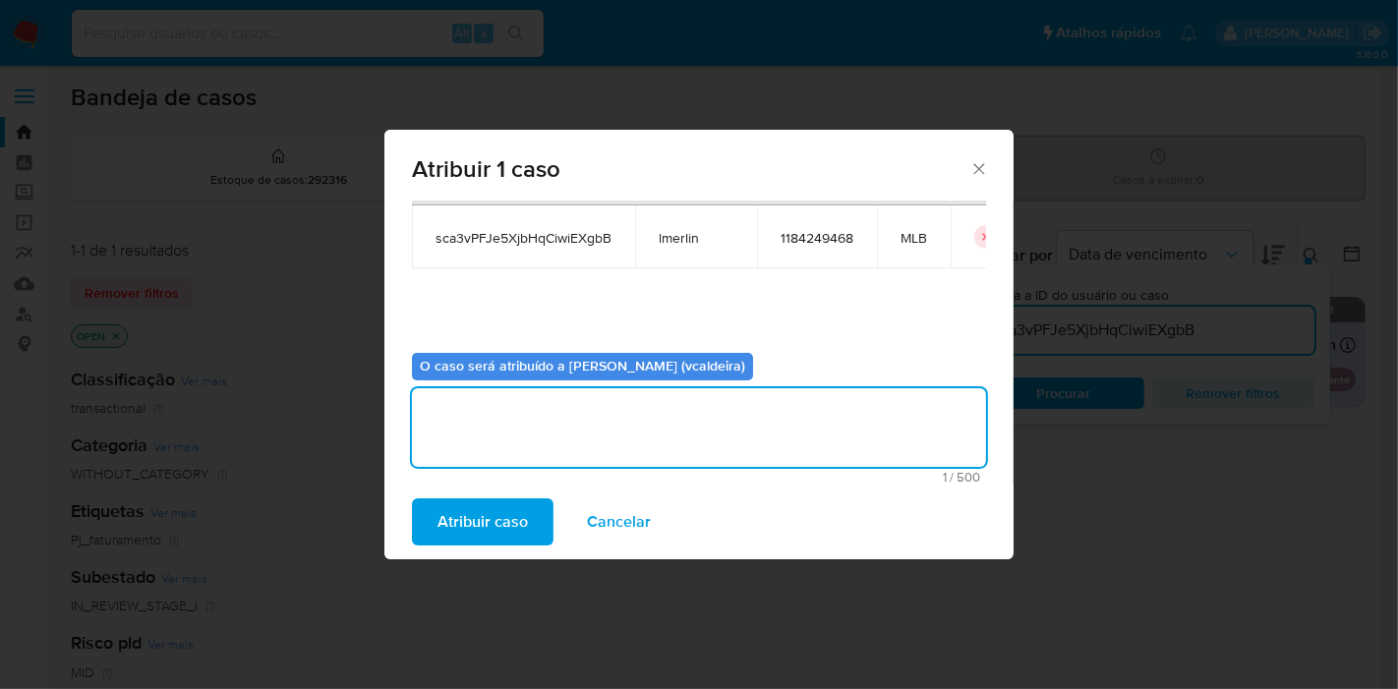
click at [461, 522] on span "Atribuir caso" at bounding box center [482, 521] width 90 height 43
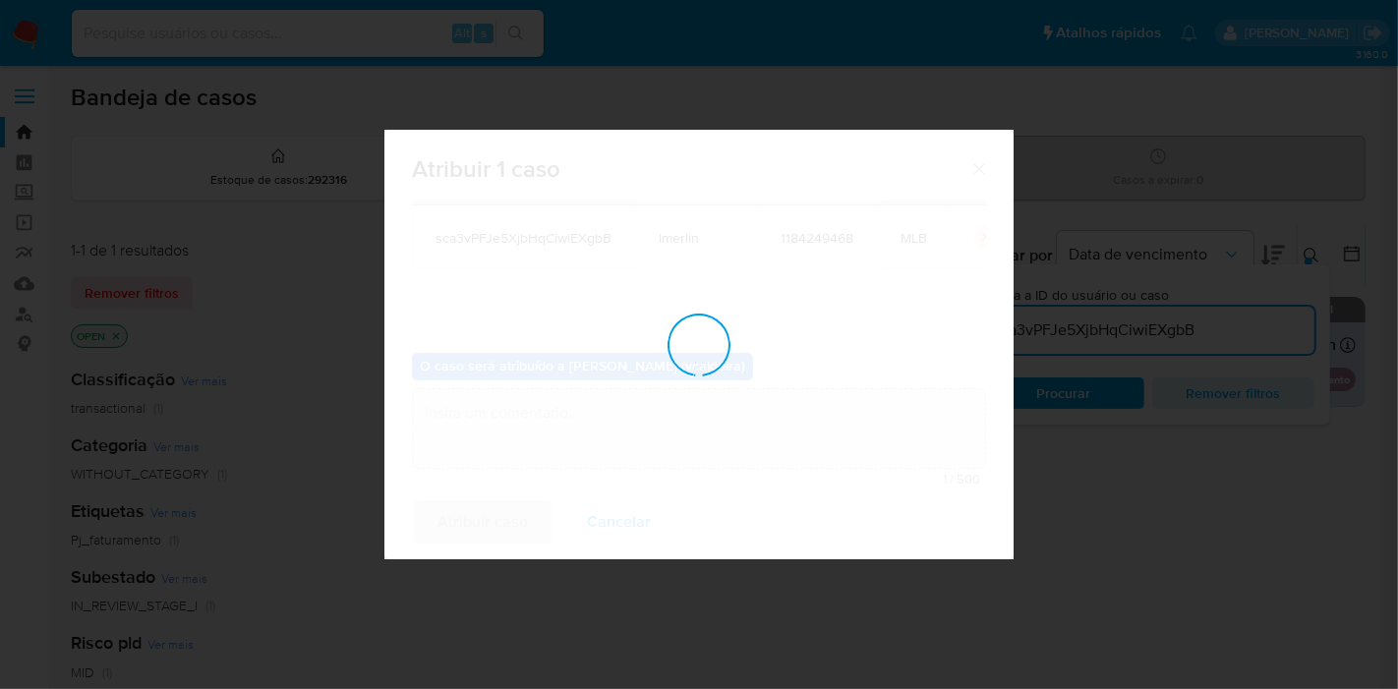
checkbox input "false"
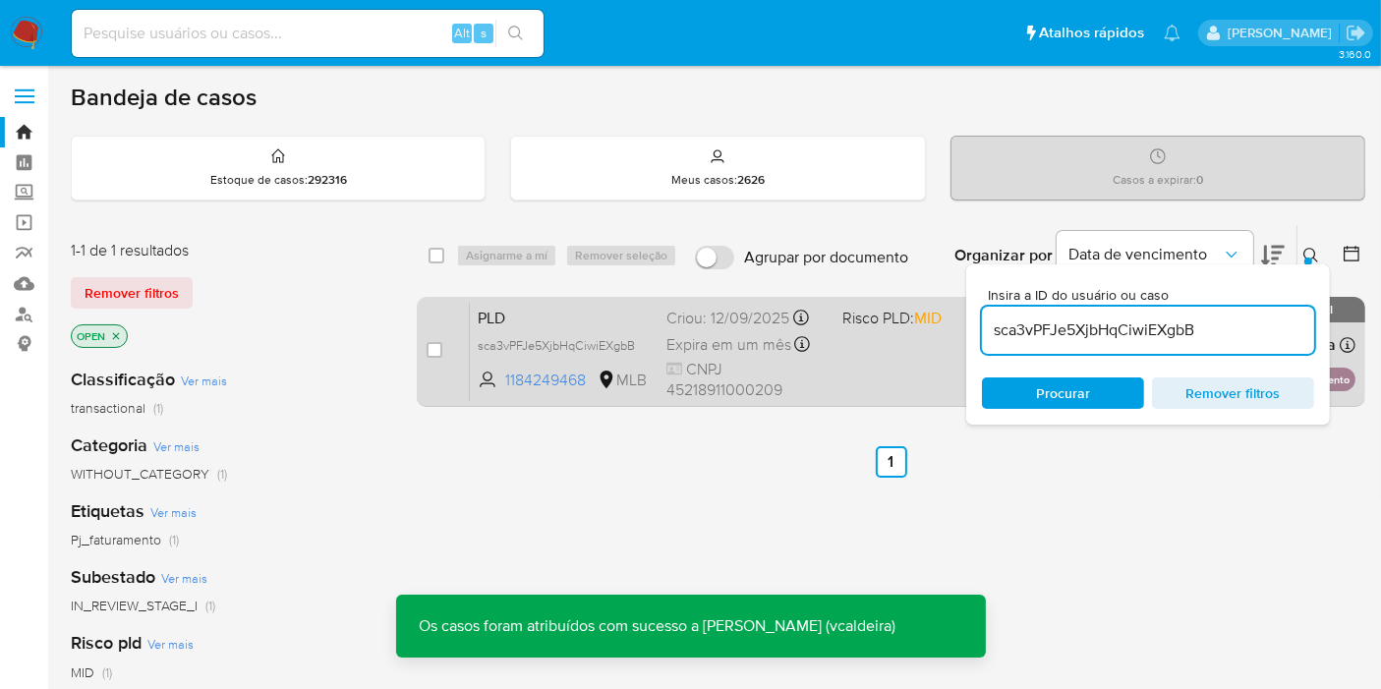
click at [556, 326] on span "PLD" at bounding box center [564, 317] width 173 height 26
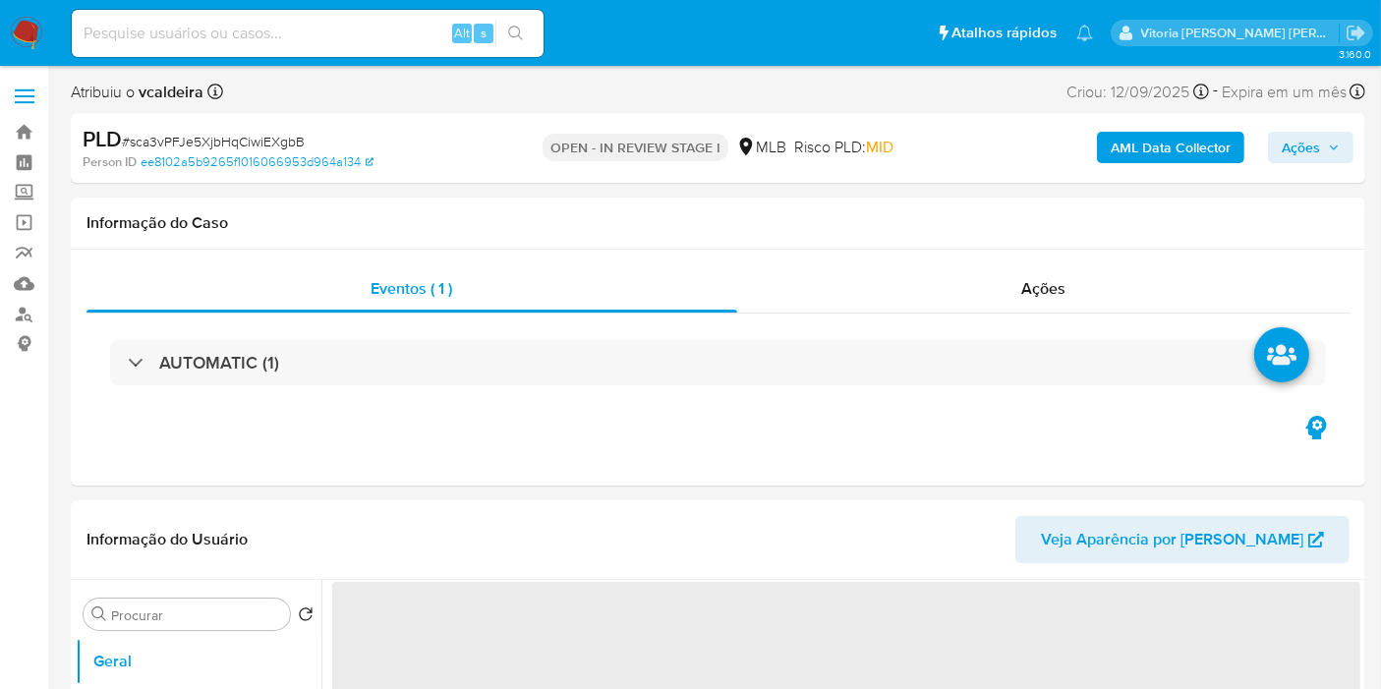
select select "10"
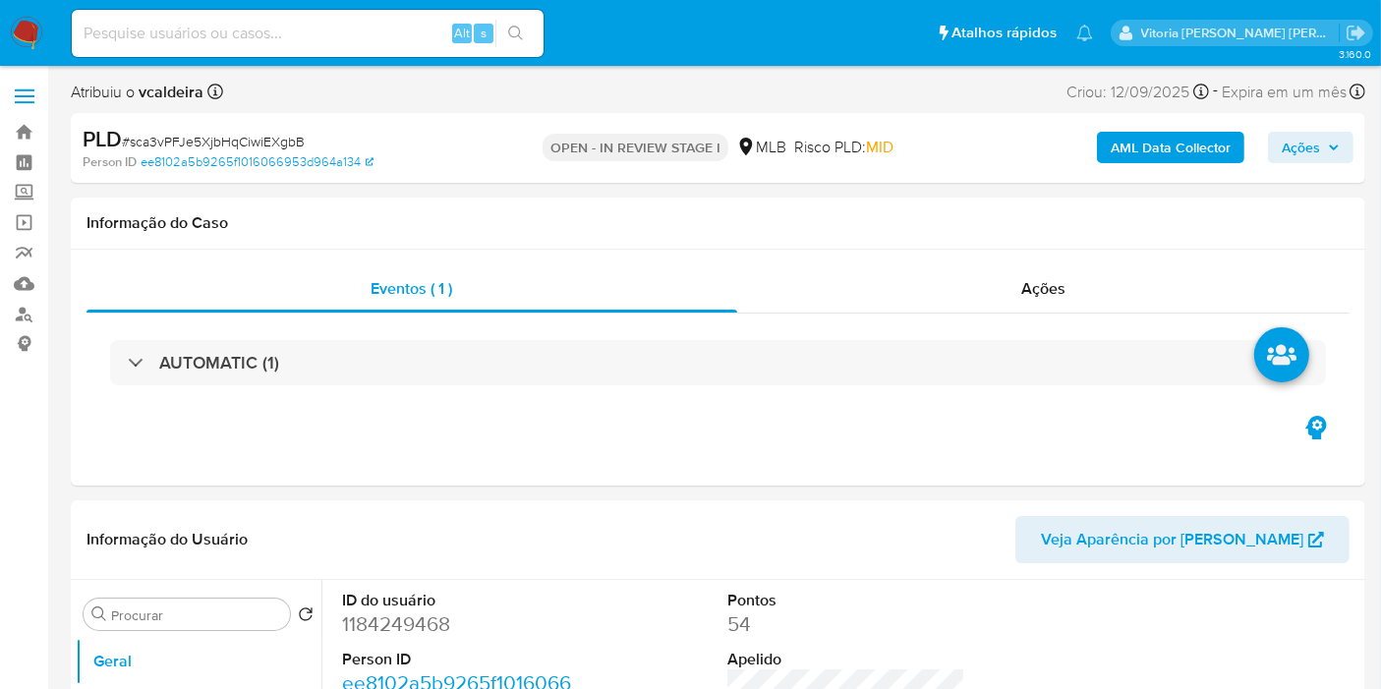
click at [1291, 143] on span "Ações" at bounding box center [1301, 147] width 38 height 31
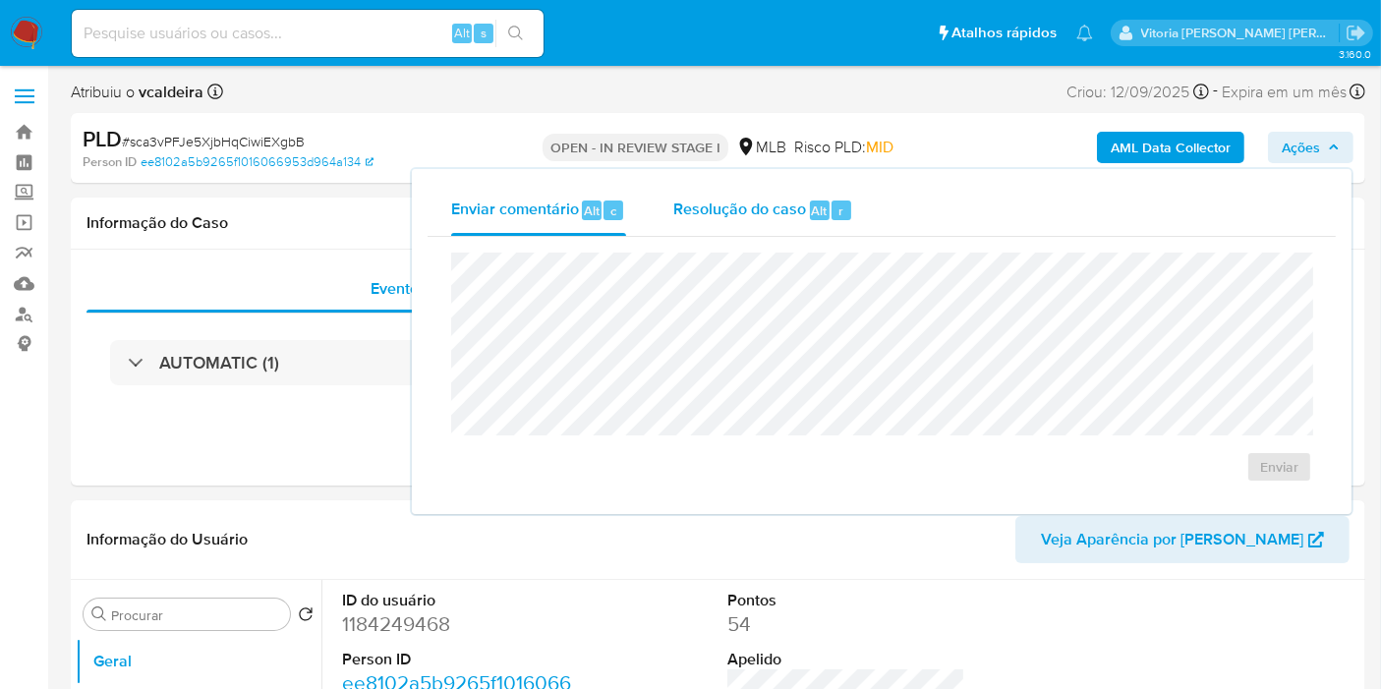
click at [803, 205] on span "Resolução do caso" at bounding box center [739, 210] width 133 height 23
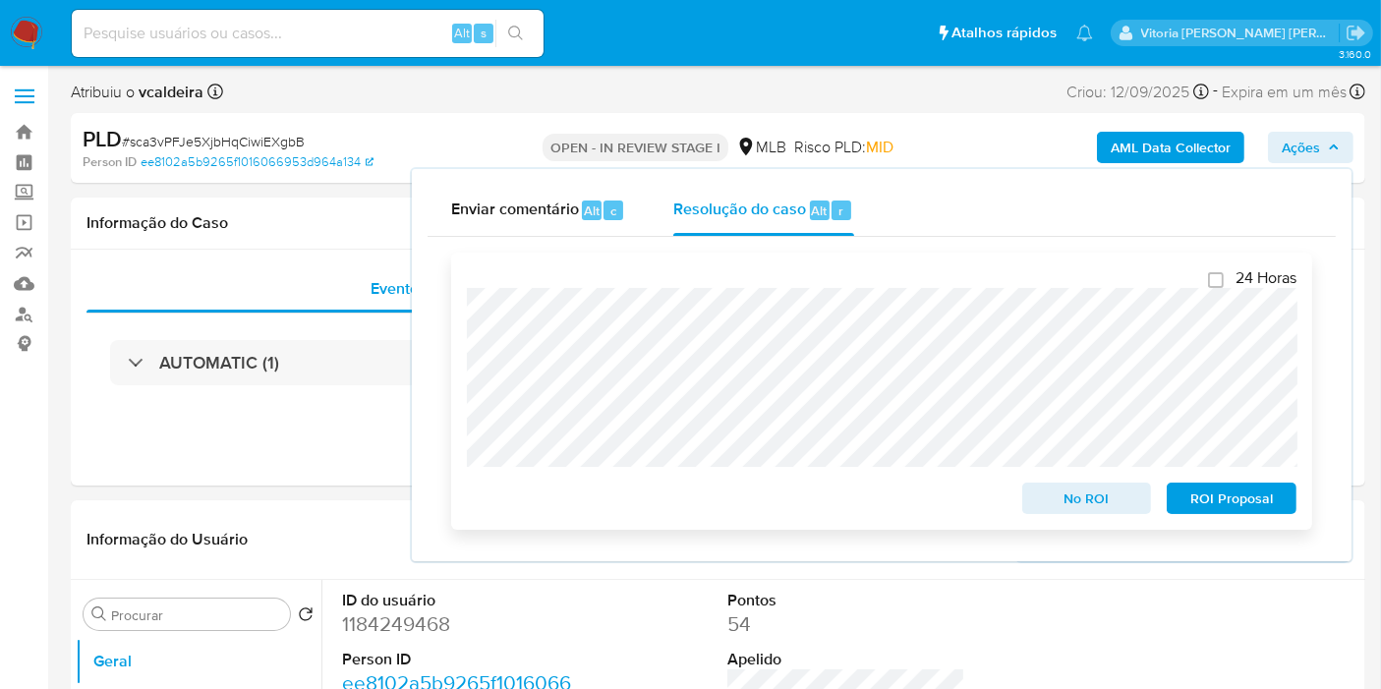
click at [1066, 510] on span "No ROI" at bounding box center [1087, 499] width 102 height 28
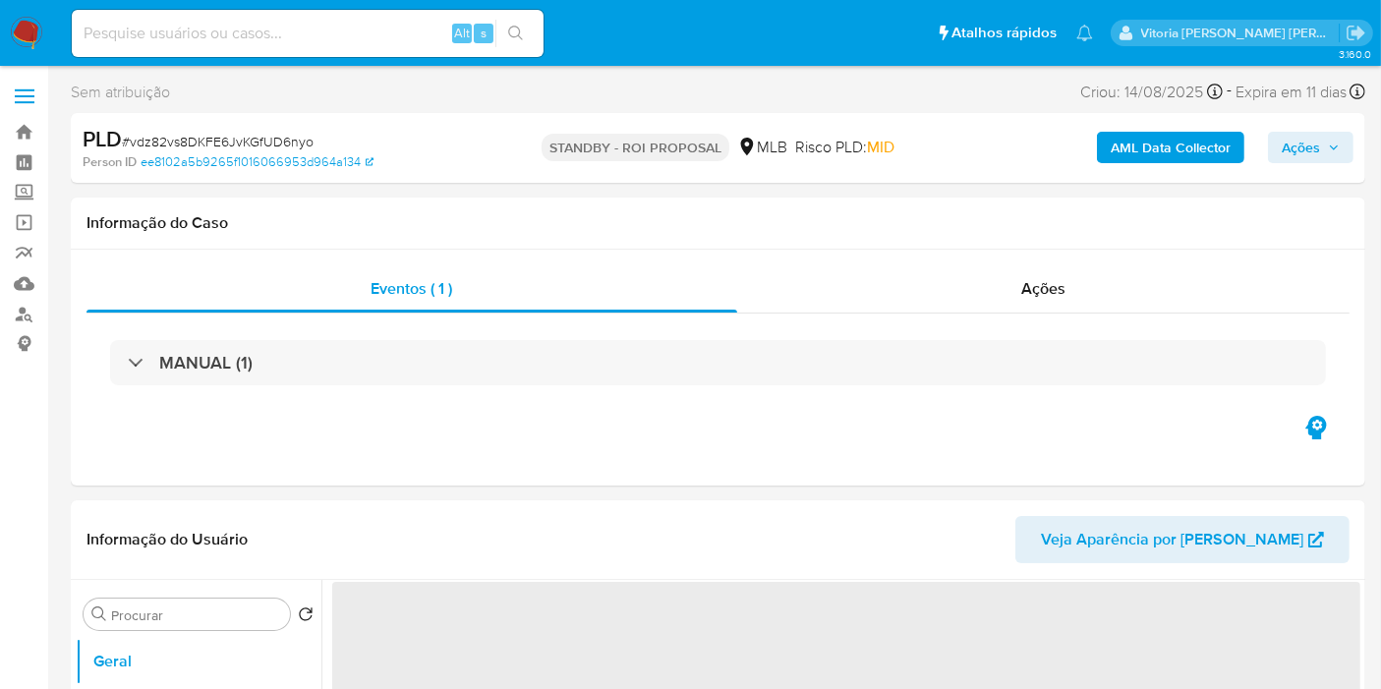
select select "10"
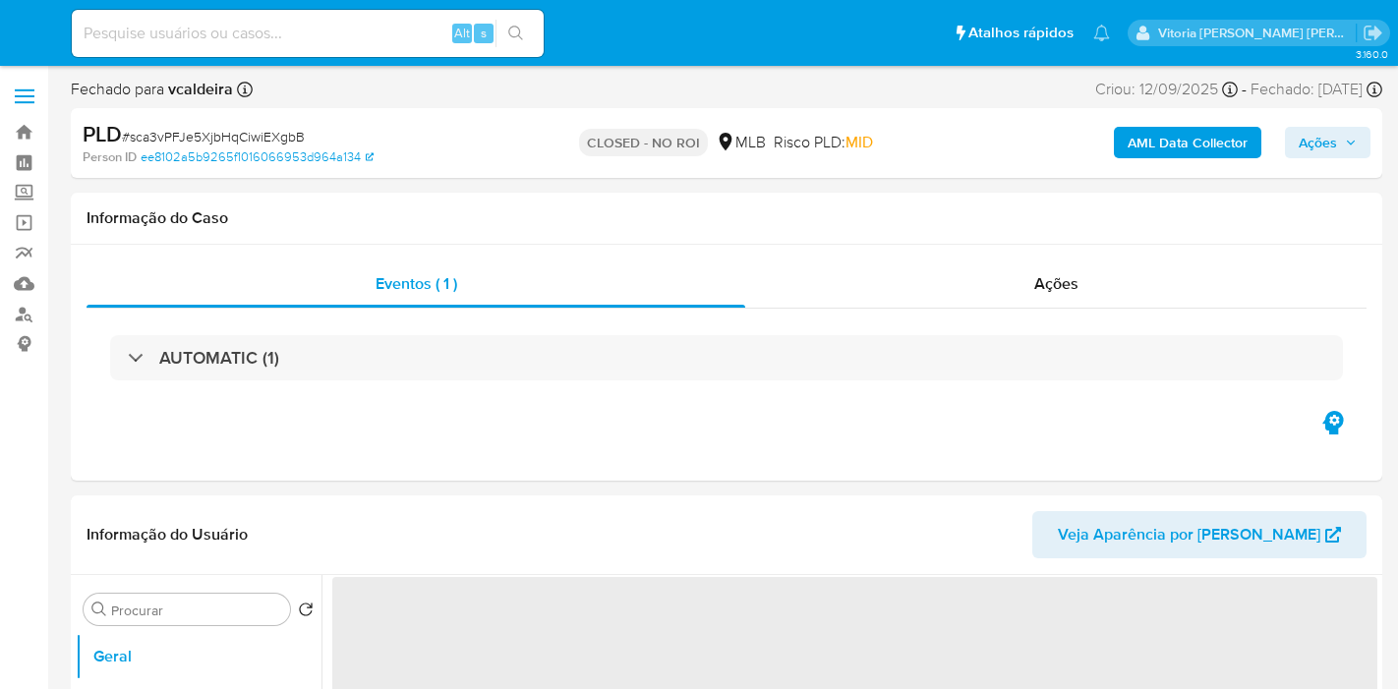
select select "10"
